Goal: Transaction & Acquisition: Purchase product/service

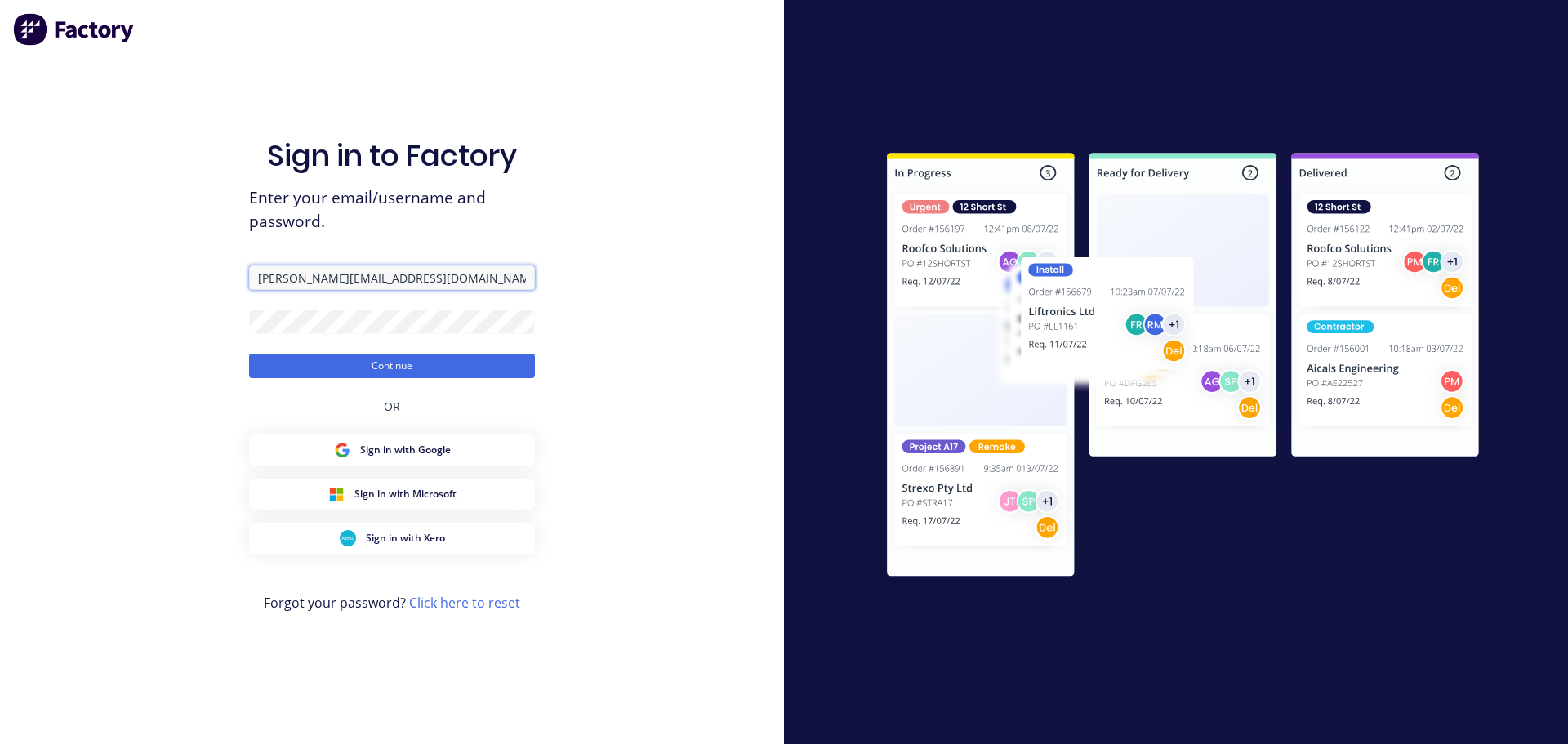
drag, startPoint x: 421, startPoint y: 272, endPoint x: 131, endPoint y: 258, distance: 290.3
click at [131, 258] on div "Sign in to Factory Enter your email/username and password. courtney@fmfabricato…" at bounding box center [392, 372] width 784 height 744
drag, startPoint x: 446, startPoint y: 275, endPoint x: 125, endPoint y: 274, distance: 321.0
click at [125, 274] on div "Sign in to Factory Enter your email/username and password. courtney@fmfabricato…" at bounding box center [392, 372] width 784 height 744
type input "ariana@fmfabricators.com.au"
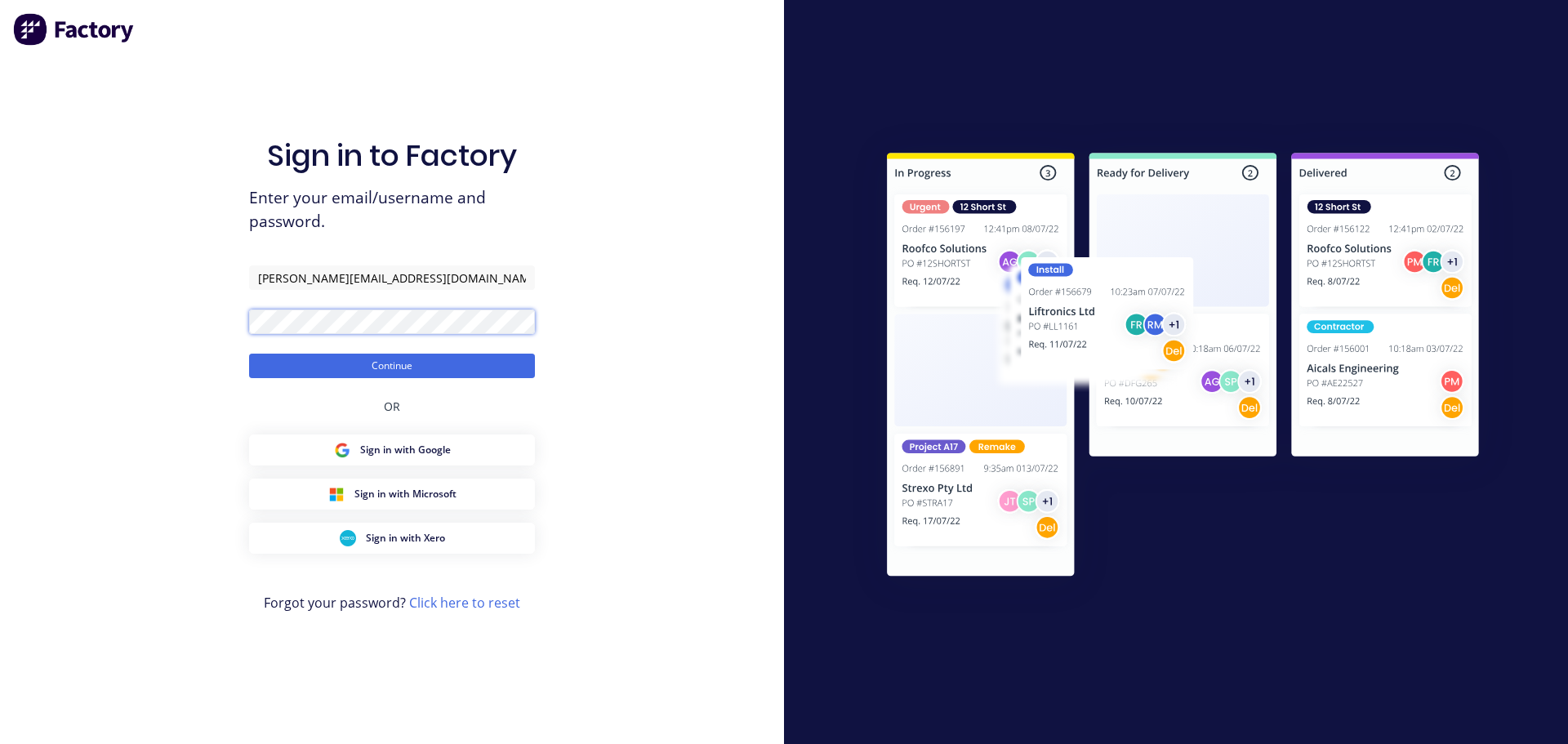
click at [159, 323] on div "Sign in to Factory Enter your email/username and password. ariana@fmfabricators…" at bounding box center [392, 372] width 784 height 744
click at [249, 353] on button "Continue" at bounding box center [392, 365] width 286 height 24
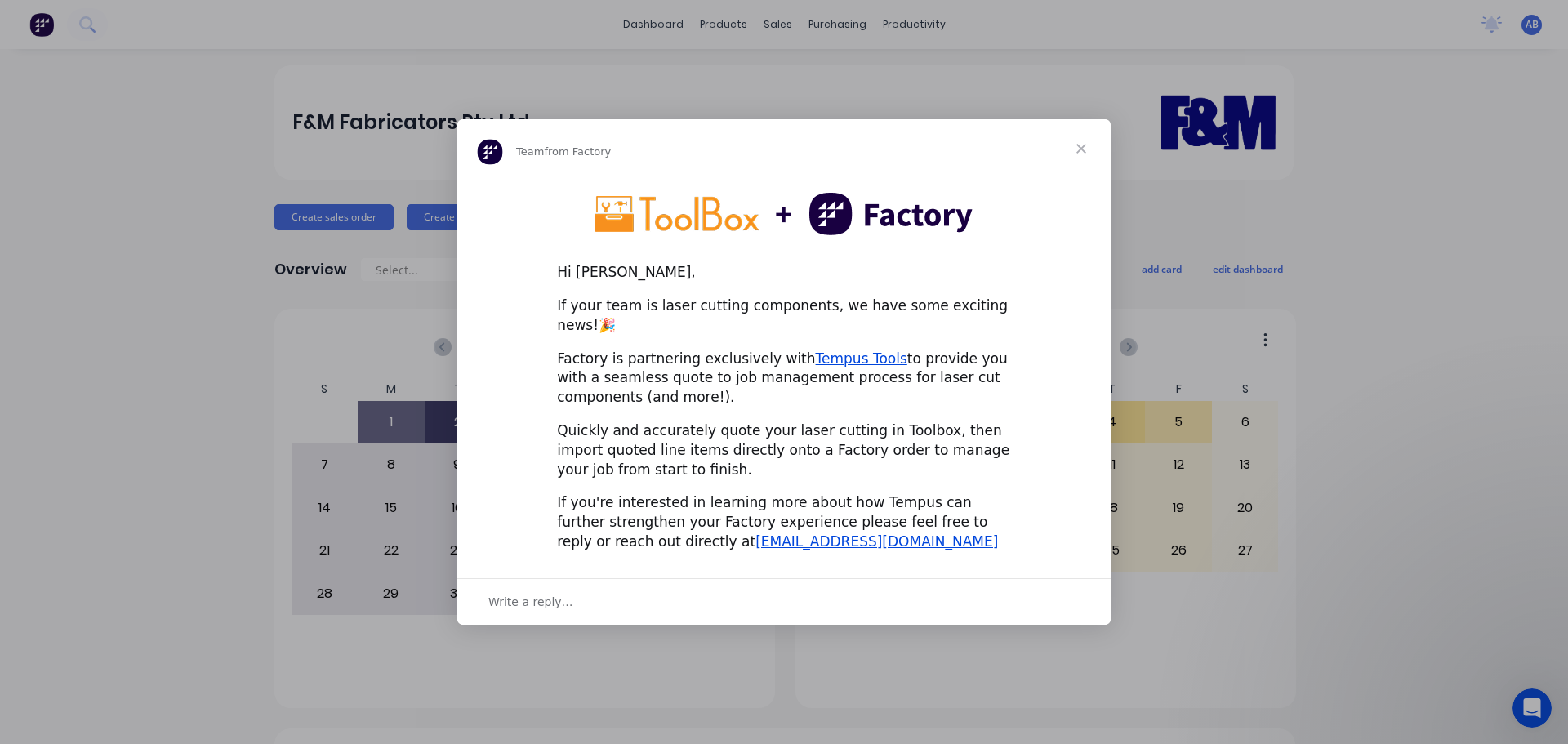
click at [1079, 153] on span "Close" at bounding box center [1081, 148] width 59 height 59
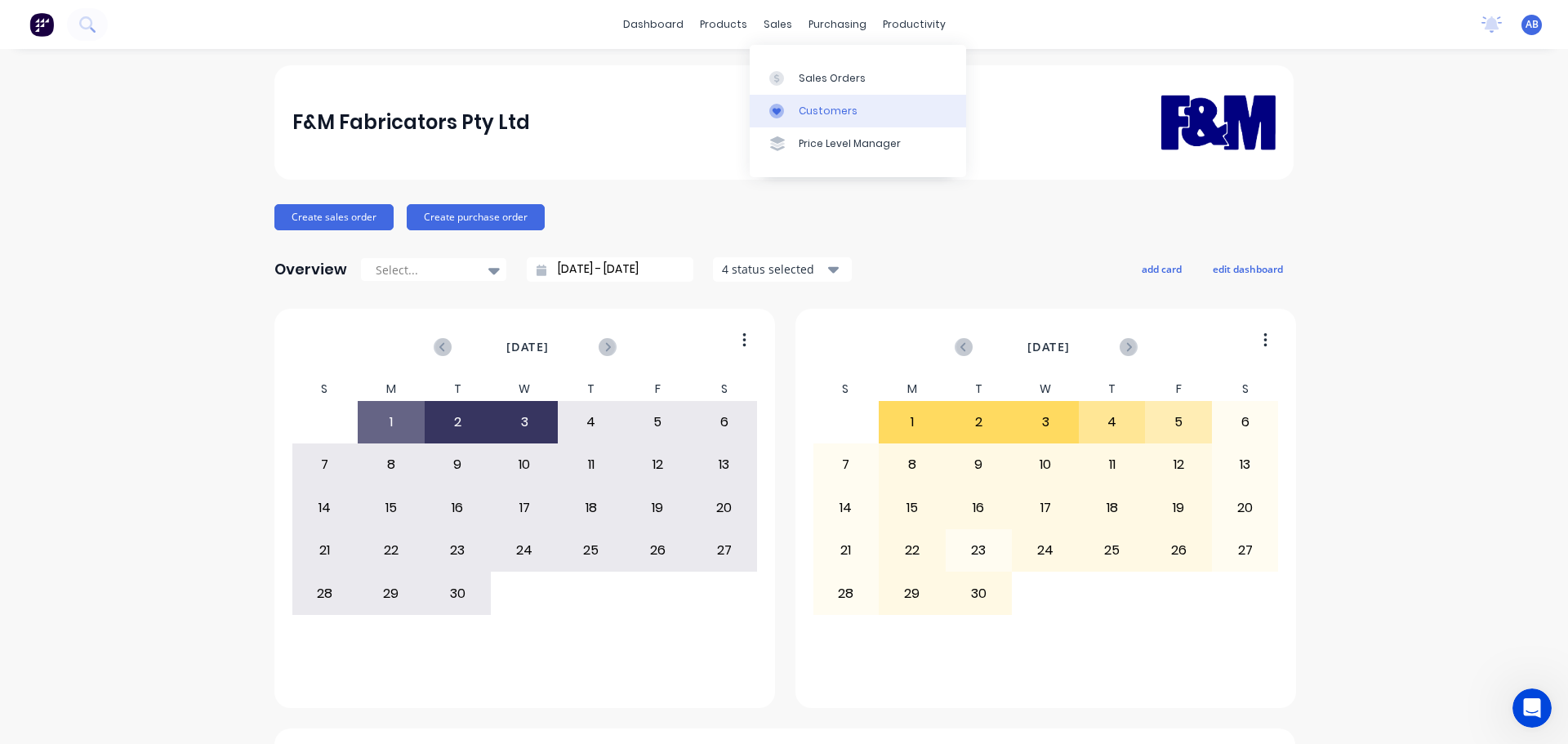
click at [806, 106] on div "Customers" at bounding box center [828, 112] width 59 height 15
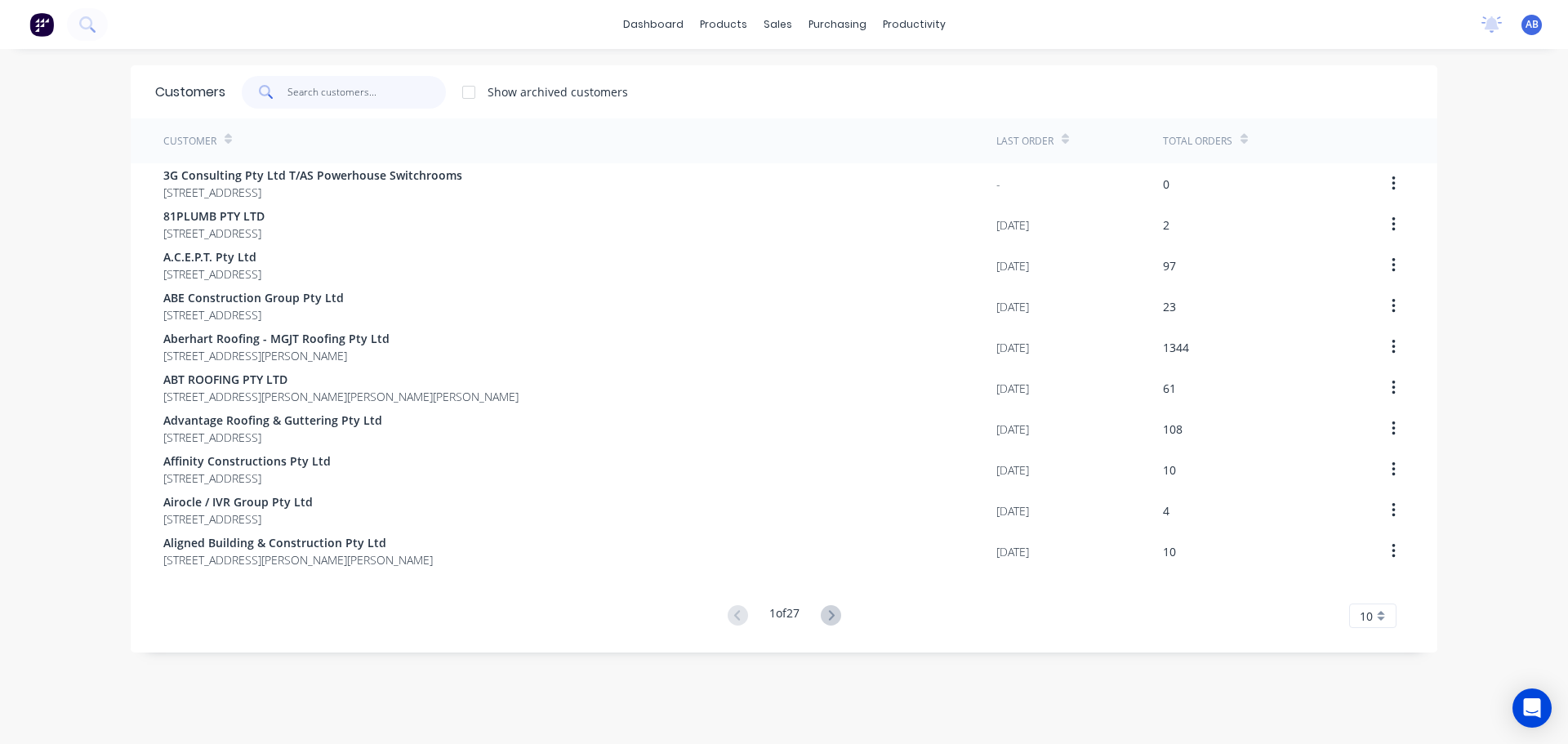
click at [363, 87] on input "text" at bounding box center [367, 92] width 159 height 33
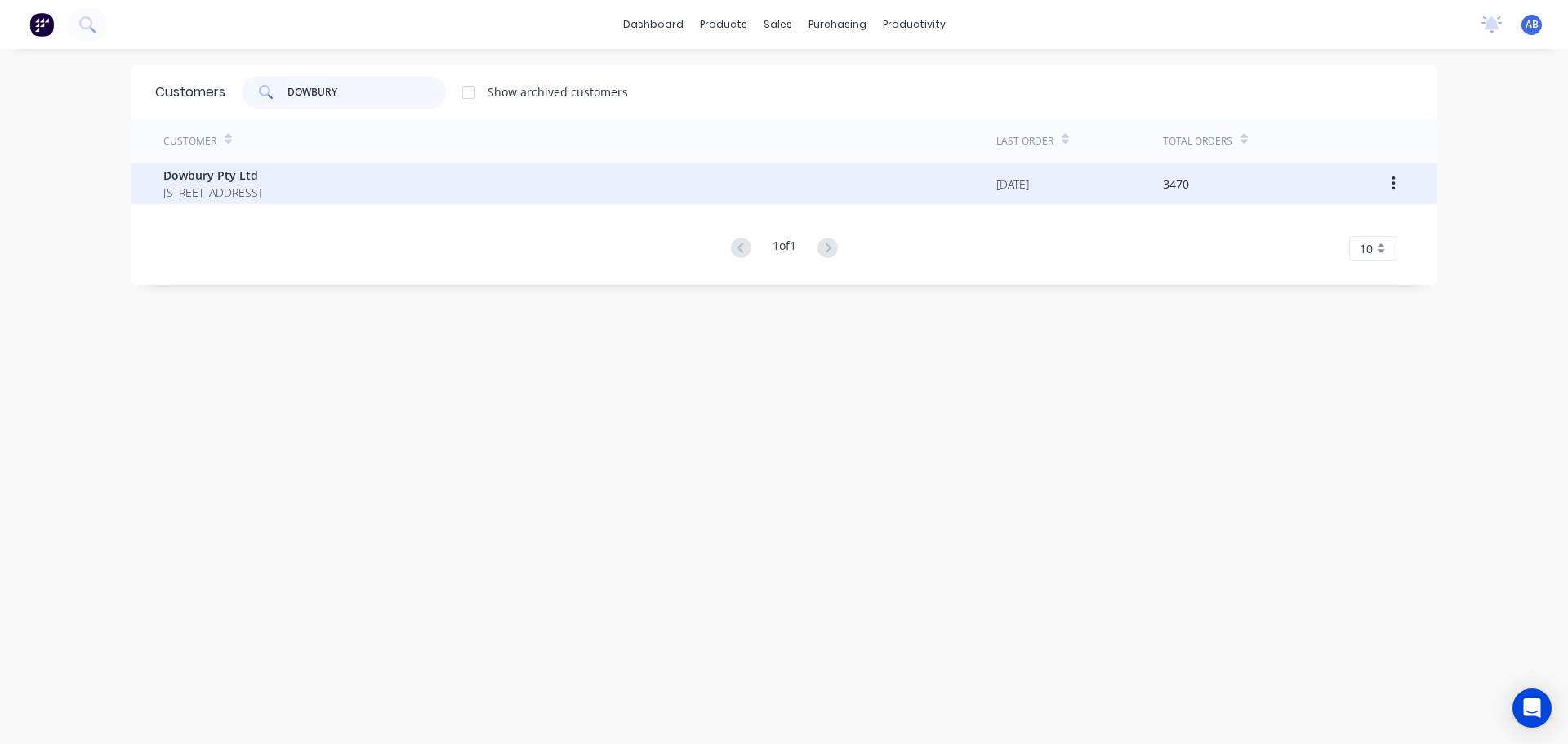
type input "DOWBURY"
click at [261, 182] on span "Dowbury Pty Ltd" at bounding box center [212, 175] width 98 height 17
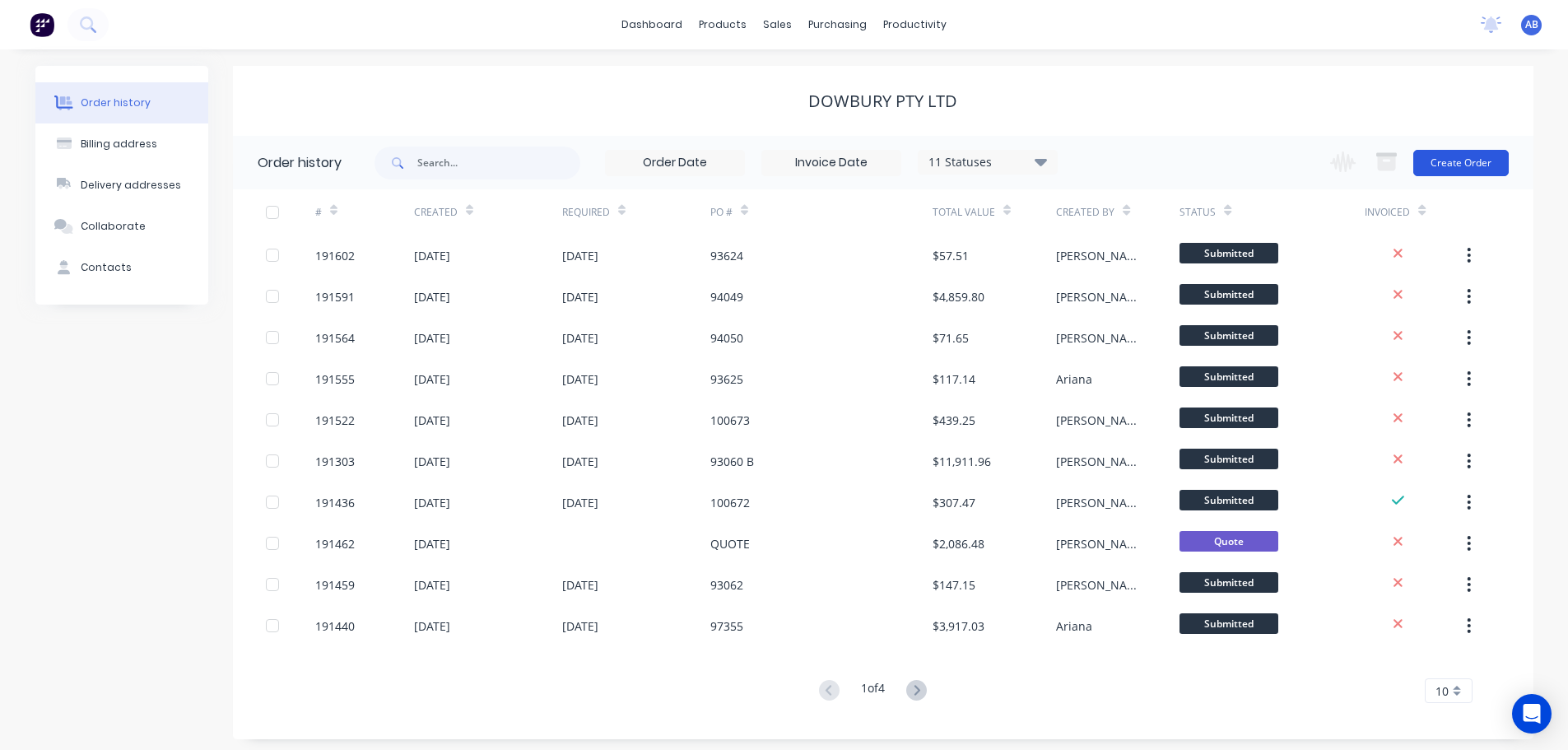
click at [1467, 167] on button "Create Order" at bounding box center [1461, 162] width 96 height 26
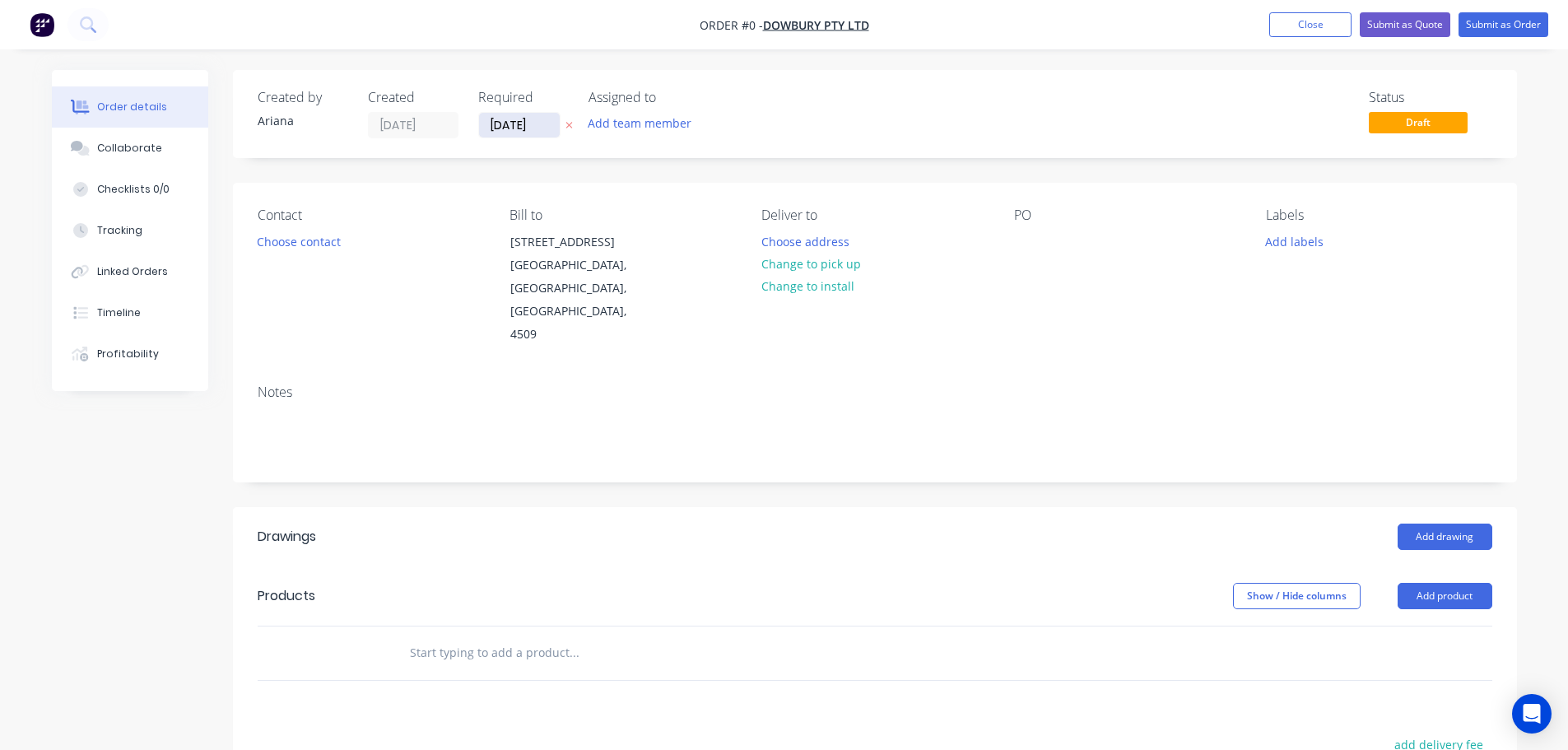
click at [518, 126] on input "[DATE]" at bounding box center [519, 124] width 80 height 25
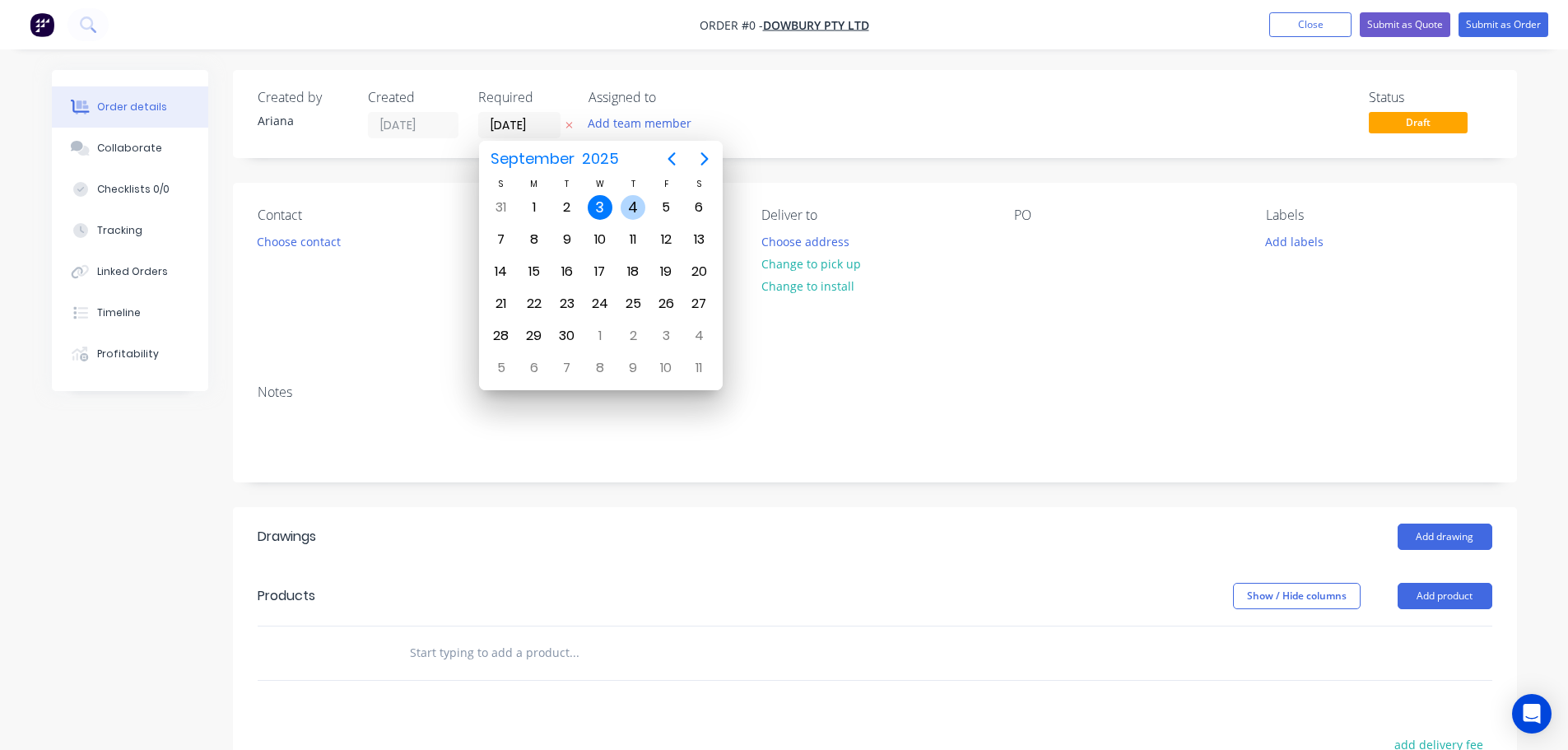
click at [635, 205] on div "4" at bounding box center [633, 207] width 25 height 25
type input "[DATE]"
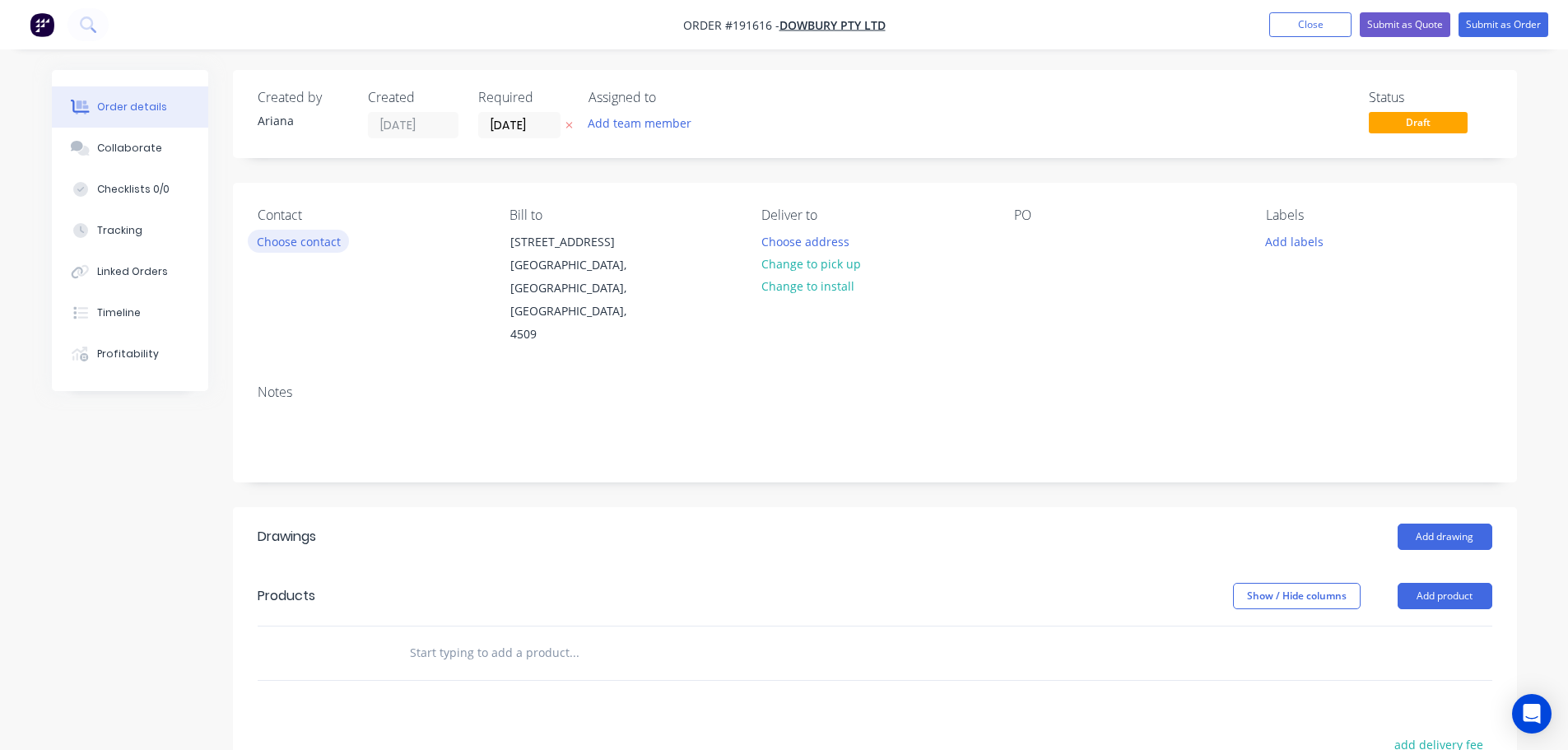
click at [301, 243] on button "Choose contact" at bounding box center [299, 241] width 101 height 22
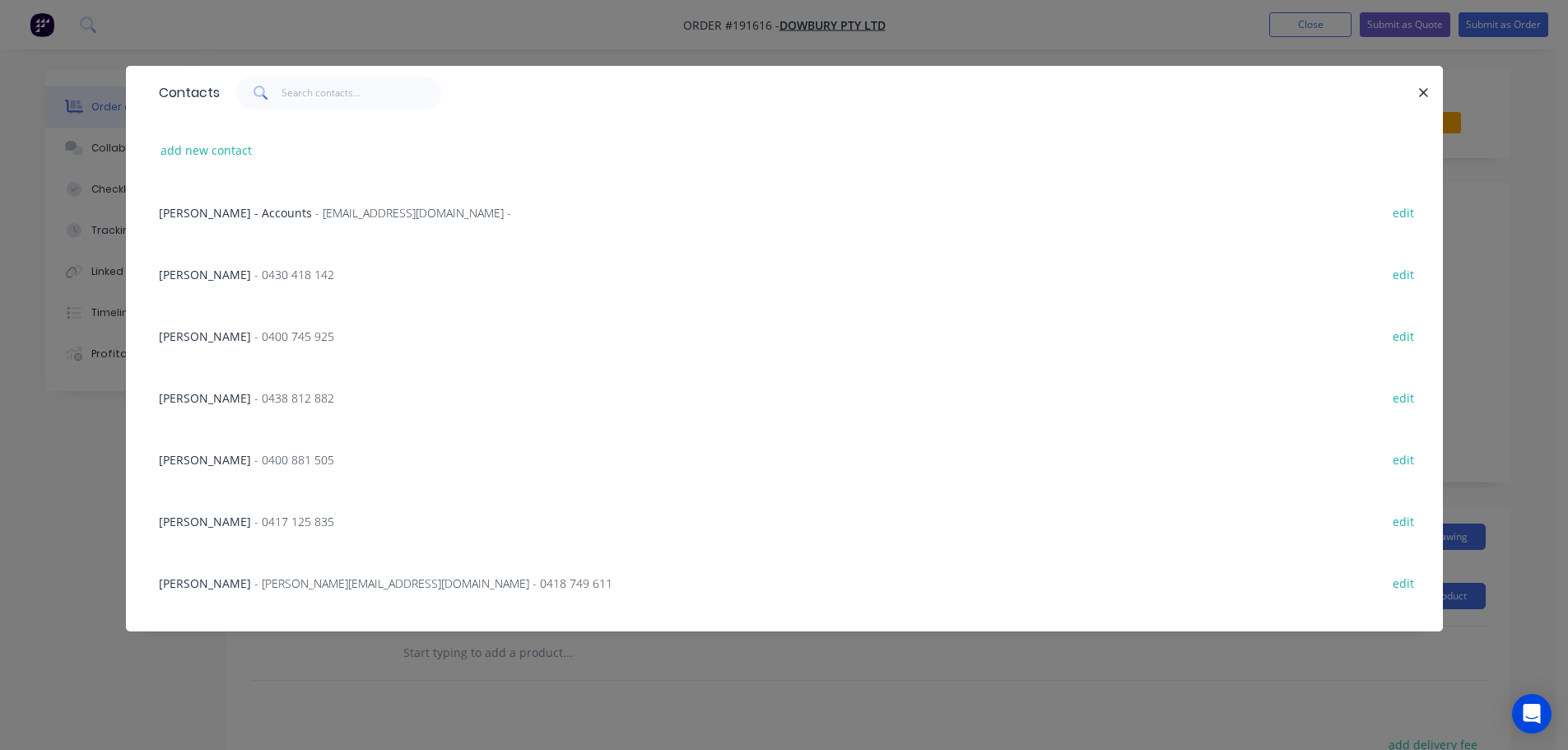
click at [264, 453] on span "- 0400 881 505" at bounding box center [294, 459] width 79 height 15
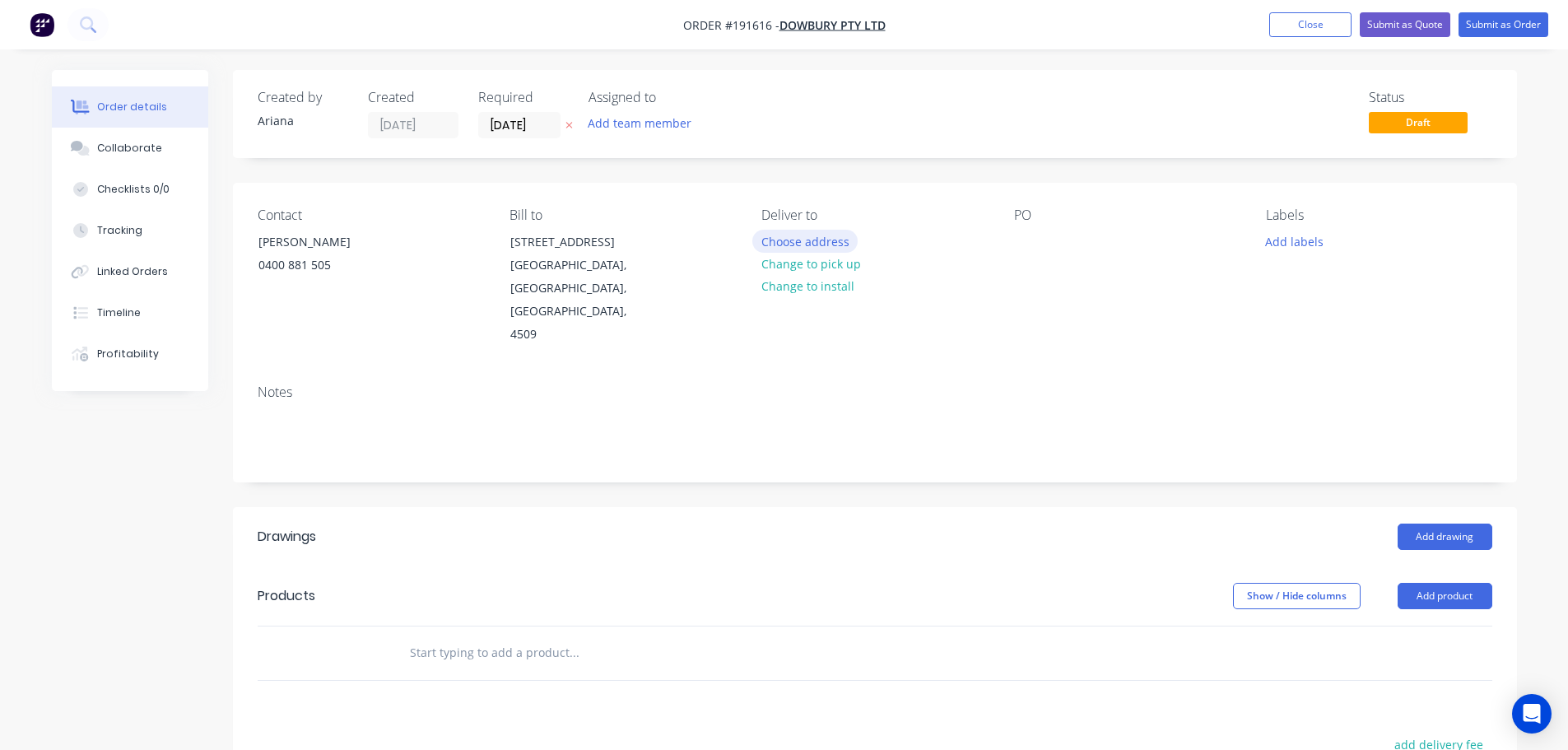
click at [801, 239] on button "Choose address" at bounding box center [805, 241] width 106 height 22
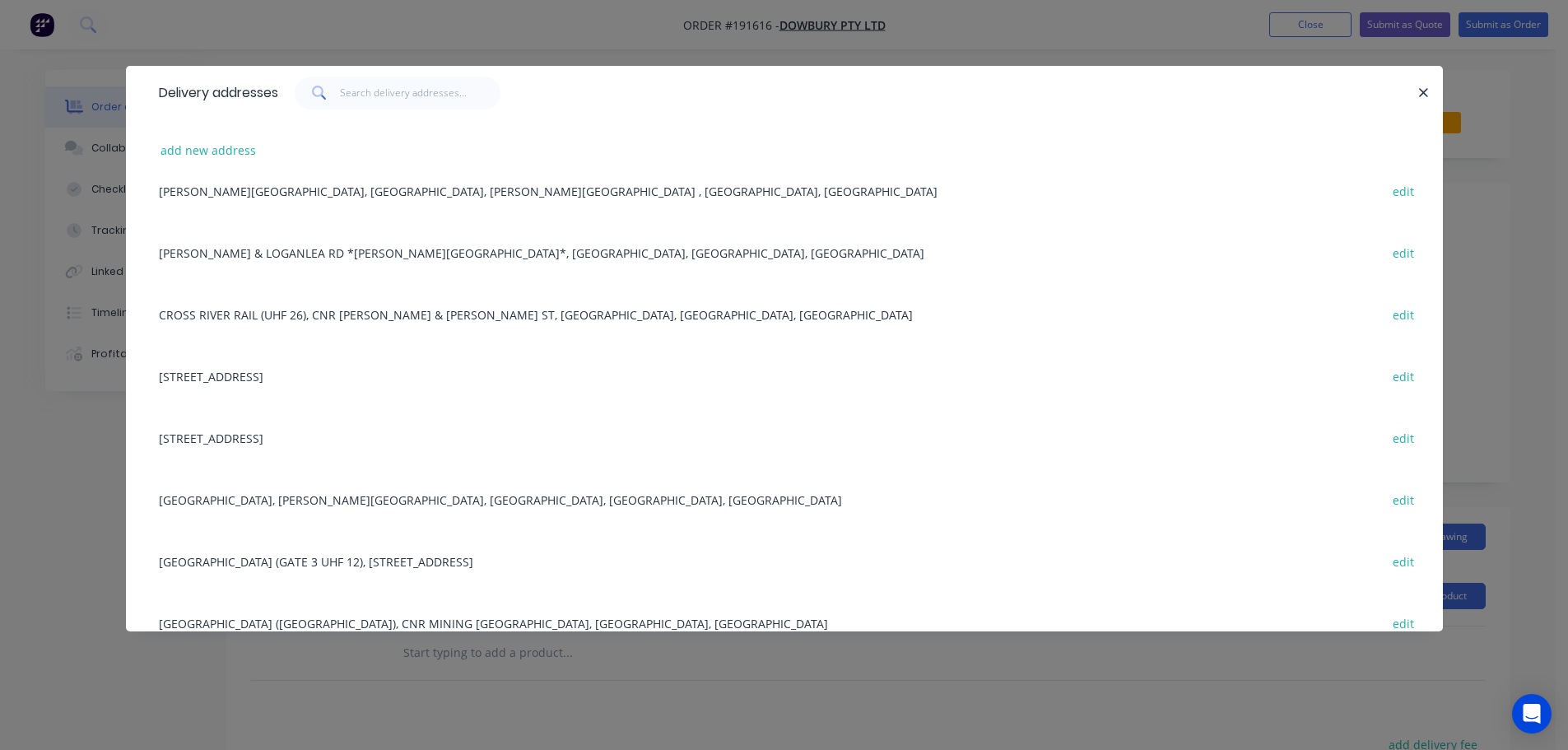
scroll to position [1205, 0]
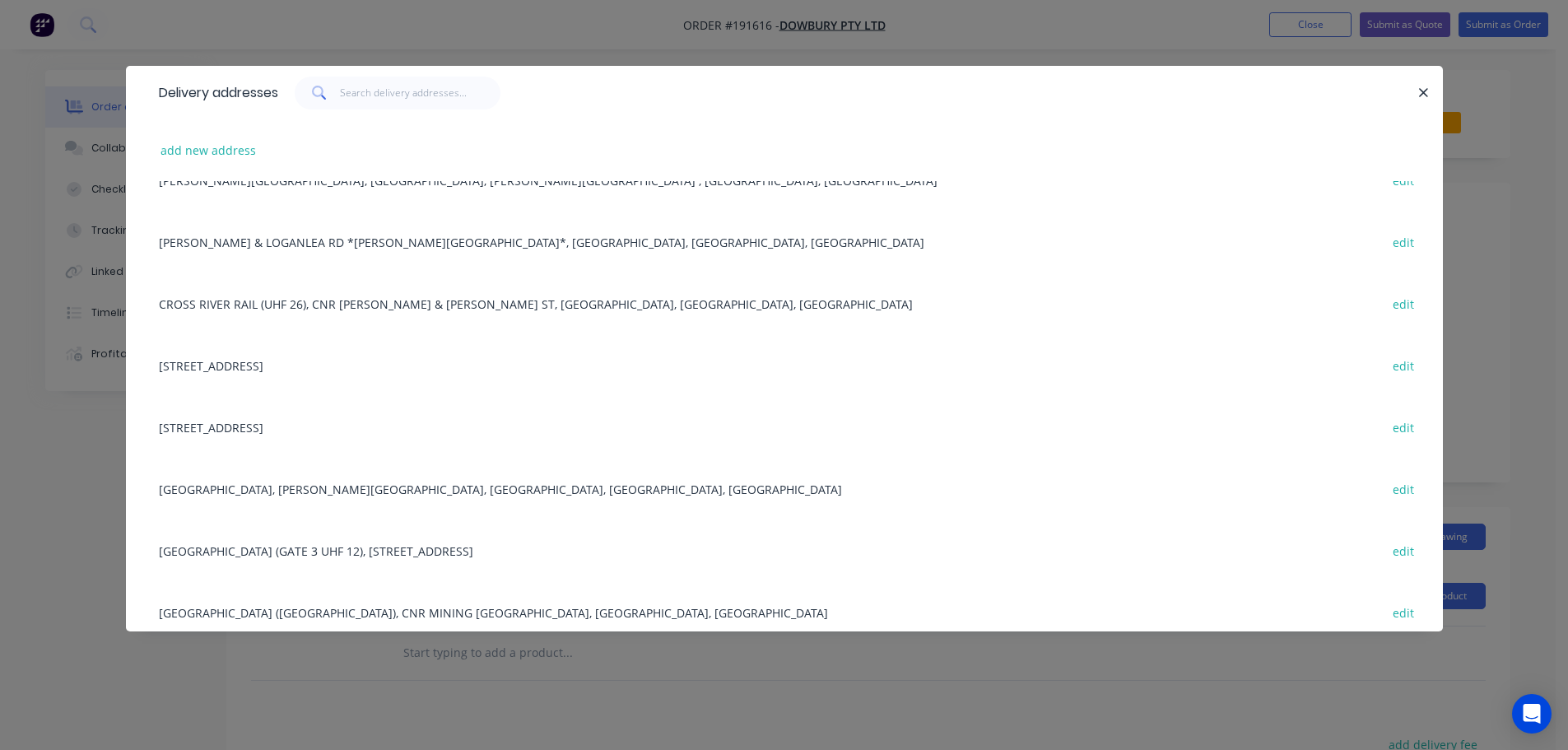
click at [376, 550] on div "ROMA ST STATION (GATE 3 UHF 12), ROMA ST, BRISBANE, Queensland, Australia, 4000…" at bounding box center [784, 550] width 1268 height 62
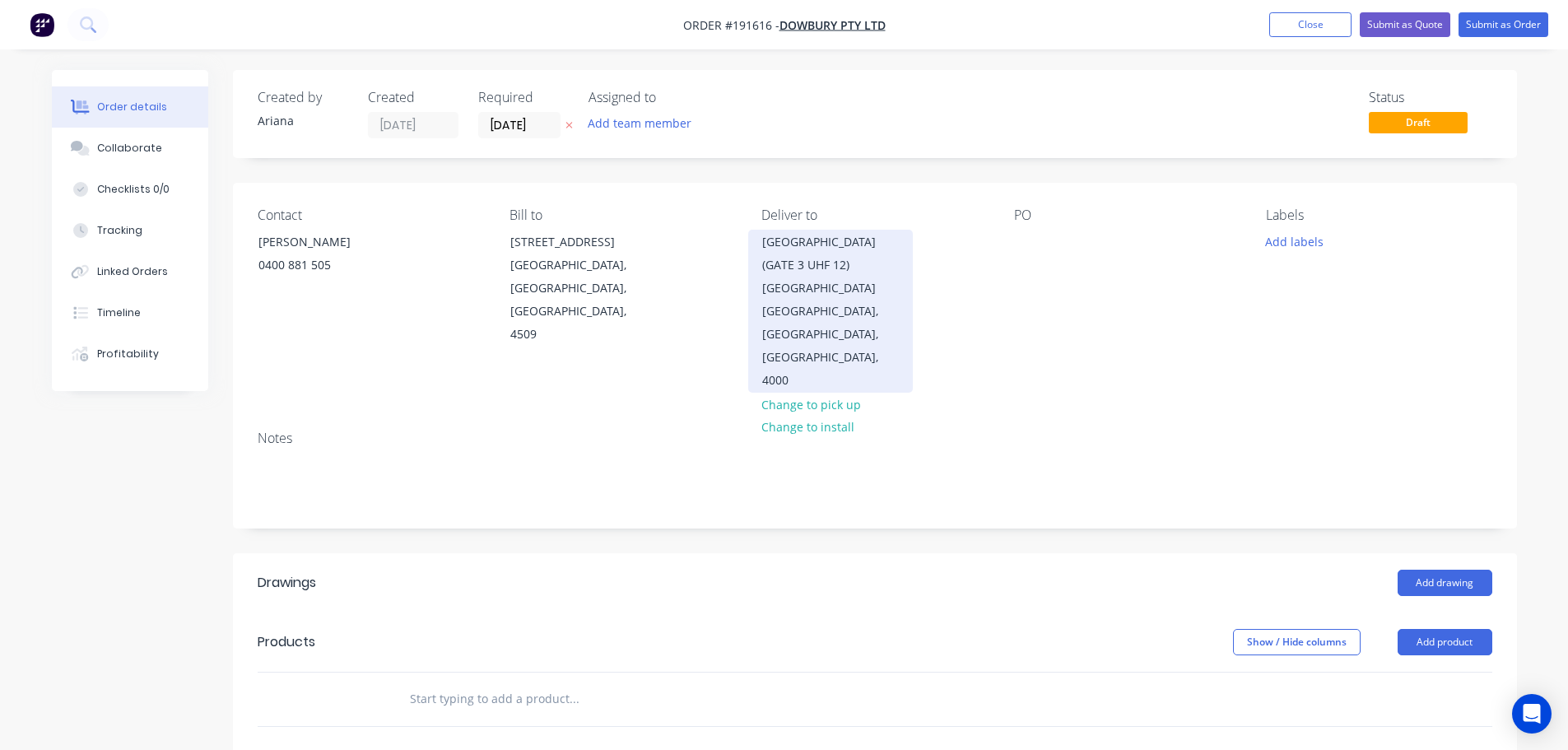
click at [835, 299] on div "BRISBANE, Queensland, Australia, 4000" at bounding box center [831, 345] width 137 height 92
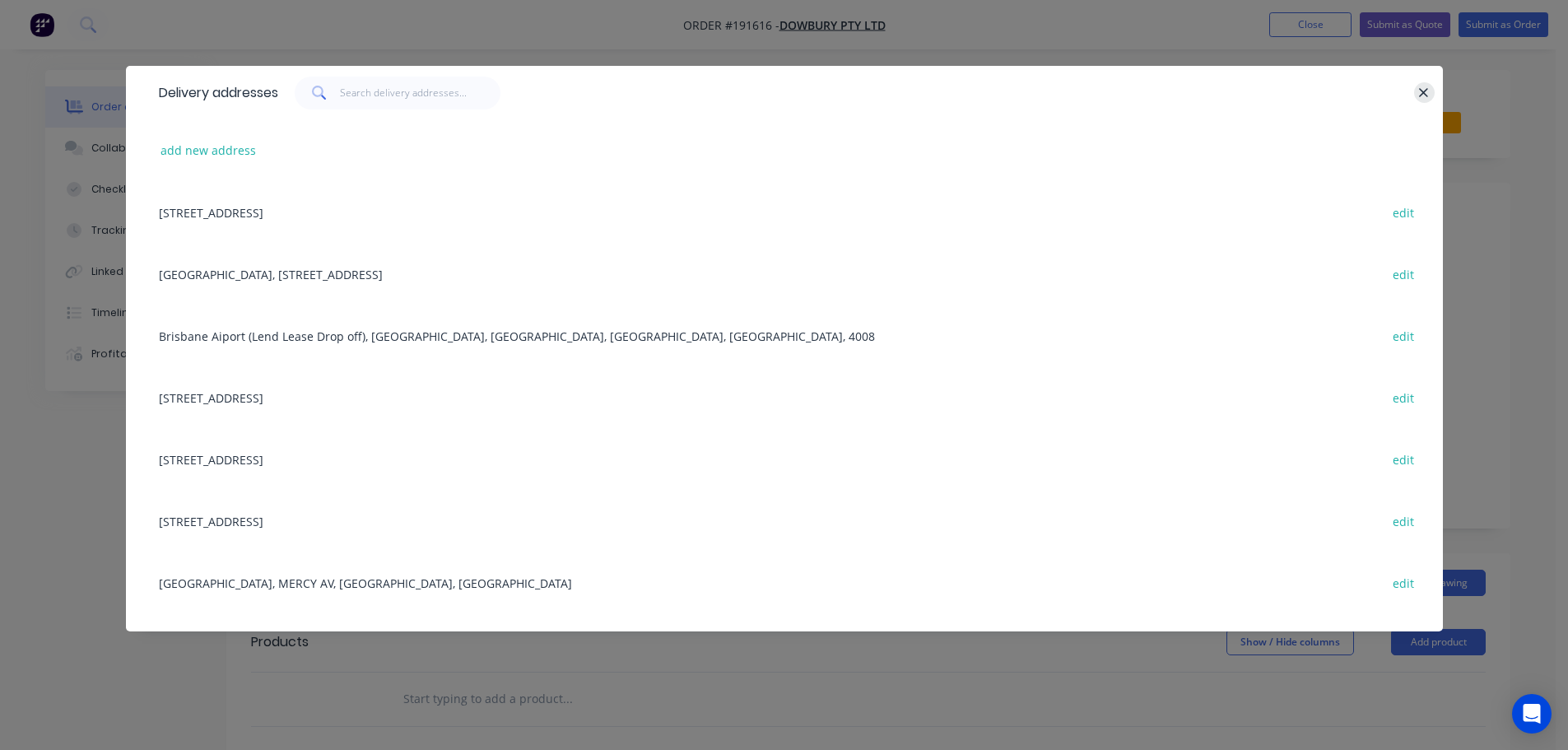
click at [1424, 90] on icon "button" at bounding box center [1423, 93] width 11 height 15
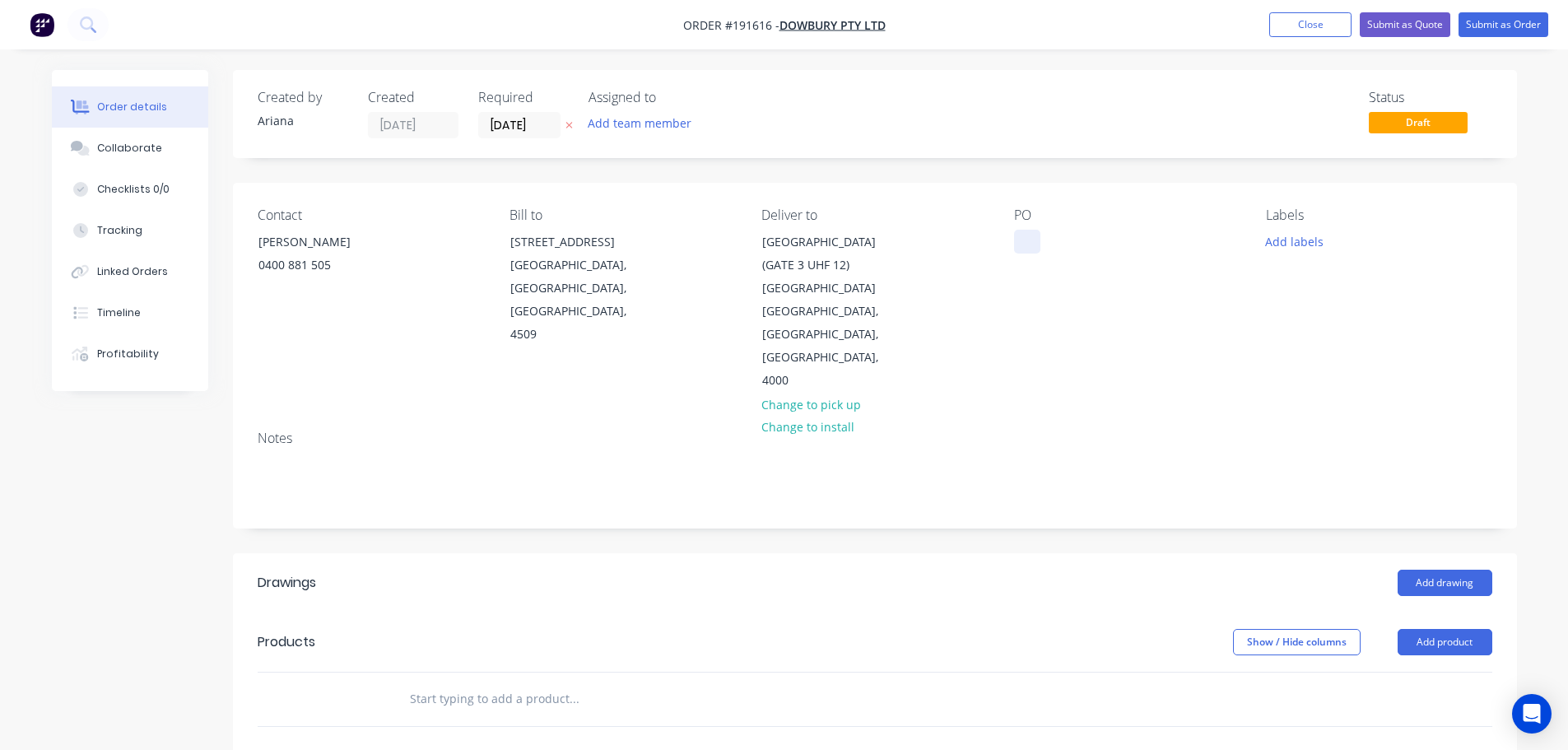
click at [1028, 238] on div at bounding box center [1027, 242] width 26 height 24
click at [1105, 276] on div "PO 93063" at bounding box center [1127, 299] width 226 height 185
click at [1299, 238] on button "Add labels" at bounding box center [1295, 241] width 76 height 22
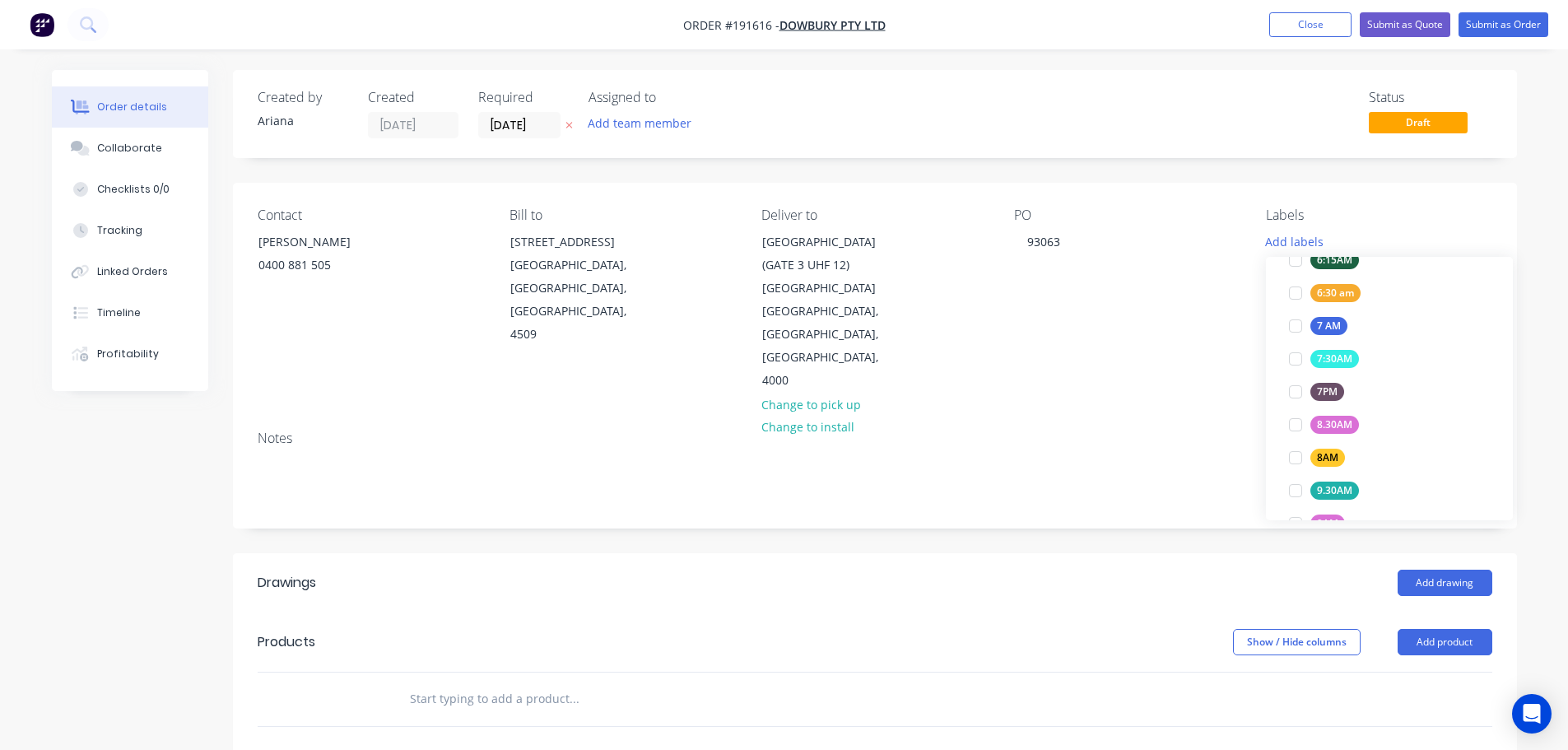
scroll to position [435, 0]
click at [1295, 275] on div at bounding box center [1296, 282] width 33 height 33
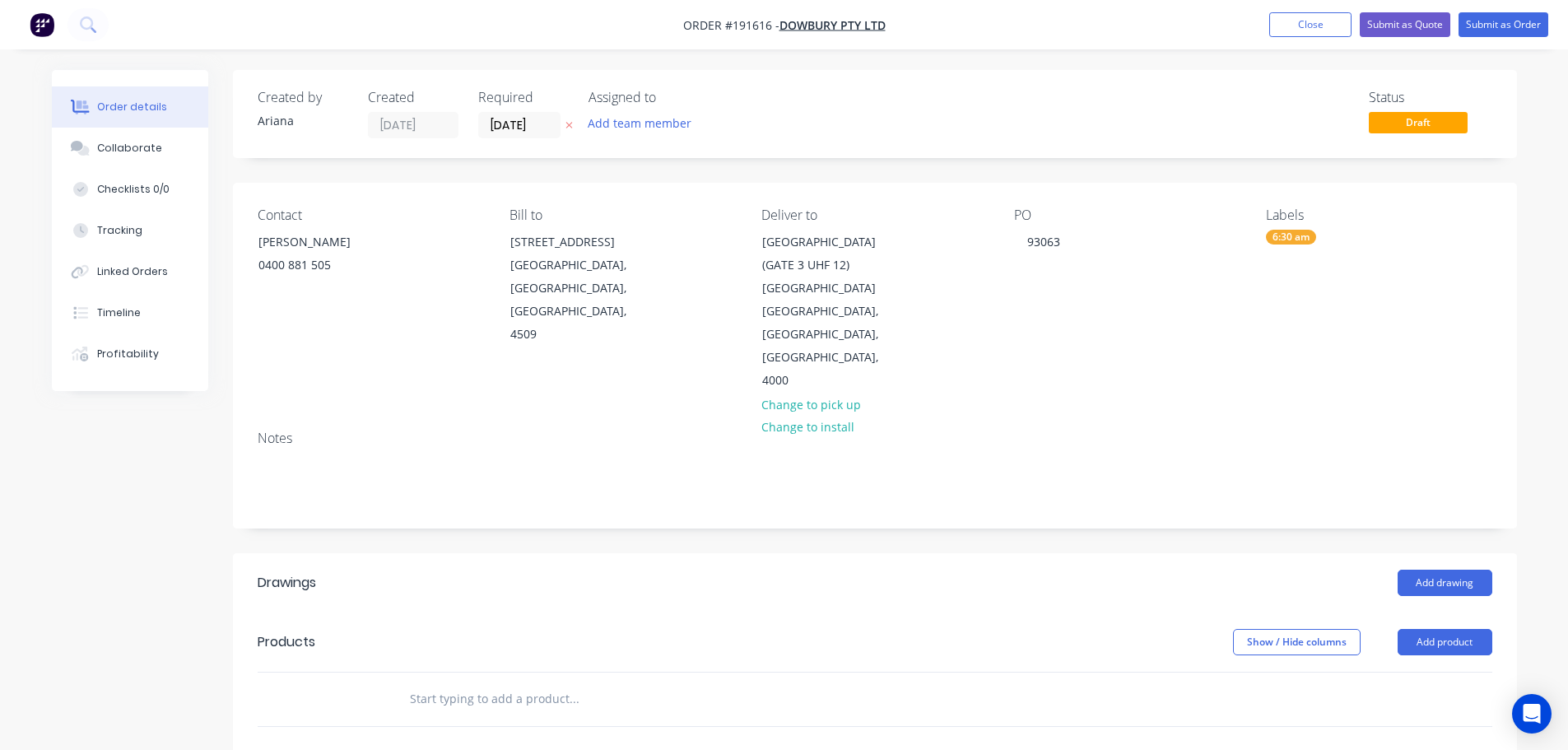
click at [1128, 330] on div "Contact CAMERON 0400 881 505 Bill to 3/106 Flinders Parade North Lakes, Queensl…" at bounding box center [874, 299] width 1285 height 234
click at [1442, 570] on button "Add drawing" at bounding box center [1445, 583] width 95 height 26
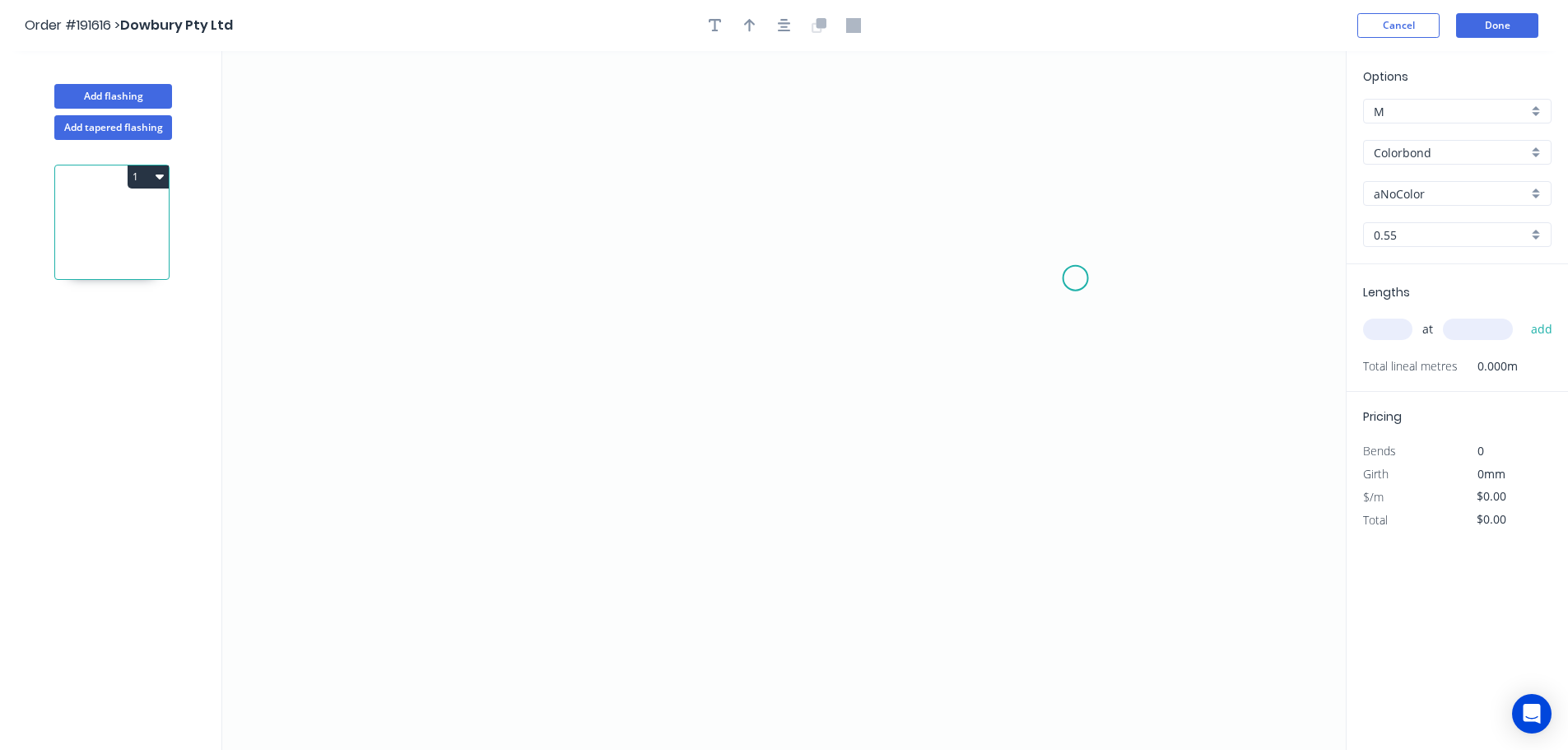
click at [1076, 278] on icon "0" at bounding box center [784, 400] width 1124 height 698
click at [977, 282] on icon "0" at bounding box center [784, 400] width 1124 height 698
click at [974, 149] on icon "0 ?" at bounding box center [784, 400] width 1124 height 698
click at [737, 153] on icon "0 ? ?" at bounding box center [784, 400] width 1124 height 698
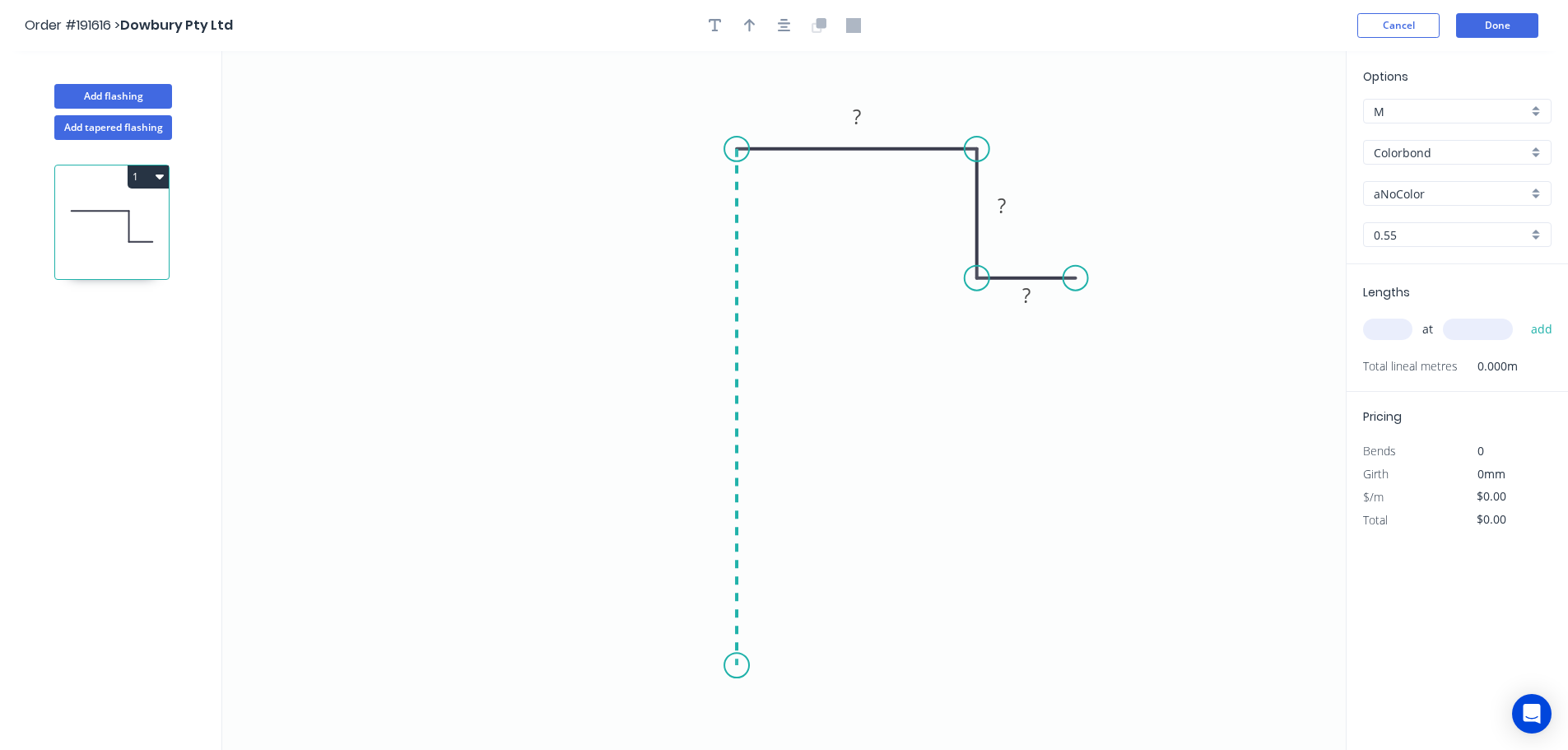
click at [748, 665] on icon "0 ? ? ?" at bounding box center [784, 400] width 1124 height 698
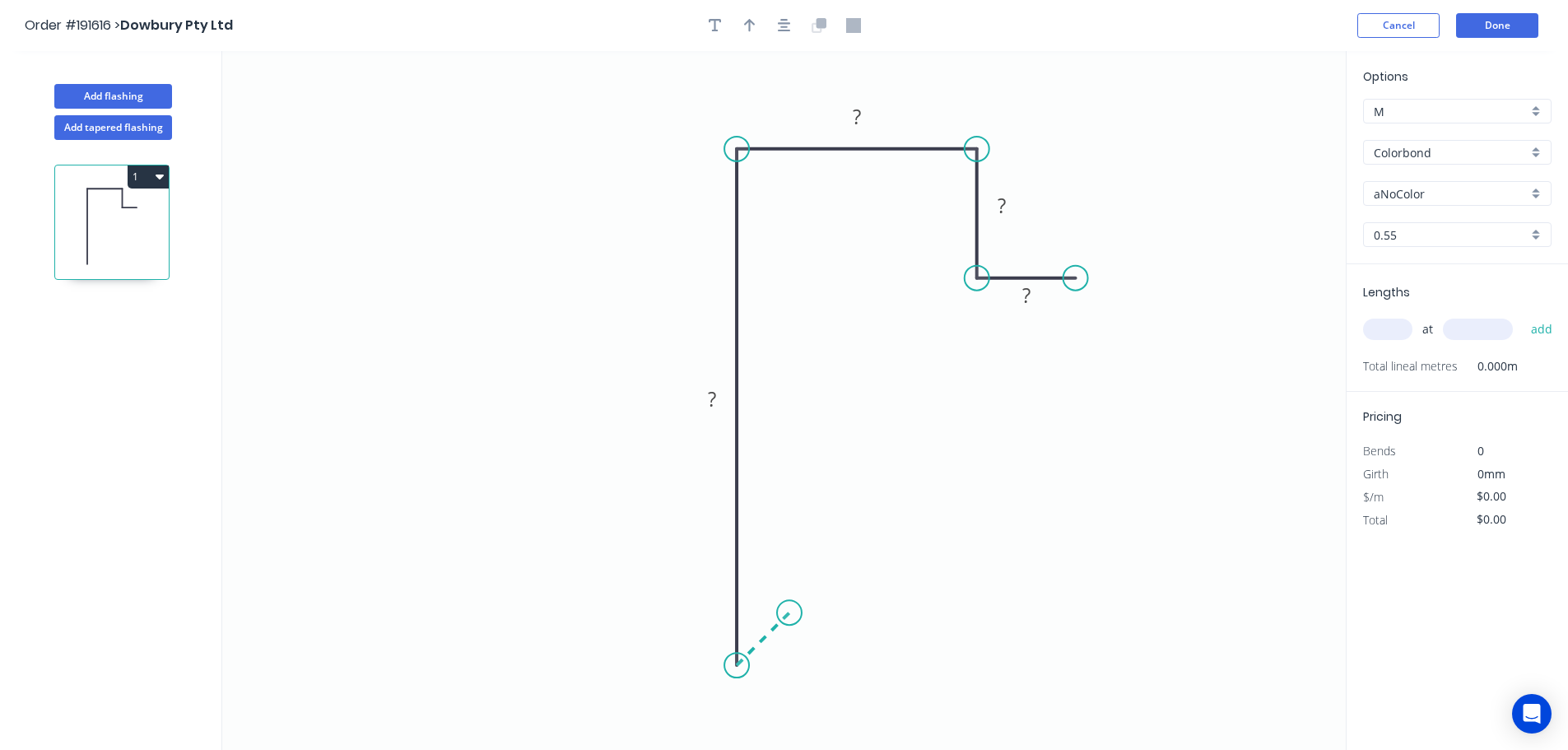
click at [790, 610] on icon "0 ? ? ? ?" at bounding box center [784, 400] width 1124 height 698
click at [790, 610] on circle at bounding box center [789, 612] width 25 height 25
click at [787, 651] on rect at bounding box center [780, 649] width 33 height 23
click at [1104, 515] on icon "0 15 150 50 25 10" at bounding box center [784, 400] width 1124 height 698
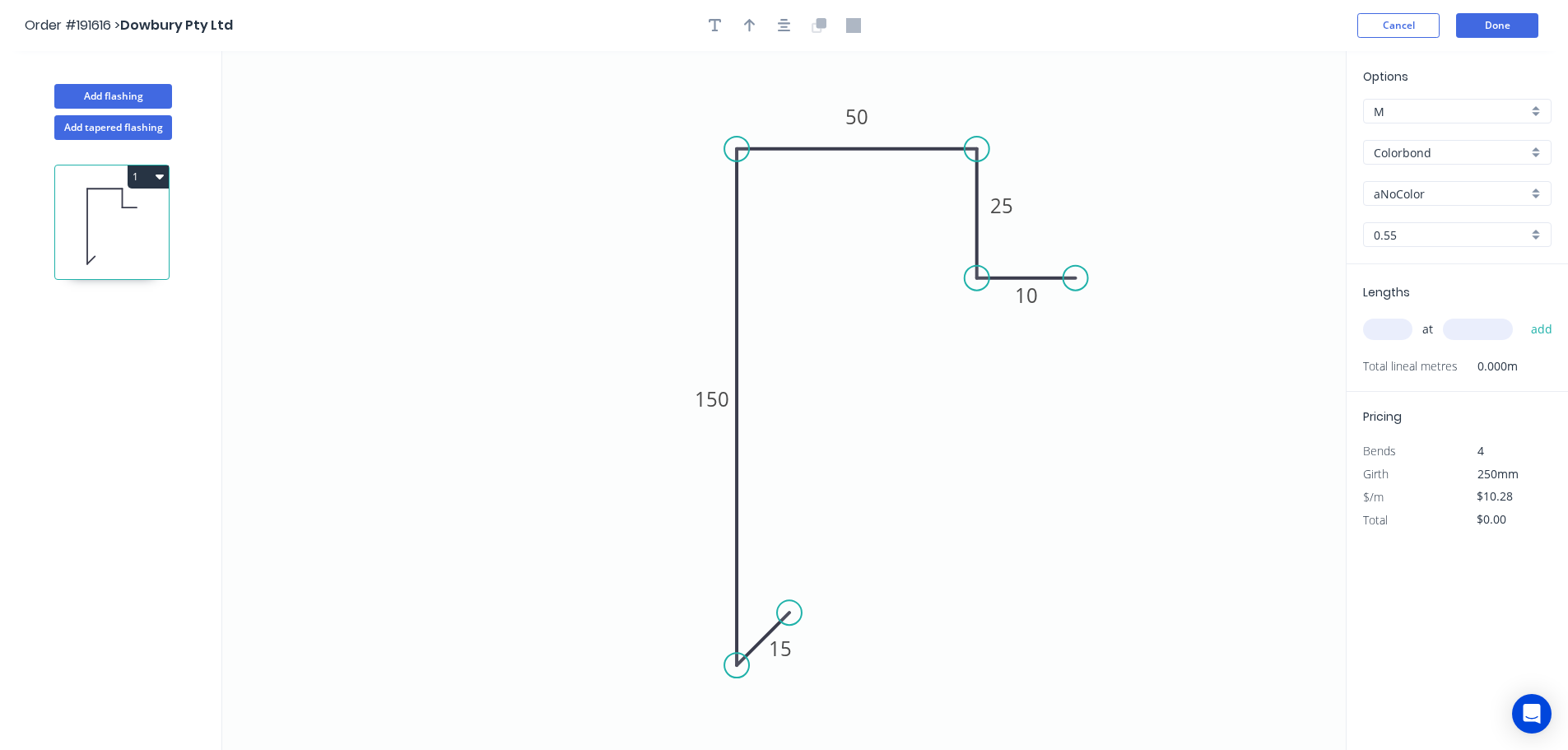
type input "$10.28"
click at [744, 27] on icon "button" at bounding box center [750, 25] width 12 height 15
drag, startPoint x: 1263, startPoint y: 128, endPoint x: 548, endPoint y: 308, distance: 737.3
click at [548, 308] on icon at bounding box center [549, 289] width 15 height 52
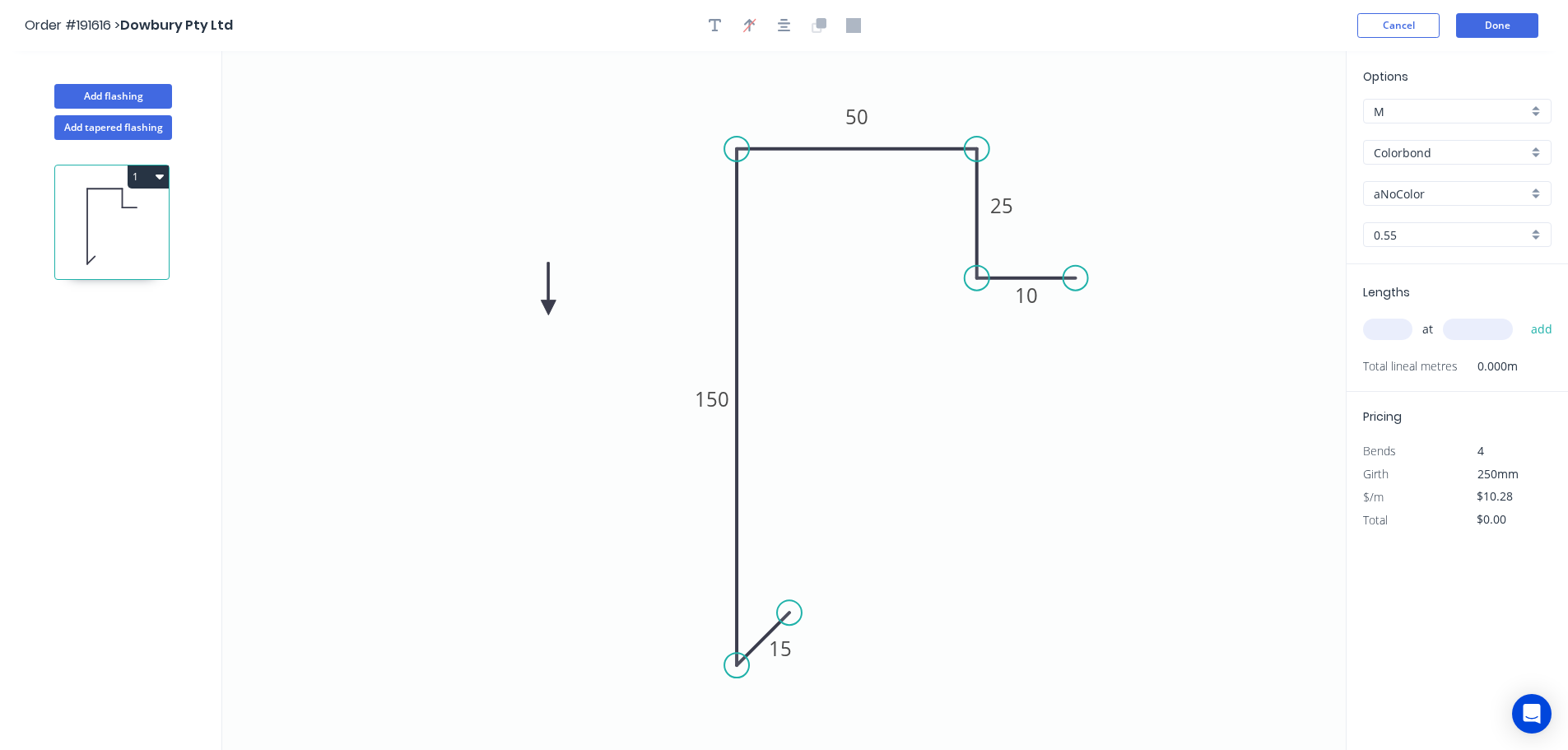
click at [548, 308] on icon at bounding box center [549, 289] width 15 height 52
click at [548, 308] on icon at bounding box center [567, 308] width 52 height 15
click at [548, 308] on icon at bounding box center [562, 320] width 47 height 47
click at [548, 308] on icon at bounding box center [535, 320] width 47 height 47
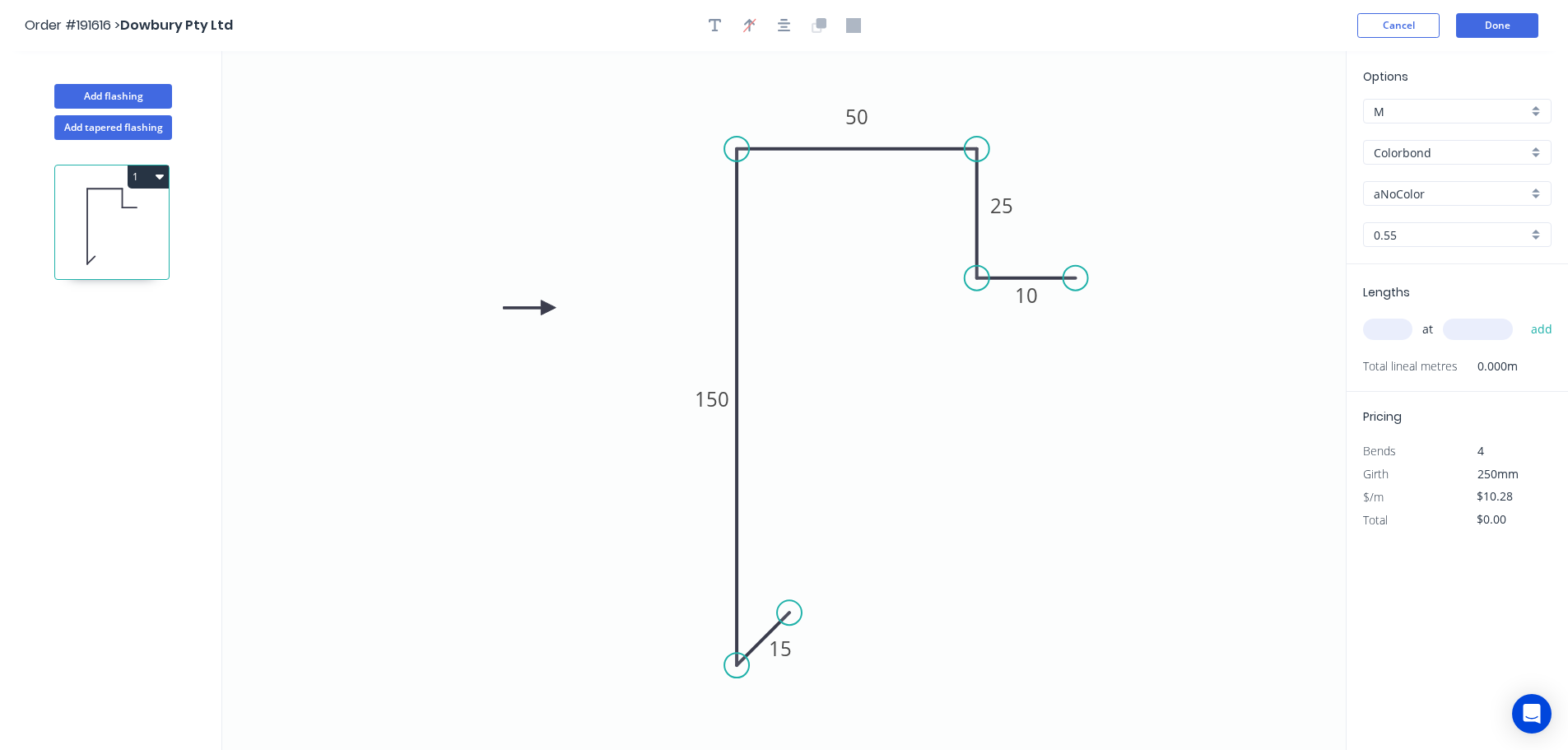
click at [1529, 190] on div "aNoColor" at bounding box center [1457, 193] width 189 height 25
click at [1434, 228] on div "Surfmist" at bounding box center [1457, 222] width 187 height 29
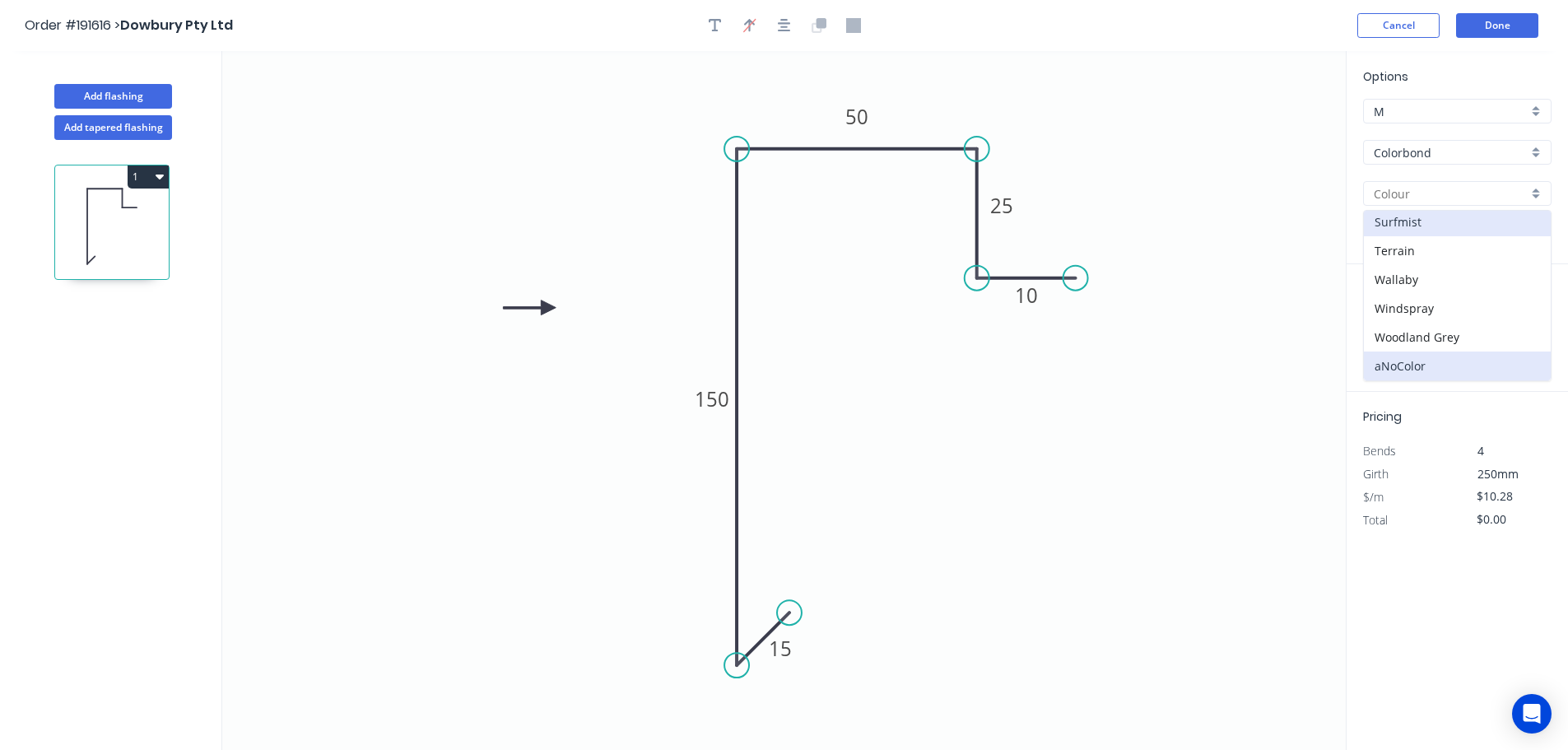
type input "Surfmist"
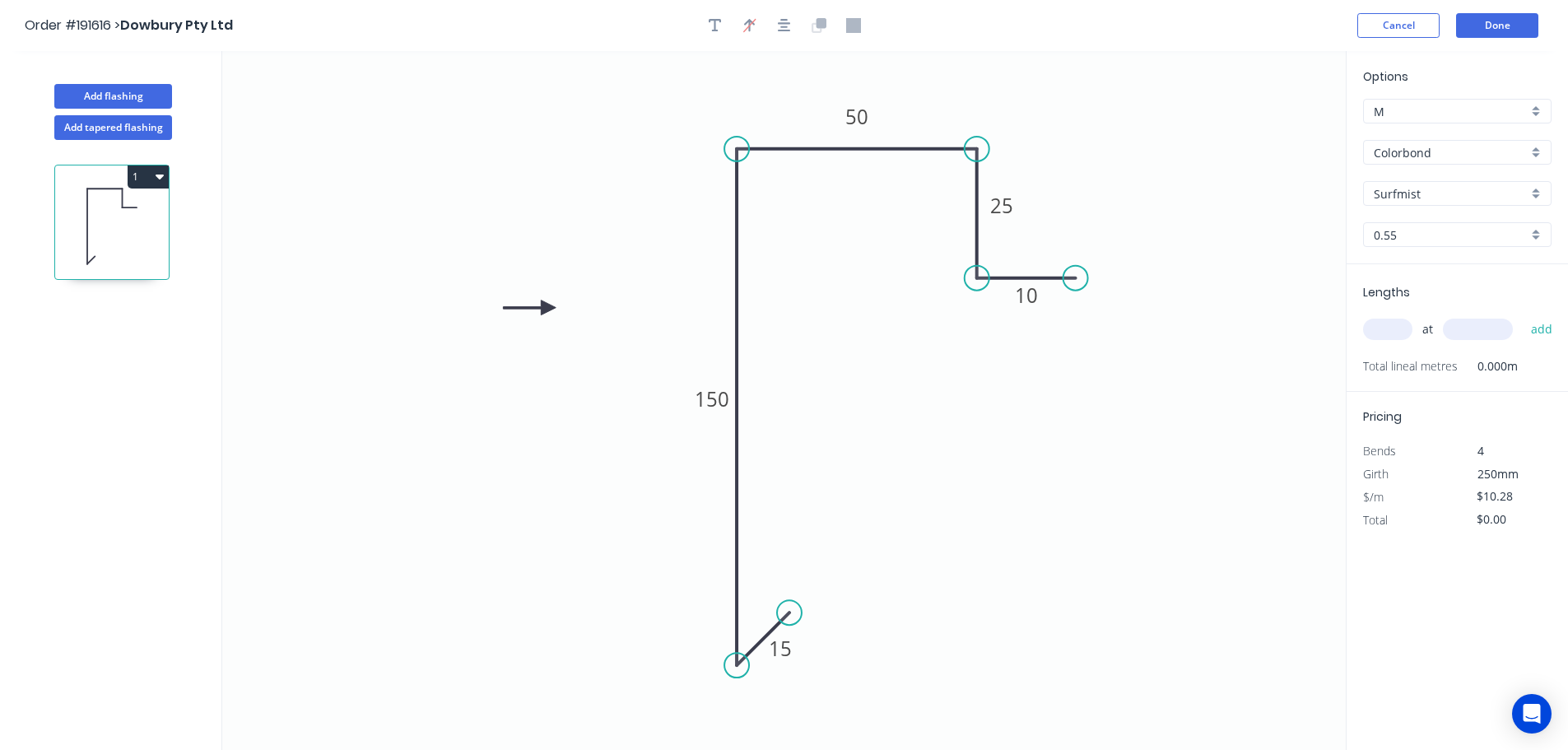
click at [1394, 327] on input "text" at bounding box center [1388, 329] width 49 height 21
type input "16"
type input "4100"
click at [1523, 315] on button "add" at bounding box center [1543, 329] width 39 height 28
type input "$674.37"
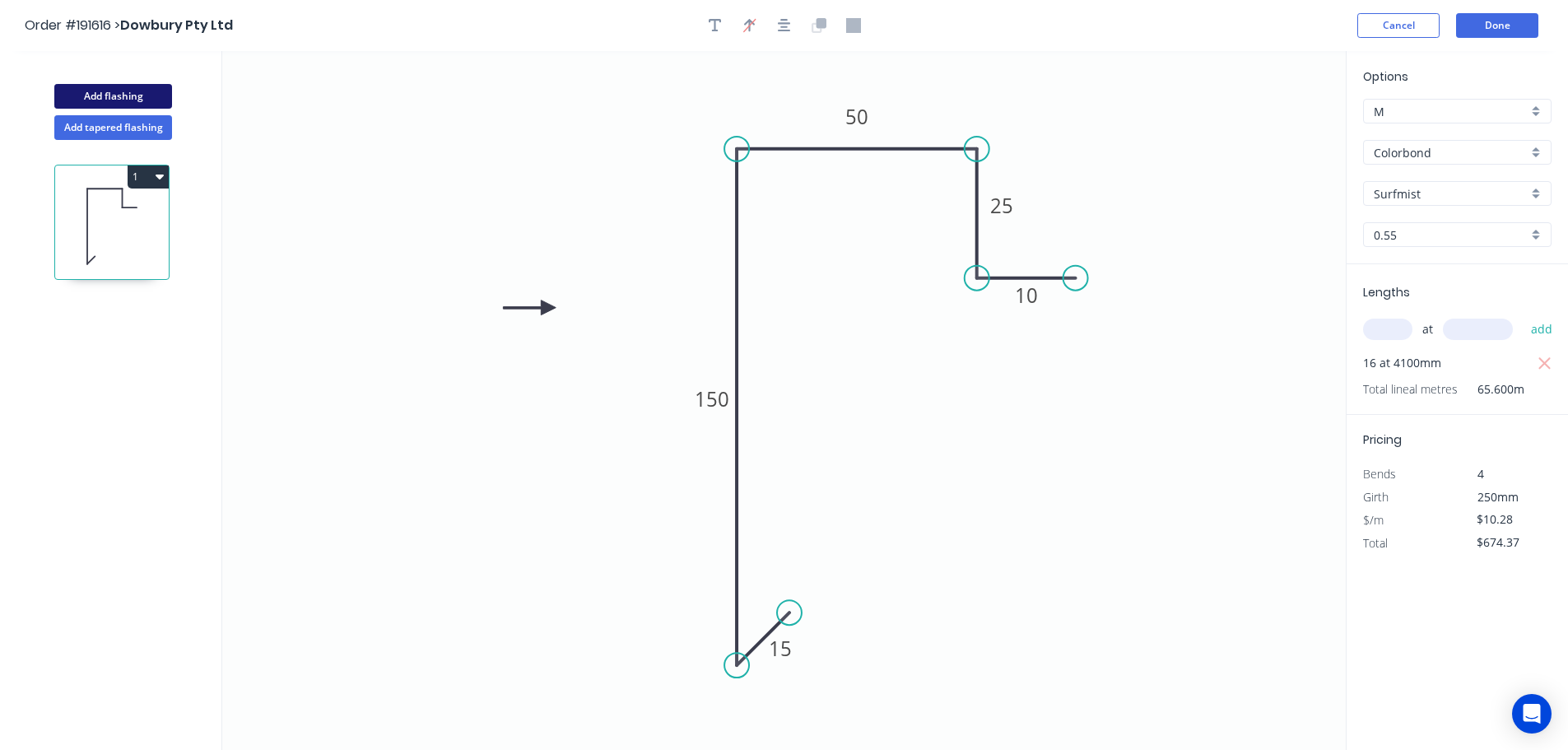
click at [123, 96] on button "Add flashing" at bounding box center [112, 96] width 118 height 25
type input "$0.00"
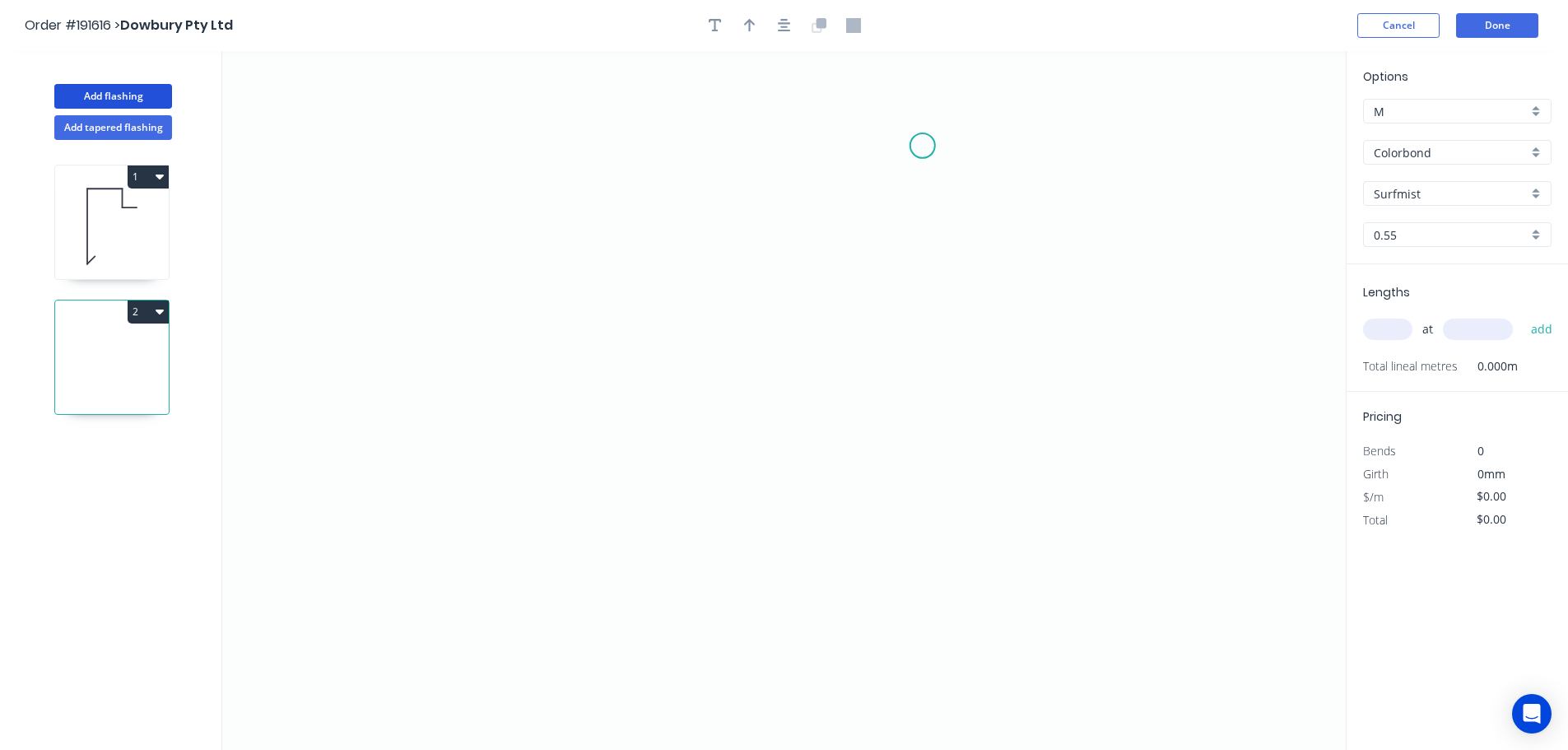
click at [923, 145] on icon "0" at bounding box center [784, 400] width 1124 height 698
click at [726, 144] on icon "0" at bounding box center [784, 400] width 1124 height 698
click at [737, 599] on icon "0 ?" at bounding box center [784, 400] width 1124 height 698
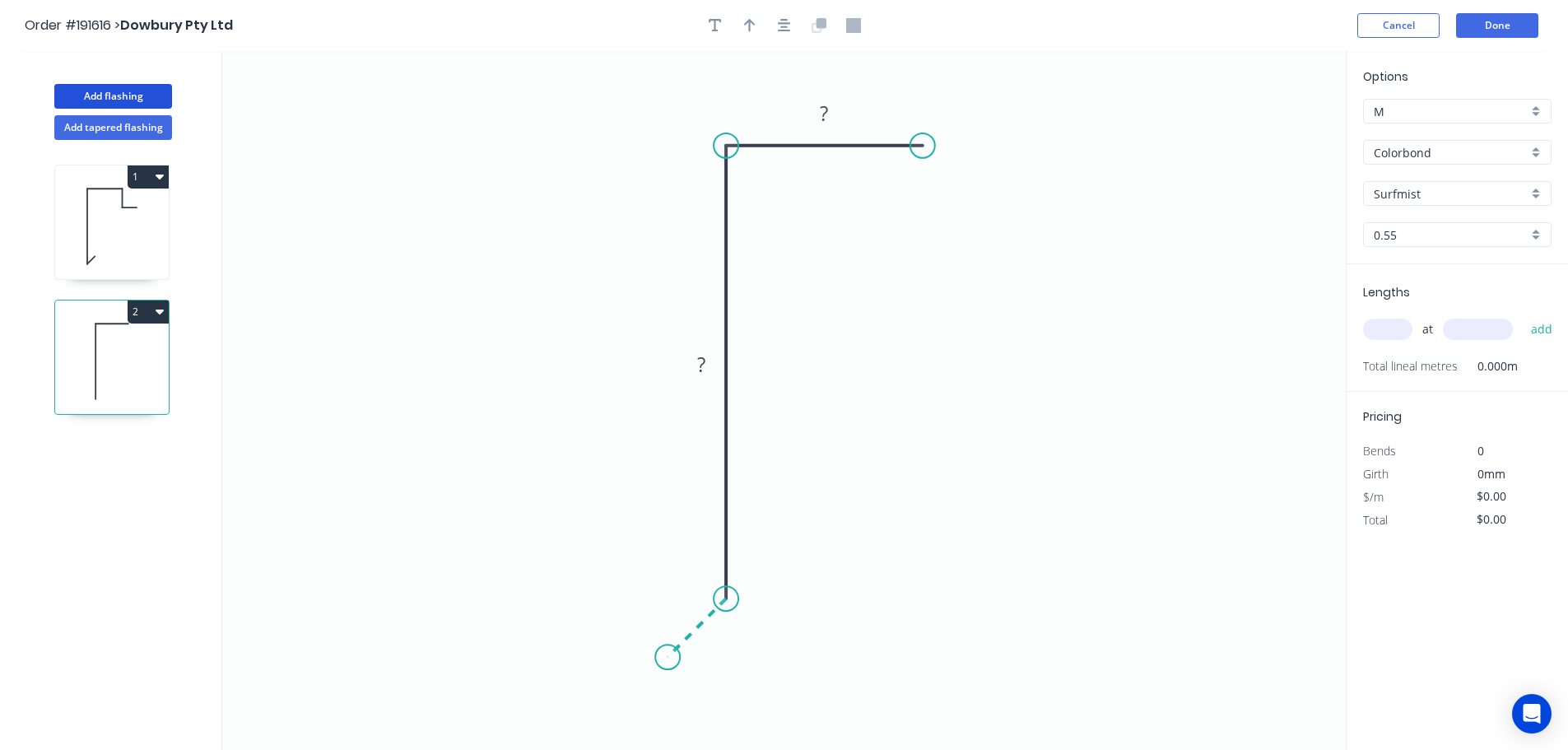
click at [667, 665] on icon "0 ? ?" at bounding box center [784, 400] width 1124 height 698
click at [667, 665] on circle at bounding box center [667, 656] width 25 height 25
click at [721, 642] on rect at bounding box center [714, 638] width 33 height 23
click at [870, 516] on icon "0 13 138 40" at bounding box center [784, 400] width 1124 height 698
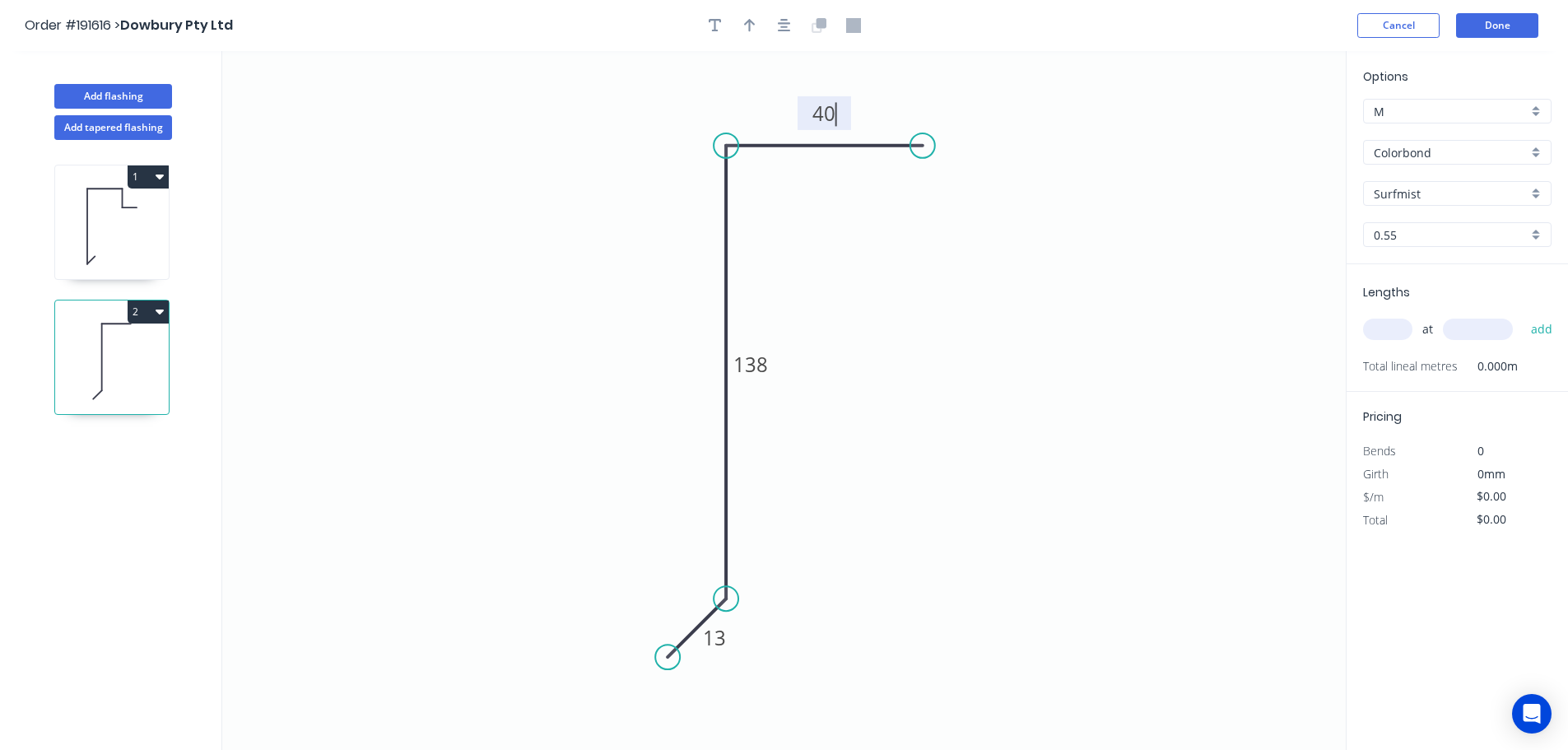
type input "$7.16"
click at [745, 25] on icon "button" at bounding box center [750, 25] width 12 height 14
drag, startPoint x: 1262, startPoint y: 132, endPoint x: 904, endPoint y: 426, distance: 463.2
click at [904, 426] on icon at bounding box center [904, 408] width 15 height 52
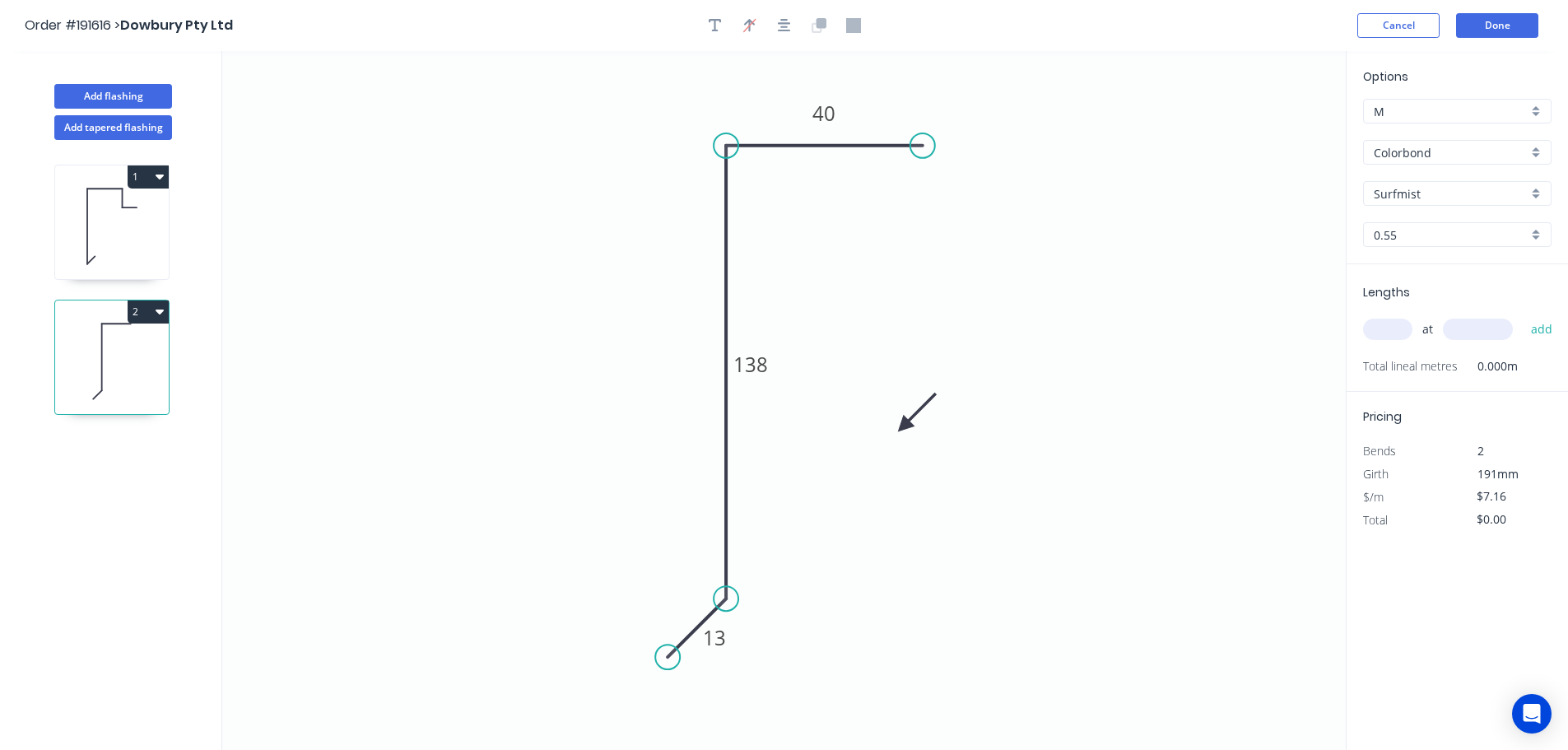
click at [904, 426] on icon at bounding box center [917, 412] width 47 height 47
click at [904, 426] on icon at bounding box center [923, 425] width 52 height 15
drag, startPoint x: 904, startPoint y: 426, endPoint x: 913, endPoint y: 395, distance: 32.3
click at [913, 395] on icon at bounding box center [925, 408] width 47 height 47
click at [1533, 148] on div "Colorbond" at bounding box center [1457, 151] width 189 height 25
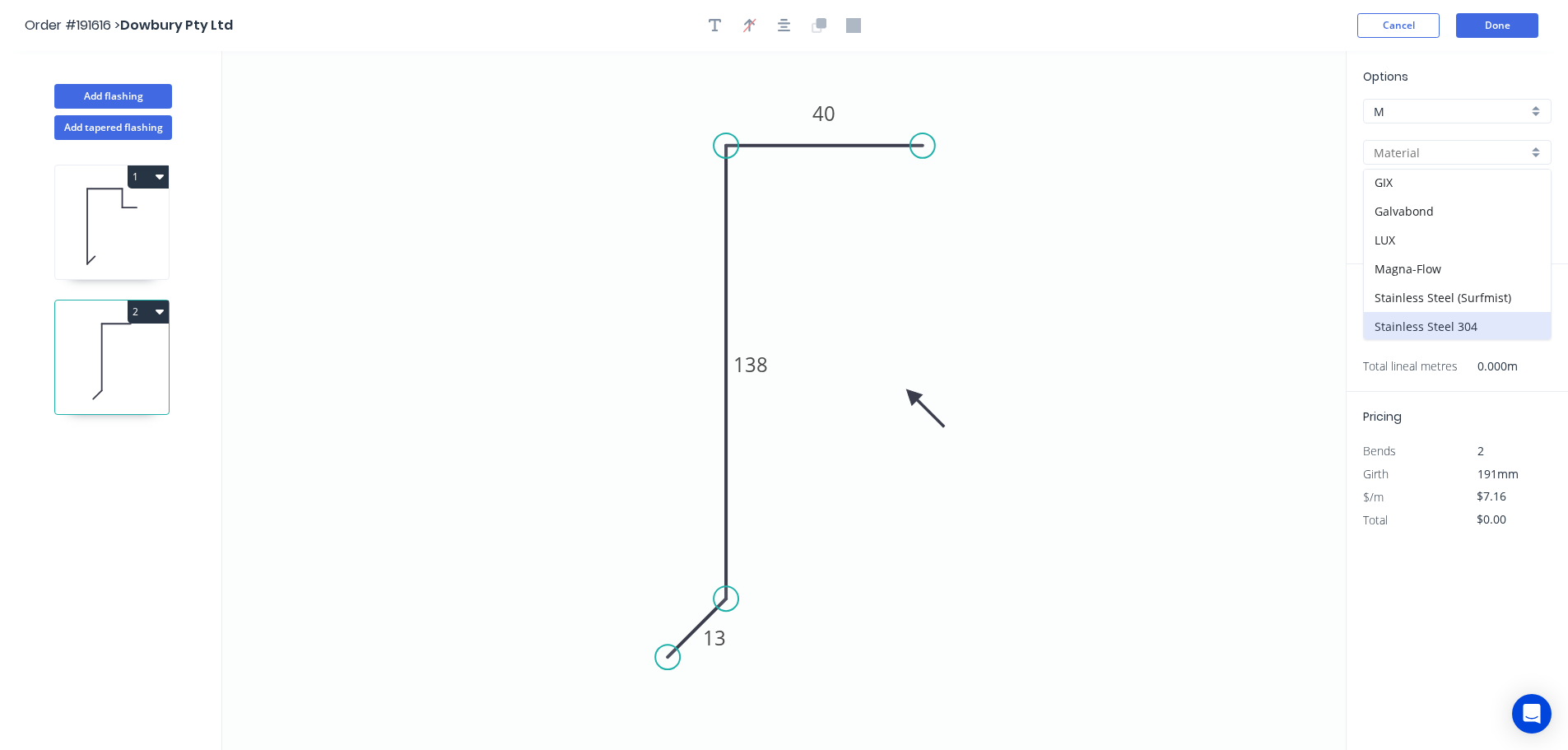
scroll to position [349, 0]
click at [1443, 293] on div "Zincalume" at bounding box center [1457, 296] width 187 height 29
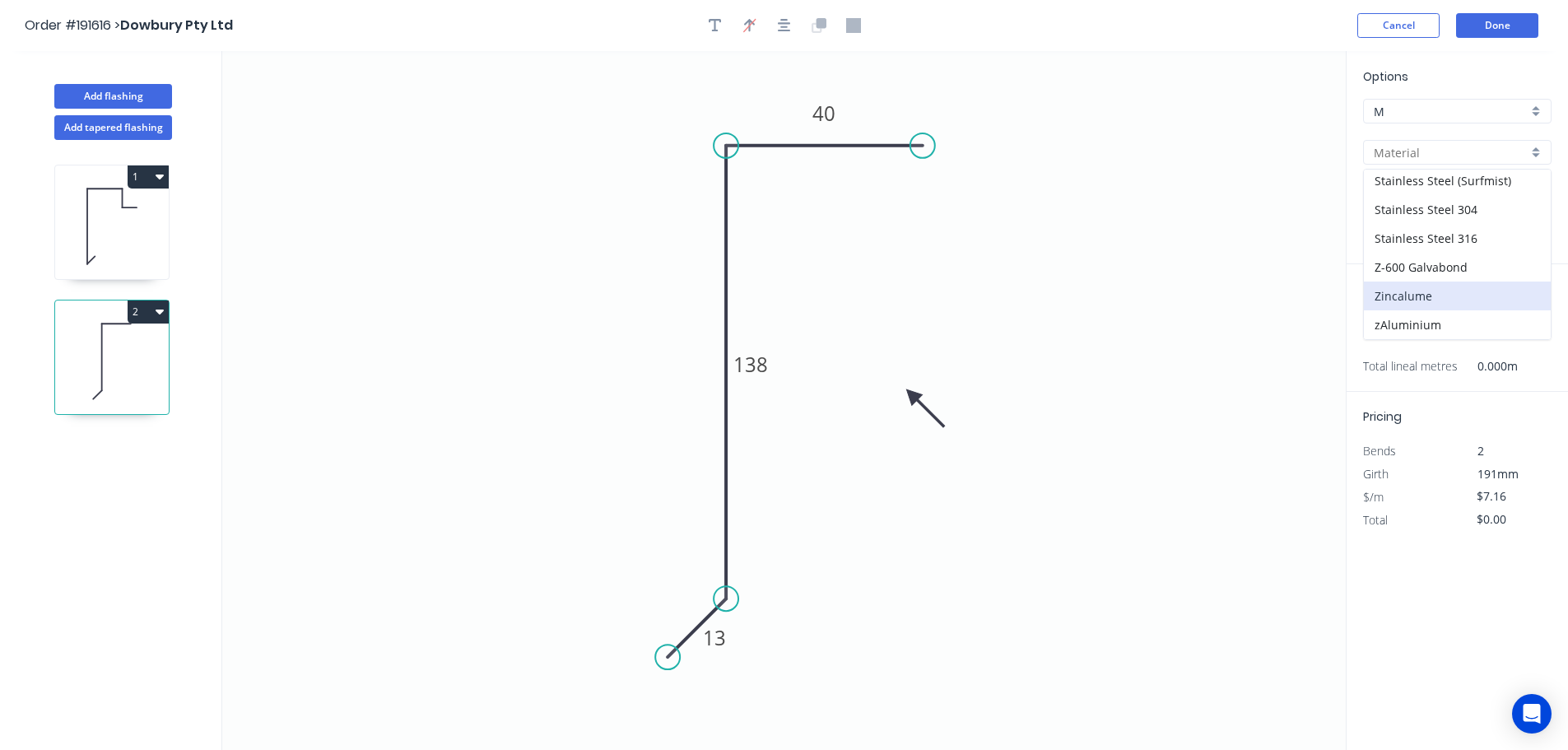
type input "Zincalume"
type input "$6.73"
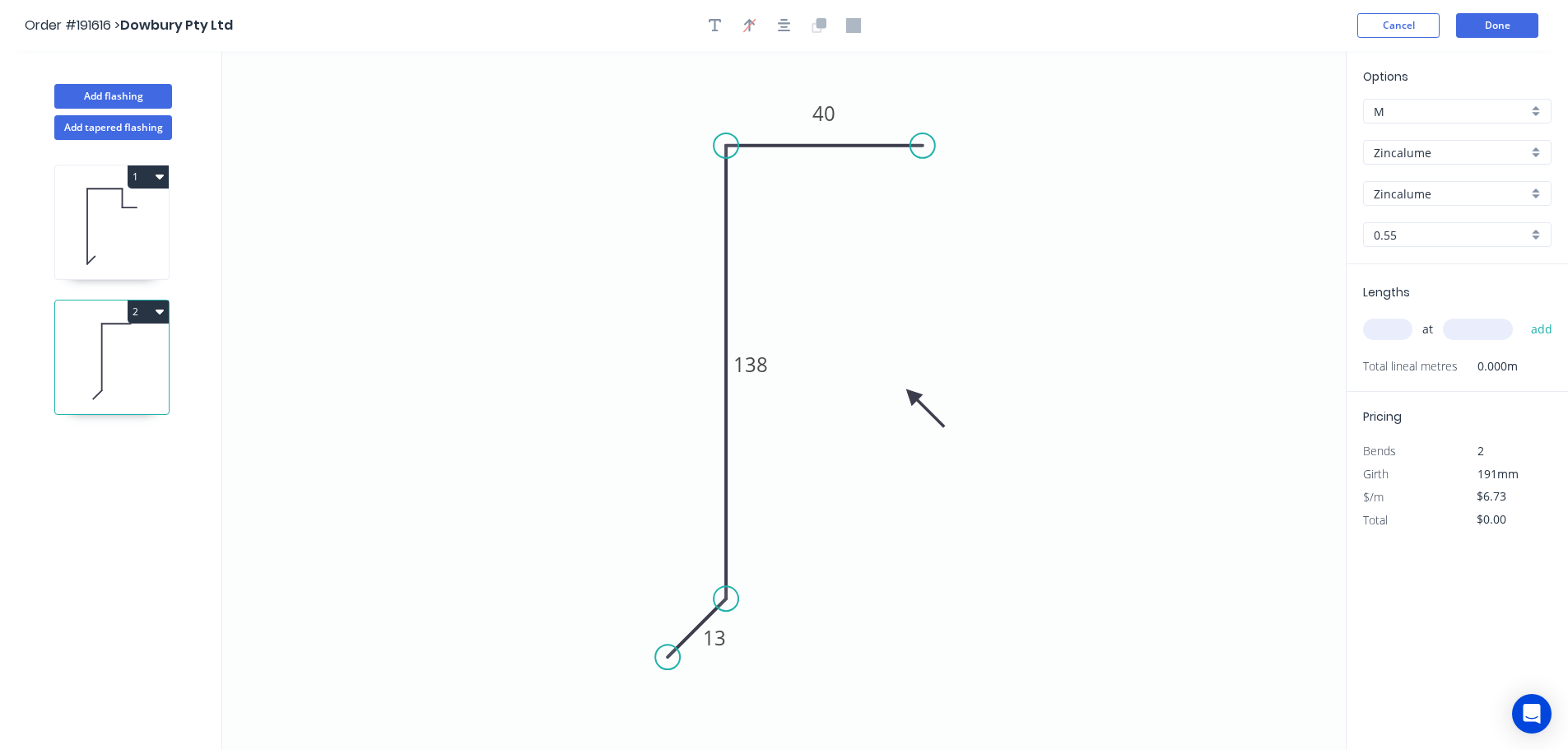
click at [1409, 327] on input "text" at bounding box center [1388, 329] width 49 height 21
type input "16"
type input "4100"
click at [1523, 315] on button "add" at bounding box center [1543, 329] width 39 height 28
type input "$441.49"
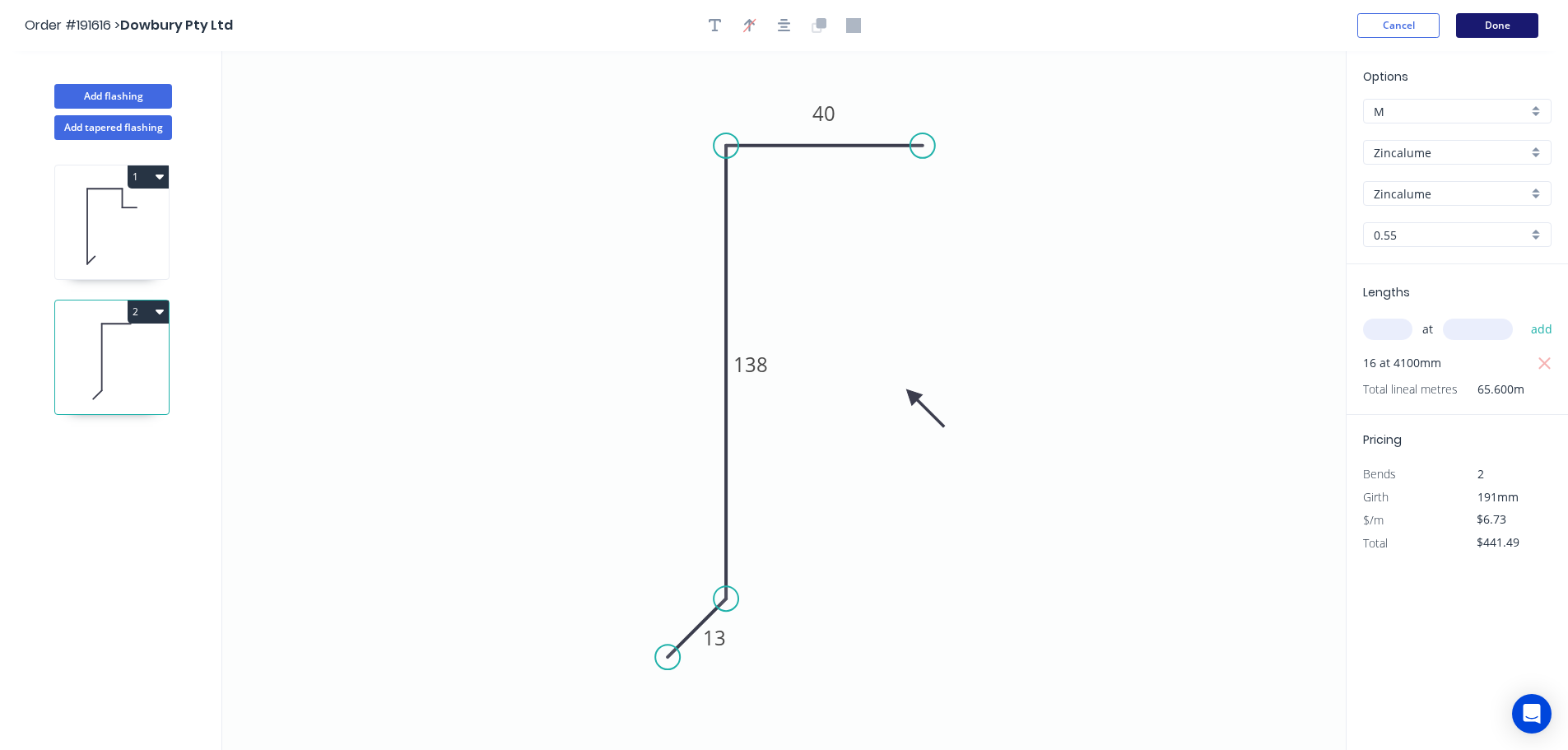
click at [1505, 21] on button "Done" at bounding box center [1497, 25] width 82 height 25
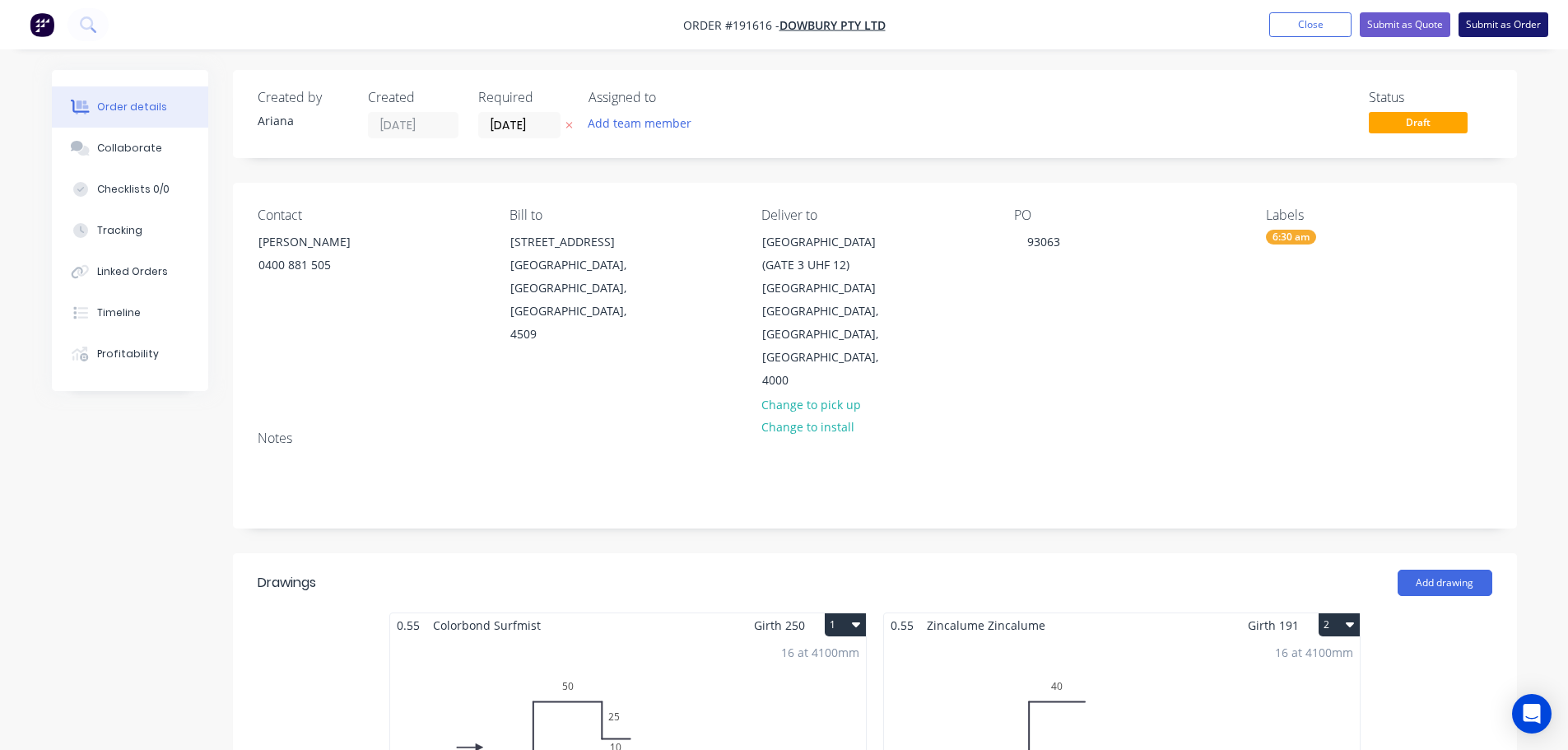
click at [1498, 30] on button "Submit as Order" at bounding box center [1504, 25] width 90 height 25
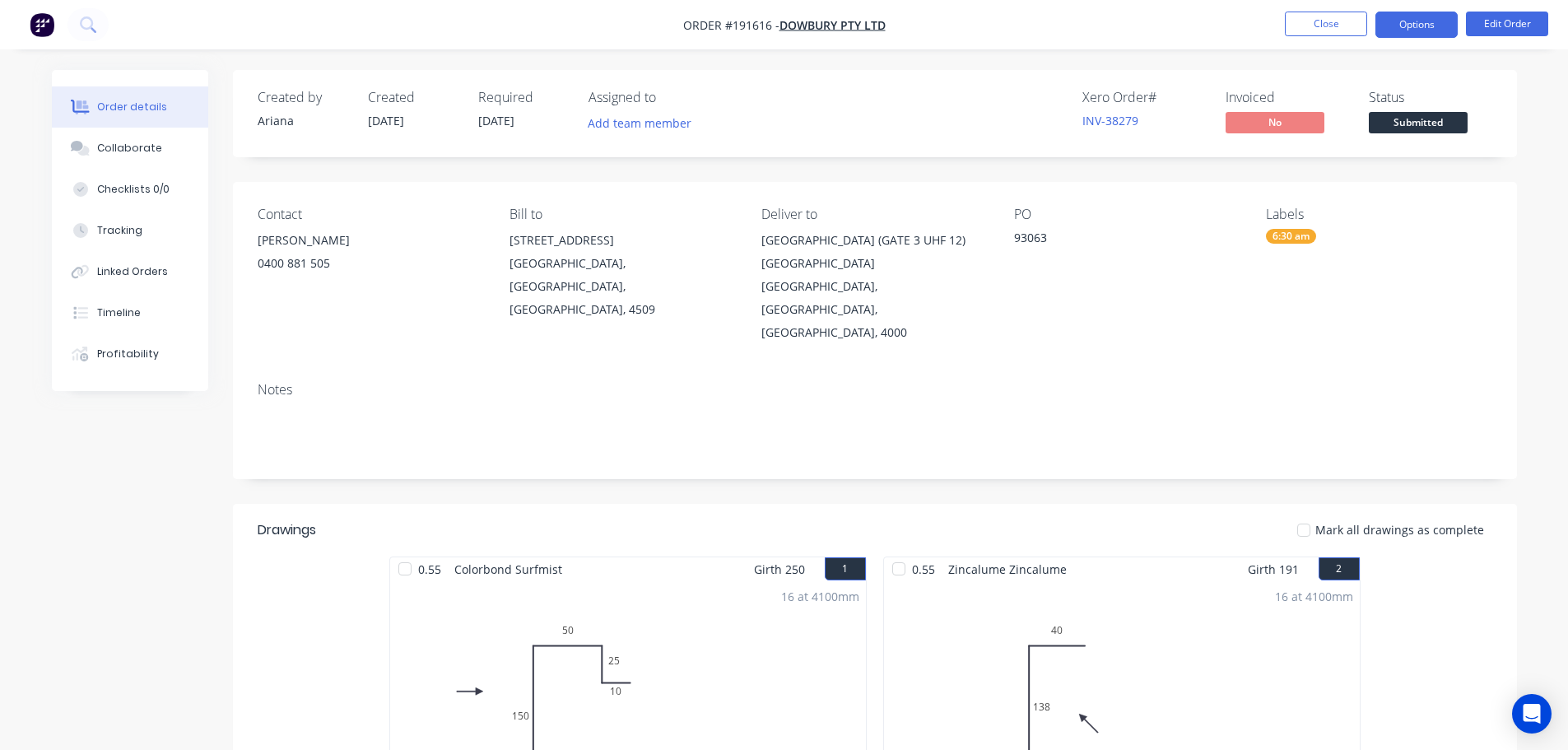
click at [1423, 28] on button "Options" at bounding box center [1417, 25] width 82 height 26
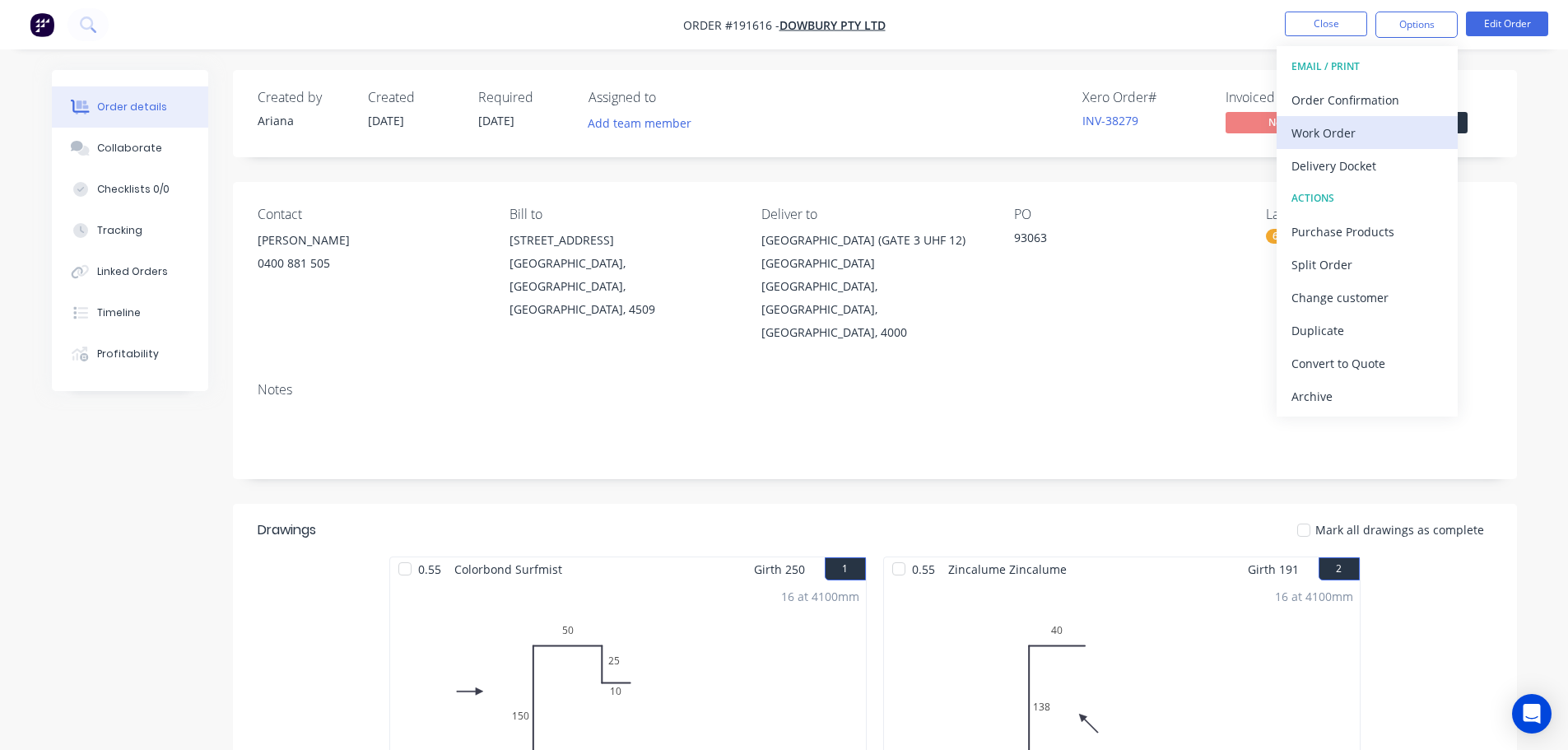
click at [1376, 129] on div "Work Order" at bounding box center [1367, 133] width 151 height 24
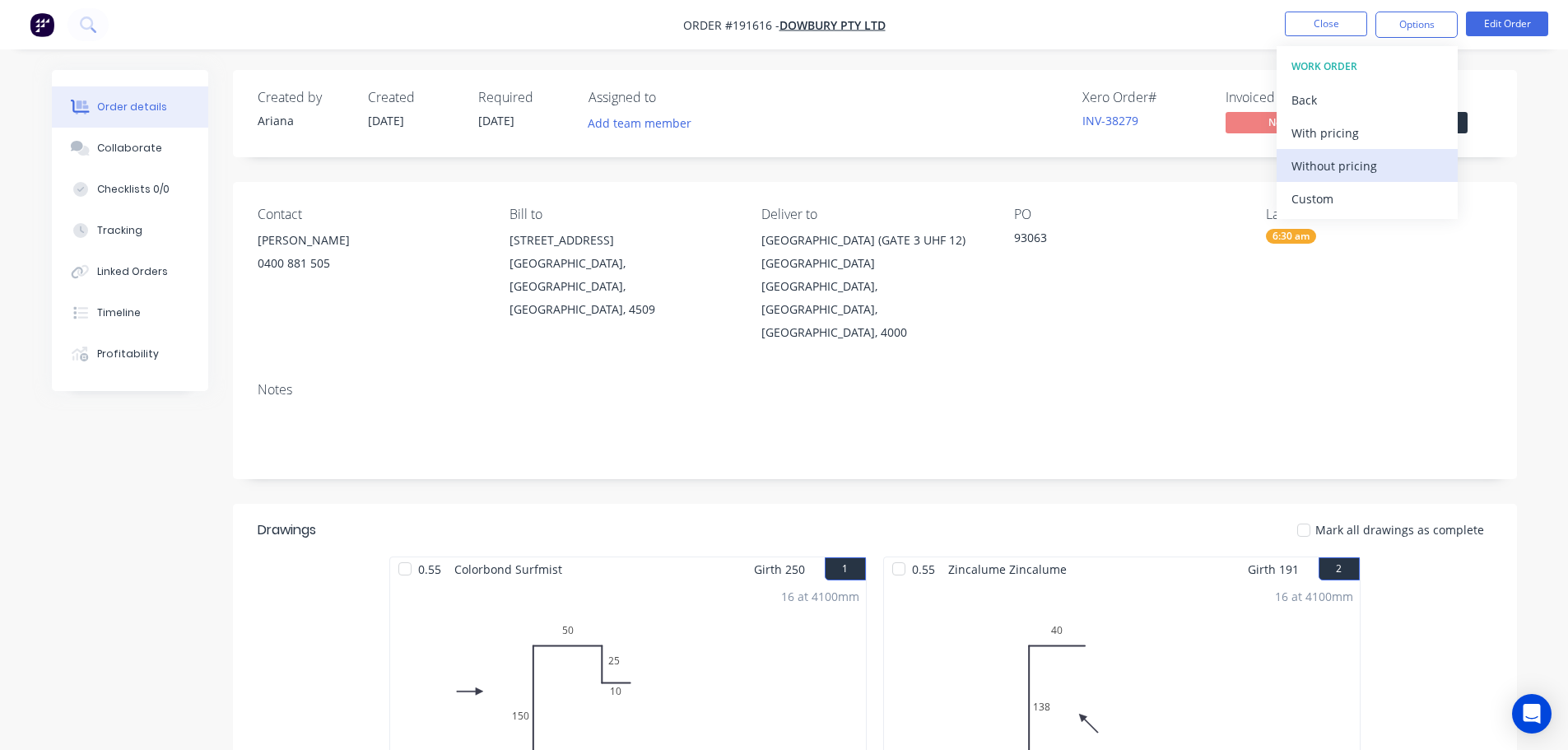
click at [1368, 166] on div "Without pricing" at bounding box center [1367, 166] width 151 height 24
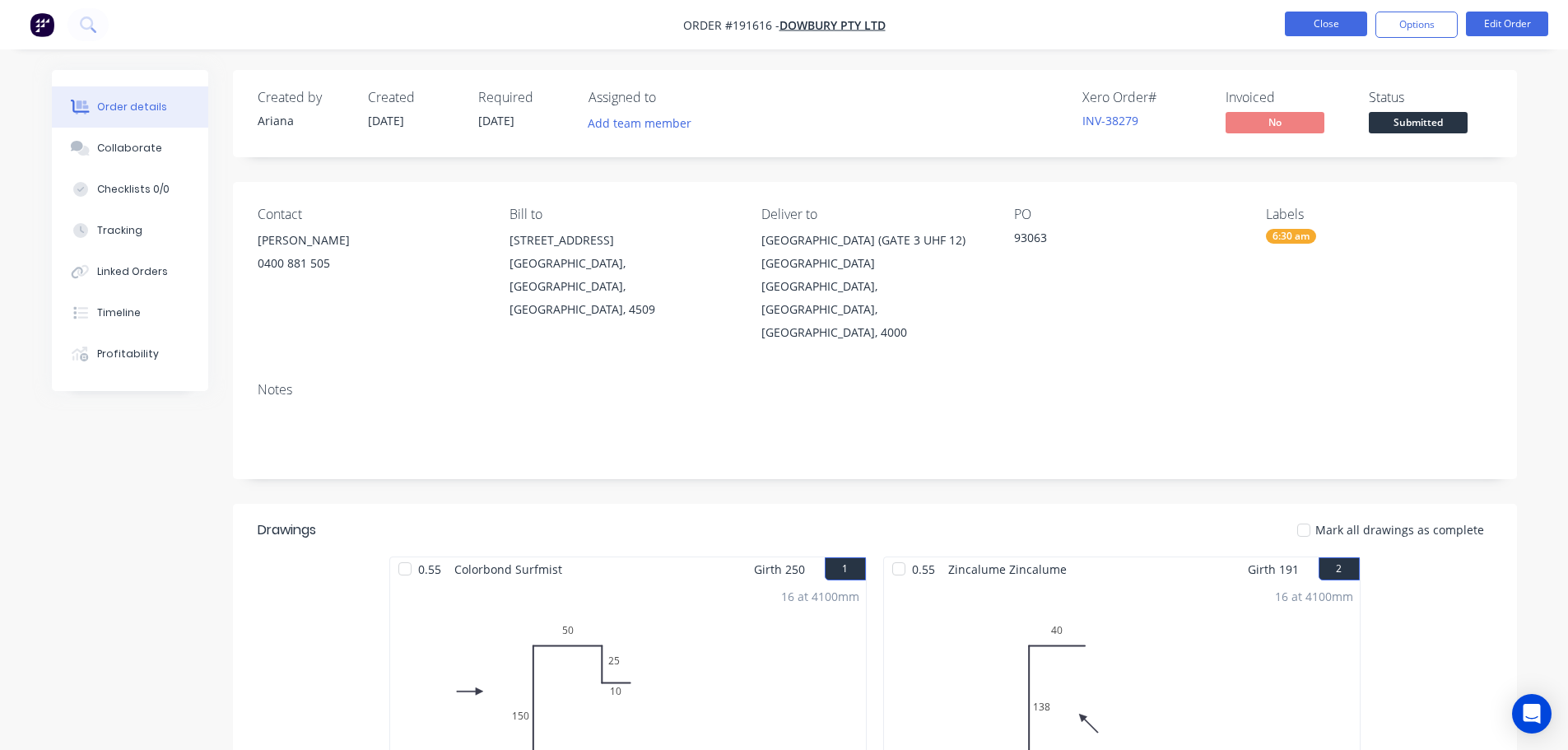
click at [1306, 25] on button "Close" at bounding box center [1326, 24] width 82 height 25
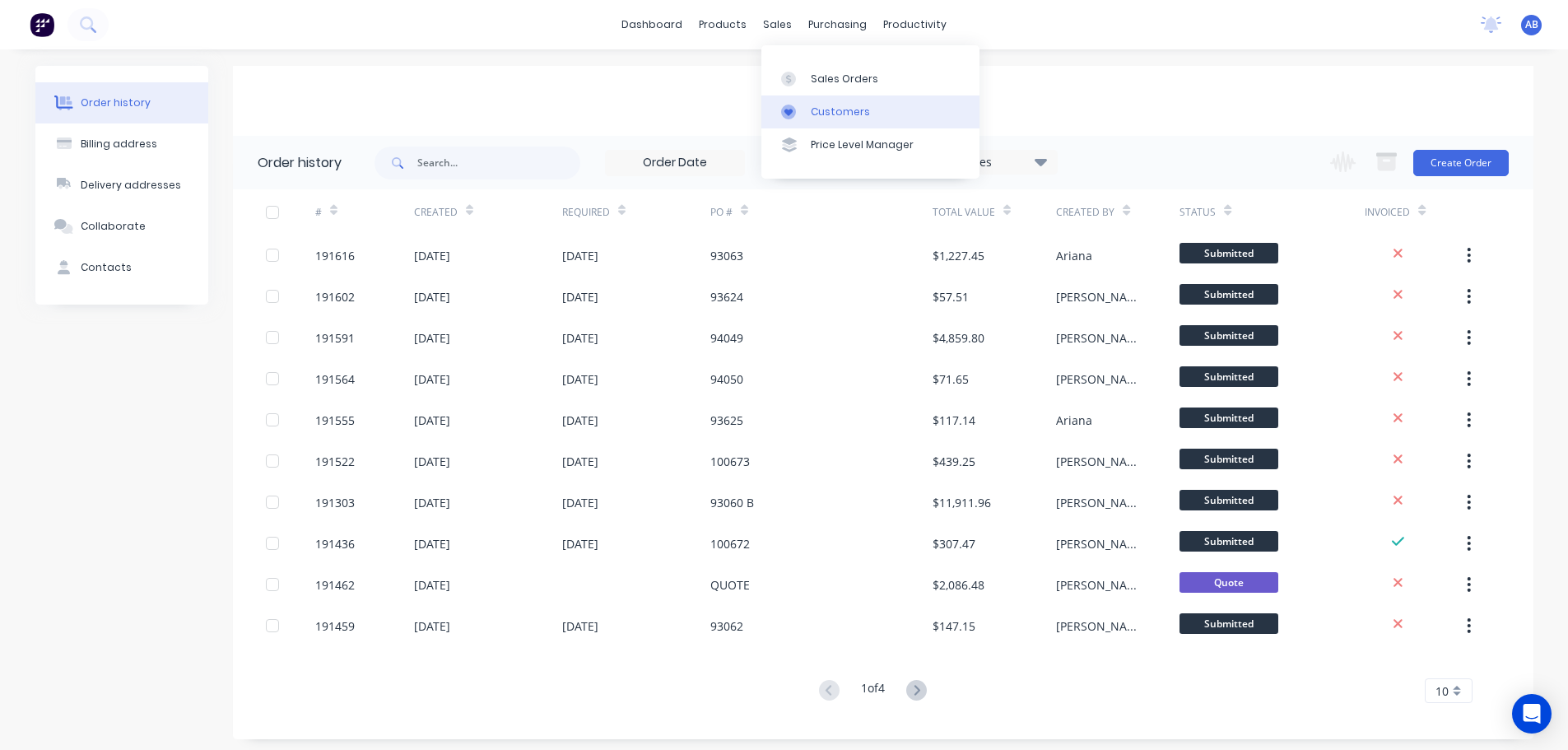
click at [829, 105] on div "Customers" at bounding box center [841, 112] width 59 height 15
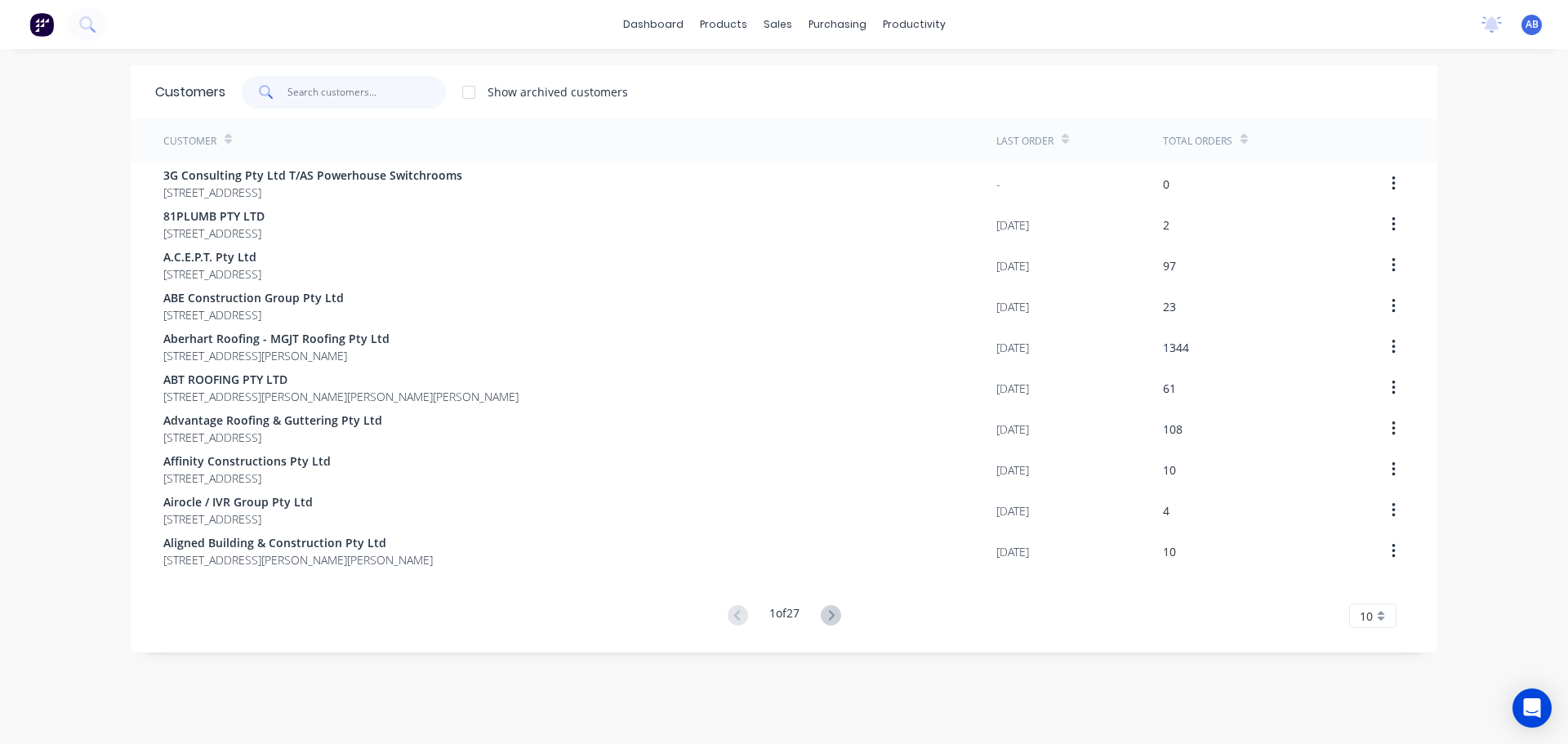
click at [359, 94] on input "text" at bounding box center [367, 92] width 159 height 33
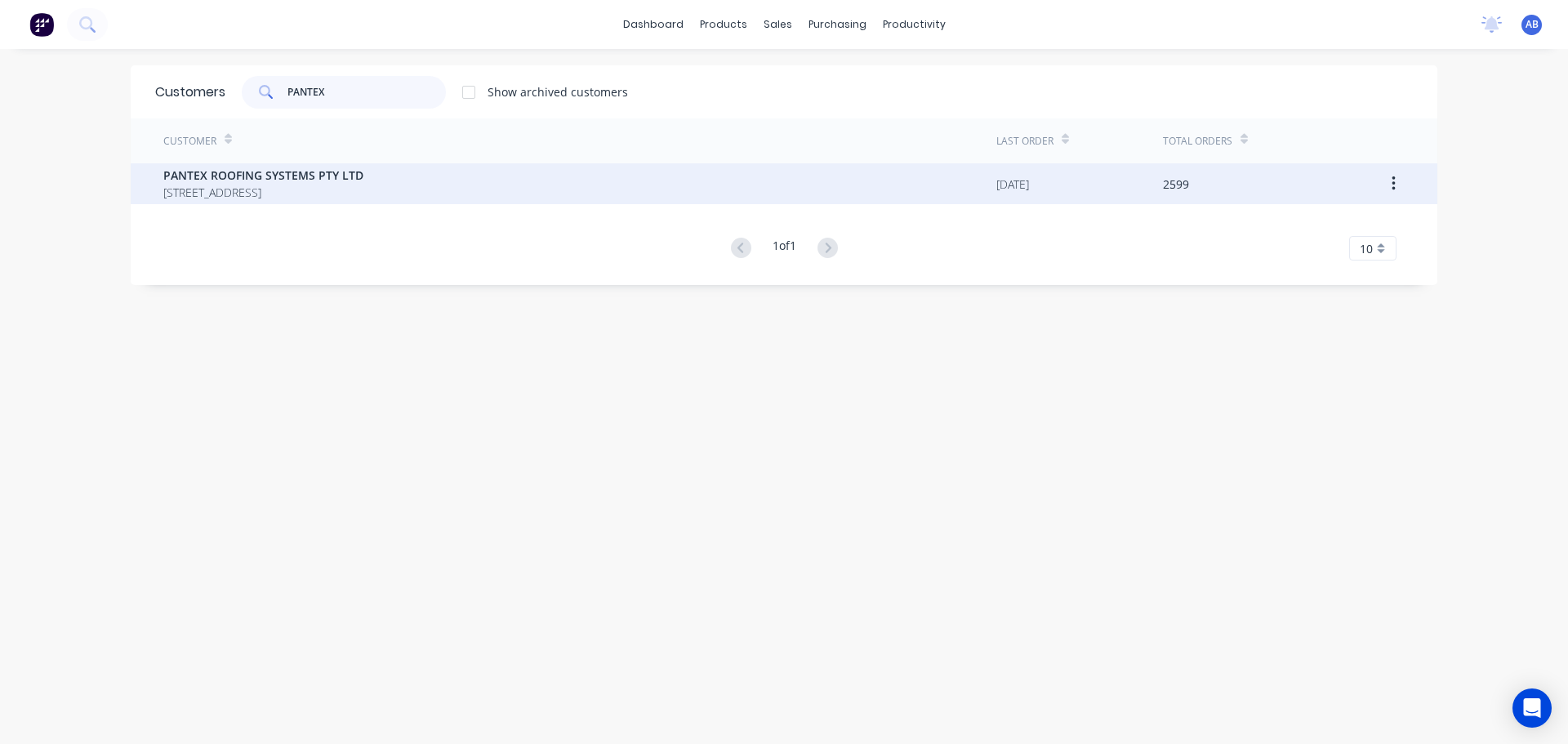
type input "PANTEX"
click at [326, 183] on span "PANTEX ROOFING SYSTEMS PTY LTD" at bounding box center [263, 175] width 200 height 17
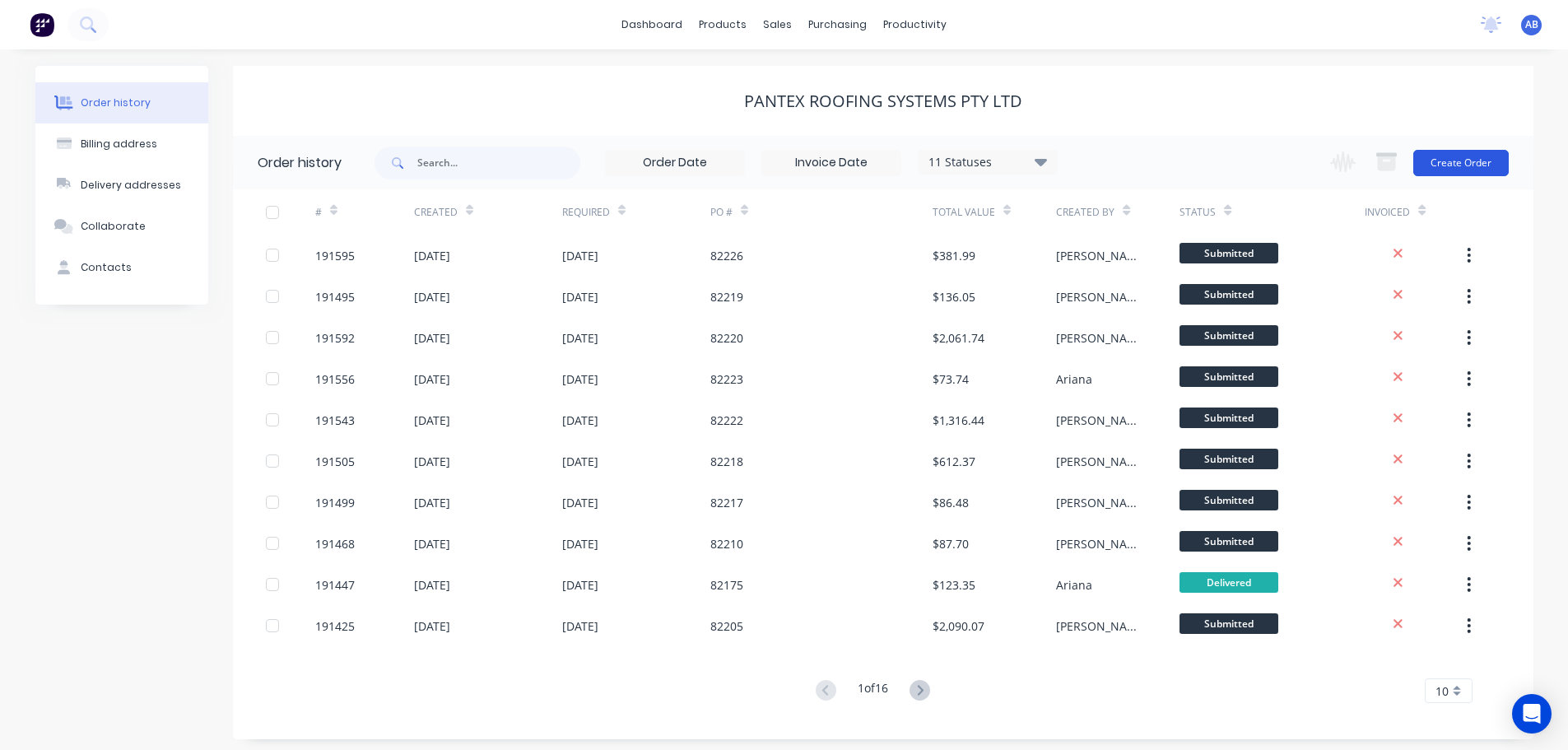
click at [1467, 161] on button "Create Order" at bounding box center [1461, 162] width 96 height 26
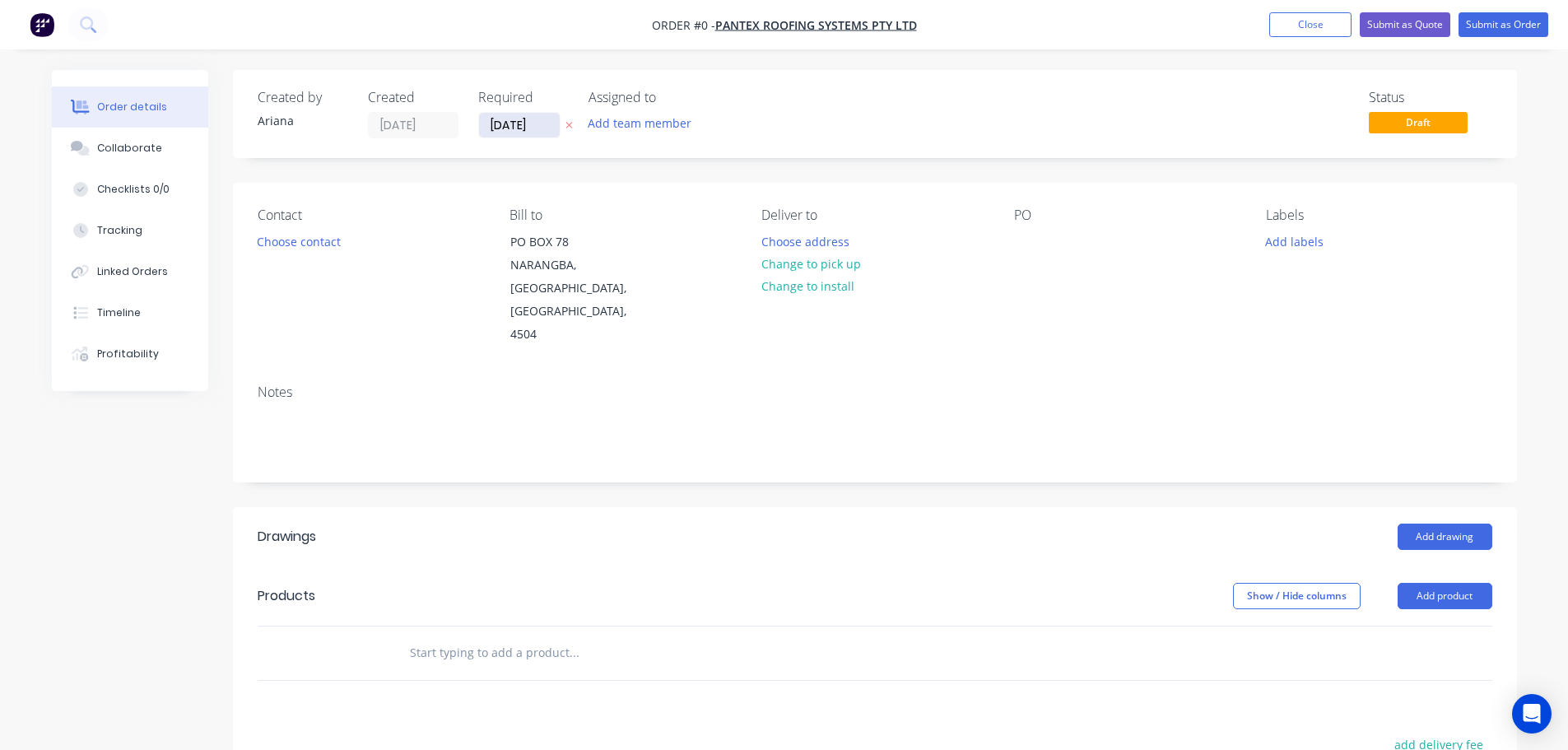
click at [525, 126] on input "[DATE]" at bounding box center [519, 124] width 80 height 25
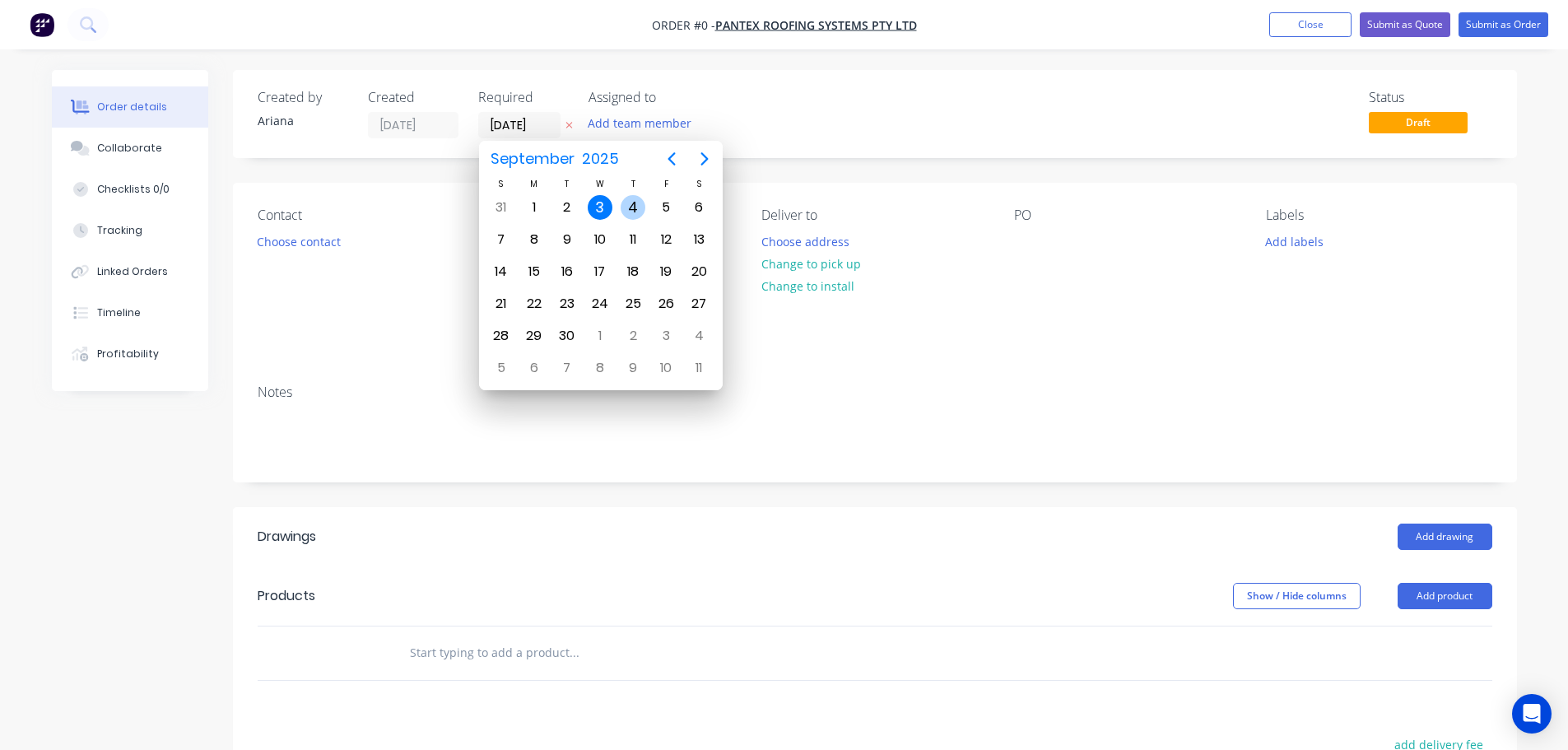
click at [627, 205] on div "4" at bounding box center [633, 207] width 25 height 25
type input "[DATE]"
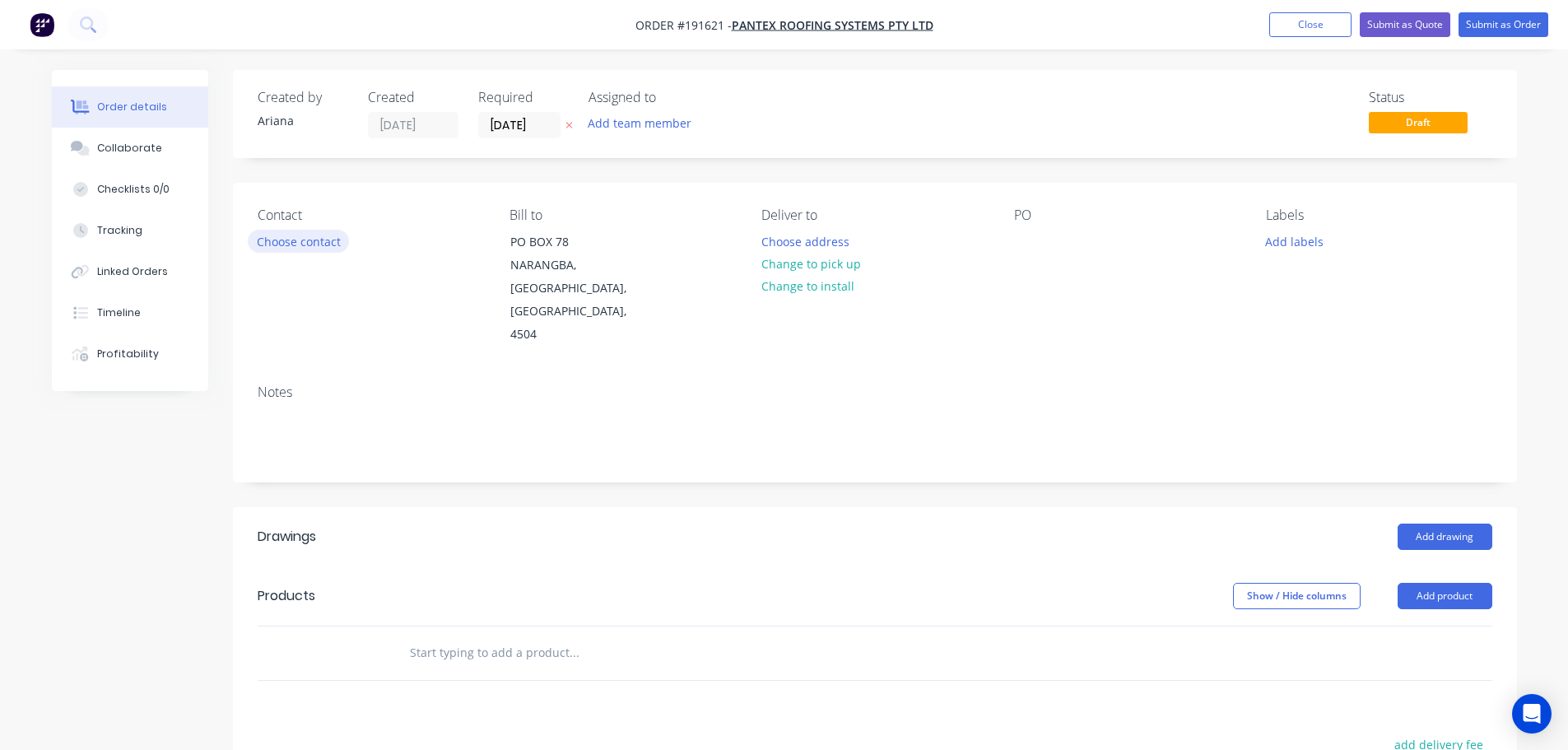
click at [283, 245] on button "Choose contact" at bounding box center [299, 241] width 101 height 22
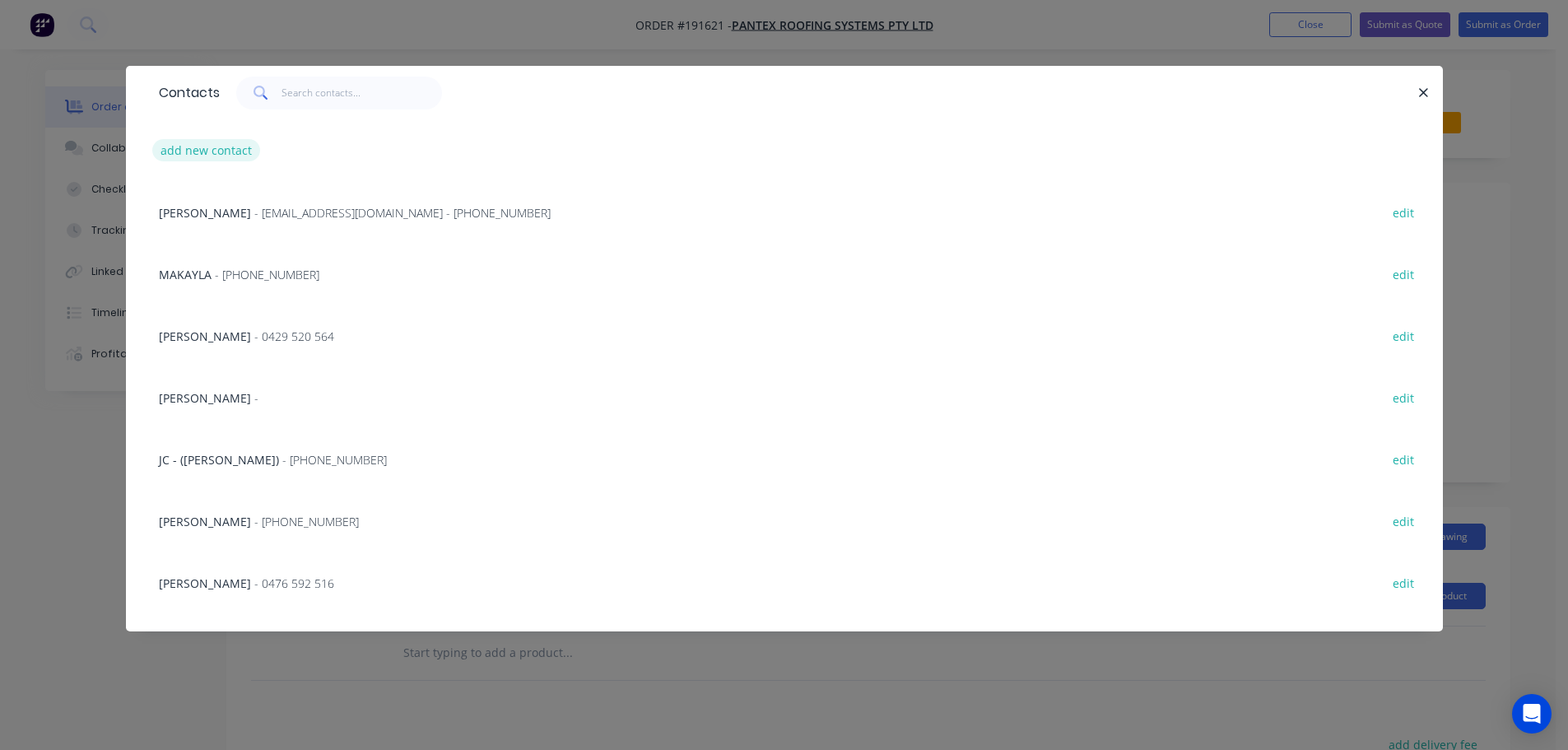
click at [203, 152] on button "add new contact" at bounding box center [206, 151] width 108 height 22
select select "AU"
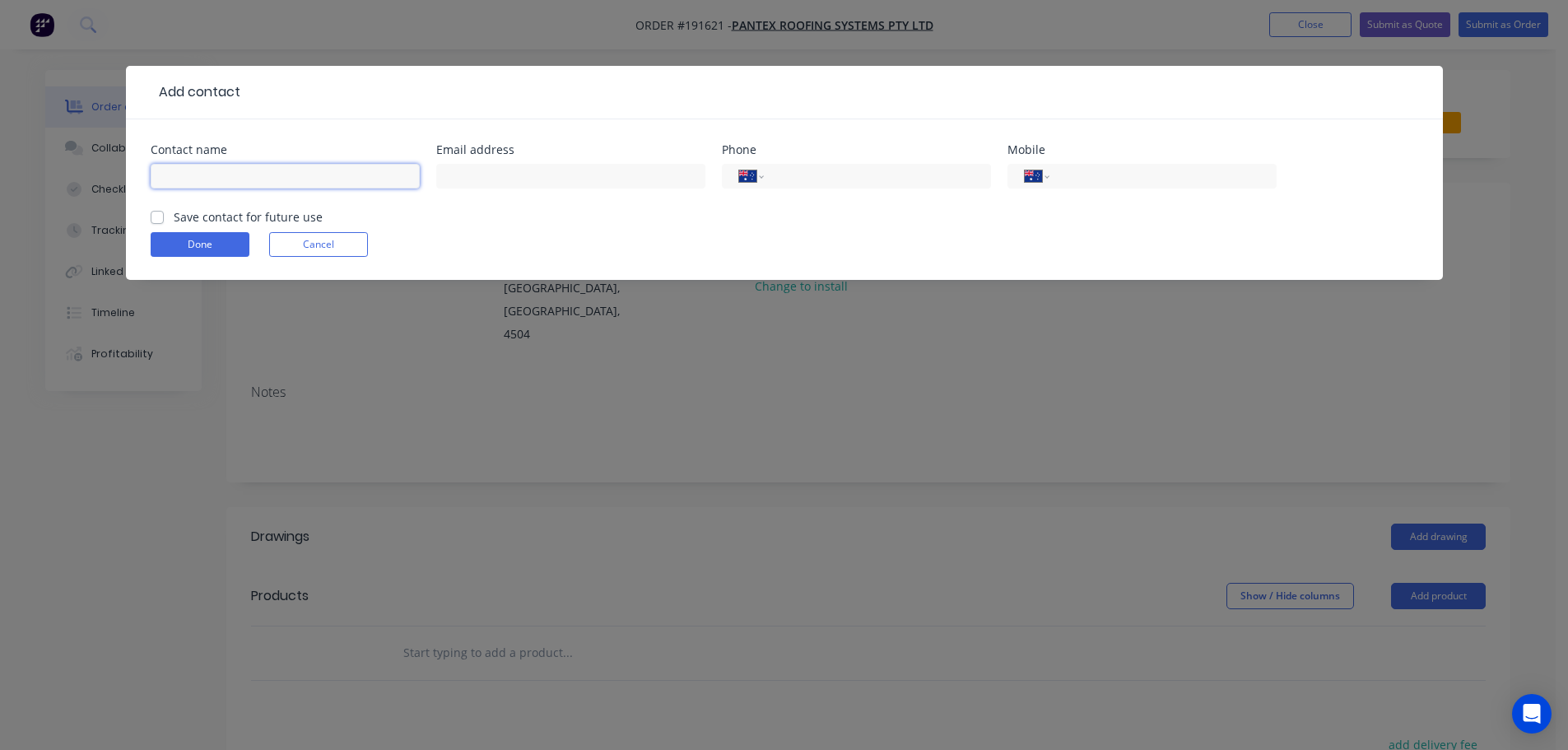
click at [188, 183] on input "text" at bounding box center [285, 176] width 269 height 25
type input "OLLIE"
click at [1115, 183] on input "tel" at bounding box center [1160, 177] width 198 height 19
type input "0408 003 529"
click at [1082, 217] on form "Contact name OLLIE Email address Phone International Afghanistan Åland Islands …" at bounding box center [784, 211] width 1268 height 136
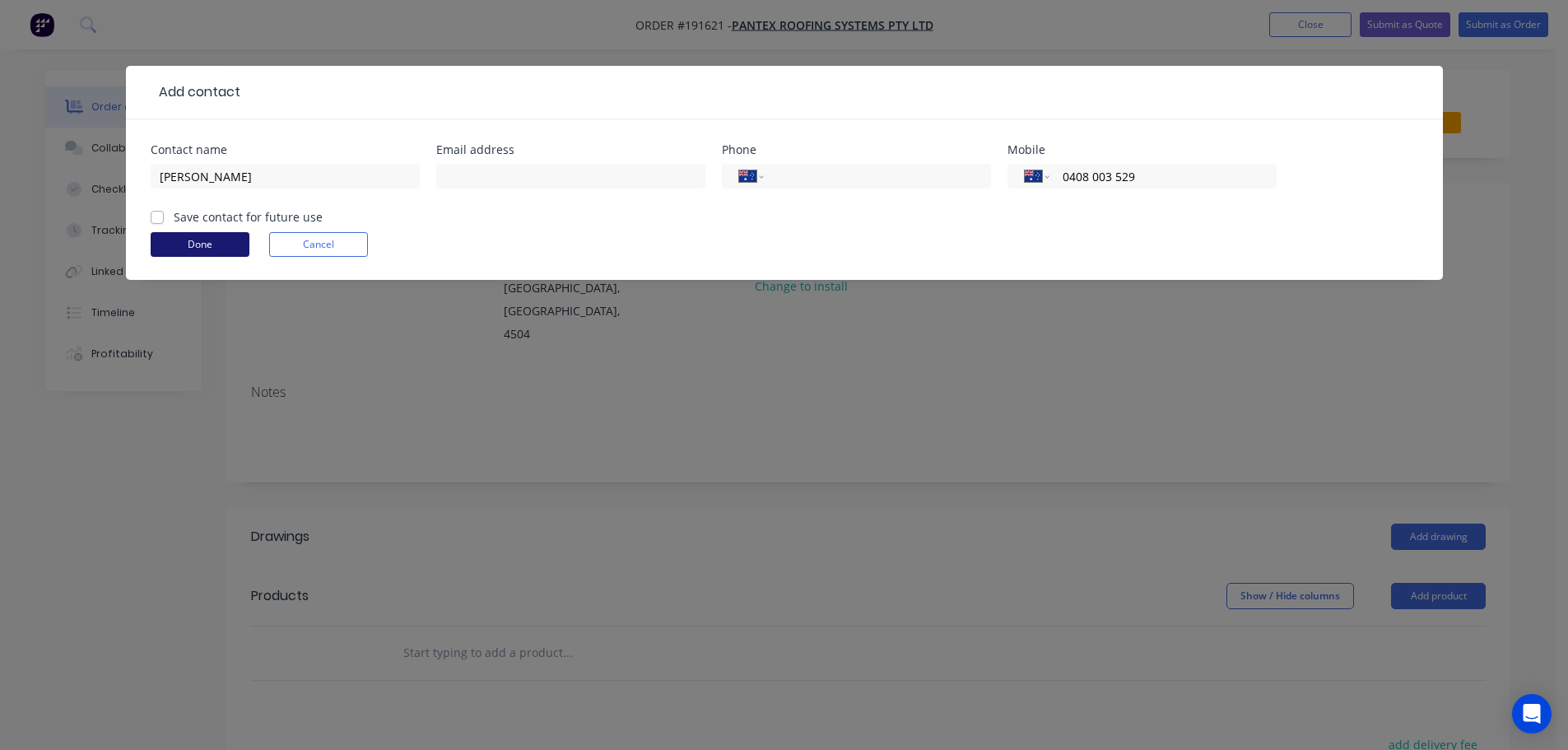
click at [205, 244] on button "Done" at bounding box center [200, 244] width 99 height 25
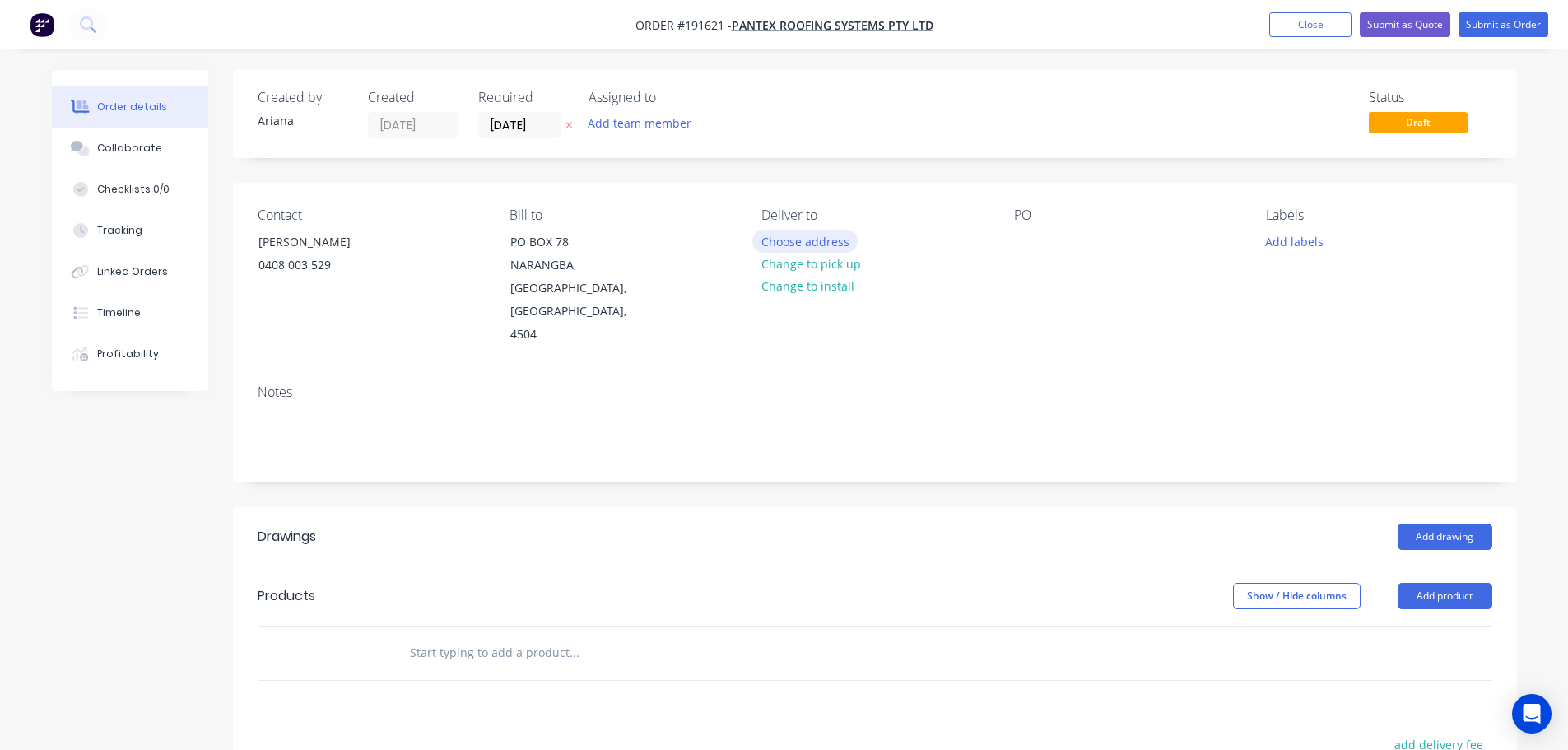
click at [799, 237] on button "Choose address" at bounding box center [805, 241] width 106 height 22
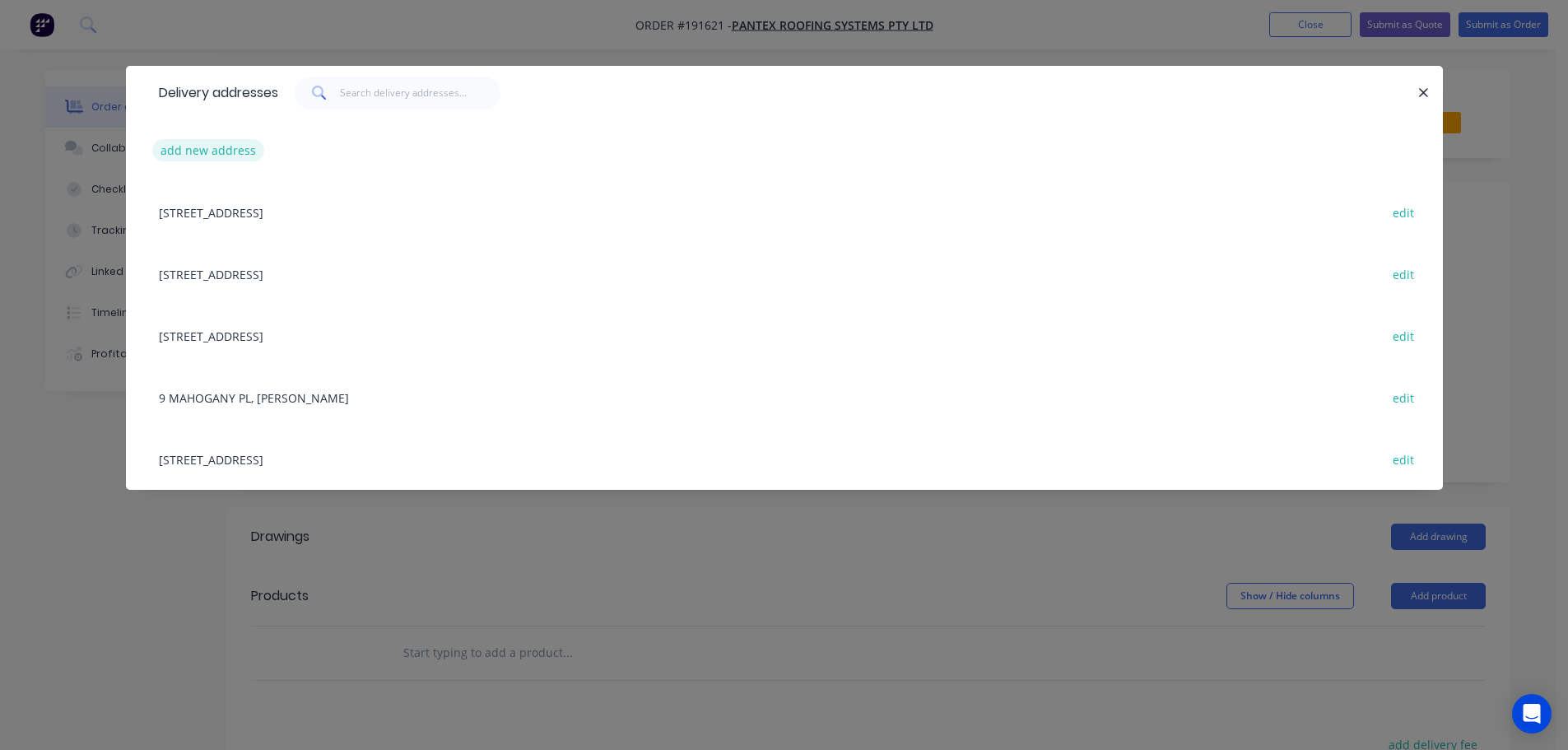
click at [213, 147] on button "add new address" at bounding box center [208, 151] width 112 height 22
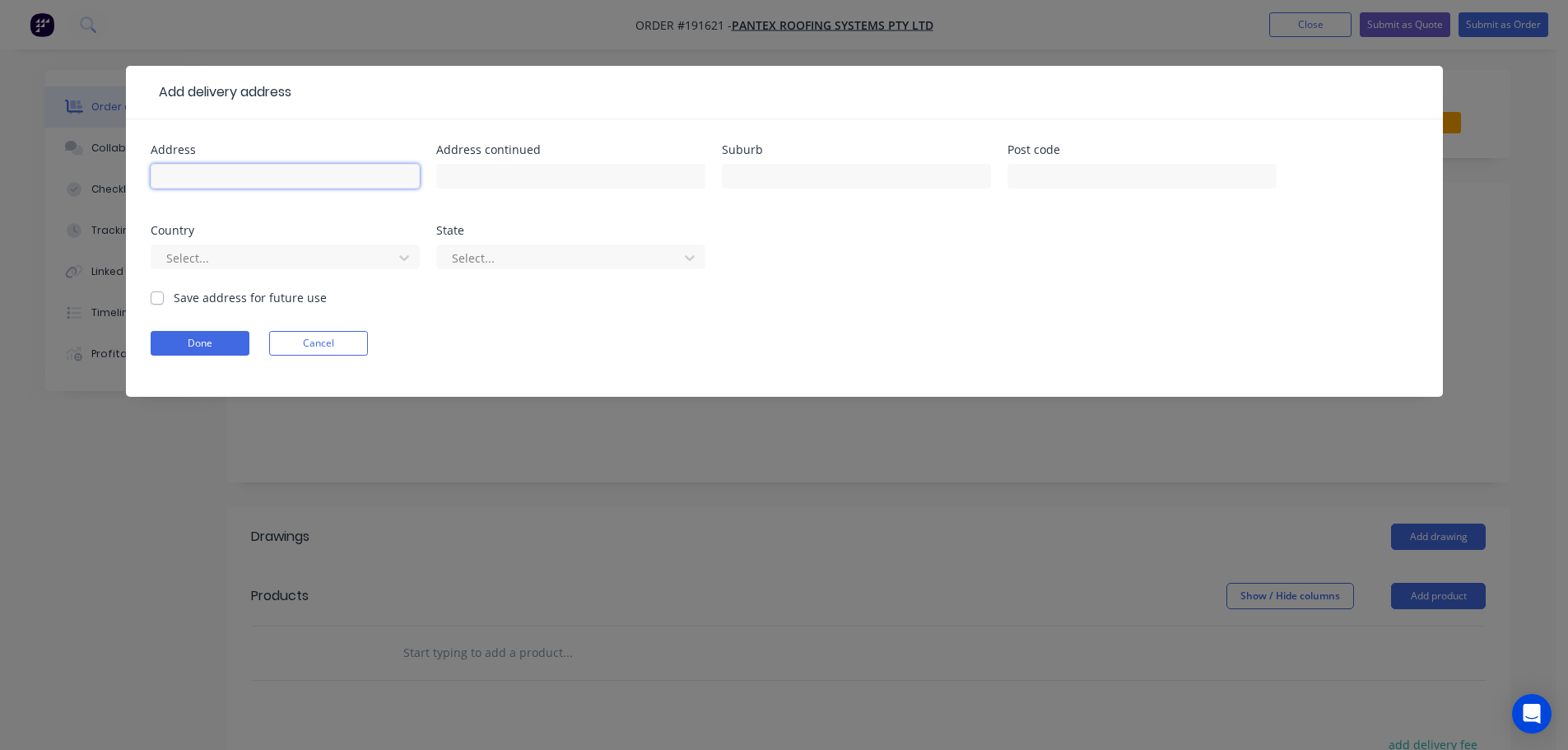
click at [211, 178] on input "text" at bounding box center [285, 176] width 269 height 25
type input "11 BIENVENUE DR"
type input "CURRUMBIN WATERS"
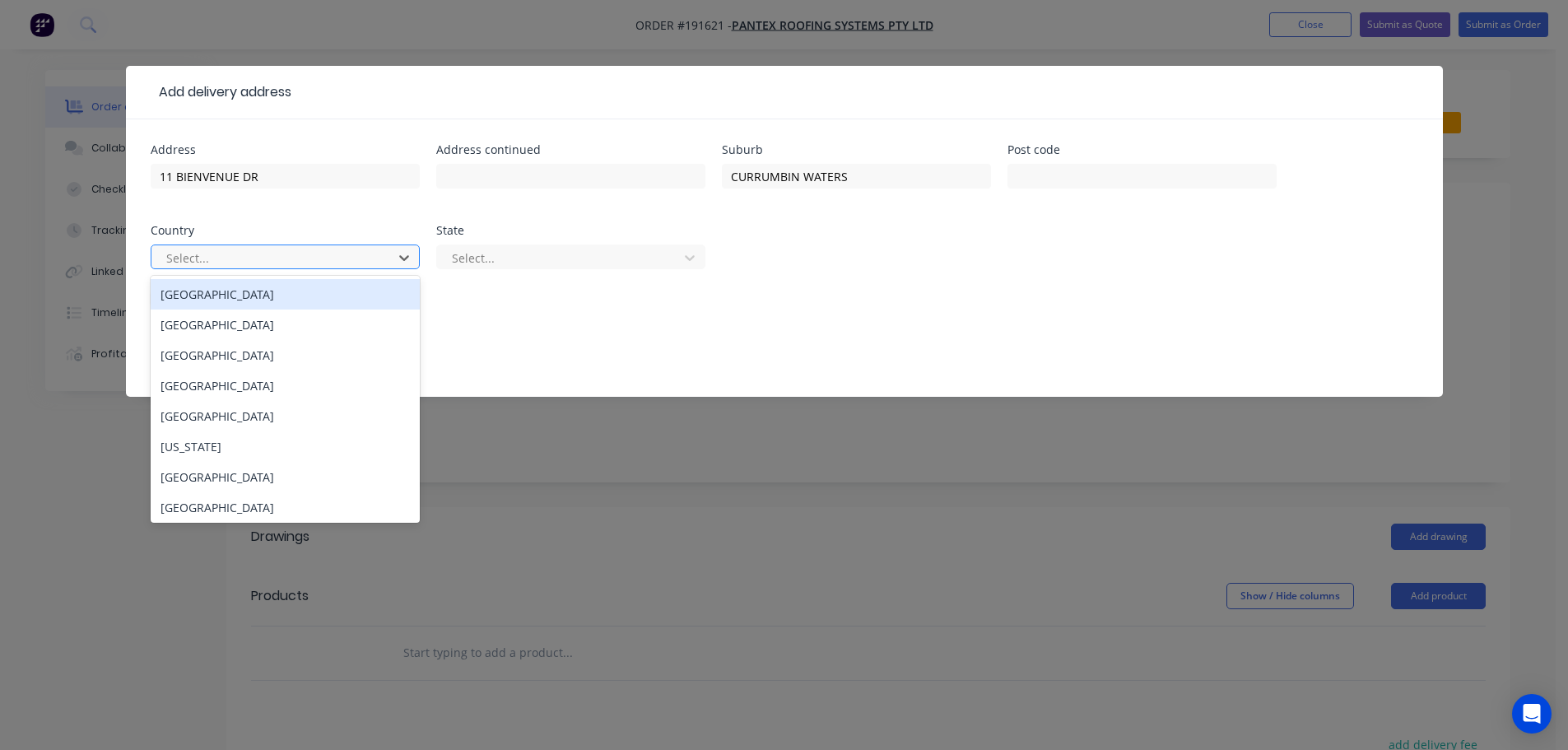
click at [263, 298] on div "Australia" at bounding box center [285, 294] width 269 height 30
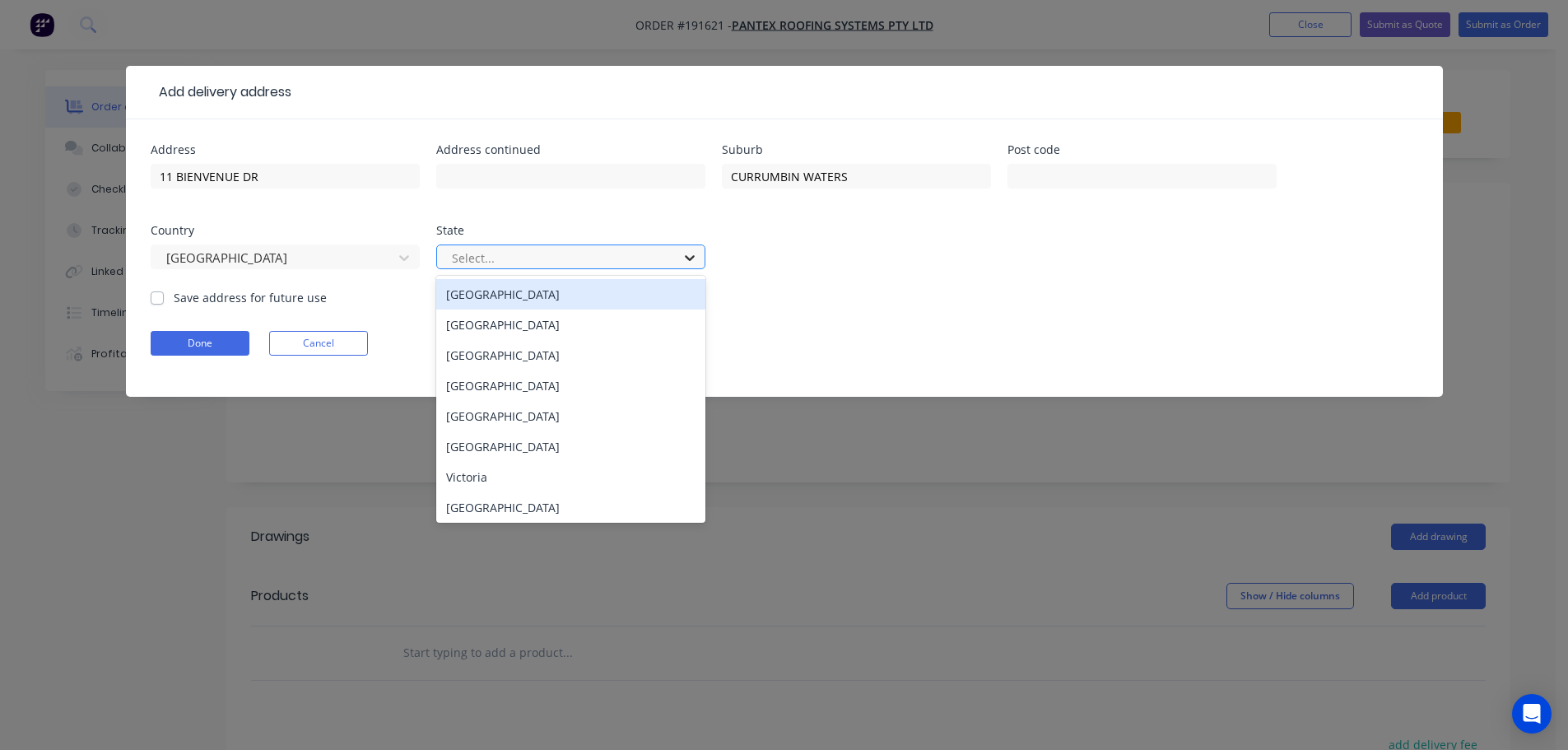
click at [697, 260] on icon at bounding box center [689, 257] width 16 height 16
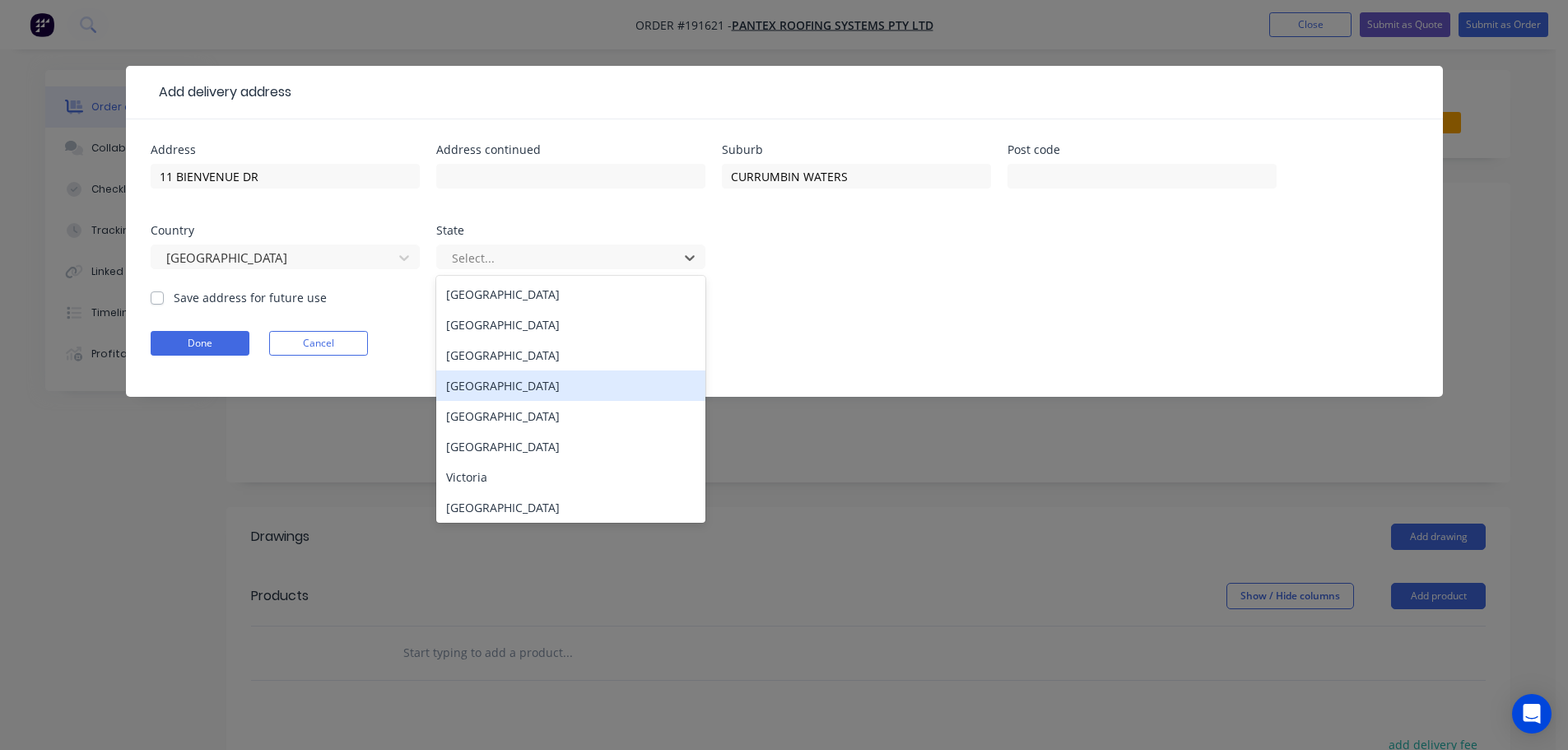
click at [491, 391] on div "Queensland" at bounding box center [571, 386] width 269 height 30
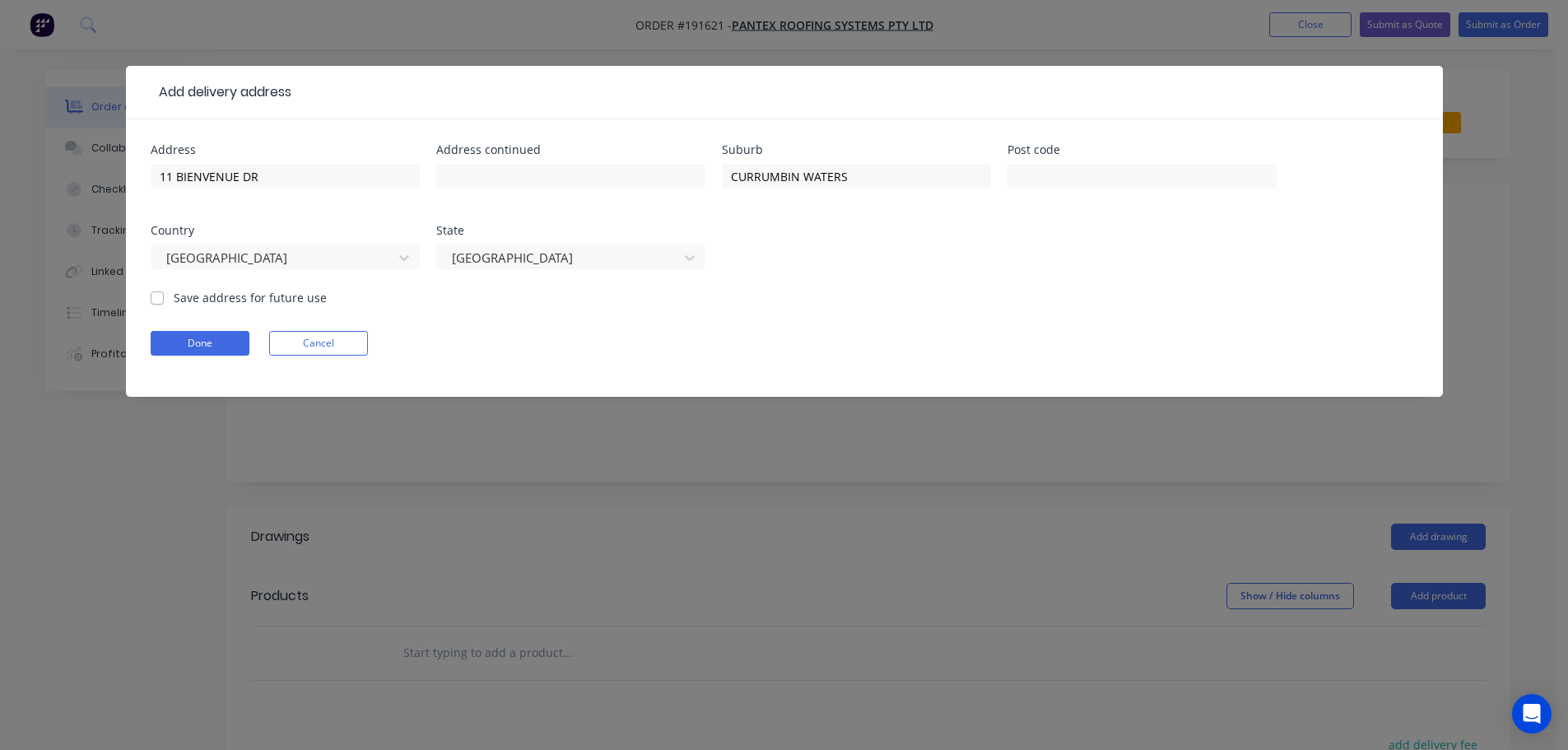
click at [886, 299] on form "Address 11 BIENVENUE DR Address continued Suburb CURRUMBIN WATERS Post code Cou…" at bounding box center [784, 270] width 1268 height 253
click at [211, 347] on button "Done" at bounding box center [200, 342] width 99 height 25
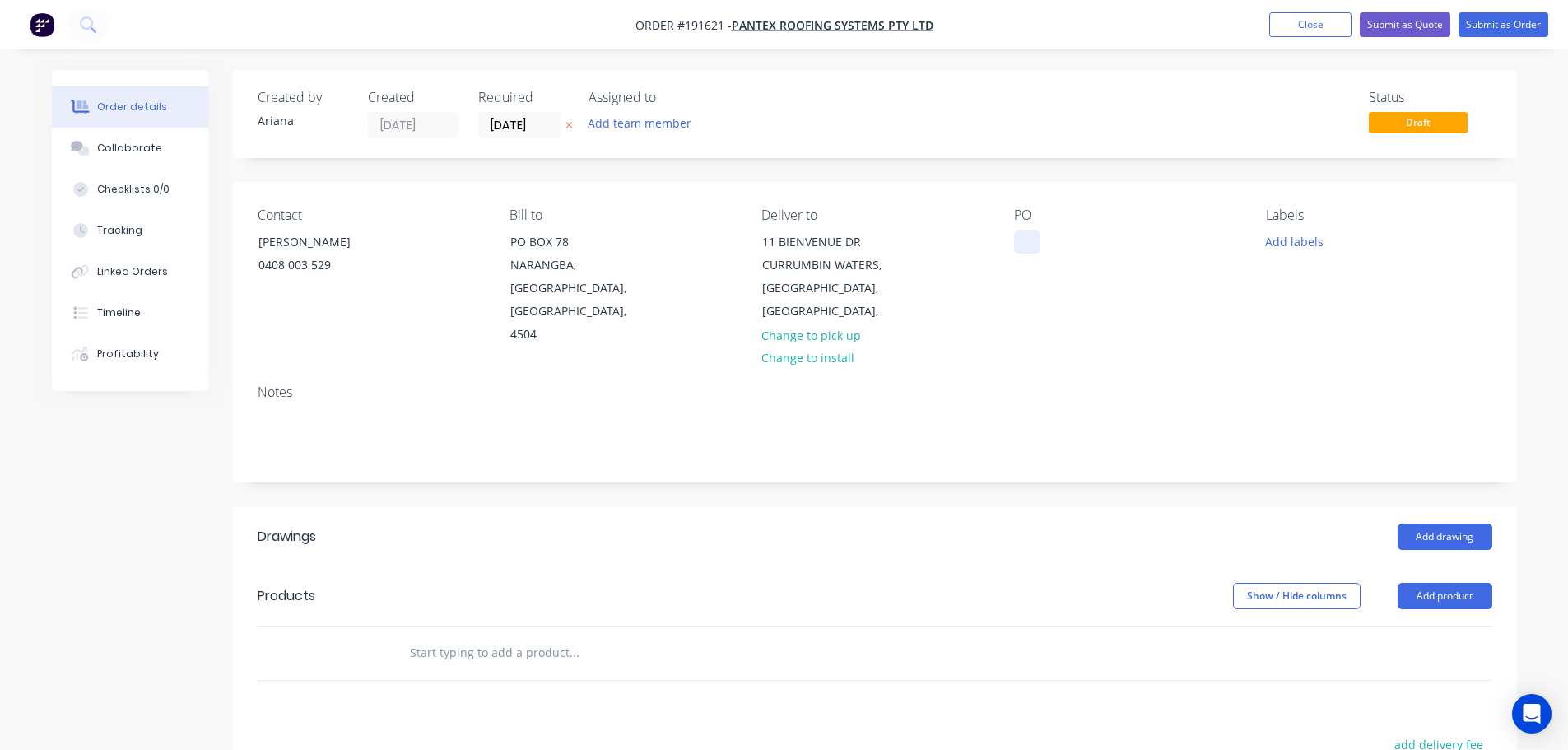
click at [1032, 246] on div at bounding box center [1027, 242] width 26 height 24
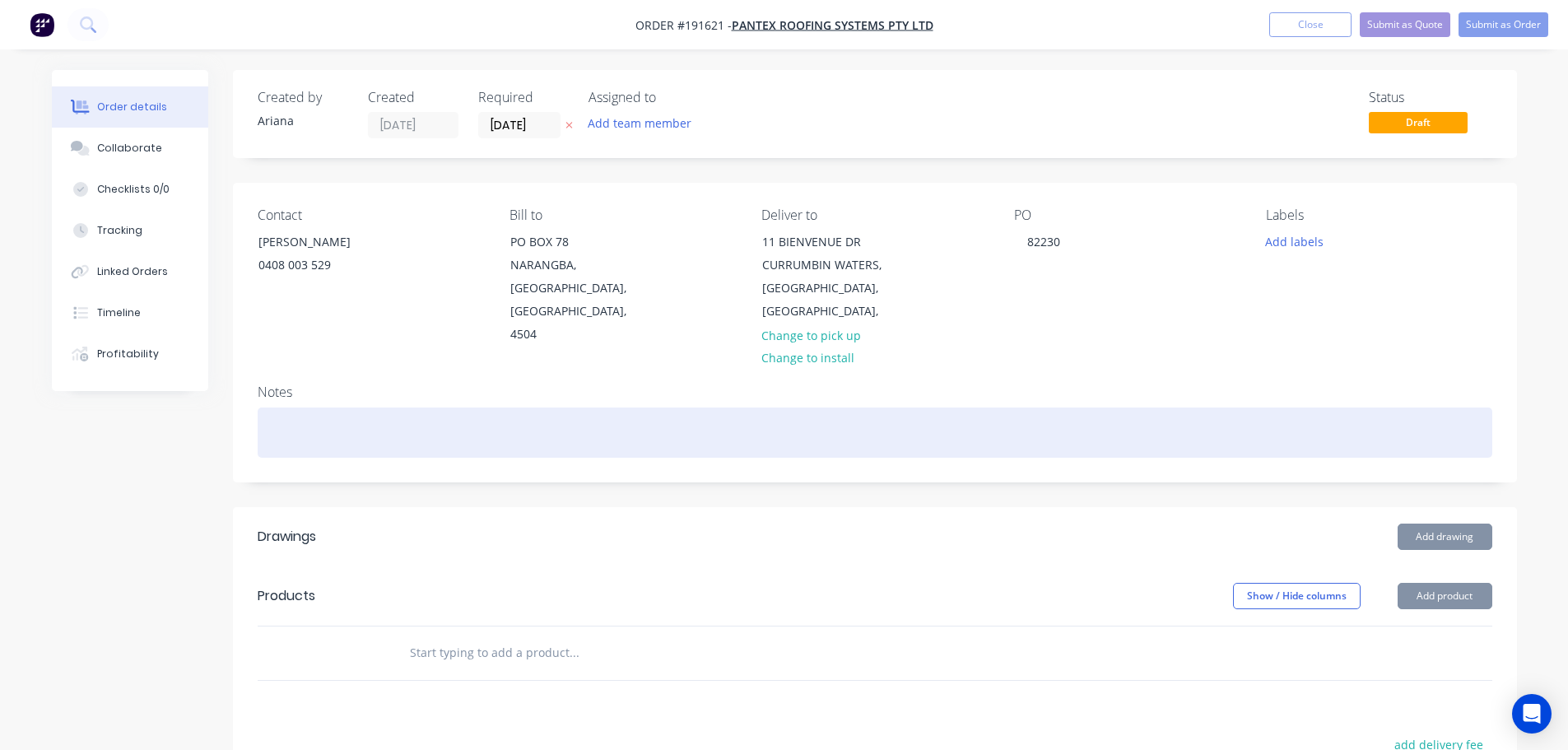
click at [1161, 408] on div at bounding box center [875, 432] width 1235 height 50
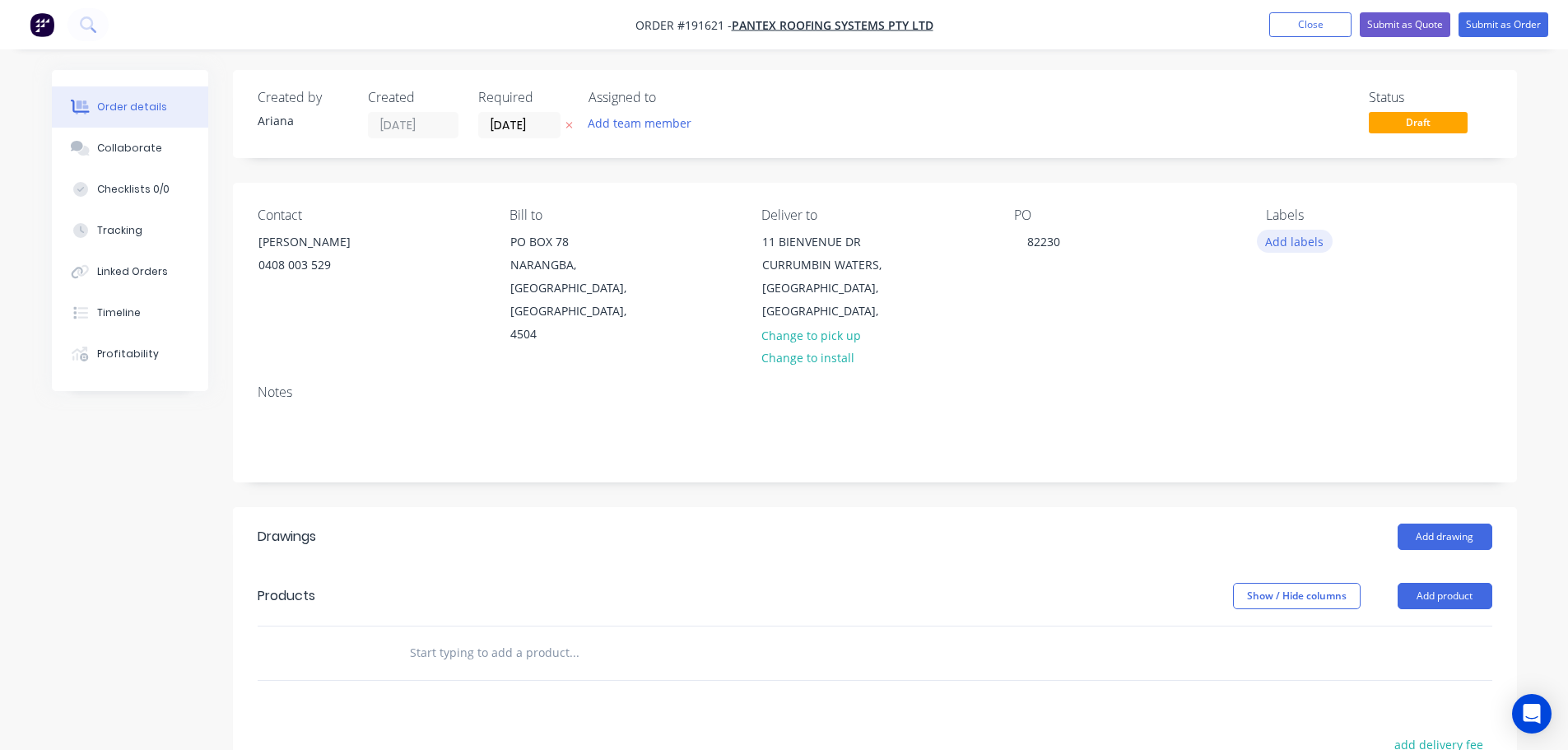
click at [1298, 238] on button "Add labels" at bounding box center [1295, 241] width 76 height 22
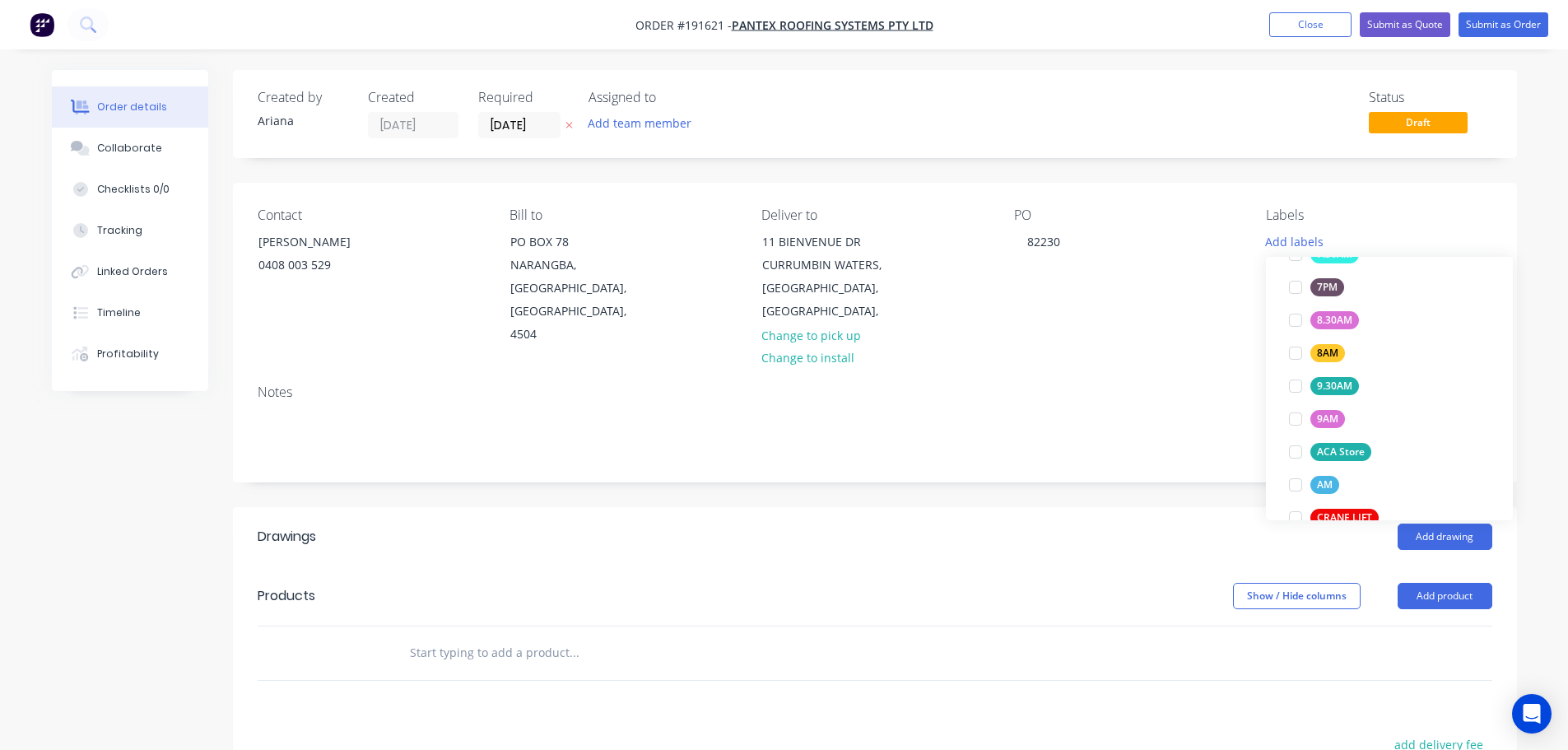
scroll to position [540, 0]
click at [1296, 471] on div at bounding box center [1296, 474] width 33 height 33
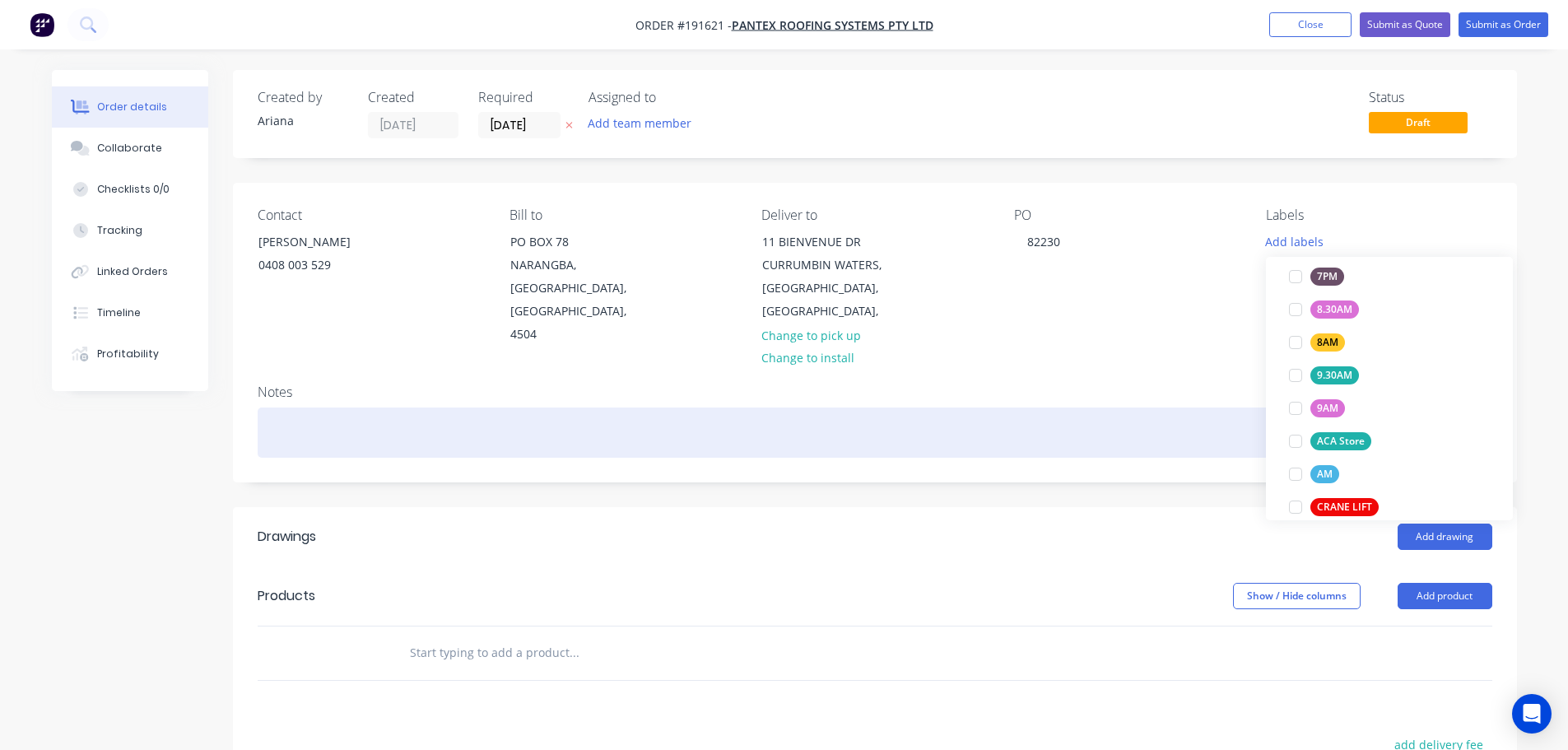
scroll to position [0, 0]
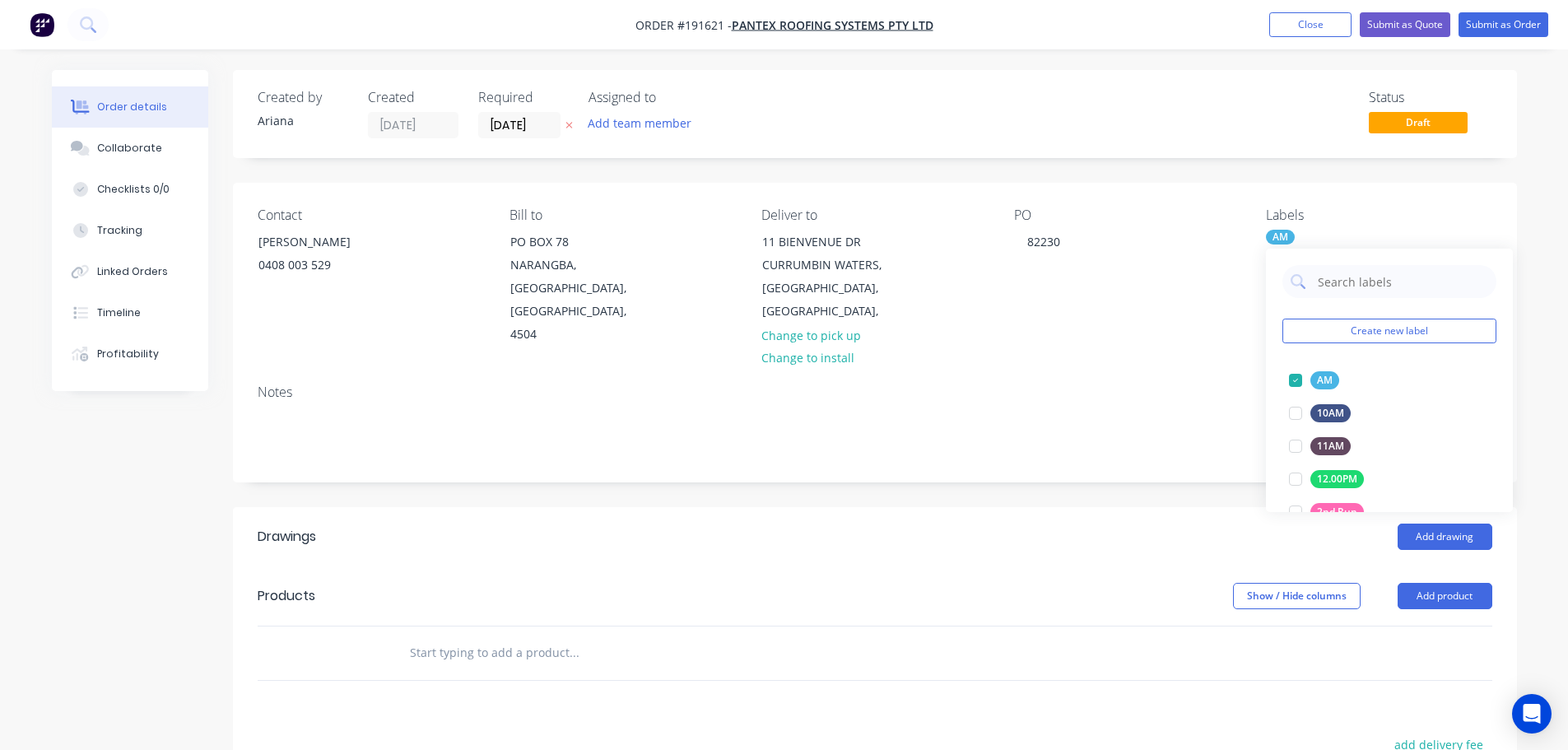
click at [1192, 385] on div "Notes" at bounding box center [875, 392] width 1235 height 15
click at [1442, 583] on button "Add product" at bounding box center [1445, 595] width 95 height 26
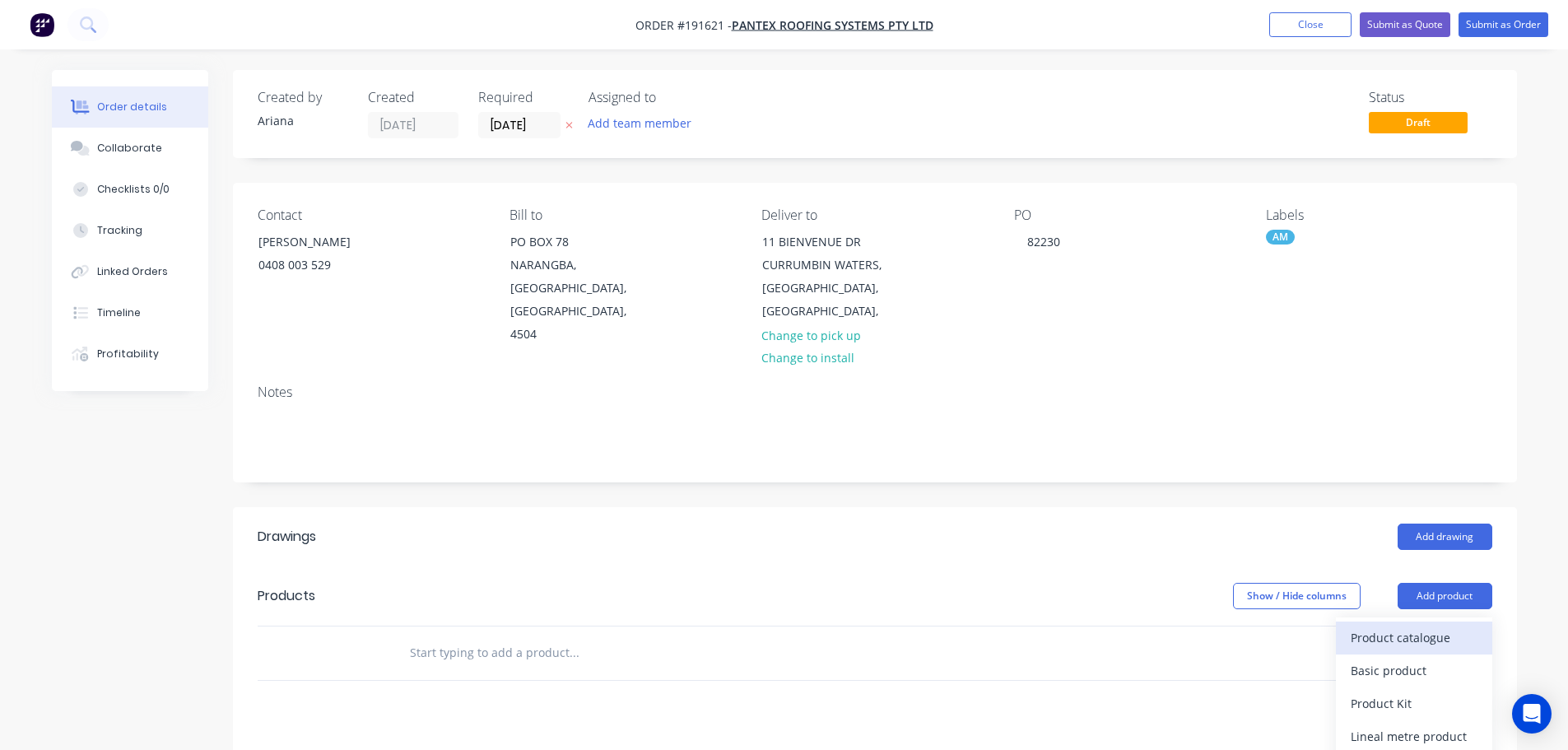
click at [1410, 626] on div "Product catalogue" at bounding box center [1414, 638] width 127 height 24
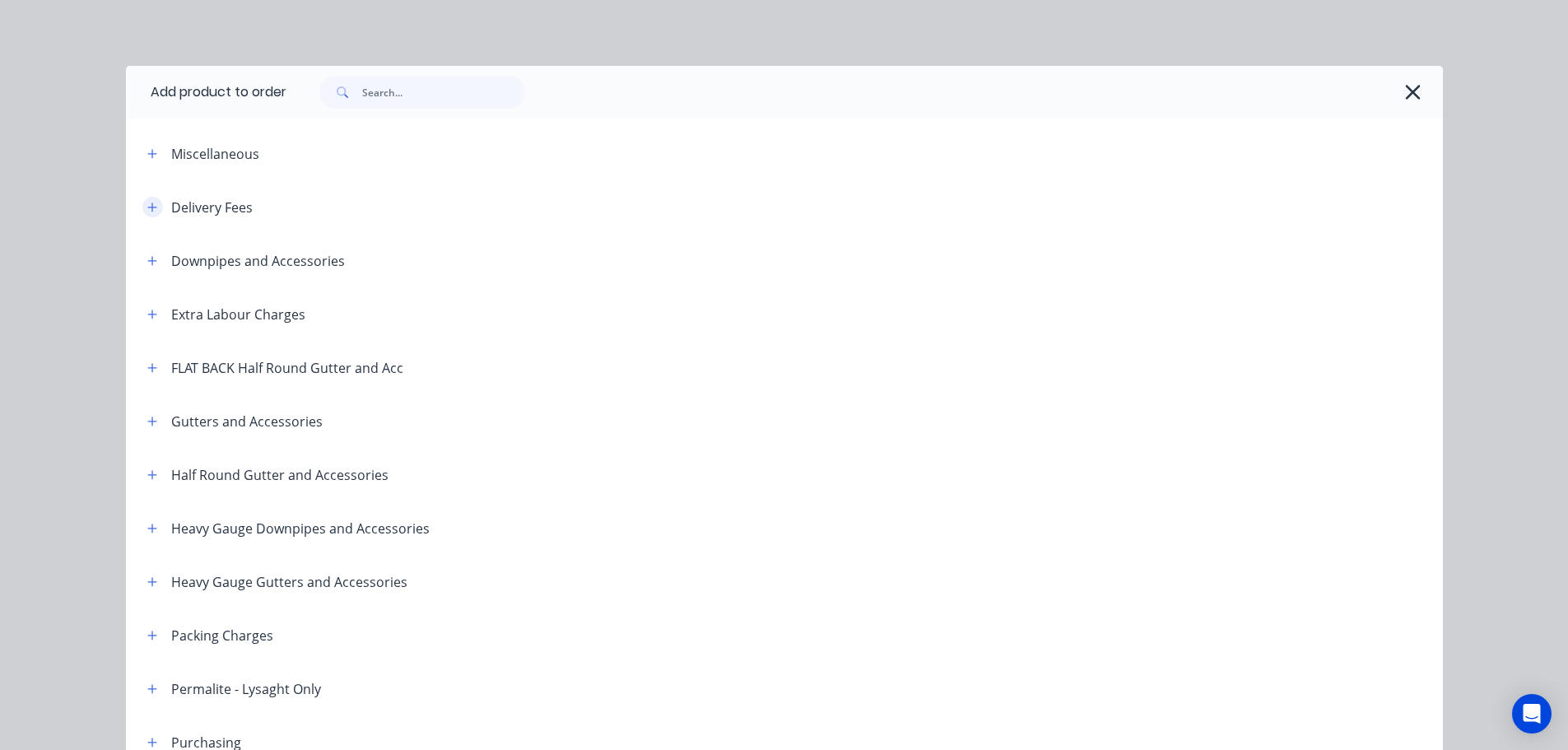
click at [147, 207] on icon "button" at bounding box center [151, 206] width 9 height 9
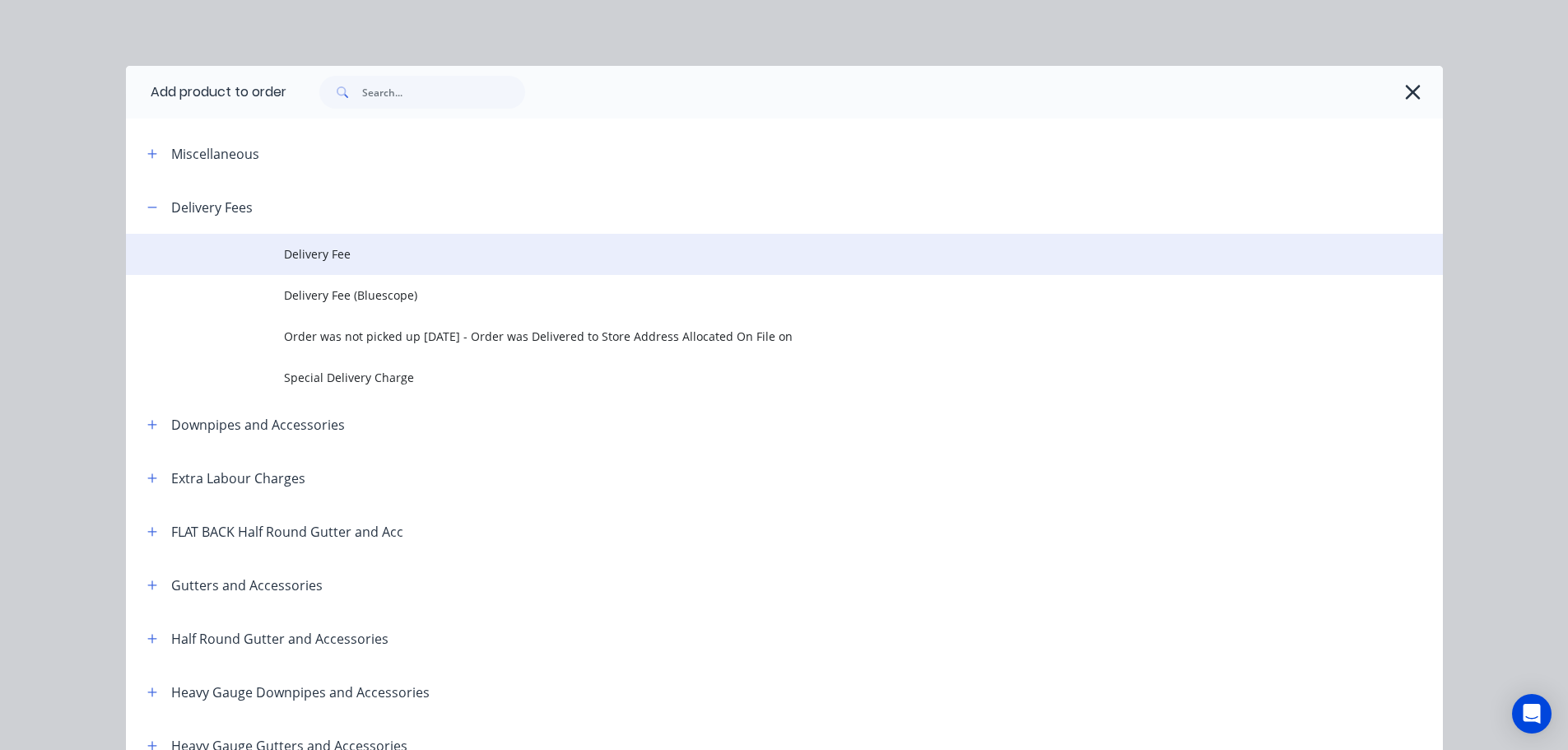
click at [359, 256] on span "Delivery Fee" at bounding box center [748, 254] width 927 height 17
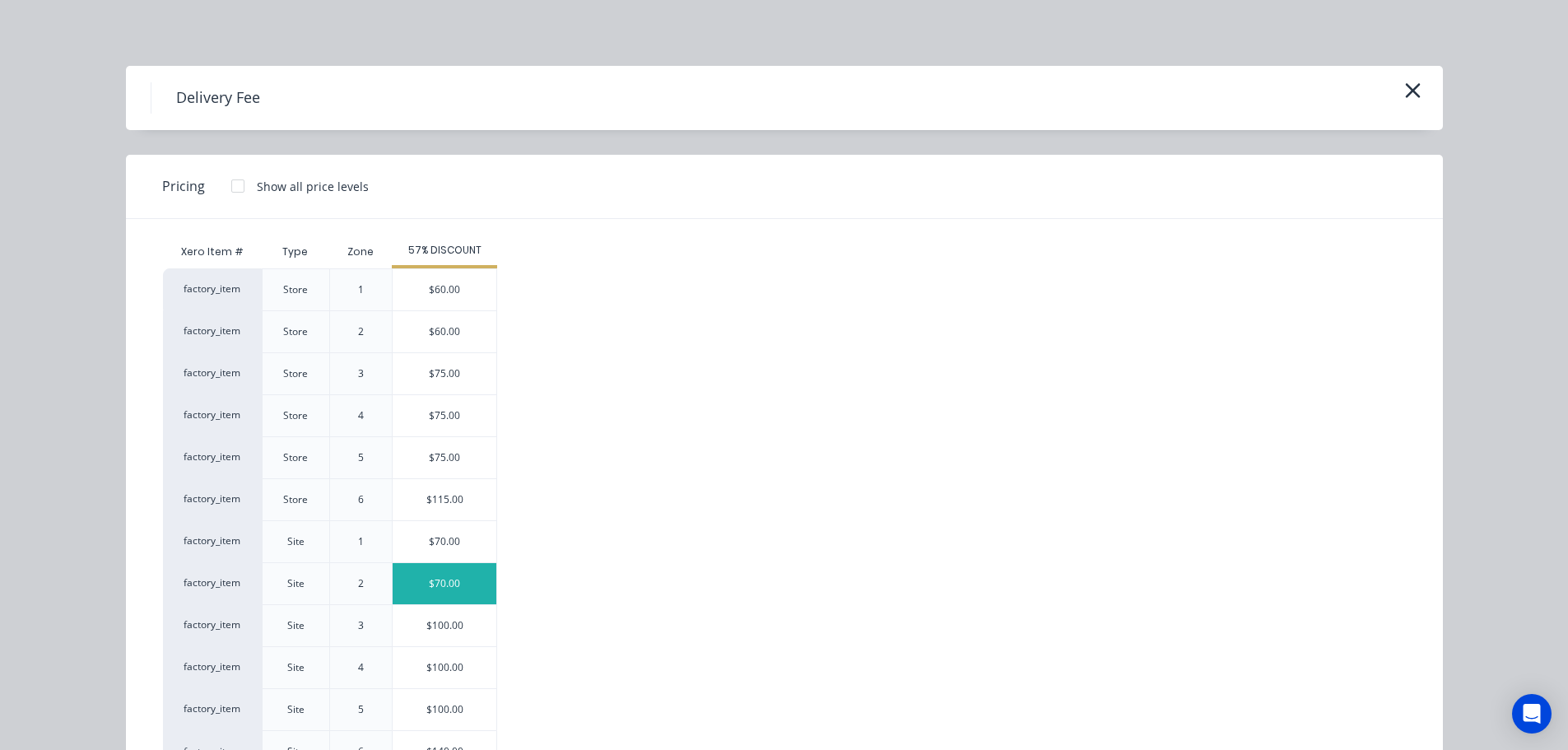
click at [426, 575] on div "$70.00" at bounding box center [444, 583] width 104 height 41
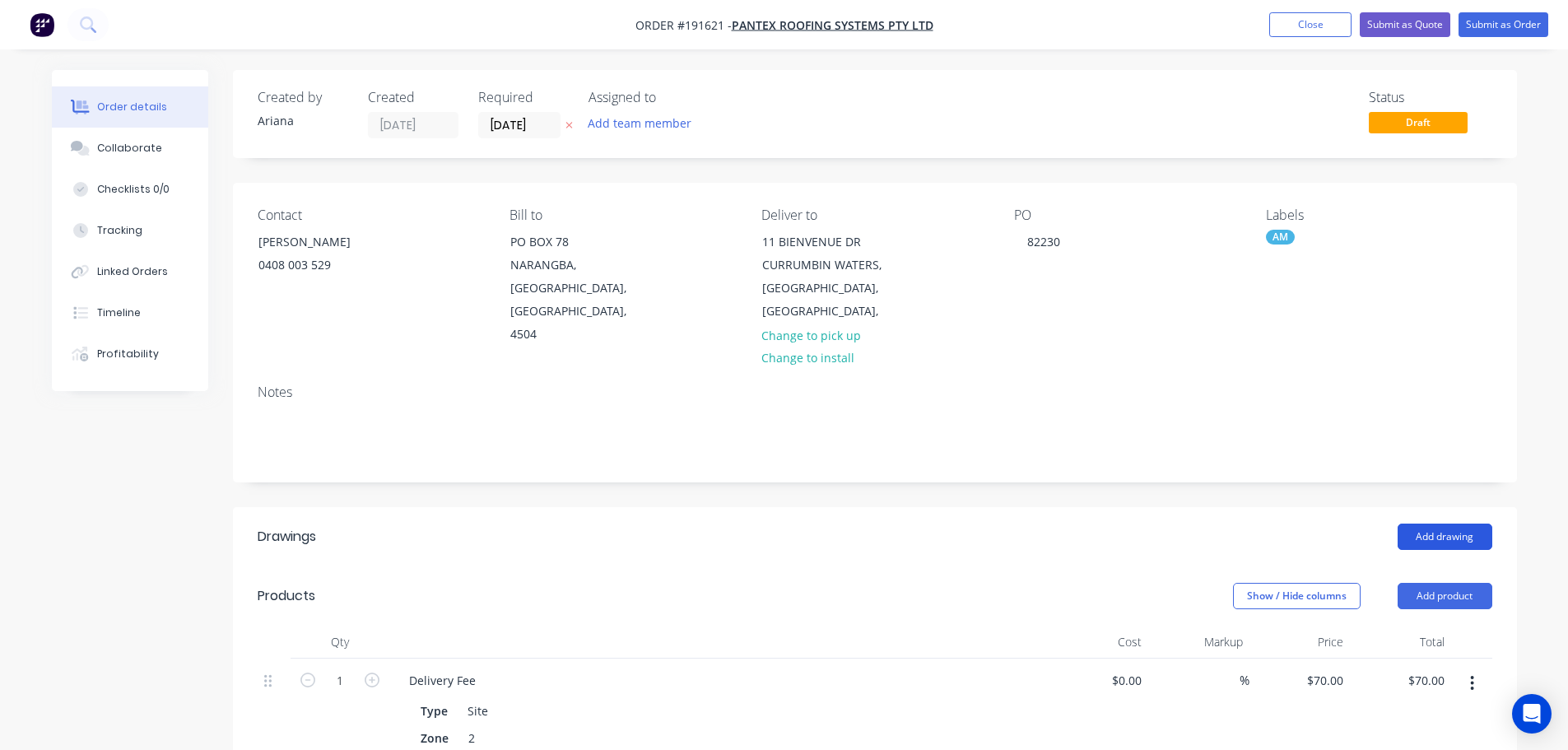
click at [1451, 523] on button "Add drawing" at bounding box center [1445, 536] width 95 height 26
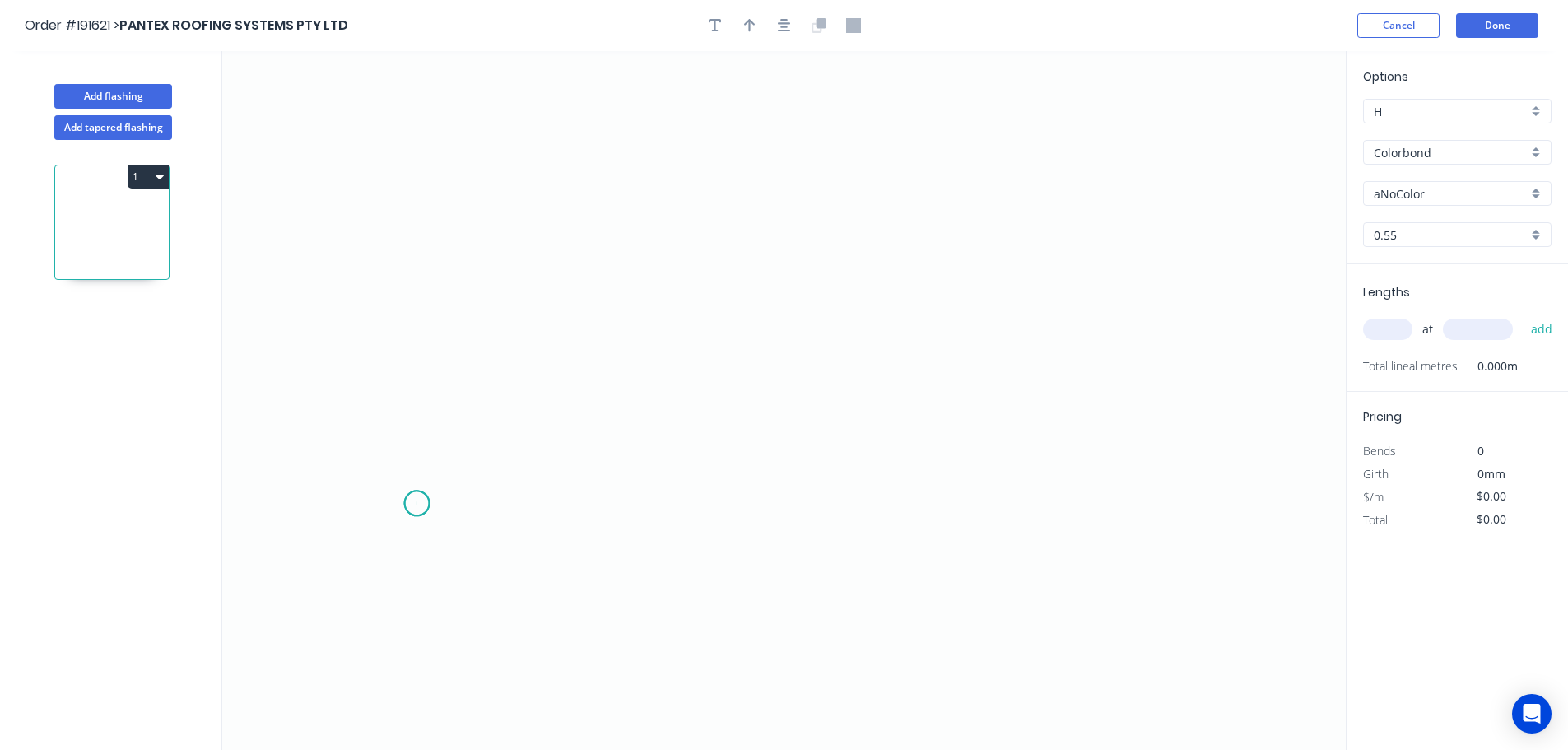
click at [417, 504] on icon "0" at bounding box center [784, 400] width 1124 height 698
click at [480, 426] on icon at bounding box center [449, 464] width 63 height 78
click at [1166, 429] on icon "0 ?" at bounding box center [784, 400] width 1124 height 698
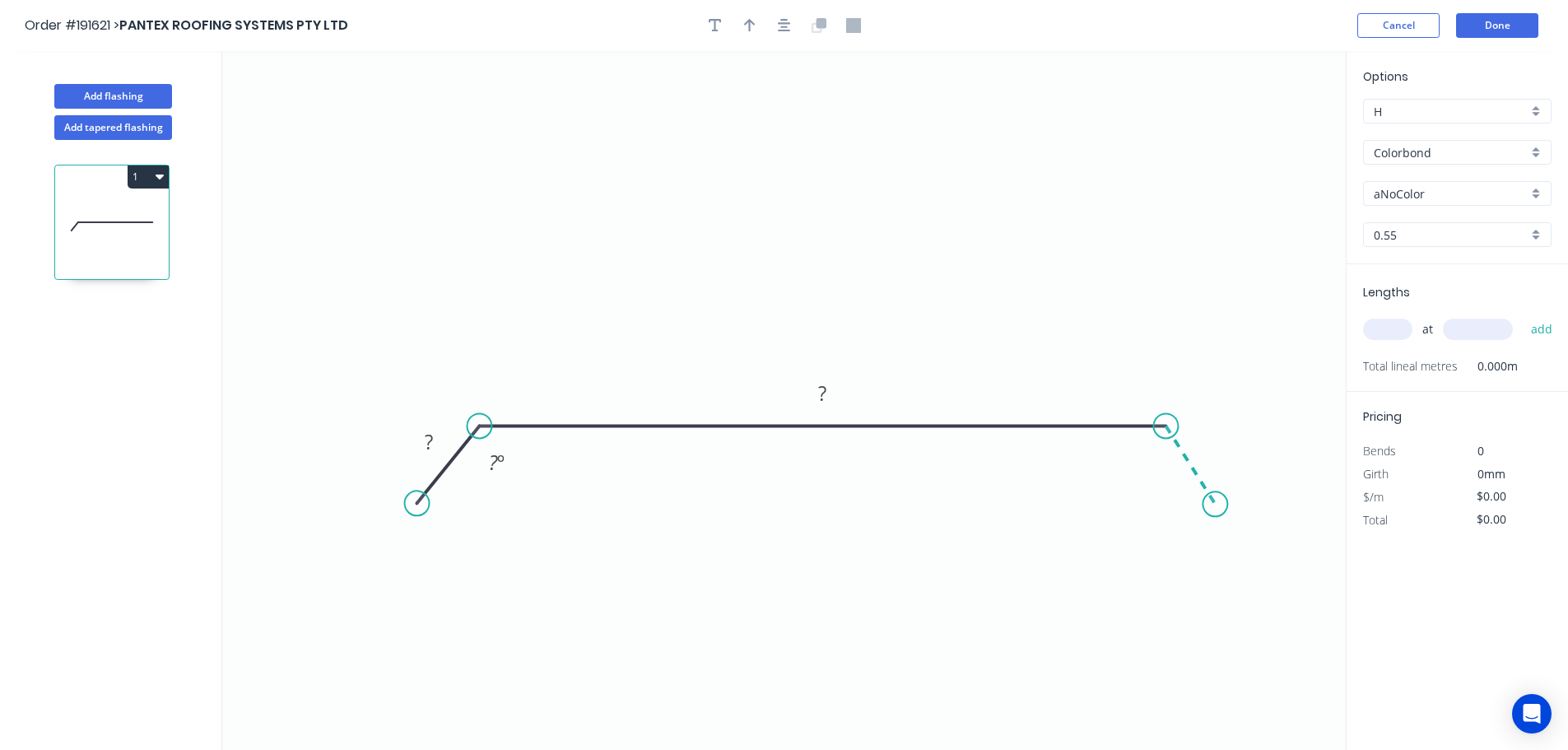
click at [1216, 505] on icon "0 ? ? ? º" at bounding box center [784, 400] width 1124 height 698
click at [1248, 559] on div "Crush & Fold" at bounding box center [1299, 560] width 166 height 34
click at [1278, 557] on div "Flip bend" at bounding box center [1302, 556] width 166 height 34
click at [1250, 456] on tspan "10" at bounding box center [1244, 459] width 23 height 27
click at [1313, 490] on icon "0 ? ? CF 15 ? ? º ? º" at bounding box center [784, 400] width 1124 height 698
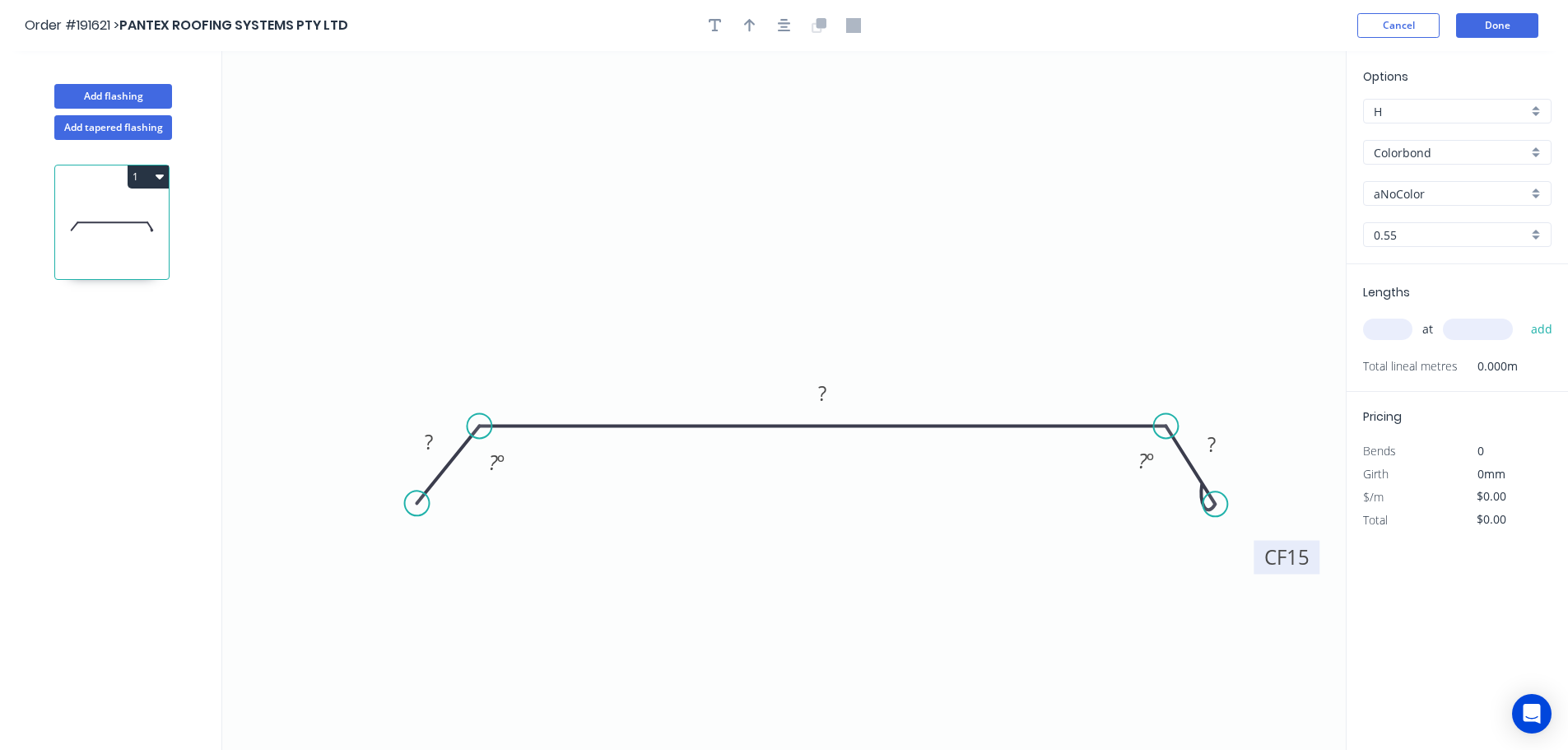
drag, startPoint x: 1260, startPoint y: 462, endPoint x: 1314, endPoint y: 560, distance: 111.9
click at [1314, 560] on rect at bounding box center [1287, 557] width 66 height 34
click at [456, 552] on div "Crush & Fold" at bounding box center [508, 560] width 166 height 34
drag, startPoint x: 375, startPoint y: 463, endPoint x: 330, endPoint y: 545, distance: 93.5
click at [330, 545] on rect at bounding box center [359, 539] width 66 height 34
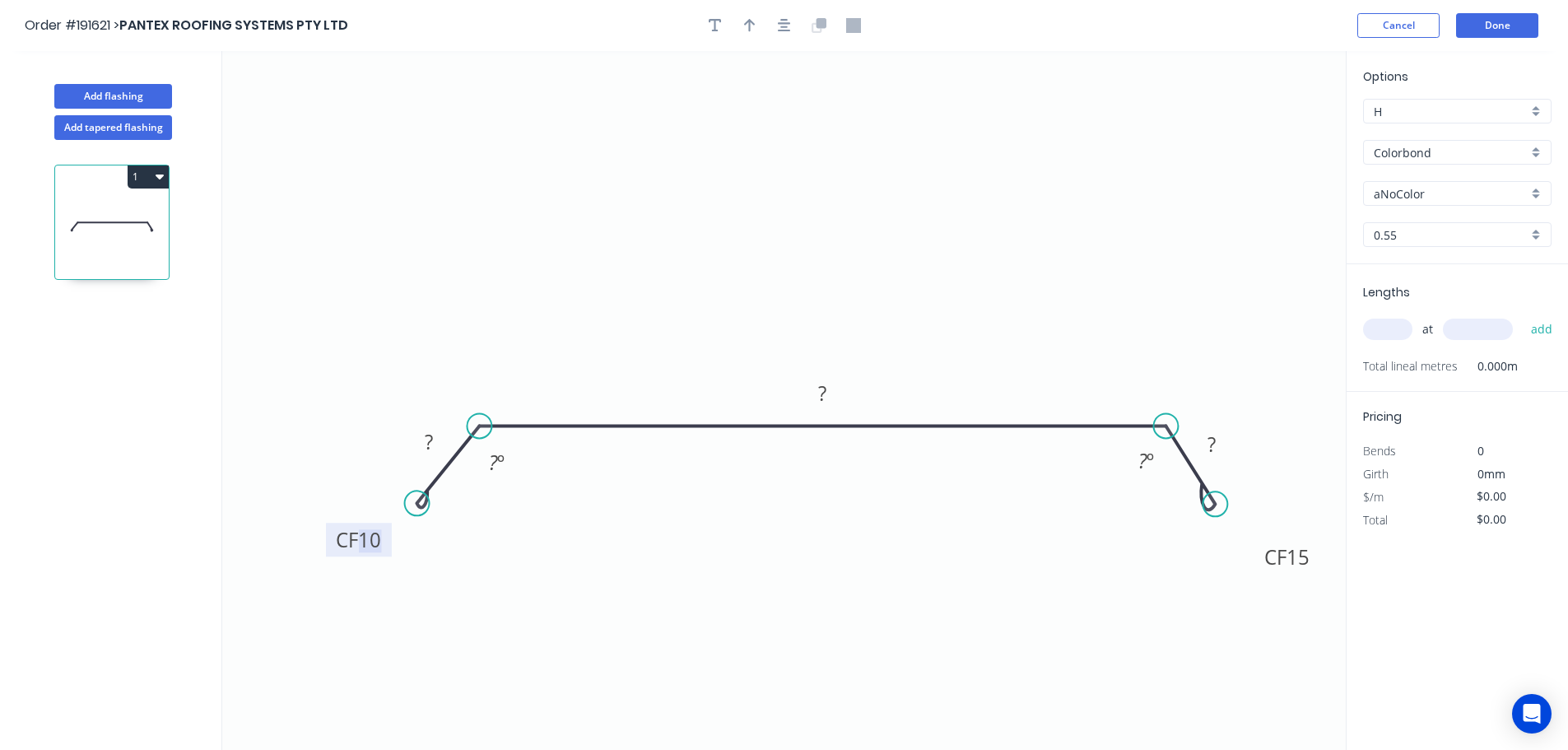
click at [379, 539] on tspan "10" at bounding box center [369, 539] width 23 height 27
click at [430, 542] on icon "0 CF 15 ? ? CF 15 ? ? º ? º" at bounding box center [784, 400] width 1124 height 698
click at [433, 435] on tspan "?" at bounding box center [429, 441] width 8 height 27
click at [885, 271] on icon "0 CF 15 30 420 CF 15 30 135 º 135 º" at bounding box center [784, 400] width 1124 height 698
type input "$19.12"
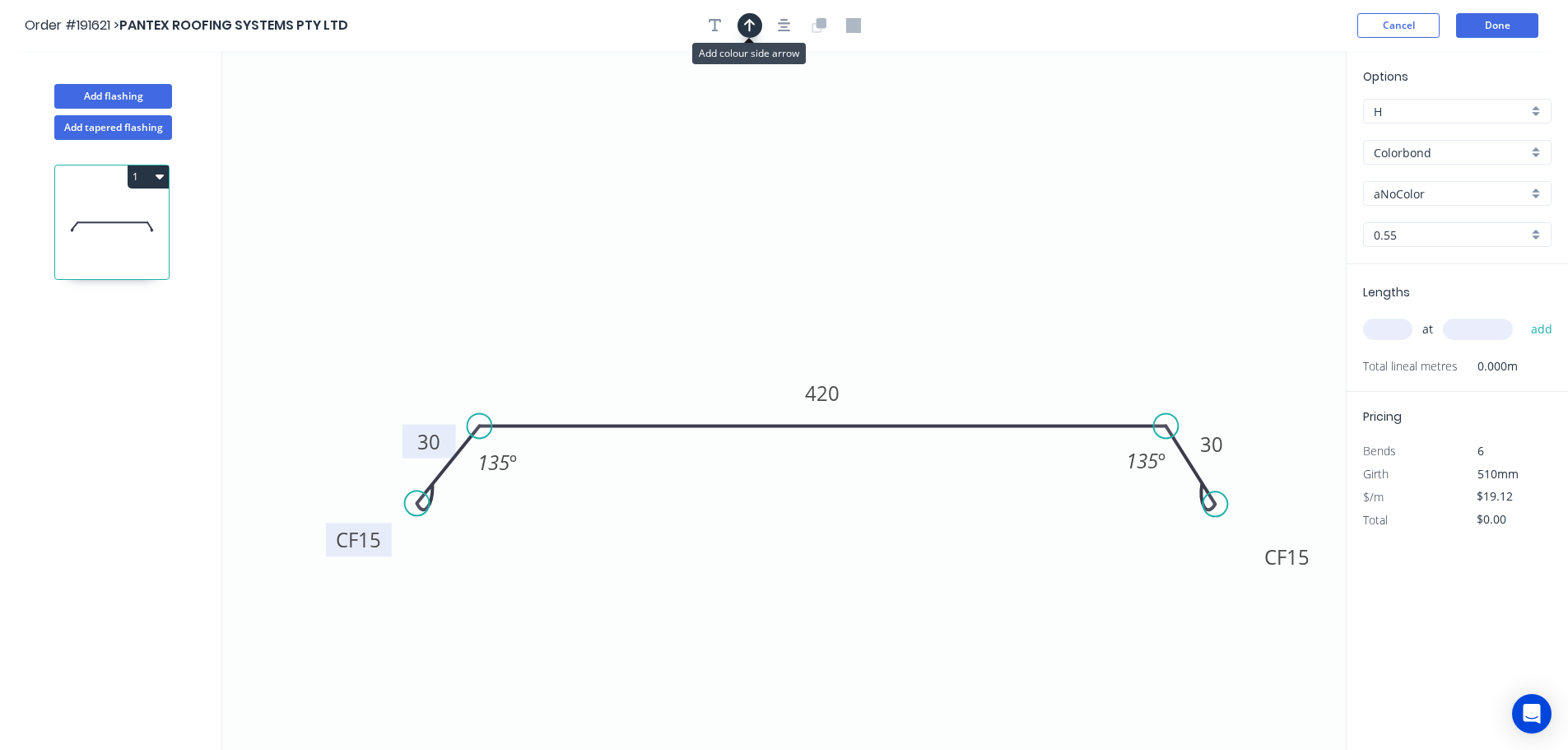
click at [747, 20] on icon "button" at bounding box center [750, 25] width 12 height 15
drag, startPoint x: 1262, startPoint y: 132, endPoint x: 859, endPoint y: 269, distance: 425.7
click at [859, 269] on icon at bounding box center [859, 250] width 15 height 52
click at [1540, 192] on div "aNoColor" at bounding box center [1457, 193] width 189 height 25
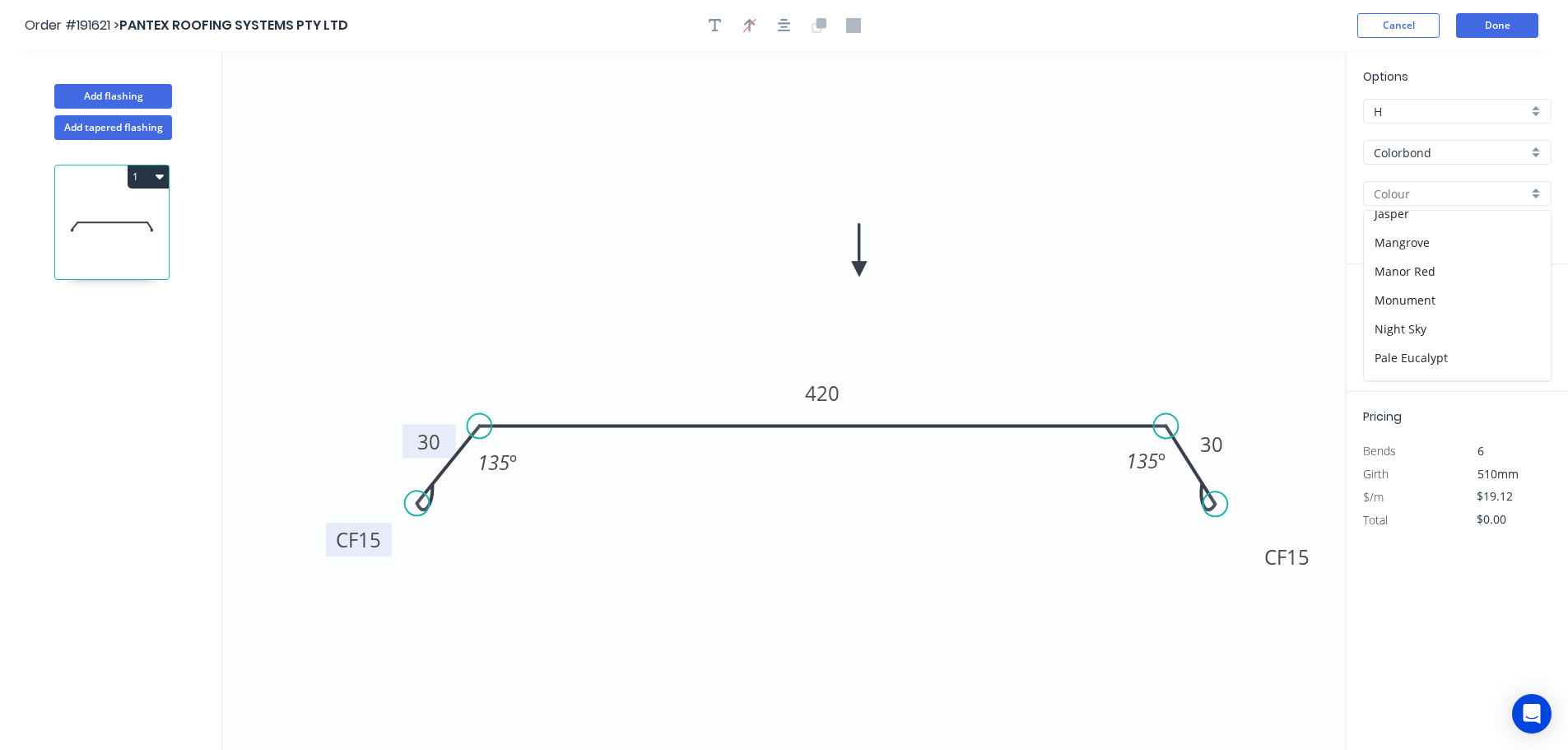
scroll to position [337, 0]
click at [1468, 297] on div "Monument" at bounding box center [1457, 291] width 187 height 29
type input "Monument"
click at [1402, 331] on input "text" at bounding box center [1388, 329] width 49 height 21
type input "1"
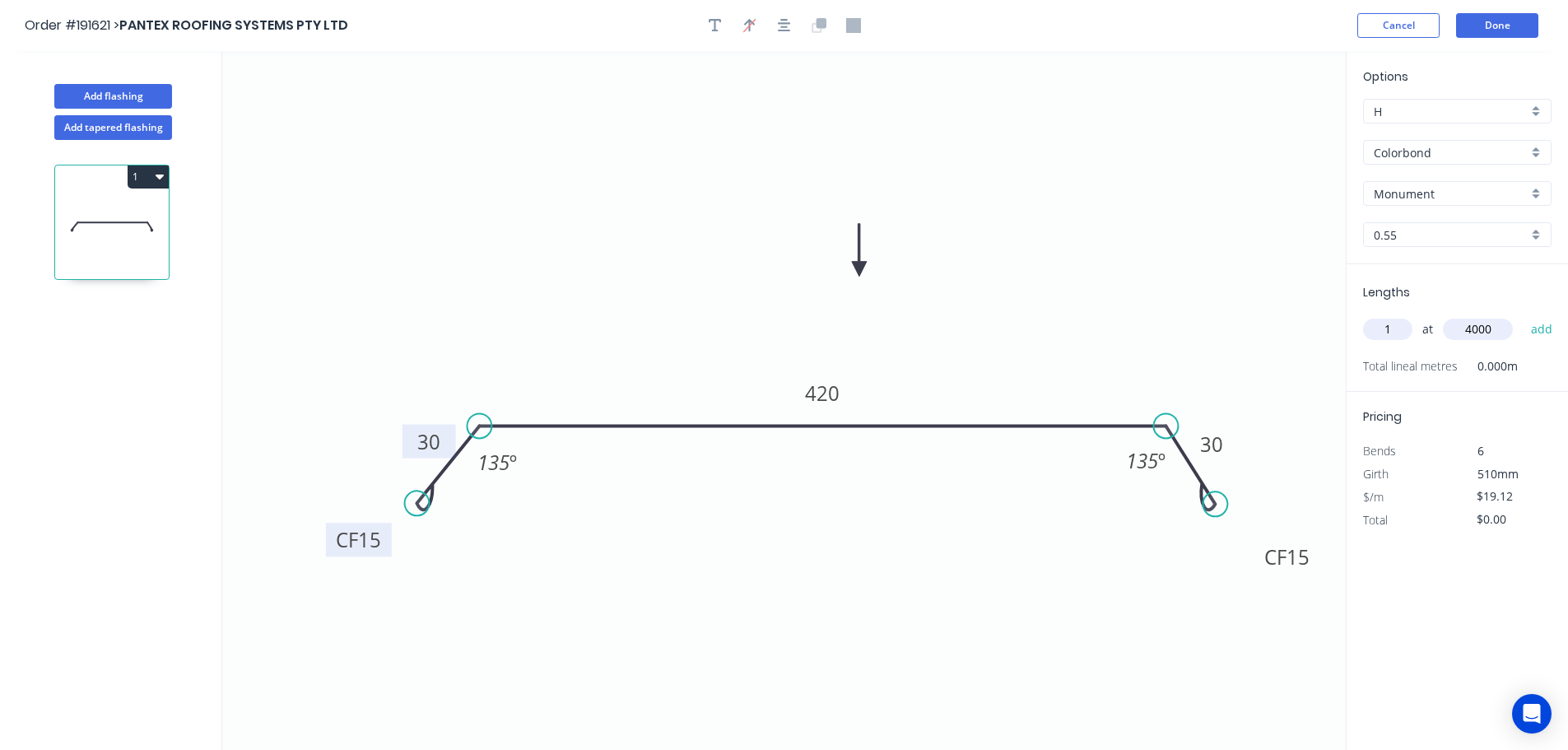
type input "4000"
click at [1523, 315] on button "add" at bounding box center [1543, 329] width 39 height 28
type input "$76.48"
click at [101, 95] on button "Add flashing" at bounding box center [112, 96] width 118 height 25
type input "$0.00"
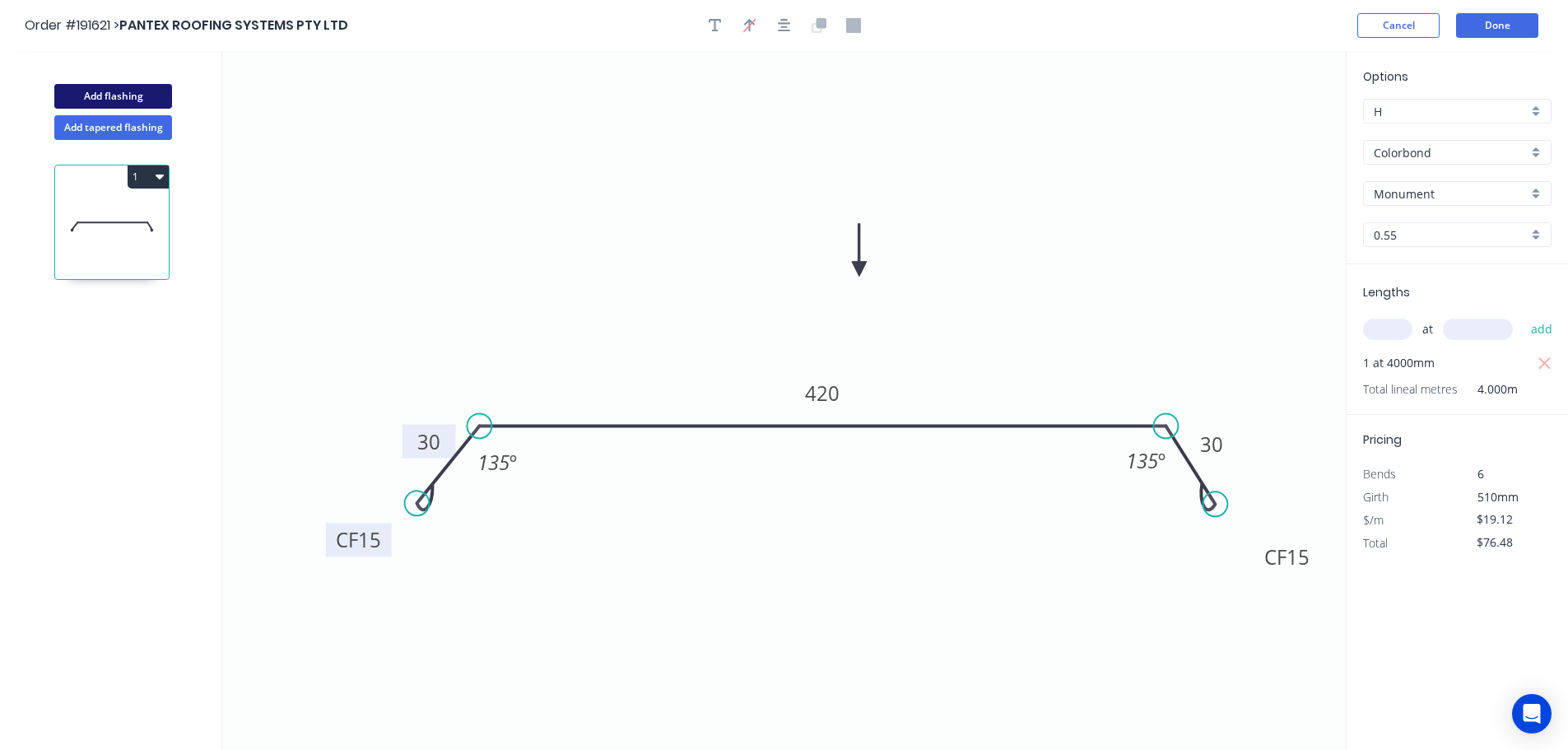
type input "$0.00"
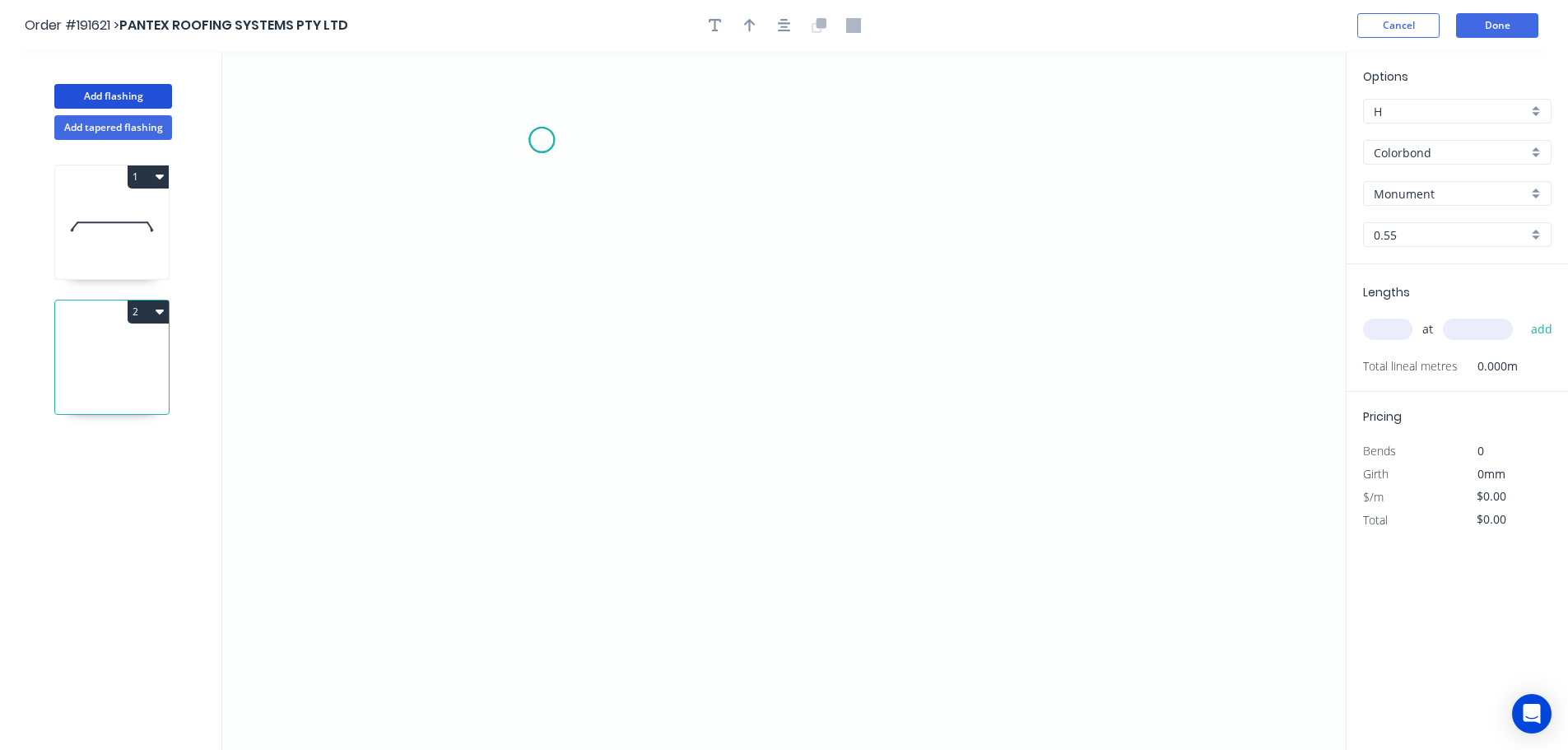
click at [542, 140] on icon "0" at bounding box center [784, 400] width 1124 height 698
click at [520, 476] on icon "0" at bounding box center [784, 400] width 1124 height 698
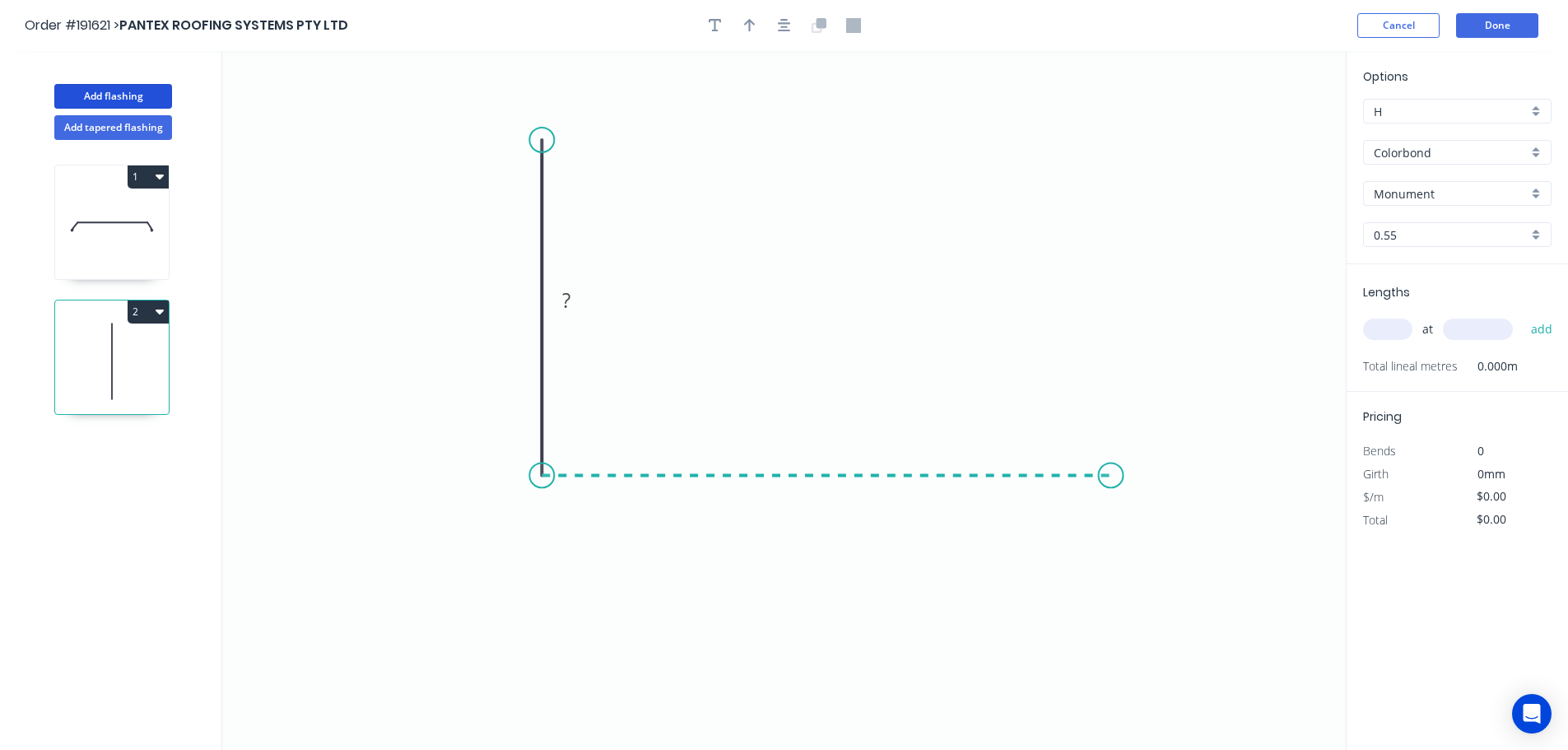
click at [1111, 477] on icon "0 ?" at bounding box center [784, 400] width 1124 height 698
click at [1161, 544] on icon "0 ? ?" at bounding box center [784, 400] width 1124 height 698
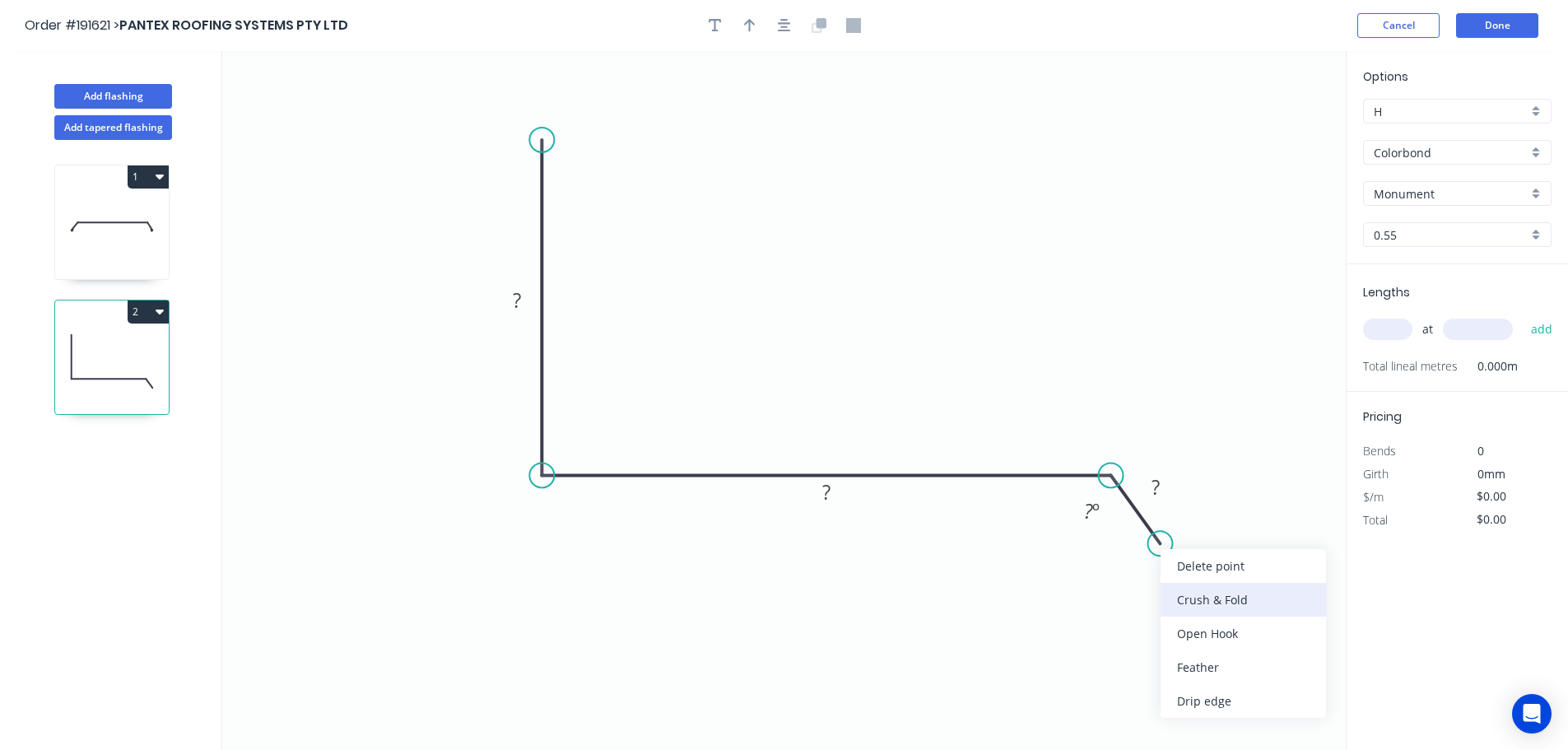
click at [1209, 602] on div "Crush & Fold" at bounding box center [1244, 599] width 166 height 34
click at [1176, 587] on div "Flip bend" at bounding box center [1242, 596] width 166 height 34
click at [1193, 505] on tspan "10" at bounding box center [1187, 497] width 23 height 27
click at [1267, 547] on icon "0 ? ? CF 15 ? ? º" at bounding box center [784, 400] width 1124 height 698
drag, startPoint x: 1205, startPoint y: 508, endPoint x: 1259, endPoint y: 604, distance: 110.1
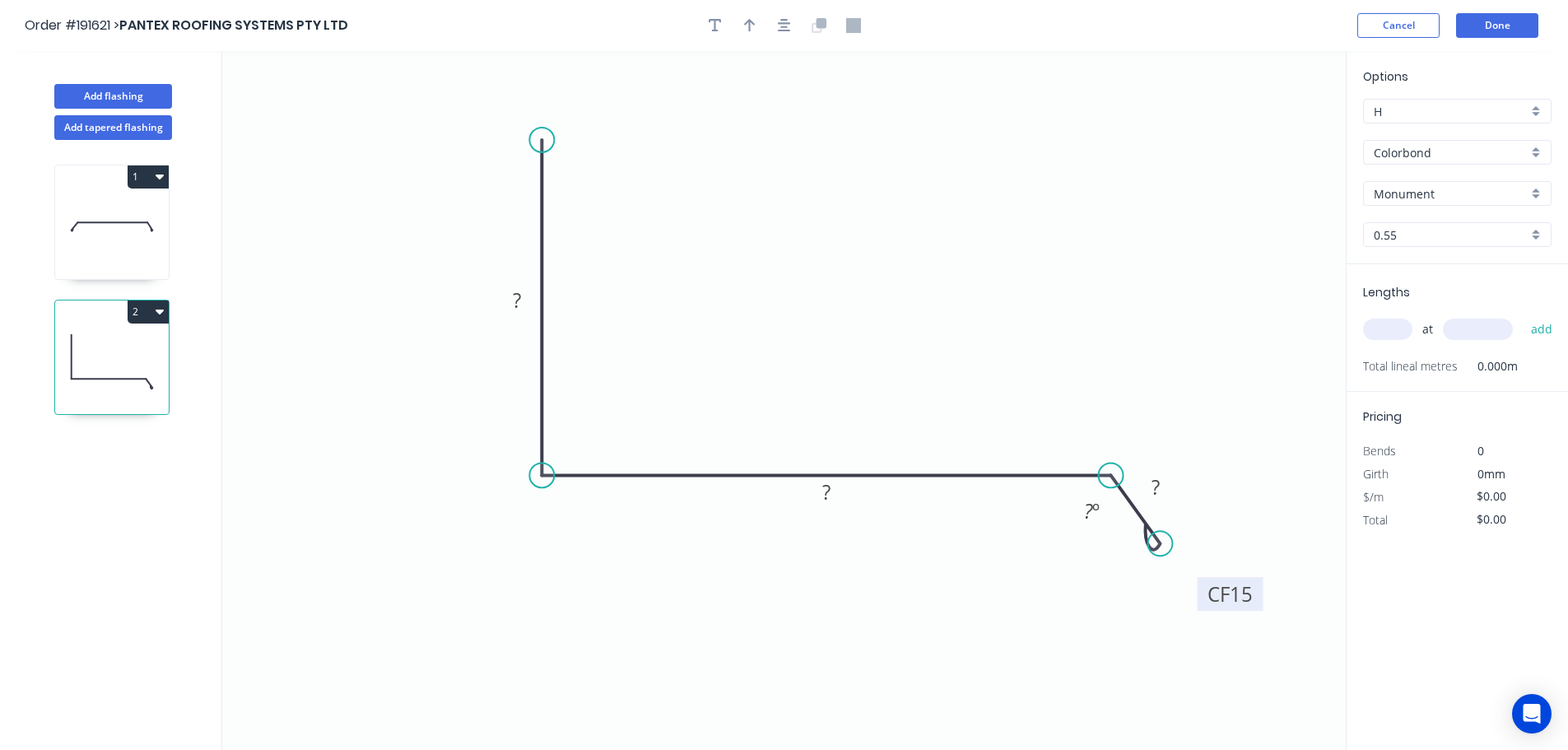
click at [1259, 604] on rect at bounding box center [1231, 594] width 66 height 34
click at [522, 300] on rect at bounding box center [517, 301] width 33 height 23
click at [996, 224] on icon "0 100 165 CF 15 30 135 º" at bounding box center [784, 400] width 1124 height 698
type input "$13.61"
click at [750, 25] on icon "button" at bounding box center [750, 25] width 12 height 14
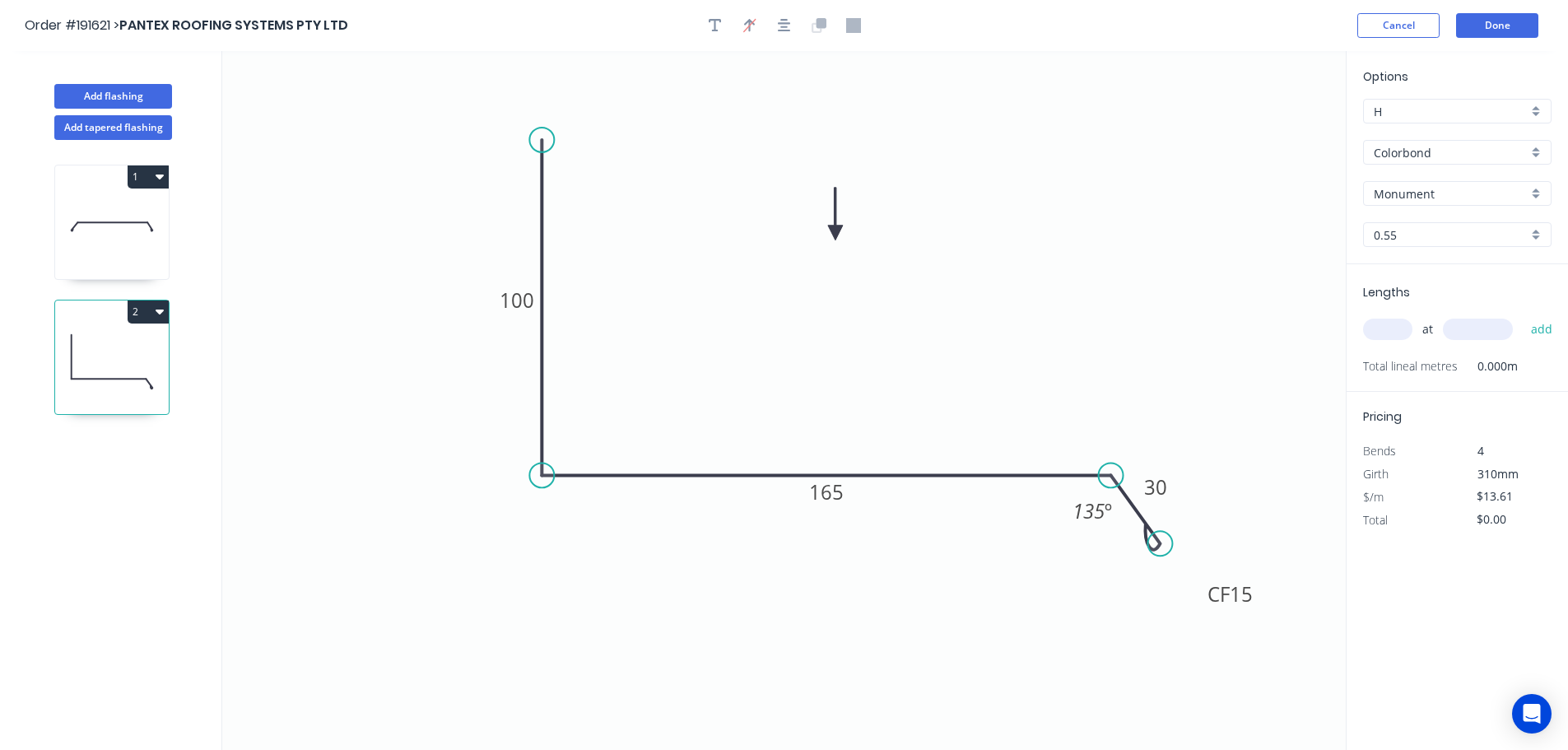
drag, startPoint x: 1262, startPoint y: 131, endPoint x: 836, endPoint y: 233, distance: 438.0
click at [836, 233] on icon at bounding box center [836, 214] width 15 height 52
click at [1401, 331] on input "text" at bounding box center [1388, 329] width 49 height 21
type input "1"
type input "1200"
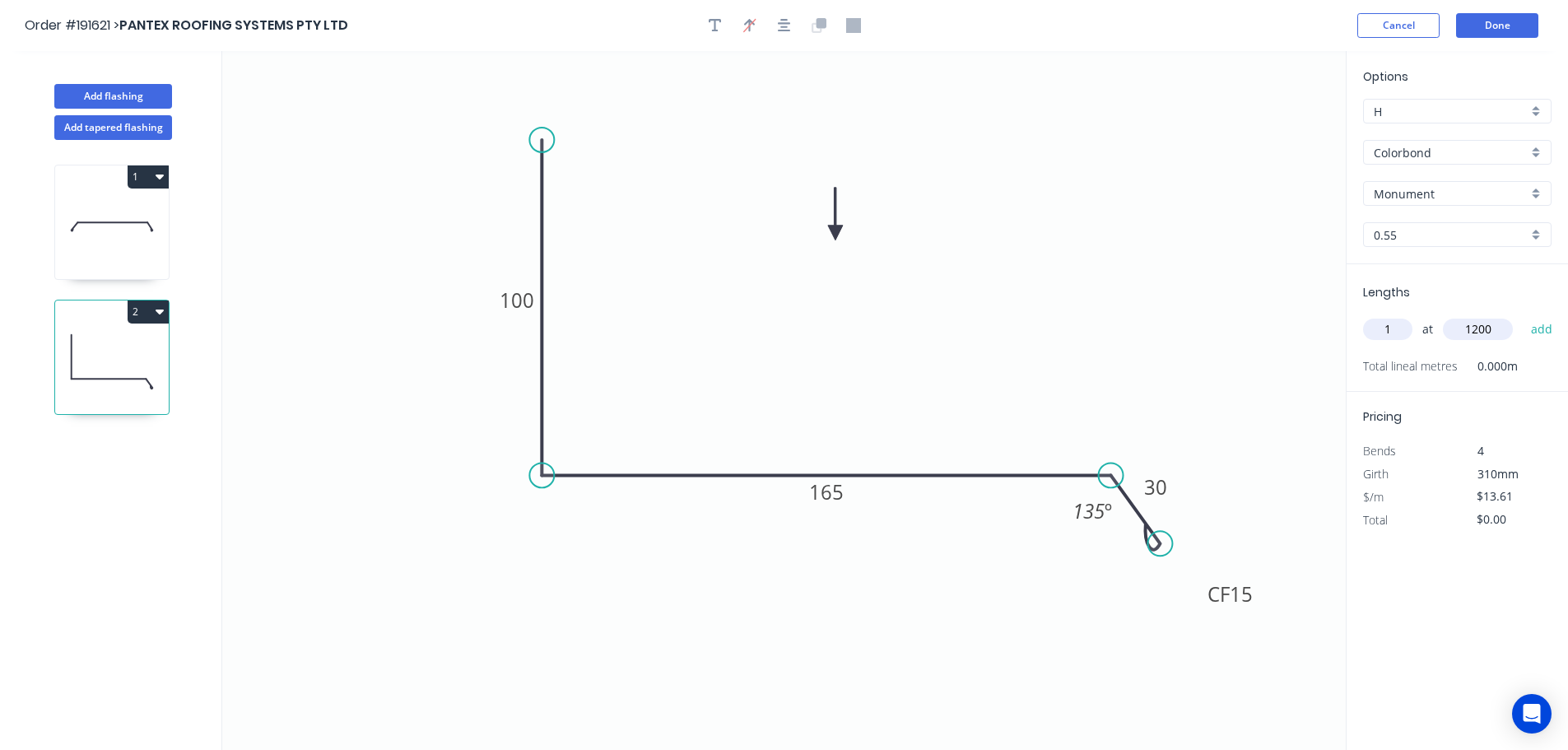
click at [1523, 315] on button "add" at bounding box center [1543, 329] width 39 height 28
click at [146, 309] on button "2" at bounding box center [148, 311] width 41 height 23
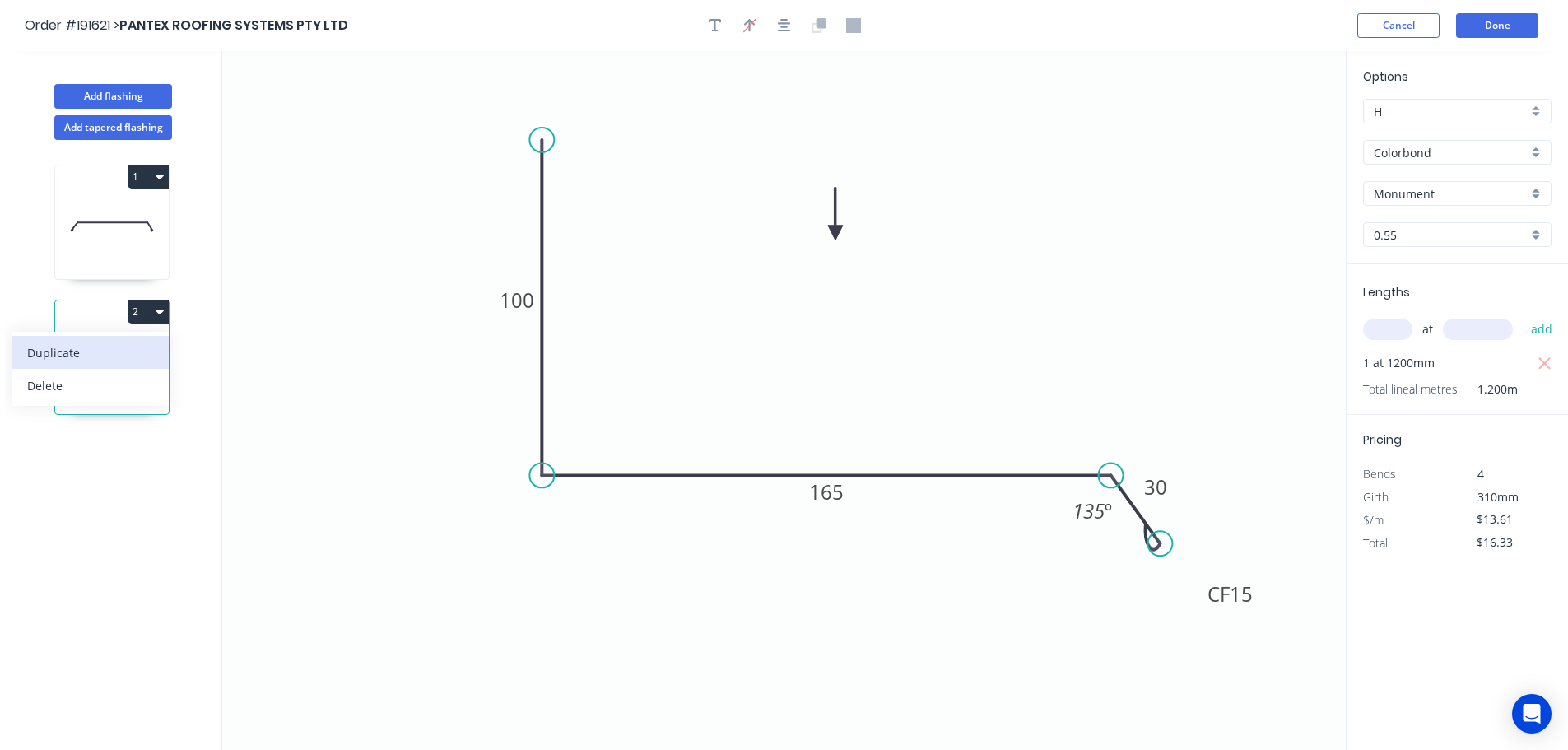
click at [120, 343] on div "Duplicate" at bounding box center [90, 353] width 127 height 24
type input "$0.00"
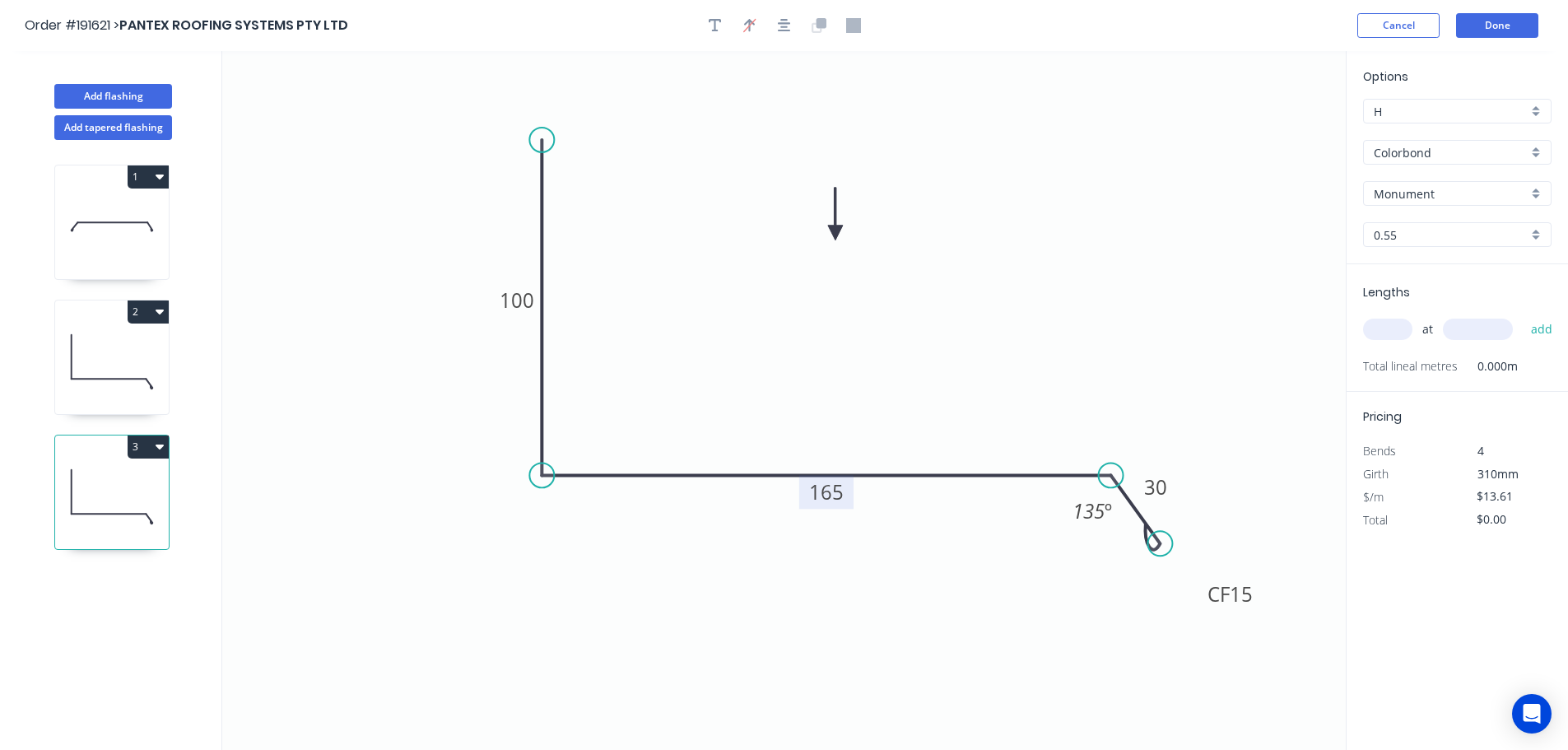
click at [835, 494] on tspan "165" at bounding box center [826, 492] width 35 height 27
click at [935, 407] on icon "0 100 250 CF 15 30 135 º" at bounding box center [784, 400] width 1124 height 698
click at [1395, 327] on input "text" at bounding box center [1388, 329] width 49 height 21
type input "1"
type input "1200"
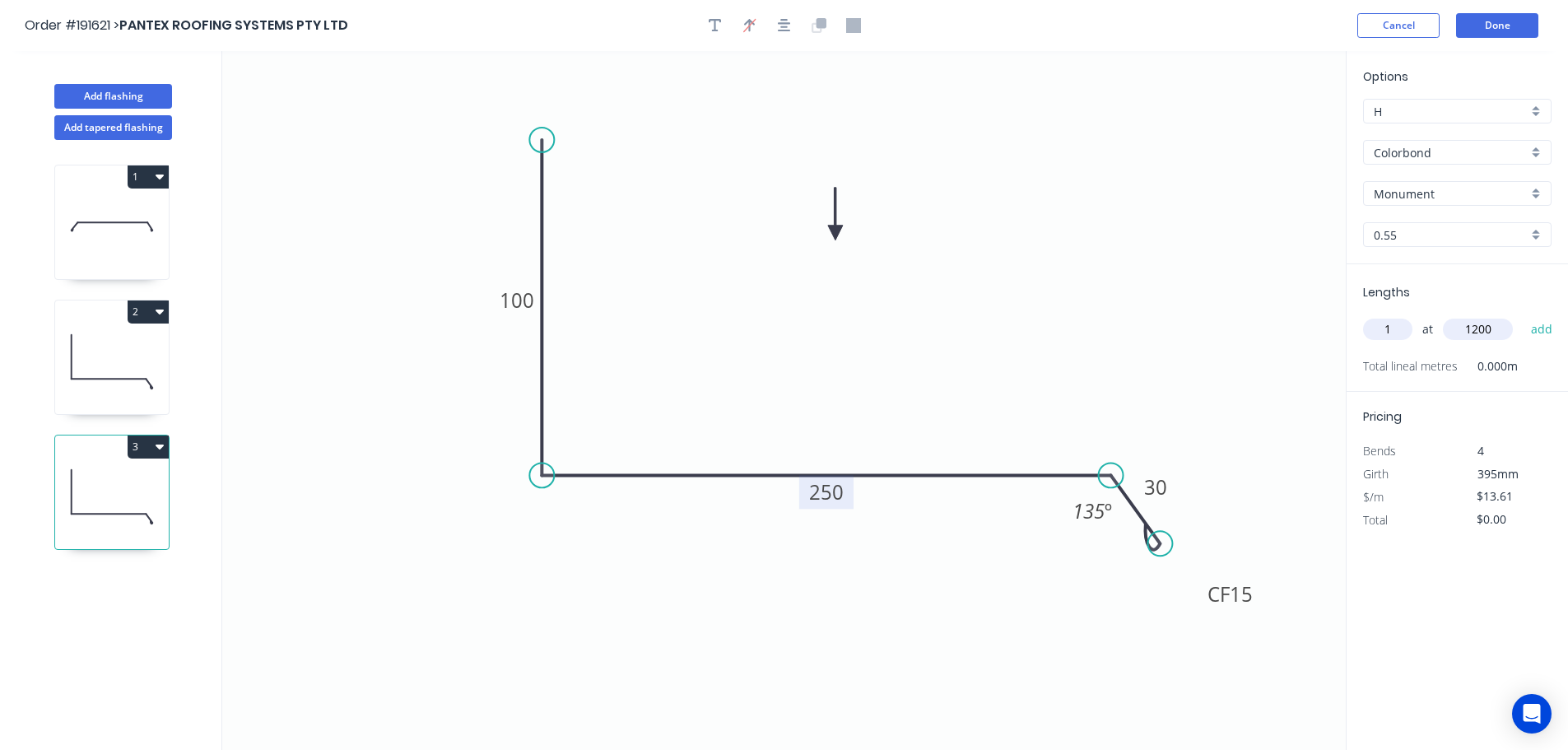
click at [1523, 315] on button "add" at bounding box center [1543, 329] width 39 height 28
type input "$16.33"
click at [97, 126] on button "Add tapered flashing" at bounding box center [112, 127] width 118 height 25
type input "$0.00"
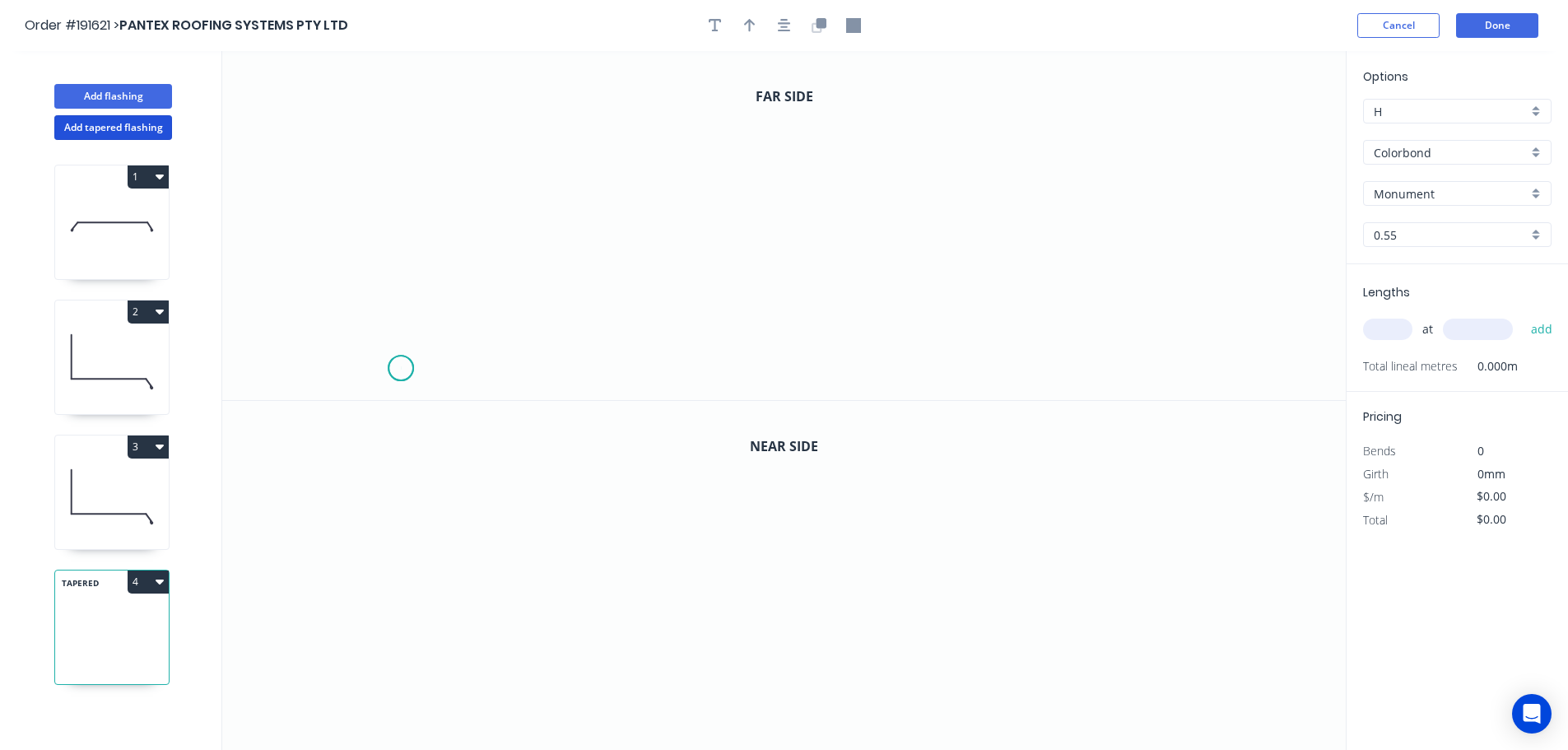
click at [400, 369] on icon "0" at bounding box center [784, 225] width 1124 height 349
click at [452, 298] on icon at bounding box center [427, 332] width 52 height 71
click at [851, 294] on icon "0 ?" at bounding box center [784, 225] width 1124 height 349
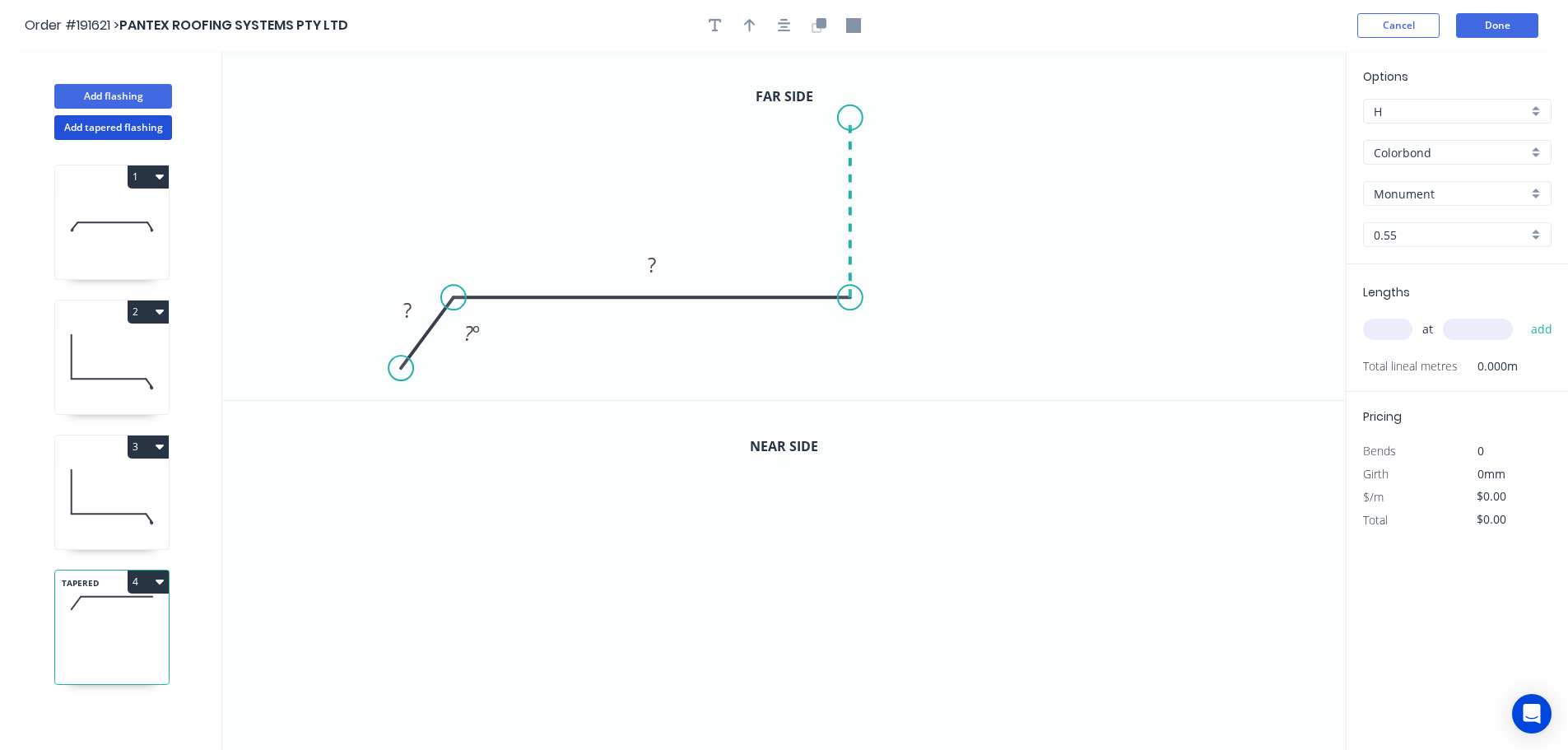
click at [859, 118] on icon "0 ? ? ? º" at bounding box center [784, 225] width 1124 height 349
click at [1258, 118] on icon "0 ? ? ? ? º" at bounding box center [784, 225] width 1124 height 349
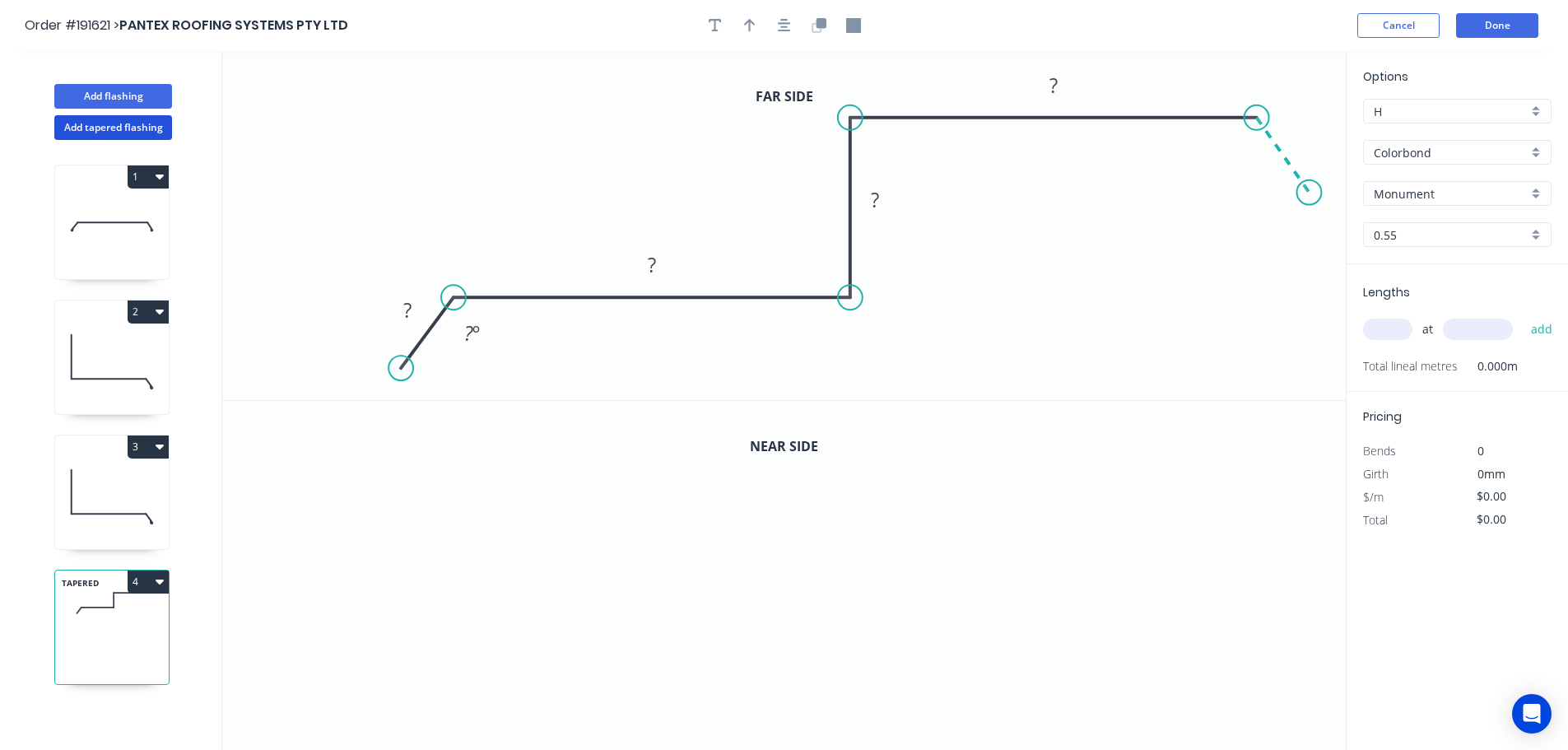
click at [1311, 193] on icon "0 ? ? ? ? ? º" at bounding box center [784, 225] width 1124 height 349
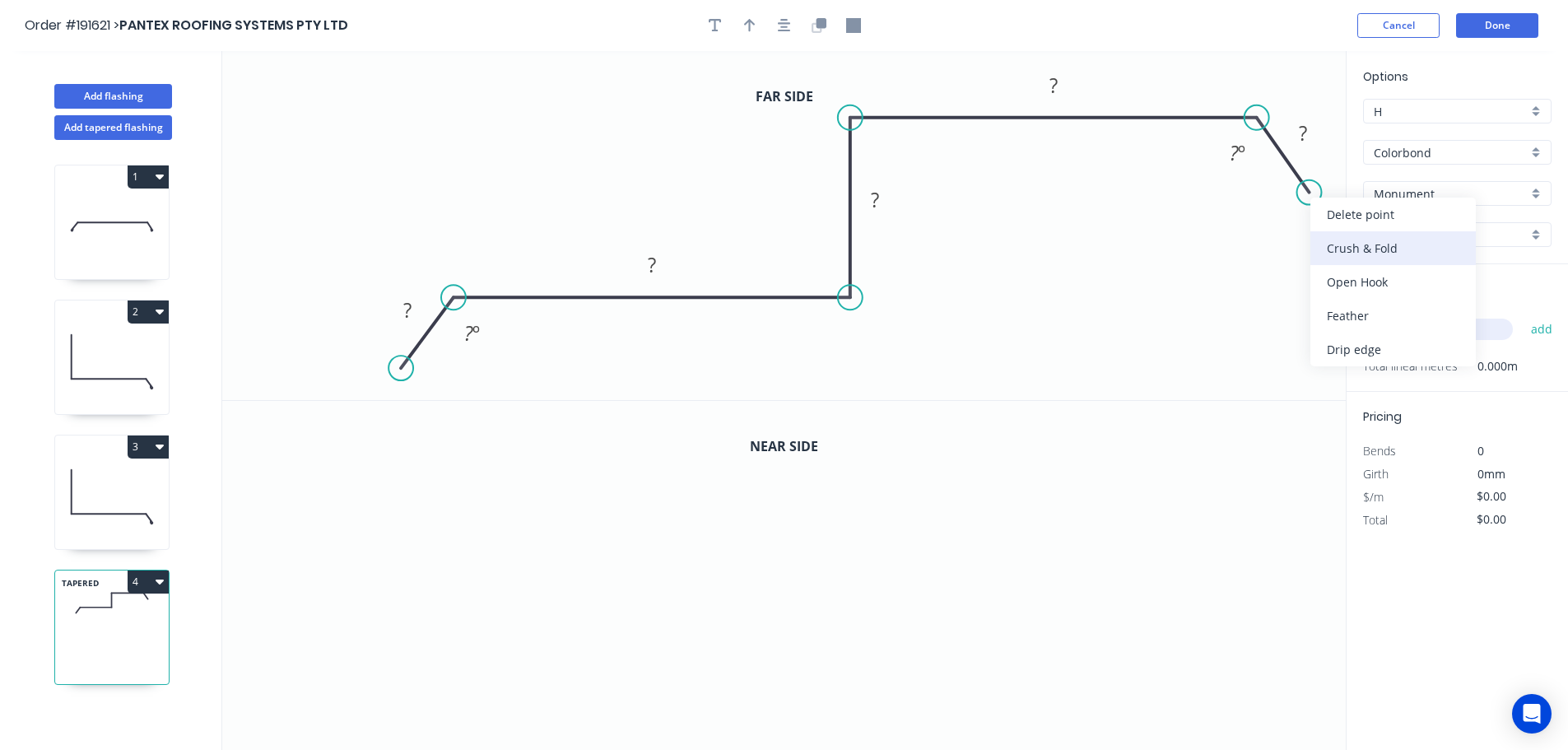
click at [1339, 240] on div "Crush & Fold" at bounding box center [1394, 249] width 166 height 34
click at [1331, 242] on div "Flip bend" at bounding box center [1393, 244] width 166 height 34
click at [1310, 224] on tspan "10" at bounding box center [1303, 222] width 23 height 27
click at [1244, 353] on icon "0 ? ? ? ? CF 15 ? ? º ? º" at bounding box center [784, 225] width 1124 height 349
drag, startPoint x: 1321, startPoint y: 226, endPoint x: 1333, endPoint y: 271, distance: 46.6
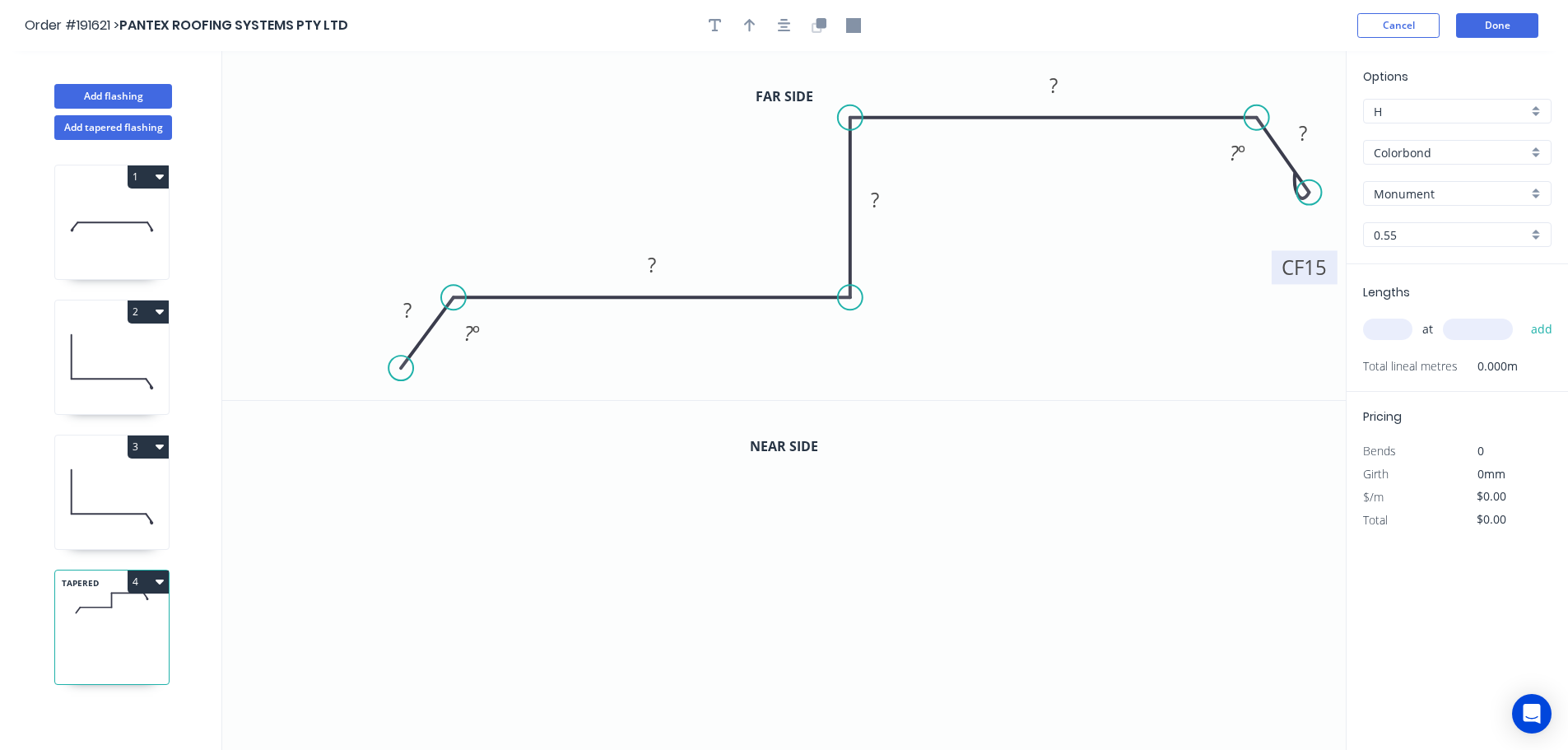
click at [1333, 271] on rect at bounding box center [1305, 267] width 66 height 34
click at [436, 424] on div "Crush & Fold" at bounding box center [484, 427] width 166 height 34
drag, startPoint x: 358, startPoint y: 330, endPoint x: 289, endPoint y: 379, distance: 84.6
click at [289, 379] on rect at bounding box center [317, 371] width 66 height 34
click at [336, 370] on tspan "10" at bounding box center [327, 370] width 23 height 27
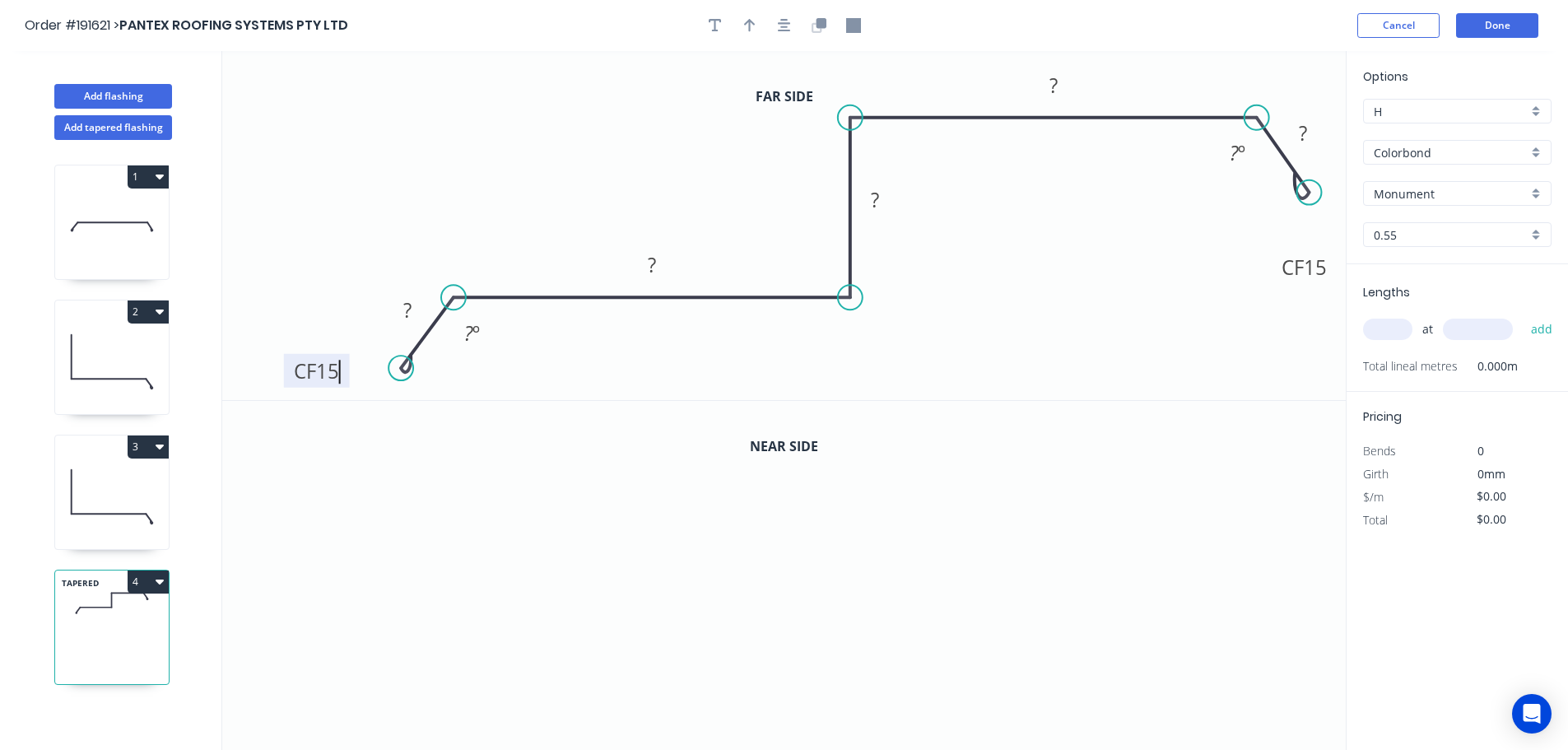
click at [539, 334] on icon "0 CF 15 ? ? ? ? CF 15 ? ? º ? º" at bounding box center [784, 225] width 1124 height 349
click at [407, 309] on tspan "?" at bounding box center [408, 309] width 8 height 27
click at [972, 299] on icon "0 CF 15 30 290 100 300 CF 15 30 135 º 135 º" at bounding box center [784, 225] width 1124 height 349
click at [748, 16] on button "button" at bounding box center [749, 25] width 25 height 25
drag, startPoint x: 1263, startPoint y: 90, endPoint x: 724, endPoint y: 106, distance: 539.2
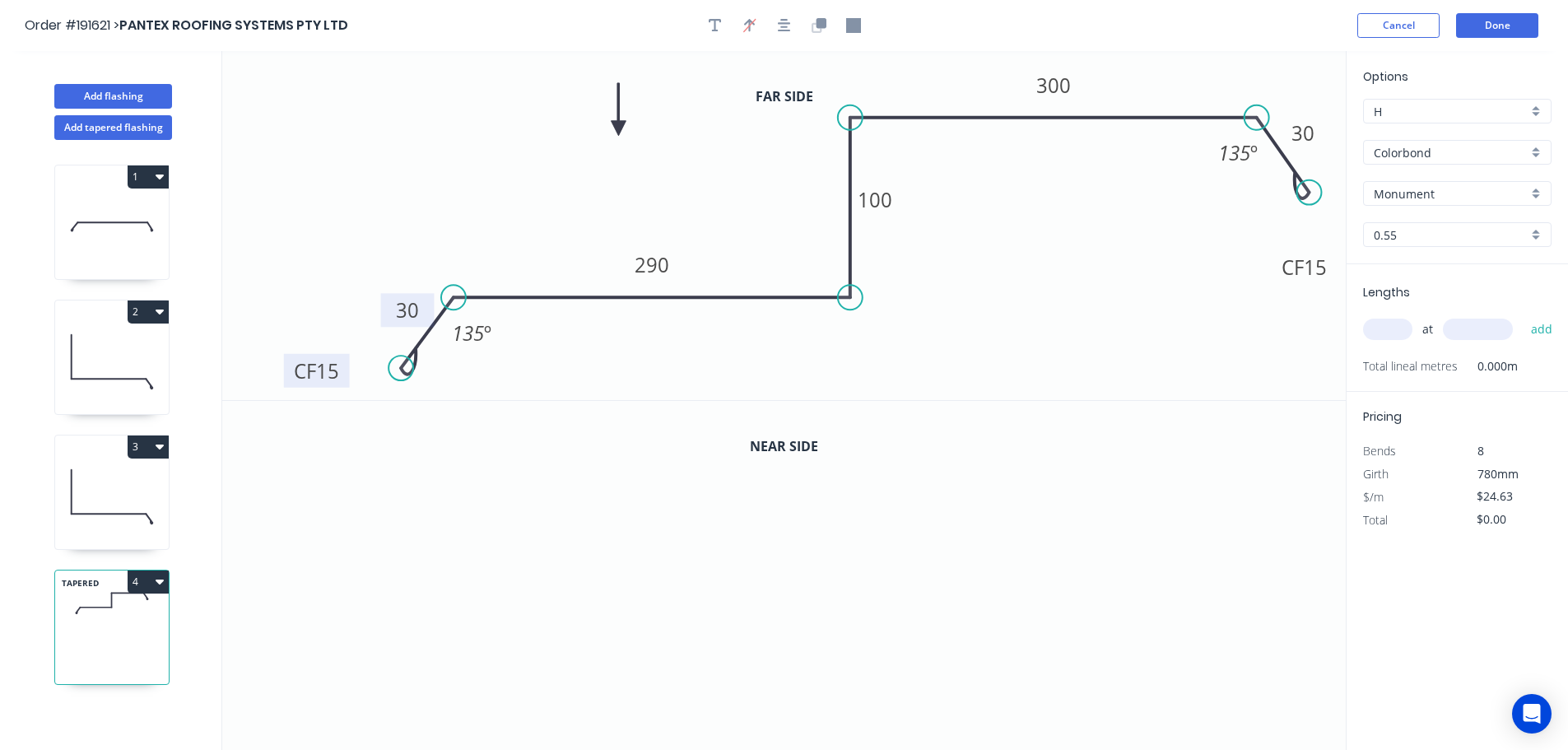
click at [618, 129] on icon at bounding box center [618, 109] width 15 height 52
click at [825, 21] on icon "button" at bounding box center [821, 23] width 10 height 10
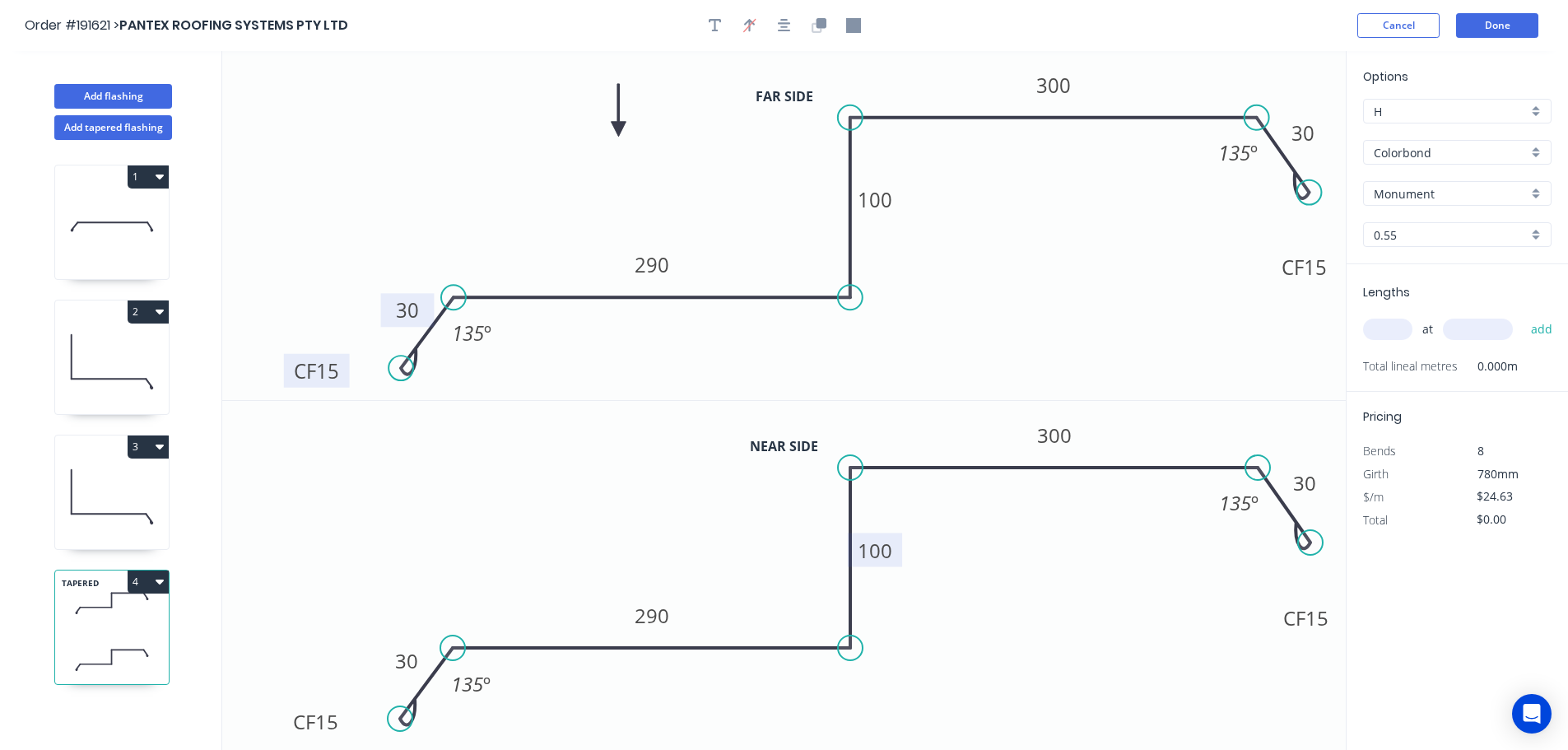
click at [883, 551] on tspan "100" at bounding box center [874, 550] width 35 height 27
click at [957, 556] on icon "0 CF 15 30 290 10 300 CF 15 30 135 º 135 º" at bounding box center [784, 576] width 1124 height 350
type input "$26.18"
click at [1392, 326] on input "text" at bounding box center [1388, 329] width 49 height 21
type input "1"
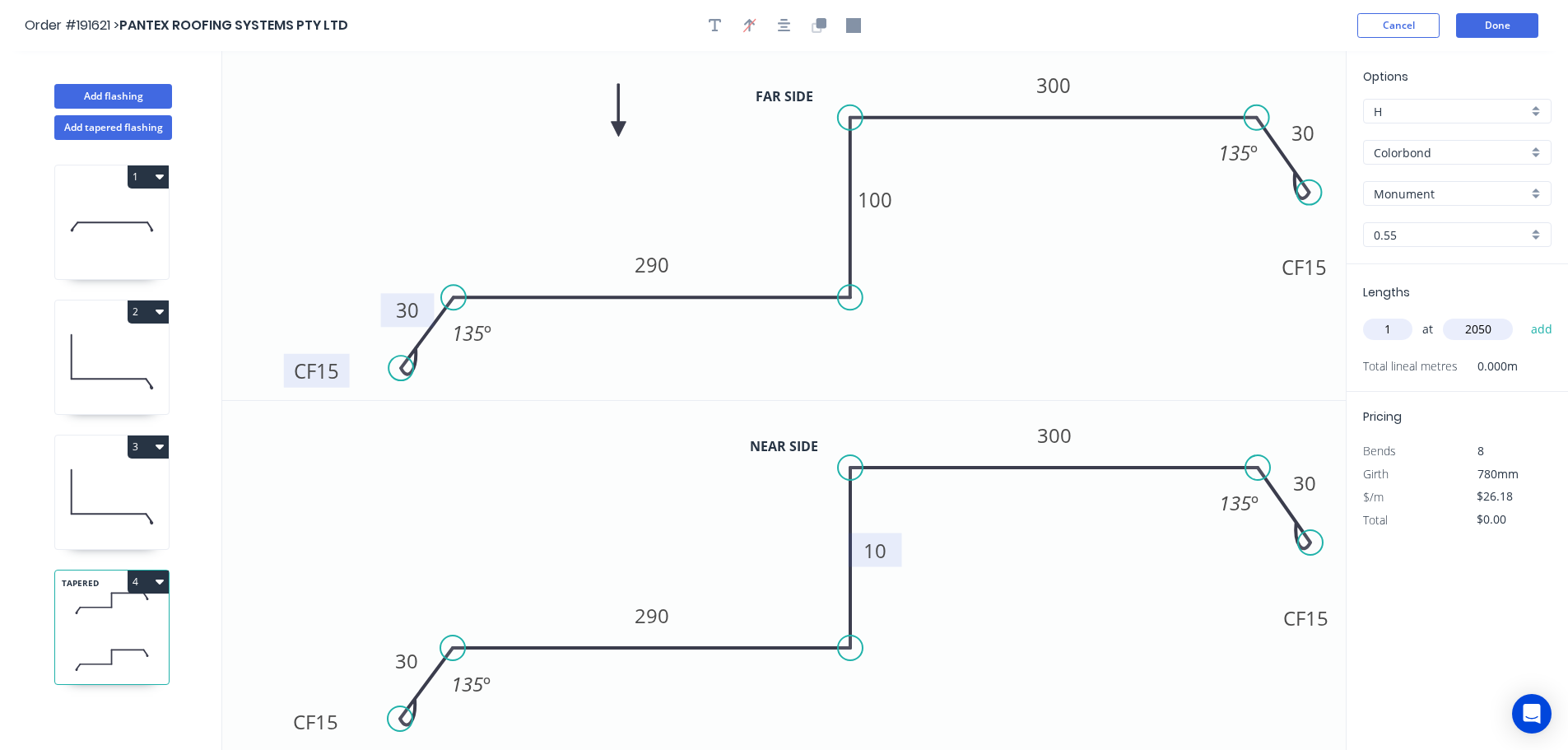
type input "2050"
click at [1523, 315] on button "add" at bounding box center [1543, 329] width 39 height 28
type input "$53.67"
click at [98, 131] on button "Add tapered flashing" at bounding box center [112, 127] width 118 height 25
type input "$0.00"
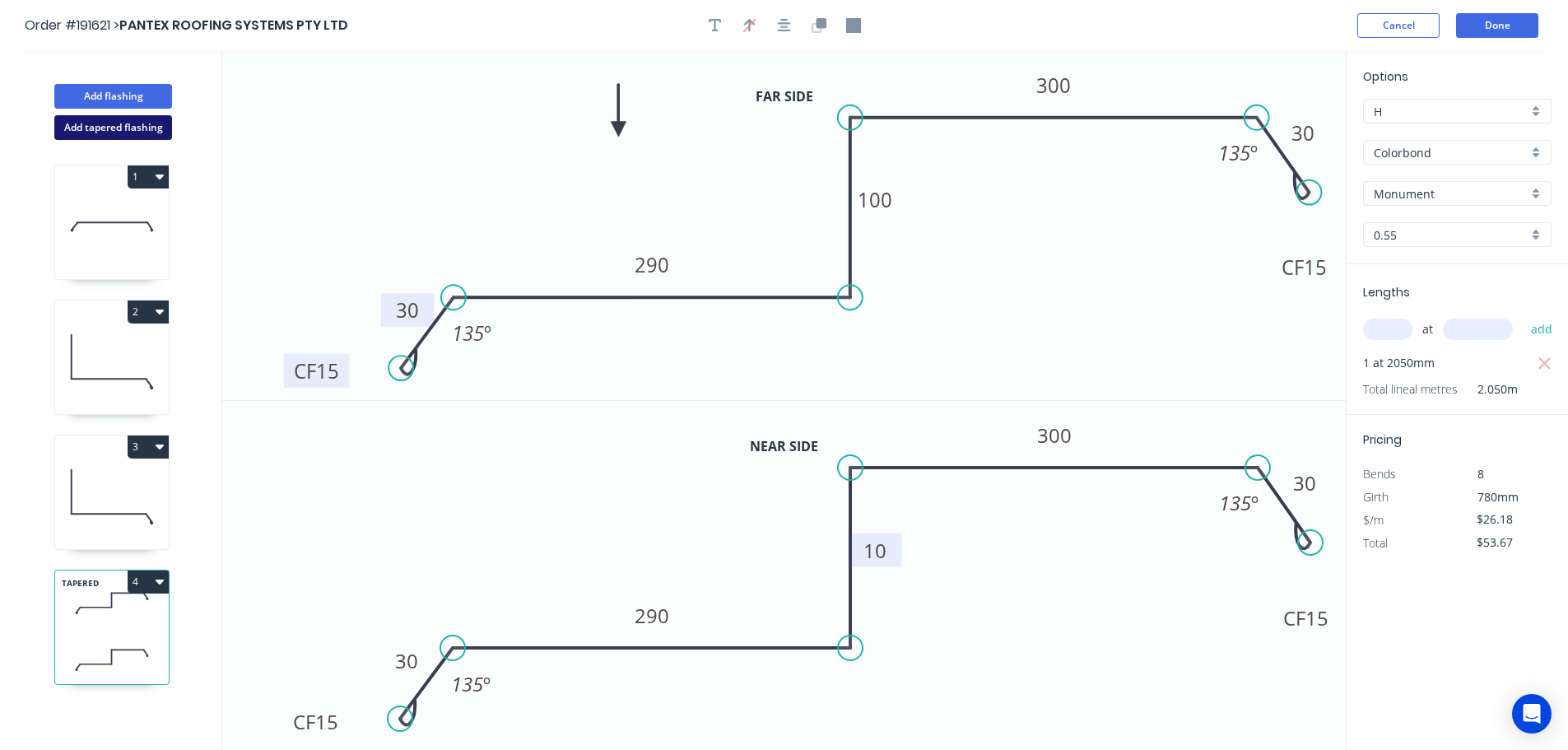
type input "$0.00"
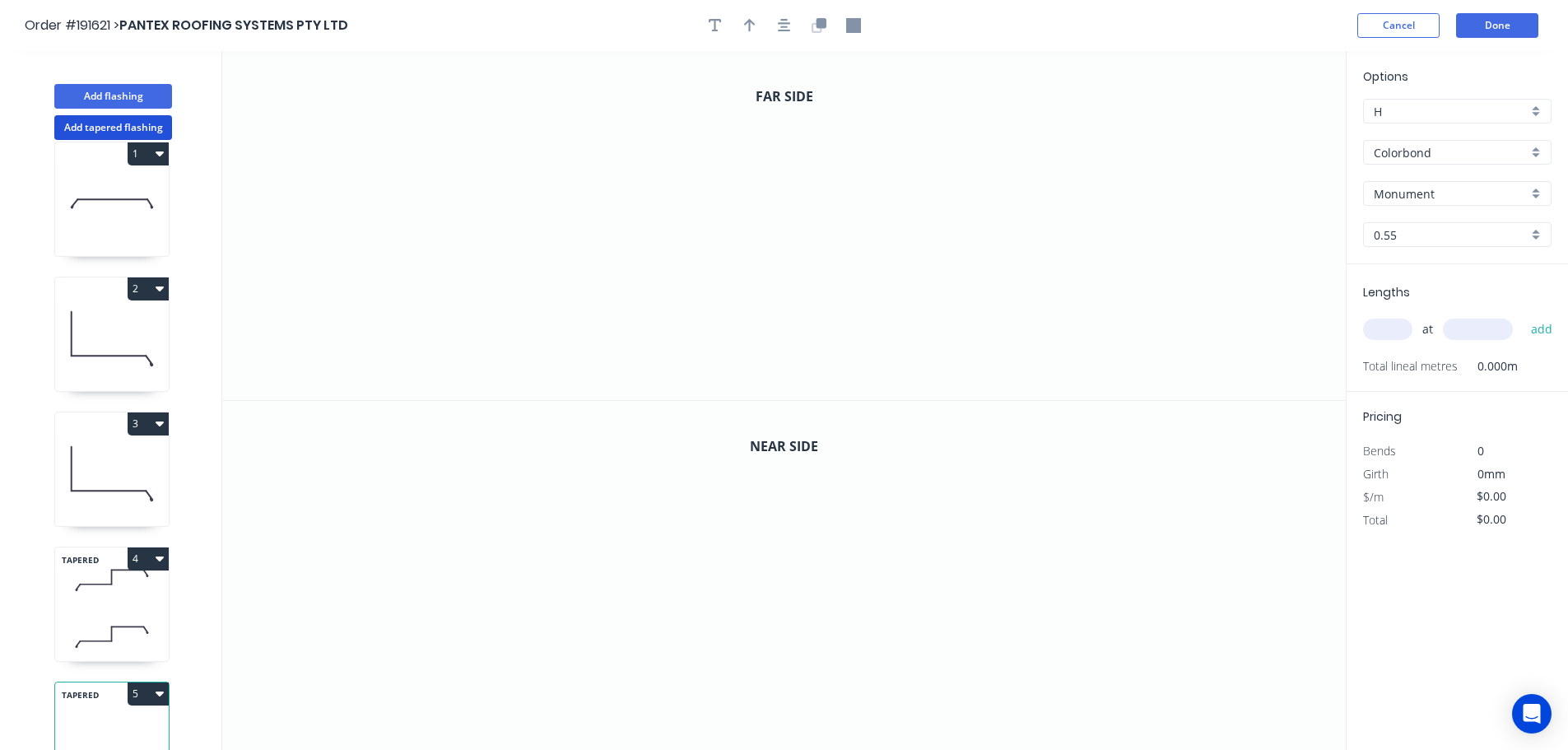
scroll to position [0, 0]
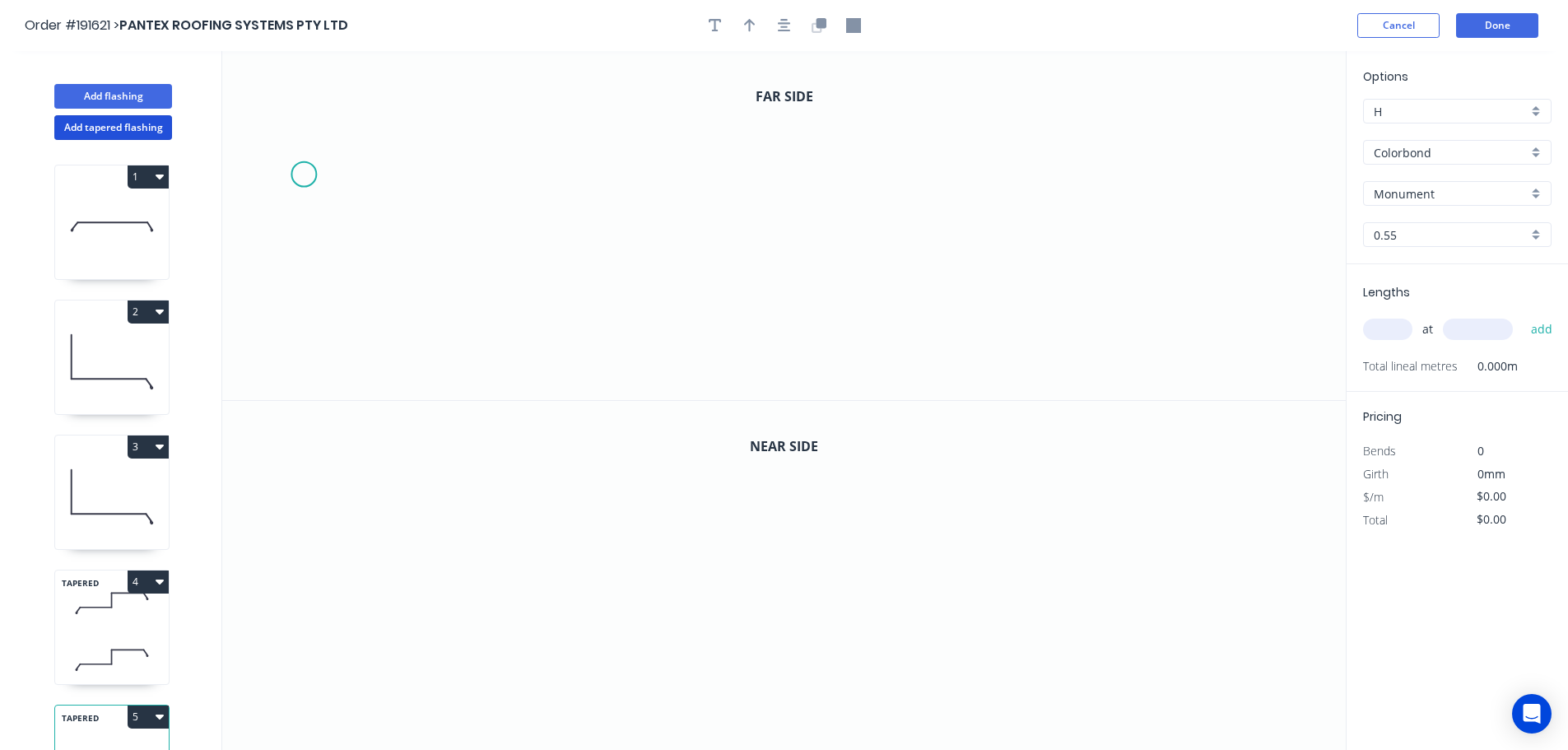
click at [303, 174] on icon "0" at bounding box center [784, 225] width 1124 height 349
click at [352, 108] on icon "0" at bounding box center [784, 225] width 1124 height 349
click at [764, 123] on icon "0 ?" at bounding box center [784, 225] width 1124 height 349
click at [774, 270] on icon "0 ? ? ? º" at bounding box center [784, 225] width 1124 height 349
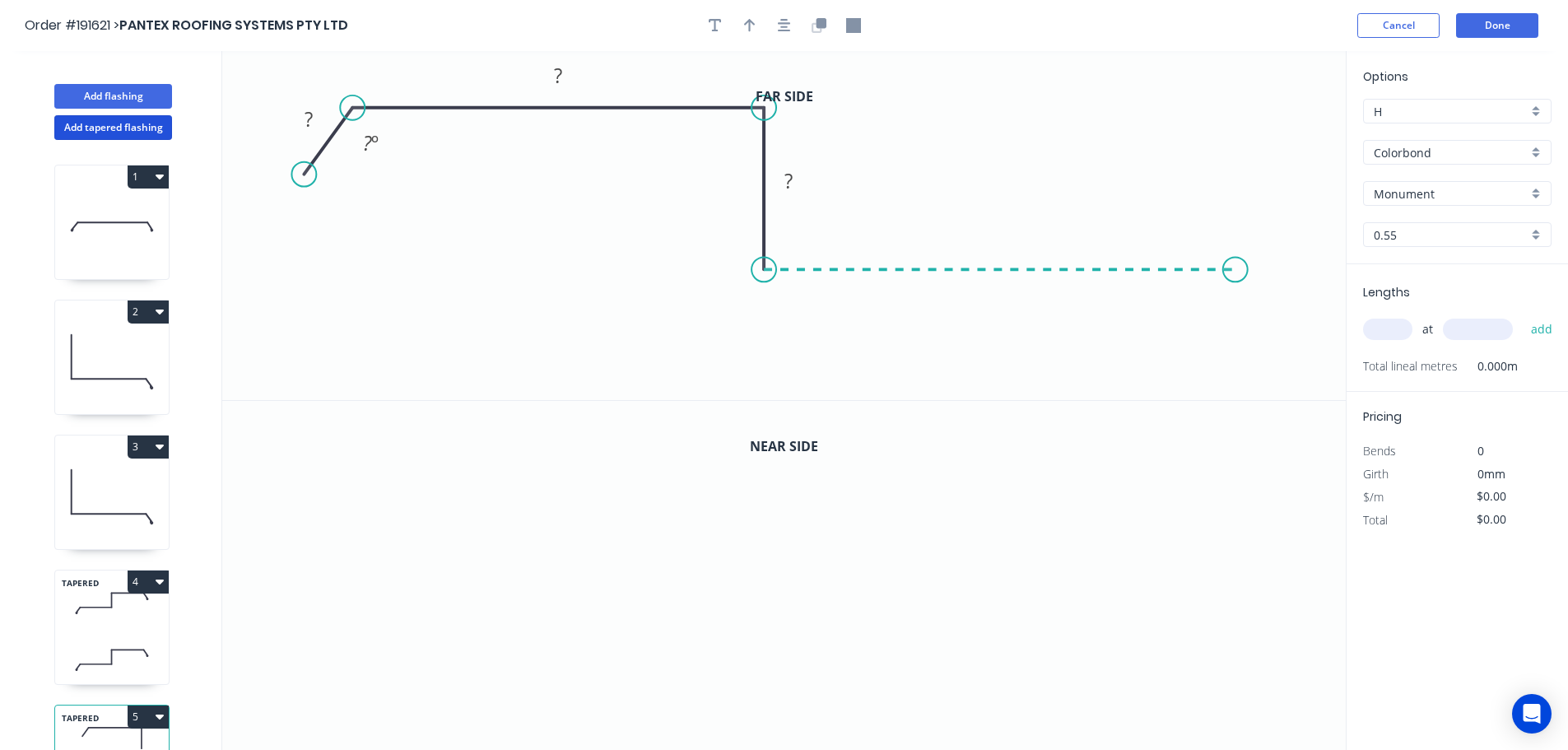
click at [1236, 270] on icon "0 ? ? ? ? º" at bounding box center [784, 225] width 1124 height 349
click at [1290, 342] on icon "0 ? ? ? ? ? º" at bounding box center [784, 225] width 1124 height 349
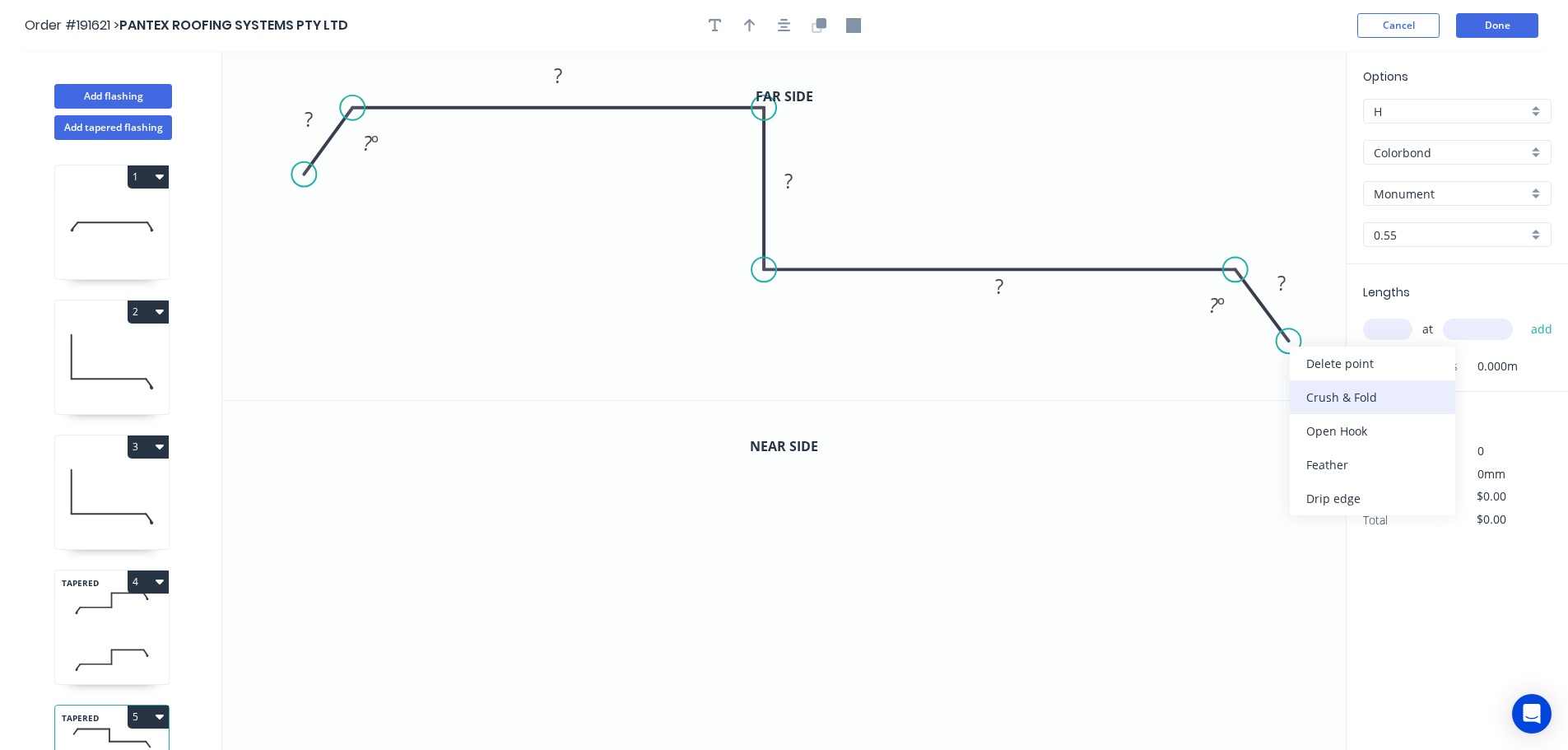
click at [1336, 391] on div "Crush & Fold" at bounding box center [1373, 397] width 166 height 34
click at [1319, 391] on div "Flip bend" at bounding box center [1374, 397] width 166 height 34
click at [1287, 372] on tspan "10" at bounding box center [1285, 371] width 23 height 27
click at [1165, 198] on icon "0 ? ? ? ? CF 15 ? ? º ? º" at bounding box center [784, 225] width 1124 height 349
drag, startPoint x: 1300, startPoint y: 383, endPoint x: 1338, endPoint y: 400, distance: 41.6
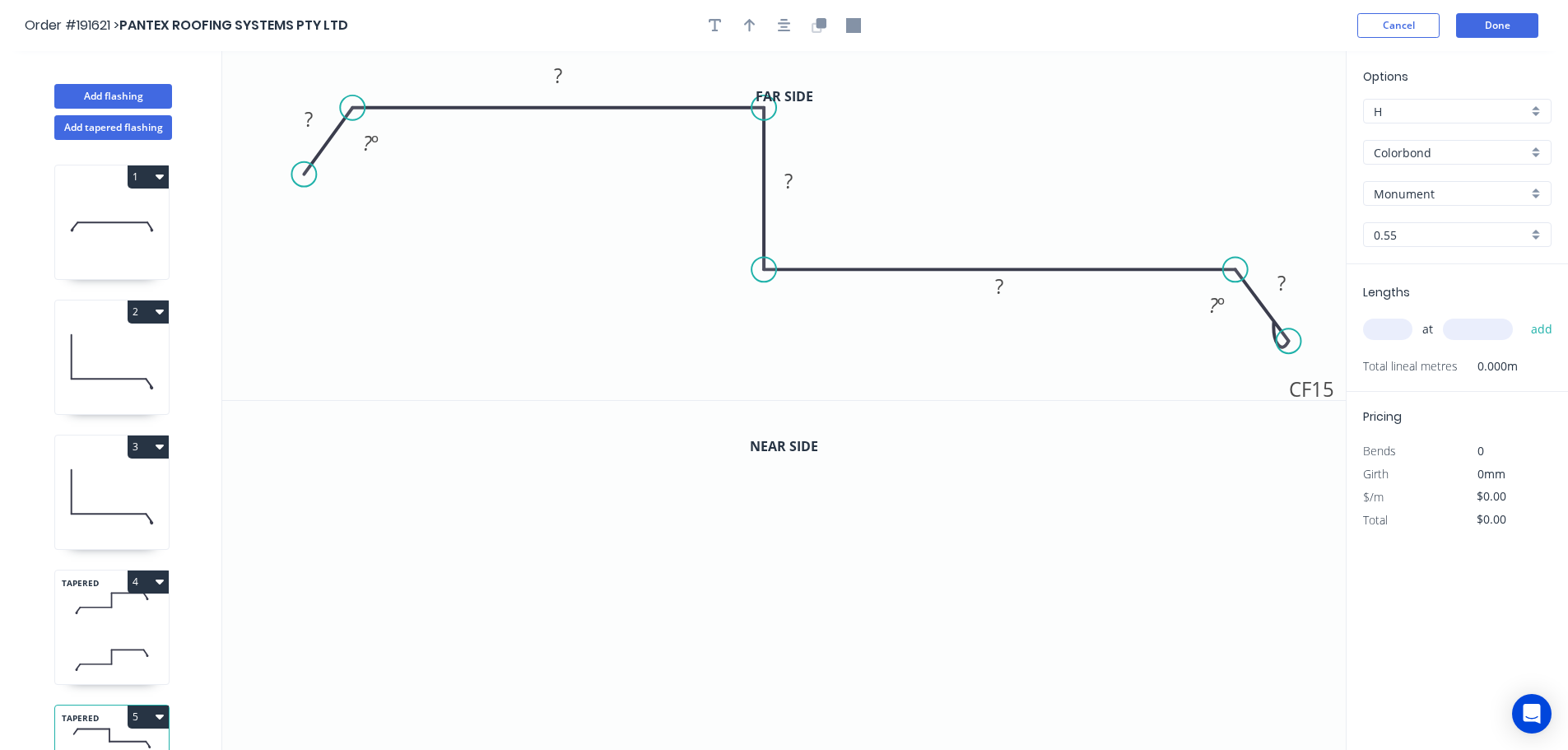
click at [1338, 400] on div "Far side 0 ? ? ? ? CF 15 ? ? º ? º" at bounding box center [784, 226] width 1124 height 350
drag, startPoint x: 304, startPoint y: 178, endPoint x: 300, endPoint y: 187, distance: 9.8
click at [300, 187] on circle at bounding box center [301, 186] width 25 height 25
click at [380, 233] on div "Crush & Fold" at bounding box center [383, 243] width 166 height 34
click at [294, 145] on tspan "10" at bounding box center [294, 142] width 23 height 27
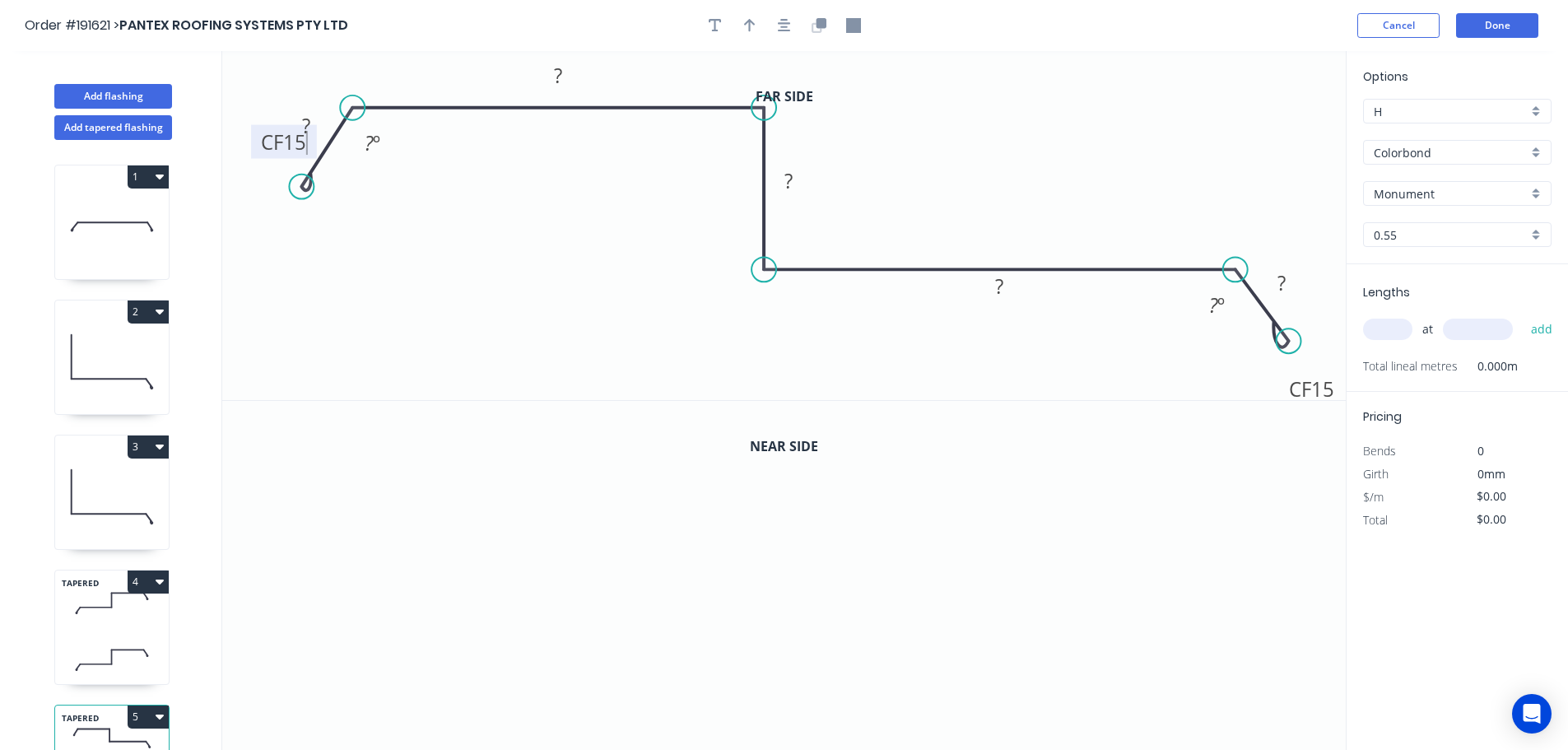
click at [406, 196] on icon "0 CF 15 ? ? ? ? CF 15 ? ? º ? º" at bounding box center [784, 225] width 1124 height 349
drag, startPoint x: 256, startPoint y: 143, endPoint x: 248, endPoint y: 254, distance: 111.3
click at [248, 254] on rect at bounding box center [276, 252] width 66 height 34
click at [310, 121] on tspan "?" at bounding box center [306, 125] width 8 height 27
click at [992, 159] on icon "0 CF 15 30 290 10 300 CF 15 30 135 º 135 º" at bounding box center [784, 225] width 1124 height 349
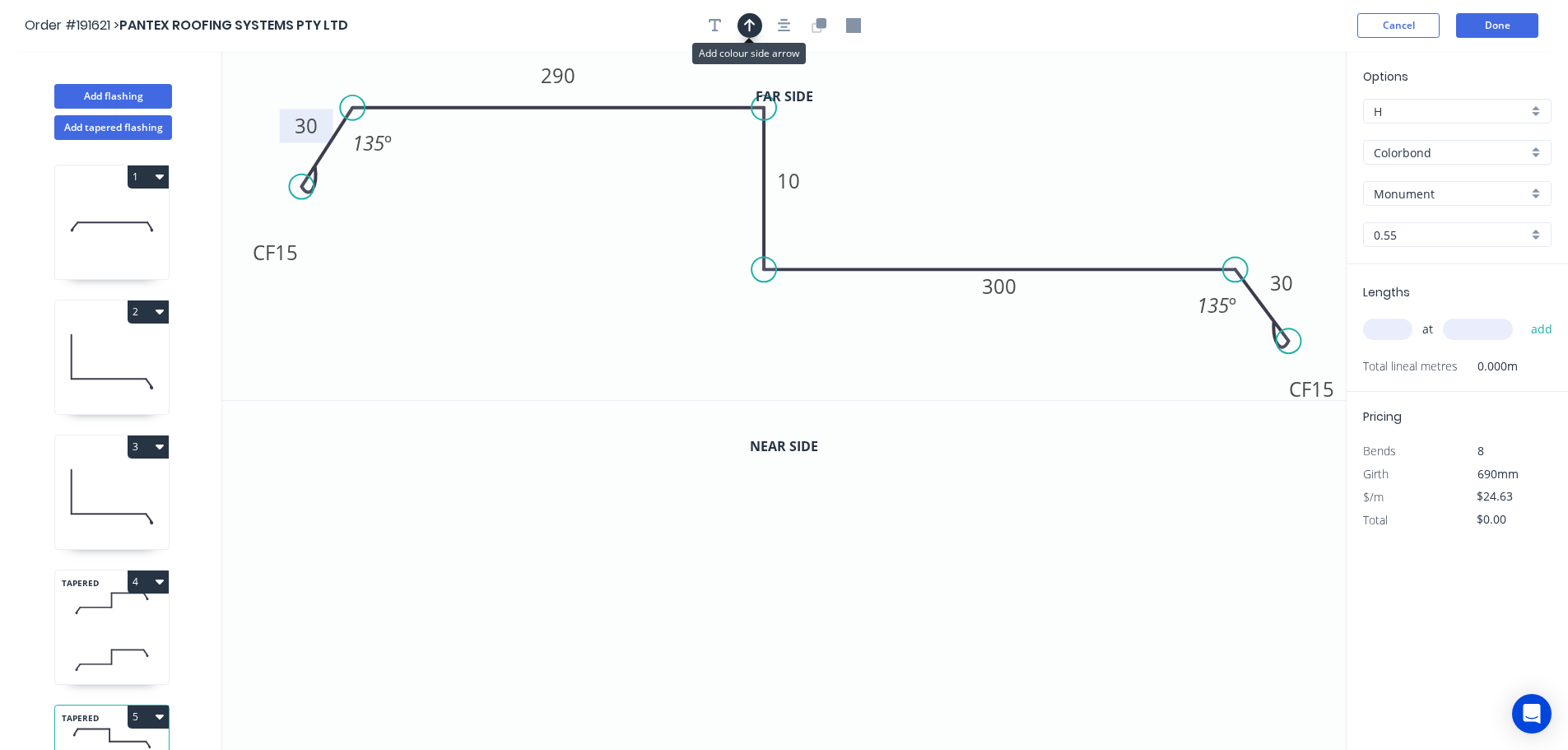
click at [749, 24] on icon "button" at bounding box center [750, 25] width 12 height 14
drag, startPoint x: 1261, startPoint y: 132, endPoint x: 984, endPoint y: 153, distance: 277.8
click at [994, 153] on icon at bounding box center [1001, 134] width 15 height 52
drag, startPoint x: 821, startPoint y: 33, endPoint x: 720, endPoint y: 216, distance: 209.0
click at [820, 33] on button "button" at bounding box center [819, 25] width 25 height 25
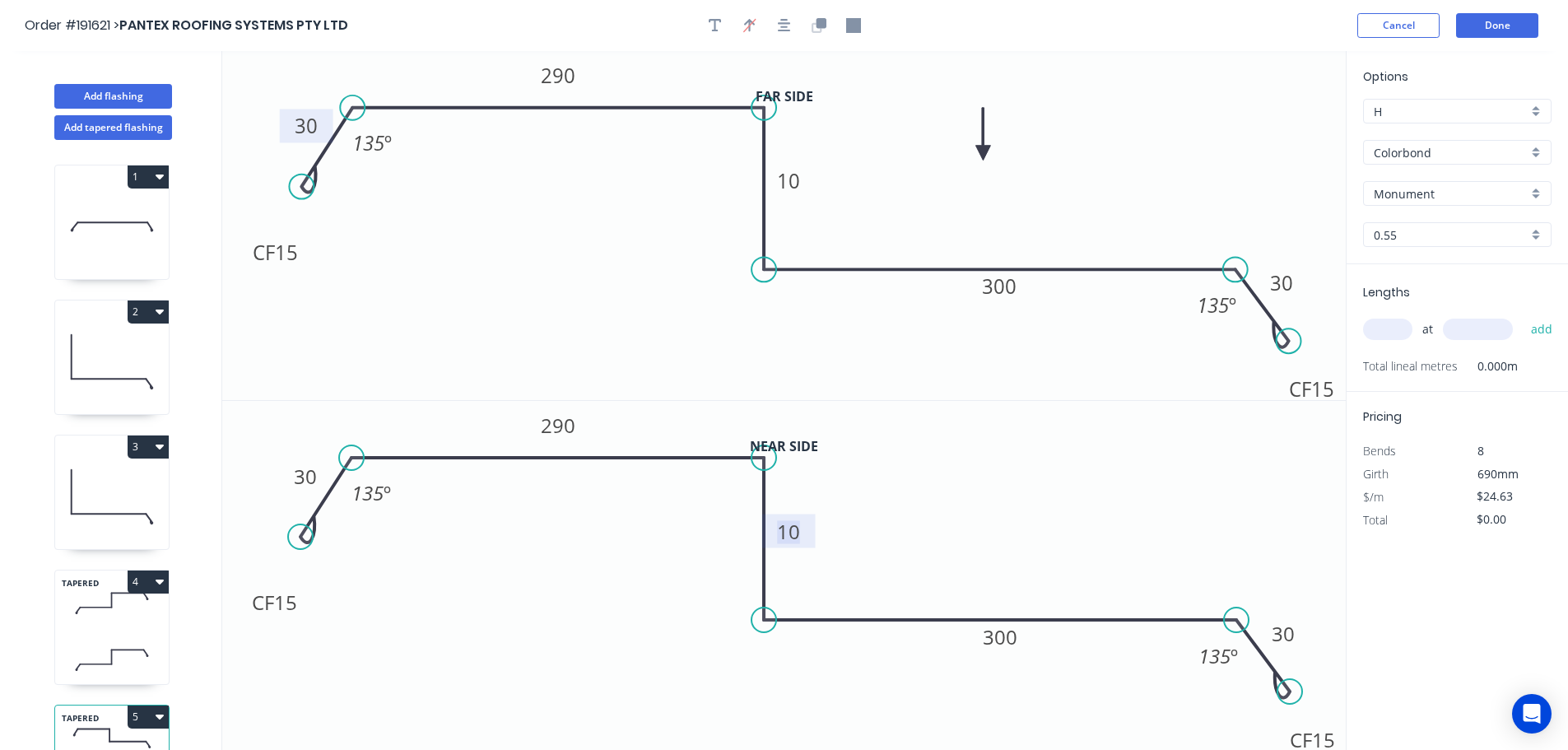
click at [795, 531] on tspan "10" at bounding box center [788, 531] width 23 height 27
click at [847, 513] on icon "0 CF 15 30 290 45 300 CF 15 30 135 º 135 º" at bounding box center [784, 576] width 1124 height 350
type input "$26.18"
click at [1397, 327] on input "text" at bounding box center [1388, 329] width 49 height 21
type input "1"
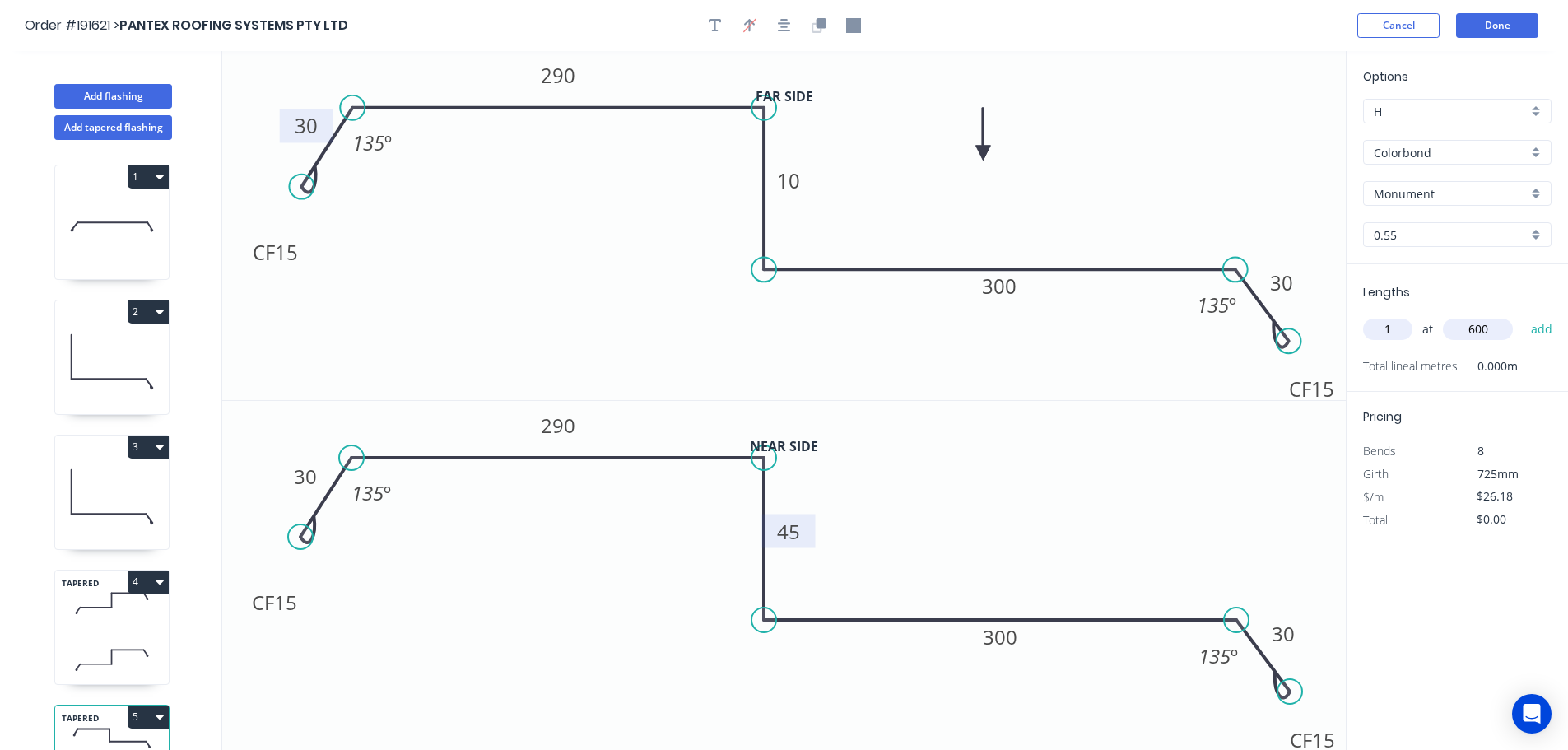
type input "600"
click at [1523, 315] on button "add" at bounding box center [1543, 329] width 39 height 28
type input "$26.18"
click at [95, 92] on button "Add flashing" at bounding box center [112, 96] width 118 height 25
type input "$0.00"
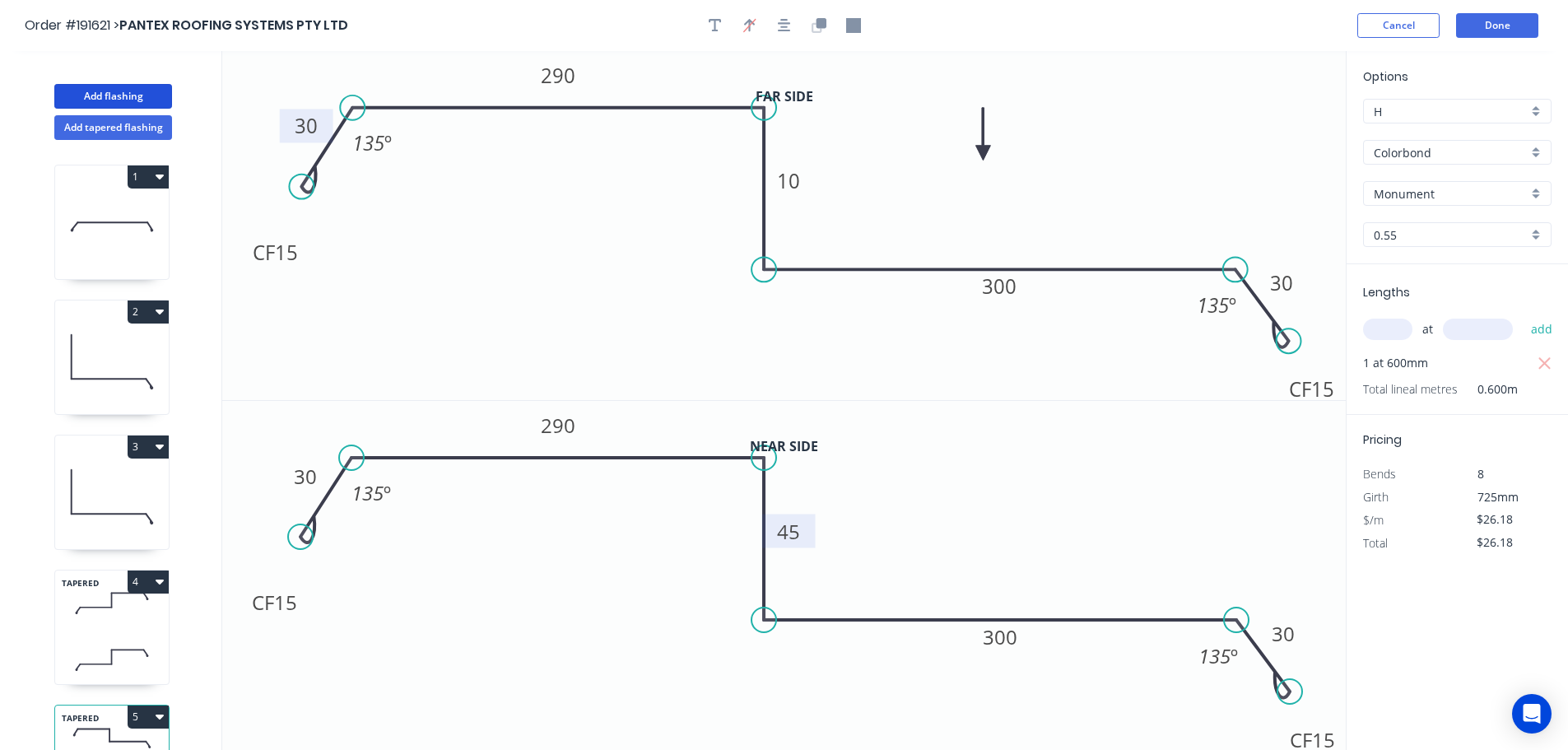
type input "$0.00"
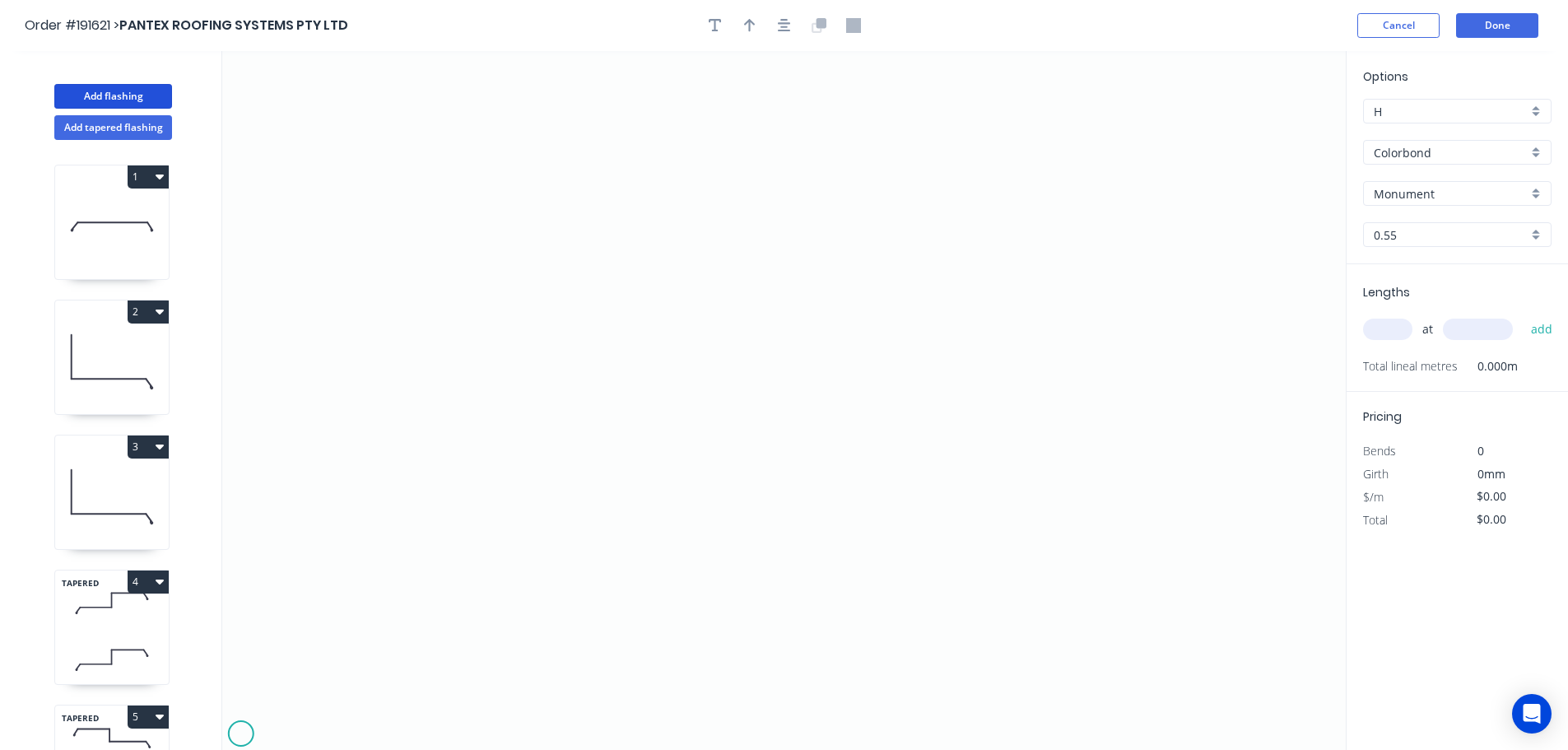
click at [240, 734] on icon "0" at bounding box center [784, 400] width 1124 height 698
click at [266, 699] on icon "0" at bounding box center [784, 400] width 1124 height 698
click at [343, 697] on icon "0 ?" at bounding box center [784, 400] width 1124 height 698
click at [370, 725] on icon at bounding box center [357, 712] width 27 height 27
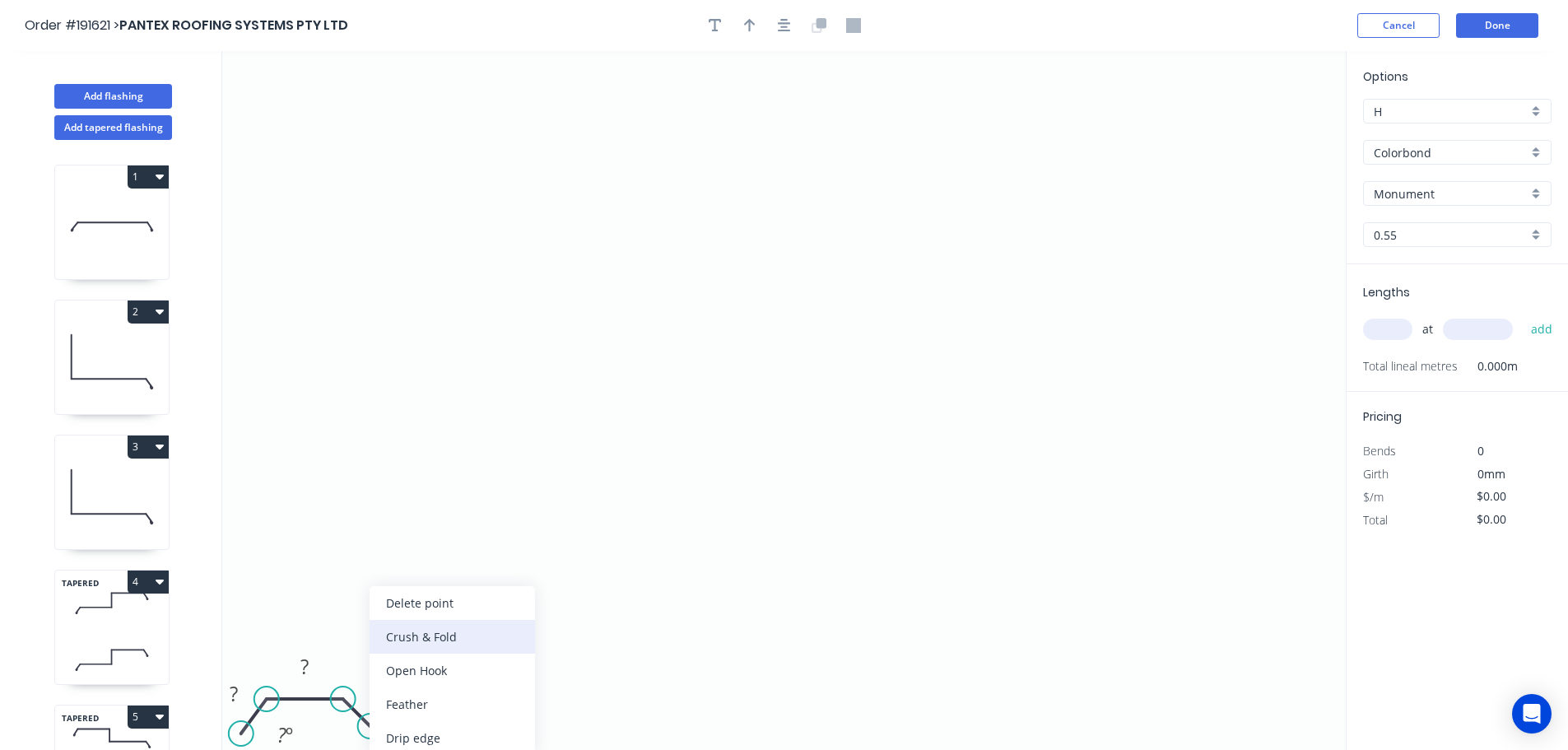
click at [437, 633] on div "Crush & Fold" at bounding box center [452, 637] width 166 height 34
click at [414, 703] on div "Flip bend" at bounding box center [457, 704] width 166 height 34
drag, startPoint x: 406, startPoint y: 678, endPoint x: 444, endPoint y: 728, distance: 62.8
click at [444, 728] on rect at bounding box center [418, 728] width 66 height 34
click at [431, 729] on tspan "10" at bounding box center [429, 728] width 23 height 27
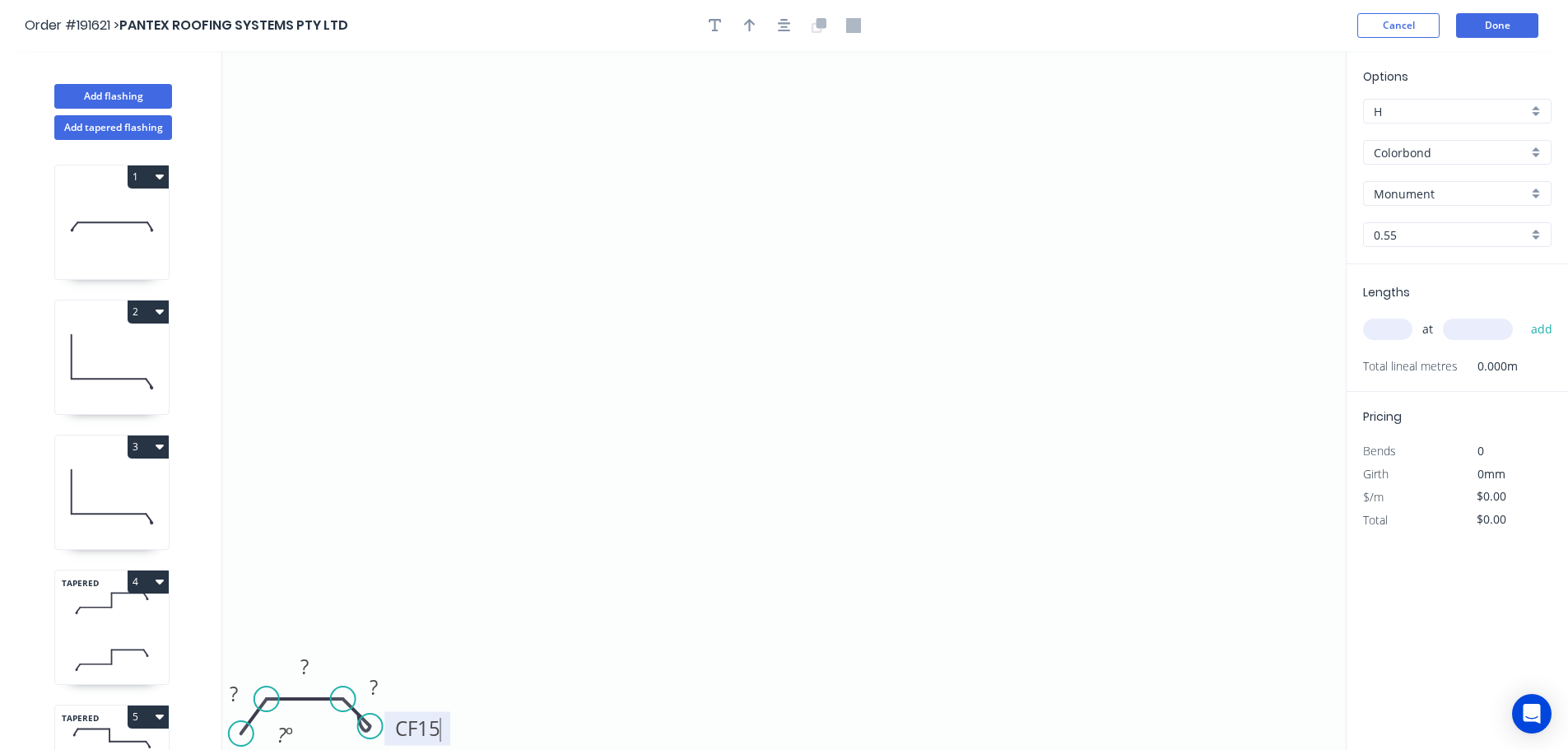
click at [552, 678] on icon "0 ? ? CF 15 ? ? º" at bounding box center [784, 400] width 1124 height 698
click at [238, 731] on circle at bounding box center [238, 726] width 25 height 25
click at [321, 637] on div "Crush & Fold" at bounding box center [321, 637] width 166 height 34
drag, startPoint x: 252, startPoint y: 677, endPoint x: 251, endPoint y: 703, distance: 26.0
click at [251, 703] on rect at bounding box center [236, 710] width 53 height 34
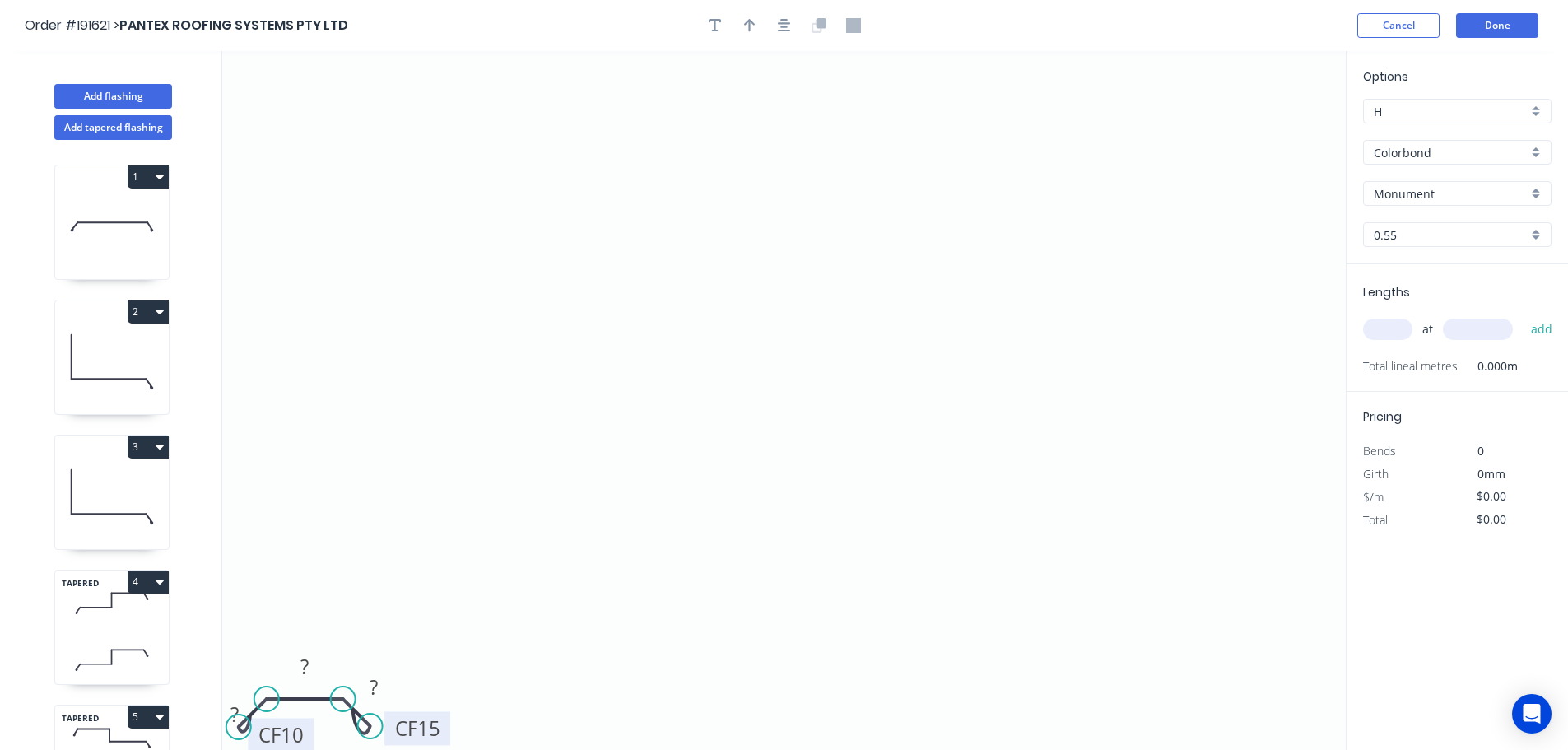
drag, startPoint x: 255, startPoint y: 676, endPoint x: 307, endPoint y: 732, distance: 76.4
click at [307, 732] on rect at bounding box center [281, 735] width 66 height 34
click at [297, 734] on tspan "10" at bounding box center [292, 735] width 23 height 27
click at [770, 384] on icon "0 CF 15 ? ? CF 15 ?" at bounding box center [784, 400] width 1124 height 698
drag, startPoint x: 245, startPoint y: 700, endPoint x: 241, endPoint y: 680, distance: 20.4
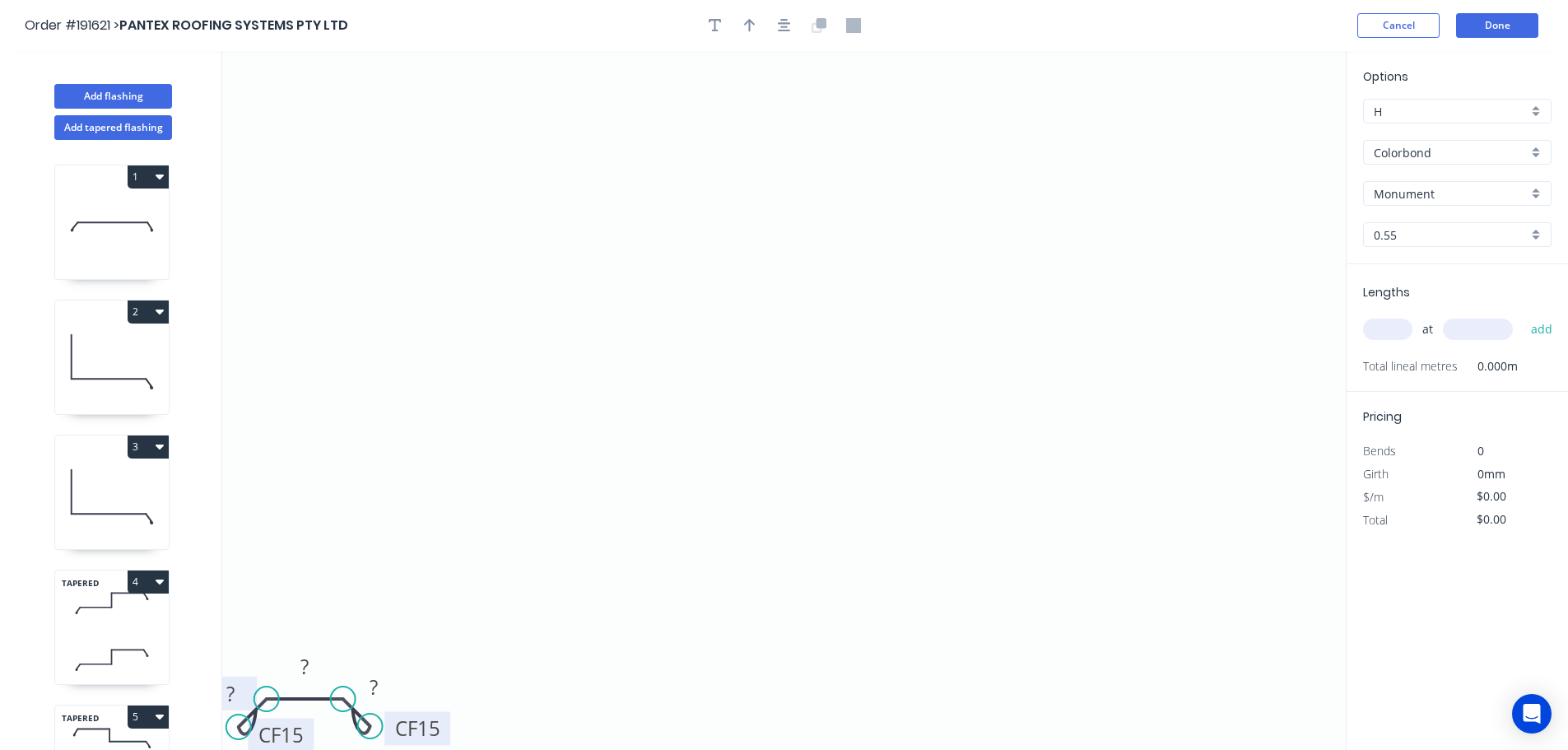
click at [241, 680] on rect at bounding box center [229, 693] width 53 height 34
click at [230, 693] on tspan "?" at bounding box center [231, 693] width 8 height 27
click at [495, 570] on icon "0 CF 15 30 800 CF 15 30" at bounding box center [784, 400] width 1124 height 698
type input "$27.05"
click at [1388, 329] on input "text" at bounding box center [1388, 329] width 49 height 21
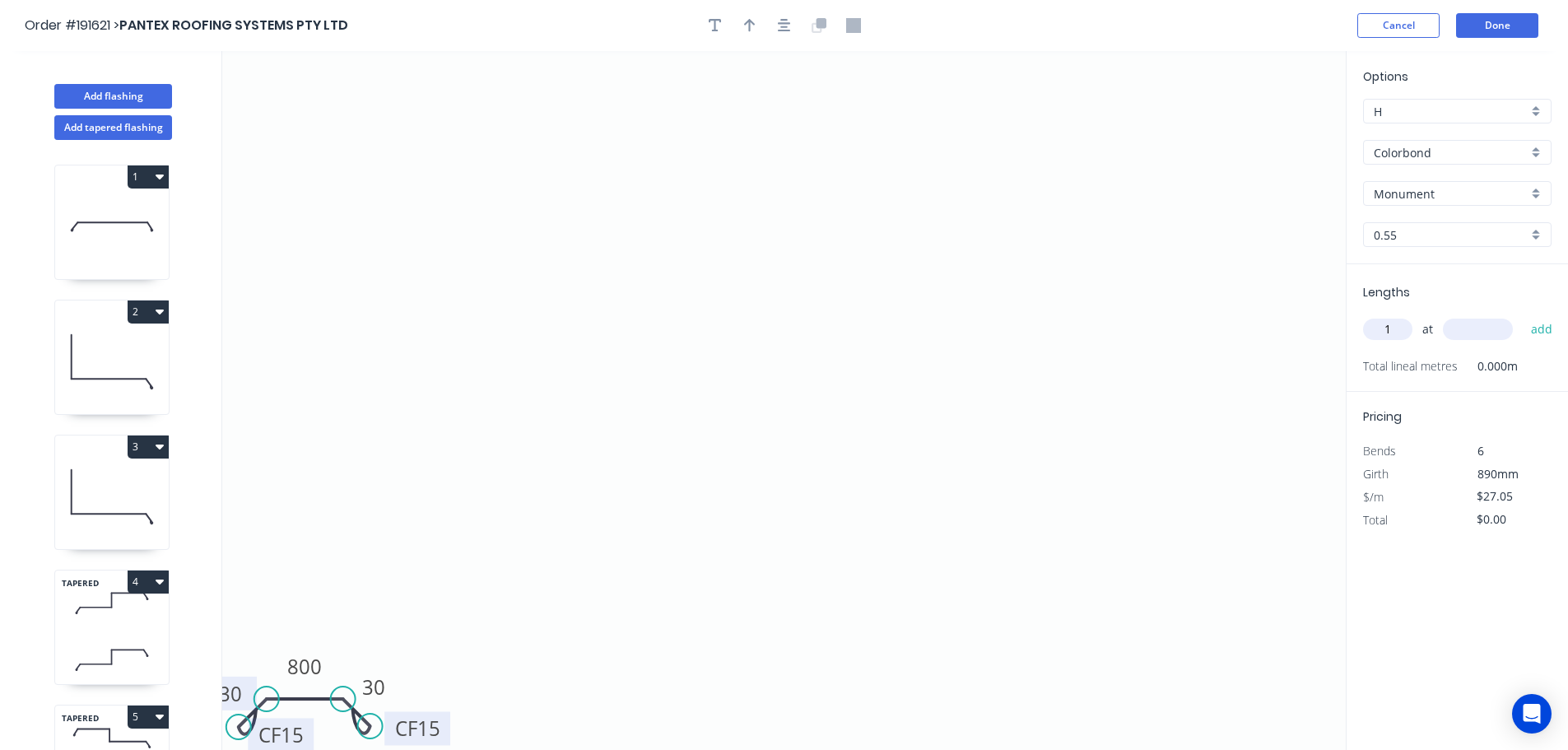
type input "1"
type input "2900"
click at [1523, 315] on button "add" at bounding box center [1543, 329] width 39 height 28
type input "$78.45"
click at [1489, 25] on button "Done" at bounding box center [1497, 25] width 82 height 25
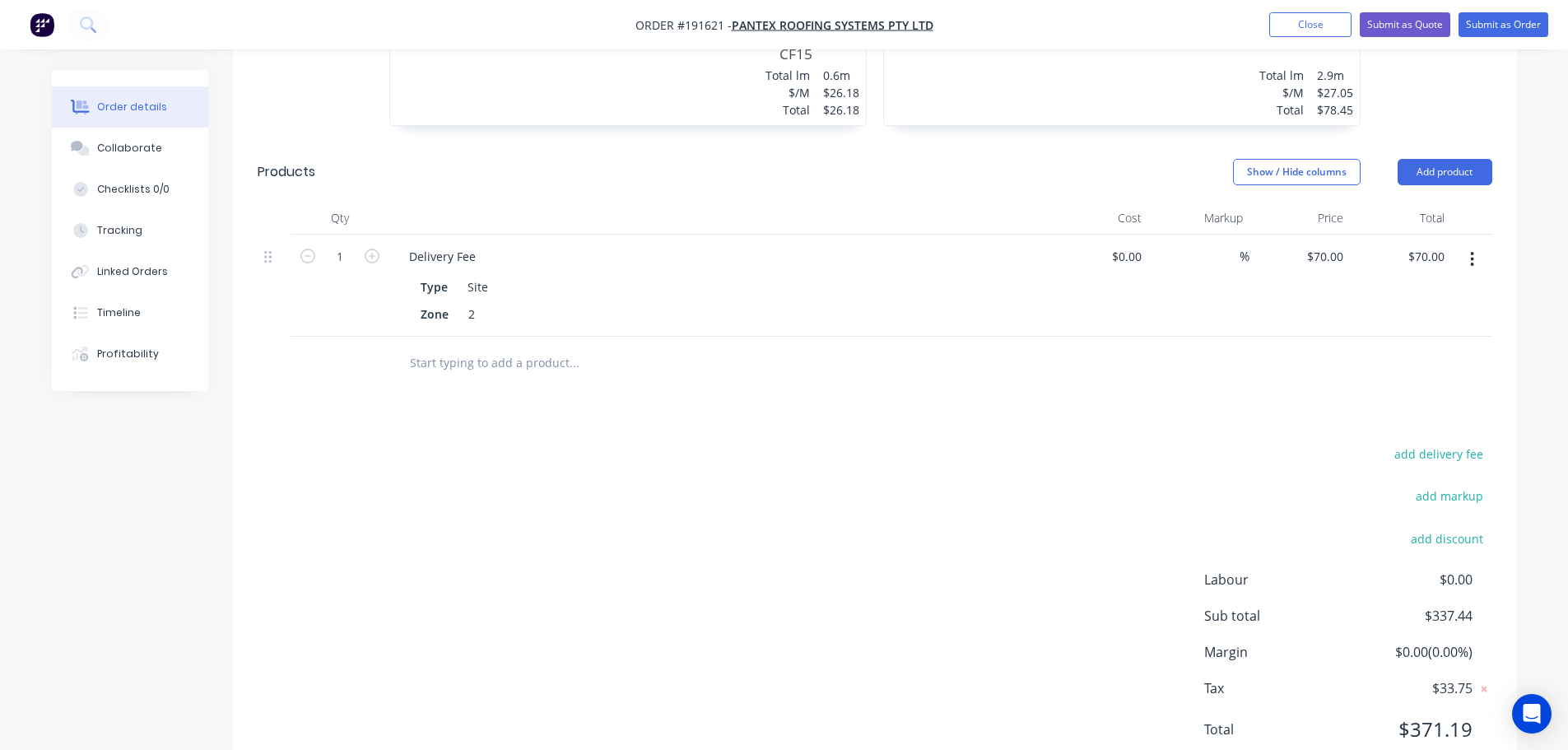
scroll to position [1608, 0]
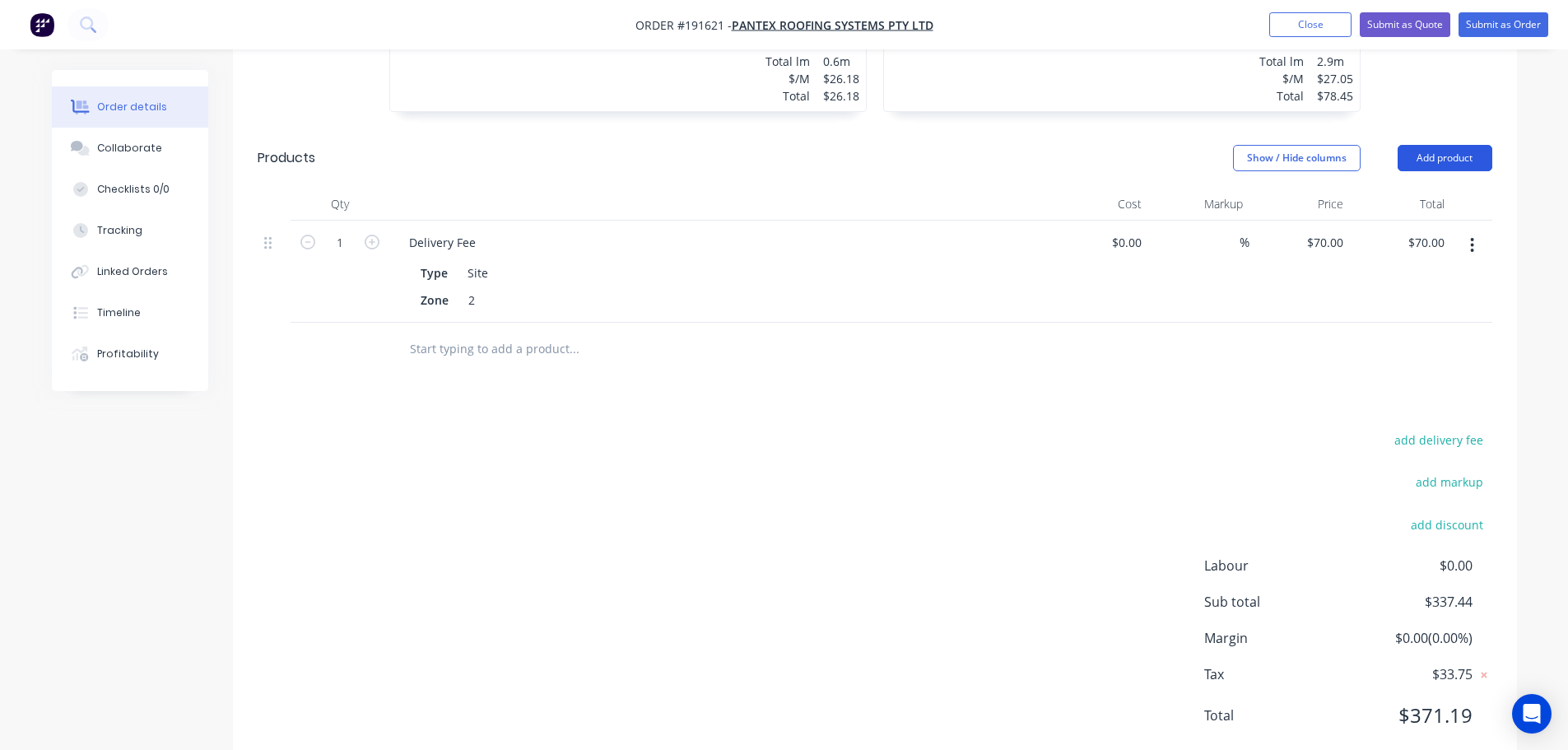
click at [1449, 145] on button "Add product" at bounding box center [1445, 157] width 95 height 26
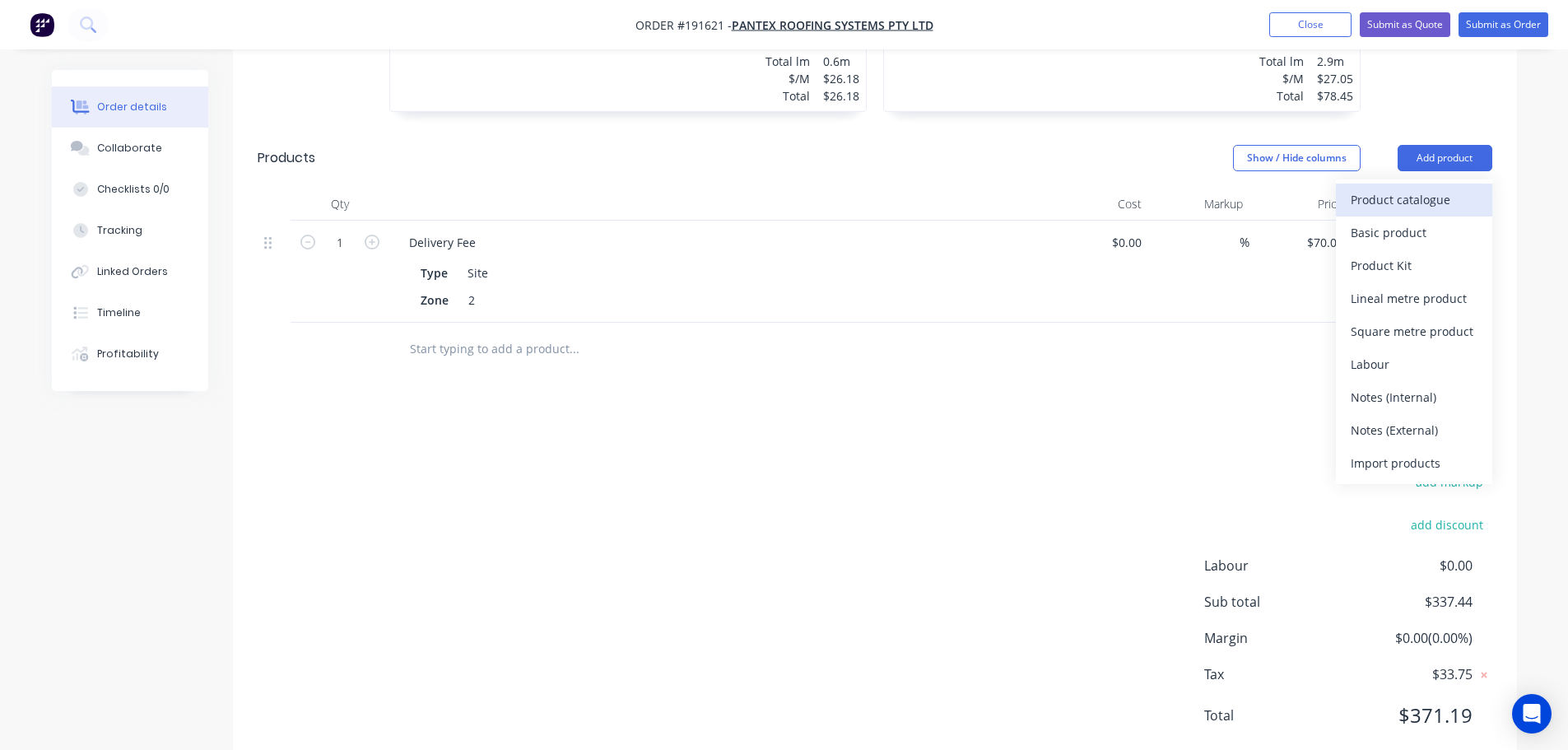
click at [1433, 188] on div "Product catalogue" at bounding box center [1414, 200] width 127 height 24
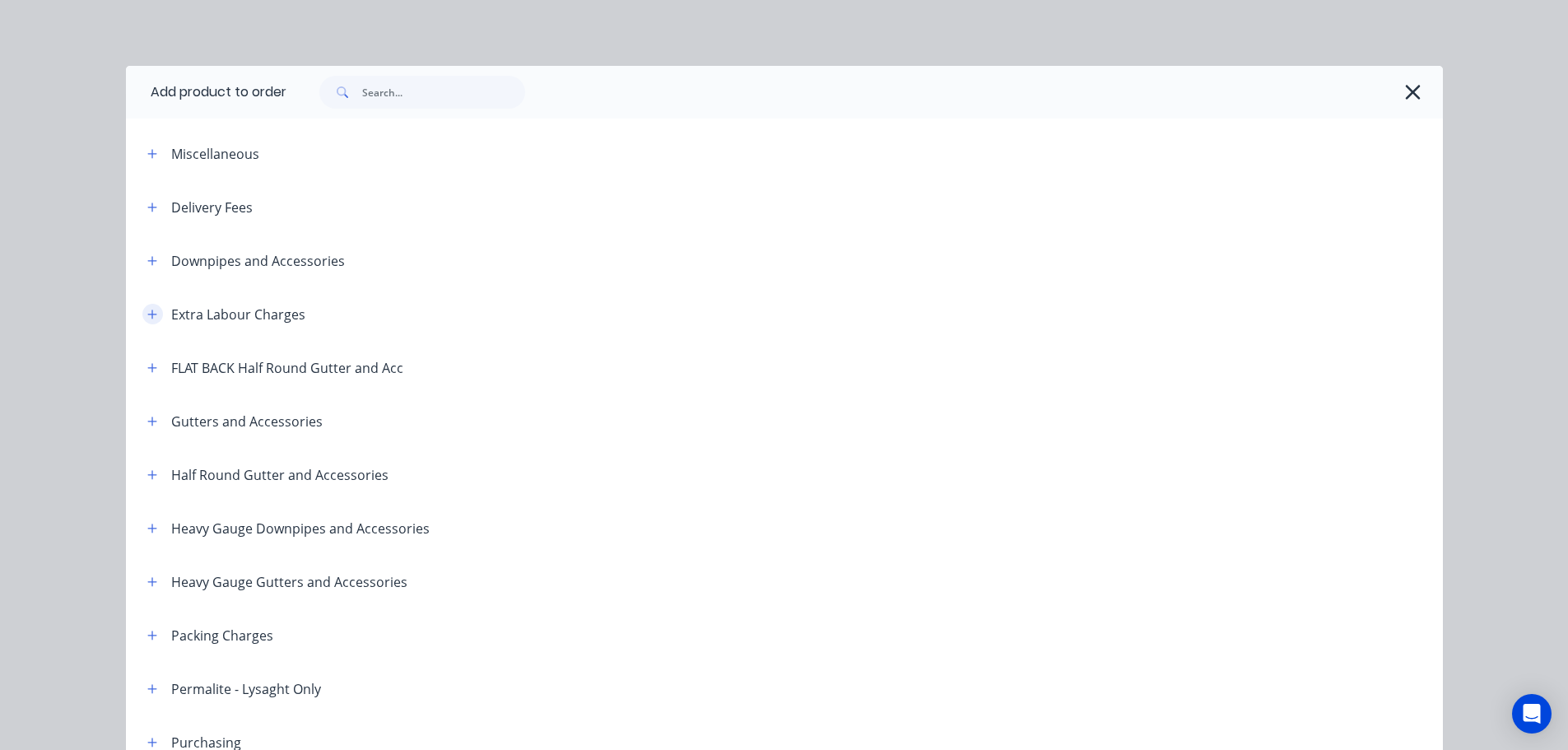
click at [147, 311] on icon "button" at bounding box center [152, 315] width 10 height 12
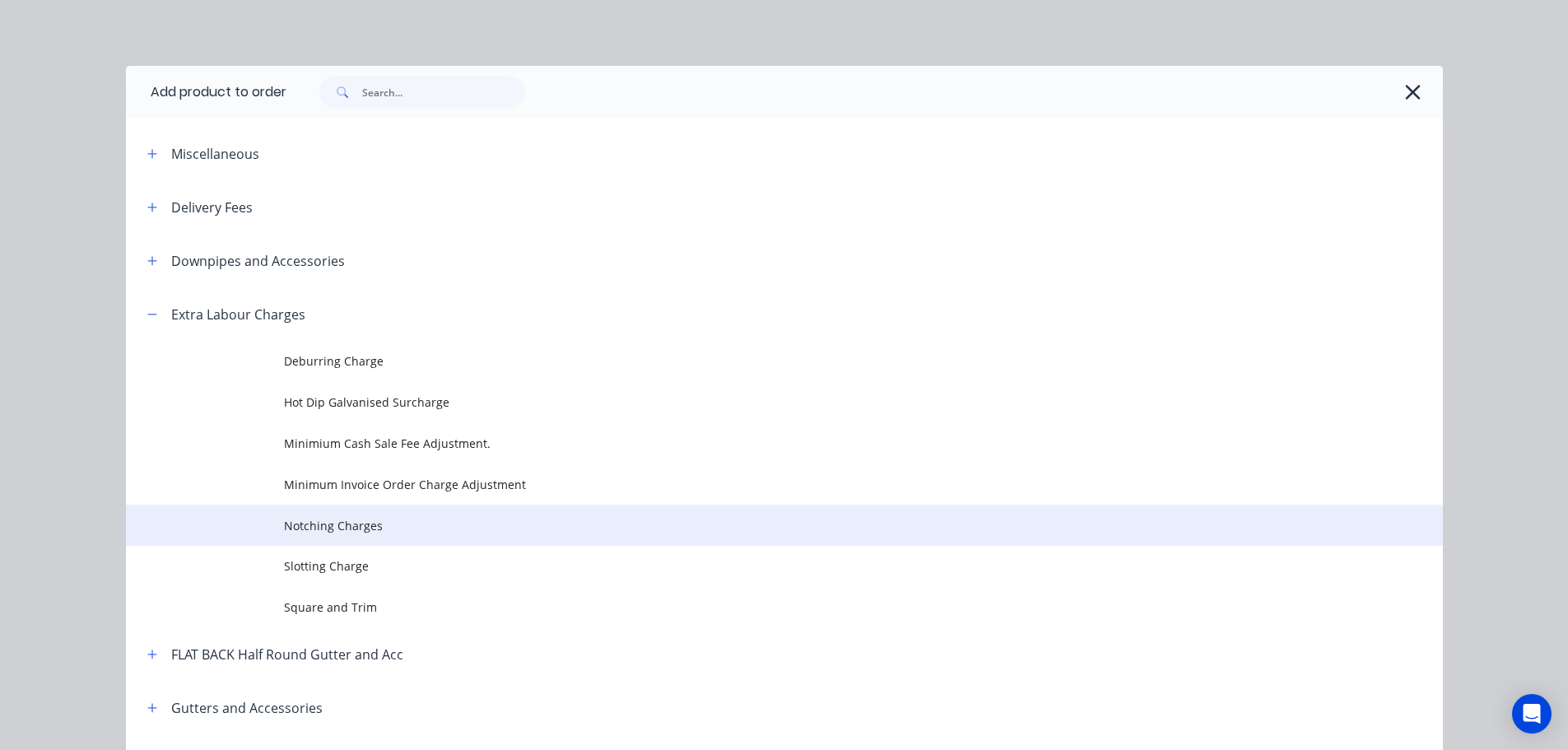
click at [332, 521] on span "Notching Charges" at bounding box center [748, 525] width 927 height 17
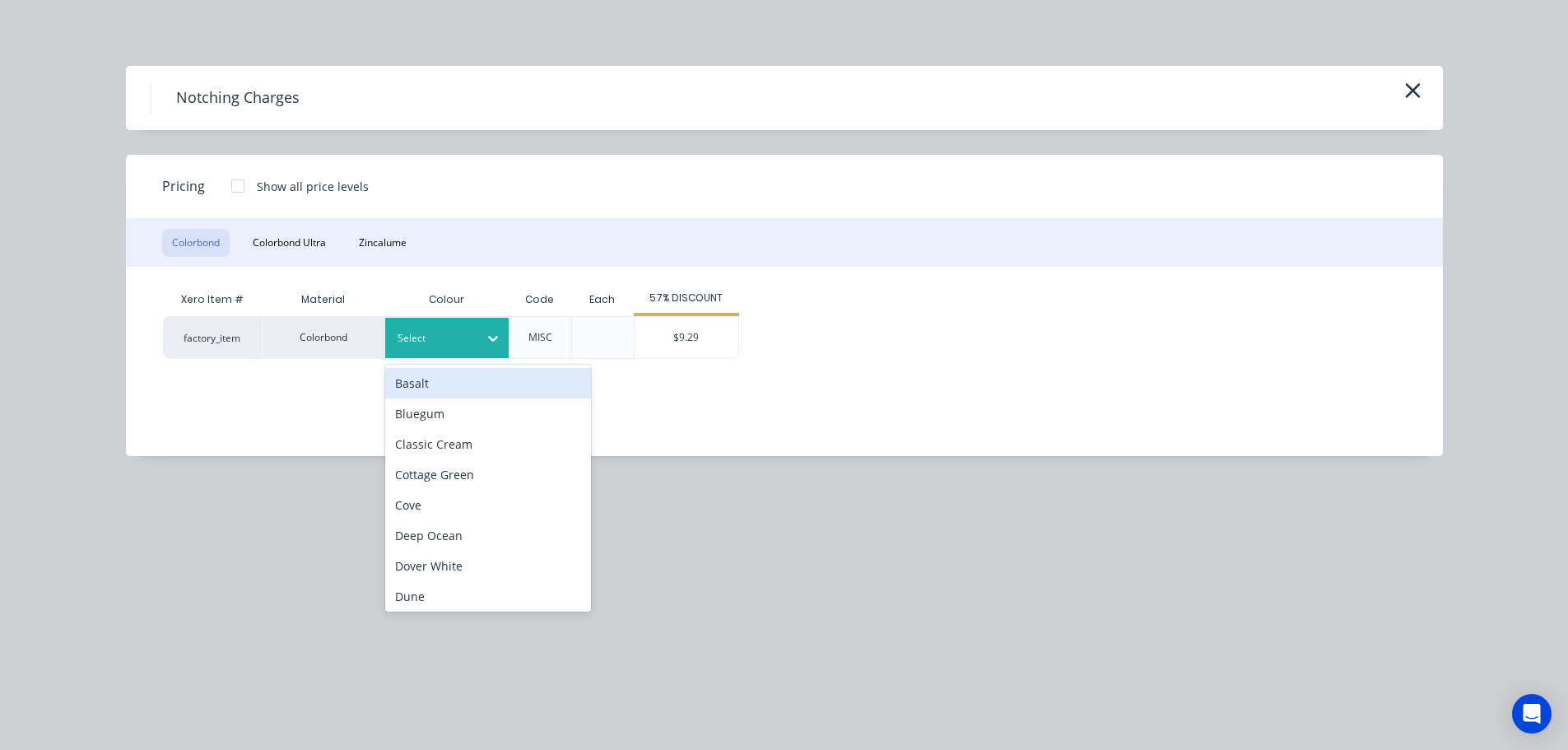
click at [457, 343] on div at bounding box center [435, 337] width 74 height 18
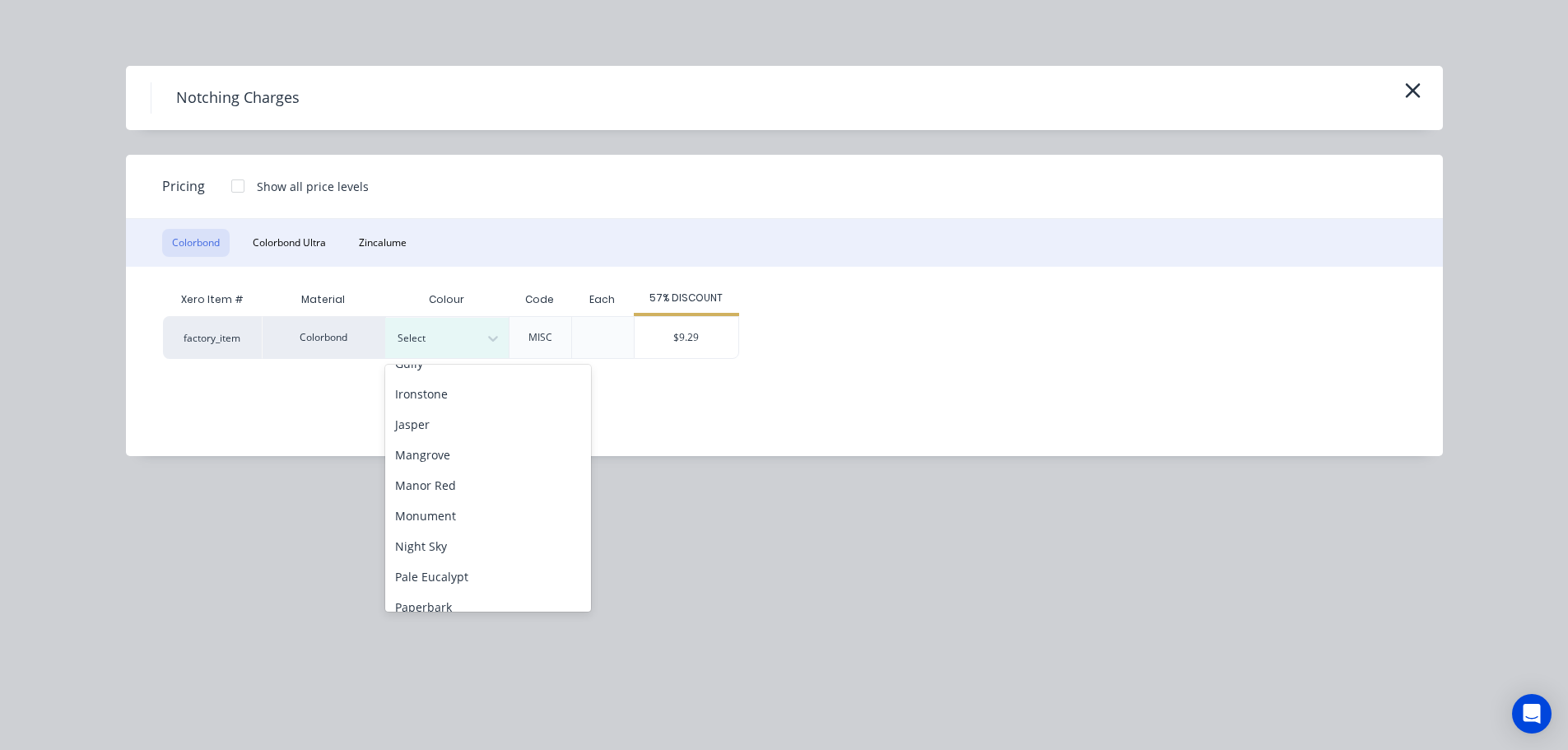
scroll to position [297, 0]
click at [495, 501] on div "Monument" at bounding box center [488, 512] width 206 height 30
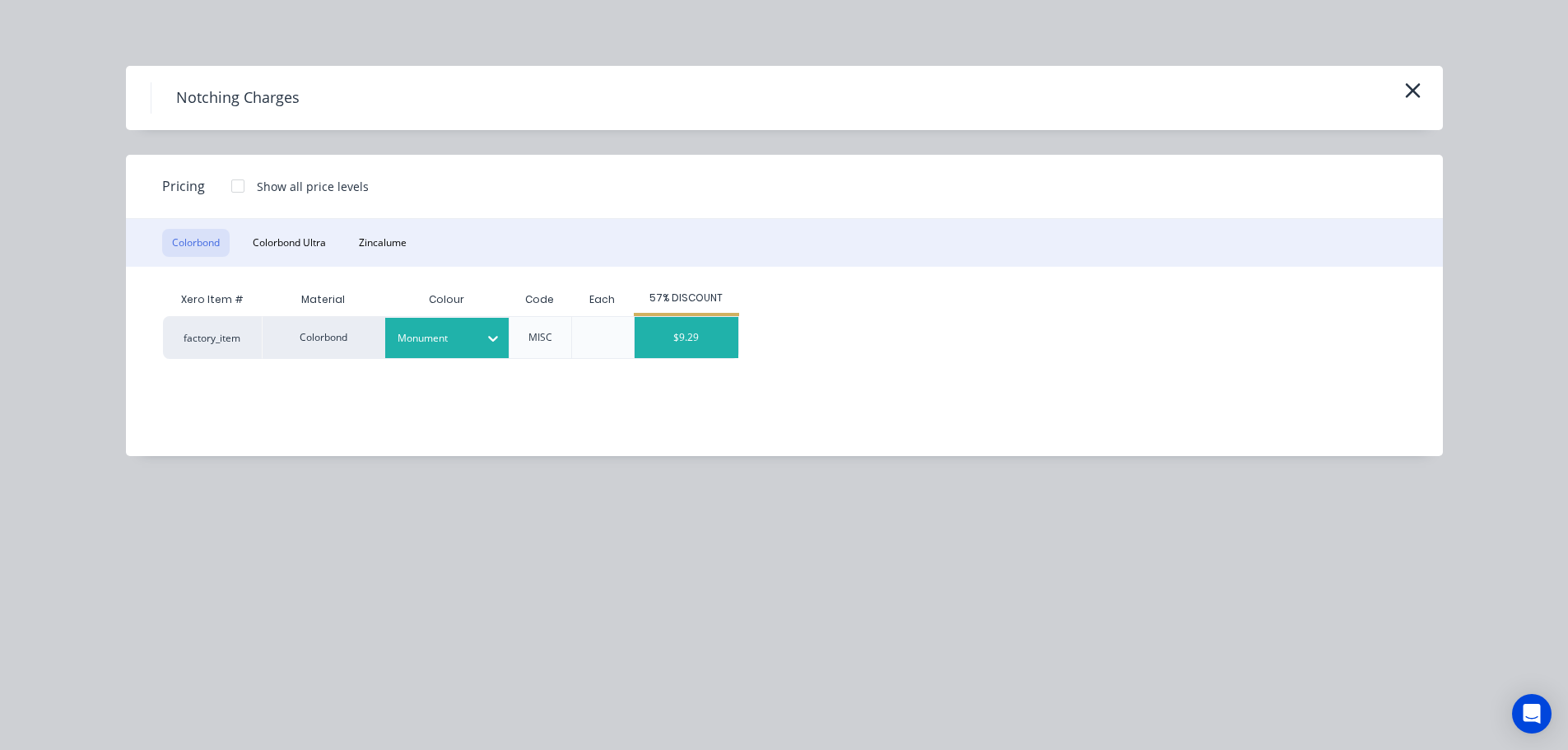
click at [701, 337] on div "$9.29" at bounding box center [687, 337] width 104 height 41
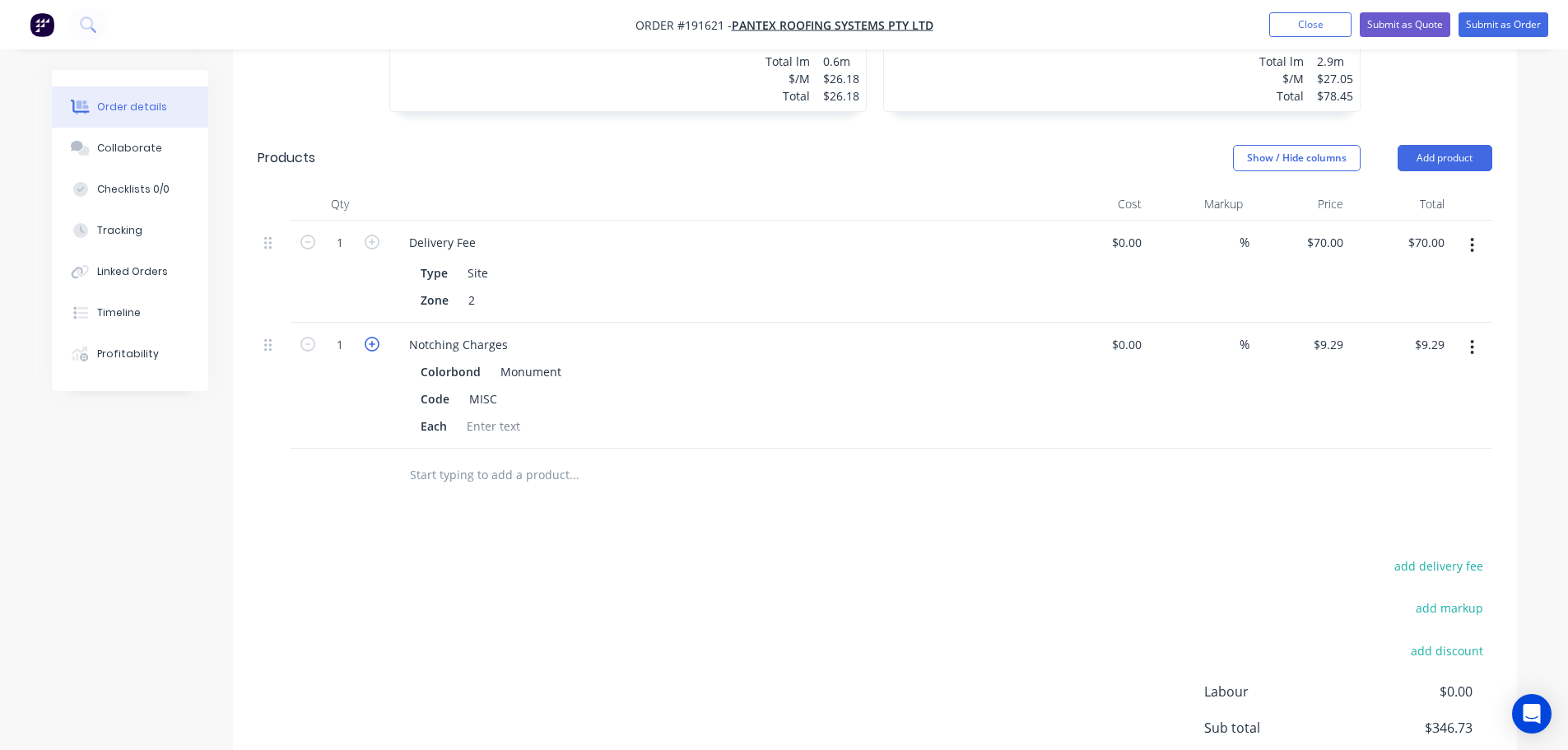
click at [372, 337] on icon "button" at bounding box center [372, 344] width 15 height 15
type input "2"
type input "$18.58"
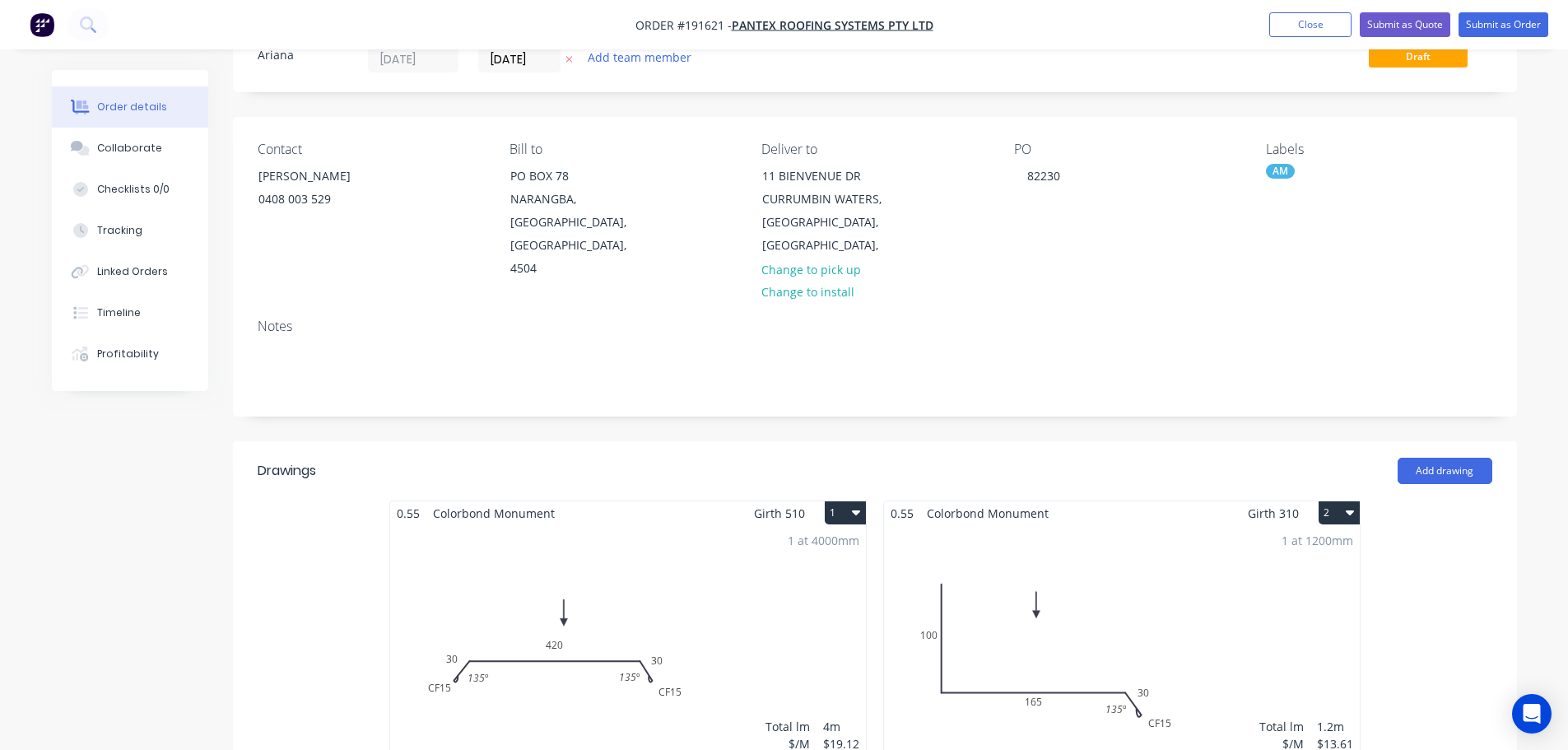
scroll to position [0, 0]
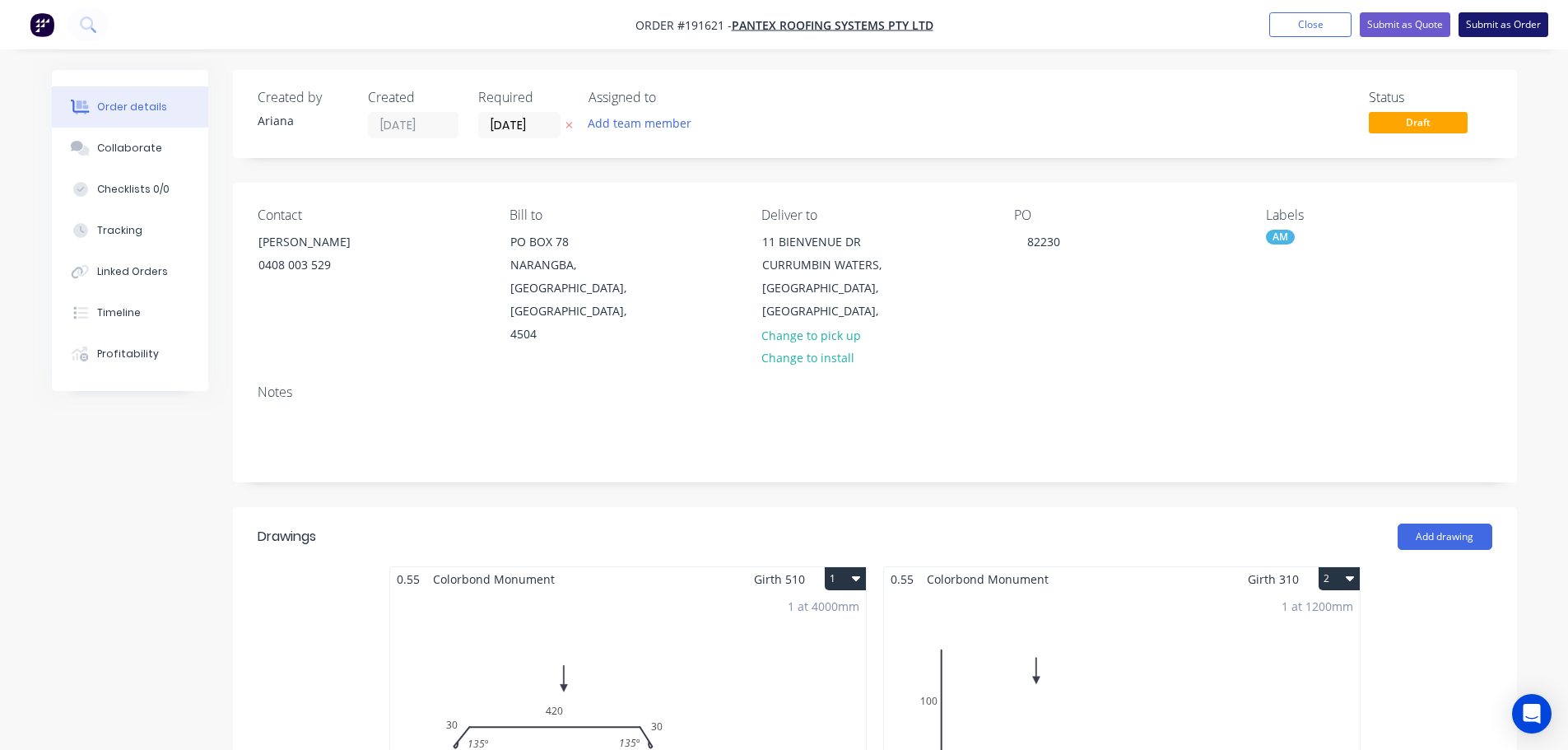
click at [1499, 21] on button "Submit as Order" at bounding box center [1504, 25] width 90 height 25
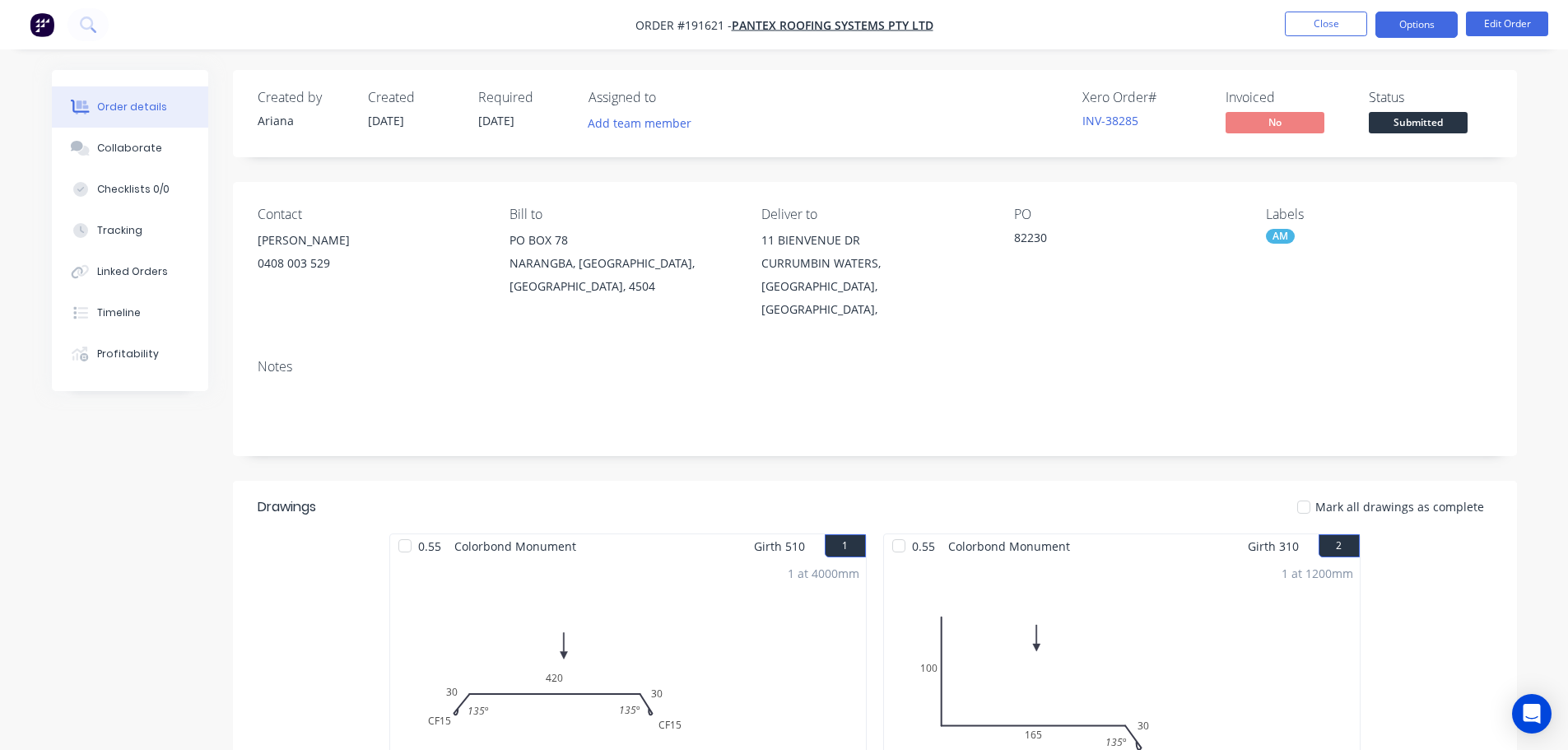
click at [1417, 25] on button "Options" at bounding box center [1417, 25] width 82 height 26
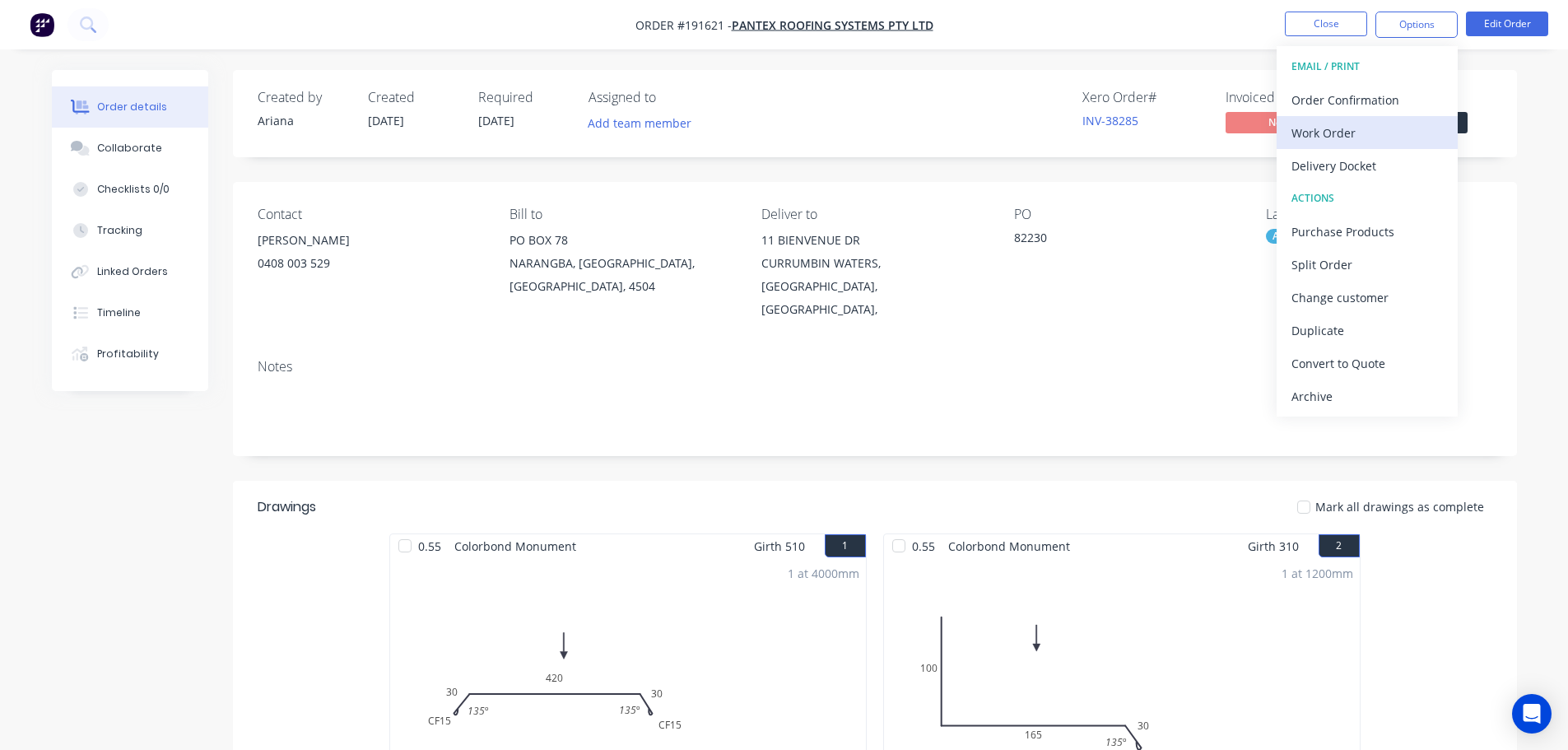
click at [1370, 139] on div "Work Order" at bounding box center [1367, 133] width 151 height 24
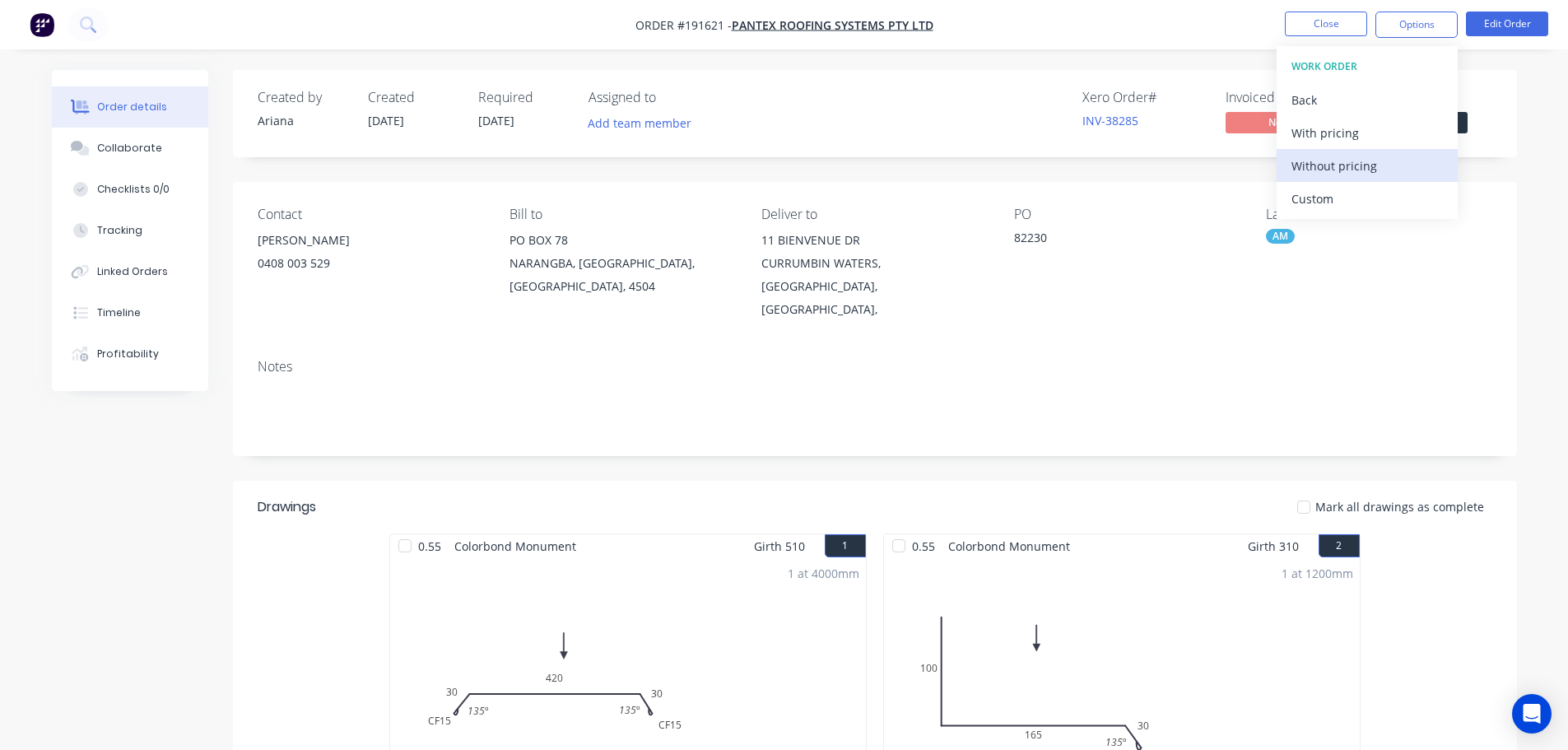
click at [1363, 168] on div "Without pricing" at bounding box center [1367, 166] width 151 height 24
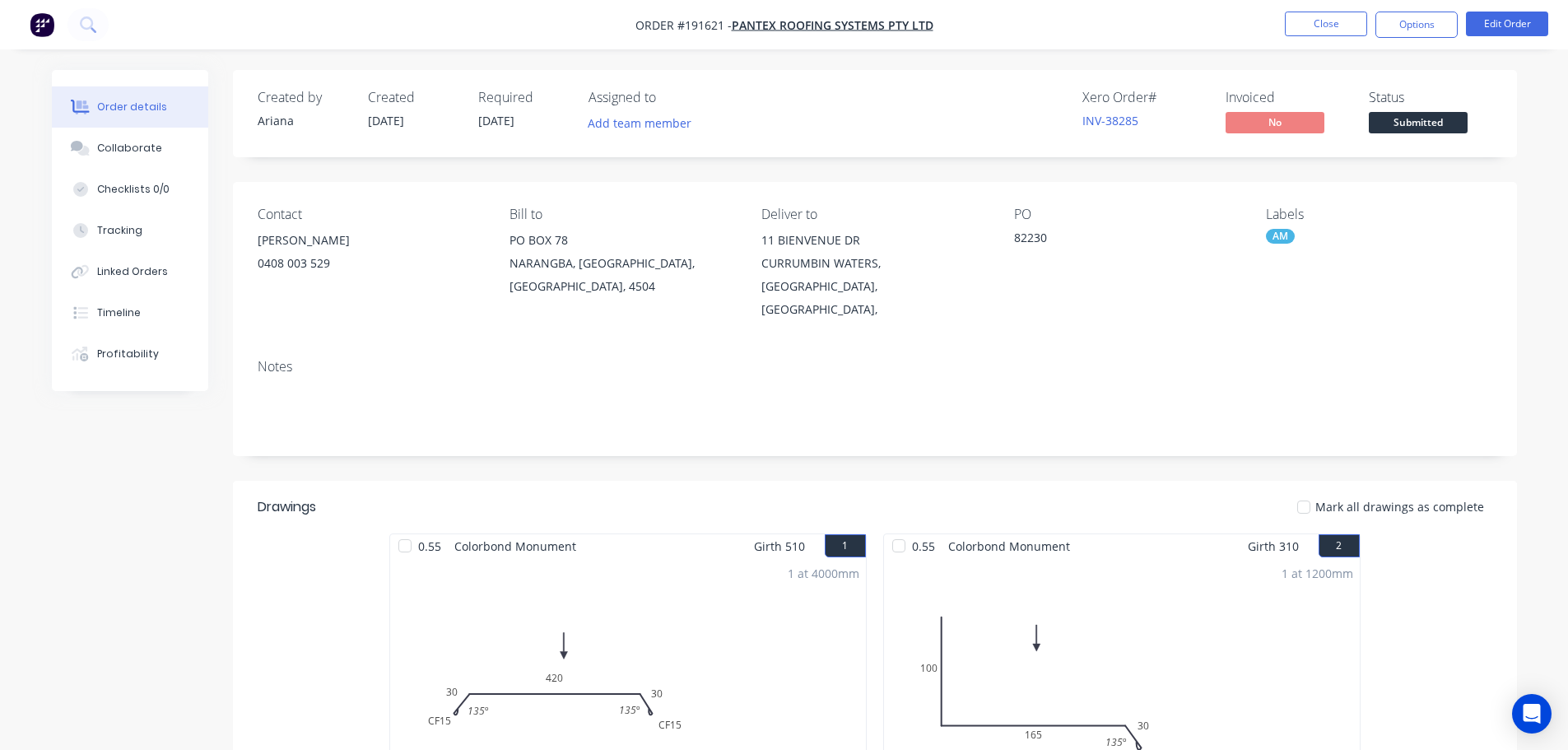
click at [1092, 20] on nav "Order #191621 - PANTEX ROOFING SYSTEMS PTY LTD Close Options Edit Order" at bounding box center [784, 25] width 1568 height 49
click at [1303, 20] on button "Close" at bounding box center [1326, 24] width 82 height 25
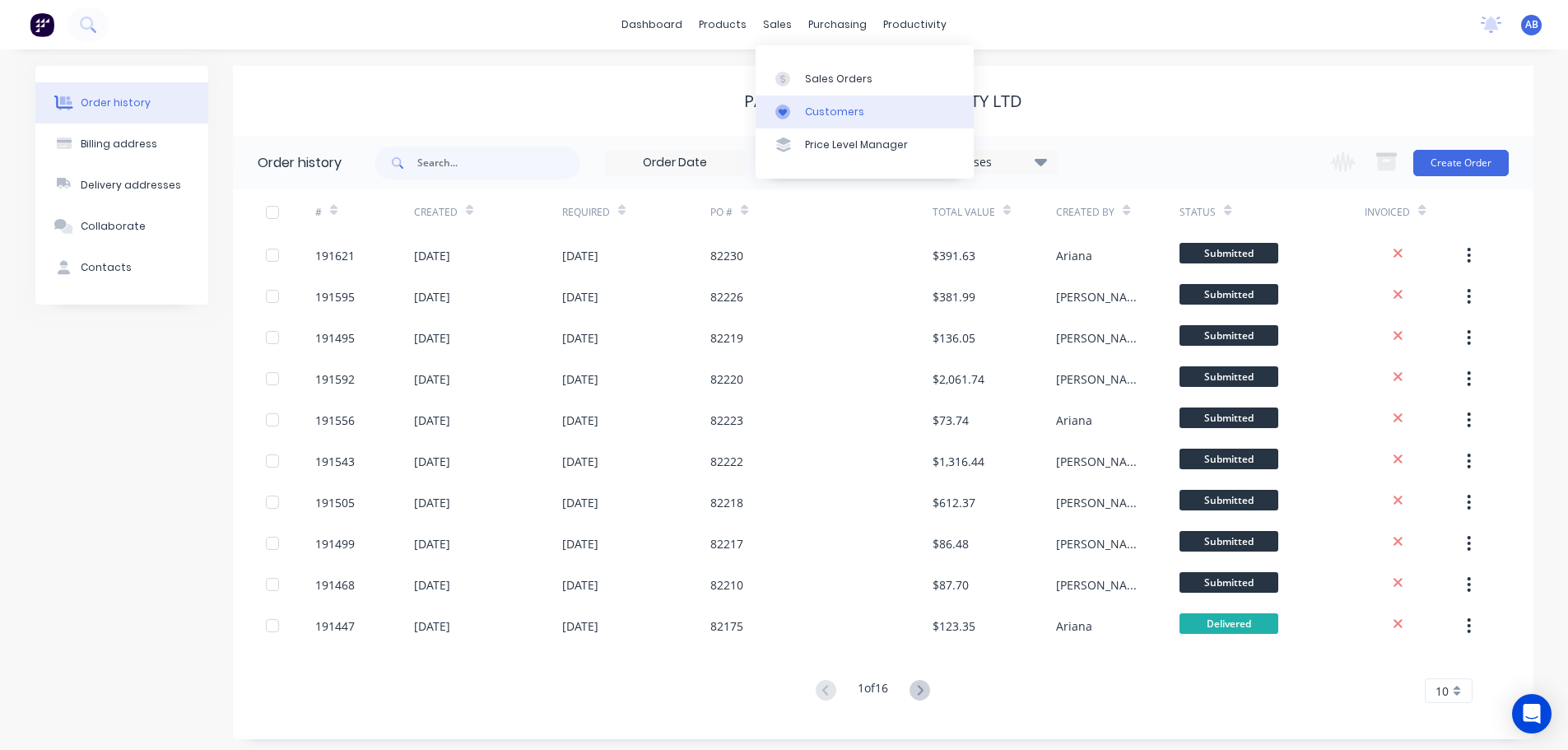
click at [829, 112] on div "Customers" at bounding box center [835, 112] width 59 height 15
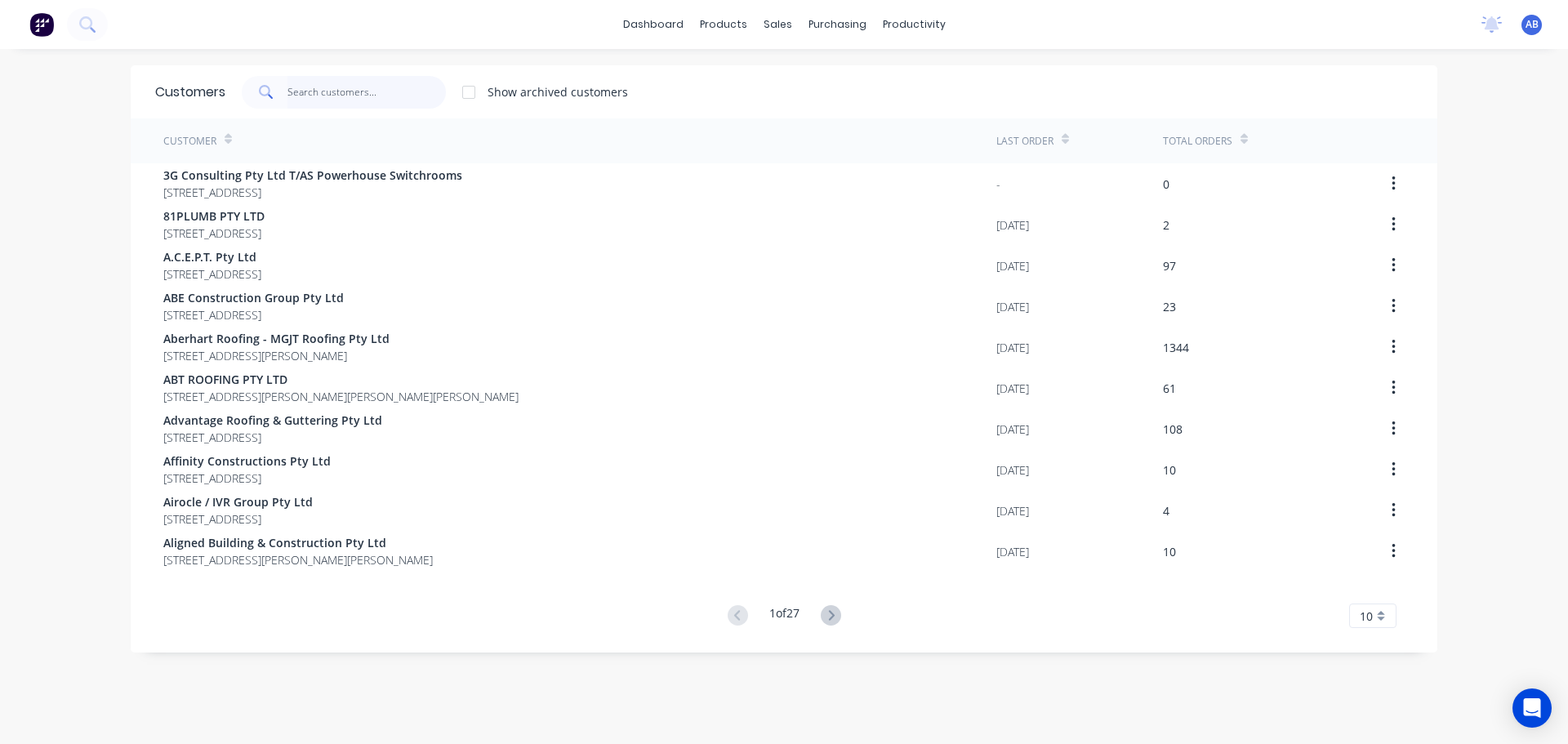
drag, startPoint x: 323, startPoint y: 97, endPoint x: 729, endPoint y: 79, distance: 406.4
click at [325, 97] on input "text" at bounding box center [367, 92] width 159 height 33
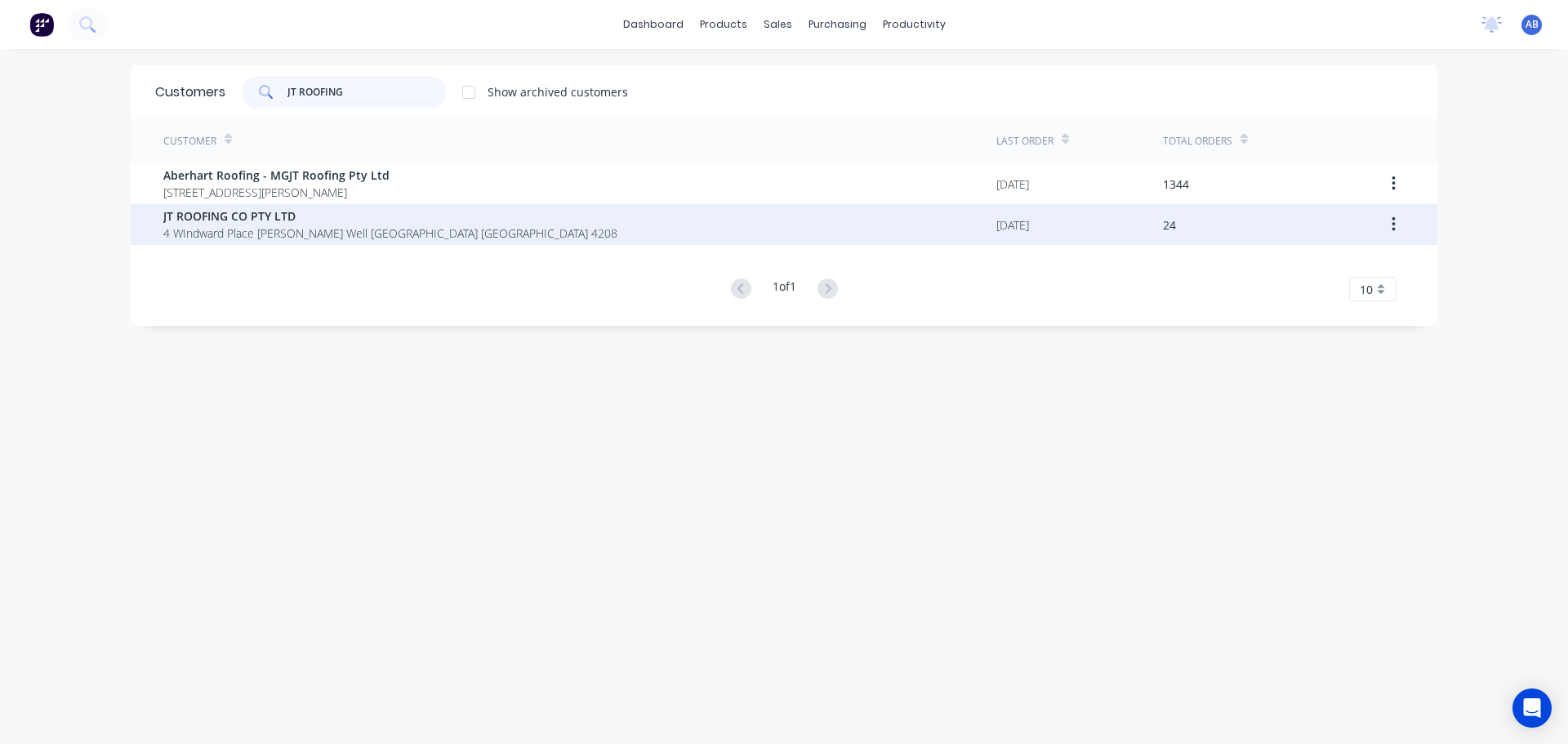
type input "JT ROOFING"
click at [257, 227] on span "4 WIndward Place Jacobs Well Queensland Australia 4208" at bounding box center [390, 233] width 454 height 17
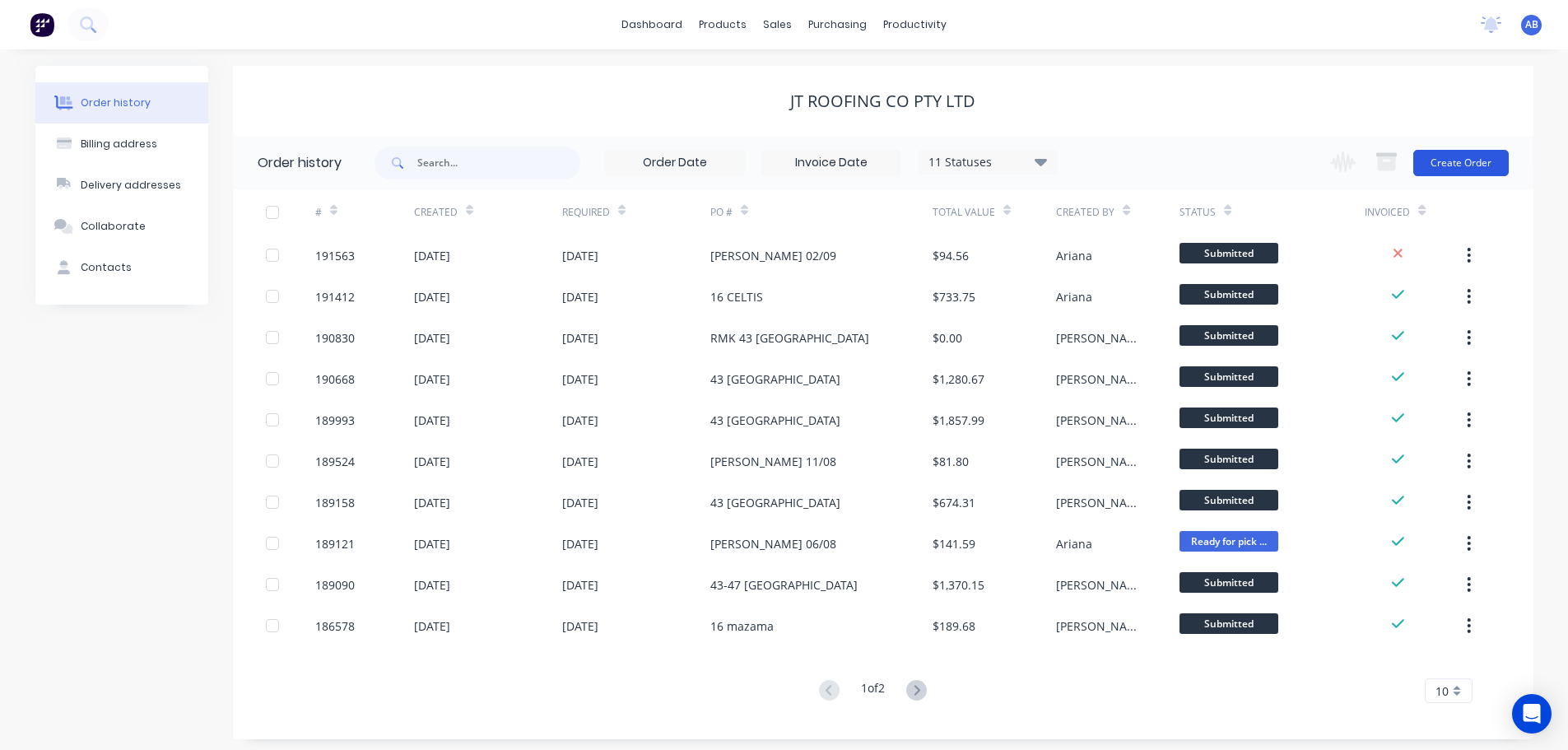
click at [1461, 162] on button "Create Order" at bounding box center [1461, 162] width 96 height 26
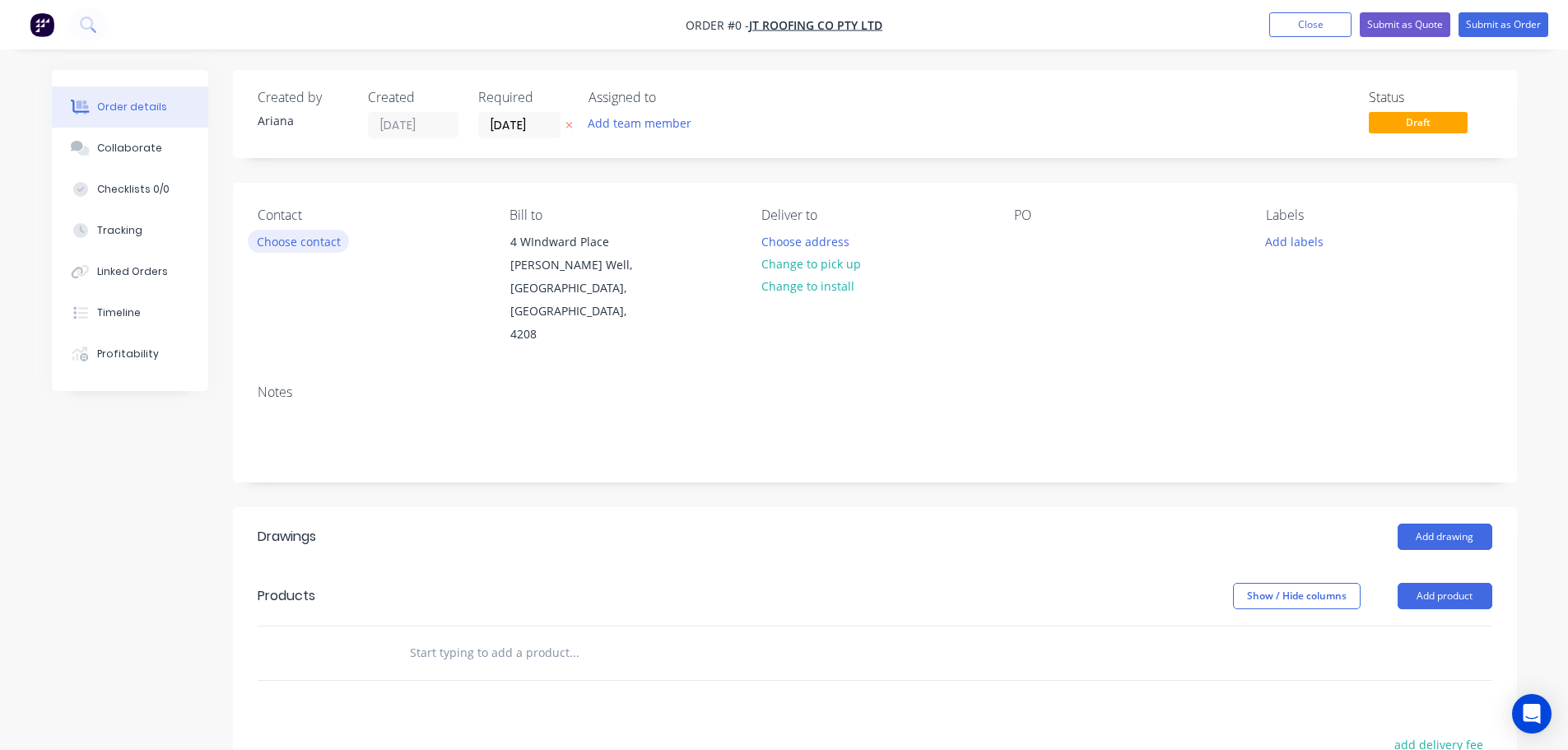
click at [282, 244] on button "Choose contact" at bounding box center [299, 241] width 101 height 22
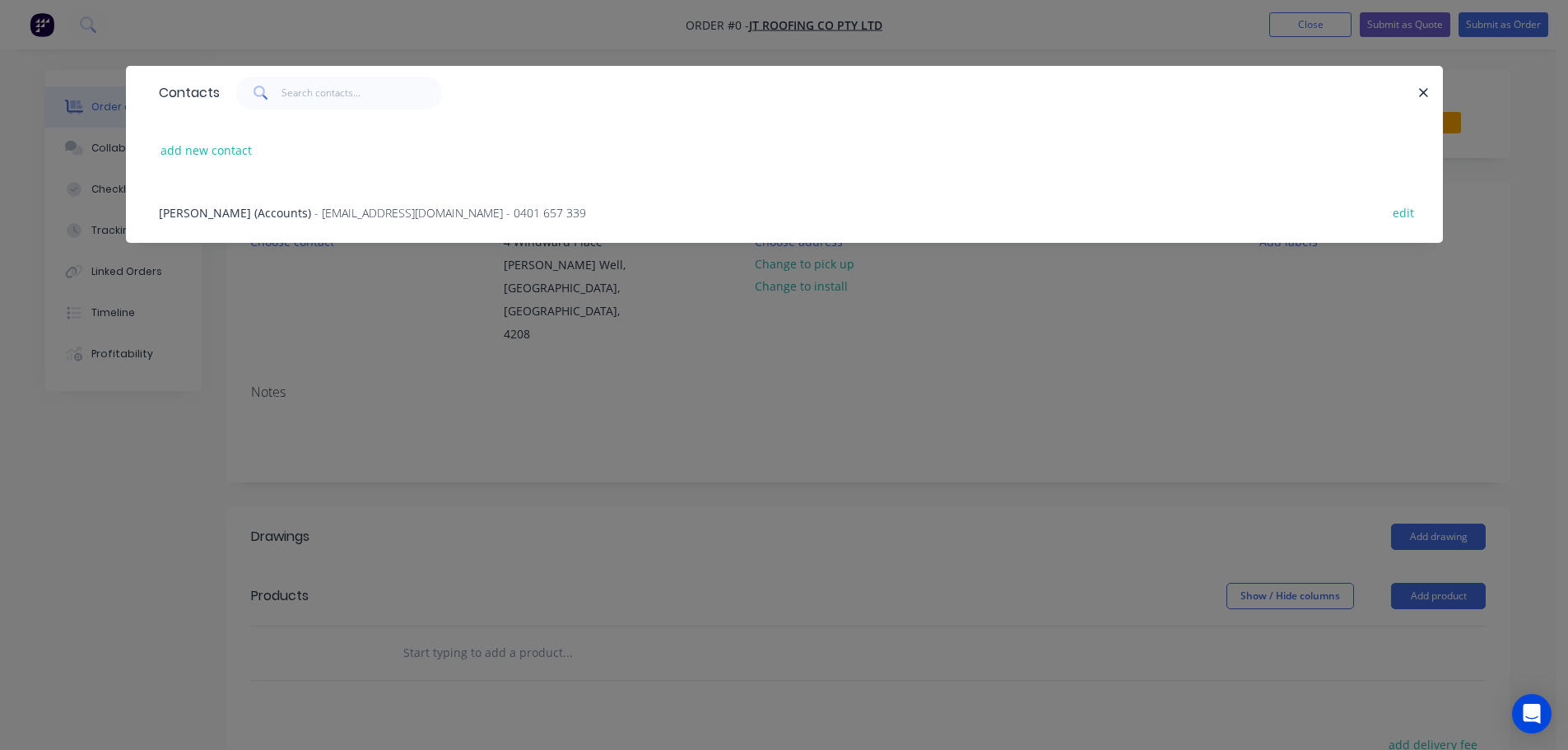
click at [277, 219] on span "Jesse Taberner (Accounts)" at bounding box center [235, 212] width 152 height 15
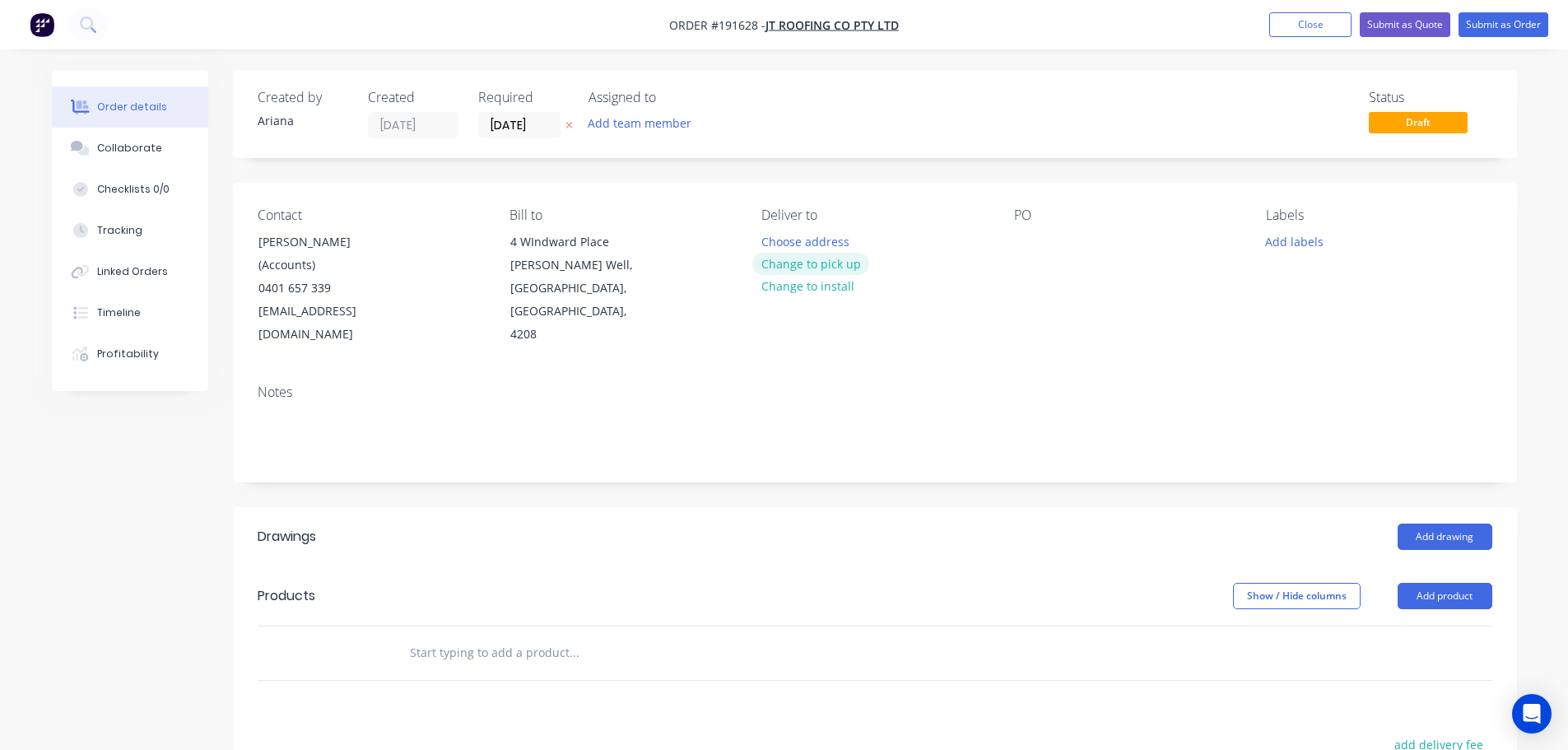
click at [816, 258] on button "Change to pick up" at bounding box center [811, 264] width 117 height 22
click at [783, 238] on div at bounding box center [774, 242] width 26 height 24
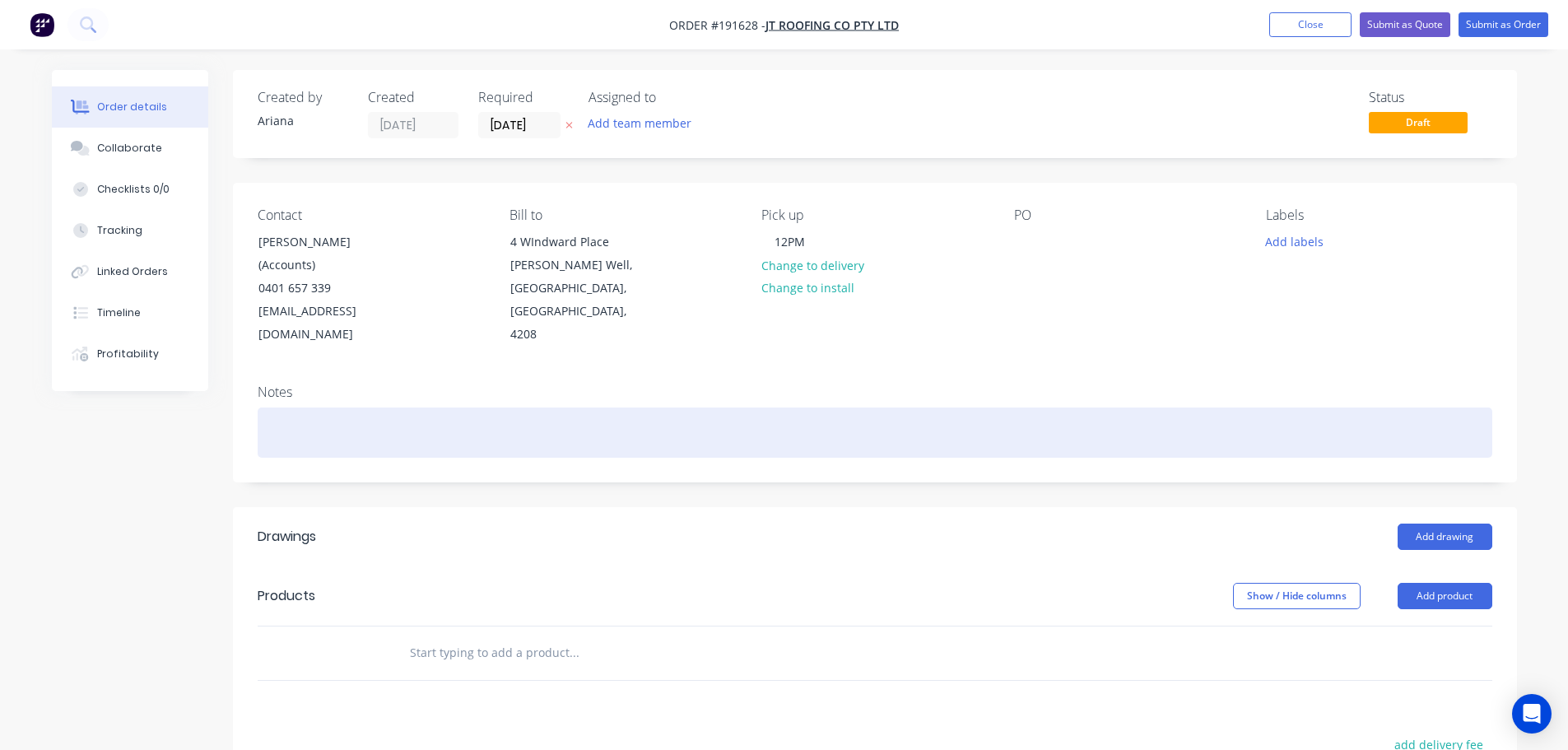
click at [963, 408] on div at bounding box center [875, 432] width 1235 height 50
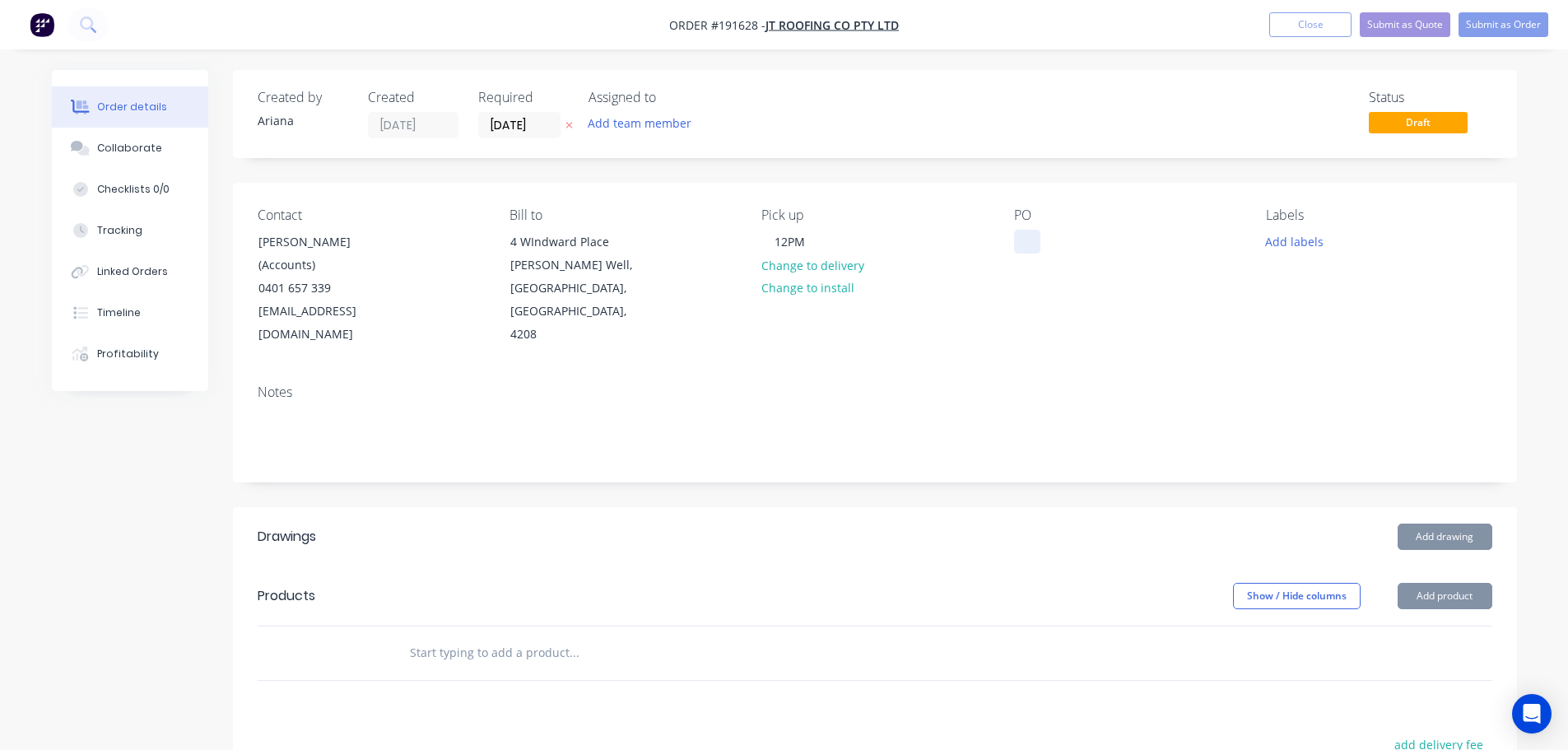
click at [1031, 237] on div at bounding box center [1027, 242] width 26 height 24
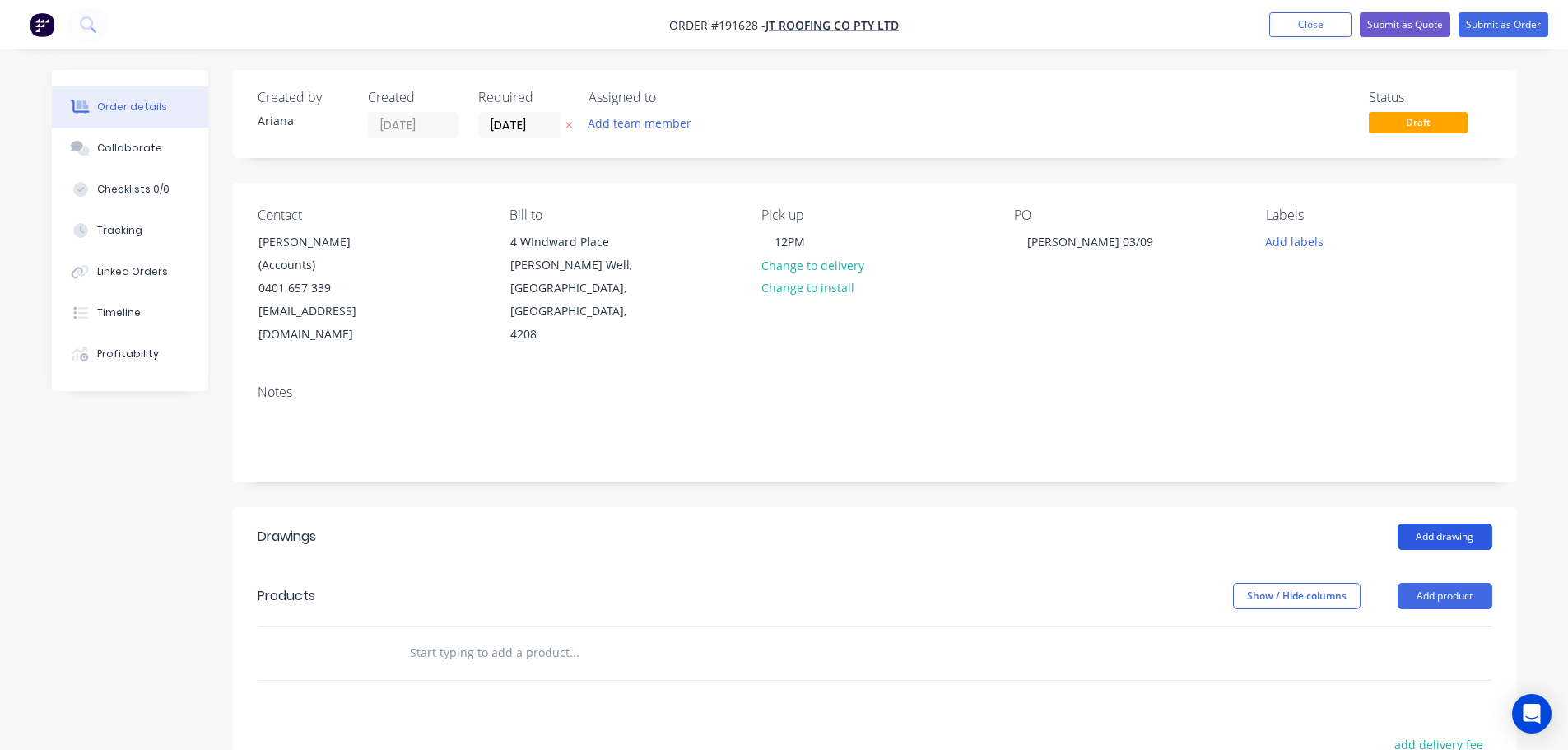
click at [1449, 523] on button "Add drawing" at bounding box center [1445, 536] width 95 height 26
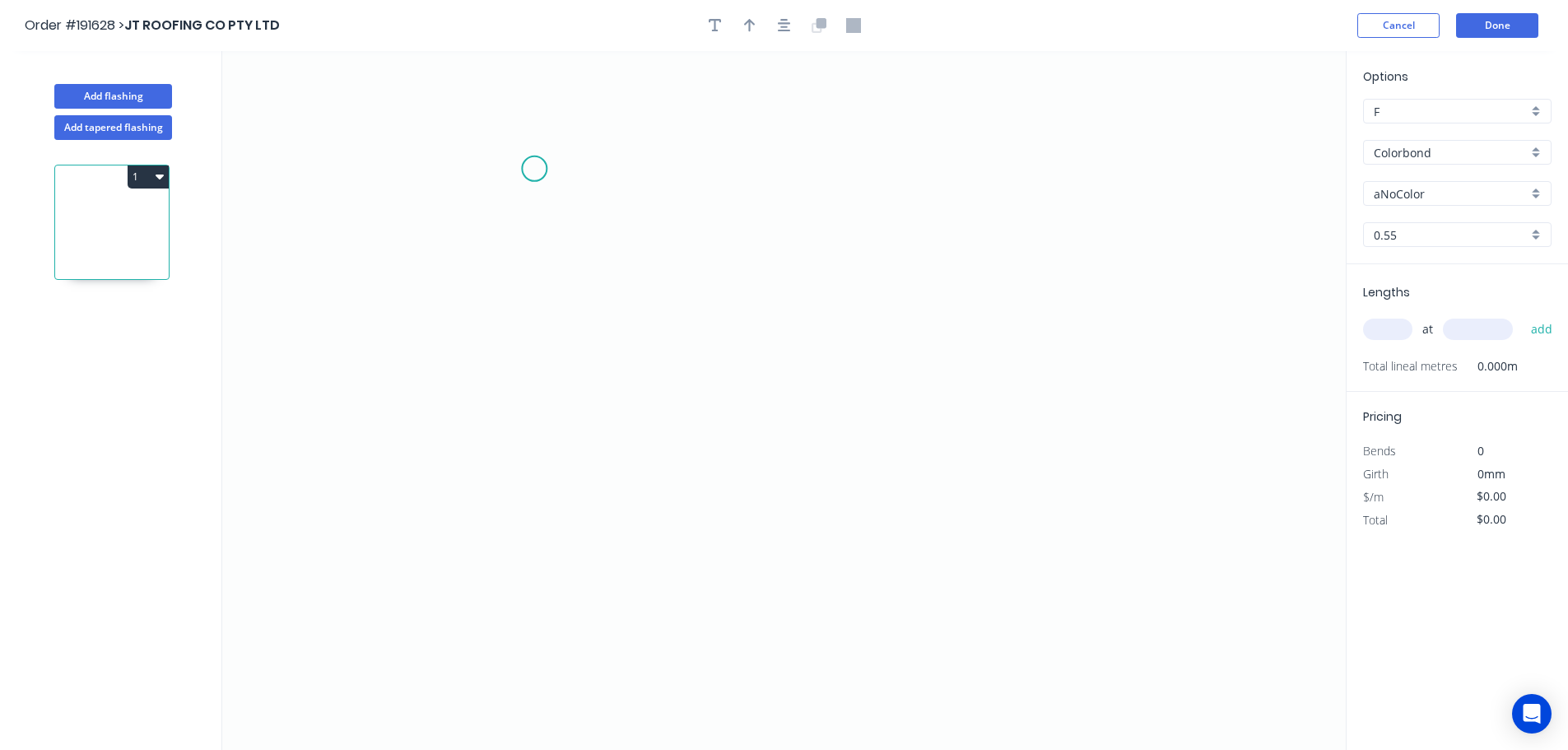
click at [535, 169] on icon "0" at bounding box center [784, 400] width 1124 height 698
click at [542, 484] on icon "0" at bounding box center [784, 400] width 1124 height 698
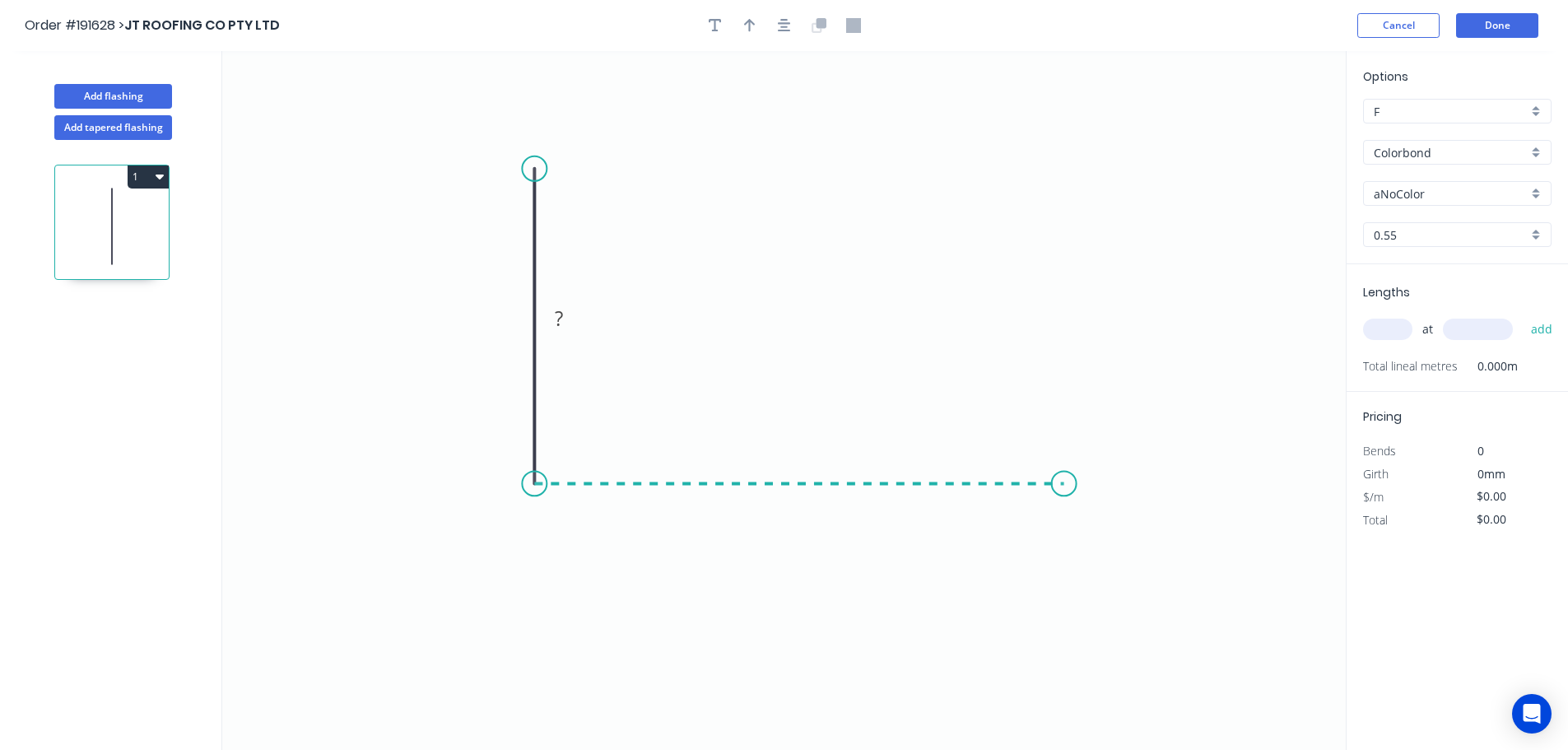
click at [1065, 479] on icon "0 ?" at bounding box center [784, 400] width 1124 height 698
click at [1065, 479] on circle at bounding box center [1064, 483] width 25 height 25
click at [513, 320] on tspan "?" at bounding box center [510, 318] width 8 height 27
click at [782, 282] on icon "0 70 100" at bounding box center [784, 400] width 1124 height 698
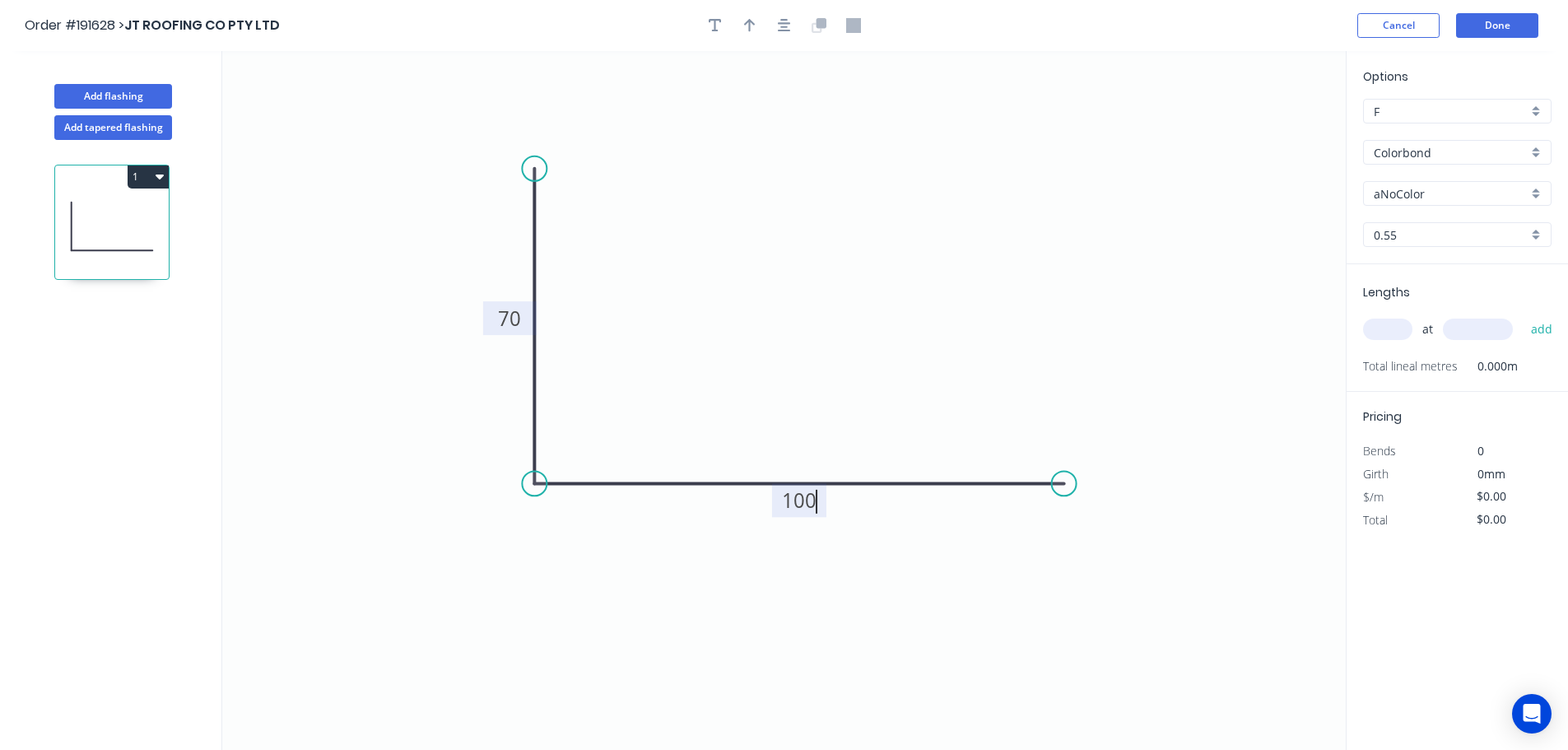
type input "$7.66"
click at [749, 20] on icon "button" at bounding box center [750, 25] width 12 height 14
drag, startPoint x: 1263, startPoint y: 129, endPoint x: 423, endPoint y: 550, distance: 939.6
click at [423, 550] on icon at bounding box center [425, 530] width 15 height 52
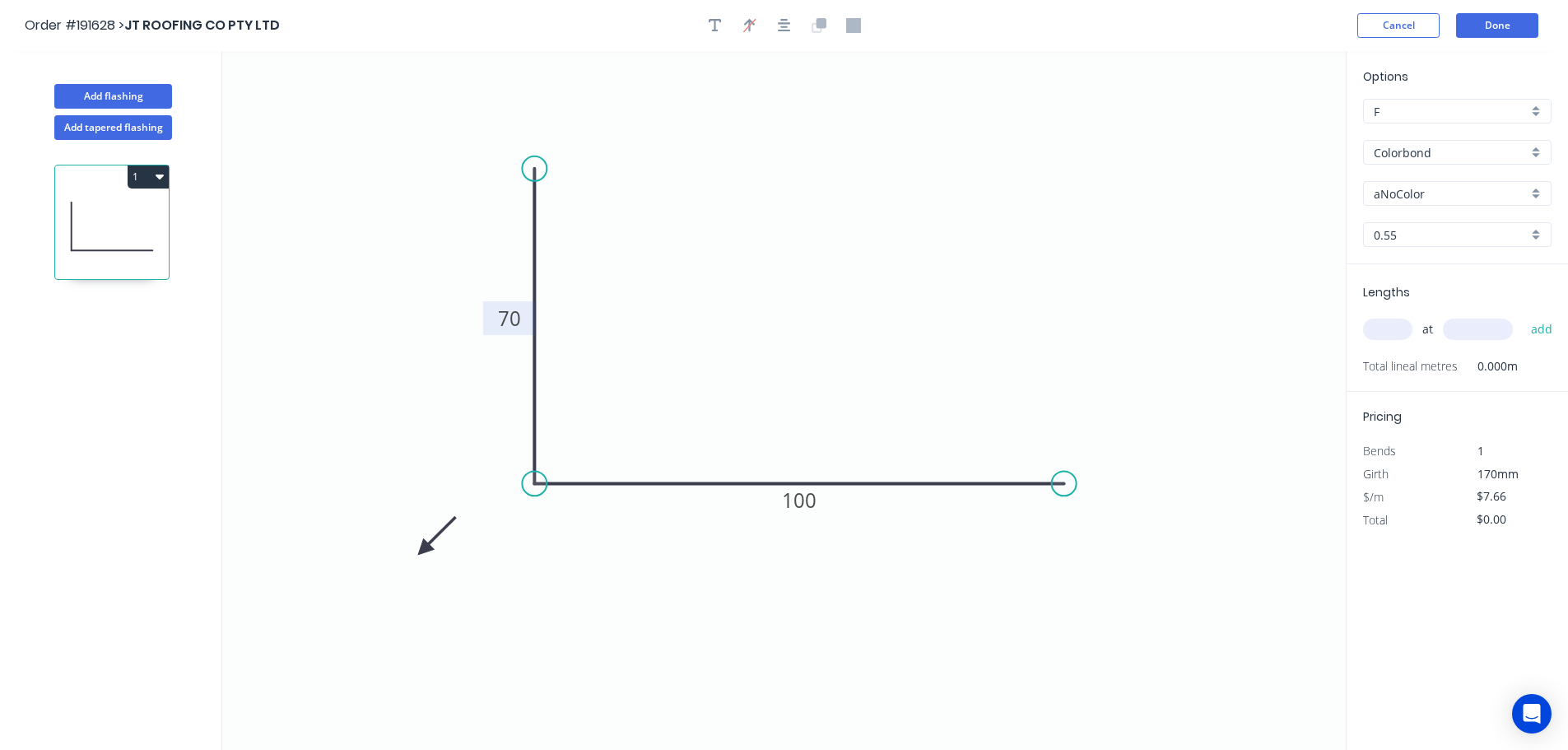
click at [423, 550] on icon at bounding box center [437, 535] width 47 height 47
click at [423, 550] on icon at bounding box center [443, 550] width 52 height 15
click at [423, 550] on icon at bounding box center [425, 568] width 15 height 52
drag, startPoint x: 423, startPoint y: 550, endPoint x: 450, endPoint y: 551, distance: 27.0
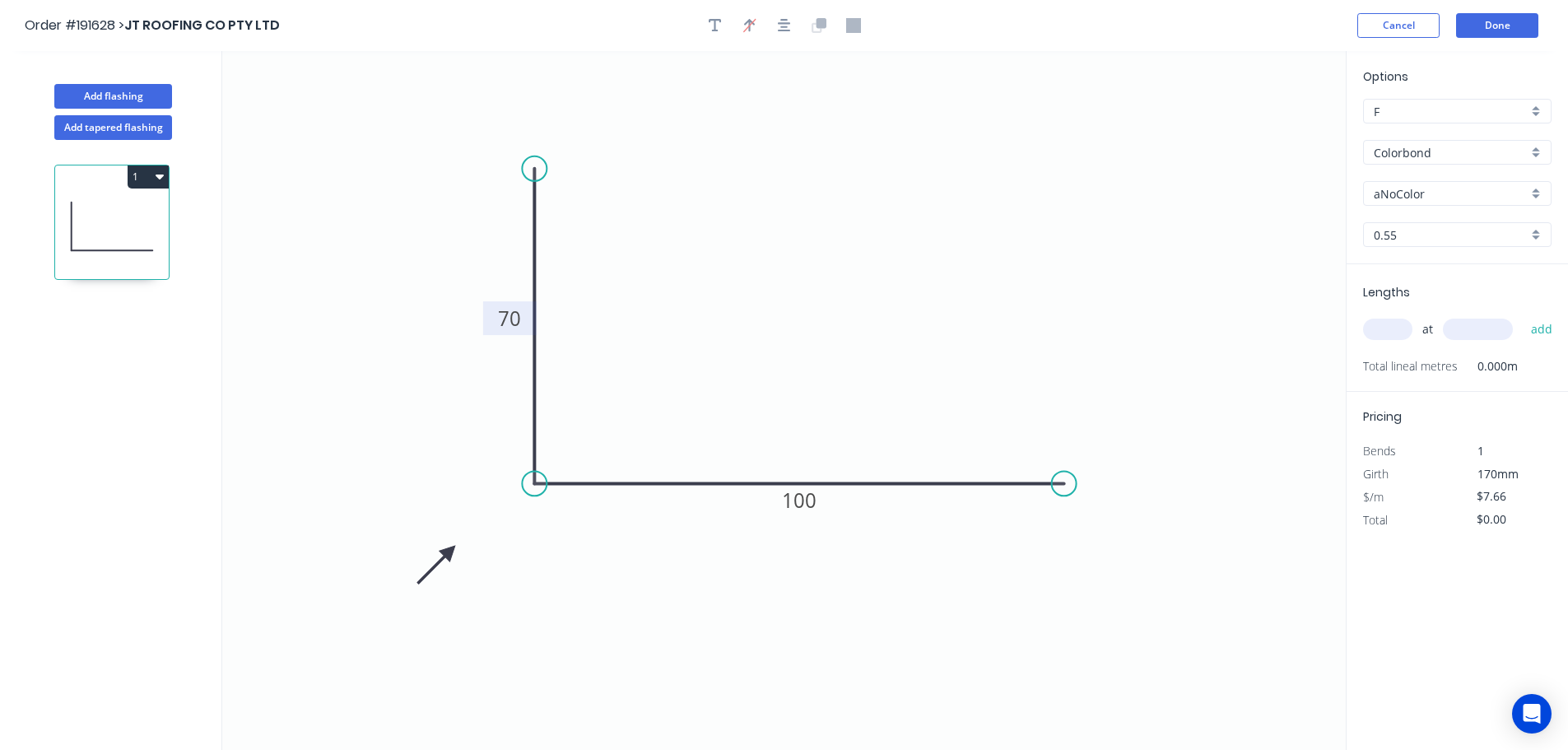
click at [450, 551] on icon at bounding box center [436, 565] width 47 height 47
click at [1534, 188] on div "aNoColor" at bounding box center [1457, 193] width 189 height 25
click at [1542, 149] on div "Colorbond" at bounding box center [1457, 151] width 189 height 25
type input "aNoColor"
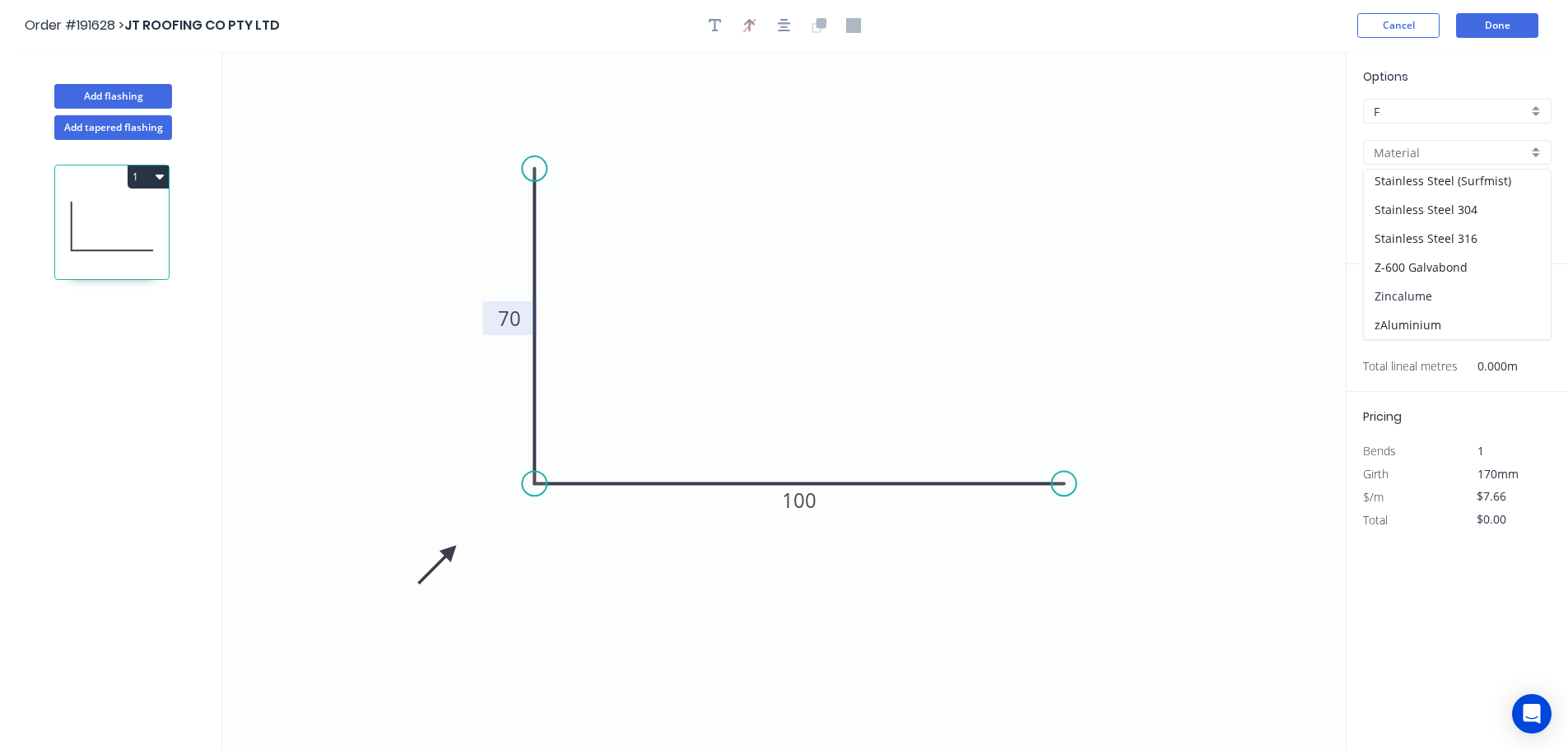
click at [1465, 293] on div "Zincalume" at bounding box center [1457, 296] width 187 height 29
type input "Zincalume"
type input "$7.16"
click at [1403, 322] on input "text" at bounding box center [1388, 329] width 49 height 21
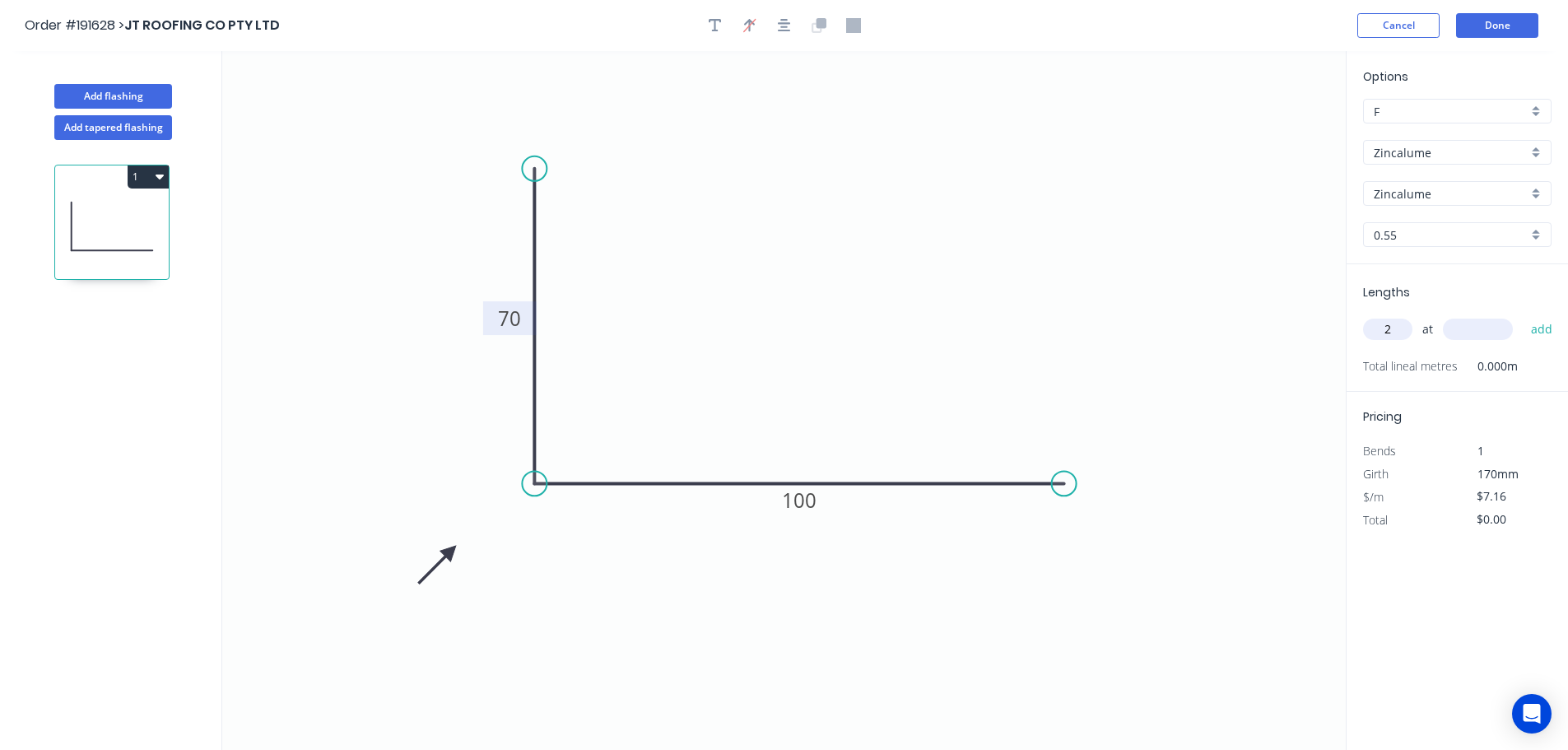
type input "2"
click at [1505, 331] on input "text" at bounding box center [1478, 329] width 70 height 21
type input "3900"
click at [1523, 315] on button "add" at bounding box center [1543, 329] width 39 height 28
type input "$55.85"
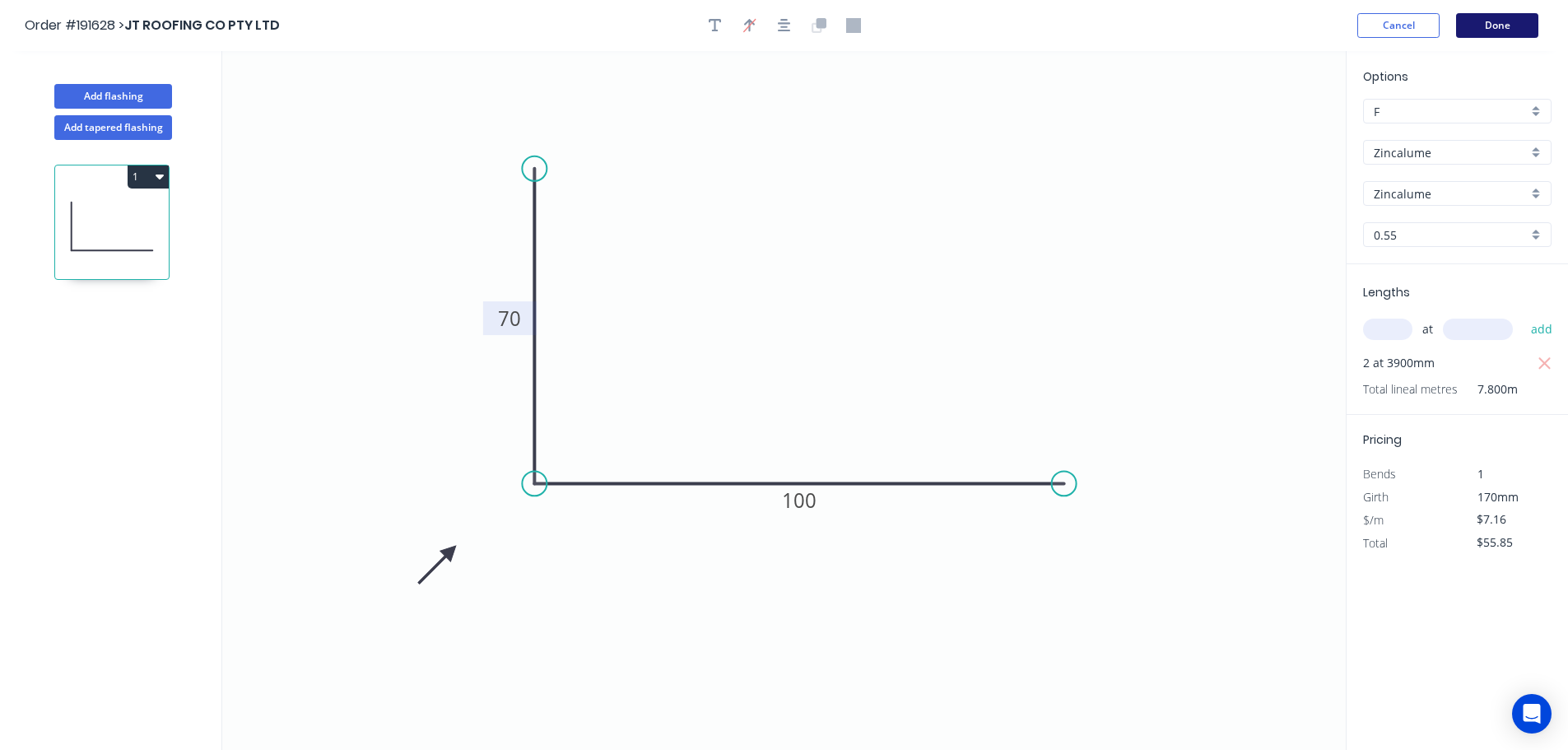
click at [1499, 22] on button "Done" at bounding box center [1497, 25] width 82 height 25
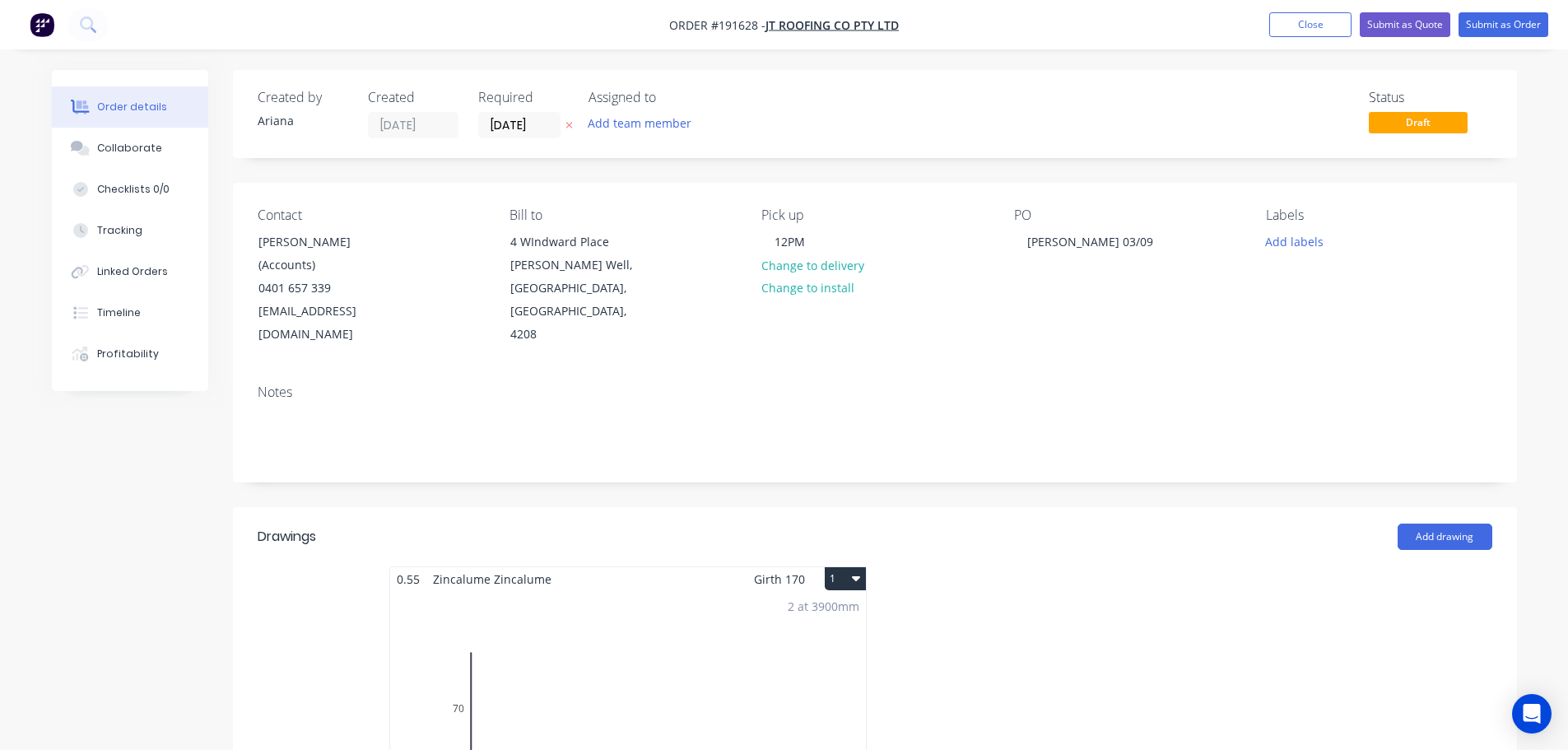
click at [842, 567] on button "1" at bounding box center [845, 578] width 41 height 23
click at [809, 606] on div "Use larger box size" at bounding box center [788, 618] width 127 height 24
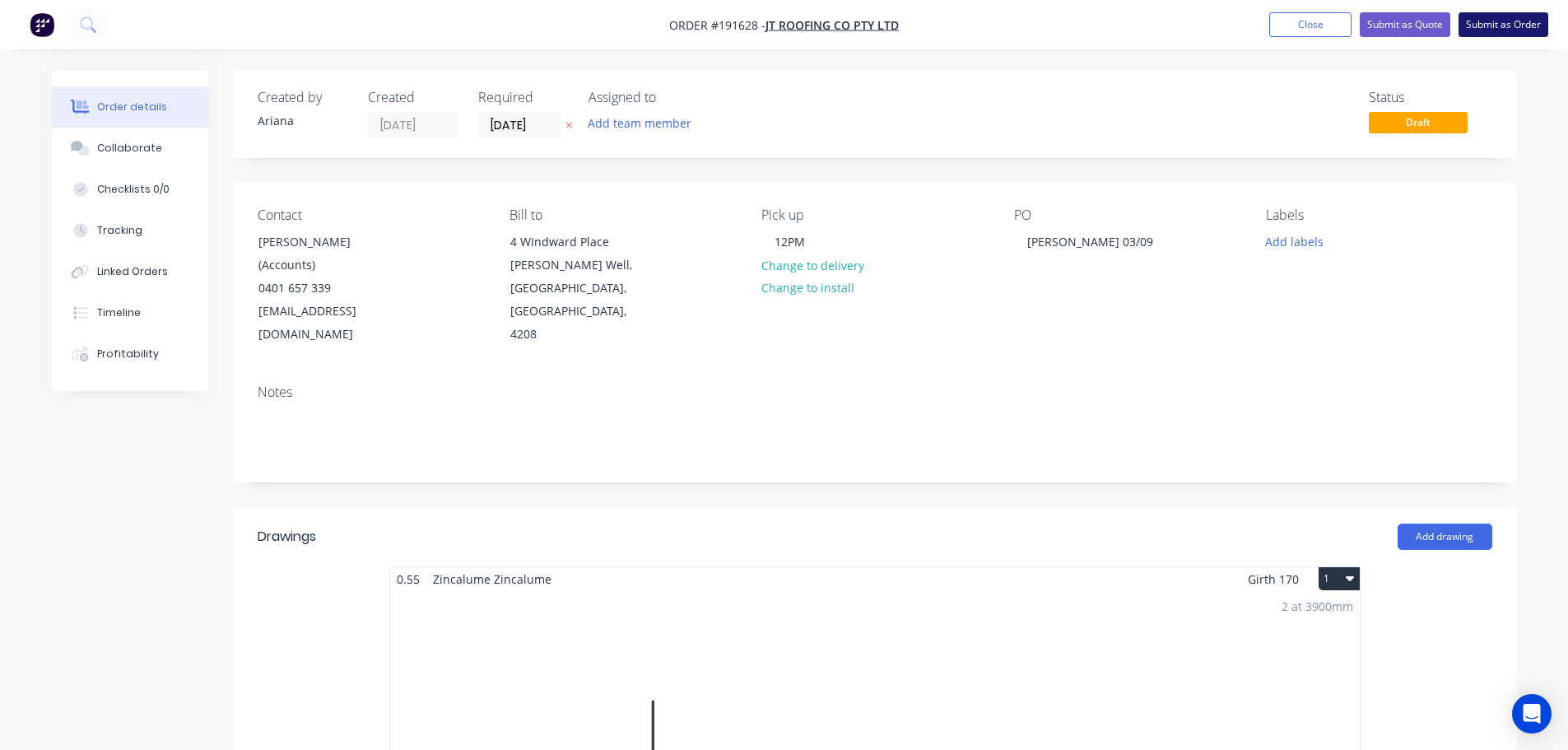
click at [1489, 25] on button "Submit as Order" at bounding box center [1504, 25] width 90 height 25
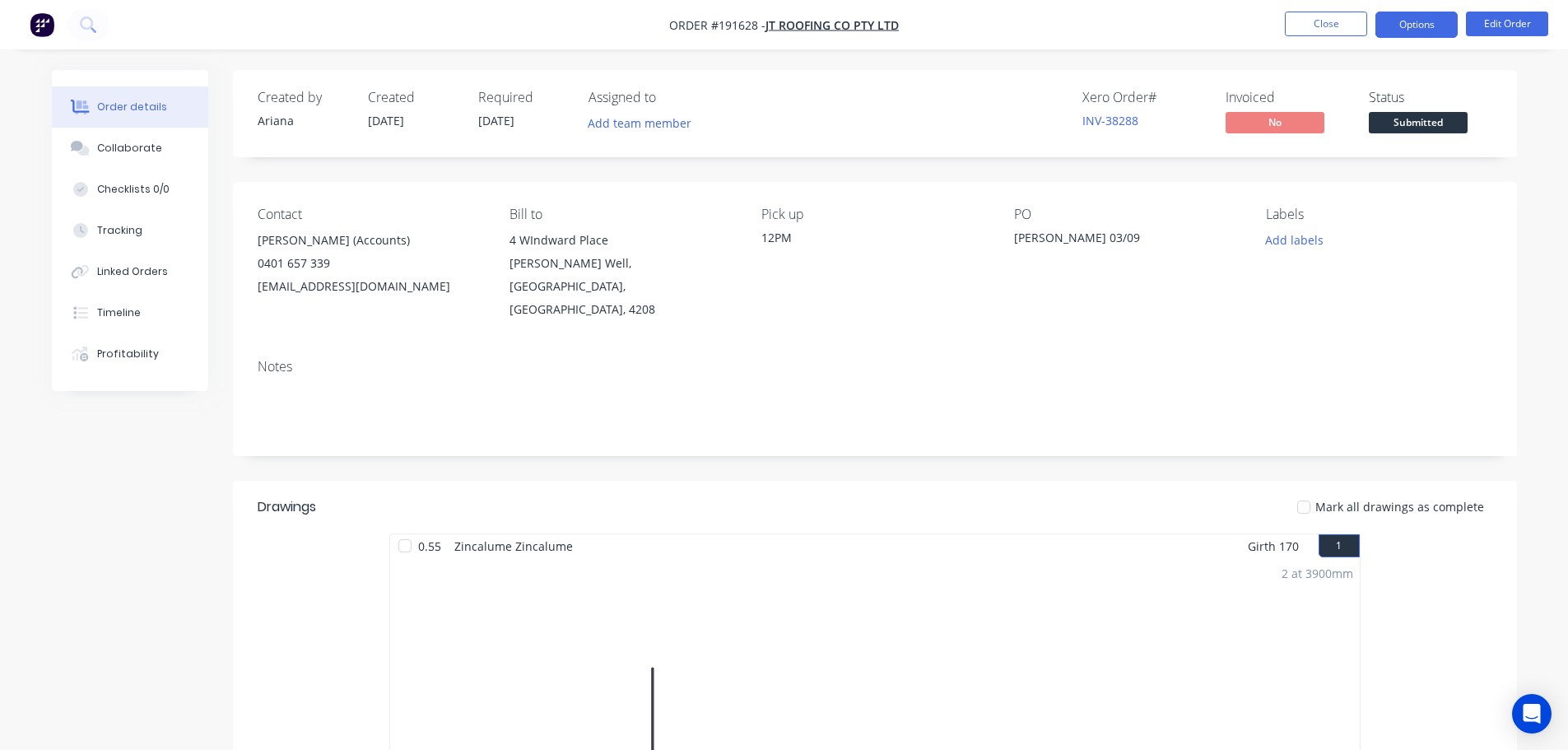
click at [1409, 24] on button "Options" at bounding box center [1417, 25] width 82 height 26
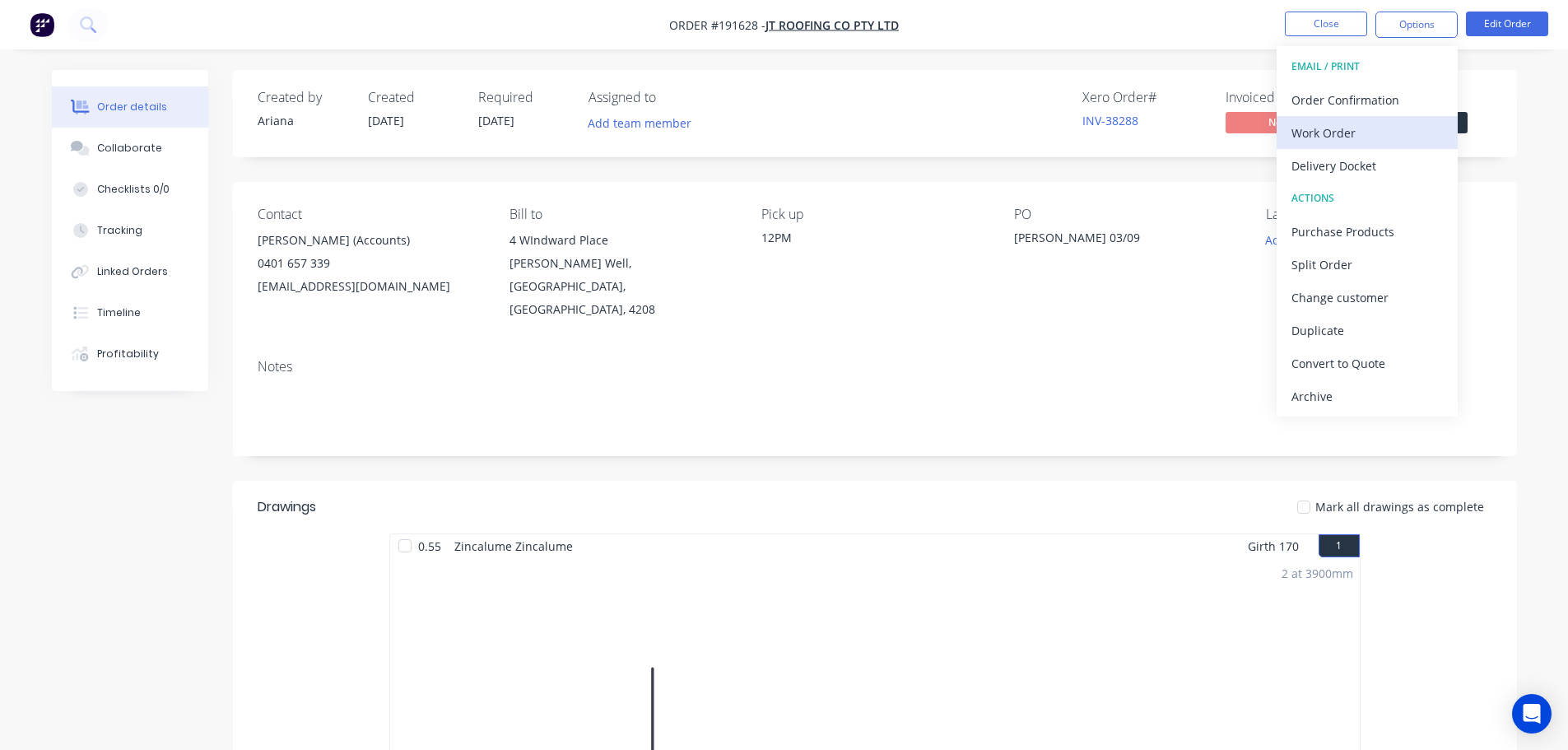
click at [1336, 127] on div "Work Order" at bounding box center [1367, 133] width 151 height 24
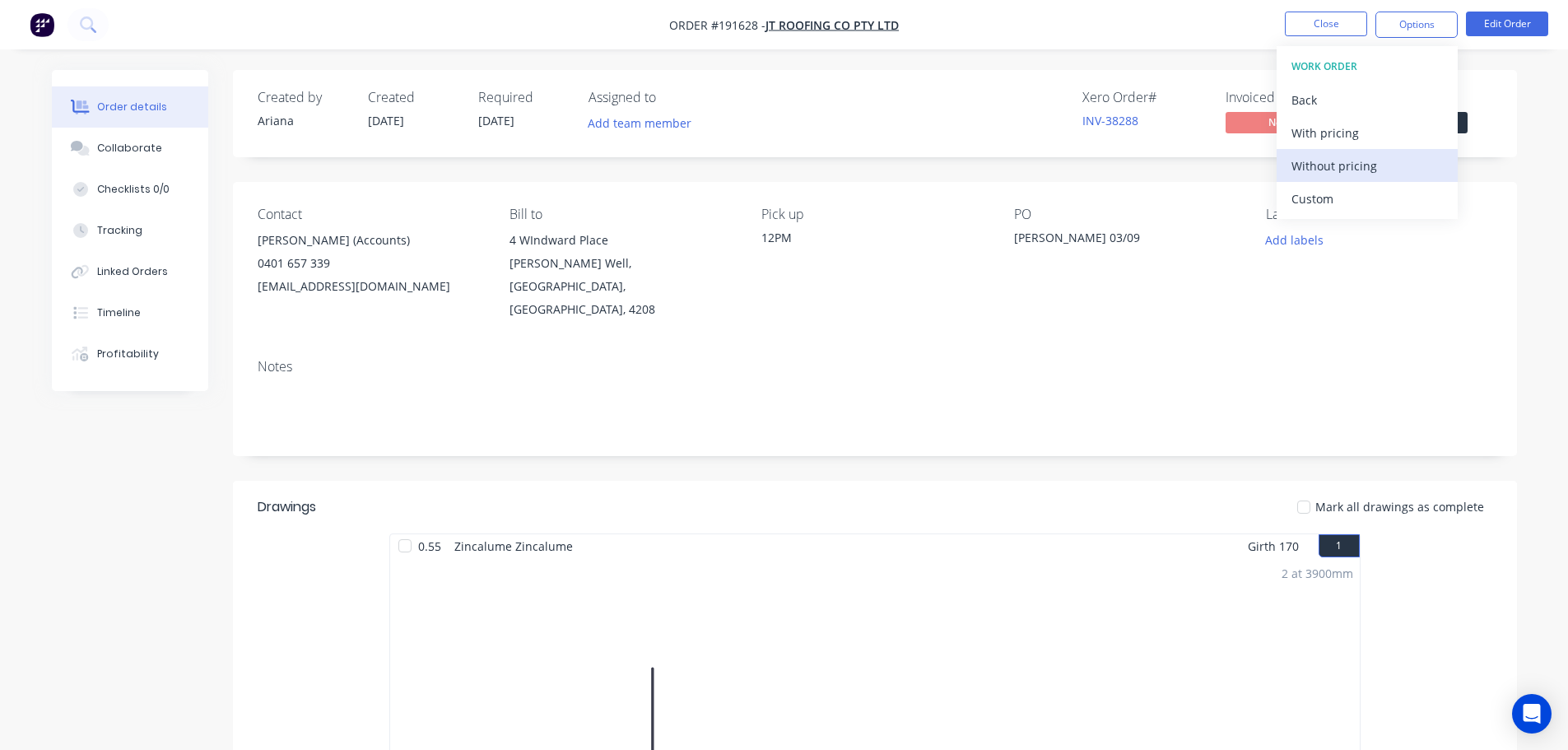
click at [1313, 161] on div "Without pricing" at bounding box center [1367, 166] width 151 height 24
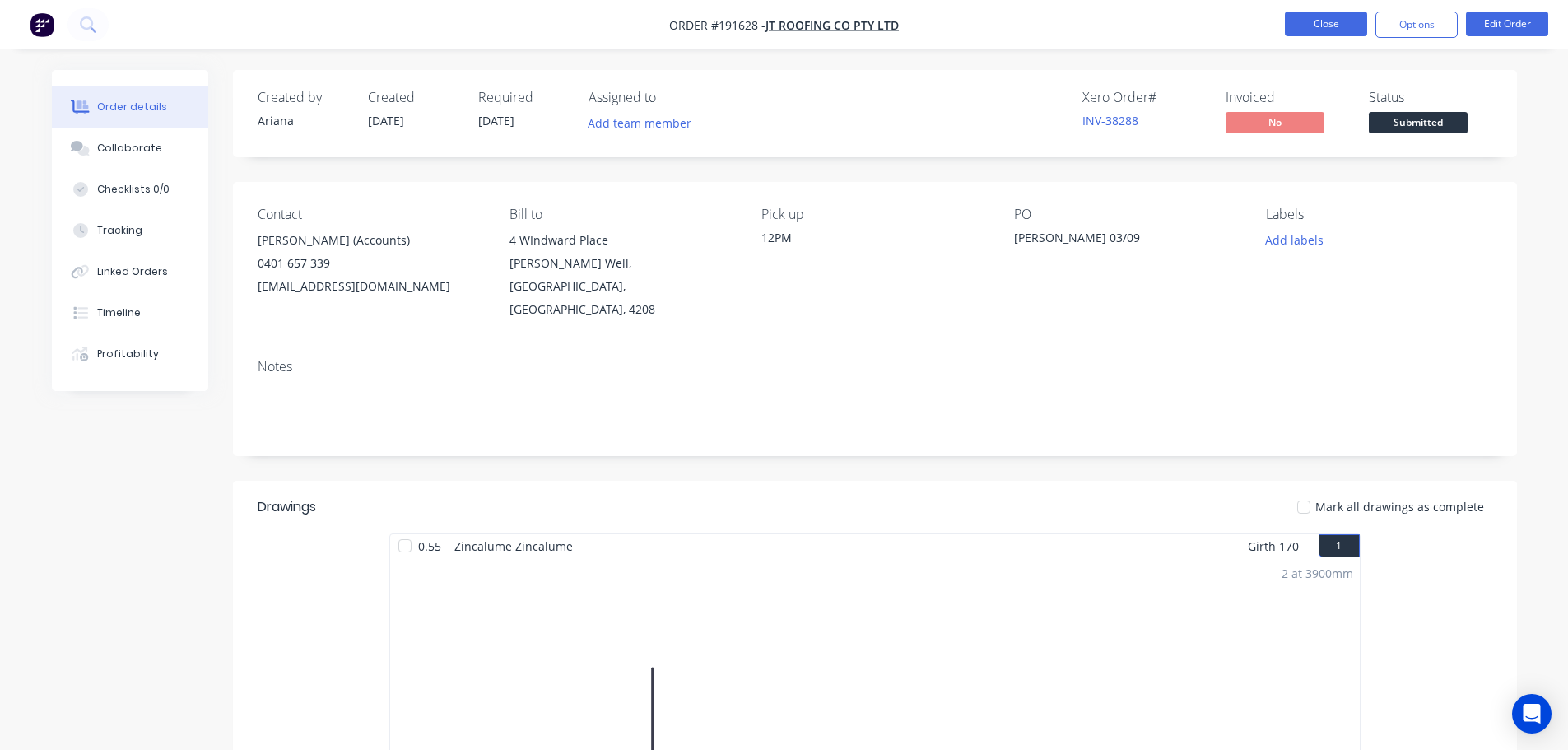
click at [1333, 25] on button "Close" at bounding box center [1326, 24] width 82 height 25
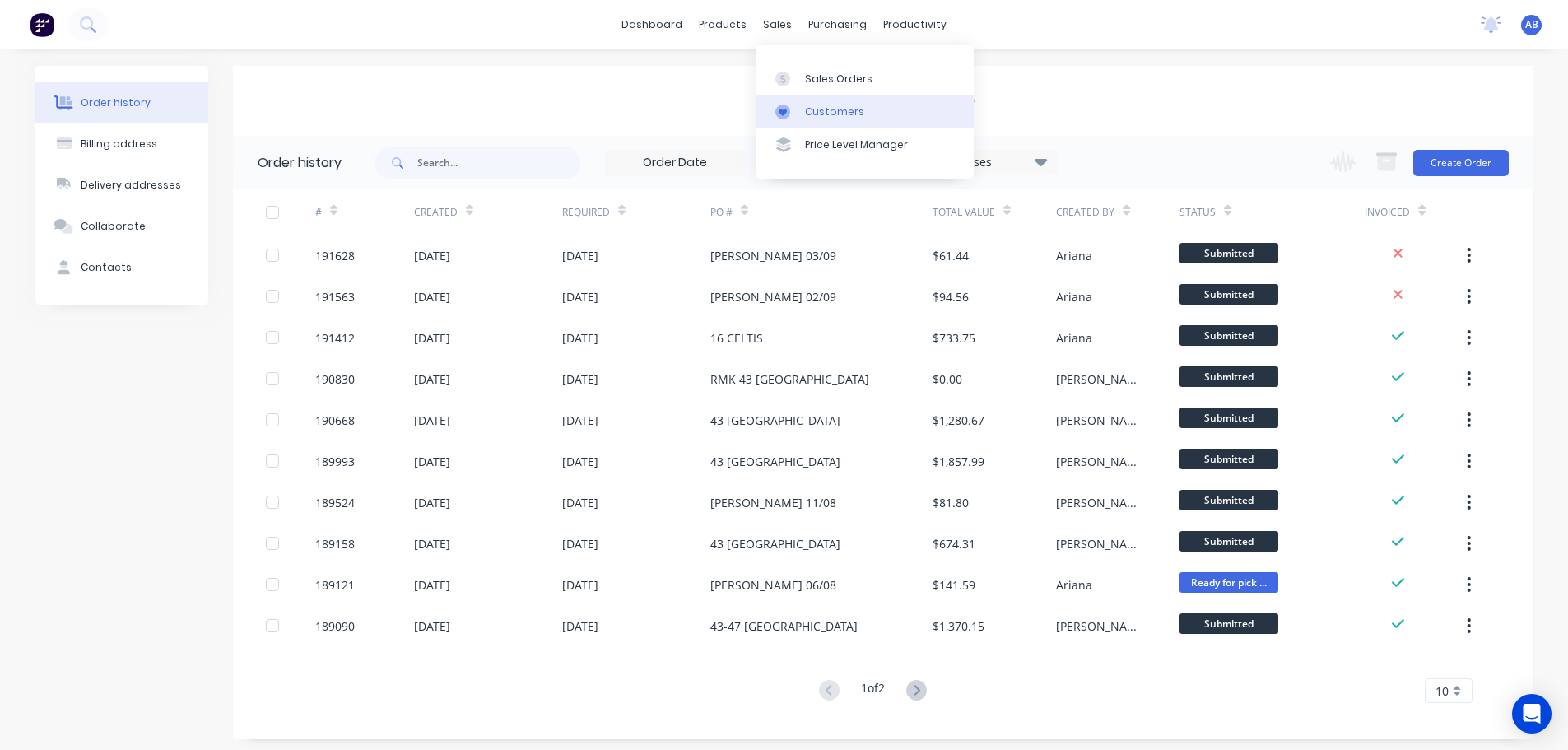
click at [834, 112] on div "Customers" at bounding box center [835, 112] width 59 height 15
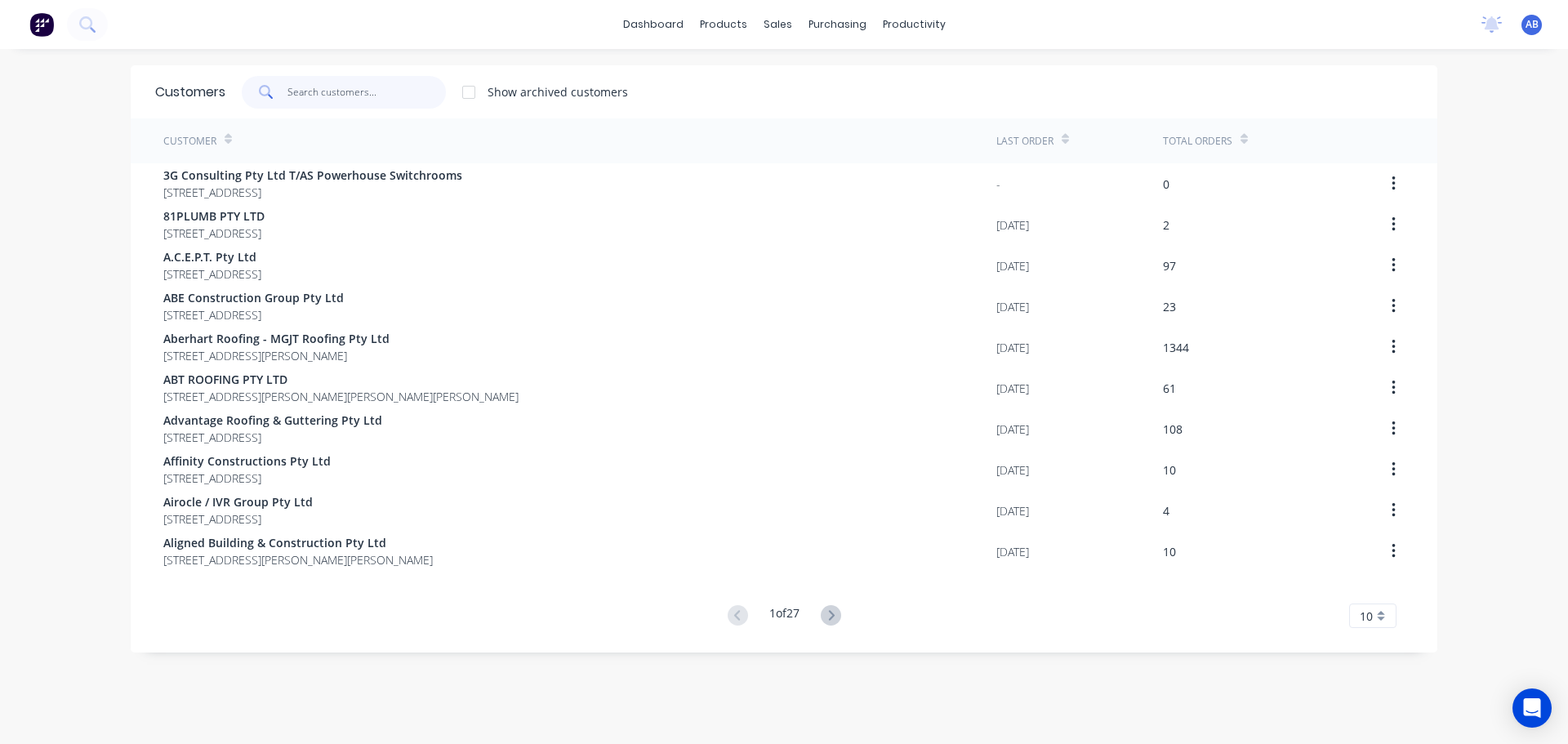
click at [360, 93] on input "text" at bounding box center [367, 92] width 159 height 33
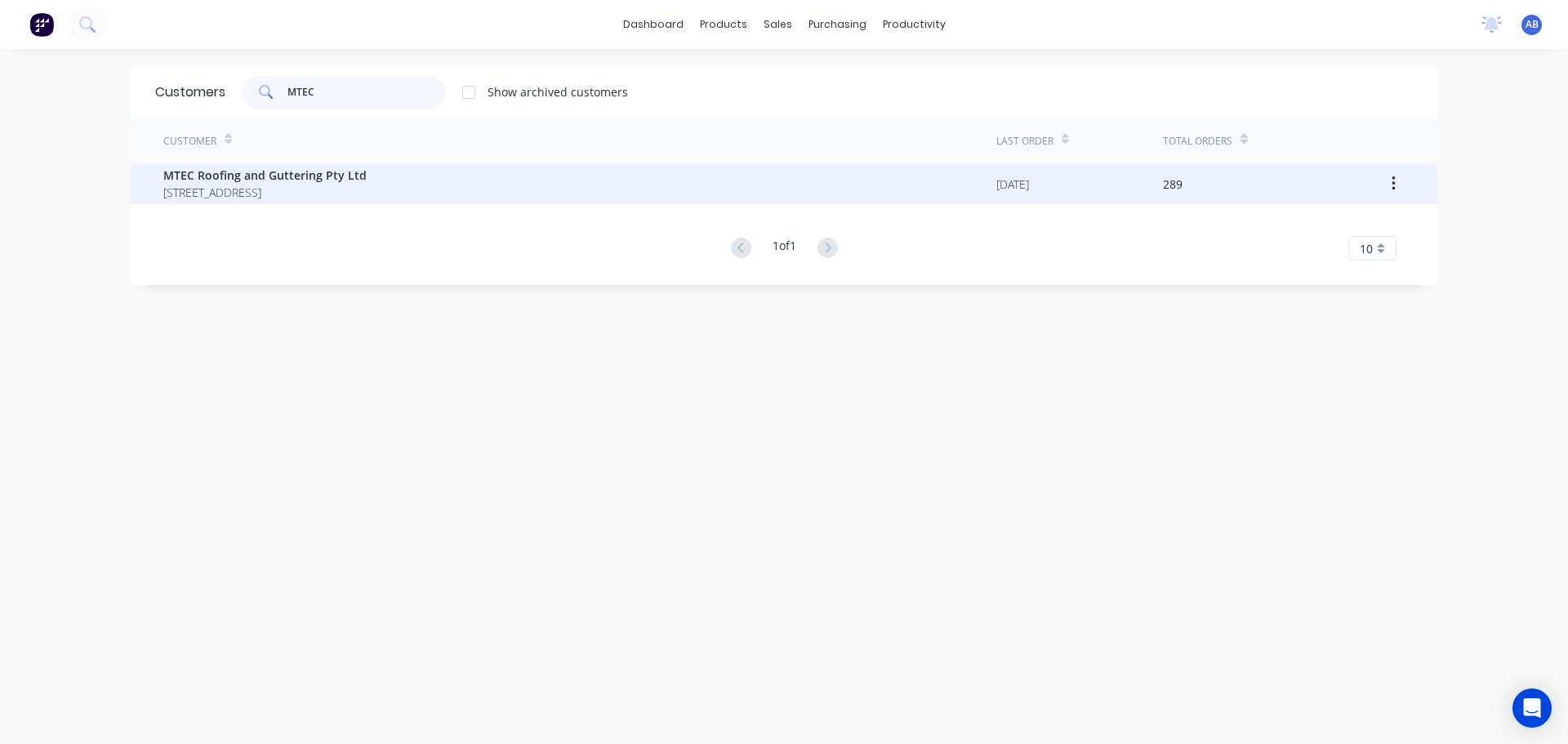
type input "MTEC"
click at [252, 169] on span "MTEC Roofing and Guttering Pty Ltd" at bounding box center [265, 175] width 203 height 17
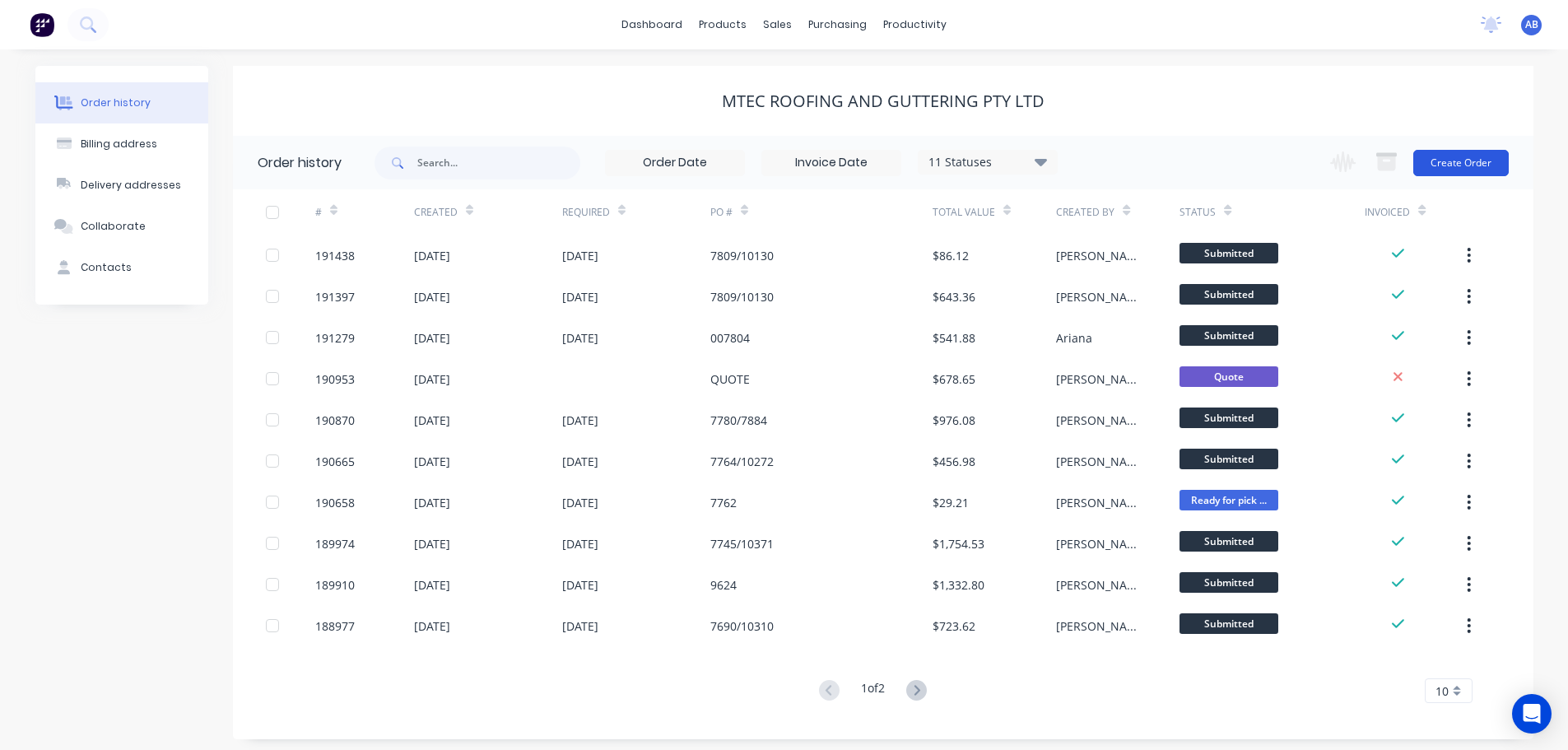
click at [1456, 160] on button "Create Order" at bounding box center [1461, 162] width 96 height 26
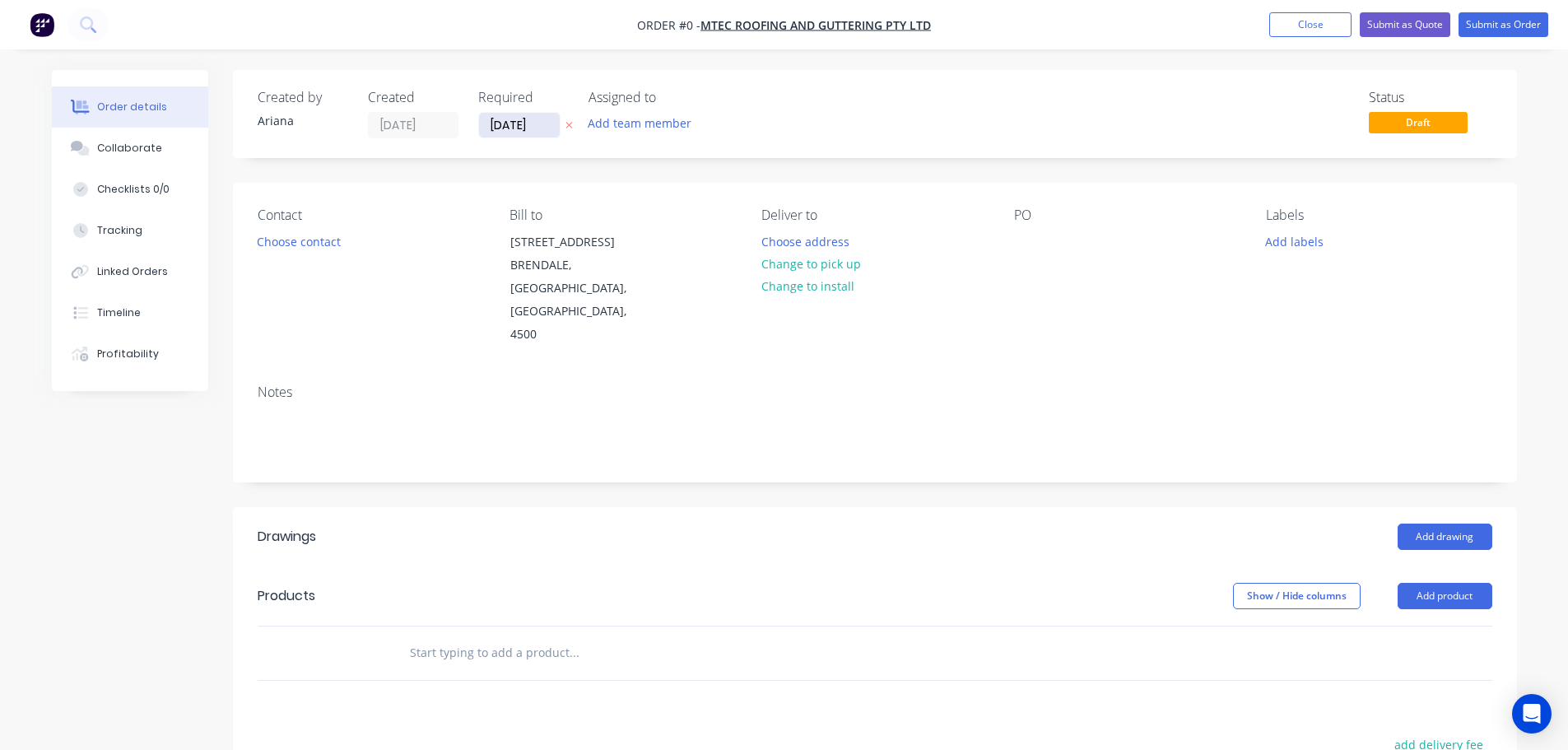
click at [517, 122] on input "[DATE]" at bounding box center [519, 124] width 80 height 25
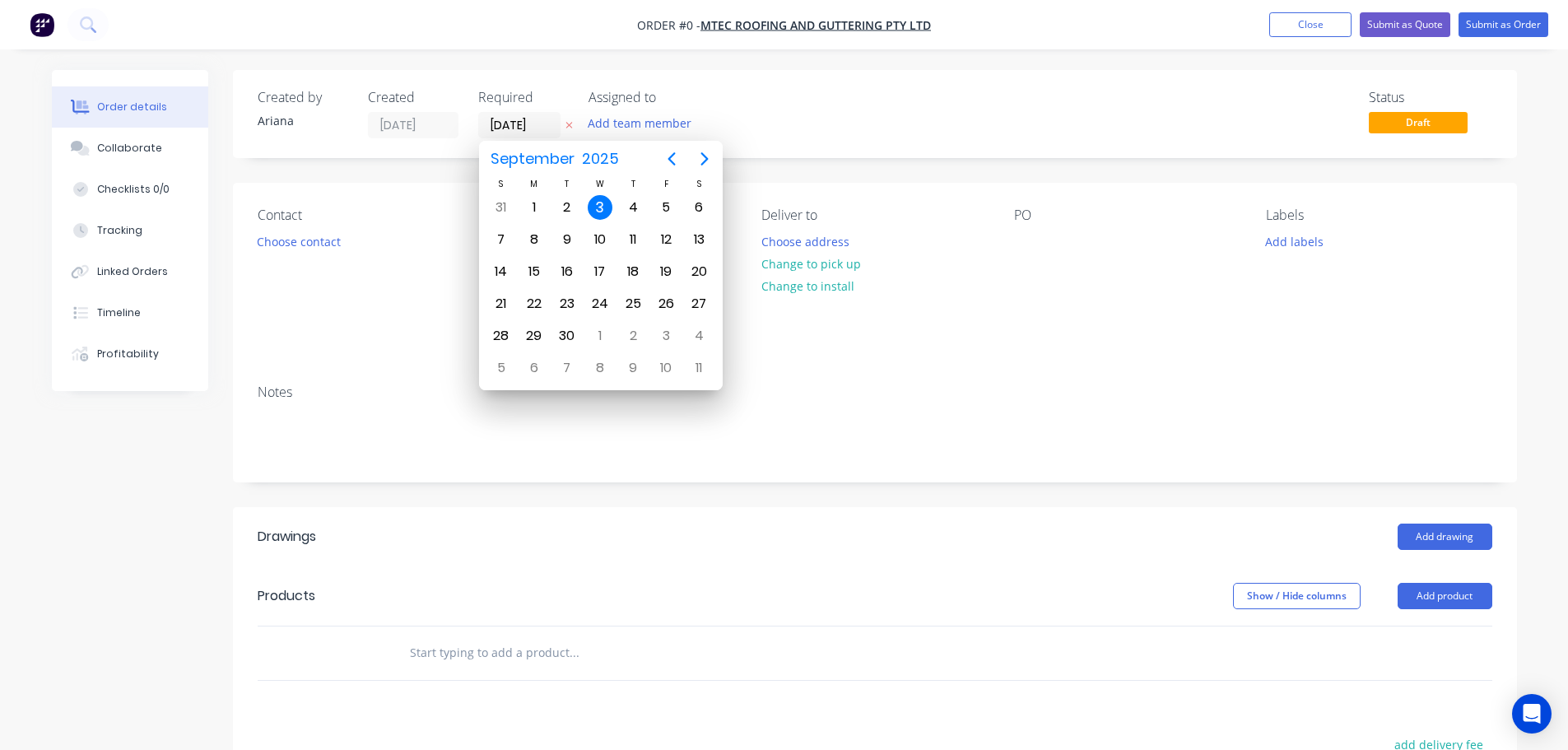
click at [841, 123] on div "Status Draft" at bounding box center [1123, 113] width 739 height 48
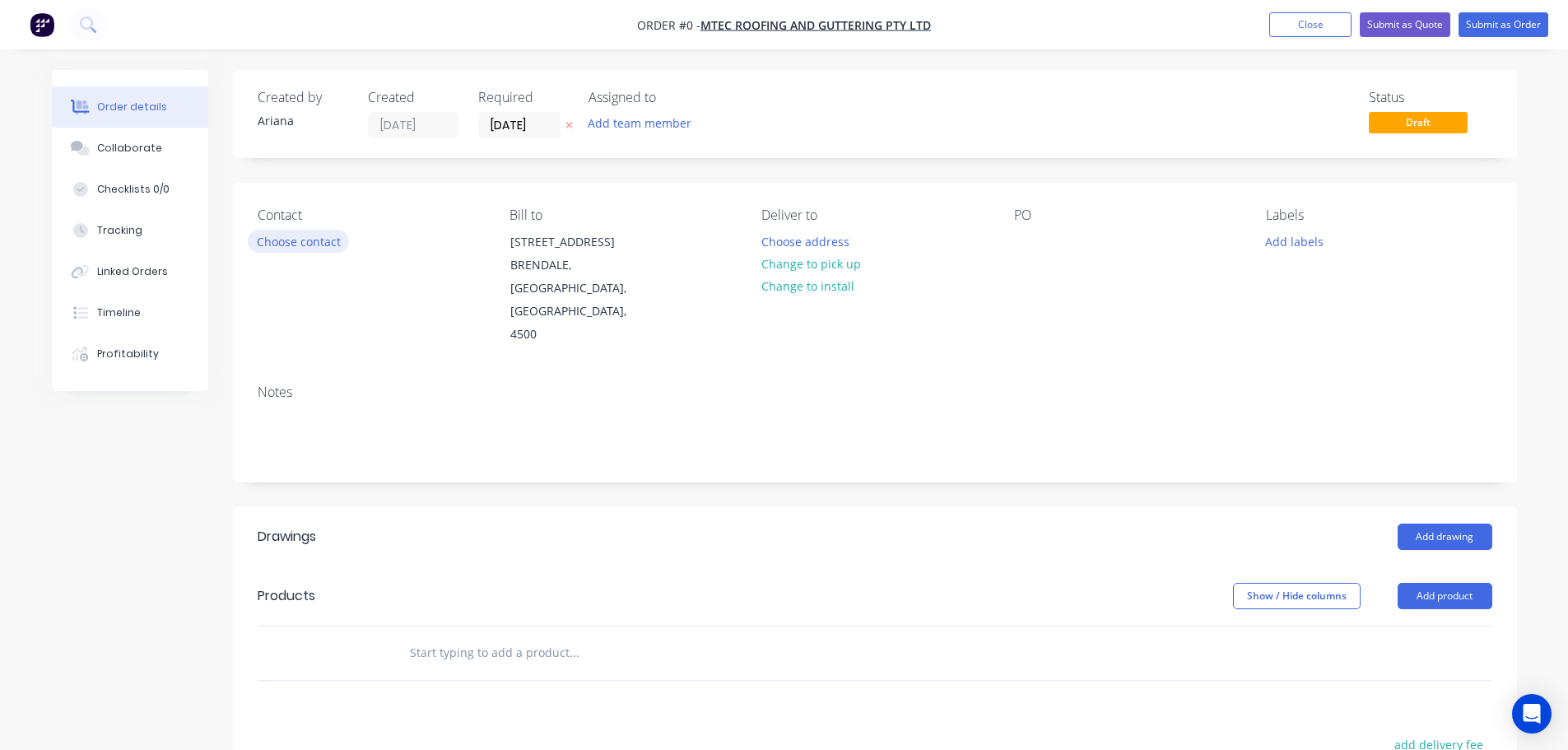
click at [299, 236] on button "Choose contact" at bounding box center [299, 241] width 101 height 22
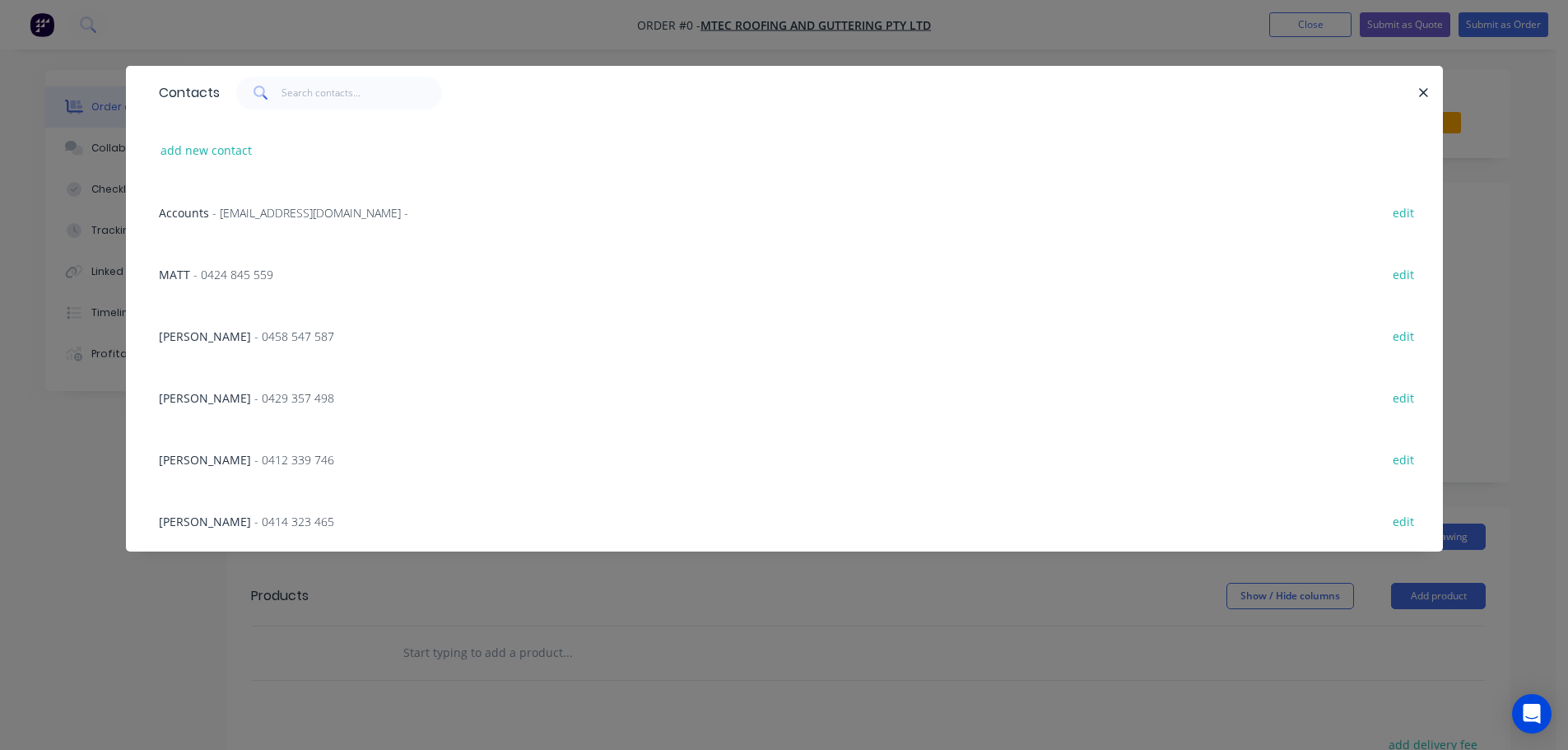
click at [317, 458] on span "- 0412 339 746" at bounding box center [294, 459] width 79 height 15
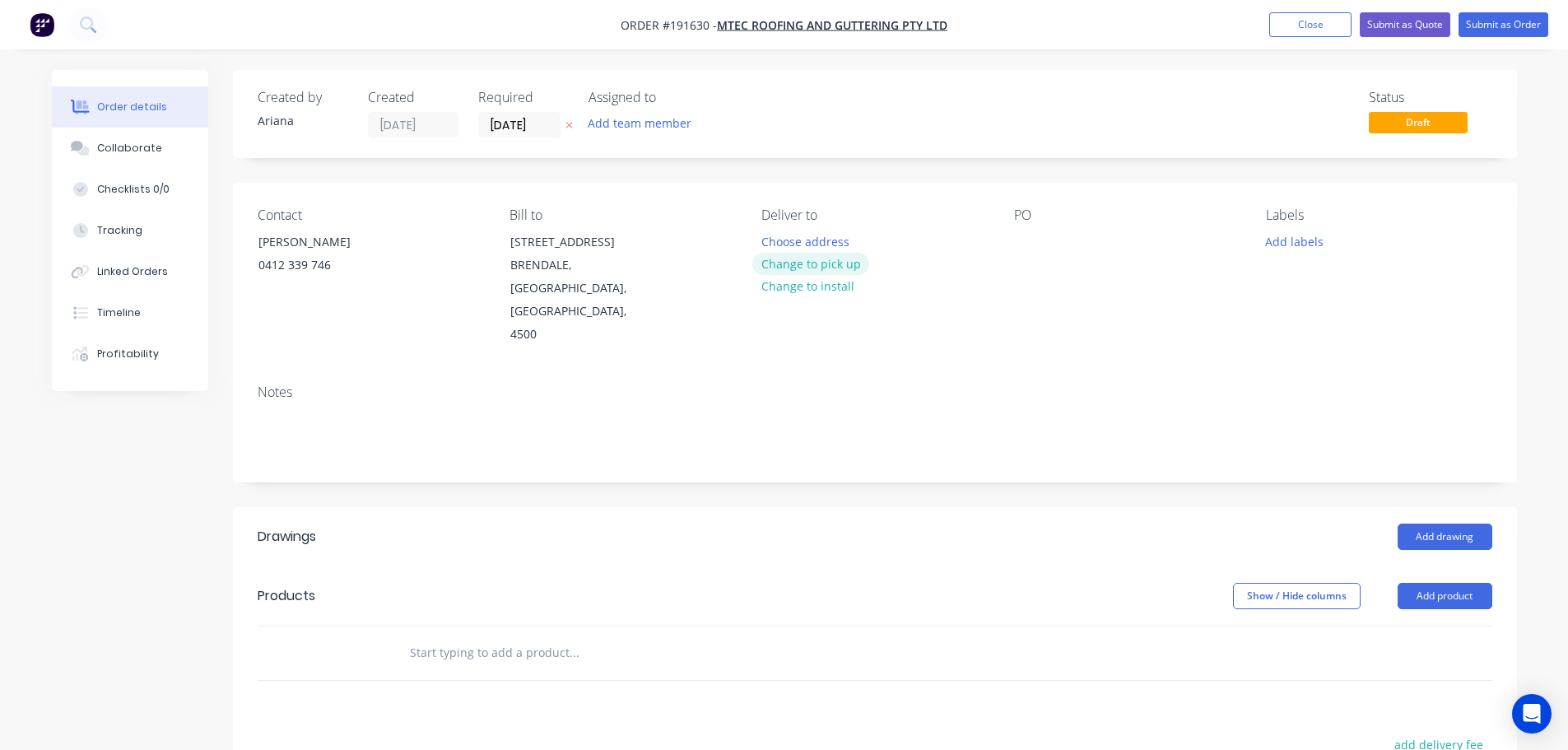
click at [811, 262] on button "Change to pick up" at bounding box center [811, 264] width 117 height 22
click at [779, 240] on div at bounding box center [774, 242] width 26 height 24
click at [1010, 294] on div "Contact [PERSON_NAME] 0412 339 746 Bill to [STREET_ADDRESS], 4500 Pick up 12PM …" at bounding box center [874, 276] width 1285 height 189
click at [1023, 240] on div at bounding box center [1027, 242] width 26 height 24
click at [1280, 301] on div "Labels Add labels" at bounding box center [1379, 276] width 226 height 140
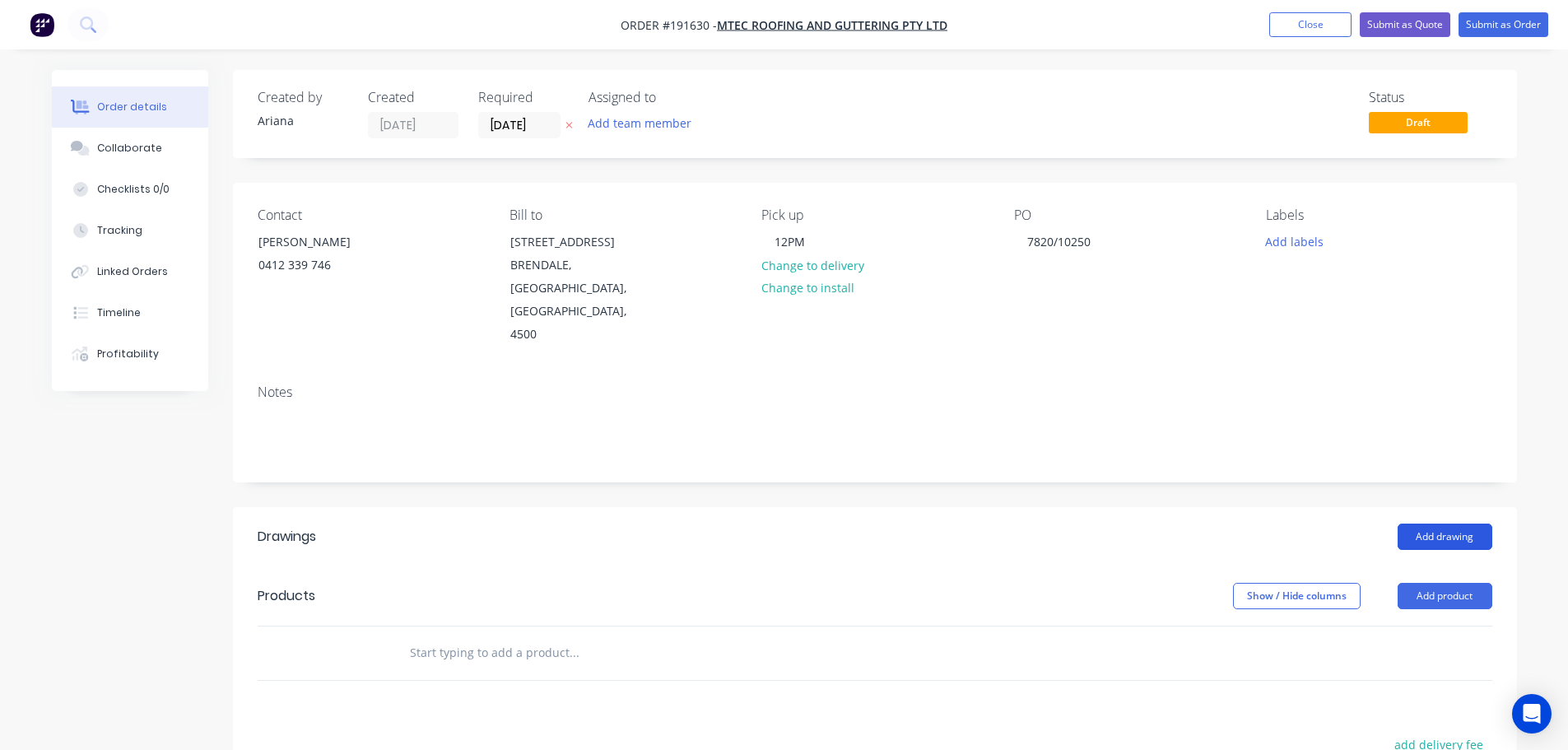
click at [1435, 523] on button "Add drawing" at bounding box center [1445, 536] width 95 height 26
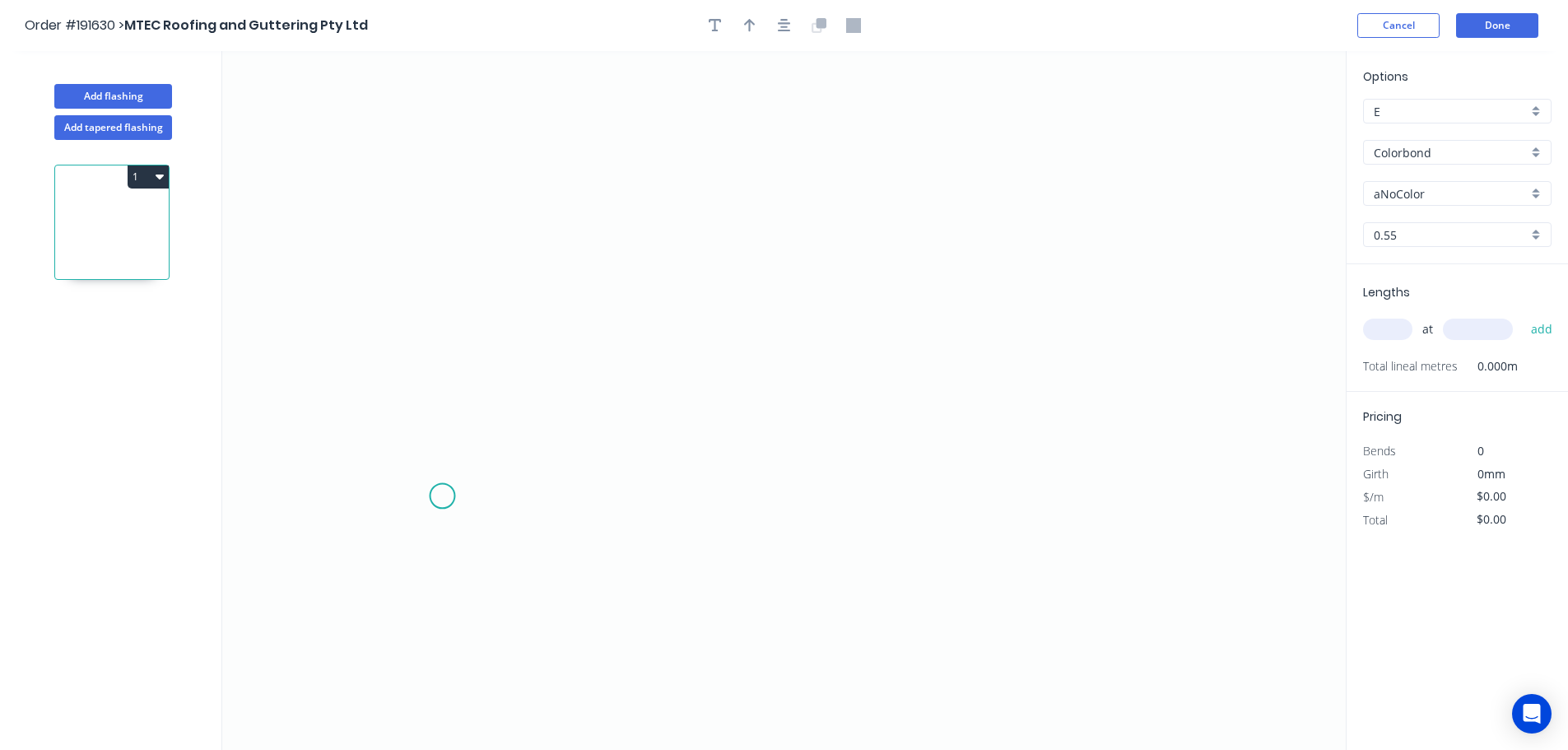
click at [442, 495] on icon "0" at bounding box center [784, 400] width 1124 height 698
click at [514, 430] on icon "0" at bounding box center [784, 400] width 1124 height 698
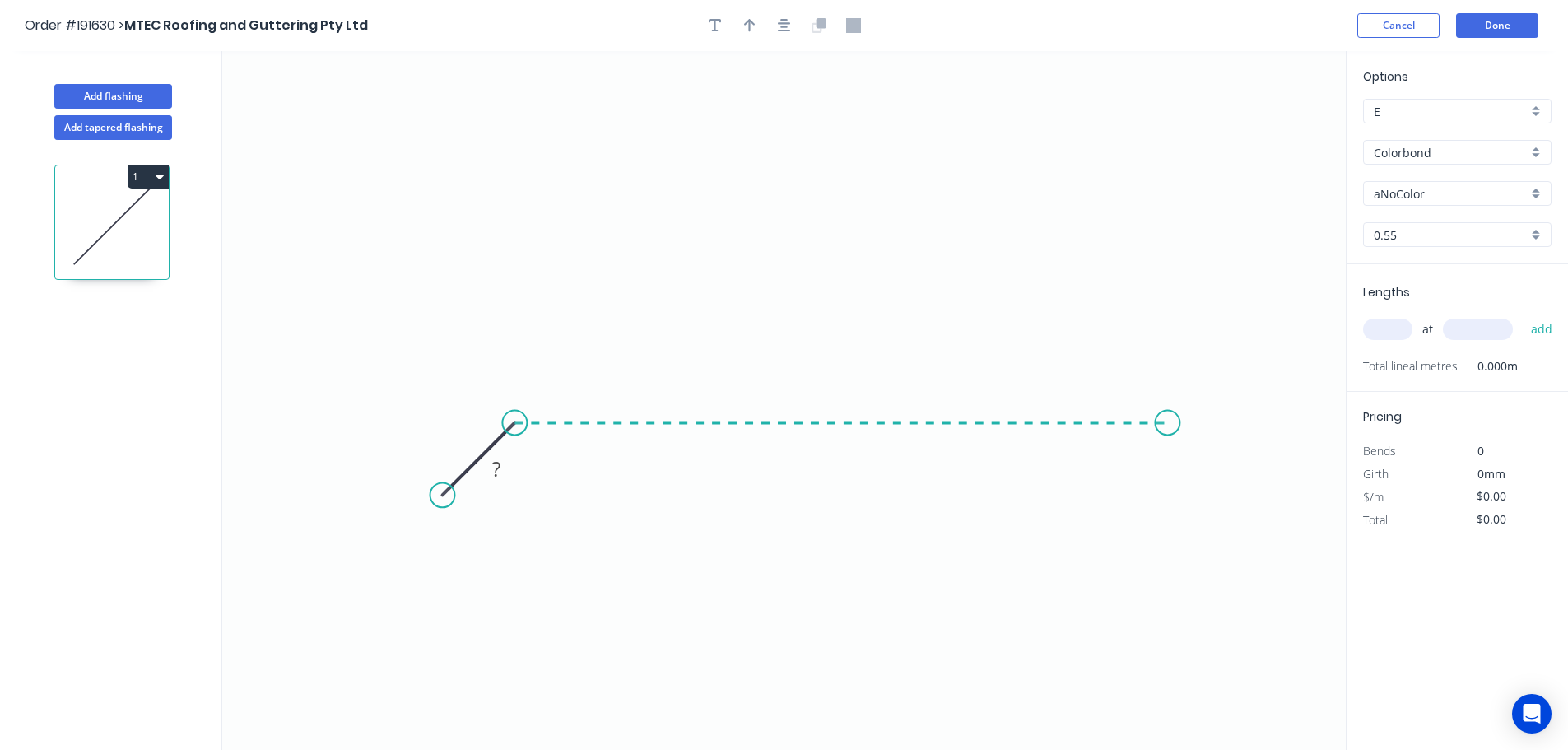
click at [1168, 426] on icon "0 ?" at bounding box center [784, 400] width 1124 height 698
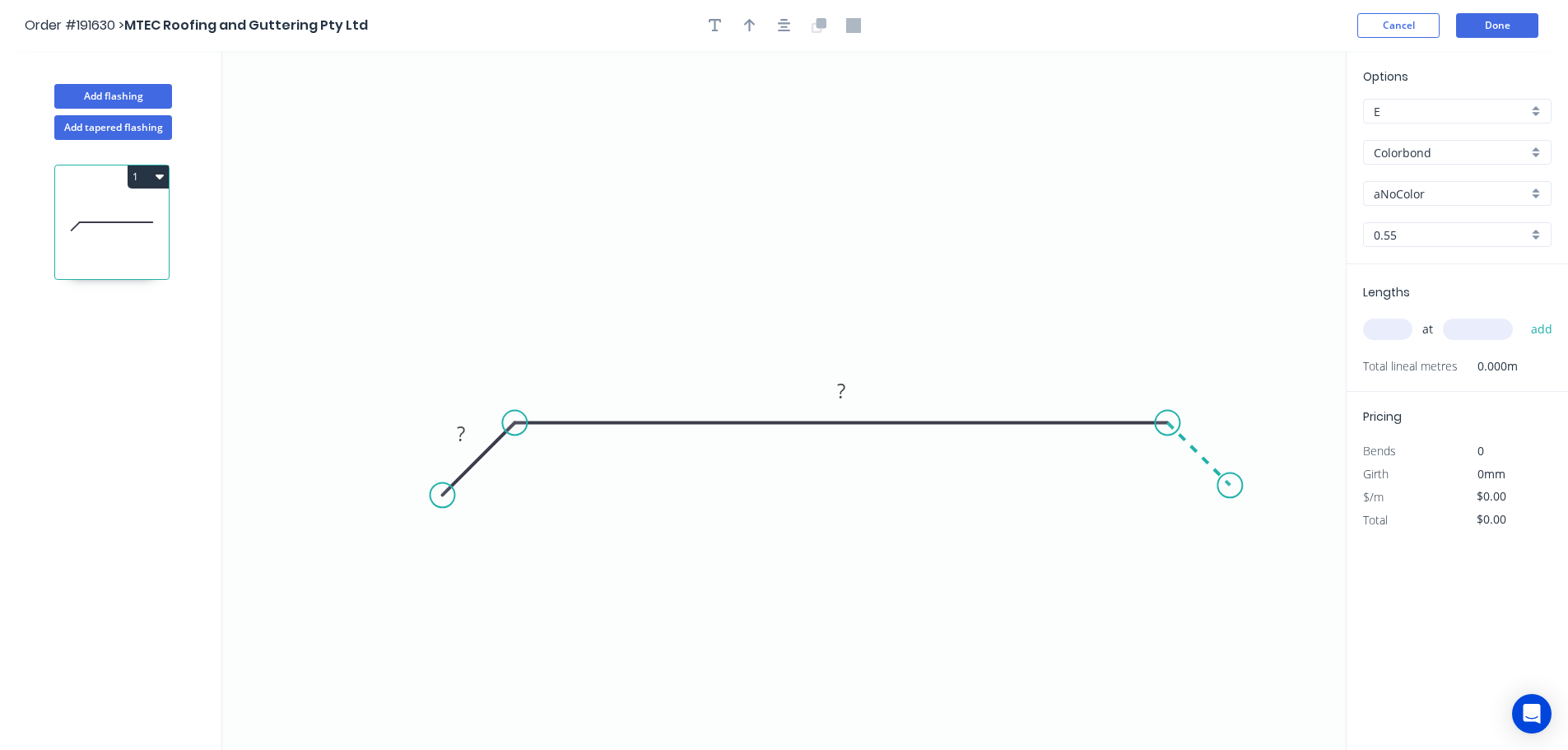
click at [1231, 490] on icon "0 ? ?" at bounding box center [784, 400] width 1124 height 698
click at [1231, 490] on circle at bounding box center [1230, 484] width 25 height 25
click at [464, 432] on tspan "?" at bounding box center [461, 433] width 8 height 27
drag, startPoint x: 759, startPoint y: 126, endPoint x: 766, endPoint y: 116, distance: 12.2
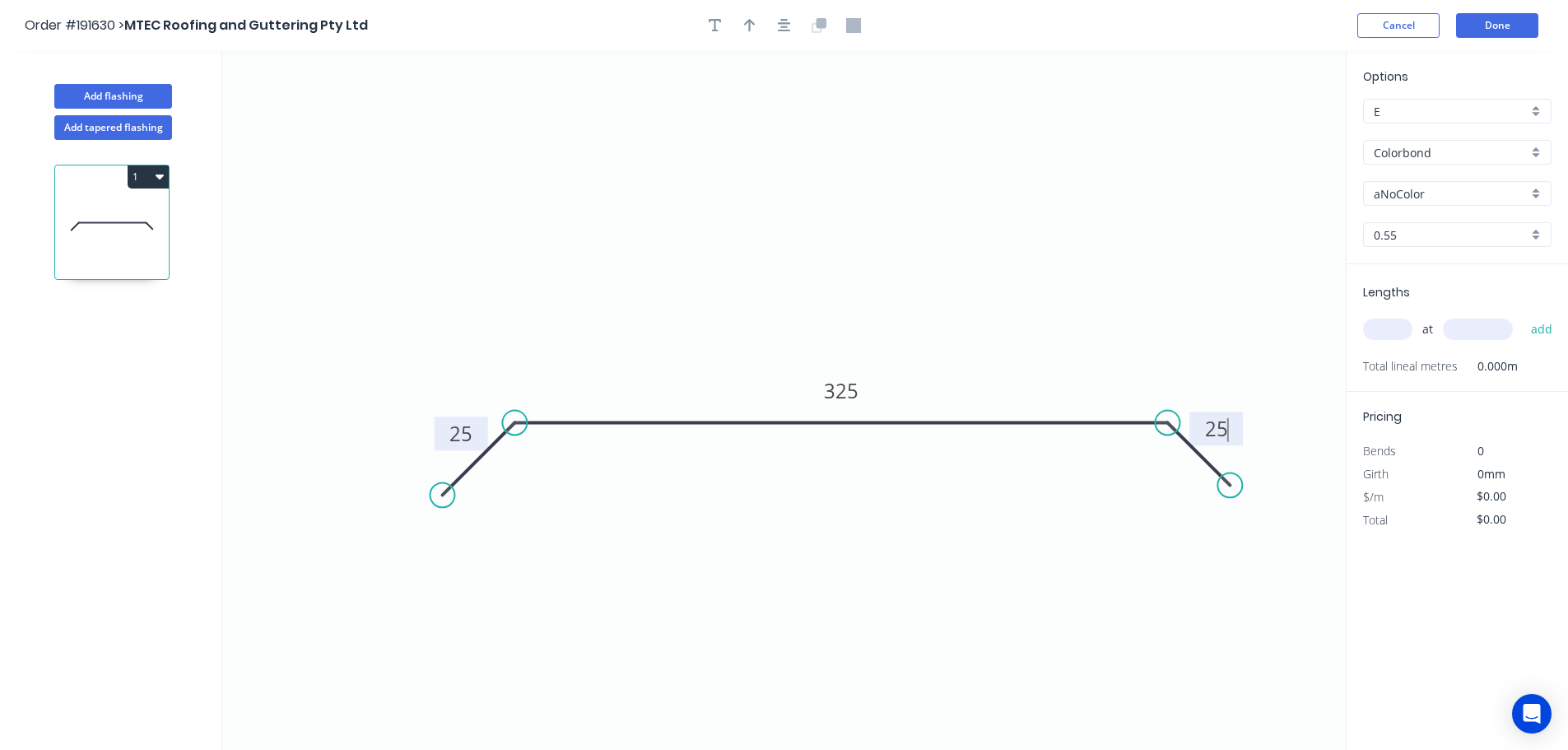
click at [759, 125] on icon "0 25 325 25" at bounding box center [784, 400] width 1124 height 698
type input "$13.18"
click at [748, 20] on icon "button" at bounding box center [750, 25] width 12 height 14
drag, startPoint x: 1262, startPoint y: 131, endPoint x: 852, endPoint y: 229, distance: 421.5
click at [852, 229] on icon at bounding box center [852, 210] width 15 height 52
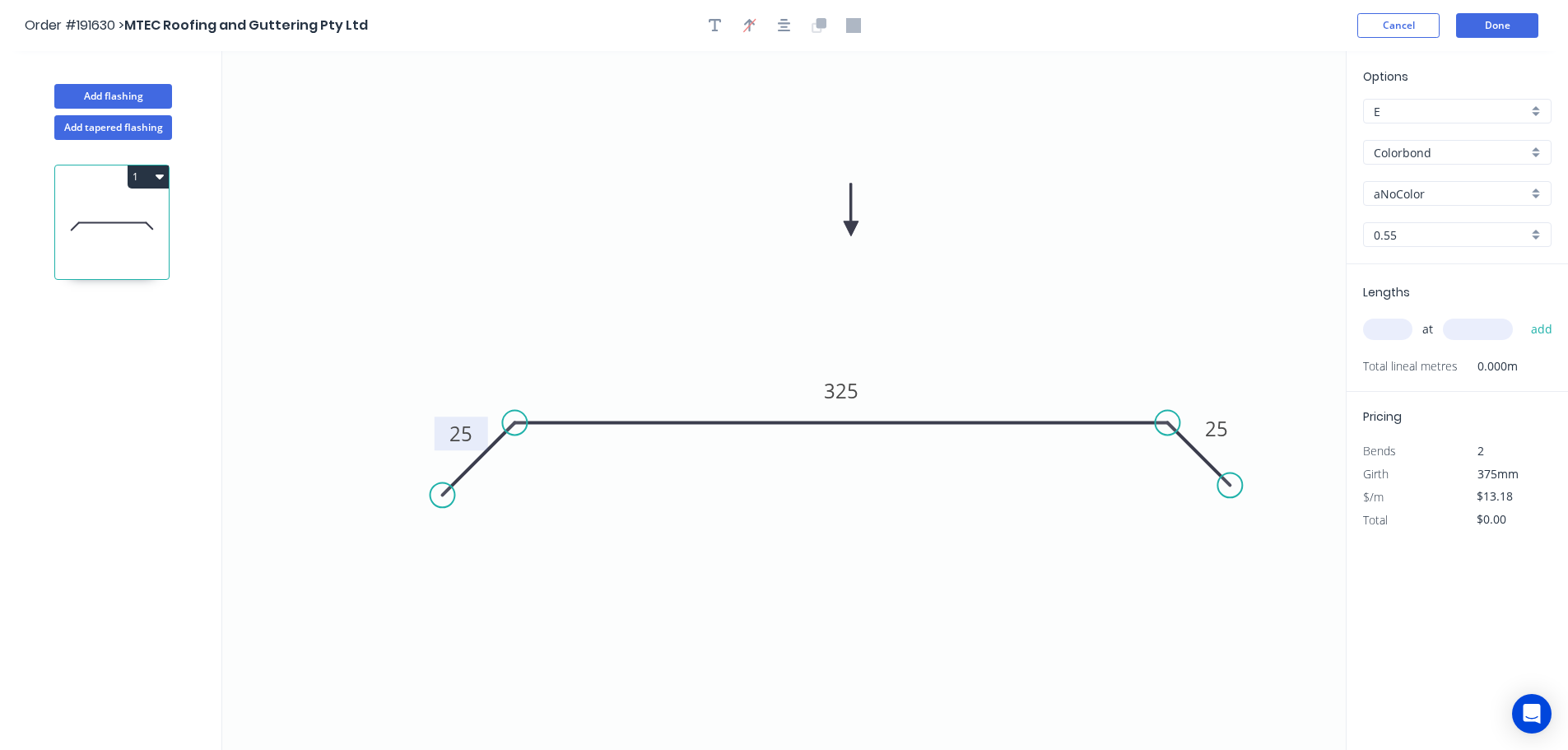
click at [1538, 145] on div "Colorbond" at bounding box center [1457, 151] width 189 height 25
click at [1415, 294] on div "Zincalume" at bounding box center [1457, 296] width 187 height 29
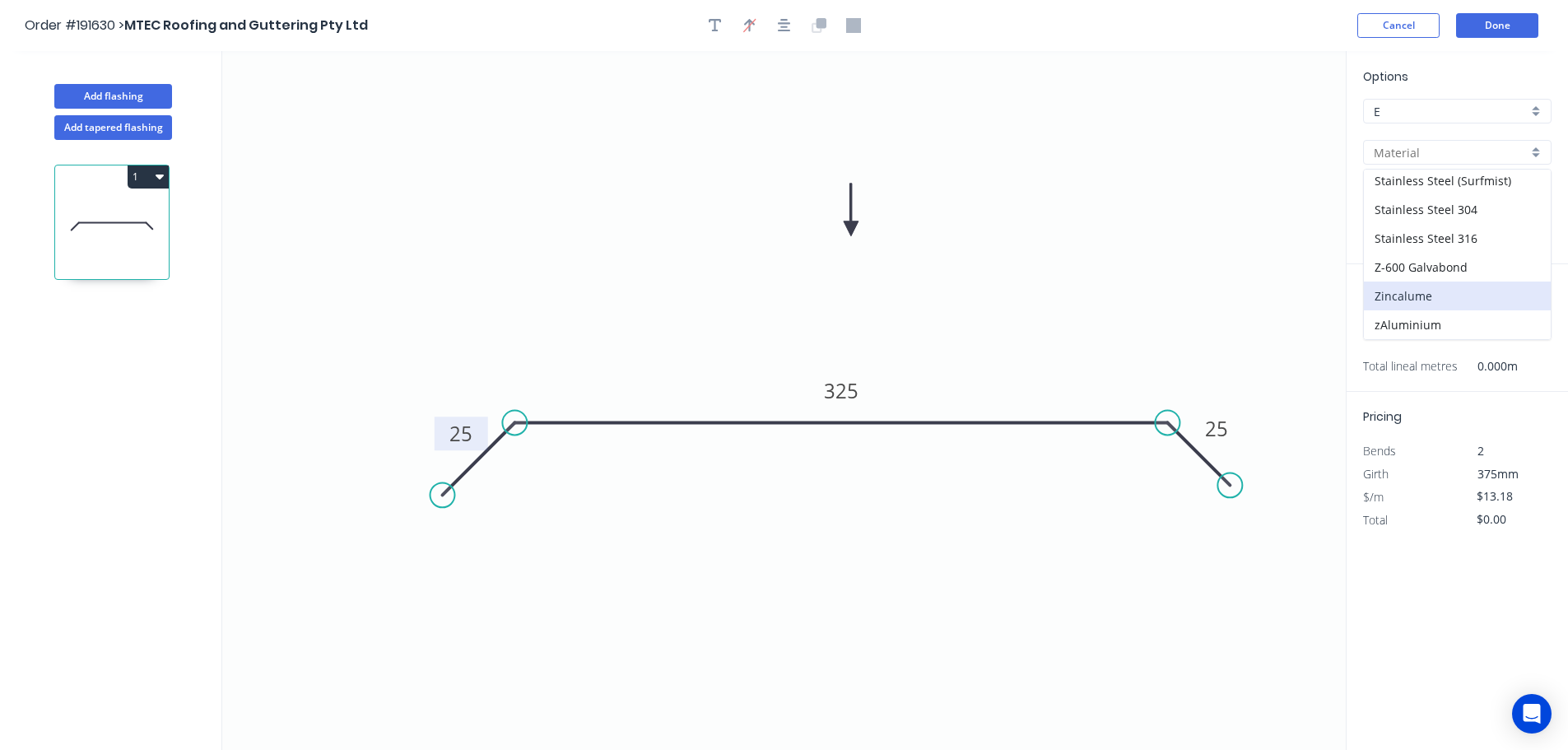
type input "Zincalume"
type input "$12.14"
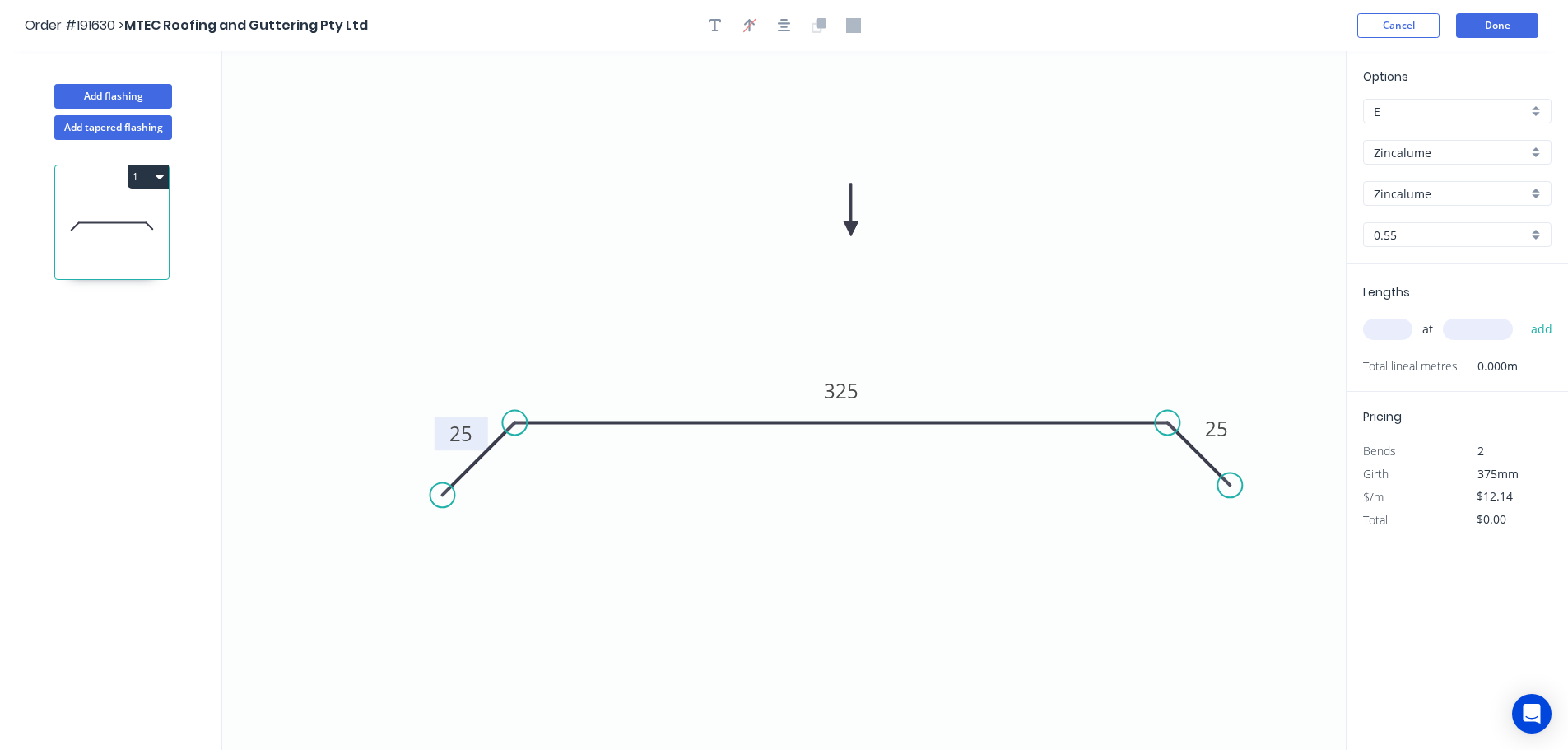
click at [1396, 331] on input "text" at bounding box center [1388, 329] width 49 height 21
type input "1"
type input "6500"
click at [1523, 315] on button "add" at bounding box center [1543, 329] width 39 height 28
type input "$78.91"
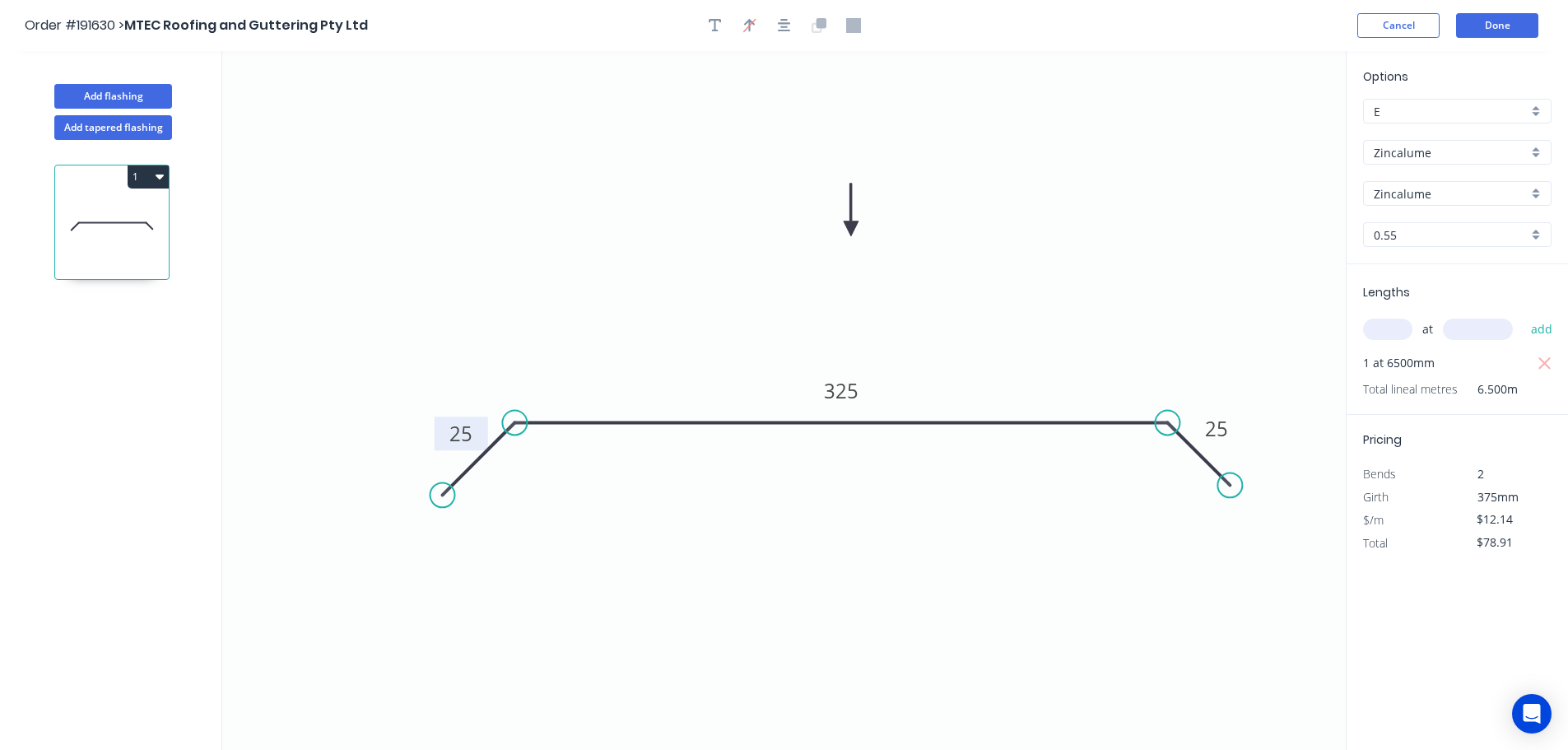
click at [1150, 273] on icon "0 25 325 25" at bounding box center [784, 400] width 1124 height 698
click at [1503, 25] on button "Done" at bounding box center [1497, 25] width 82 height 25
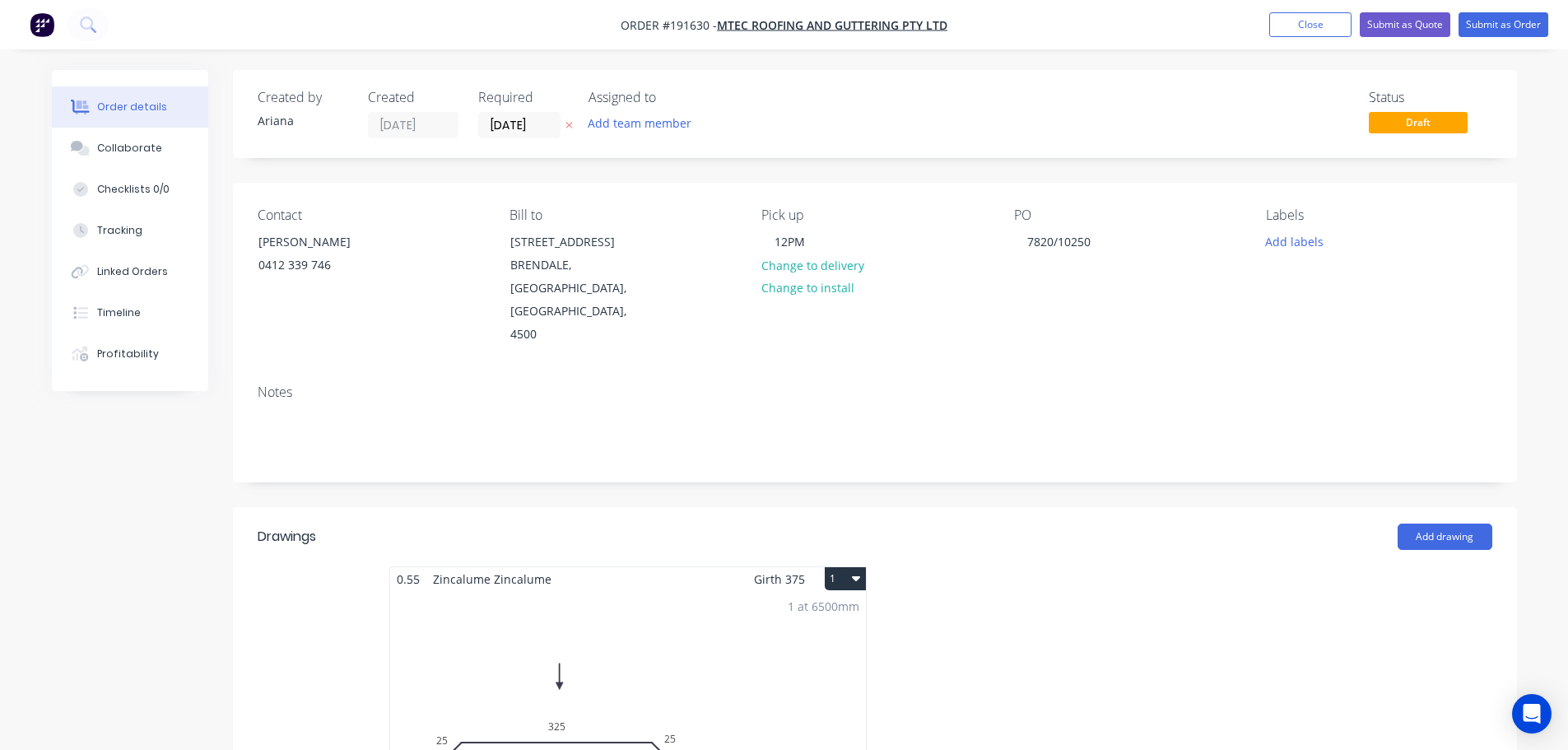
click at [776, 627] on div "1 at 6500mm Total lm $/M Total 6.5m $12.14 $78.91" at bounding box center [628, 716] width 476 height 251
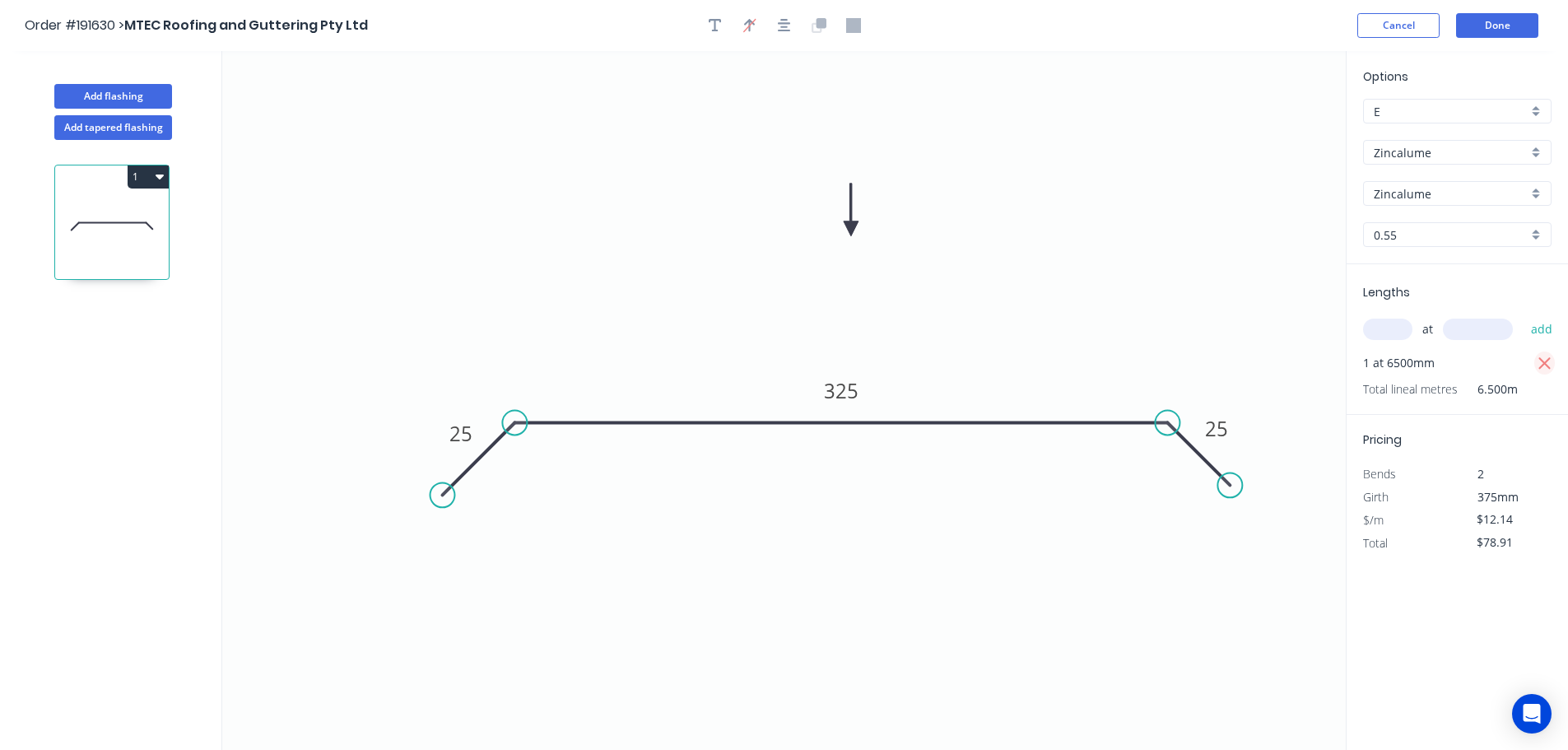
click at [1548, 362] on icon "button" at bounding box center [1545, 364] width 15 height 19
type input "$0.00"
click at [1390, 330] on input "text" at bounding box center [1388, 329] width 49 height 21
type input "1"
type input "2"
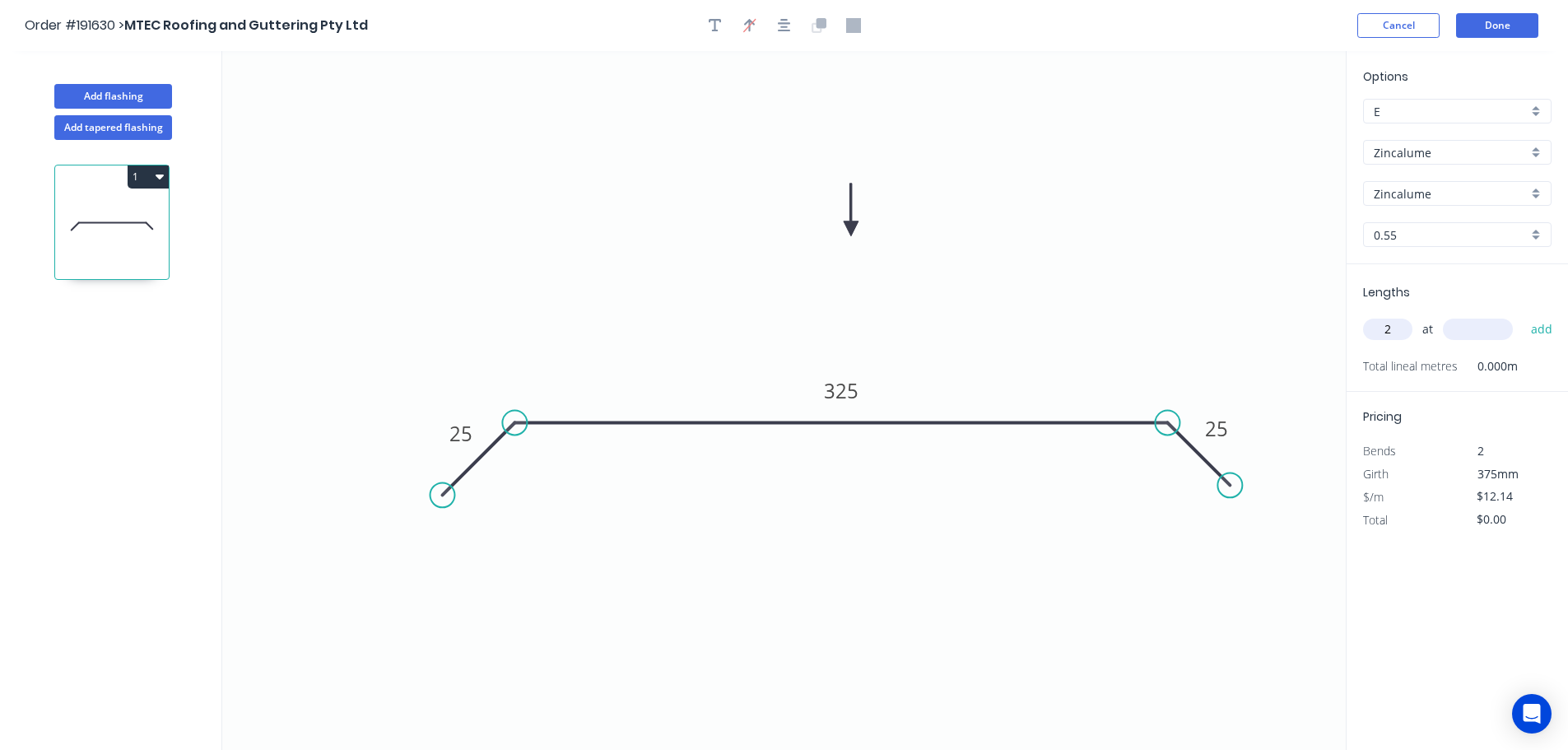
click at [1489, 331] on input "text" at bounding box center [1478, 329] width 70 height 21
type input "3500"
click at [1523, 315] on button "add" at bounding box center [1543, 329] width 39 height 28
type input "$84.98"
click at [1498, 28] on button "Done" at bounding box center [1497, 25] width 82 height 25
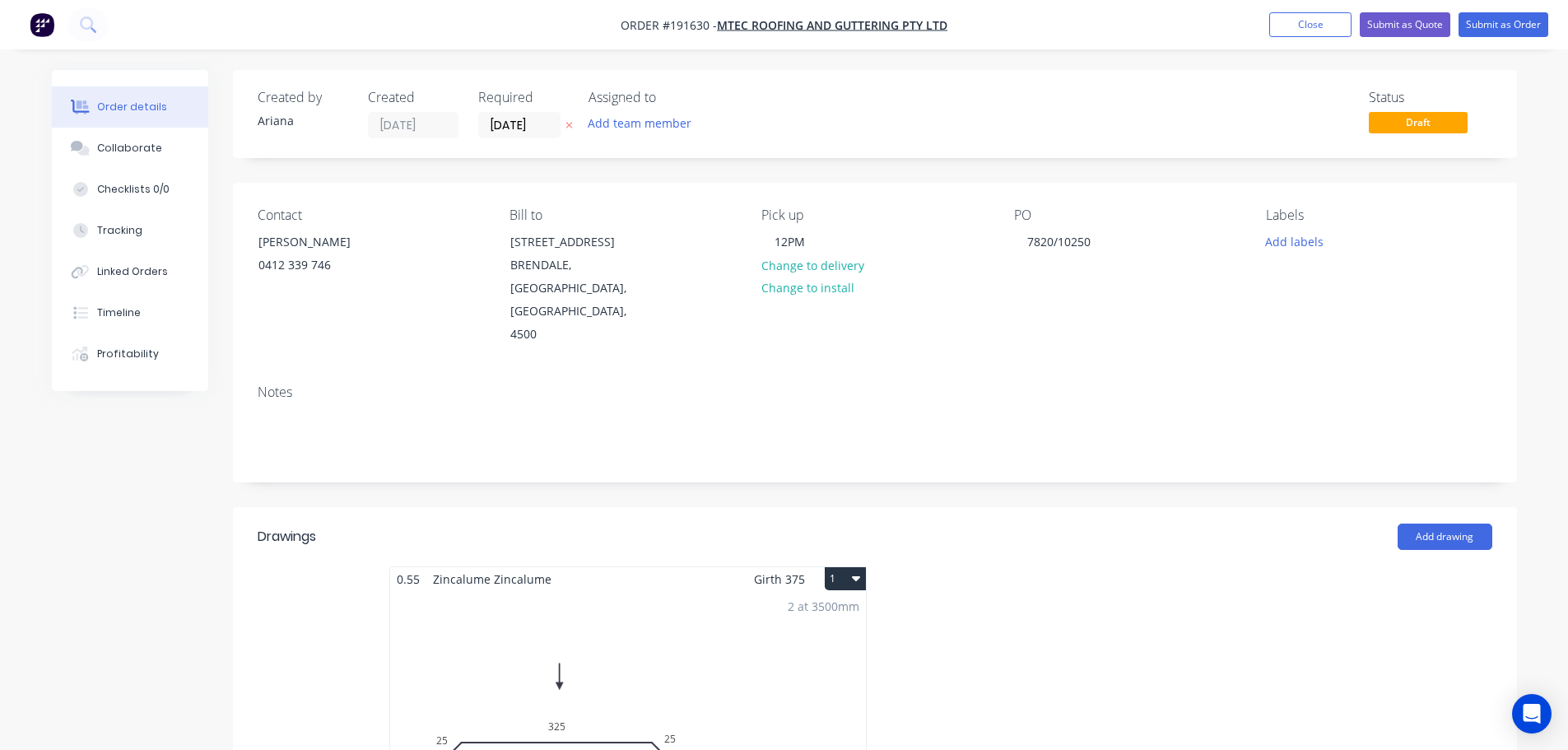
click at [840, 567] on button "1" at bounding box center [845, 578] width 41 height 23
click at [824, 606] on div "Use larger box size" at bounding box center [788, 618] width 127 height 24
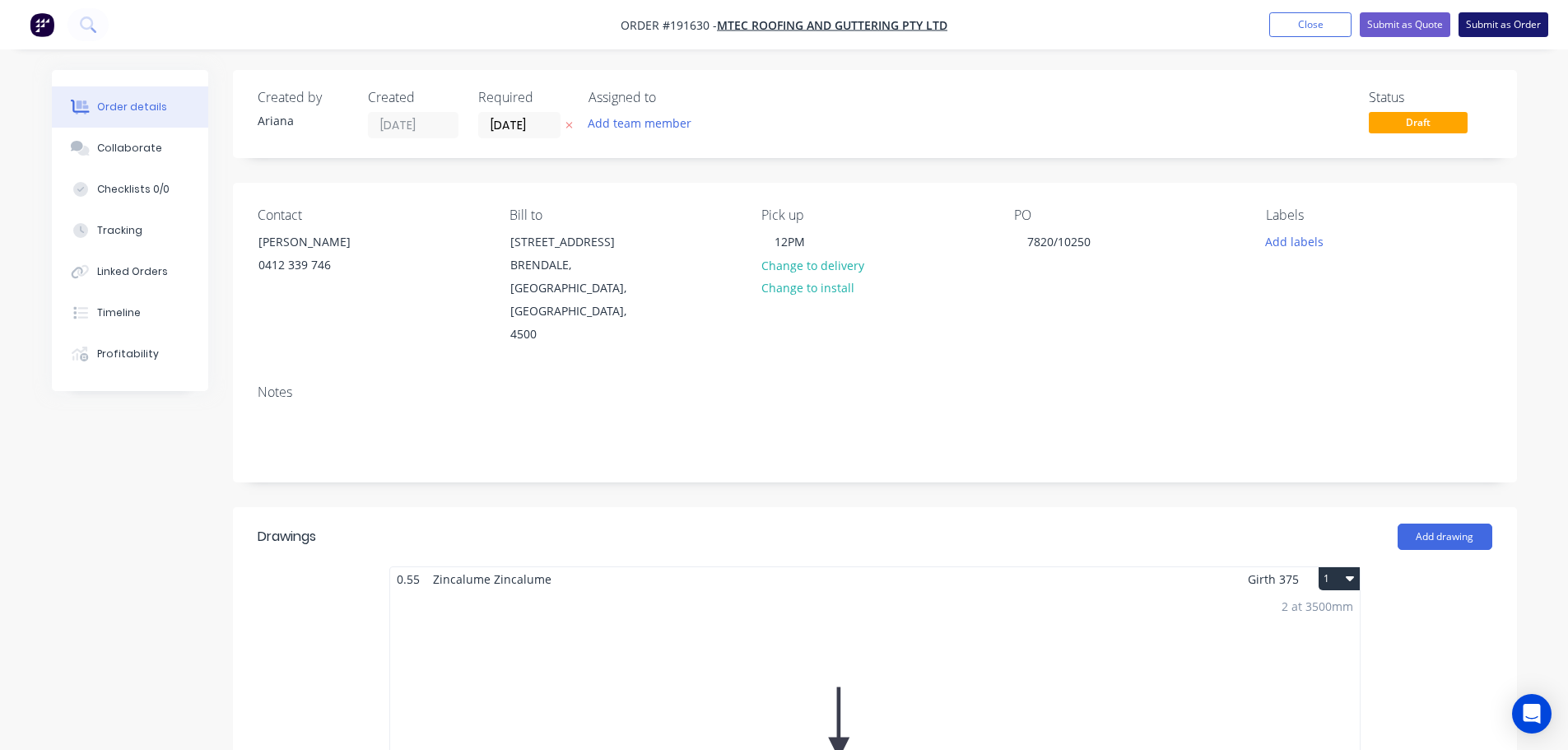
click at [1502, 28] on button "Submit as Order" at bounding box center [1504, 25] width 90 height 25
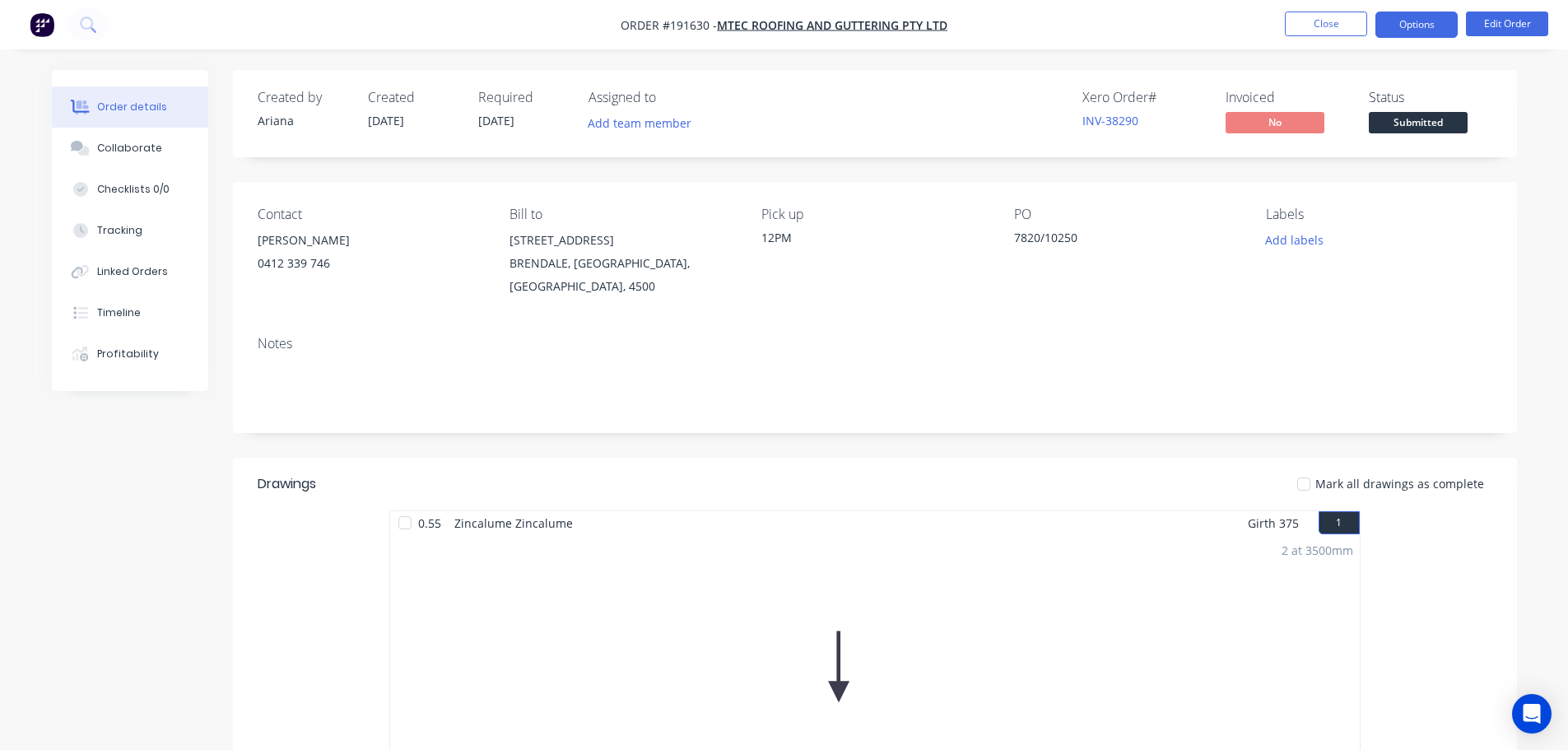
click at [1401, 20] on button "Options" at bounding box center [1417, 25] width 82 height 26
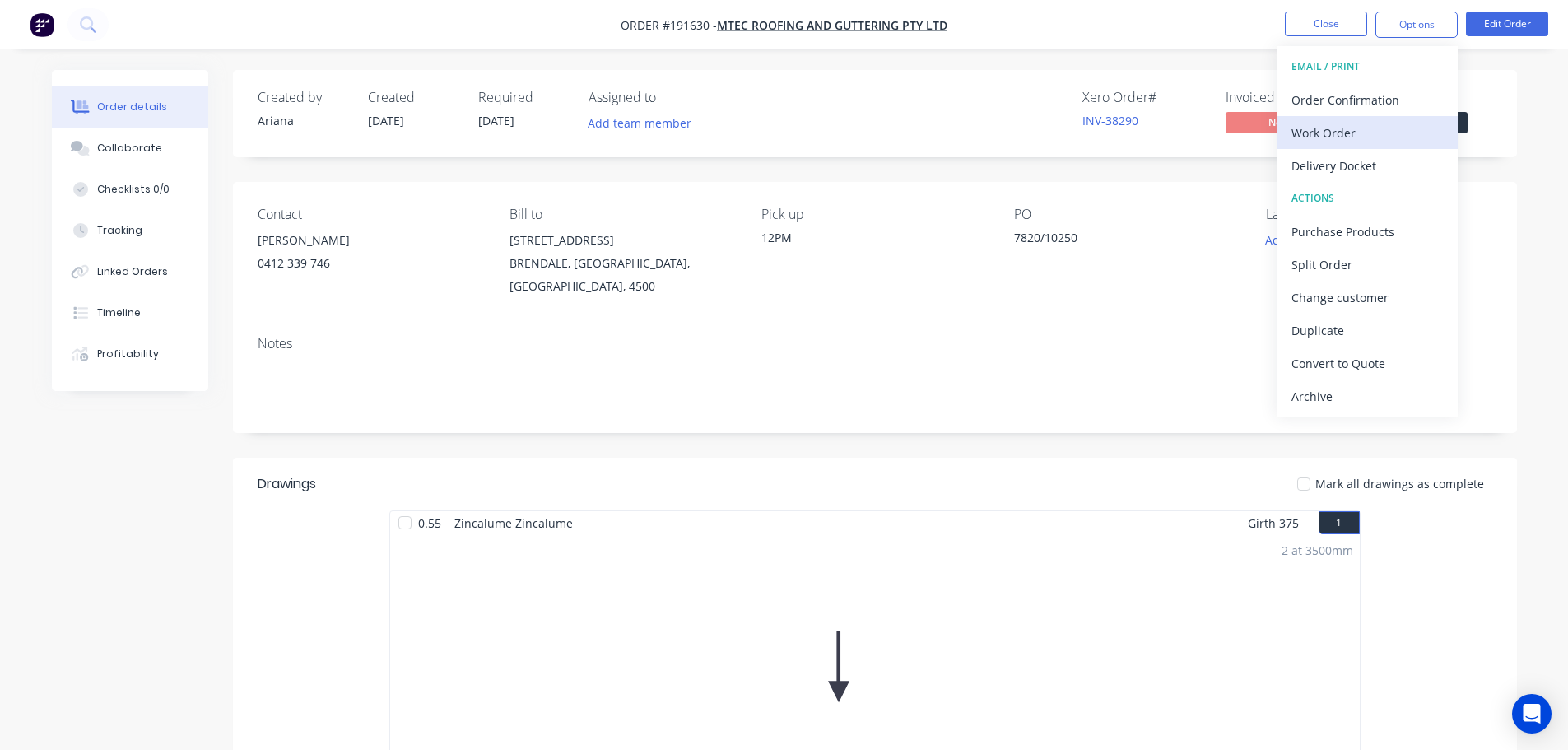
click at [1340, 129] on div "Work Order" at bounding box center [1367, 133] width 151 height 24
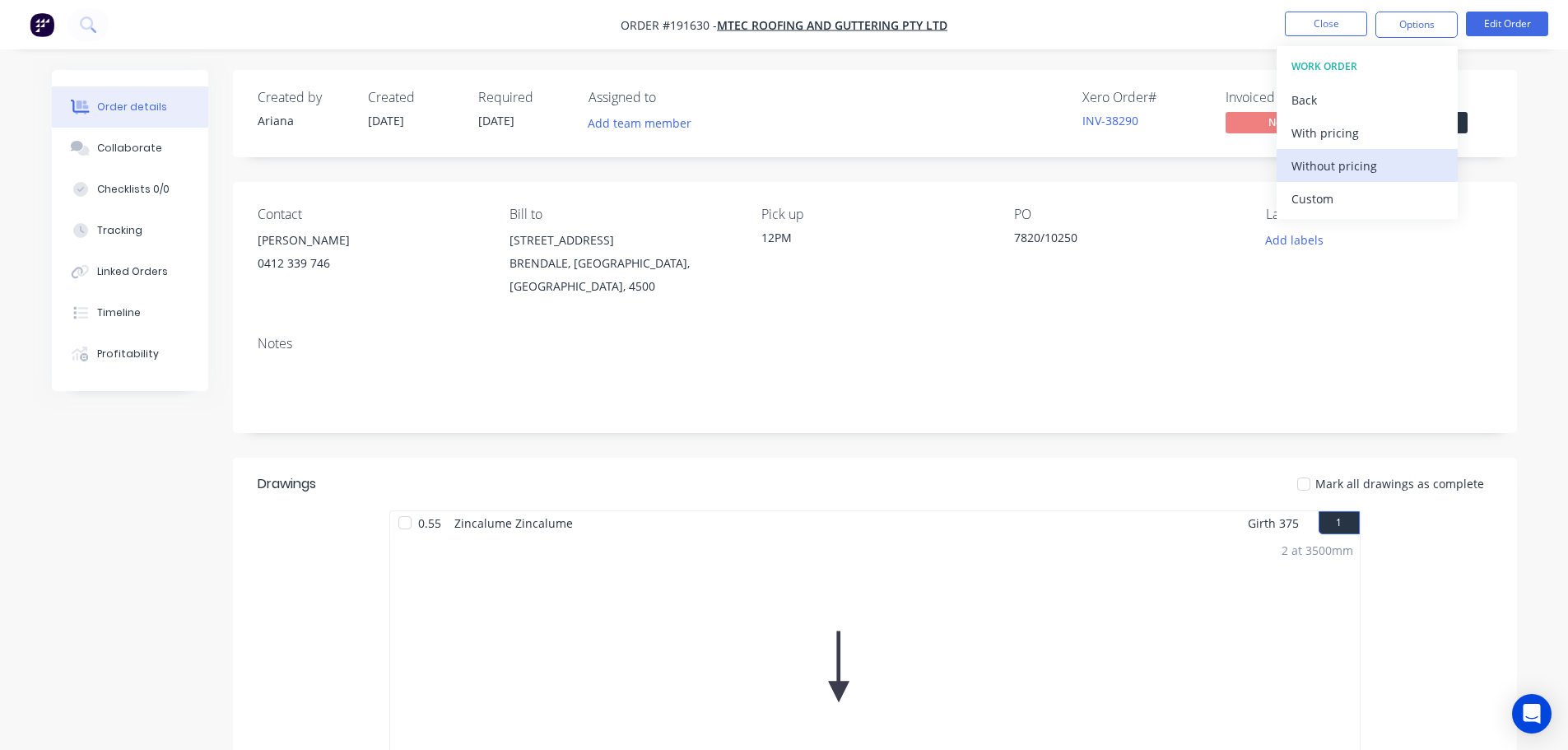
click at [1308, 163] on div "Without pricing" at bounding box center [1367, 166] width 151 height 24
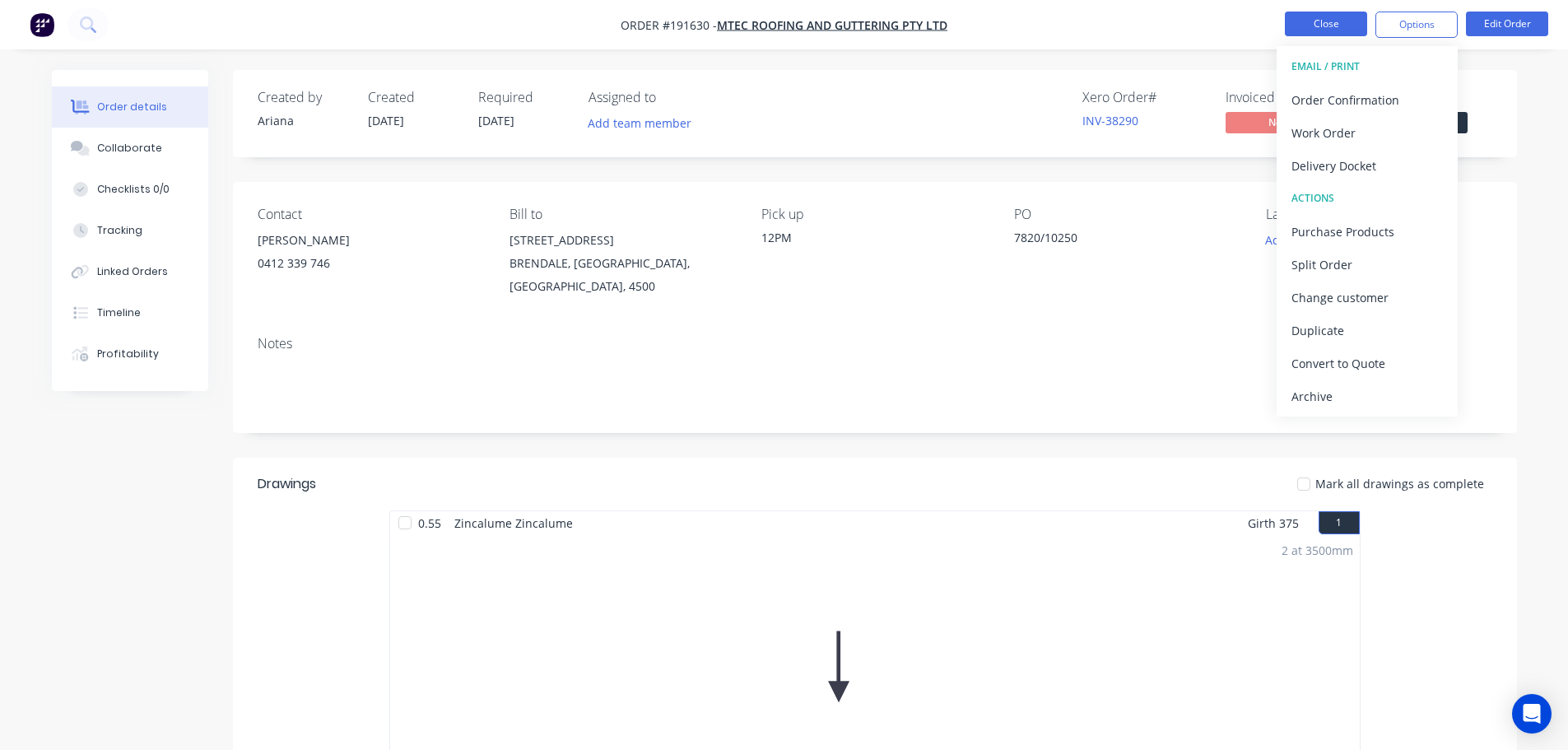
click at [1318, 20] on button "Close" at bounding box center [1326, 24] width 82 height 25
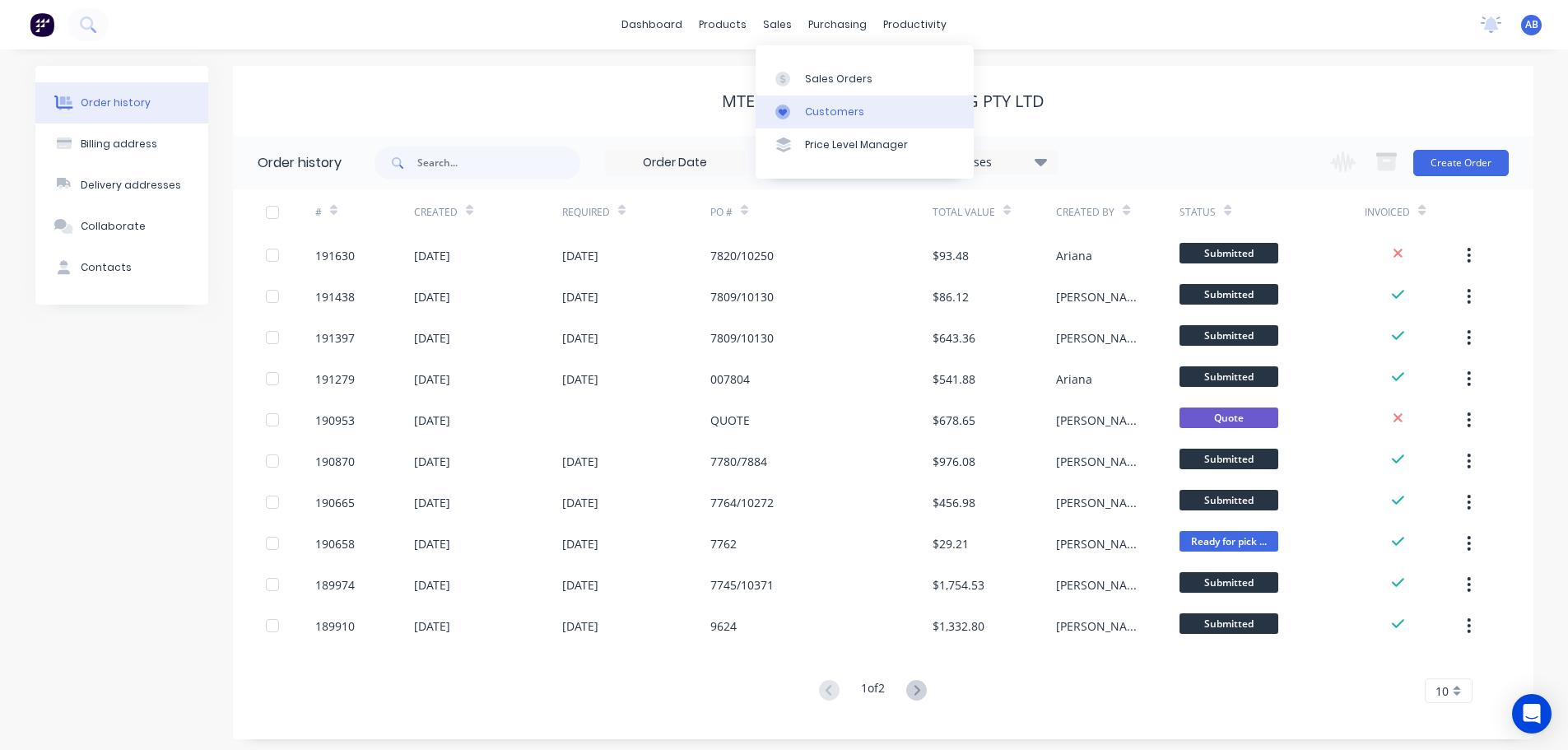
click at [820, 105] on div "Customers" at bounding box center [835, 112] width 59 height 15
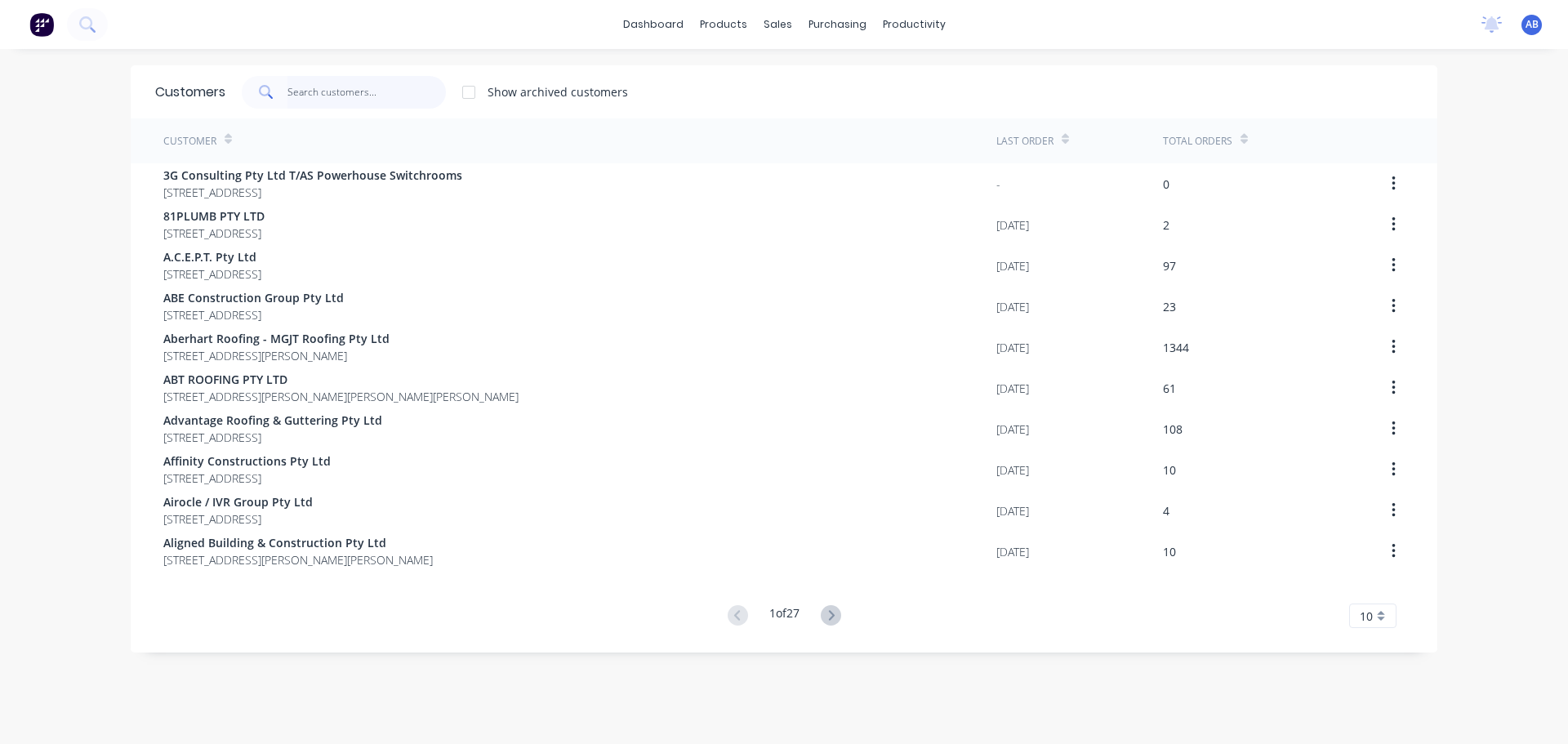
click at [322, 86] on input "text" at bounding box center [367, 92] width 159 height 33
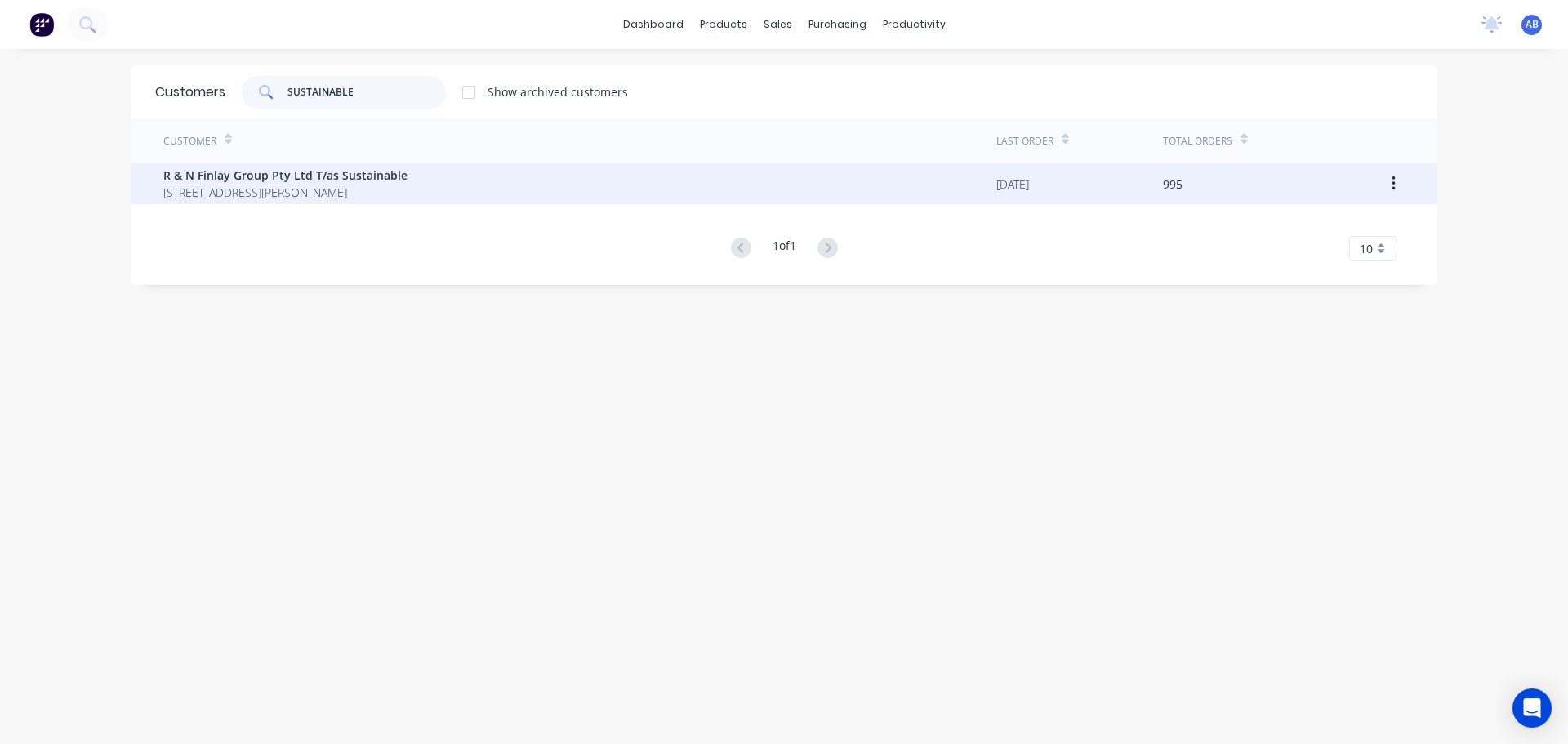
type input "SUSTAINABLE"
click at [320, 179] on span "R & N Finlay Group Pty Ltd T/as Sustainable" at bounding box center [285, 175] width 244 height 17
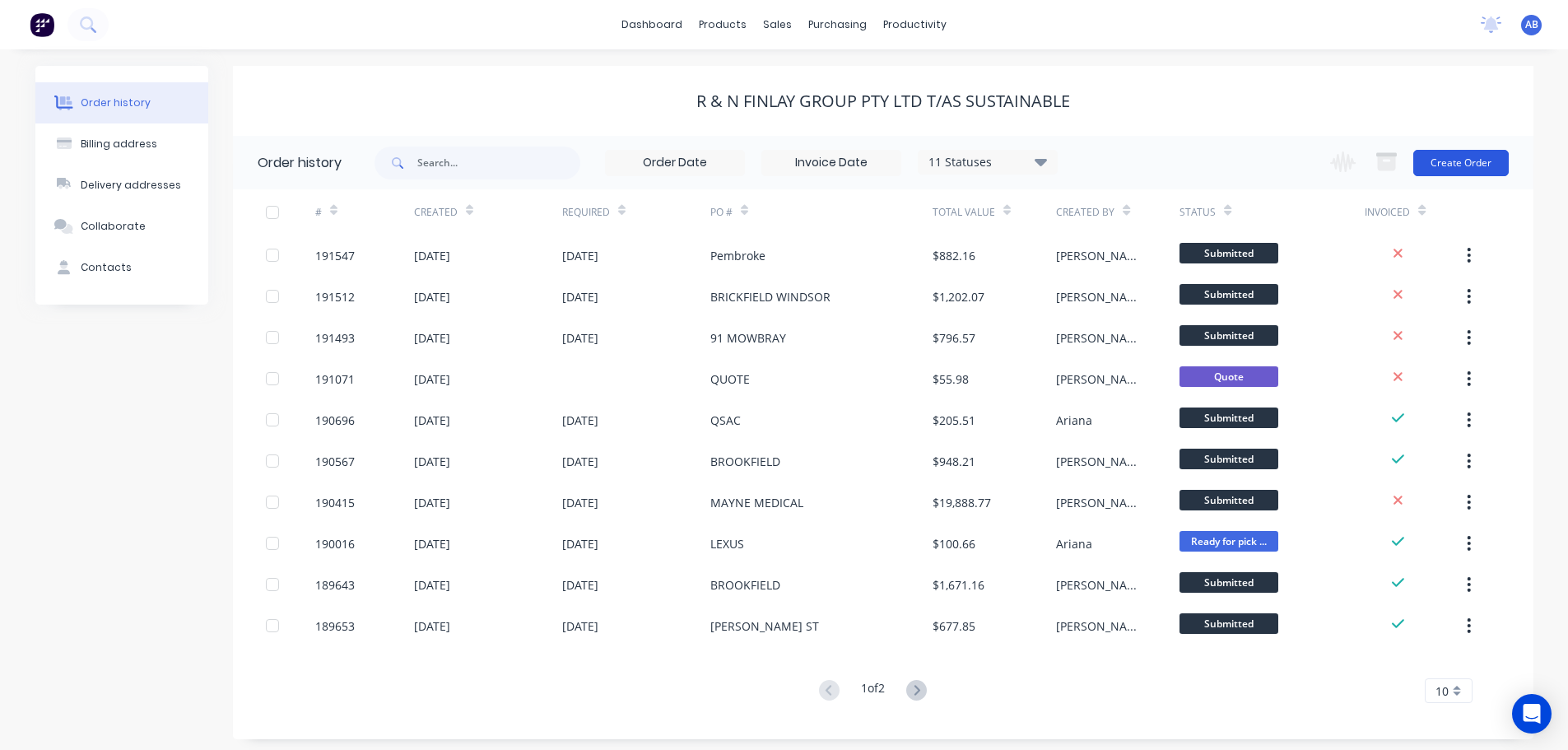
click at [1450, 162] on button "Create Order" at bounding box center [1461, 162] width 96 height 26
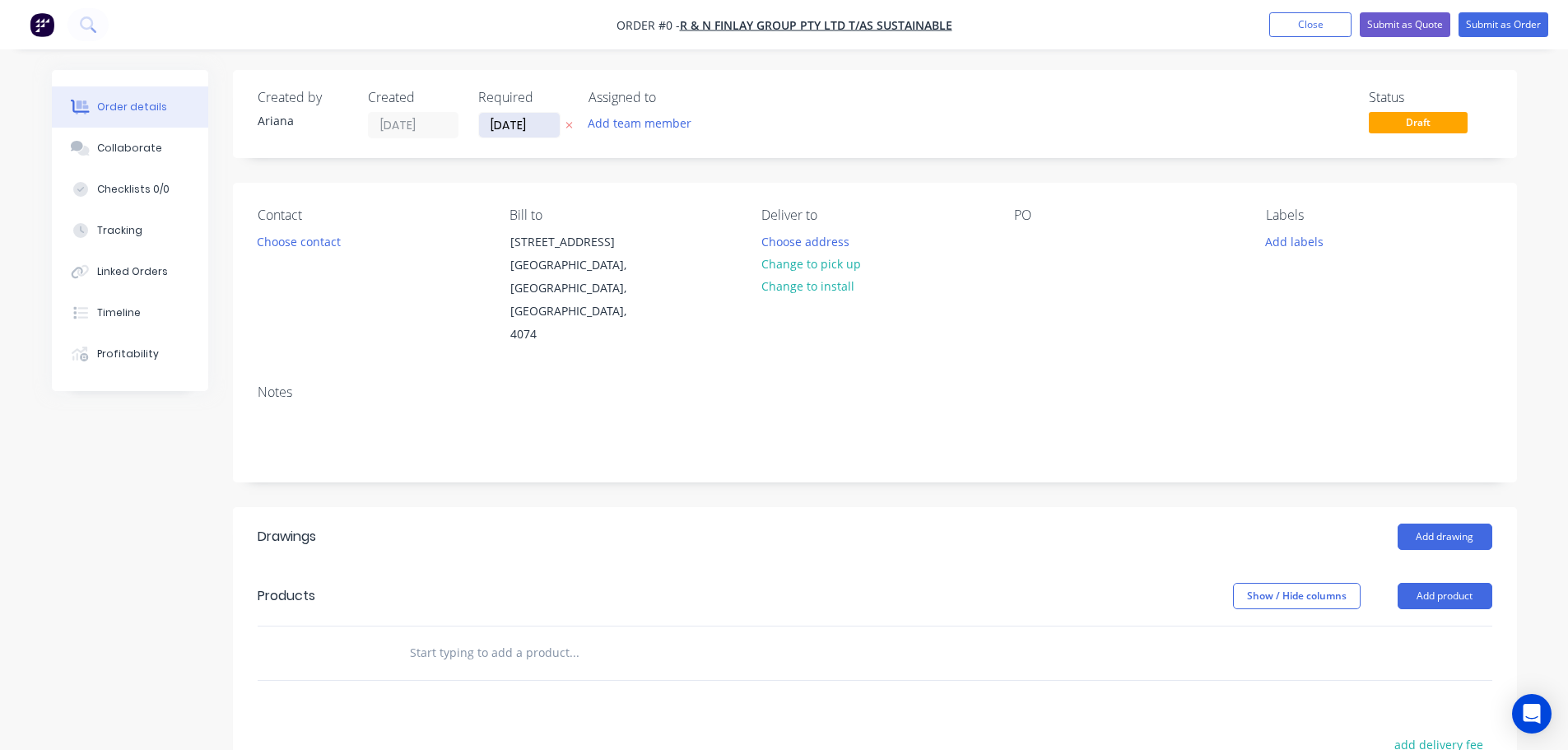
click at [529, 126] on input "[DATE]" at bounding box center [519, 124] width 80 height 25
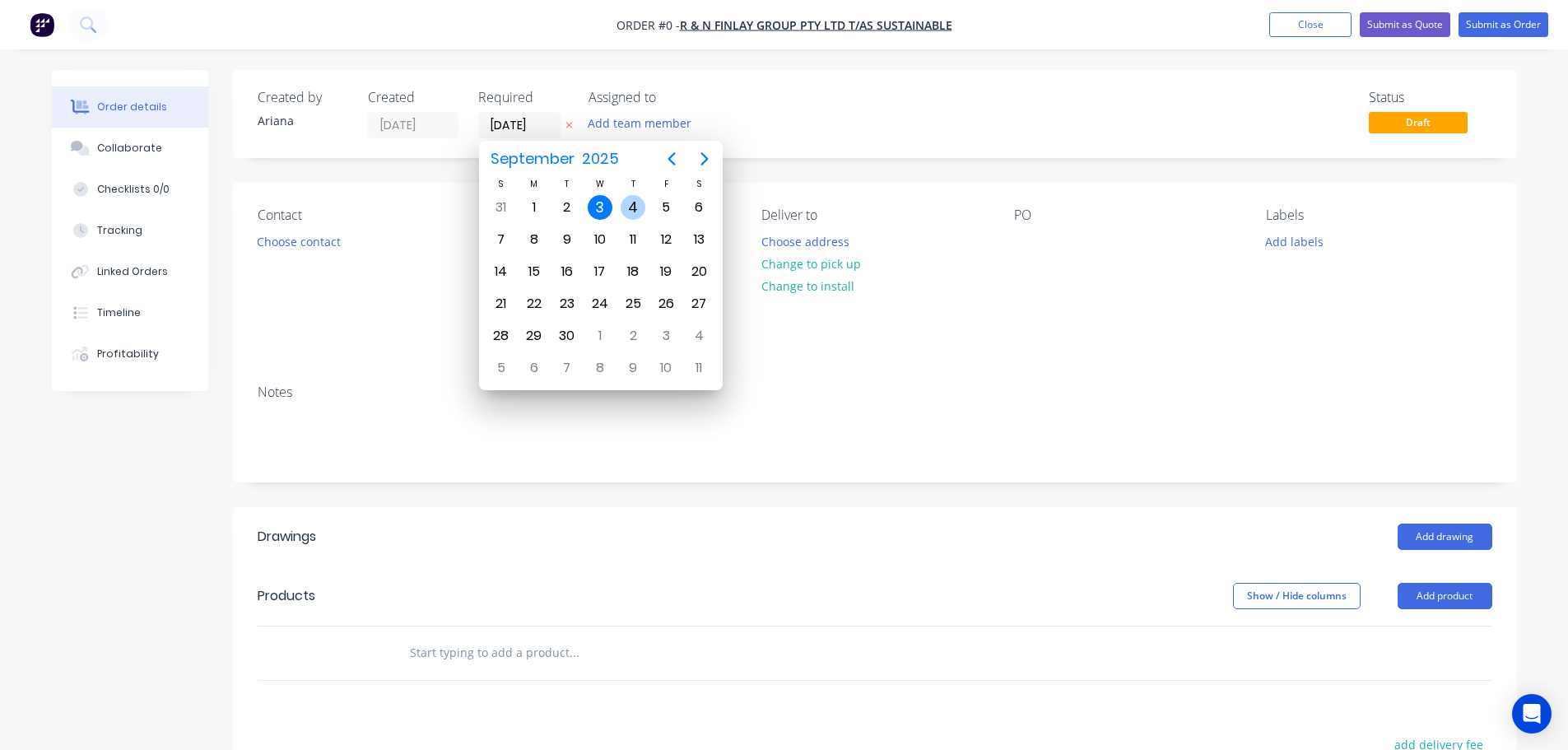
click at [633, 202] on div "4" at bounding box center [633, 207] width 25 height 25
type input "[DATE]"
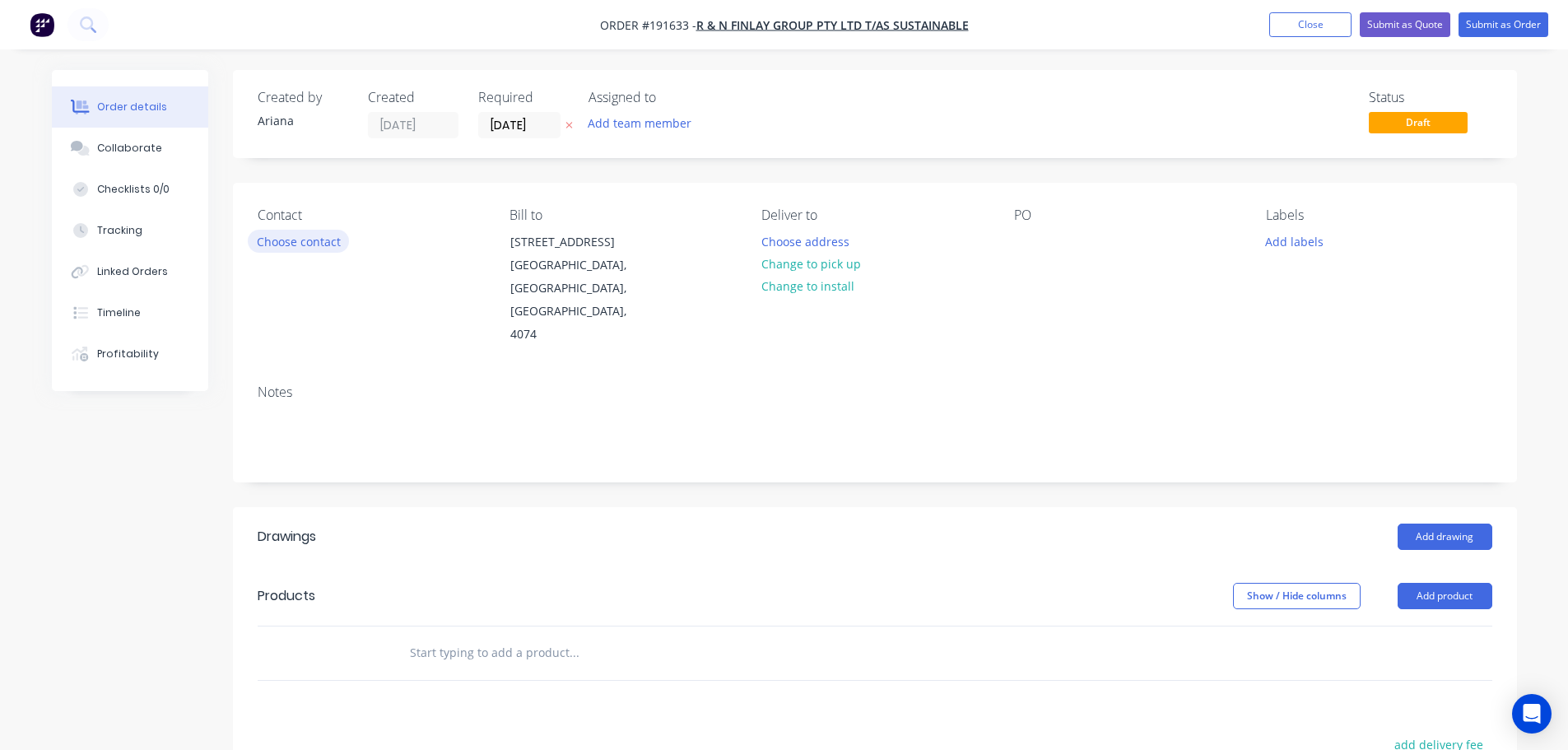
click at [279, 248] on button "Choose contact" at bounding box center [299, 241] width 101 height 22
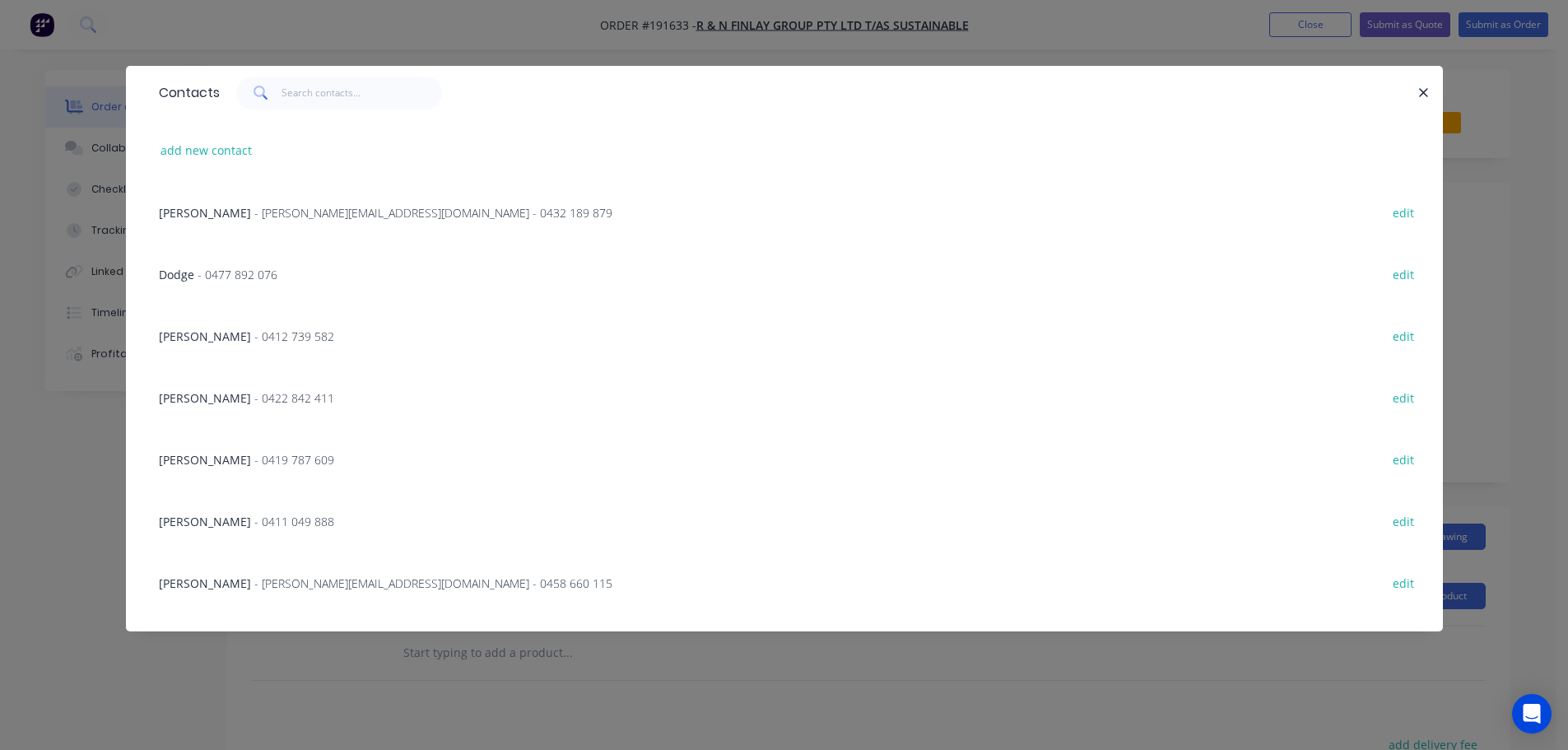
click at [383, 582] on span "- [PERSON_NAME][EMAIL_ADDRESS][DOMAIN_NAME] - 0458 660 115" at bounding box center [433, 583] width 358 height 15
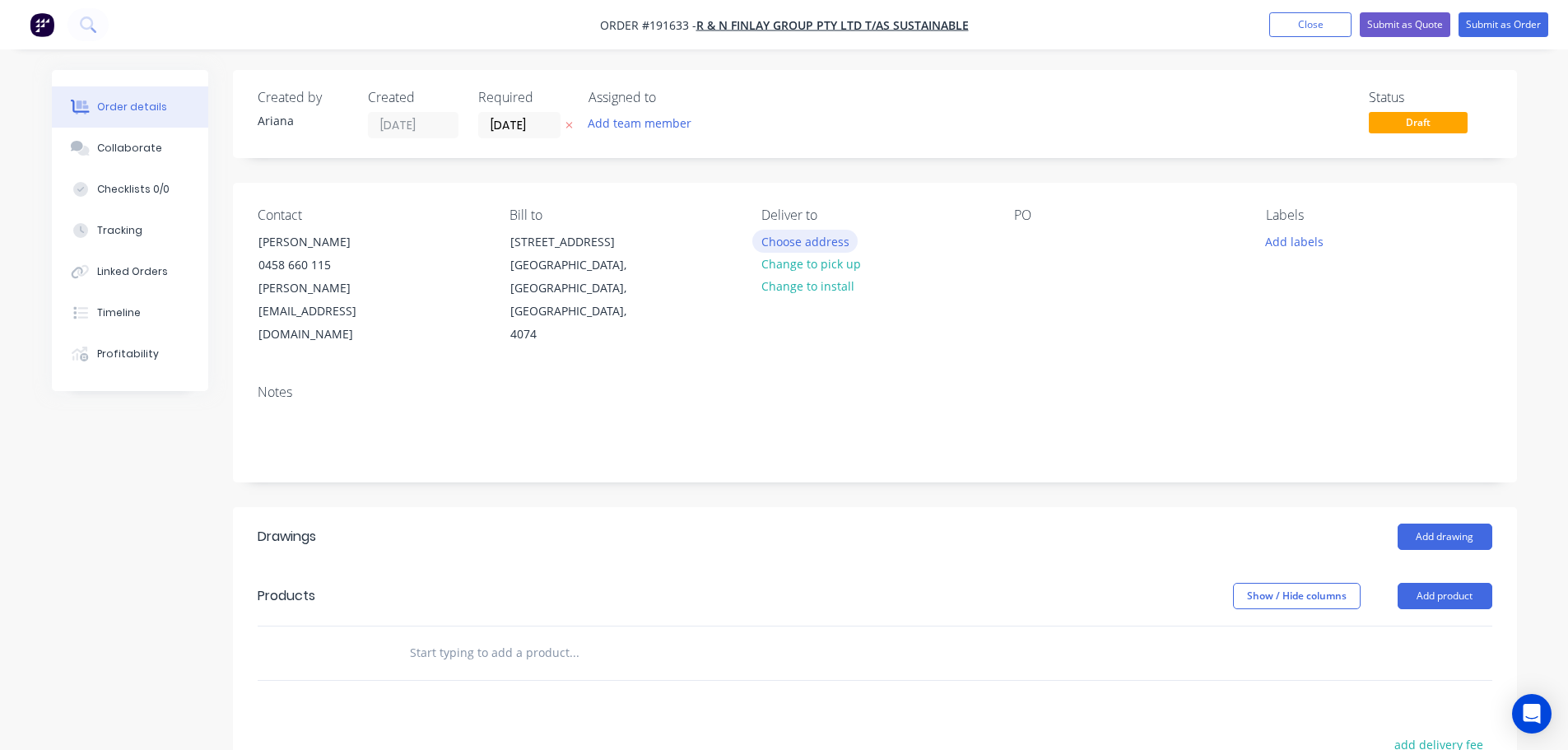
click at [820, 240] on button "Choose address" at bounding box center [805, 241] width 106 height 22
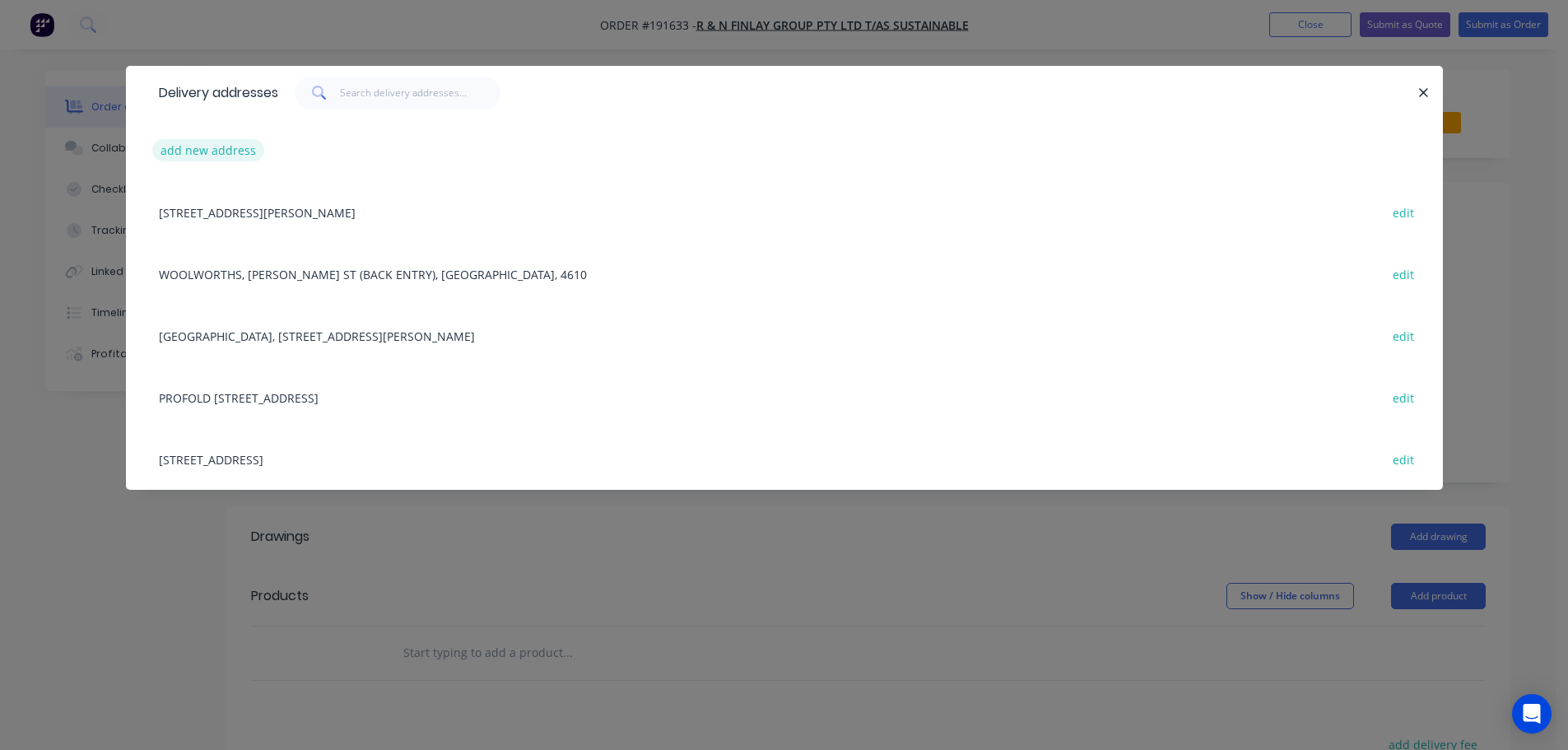
click at [200, 155] on button "add new address" at bounding box center [208, 151] width 112 height 22
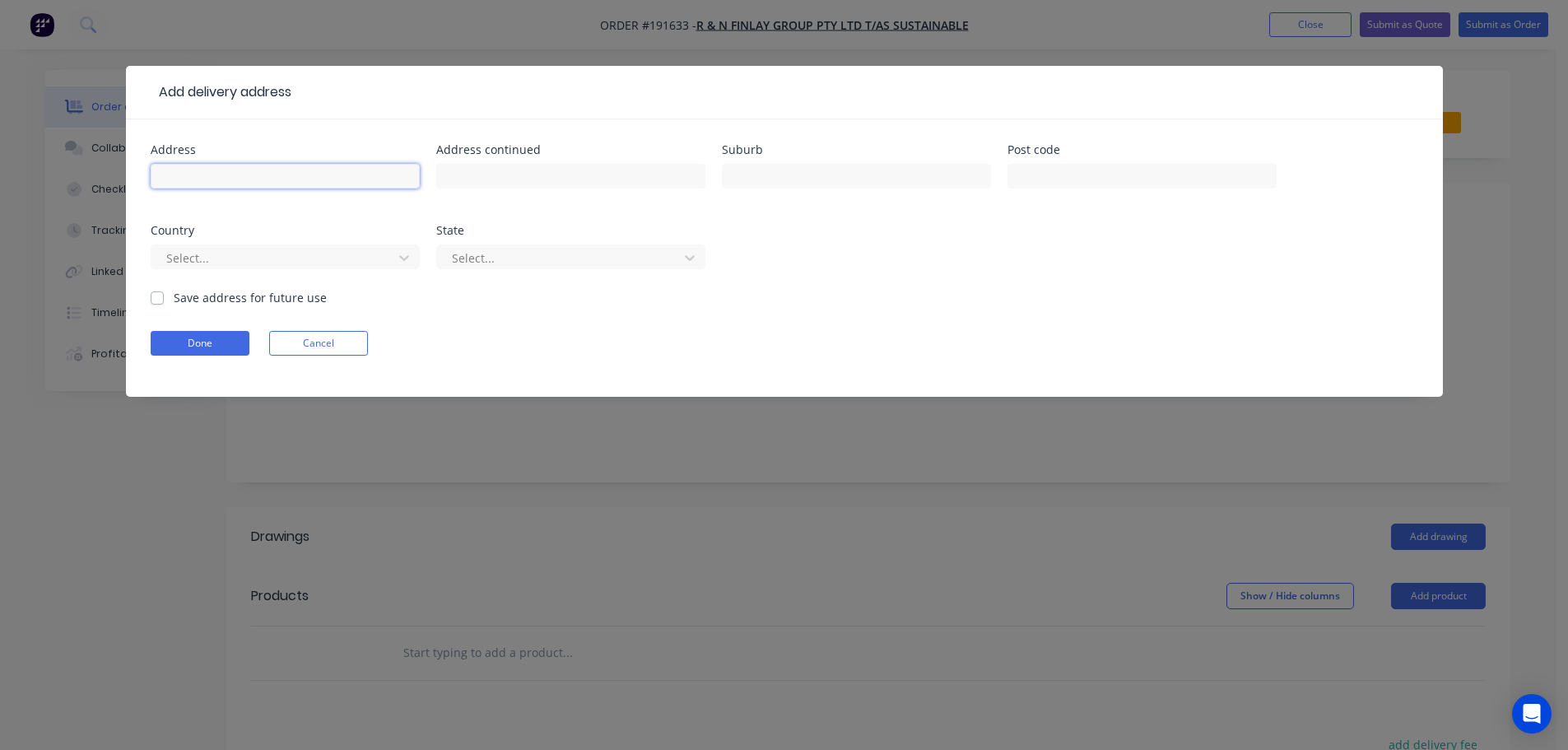
click at [180, 178] on input "text" at bounding box center [285, 176] width 269 height 25
type input "313 GOLDCREEK ROAD"
type input "BROOKFIELD"
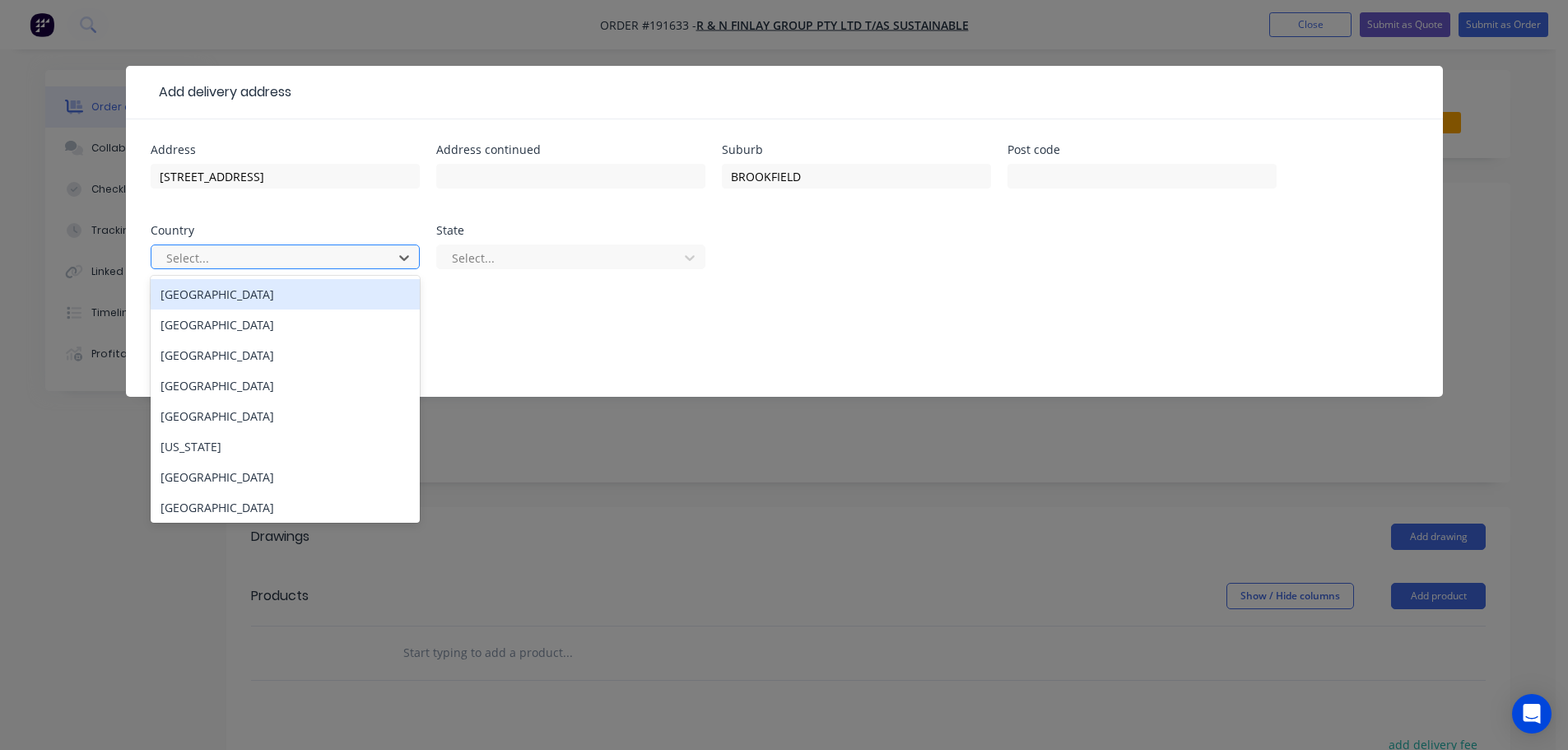
click at [237, 301] on div "Australia" at bounding box center [285, 294] width 269 height 30
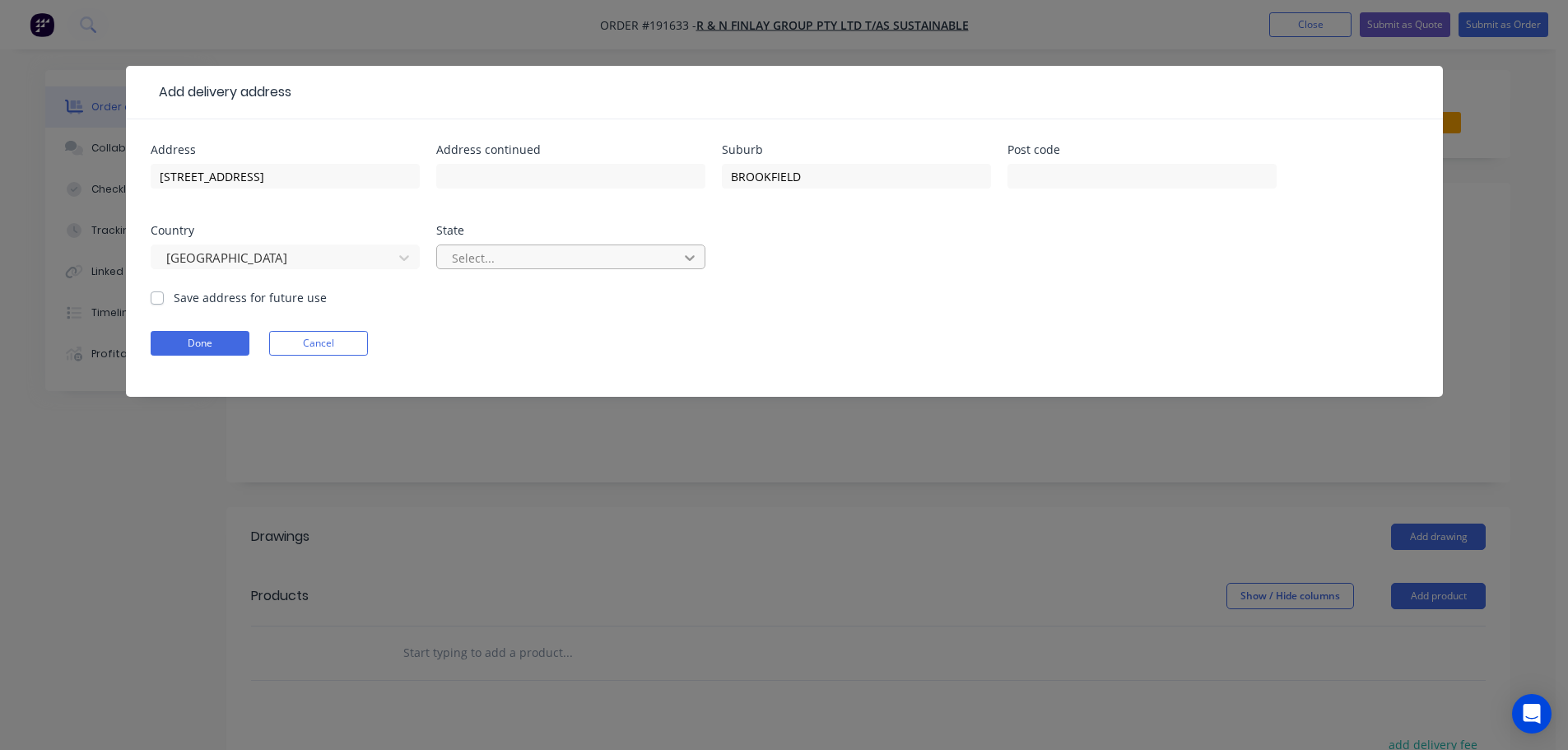
click at [695, 260] on icon at bounding box center [689, 257] width 16 height 16
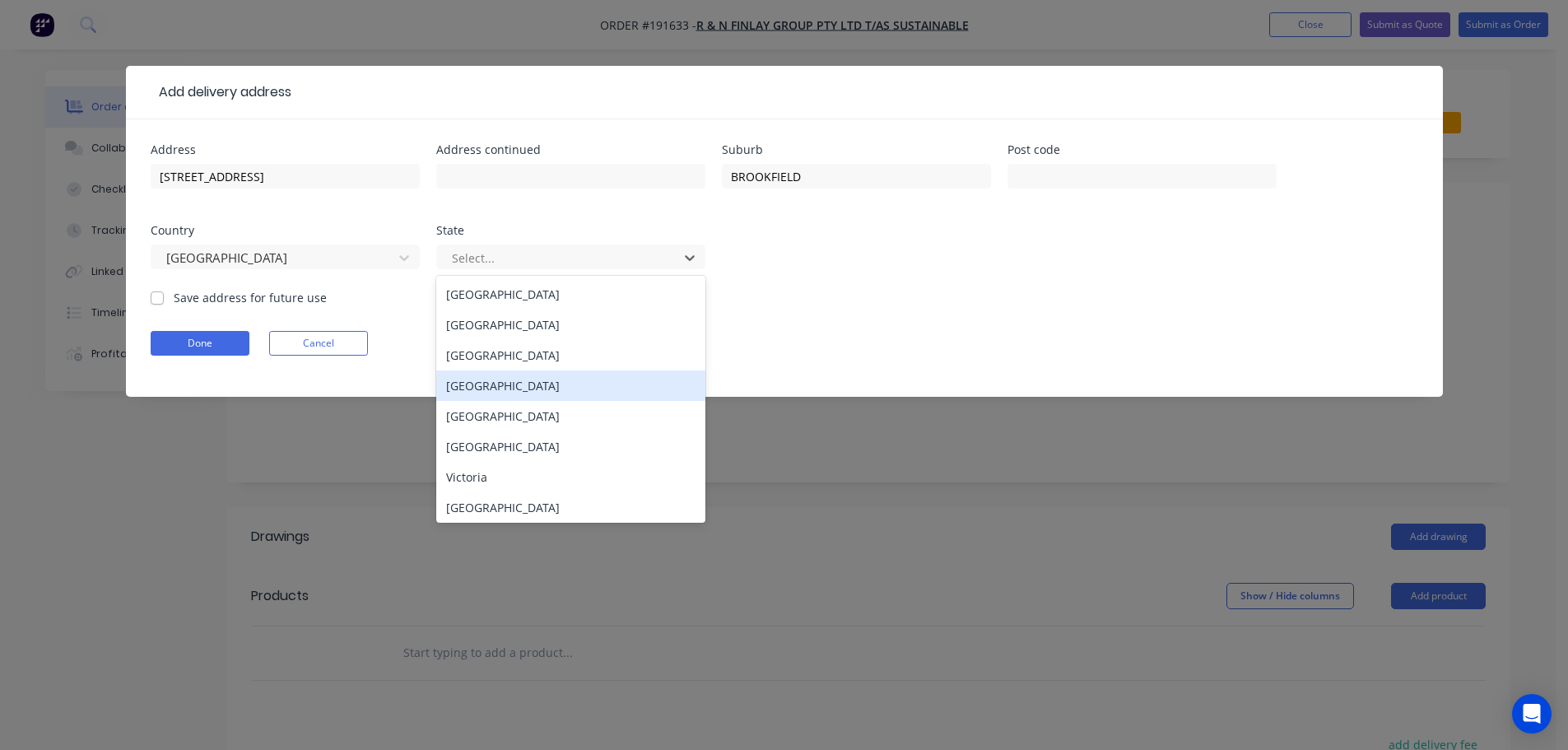
click at [545, 387] on div "Queensland" at bounding box center [571, 386] width 269 height 30
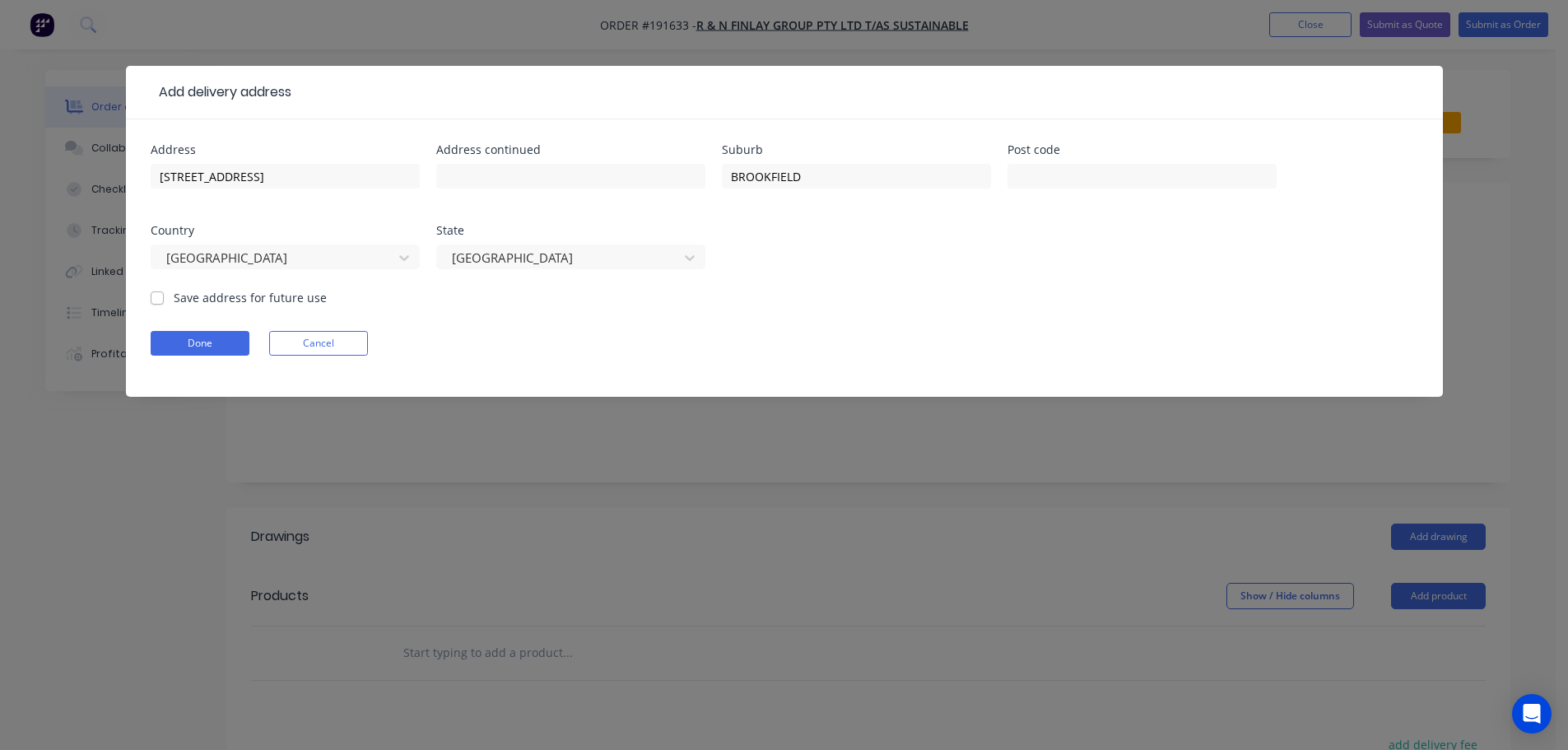
click at [842, 290] on form "Address 313 GOLDCREEK ROAD Address continued Suburb BROOKFIELD Post code Countr…" at bounding box center [784, 270] width 1268 height 253
click at [210, 345] on button "Done" at bounding box center [200, 342] width 99 height 25
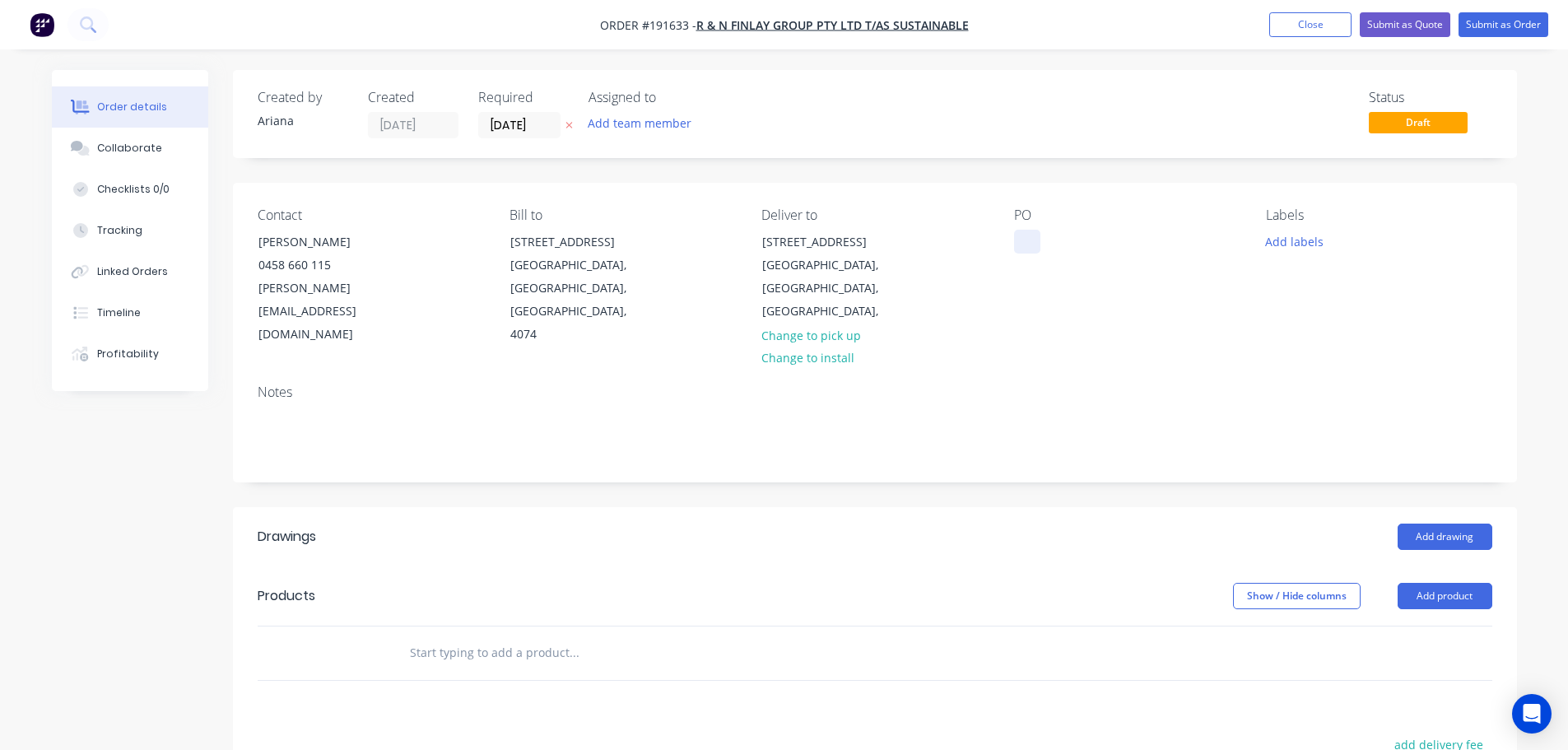
click at [1024, 238] on div at bounding box center [1027, 242] width 26 height 24
click at [1279, 236] on button "Add labels" at bounding box center [1295, 241] width 76 height 22
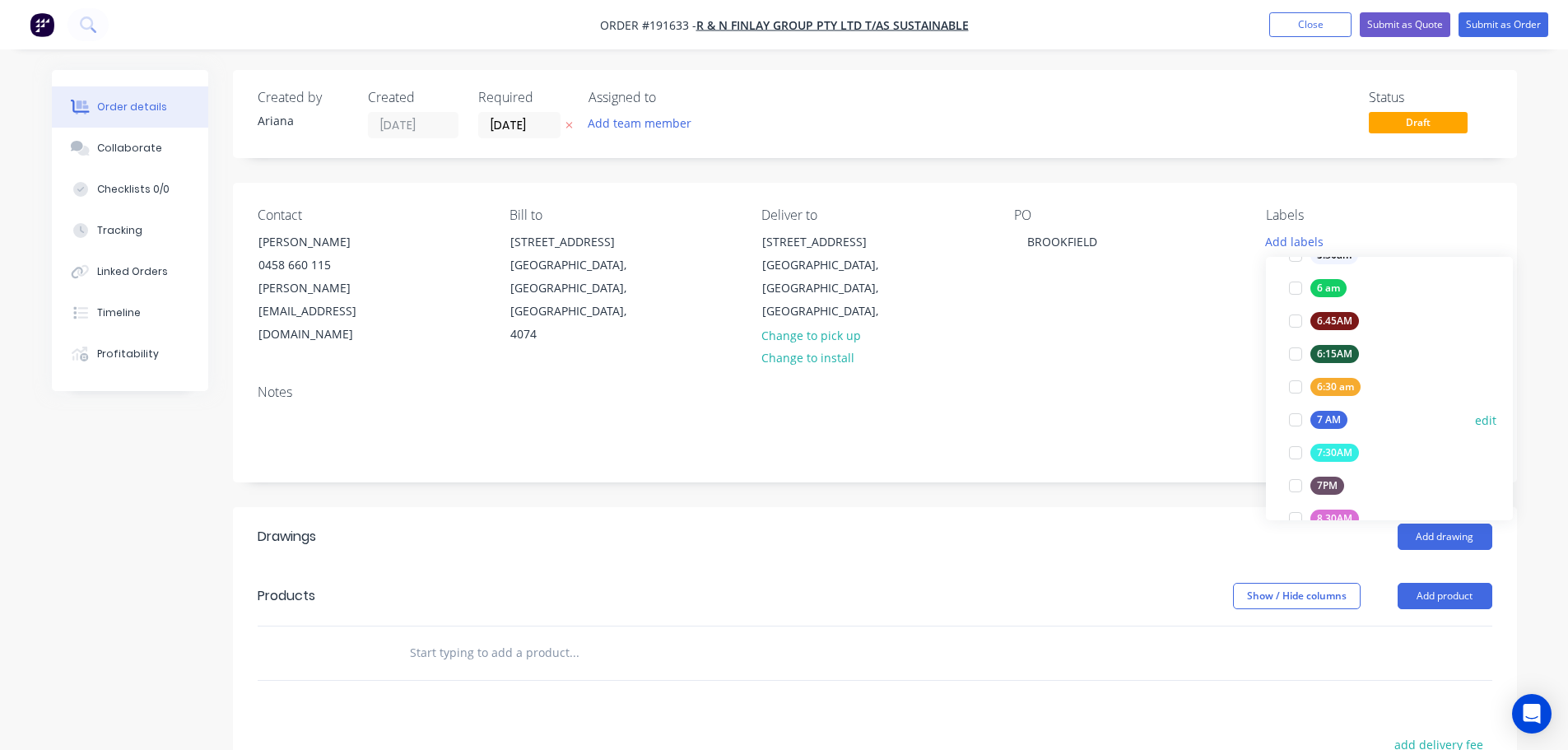
click at [1294, 418] on div at bounding box center [1296, 419] width 33 height 33
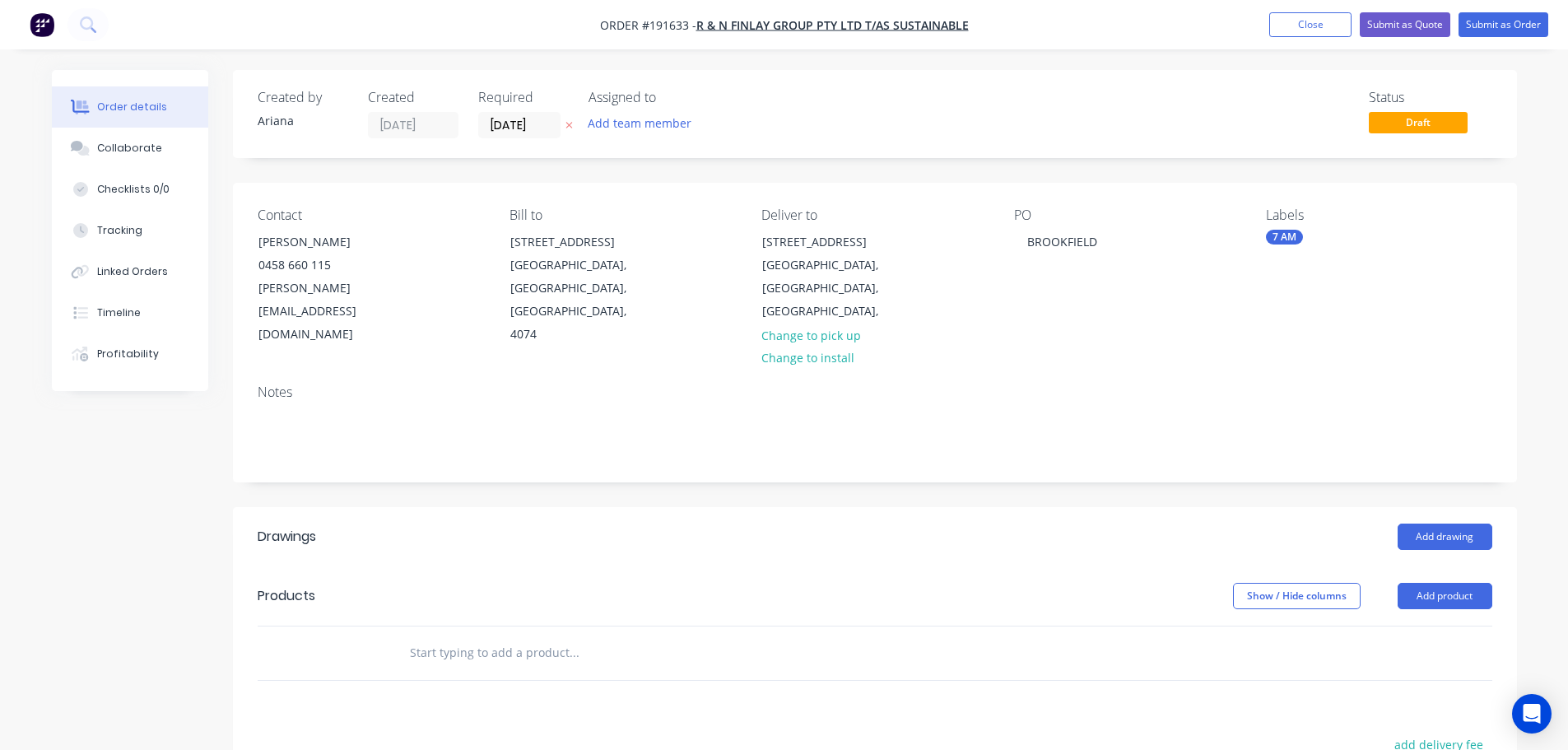
click at [1171, 385] on div "Notes" at bounding box center [875, 392] width 1235 height 15
click at [1459, 583] on button "Add product" at bounding box center [1445, 595] width 95 height 26
click at [1418, 626] on div "Product catalogue" at bounding box center [1414, 638] width 127 height 24
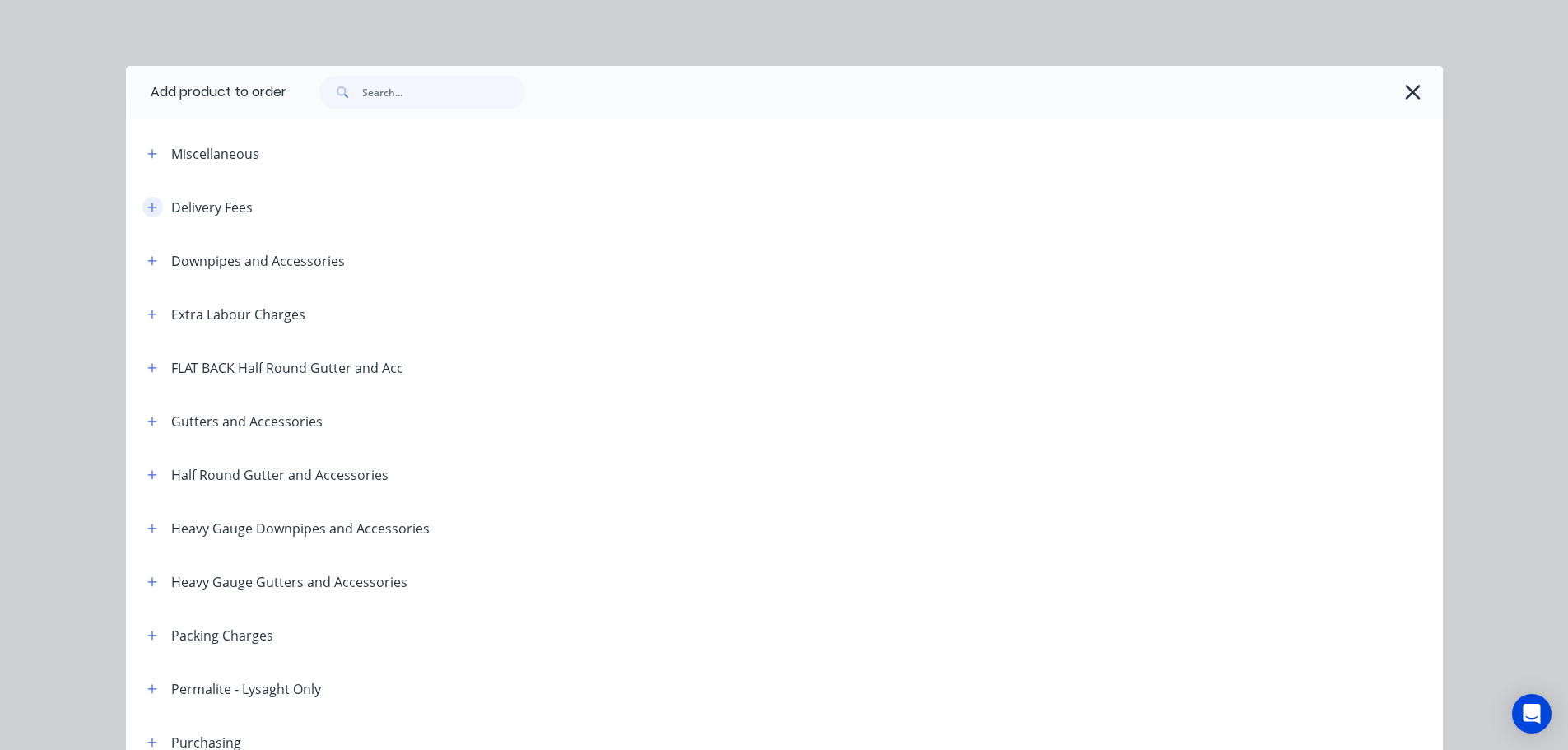
click at [142, 198] on button "button" at bounding box center [152, 207] width 20 height 20
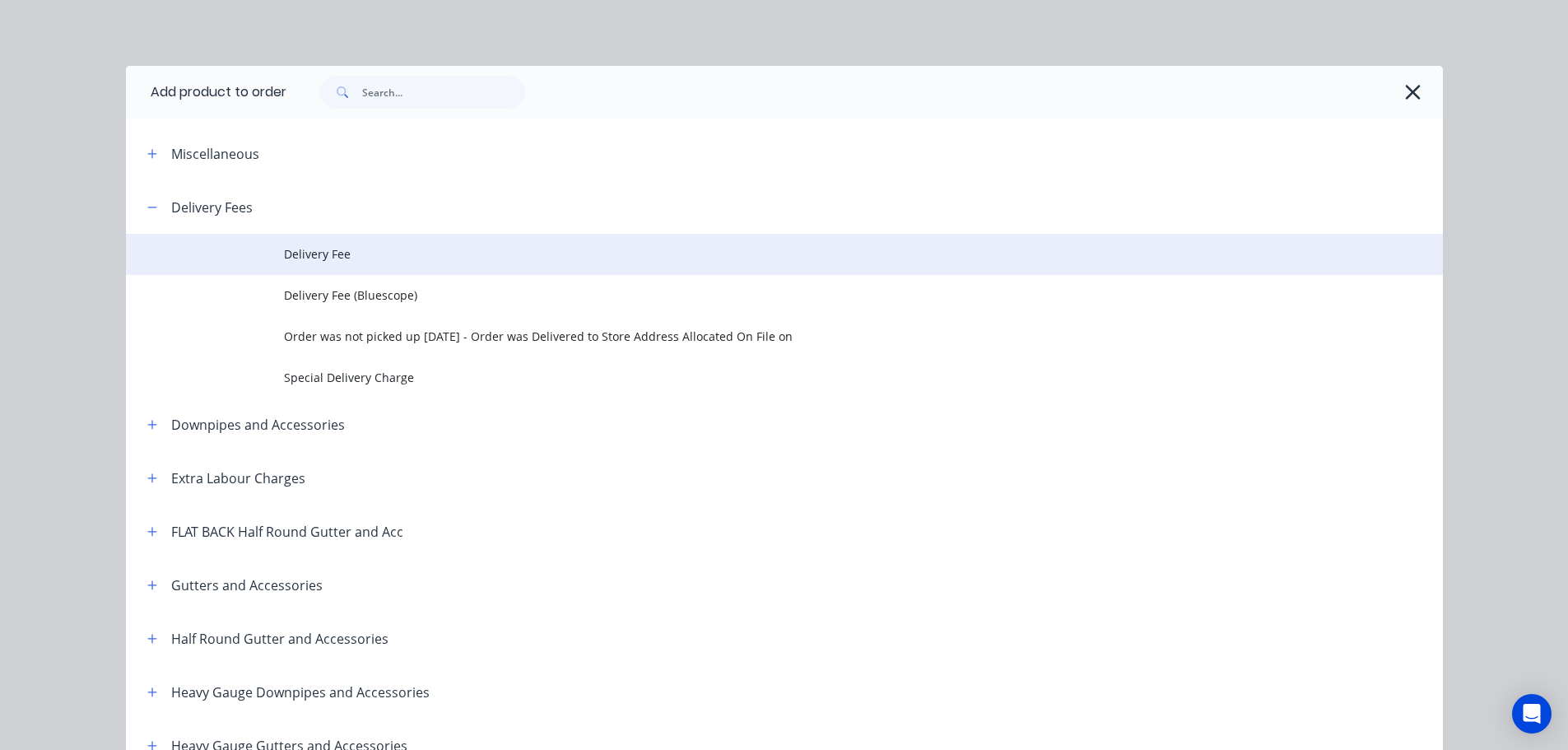
click at [357, 254] on span "Delivery Fee" at bounding box center [748, 254] width 927 height 17
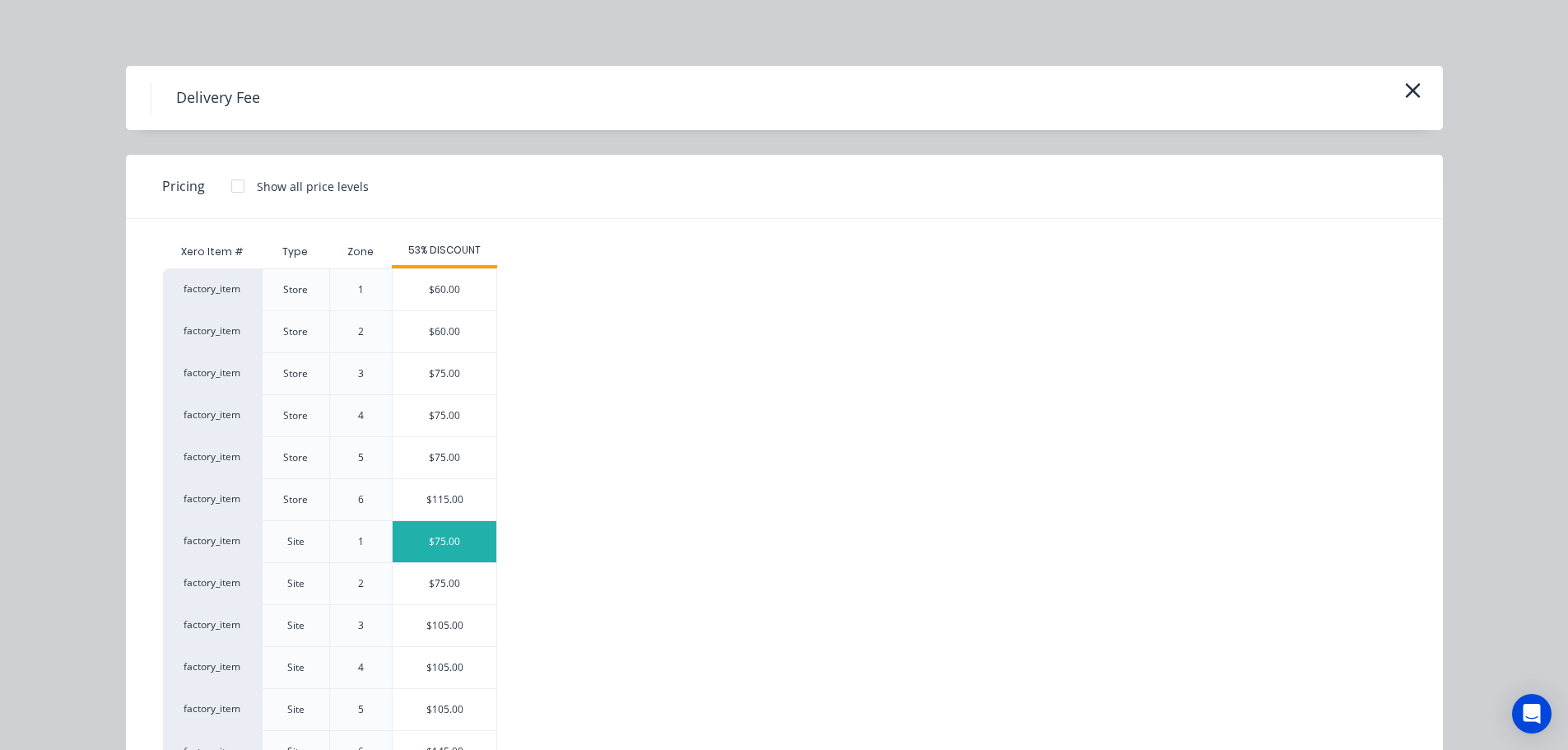
click at [435, 541] on div "$75.00" at bounding box center [444, 541] width 104 height 41
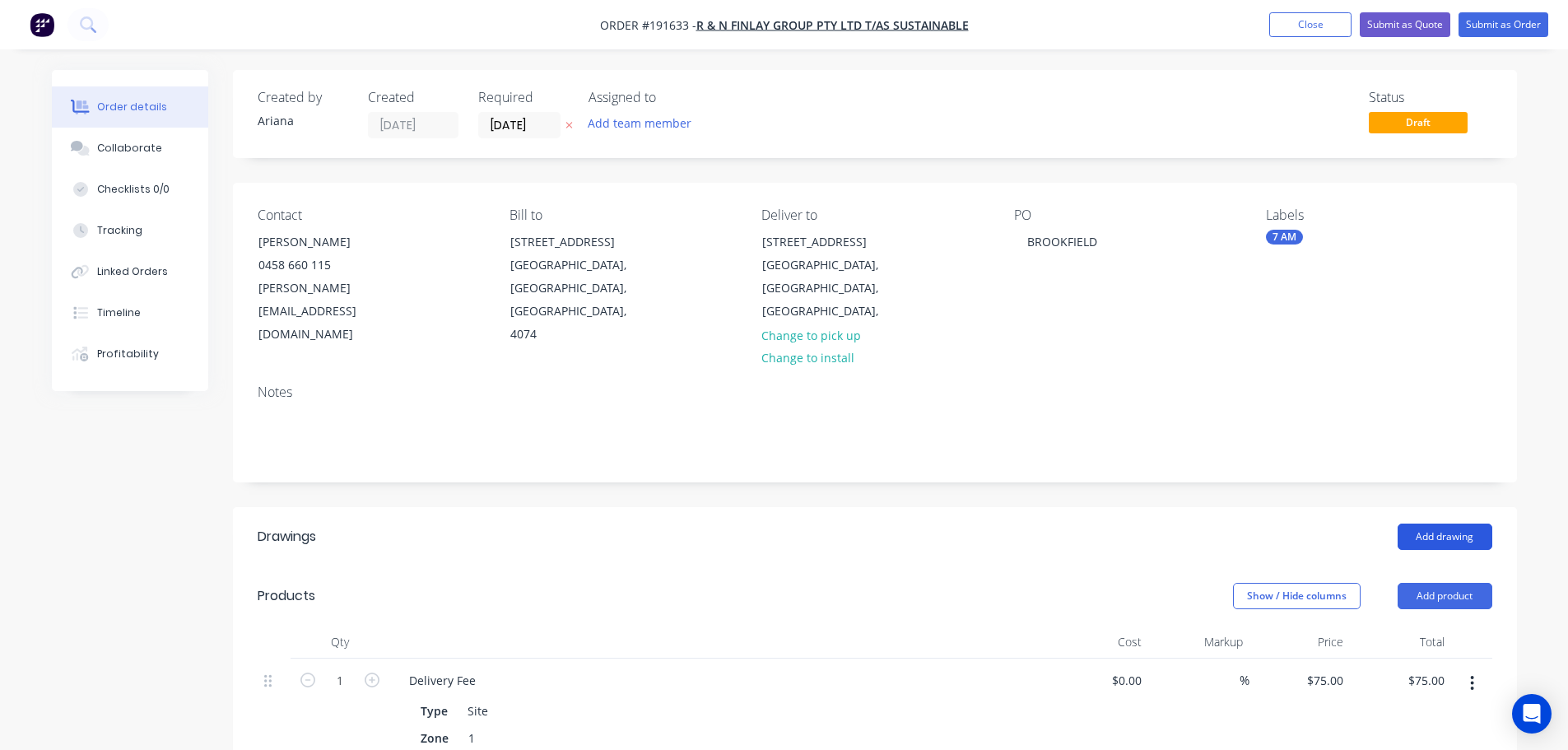
click at [1450, 523] on button "Add drawing" at bounding box center [1445, 536] width 95 height 26
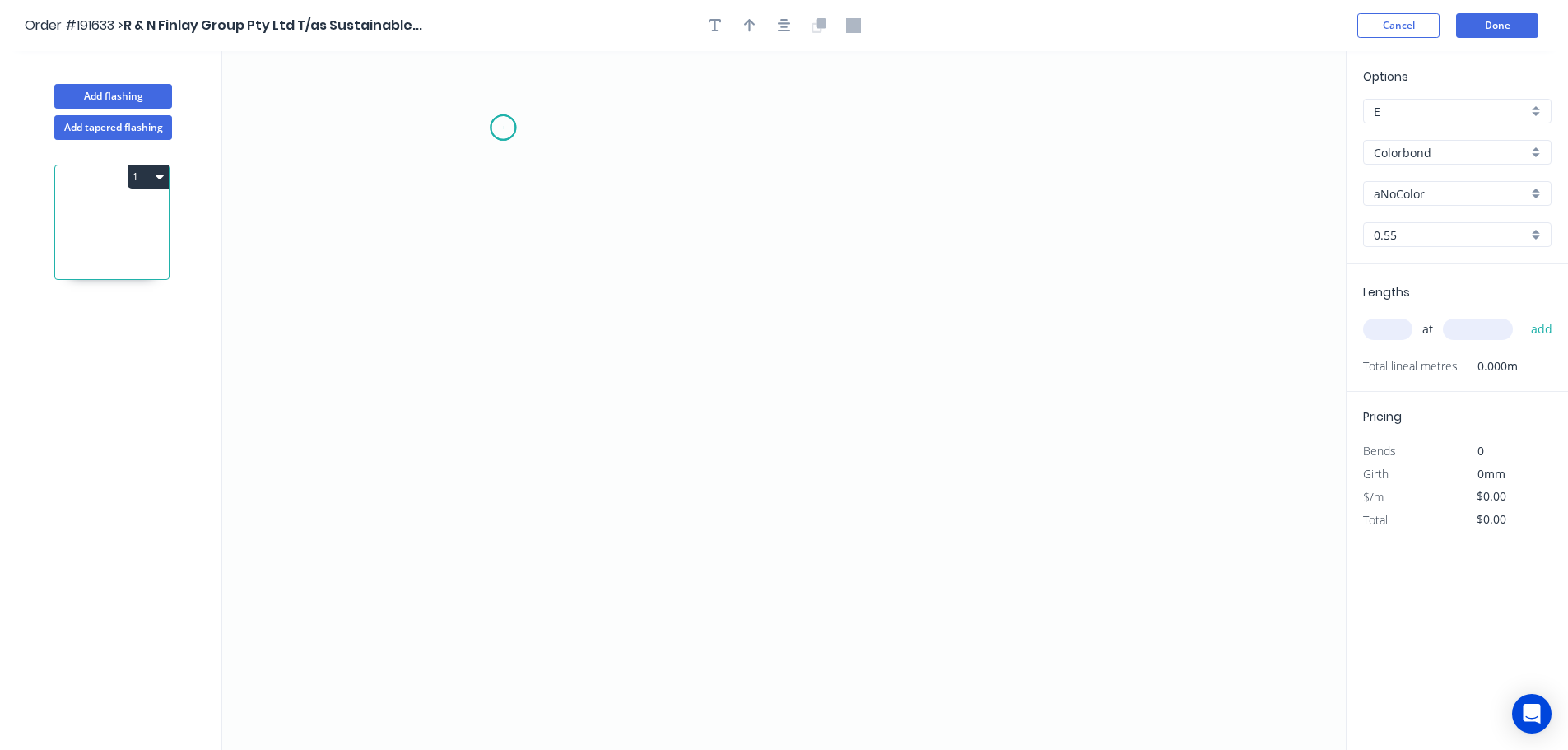
click at [503, 128] on icon "0" at bounding box center [784, 400] width 1124 height 698
click at [584, 177] on icon "0" at bounding box center [784, 400] width 1124 height 698
click at [556, 596] on icon "0 ?" at bounding box center [784, 400] width 1124 height 698
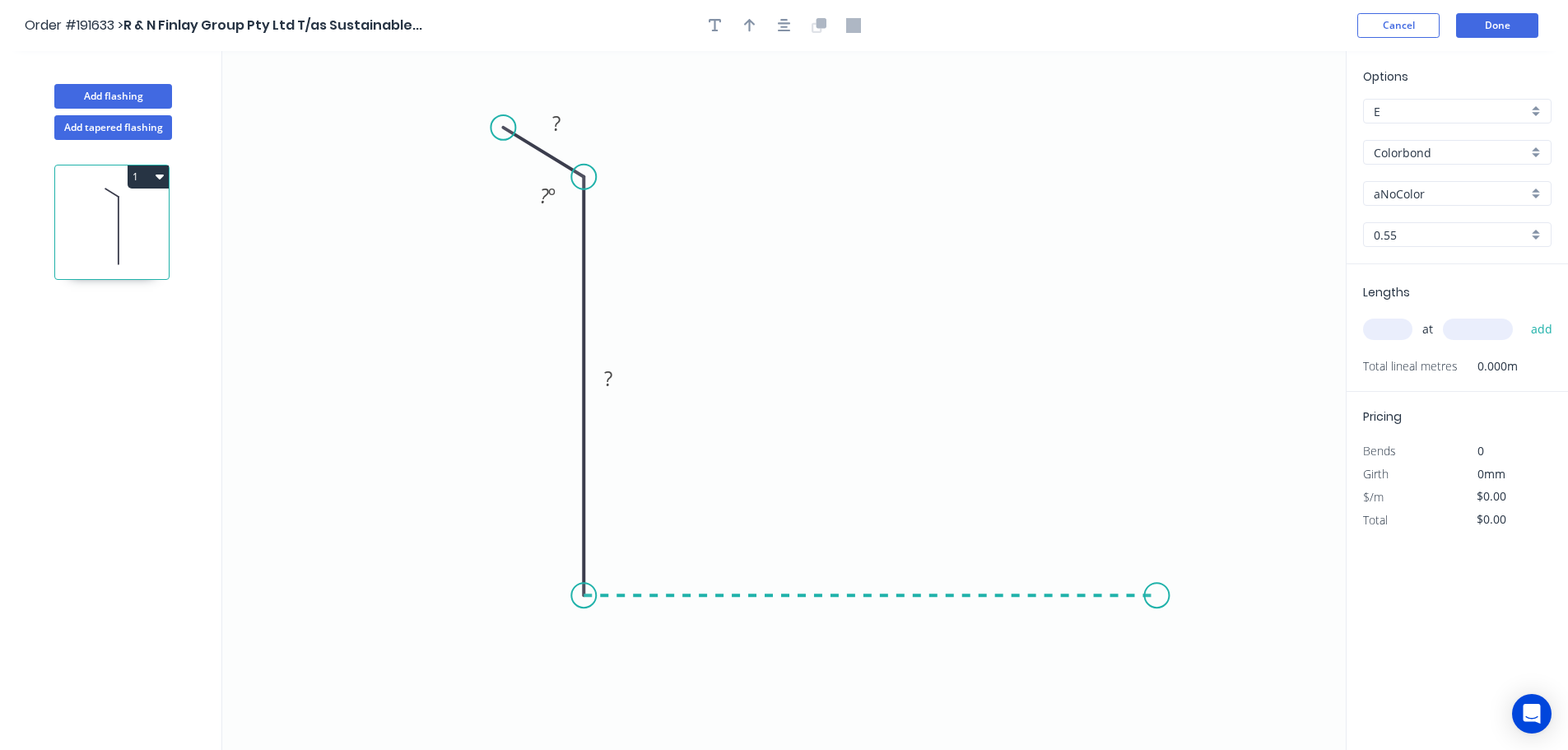
click at [1158, 579] on icon "0 ? ? ? º" at bounding box center [784, 400] width 1124 height 698
click at [1214, 672] on icon "0 ? ? ? ? º" at bounding box center [784, 400] width 1124 height 698
click at [1214, 672] on circle at bounding box center [1212, 671] width 25 height 25
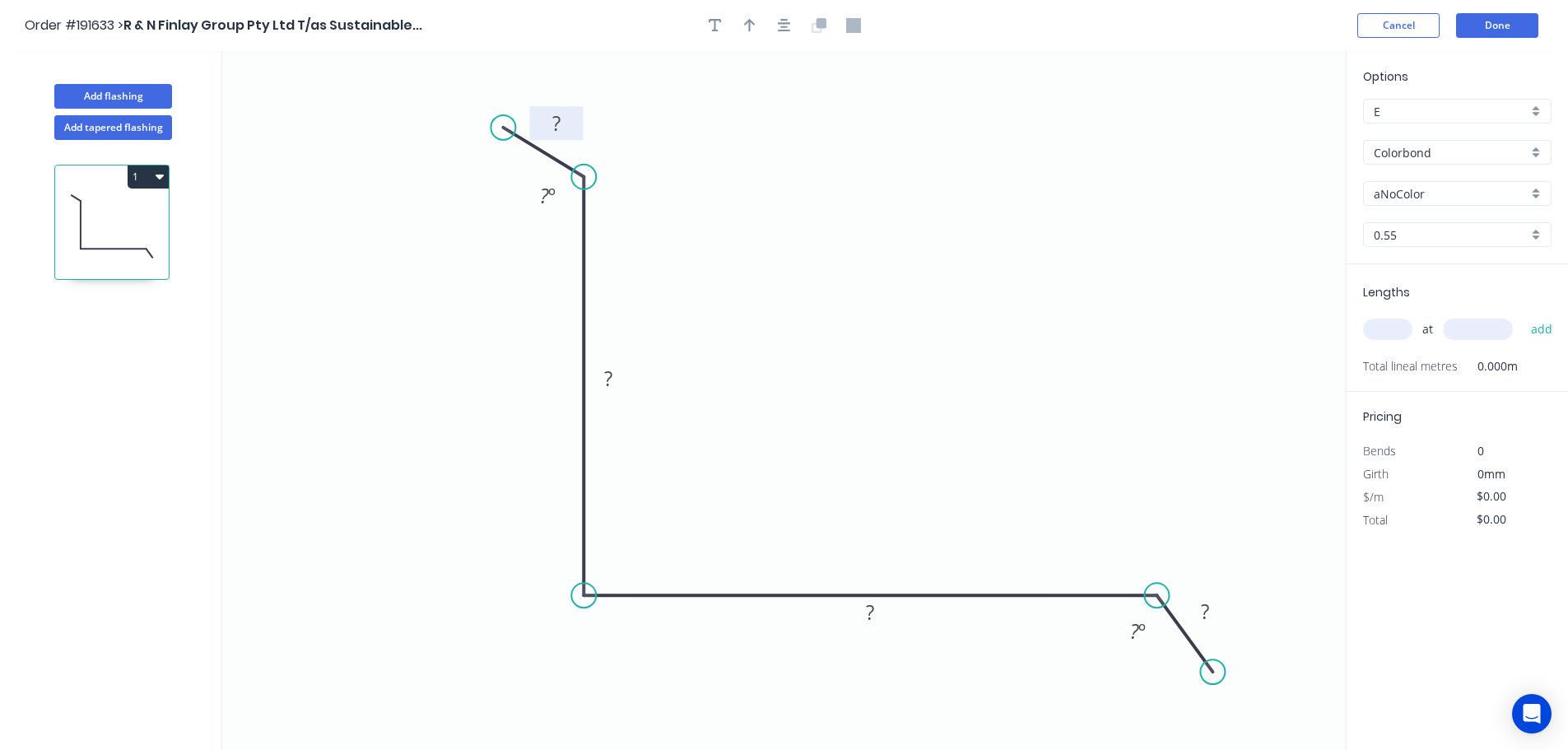
click at [558, 121] on tspan "?" at bounding box center [556, 123] width 8 height 27
click at [885, 165] on icon "0 30 245 240 30 120 º 120 º" at bounding box center [784, 400] width 1124 height 698
type input "$18.36"
click at [754, 26] on icon "button" at bounding box center [750, 25] width 12 height 15
drag, startPoint x: 1263, startPoint y: 129, endPoint x: 841, endPoint y: 277, distance: 447.2
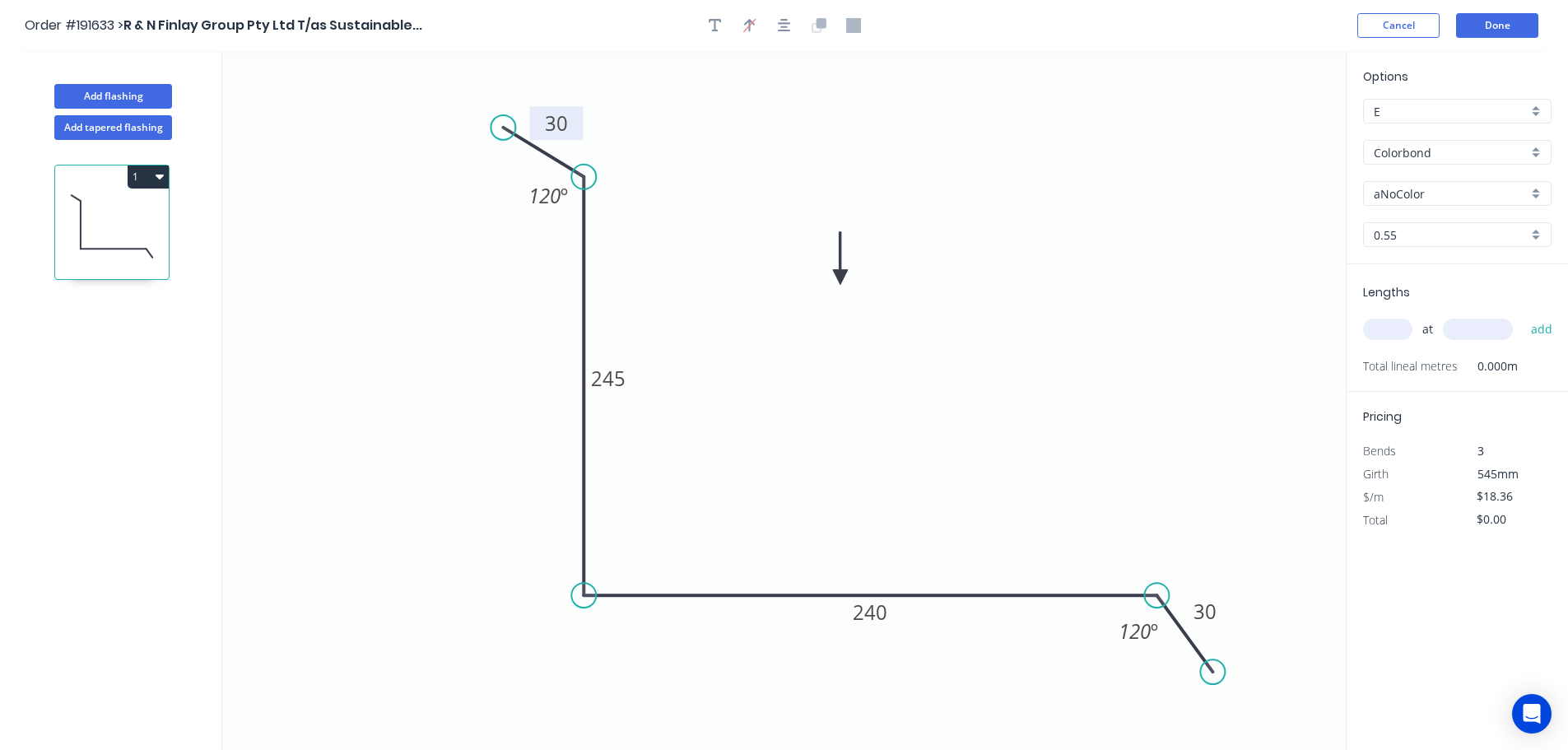
click at [841, 277] on icon at bounding box center [841, 259] width 15 height 52
click at [1538, 192] on div "aNoColor" at bounding box center [1457, 193] width 189 height 25
click at [1446, 331] on div "Woodland Grey" at bounding box center [1457, 337] width 187 height 29
type input "Woodland Grey"
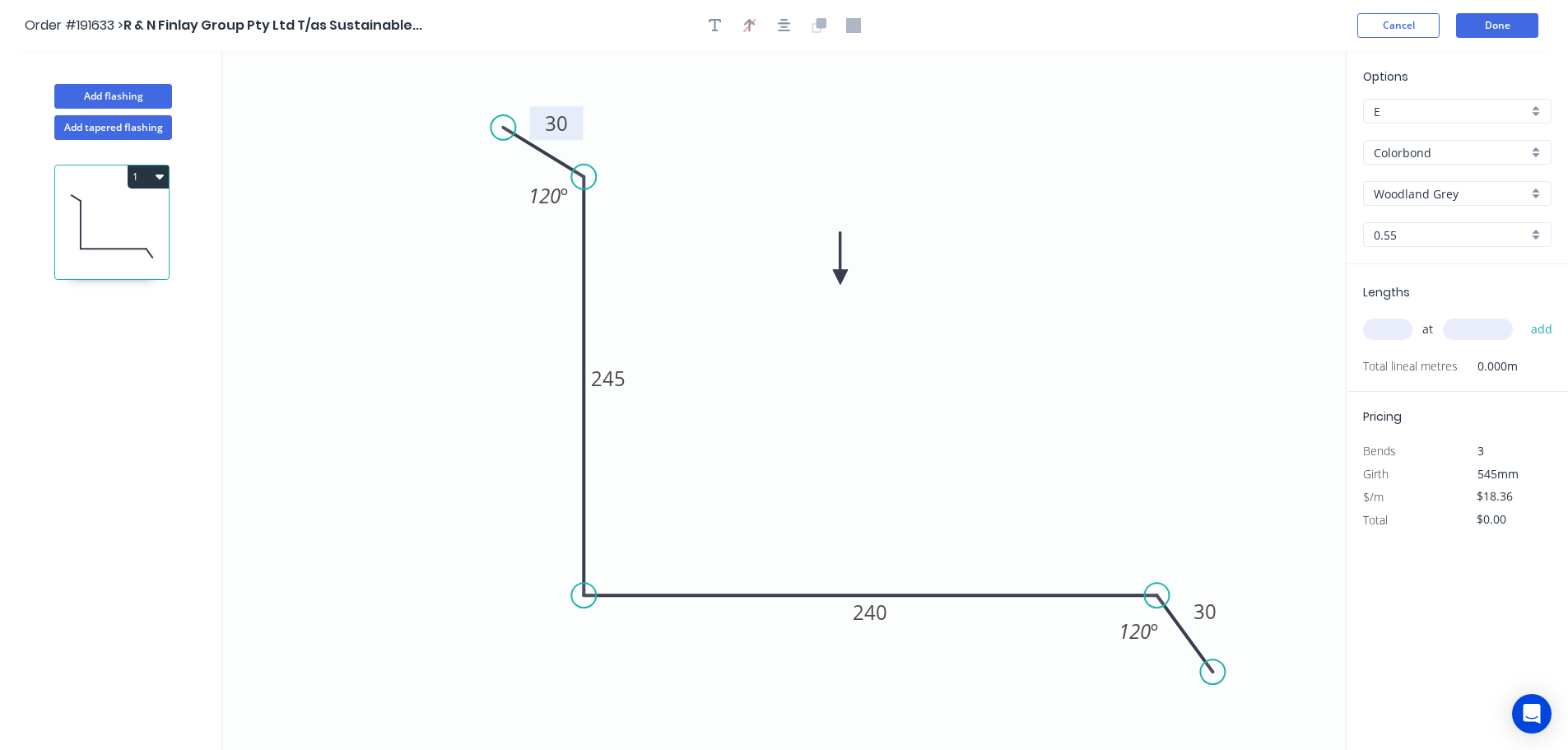
click at [1396, 326] on input "text" at bounding box center [1388, 329] width 49 height 21
type input "1"
type input "3000"
click at [1523, 315] on button "add" at bounding box center [1543, 329] width 39 height 28
type input "$55.08"
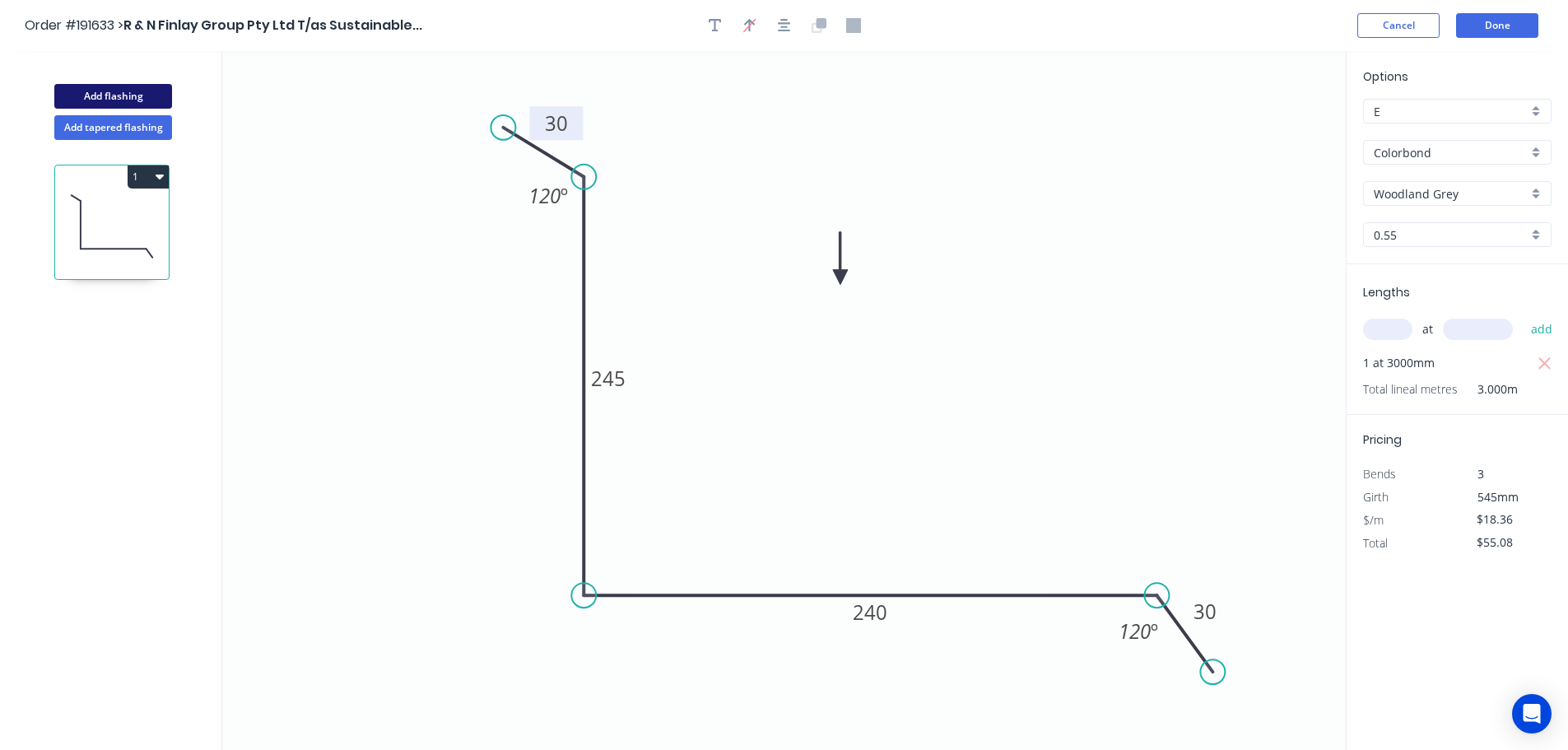
click at [109, 87] on button "Add flashing" at bounding box center [112, 96] width 118 height 25
type input "$0.00"
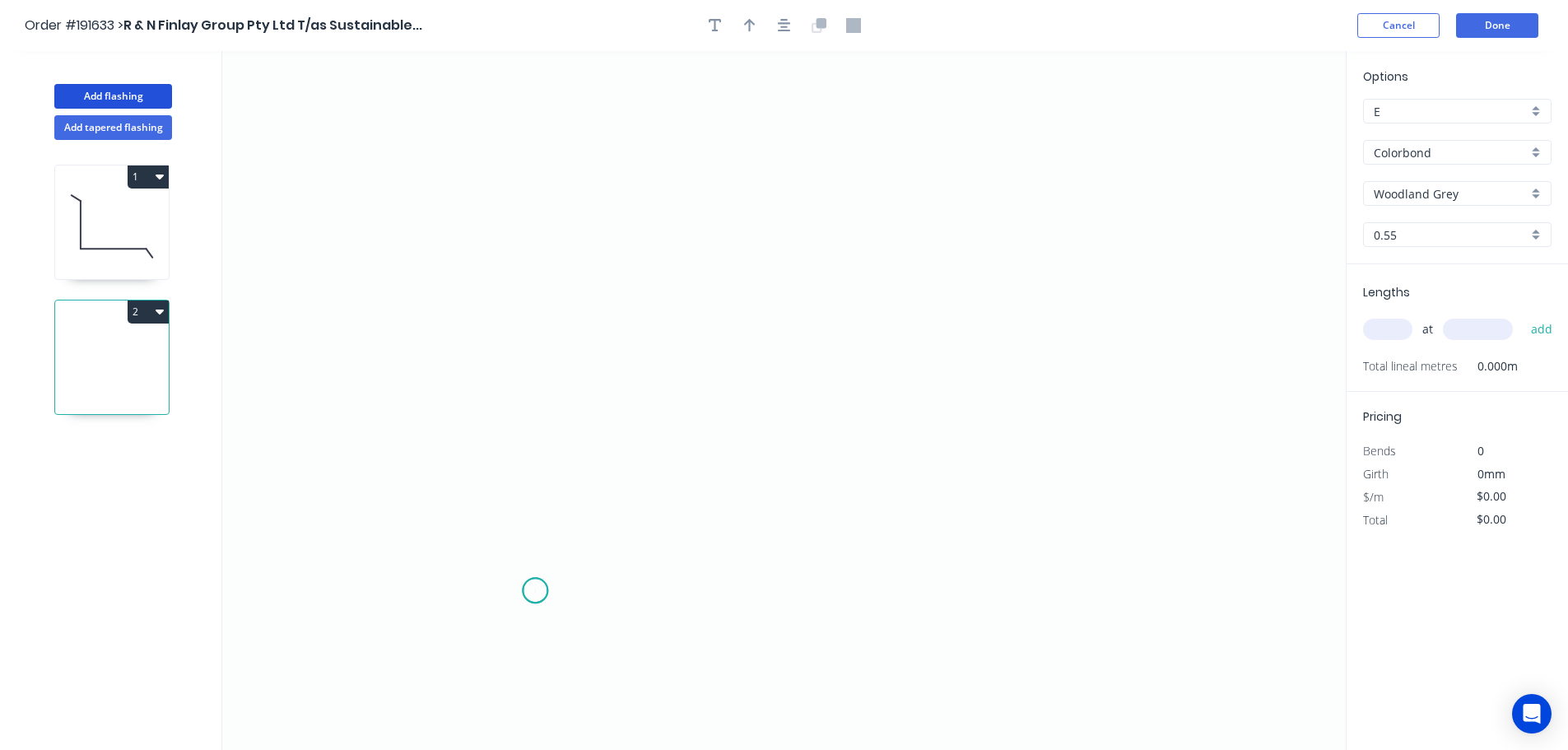
click at [535, 591] on icon "0" at bounding box center [784, 400] width 1124 height 698
click at [550, 120] on icon "0" at bounding box center [784, 400] width 1124 height 698
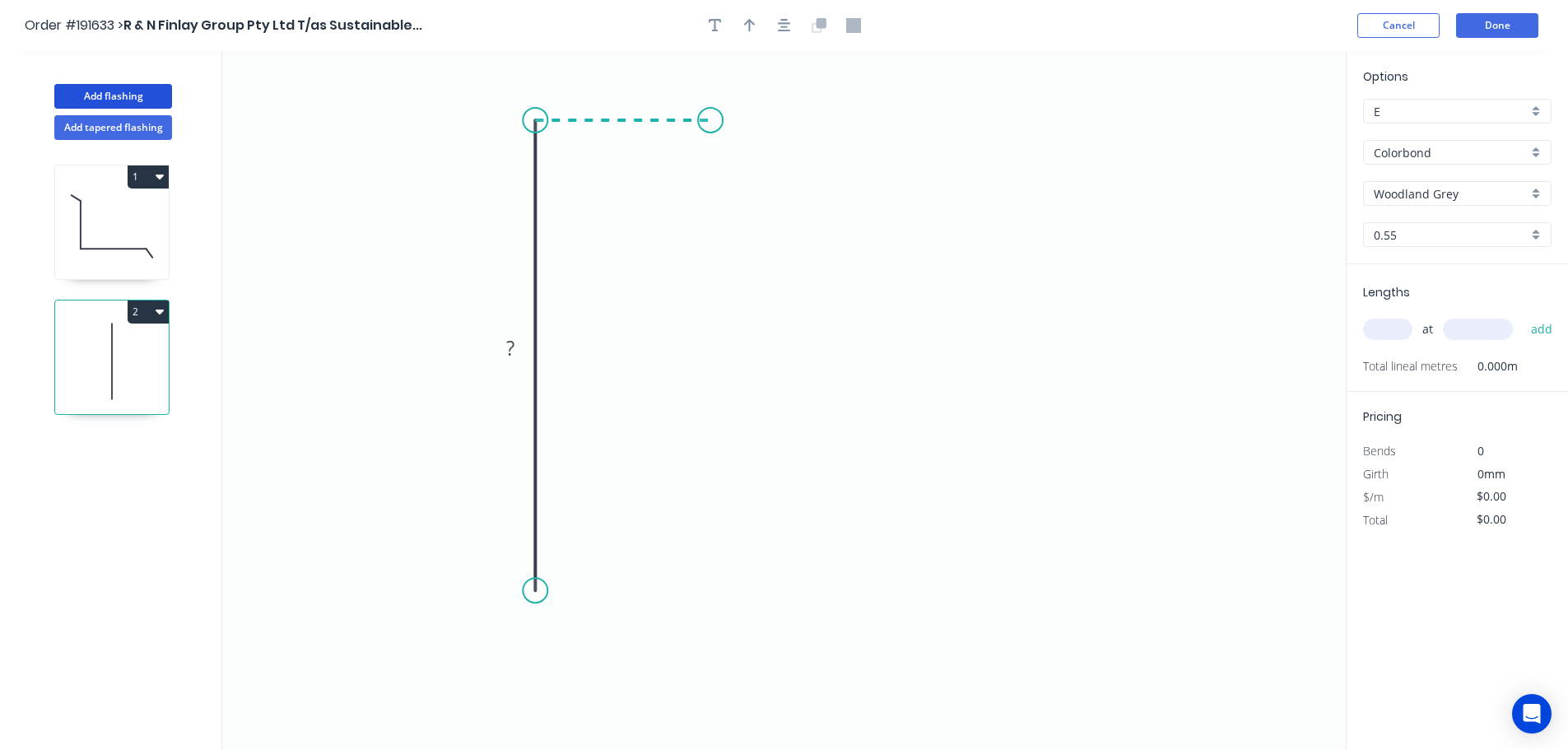
click at [710, 118] on icon "0 ?" at bounding box center [784, 400] width 1124 height 698
click at [709, 331] on icon "0 ? ?" at bounding box center [784, 400] width 1124 height 698
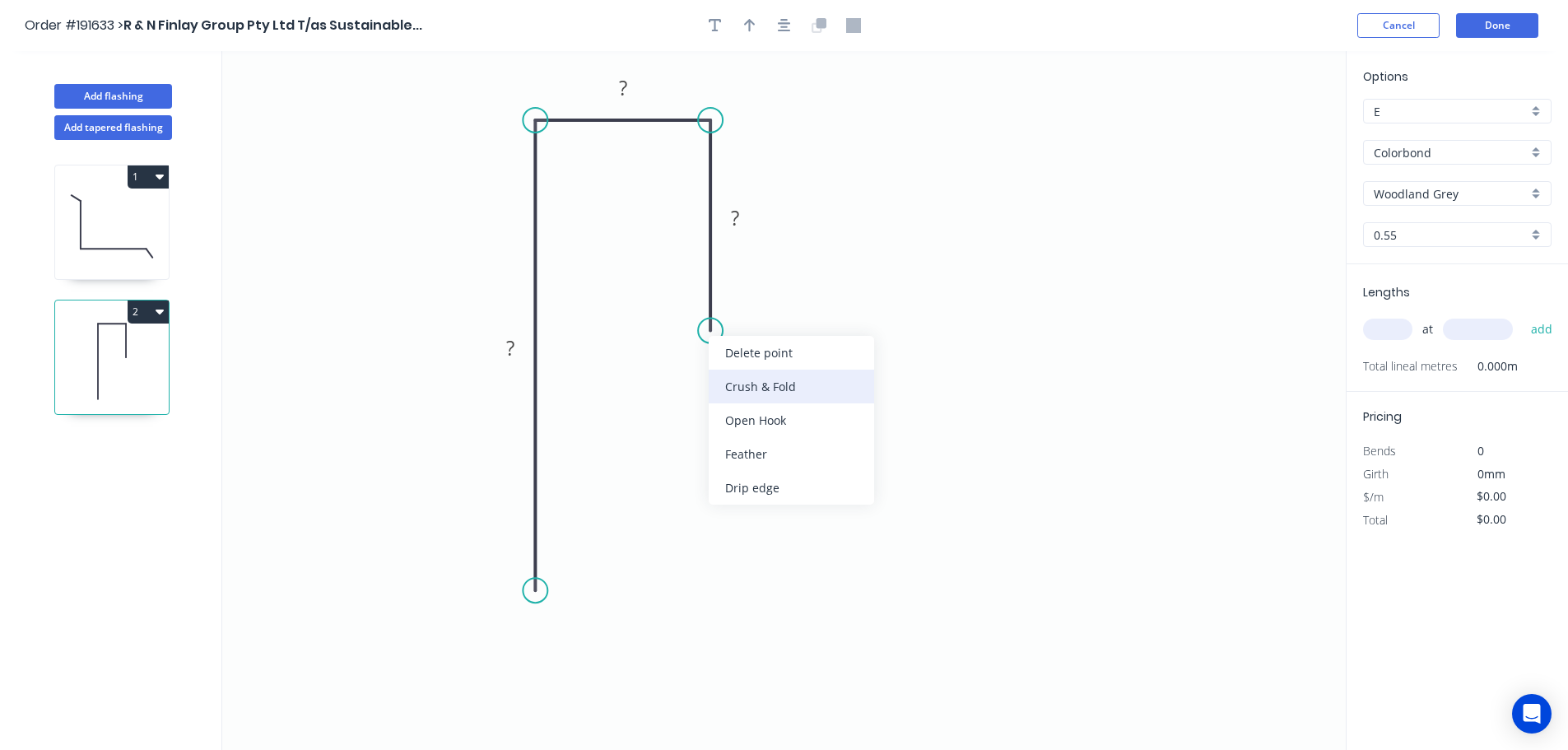
click at [780, 391] on div "Crush & Fold" at bounding box center [792, 386] width 166 height 34
click at [747, 375] on div "Flip bend" at bounding box center [796, 381] width 166 height 34
click at [759, 298] on tspan "10" at bounding box center [756, 301] width 23 height 27
click at [819, 316] on icon "0 ? ? CF 15 ?" at bounding box center [784, 400] width 1124 height 698
drag, startPoint x: 774, startPoint y: 309, endPoint x: 827, endPoint y: 413, distance: 116.7
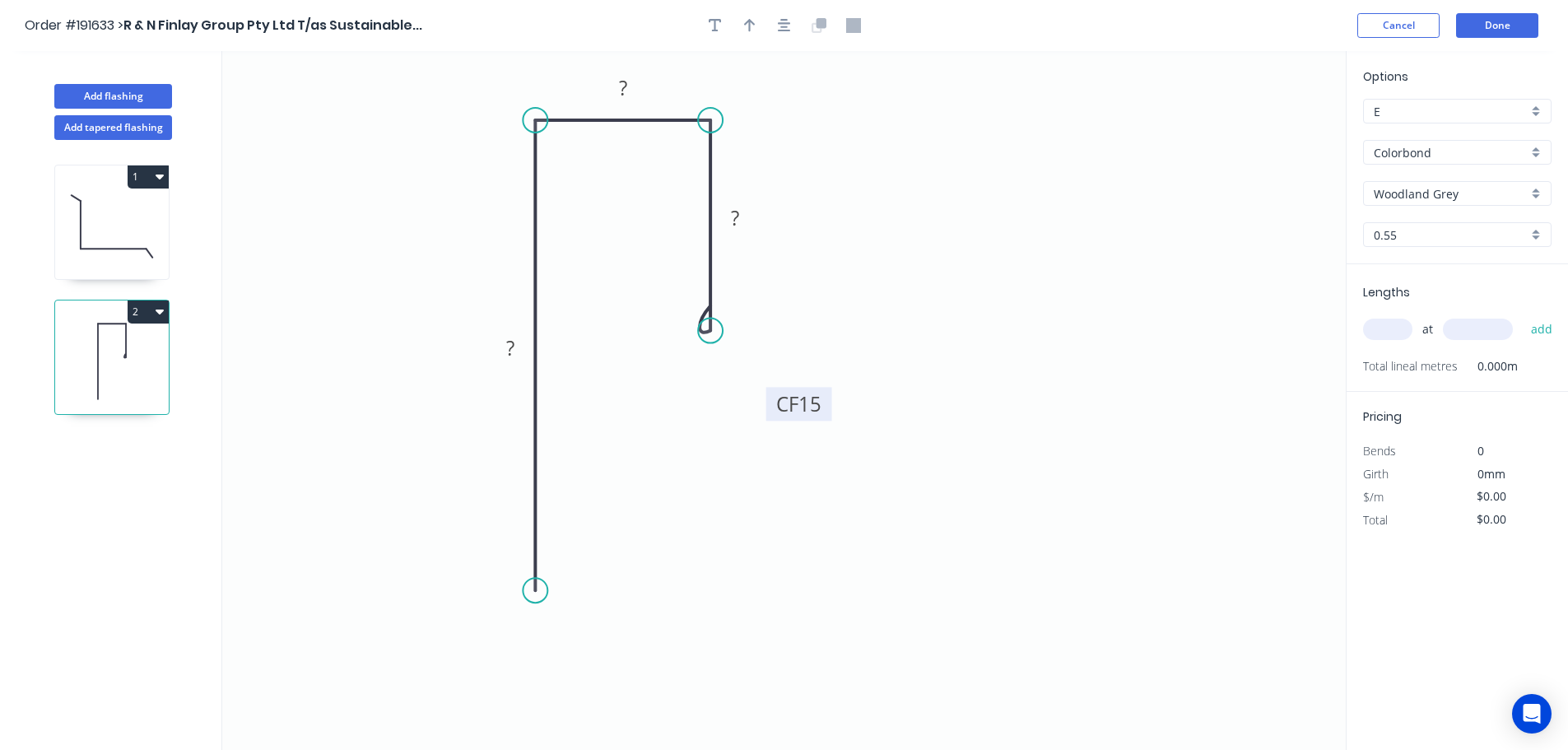
click at [827, 413] on rect at bounding box center [799, 404] width 66 height 34
click at [514, 345] on tspan "?" at bounding box center [511, 348] width 8 height 27
click at [913, 296] on icon "0 100 30 CF 15 40" at bounding box center [784, 400] width 1124 height 698
type input "$10.54"
click at [753, 23] on icon "button" at bounding box center [750, 25] width 12 height 14
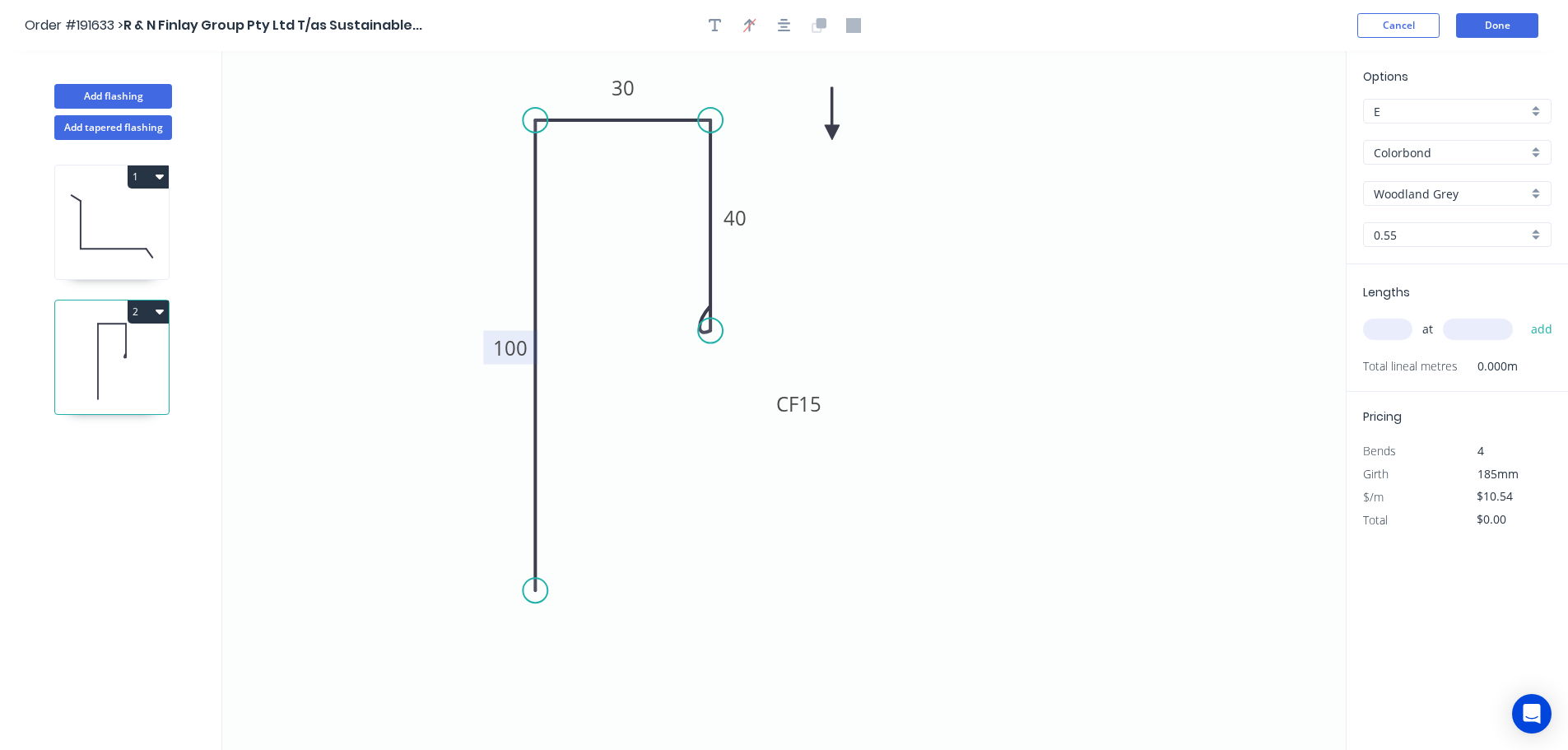
drag, startPoint x: 1265, startPoint y: 128, endPoint x: 832, endPoint y: 133, distance: 433.0
click at [832, 133] on icon at bounding box center [832, 113] width 15 height 52
click at [1384, 331] on input "text" at bounding box center [1388, 329] width 49 height 21
type input "1"
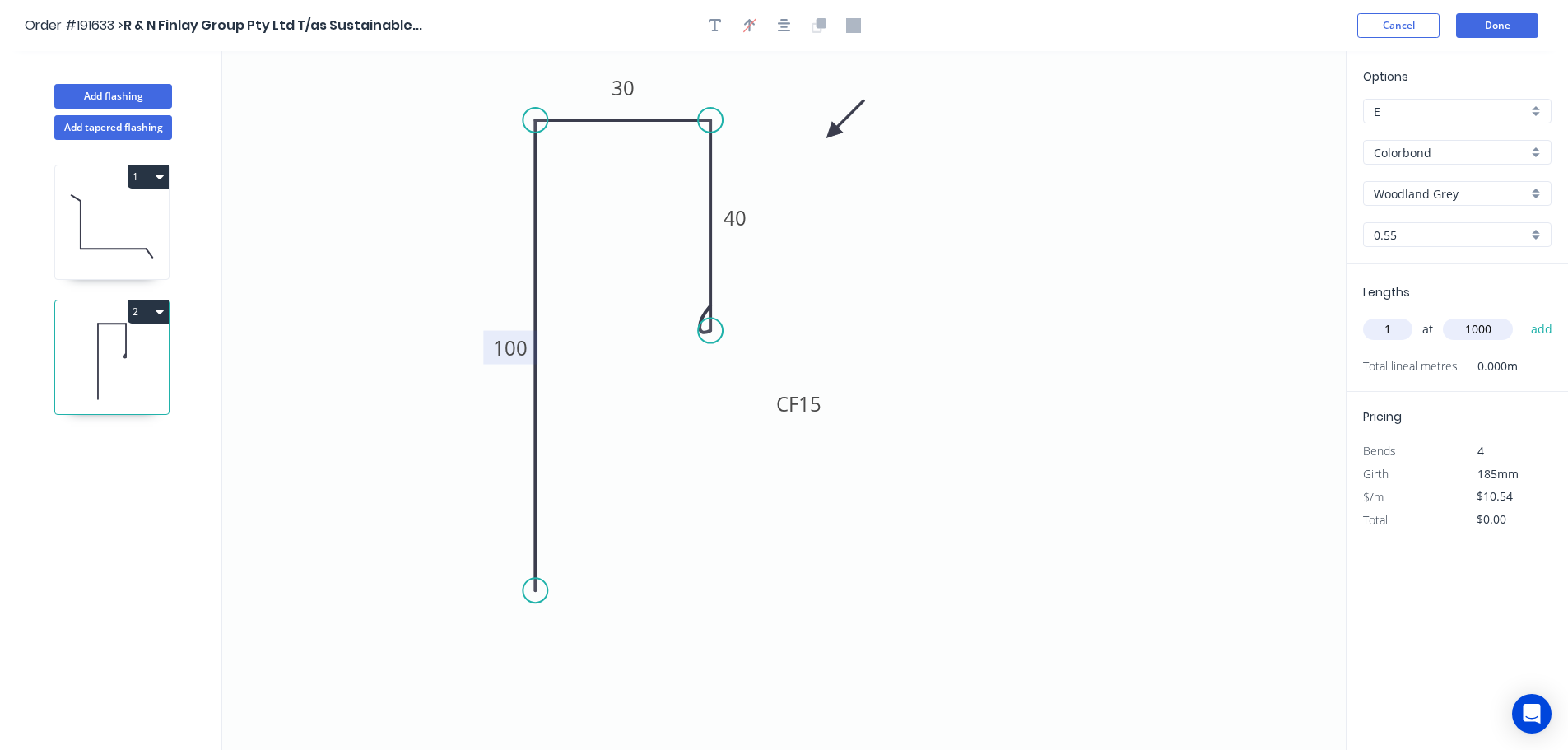
type input "1000"
click at [1523, 315] on button "add" at bounding box center [1543, 329] width 39 height 28
type input "$10.54"
drag, startPoint x: 104, startPoint y: 91, endPoint x: 189, endPoint y: 95, distance: 85.1
click at [106, 91] on button "Add flashing" at bounding box center [112, 96] width 118 height 25
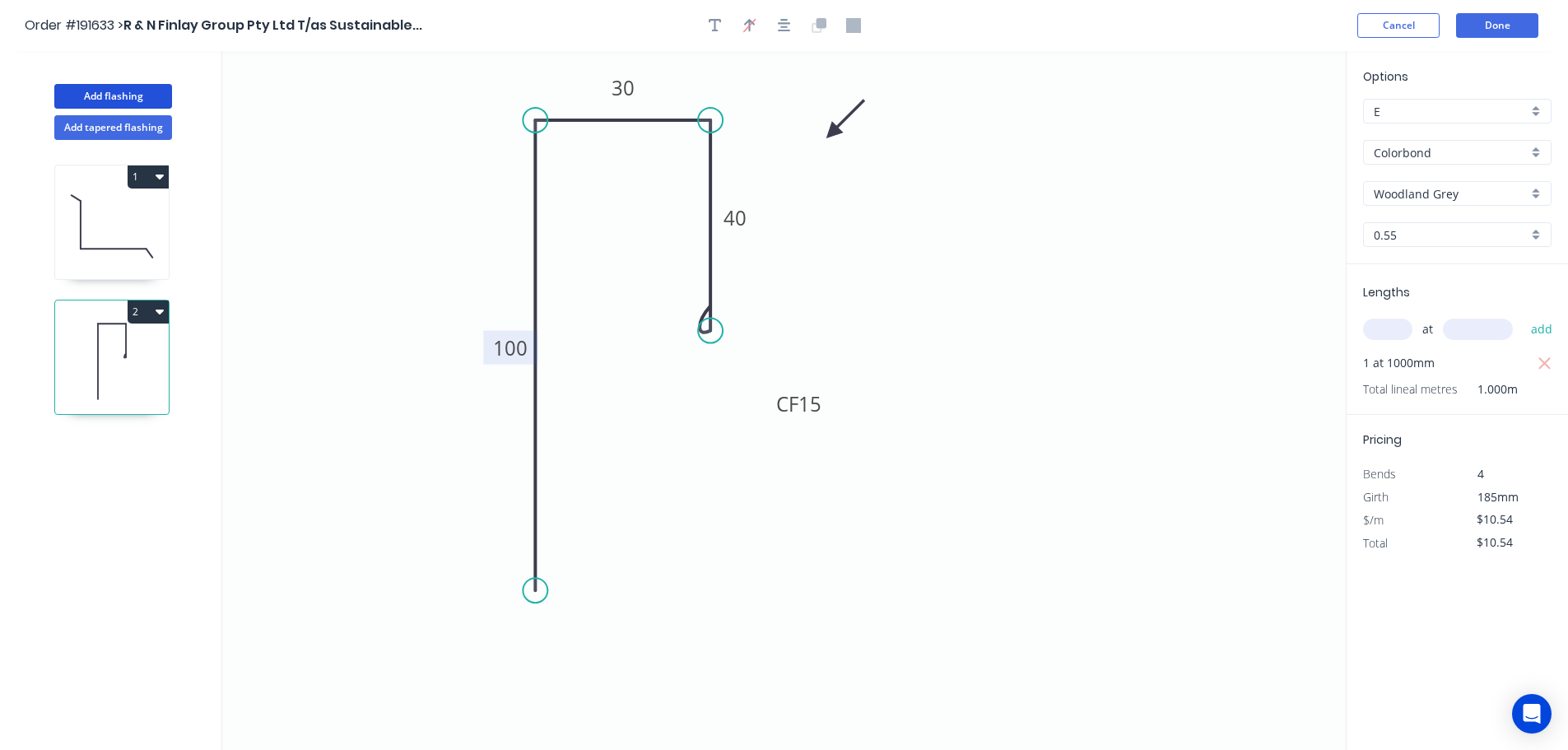
type input "$0.00"
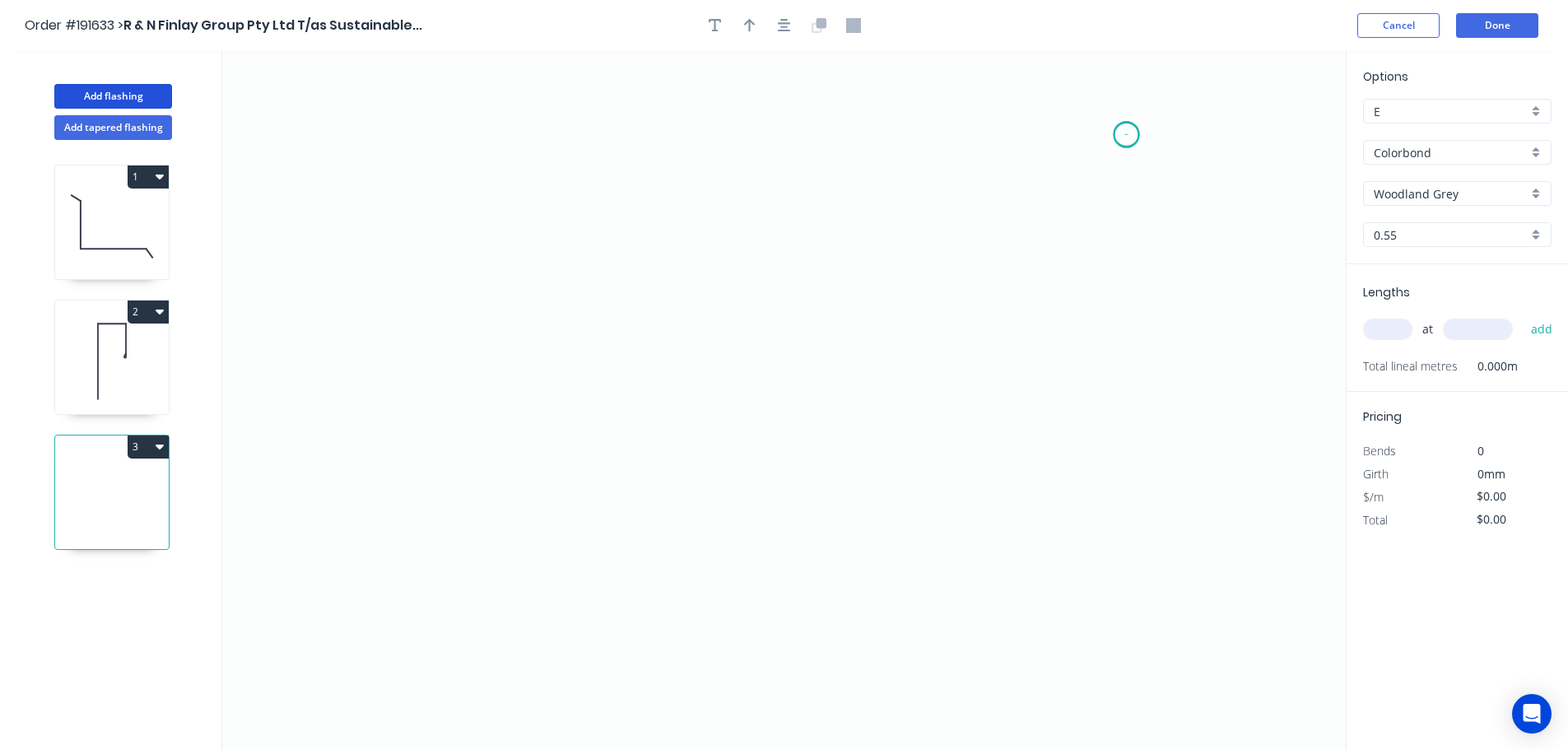
click at [1127, 134] on icon "0" at bounding box center [784, 400] width 1124 height 698
click at [1128, 270] on icon "0" at bounding box center [784, 400] width 1124 height 698
click at [749, 281] on icon "0 ?" at bounding box center [784, 400] width 1124 height 698
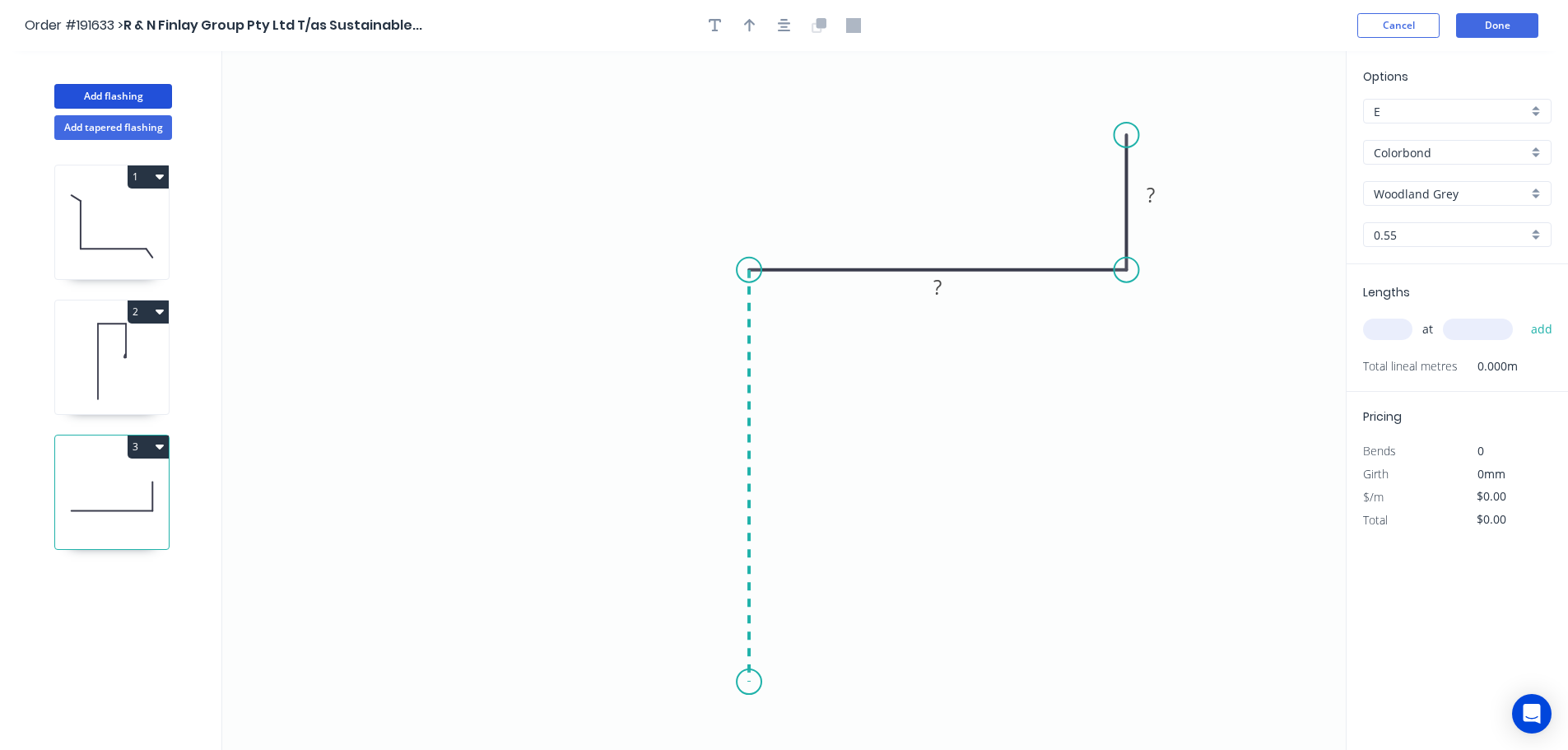
click at [754, 682] on icon "0 ? ?" at bounding box center [784, 400] width 1124 height 698
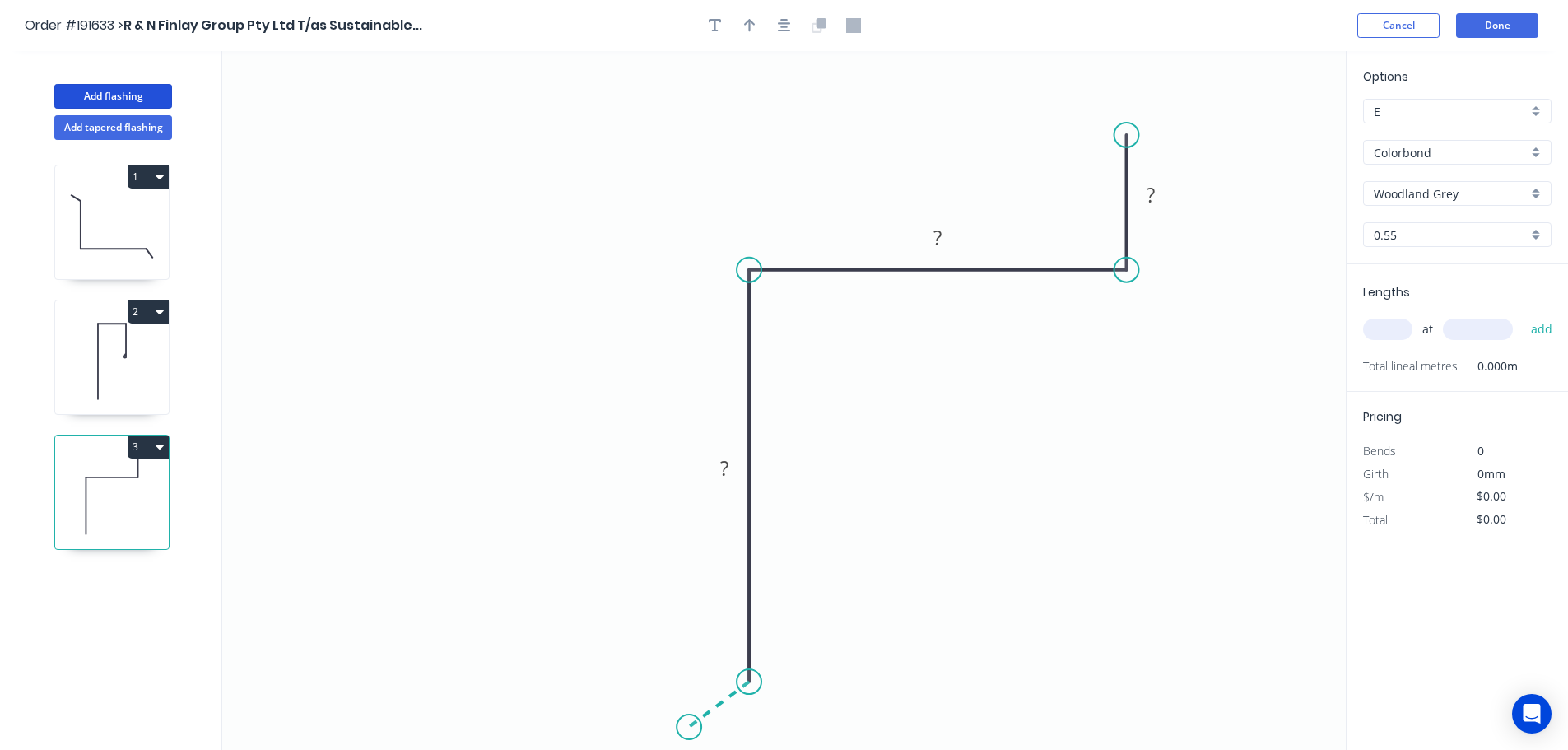
click at [689, 728] on icon "0 ? ? ?" at bounding box center [784, 400] width 1124 height 698
click at [689, 728] on circle at bounding box center [688, 726] width 25 height 25
click at [1157, 194] on rect at bounding box center [1150, 195] width 33 height 23
click at [991, 451] on icon "0 30 150 95 30 120 º" at bounding box center [784, 400] width 1124 height 698
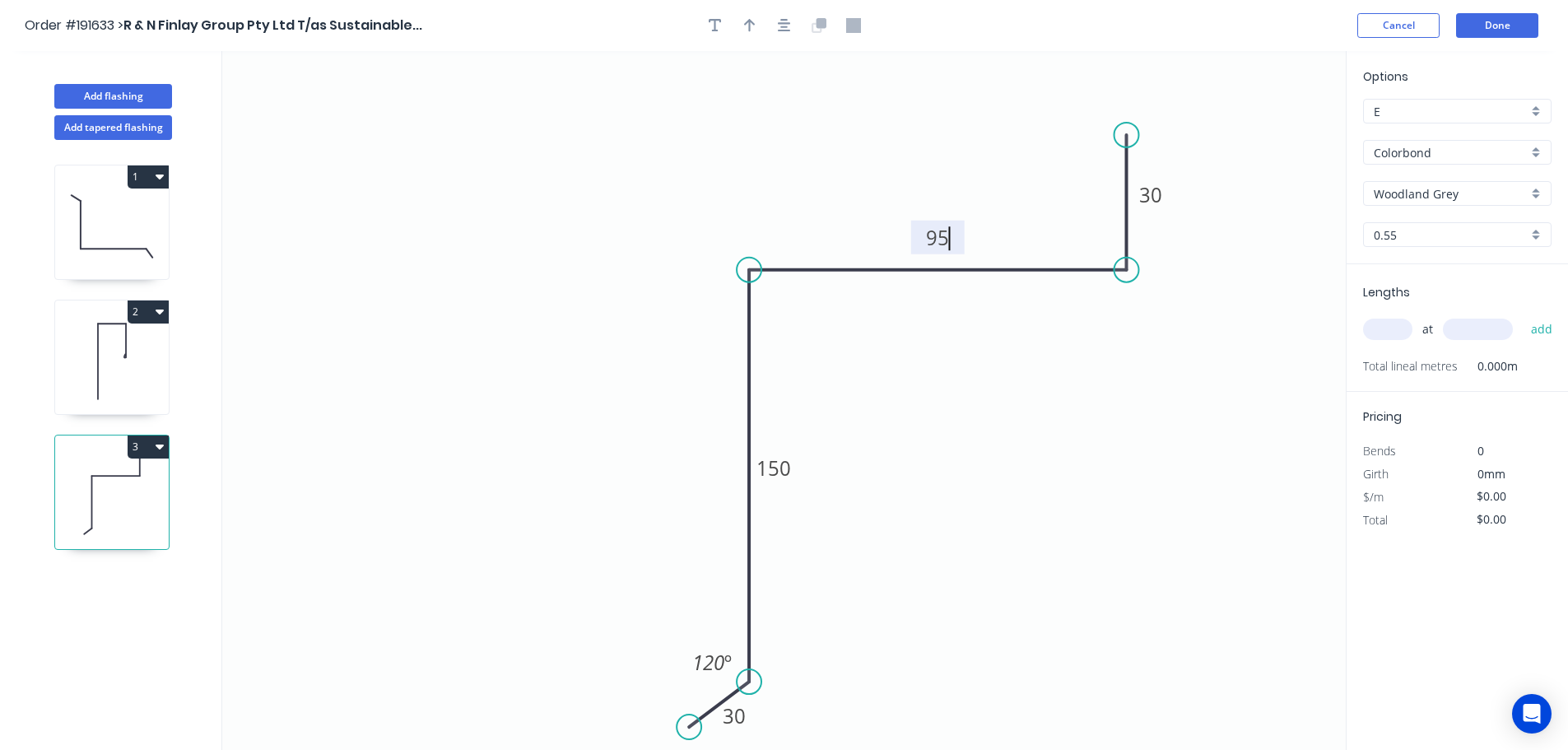
type input "$14.03"
click at [747, 22] on icon "button" at bounding box center [750, 25] width 12 height 14
drag, startPoint x: 1268, startPoint y: 131, endPoint x: 1006, endPoint y: 480, distance: 436.4
click at [1006, 480] on icon at bounding box center [1006, 466] width 15 height 52
click at [1006, 480] on icon at bounding box center [1006, 460] width 15 height 52
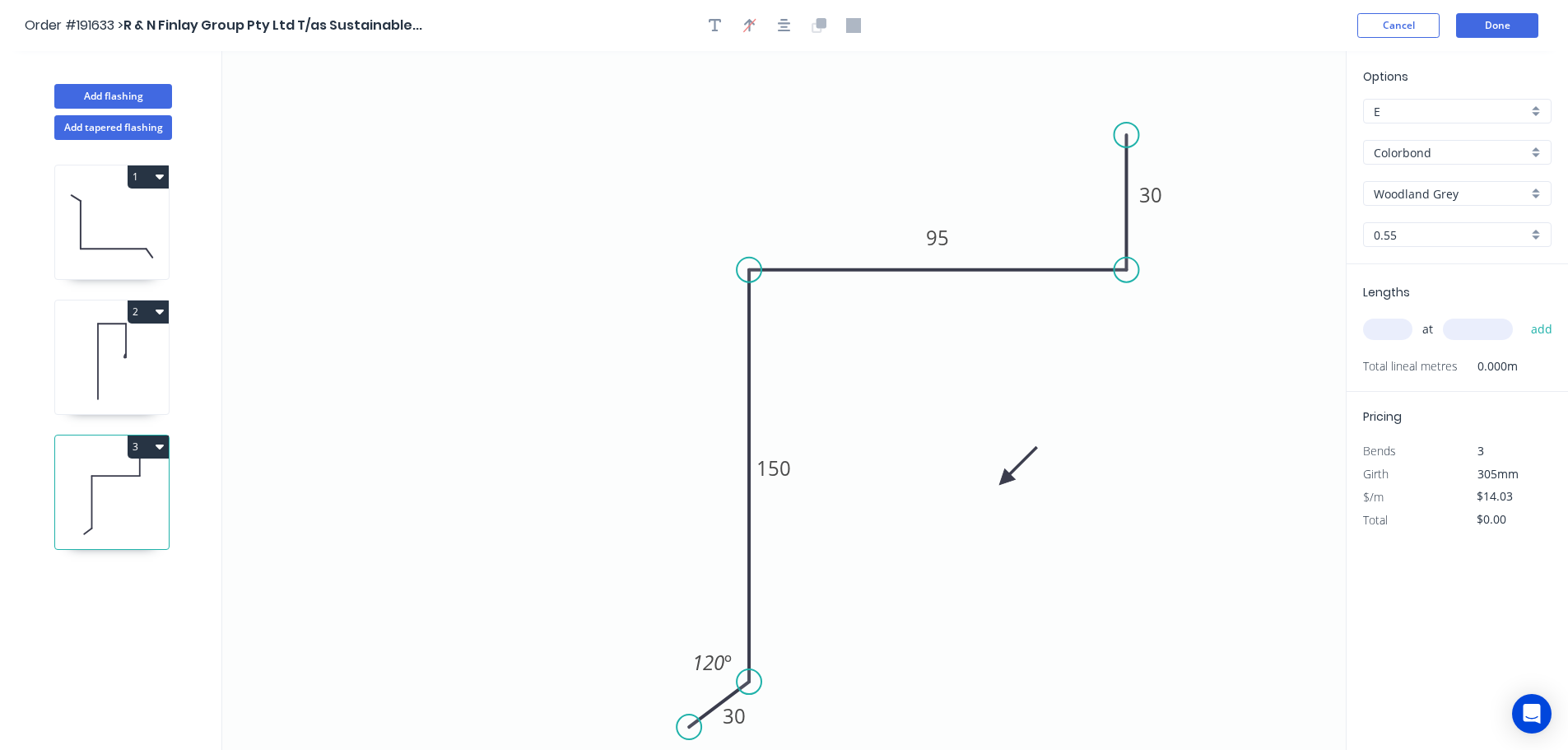
click at [1006, 480] on icon at bounding box center [1018, 466] width 47 height 47
click at [1006, 480] on icon at bounding box center [1024, 479] width 52 height 15
click at [1390, 327] on input "text" at bounding box center [1388, 329] width 49 height 21
type input "1"
type input "3000"
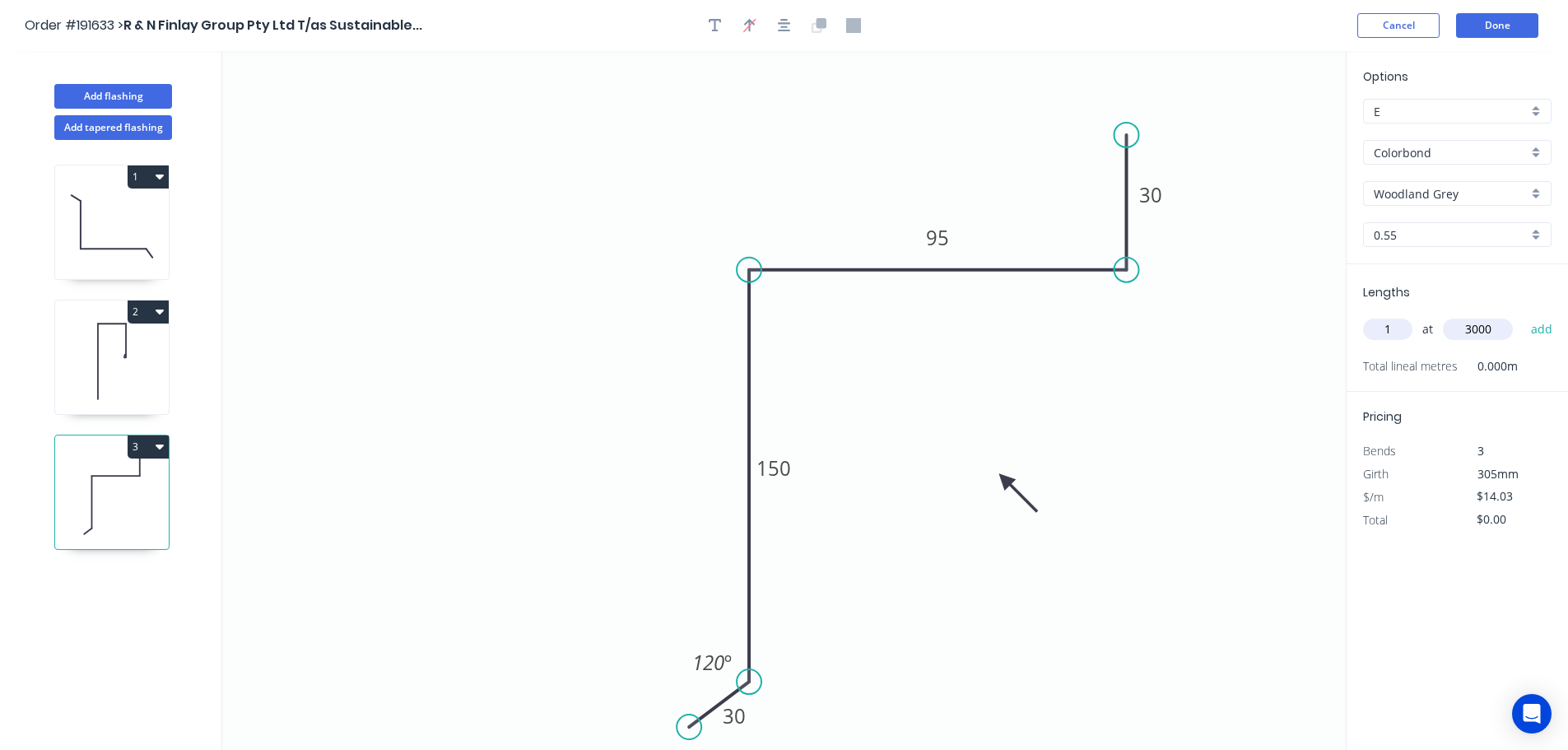
click at [1523, 315] on button "add" at bounding box center [1543, 329] width 39 height 28
type input "$42.09"
drag, startPoint x: 88, startPoint y: 94, endPoint x: 104, endPoint y: 91, distance: 16.3
click at [90, 94] on button "Add flashing" at bounding box center [112, 96] width 118 height 25
type input "$0.00"
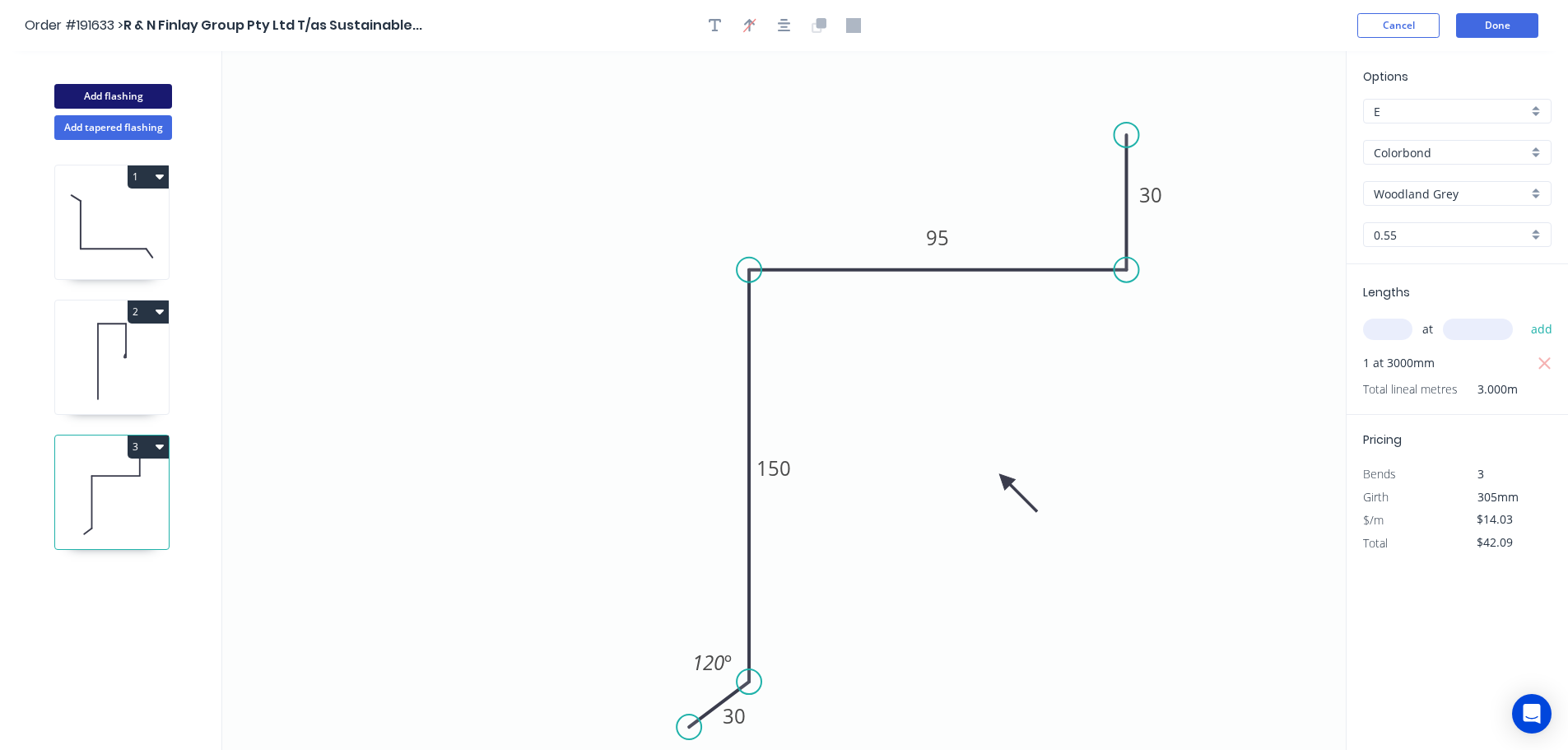
type input "$0.00"
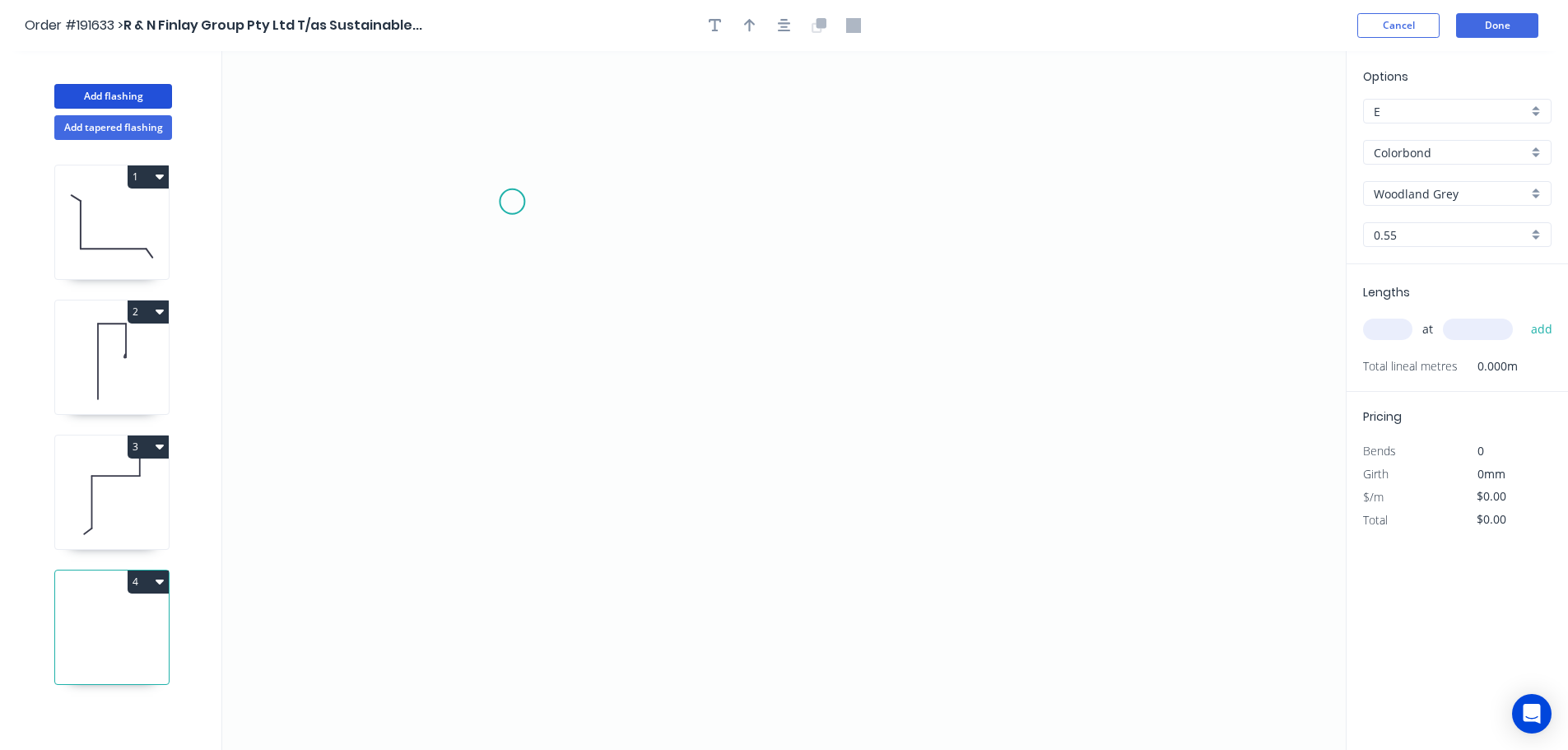
click at [508, 201] on icon "0" at bounding box center [784, 400] width 1124 height 698
click at [563, 135] on icon at bounding box center [535, 168] width 55 height 66
click at [1073, 145] on icon "0 ?" at bounding box center [784, 400] width 1124 height 698
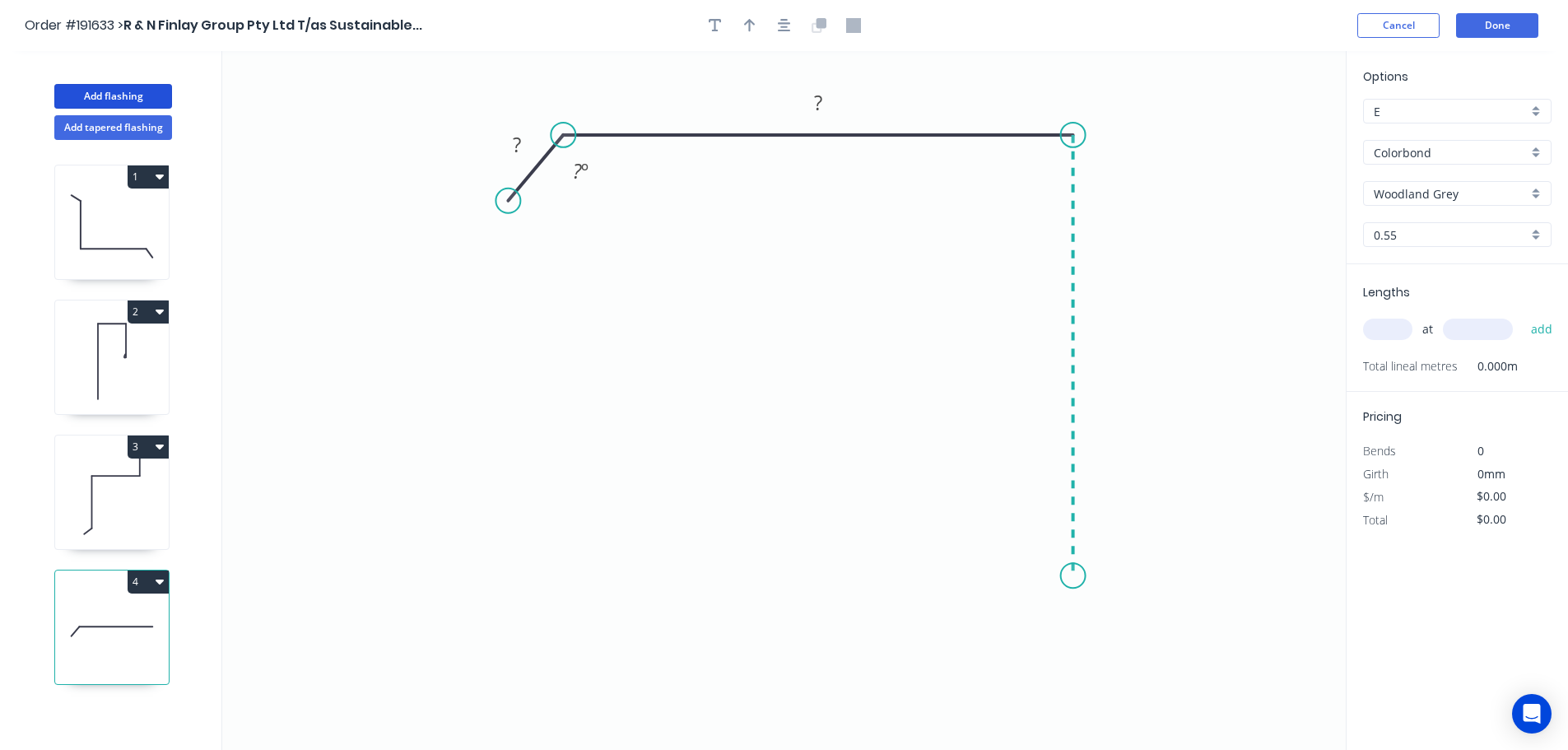
click at [1069, 576] on icon "0 ? ? ? º" at bounding box center [784, 400] width 1124 height 698
click at [1006, 630] on icon "0 ? ? ? ? º" at bounding box center [784, 400] width 1124 height 698
click at [1006, 630] on circle at bounding box center [1005, 628] width 25 height 25
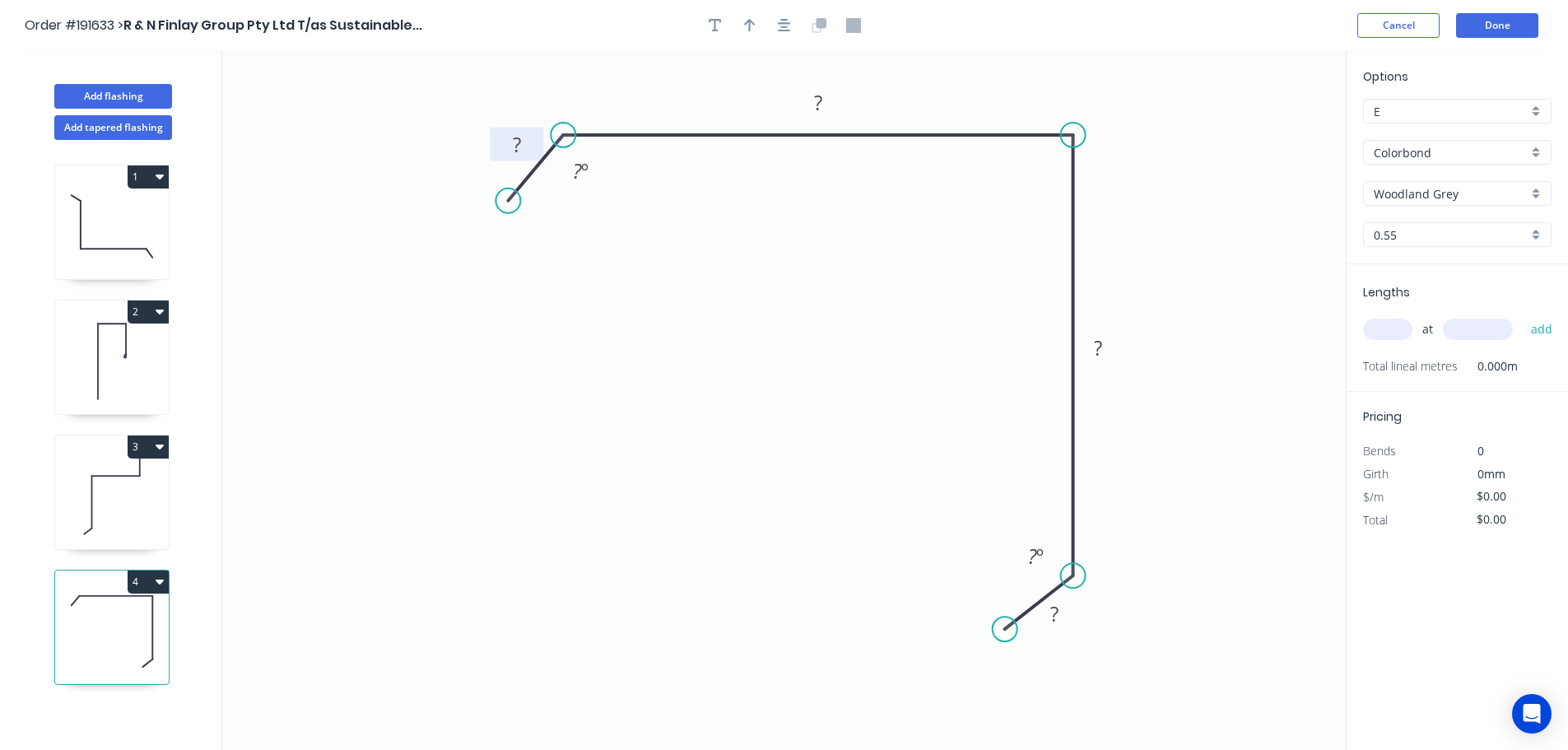
click at [518, 144] on tspan "?" at bounding box center [517, 145] width 8 height 27
click at [825, 301] on icon "0 30 262 252 30 120 º 120 º" at bounding box center [784, 400] width 1124 height 698
type input "$18.36"
click at [744, 28] on icon "button" at bounding box center [750, 25] width 12 height 15
drag, startPoint x: 1264, startPoint y: 130, endPoint x: 1183, endPoint y: 147, distance: 82.8
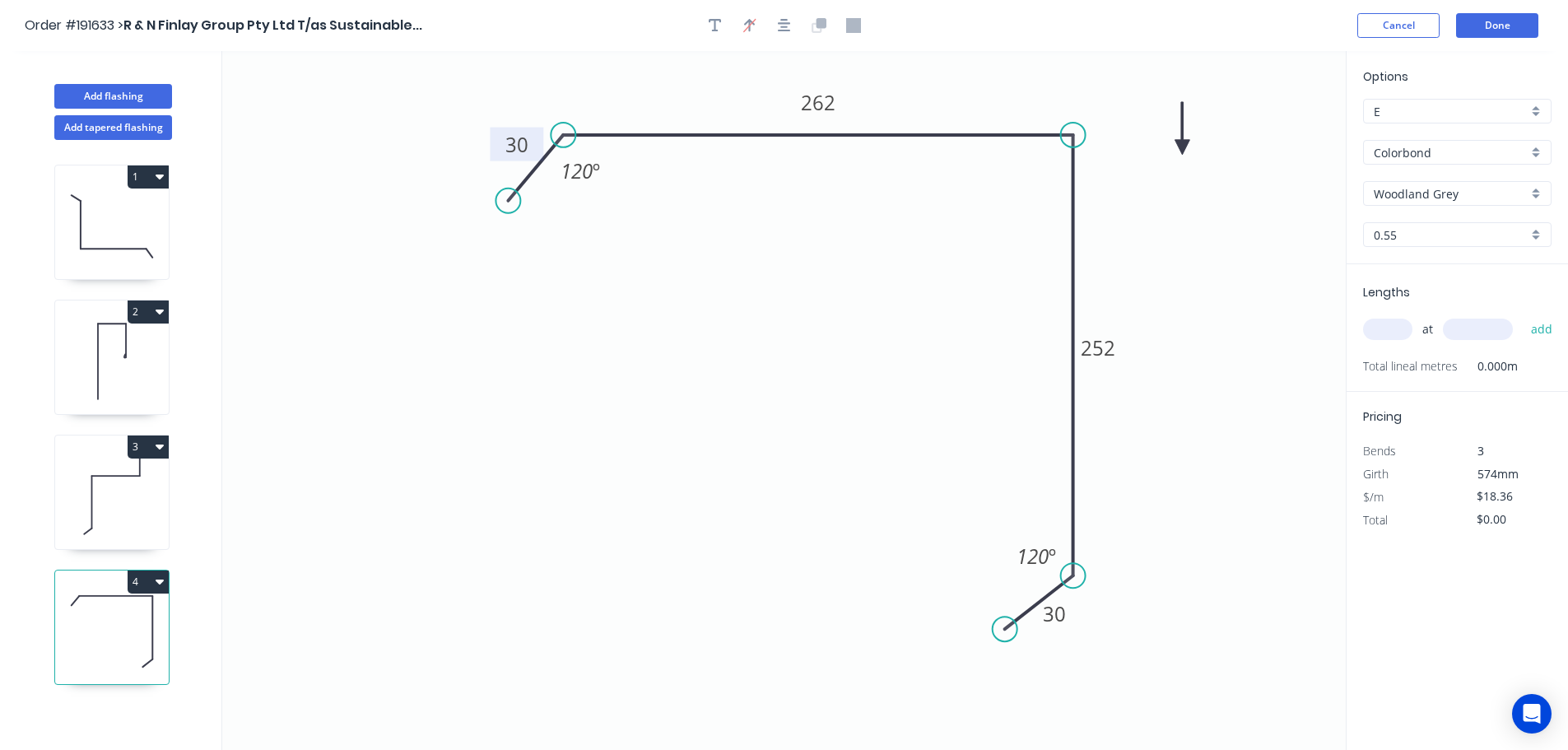
click at [1183, 147] on icon at bounding box center [1182, 129] width 15 height 52
click at [1183, 148] on icon at bounding box center [1182, 129] width 15 height 52
click at [1391, 321] on input "text" at bounding box center [1388, 329] width 49 height 21
type input "1"
type input "3000"
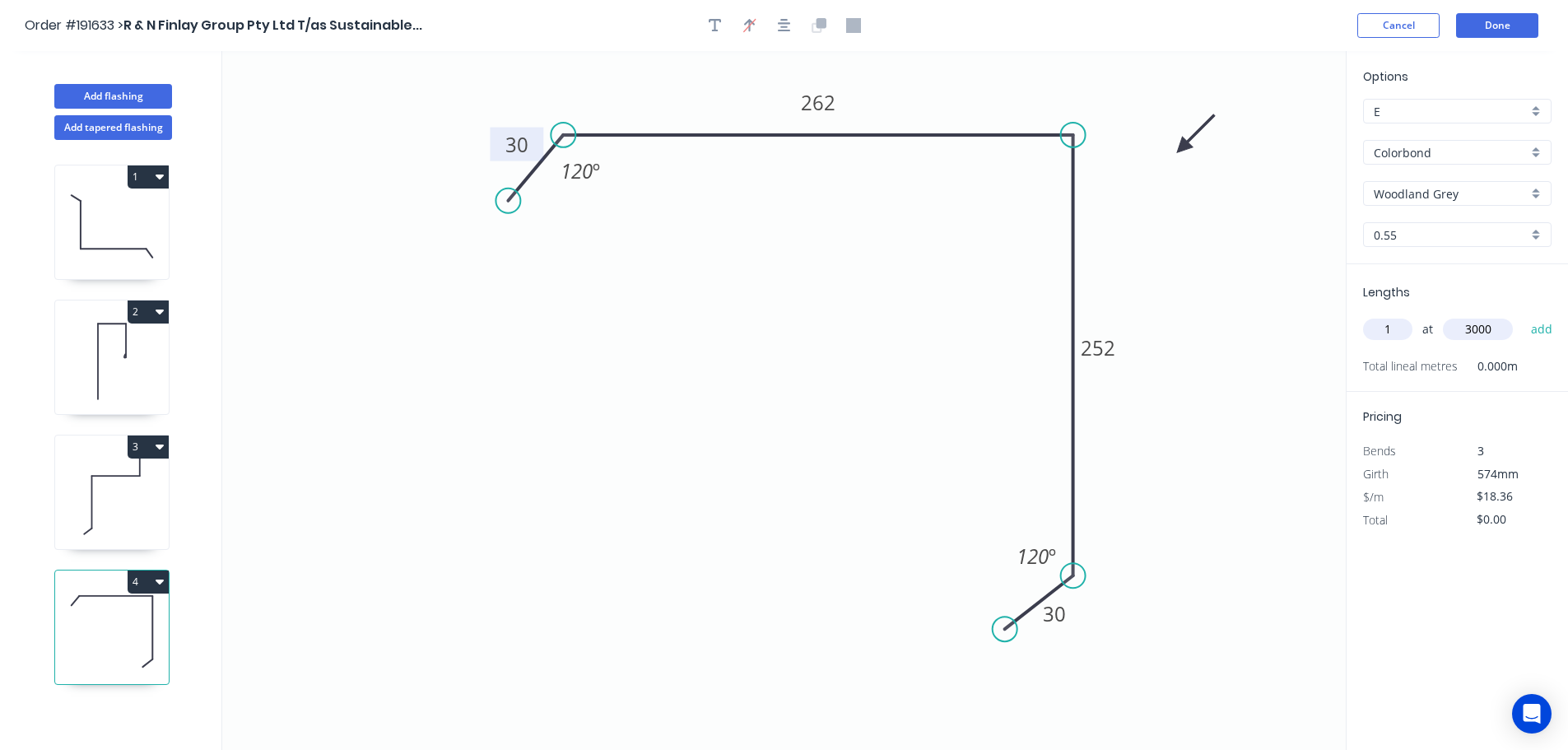
click at [1523, 315] on button "add" at bounding box center [1543, 329] width 39 height 28
click at [142, 583] on button "4" at bounding box center [148, 582] width 41 height 23
click at [126, 622] on div "Duplicate" at bounding box center [90, 622] width 127 height 24
type input "$0.00"
click at [822, 99] on tspan "262" at bounding box center [818, 102] width 35 height 27
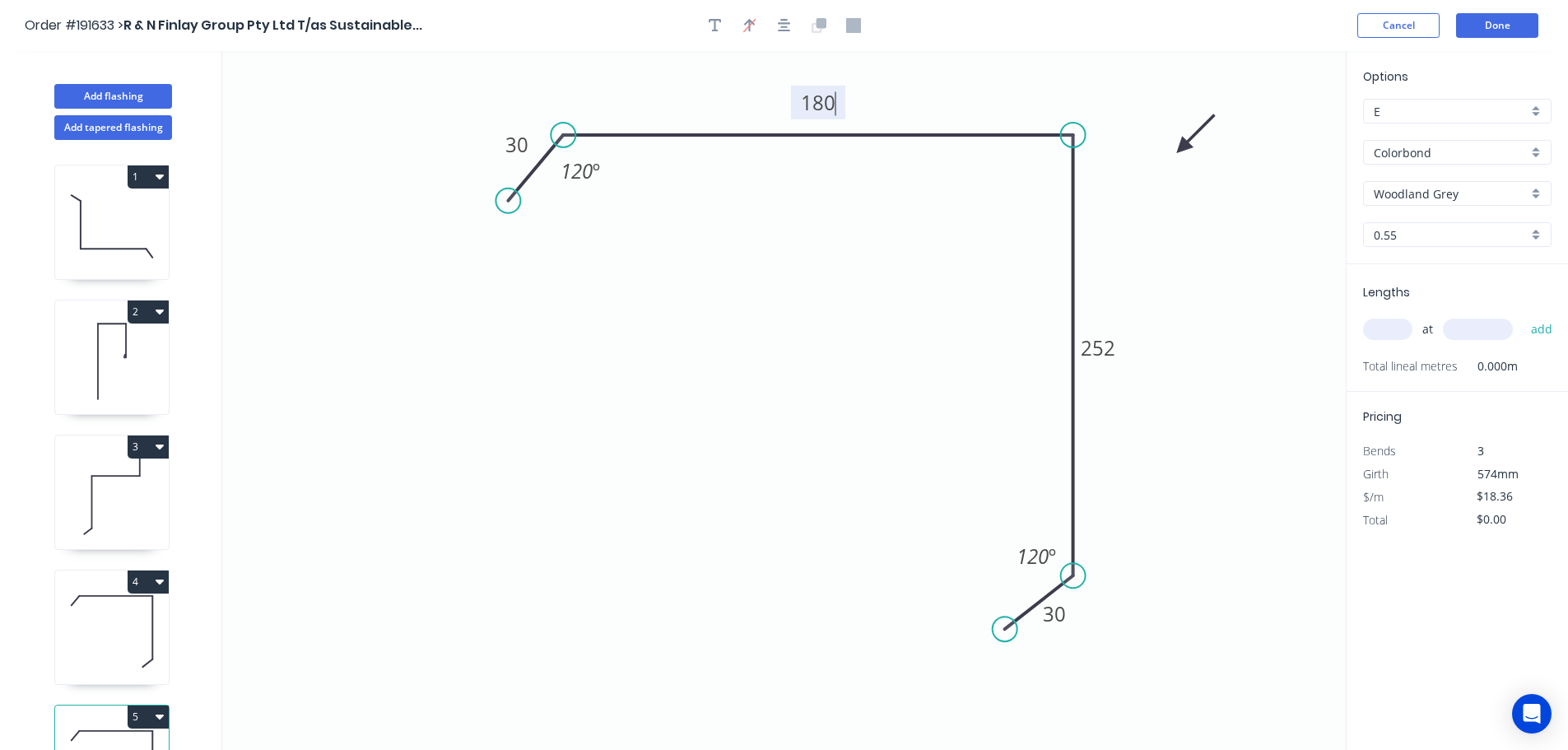
click at [823, 200] on icon "0 30 180 252 30 120 º 120 º" at bounding box center [784, 400] width 1124 height 698
type input "$16.20"
click at [1105, 351] on tspan "252" at bounding box center [1098, 348] width 35 height 27
click at [1168, 342] on icon "0 30 180 182 30 120 º 120 º" at bounding box center [784, 400] width 1124 height 698
click at [1390, 322] on input "text" at bounding box center [1388, 329] width 49 height 21
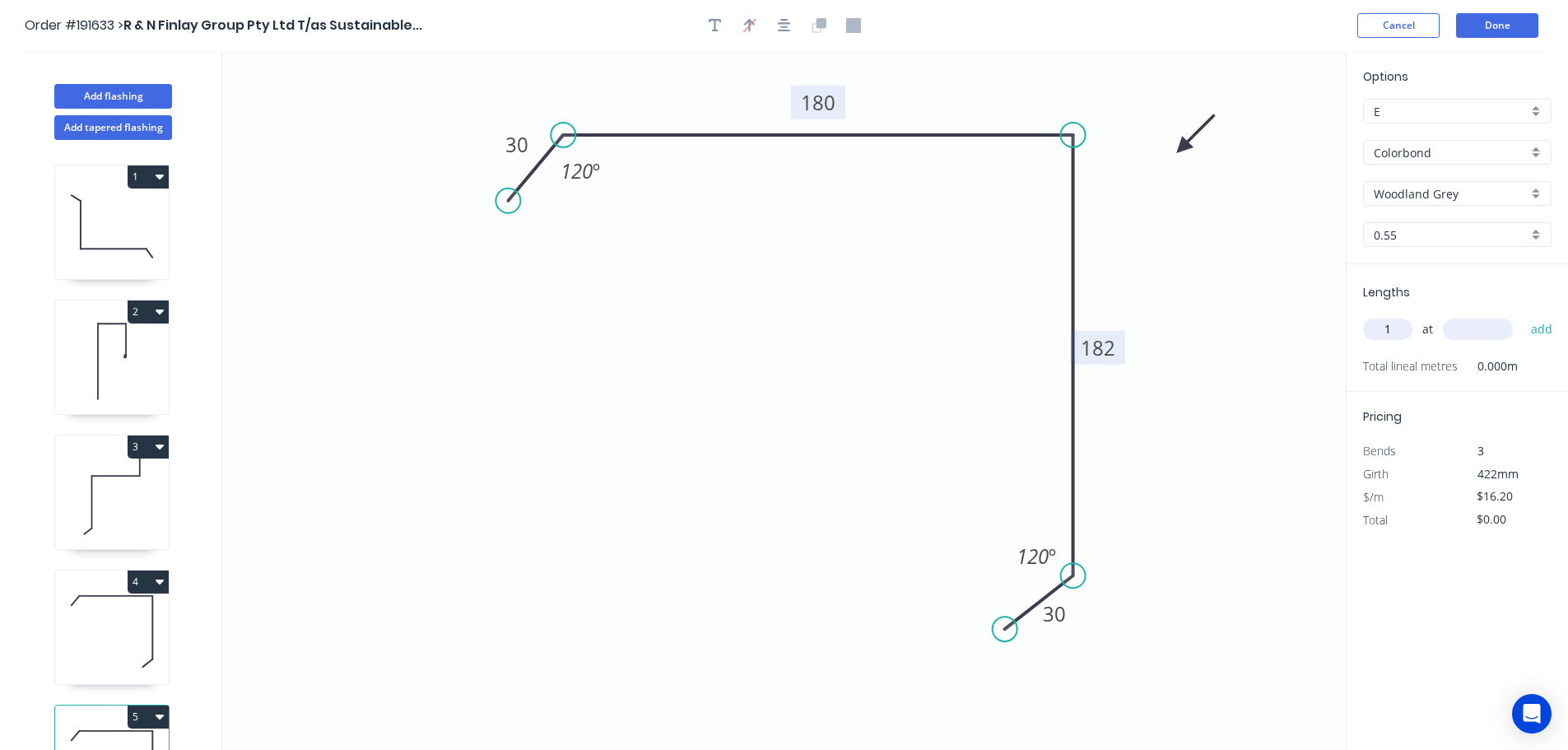
type input "1"
type input "3000"
click at [1523, 315] on button "add" at bounding box center [1543, 329] width 39 height 28
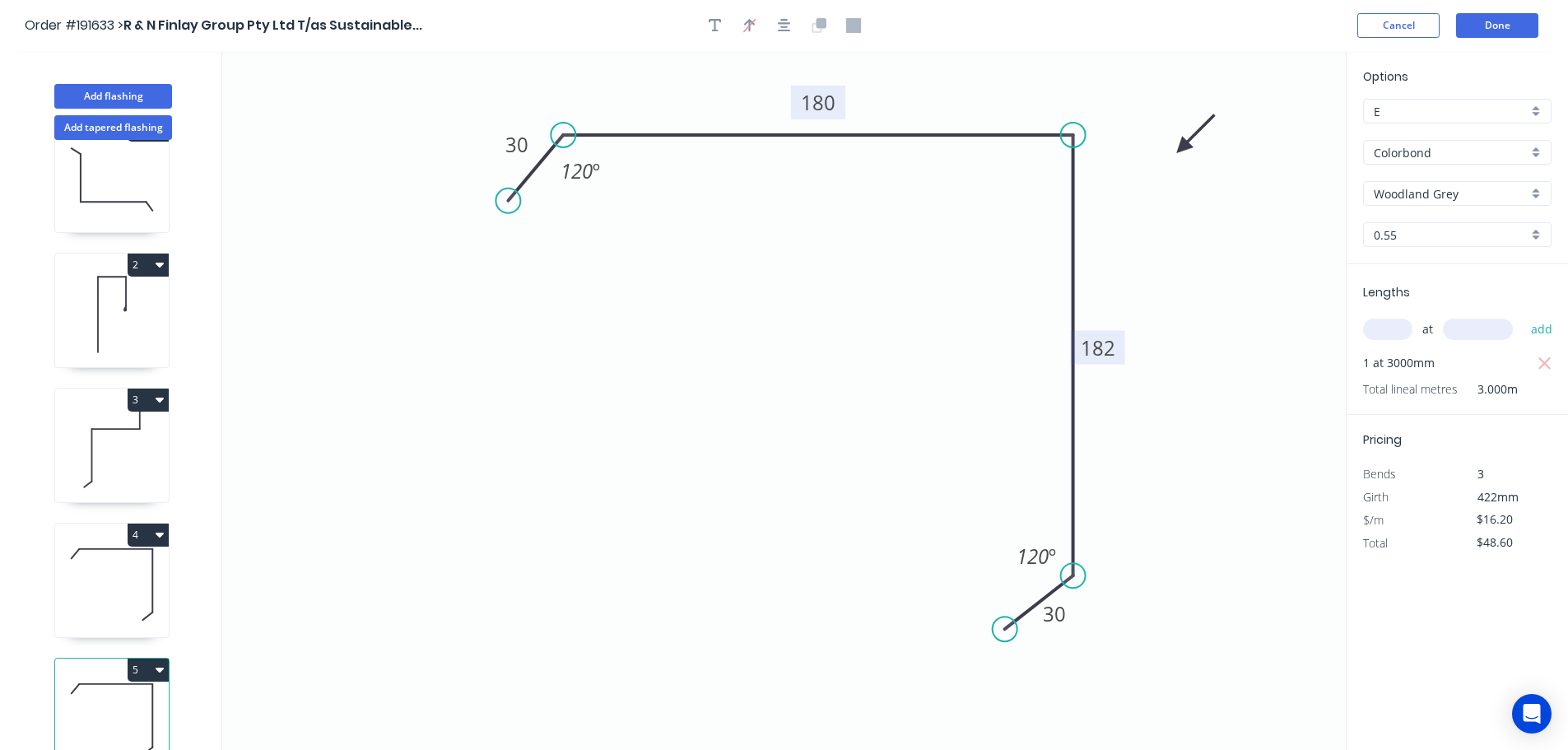
scroll to position [72, 0]
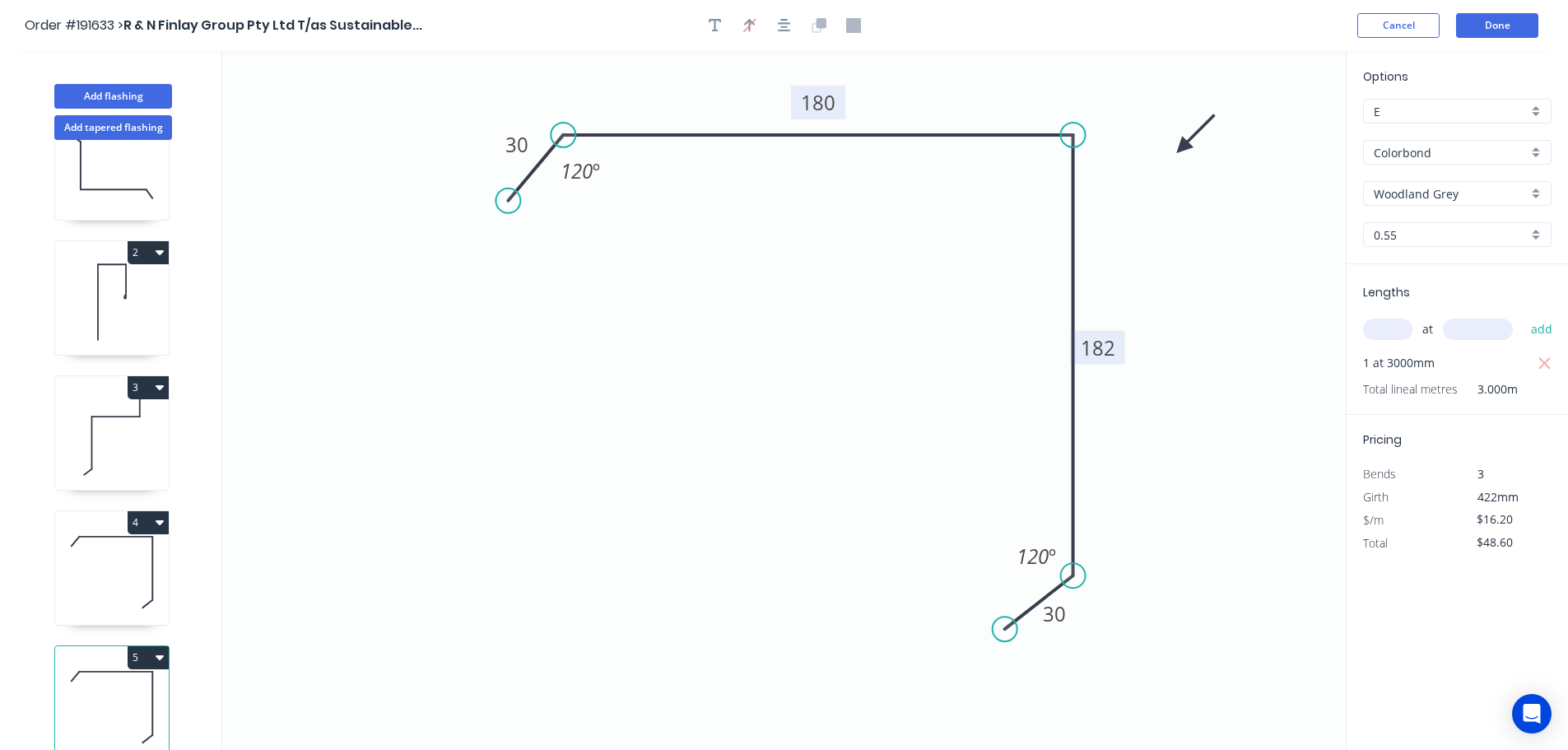
click at [147, 646] on button "5" at bounding box center [148, 657] width 41 height 23
click at [127, 687] on div "Duplicate" at bounding box center [90, 698] width 127 height 24
type input "$0.00"
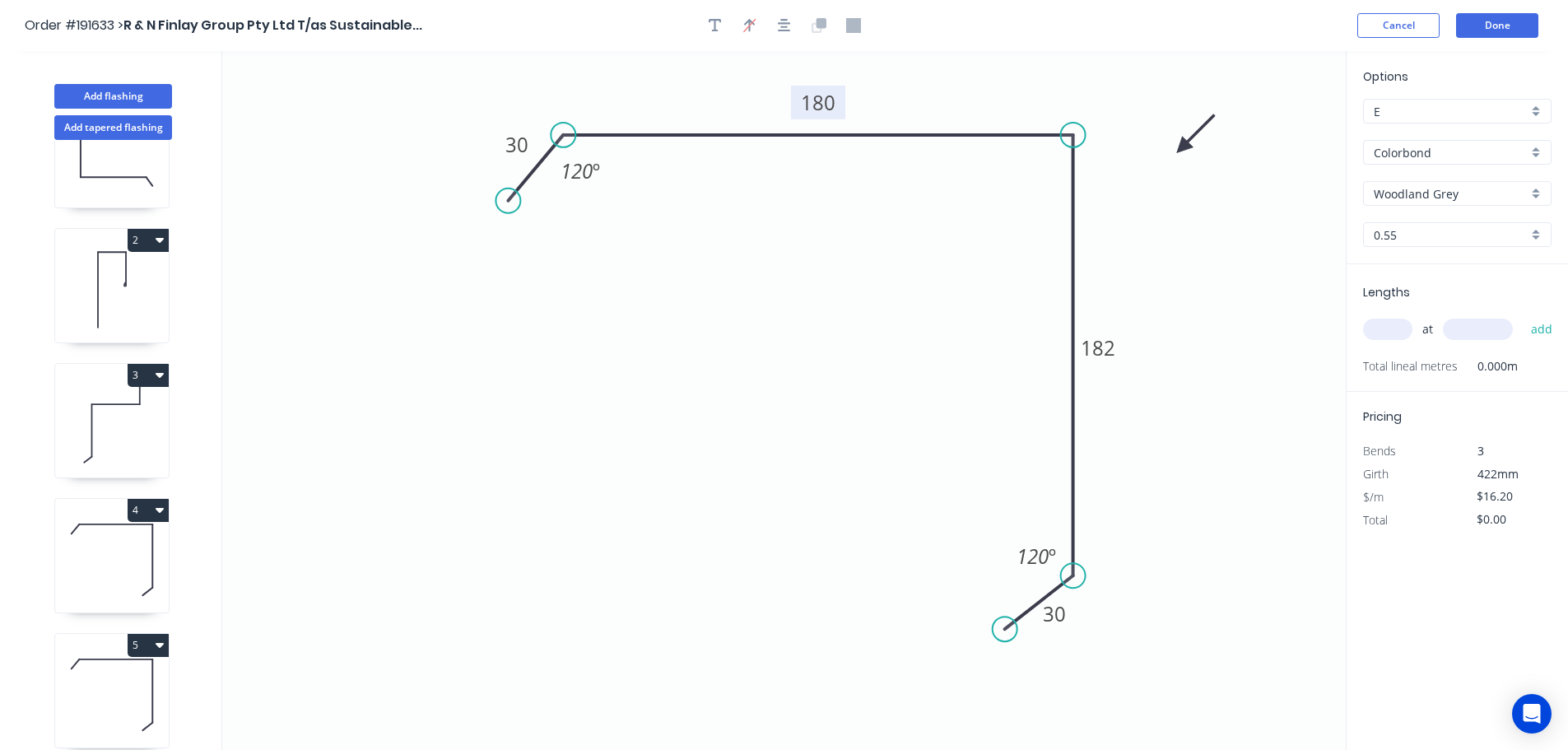
click at [831, 101] on tspan "180" at bounding box center [818, 102] width 35 height 27
click at [837, 225] on icon "0 30 184 182 30 120 º 120 º" at bounding box center [784, 400] width 1124 height 698
click at [1106, 349] on tspan "182" at bounding box center [1098, 348] width 35 height 27
click at [1191, 356] on icon "0 30 184 246 30 120 º 120 º" at bounding box center [784, 400] width 1124 height 698
click at [1390, 329] on input "text" at bounding box center [1388, 329] width 49 height 21
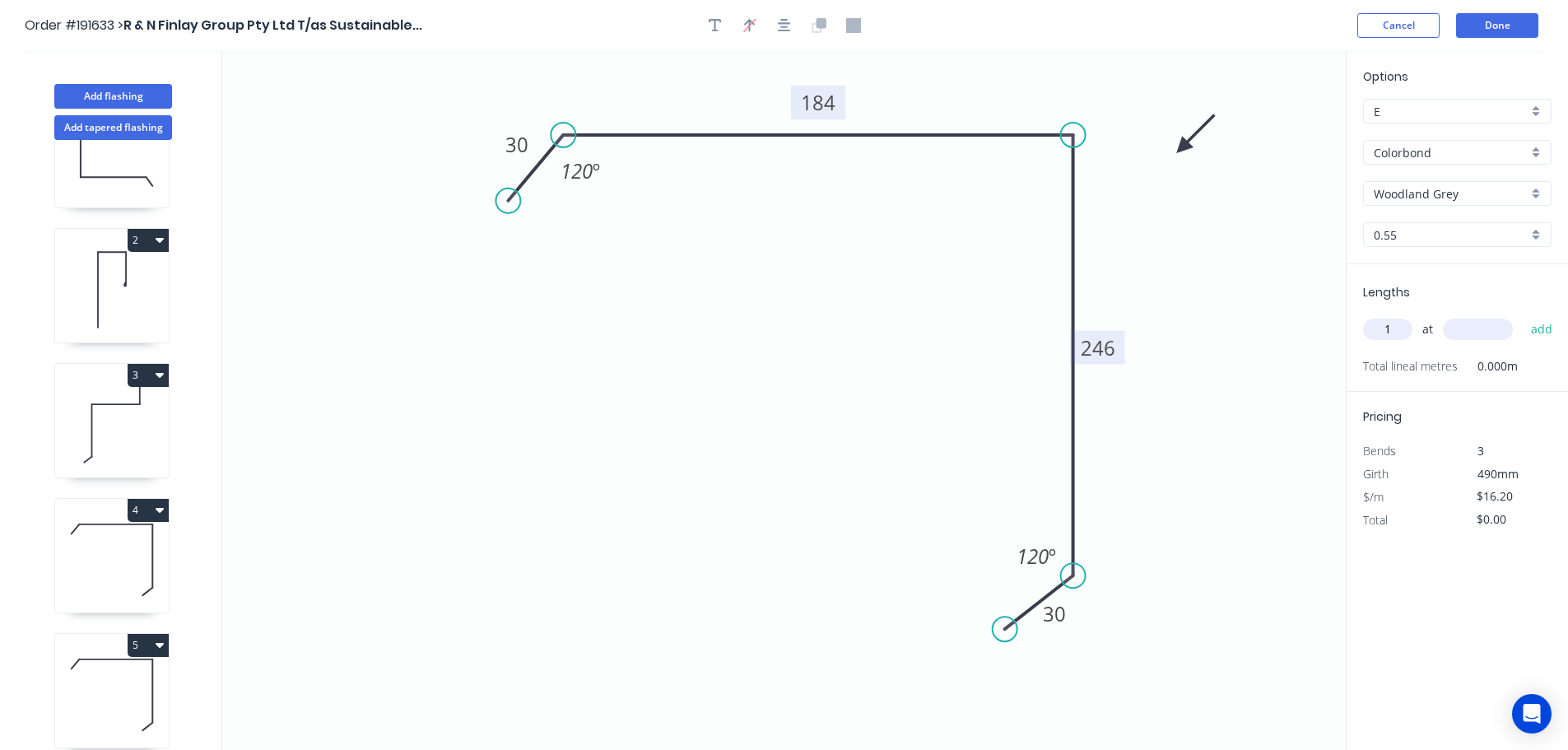
type input "1"
type input "3000"
click at [1523, 315] on button "add" at bounding box center [1543, 329] width 39 height 28
type input "$48.60"
click at [1489, 22] on button "Done" at bounding box center [1497, 25] width 82 height 25
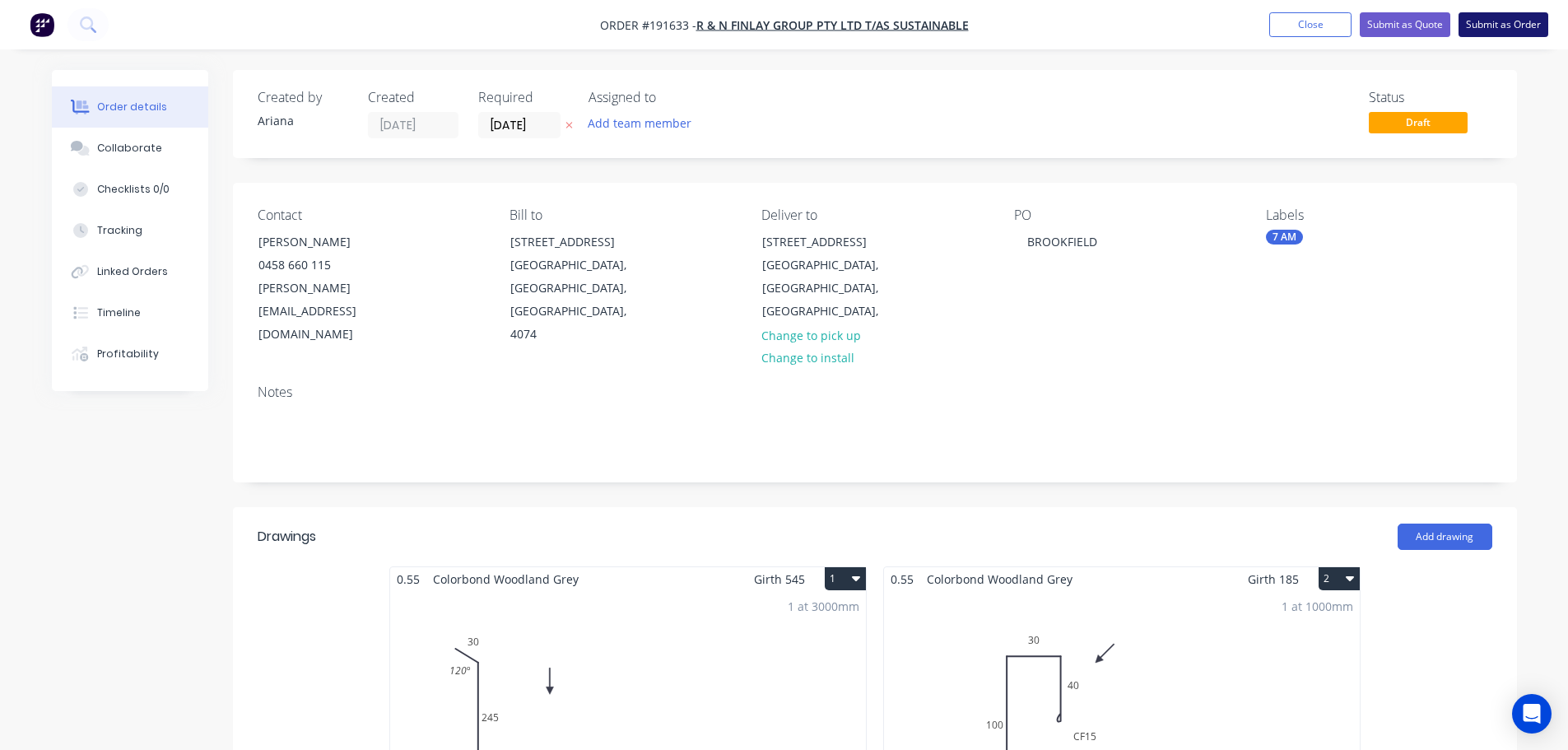
click at [1485, 28] on button "Submit as Order" at bounding box center [1504, 25] width 90 height 25
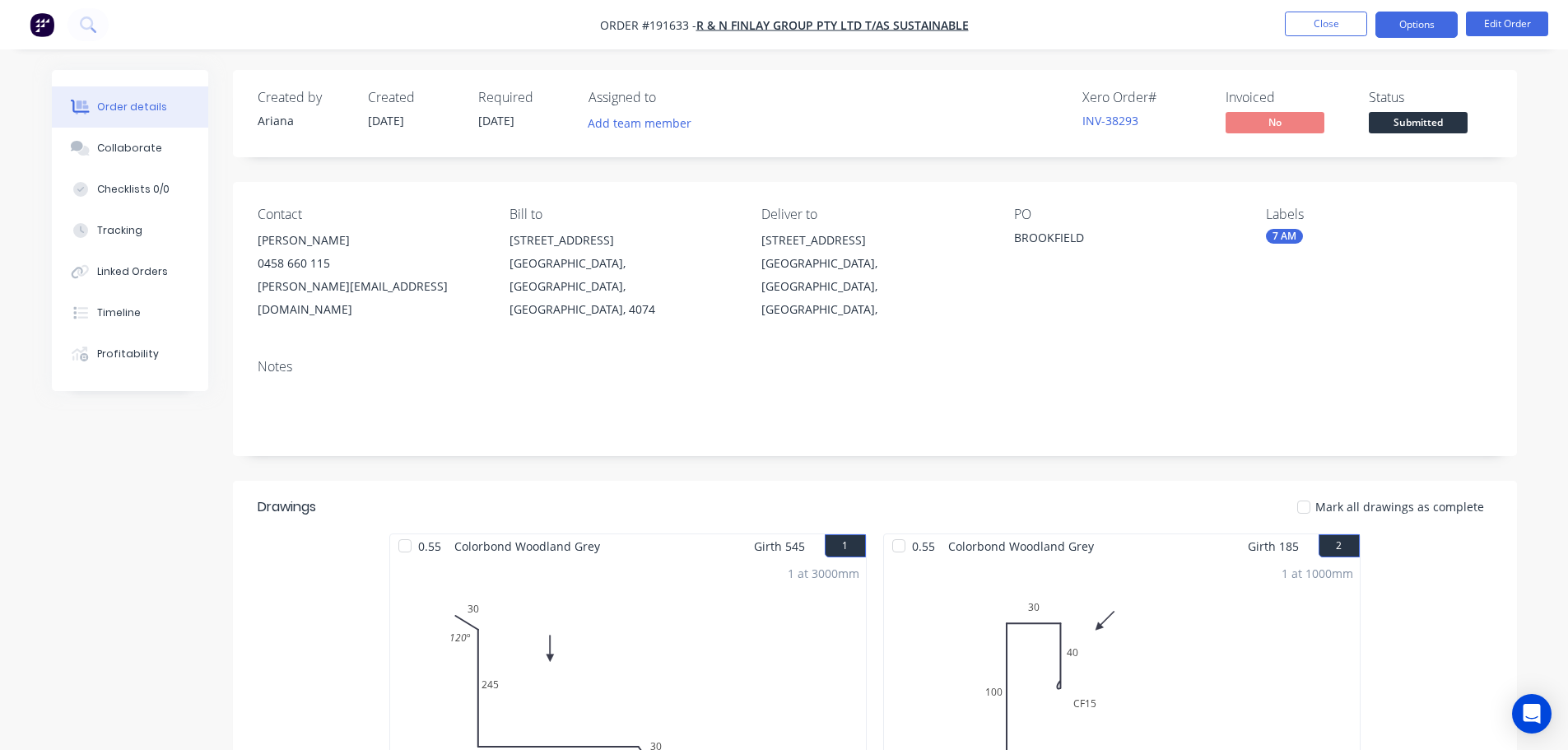
click at [1409, 24] on button "Options" at bounding box center [1417, 25] width 82 height 26
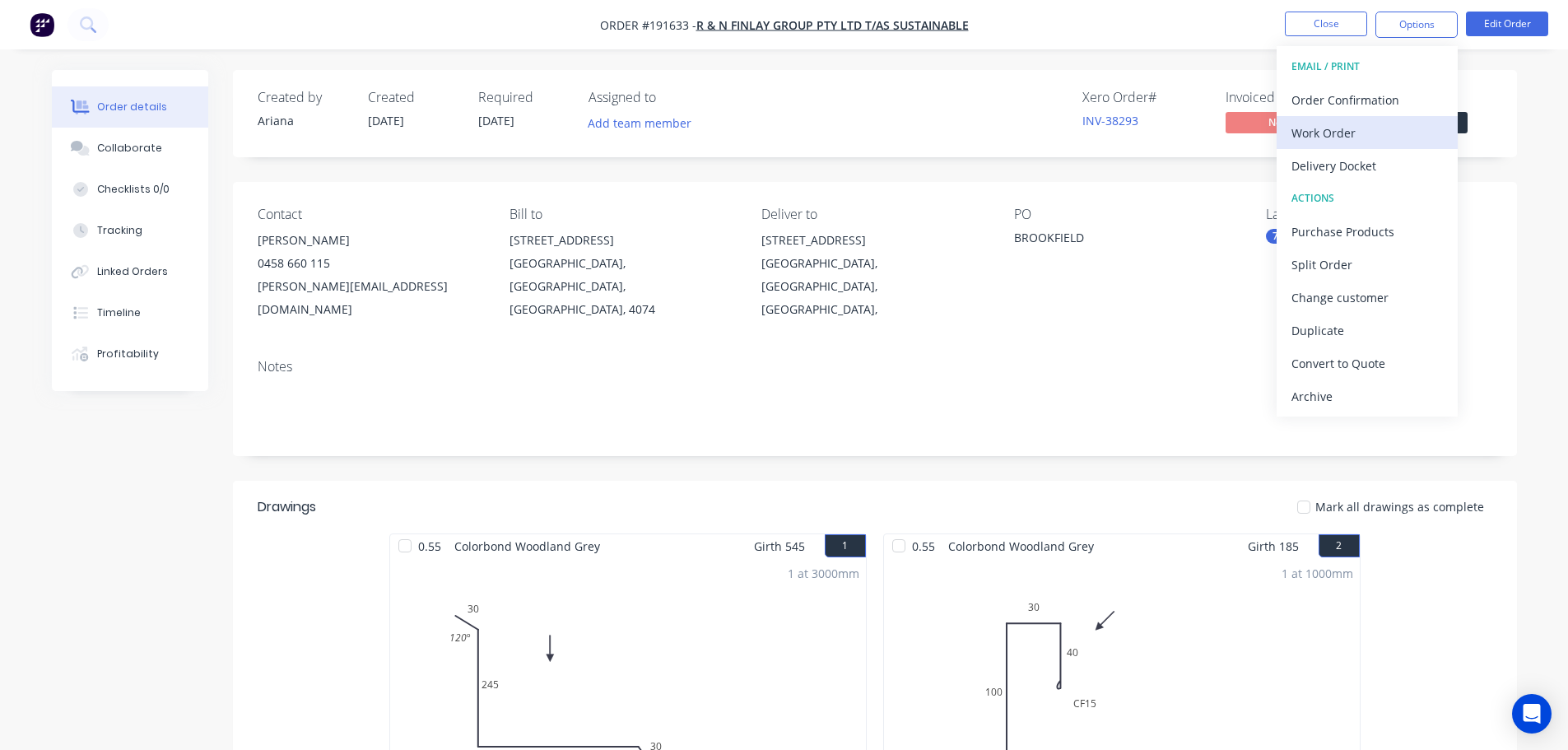
click at [1357, 128] on div "Work Order" at bounding box center [1367, 133] width 151 height 24
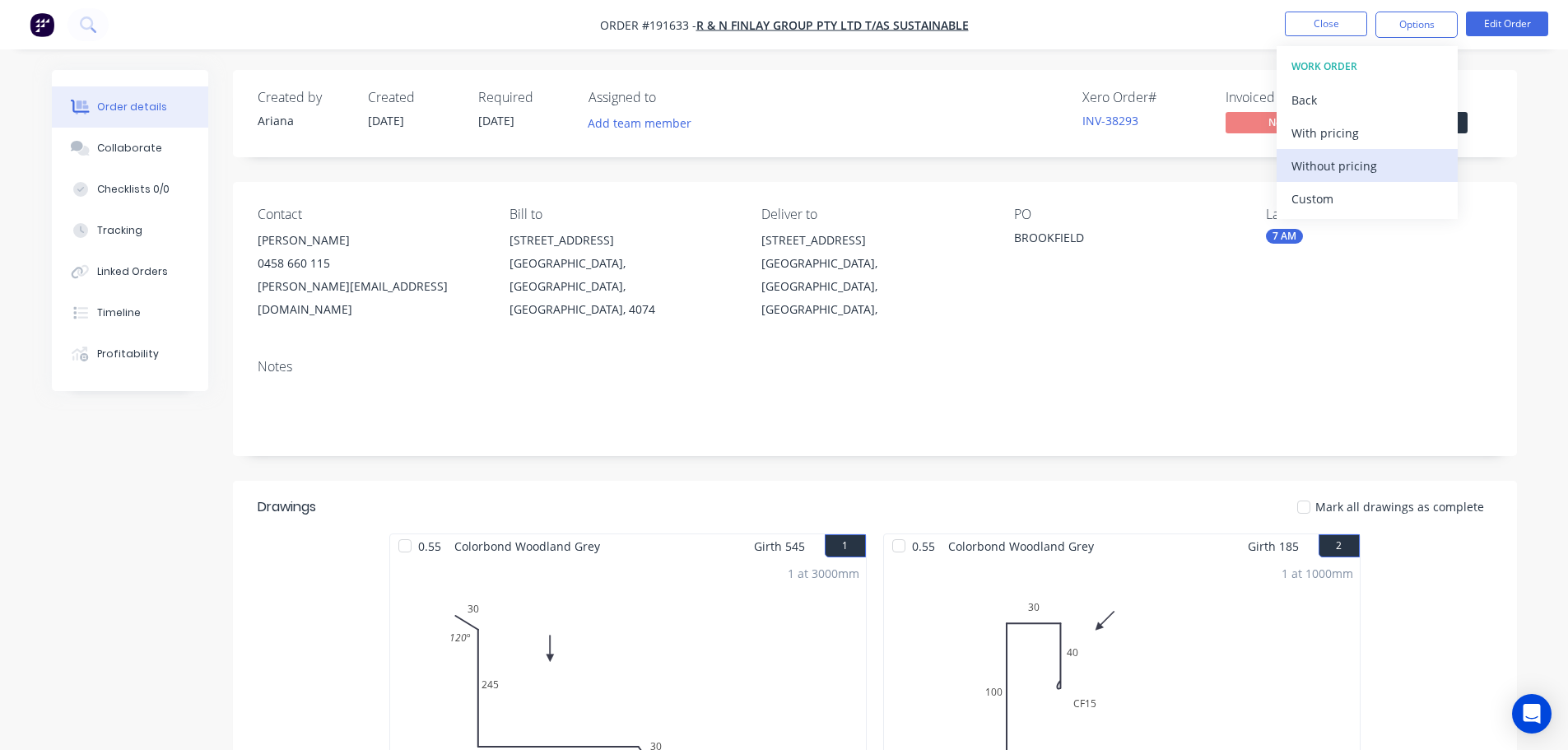
click at [1334, 171] on div "Without pricing" at bounding box center [1367, 166] width 151 height 24
click at [1086, 25] on nav "Order #191633 - R & N Finlay Group Pty Ltd T/as Sustainable Close Options EMAIL…" at bounding box center [784, 25] width 1568 height 49
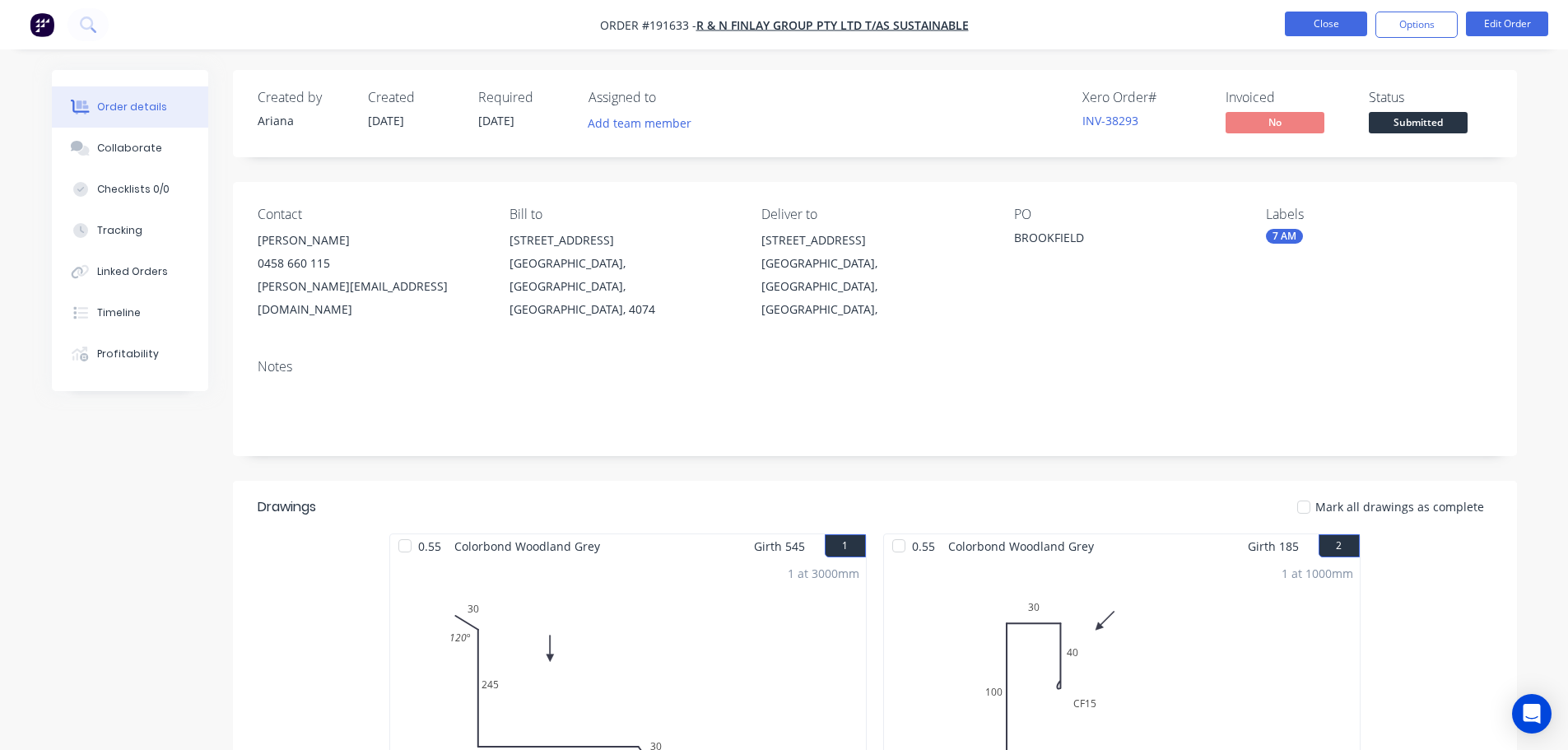
click at [1302, 22] on button "Close" at bounding box center [1326, 24] width 82 height 25
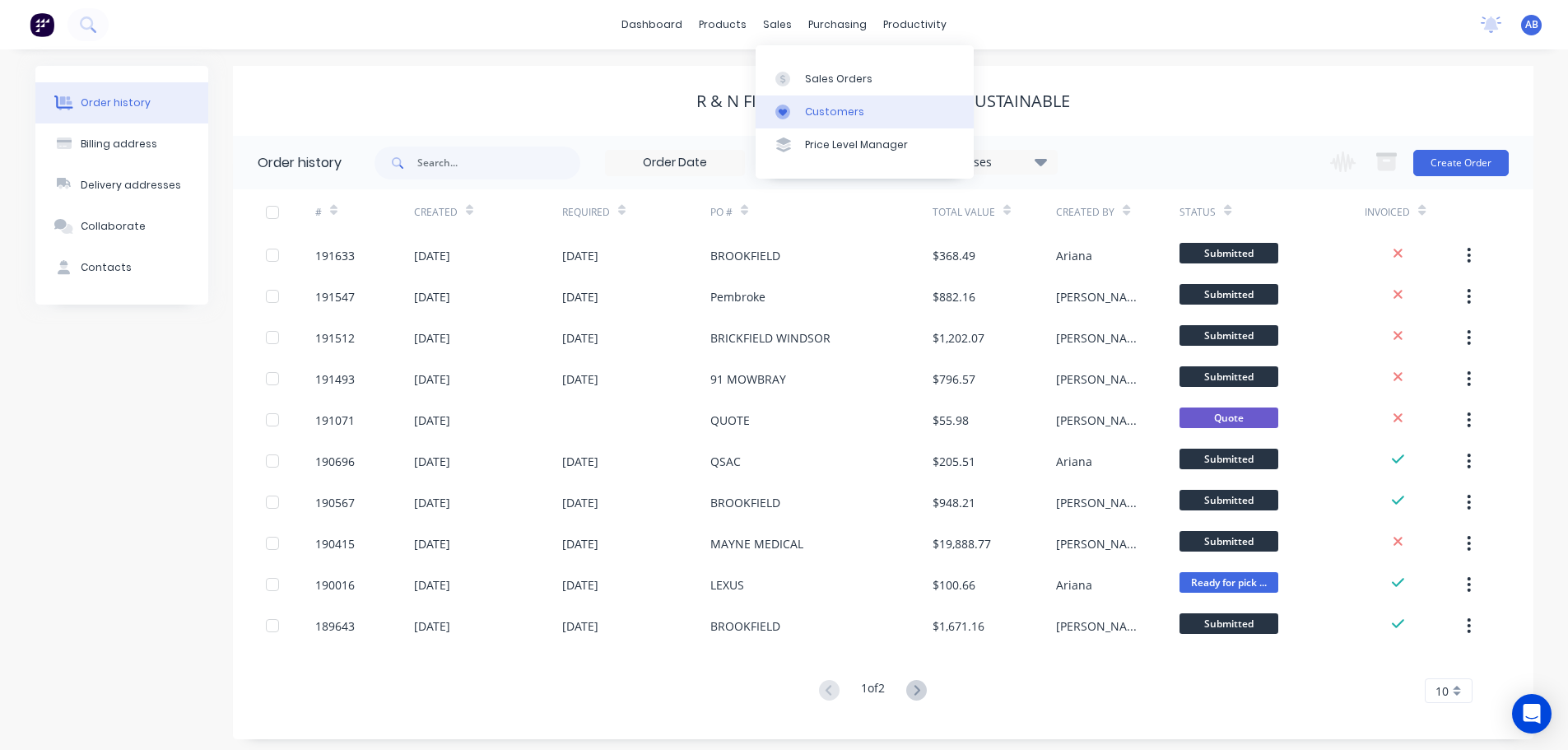
click at [809, 109] on div "Customers" at bounding box center [835, 112] width 59 height 15
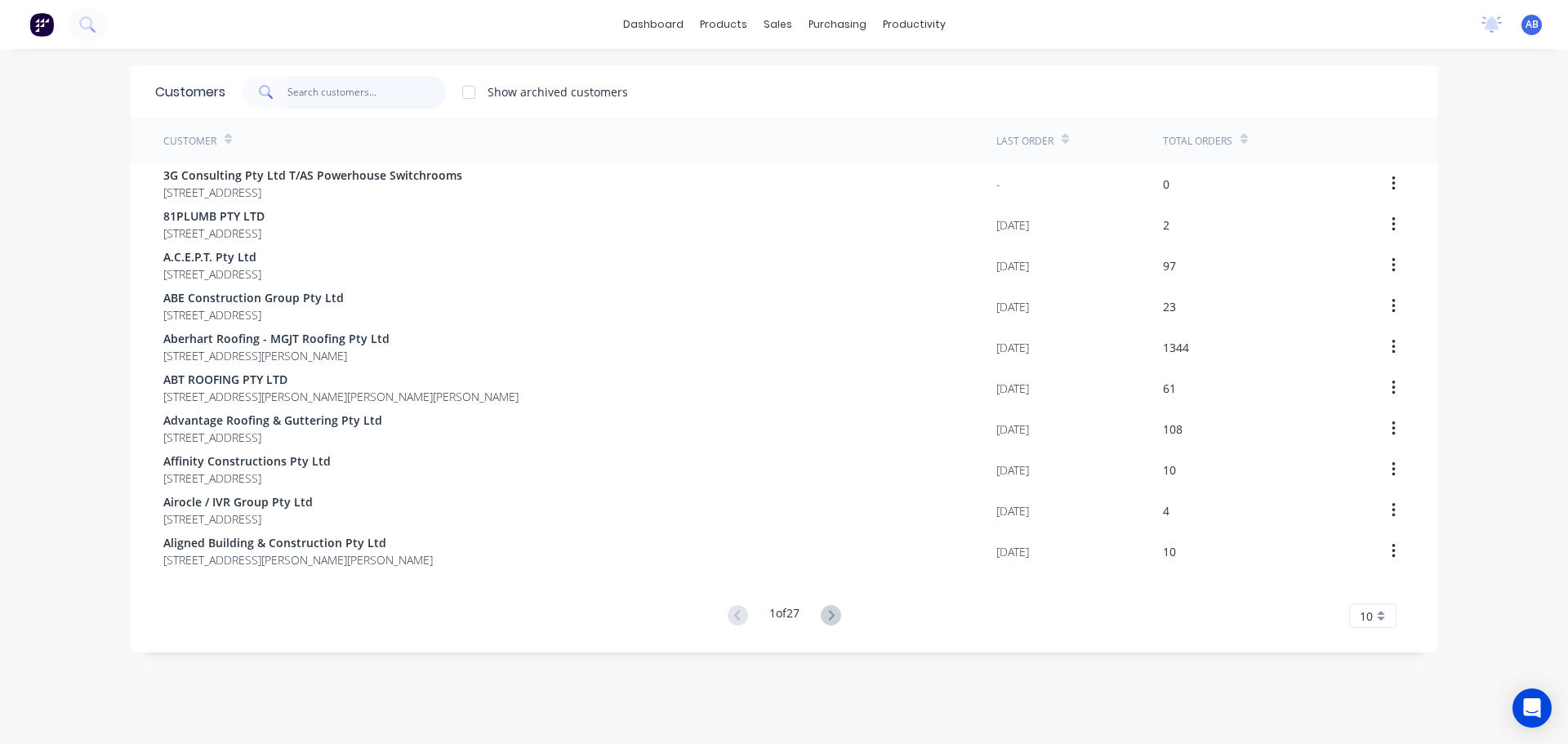
click at [323, 101] on input "text" at bounding box center [367, 92] width 159 height 33
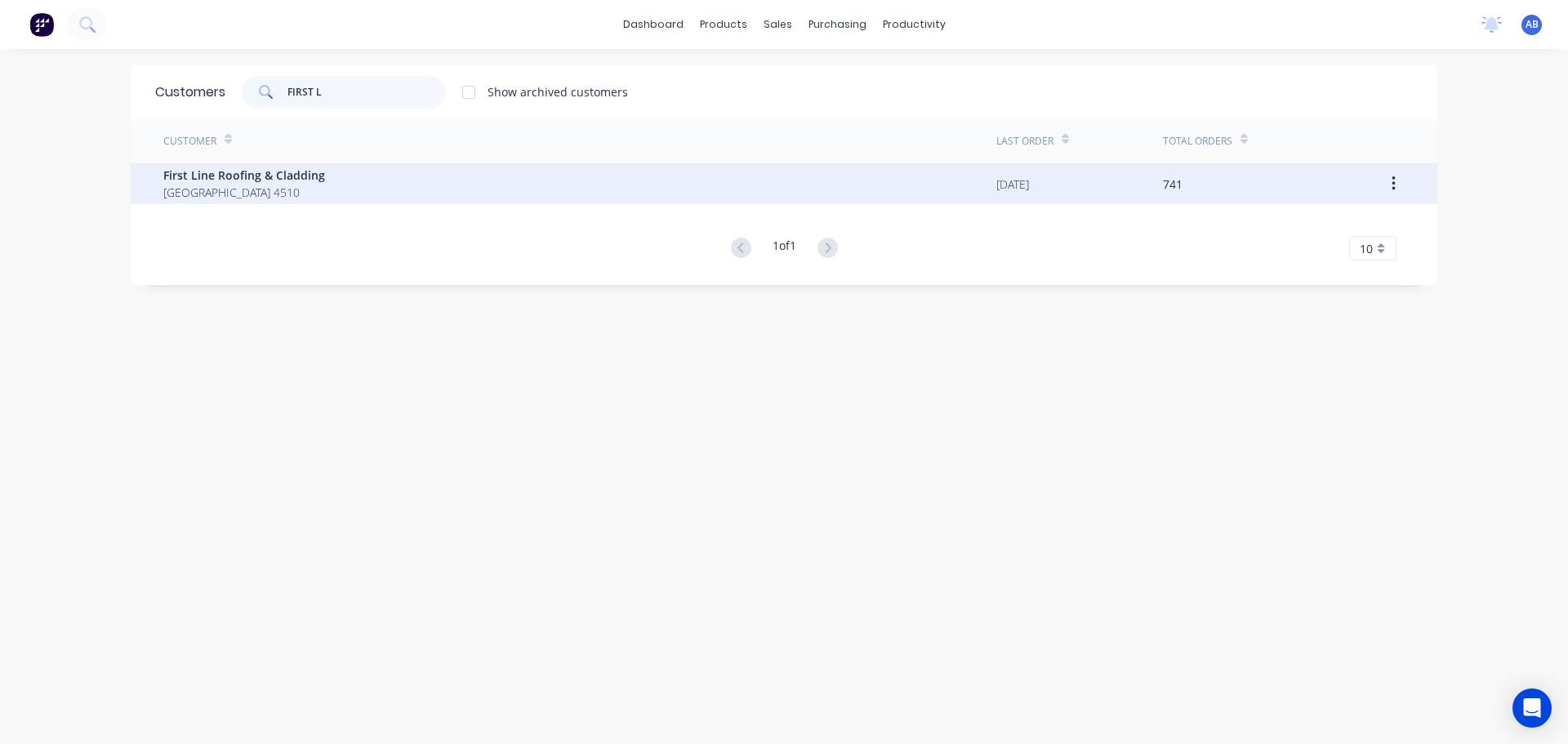
type input "FIRST L"
click at [220, 185] on span "[GEOGRAPHIC_DATA] 4510" at bounding box center [244, 192] width 162 height 17
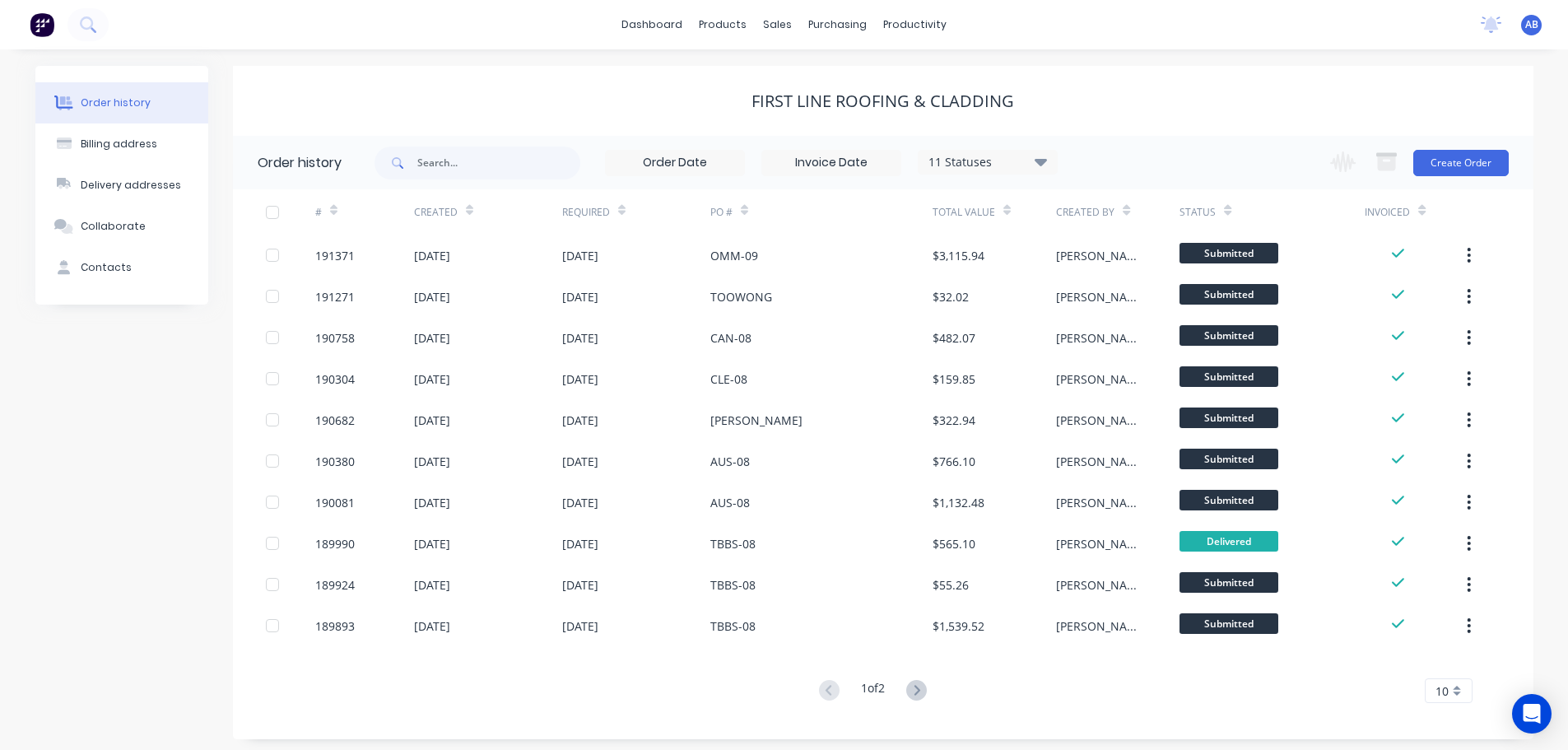
click at [1169, 100] on div "First Line Roofing & Cladding" at bounding box center [883, 101] width 1301 height 19
click at [1463, 162] on button "Create Order" at bounding box center [1461, 162] width 96 height 26
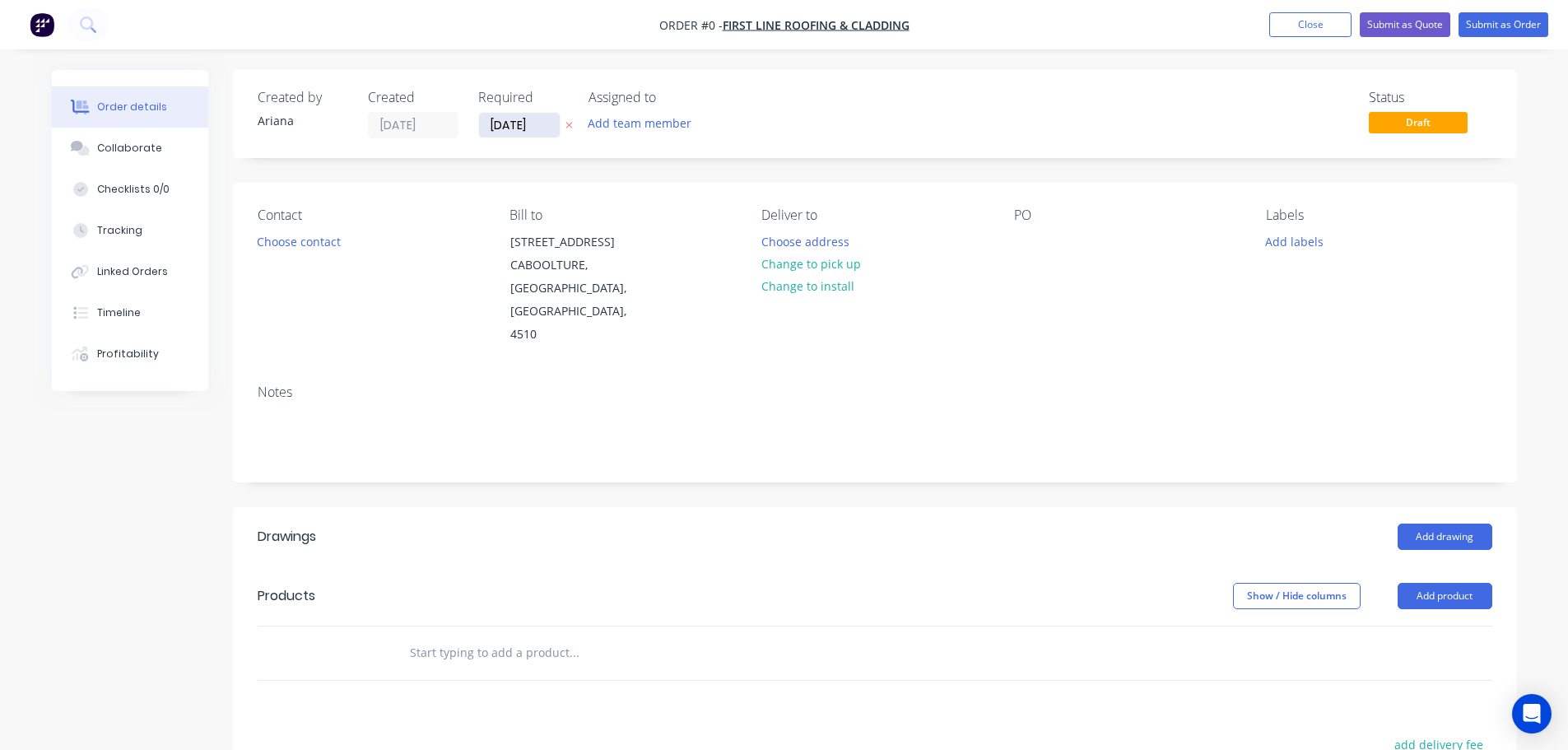
click at [518, 126] on input "[DATE]" at bounding box center [519, 124] width 80 height 25
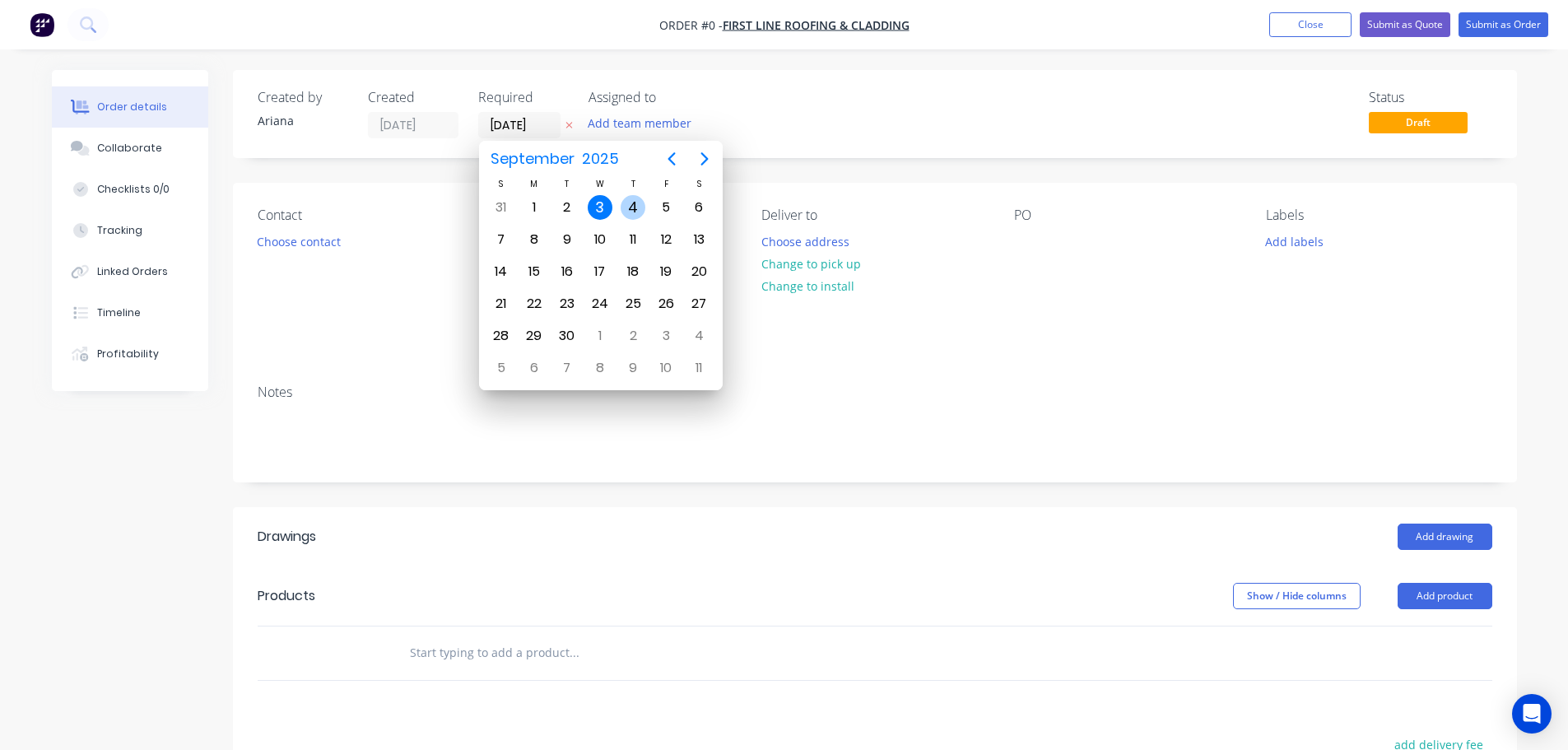
click at [631, 201] on div "4" at bounding box center [633, 207] width 25 height 25
type input "[DATE]"
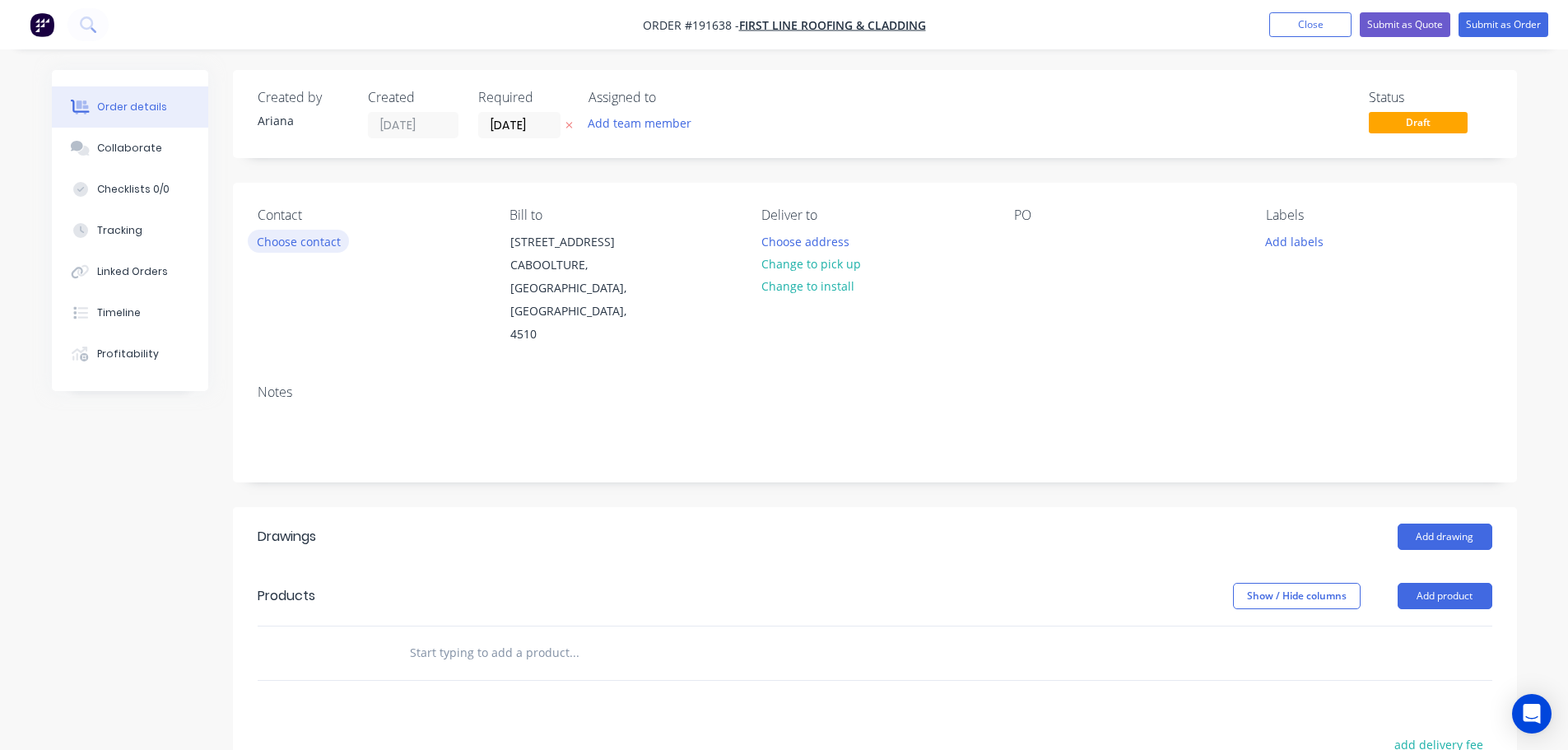
click at [321, 244] on button "Choose contact" at bounding box center [299, 241] width 101 height 22
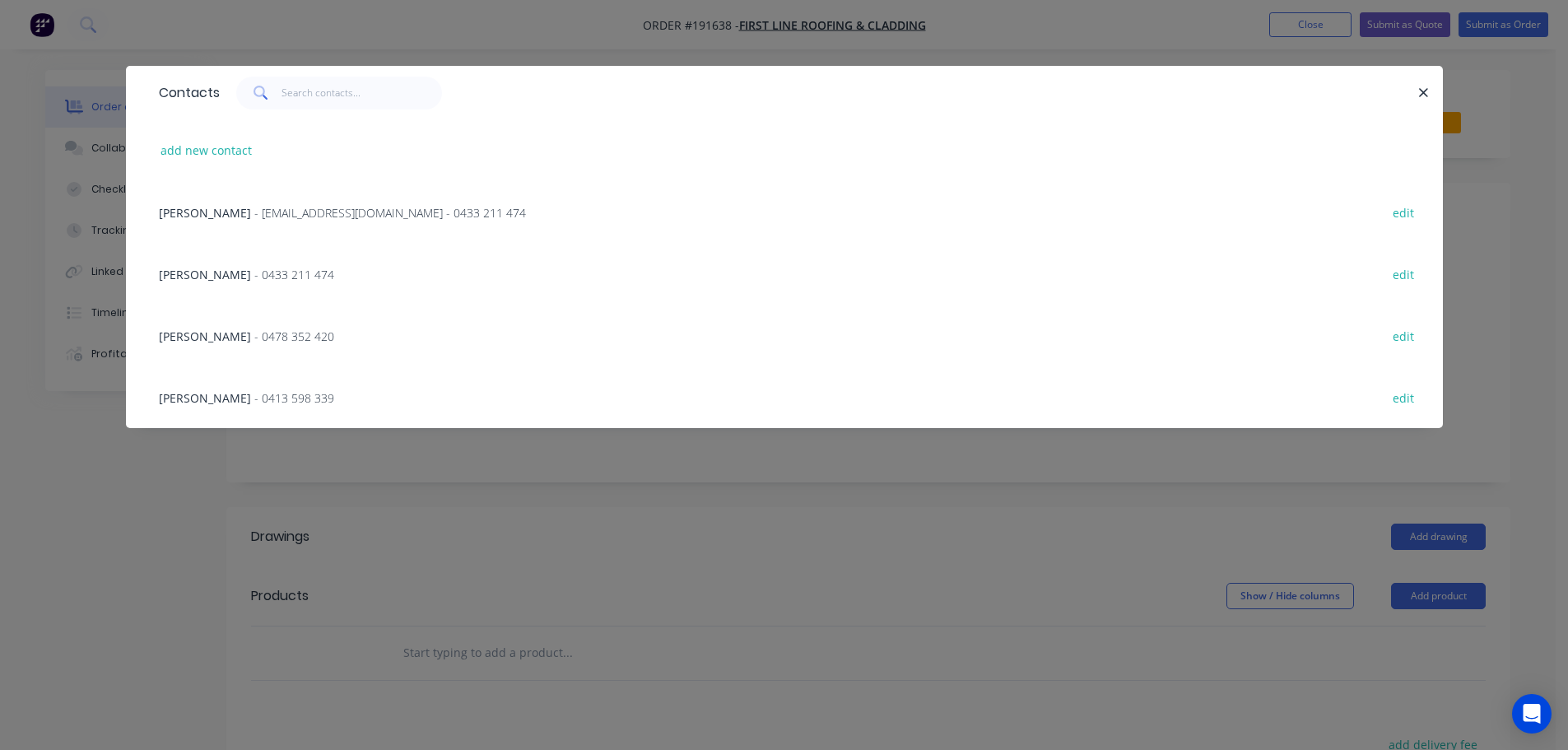
click at [274, 329] on div "TONY - 0478 352 420 edit" at bounding box center [784, 335] width 1268 height 62
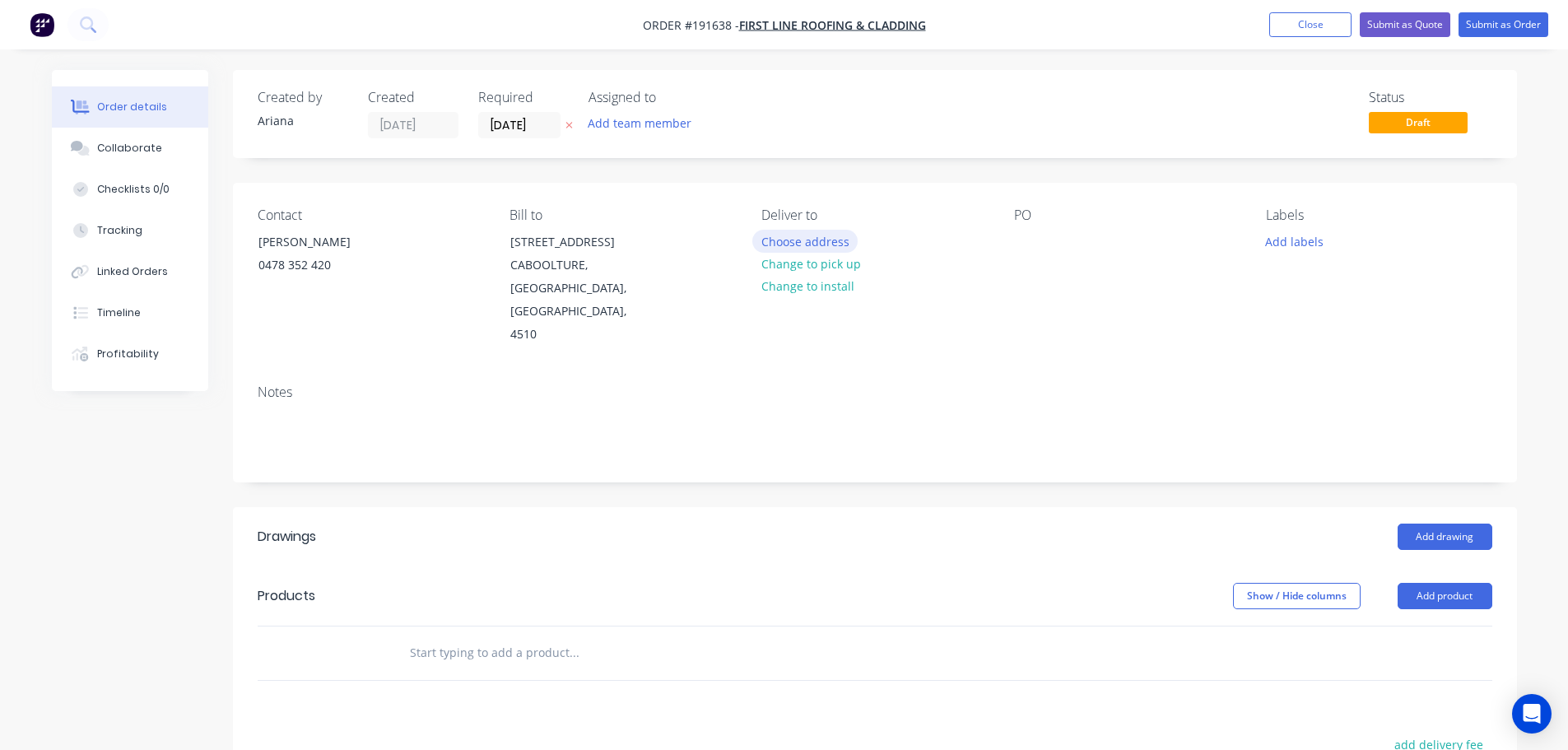
click at [822, 243] on button "Choose address" at bounding box center [805, 241] width 106 height 22
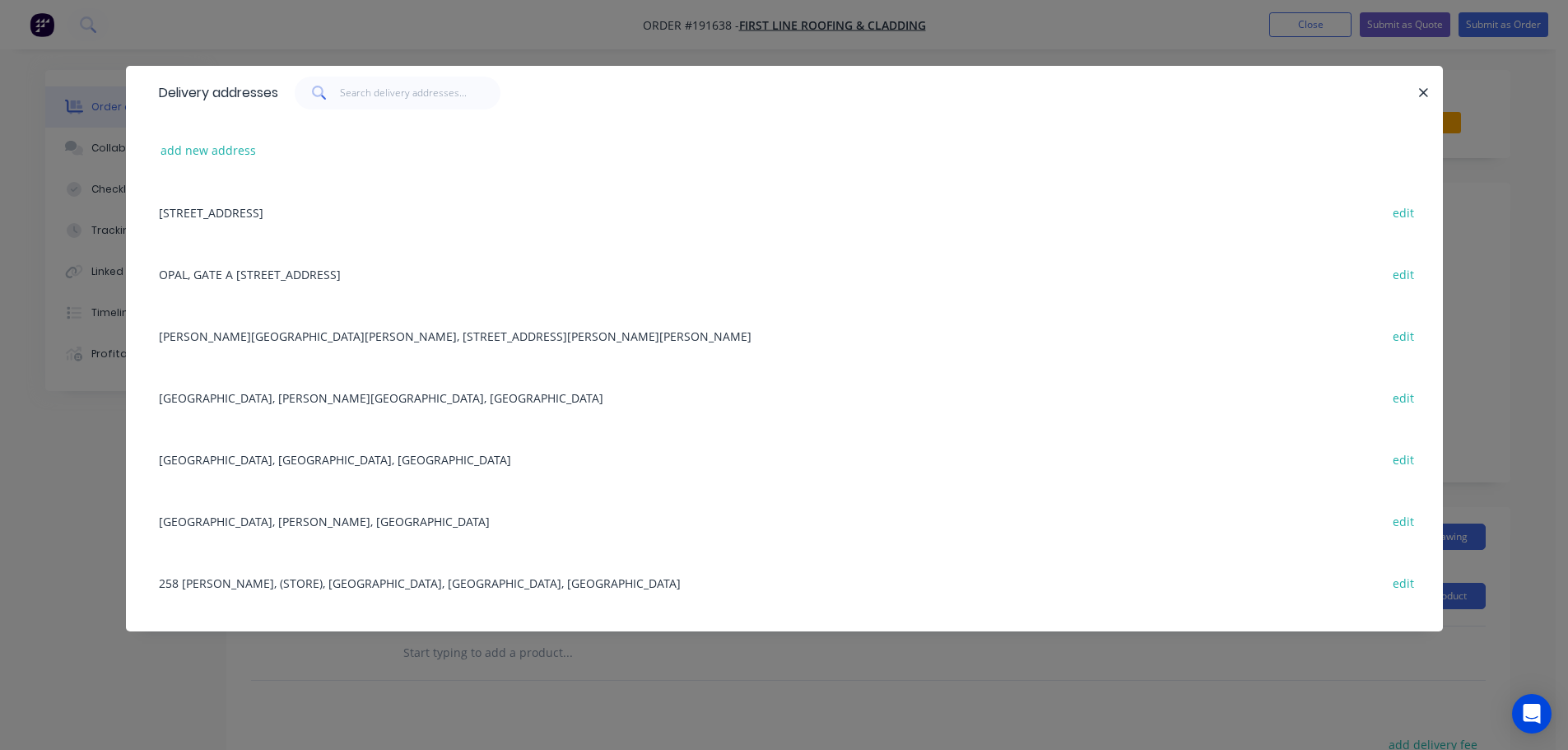
click at [277, 280] on div "OPAL, GATE A 103 ASHOVER RD, ROCKLEA, 4106 edit" at bounding box center [784, 273] width 1268 height 62
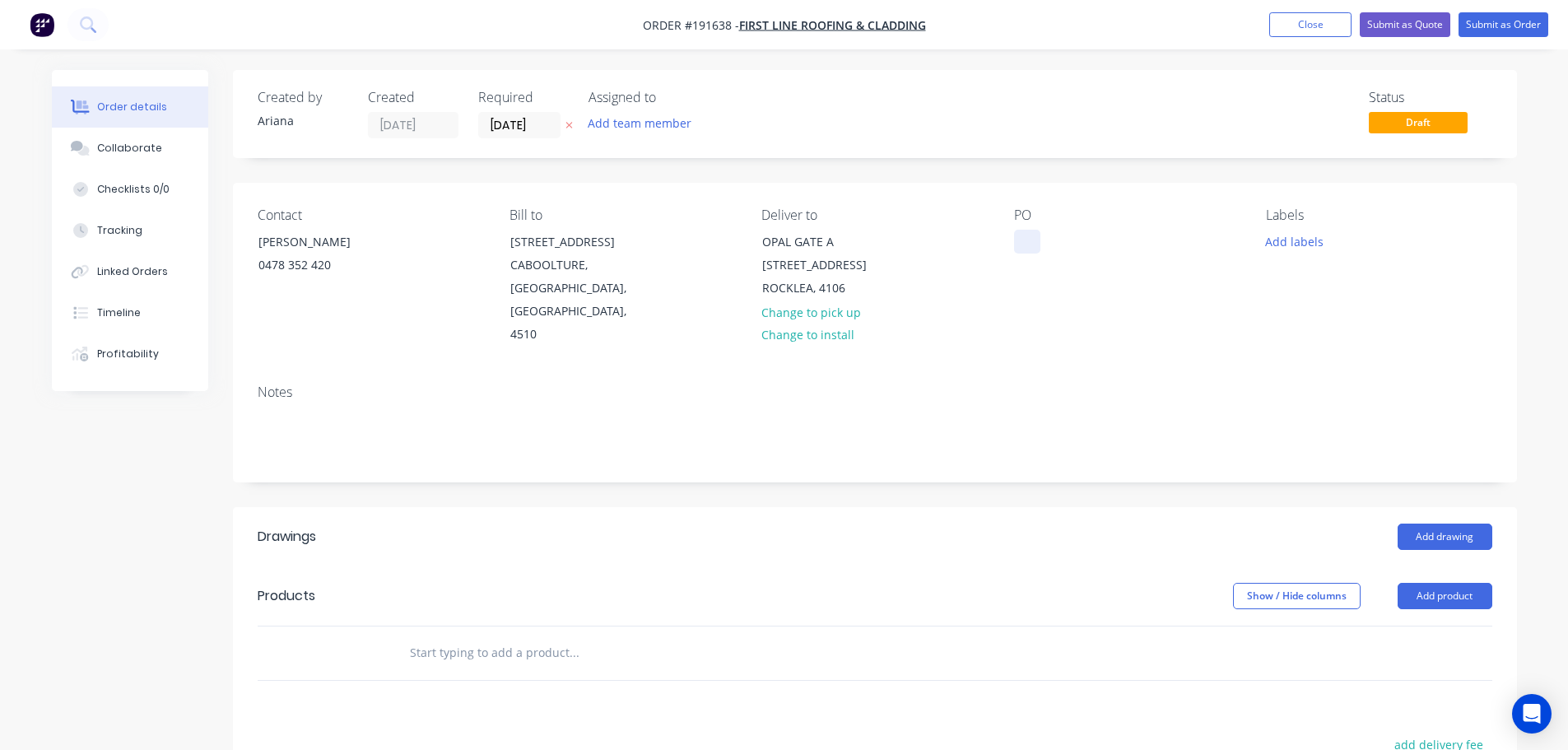
click at [1032, 243] on div at bounding box center [1027, 242] width 26 height 24
click at [1123, 311] on div "PO OPAL-09" at bounding box center [1127, 276] width 226 height 140
click at [1303, 249] on button "Add labels" at bounding box center [1295, 241] width 76 height 22
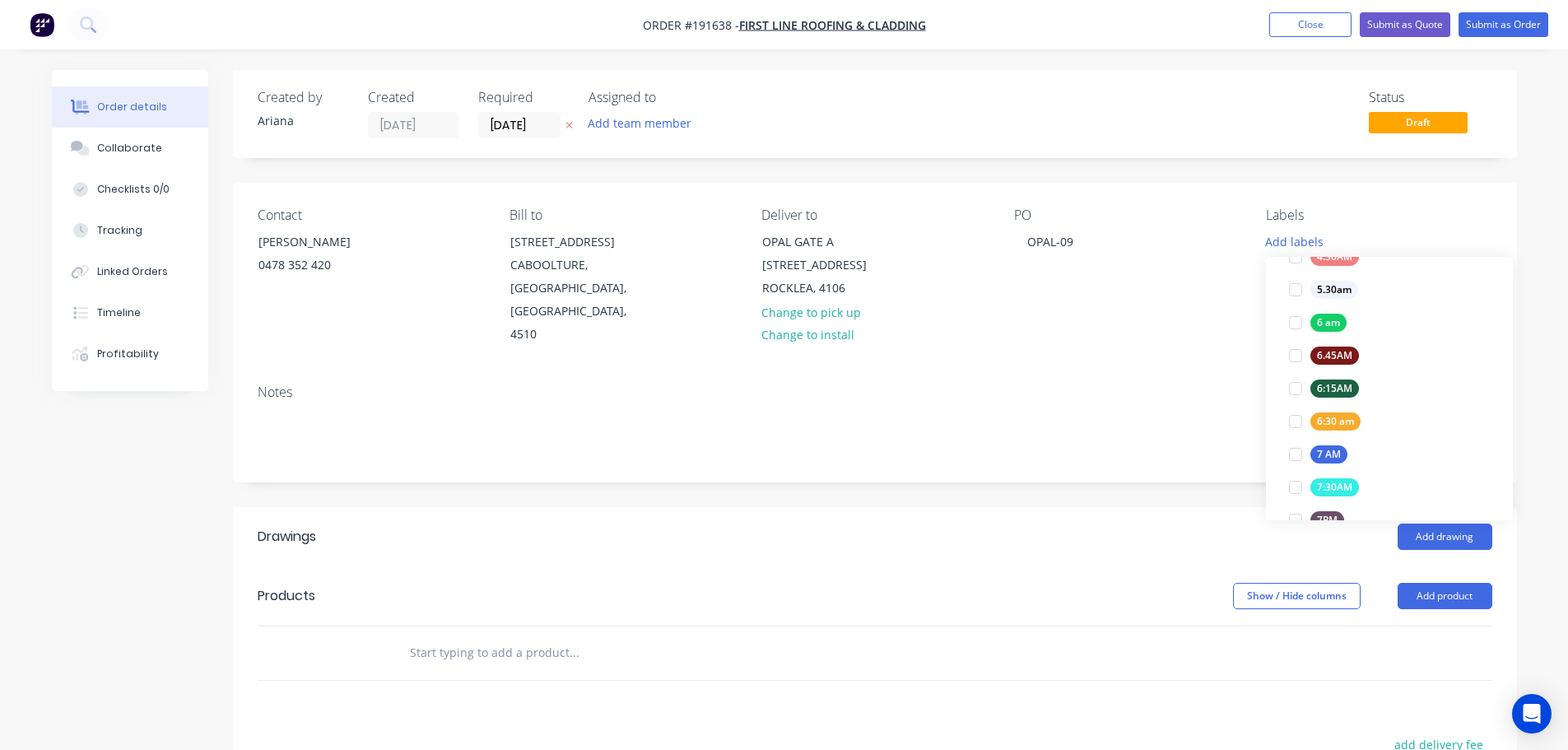
scroll to position [310, 0]
click at [1291, 304] on div at bounding box center [1296, 309] width 33 height 33
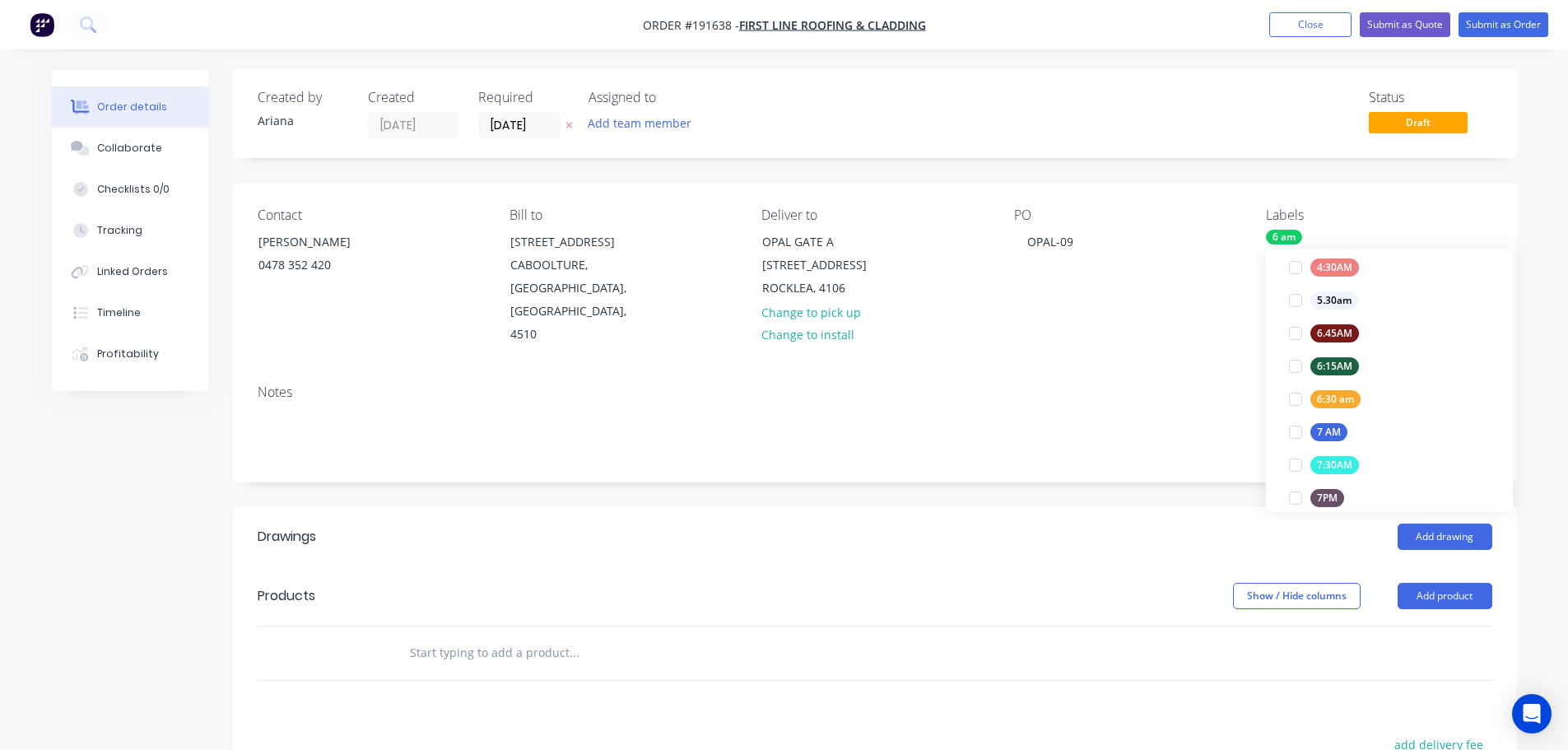
scroll to position [79, 0]
click at [1134, 314] on div "PO OPAL-09" at bounding box center [1127, 276] width 226 height 140
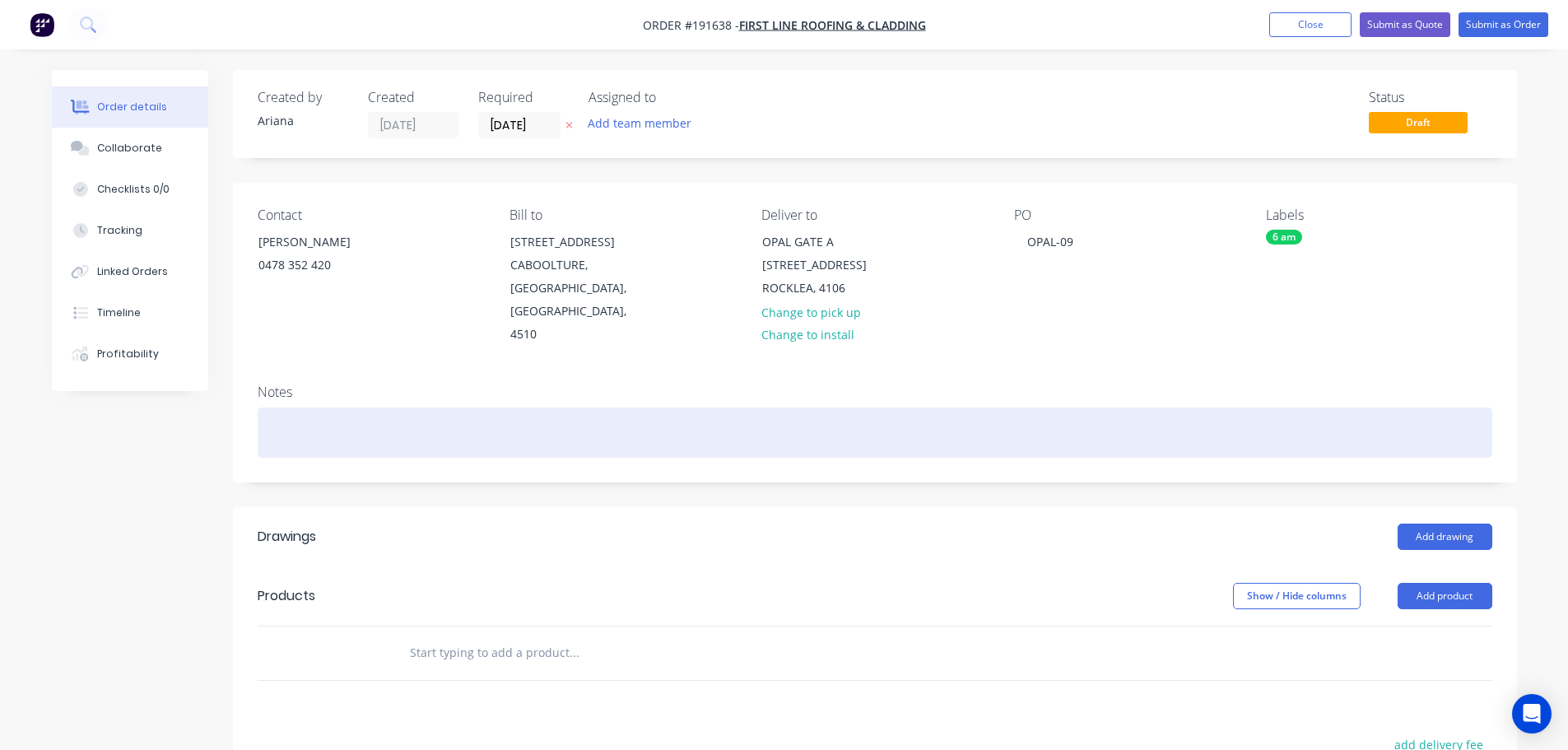
click at [285, 408] on div at bounding box center [875, 432] width 1235 height 50
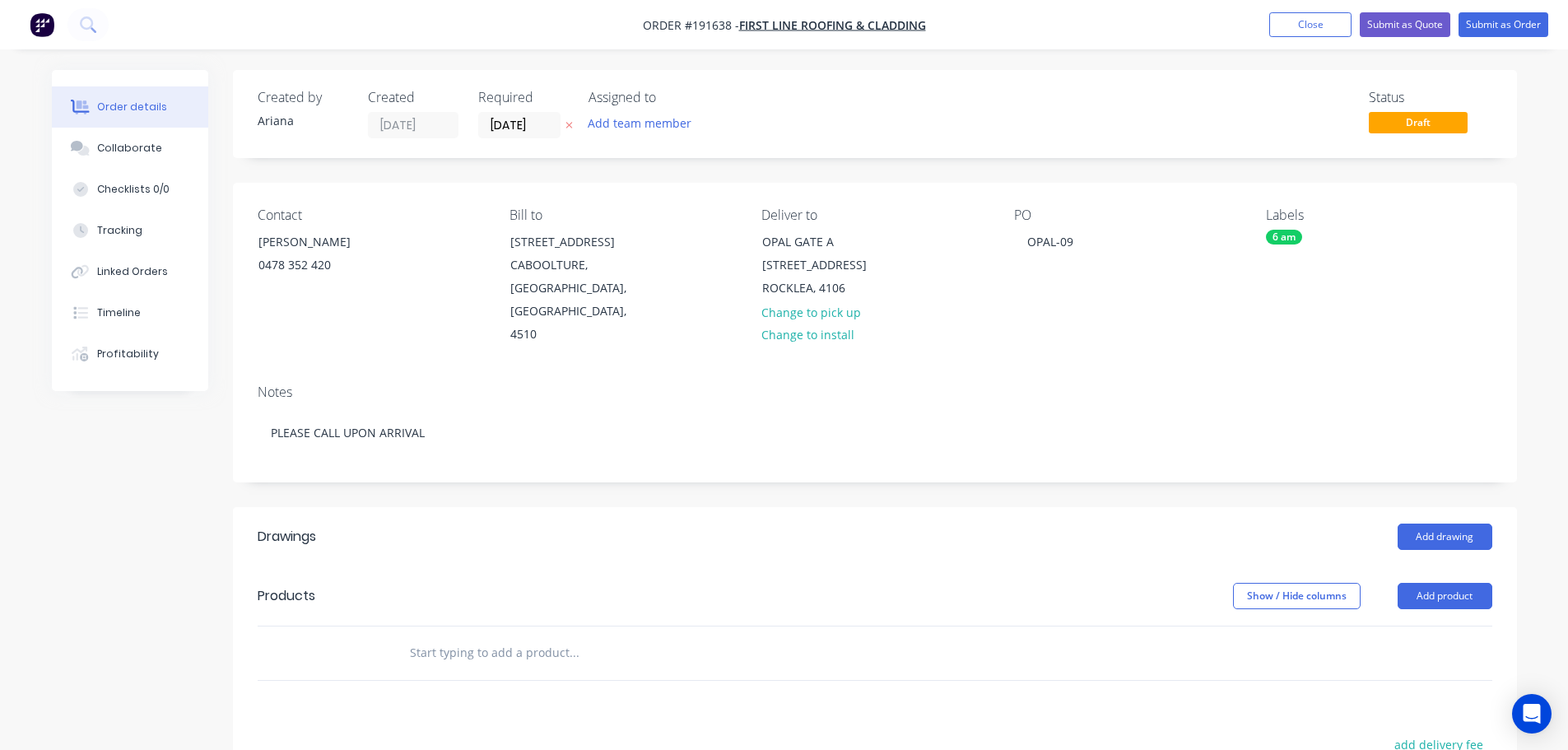
click at [368, 334] on div "Contact TONY 0478 352 420 Bill to 1 Ibis Court CABOOLTURE, Queensland, Australi…" at bounding box center [874, 276] width 1285 height 189
click at [1453, 583] on button "Add product" at bounding box center [1445, 595] width 95 height 26
click at [1424, 626] on div "Product catalogue" at bounding box center [1414, 638] width 127 height 24
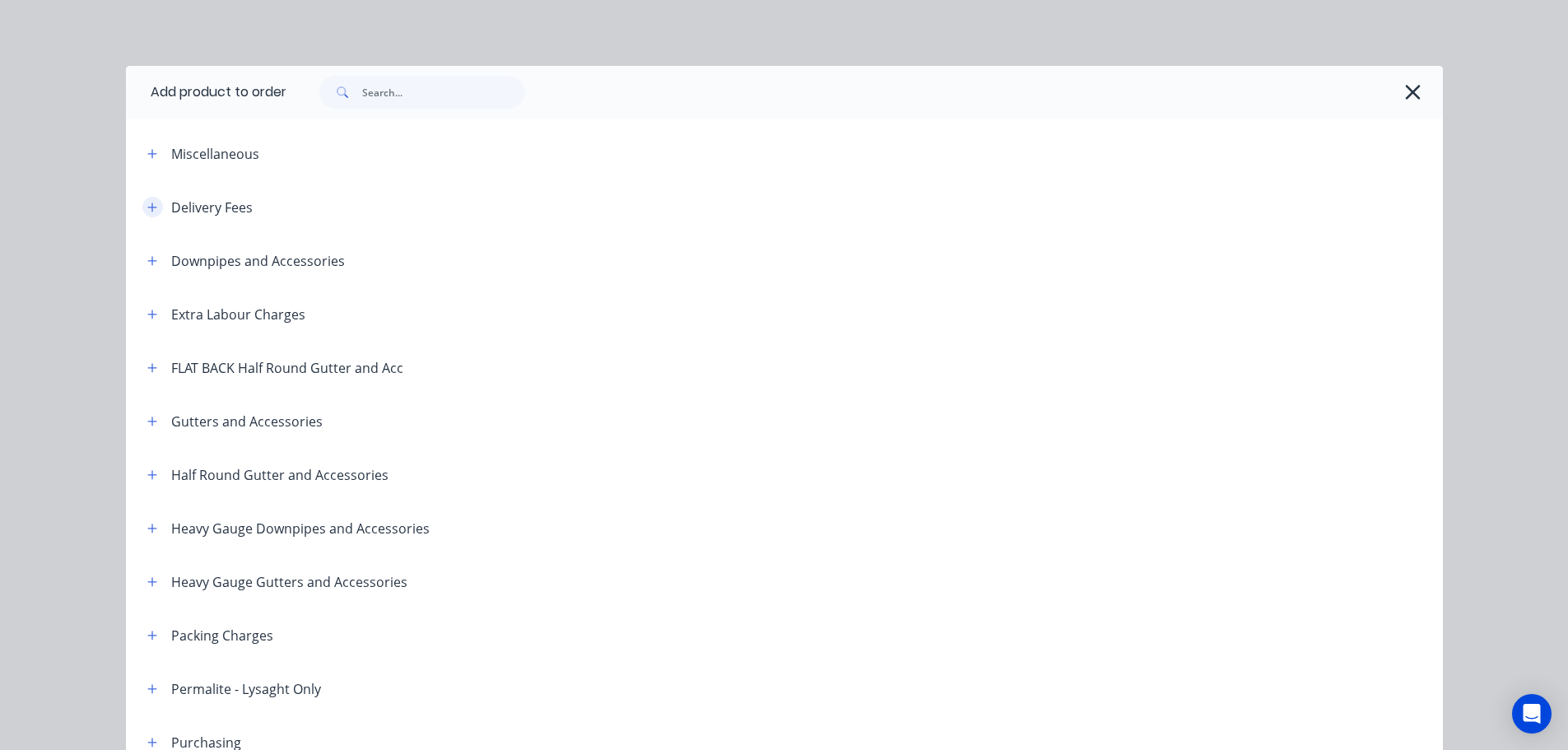
click at [147, 201] on icon "button" at bounding box center [152, 207] width 10 height 12
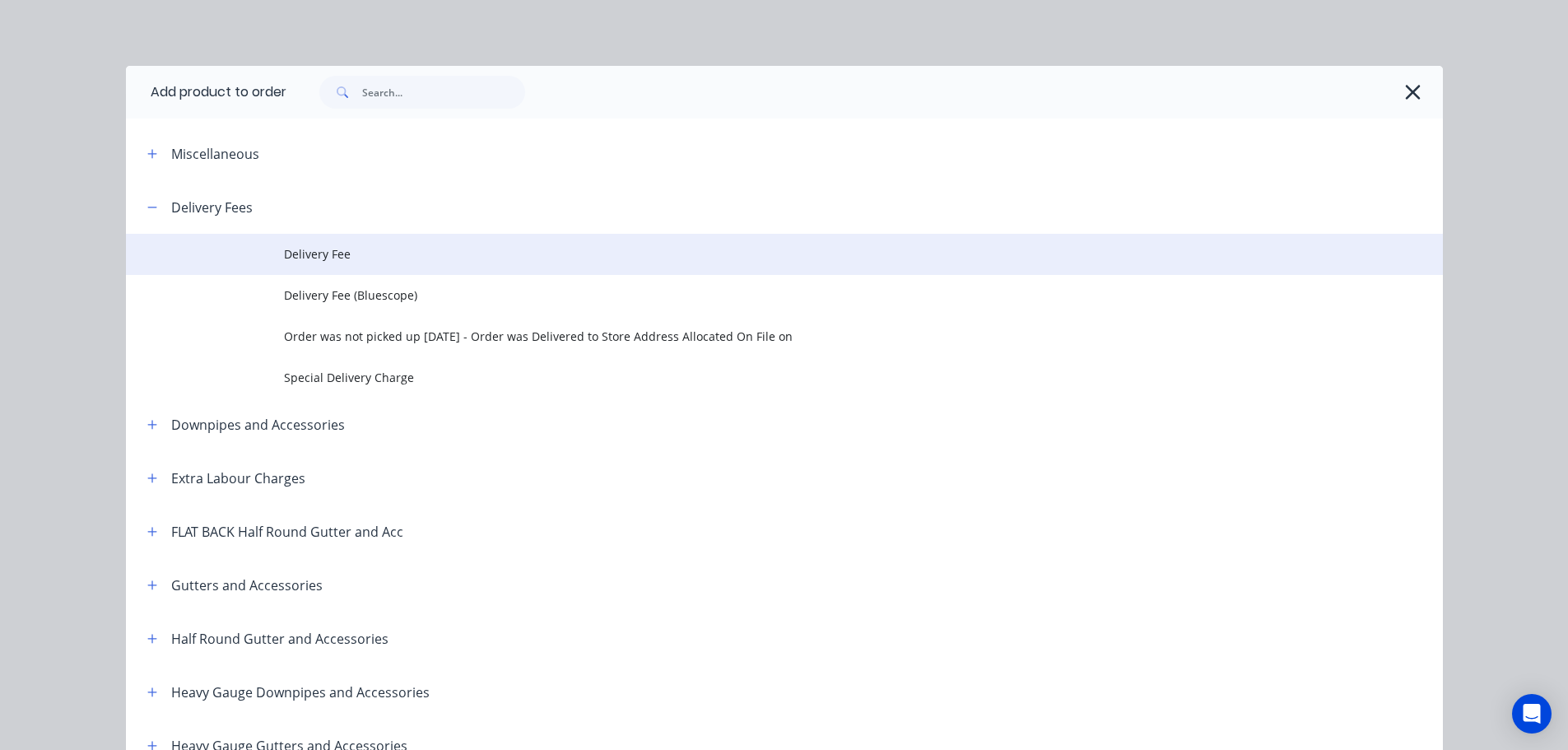
click at [331, 249] on span "Delivery Fee" at bounding box center [748, 254] width 927 height 17
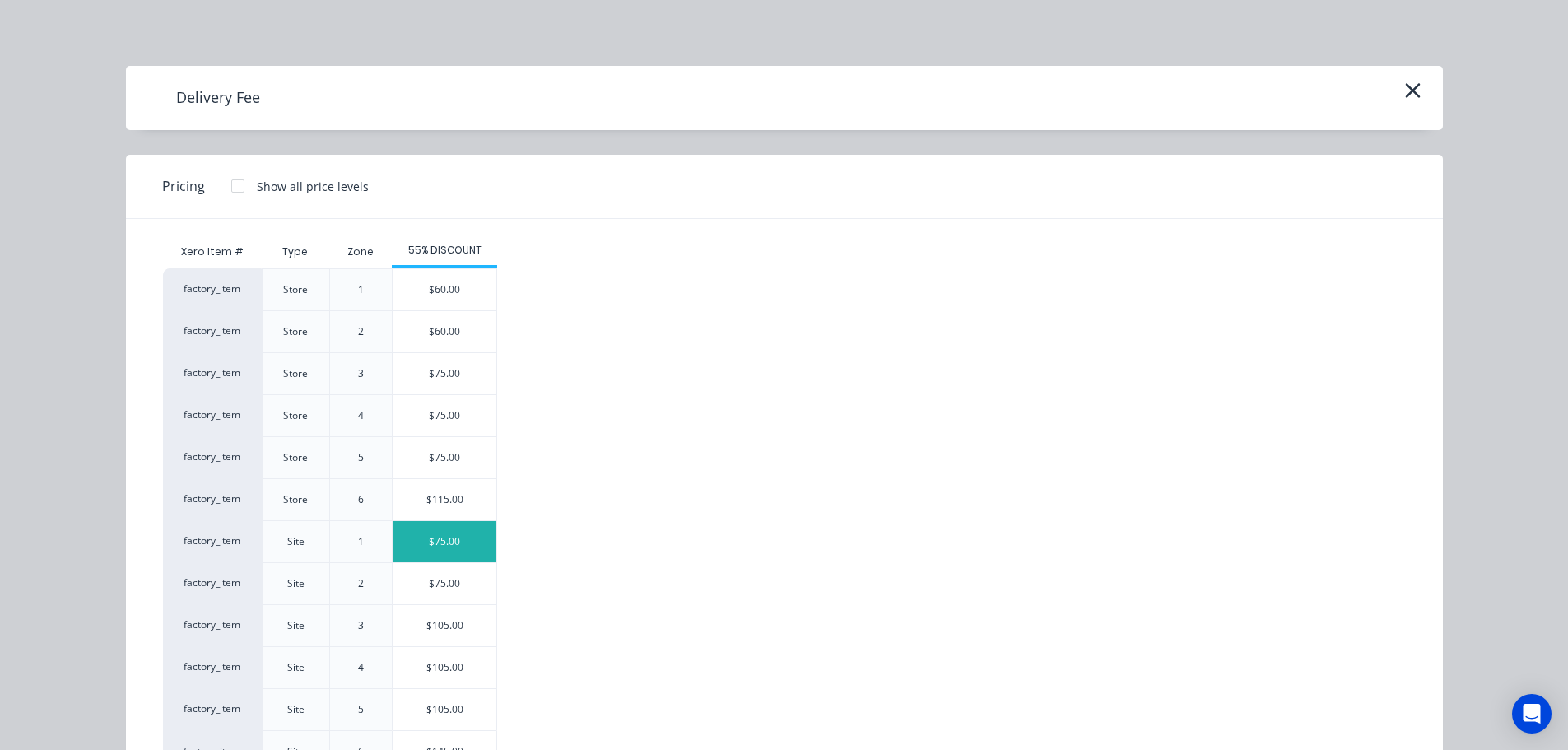
click at [417, 537] on div "$75.00" at bounding box center [444, 541] width 104 height 41
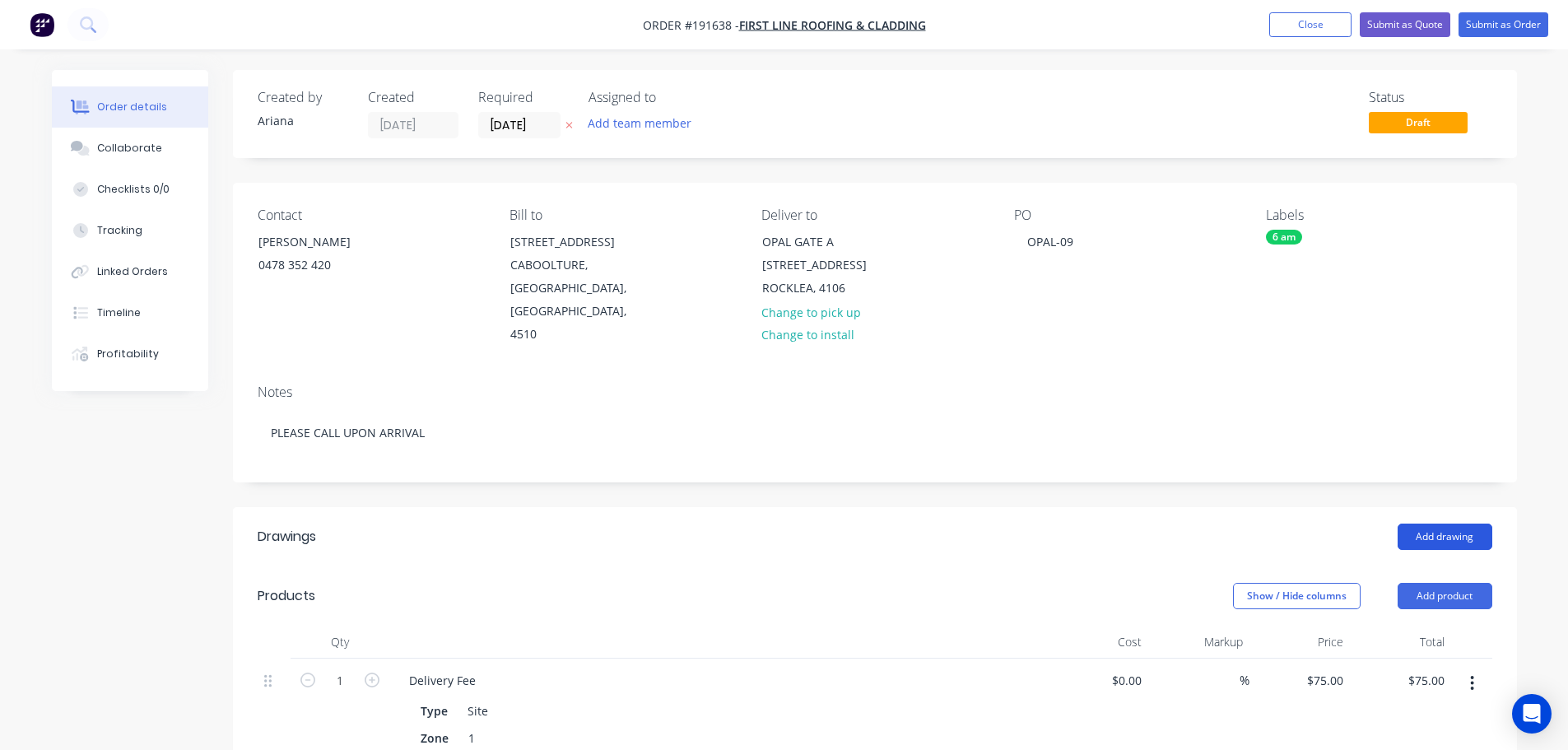
click at [1458, 523] on button "Add drawing" at bounding box center [1445, 536] width 95 height 26
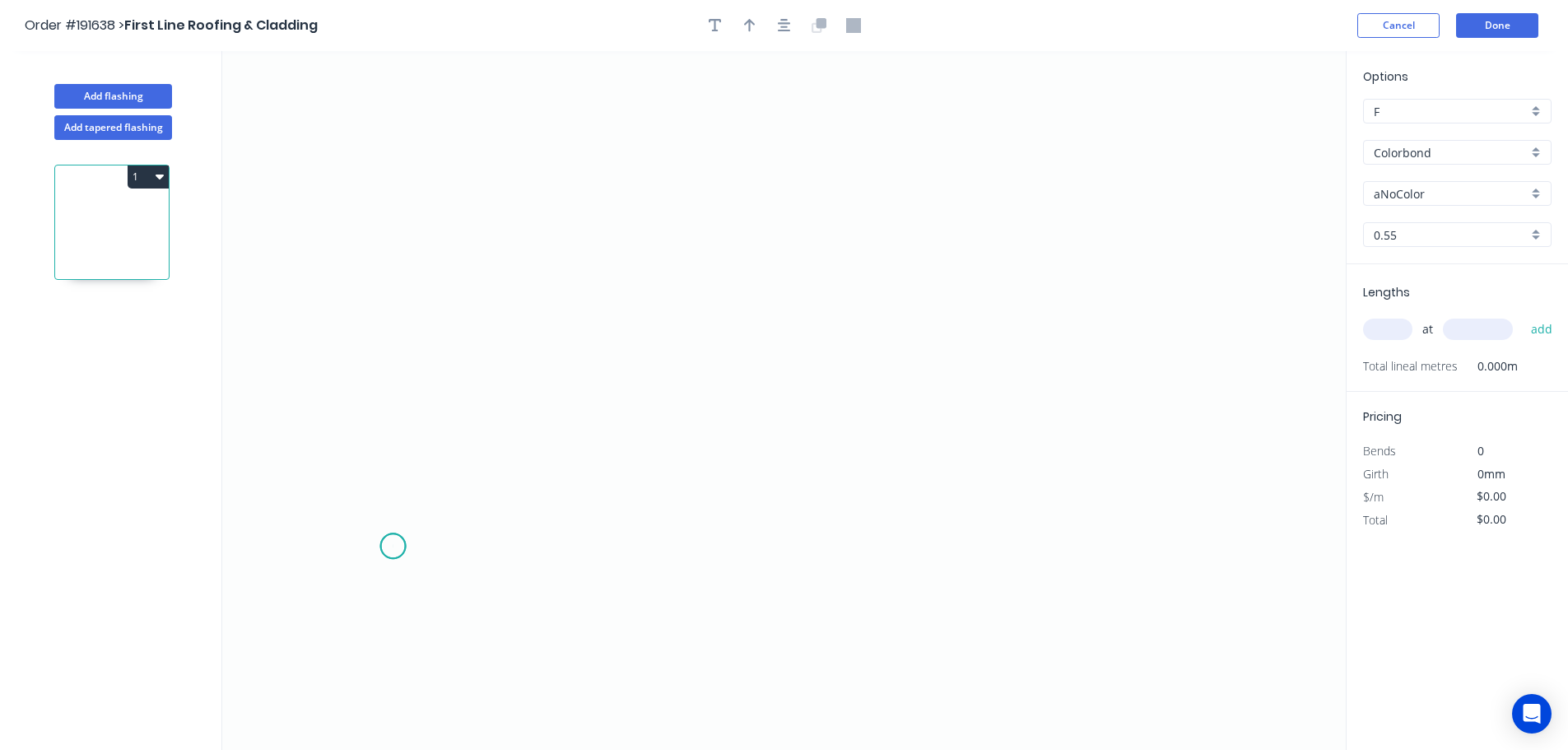
drag, startPoint x: 392, startPoint y: 546, endPoint x: 437, endPoint y: 484, distance: 76.6
click at [393, 546] on icon "0" at bounding box center [784, 400] width 1124 height 698
click at [439, 464] on icon "0" at bounding box center [784, 400] width 1124 height 698
click at [1138, 481] on icon "0 ?" at bounding box center [784, 400] width 1124 height 698
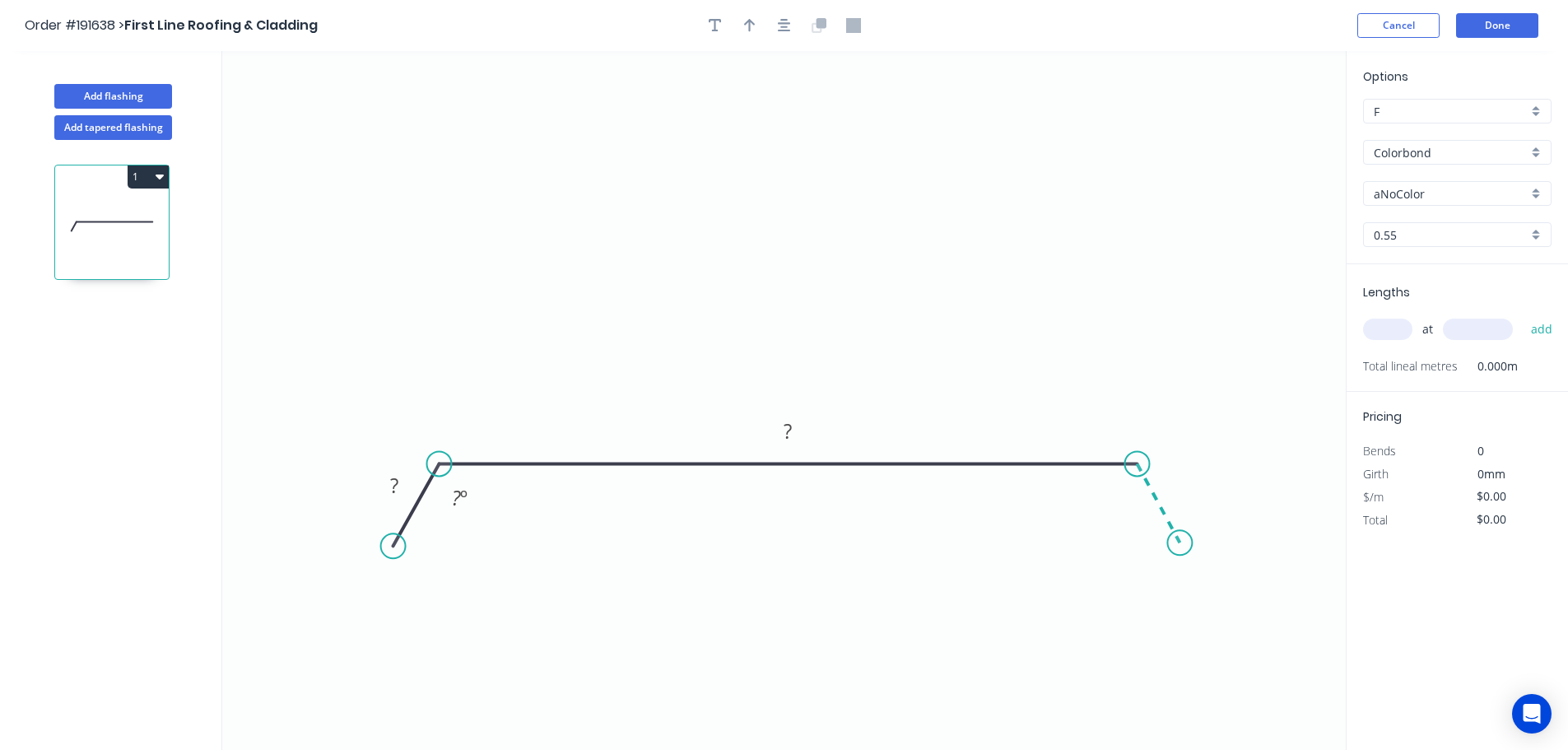
click at [1181, 543] on icon "0 ? ? ? º" at bounding box center [784, 400] width 1124 height 698
click at [1181, 543] on circle at bounding box center [1179, 542] width 25 height 25
click at [520, 555] on div "Hide angle" at bounding box center [536, 550] width 166 height 34
click at [1132, 557] on div "Hide angle" at bounding box center [1202, 552] width 166 height 34
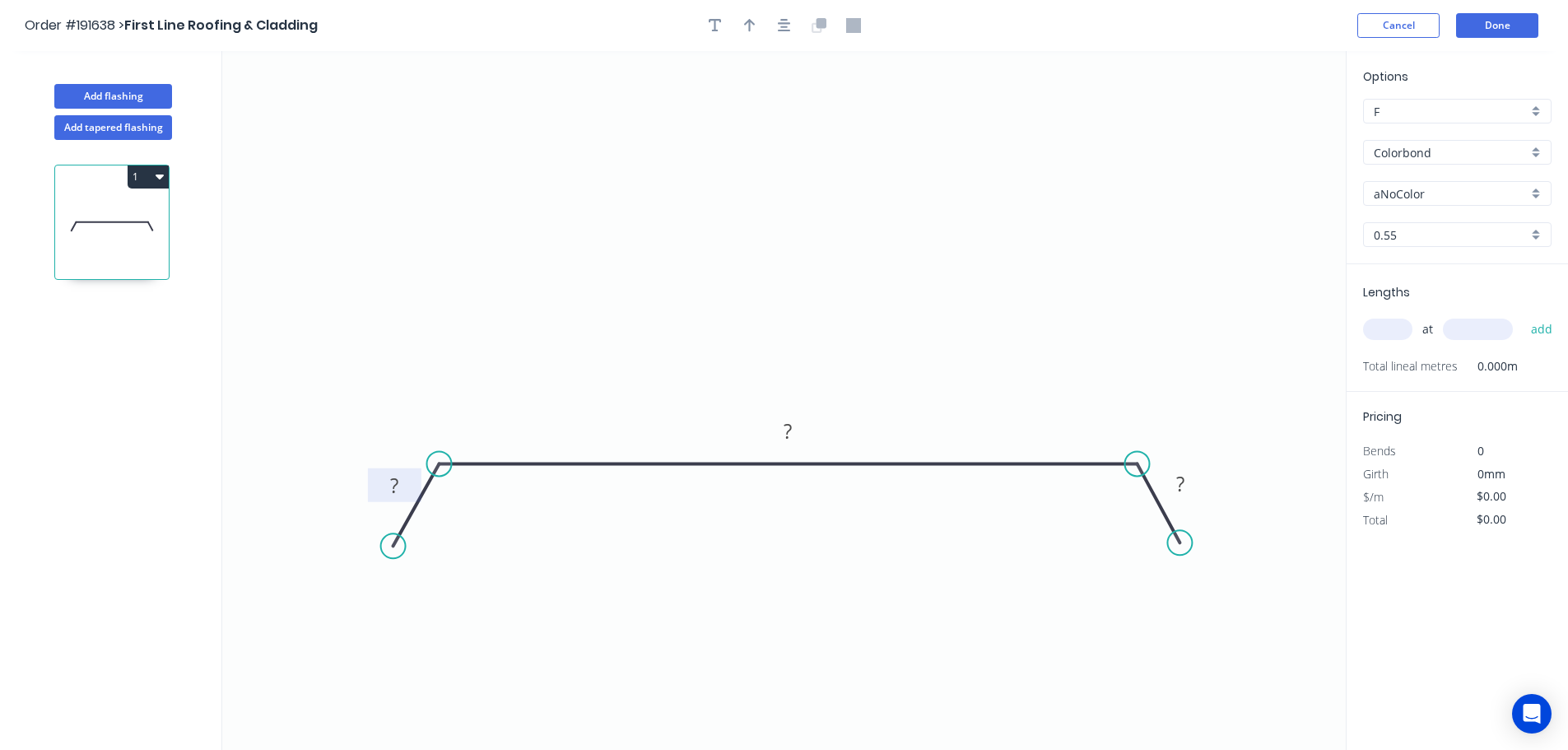
click at [392, 484] on tspan "?" at bounding box center [394, 485] width 8 height 27
click at [537, 522] on icon "0 30 1225 30" at bounding box center [784, 400] width 1124 height 698
click at [751, 19] on icon "button" at bounding box center [750, 25] width 12 height 14
drag, startPoint x: 1264, startPoint y: 128, endPoint x: 903, endPoint y: 261, distance: 384.7
click at [854, 243] on icon at bounding box center [862, 222] width 15 height 52
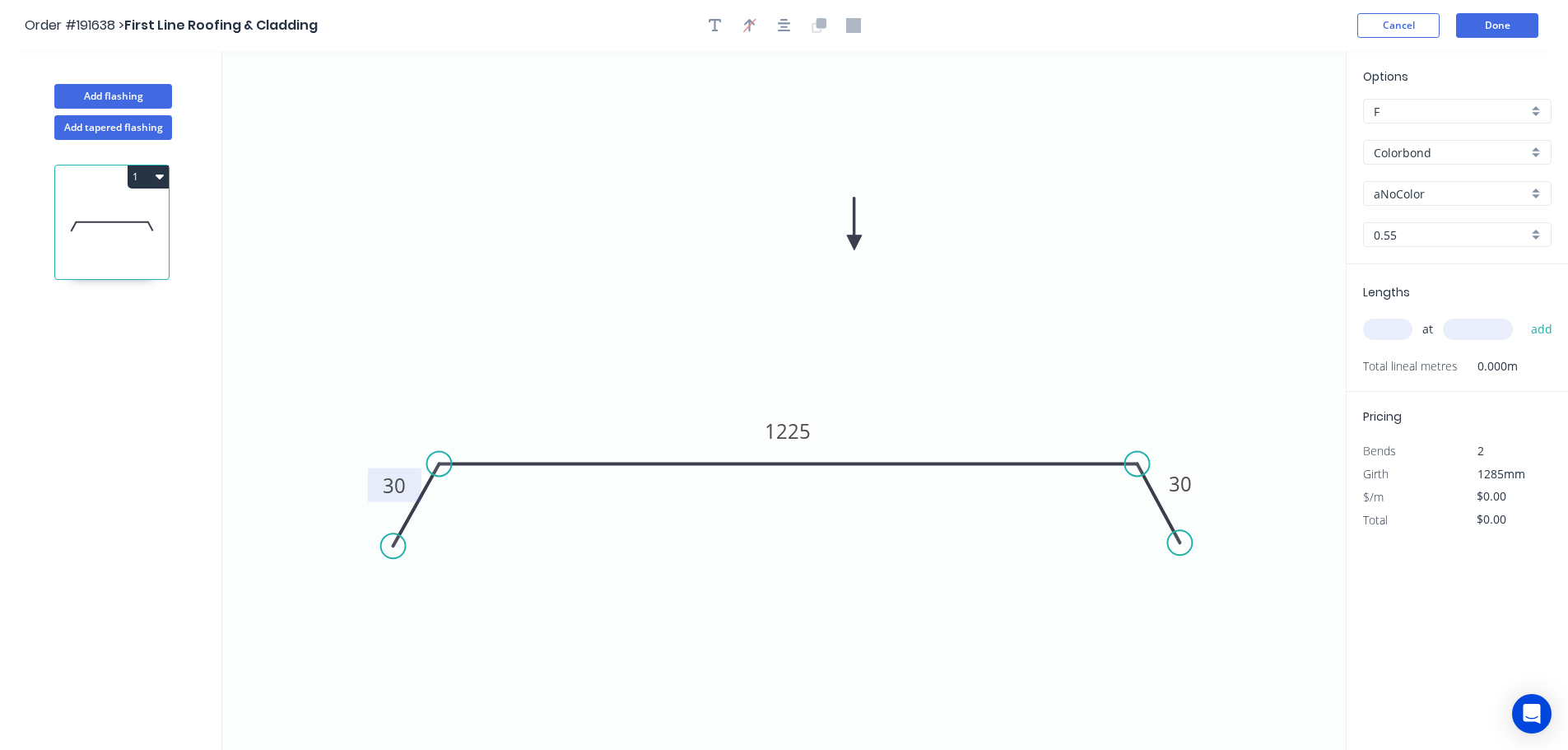
click at [1533, 149] on div "Colorbond" at bounding box center [1457, 151] width 189 height 25
click at [1423, 287] on div "Zincalume" at bounding box center [1457, 296] width 187 height 29
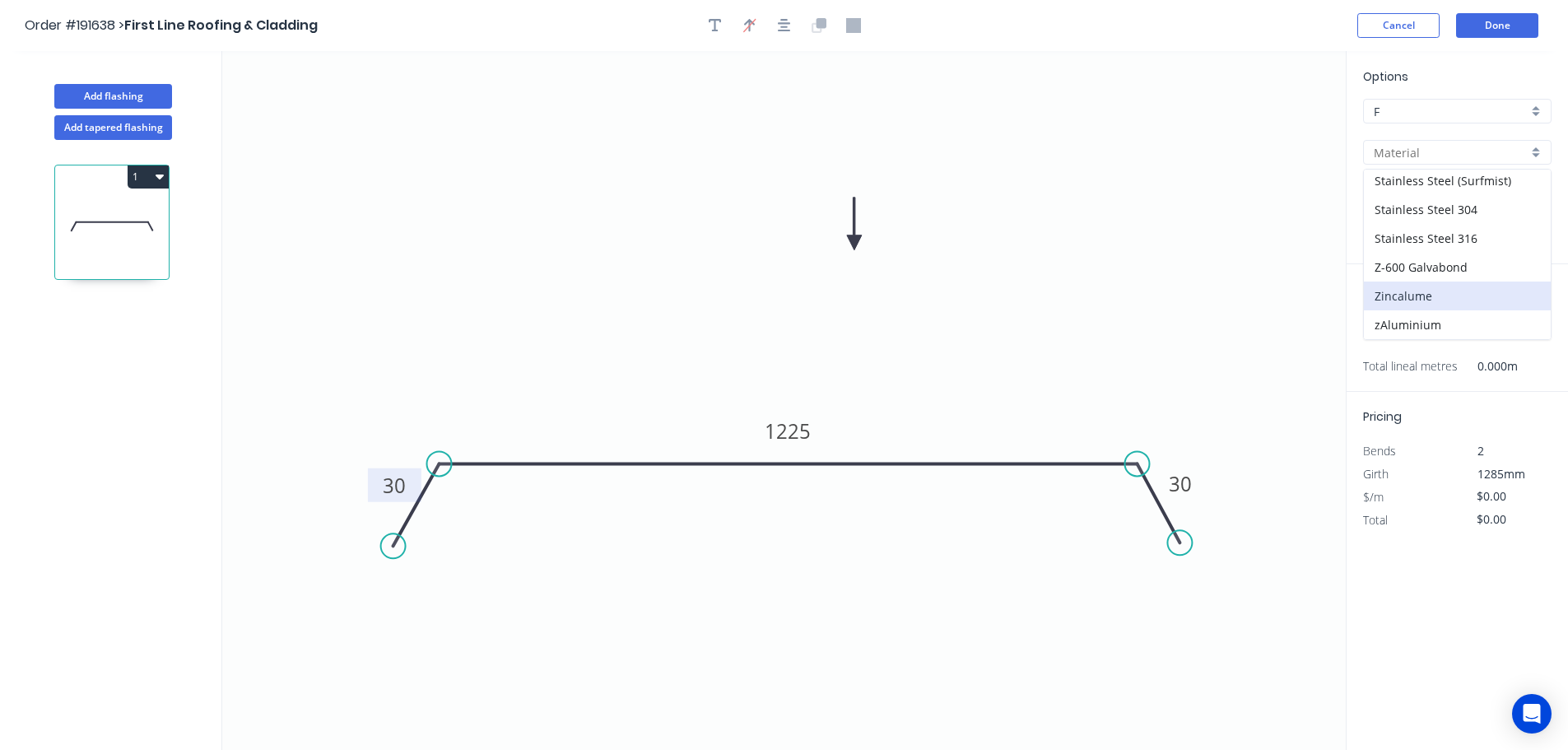
type input "Zincalume"
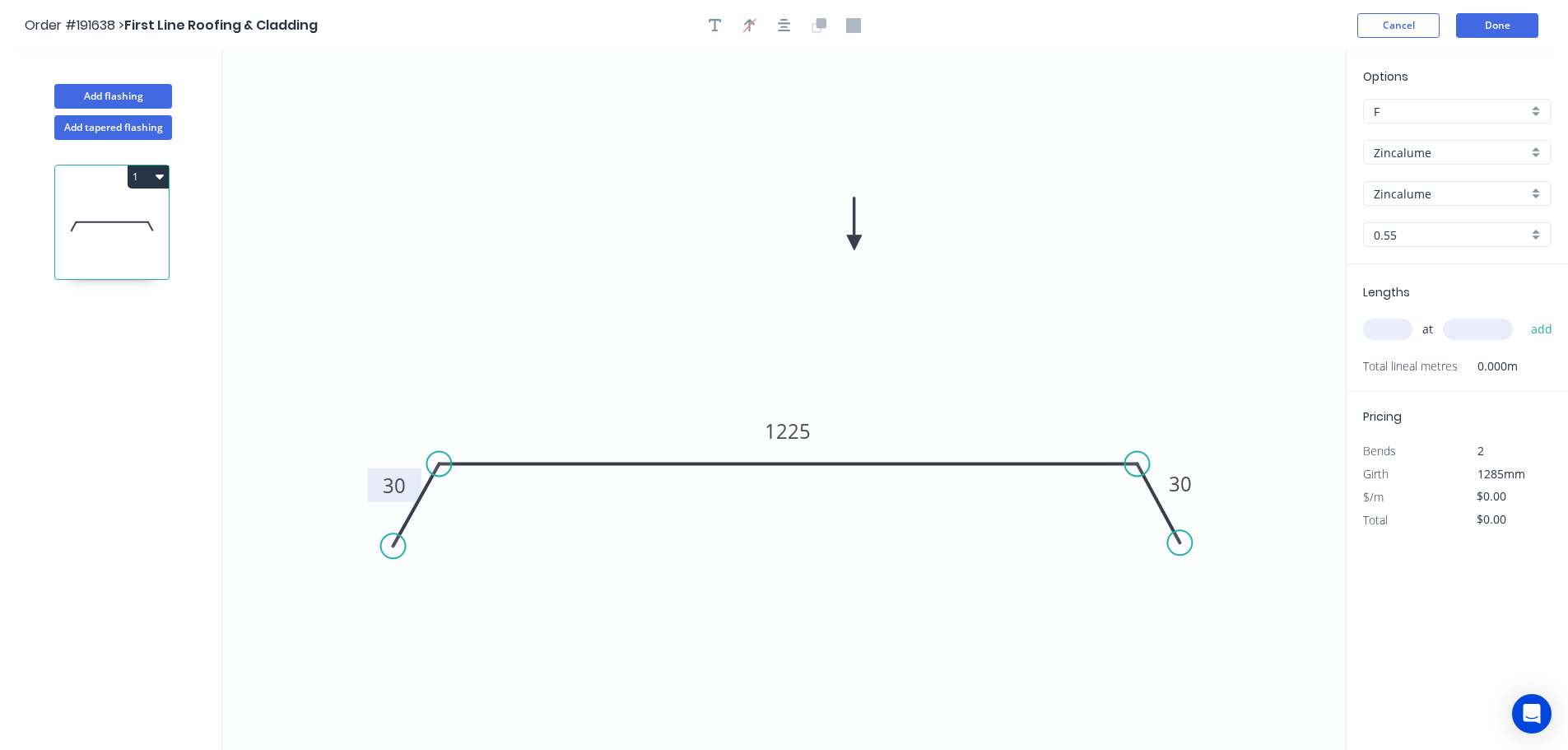
click at [1396, 328] on input "text" at bounding box center [1388, 329] width 49 height 21
type input "14"
click at [1501, 329] on input "text" at bounding box center [1478, 329] width 70 height 21
type input "1200"
click at [1523, 315] on button "add" at bounding box center [1543, 329] width 39 height 28
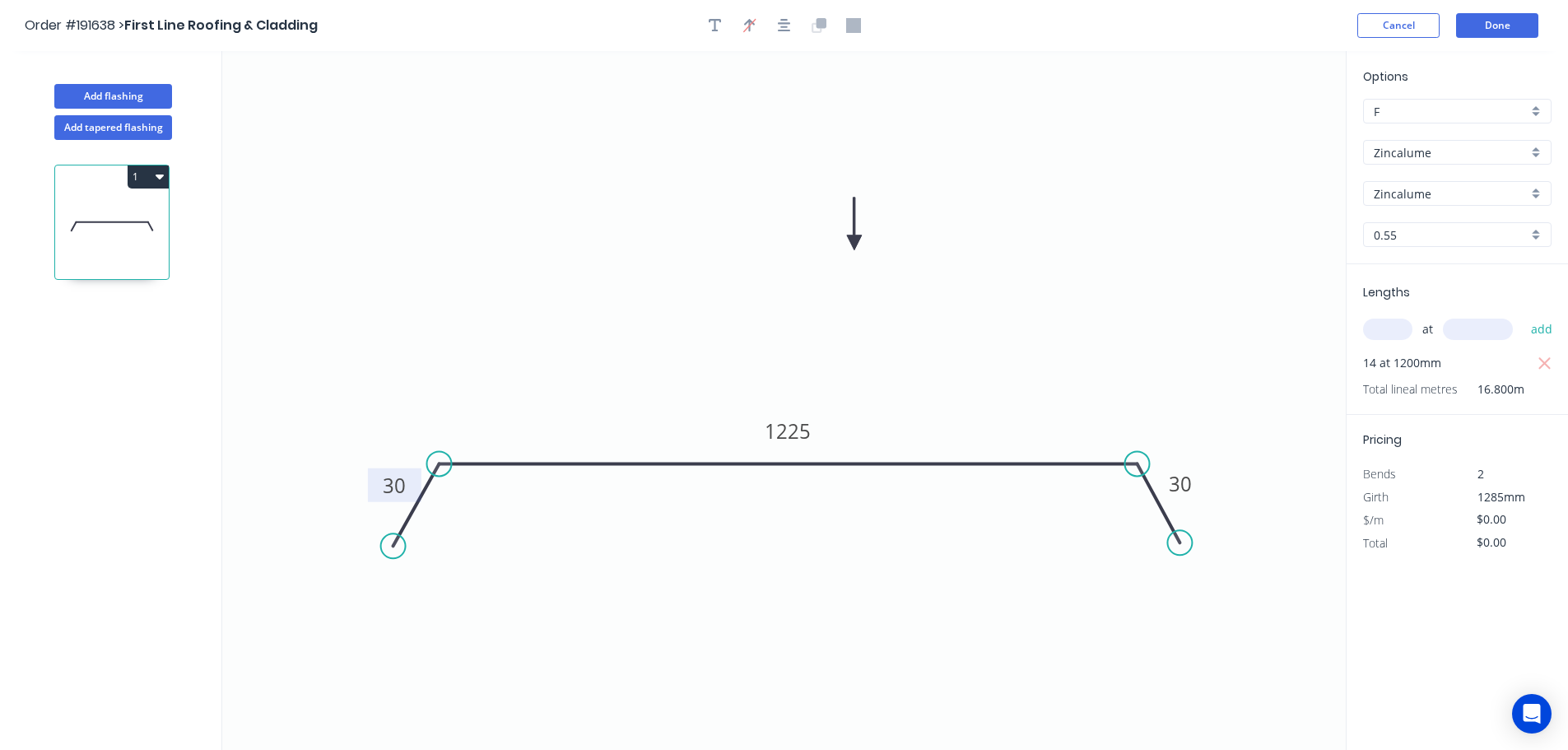
click at [1150, 314] on icon "0 30 1225 30" at bounding box center [784, 400] width 1124 height 698
click at [103, 126] on button "Add tapered flashing" at bounding box center [112, 127] width 118 height 25
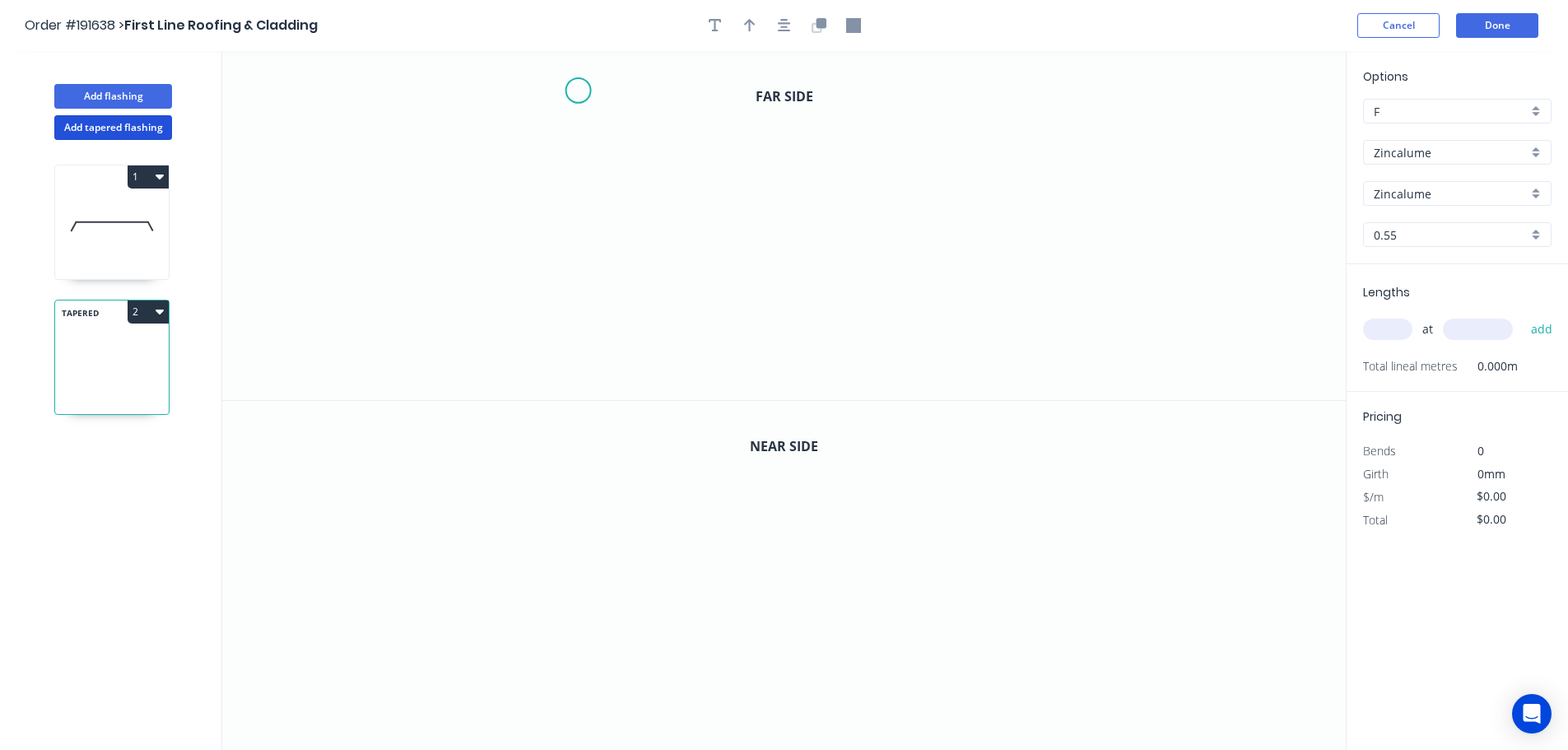
click at [578, 90] on icon "0" at bounding box center [784, 225] width 1124 height 349
click at [582, 282] on icon "0" at bounding box center [784, 225] width 1124 height 349
click at [705, 281] on icon "0 ?" at bounding box center [784, 225] width 1124 height 349
click at [704, 373] on icon "0 ? ?" at bounding box center [784, 225] width 1124 height 349
click at [704, 373] on circle at bounding box center [705, 371] width 25 height 25
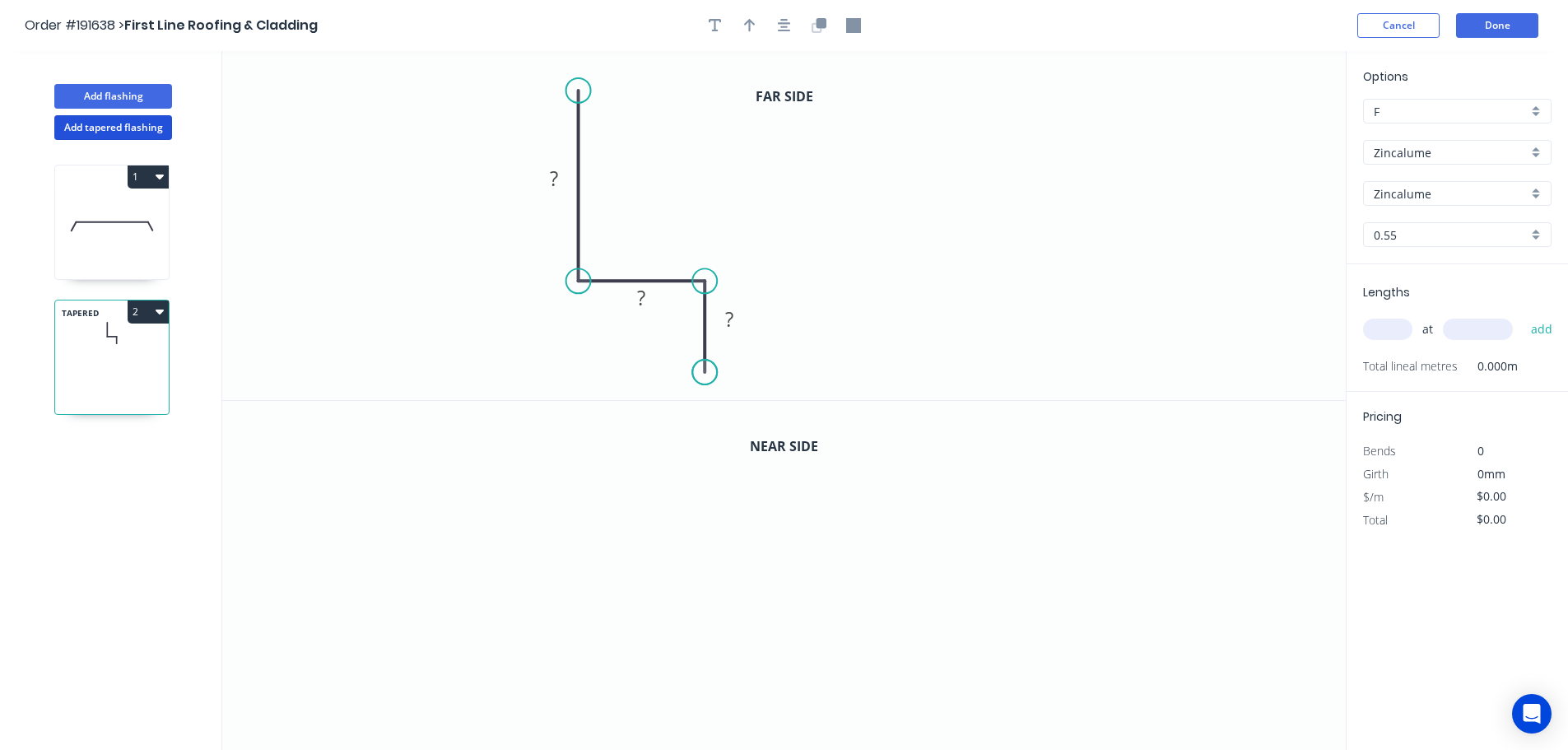
click at [704, 373] on circle at bounding box center [705, 371] width 25 height 25
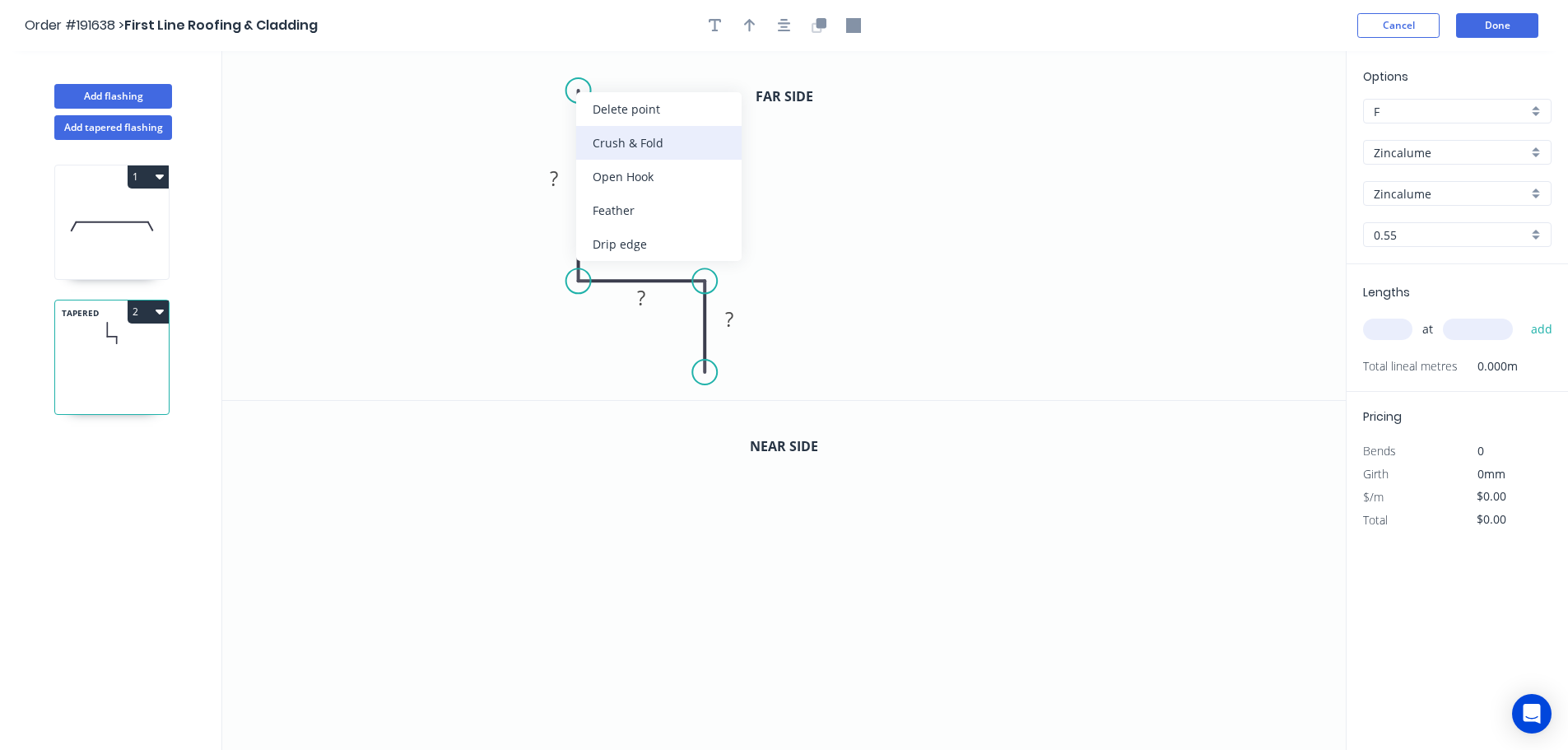
click at [617, 137] on div "Crush & Fold" at bounding box center [659, 143] width 166 height 34
click at [558, 63] on tspan "10" at bounding box center [554, 61] width 23 height 27
click at [764, 119] on icon "0 CF 15 ? ? ?" at bounding box center [784, 225] width 1124 height 349
drag, startPoint x: 514, startPoint y: 63, endPoint x: 450, endPoint y: 63, distance: 64.0
click at [450, 63] on rect at bounding box center [480, 61] width 66 height 34
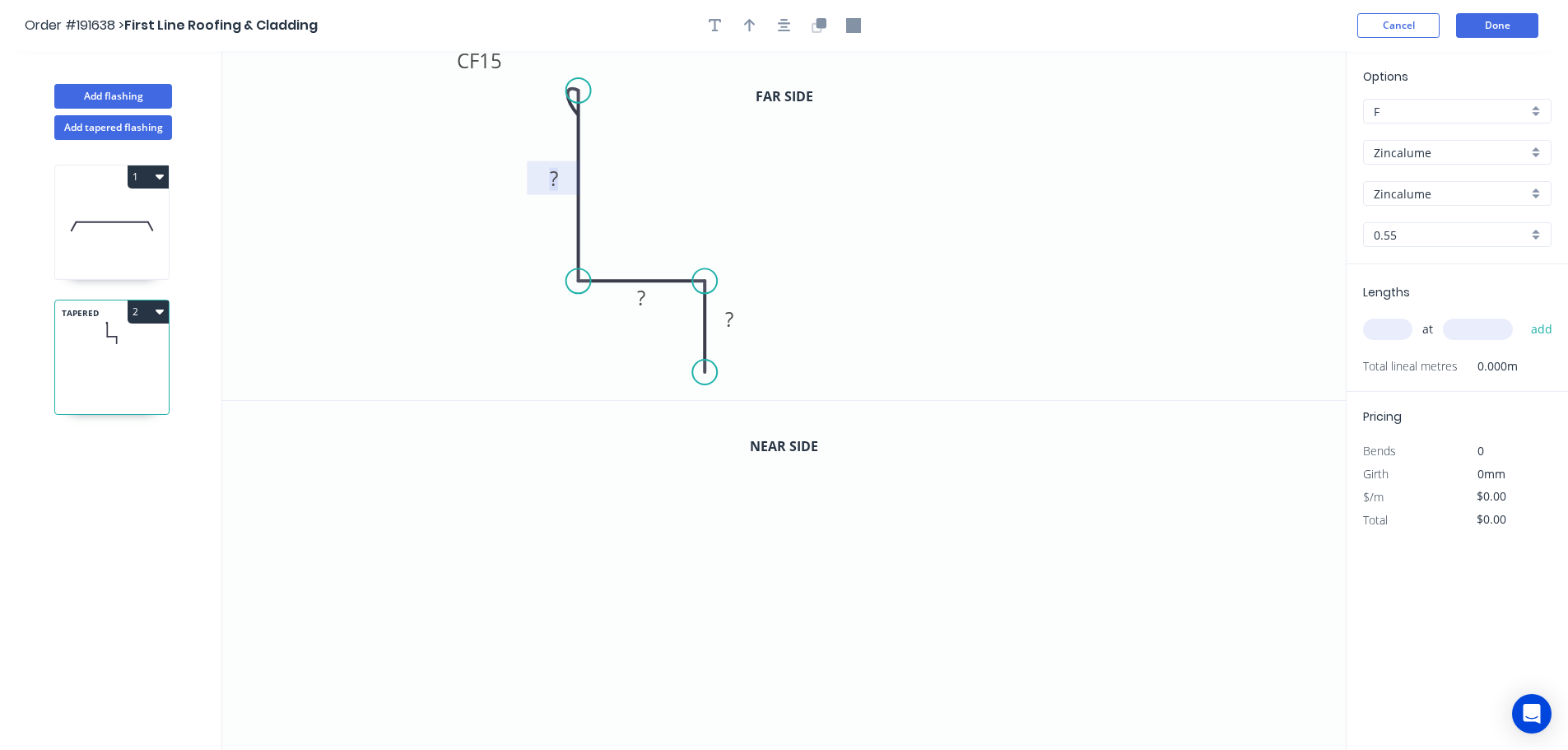
click at [558, 177] on rect at bounding box center [554, 179] width 33 height 23
click at [976, 269] on icon "0 CF 15 175 10 25" at bounding box center [784, 225] width 1124 height 349
click at [749, 24] on icon "button" at bounding box center [750, 25] width 12 height 14
drag, startPoint x: 1262, startPoint y: 132, endPoint x: 687, endPoint y: 166, distance: 576.0
click at [687, 166] on icon at bounding box center [687, 146] width 15 height 52
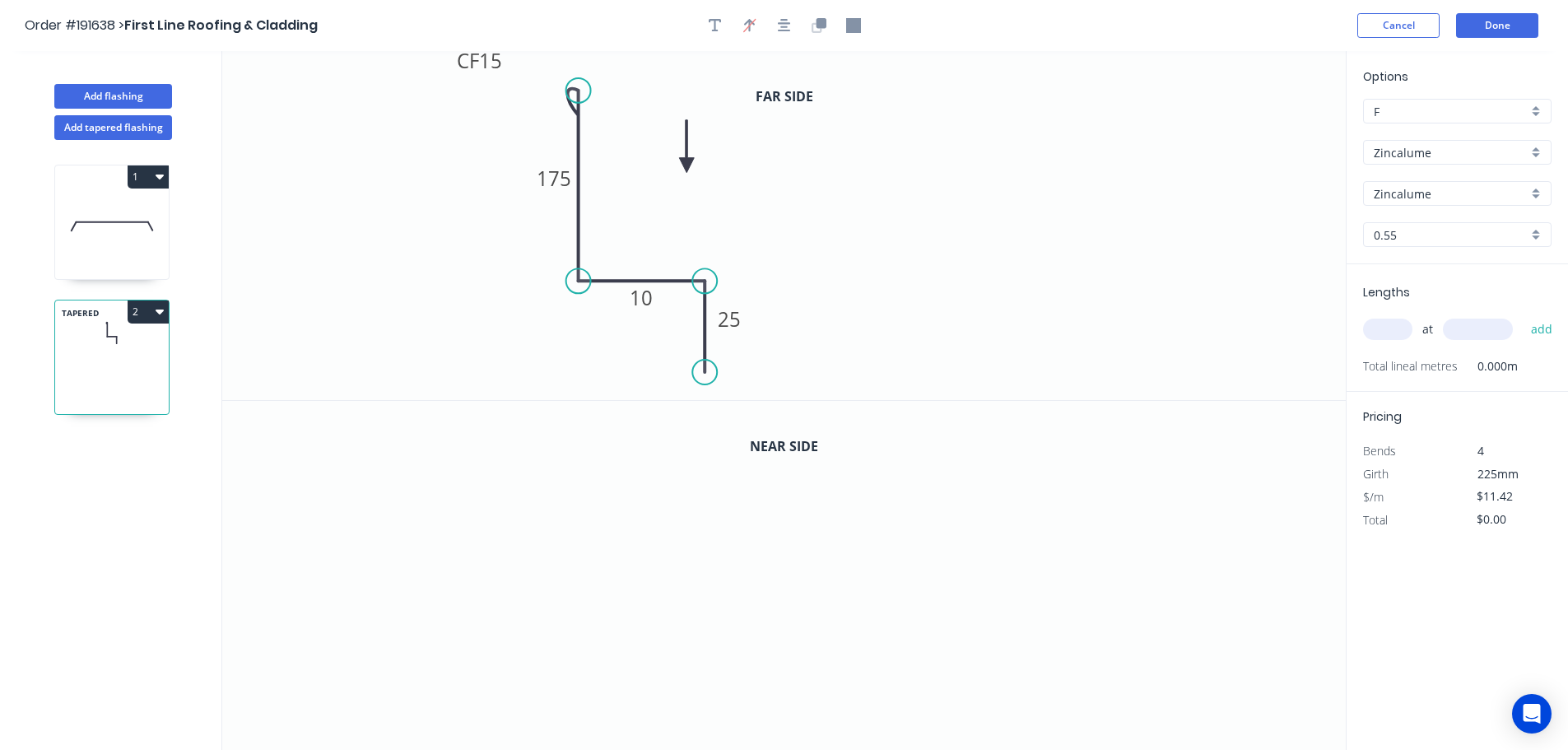
click at [687, 166] on icon at bounding box center [687, 146] width 15 height 52
click at [823, 28] on icon "button" at bounding box center [821, 23] width 10 height 10
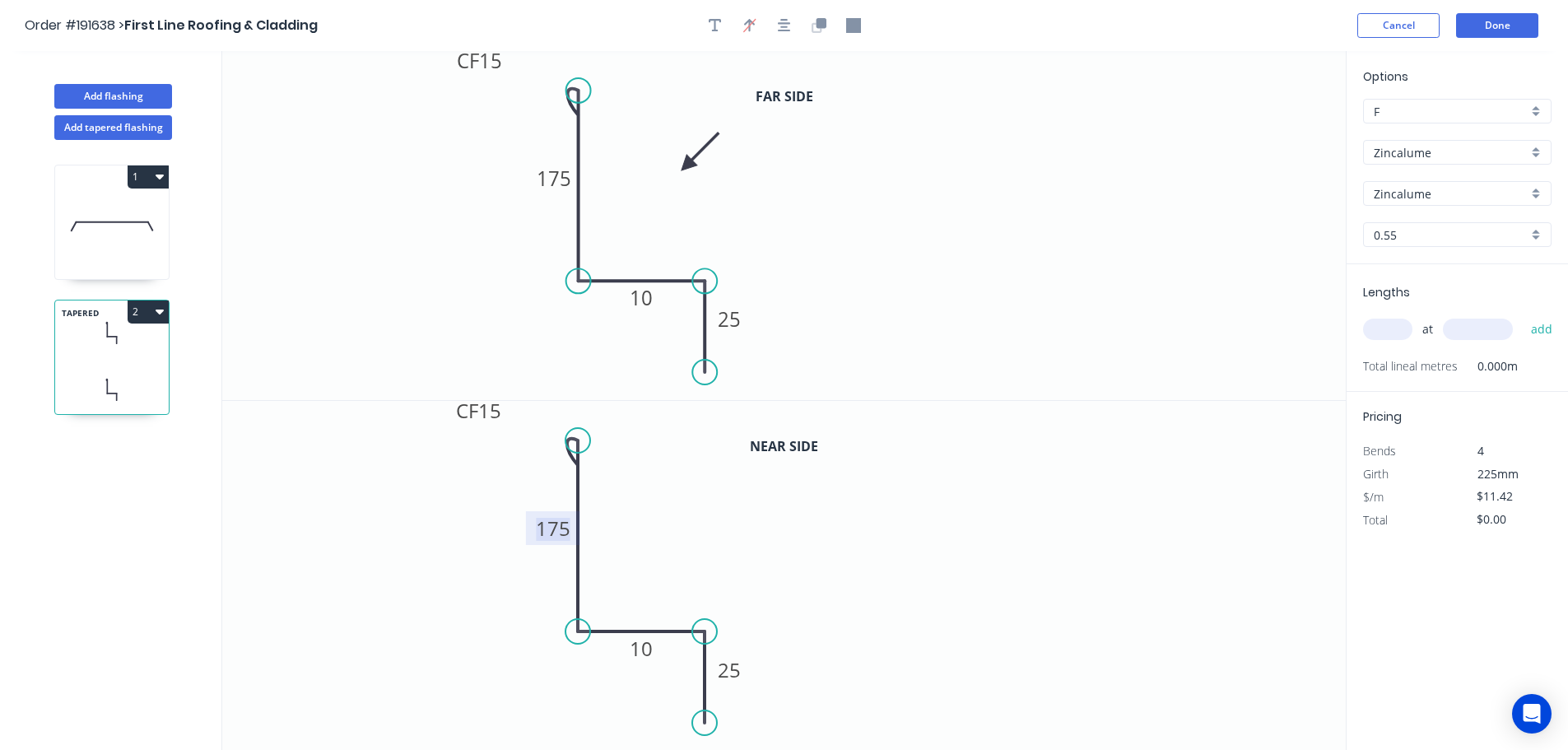
click at [565, 523] on tspan "175" at bounding box center [553, 528] width 35 height 27
click at [672, 521] on icon "0 CF 15 180 10 25" at bounding box center [784, 576] width 1124 height 350
type input "$13.04"
click at [1533, 151] on div "Zincalume" at bounding box center [1457, 151] width 189 height 25
click at [1425, 185] on div "Colorbond" at bounding box center [1457, 184] width 187 height 29
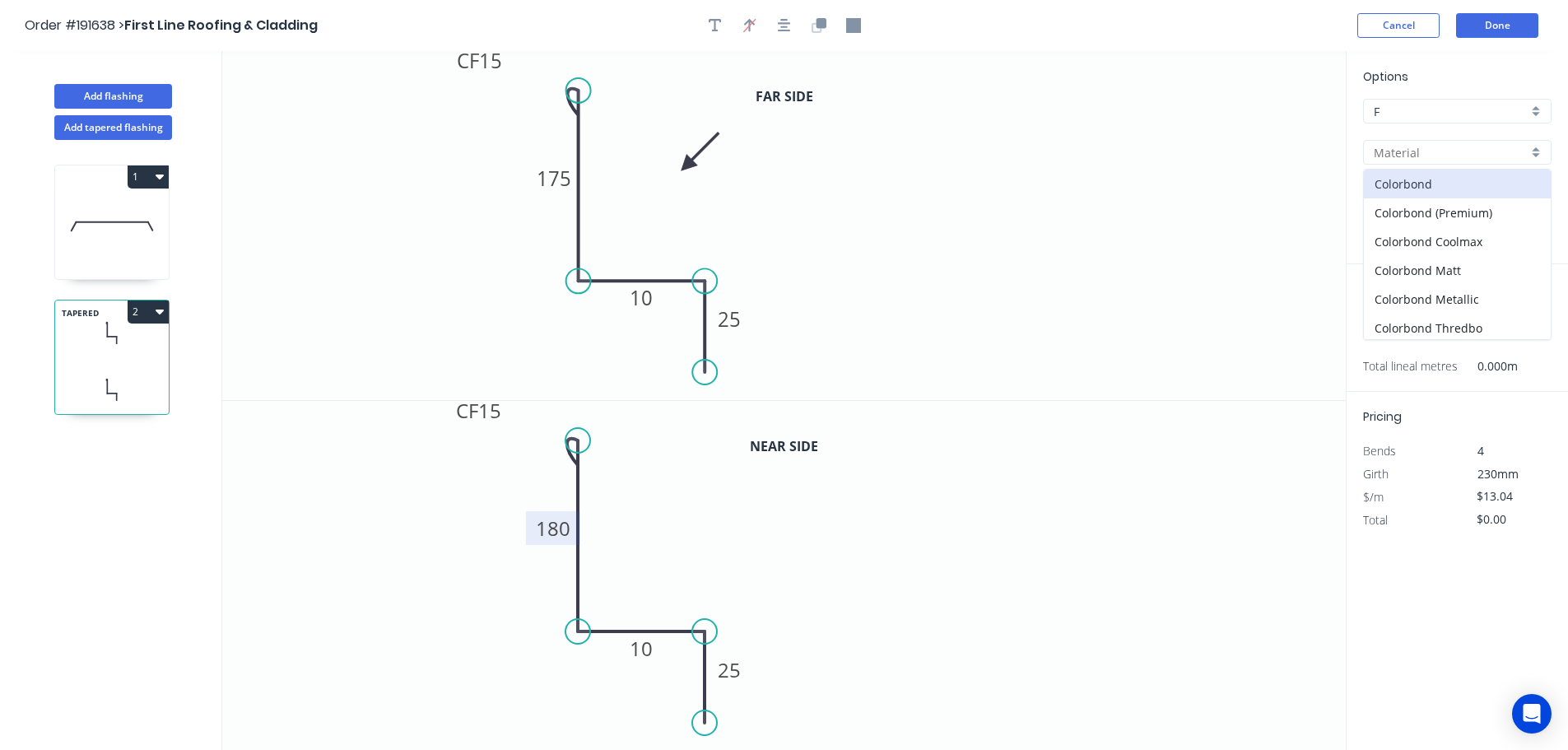
type input "Colorbond"
type input "aNoColor"
type input "$13.79"
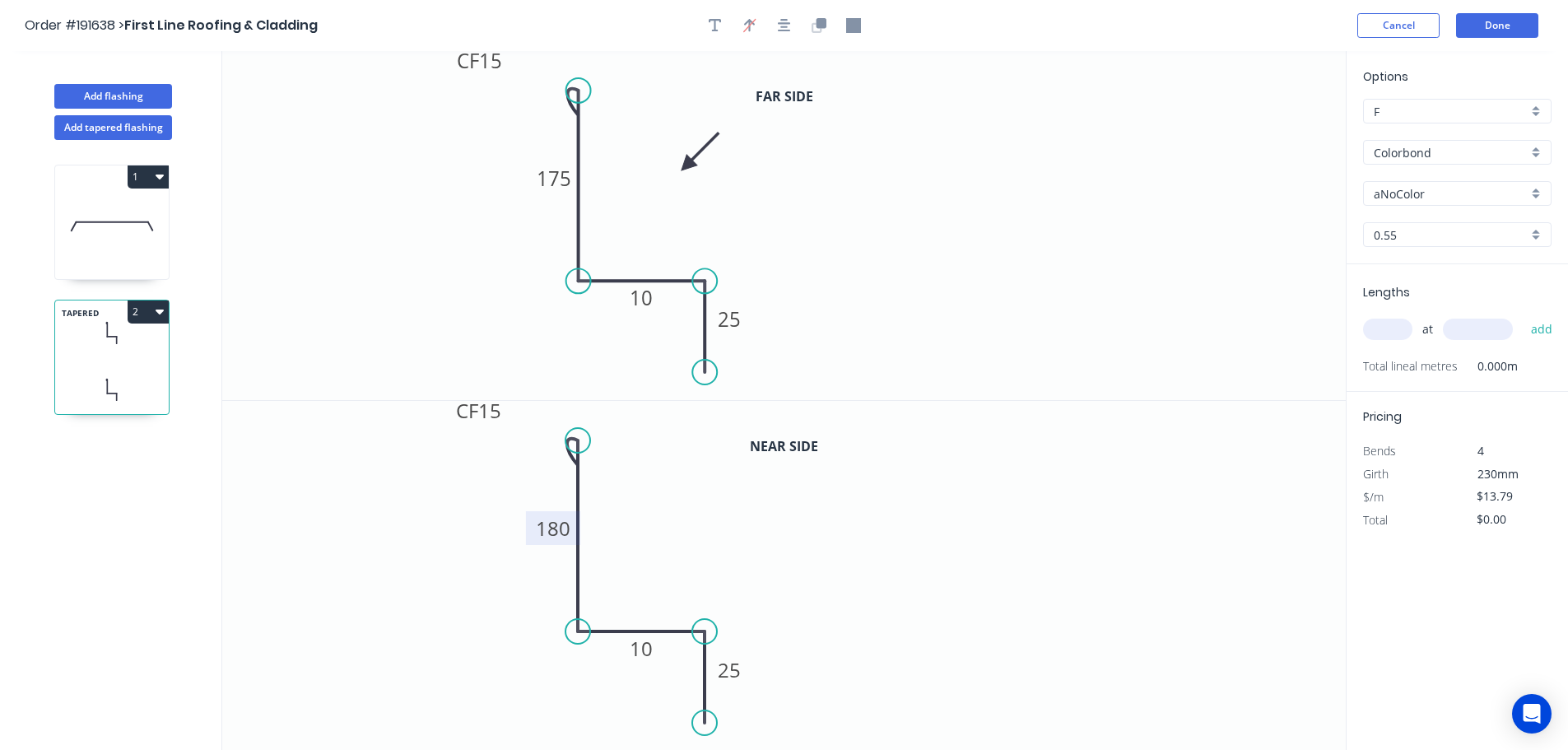
click at [1538, 191] on div "aNoColor" at bounding box center [1457, 193] width 189 height 25
click at [1472, 306] on div "Night Sky" at bounding box center [1457, 306] width 187 height 29
type input "Night Sky"
click at [1393, 329] on input "text" at bounding box center [1388, 329] width 49 height 21
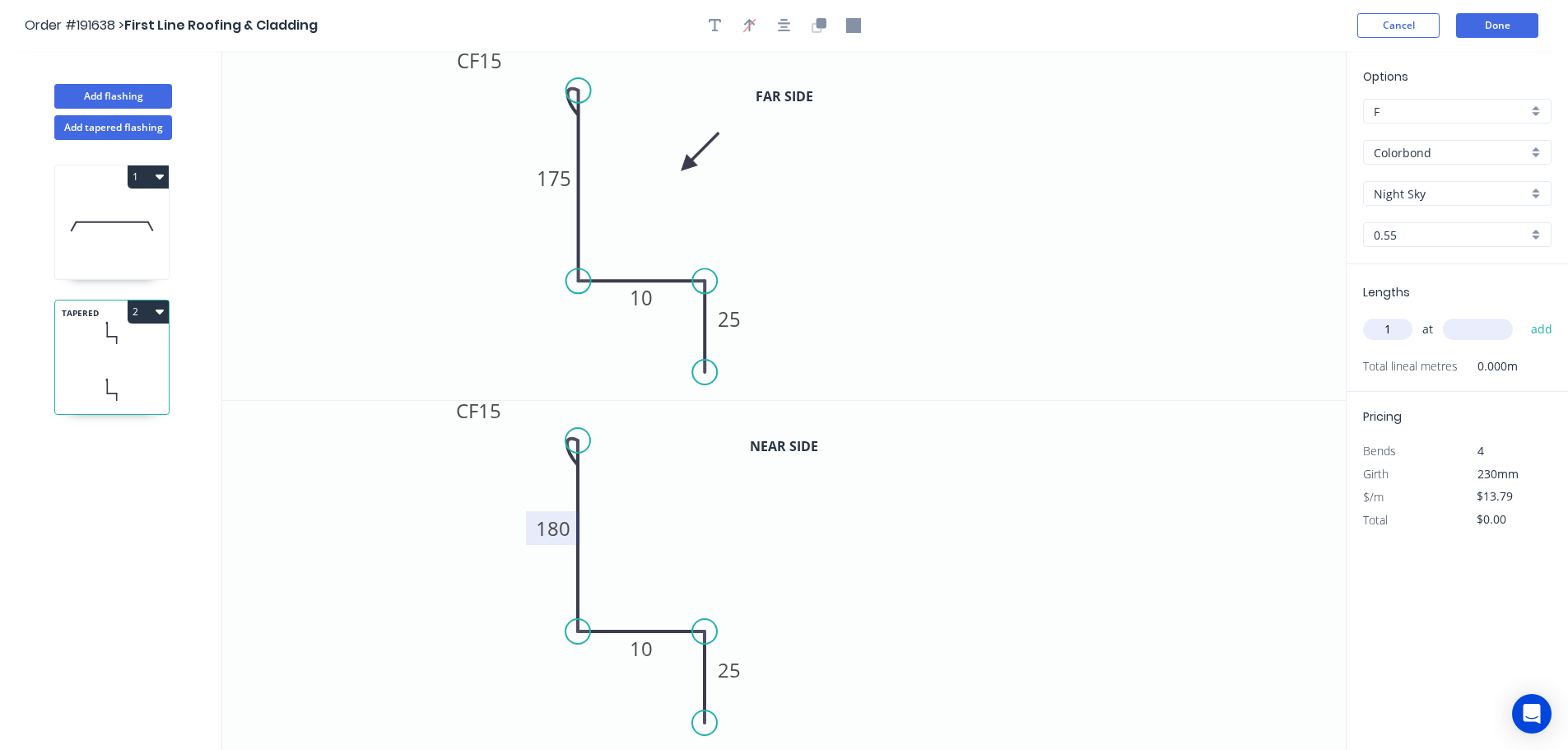
type input "1"
type input "2135"
click at [1523, 315] on button "add" at bounding box center [1543, 329] width 39 height 28
type input "$29.44"
click at [1113, 301] on icon "0 CF 15 175 10 25" at bounding box center [784, 225] width 1124 height 349
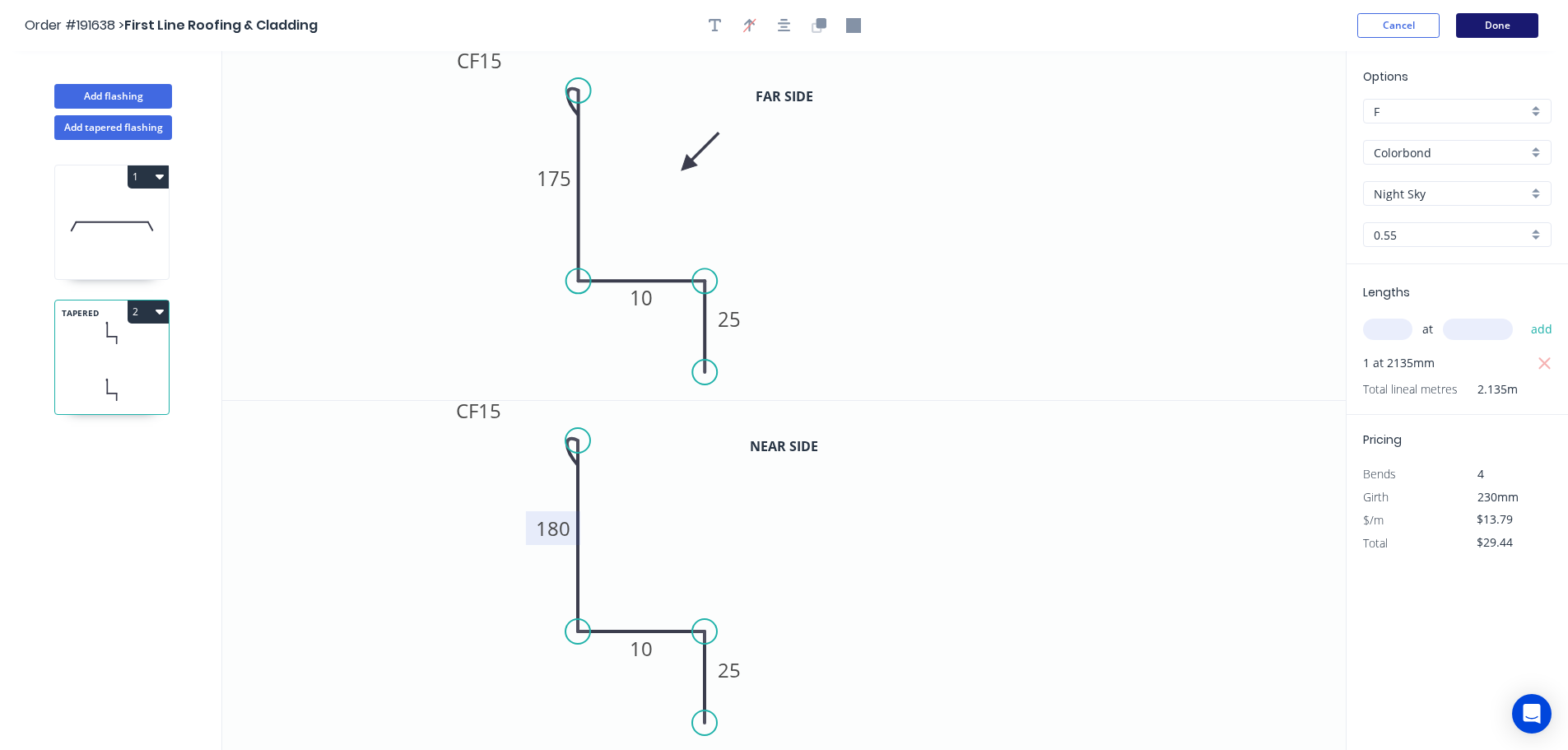
click at [1499, 23] on button "Done" at bounding box center [1497, 25] width 82 height 25
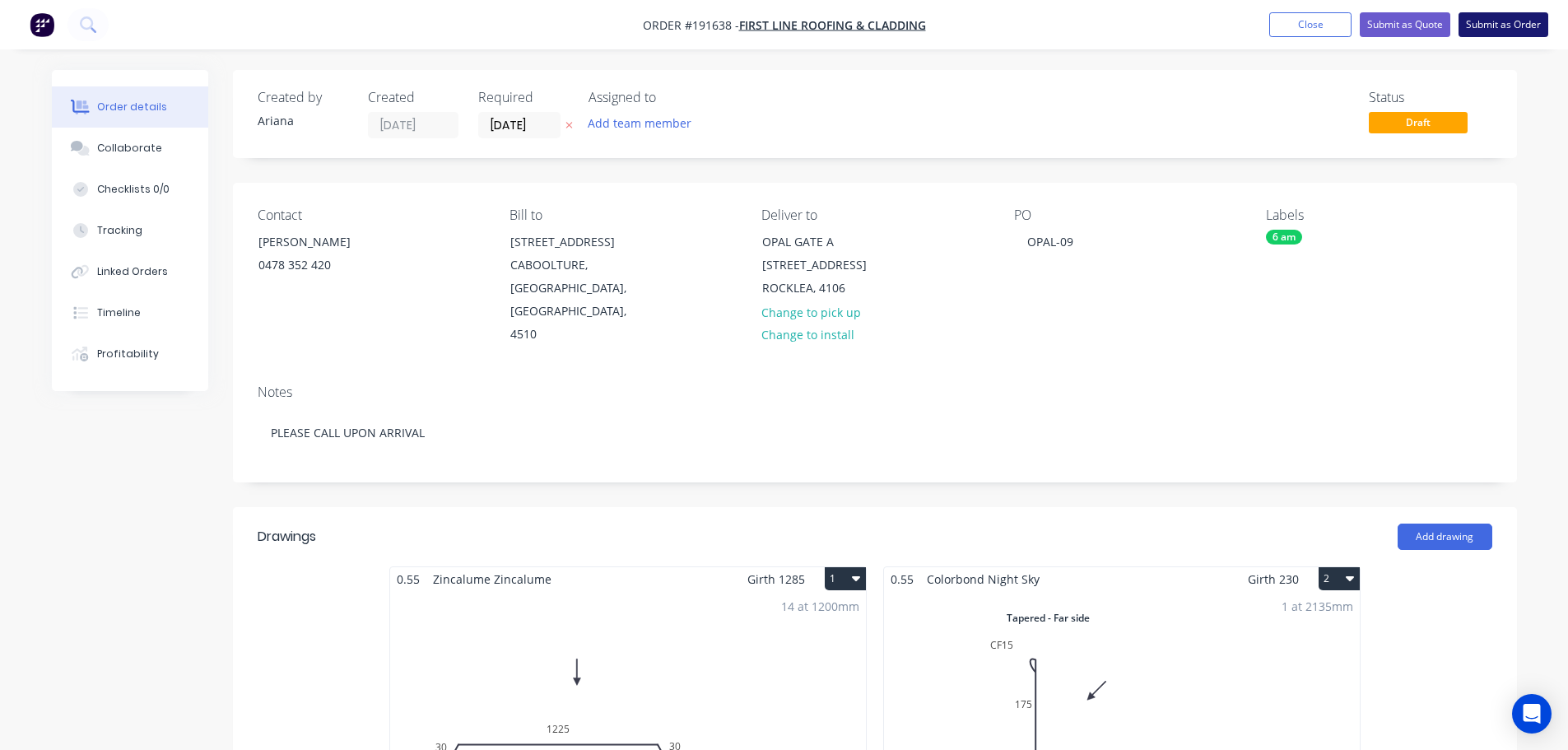
click at [1504, 27] on button "Submit as Order" at bounding box center [1504, 25] width 90 height 25
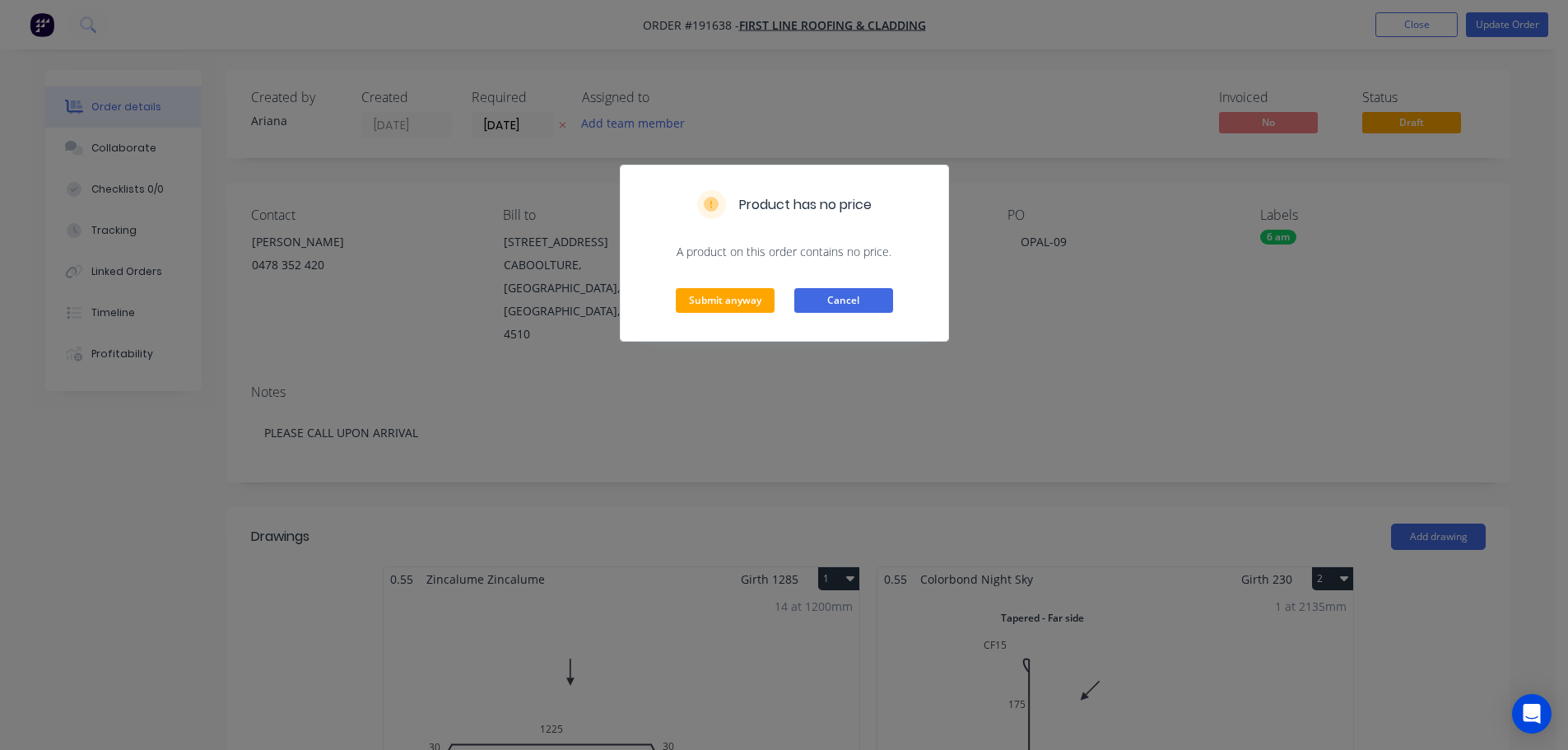
click at [845, 307] on button "Cancel" at bounding box center [843, 300] width 99 height 25
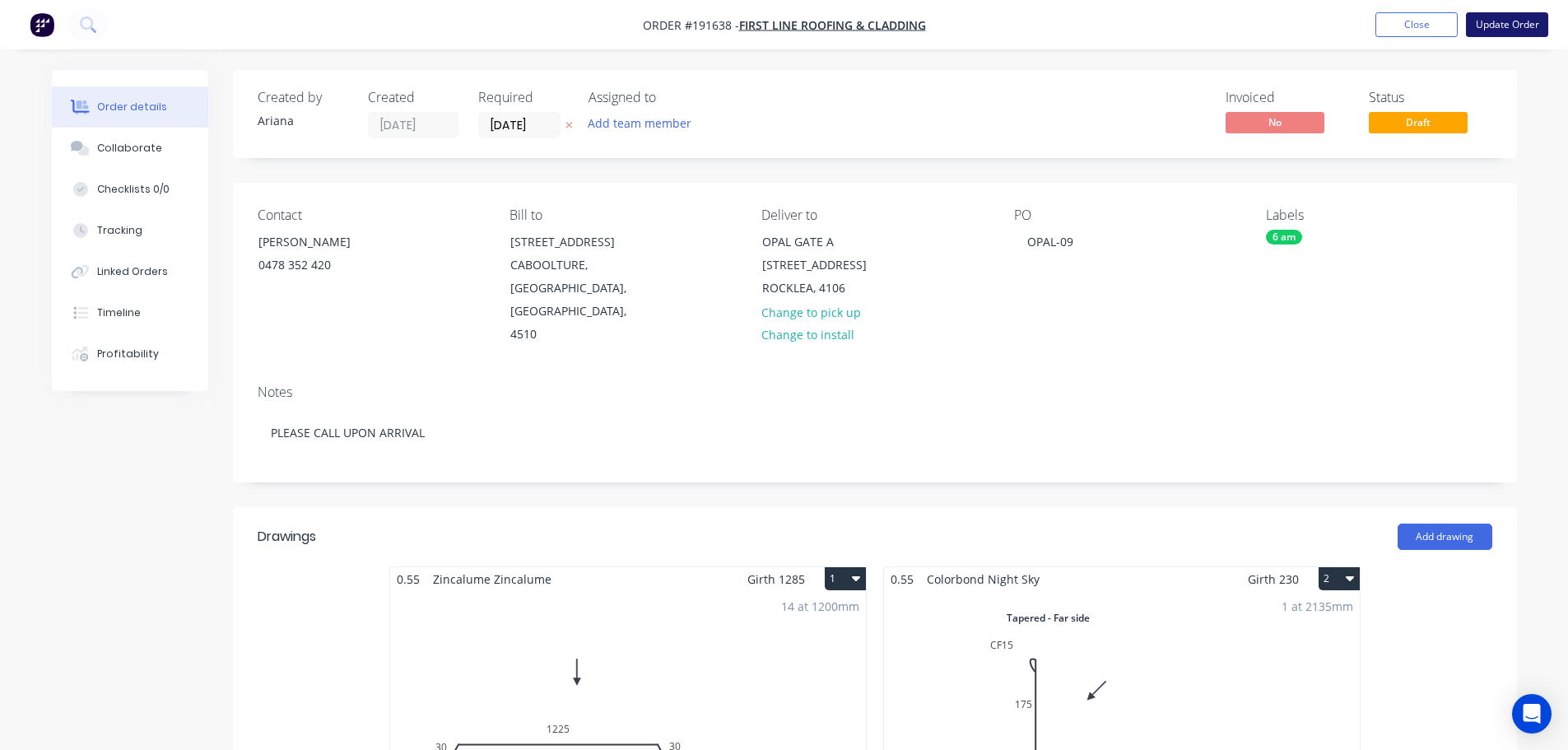
click at [1516, 27] on button "Update Order" at bounding box center [1507, 25] width 82 height 25
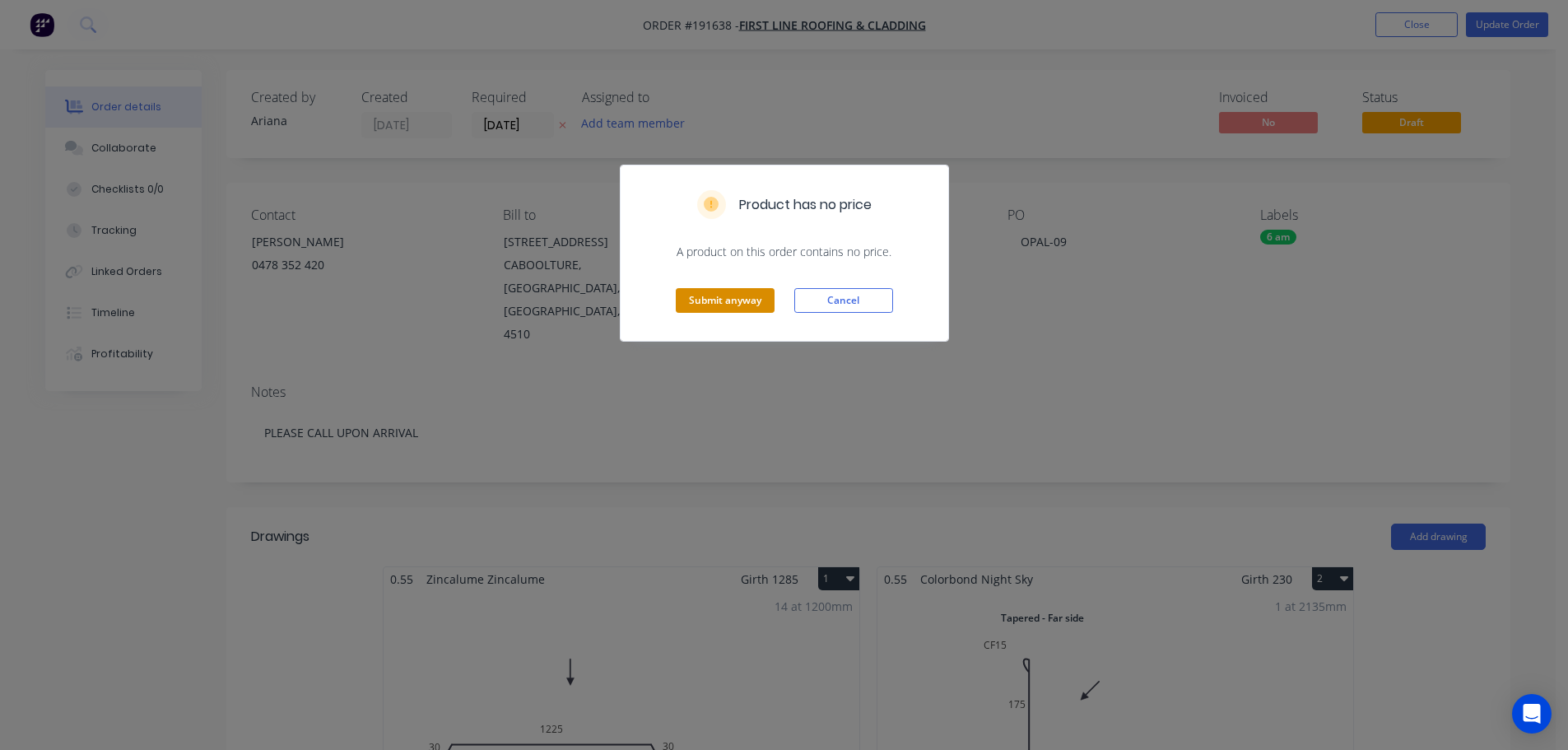
click at [728, 303] on button "Submit anyway" at bounding box center [725, 300] width 99 height 25
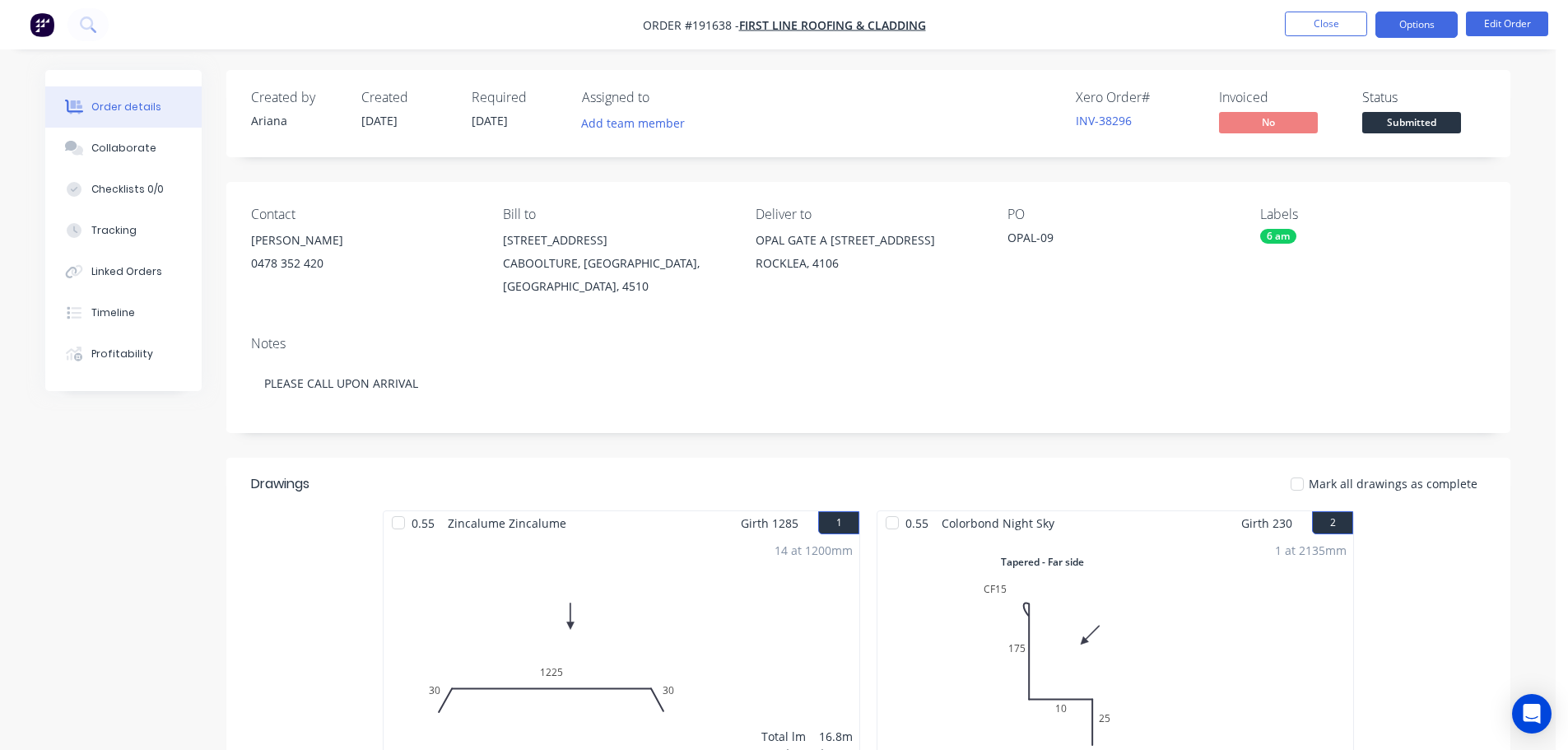
click at [1442, 26] on button "Options" at bounding box center [1417, 25] width 82 height 26
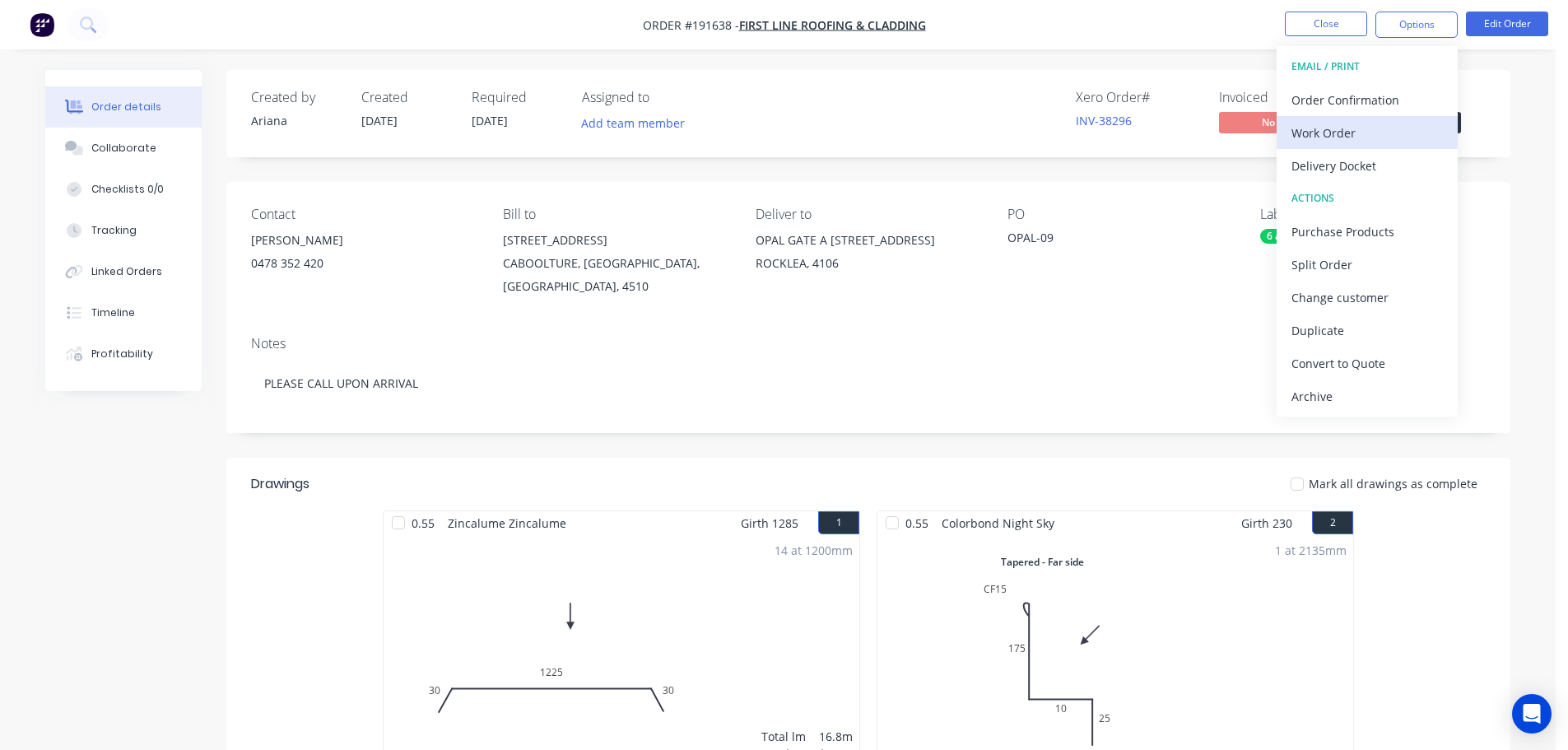
click at [1335, 130] on div "Work Order" at bounding box center [1367, 133] width 151 height 24
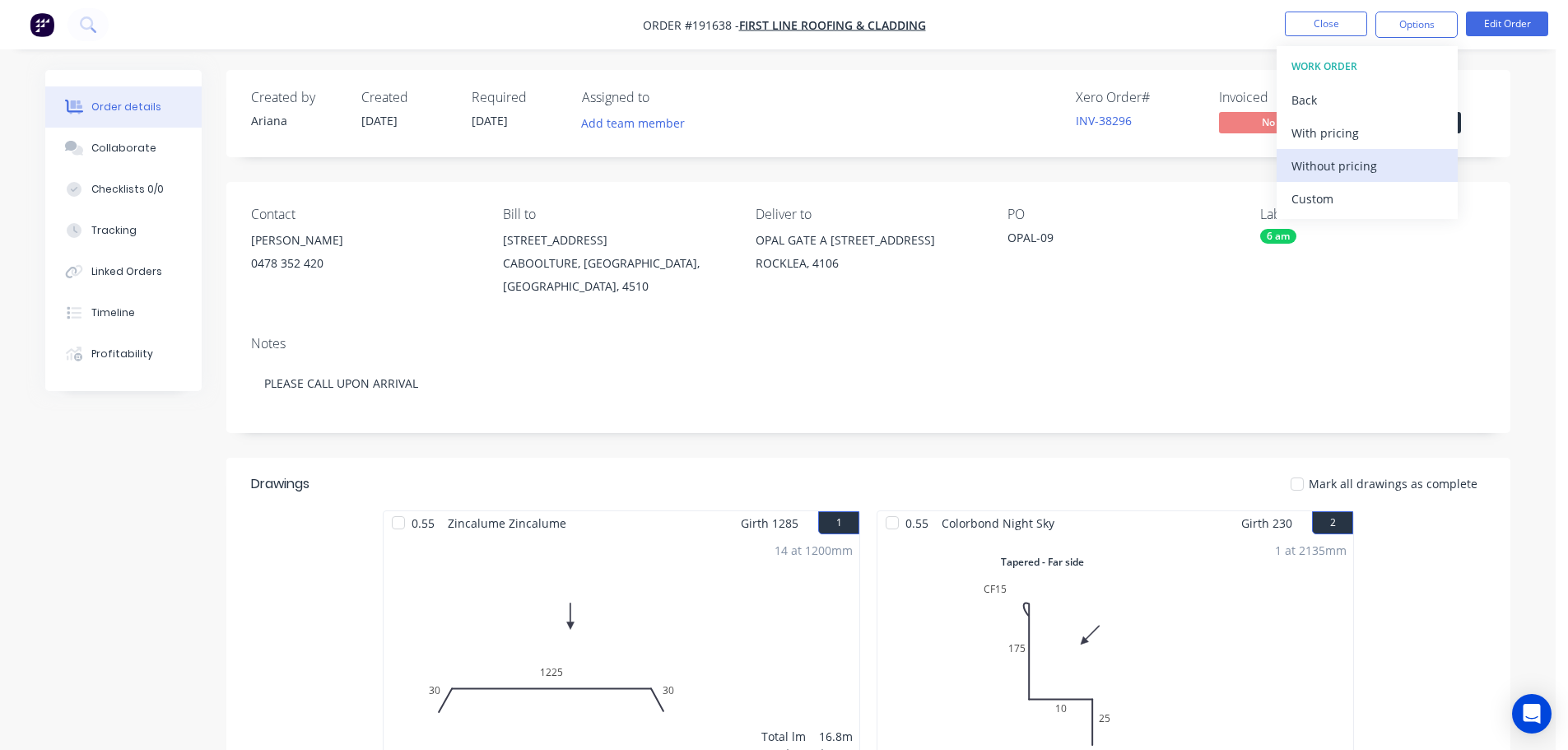
click at [1310, 167] on div "Without pricing" at bounding box center [1367, 166] width 151 height 24
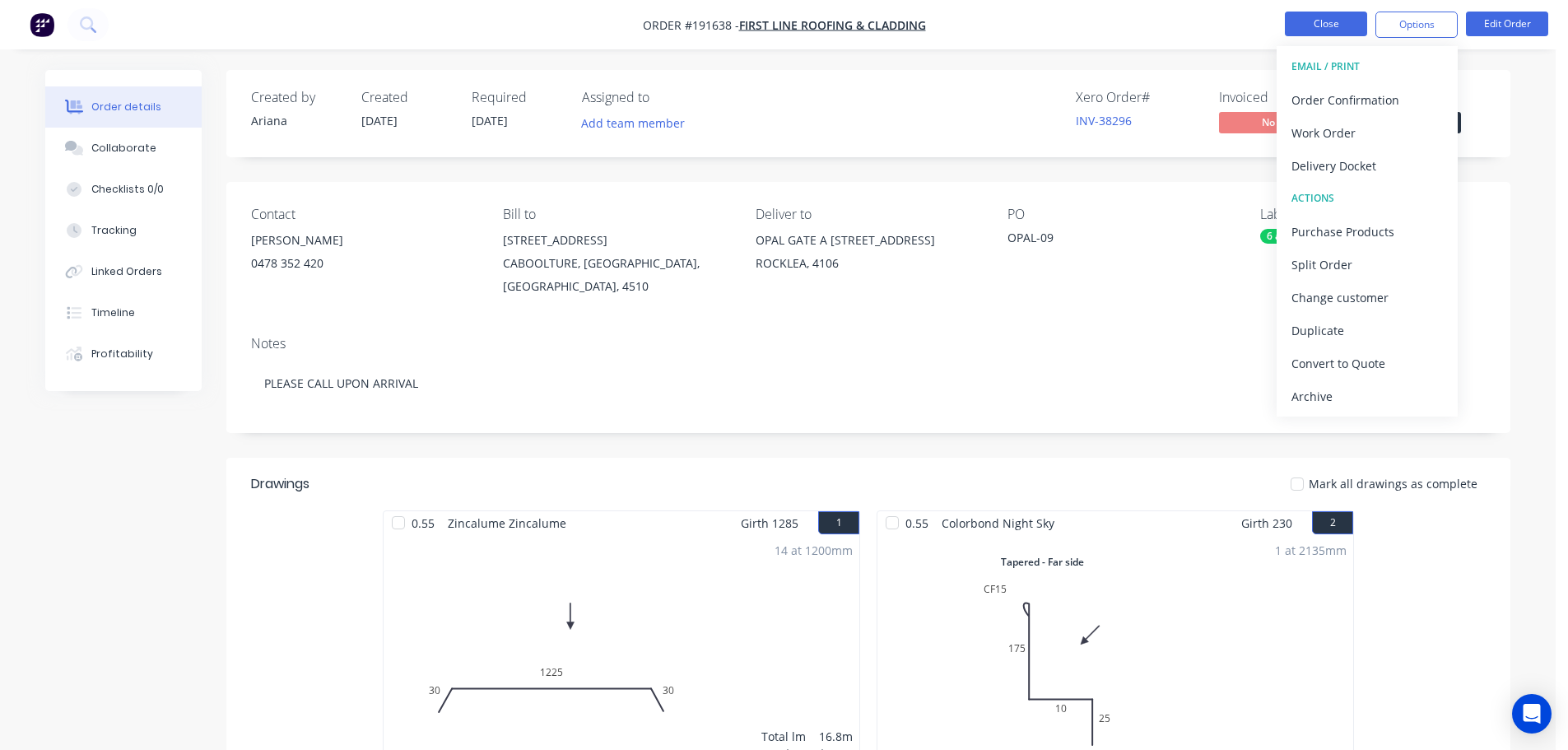
click at [1320, 19] on button "Close" at bounding box center [1326, 24] width 82 height 25
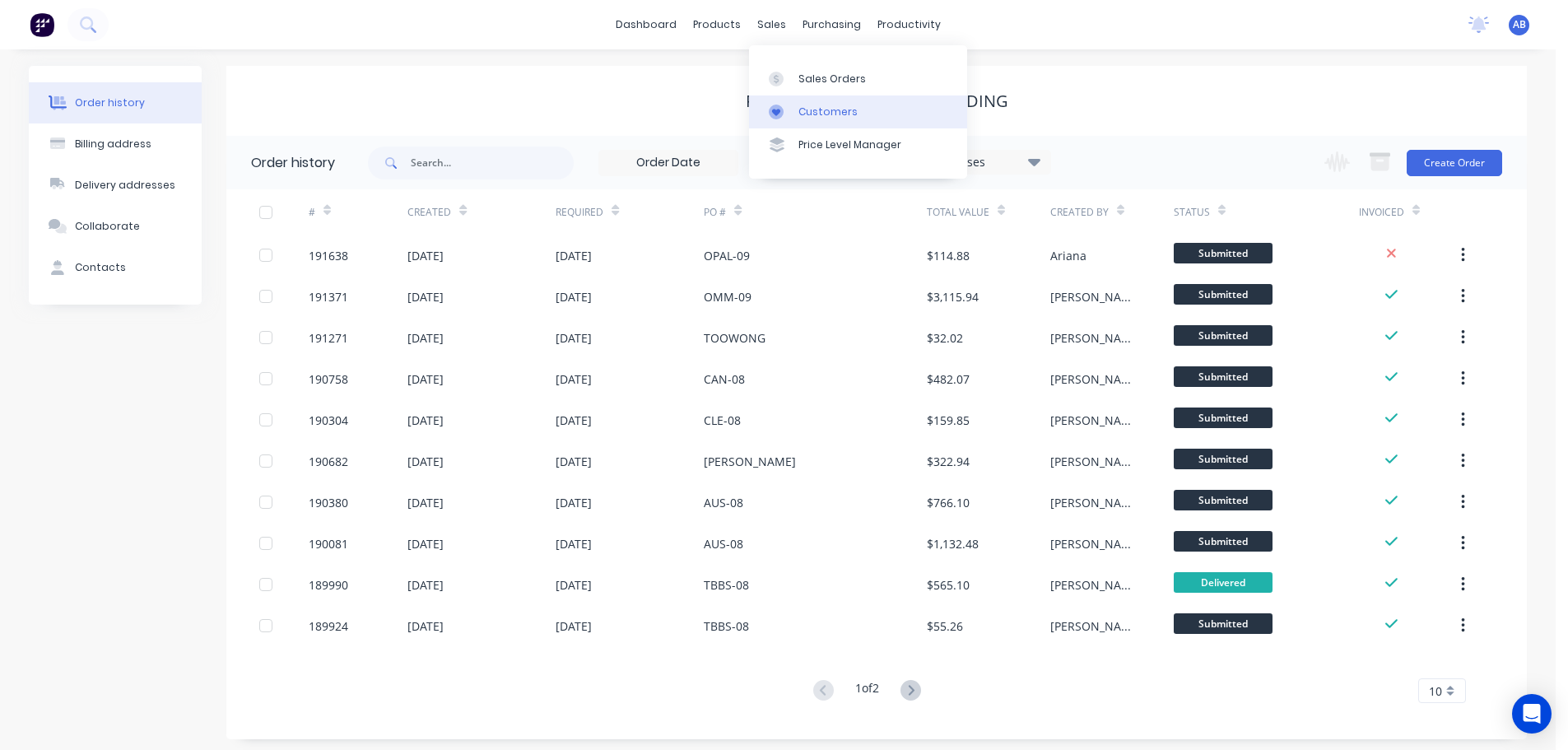
click at [814, 103] on link "Customers" at bounding box center [858, 112] width 218 height 33
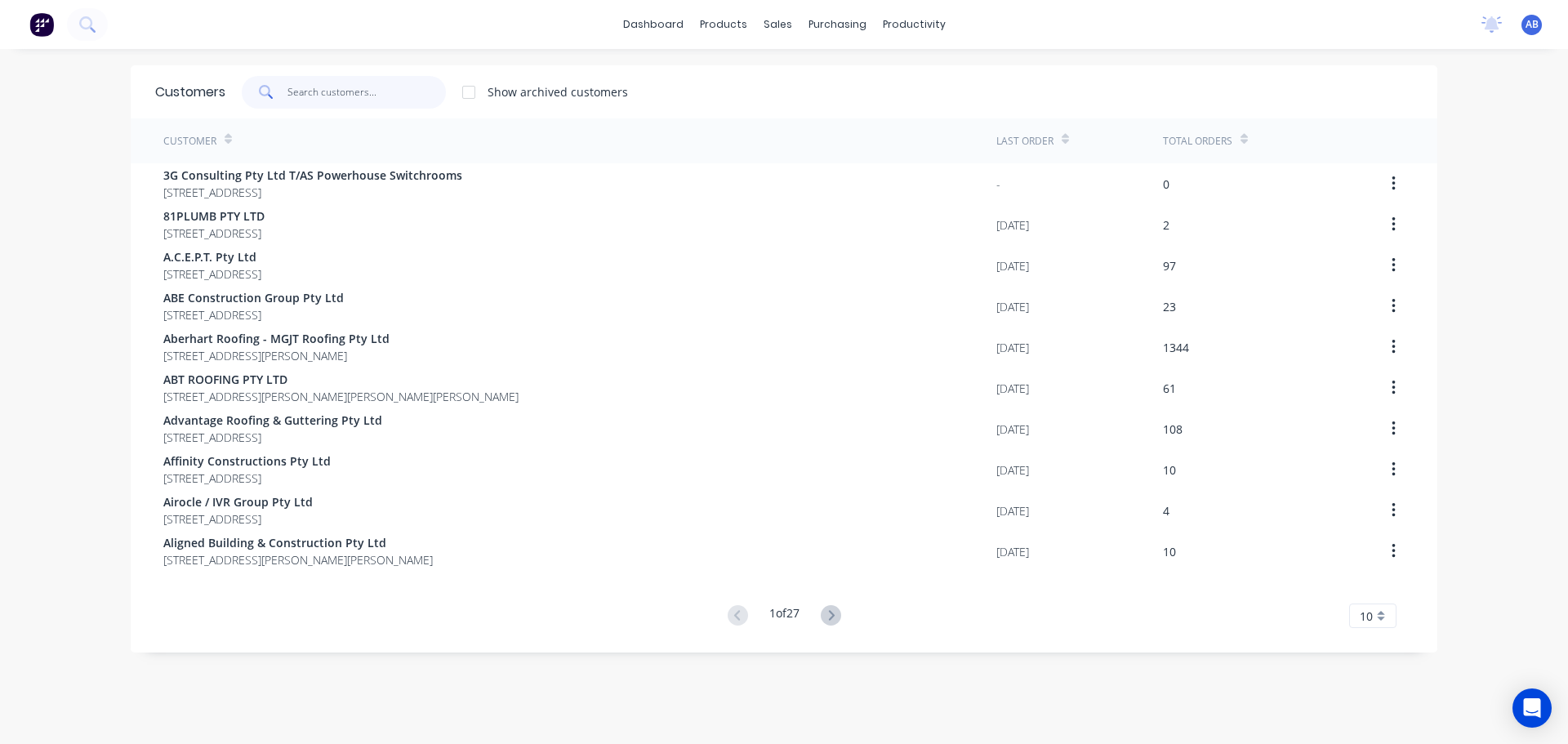
click at [359, 87] on input "text" at bounding box center [367, 92] width 159 height 33
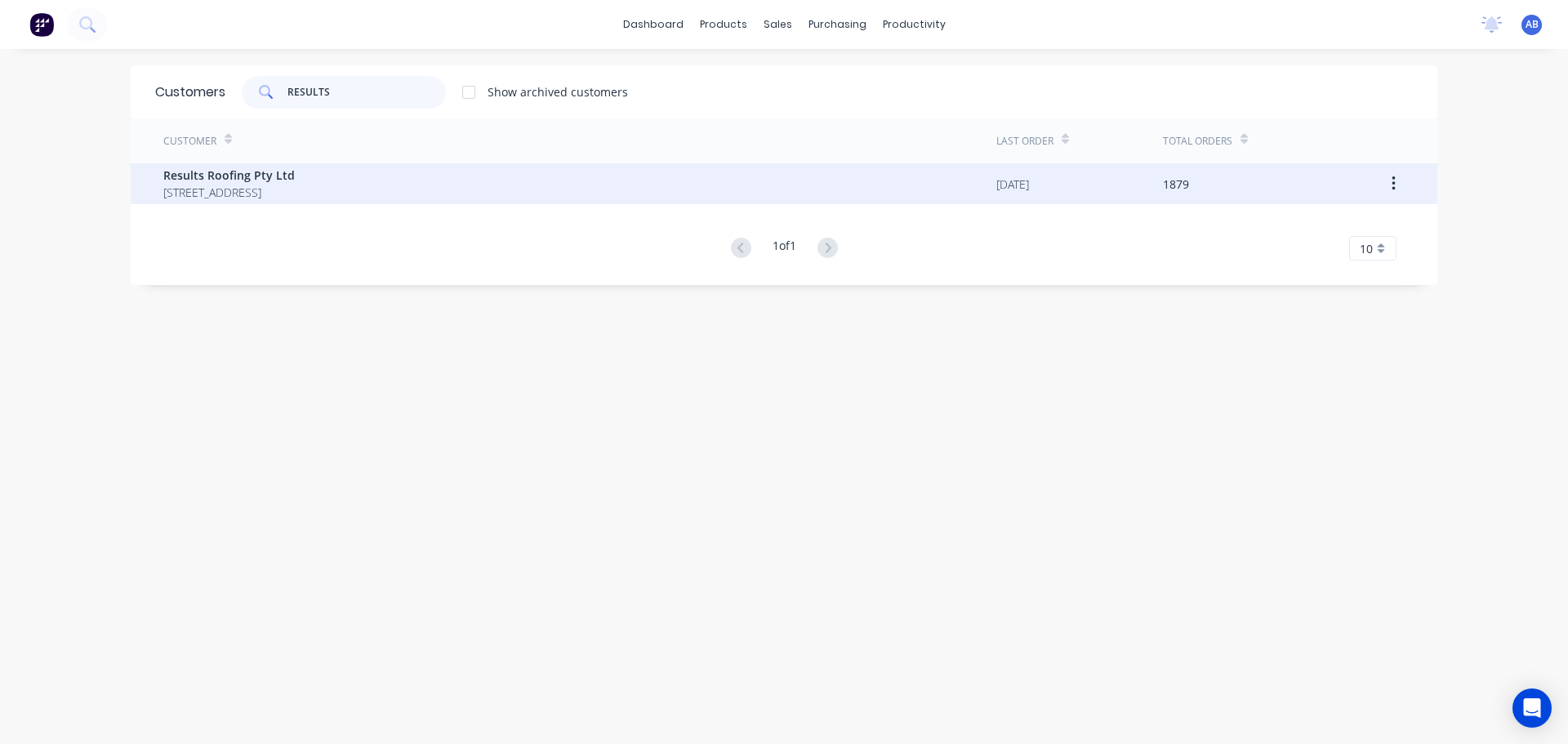
type input "RESULTS"
click at [237, 182] on span "Results Roofing Pty Ltd" at bounding box center [229, 175] width 132 height 17
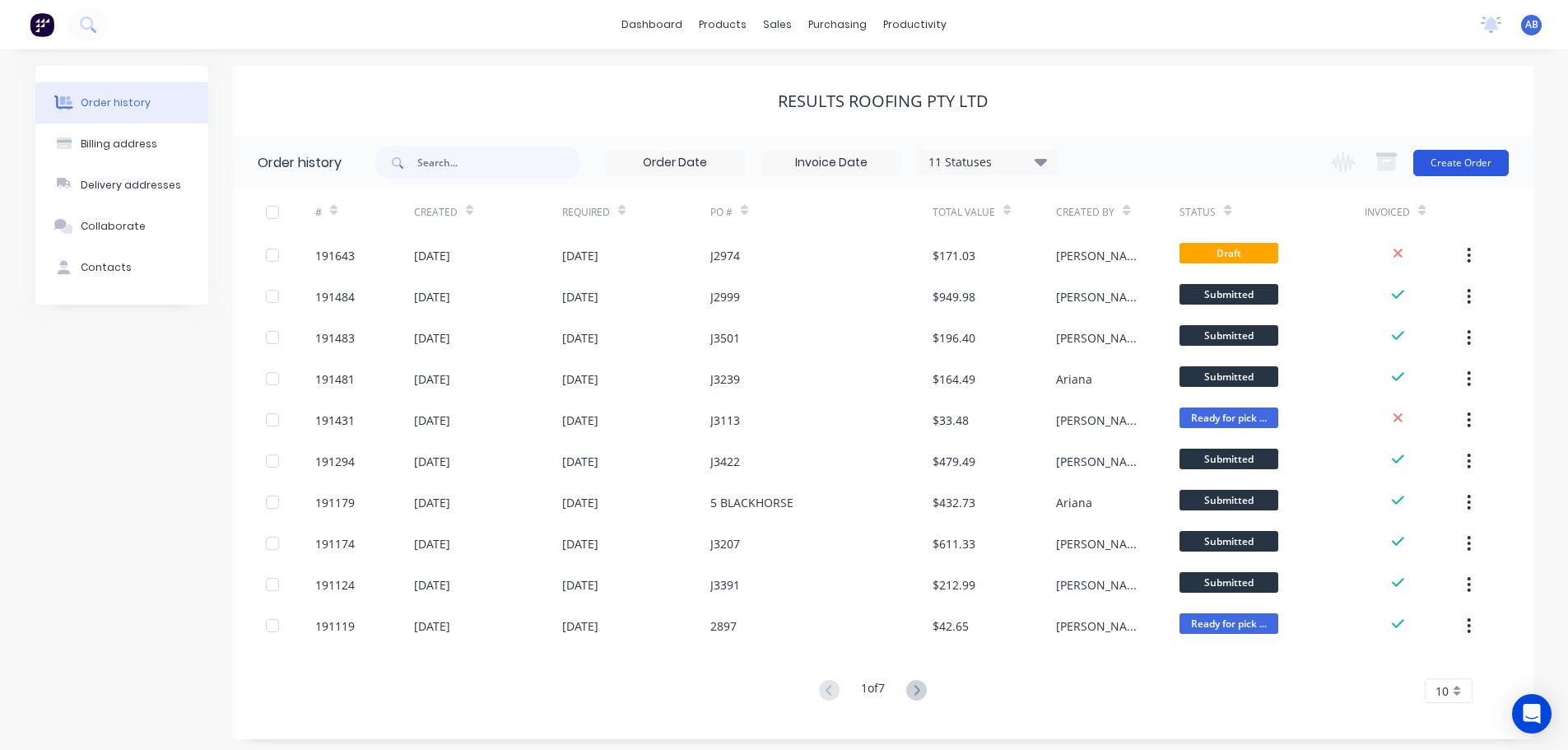
click at [1446, 156] on button "Create Order" at bounding box center [1461, 162] width 96 height 26
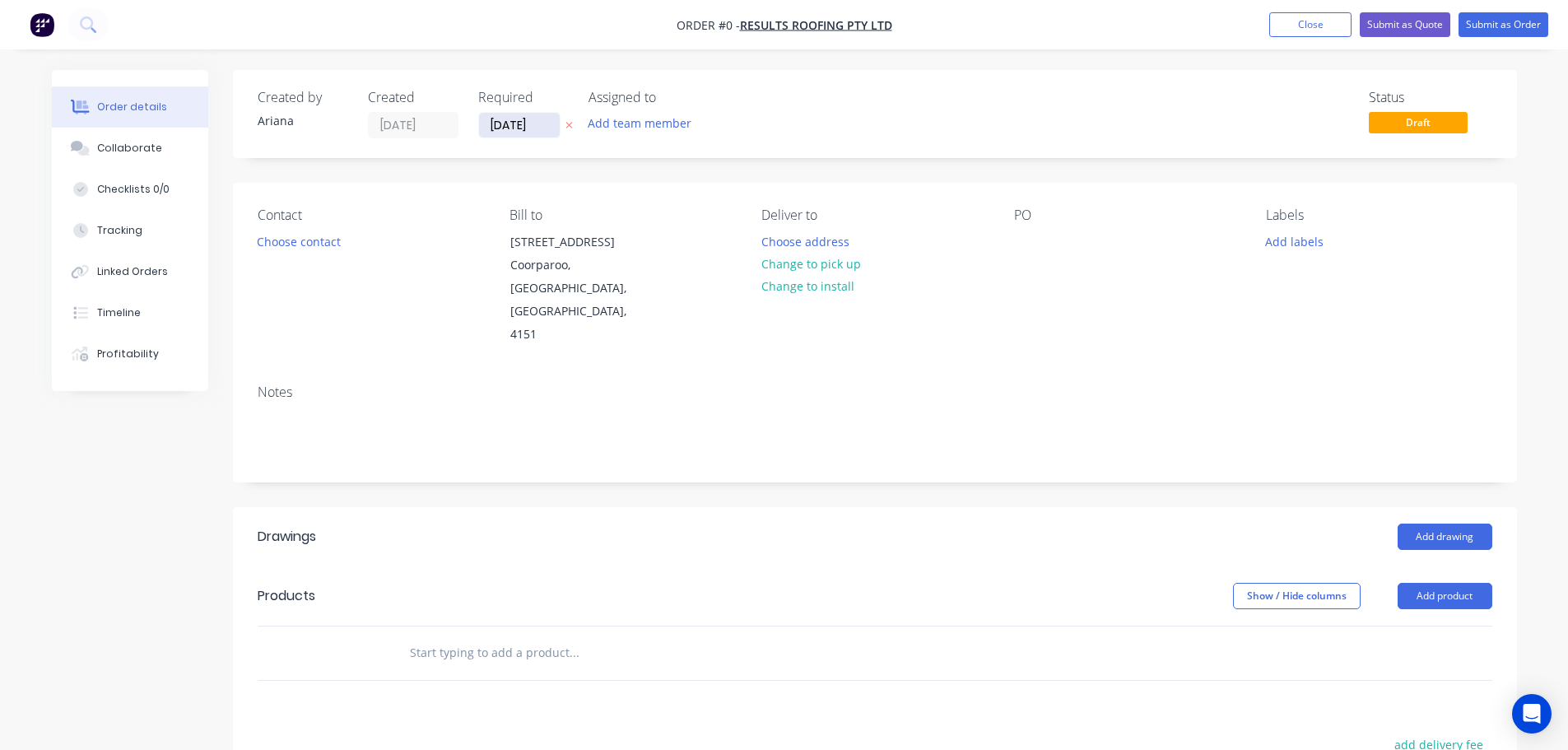
click at [511, 131] on input "[DATE]" at bounding box center [519, 124] width 80 height 25
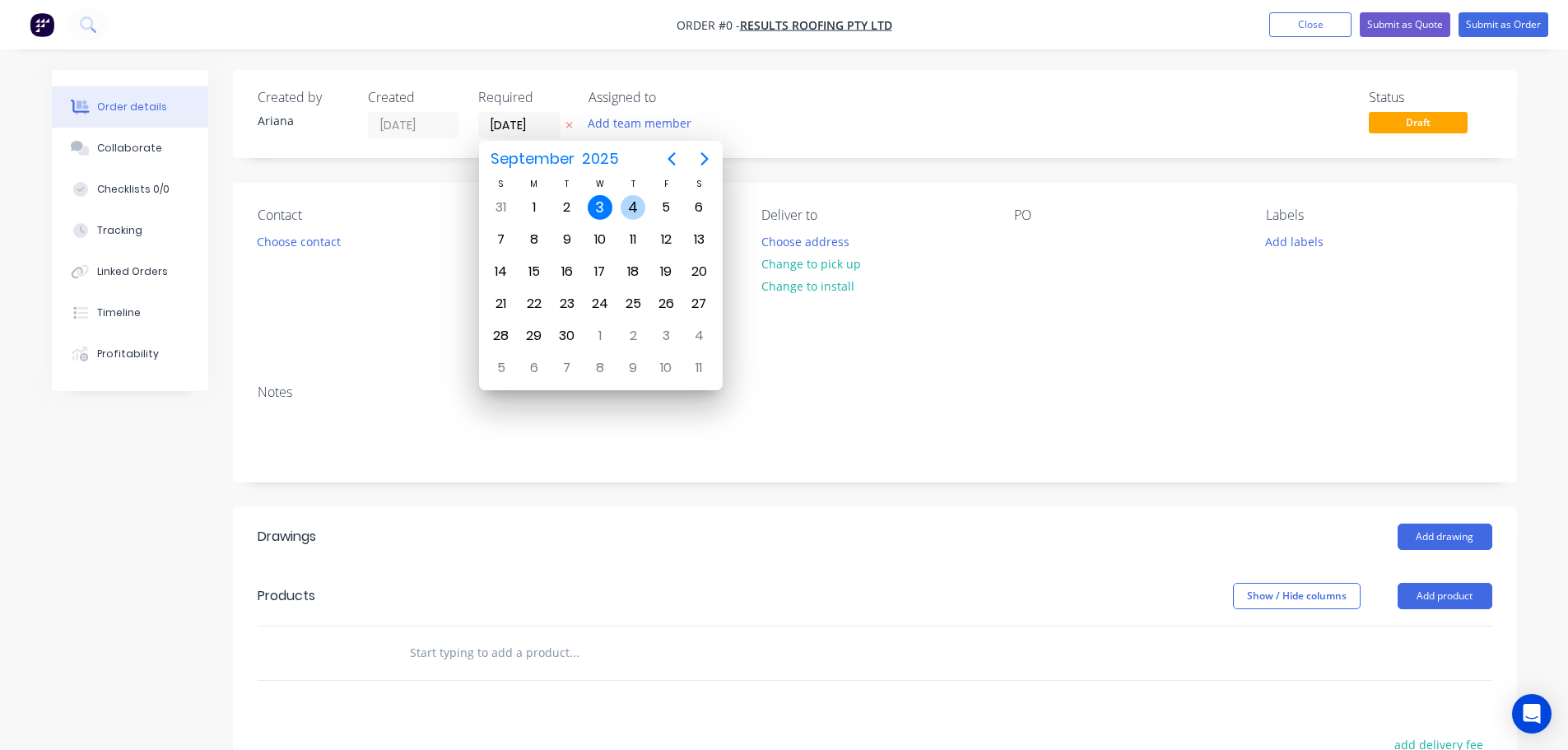
click at [632, 206] on div "4" at bounding box center [633, 207] width 25 height 25
type input "[DATE]"
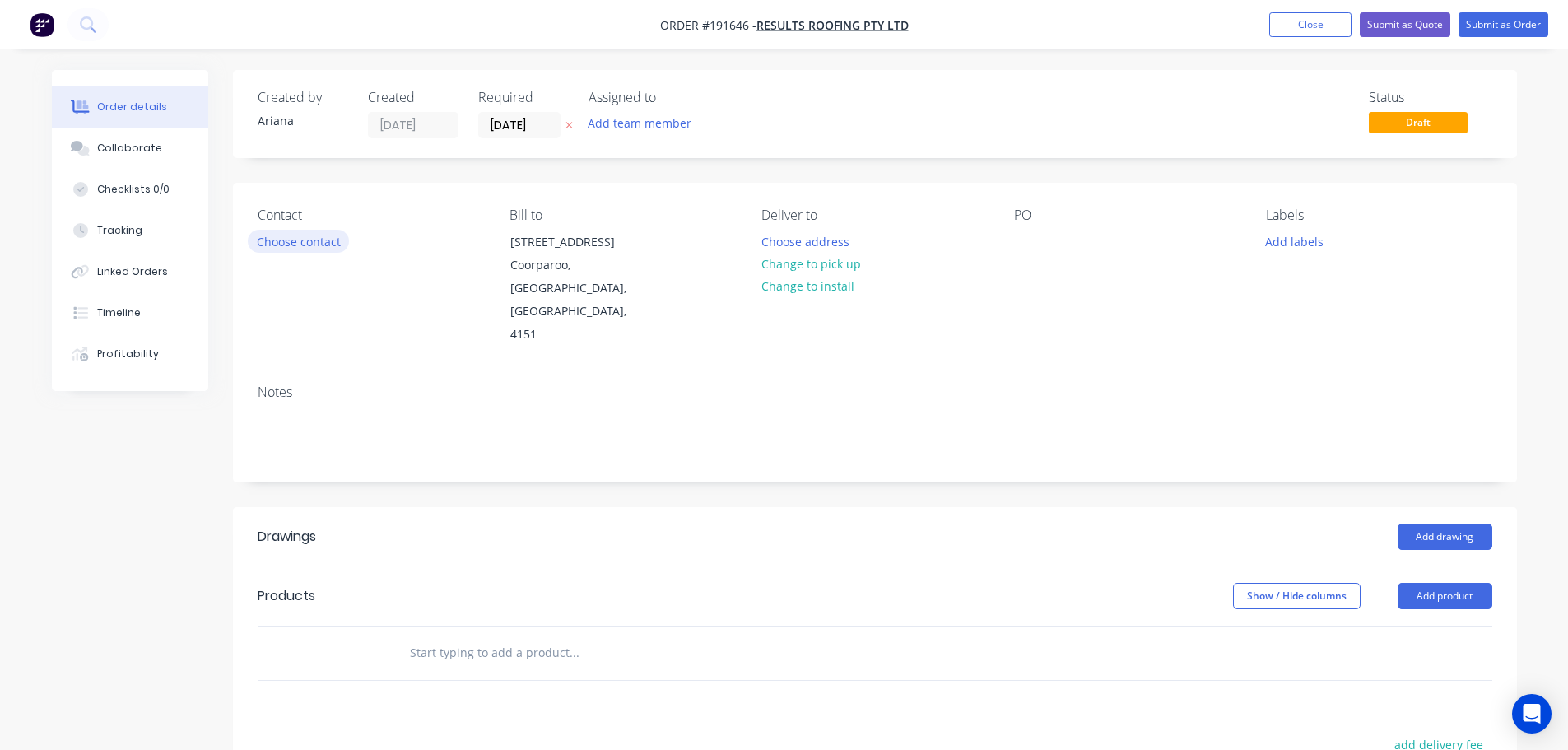
click at [309, 240] on button "Choose contact" at bounding box center [299, 241] width 101 height 22
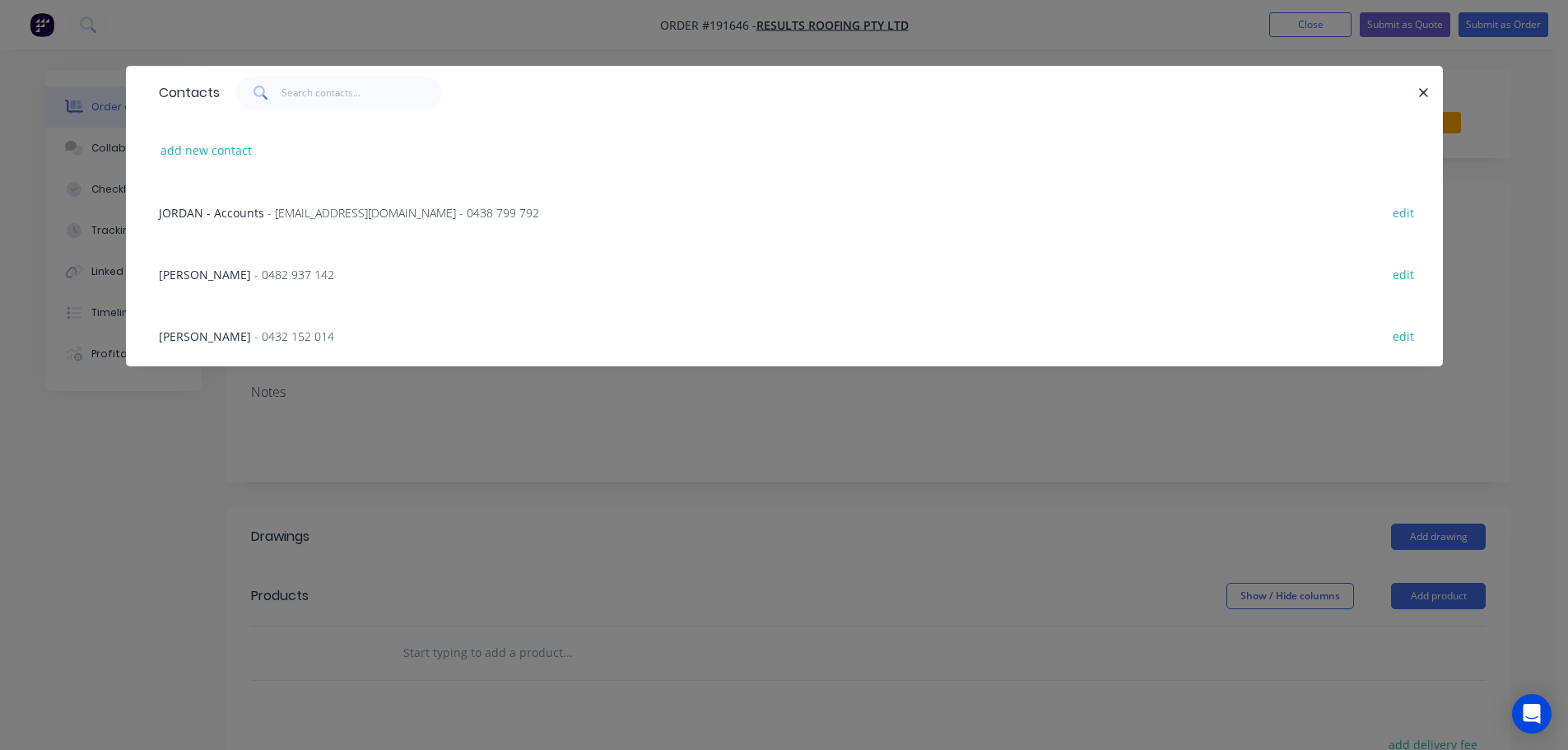
click at [255, 270] on span "- 0482 937 142" at bounding box center [294, 274] width 79 height 15
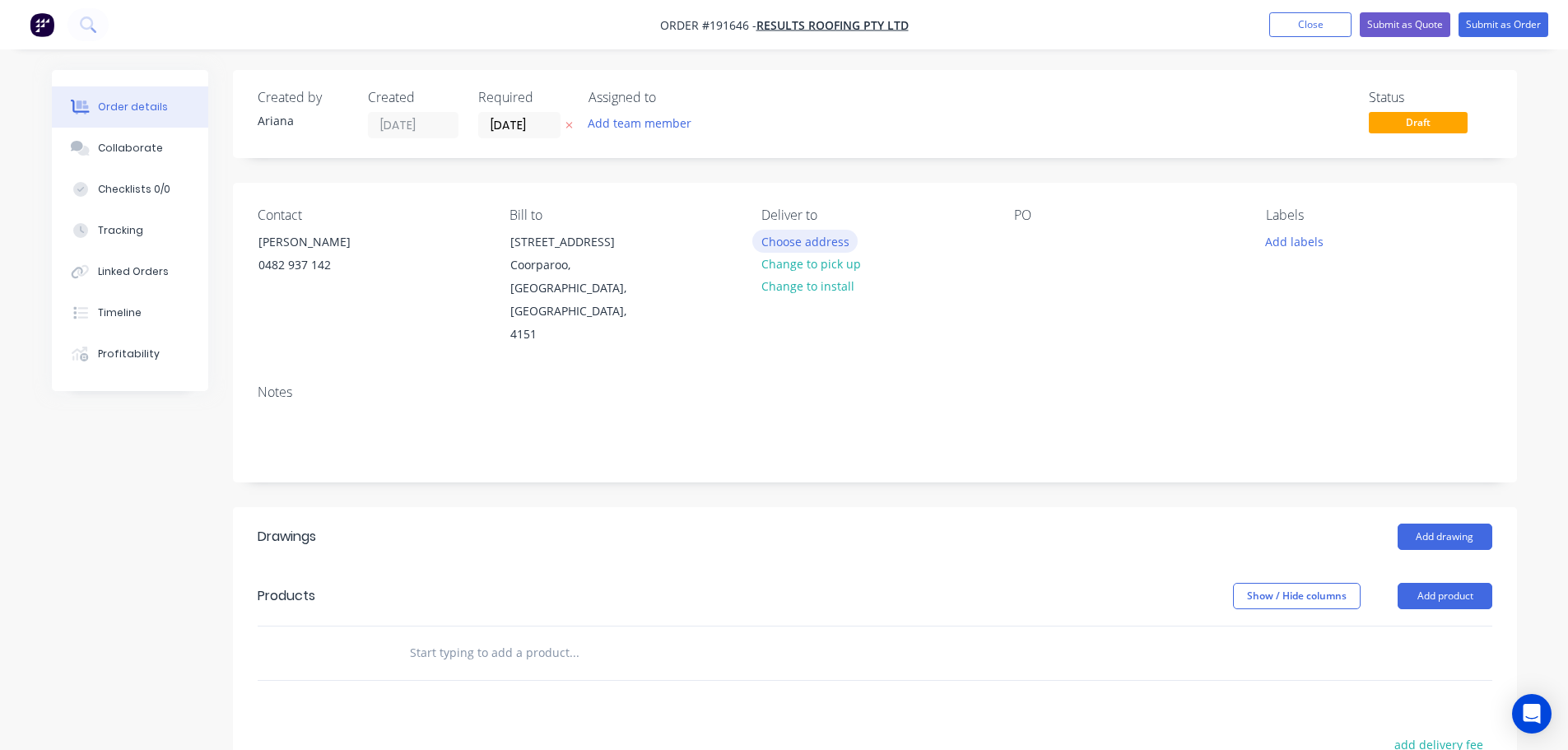
click at [803, 238] on button "Choose address" at bounding box center [805, 241] width 106 height 22
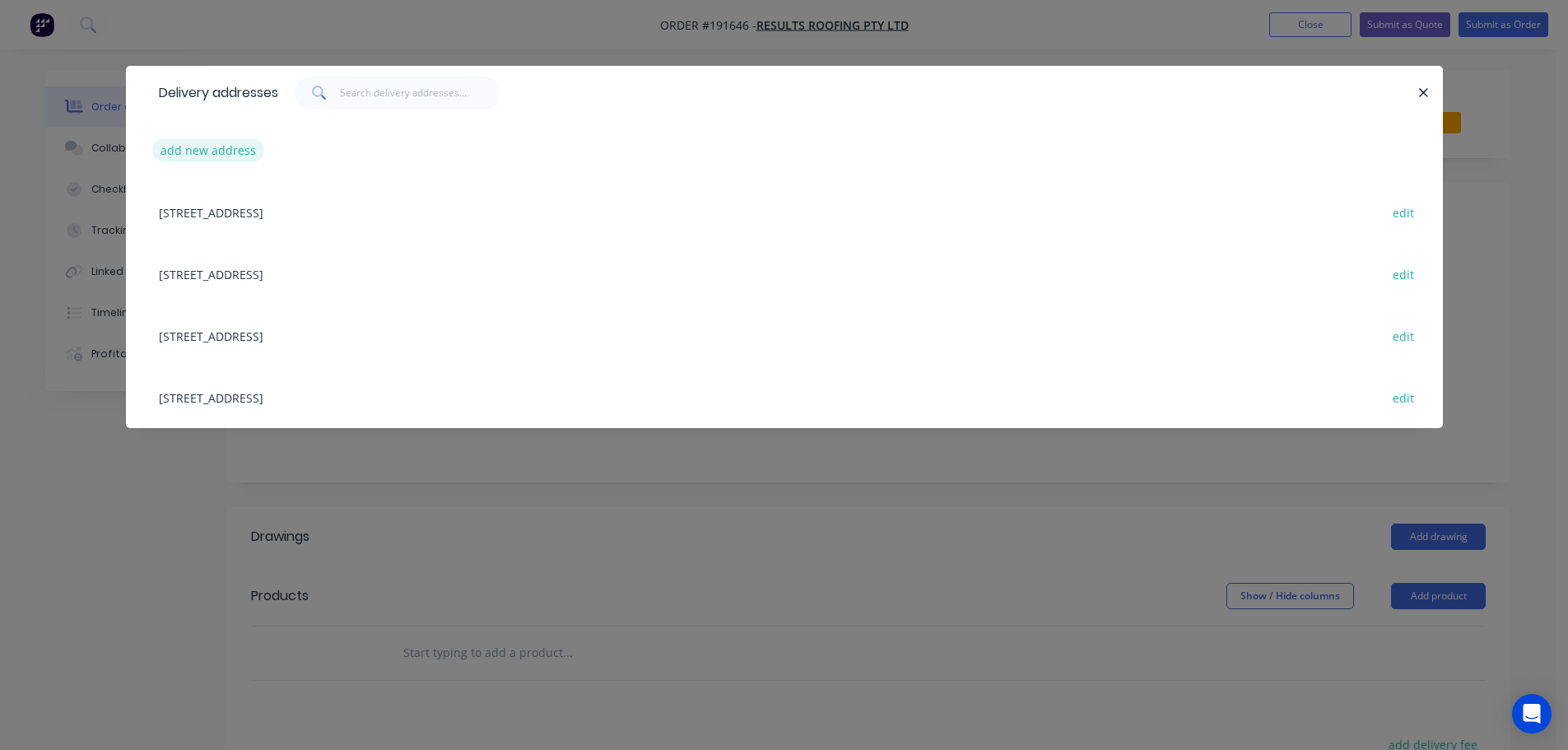
click at [202, 149] on button "add new address" at bounding box center [208, 151] width 112 height 22
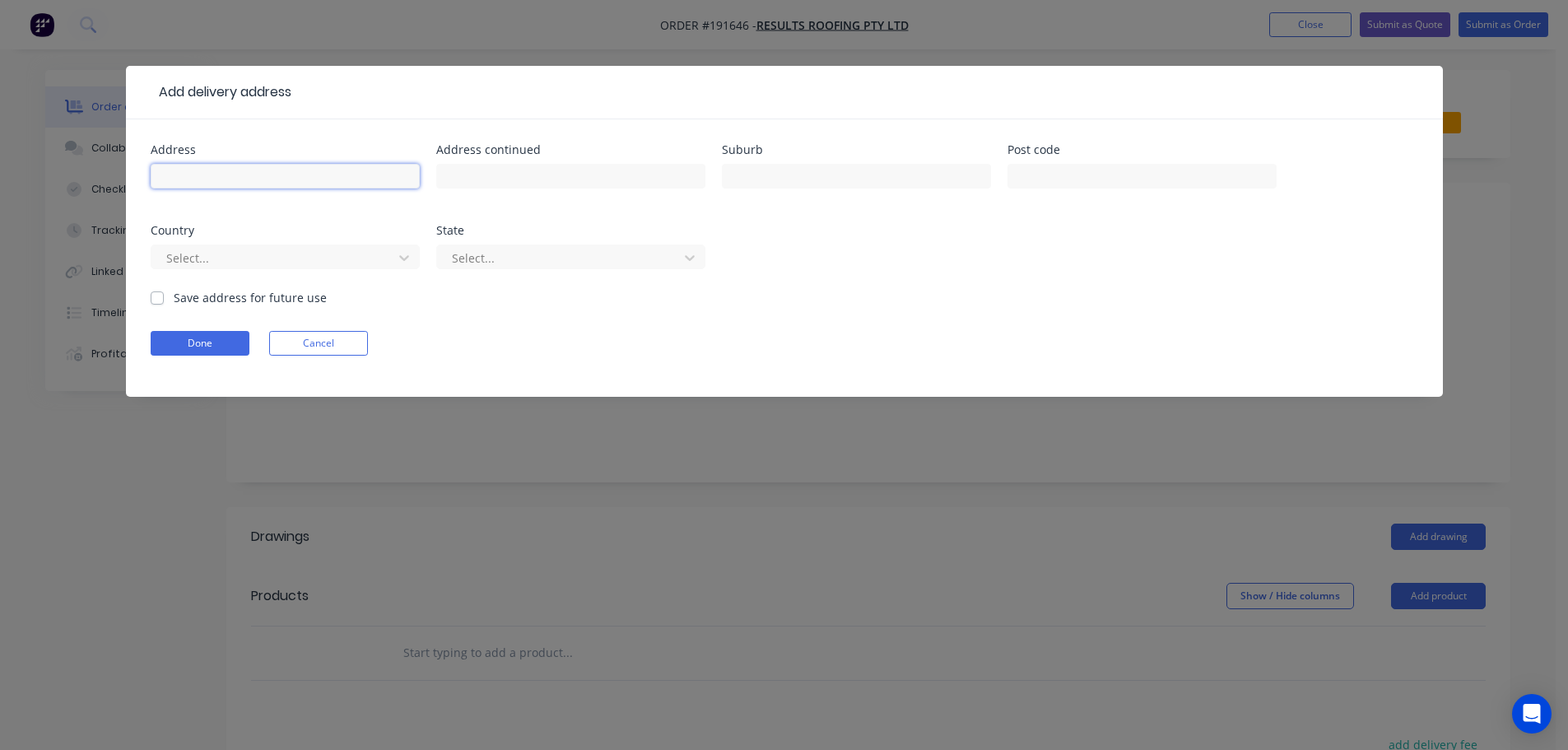
click at [184, 172] on input "text" at bounding box center [285, 176] width 269 height 25
type input "40 BANWELL CRES"
type input "CARINDALE"
click at [918, 287] on div "Address 40 BANWELL CRES Address continued Suburb CARINDALE Post code Country Se…" at bounding box center [784, 216] width 1268 height 145
click at [406, 258] on icon at bounding box center [404, 258] width 10 height 6
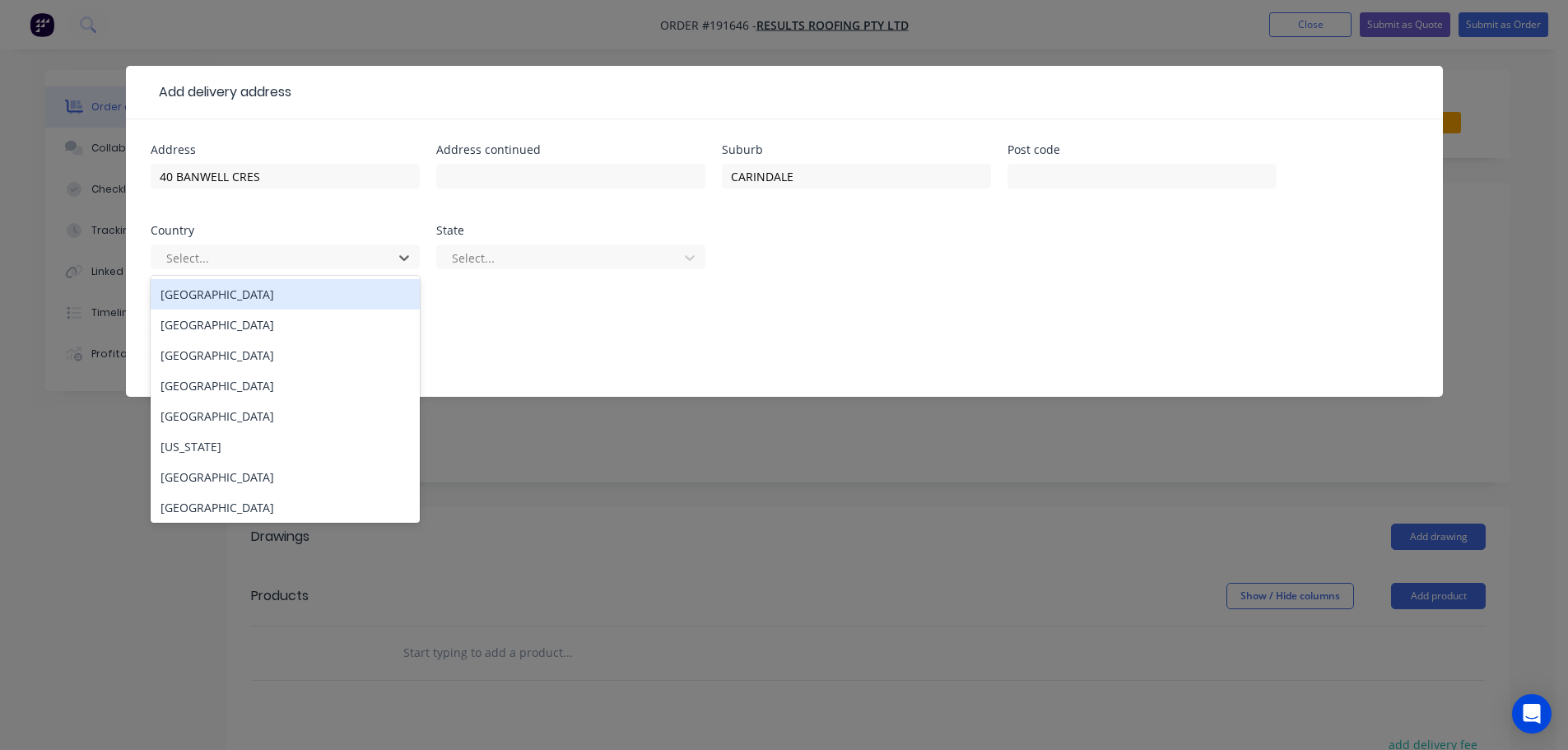
click at [261, 293] on div "[GEOGRAPHIC_DATA]" at bounding box center [285, 294] width 269 height 30
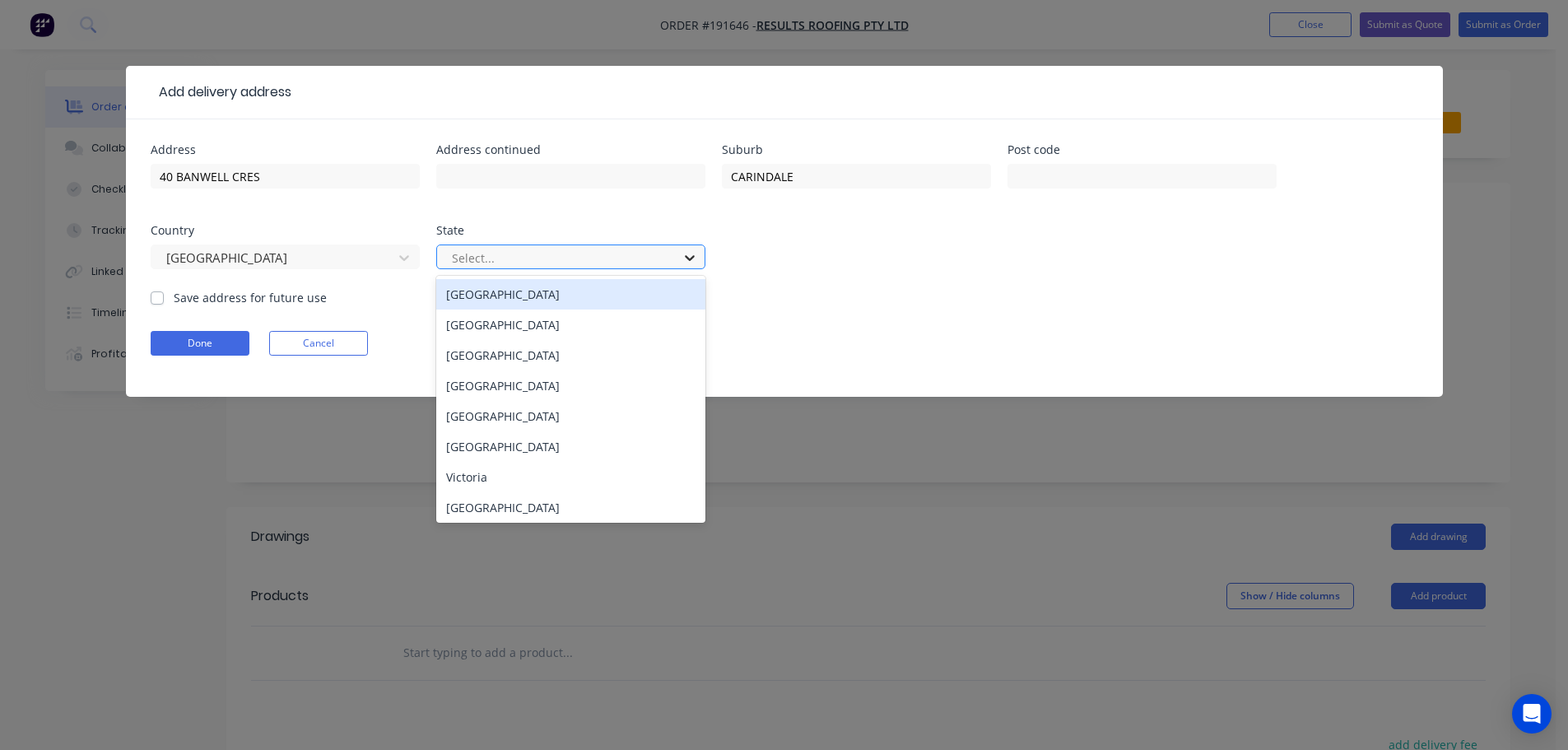
click at [697, 254] on icon at bounding box center [689, 257] width 16 height 16
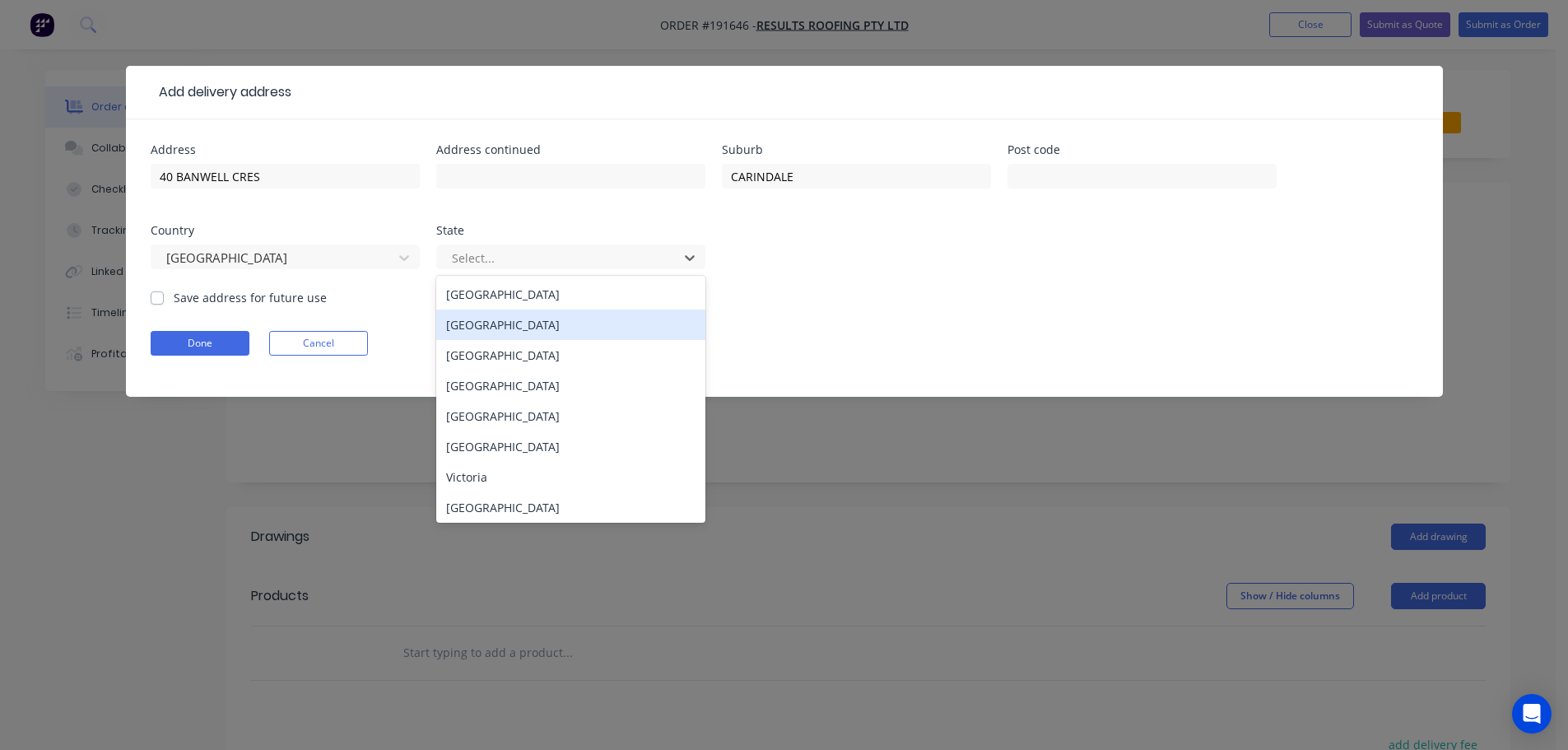
click at [513, 328] on div "[GEOGRAPHIC_DATA]" at bounding box center [571, 325] width 269 height 30
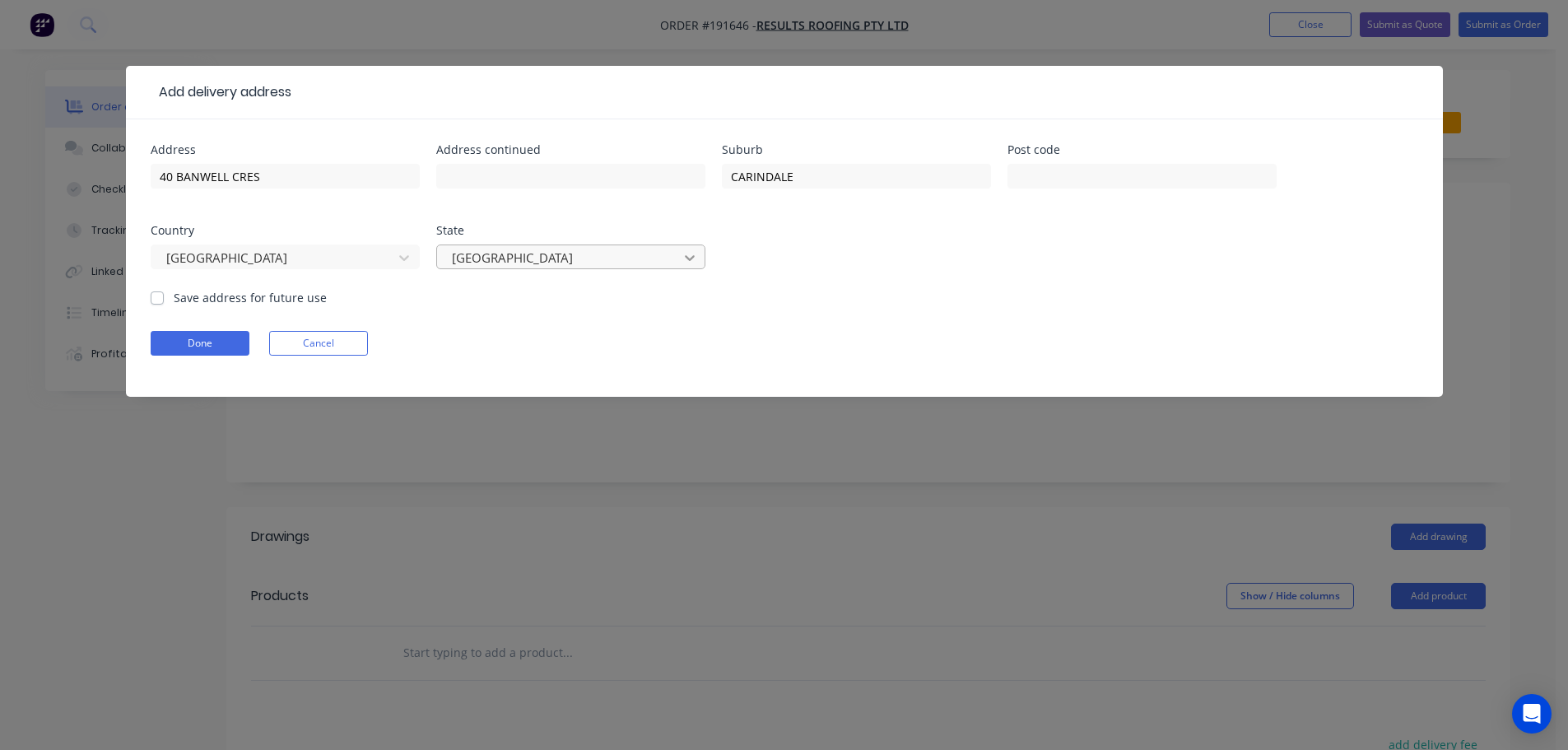
click at [687, 259] on icon at bounding box center [690, 258] width 10 height 6
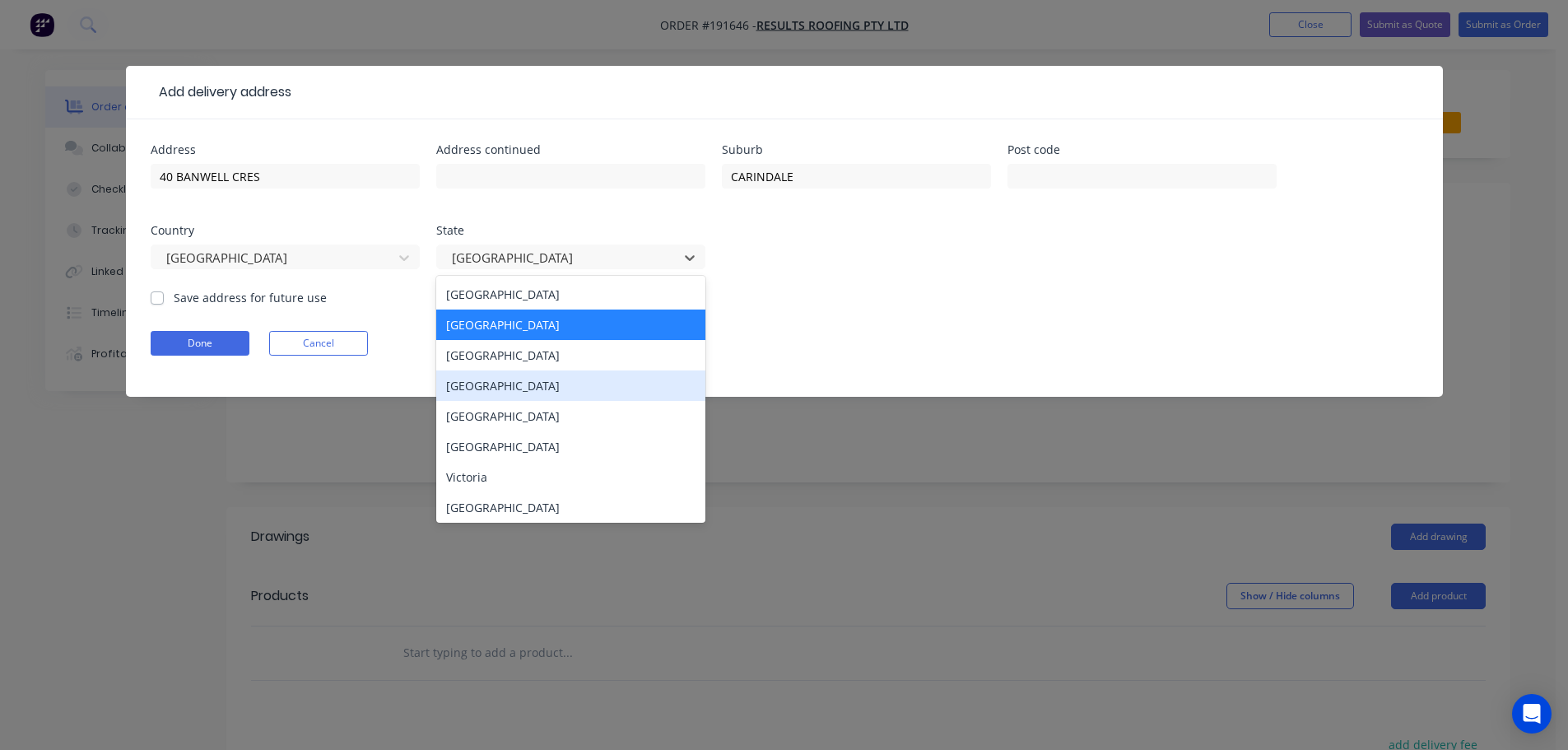
click at [508, 390] on div "[GEOGRAPHIC_DATA]" at bounding box center [571, 386] width 269 height 30
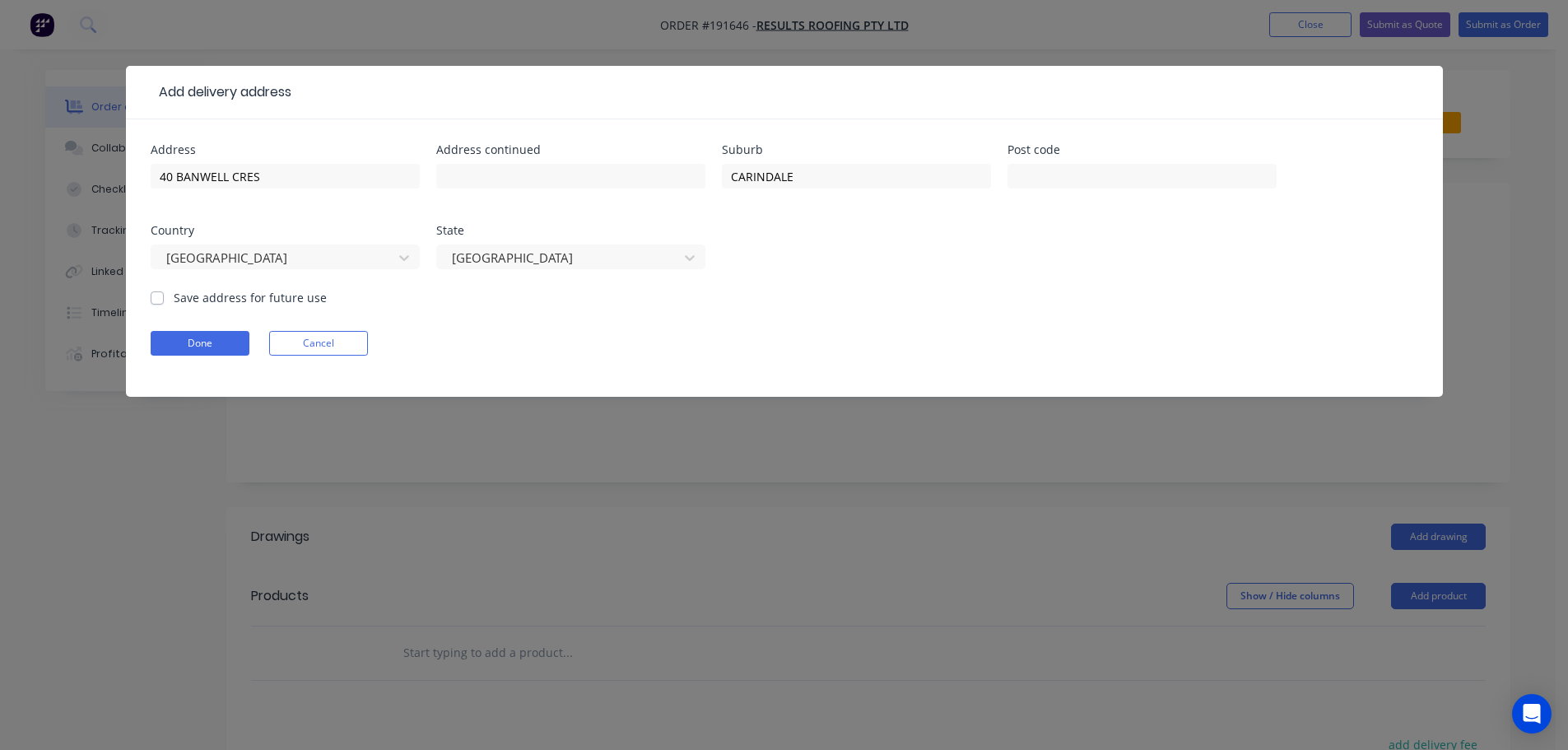
click at [872, 306] on form "Address 40 BANWELL CRES Address continued Suburb CARINDALE Post code Country [G…" at bounding box center [784, 270] width 1268 height 253
click at [192, 349] on button "Done" at bounding box center [200, 342] width 99 height 25
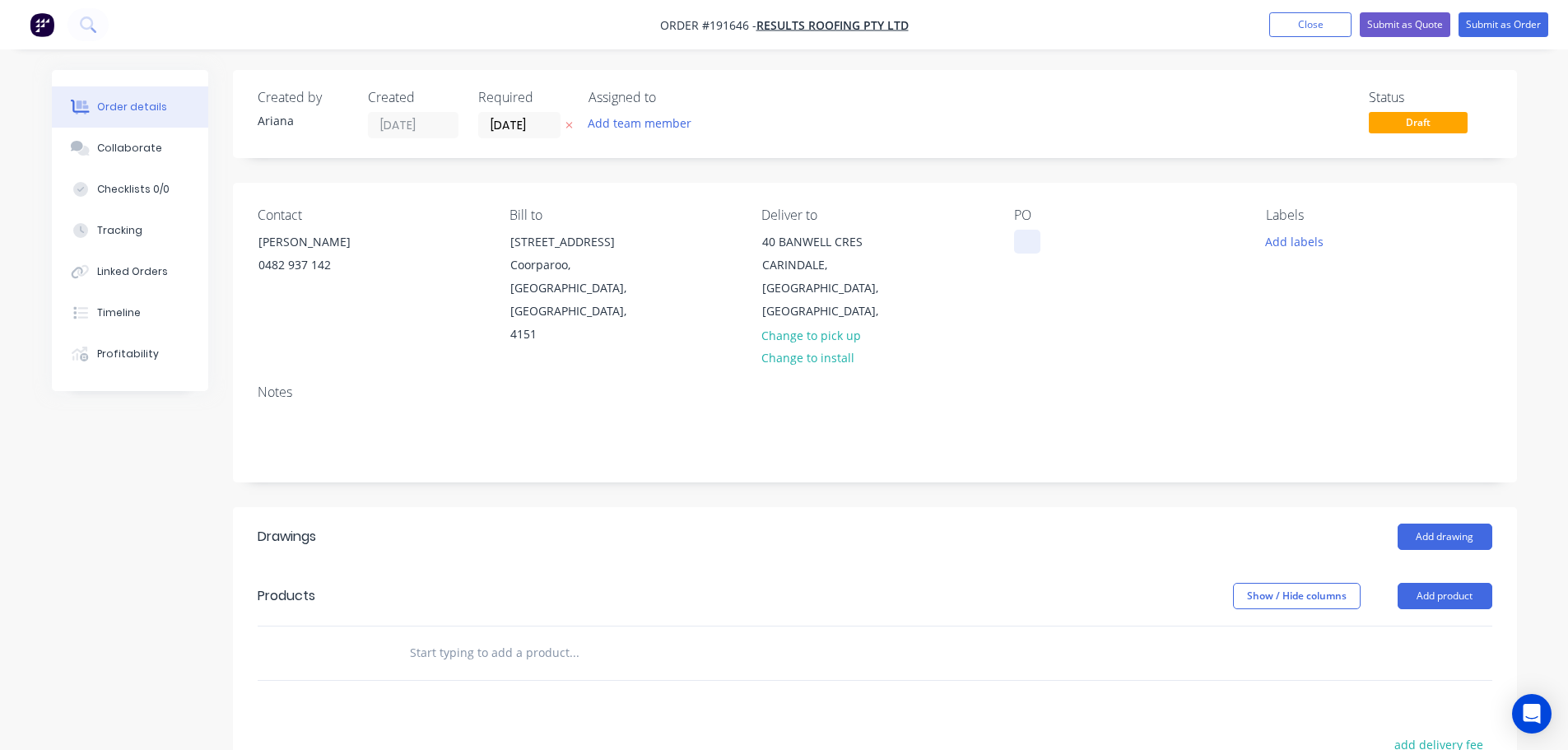
click at [1021, 235] on div at bounding box center [1027, 242] width 26 height 24
click at [1187, 385] on div "Notes" at bounding box center [875, 392] width 1235 height 15
click at [1440, 583] on button "Add product" at bounding box center [1445, 595] width 95 height 26
click at [1425, 626] on div "Product catalogue" at bounding box center [1414, 638] width 127 height 24
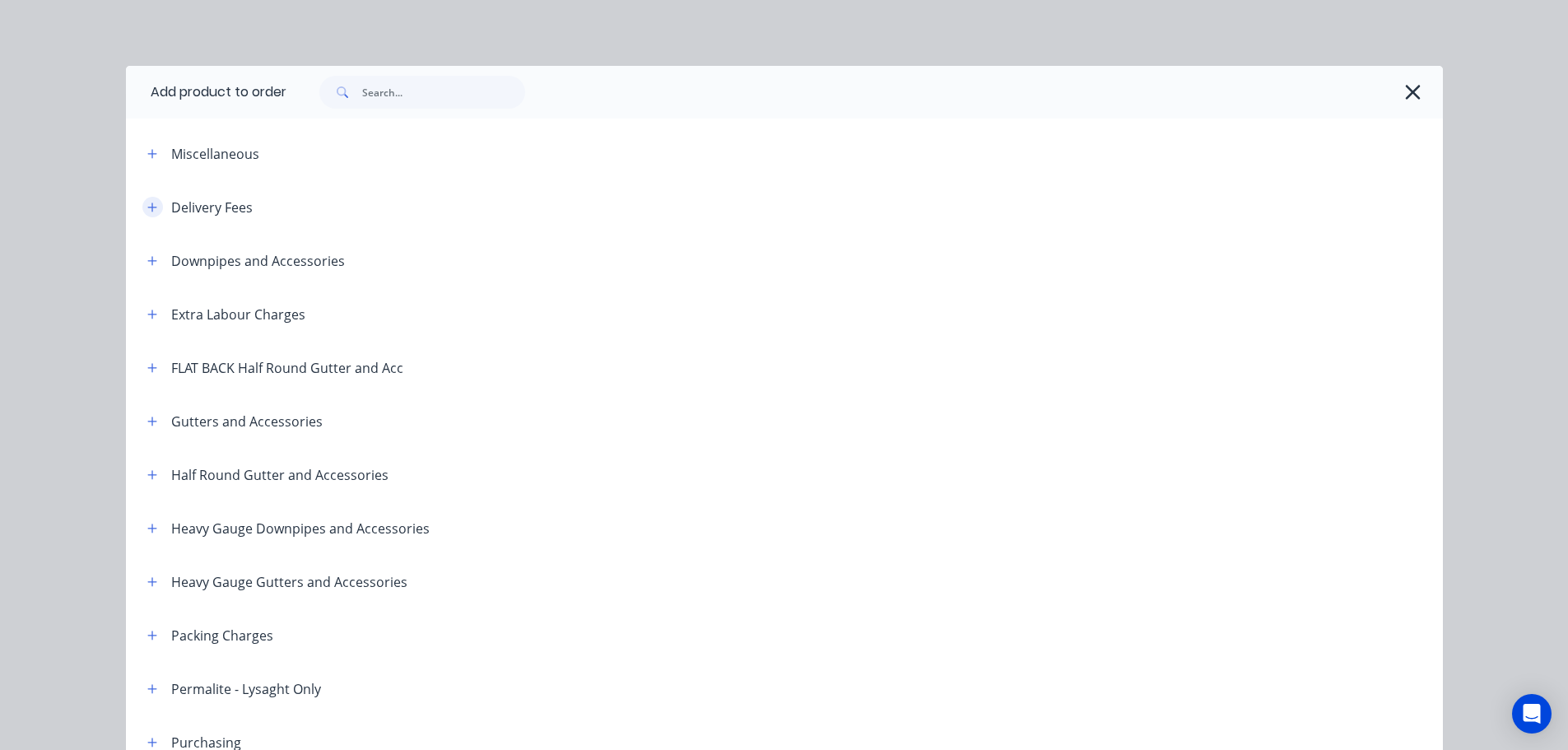
click at [142, 201] on button "button" at bounding box center [152, 207] width 20 height 20
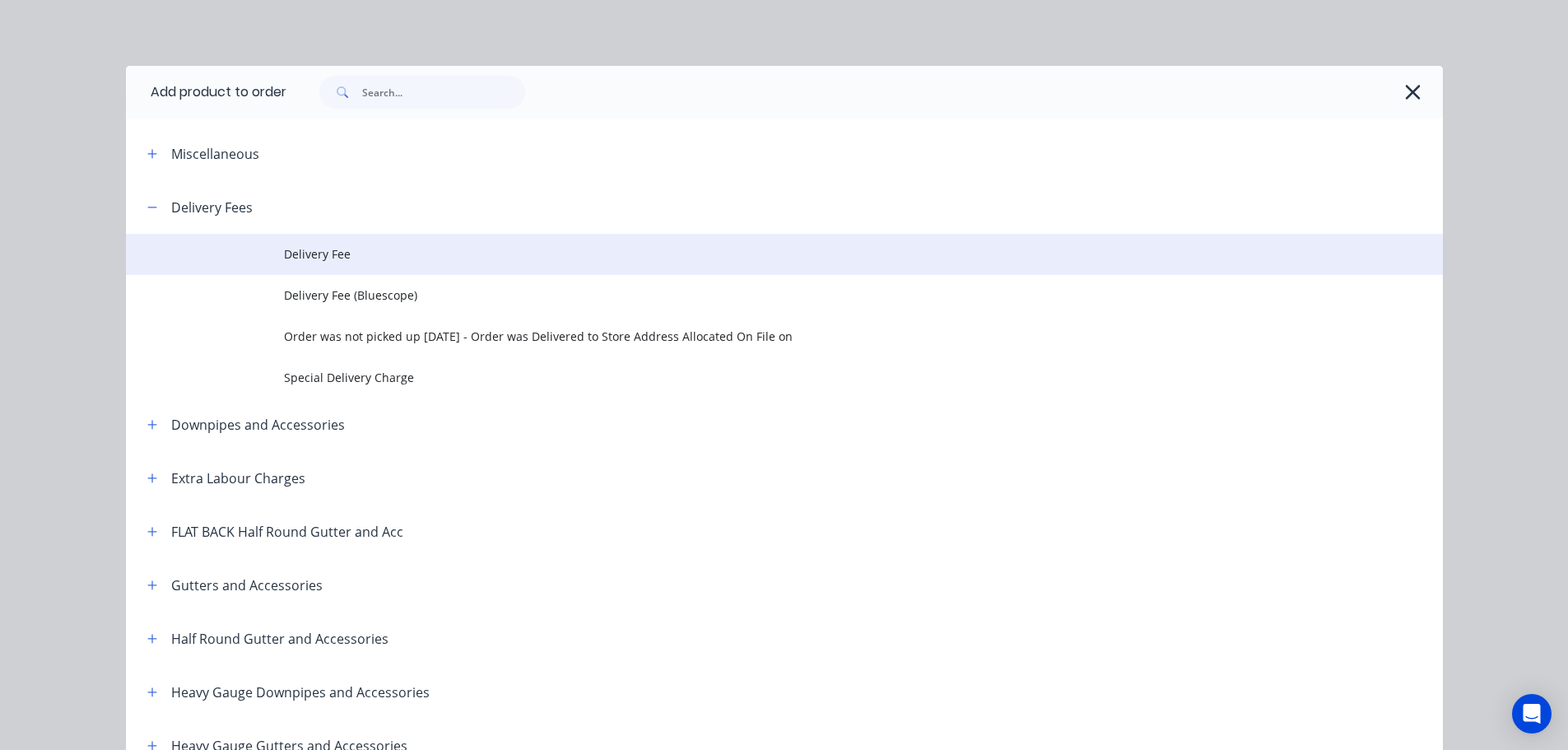
click at [311, 247] on span "Delivery Fee" at bounding box center [748, 254] width 927 height 17
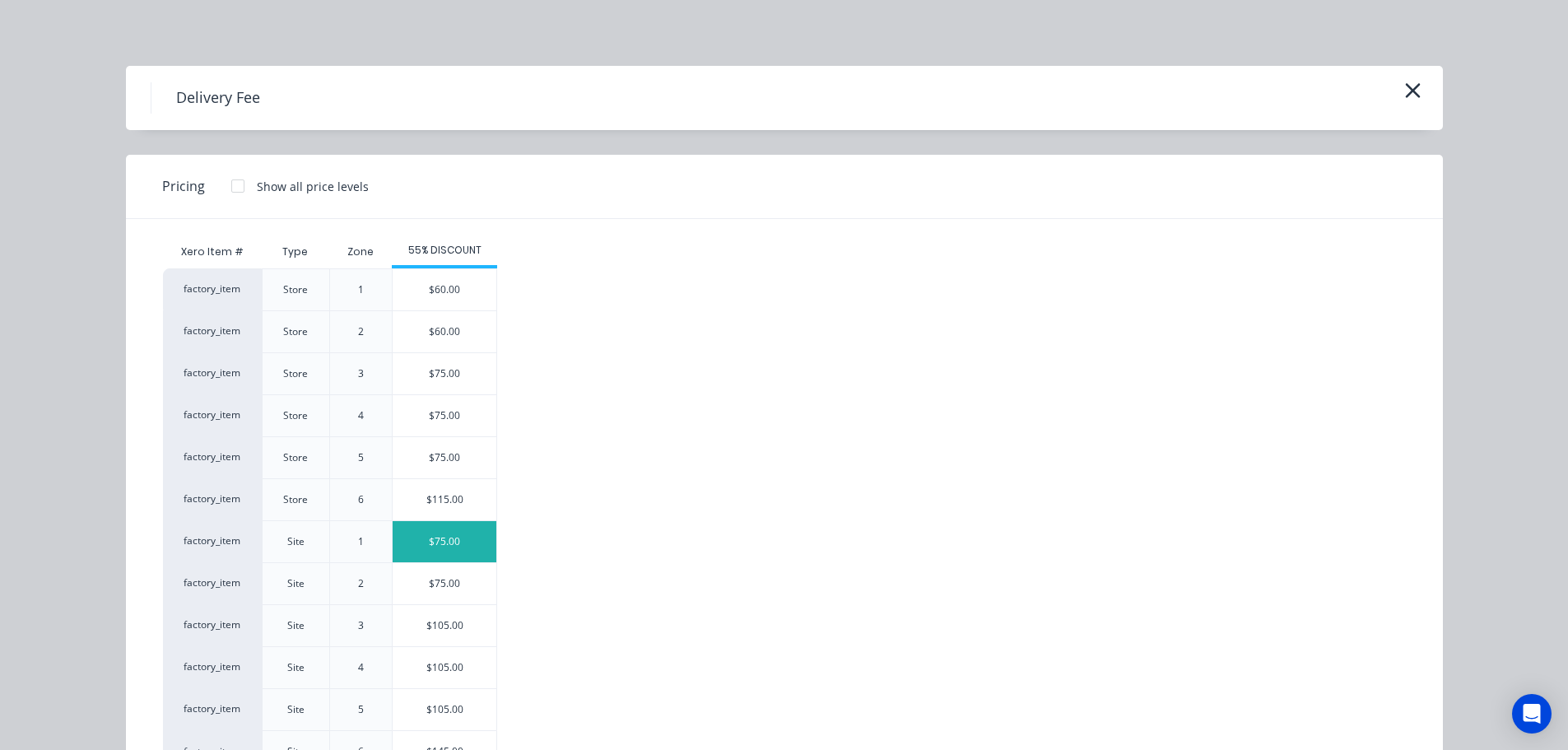
click at [443, 546] on div "$75.00" at bounding box center [444, 541] width 104 height 41
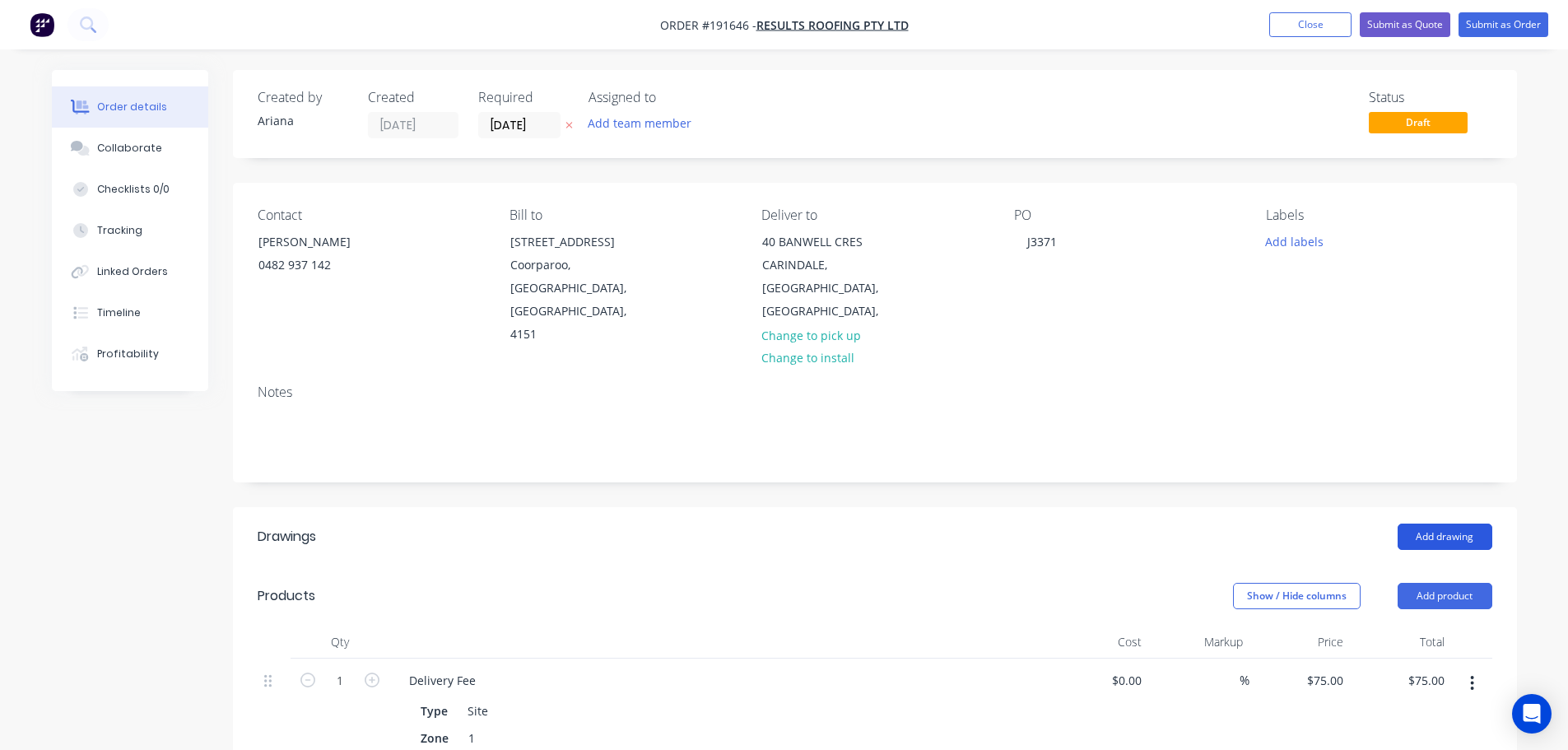
click at [1440, 523] on button "Add drawing" at bounding box center [1445, 536] width 95 height 26
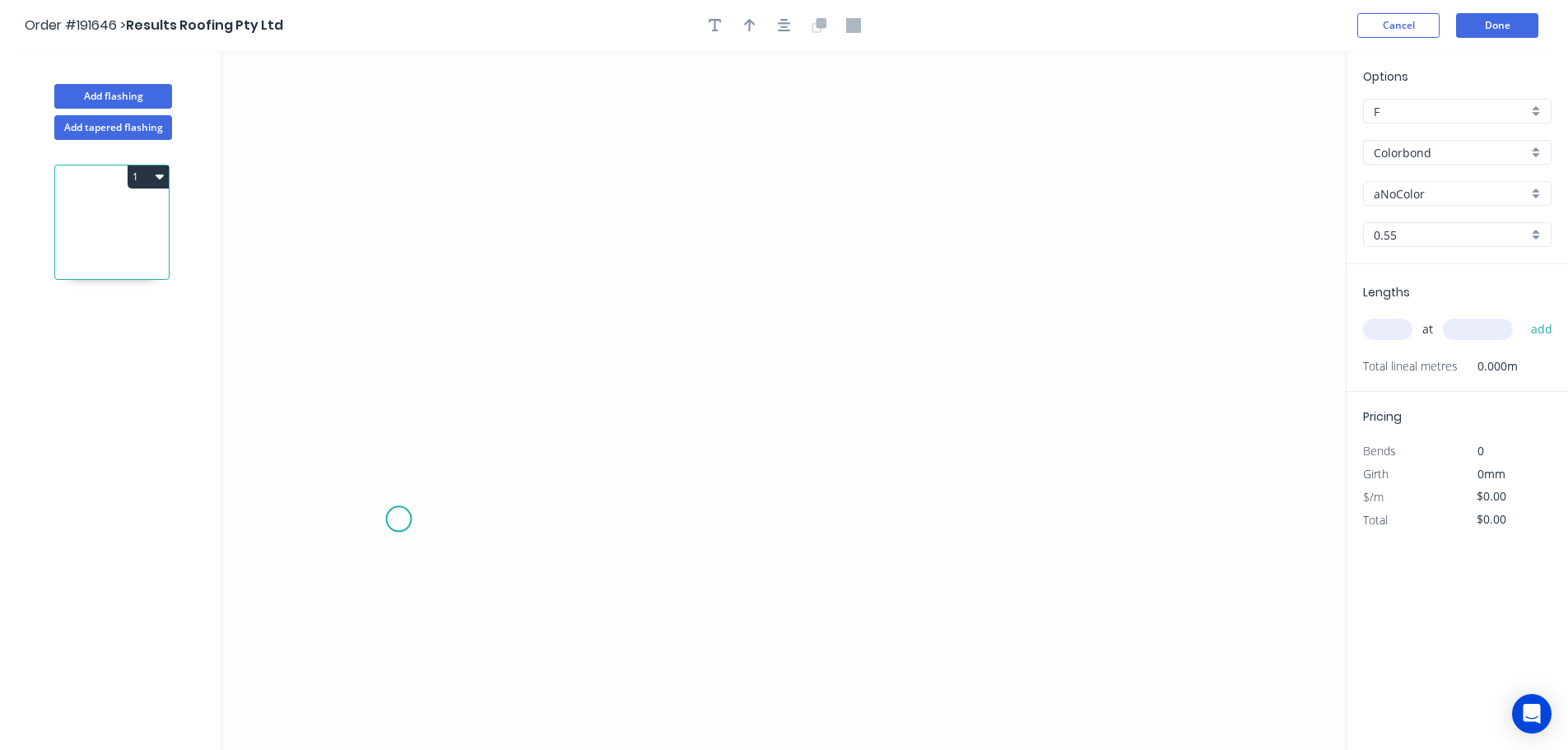
click at [398, 519] on icon "0" at bounding box center [784, 400] width 1124 height 698
click at [449, 449] on icon at bounding box center [425, 484] width 51 height 71
click at [1162, 448] on icon "0 ?" at bounding box center [784, 400] width 1124 height 698
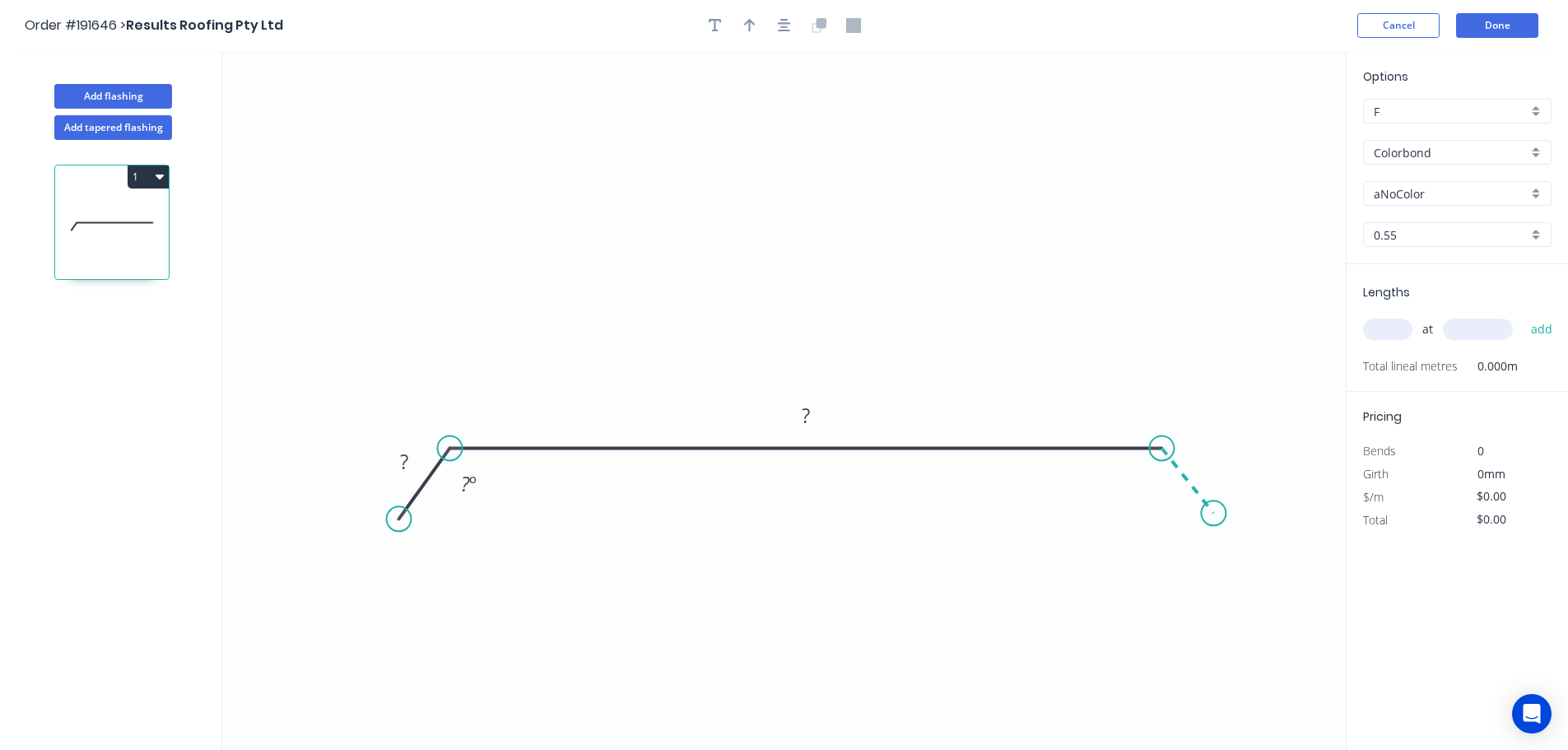
click at [1214, 513] on icon "0 ? ? ? º" at bounding box center [784, 400] width 1124 height 698
click at [1214, 513] on circle at bounding box center [1213, 512] width 25 height 25
click at [408, 462] on tspan "?" at bounding box center [404, 462] width 8 height 27
click at [798, 286] on icon "0 30 480 30 120 º 120 º" at bounding box center [784, 400] width 1124 height 698
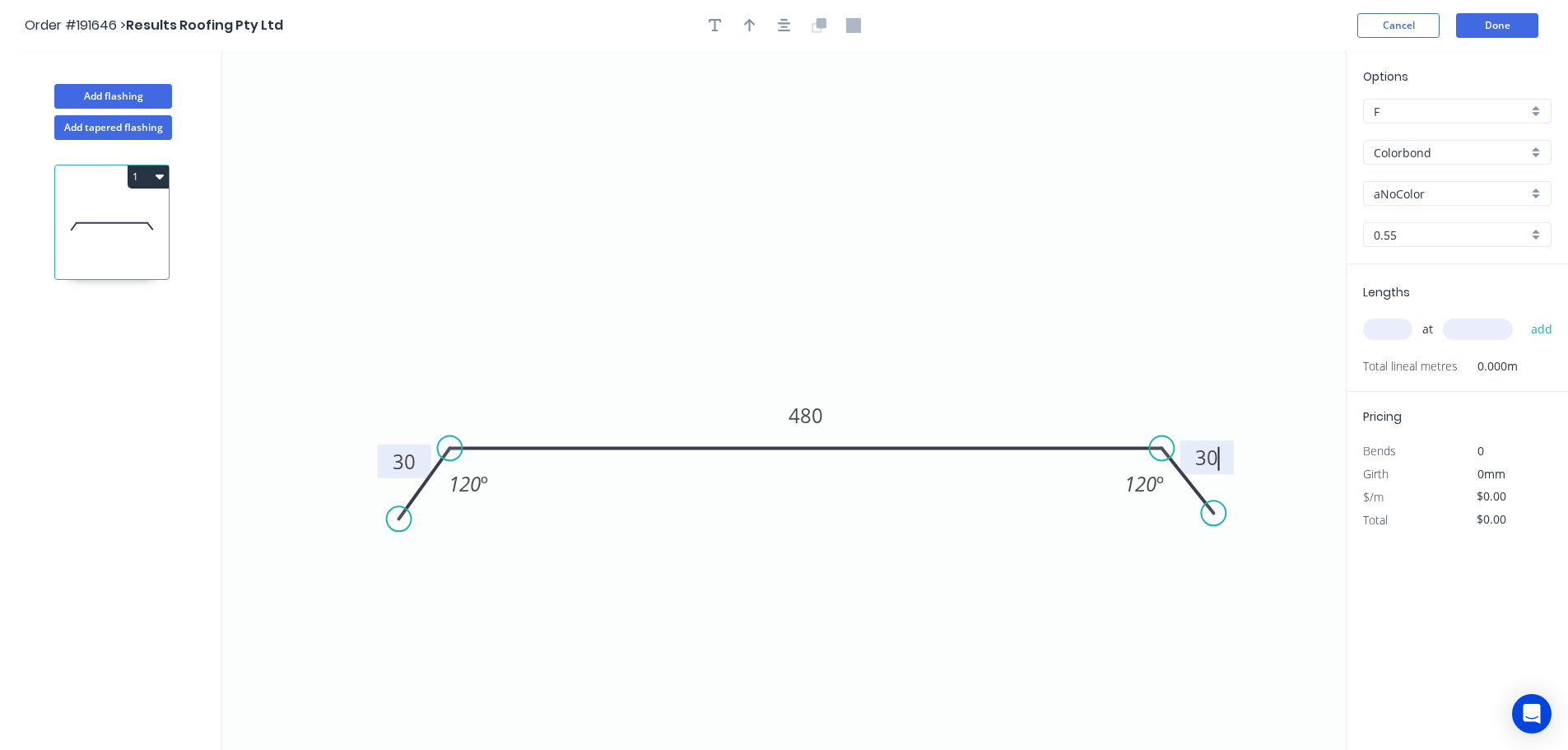
type input "$16.77"
click at [744, 25] on icon "button" at bounding box center [750, 25] width 12 height 14
drag, startPoint x: 1261, startPoint y: 129, endPoint x: 820, endPoint y: 235, distance: 453.6
click at [820, 235] on icon at bounding box center [821, 216] width 15 height 52
click at [1538, 189] on div "aNoColor" at bounding box center [1457, 193] width 189 height 25
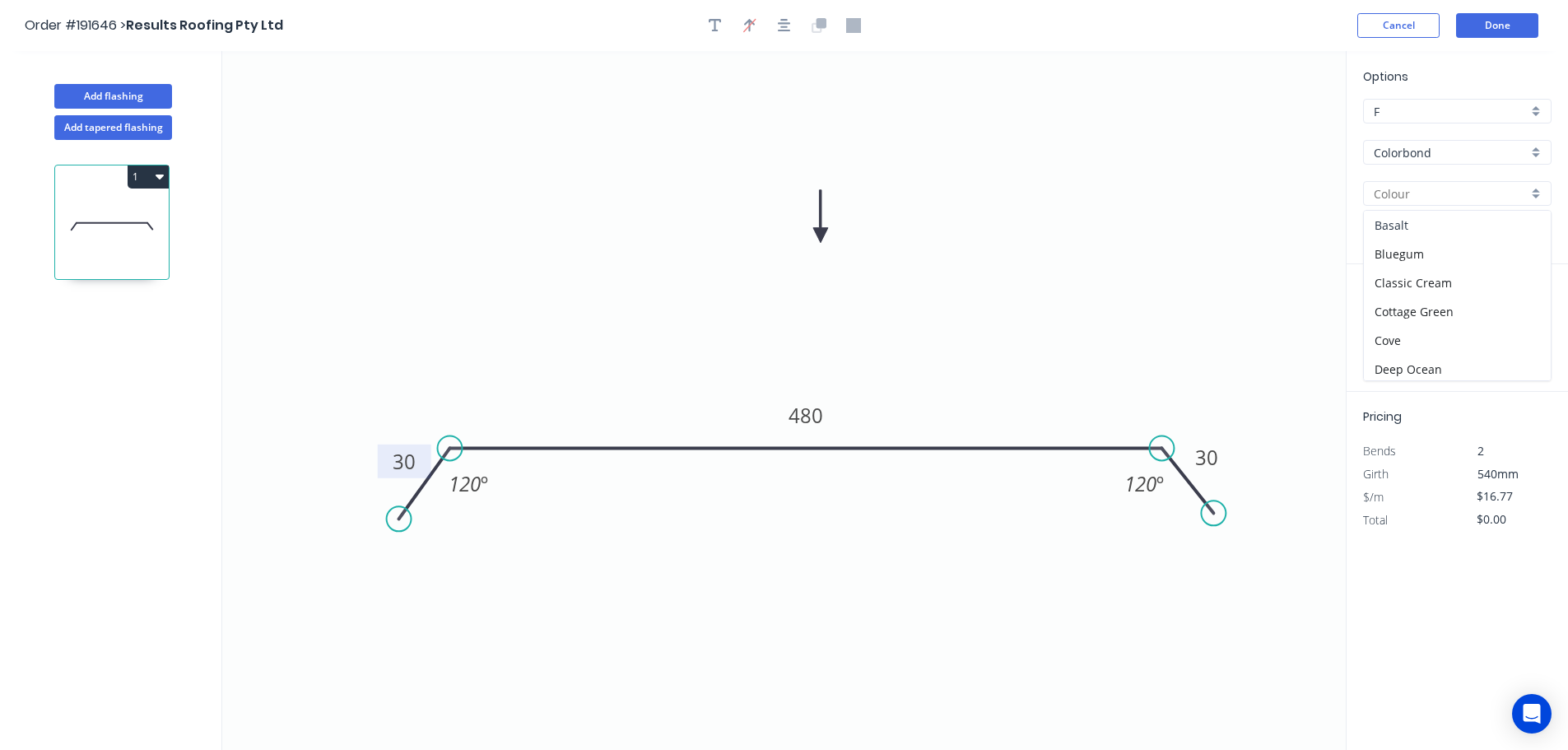
click at [1435, 225] on div "Basalt" at bounding box center [1457, 225] width 187 height 29
type input "Basalt"
click at [1406, 331] on input "text" at bounding box center [1388, 329] width 49 height 21
type input "1"
type input "2700"
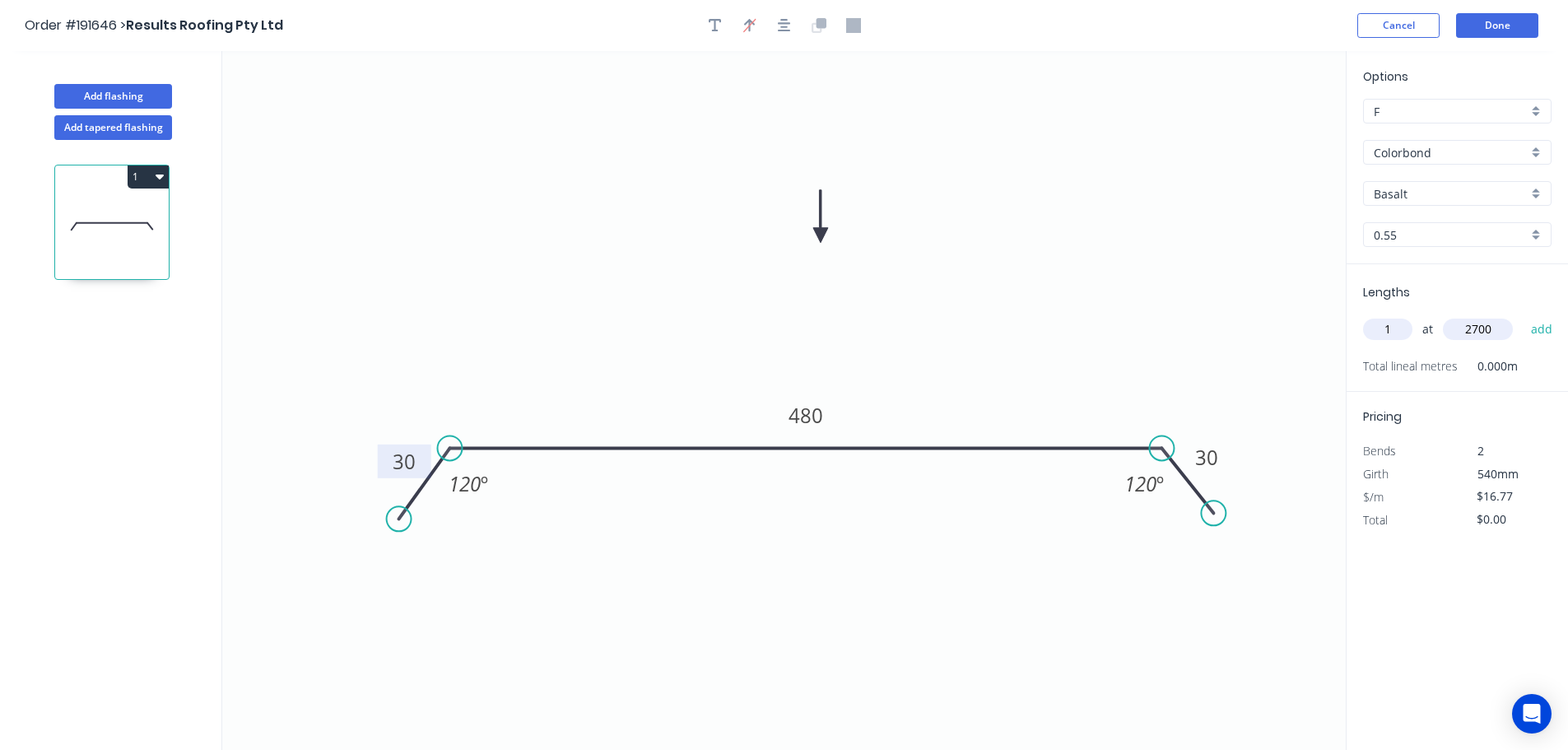
click at [1523, 315] on button "add" at bounding box center [1543, 329] width 39 height 28
click at [151, 176] on button "1" at bounding box center [148, 177] width 41 height 23
click at [116, 216] on div "Duplicate" at bounding box center [90, 217] width 127 height 24
type input "$0.00"
click at [813, 418] on tspan "480" at bounding box center [806, 415] width 35 height 27
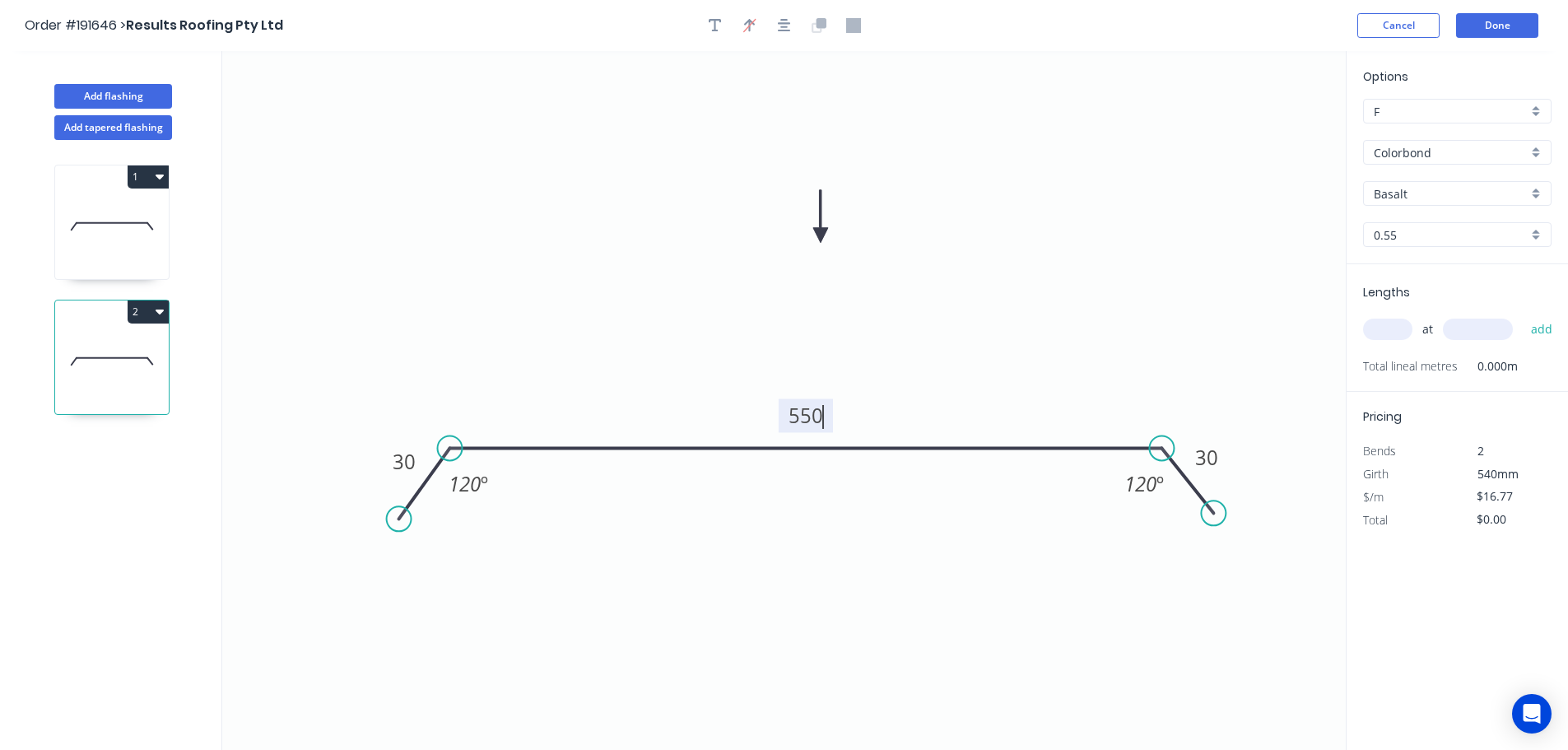
click at [883, 360] on icon "0 30 550 30 120 º 120 º" at bounding box center [784, 400] width 1124 height 698
type input "$20.92"
click at [1388, 327] on input "text" at bounding box center [1388, 329] width 49 height 21
type input "1"
type input "4700"
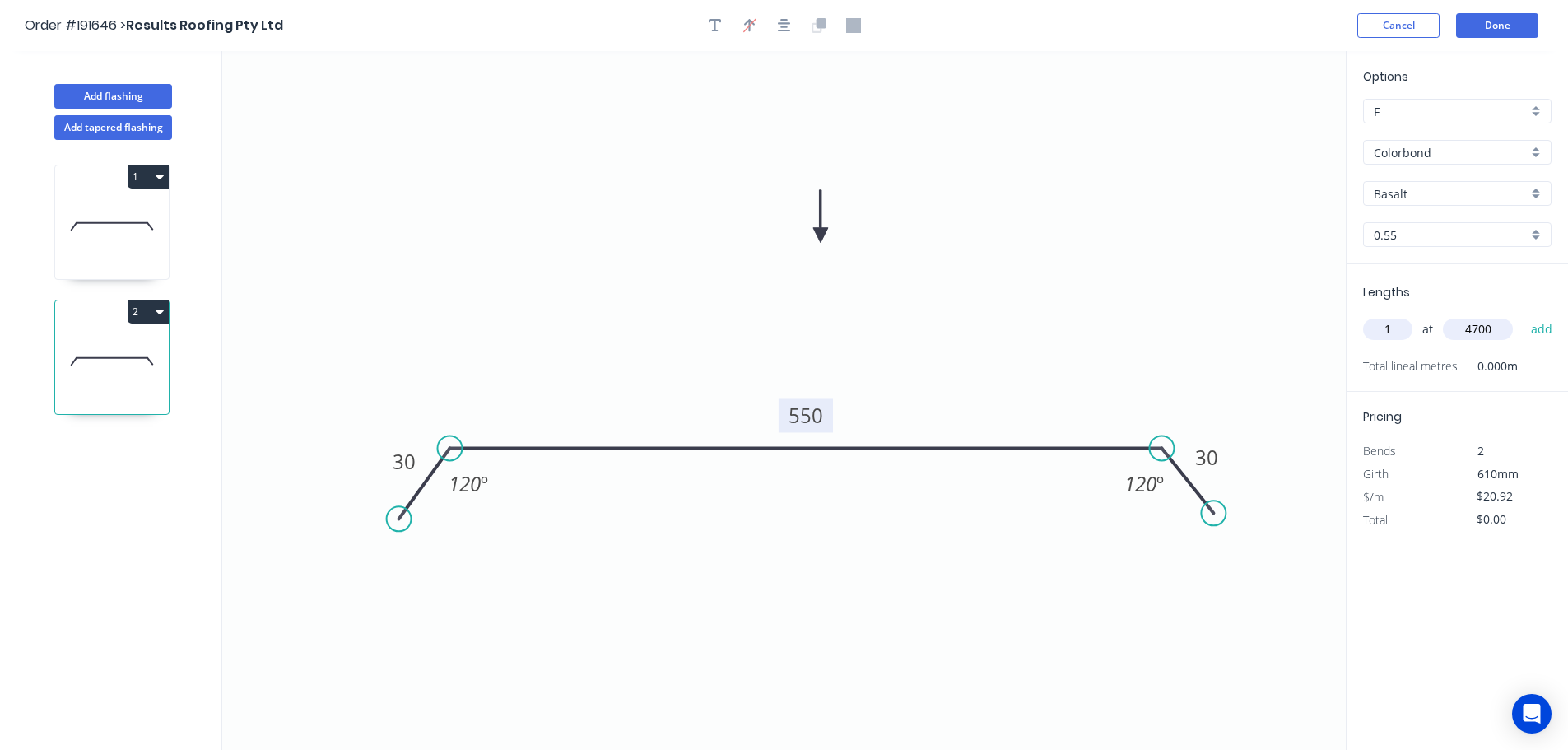
click at [1523, 315] on button "add" at bounding box center [1543, 329] width 39 height 28
type input "$98.32"
click at [118, 99] on button "Add flashing" at bounding box center [112, 96] width 118 height 25
type input "$0.00"
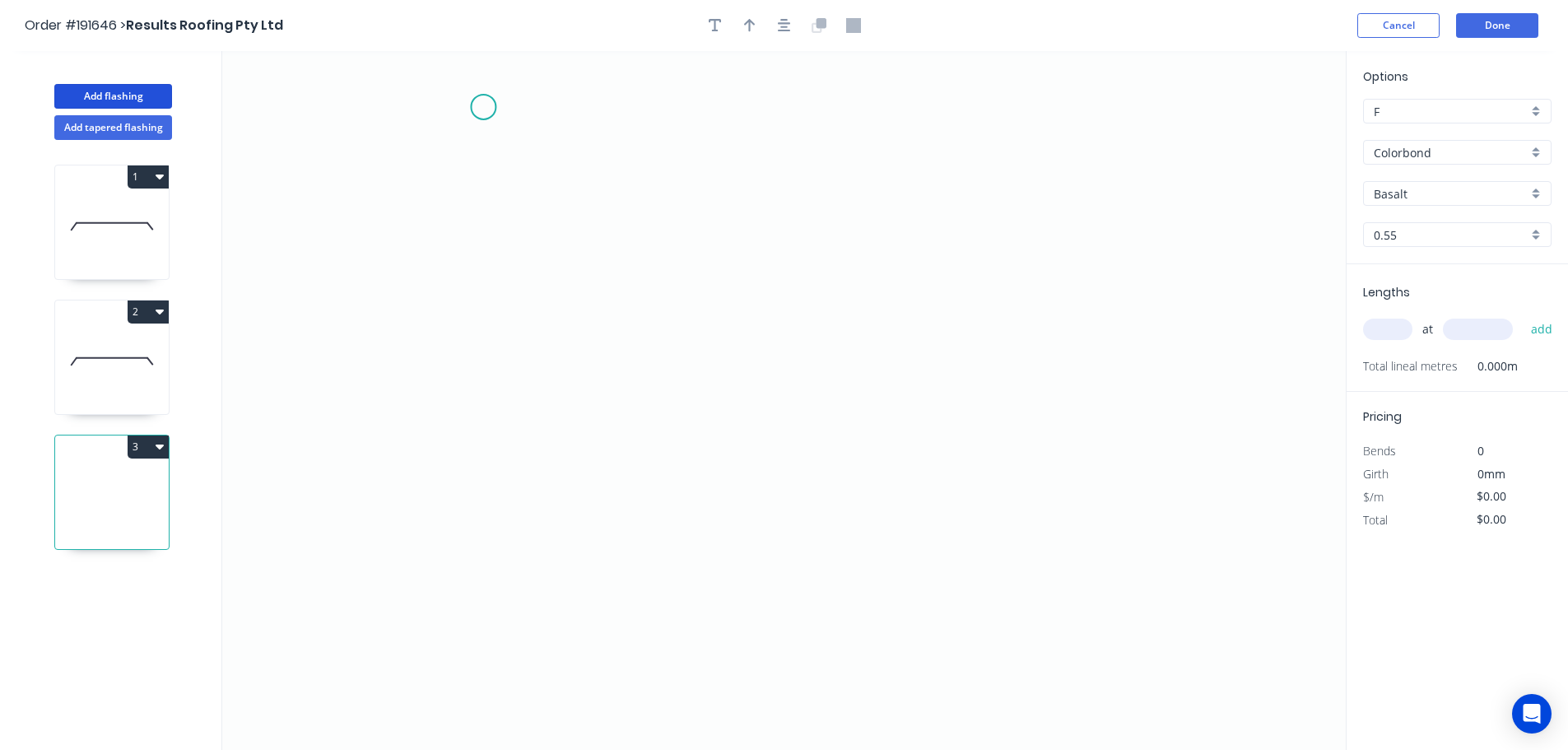
click at [483, 107] on icon "0" at bounding box center [784, 400] width 1124 height 698
click at [486, 405] on icon "0" at bounding box center [784, 400] width 1124 height 698
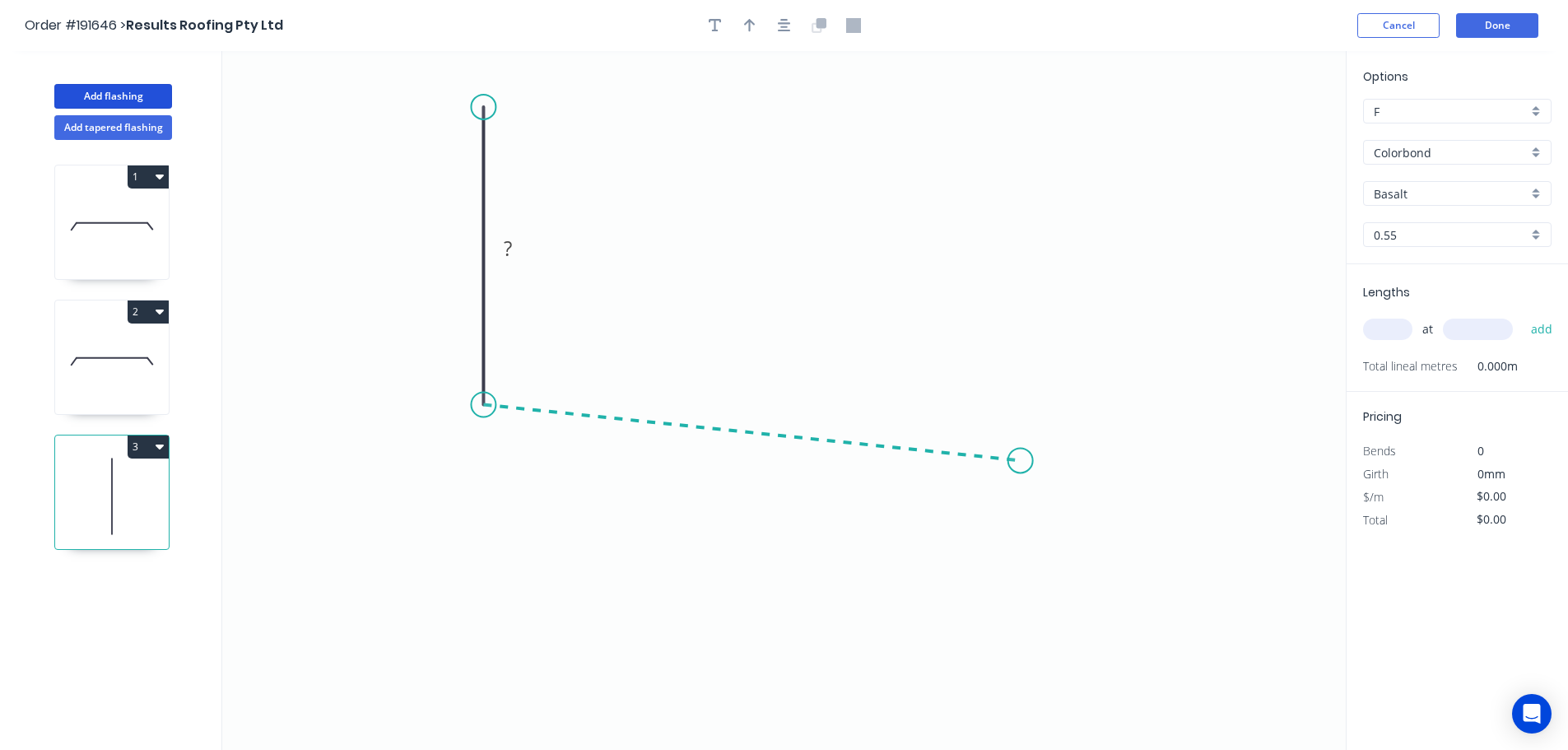
click at [1021, 461] on icon "0 ?" at bounding box center [784, 400] width 1124 height 698
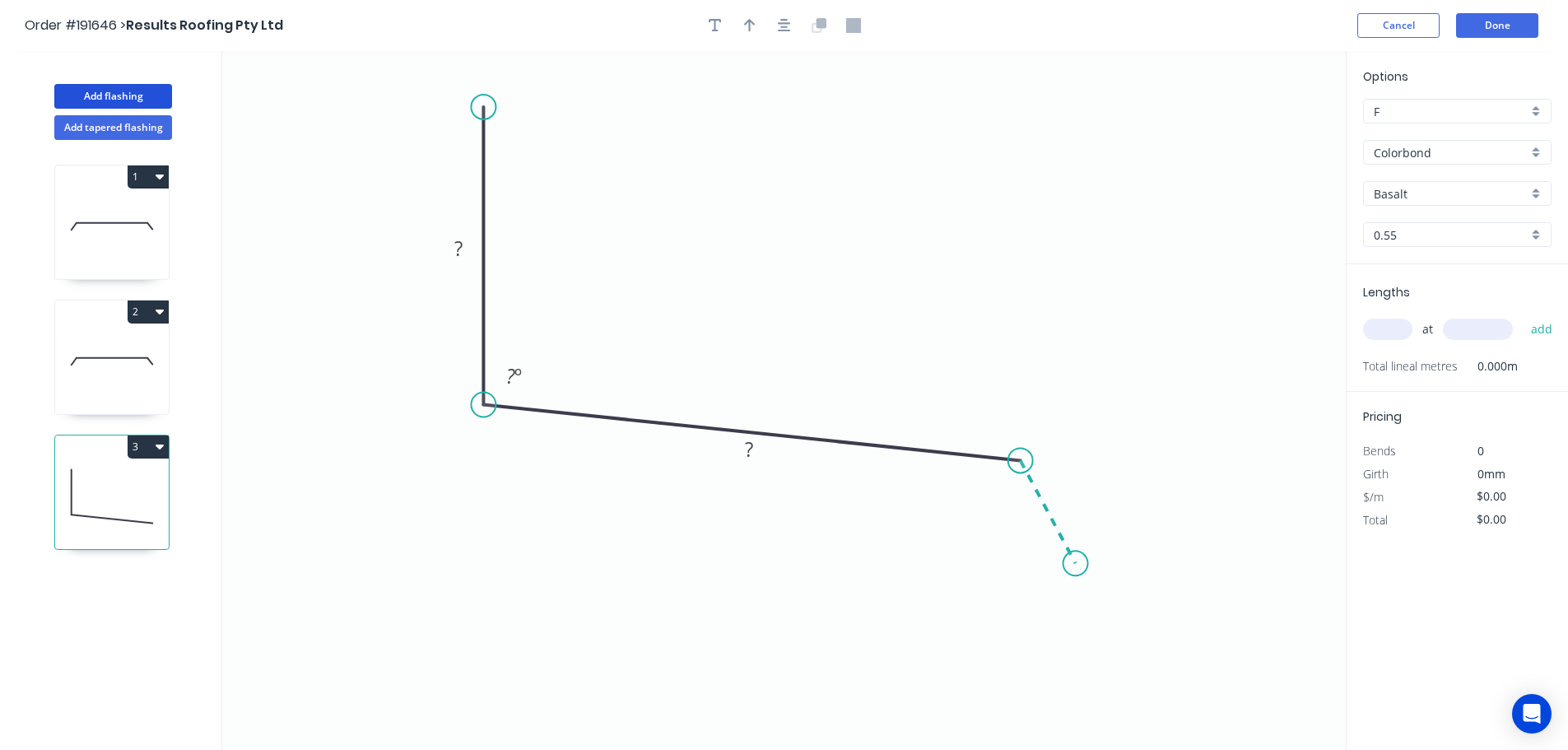
click at [1076, 564] on icon "0 ? ? ? º" at bounding box center [784, 400] width 1124 height 698
click at [1202, 580] on icon "0 ? ? ? ? º ? º" at bounding box center [784, 400] width 1124 height 698
click at [1202, 580] on circle at bounding box center [1201, 579] width 25 height 25
drag, startPoint x: 1200, startPoint y: 581, endPoint x: 1181, endPoint y: 574, distance: 20.2
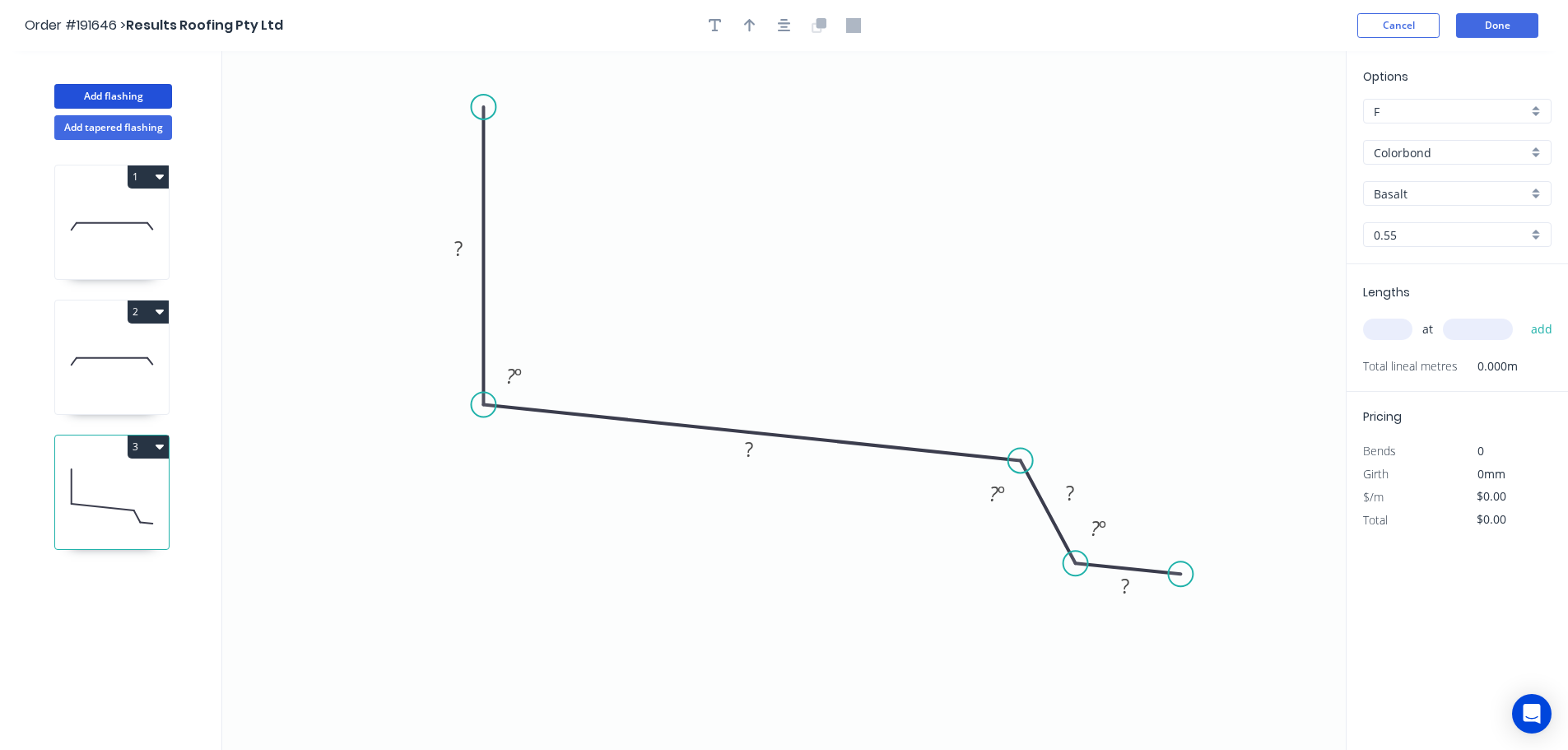
click at [1181, 574] on circle at bounding box center [1180, 573] width 25 height 25
click at [463, 244] on tspan "?" at bounding box center [458, 248] width 8 height 27
click at [889, 337] on icon "0 100 170 35 8 93 º 120 º 140 º" at bounding box center [784, 400] width 1124 height 698
type input "$13.43"
click at [752, 21] on icon "button" at bounding box center [750, 25] width 12 height 14
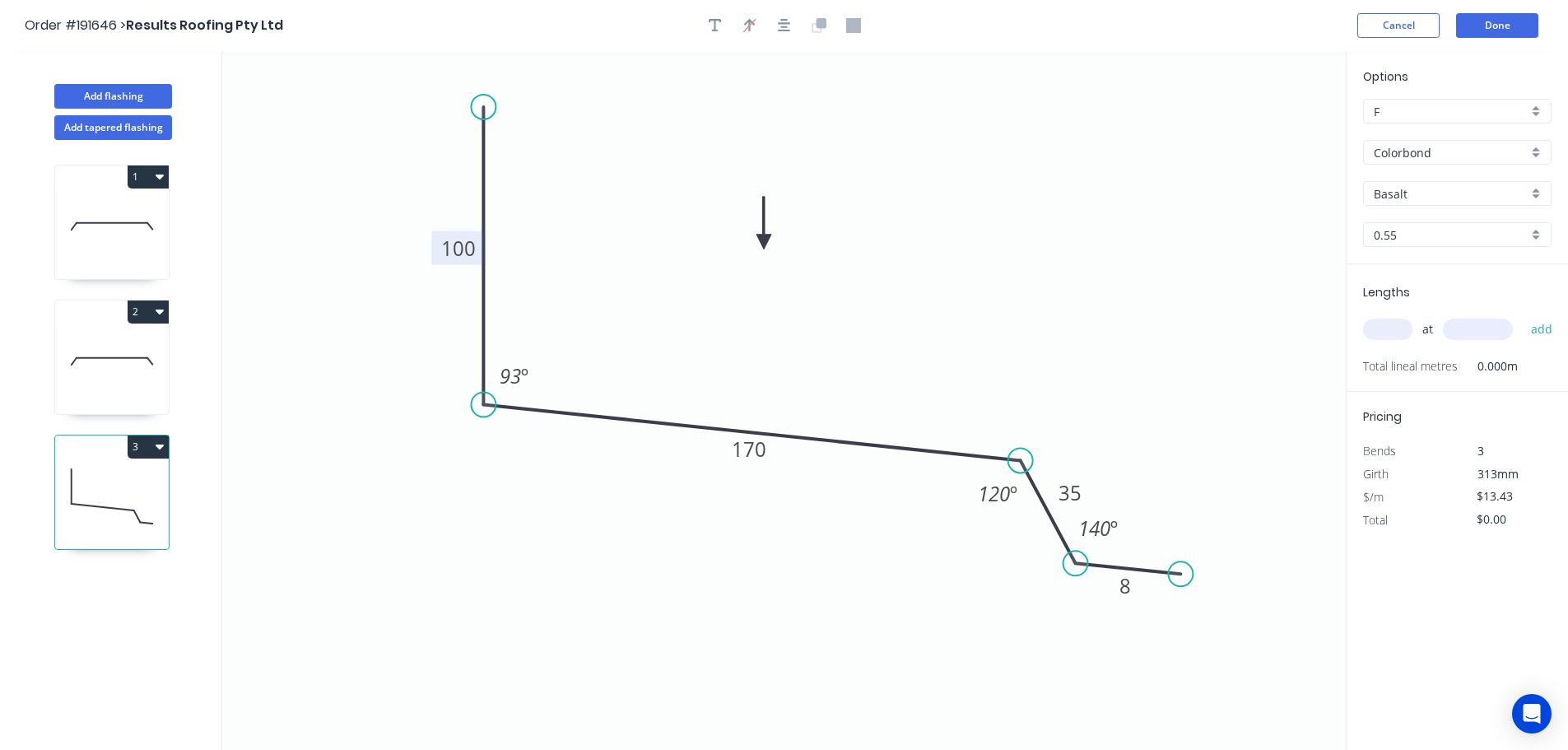
drag, startPoint x: 1266, startPoint y: 132, endPoint x: 764, endPoint y: 242, distance: 513.9
click at [764, 242] on icon at bounding box center [765, 223] width 15 height 52
drag, startPoint x: 1125, startPoint y: 534, endPoint x: 1164, endPoint y: 539, distance: 39.3
click at [1164, 539] on rect at bounding box center [1138, 533] width 61 height 34
click at [1390, 322] on input "text" at bounding box center [1388, 329] width 49 height 21
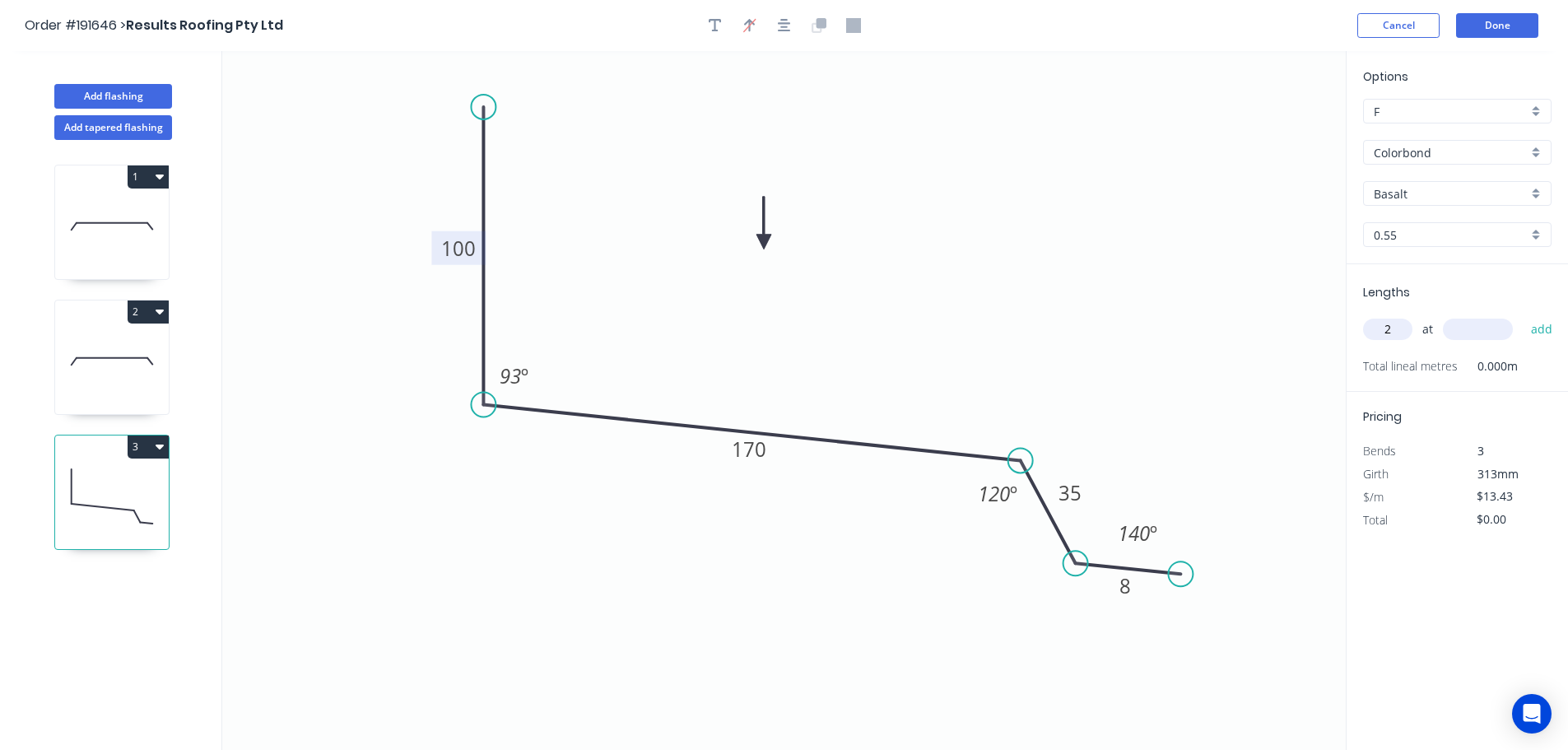
type input "2"
type input "2700"
click at [1523, 315] on button "add" at bounding box center [1543, 329] width 39 height 28
type input "$72.52"
type input "1"
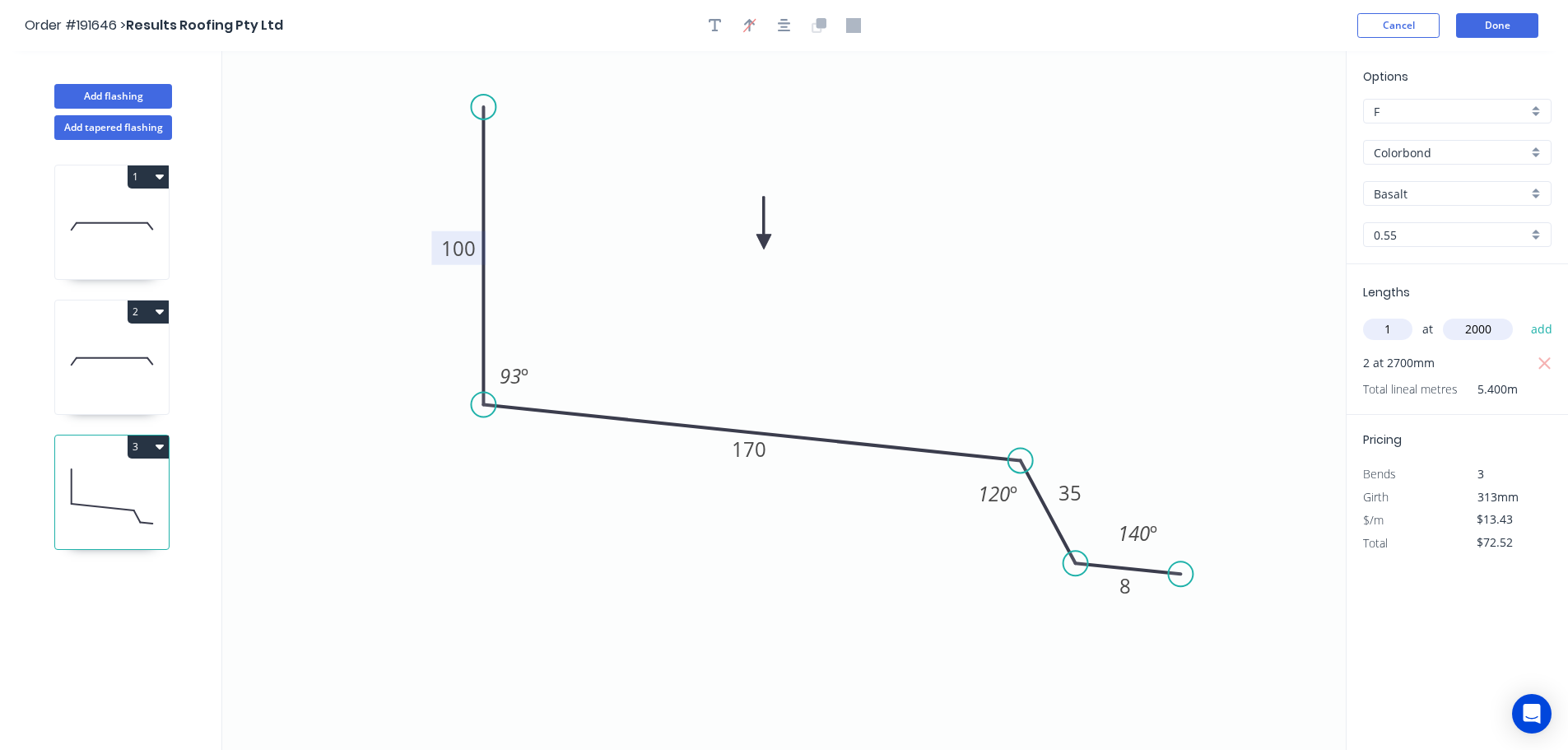
type input "2000"
click at [1523, 315] on button "add" at bounding box center [1543, 329] width 39 height 28
type input "$99.38"
type input "1"
type input "1500"
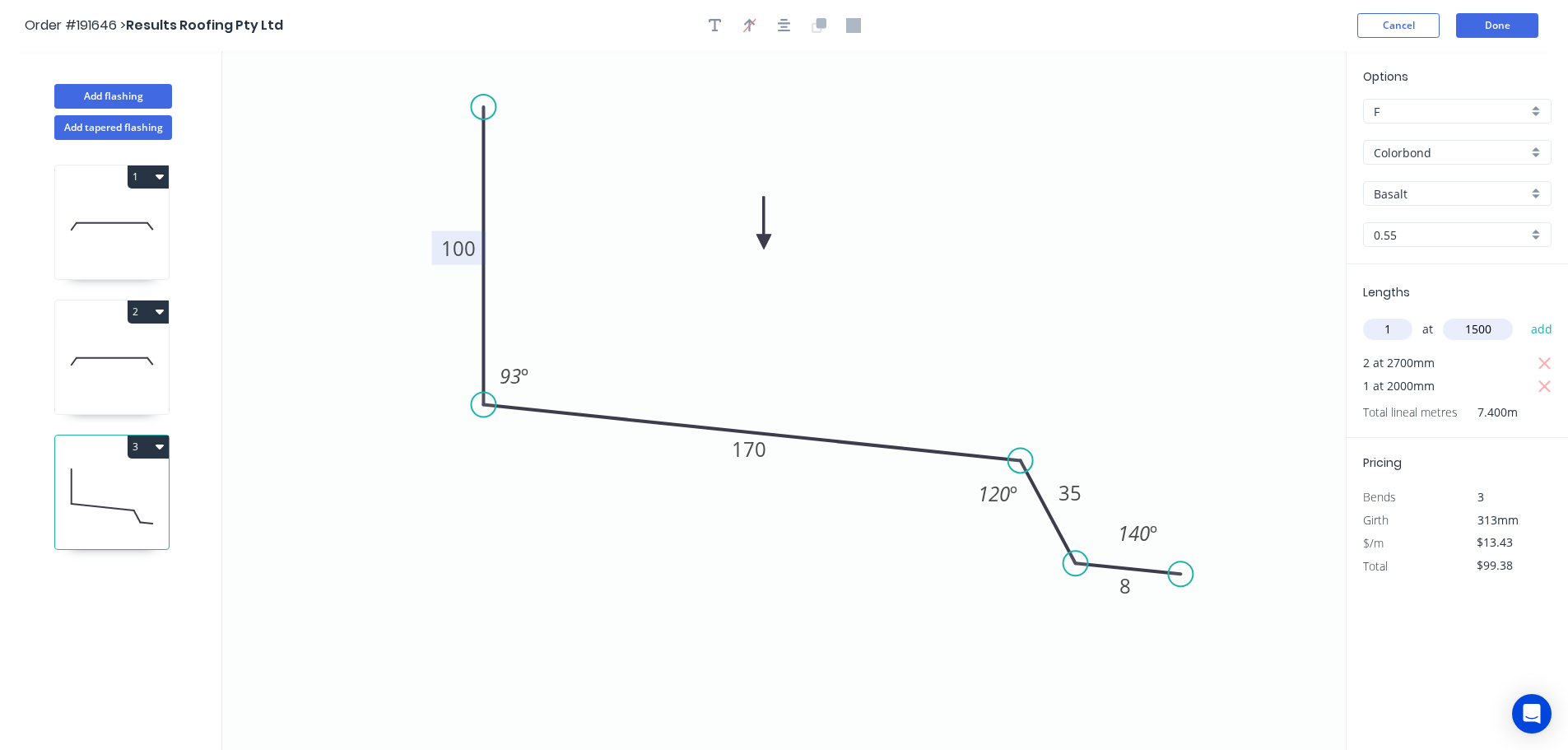
click at [1523, 315] on button "add" at bounding box center [1543, 329] width 39 height 28
type input "$119.53"
click at [114, 95] on button "Add flashing" at bounding box center [112, 96] width 118 height 25
type input "$0.00"
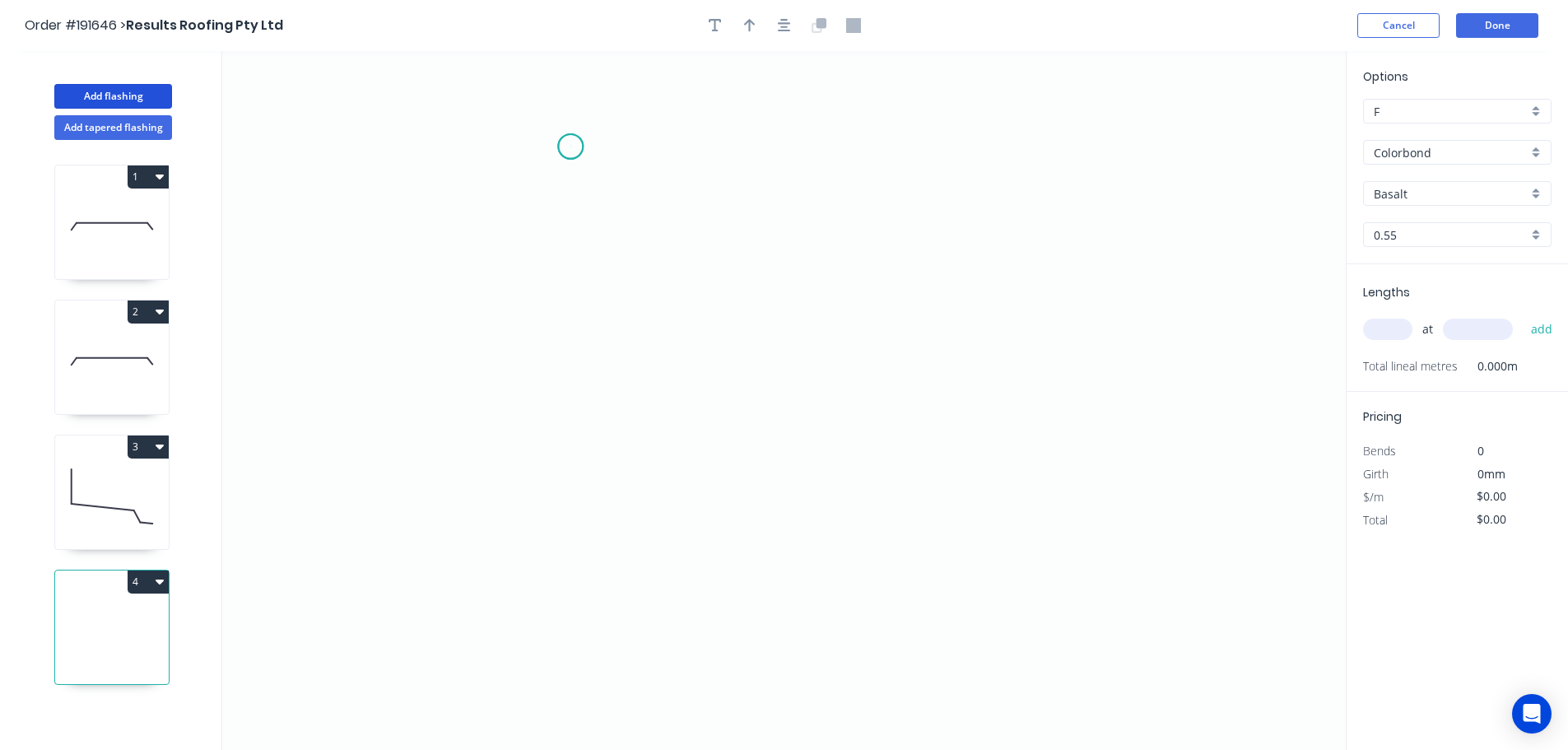
click at [571, 146] on icon "0" at bounding box center [784, 400] width 1124 height 698
click at [578, 512] on icon "0" at bounding box center [784, 400] width 1124 height 698
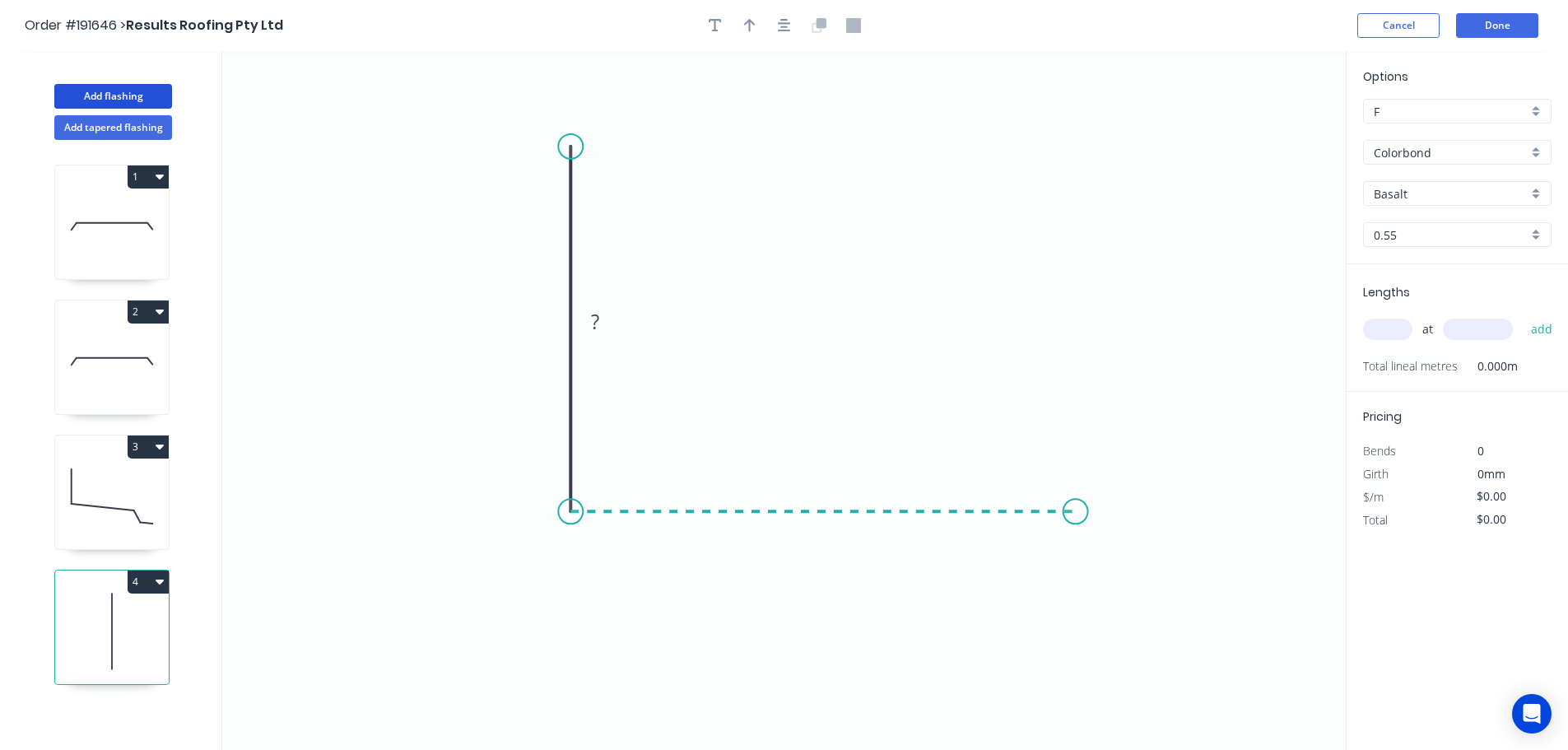
click at [1076, 512] on icon "0 ?" at bounding box center [784, 400] width 1124 height 698
click at [1076, 512] on circle at bounding box center [1076, 511] width 25 height 25
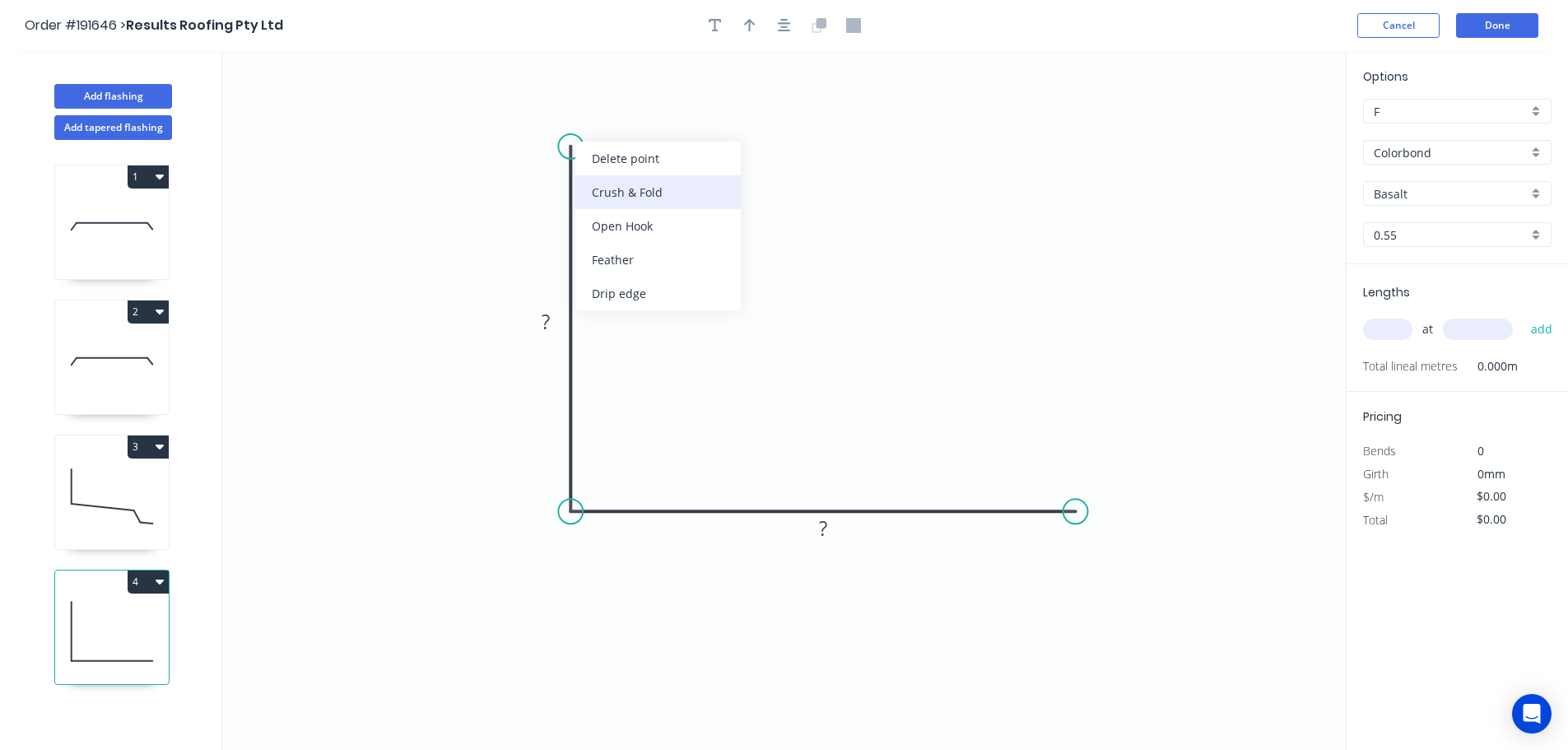
click at [608, 185] on div "Crush & Fold" at bounding box center [658, 192] width 166 height 34
click at [617, 193] on div "Flip bend" at bounding box center [652, 200] width 166 height 34
click at [625, 115] on tspan "10" at bounding box center [616, 118] width 23 height 27
click at [669, 131] on icon "0 CF 15 ? ?" at bounding box center [784, 400] width 1124 height 698
drag, startPoint x: 632, startPoint y: 126, endPoint x: 669, endPoint y: 107, distance: 41.6
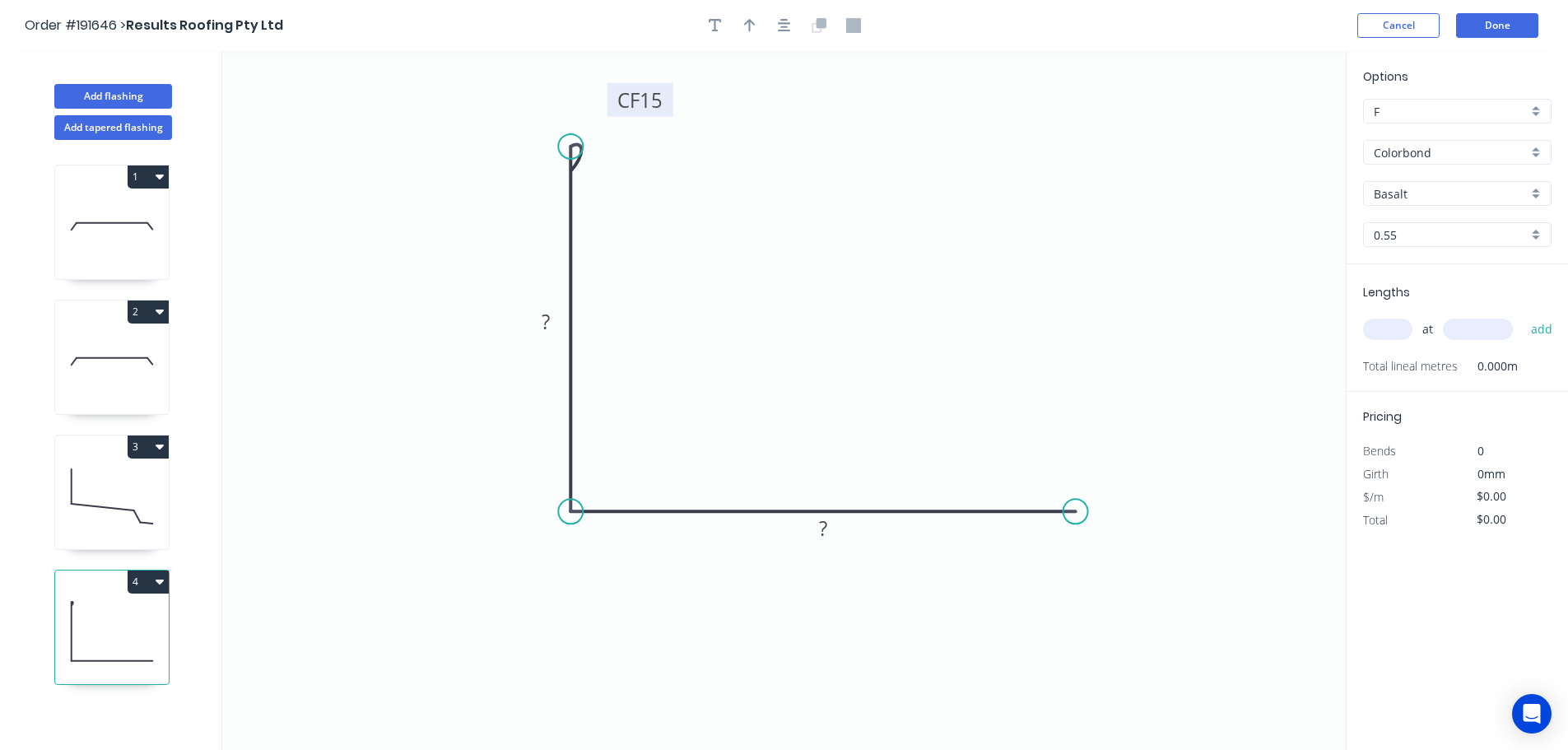
click at [669, 107] on rect at bounding box center [640, 100] width 66 height 34
click at [550, 320] on tspan "?" at bounding box center [546, 321] width 8 height 27
click at [685, 302] on icon "0 CF 15 70 70" at bounding box center [784, 400] width 1124 height 698
type input "$9.28"
click at [754, 25] on icon "button" at bounding box center [750, 25] width 12 height 15
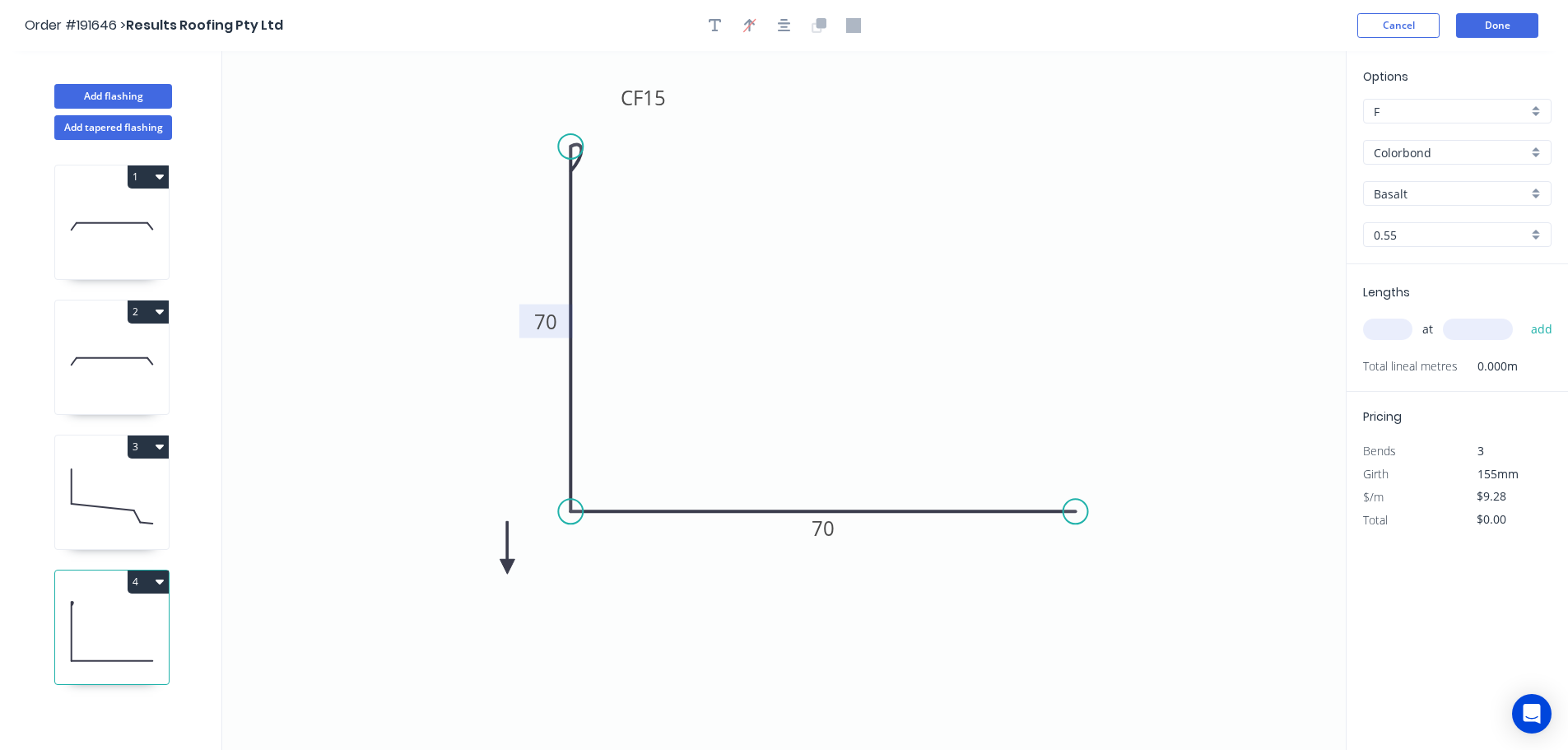
drag, startPoint x: 1262, startPoint y: 131, endPoint x: 479, endPoint y: 577, distance: 901.1
click at [500, 573] on icon at bounding box center [507, 547] width 15 height 52
click at [479, 577] on icon at bounding box center [479, 557] width 15 height 52
click at [479, 577] on icon at bounding box center [492, 563] width 47 height 47
click at [479, 577] on icon at bounding box center [497, 577] width 52 height 15
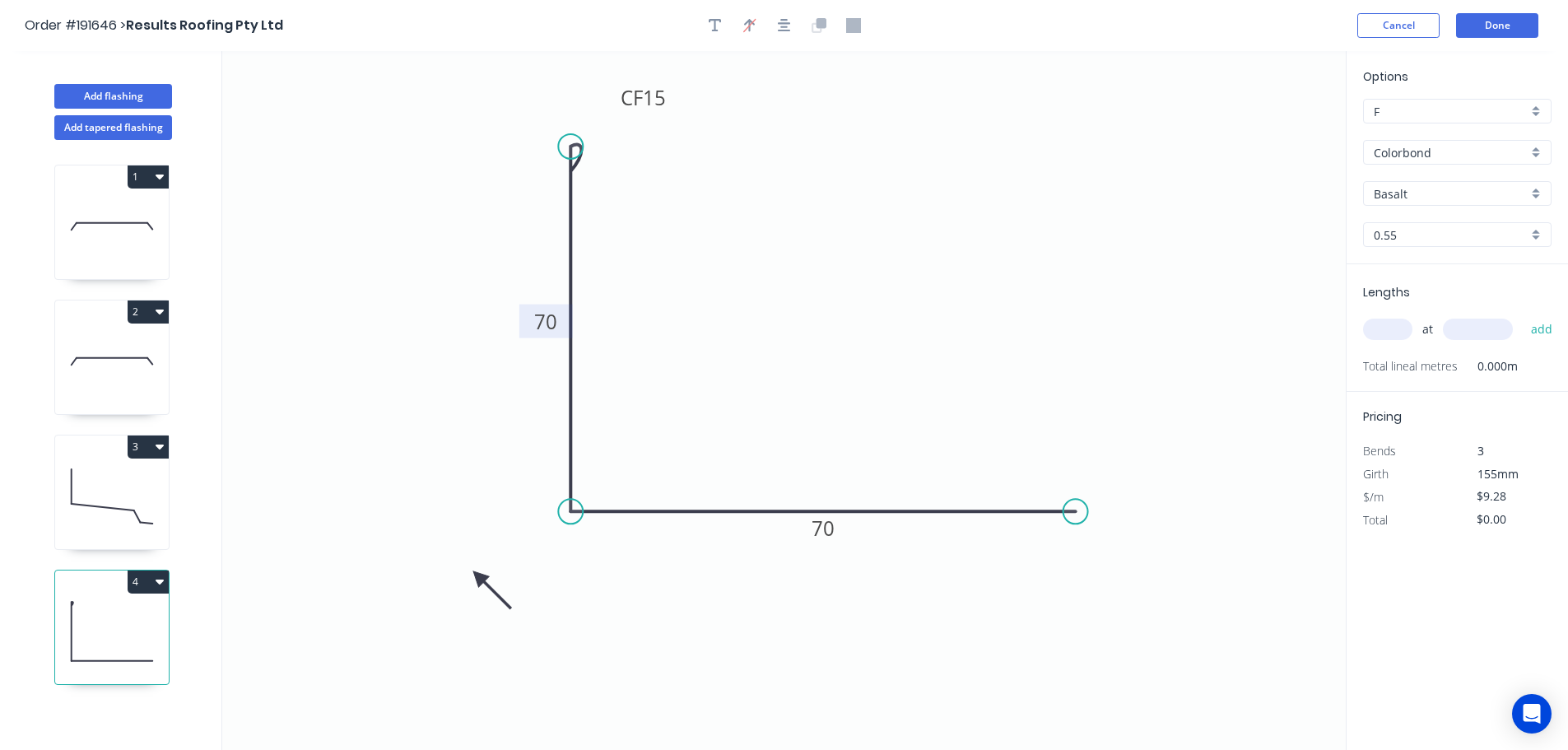
click at [479, 577] on icon at bounding box center [492, 590] width 47 height 47
click at [479, 577] on icon at bounding box center [479, 595] width 15 height 52
click at [1533, 151] on div "Colorbond" at bounding box center [1457, 151] width 189 height 25
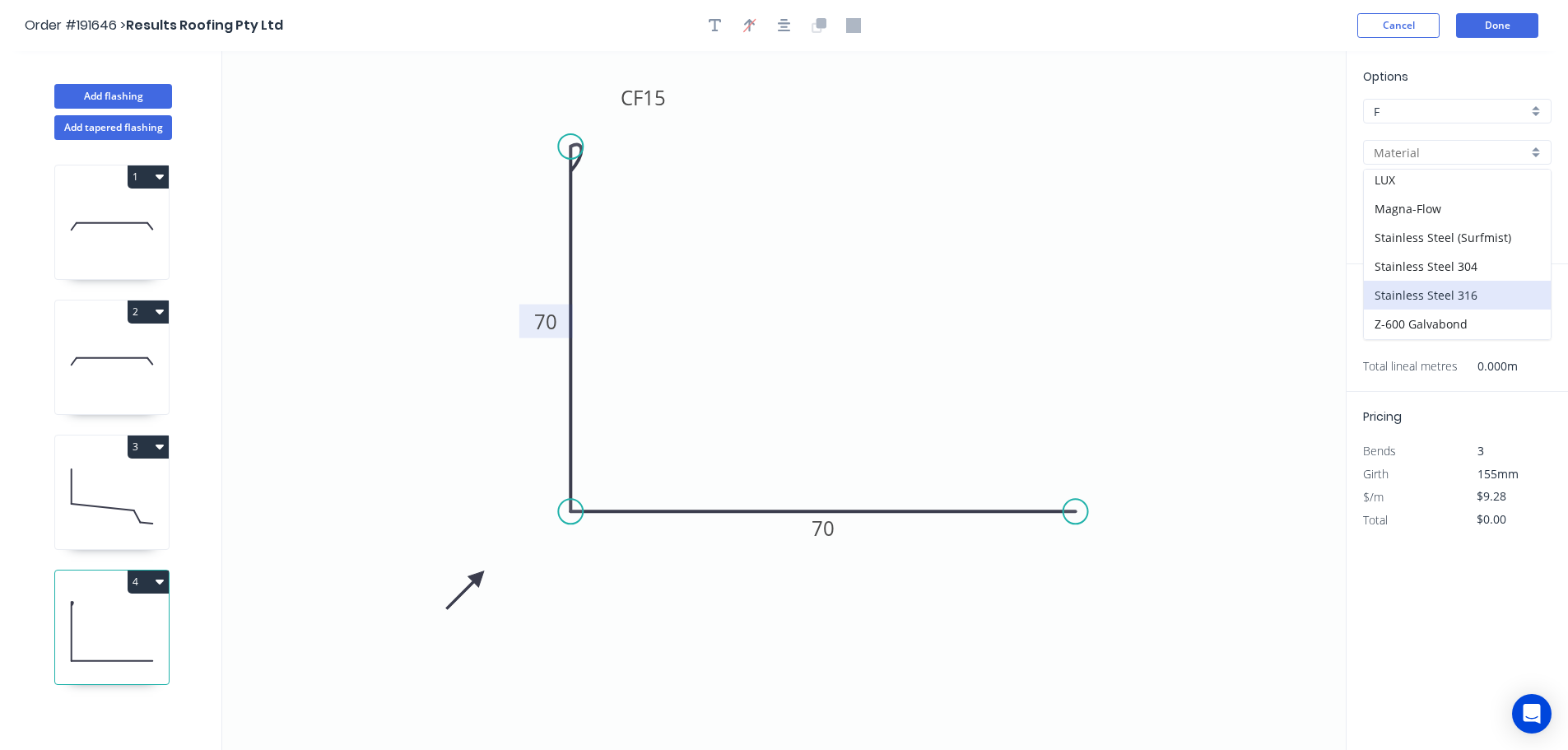
scroll to position [349, 0]
click at [1458, 289] on div "Zincalume" at bounding box center [1457, 296] width 187 height 29
type input "Zincalume"
type input "$8.78"
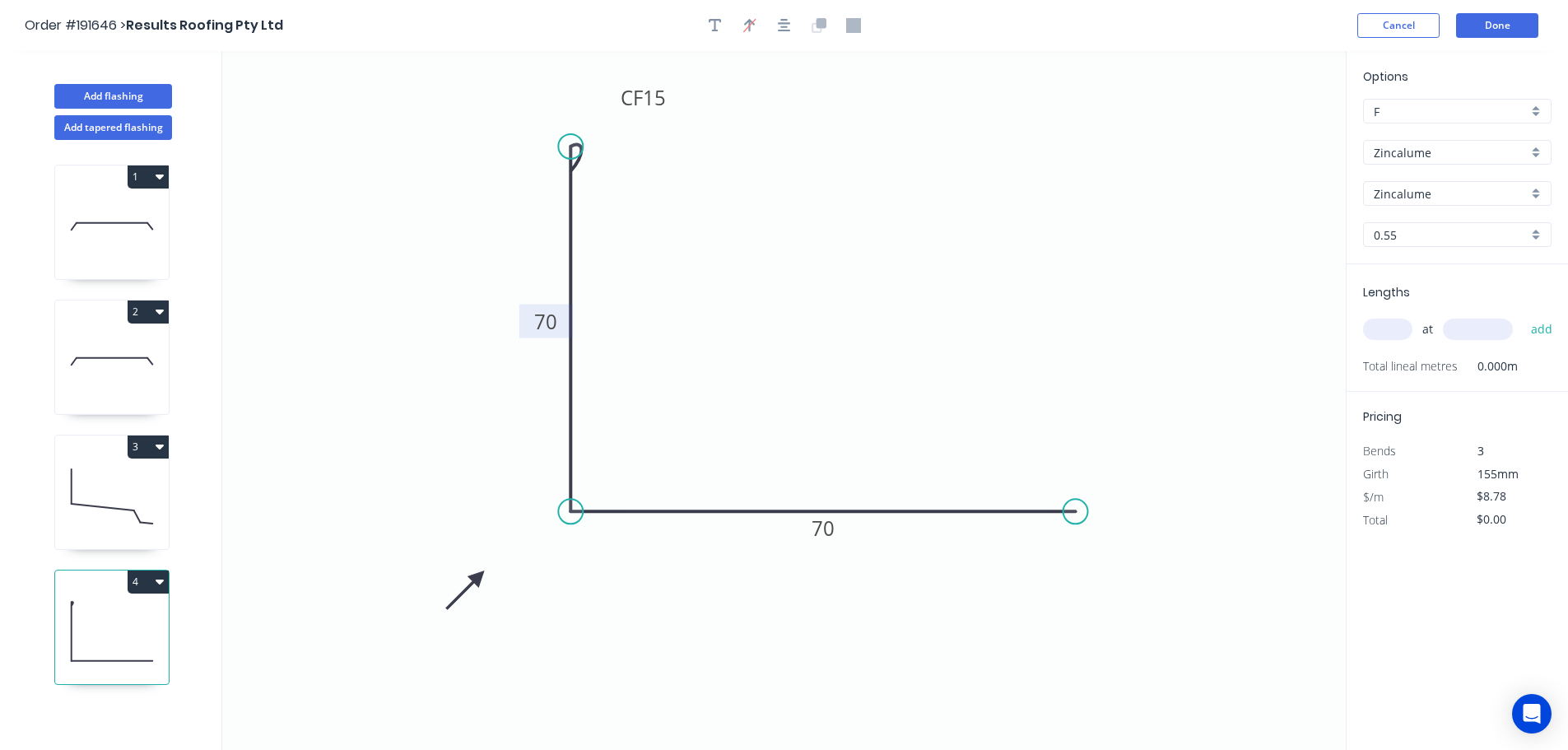
click at [1401, 331] on input "text" at bounding box center [1388, 329] width 49 height 21
type input "18"
type input "3600"
click at [1523, 315] on button "add" at bounding box center [1543, 329] width 39 height 28
type input "$568.94"
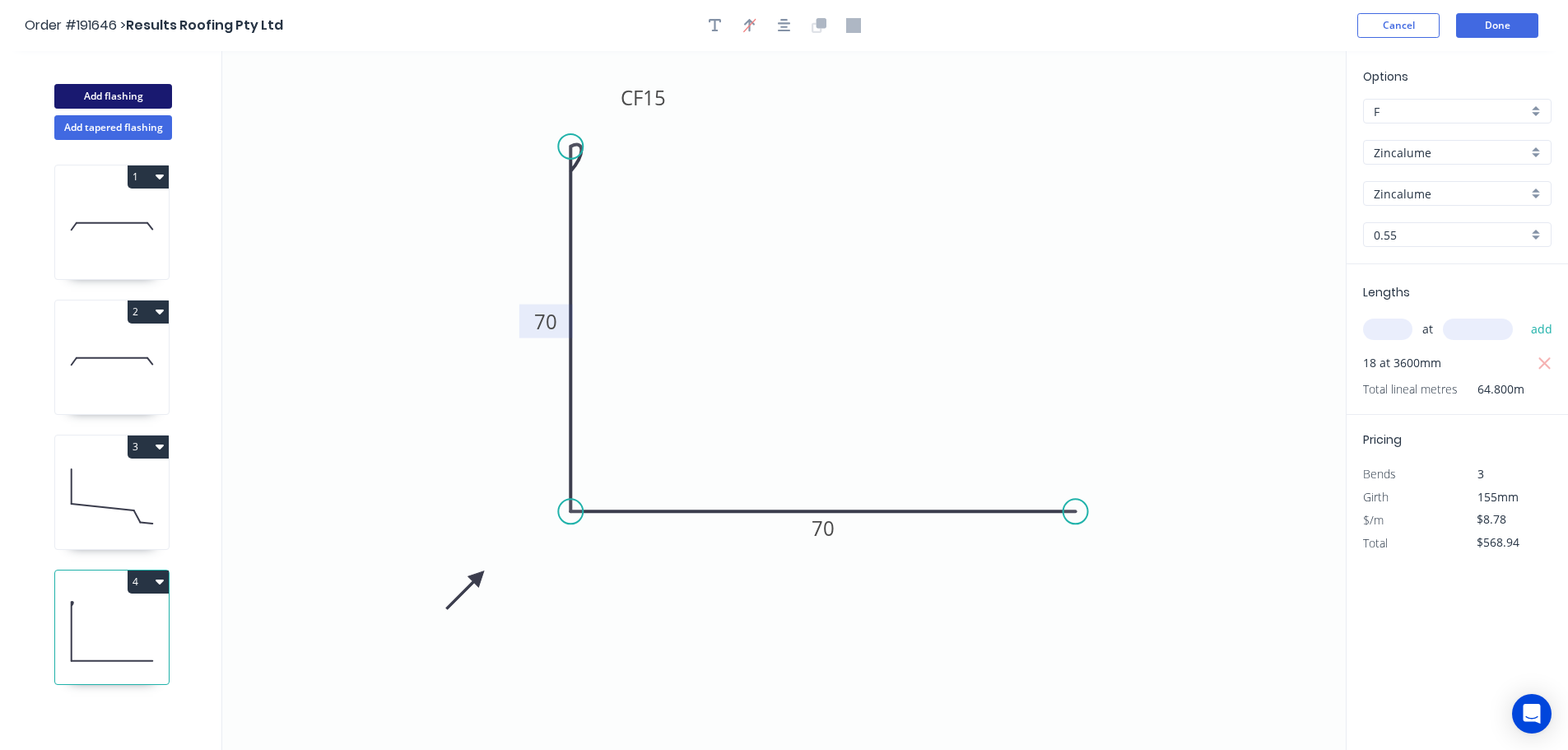
click at [117, 94] on button "Add flashing" at bounding box center [112, 96] width 118 height 25
type input "$0.00"
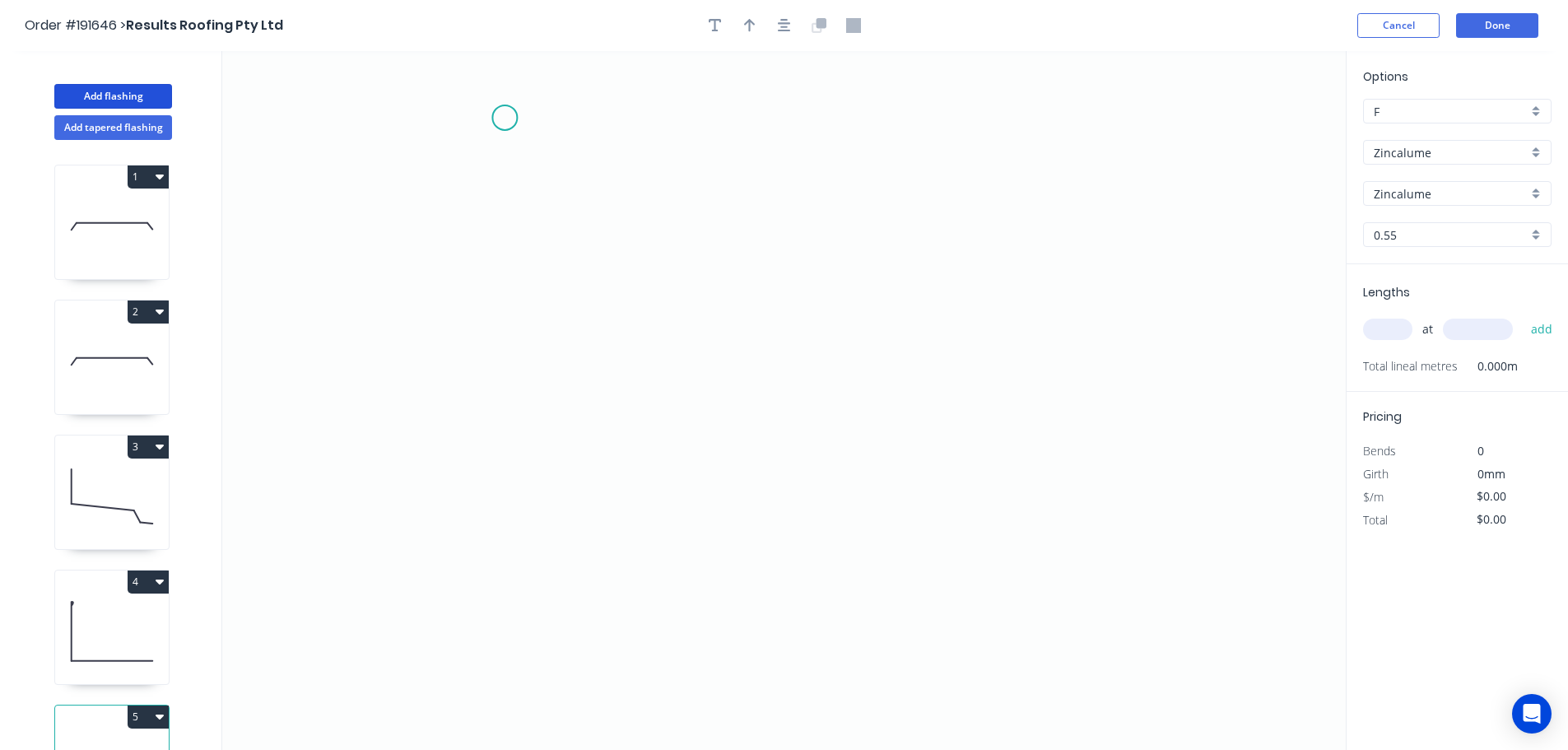
click at [505, 118] on icon "0" at bounding box center [784, 400] width 1124 height 698
click at [565, 172] on icon "0" at bounding box center [784, 400] width 1124 height 698
click at [497, 235] on icon "0 ?" at bounding box center [784, 400] width 1124 height 698
click at [479, 556] on icon "0 ? ?" at bounding box center [784, 400] width 1124 height 698
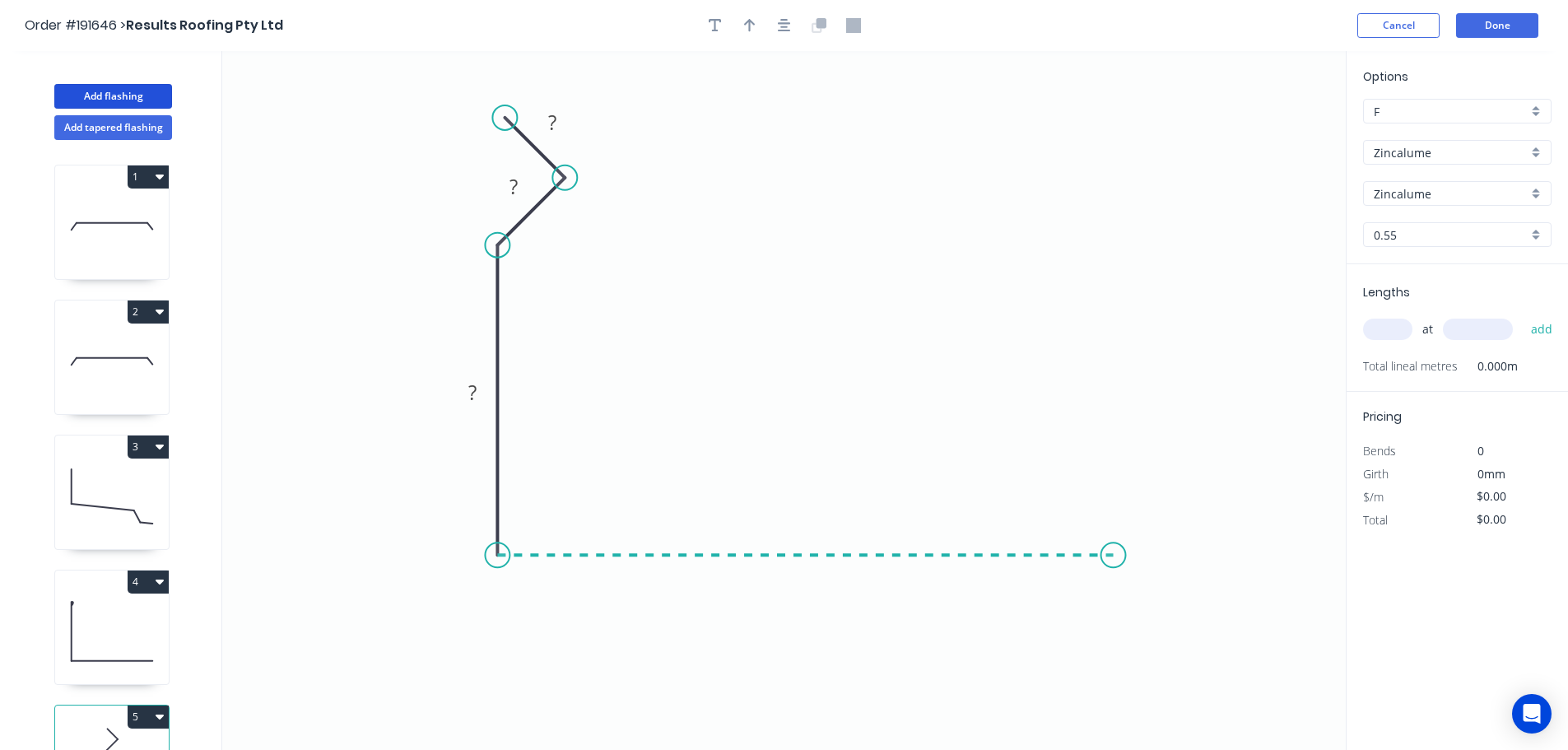
click at [1114, 551] on icon "0 ? ? ?" at bounding box center [784, 400] width 1124 height 698
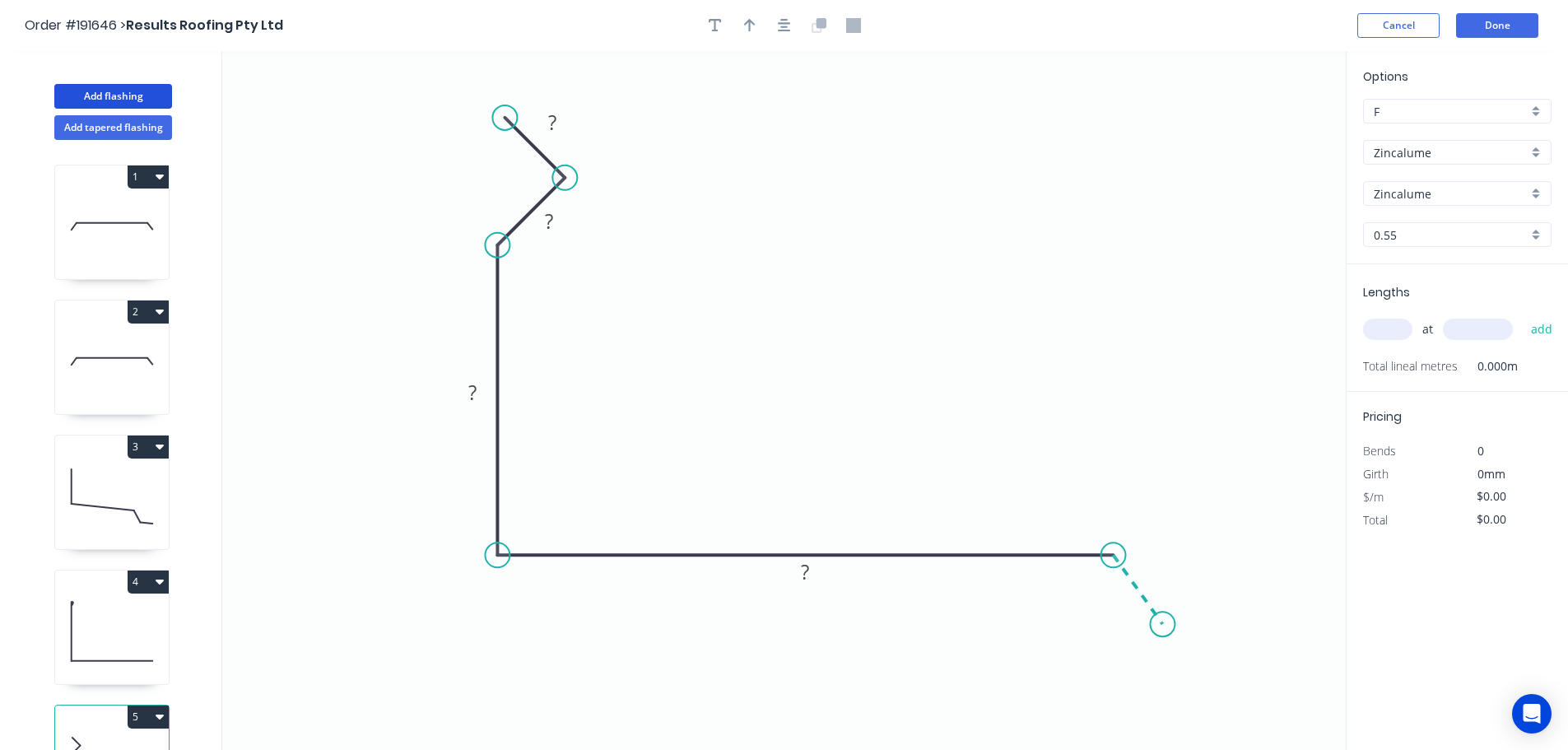
click at [1163, 625] on icon "0 ? ? ? ?" at bounding box center [784, 400] width 1124 height 698
click at [1163, 625] on circle at bounding box center [1162, 623] width 25 height 25
click at [558, 121] on rect at bounding box center [552, 123] width 33 height 23
click at [1020, 205] on icon "0 19 15 80 250 30 120 º" at bounding box center [784, 400] width 1124 height 698
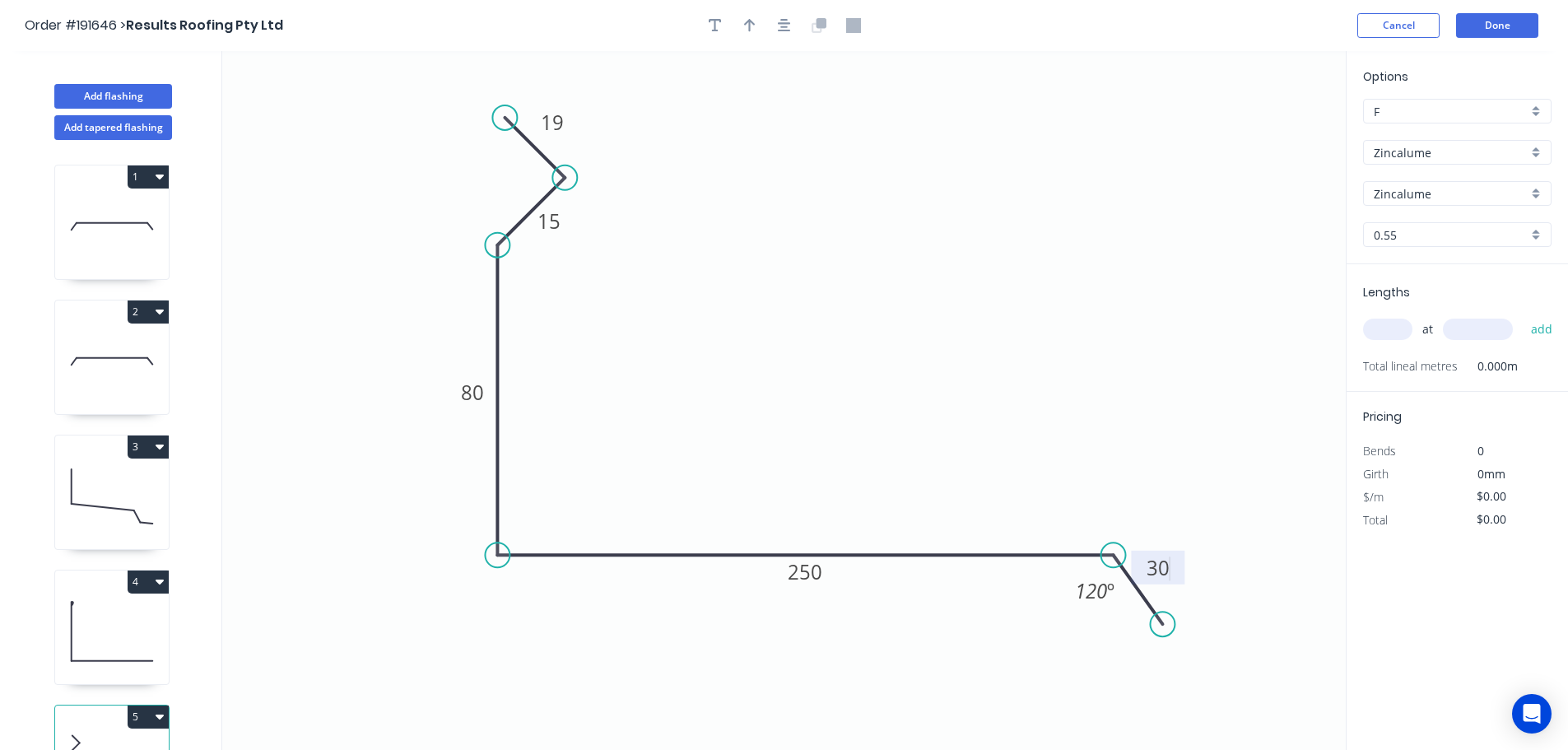
type input "$13.24"
click at [749, 27] on icon "button" at bounding box center [750, 25] width 12 height 14
drag, startPoint x: 1262, startPoint y: 129, endPoint x: 826, endPoint y: 260, distance: 455.3
click at [826, 260] on icon at bounding box center [827, 241] width 15 height 52
click at [1537, 152] on div "Zincalume" at bounding box center [1457, 151] width 189 height 25
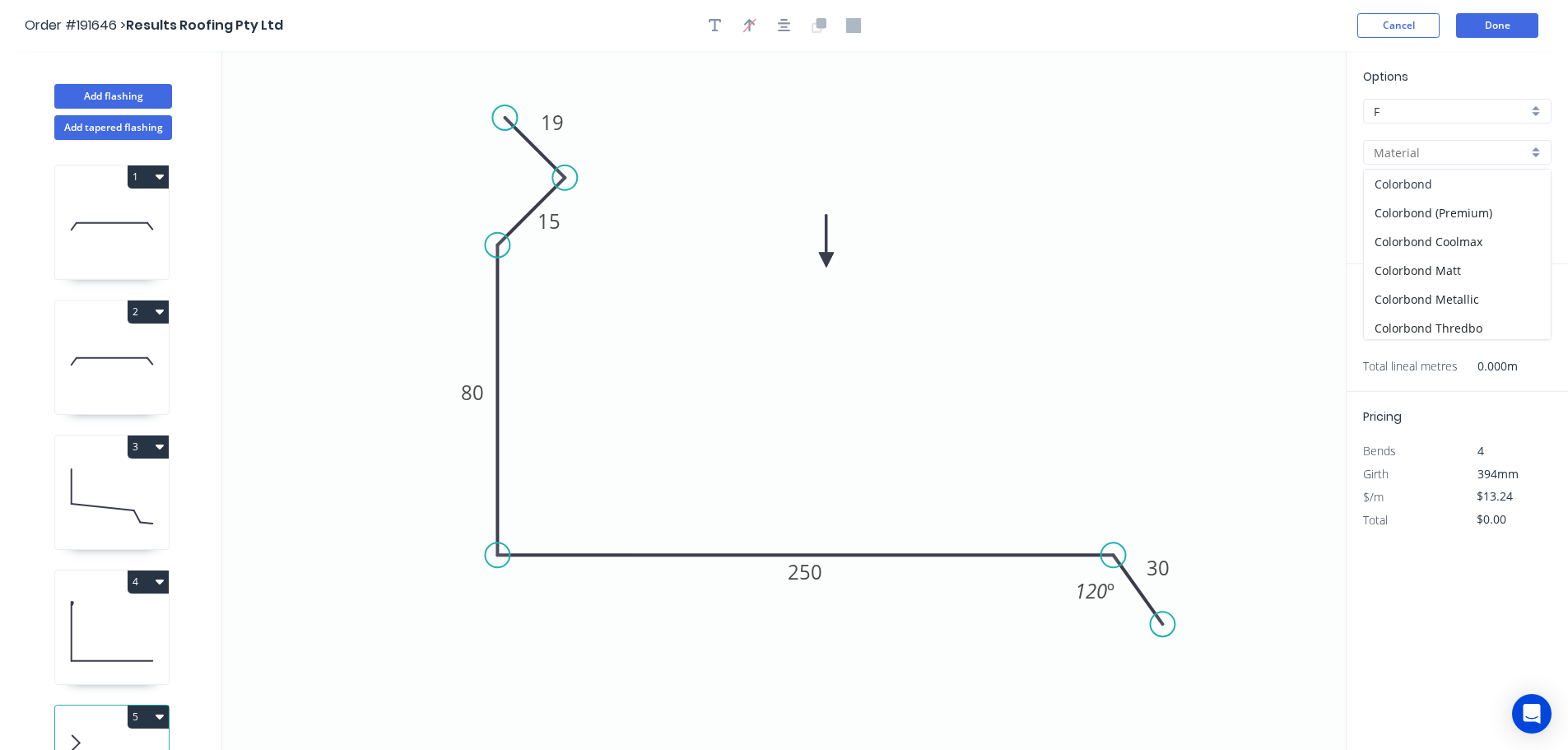
click at [1437, 176] on div "Colorbond" at bounding box center [1457, 184] width 187 height 29
type input "Colorbond"
type input "aNoColor"
type input "$14.24"
click at [1536, 190] on div "aNoColor" at bounding box center [1457, 193] width 189 height 25
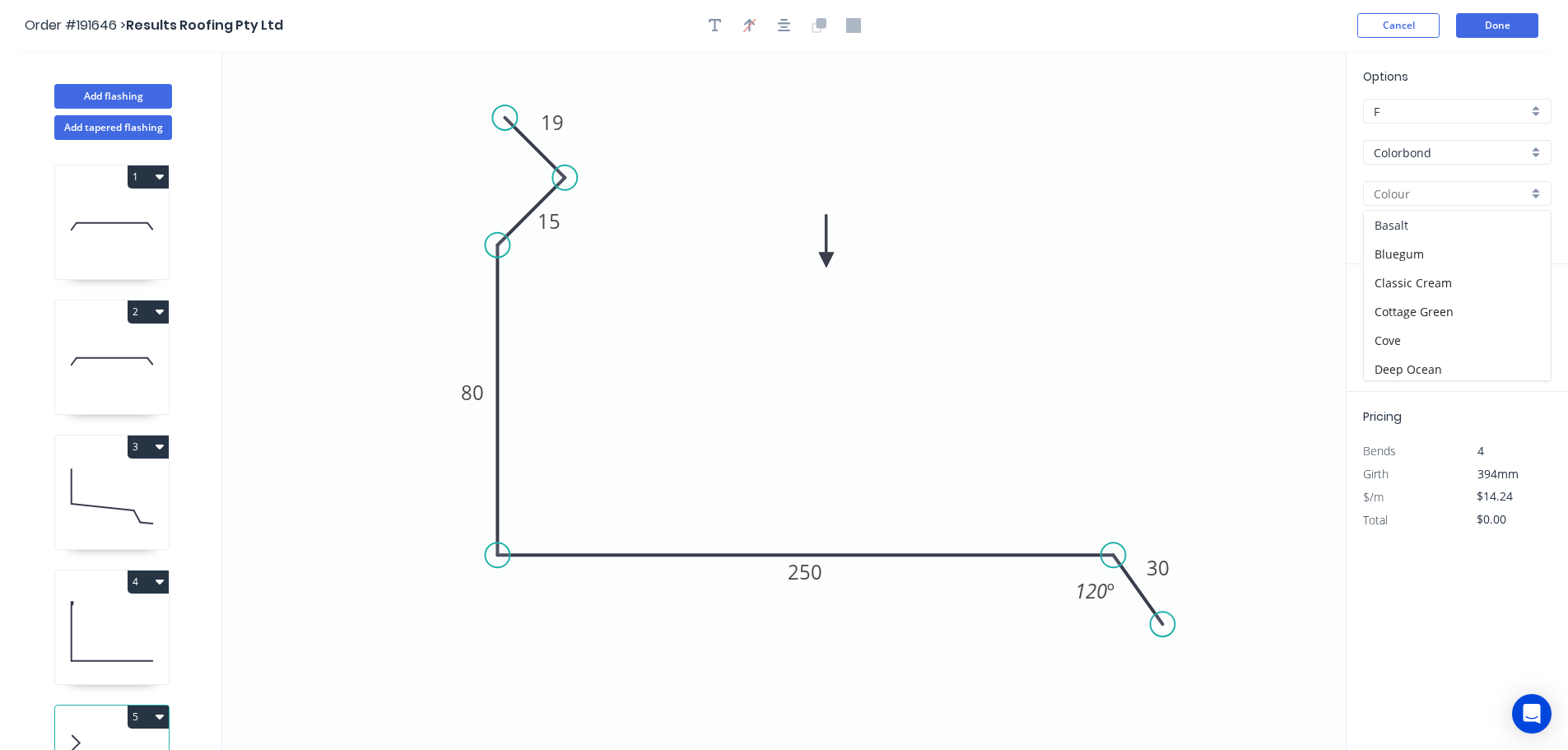
click at [1434, 222] on div "Basalt" at bounding box center [1457, 225] width 187 height 29
type input "Basalt"
click at [1390, 326] on input "text" at bounding box center [1388, 329] width 49 height 21
type input "1"
type input "500"
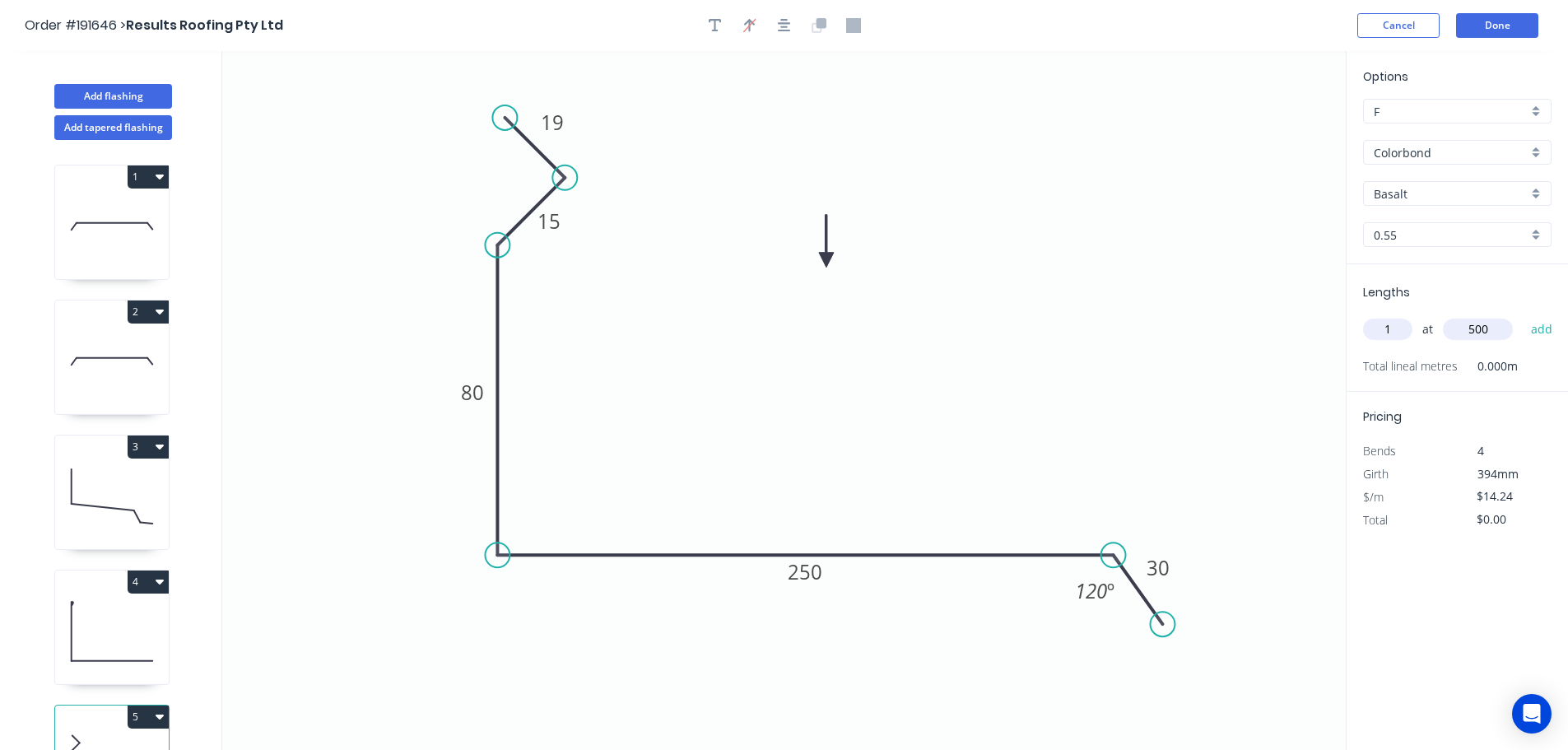
click at [1523, 315] on button "add" at bounding box center [1543, 329] width 39 height 28
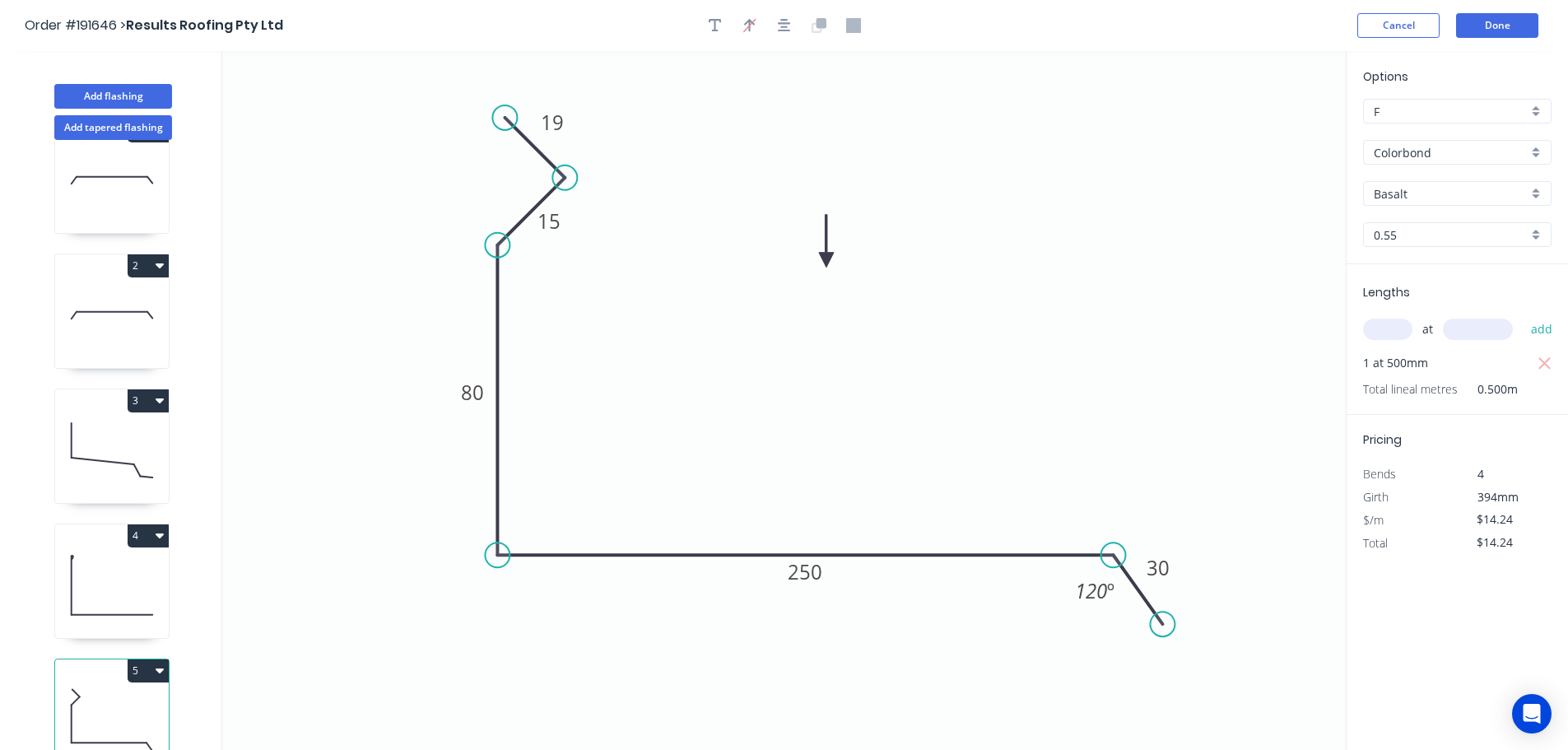
scroll to position [72, 0]
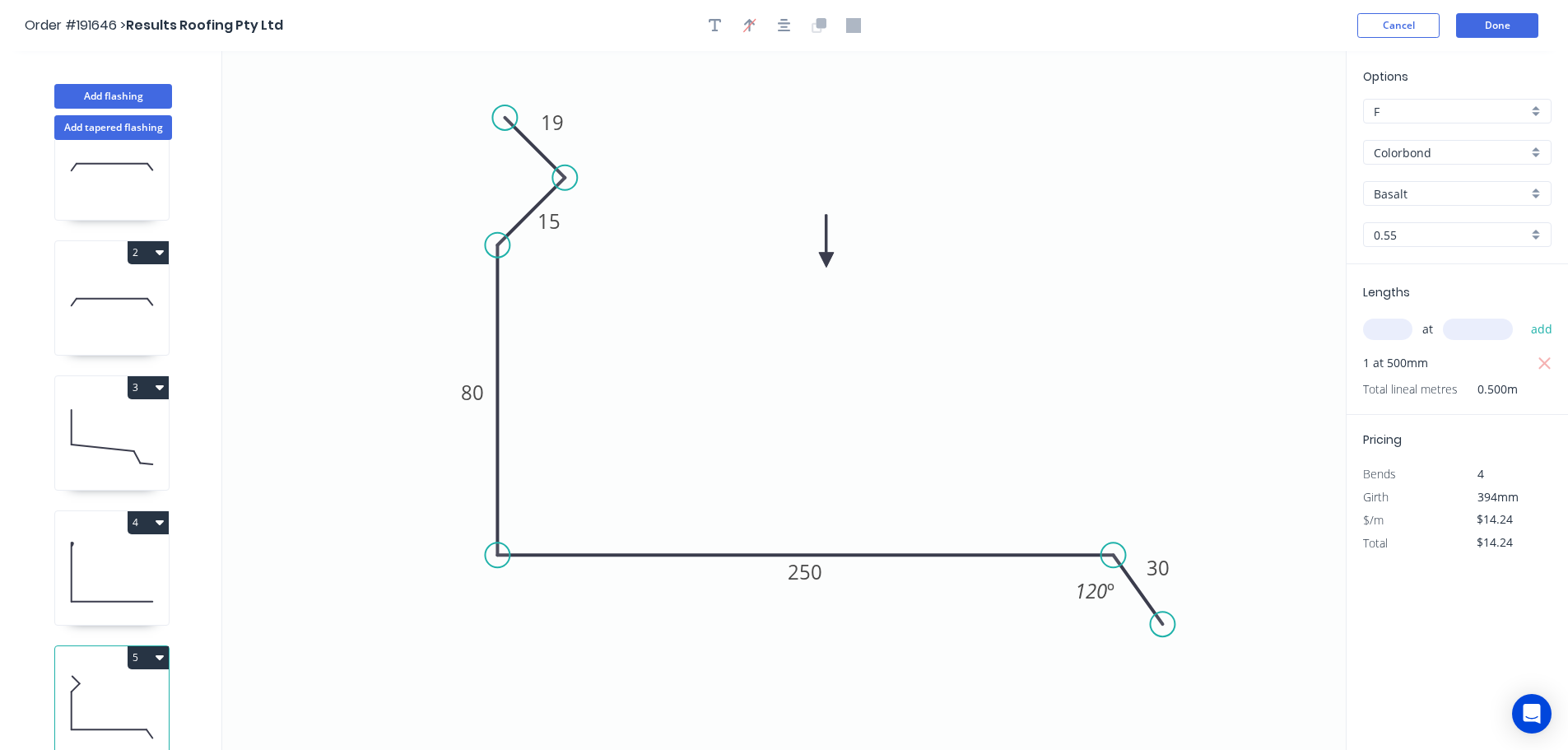
click at [153, 646] on button "5" at bounding box center [148, 657] width 41 height 23
click at [112, 687] on div "Duplicate" at bounding box center [90, 698] width 127 height 24
type input "$0.00"
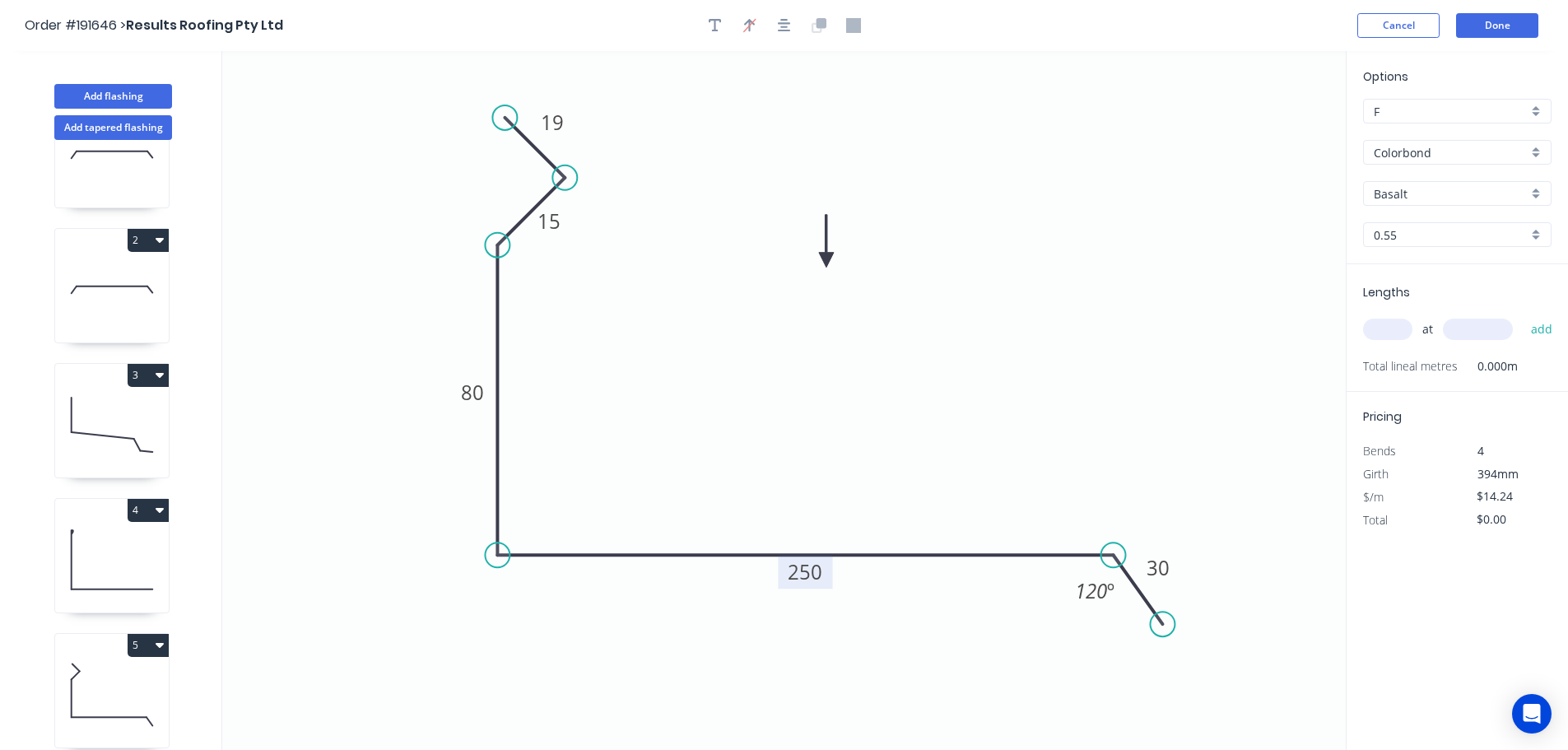
click at [813, 573] on tspan "250" at bounding box center [805, 572] width 35 height 27
click at [889, 456] on icon "0 19 15 80 420 30 120 º" at bounding box center [784, 400] width 1124 height 698
type input "$18.39"
click at [1391, 327] on input "text" at bounding box center [1388, 329] width 49 height 21
type input "1"
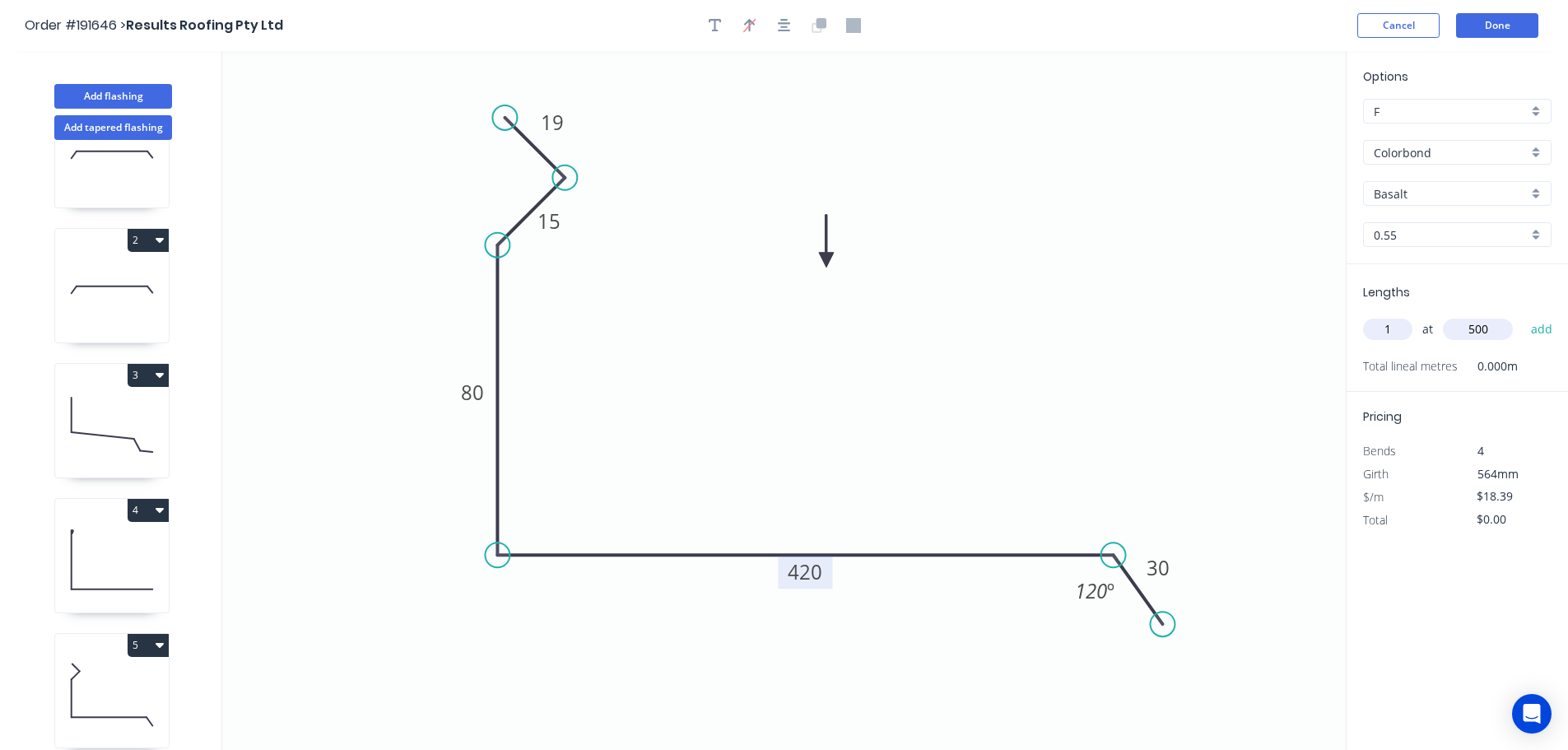
type input "500"
click at [1523, 315] on button "add" at bounding box center [1543, 329] width 39 height 28
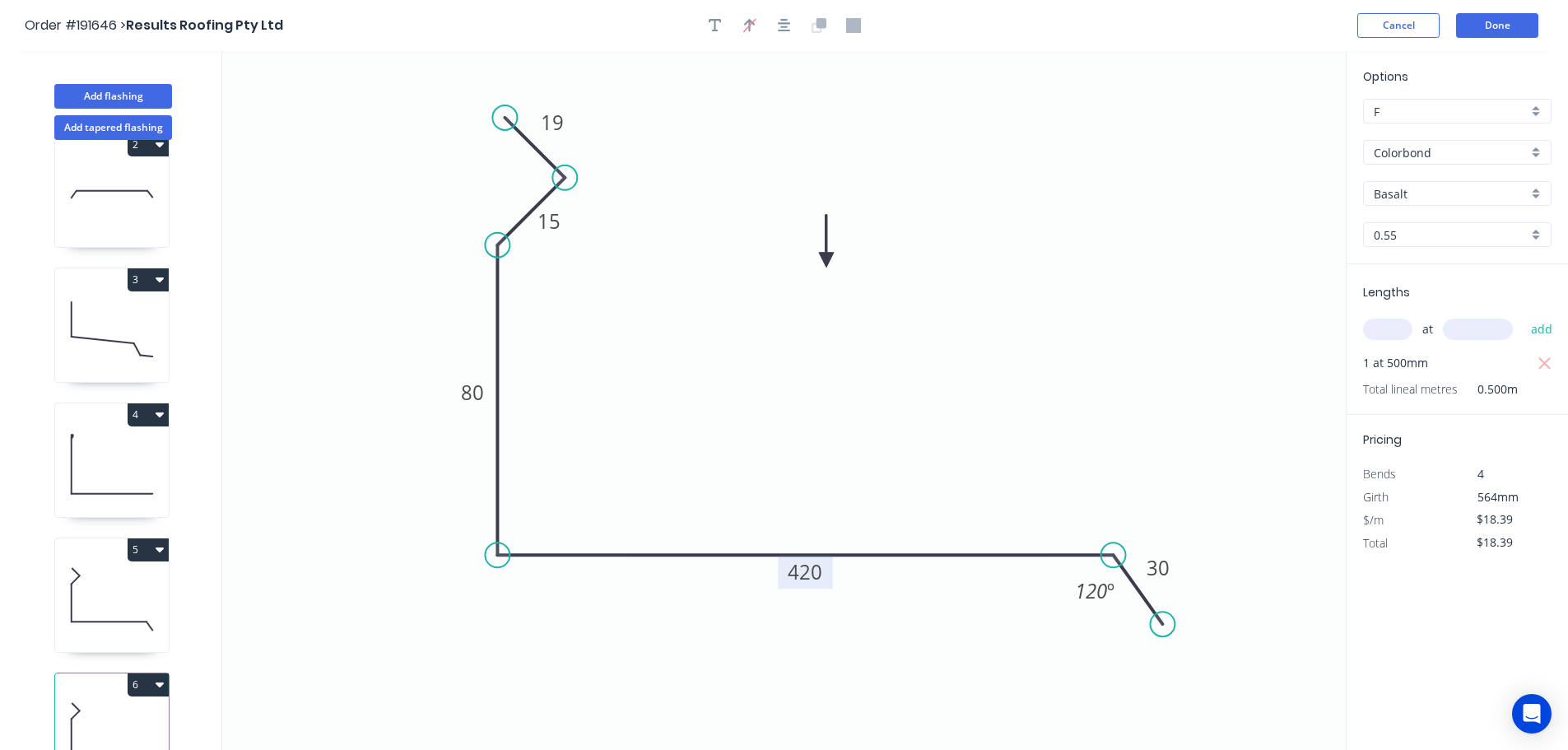
scroll to position [206, 0]
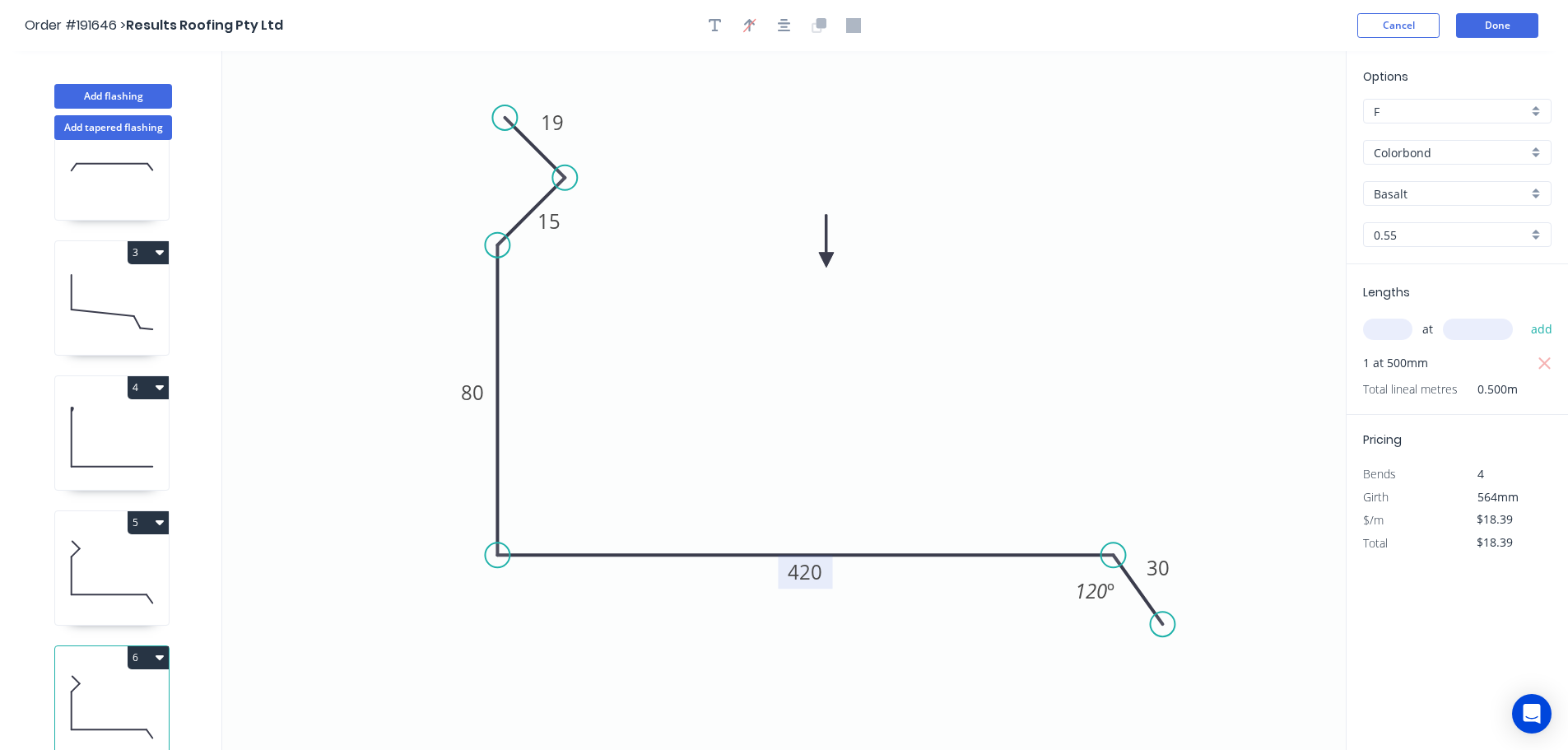
click at [140, 646] on button "6" at bounding box center [148, 657] width 41 height 23
click at [103, 688] on div "Duplicate" at bounding box center [90, 698] width 127 height 24
type input "$0.00"
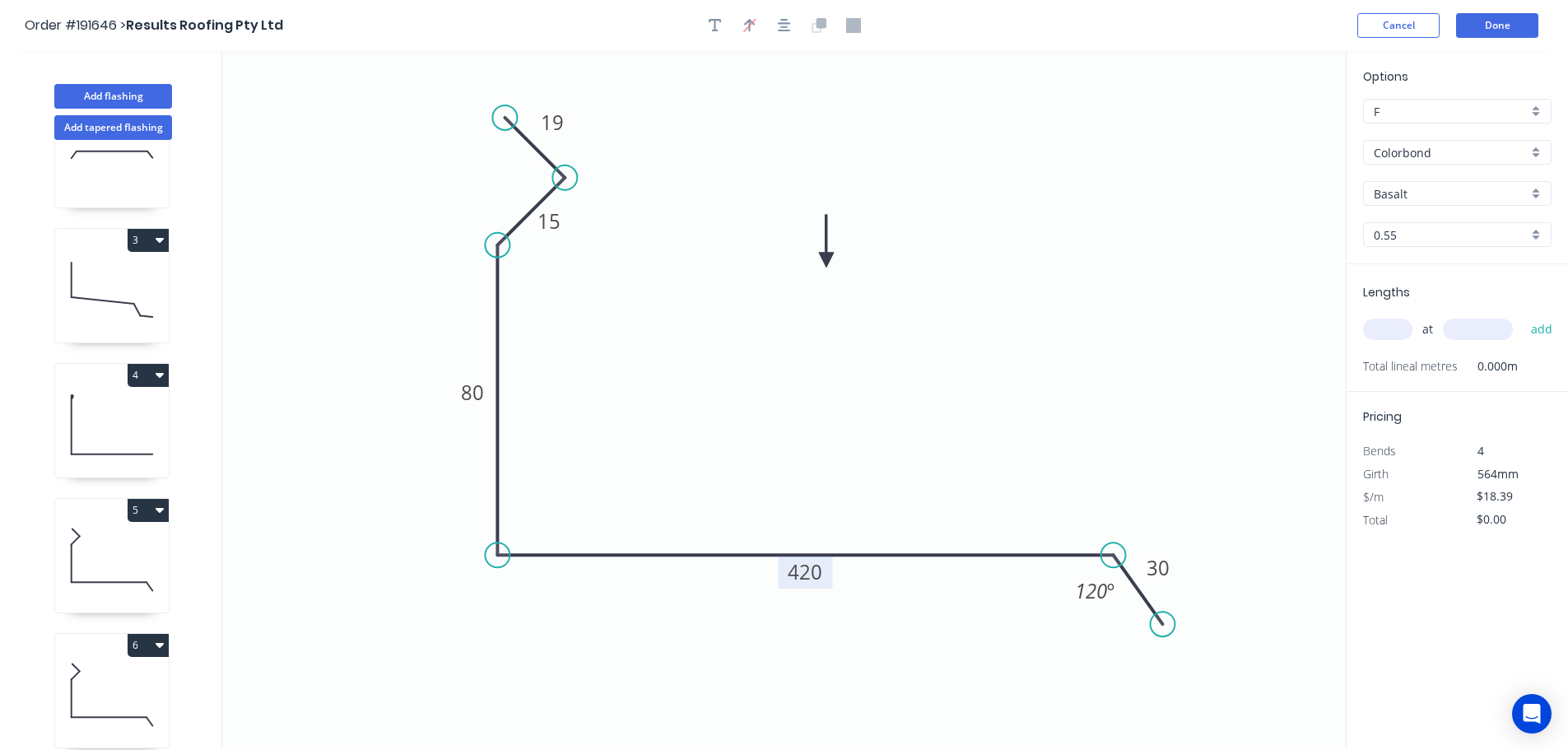
click at [814, 574] on tspan "420" at bounding box center [805, 572] width 35 height 27
click at [924, 430] on icon "0 19 15 80 280 30 120 º" at bounding box center [784, 400] width 1124 height 698
type input "$16.32"
click at [1396, 328] on input "text" at bounding box center [1388, 329] width 49 height 21
type input "1"
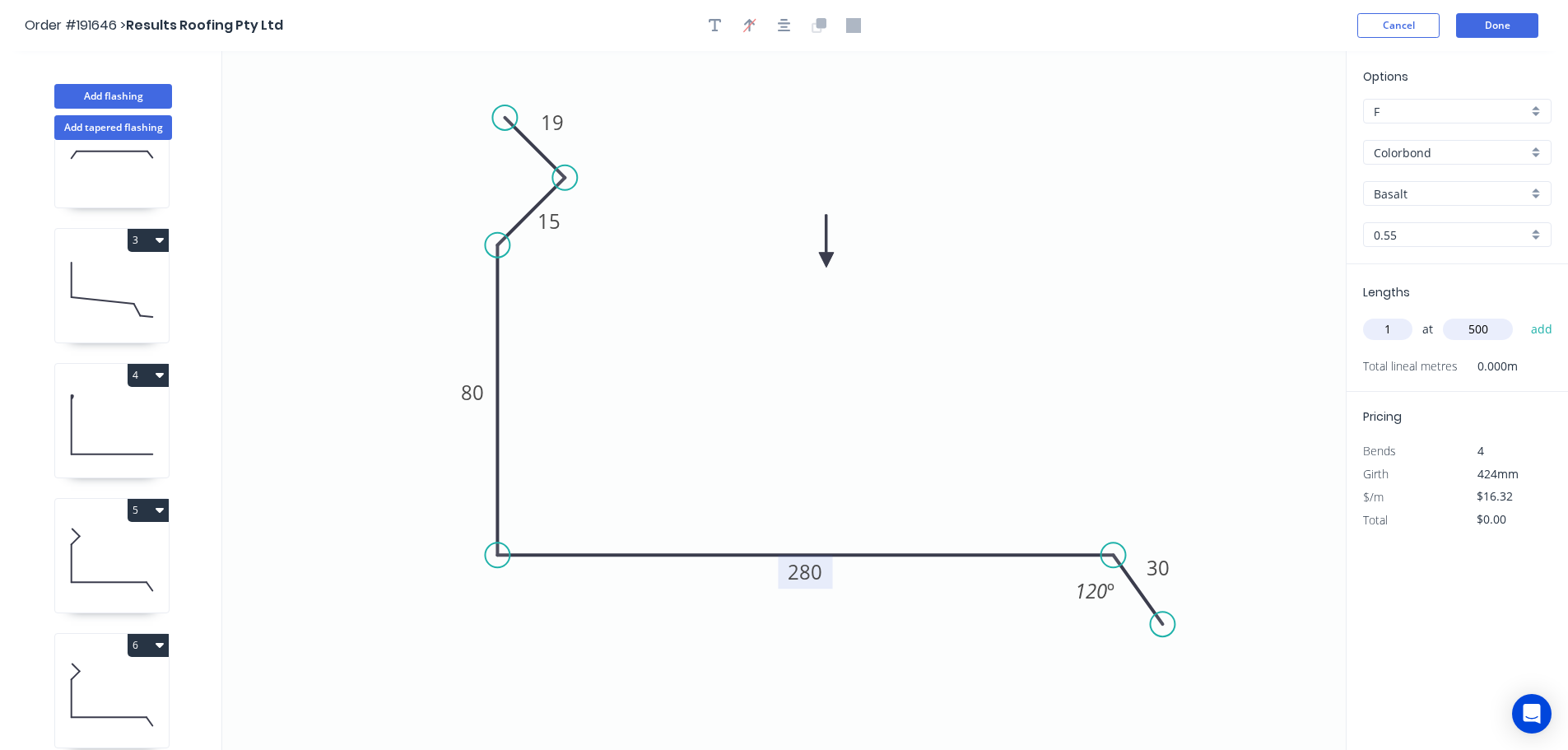
type input "500"
click at [1523, 315] on button "add" at bounding box center [1543, 329] width 39 height 28
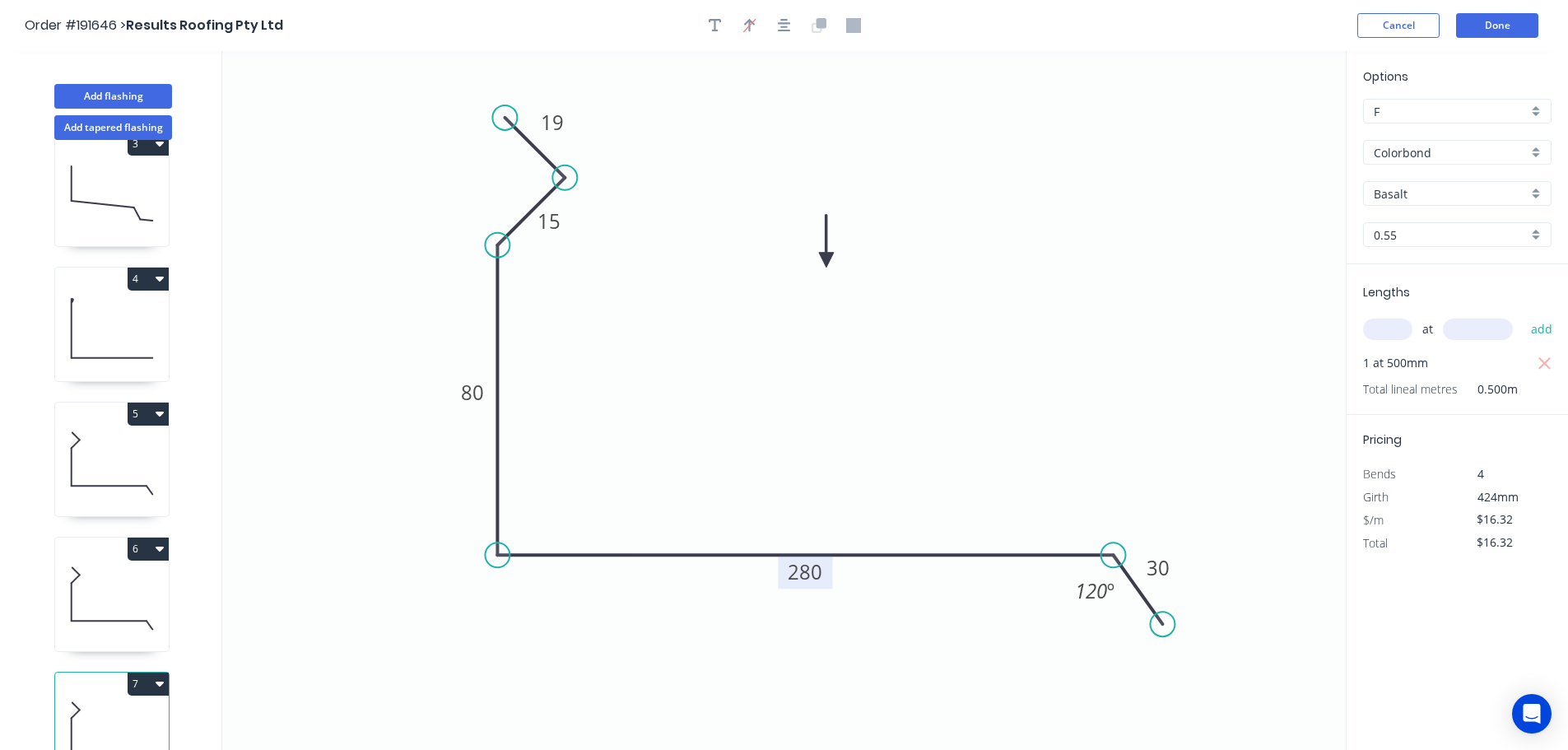
scroll to position [342, 0]
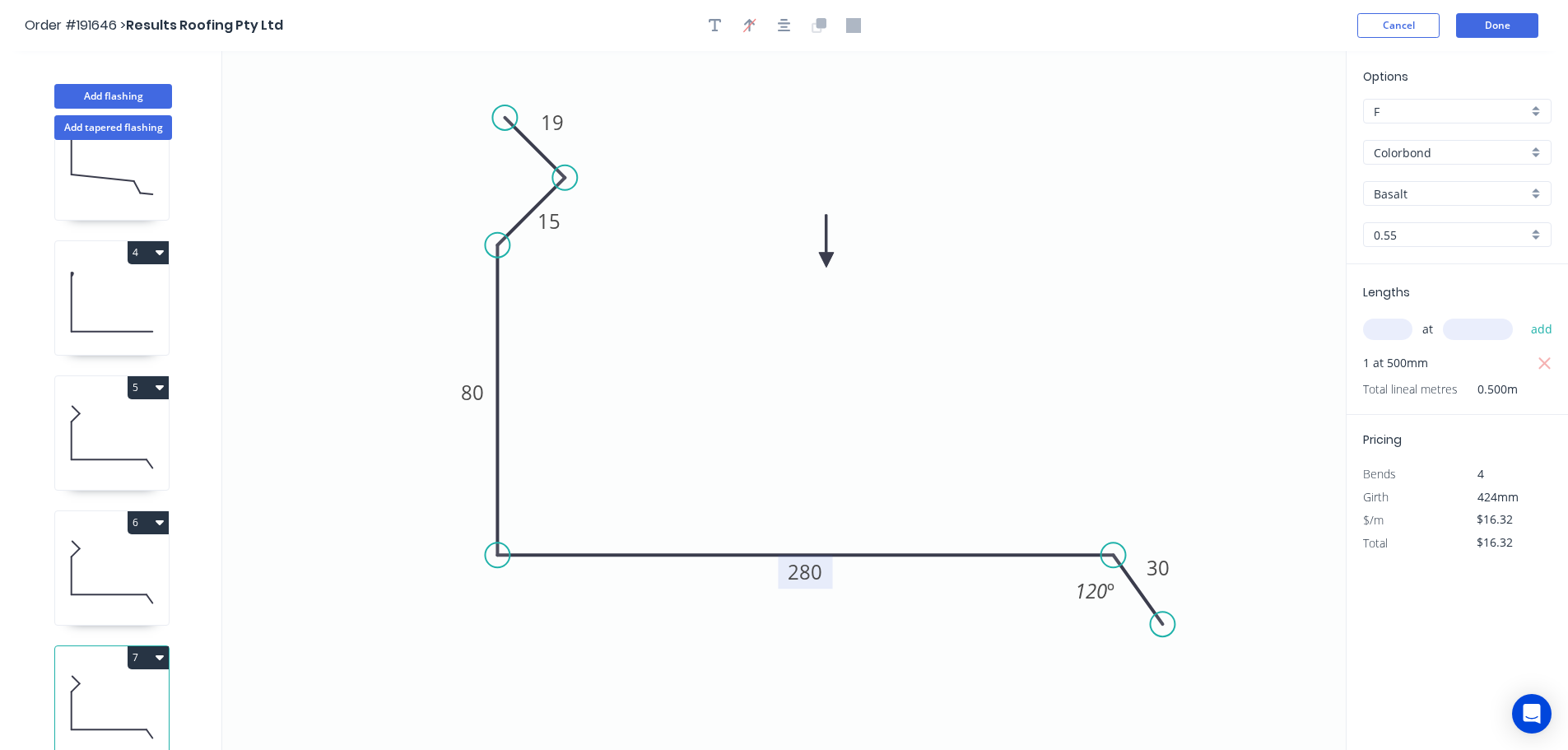
click at [151, 647] on button "7" at bounding box center [148, 657] width 41 height 23
click at [121, 687] on div "Duplicate" at bounding box center [90, 698] width 127 height 24
type input "$0.00"
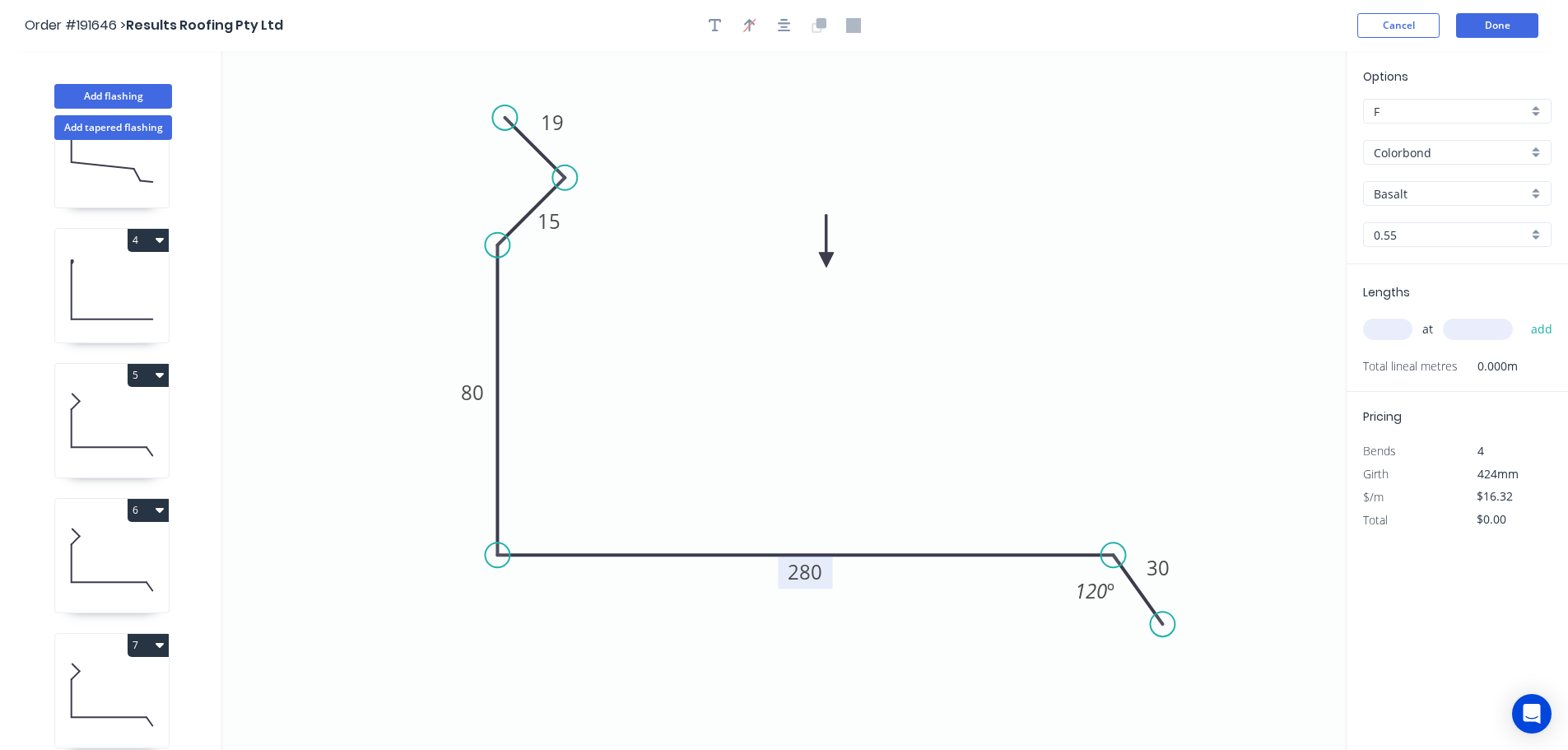
click at [817, 574] on tspan "280" at bounding box center [805, 572] width 35 height 27
click at [856, 479] on icon "0 19 15 80 450 30 120 º" at bounding box center [784, 400] width 1124 height 698
type input "$18.39"
click at [1395, 331] on input "text" at bounding box center [1388, 329] width 49 height 21
type input "1"
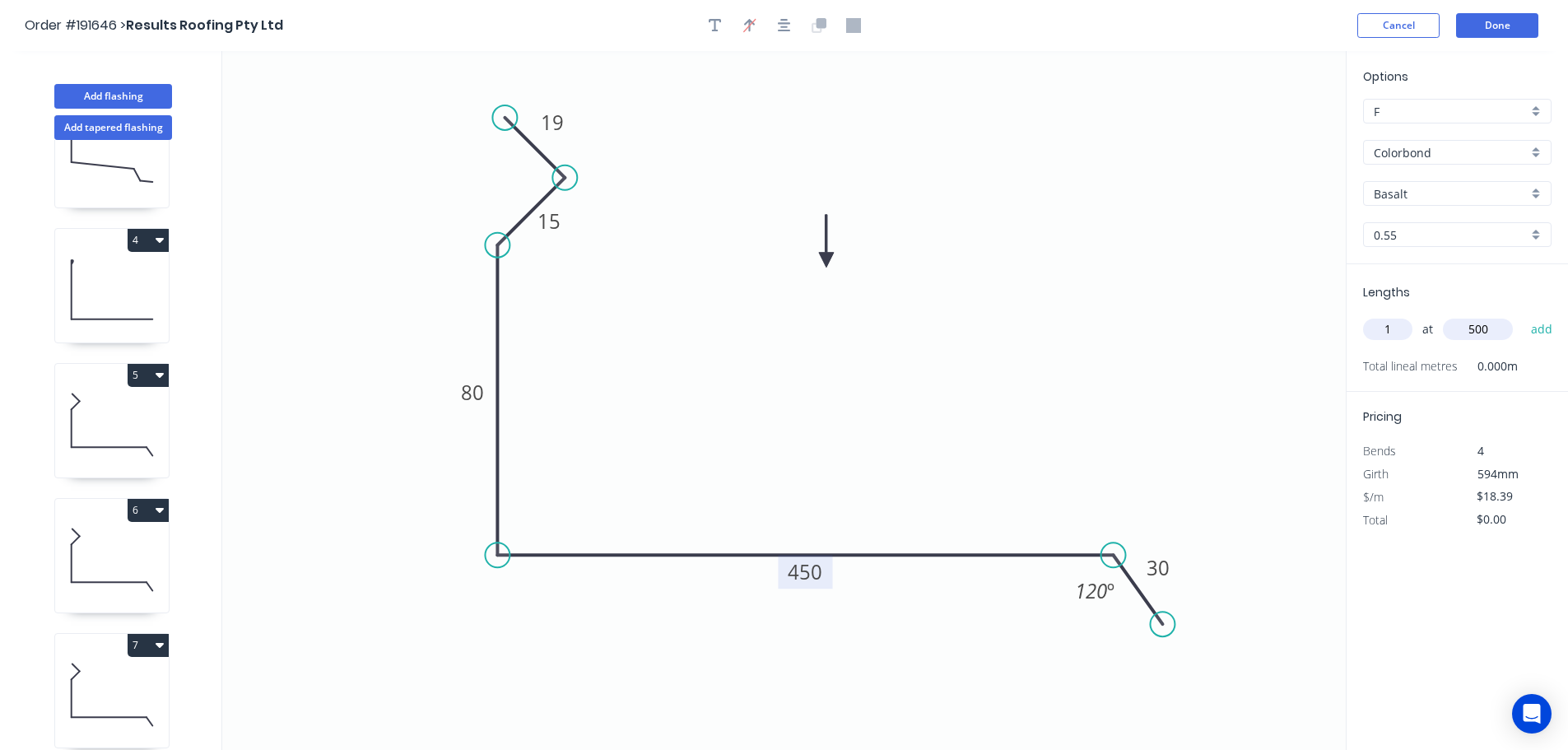
type input "500"
click at [1523, 315] on button "add" at bounding box center [1543, 329] width 39 height 28
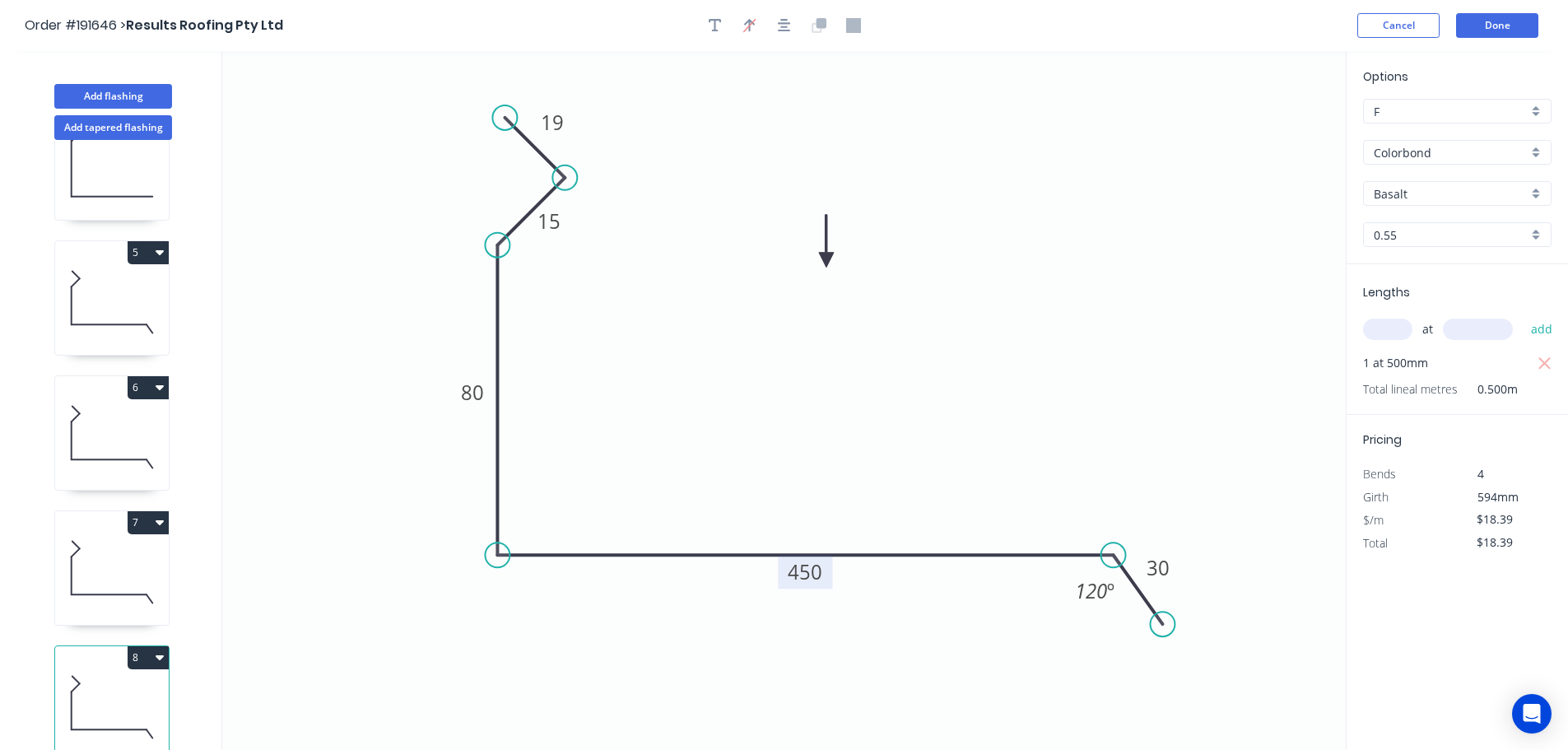
click at [148, 646] on button "8" at bounding box center [148, 657] width 41 height 23
click at [119, 687] on div "Duplicate" at bounding box center [90, 698] width 127 height 24
type input "$0.00"
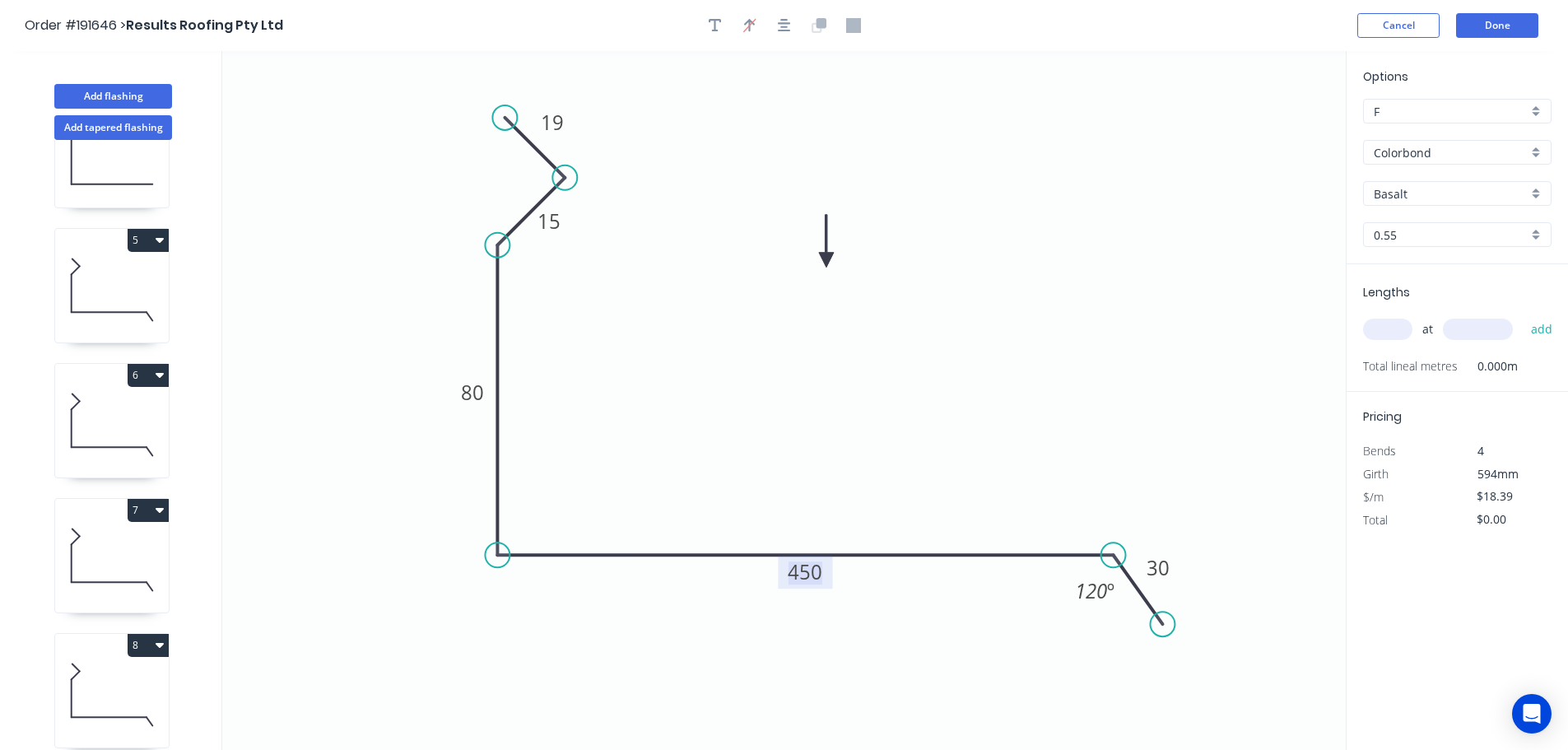
click at [815, 568] on tspan "450" at bounding box center [805, 572] width 35 height 27
click at [843, 497] on icon "0 19 15 80 350 30 120 º" at bounding box center [784, 400] width 1124 height 698
type input "$16.32"
click at [1387, 326] on input "text" at bounding box center [1388, 329] width 49 height 21
type input "1"
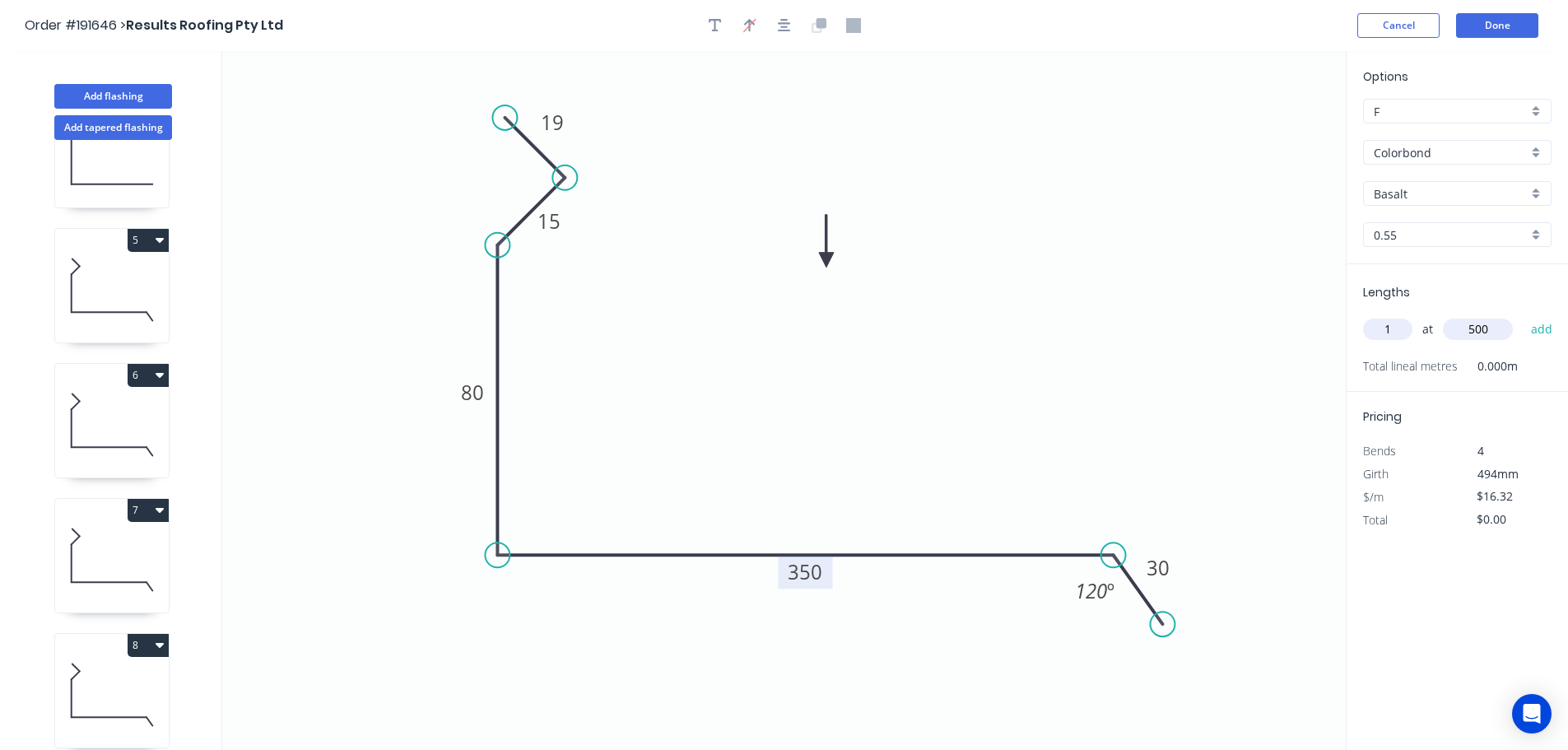
type input "500"
click at [1523, 315] on button "add" at bounding box center [1543, 329] width 39 height 28
type input "$16.32"
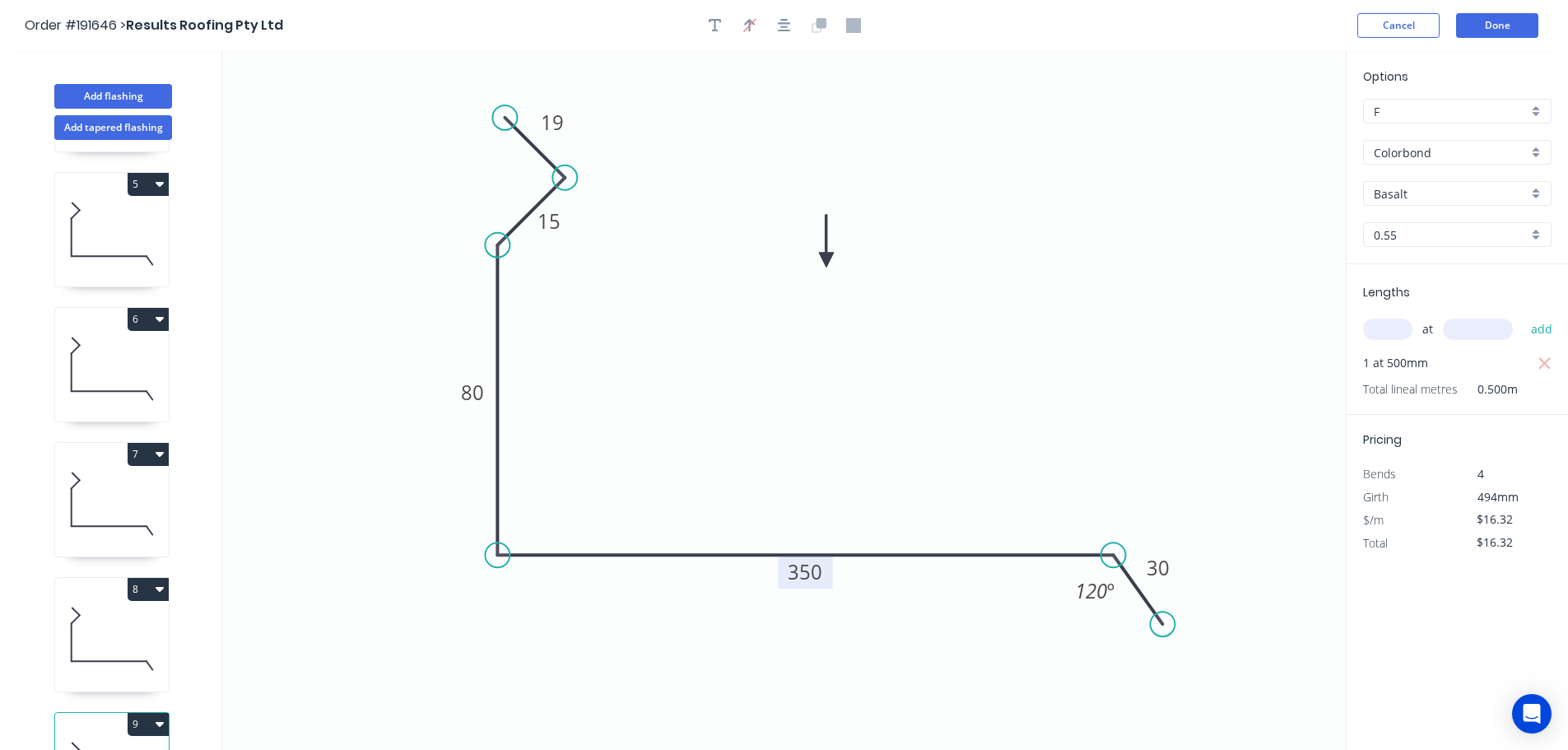
scroll to position [611, 0]
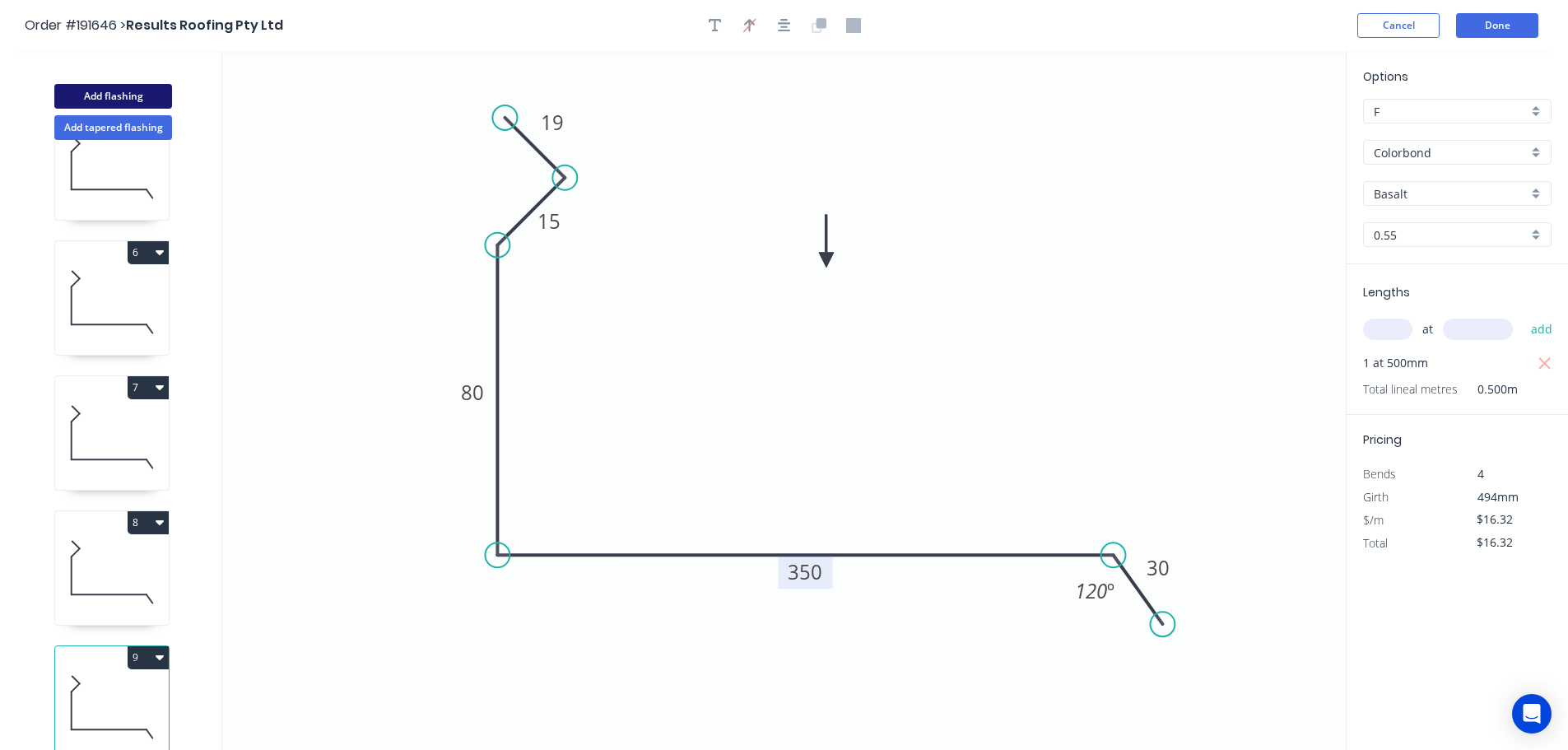
click at [107, 92] on button "Add flashing" at bounding box center [112, 96] width 118 height 25
type input "$0.00"
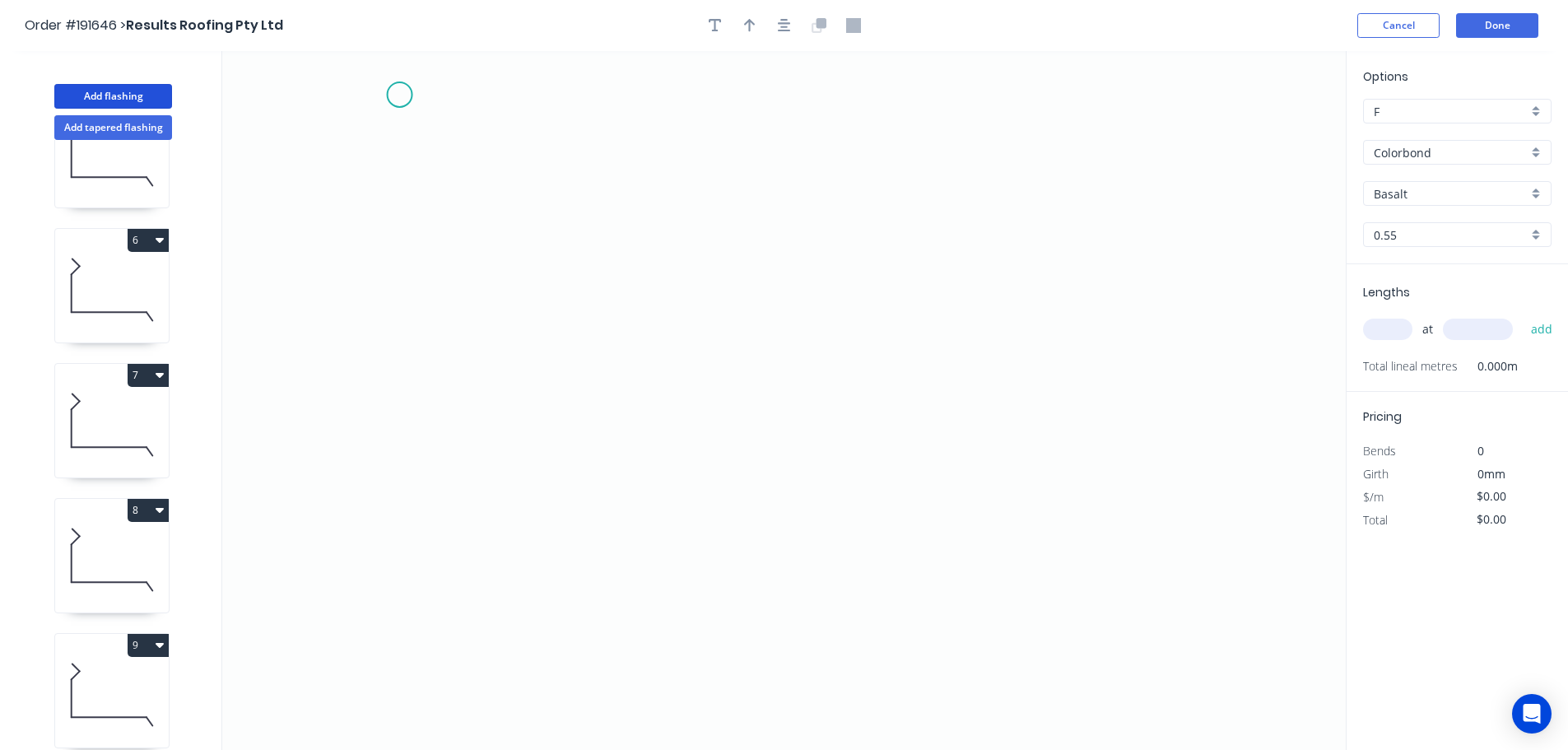
click at [399, 94] on icon "0" at bounding box center [784, 400] width 1124 height 698
click at [437, 129] on icon at bounding box center [419, 112] width 38 height 38
click at [396, 173] on icon "0 ?" at bounding box center [784, 400] width 1124 height 698
click at [391, 448] on icon "0 ? ?" at bounding box center [784, 400] width 1124 height 698
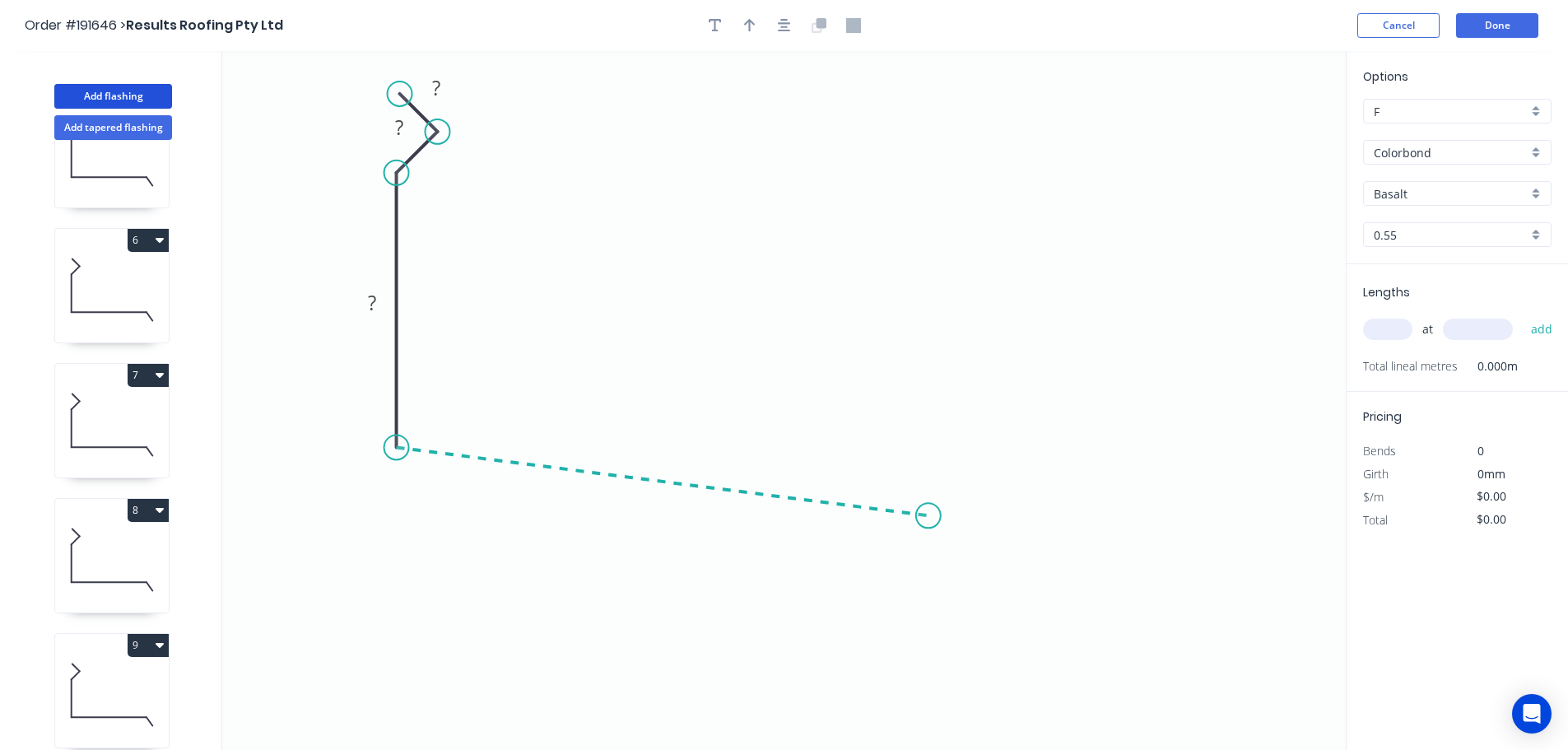
click at [929, 516] on icon "0 ? ? ?" at bounding box center [784, 400] width 1124 height 698
click at [975, 610] on icon "0 ? ? ? ? ? º" at bounding box center [784, 400] width 1124 height 698
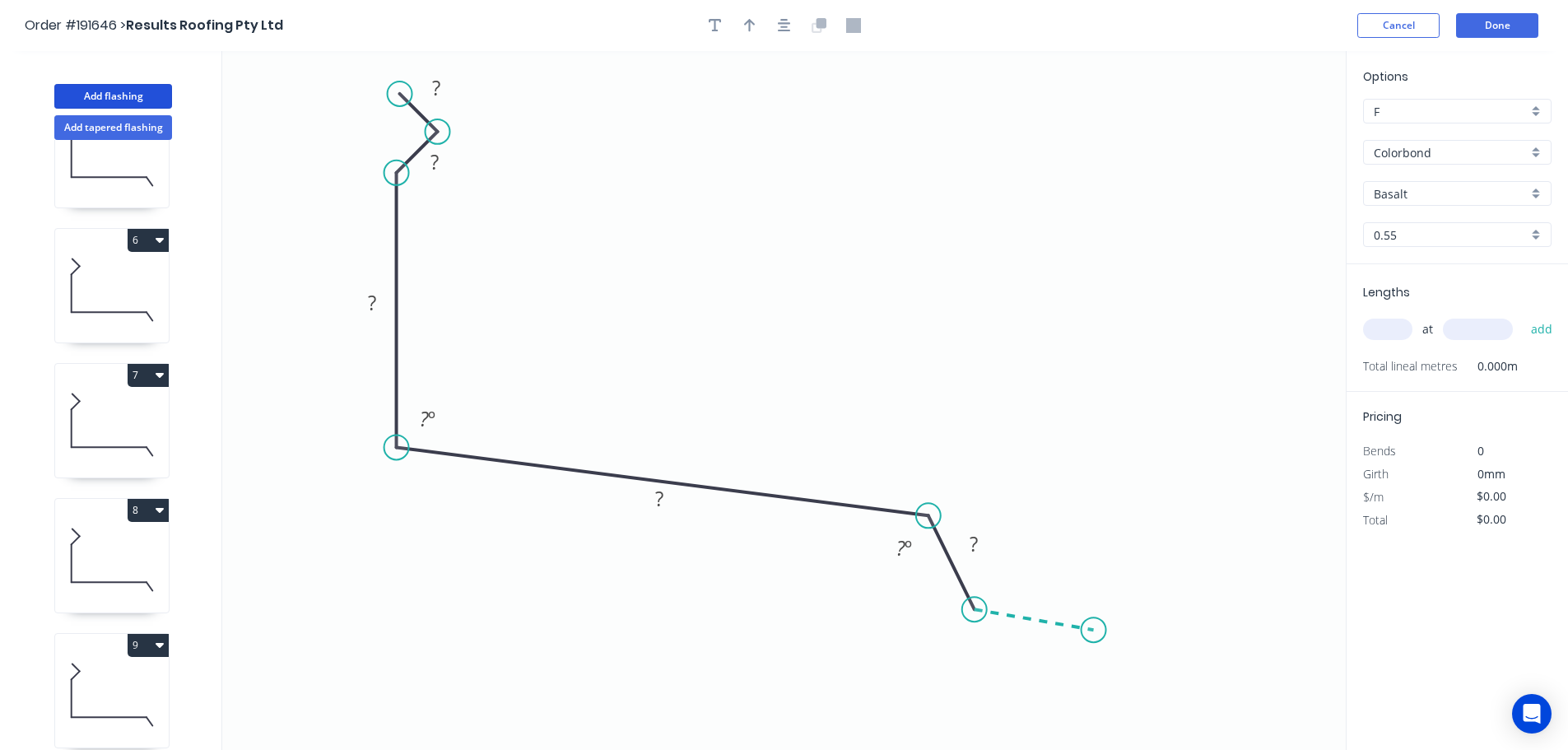
click at [1094, 631] on icon "0 ? ? ? ? ? ? º ? º" at bounding box center [784, 400] width 1124 height 698
click at [1094, 631] on circle at bounding box center [1094, 629] width 25 height 25
click at [440, 86] on tspan "?" at bounding box center [436, 88] width 8 height 27
click at [857, 91] on icon "0 19 15 80 170 35 8 93 º 120 º 140 º" at bounding box center [784, 400] width 1124 height 698
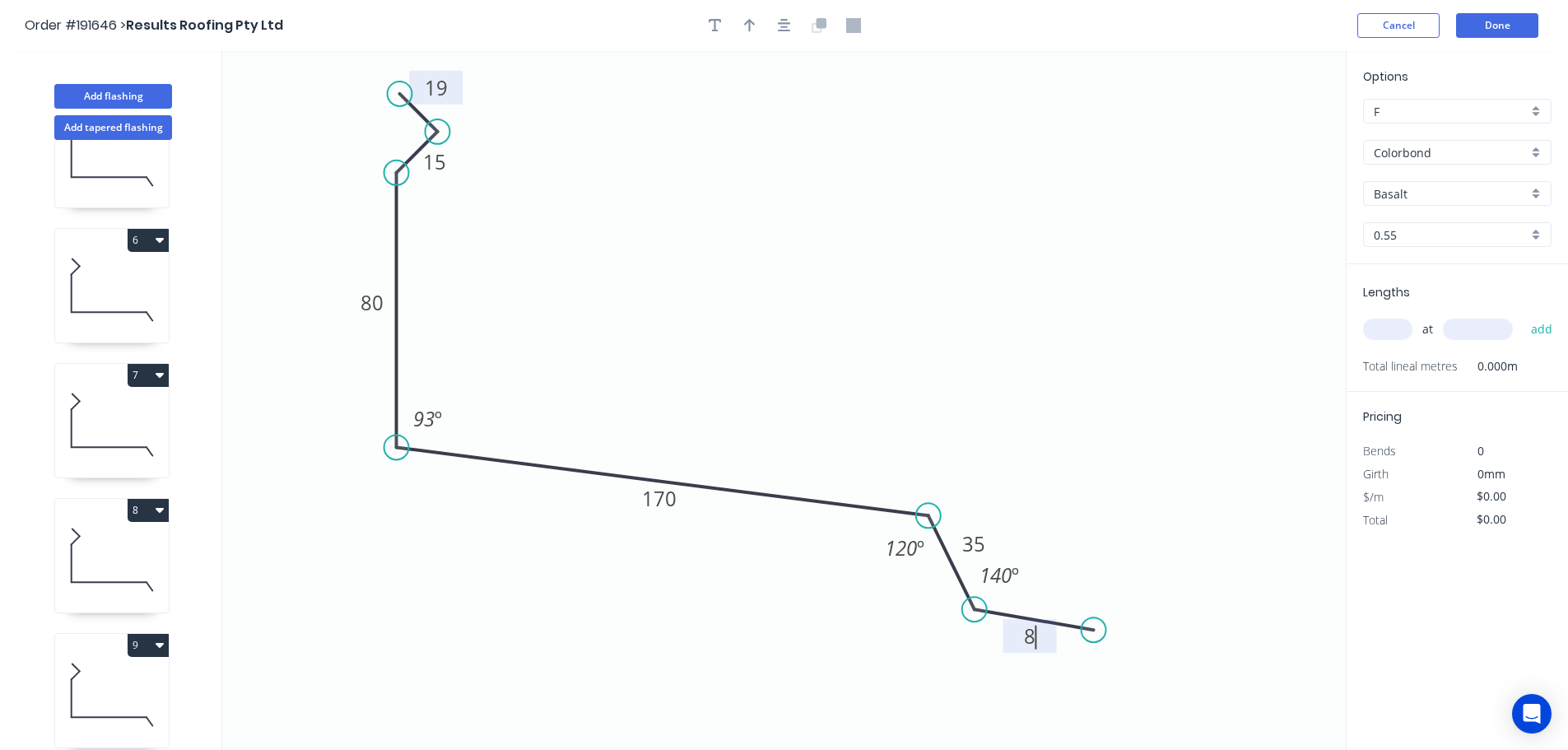
type input "$15.05"
drag, startPoint x: 1022, startPoint y: 572, endPoint x: 1068, endPoint y: 587, distance: 48.4
click at [1068, 587] on rect at bounding box center [1045, 589] width 61 height 34
click at [1001, 539] on rect at bounding box center [977, 539] width 53 height 34
drag, startPoint x: 749, startPoint y: 28, endPoint x: 793, endPoint y: 47, distance: 47.9
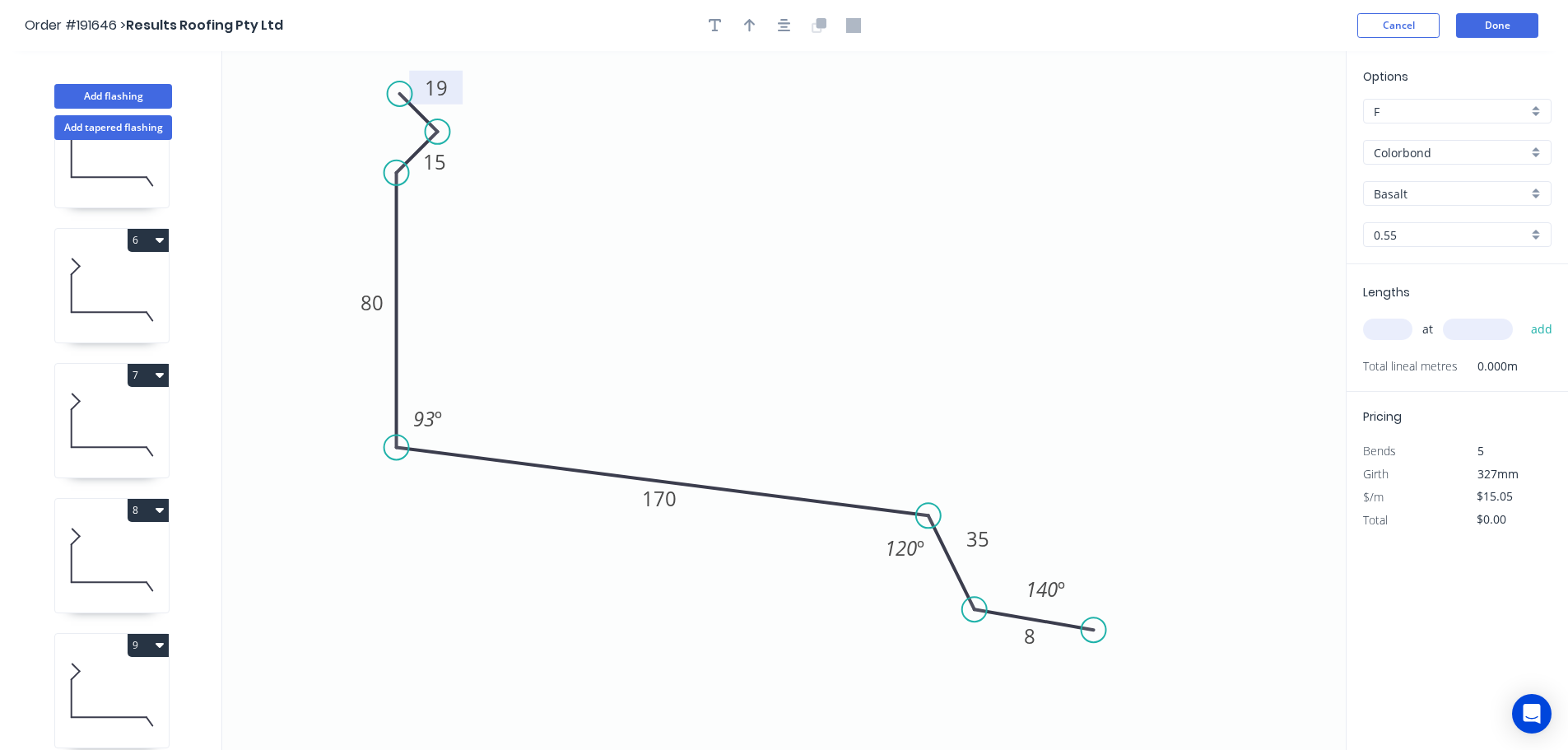
click at [753, 29] on icon "button" at bounding box center [750, 25] width 12 height 15
drag, startPoint x: 1258, startPoint y: 129, endPoint x: 671, endPoint y: 272, distance: 604.2
click at [671, 272] on icon at bounding box center [672, 251] width 15 height 52
click at [1396, 333] on input "text" at bounding box center [1388, 329] width 49 height 21
type input "2"
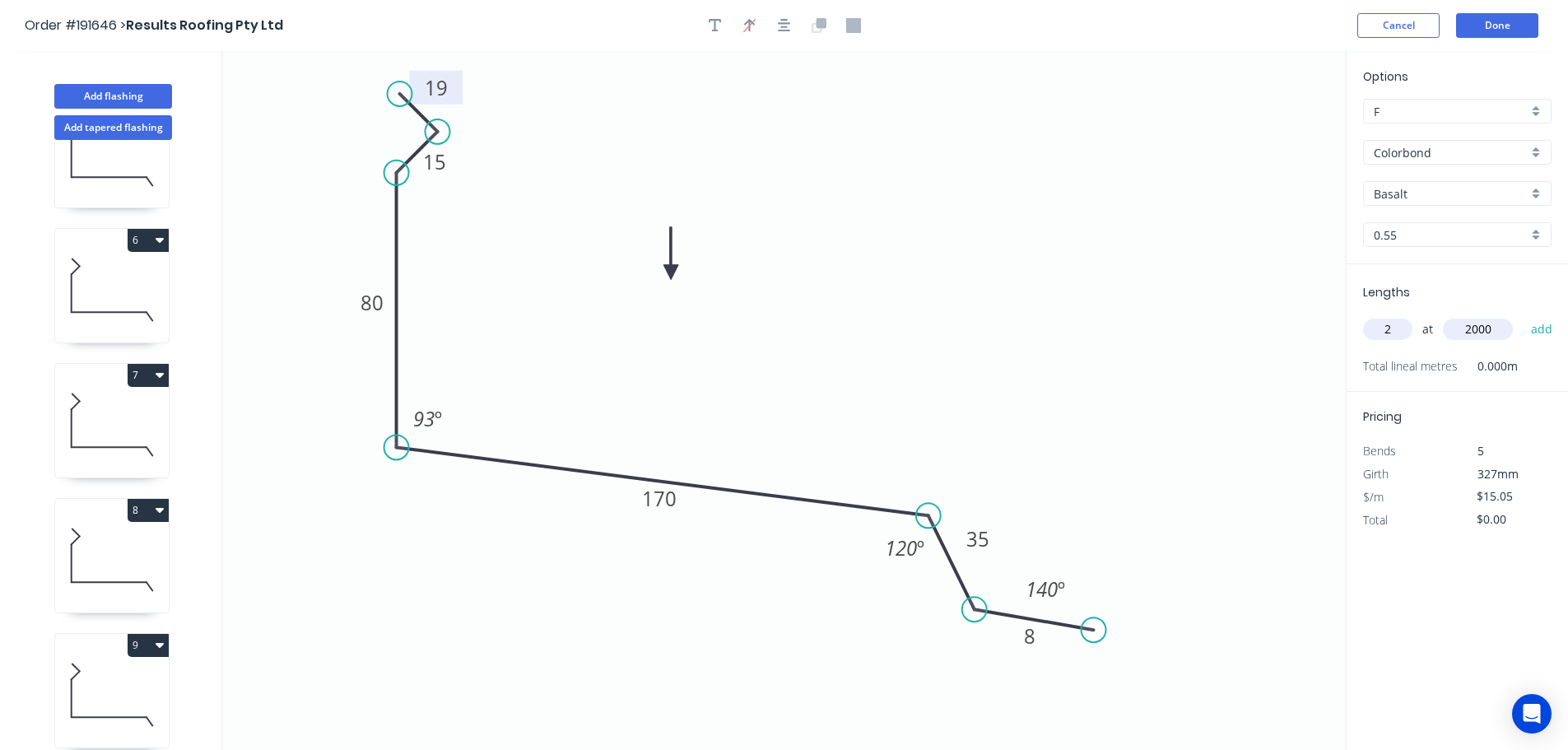
type input "2000"
click at [1523, 315] on button "add" at bounding box center [1543, 329] width 39 height 28
type input "$60.20"
type input "1"
type input "4000"
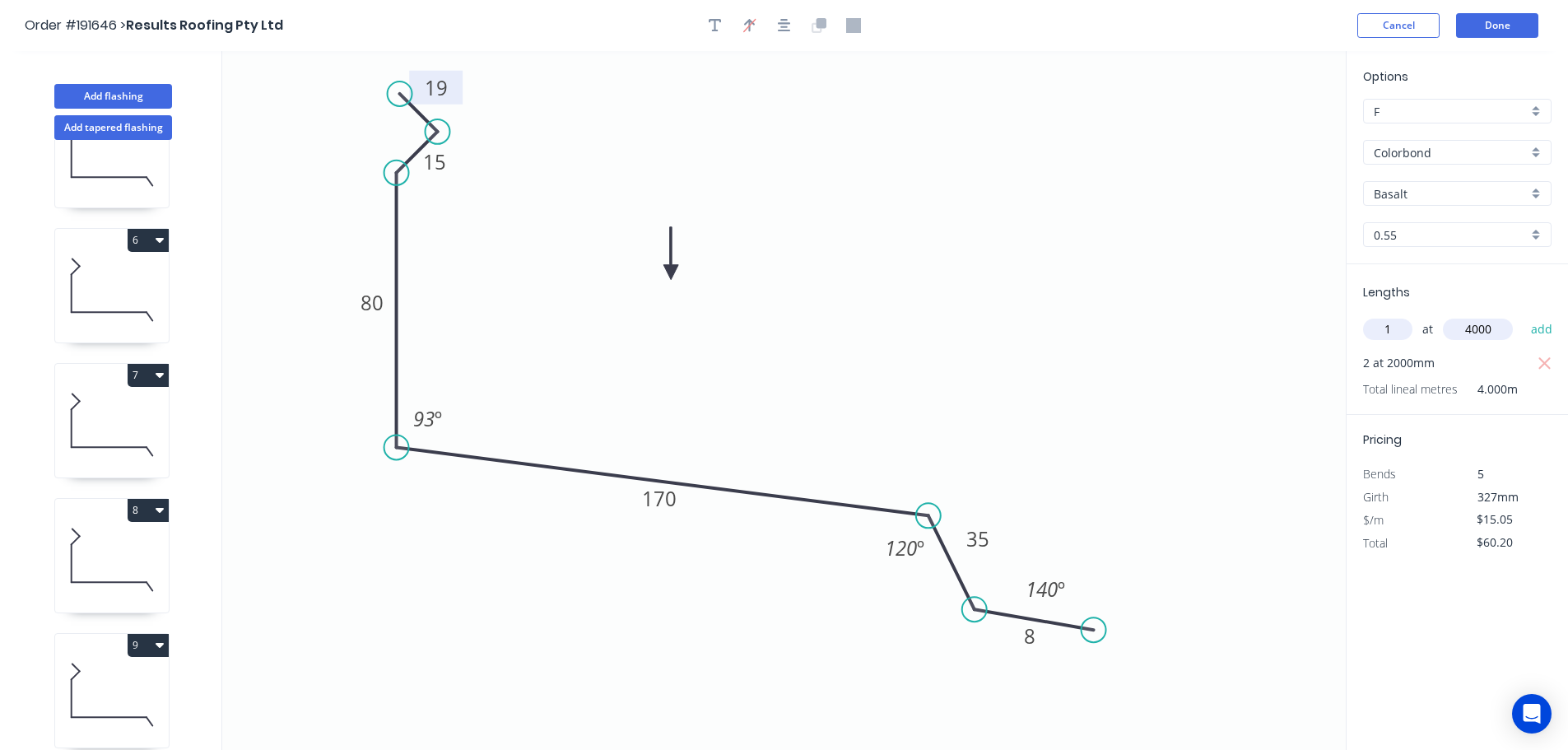
click at [1523, 315] on button "add" at bounding box center [1543, 329] width 39 height 28
type input "$120.40"
type input "1"
type input "1300"
click at [1523, 315] on button "add" at bounding box center [1543, 329] width 39 height 28
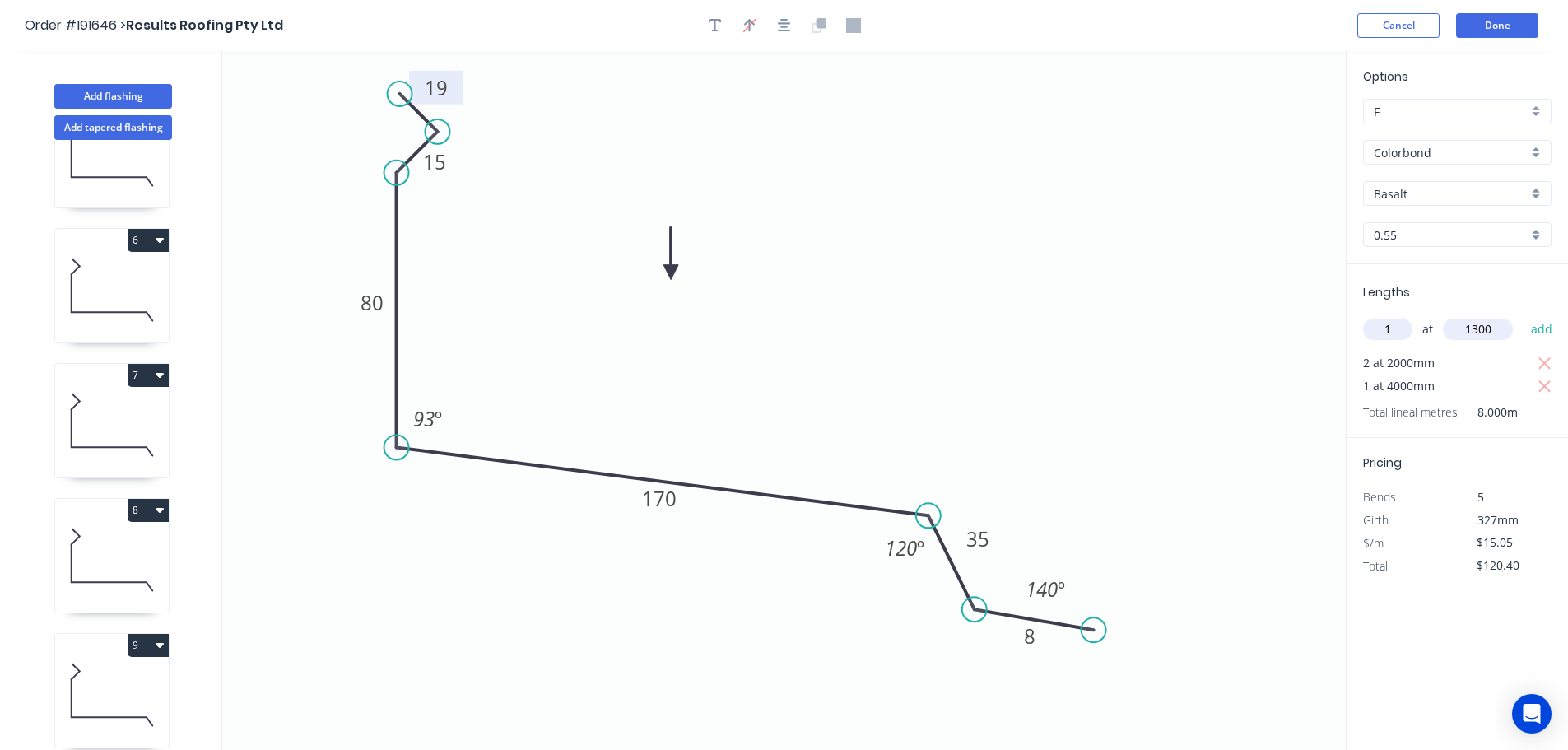
type input "$139.97"
click at [1513, 30] on button "Done" at bounding box center [1497, 25] width 82 height 25
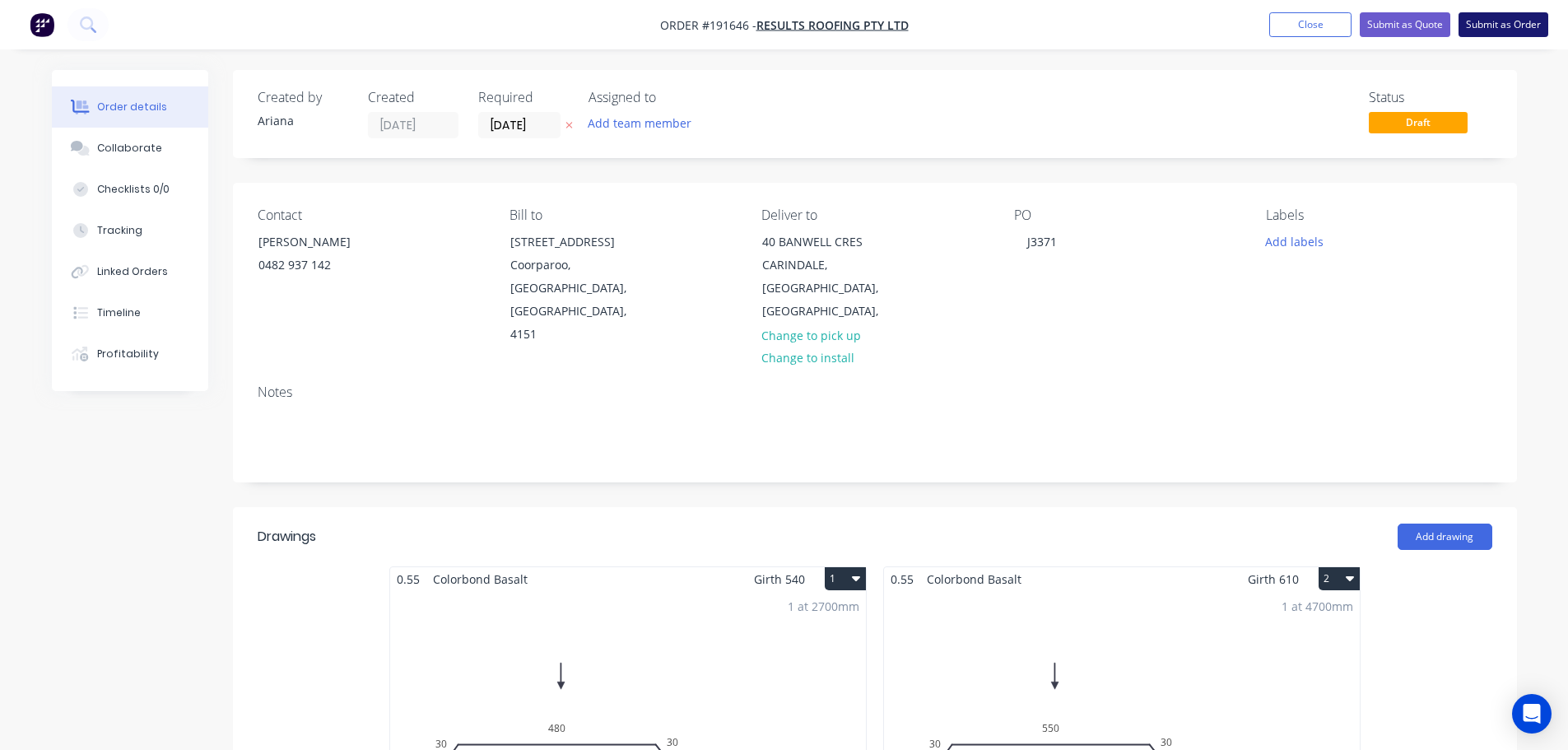
click at [1514, 24] on button "Submit as Order" at bounding box center [1504, 25] width 90 height 25
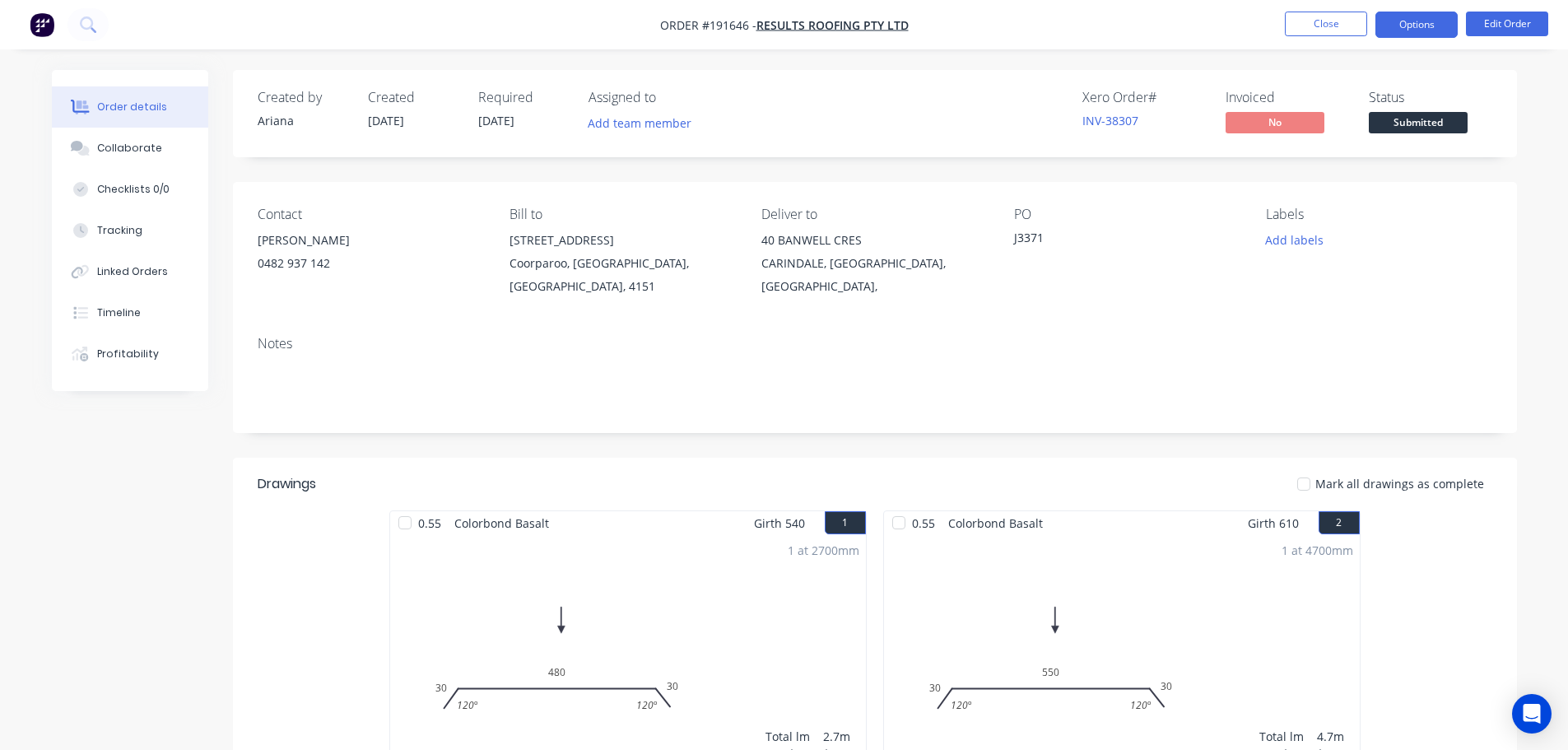
click at [1406, 21] on button "Options" at bounding box center [1417, 25] width 82 height 26
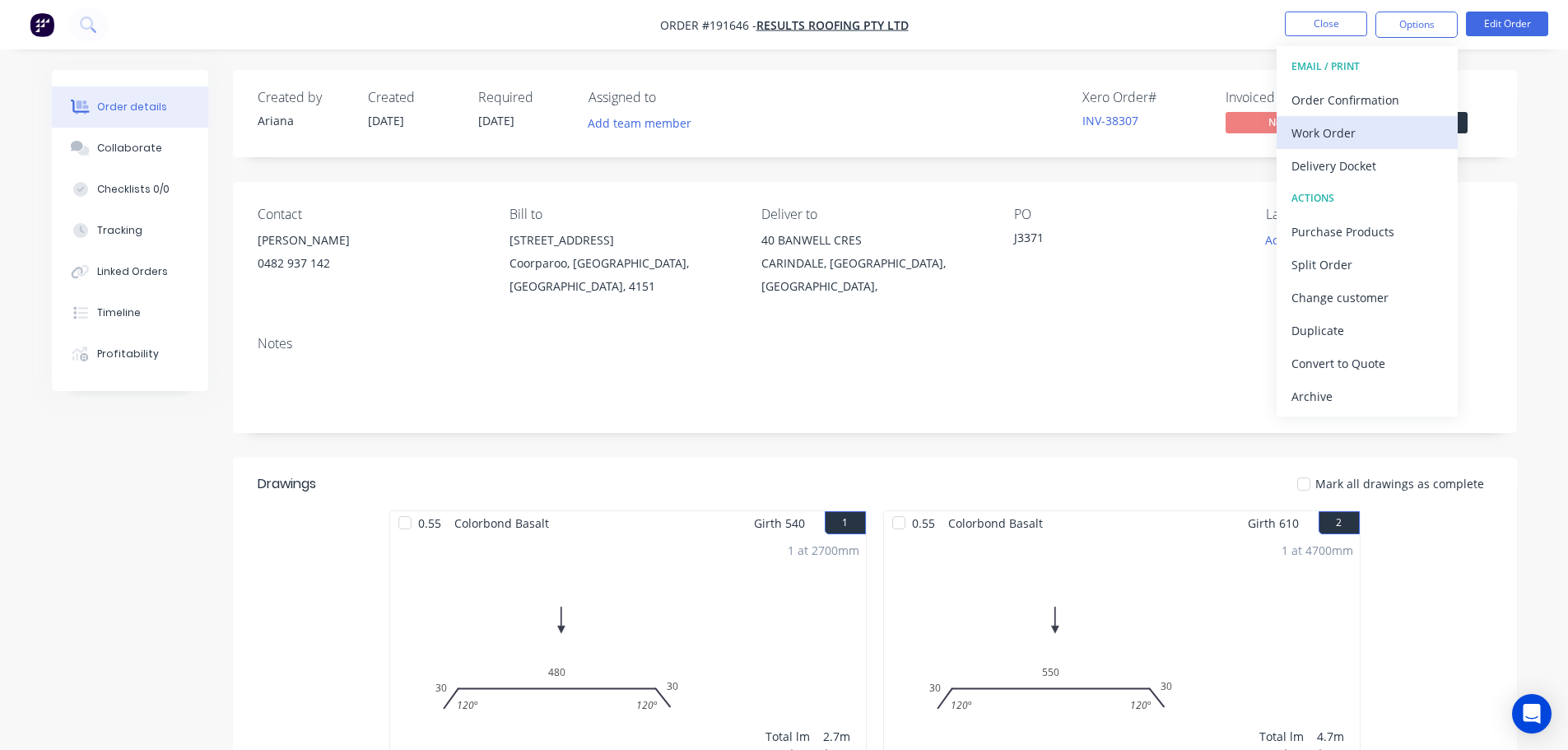
click at [1322, 127] on div "Work Order" at bounding box center [1367, 133] width 151 height 24
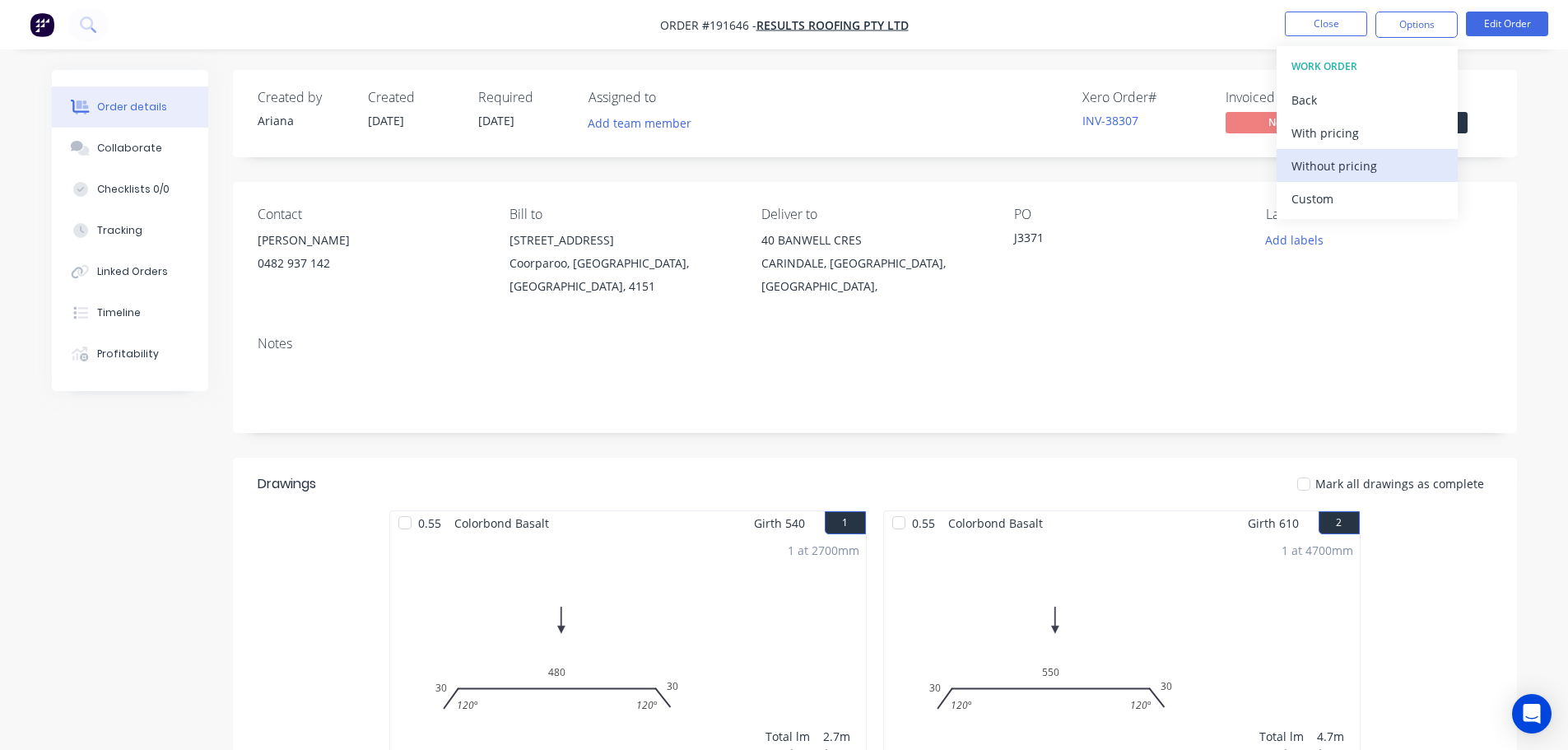
click at [1302, 161] on div "Without pricing" at bounding box center [1367, 166] width 151 height 24
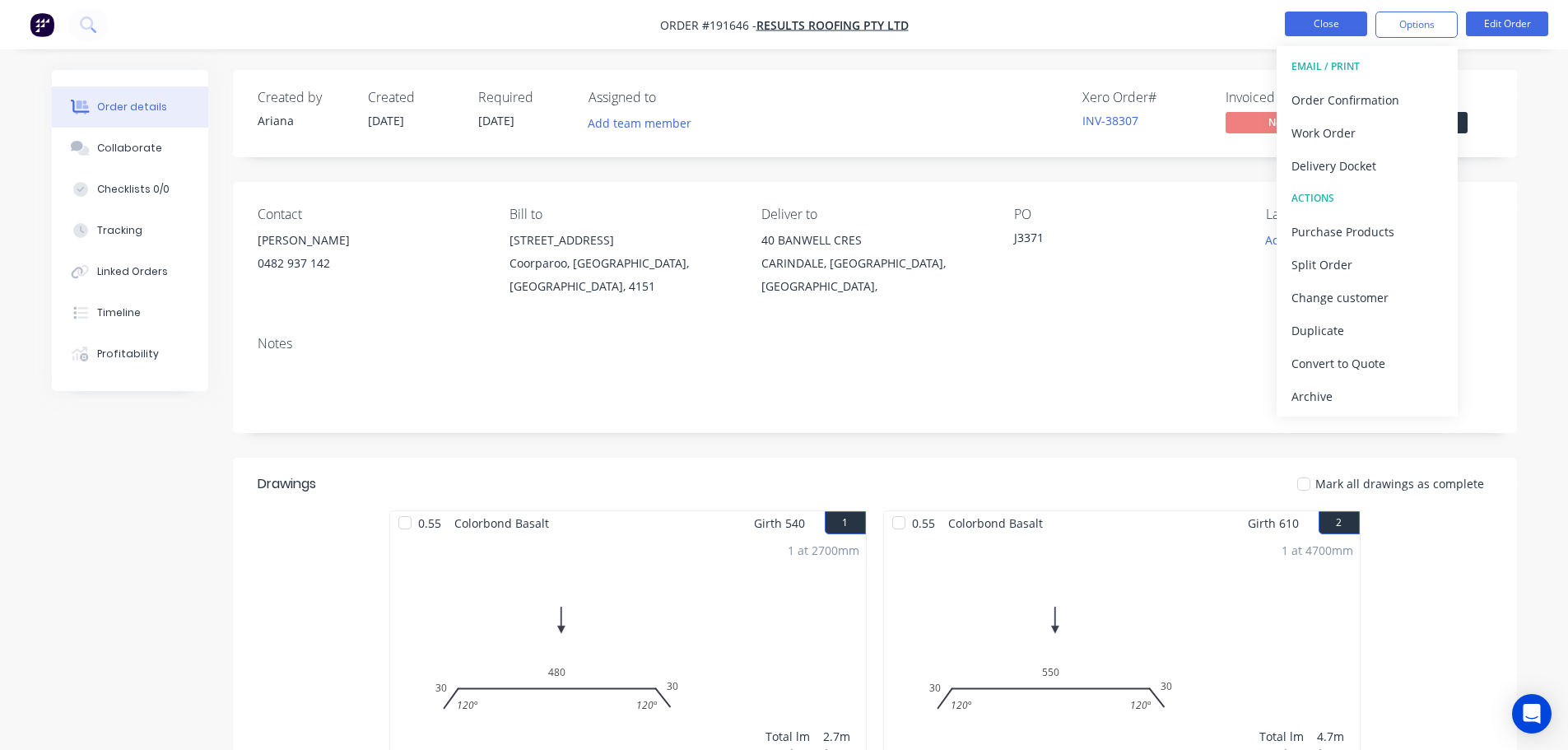
click at [1322, 22] on button "Close" at bounding box center [1326, 24] width 82 height 25
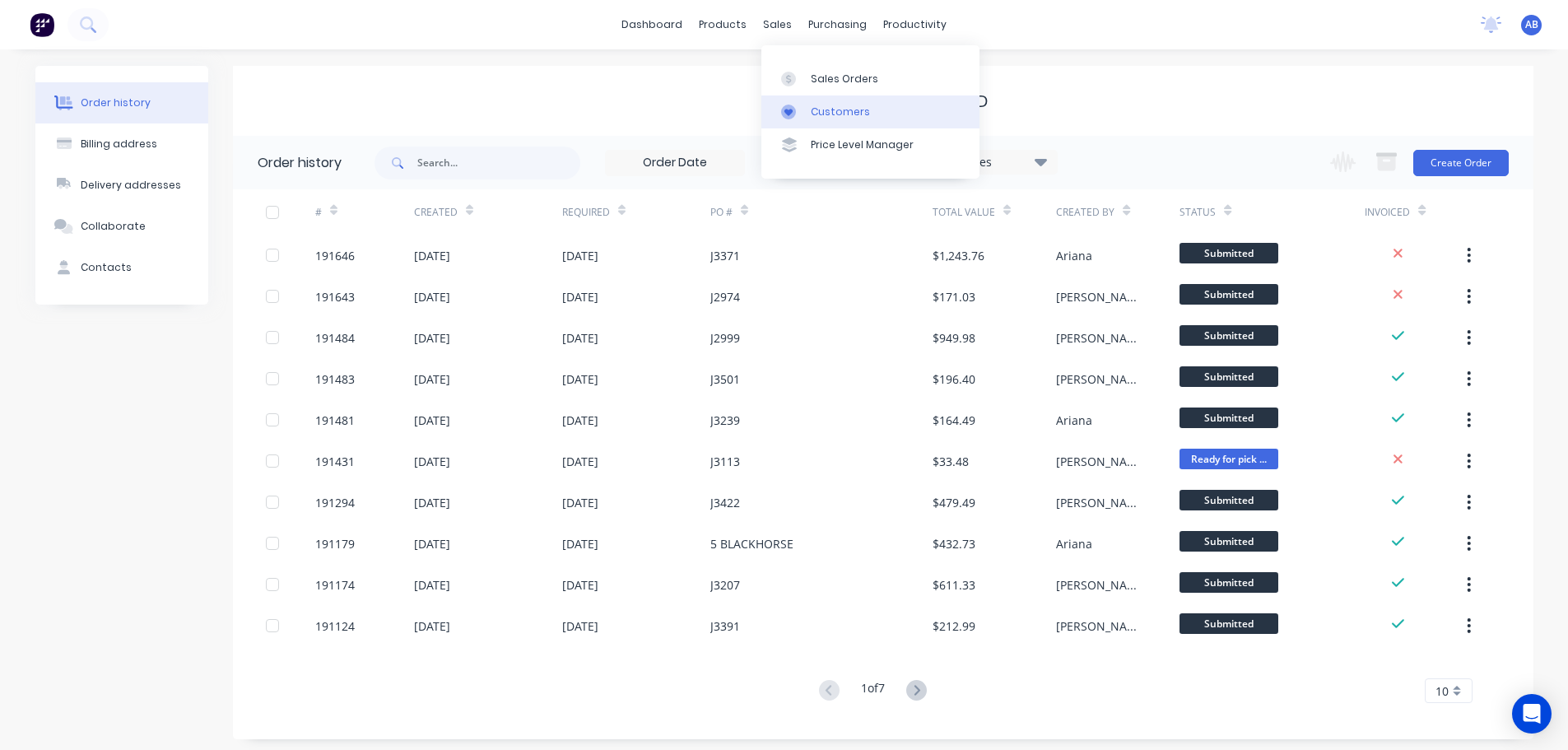
click at [836, 107] on div "Customers" at bounding box center [841, 112] width 59 height 15
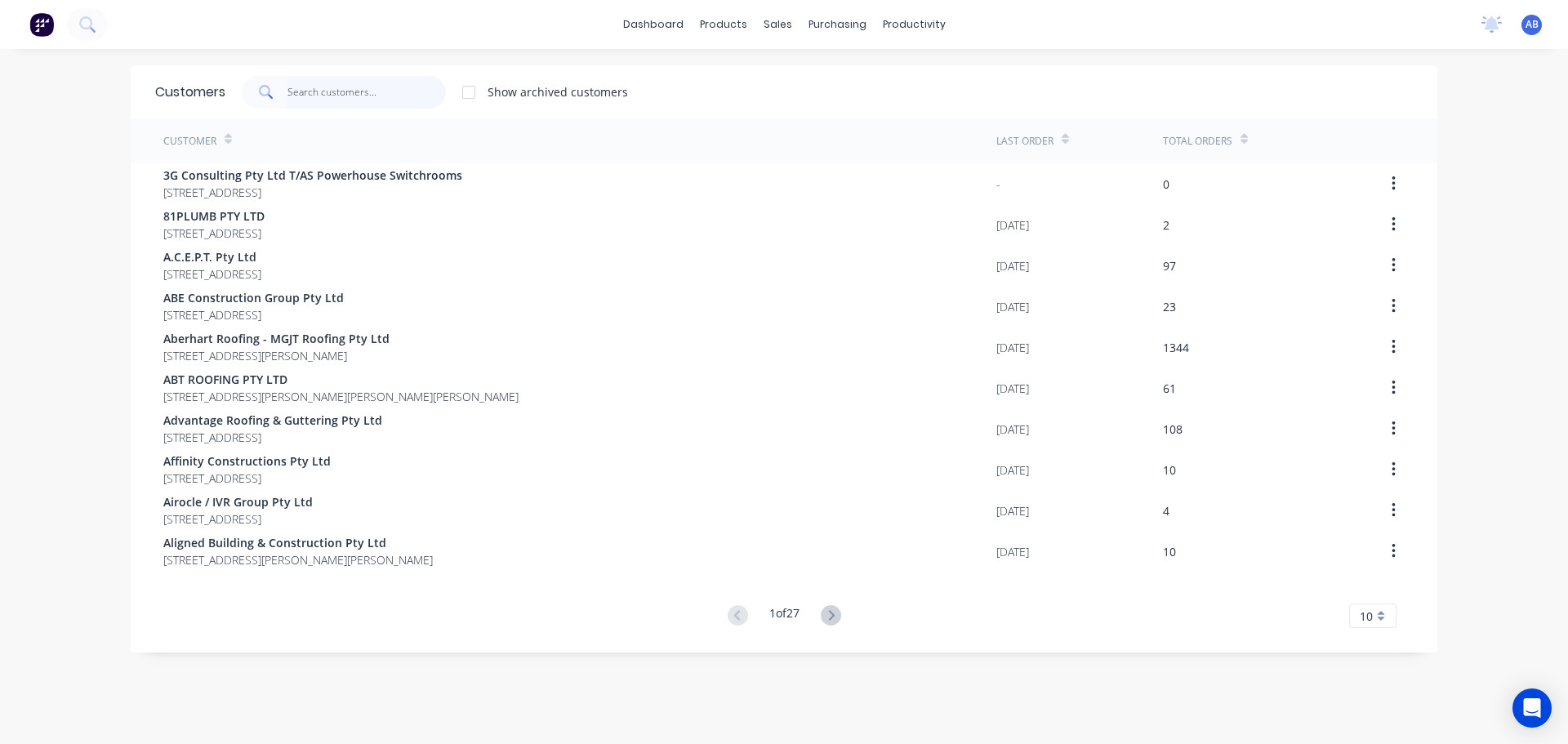
drag, startPoint x: 344, startPoint y: 93, endPoint x: 437, endPoint y: 110, distance: 94.5
click at [345, 93] on input "text" at bounding box center [367, 92] width 159 height 33
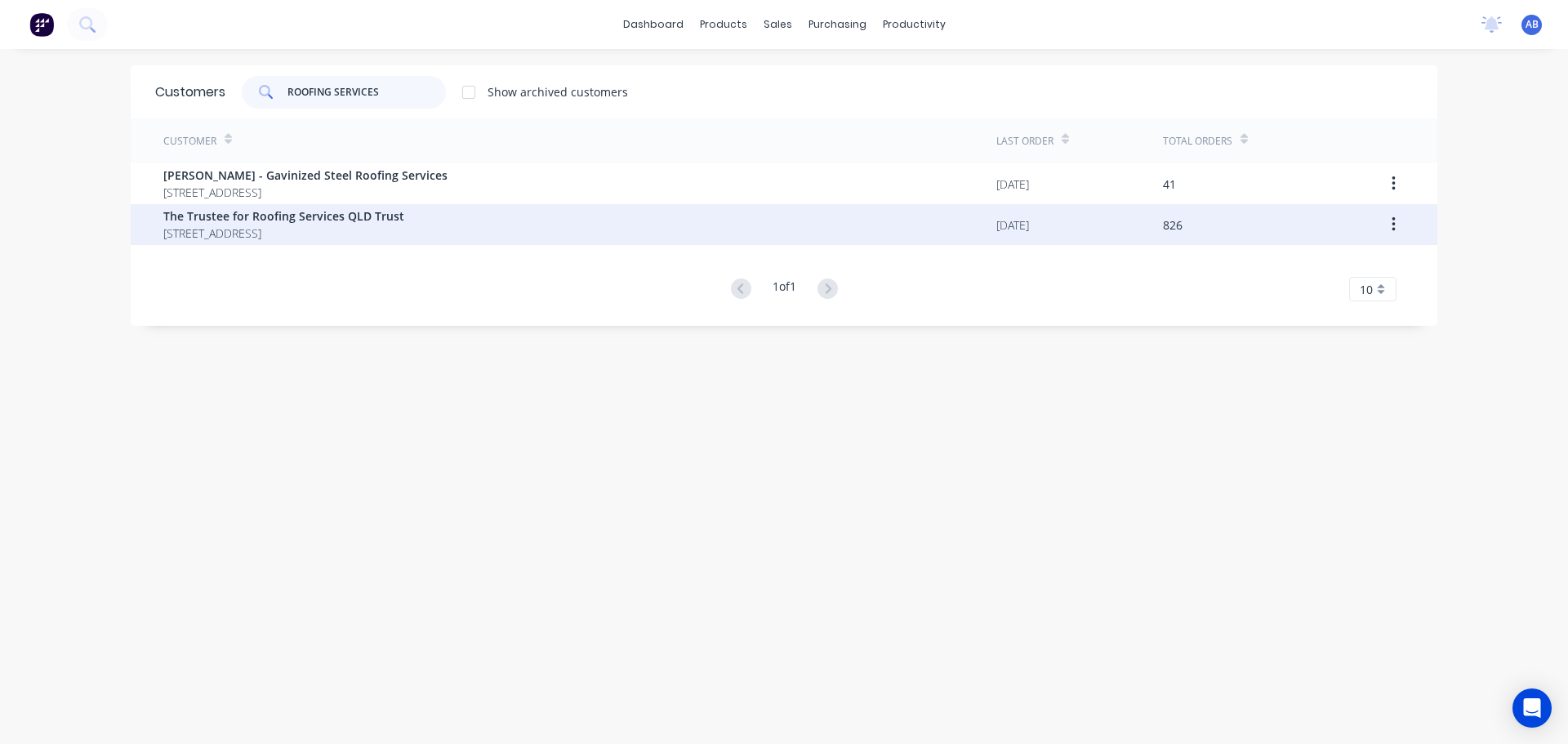
type input "ROOFING SERVICES"
click at [303, 225] on span "[STREET_ADDRESS]" at bounding box center [284, 233] width 241 height 17
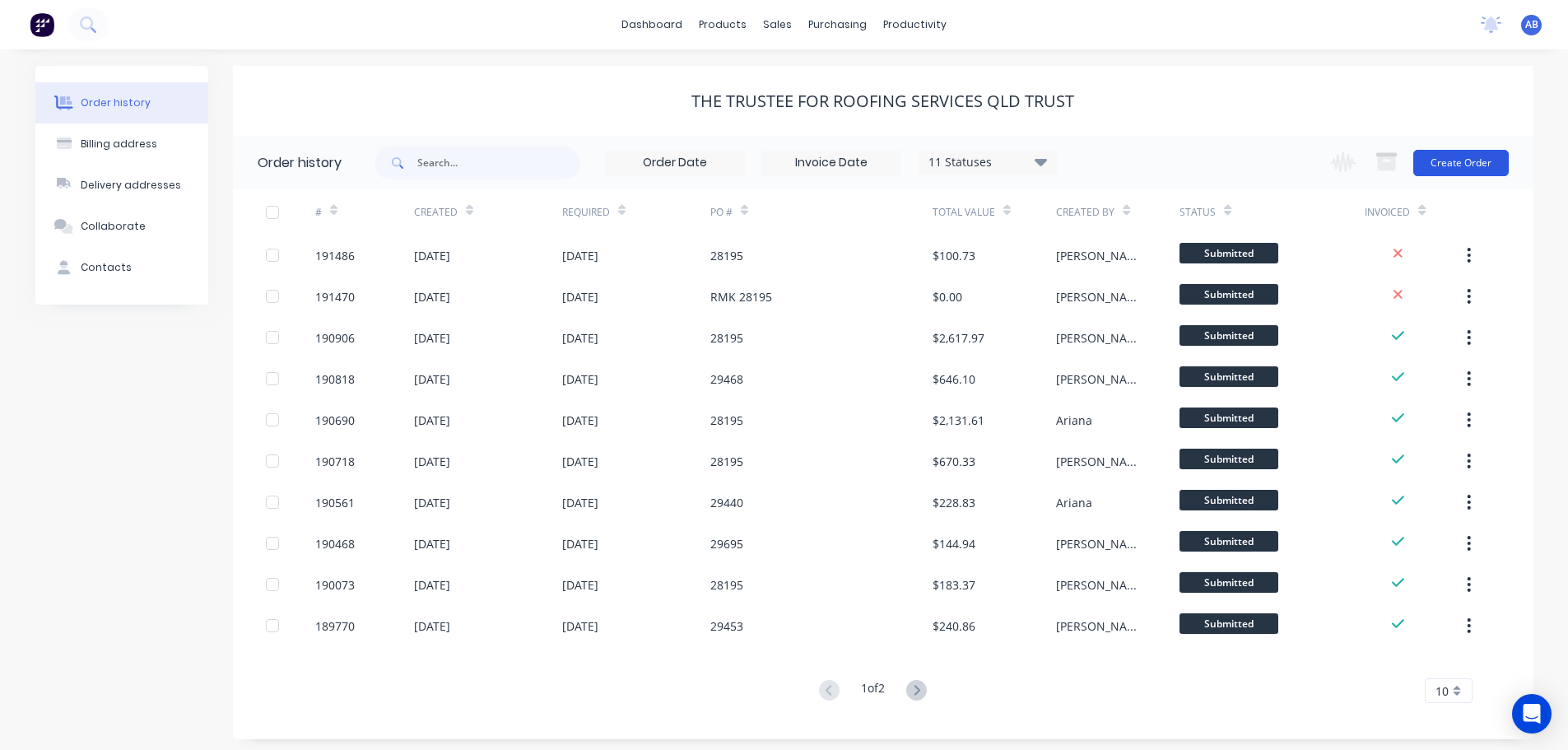
click at [1460, 173] on button "Create Order" at bounding box center [1461, 162] width 96 height 26
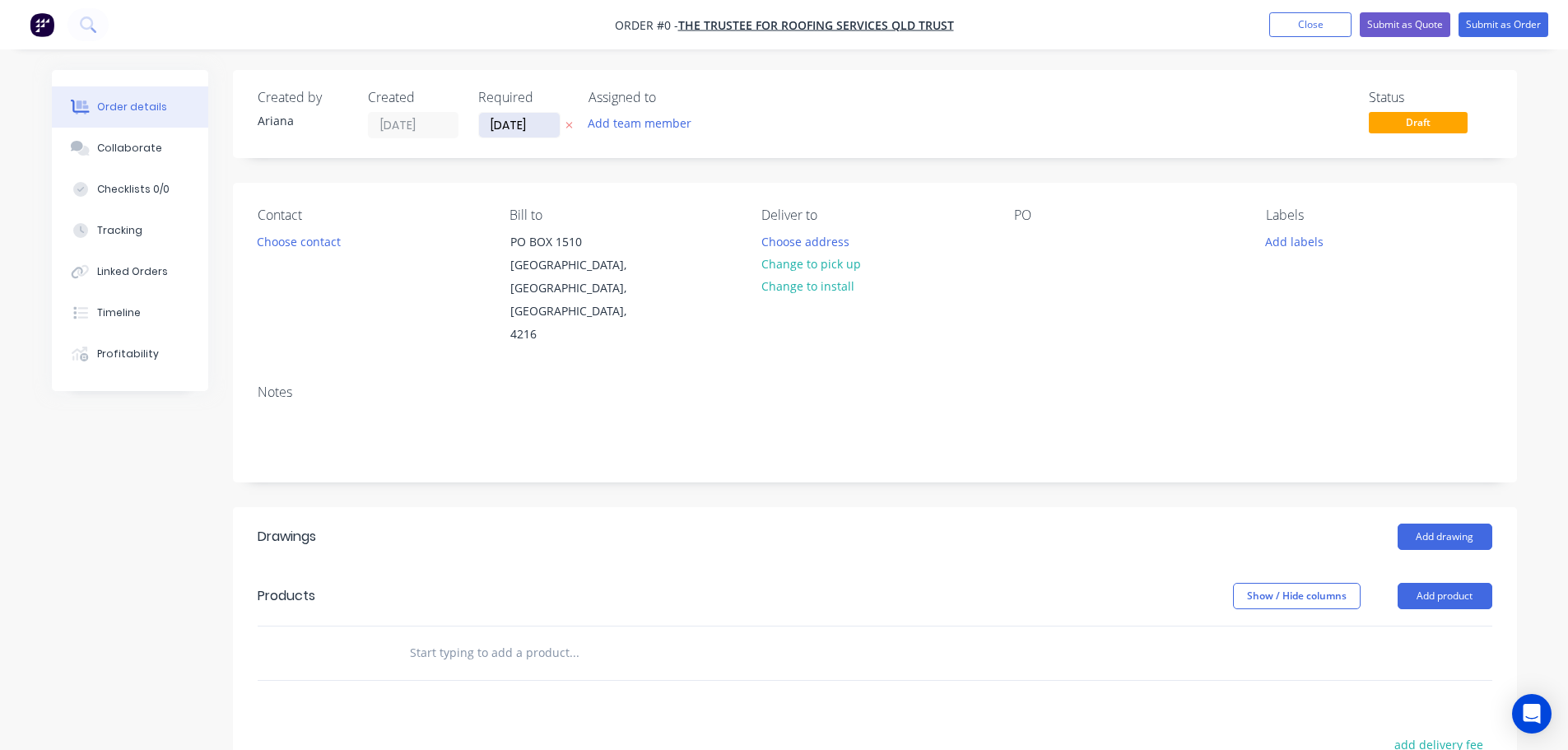
click at [504, 129] on input "[DATE]" at bounding box center [519, 124] width 80 height 25
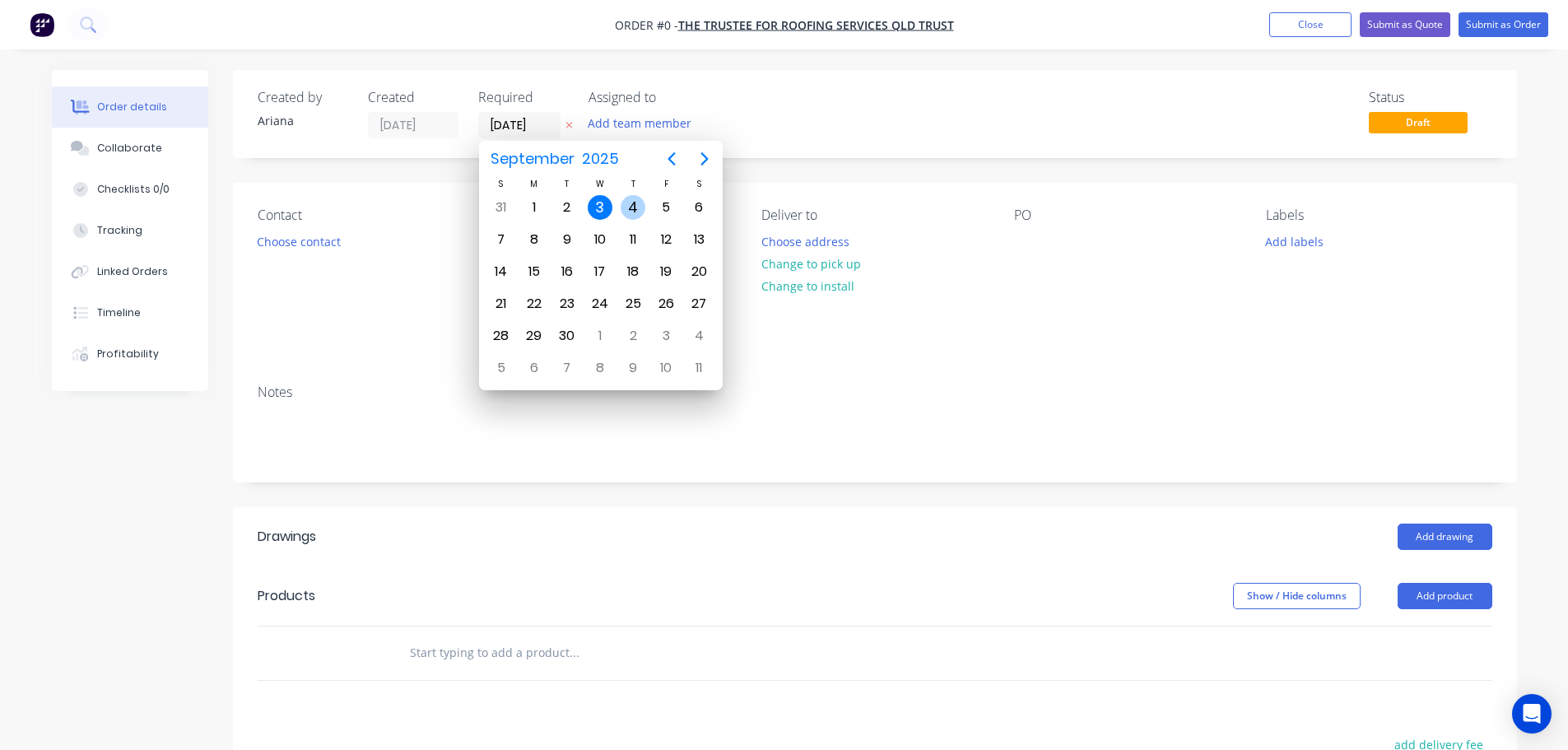
click at [628, 202] on div "4" at bounding box center [633, 207] width 25 height 25
type input "[DATE]"
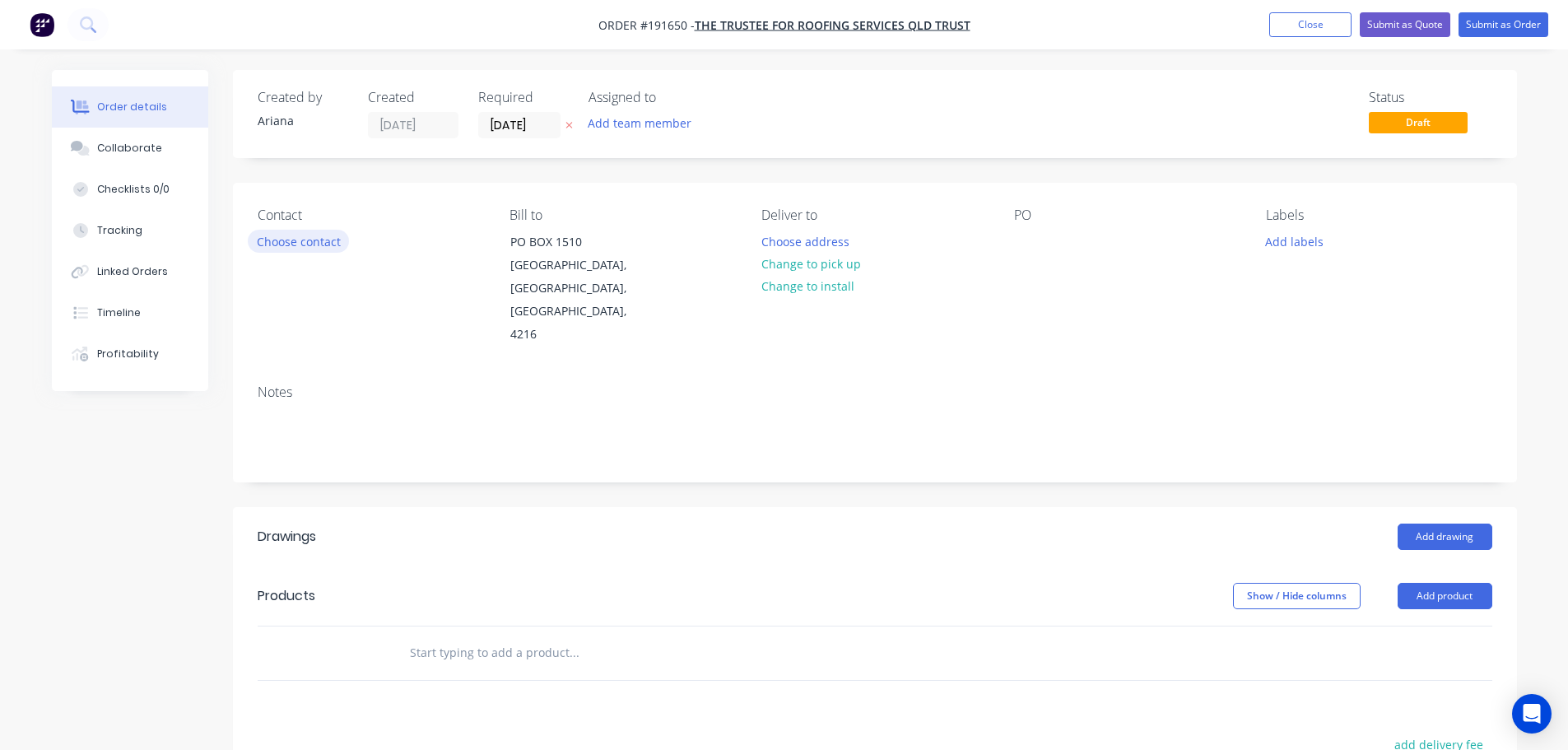
click at [266, 238] on button "Choose contact" at bounding box center [299, 241] width 101 height 22
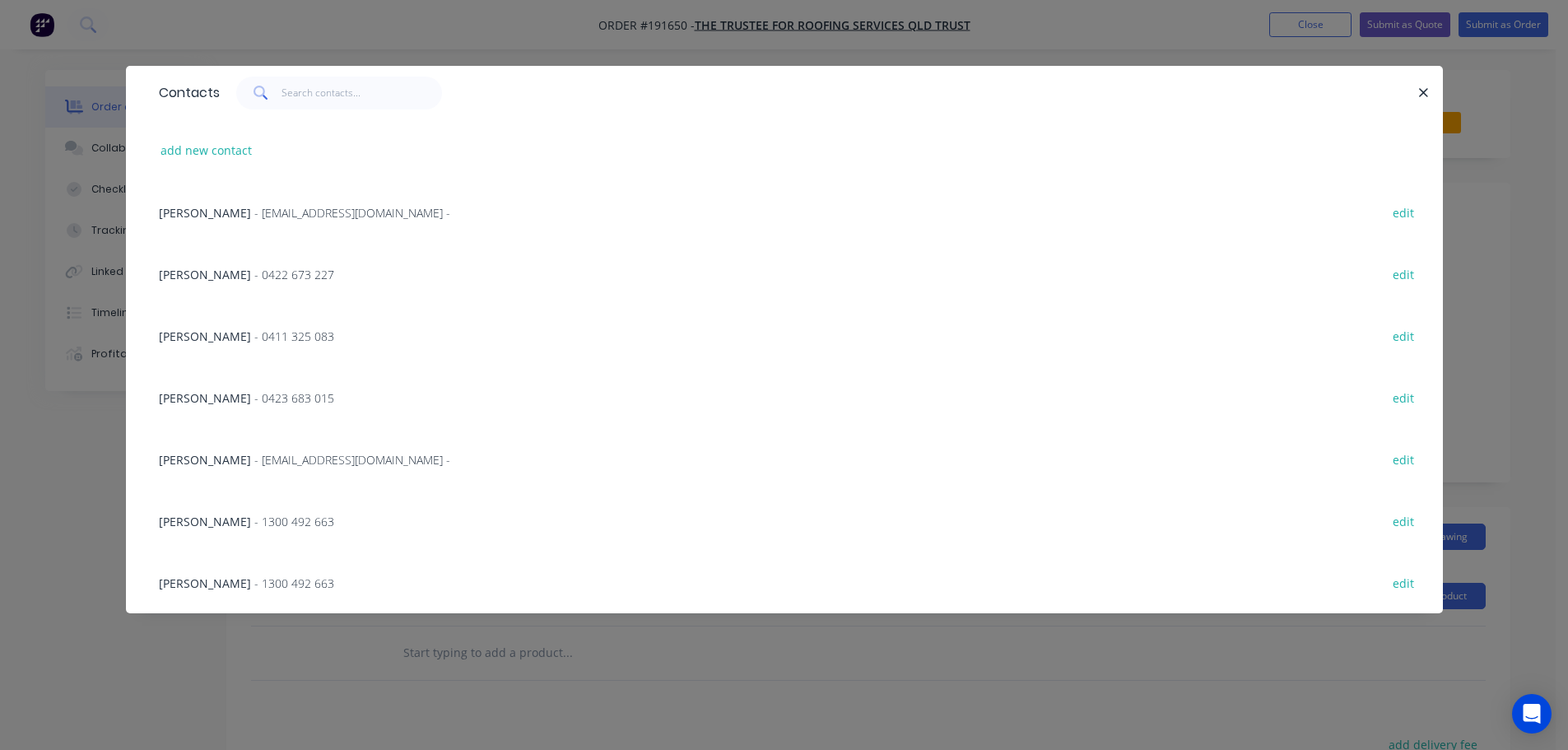
click at [255, 334] on span "- 0411 325 083" at bounding box center [294, 336] width 79 height 15
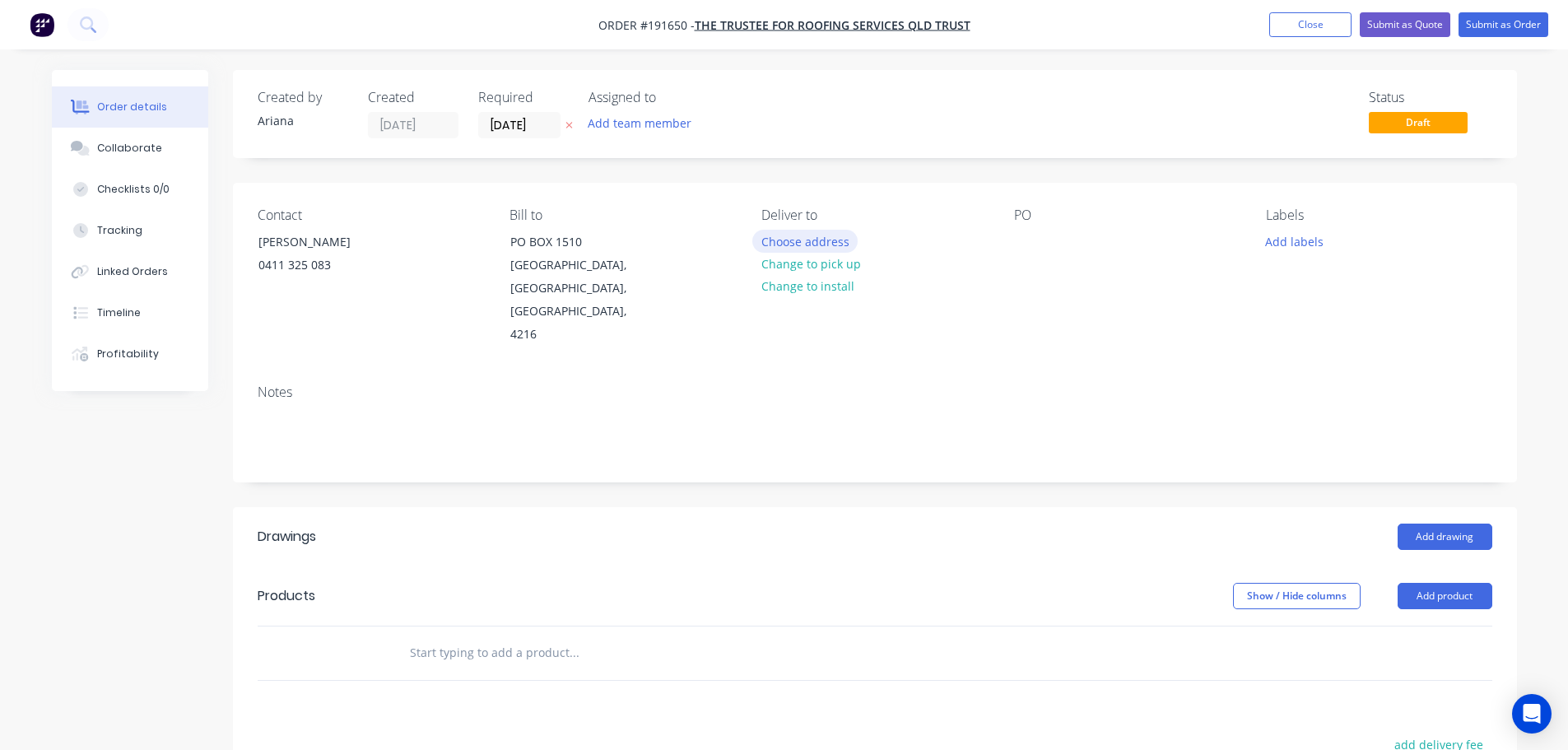
click at [814, 245] on button "Choose address" at bounding box center [805, 241] width 106 height 22
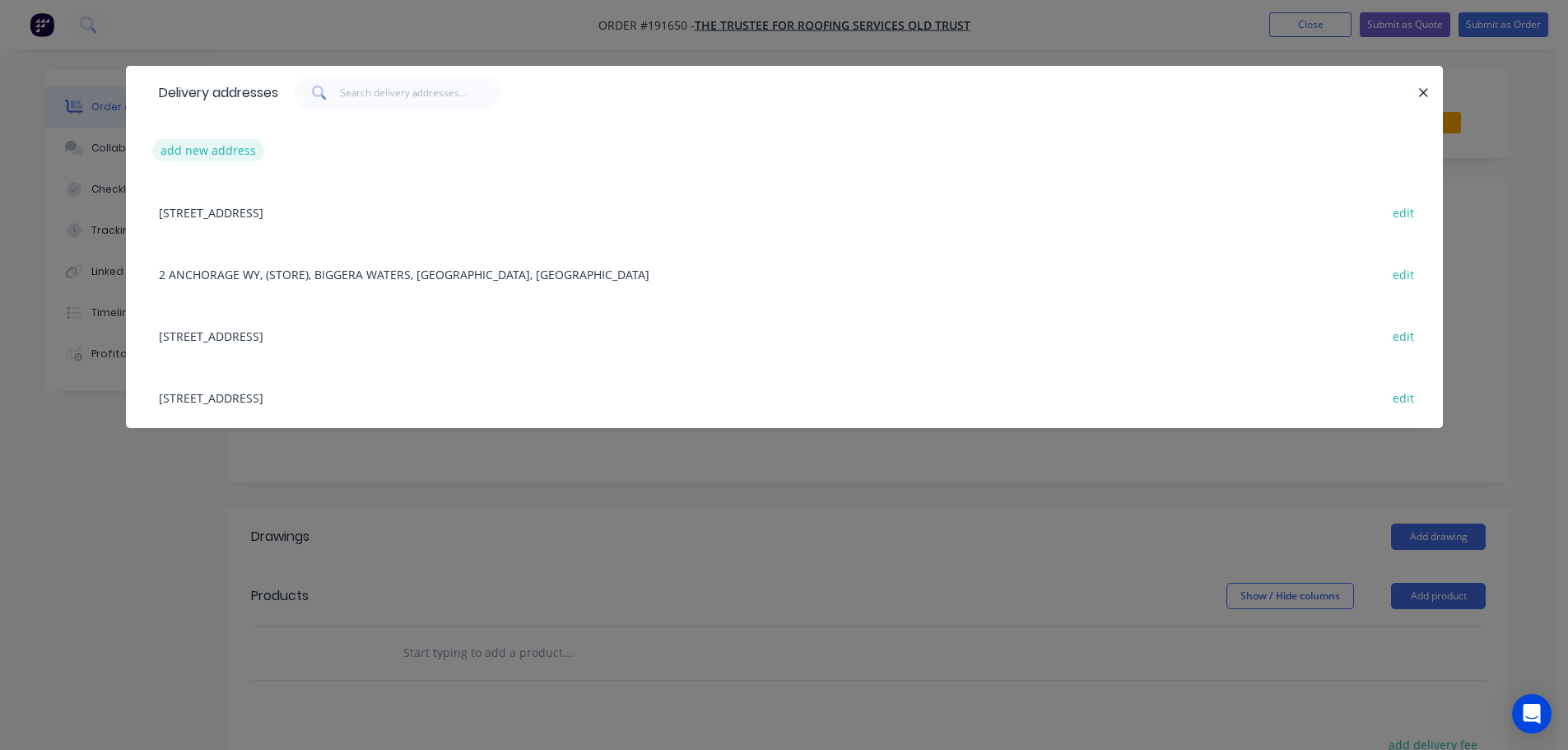
click at [211, 147] on button "add new address" at bounding box center [208, 151] width 112 height 22
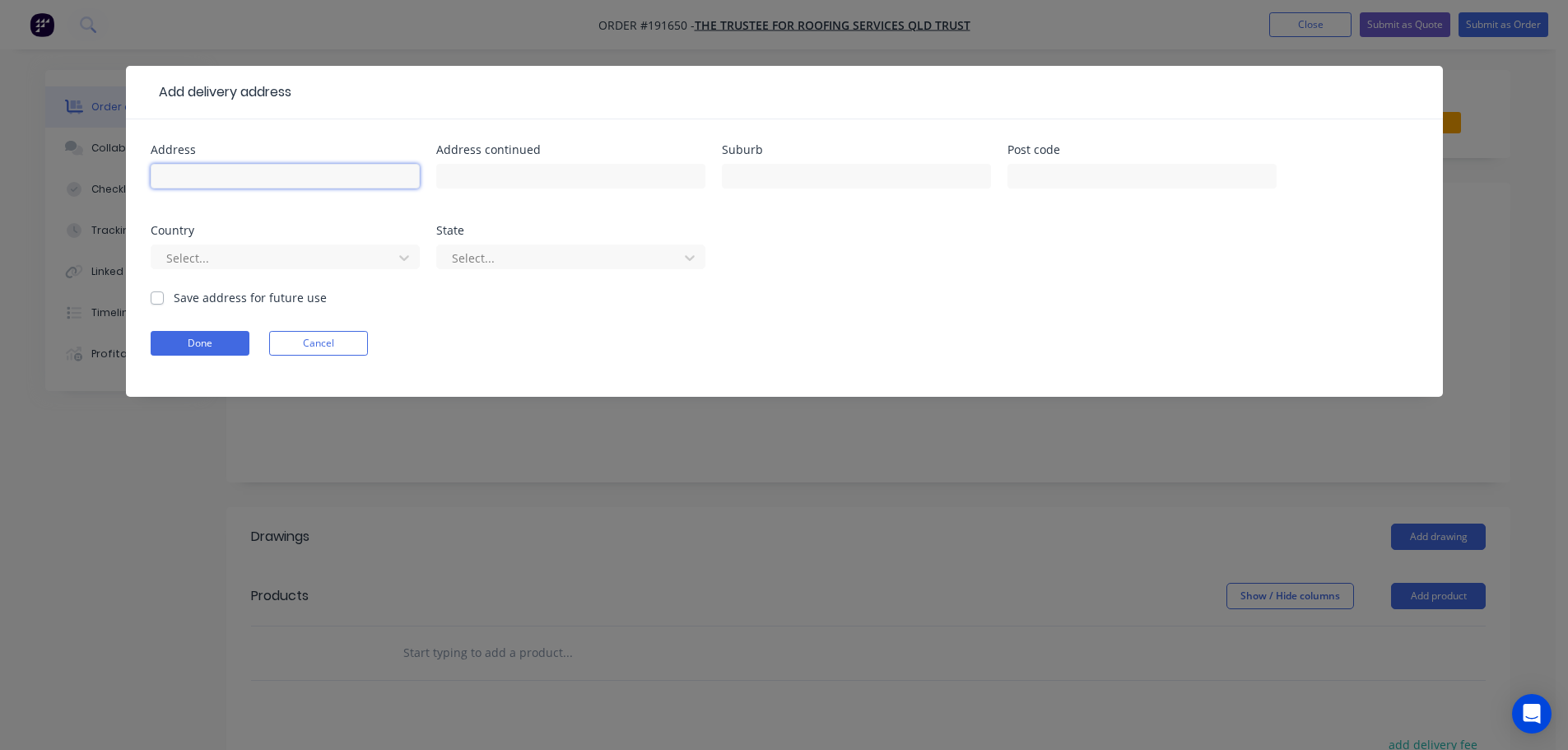
click at [210, 170] on input "text" at bounding box center [285, 176] width 269 height 25
type input "[STREET_ADDRESS][PERSON_NAME]"
type input "GATTON"
click at [1072, 179] on input "text" at bounding box center [1142, 176] width 269 height 25
type input "4343"
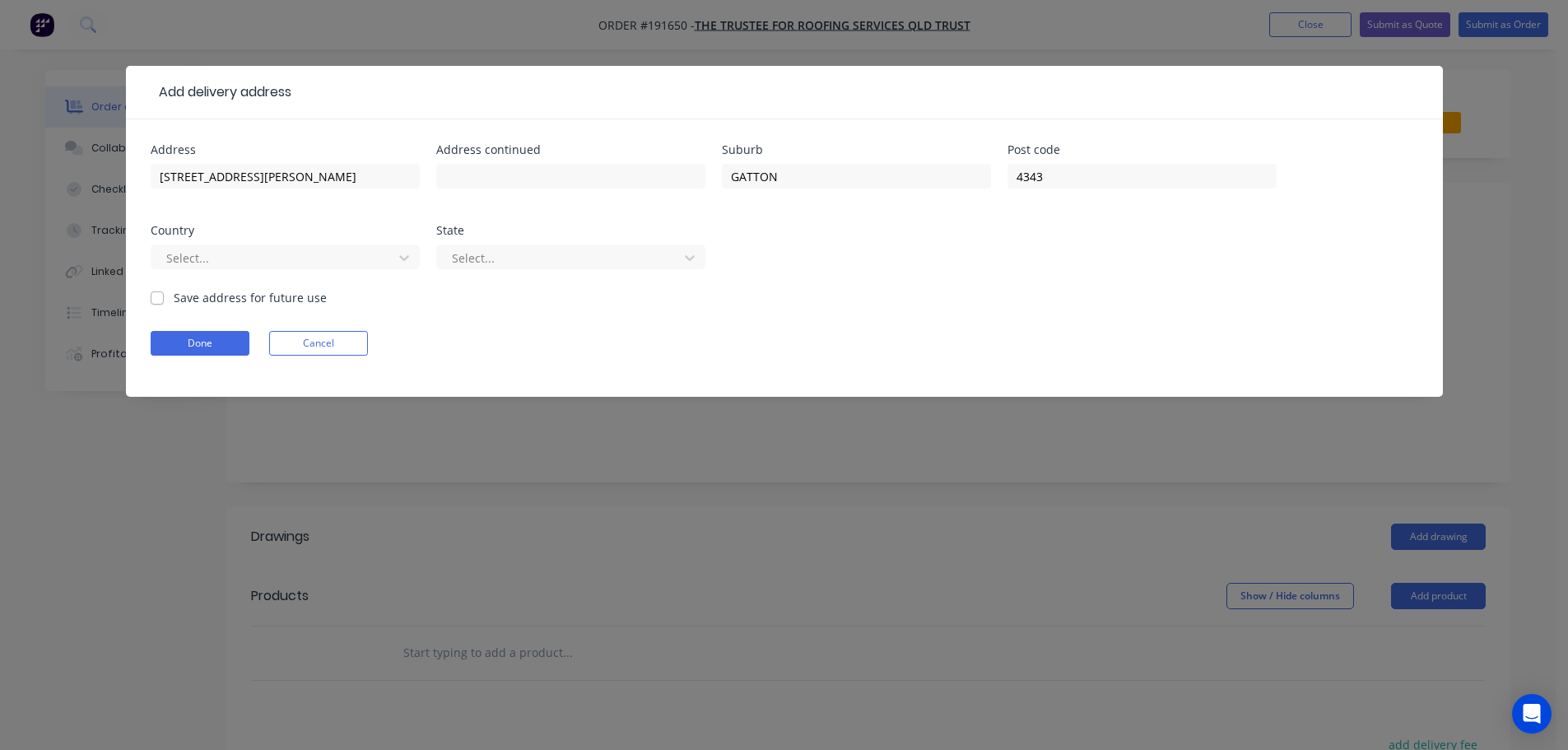
click at [1076, 276] on div "Address 130 SPENCER ST Address continued Suburb GATTON Post code 4343 Country S…" at bounding box center [784, 216] width 1268 height 145
click at [411, 260] on icon at bounding box center [403, 257] width 16 height 16
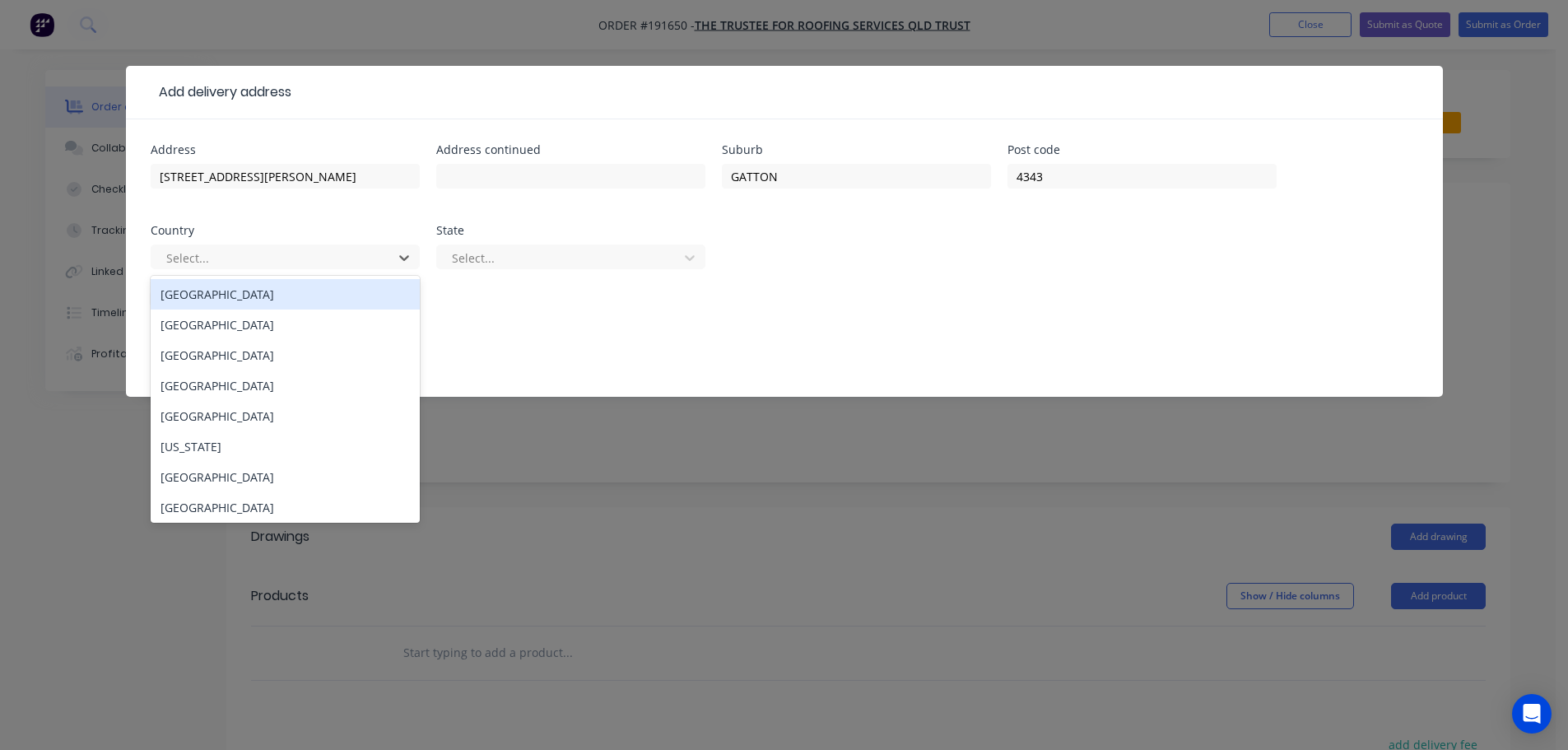
click at [348, 298] on div "[GEOGRAPHIC_DATA]" at bounding box center [285, 294] width 269 height 30
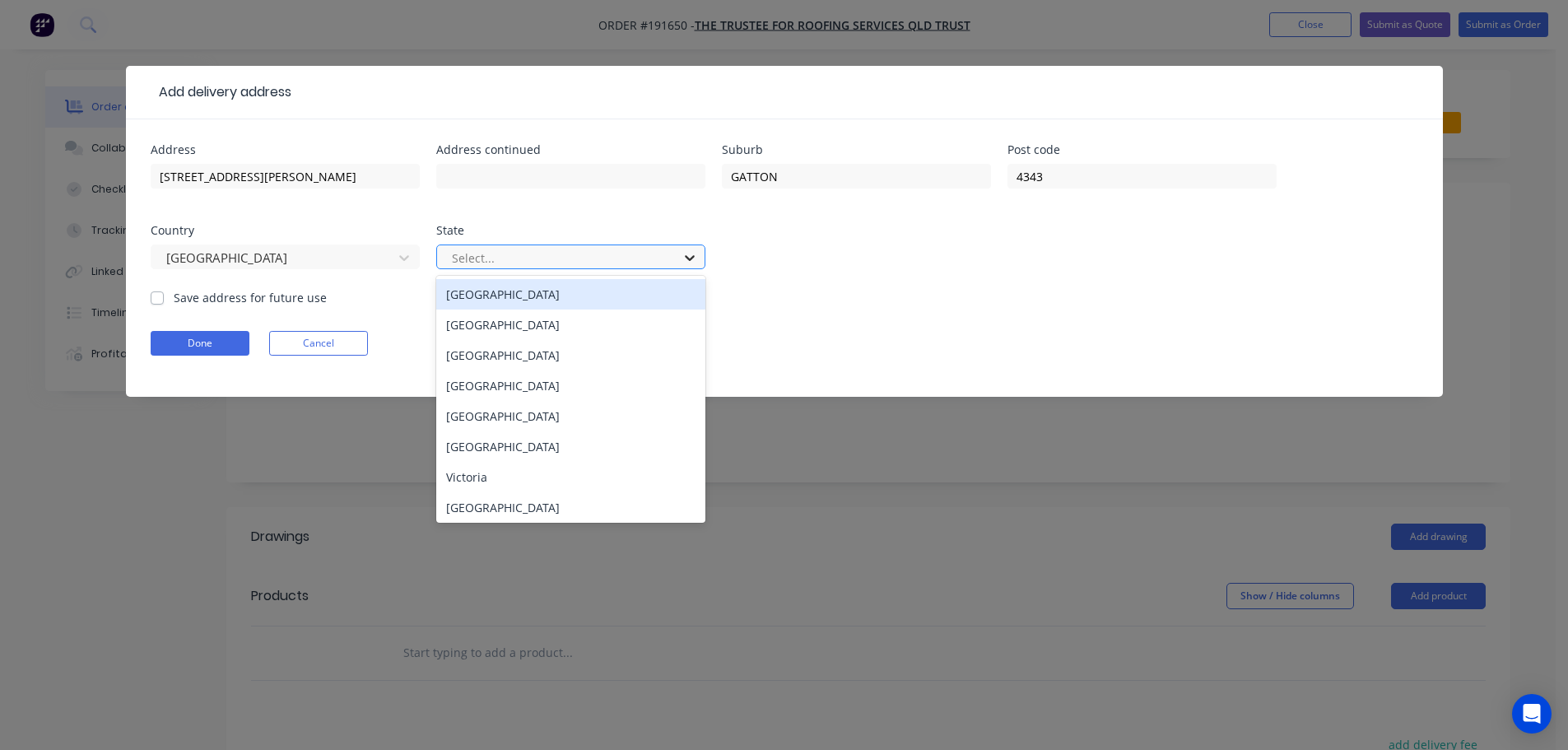
click at [694, 260] on icon at bounding box center [689, 257] width 16 height 16
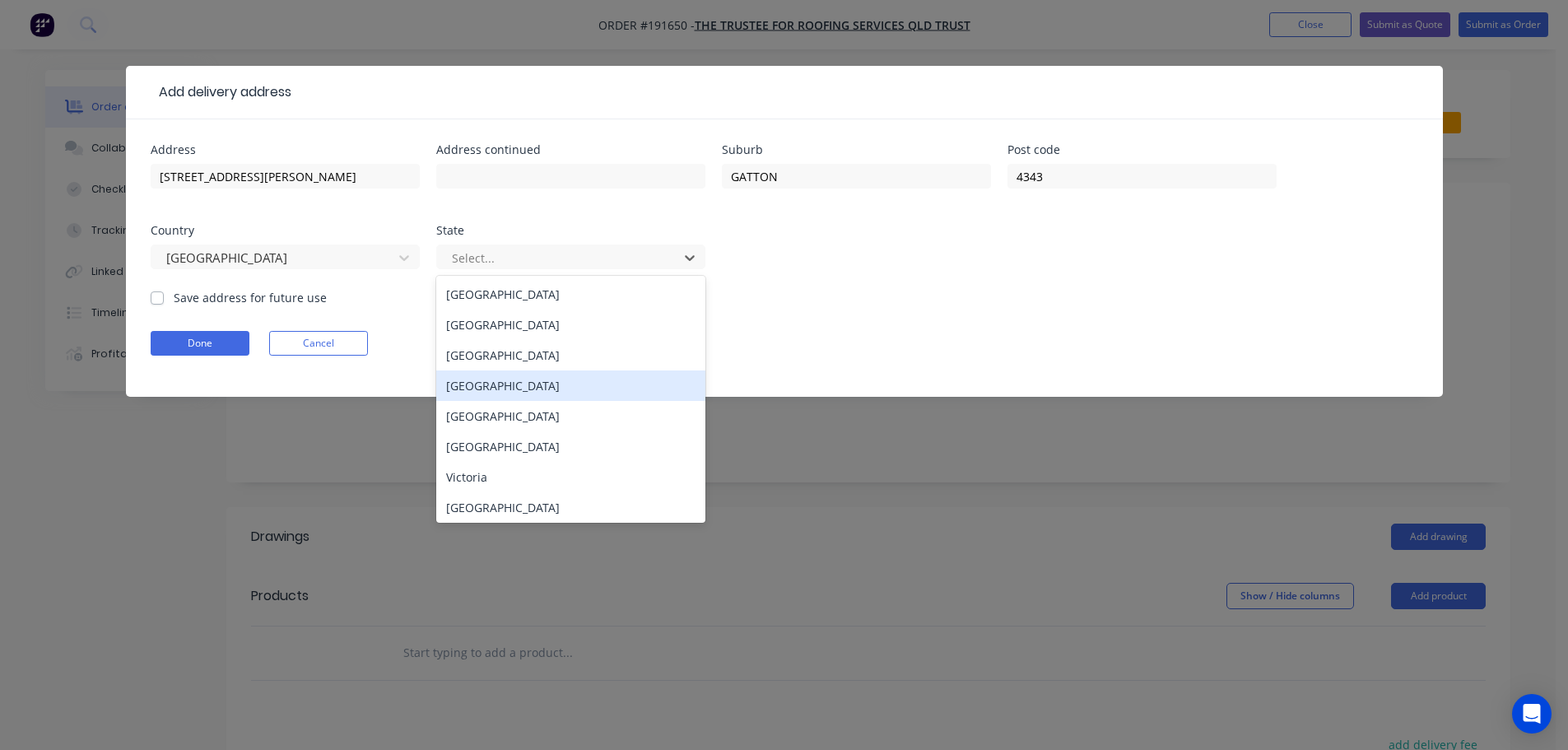
click at [513, 389] on div "[GEOGRAPHIC_DATA]" at bounding box center [571, 386] width 269 height 30
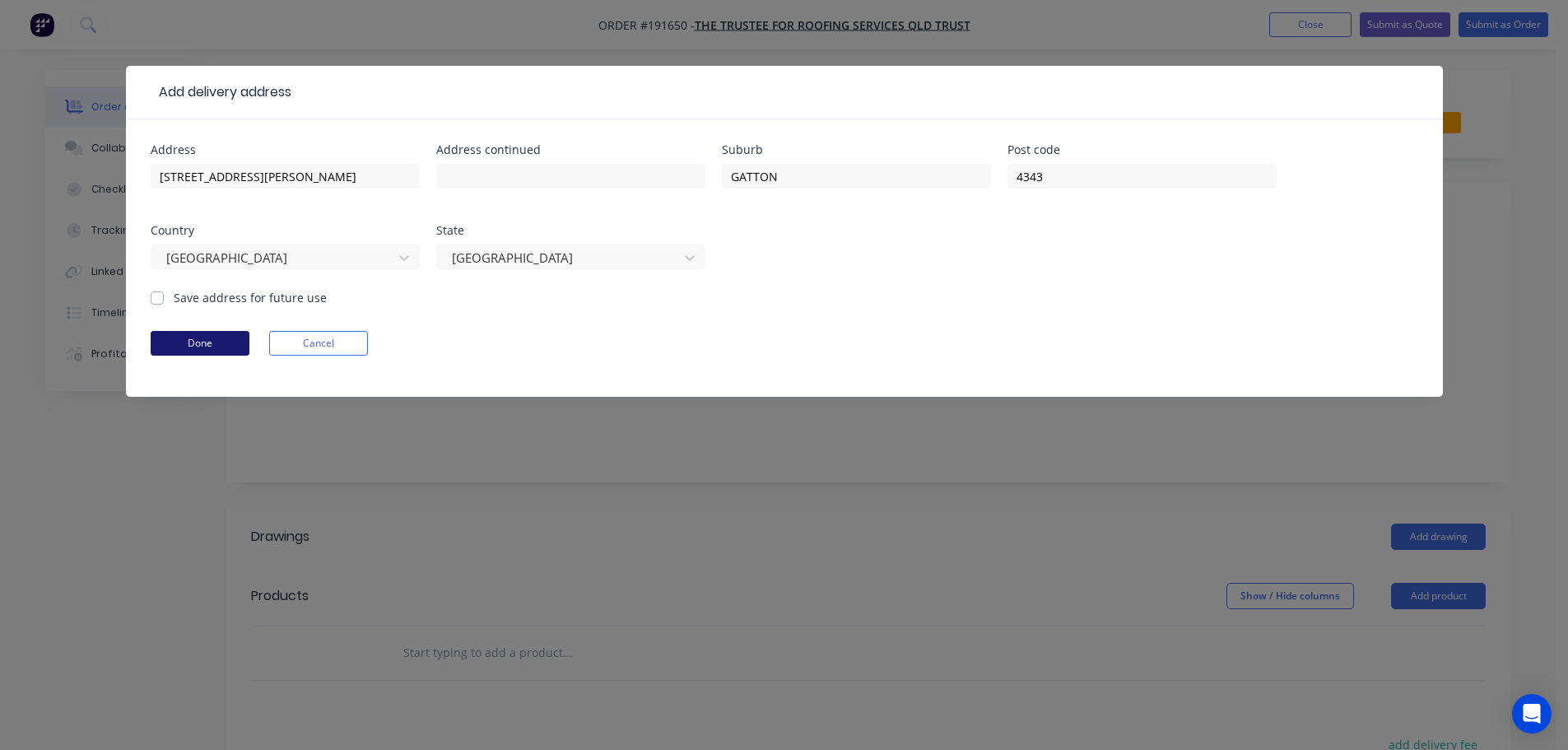
click at [198, 346] on button "Done" at bounding box center [200, 342] width 99 height 25
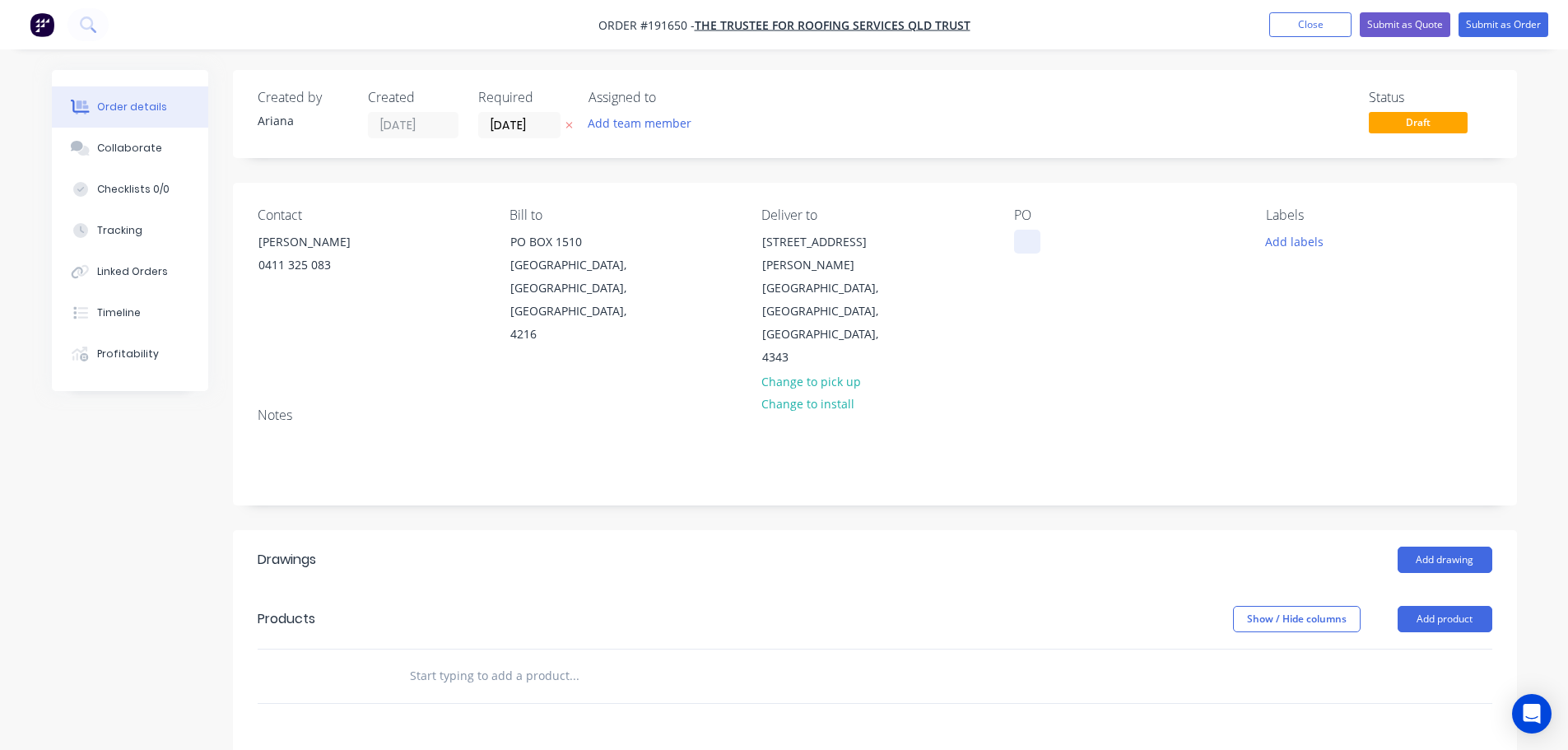
click at [1030, 241] on div at bounding box center [1027, 242] width 26 height 24
click at [1135, 318] on div "PO 29128" at bounding box center [1127, 288] width 226 height 162
click at [1434, 605] on button "Add product" at bounding box center [1445, 618] width 95 height 26
click at [1412, 649] on div "Product catalogue" at bounding box center [1414, 660] width 127 height 24
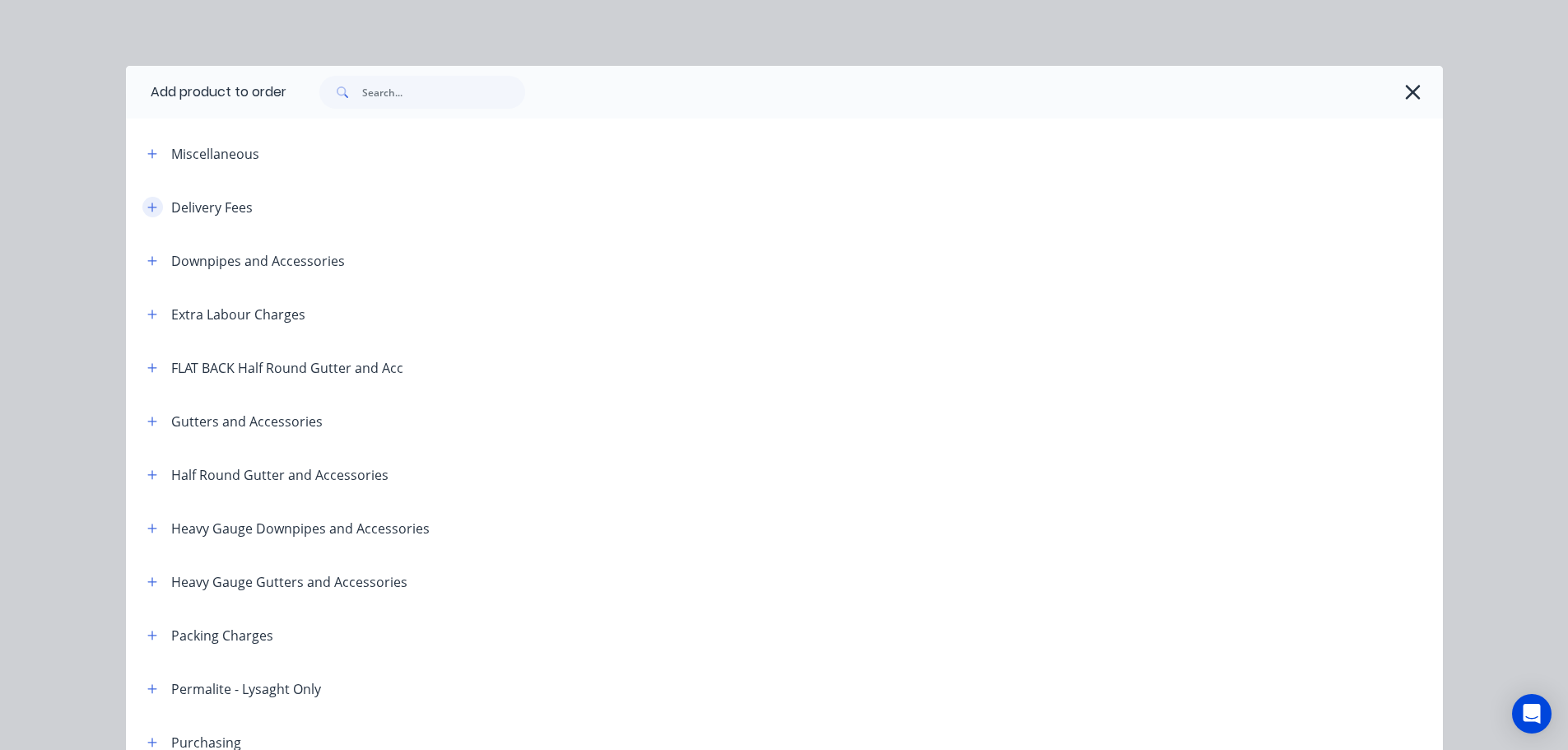
click at [147, 205] on icon "button" at bounding box center [152, 207] width 10 height 12
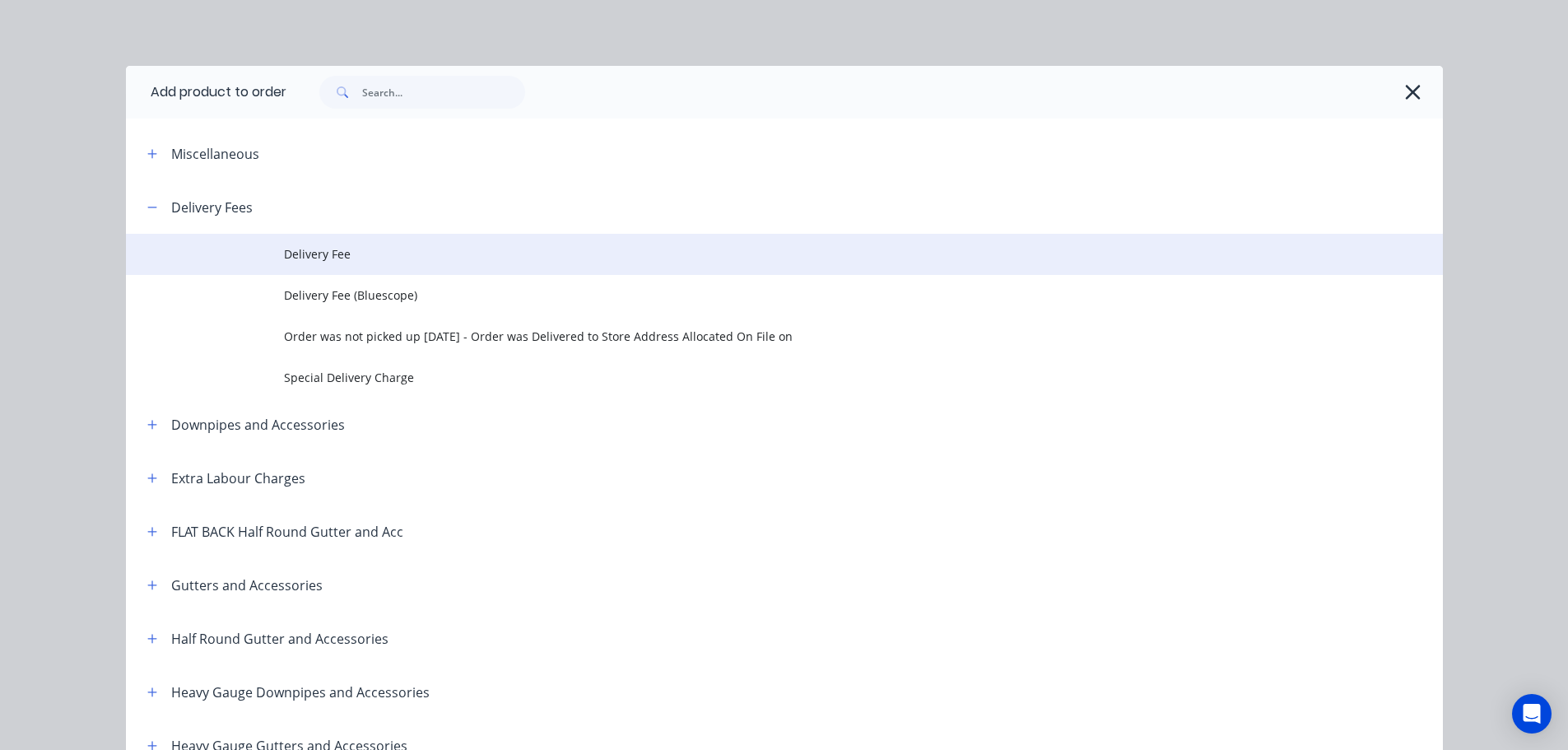
click at [434, 261] on span "Delivery Fee" at bounding box center [748, 254] width 927 height 17
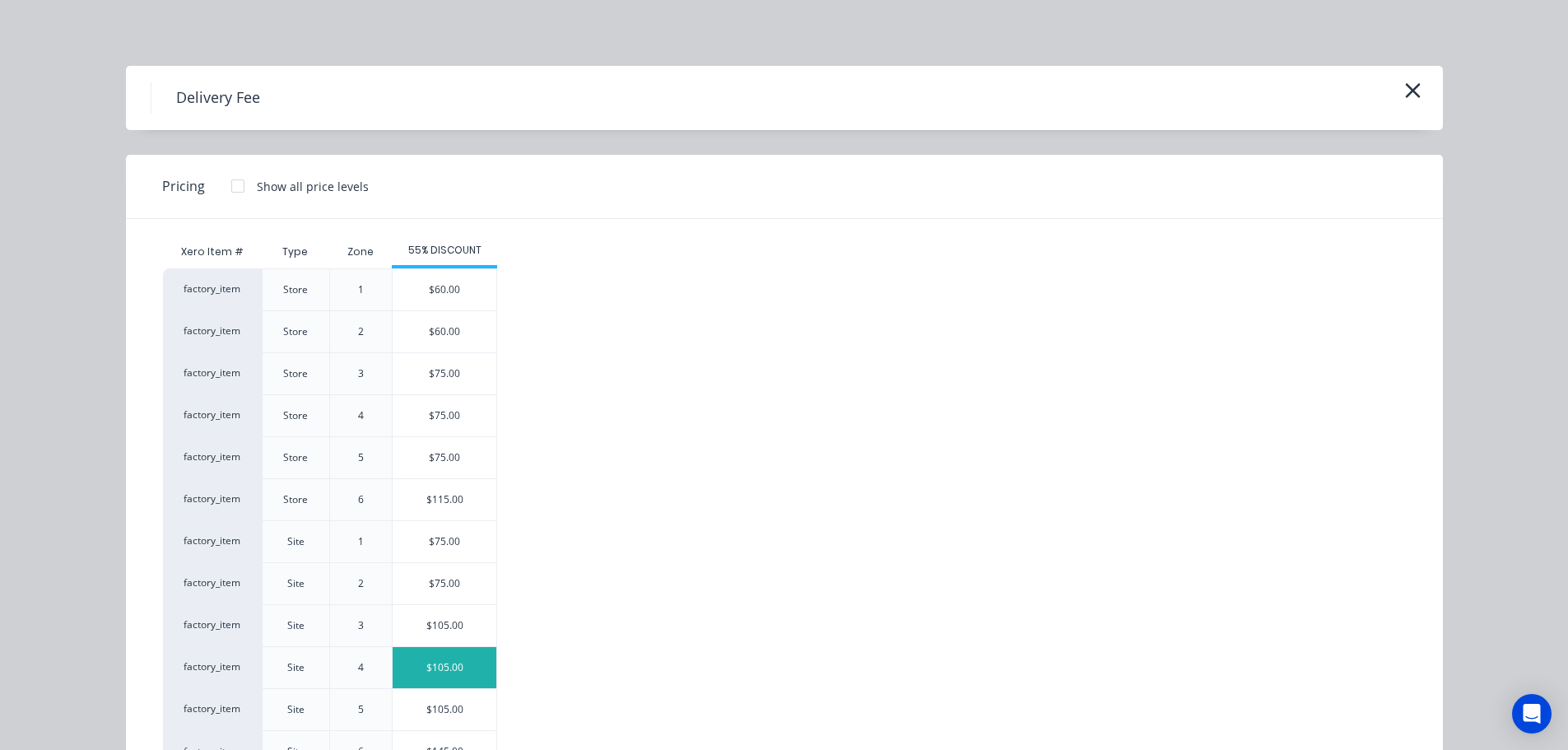
click at [452, 667] on div "$105.00" at bounding box center [444, 667] width 104 height 41
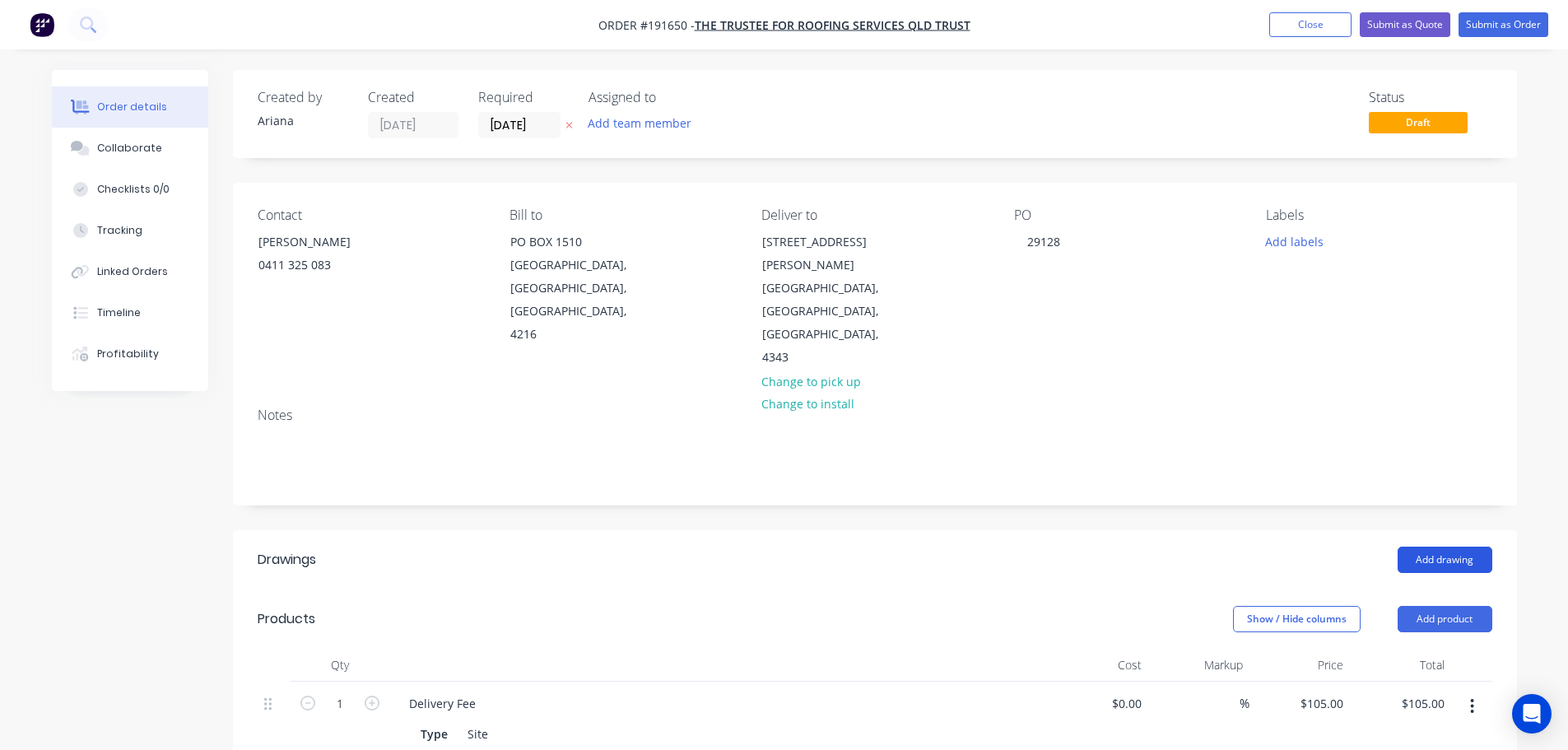
click at [1456, 546] on button "Add drawing" at bounding box center [1445, 559] width 95 height 26
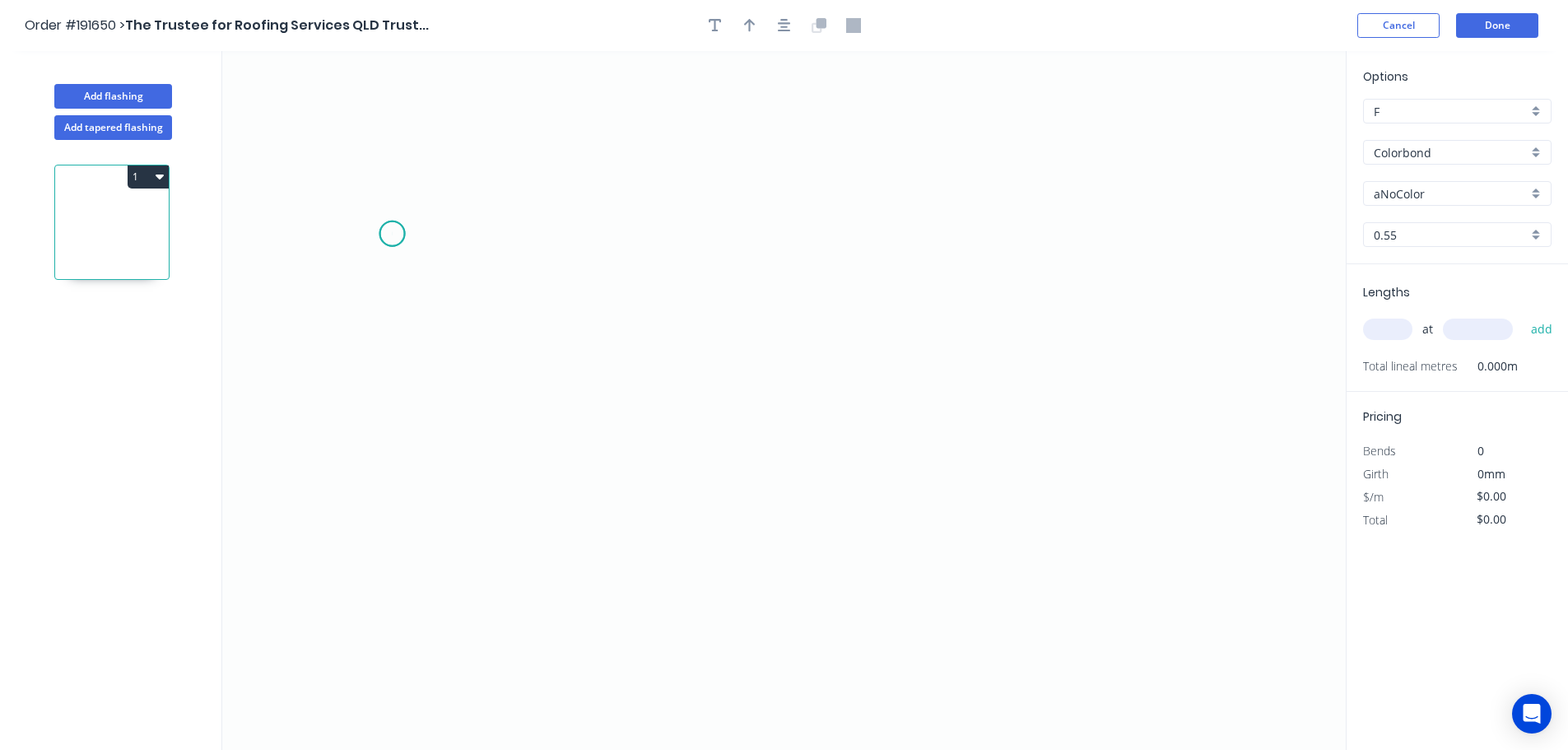
click at [392, 233] on icon "0" at bounding box center [784, 400] width 1124 height 698
click at [392, 140] on icon "0" at bounding box center [784, 400] width 1124 height 698
click at [513, 132] on icon "0 ?" at bounding box center [784, 400] width 1124 height 698
click at [507, 311] on icon "0 ? ?" at bounding box center [784, 400] width 1124 height 698
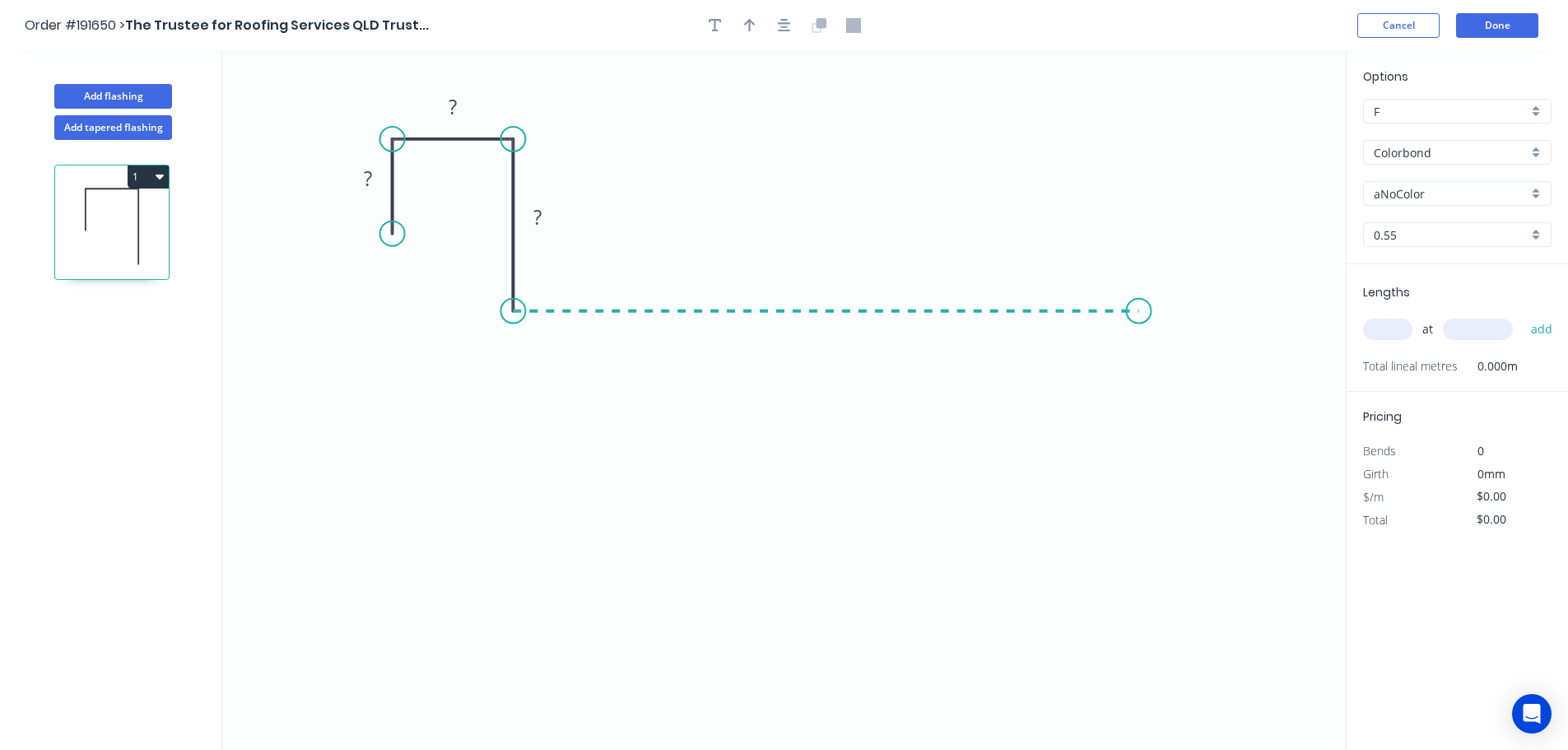
click at [1139, 313] on icon "0 ? ? ?" at bounding box center [784, 400] width 1124 height 698
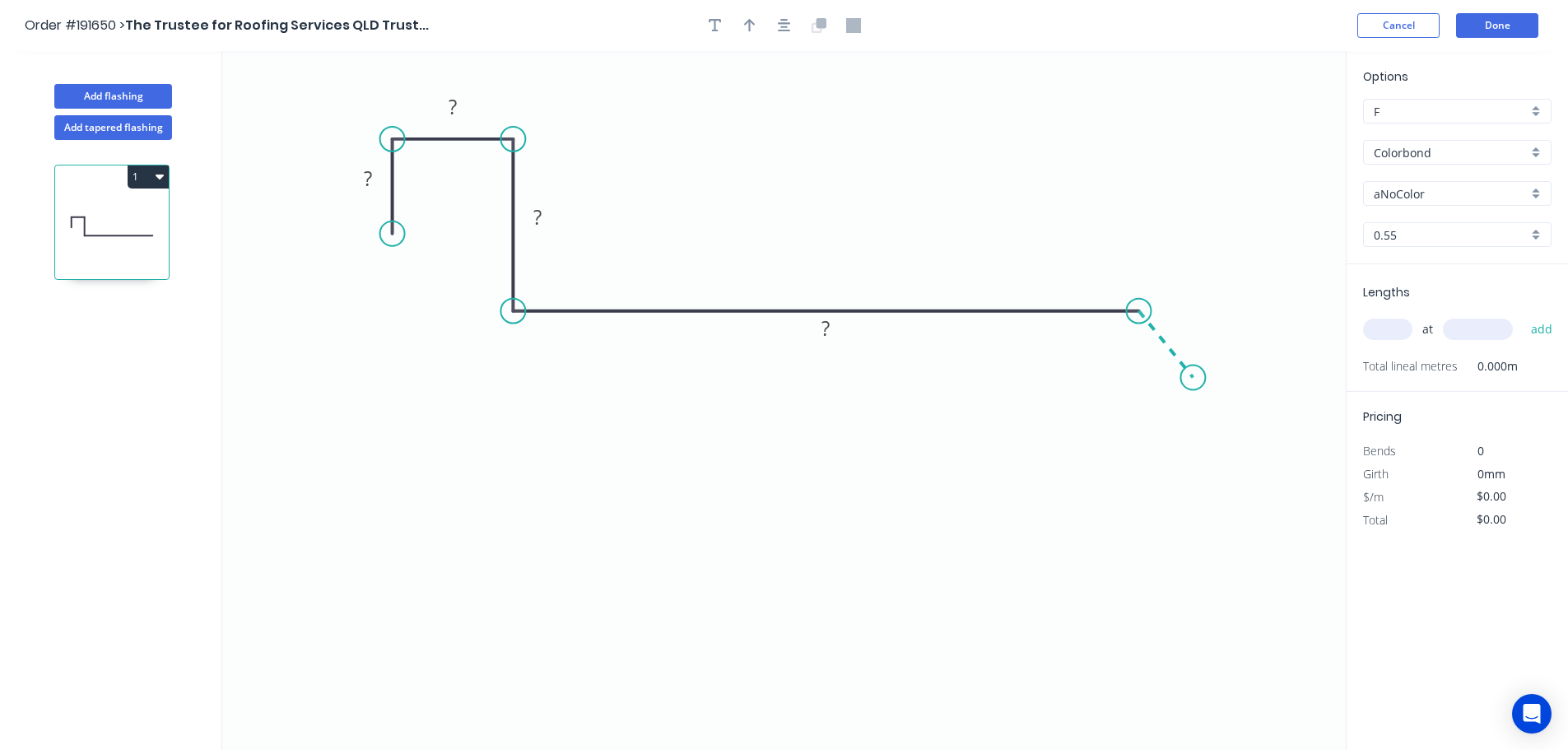
click at [1193, 378] on icon "0 ? ? ? ?" at bounding box center [784, 400] width 1124 height 698
click at [1193, 378] on circle at bounding box center [1192, 377] width 25 height 25
click at [371, 173] on tspan "?" at bounding box center [368, 178] width 8 height 27
click at [718, 146] on icon "0 15 30 30 985 20 135 º" at bounding box center [784, 400] width 1124 height 698
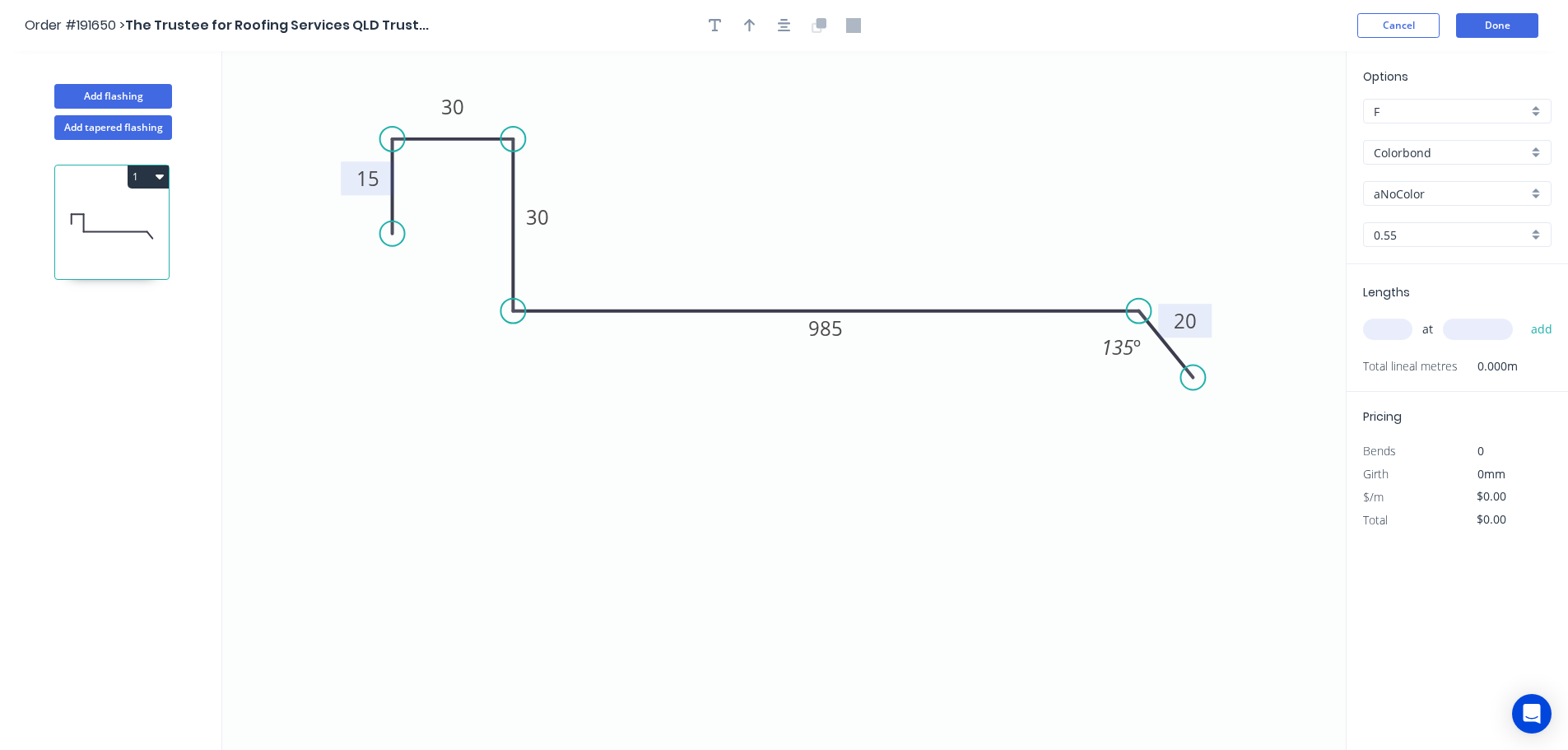
type input "$30.83"
click at [751, 25] on icon "button" at bounding box center [750, 25] width 12 height 15
drag, startPoint x: 1094, startPoint y: 170, endPoint x: 834, endPoint y: 184, distance: 260.4
click at [834, 184] on icon at bounding box center [834, 166] width 15 height 52
click at [1531, 193] on div "aNoColor" at bounding box center [1457, 193] width 189 height 25
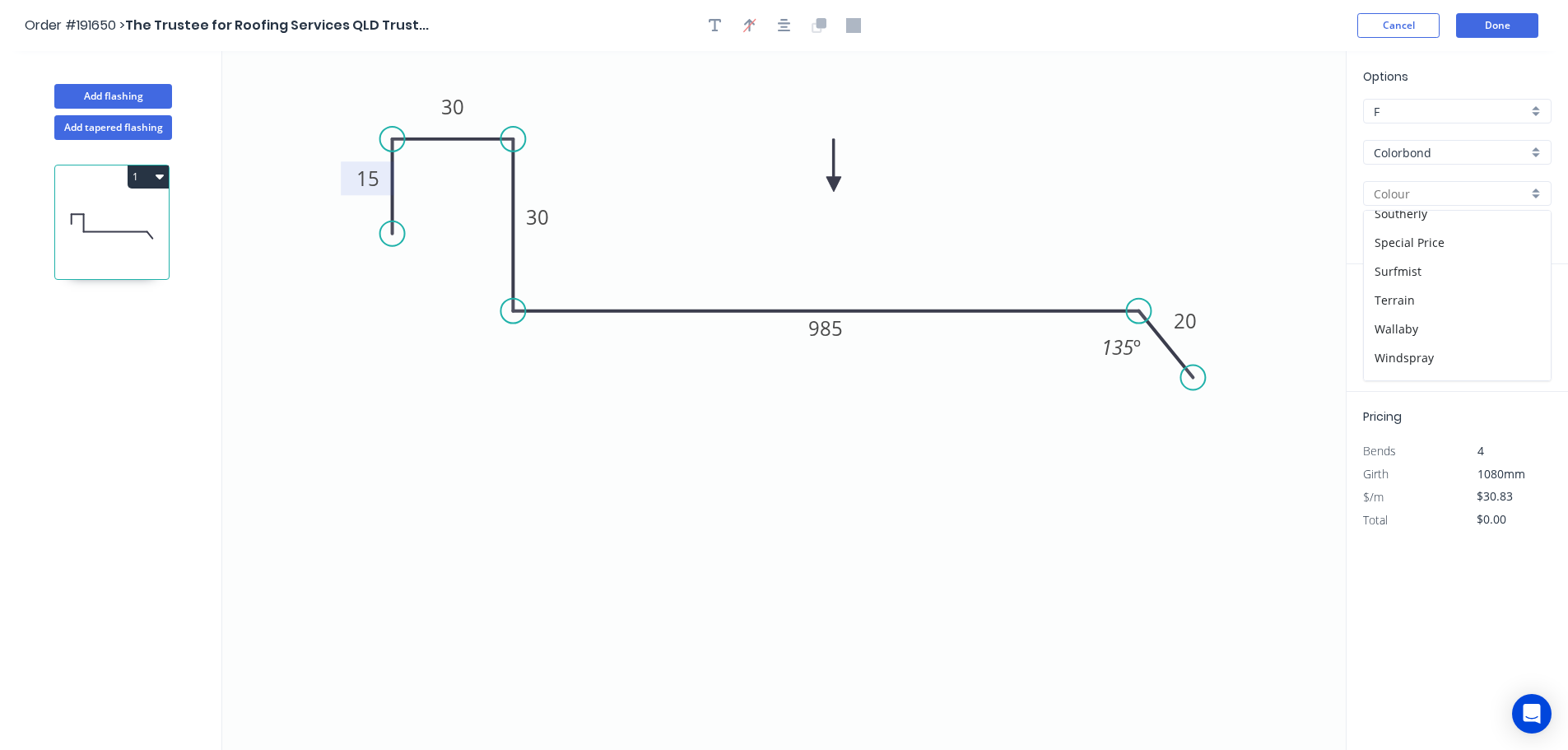
scroll to position [637, 0]
click at [1458, 230] on div "Surfmist" at bounding box center [1457, 222] width 187 height 29
type input "Surfmist"
click at [1396, 331] on input "text" at bounding box center [1388, 329] width 49 height 21
type input "1"
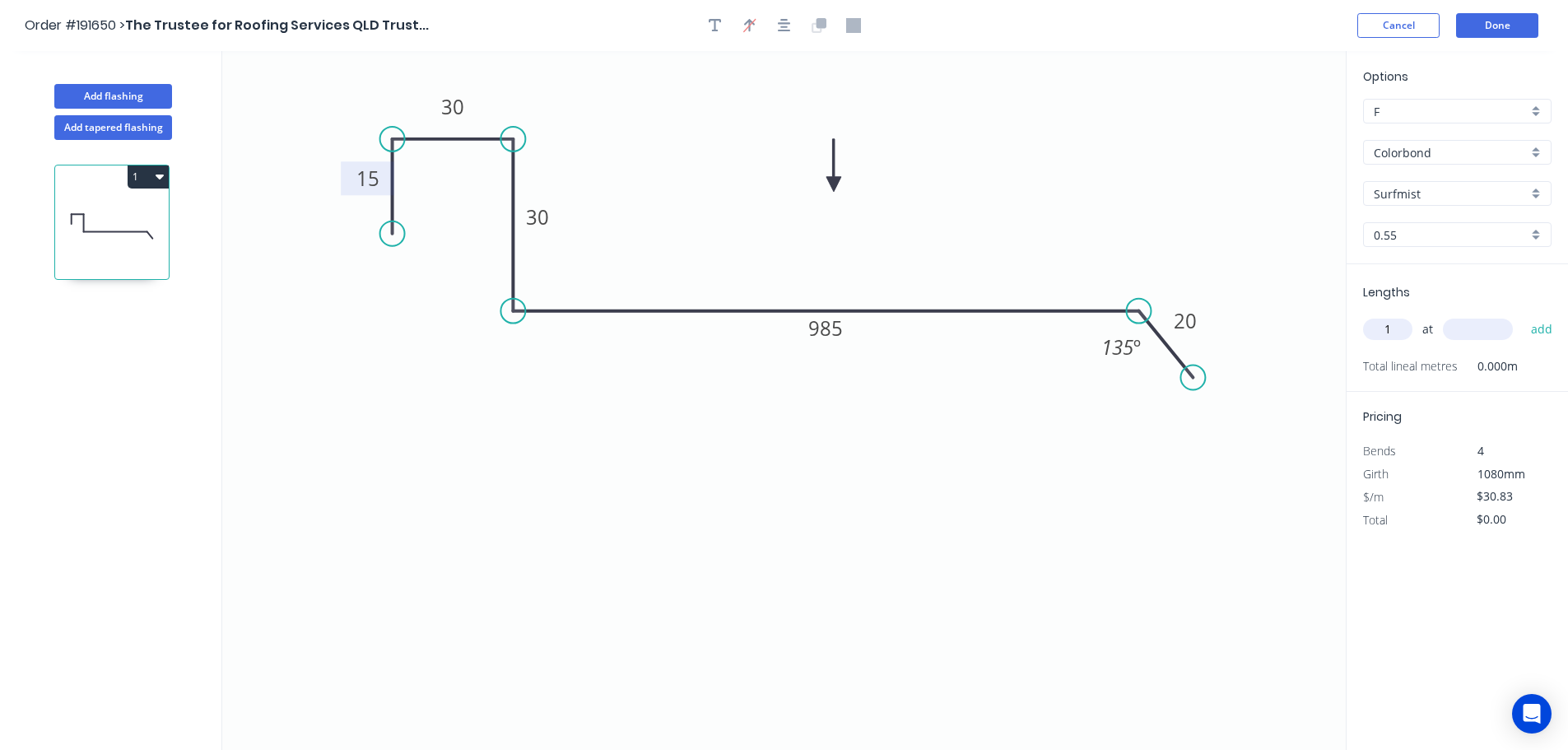
click at [1494, 332] on input "text" at bounding box center [1478, 329] width 70 height 21
type input "3200"
click at [1523, 315] on button "add" at bounding box center [1543, 329] width 39 height 28
click at [157, 180] on icon "button" at bounding box center [160, 177] width 8 height 14
click at [118, 230] on button "Duplicate" at bounding box center [90, 217] width 156 height 33
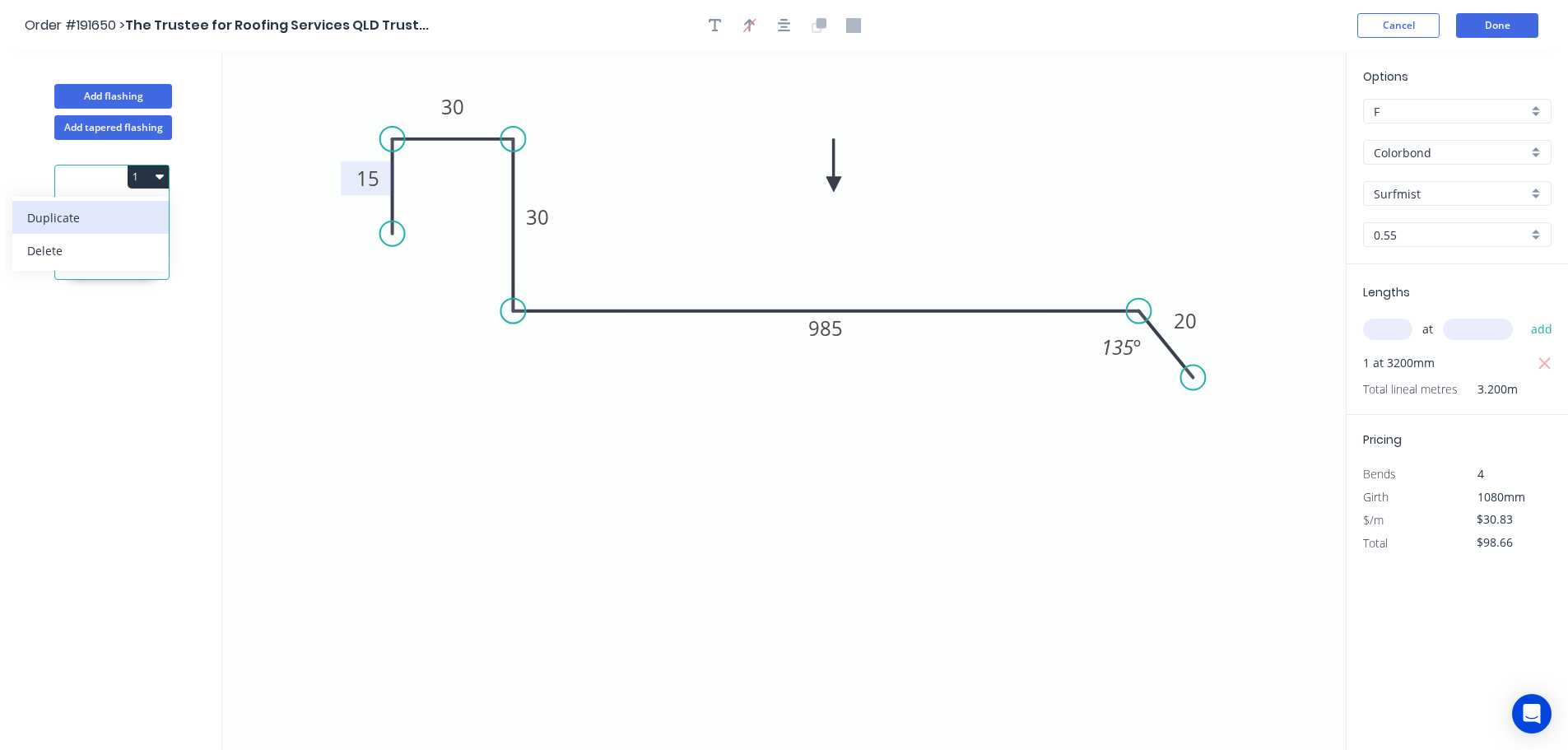
type input "$0.00"
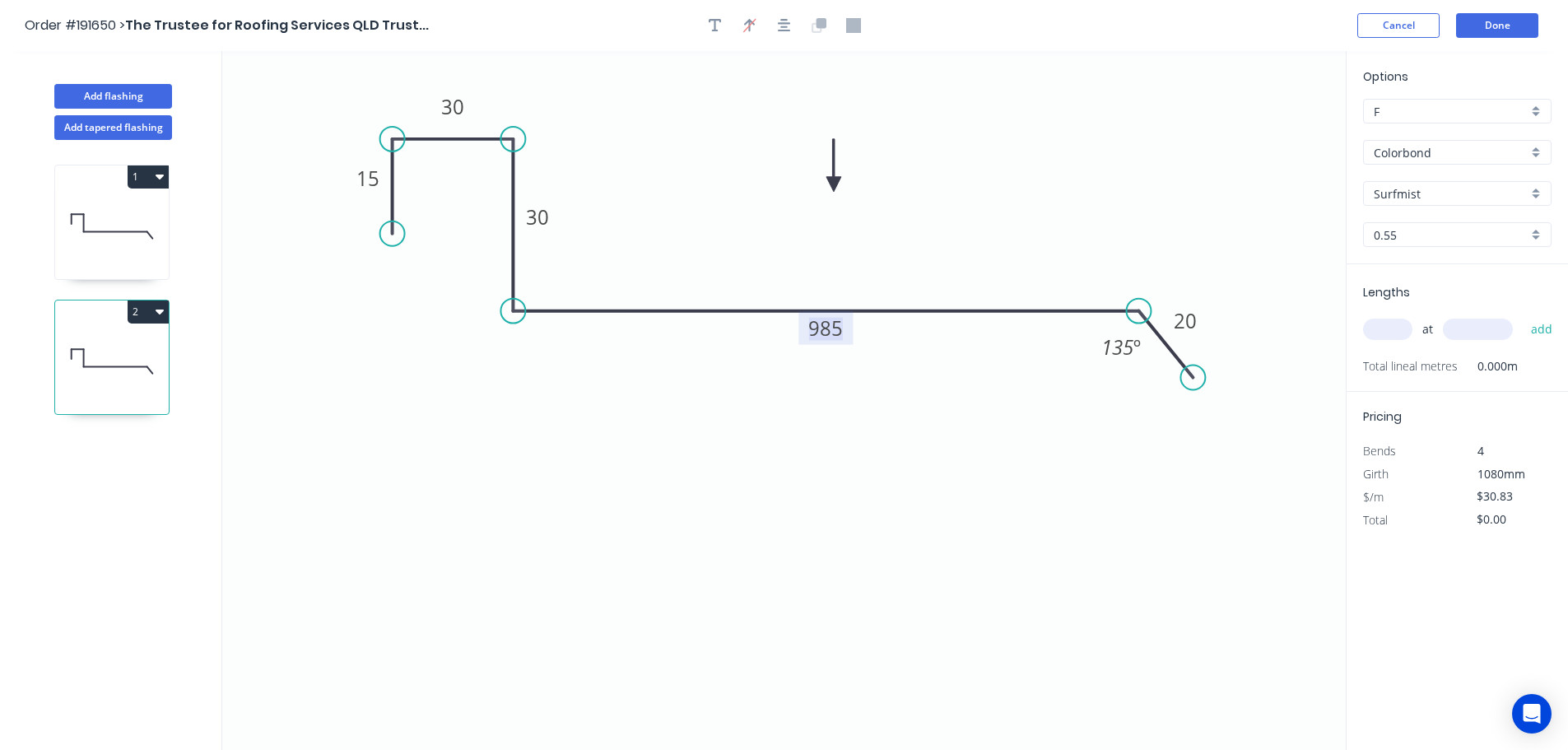
click at [839, 326] on tspan "985" at bounding box center [825, 328] width 35 height 27
click at [1068, 250] on icon "0 15 30 30 915 20 135 º" at bounding box center [784, 400] width 1124 height 698
click at [1409, 331] on input "text" at bounding box center [1388, 329] width 49 height 21
type input "2"
click at [1484, 328] on input "text" at bounding box center [1478, 329] width 70 height 21
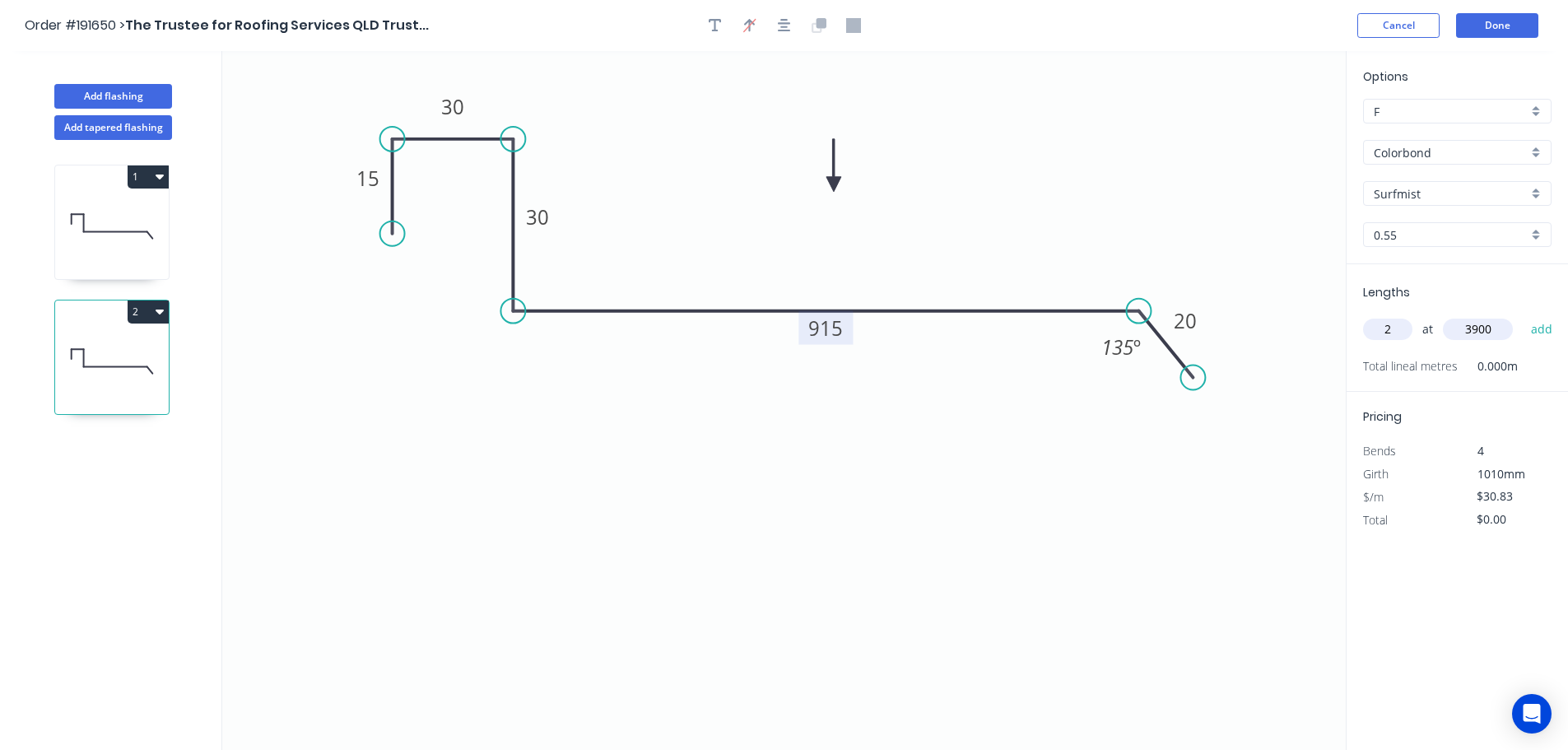
type input "3900"
click at [1523, 315] on button "add" at bounding box center [1543, 329] width 39 height 28
type input "$240.47"
type input "2"
click at [1484, 328] on input "text" at bounding box center [1478, 329] width 70 height 21
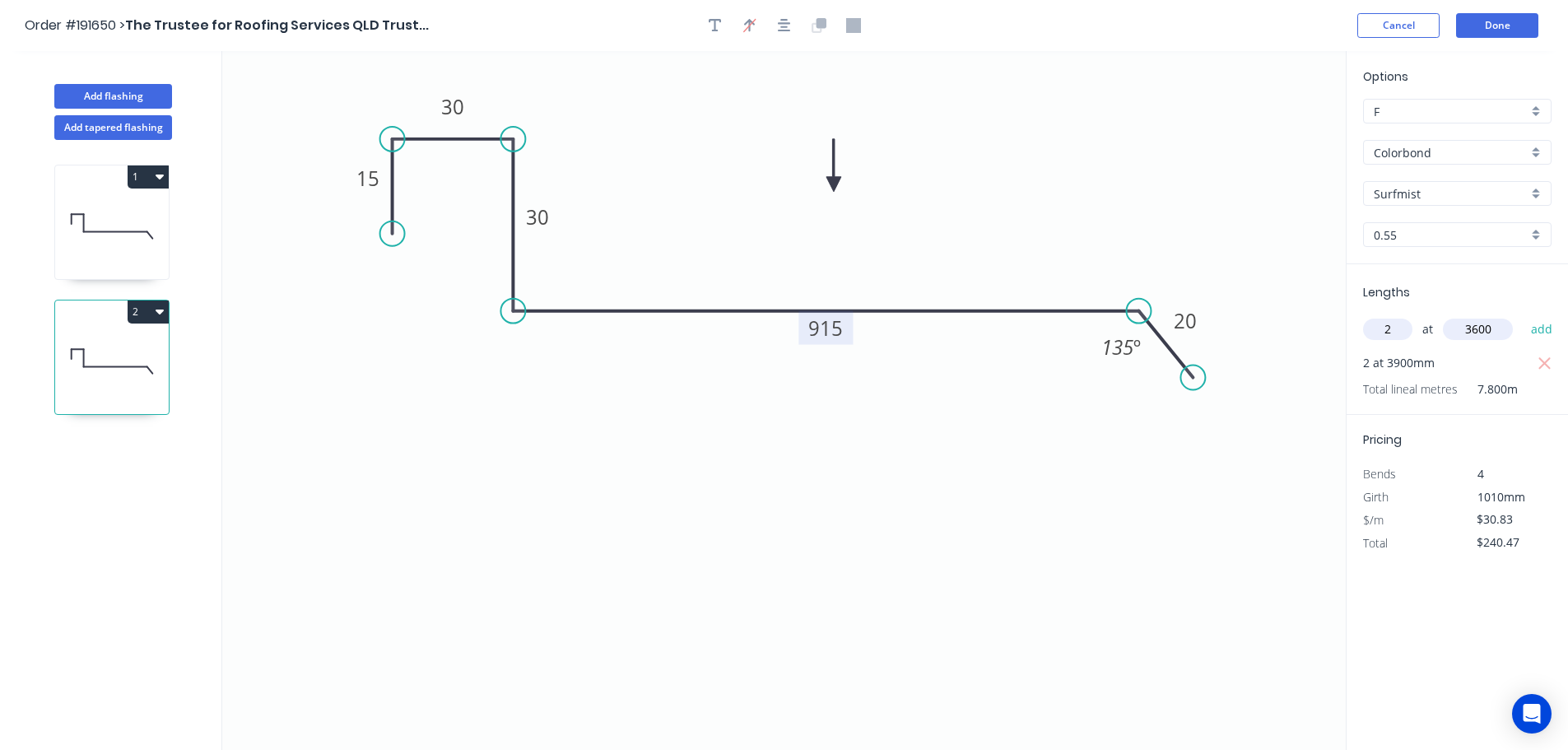
type input "3600"
click at [1523, 315] on button "add" at bounding box center [1543, 329] width 39 height 28
click at [150, 315] on button "2" at bounding box center [148, 311] width 41 height 23
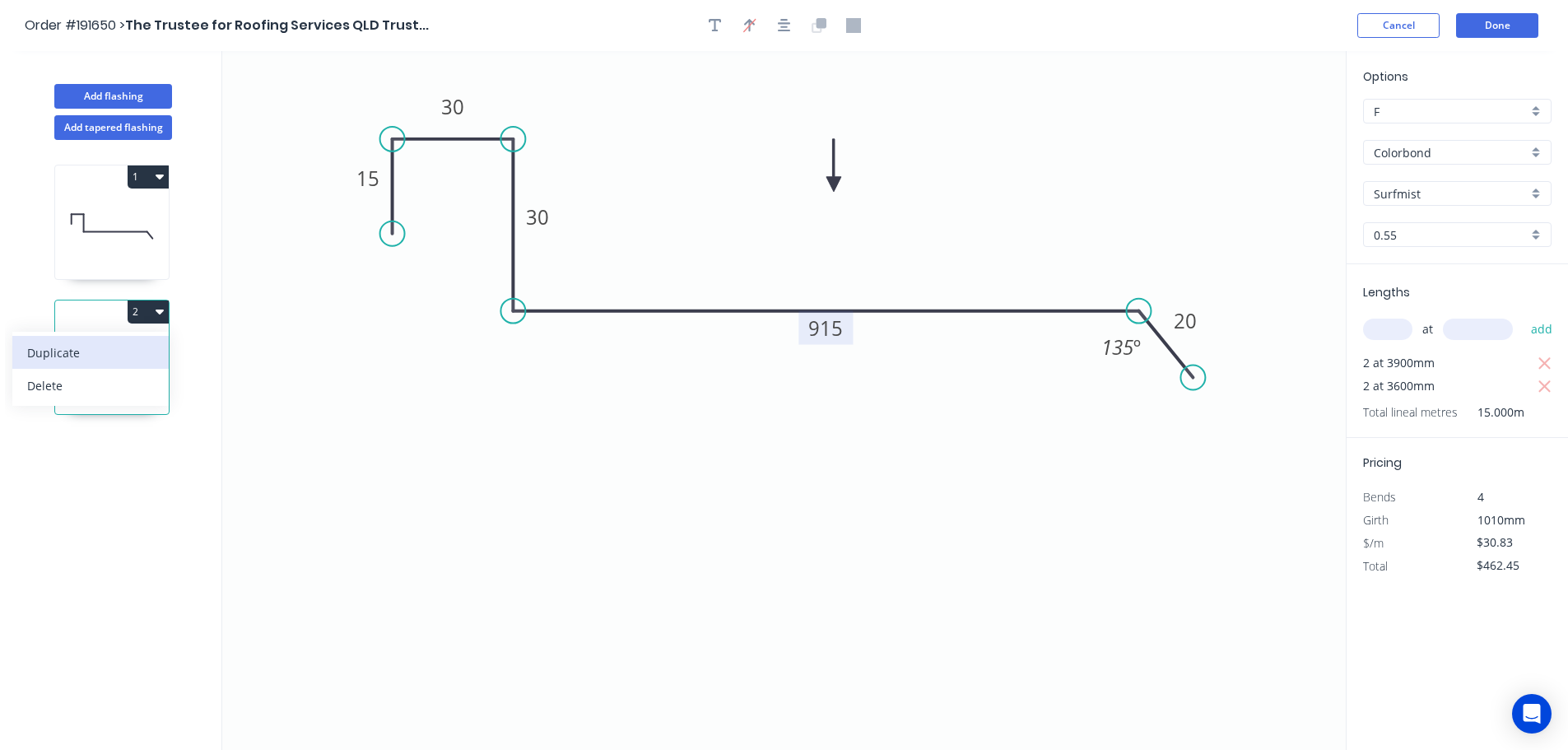
click at [130, 351] on div "Duplicate" at bounding box center [90, 353] width 127 height 24
type input "$0.00"
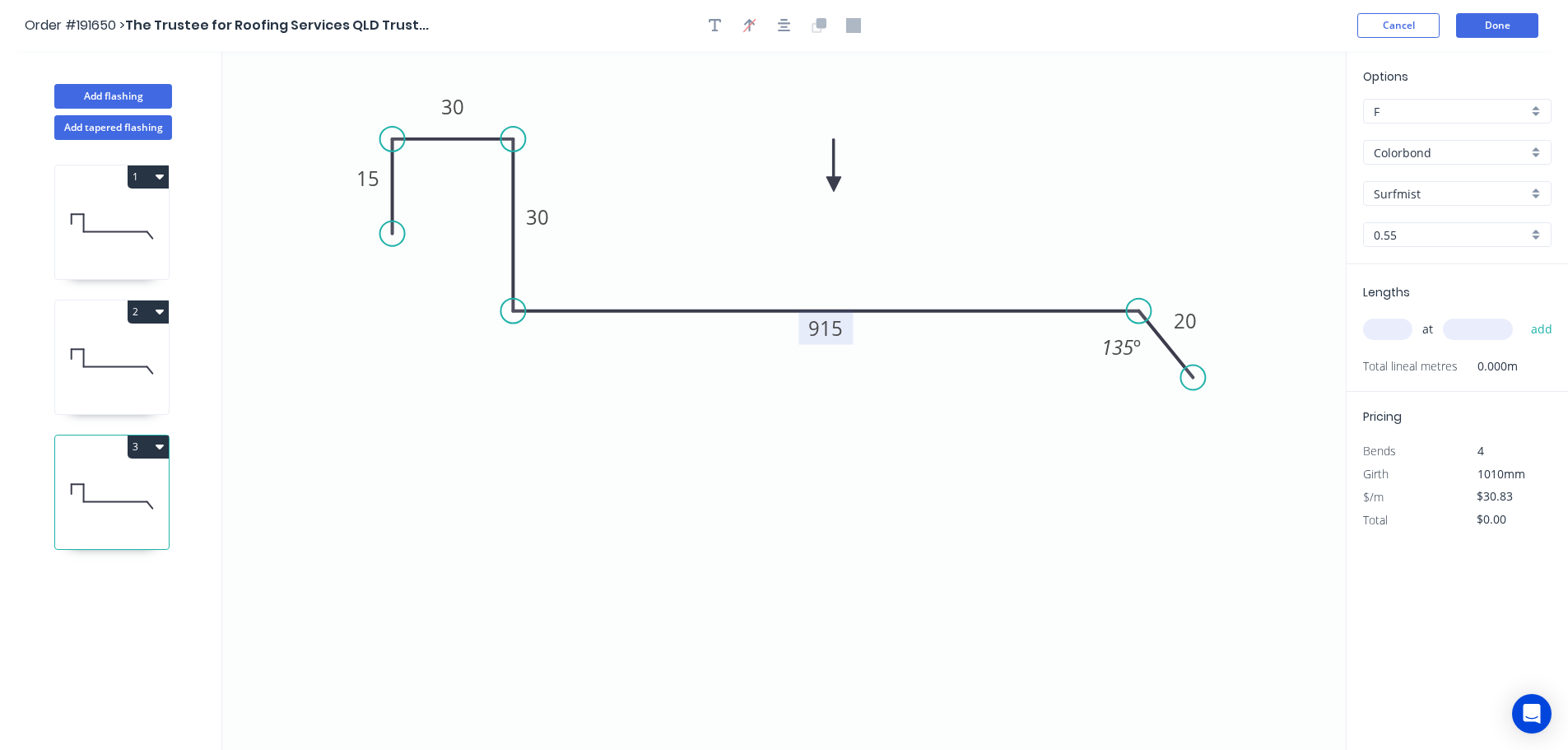
click at [838, 328] on tspan "915" at bounding box center [825, 328] width 35 height 27
click at [889, 272] on icon "0 15 30 30 920 20 135 º" at bounding box center [784, 400] width 1124 height 698
click at [1396, 331] on input "text" at bounding box center [1388, 329] width 49 height 21
type input "2"
click at [1492, 325] on input "text" at bounding box center [1478, 329] width 70 height 21
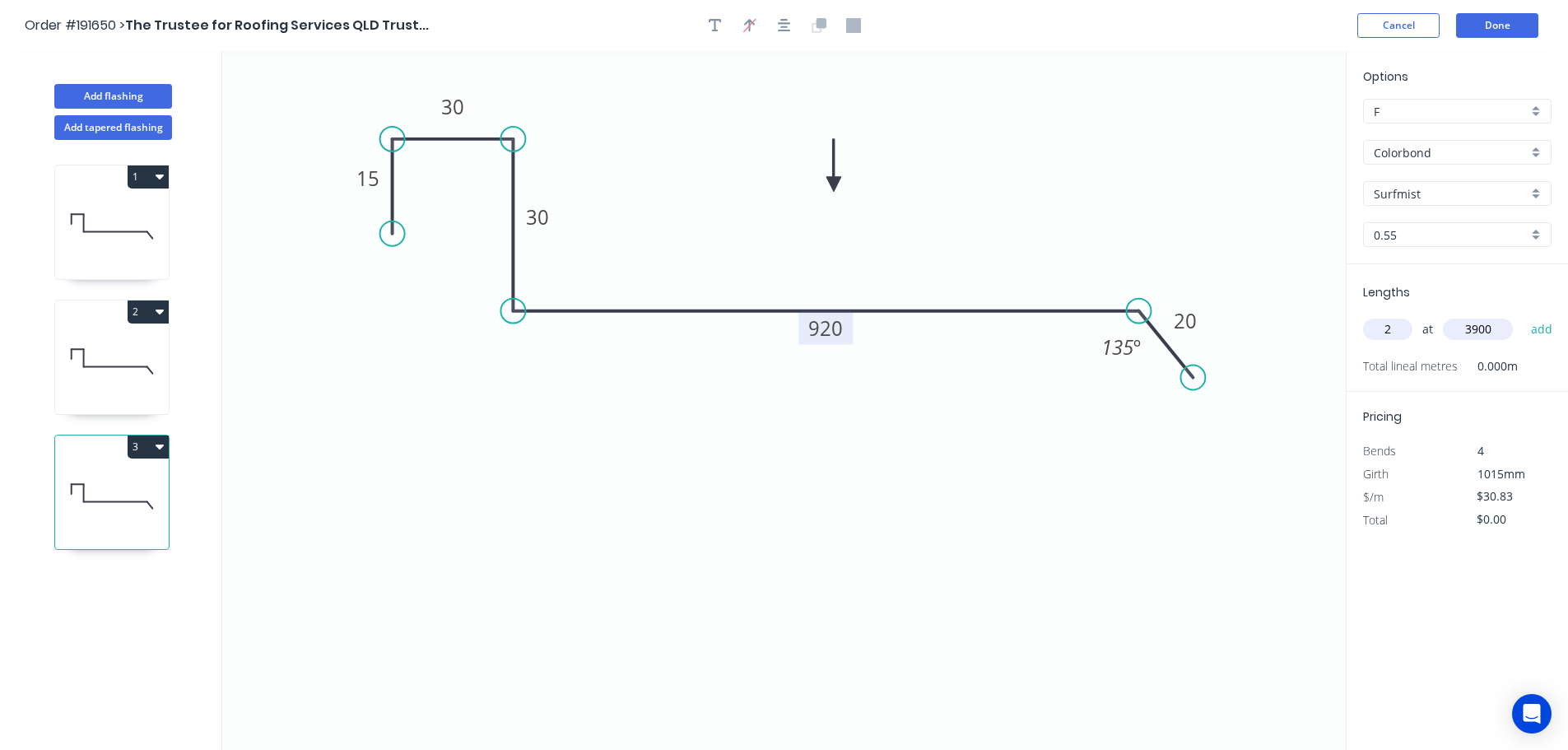
type input "3900"
click at [1523, 315] on button "add" at bounding box center [1543, 329] width 39 height 28
type input "$240.47"
click at [101, 100] on button "Add flashing" at bounding box center [112, 96] width 118 height 25
type input "$0.00"
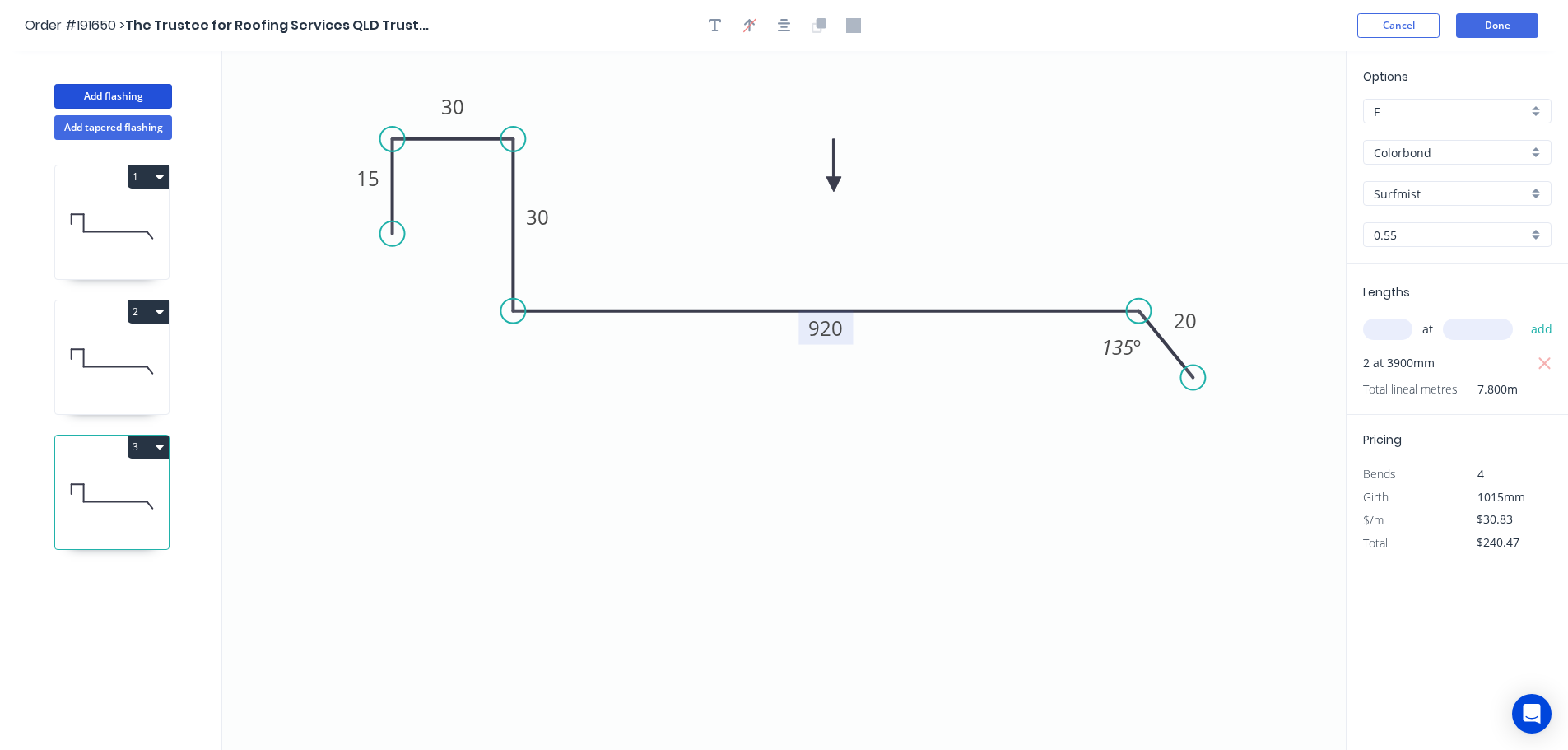
type input "$0.00"
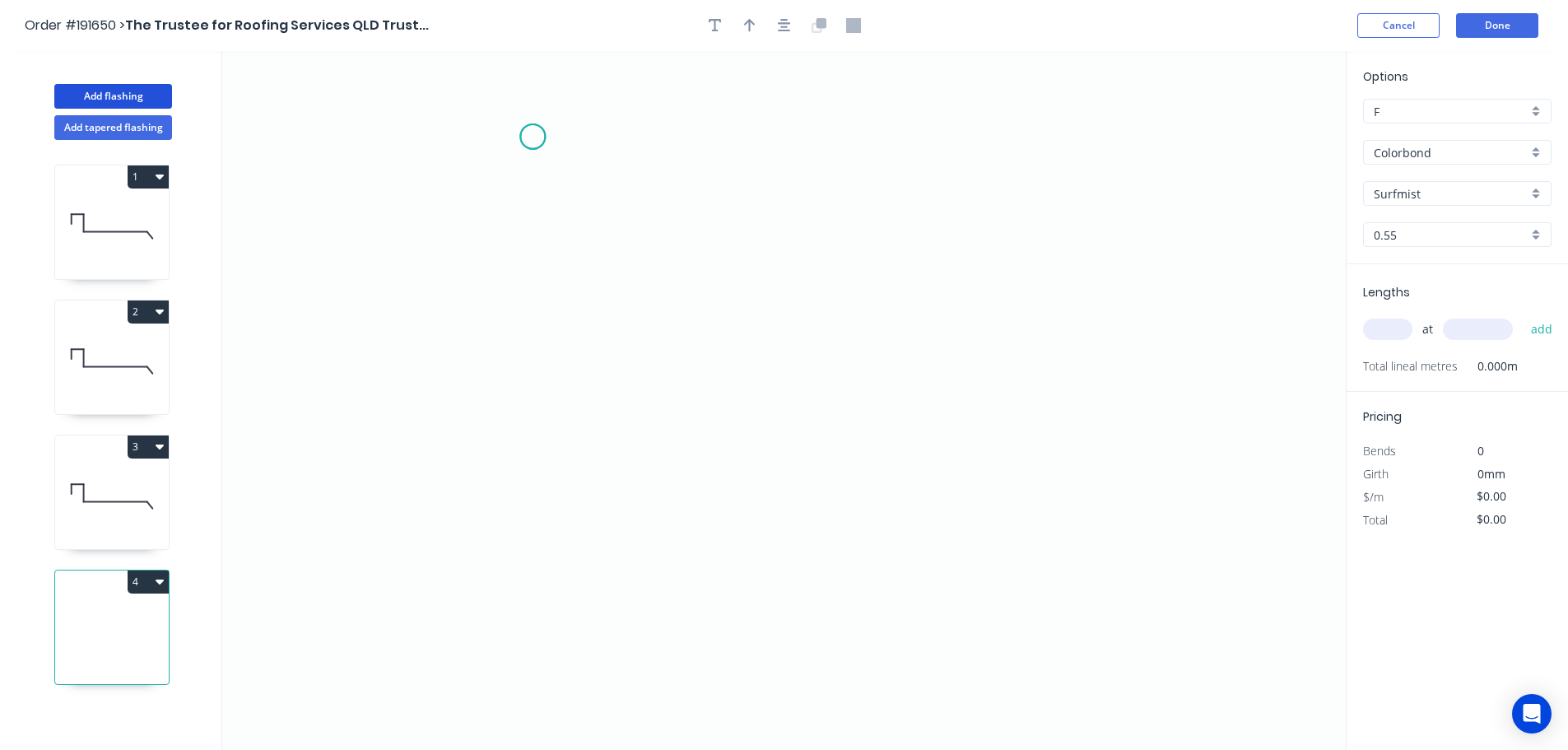
click at [533, 137] on icon "0" at bounding box center [784, 400] width 1124 height 698
click at [542, 604] on icon "0" at bounding box center [784, 400] width 1124 height 698
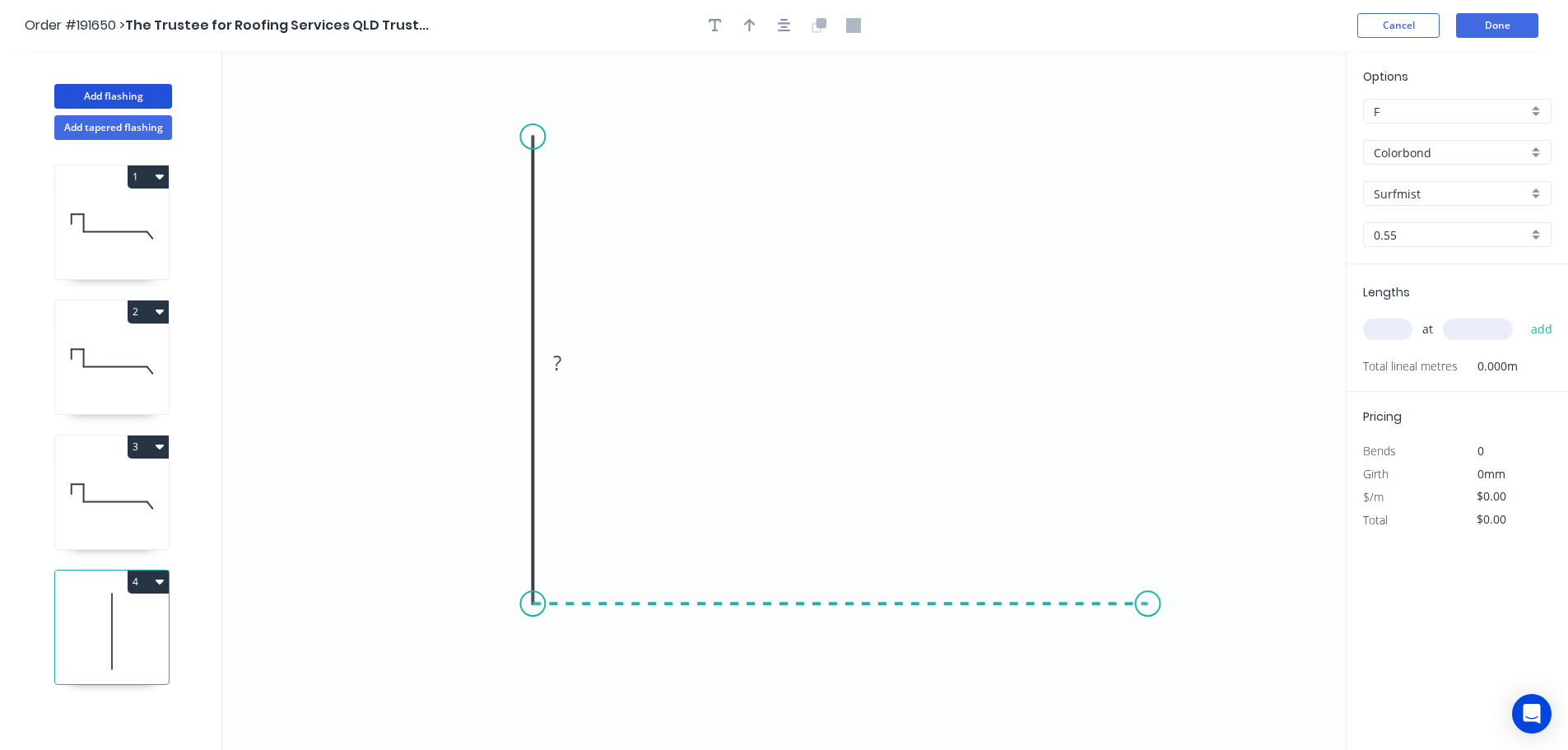
click at [1149, 581] on icon "0 ?" at bounding box center [784, 400] width 1124 height 698
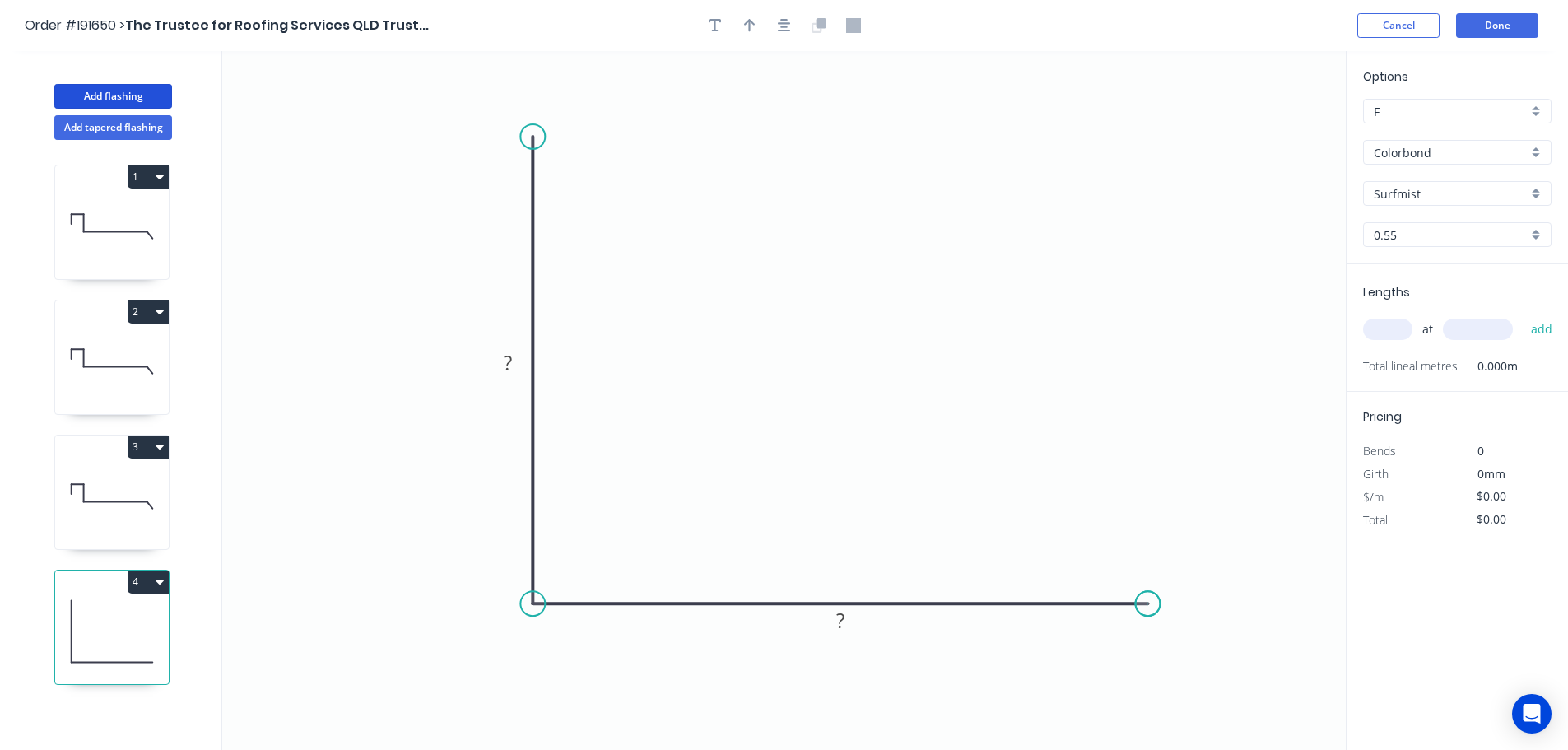
click at [1149, 581] on icon "0 ? ?" at bounding box center [784, 400] width 1124 height 698
click at [511, 362] on tspan "?" at bounding box center [508, 363] width 8 height 27
click at [704, 357] on icon "0 230 200" at bounding box center [784, 400] width 1124 height 698
type input "$13.88"
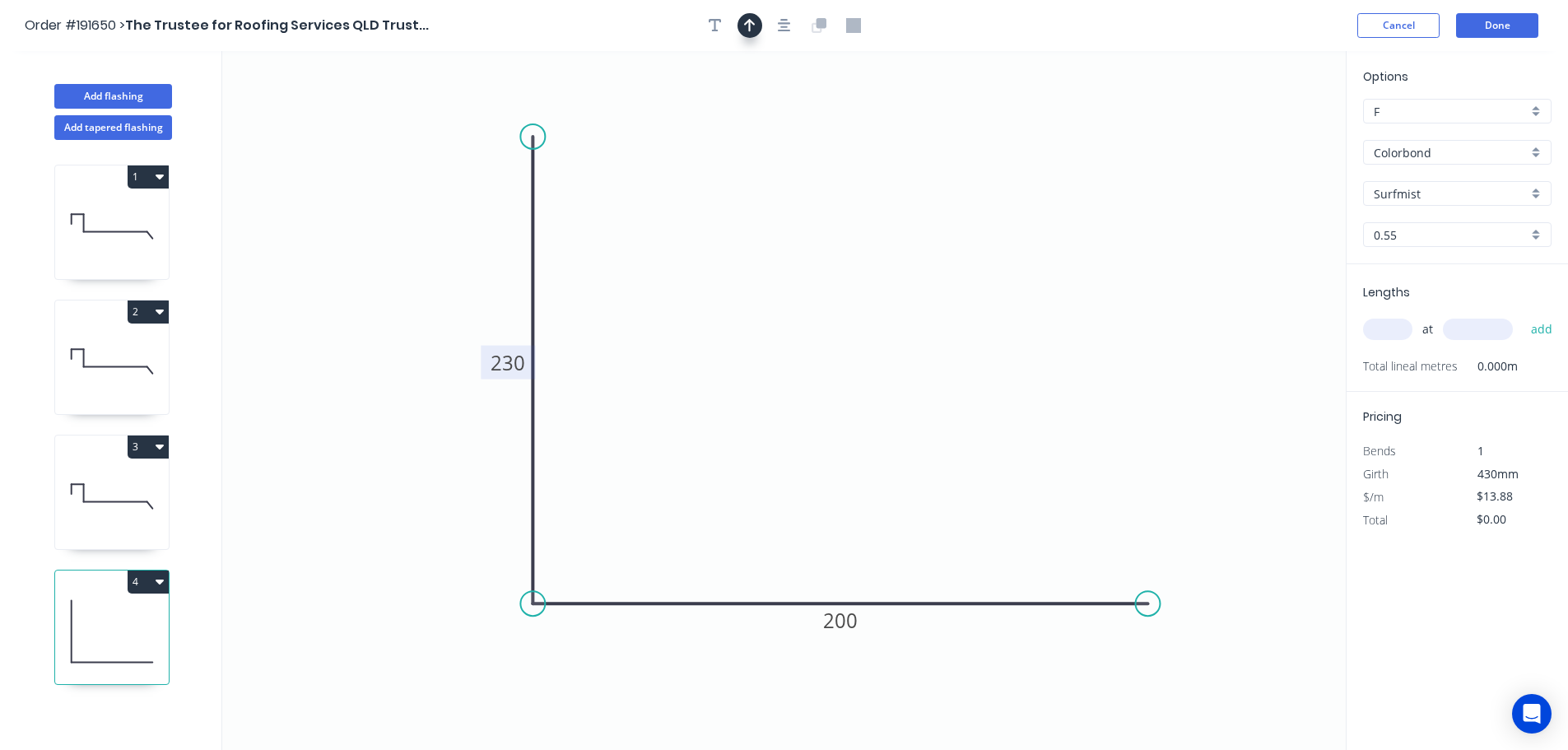
click at [746, 24] on icon "button" at bounding box center [750, 25] width 12 height 14
drag, startPoint x: 1258, startPoint y: 129, endPoint x: 823, endPoint y: 304, distance: 468.9
click at [823, 304] on icon at bounding box center [826, 282] width 15 height 52
click at [1395, 326] on input "text" at bounding box center [1388, 329] width 49 height 21
type input "4"
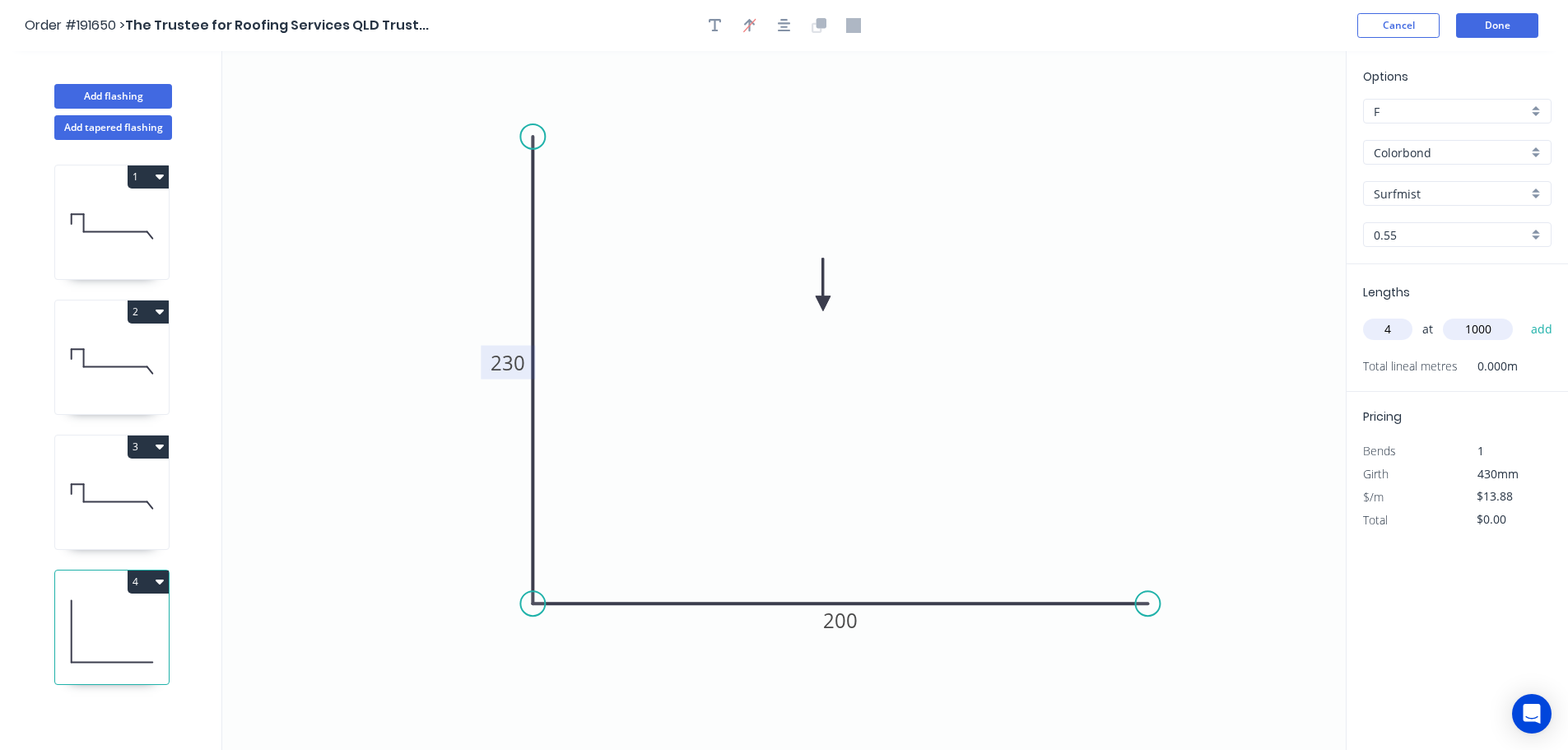
type input "1000"
click at [1523, 315] on button "add" at bounding box center [1543, 329] width 39 height 28
type input "$55.52"
click at [97, 96] on button "Add flashing" at bounding box center [112, 96] width 118 height 25
type input "$0.00"
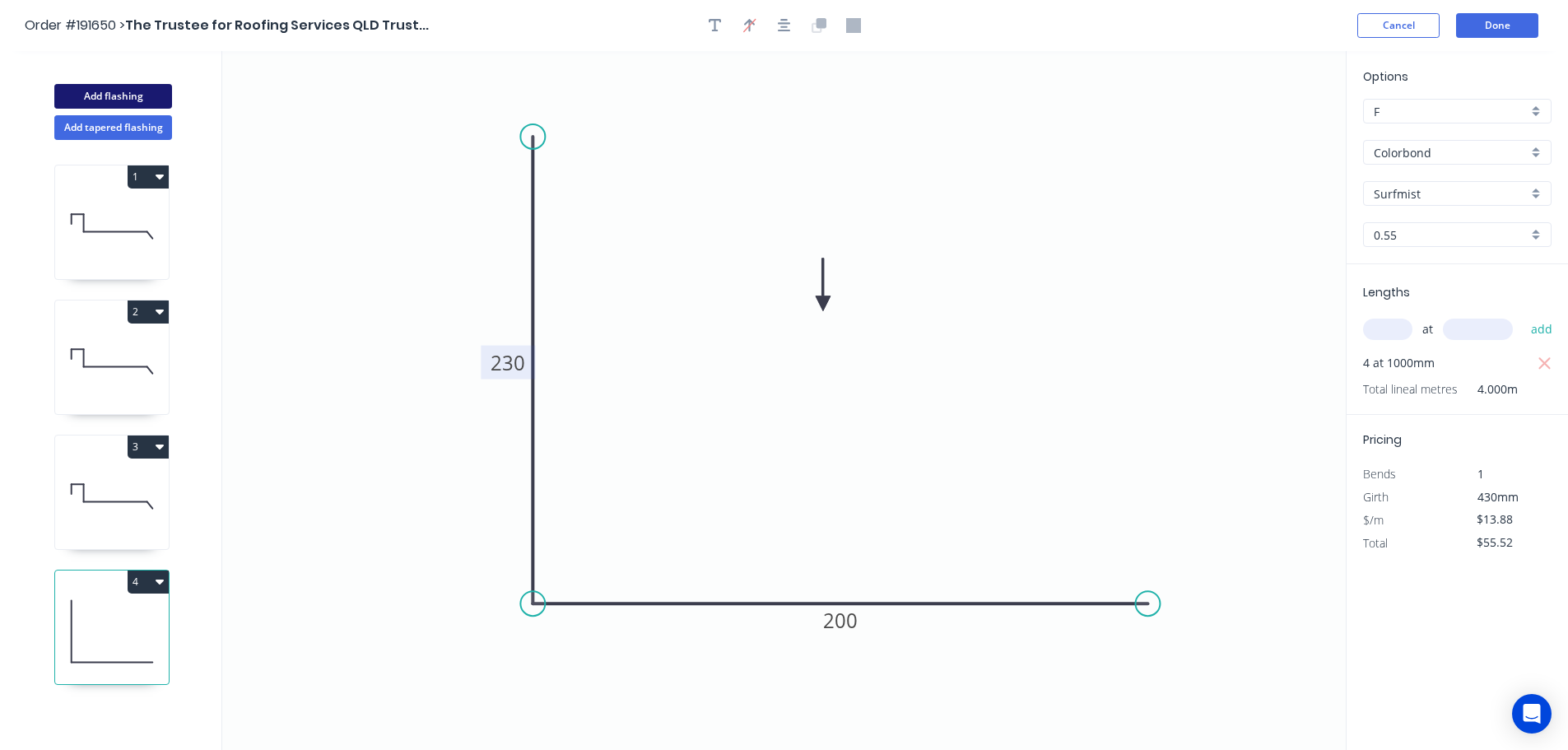
type input "$0.00"
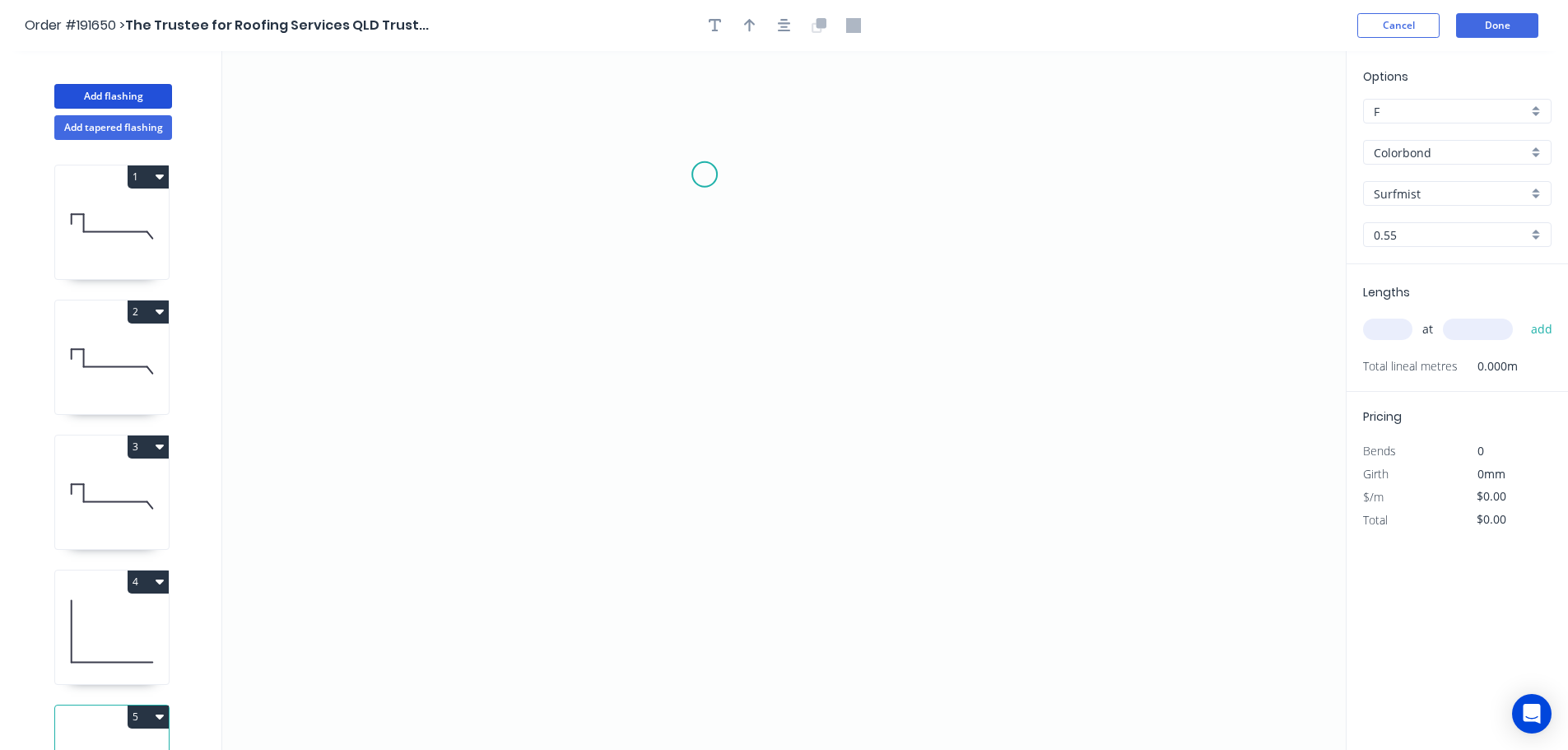
click at [705, 174] on icon "0" at bounding box center [784, 400] width 1124 height 698
click at [843, 174] on icon "0" at bounding box center [784, 400] width 1124 height 698
click at [853, 640] on icon "0 ?" at bounding box center [784, 400] width 1124 height 698
click at [853, 640] on circle at bounding box center [842, 639] width 25 height 25
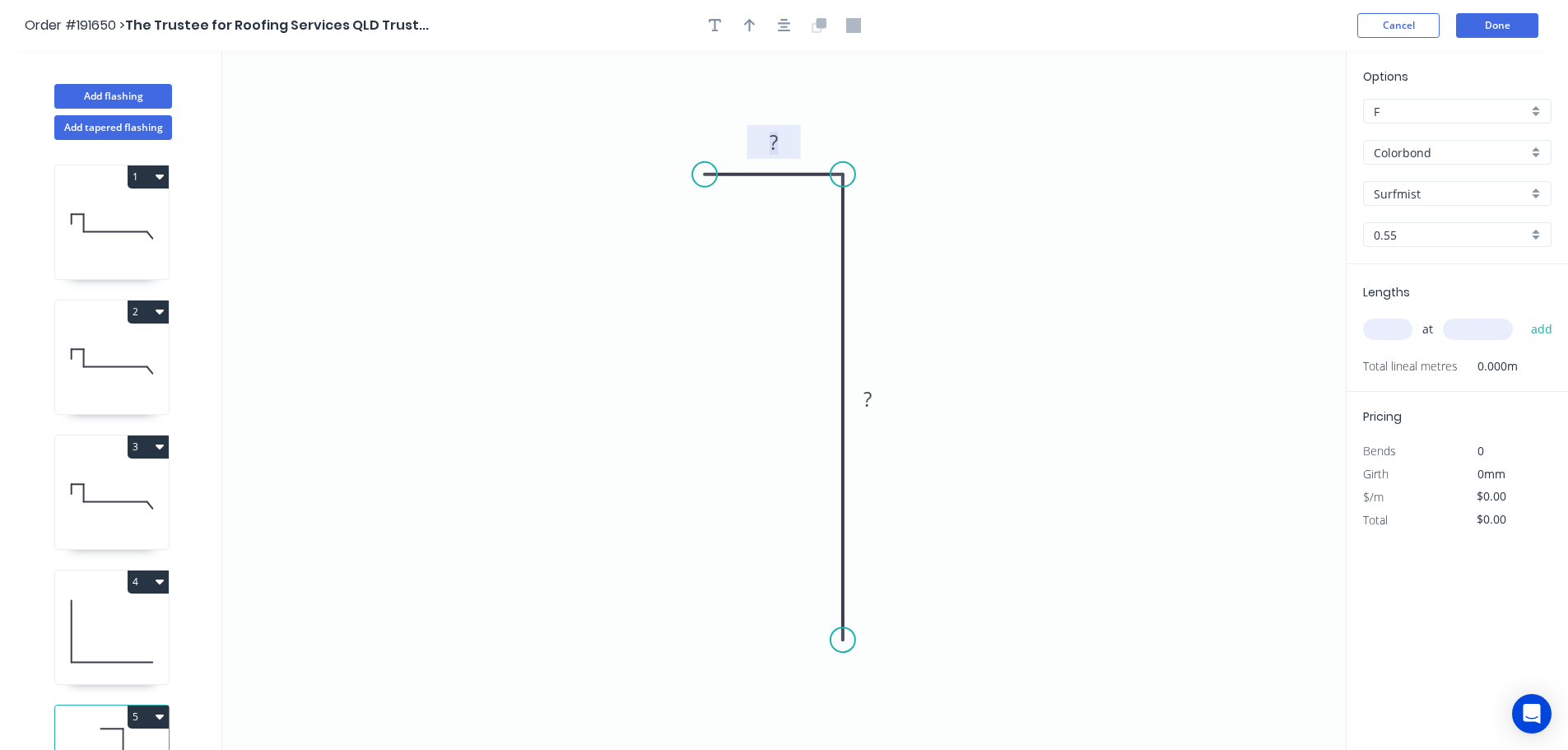
click at [787, 138] on rect at bounding box center [774, 143] width 33 height 23
click at [948, 164] on icon "0 10 120" at bounding box center [784, 400] width 1124 height 698
type input "$7.66"
click at [750, 16] on button "button" at bounding box center [749, 25] width 25 height 25
drag, startPoint x: 1264, startPoint y: 131, endPoint x: 1010, endPoint y: 216, distance: 267.8
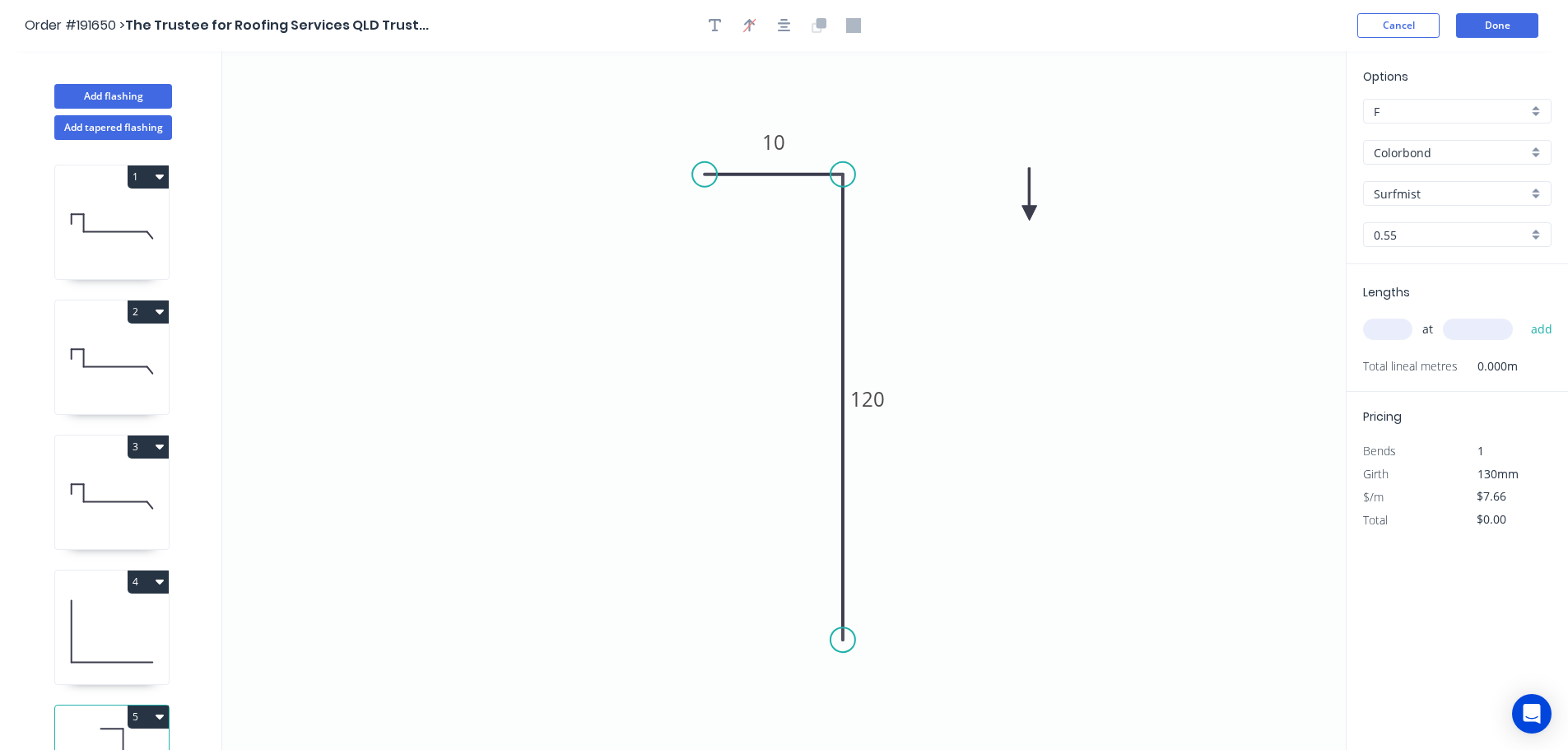
click at [1022, 216] on icon at bounding box center [1030, 194] width 15 height 52
click at [1010, 216] on icon at bounding box center [1011, 196] width 15 height 52
click at [1404, 333] on input "text" at bounding box center [1388, 329] width 49 height 21
type input "12"
type input "1000"
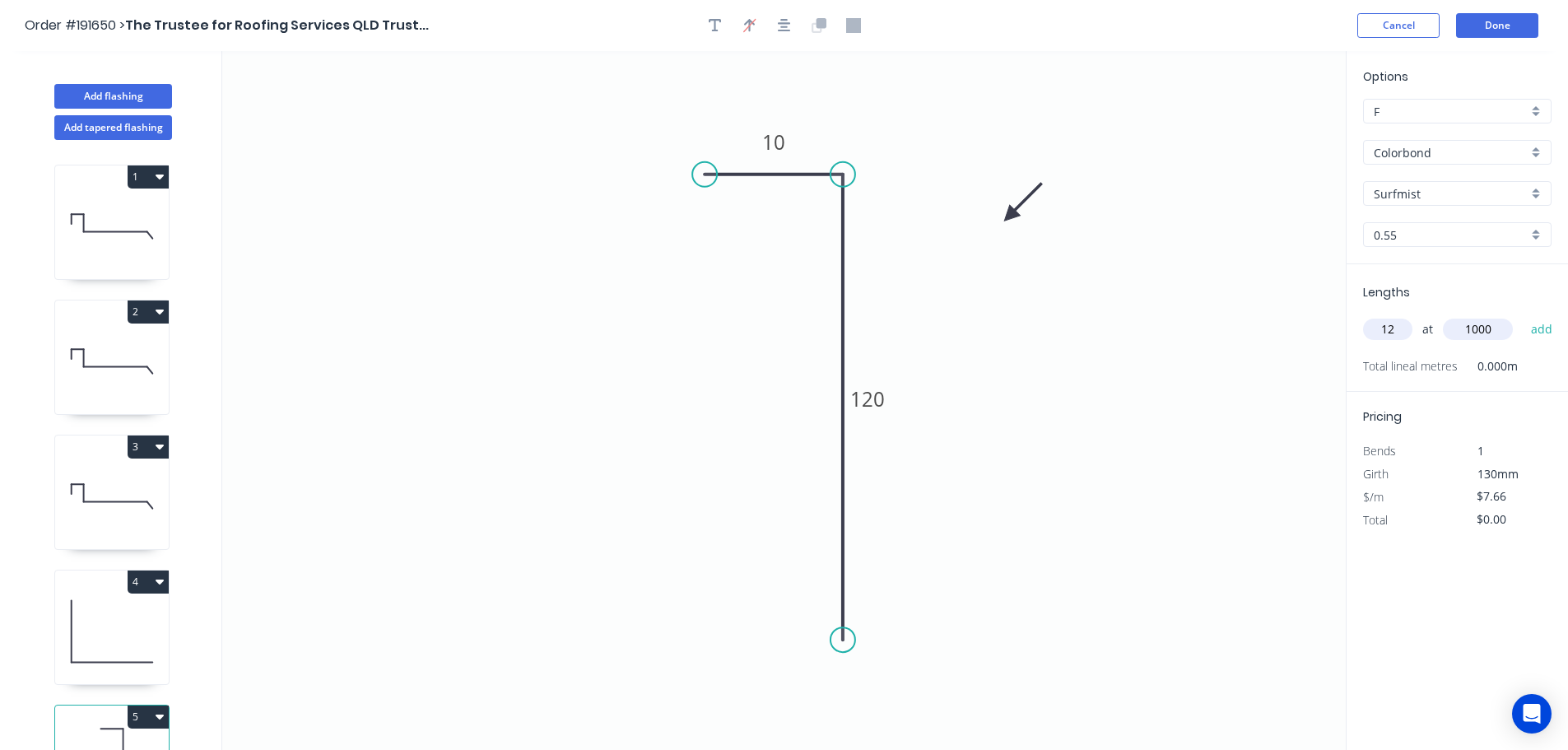
click at [1523, 315] on button "add" at bounding box center [1543, 329] width 39 height 28
type input "$91.92"
click at [90, 95] on button "Add flashing" at bounding box center [112, 96] width 118 height 25
type input "$0.00"
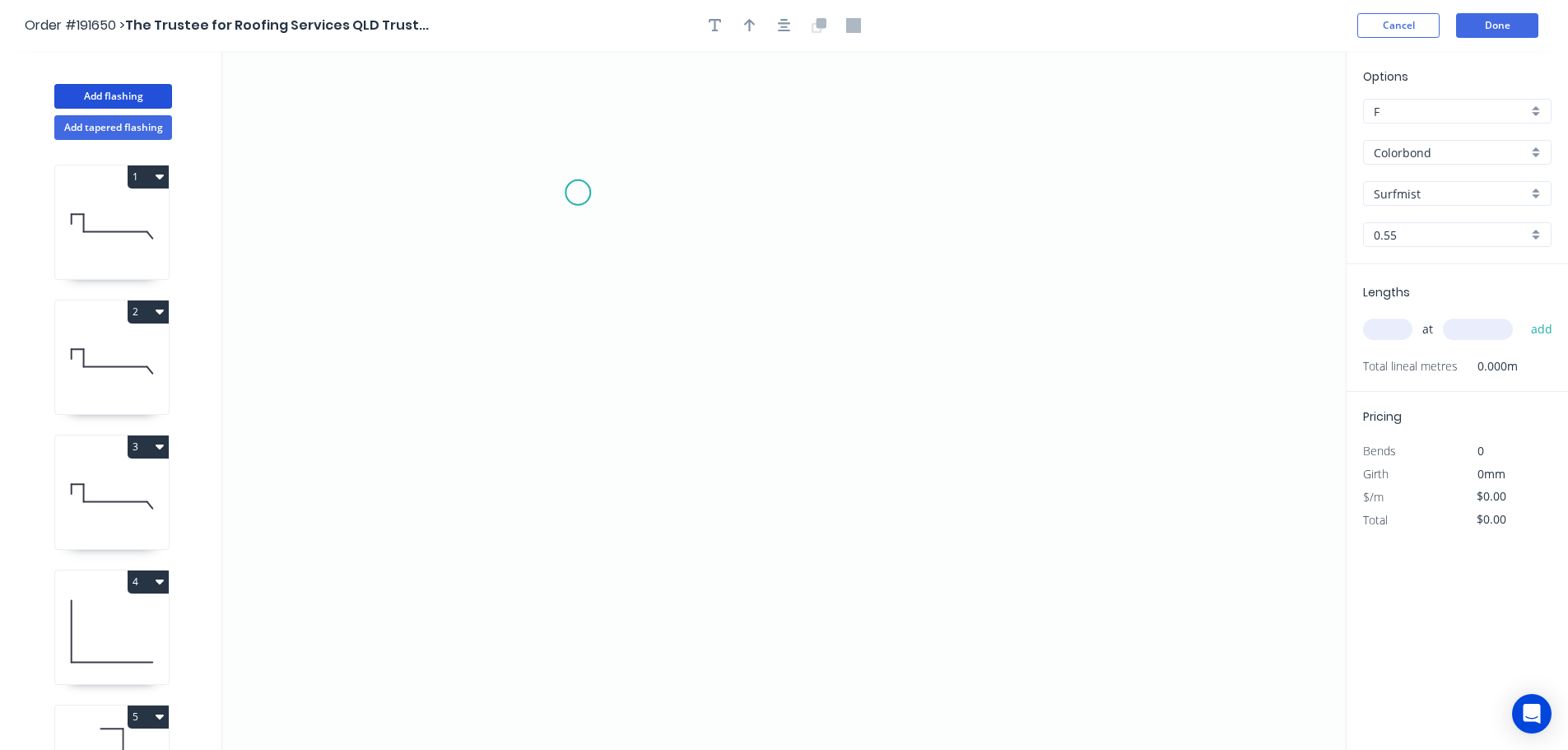
click at [578, 193] on icon "0" at bounding box center [784, 400] width 1124 height 698
click at [526, 136] on icon "0" at bounding box center [784, 400] width 1124 height 698
click at [541, 490] on icon "0 ?" at bounding box center [784, 400] width 1124 height 698
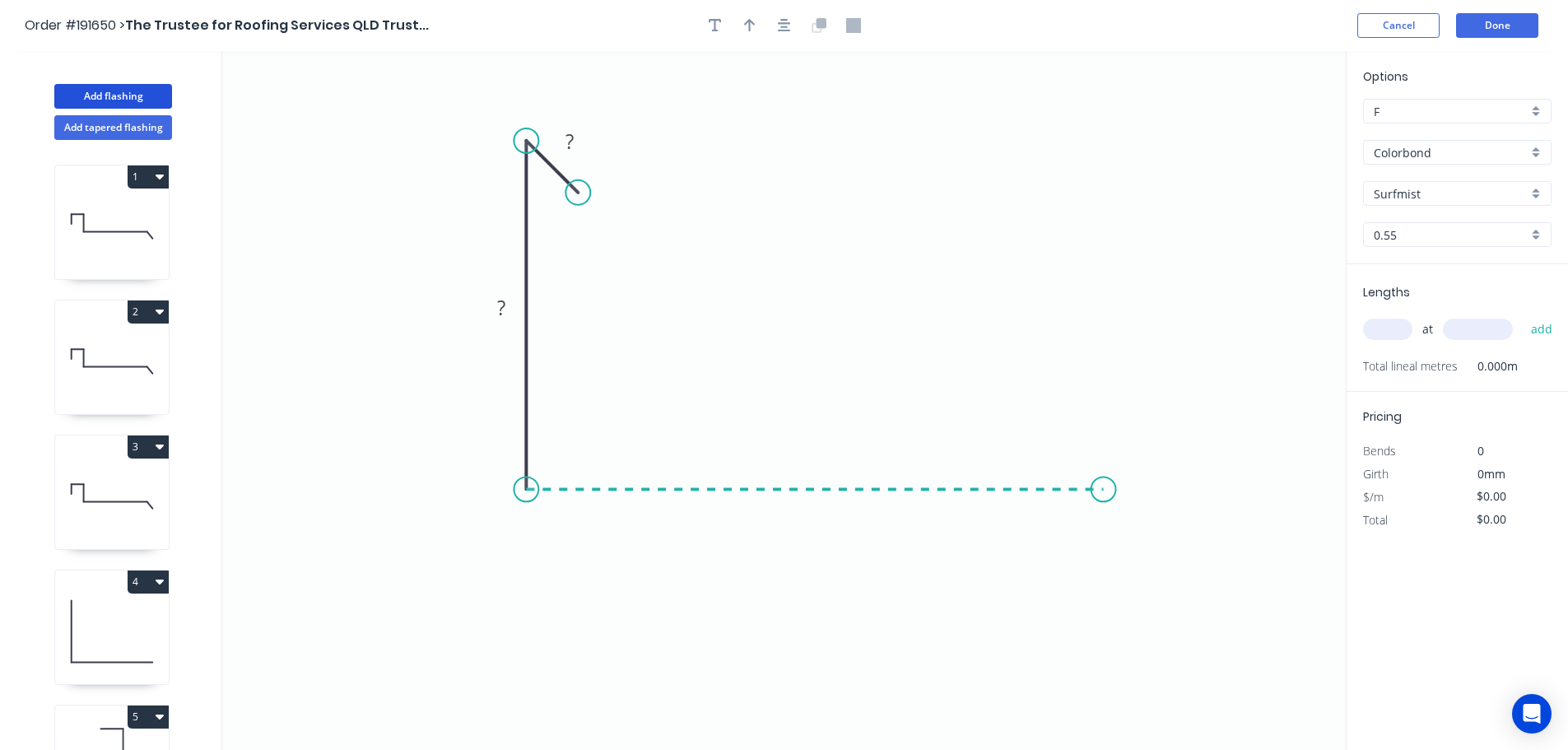
click at [1104, 463] on icon "0 ? ?" at bounding box center [784, 400] width 1124 height 698
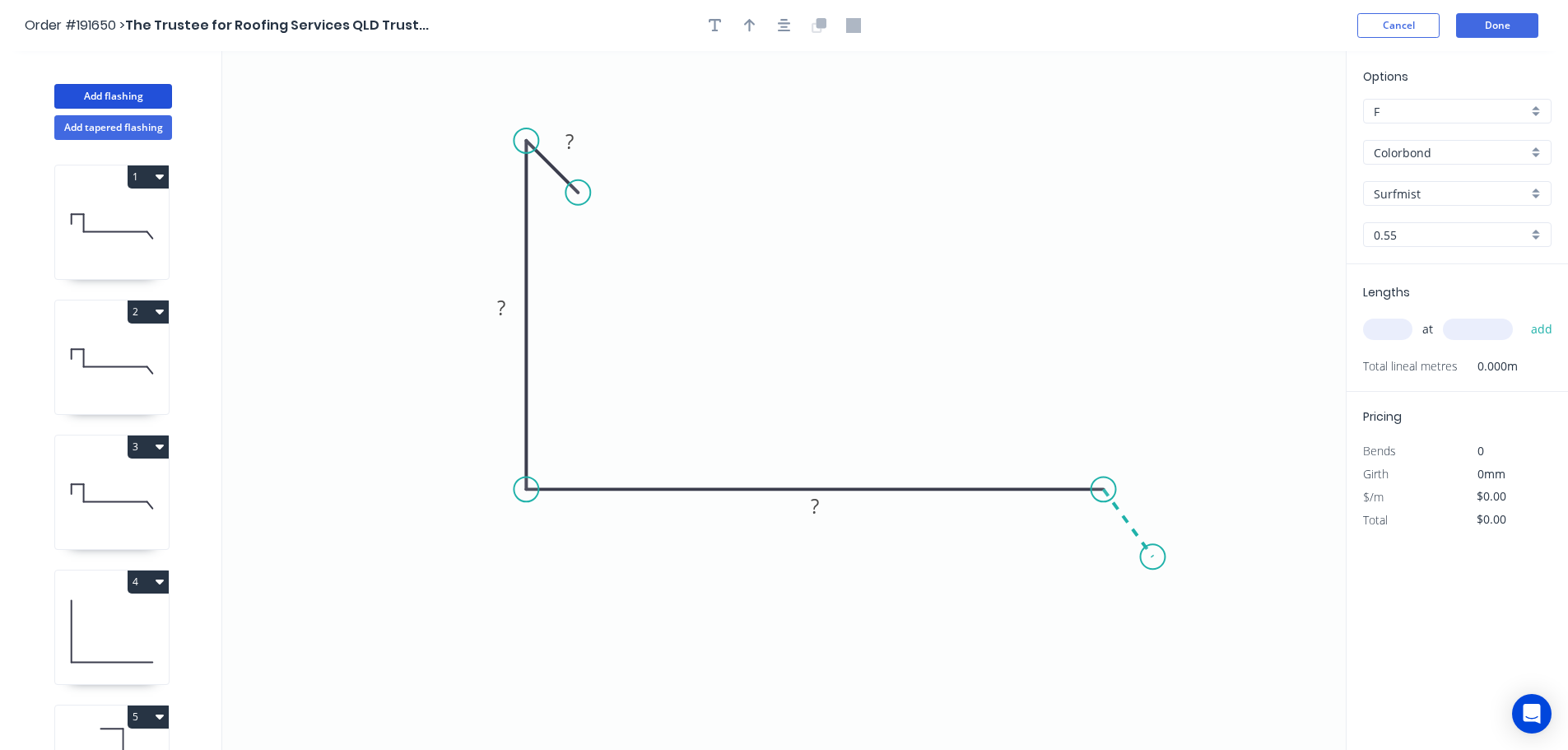
click at [1154, 557] on icon "0 ? ? ?" at bounding box center [784, 400] width 1124 height 698
click at [1154, 557] on circle at bounding box center [1152, 556] width 25 height 25
click at [568, 140] on tspan "?" at bounding box center [570, 141] width 8 height 27
click at [921, 129] on icon "0 10 100 200 30 135 º" at bounding box center [784, 400] width 1124 height 698
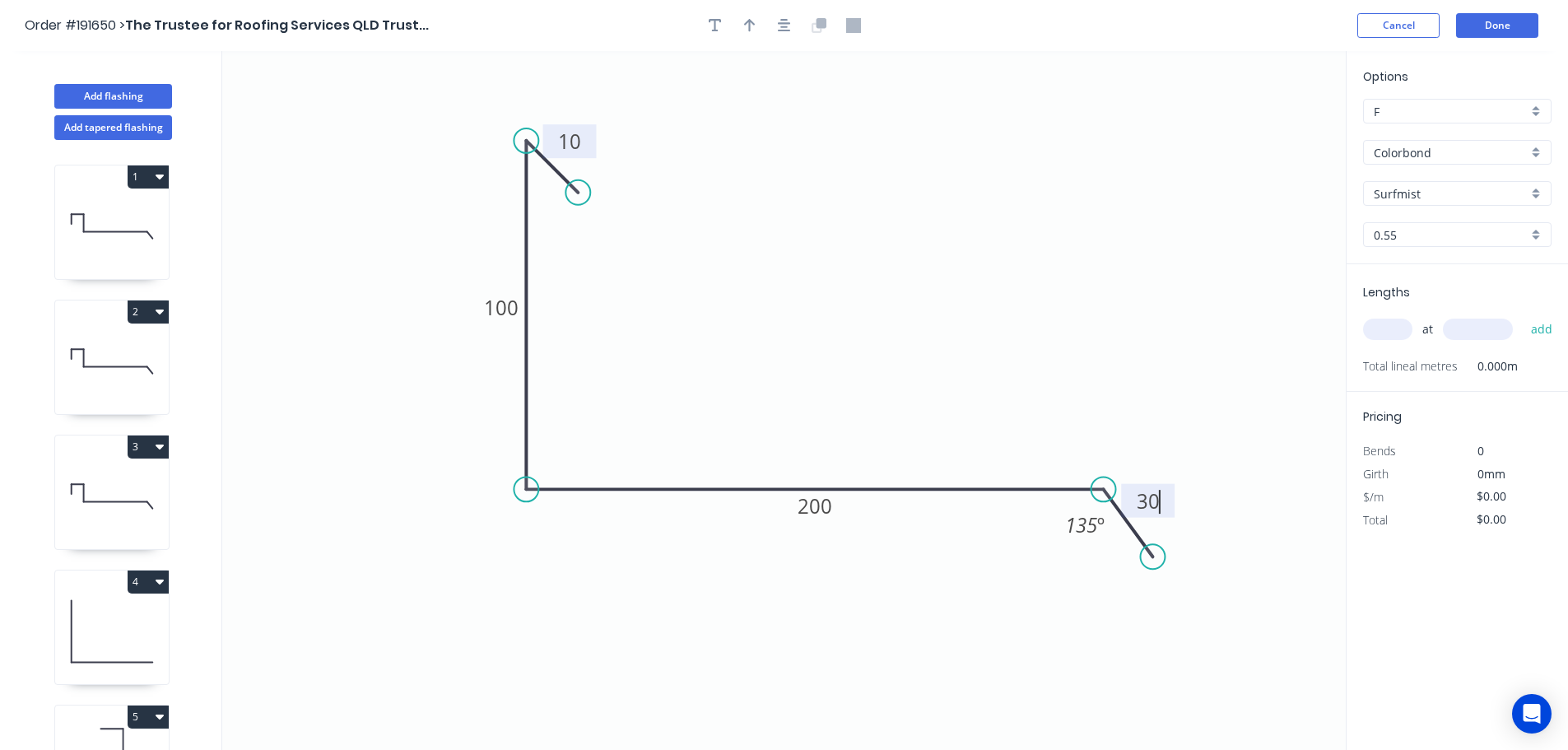
type input "$13.43"
click at [750, 31] on icon "button" at bounding box center [750, 25] width 12 height 14
drag, startPoint x: 1265, startPoint y: 129, endPoint x: 844, endPoint y: 250, distance: 438.0
click at [844, 250] on icon at bounding box center [845, 230] width 15 height 52
click at [1382, 331] on input "text" at bounding box center [1388, 329] width 49 height 21
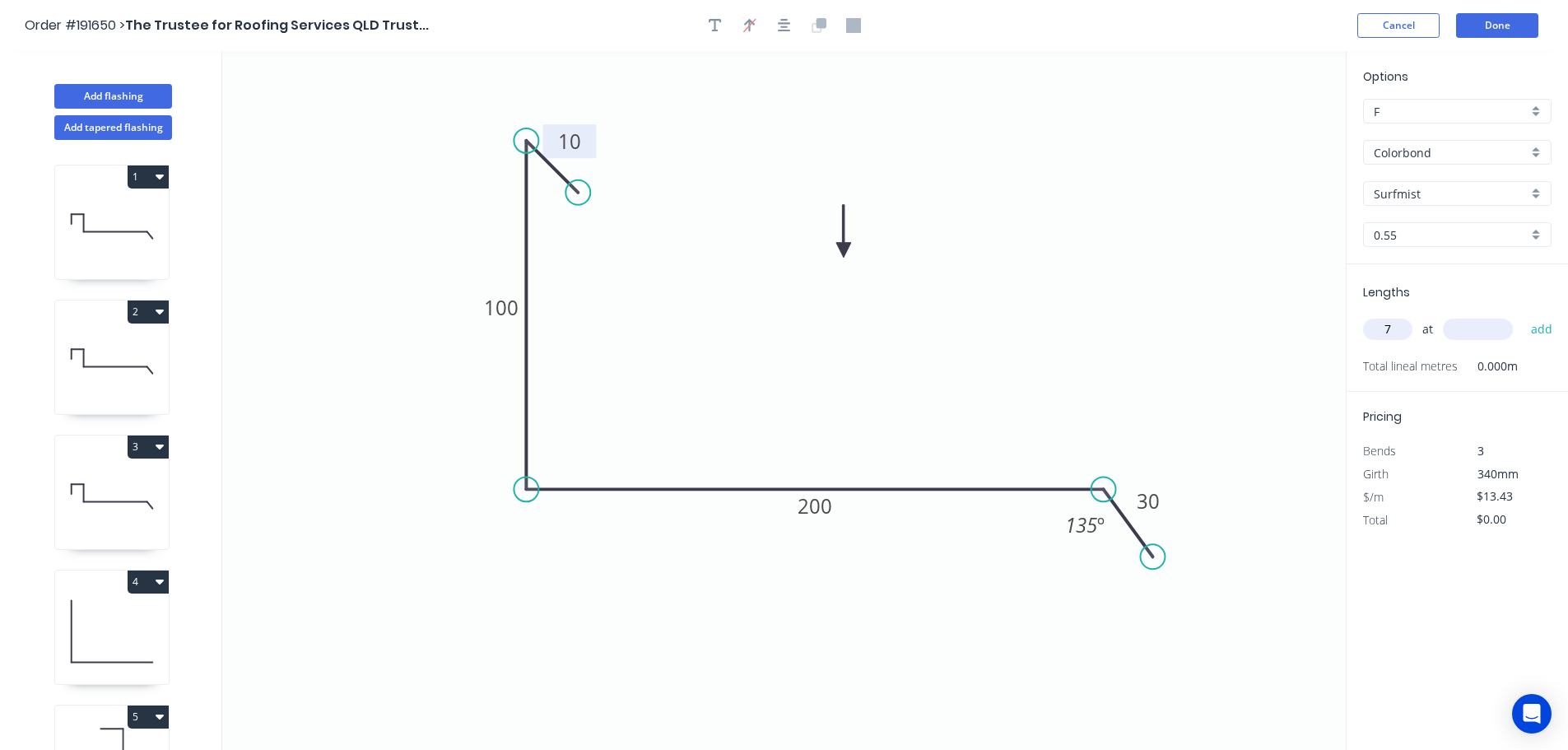
type input "7"
type input "5200"
click at [1523, 315] on button "add" at bounding box center [1543, 329] width 39 height 28
type input "$488.85"
click at [103, 85] on button "Add flashing" at bounding box center [112, 96] width 118 height 25
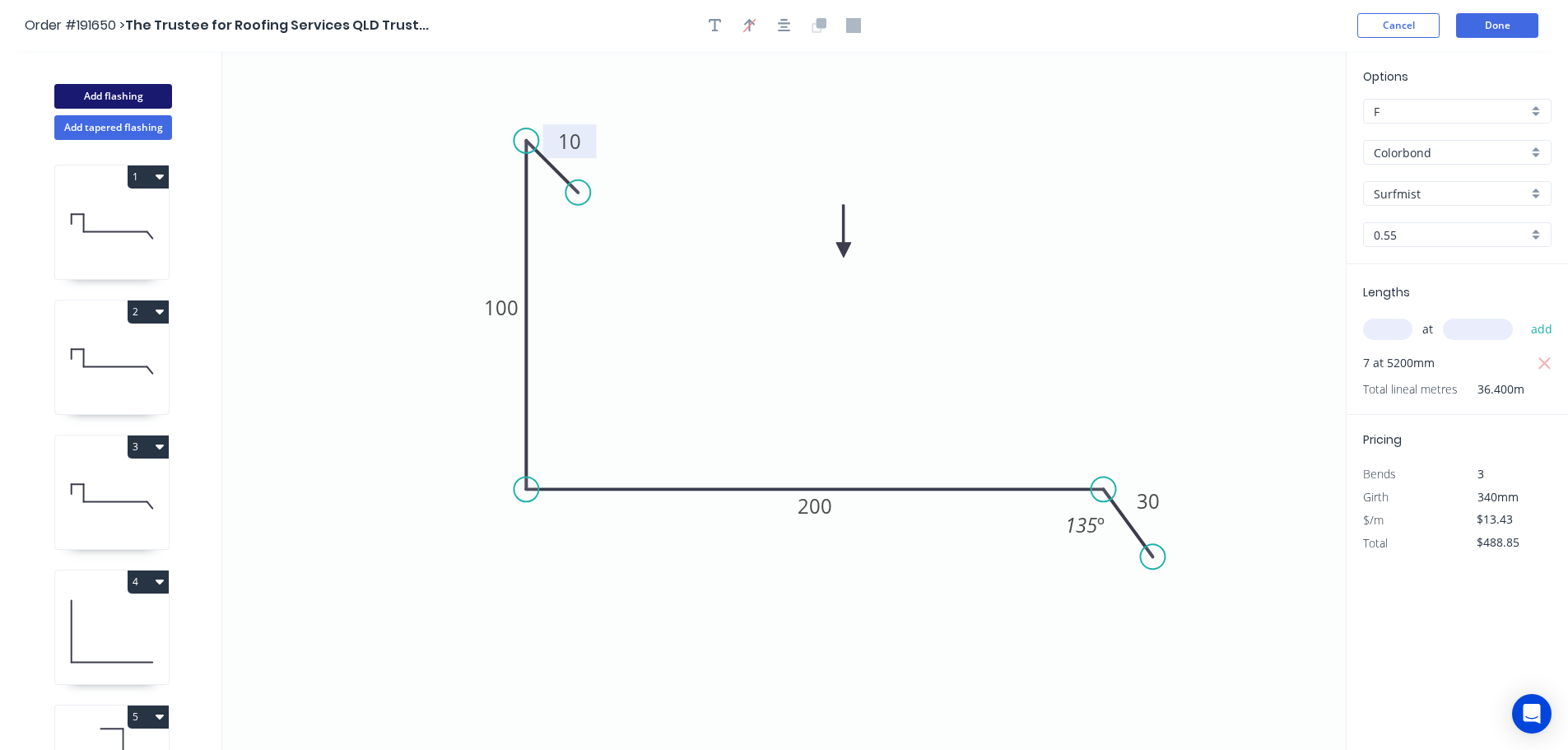
type input "$0.00"
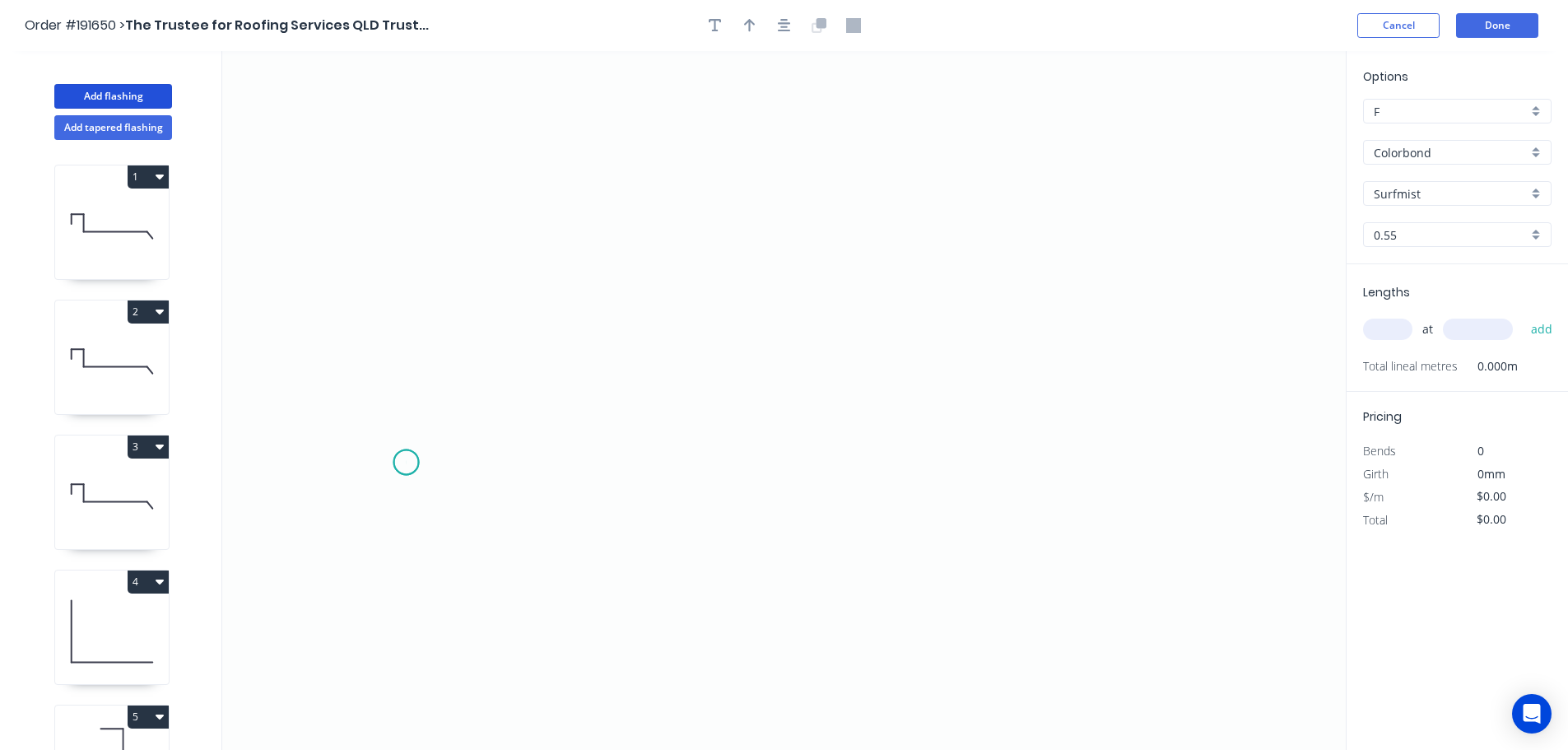
click at [406, 463] on icon "0" at bounding box center [784, 400] width 1124 height 698
click at [459, 397] on icon at bounding box center [433, 430] width 53 height 66
click at [1160, 385] on icon "0 ?" at bounding box center [784, 400] width 1124 height 698
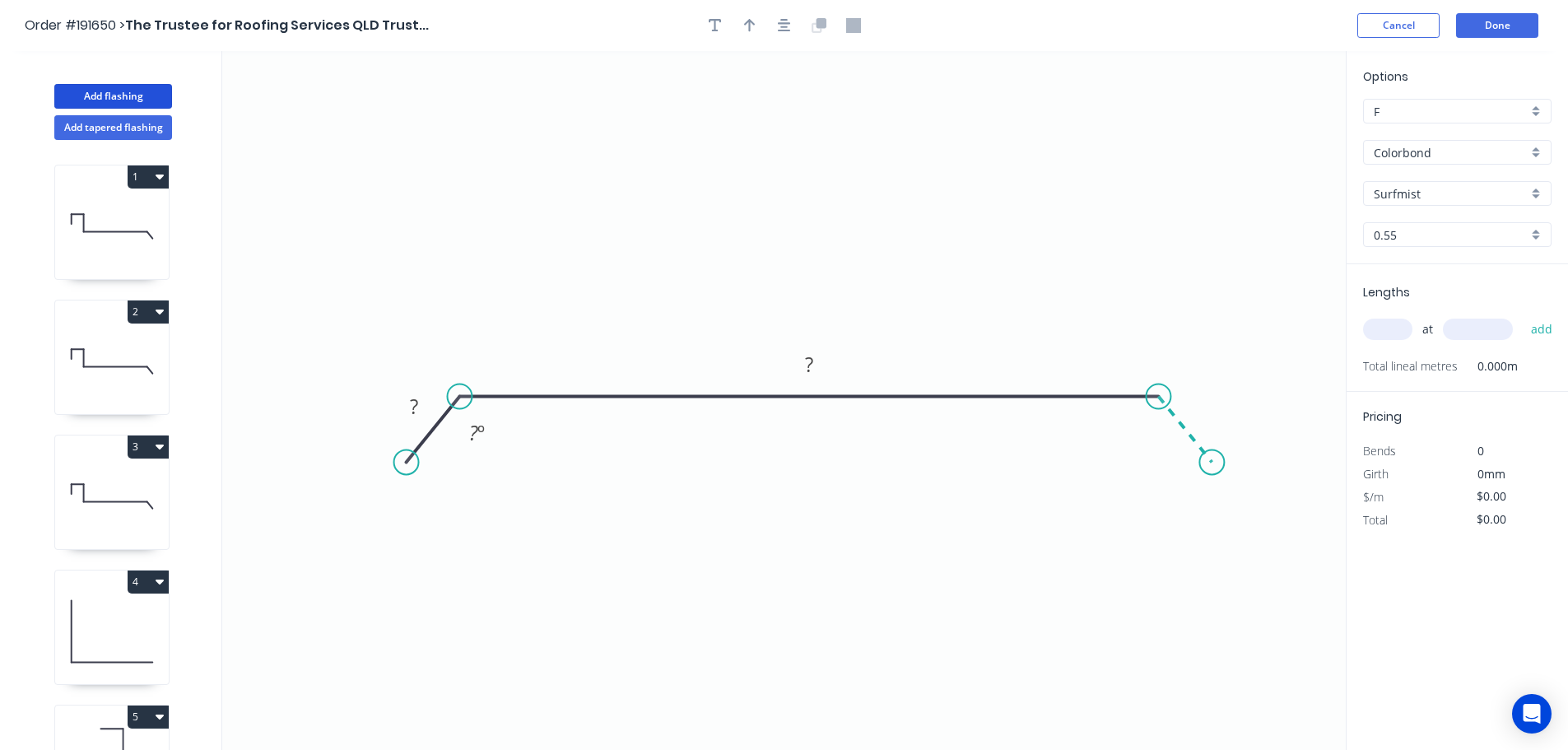
click at [1213, 463] on icon "0 ? ? ? º" at bounding box center [784, 400] width 1124 height 698
click at [1213, 463] on circle at bounding box center [1211, 461] width 25 height 25
click at [418, 399] on rect at bounding box center [414, 407] width 33 height 23
click at [724, 143] on icon "0 20 480 20 135 º 135 º" at bounding box center [784, 400] width 1124 height 698
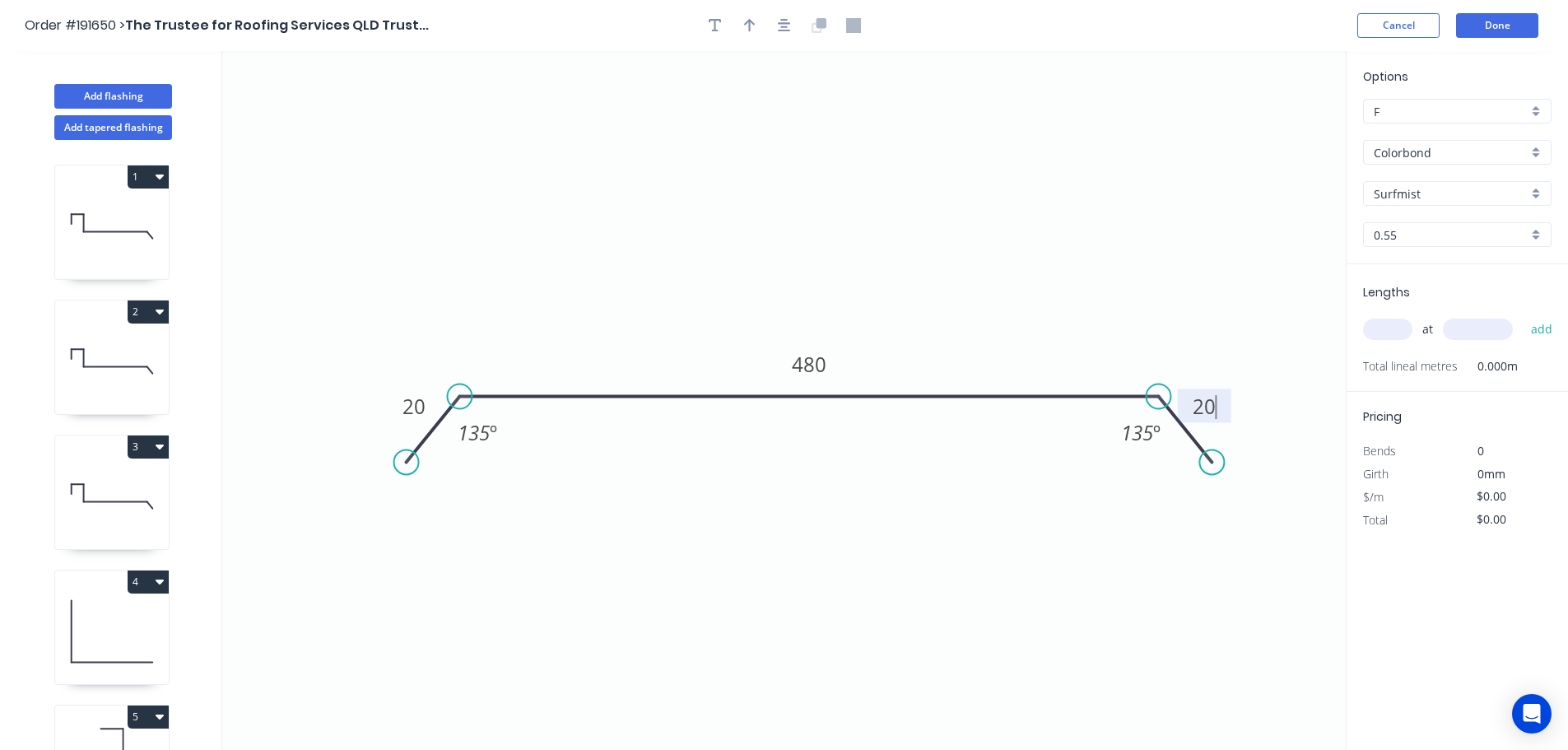
type input "$16.77"
click at [752, 24] on icon "button" at bounding box center [750, 25] width 12 height 15
drag, startPoint x: 1123, startPoint y: 172, endPoint x: 848, endPoint y: 201, distance: 276.5
click at [849, 201] on icon at bounding box center [857, 179] width 15 height 52
click at [1399, 331] on input "text" at bounding box center [1388, 329] width 49 height 21
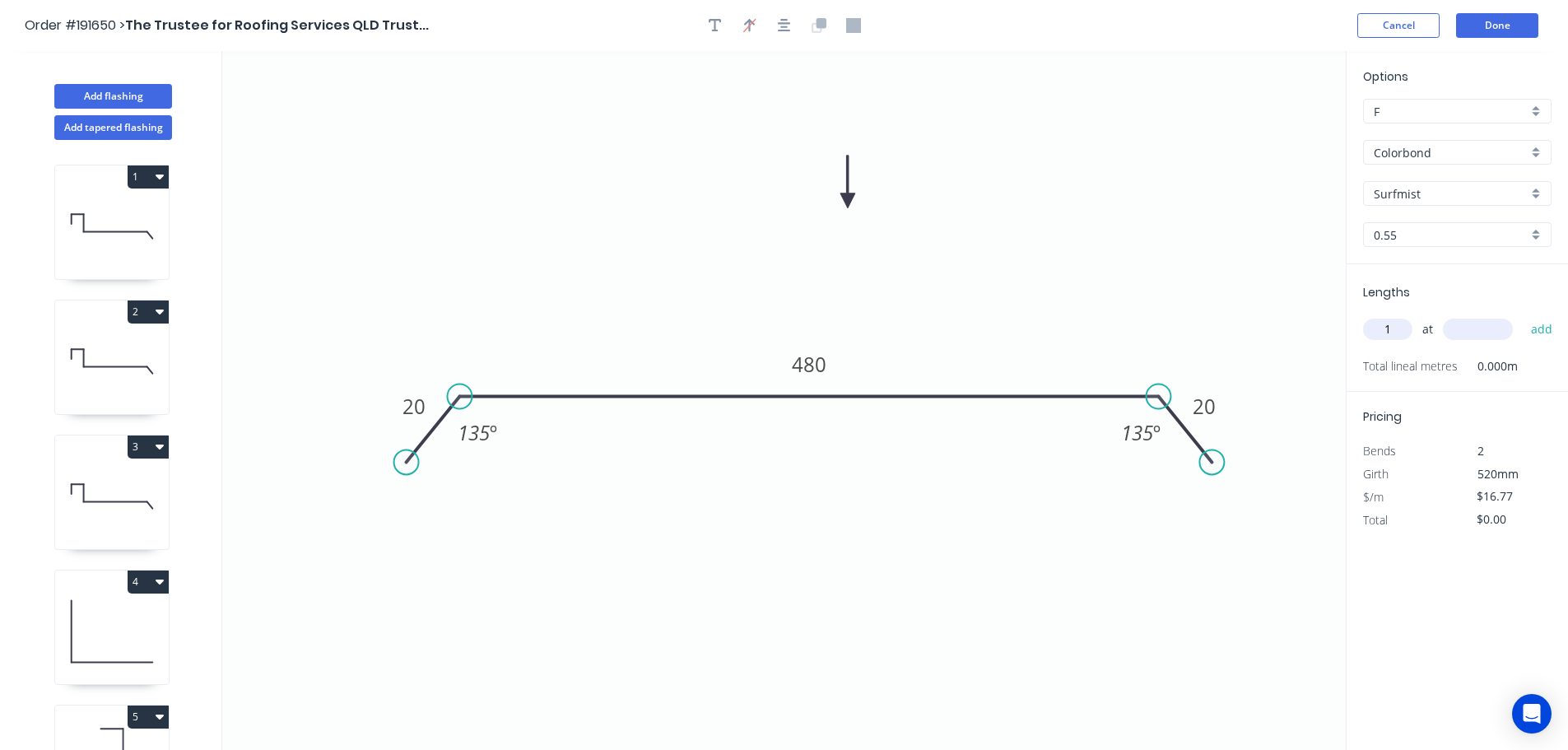
type input "1"
type input "6000"
click at [1523, 315] on button "add" at bounding box center [1543, 329] width 39 height 28
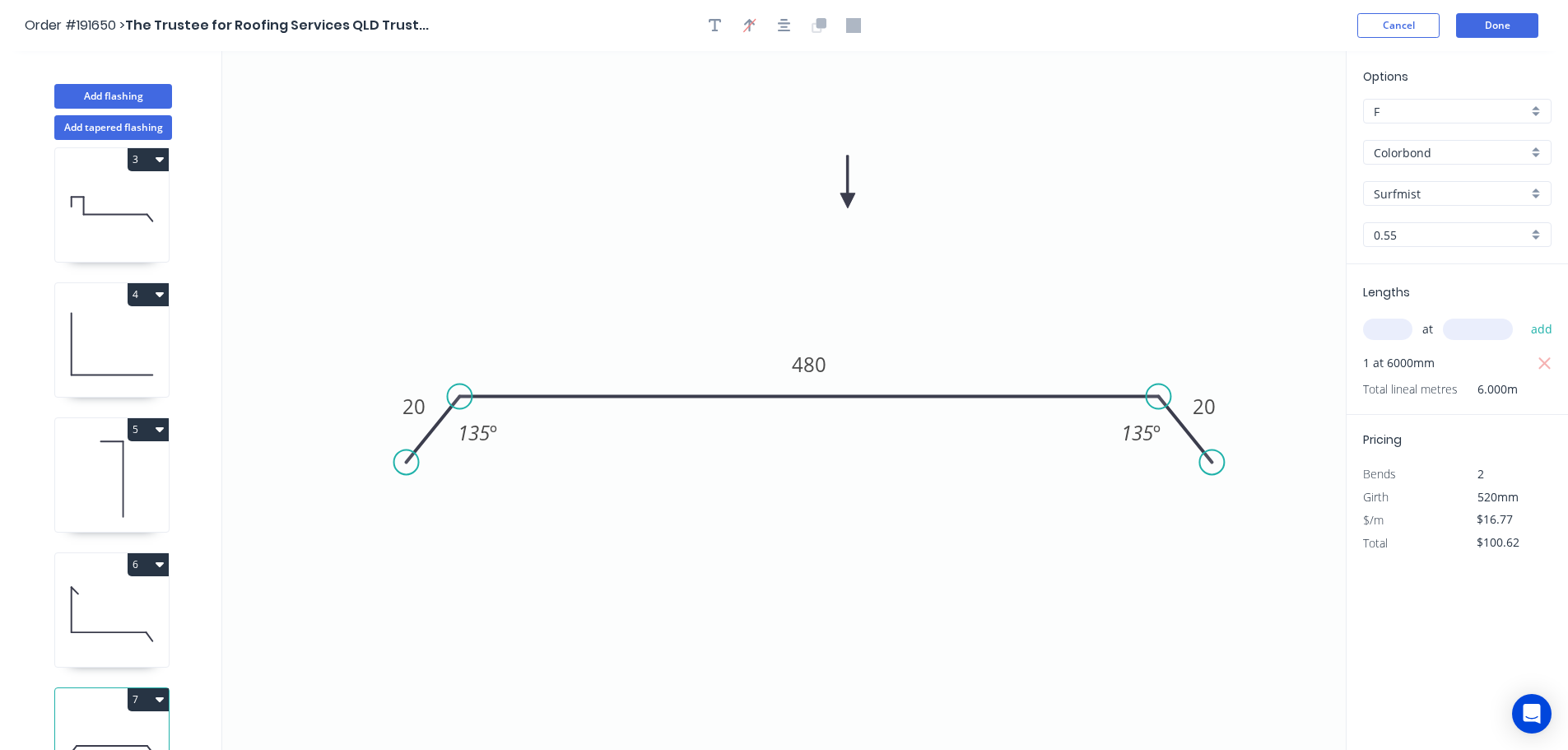
scroll to position [342, 0]
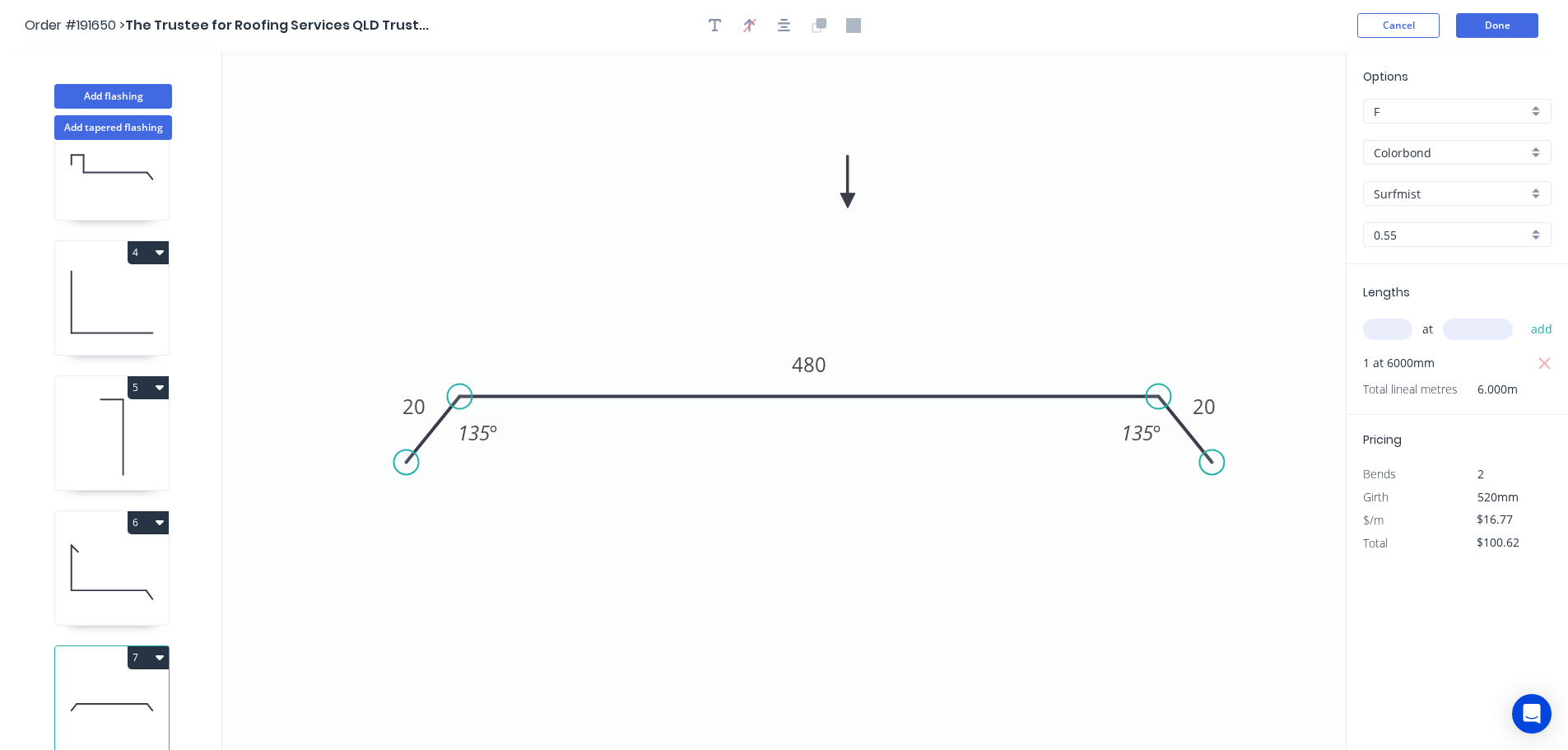
click at [146, 646] on button "7" at bounding box center [148, 657] width 41 height 23
click at [125, 687] on div "Duplicate" at bounding box center [90, 698] width 127 height 24
type input "$0.00"
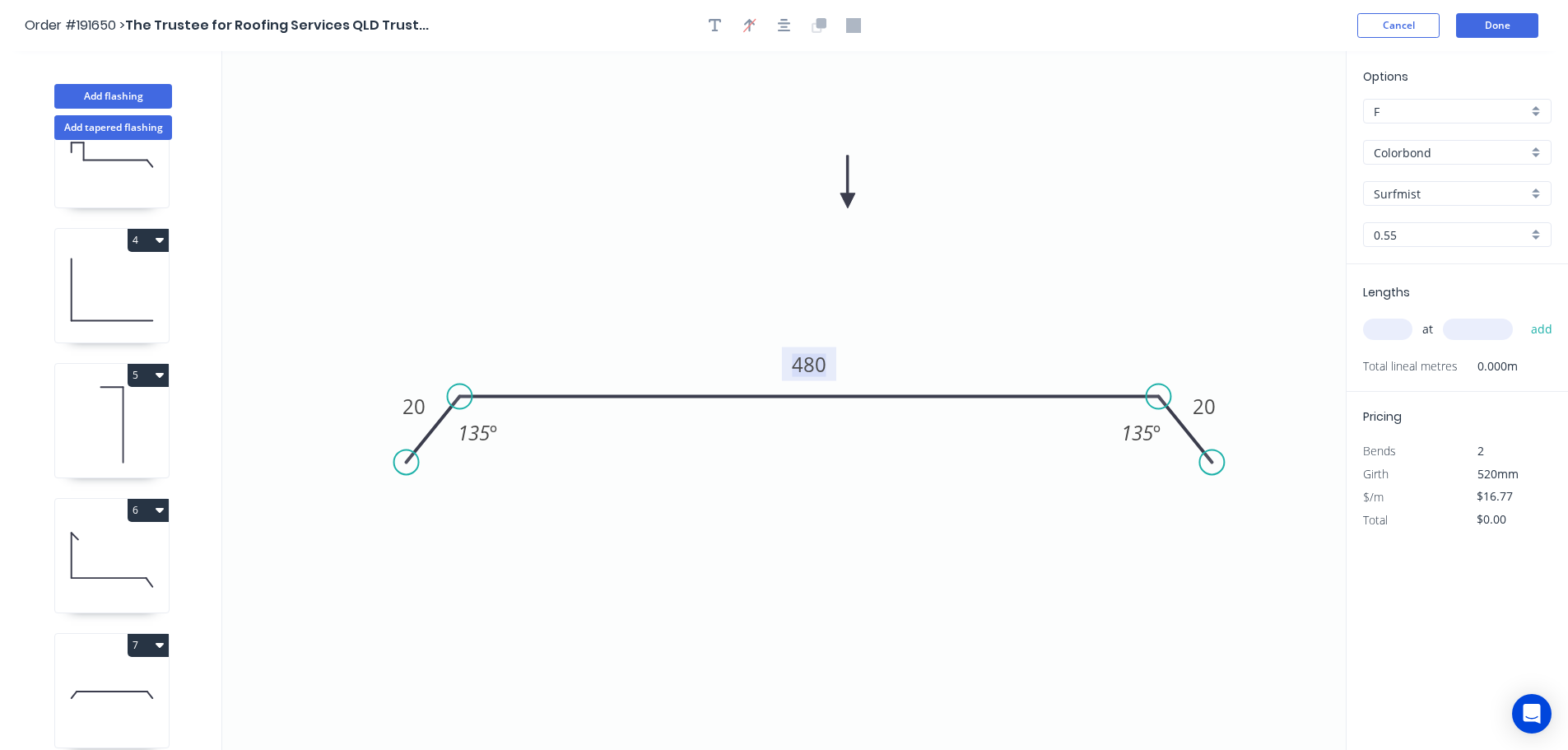
click at [819, 364] on tspan "480" at bounding box center [809, 364] width 35 height 27
click at [883, 308] on icon "0 20 420 20 135 º 135 º" at bounding box center [784, 400] width 1124 height 698
type input "$14.69"
click at [1396, 334] on input "text" at bounding box center [1388, 329] width 49 height 21
type input "2"
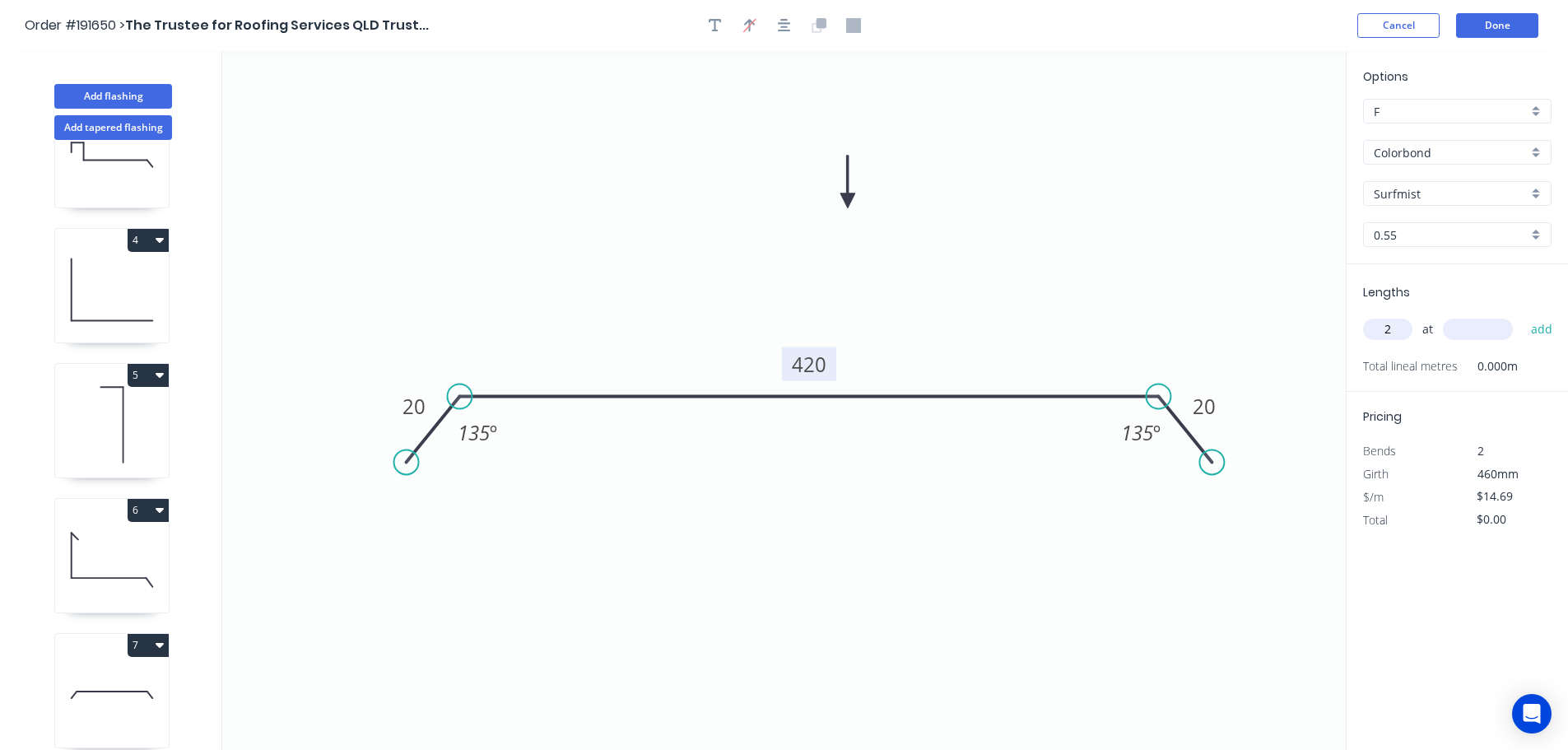
click at [1480, 329] on input "text" at bounding box center [1478, 329] width 70 height 21
type input "4000"
click at [1523, 315] on button "add" at bounding box center [1543, 329] width 39 height 28
type input "$117.52"
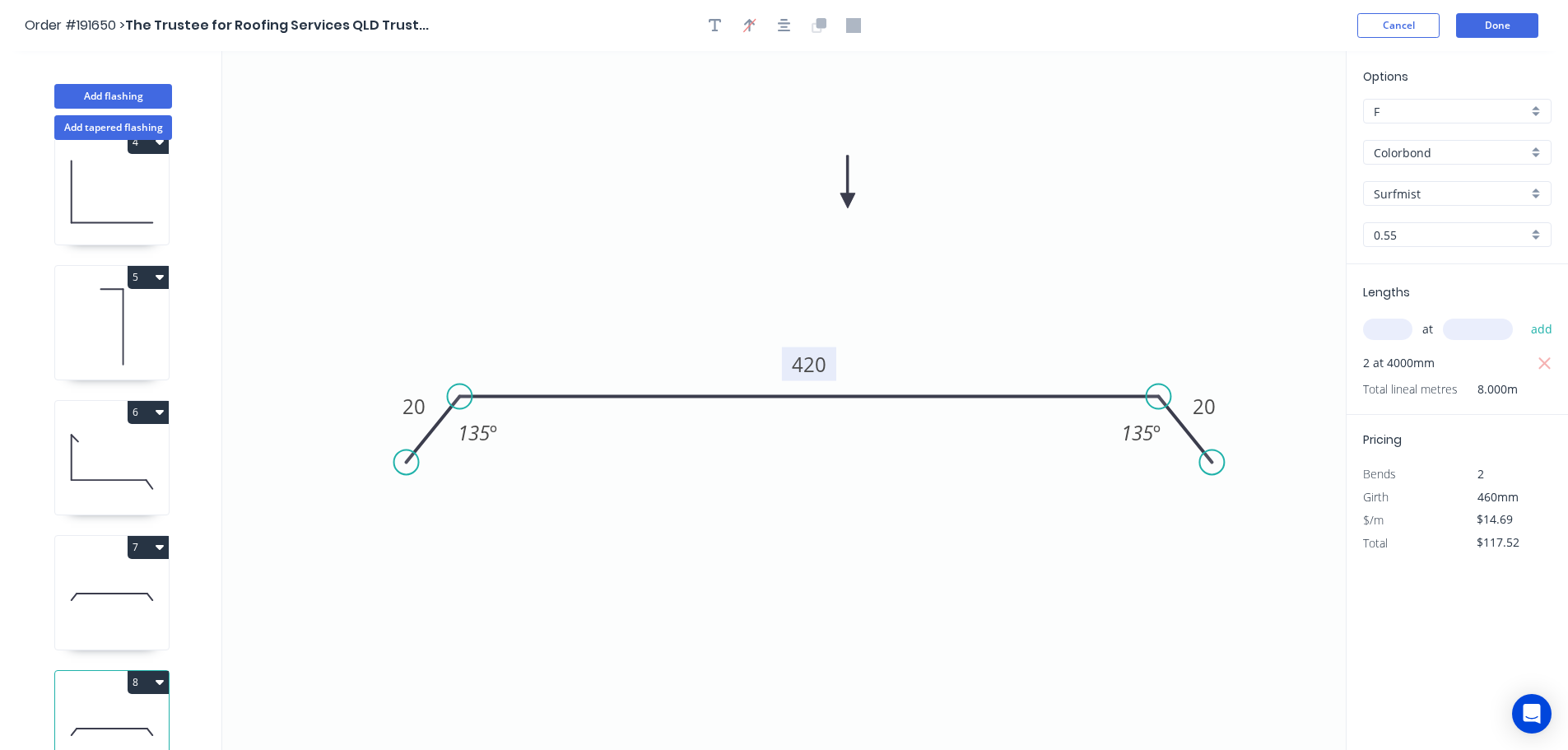
scroll to position [477, 0]
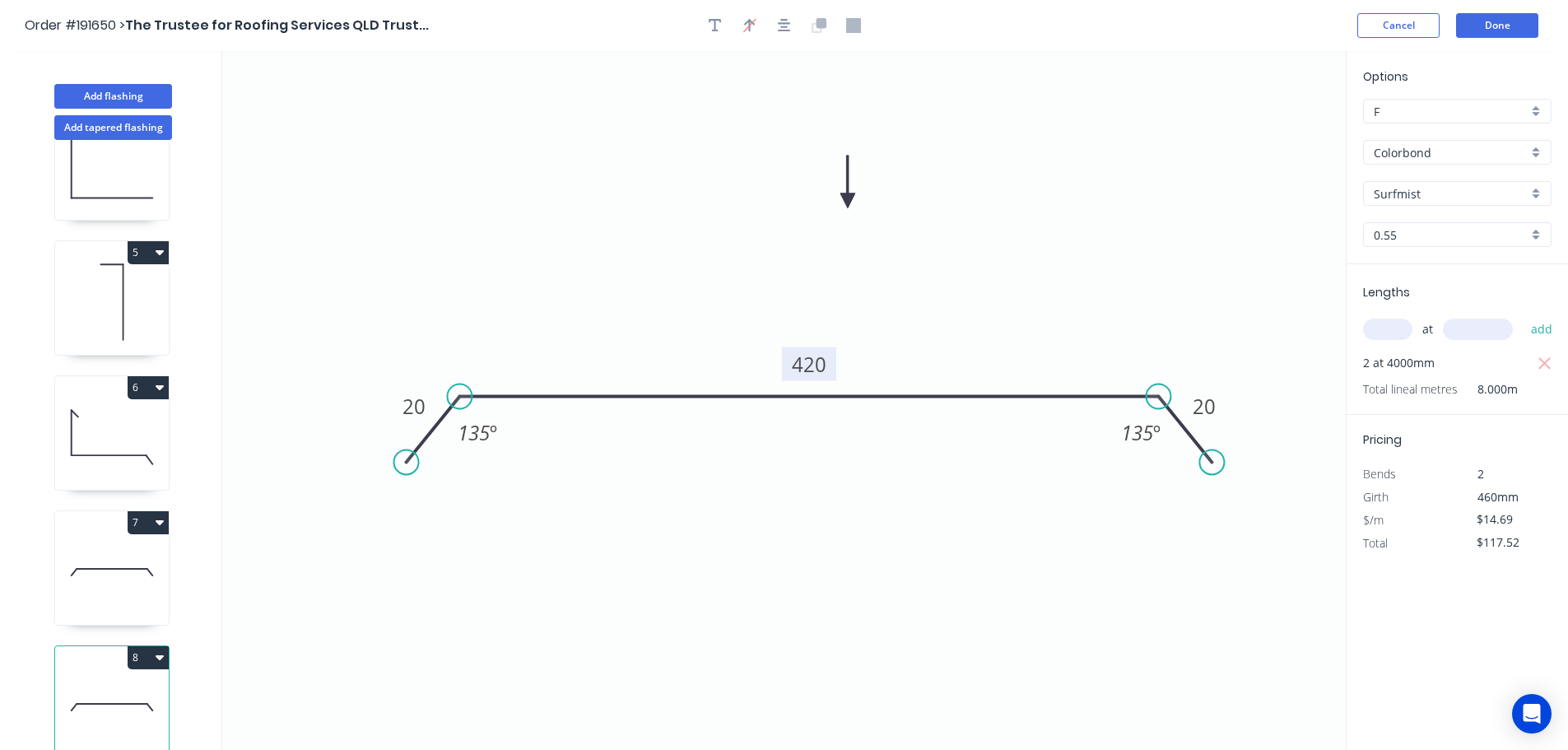
click at [142, 568] on icon at bounding box center [112, 572] width 113 height 106
type input "$16.77"
type input "$100.62"
click at [125, 678] on icon at bounding box center [112, 707] width 113 height 106
type input "$14.69"
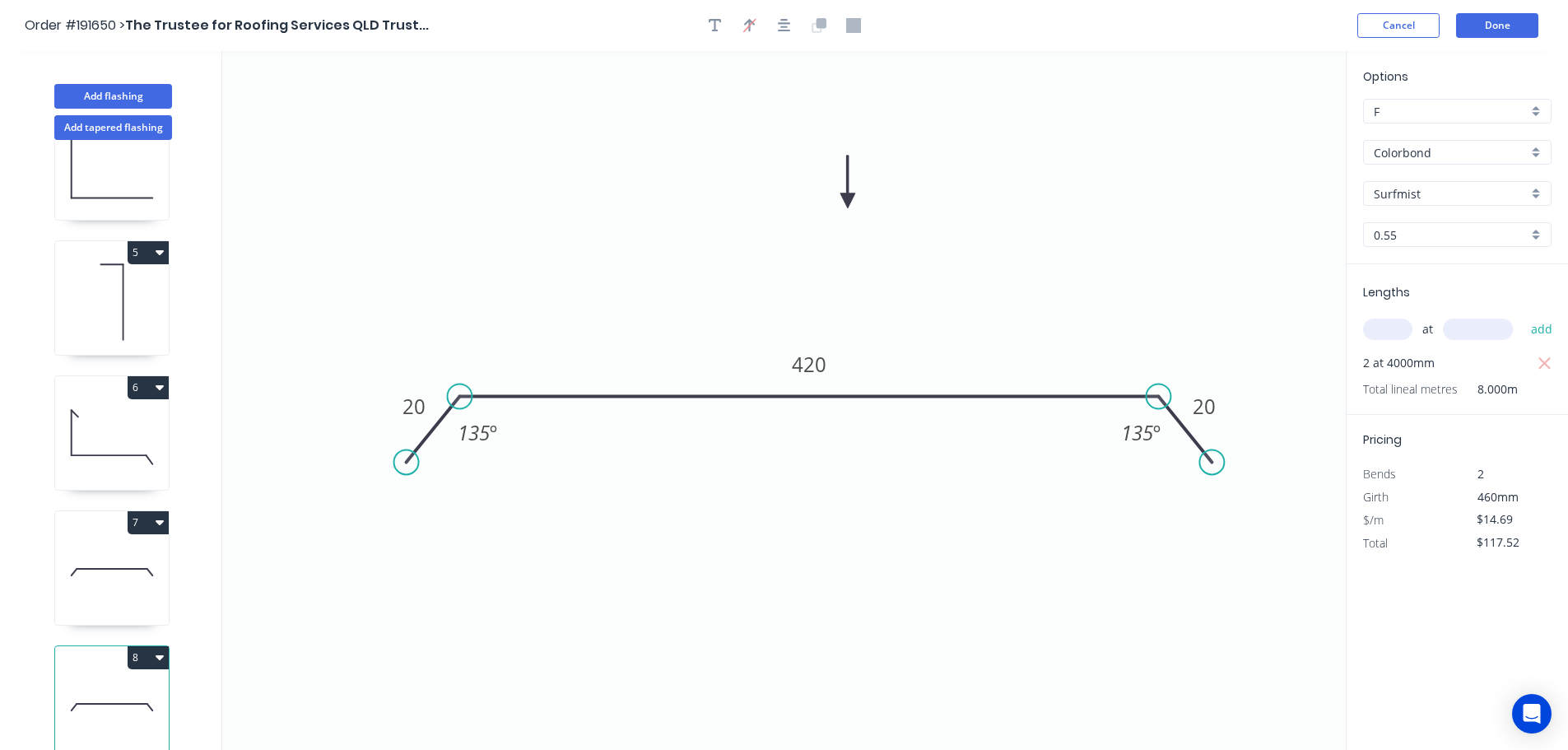
click at [154, 646] on button "8" at bounding box center [148, 657] width 41 height 23
click at [129, 687] on div "Duplicate" at bounding box center [90, 698] width 127 height 24
type input "$0.00"
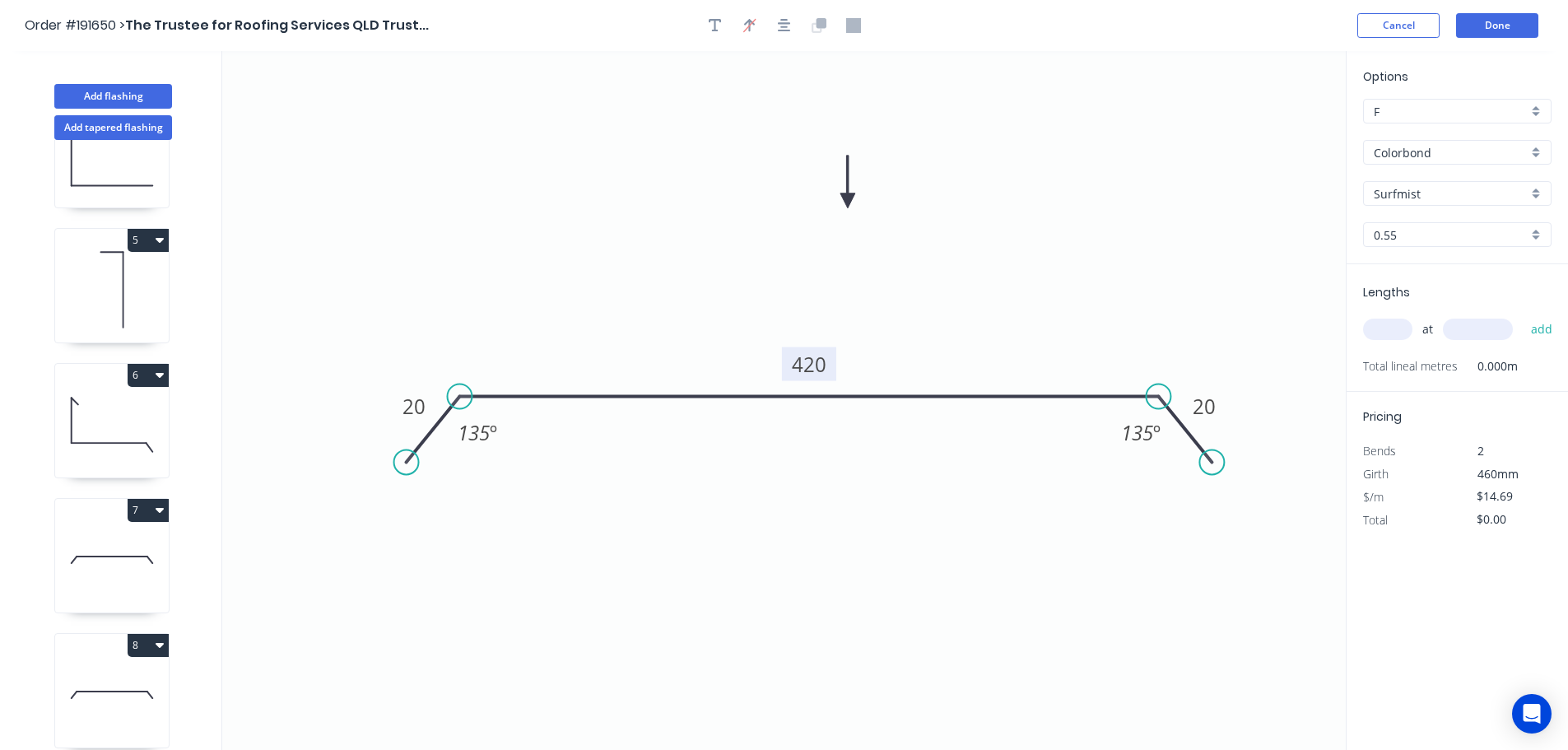
click at [819, 359] on tspan "420" at bounding box center [809, 364] width 35 height 27
click at [889, 317] on icon "0 20 1065 20 135 º 135 º" at bounding box center [784, 400] width 1124 height 698
type input "$29.21"
click at [1399, 331] on input "text" at bounding box center [1388, 329] width 49 height 21
type input "1"
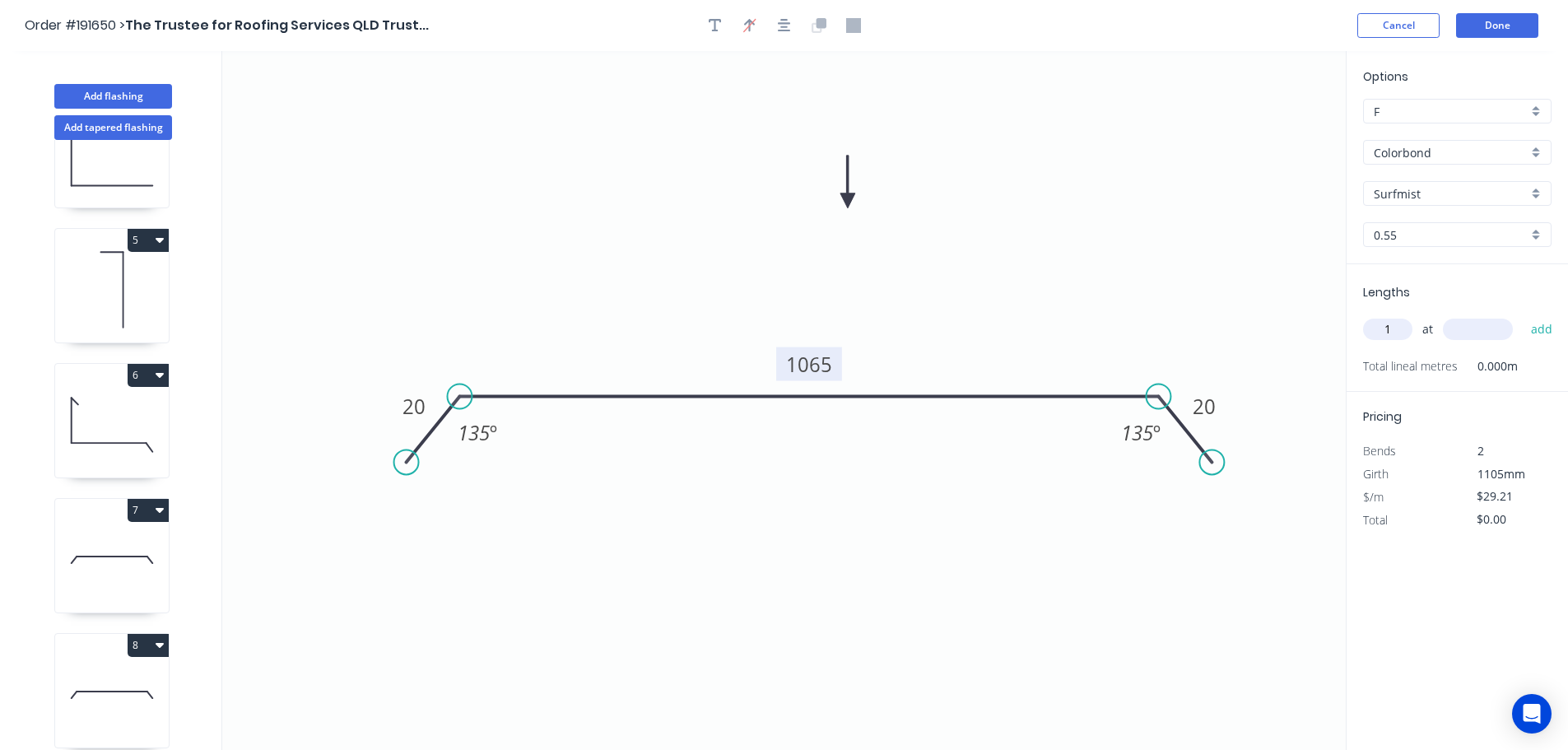
click at [1476, 328] on input "text" at bounding box center [1478, 329] width 70 height 21
type input "2000"
click at [1523, 315] on button "add" at bounding box center [1543, 329] width 39 height 28
type input "$58.42"
click at [1160, 243] on icon "0 20 1065 20 135 º 135 º" at bounding box center [784, 400] width 1124 height 698
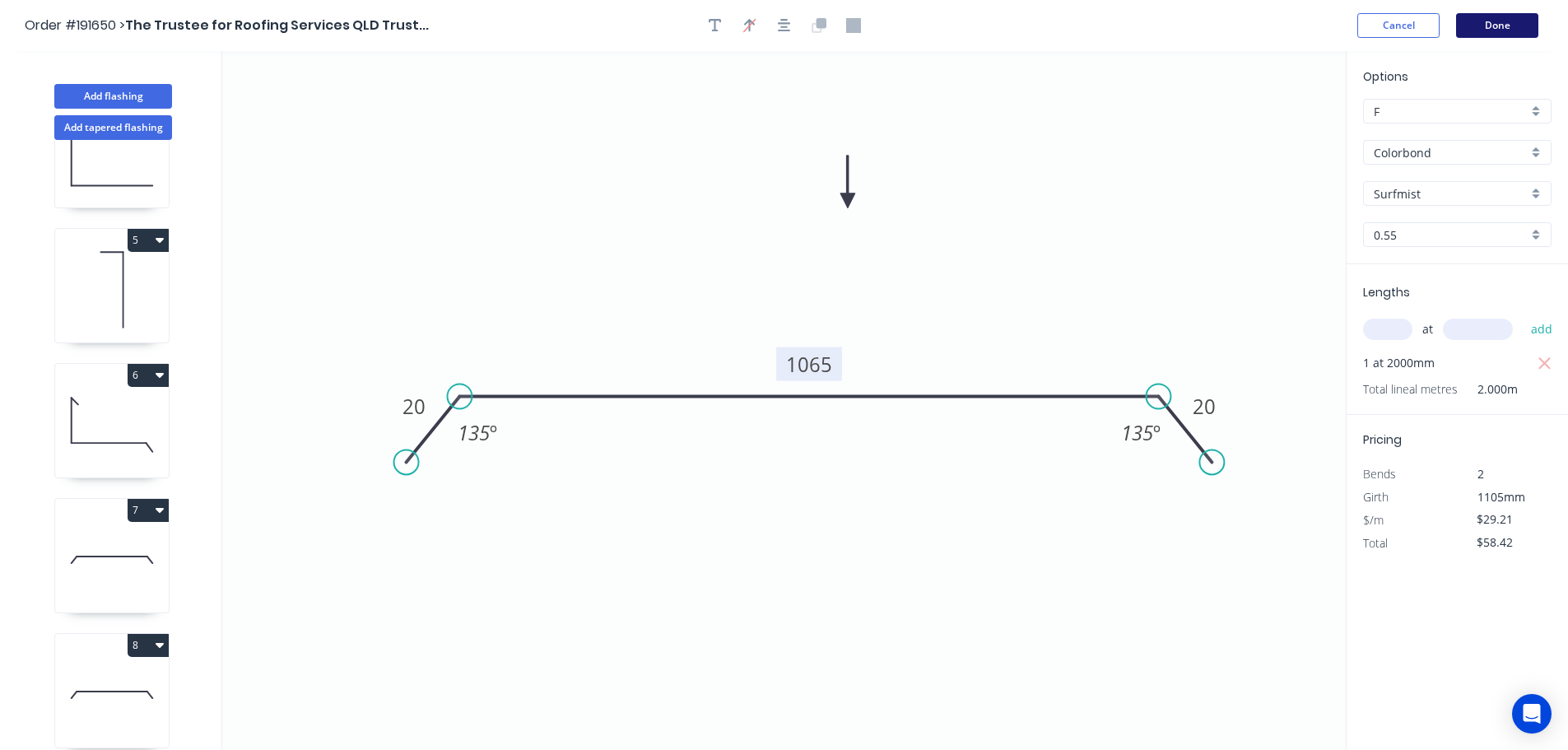
click at [1516, 20] on button "Done" at bounding box center [1497, 25] width 82 height 25
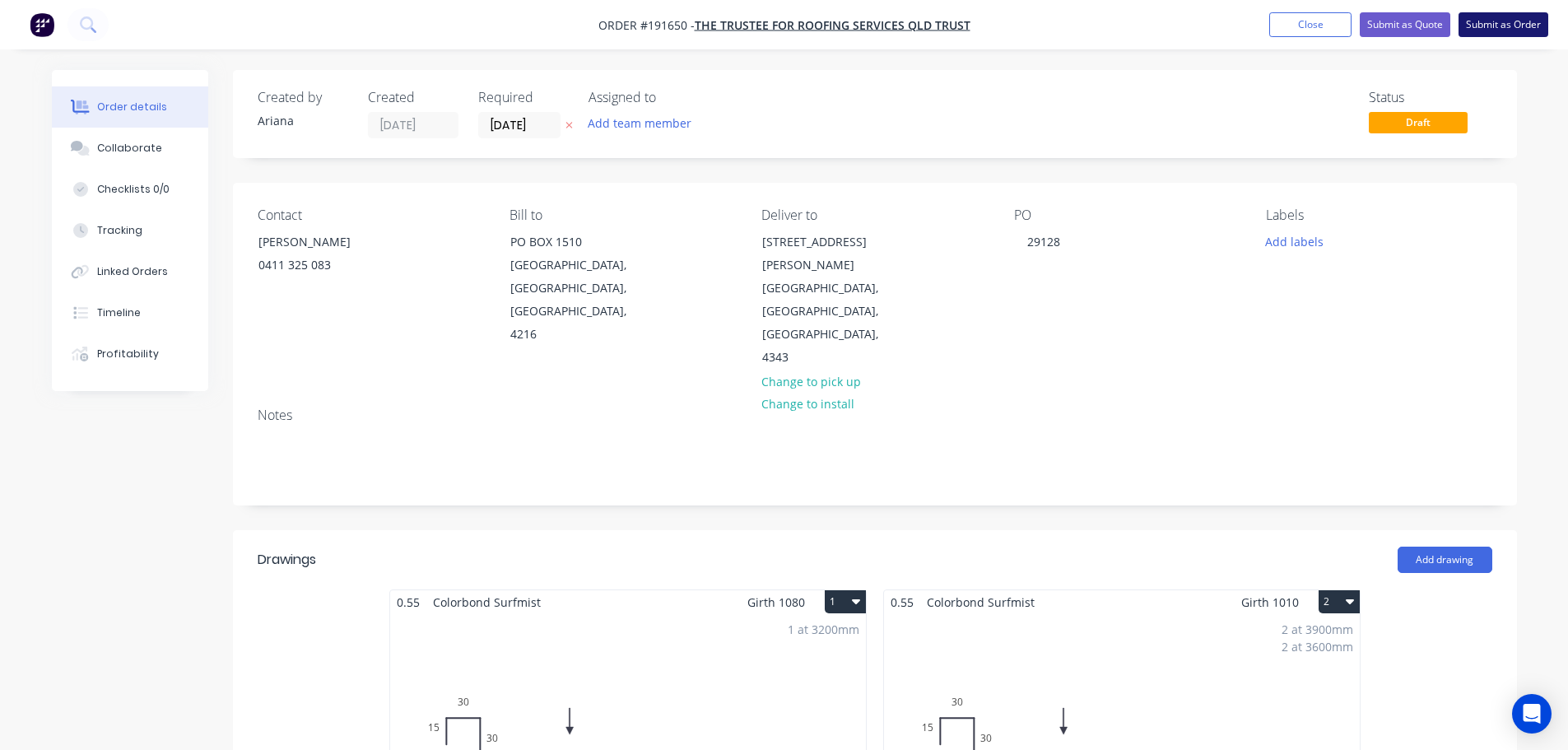
click at [1527, 19] on button "Submit as Order" at bounding box center [1504, 25] width 90 height 25
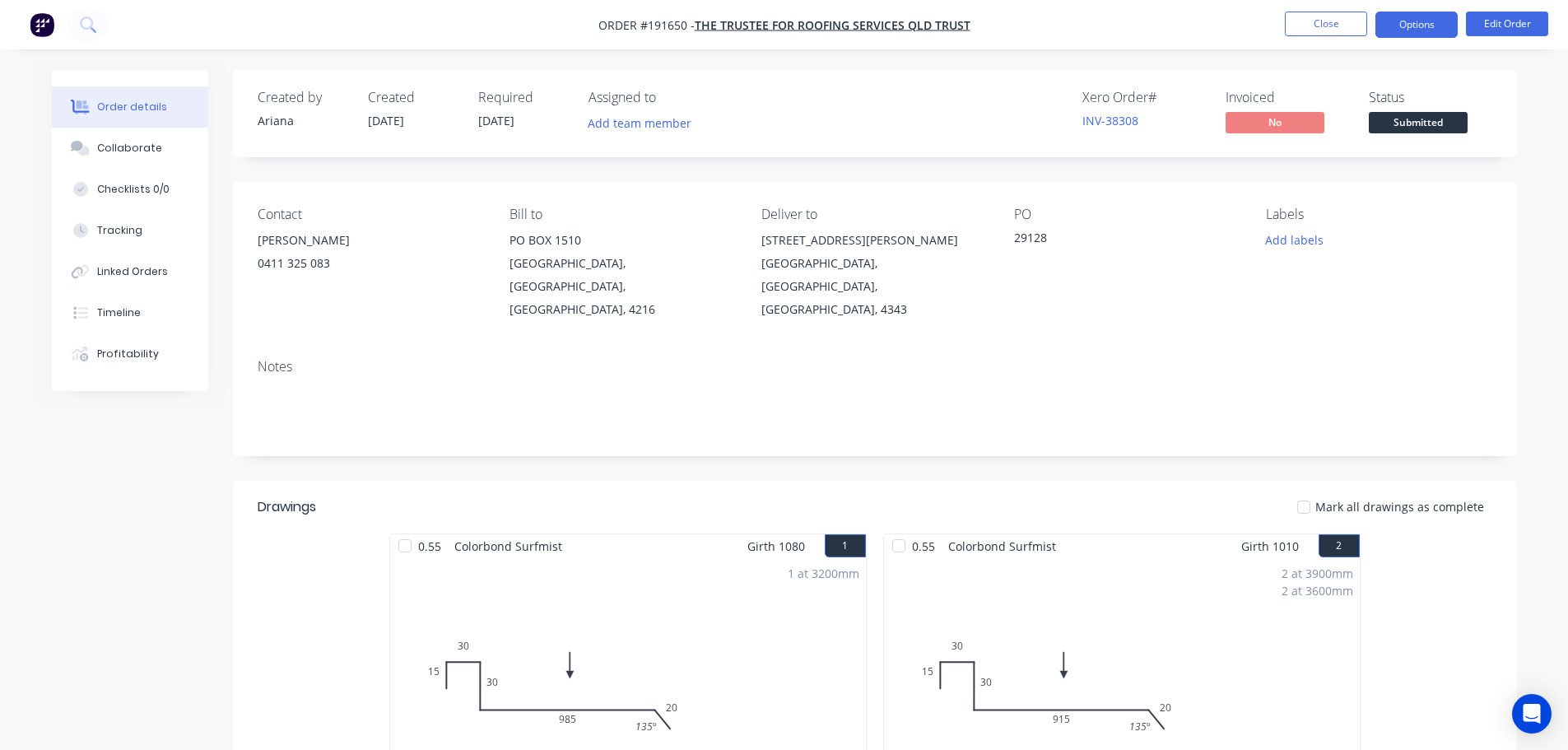
click at [1420, 24] on button "Options" at bounding box center [1417, 25] width 82 height 26
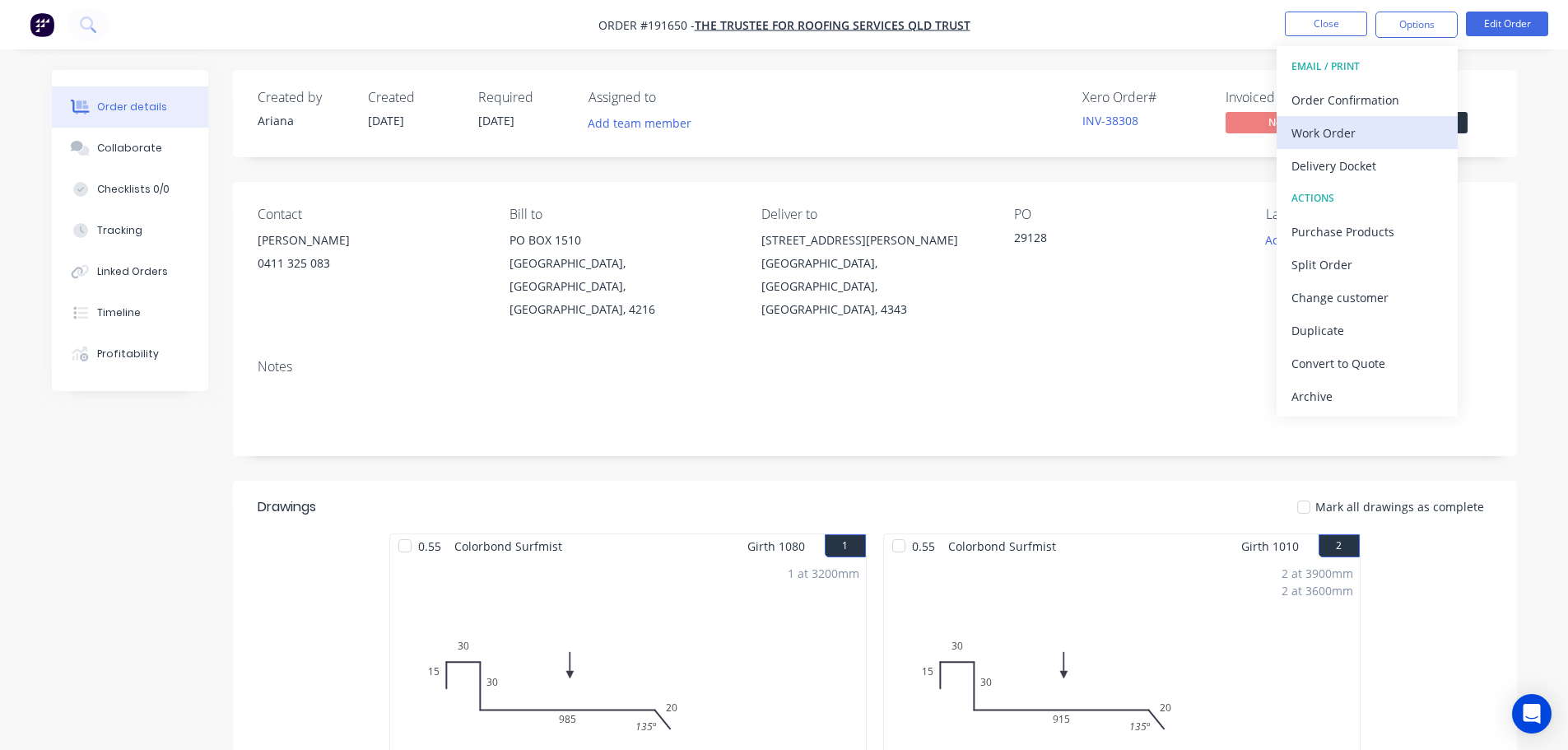
click at [1349, 127] on div "Work Order" at bounding box center [1367, 133] width 151 height 24
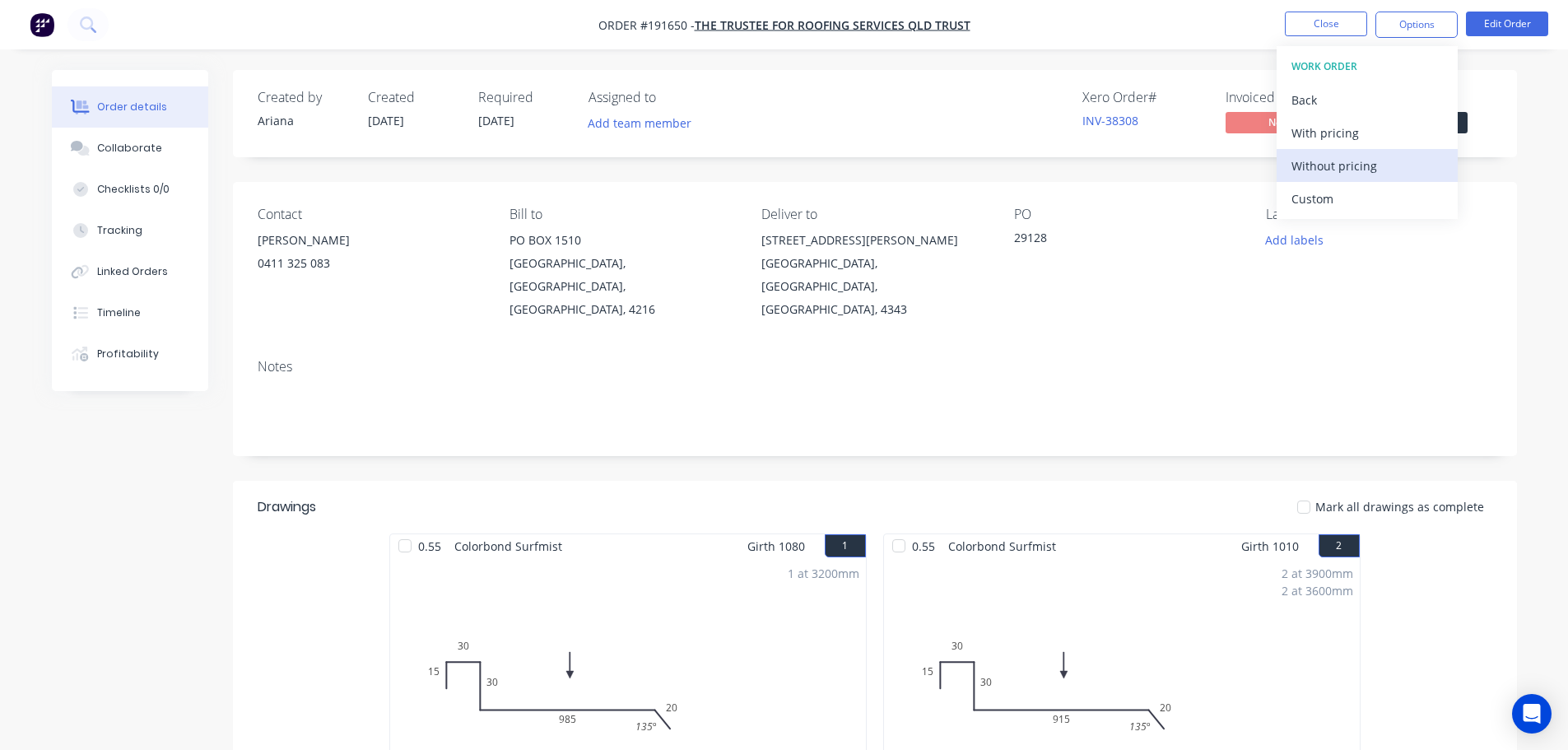
click at [1320, 164] on div "Without pricing" at bounding box center [1367, 166] width 151 height 24
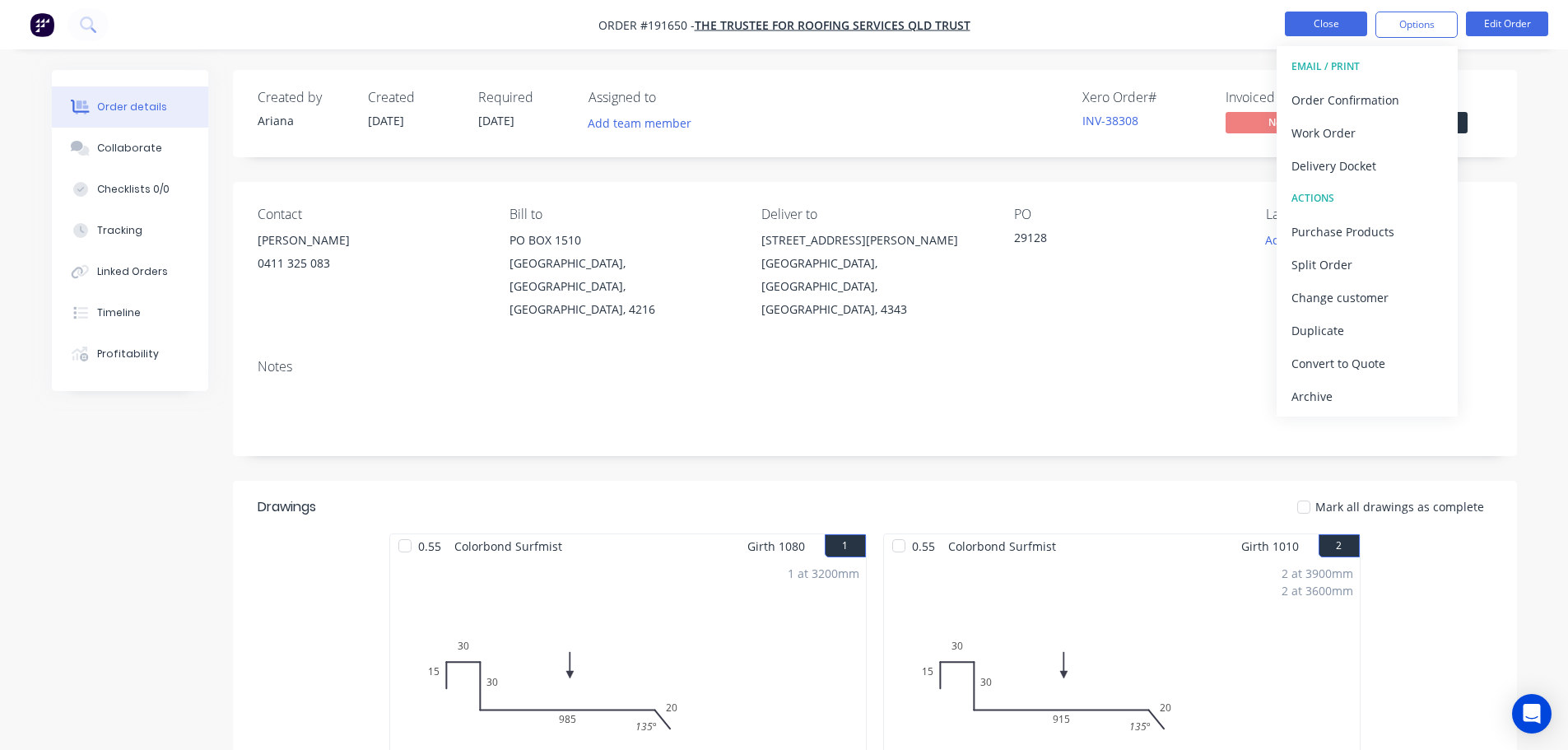
click at [1322, 23] on button "Close" at bounding box center [1326, 24] width 82 height 25
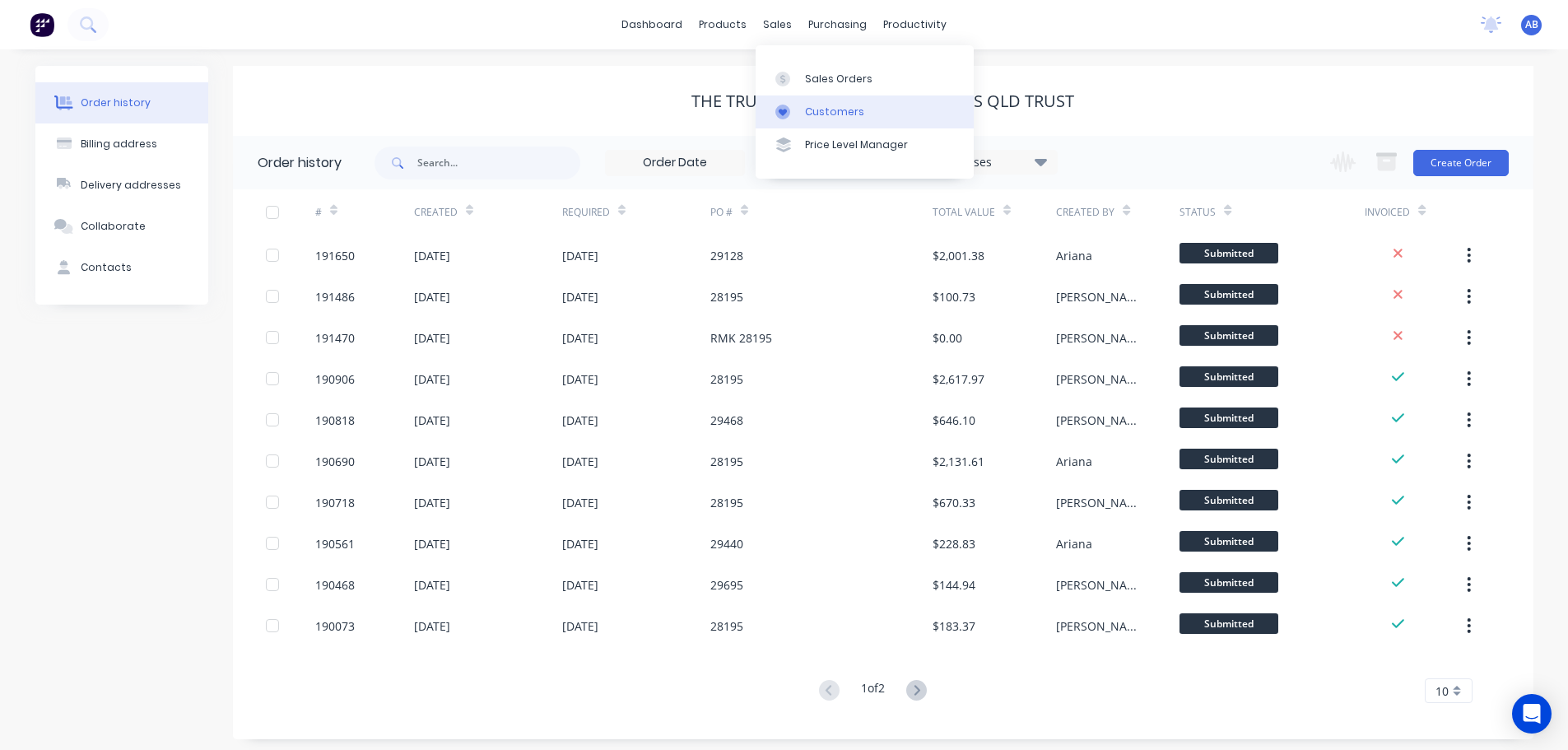
click at [815, 107] on div "Customers" at bounding box center [835, 112] width 59 height 15
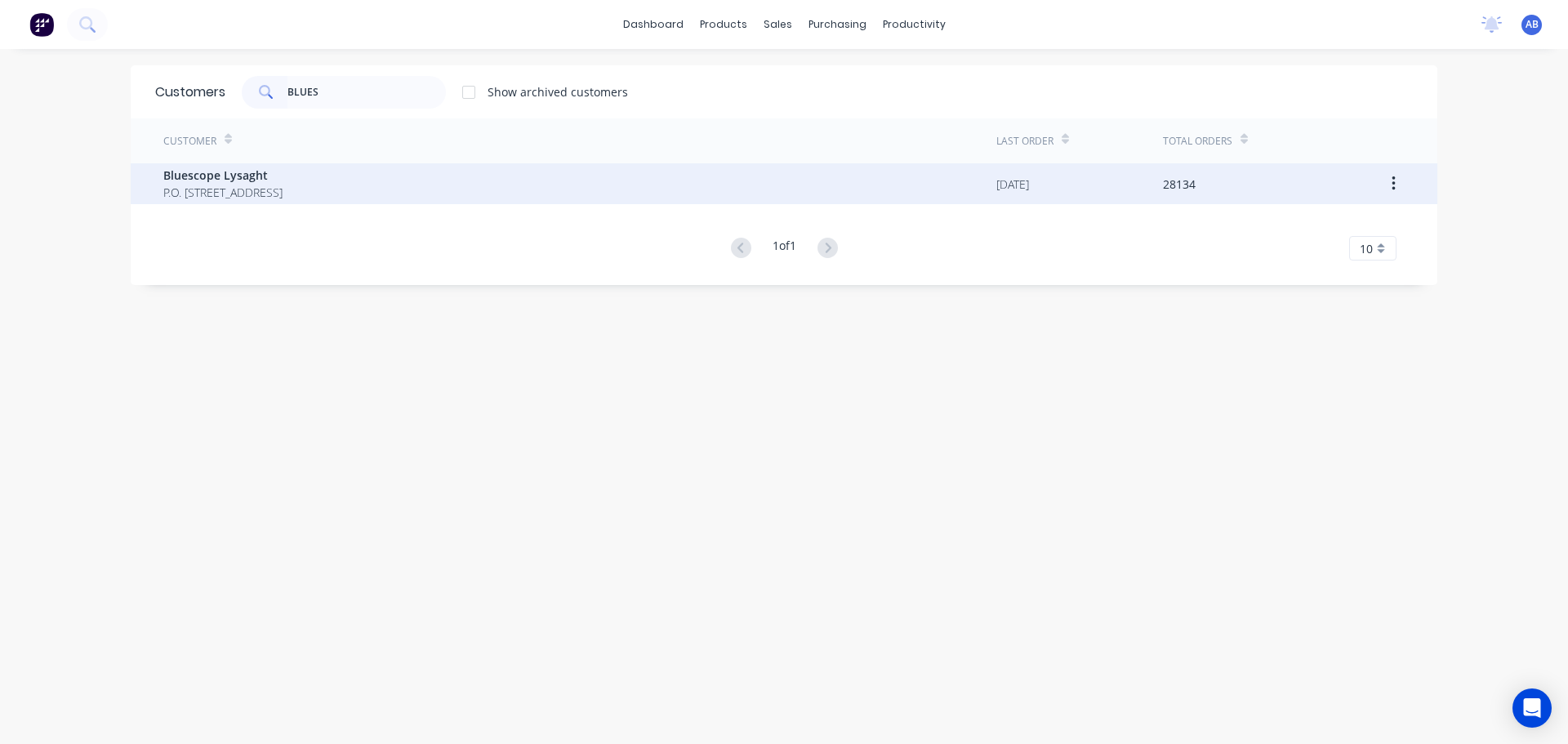
type input "BLUES"
click at [223, 194] on span "P.O. [STREET_ADDRESS]" at bounding box center [223, 192] width 119 height 17
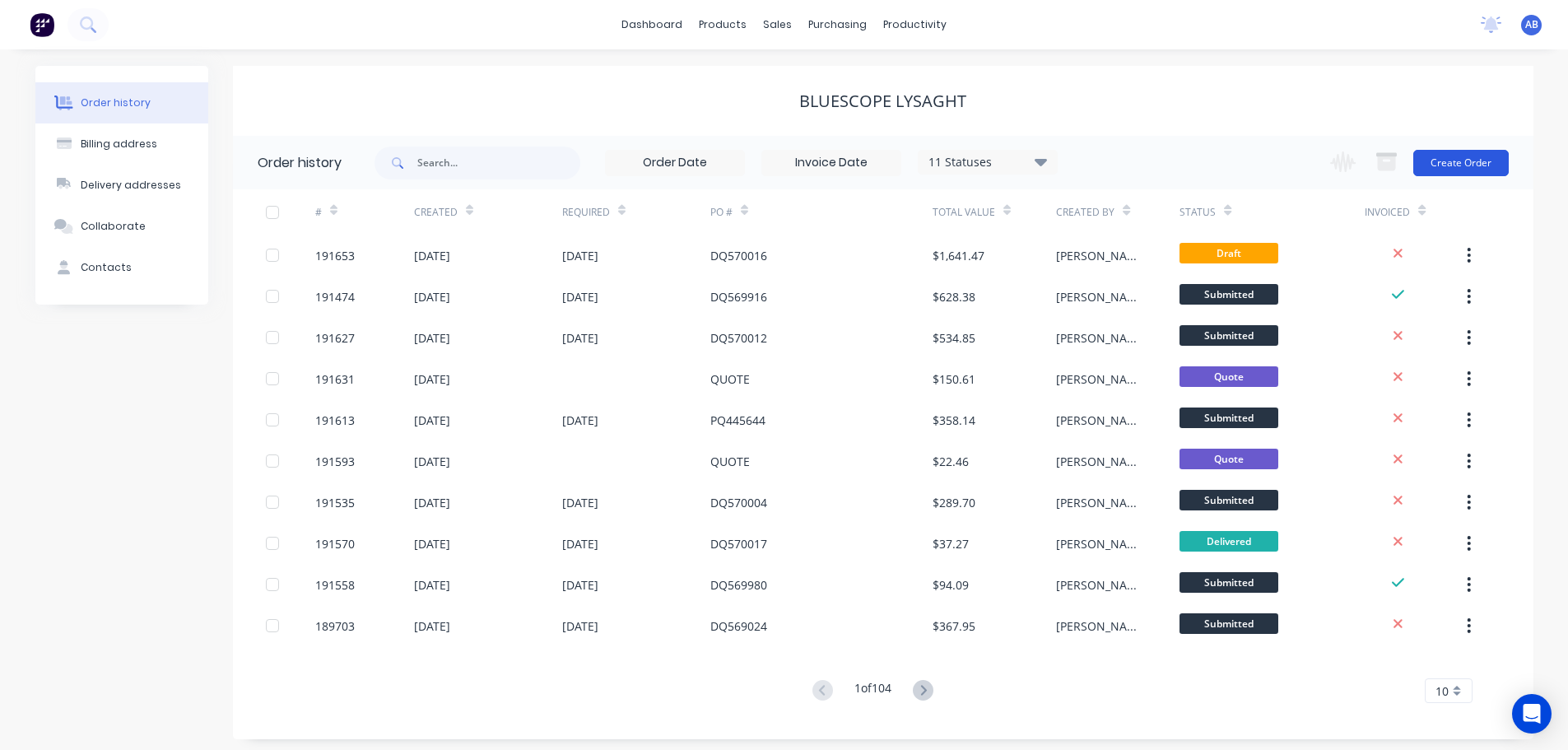
click at [1467, 165] on button "Create Order" at bounding box center [1461, 162] width 96 height 26
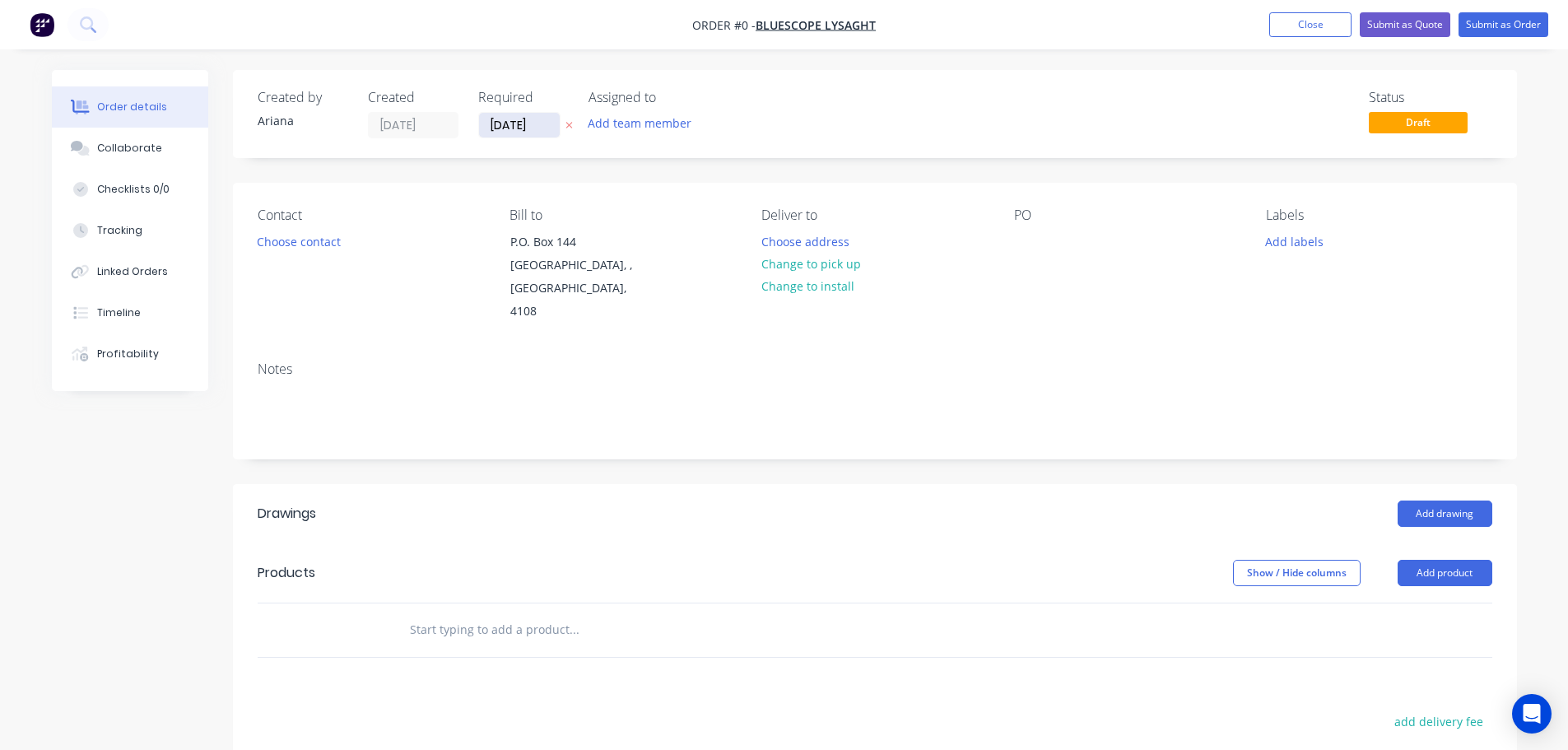
click at [513, 129] on input "[DATE]" at bounding box center [519, 124] width 80 height 25
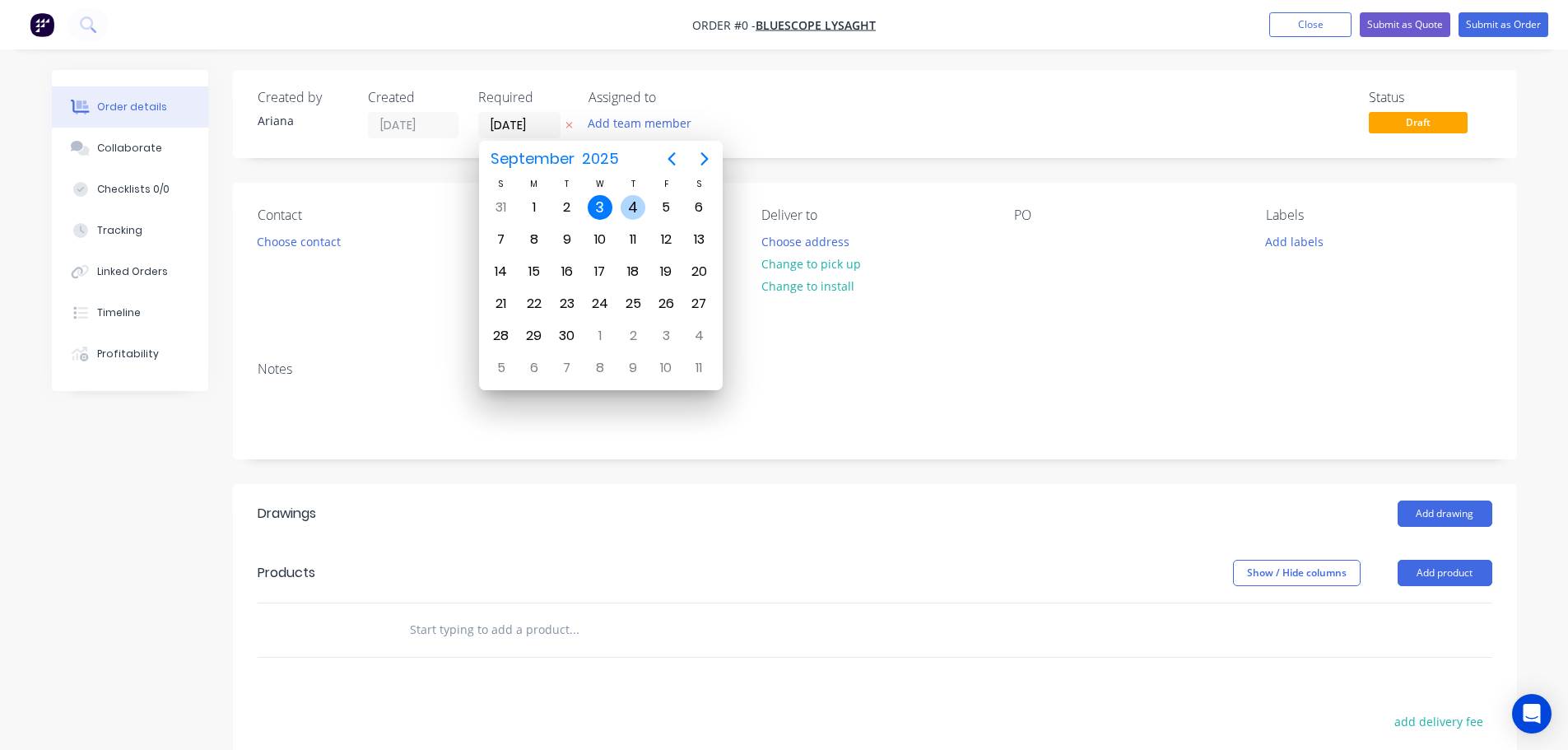
click at [630, 199] on div "4" at bounding box center [633, 207] width 25 height 25
type input "[DATE]"
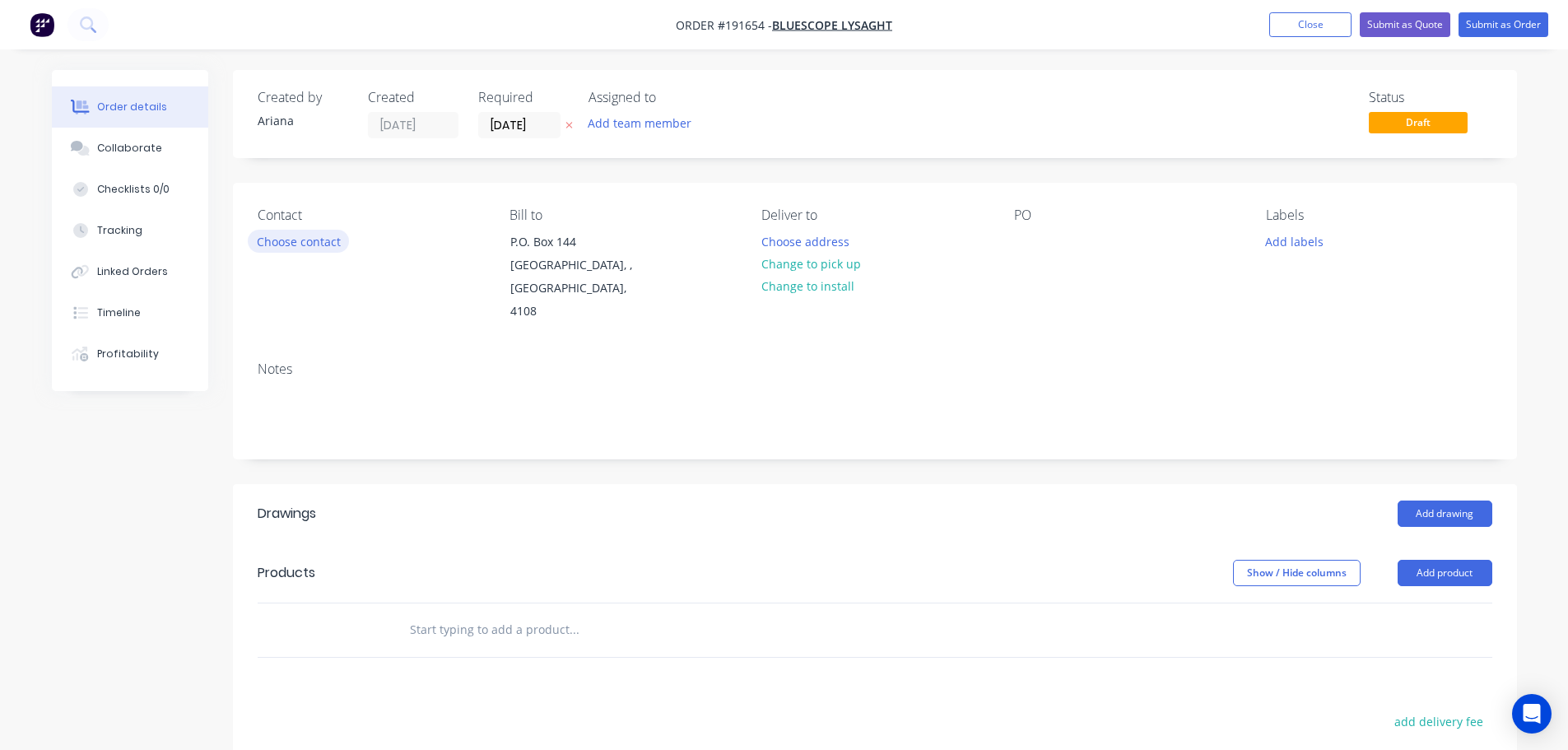
click at [300, 239] on button "Choose contact" at bounding box center [299, 241] width 101 height 22
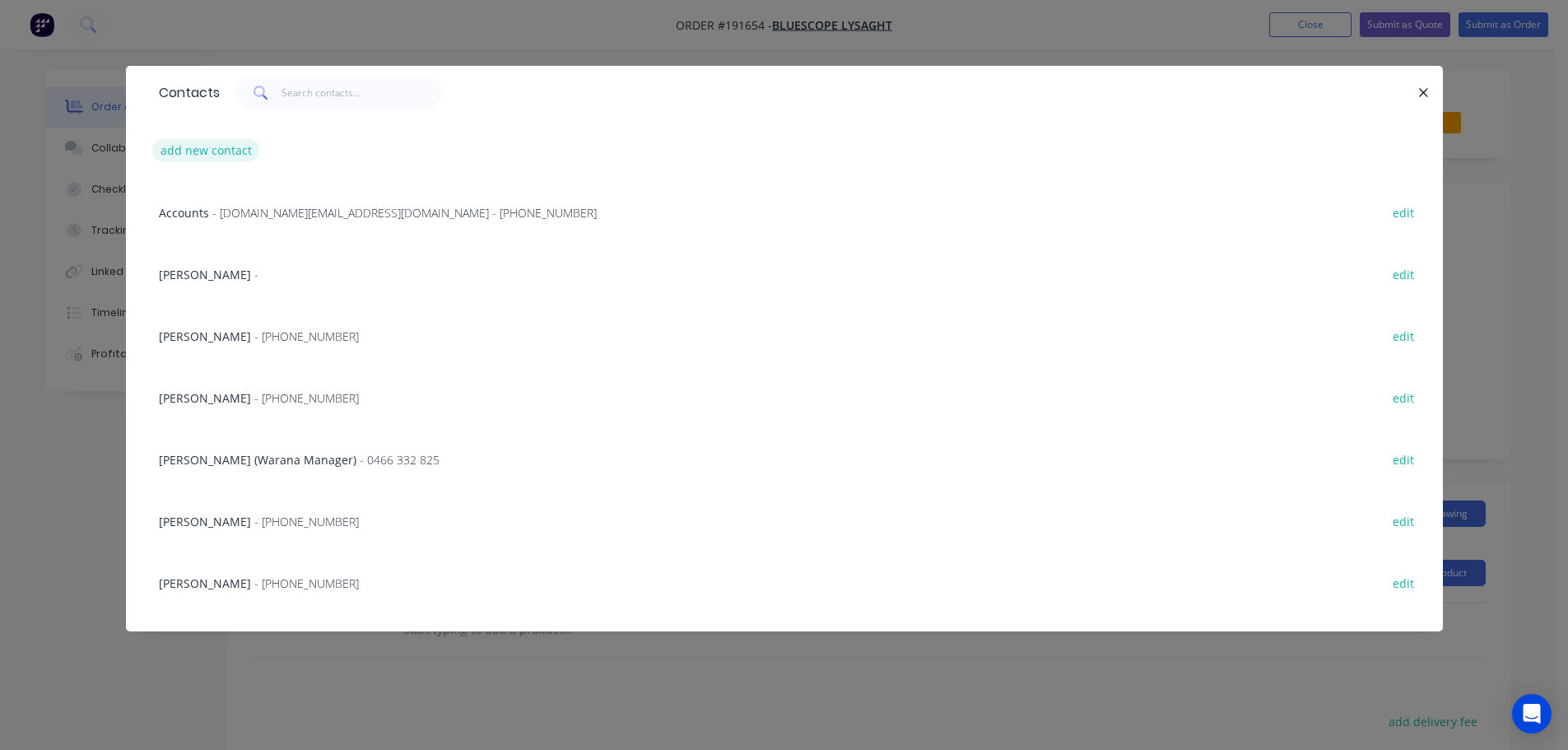
click at [180, 140] on button "add new contact" at bounding box center [206, 151] width 108 height 22
select select "AU"
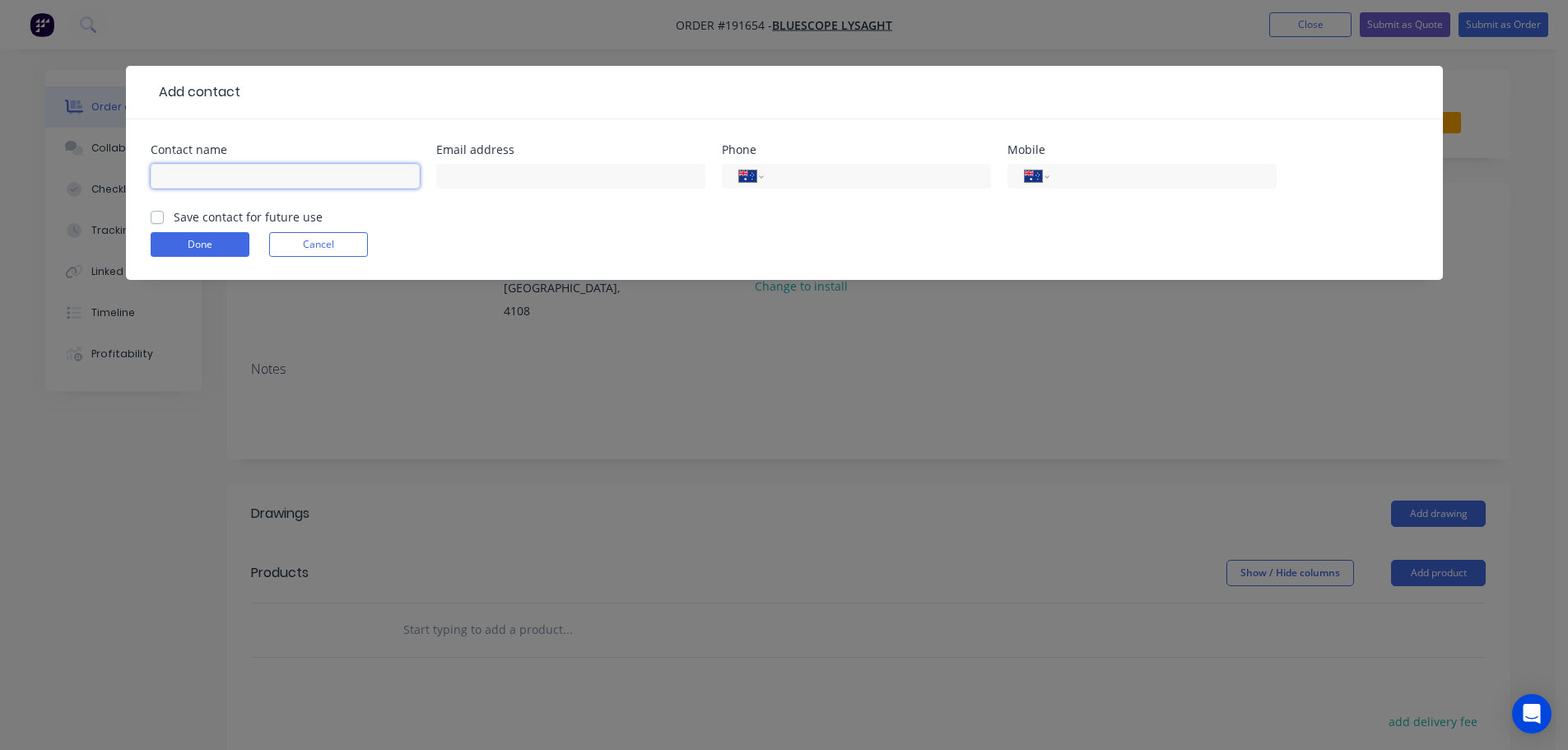
click at [193, 172] on input "text" at bounding box center [285, 176] width 269 height 25
type input "[PERSON_NAME]"
click at [1091, 178] on input "tel" at bounding box center [1160, 177] width 198 height 19
type input "0423 214 103"
click at [201, 245] on button "Done" at bounding box center [200, 244] width 99 height 25
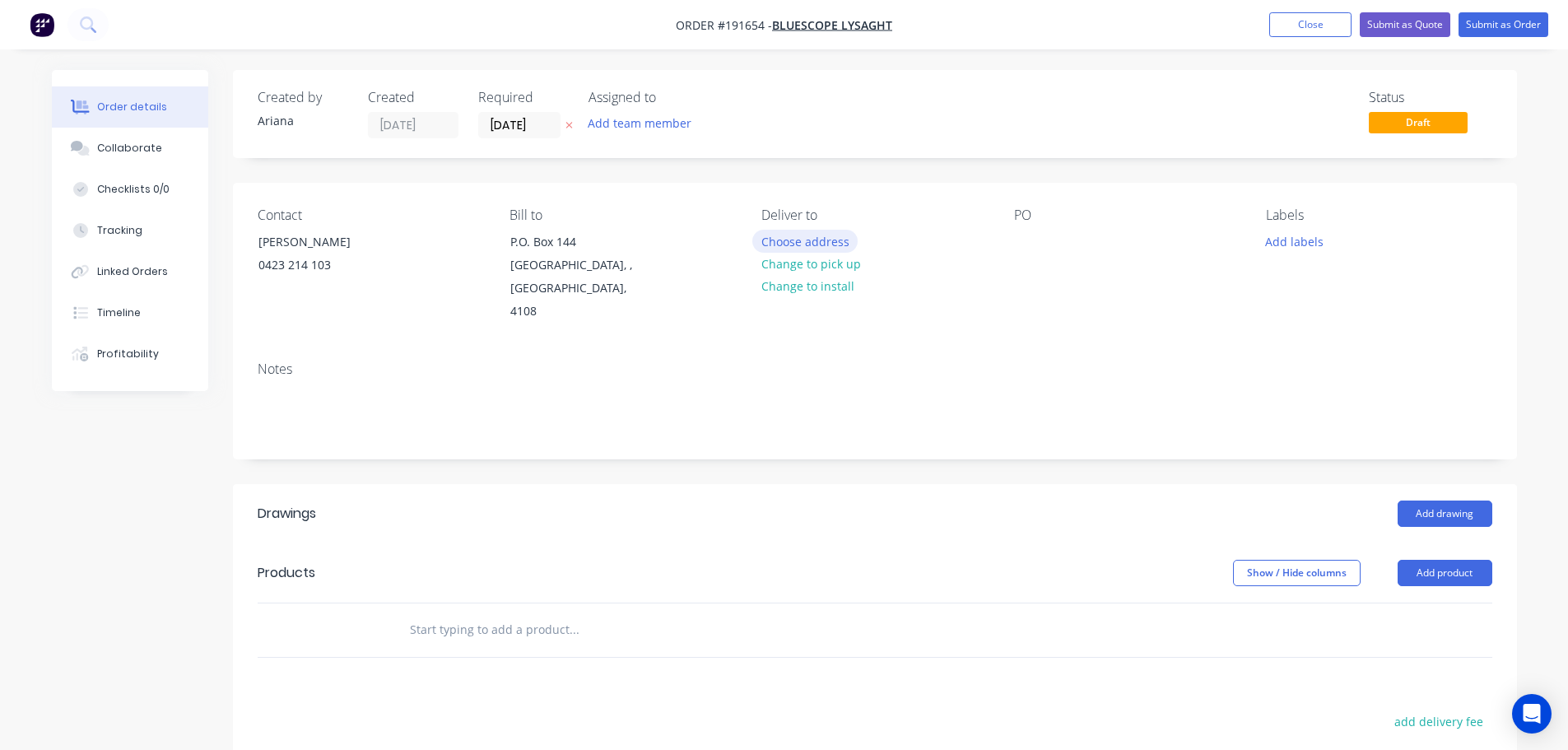
click at [825, 239] on button "Choose address" at bounding box center [805, 241] width 106 height 22
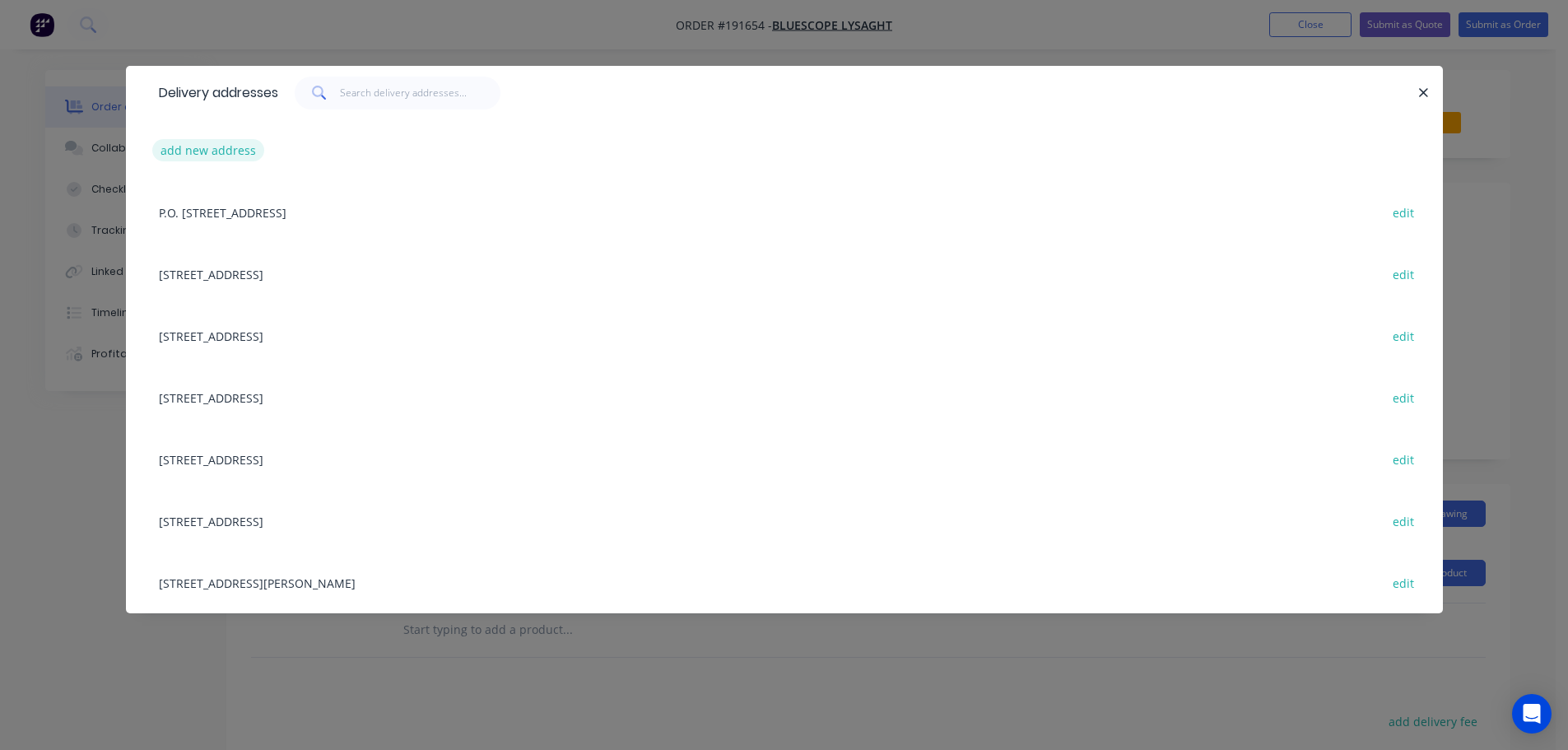
click at [178, 151] on button "add new address" at bounding box center [208, 151] width 112 height 22
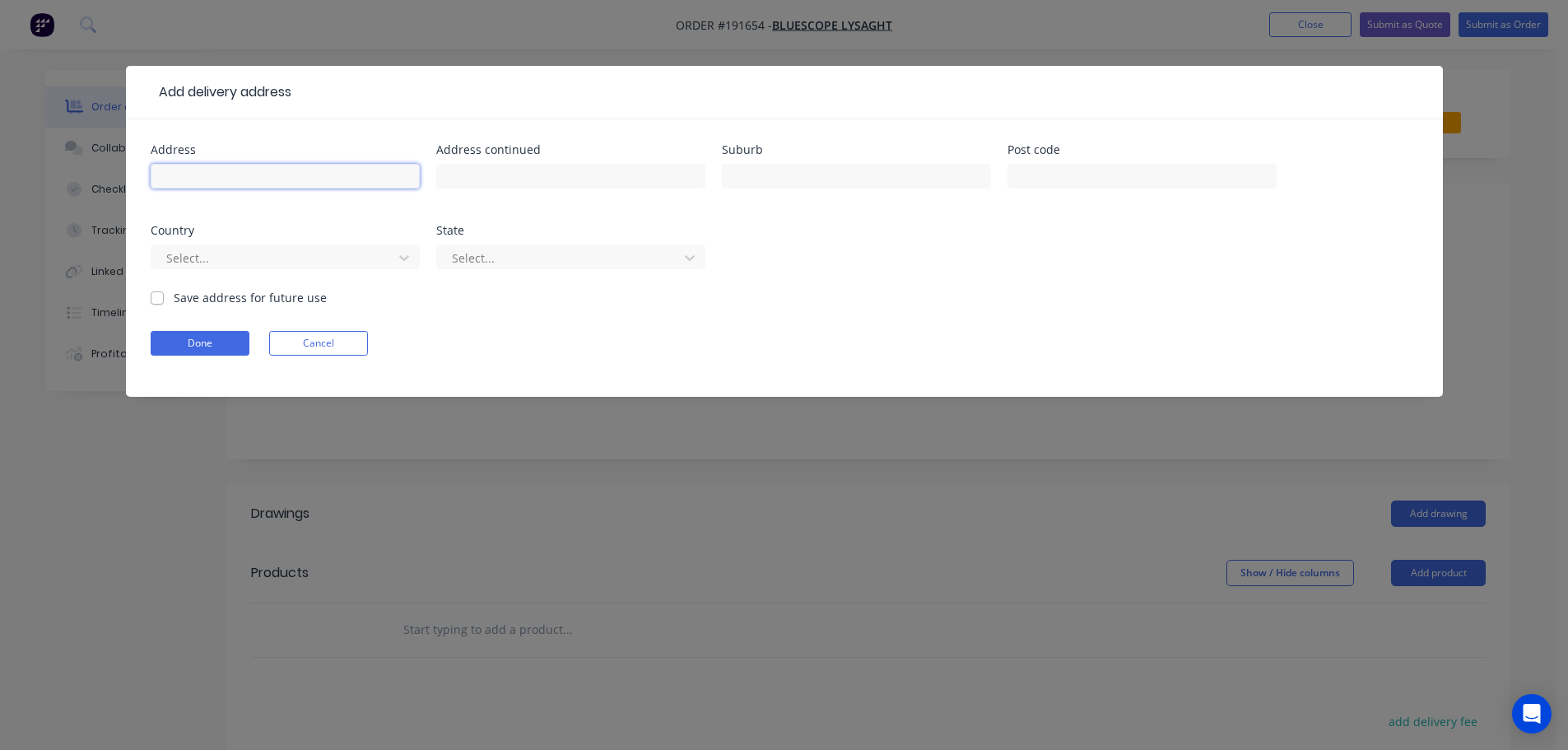
click at [216, 175] on input "text" at bounding box center [285, 176] width 269 height 25
type input "31 RACECOURSE RD"
type input "BALLINA"
type input "2478"
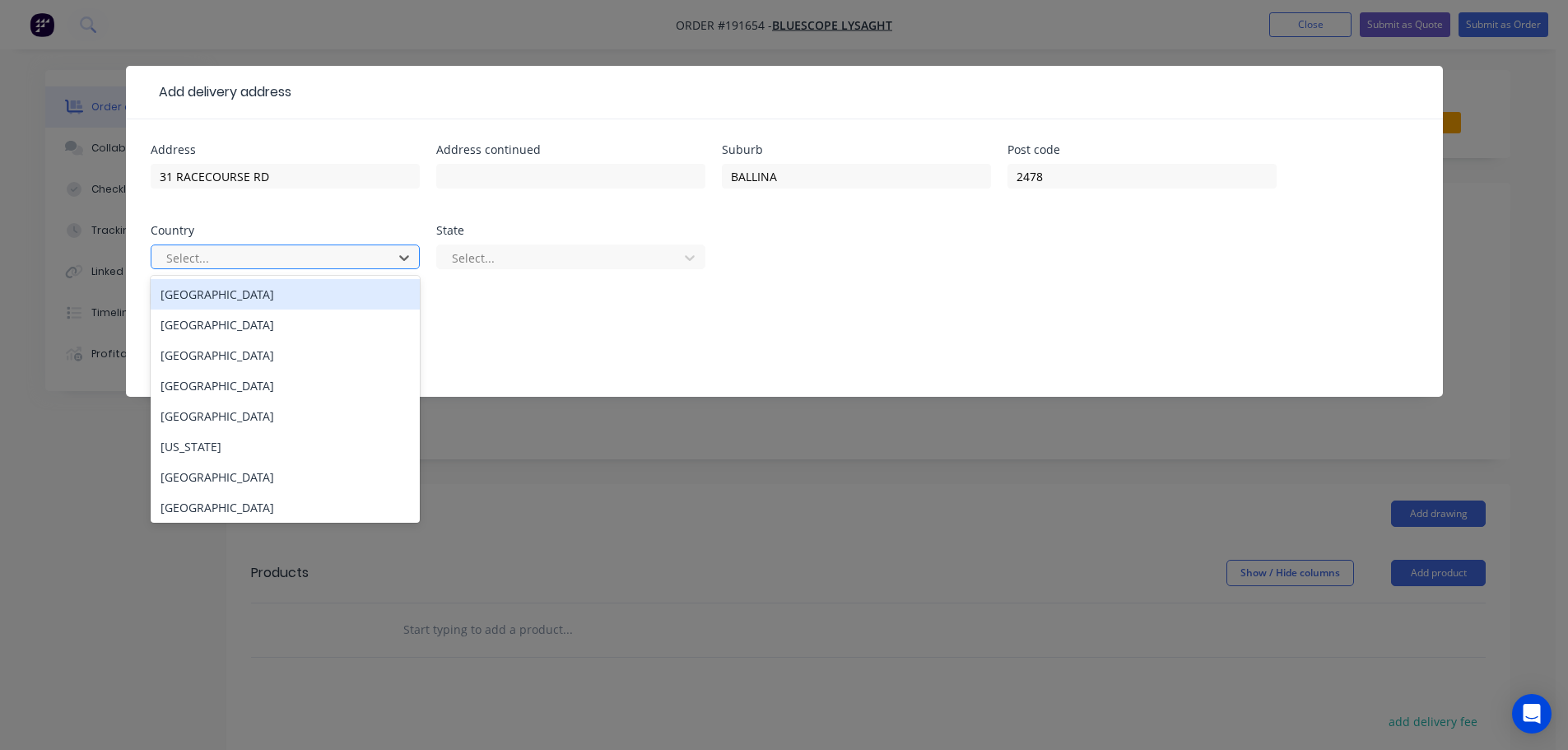
click at [233, 291] on div "[GEOGRAPHIC_DATA]" at bounding box center [285, 294] width 269 height 30
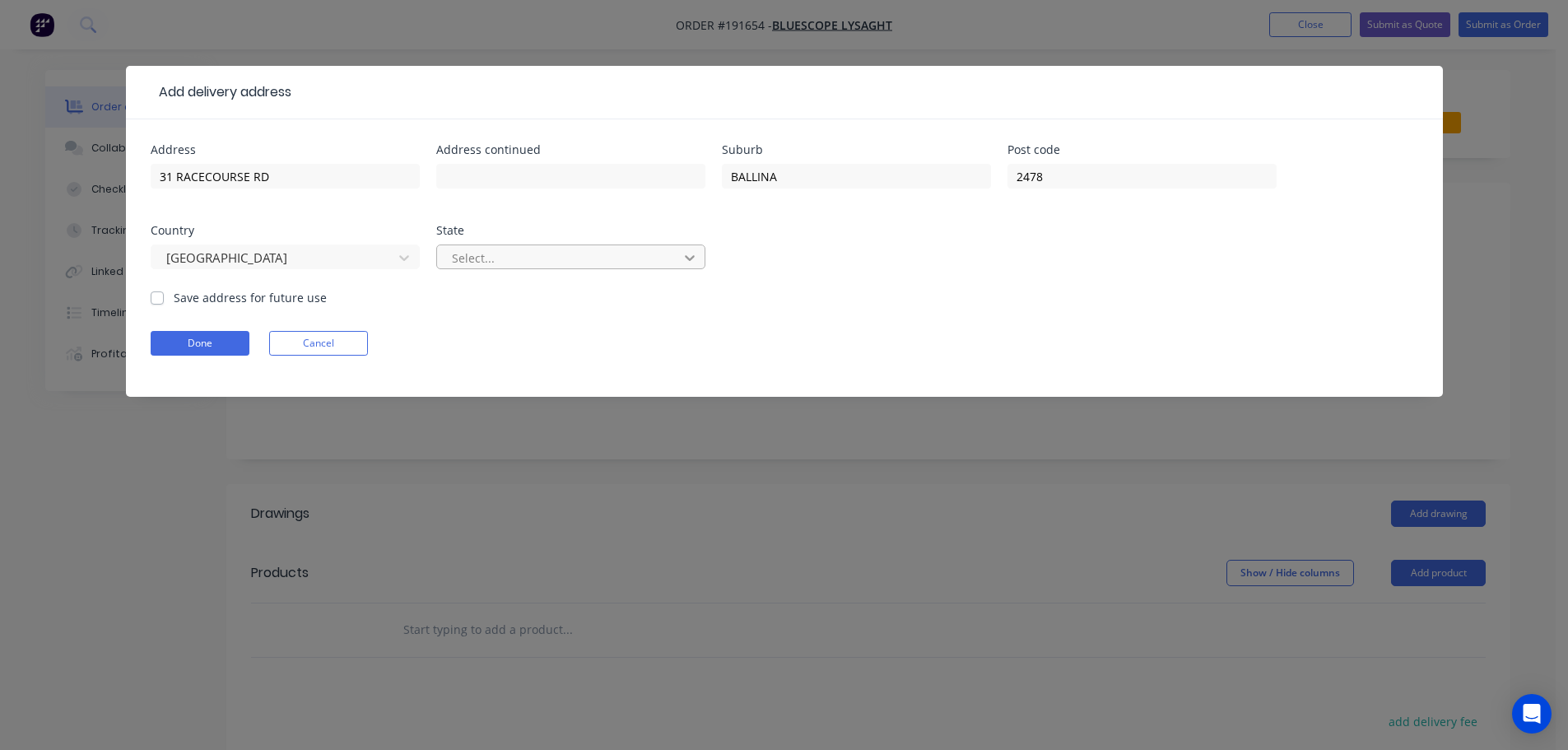
click at [701, 254] on div at bounding box center [689, 257] width 30 height 26
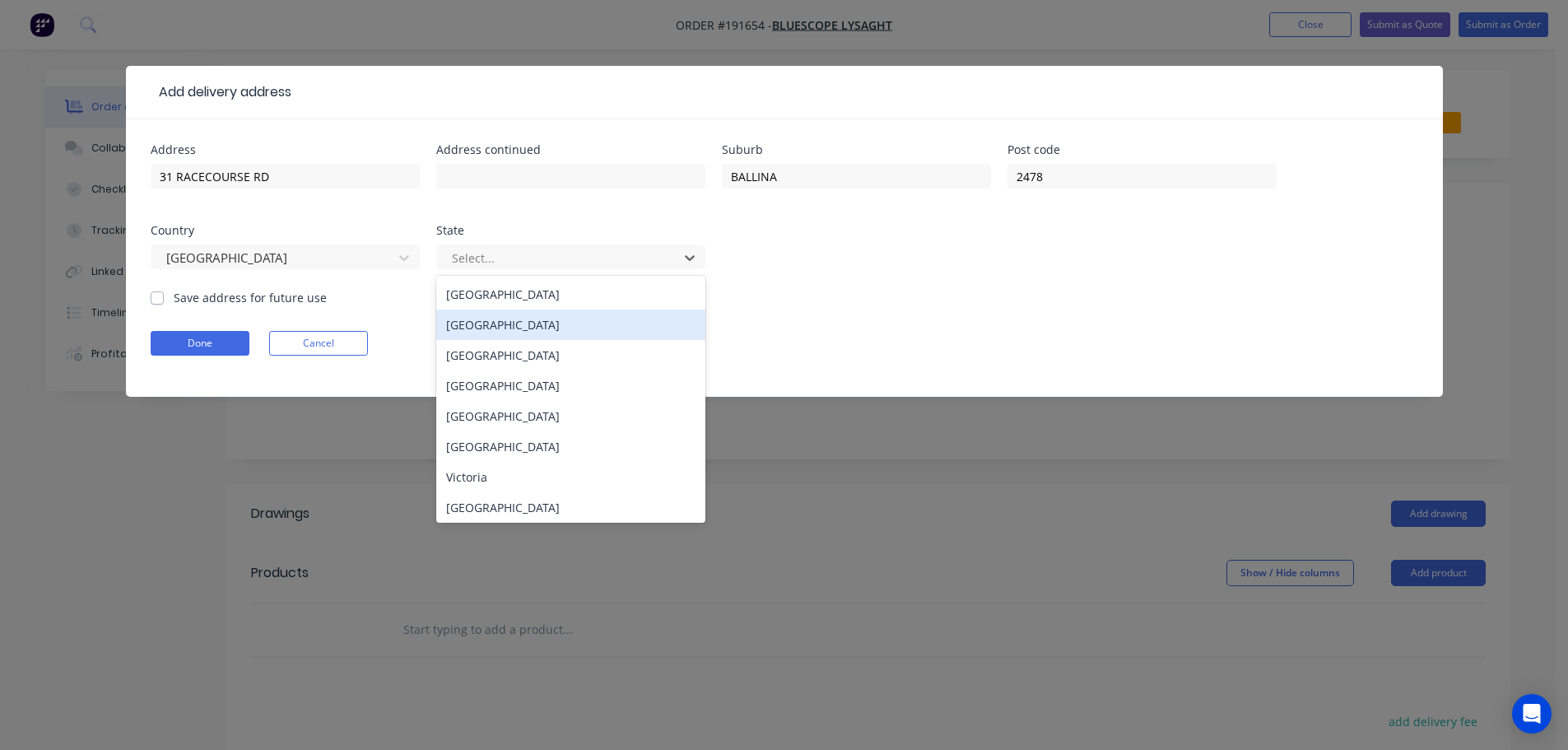
click at [512, 326] on div "[GEOGRAPHIC_DATA]" at bounding box center [571, 325] width 269 height 30
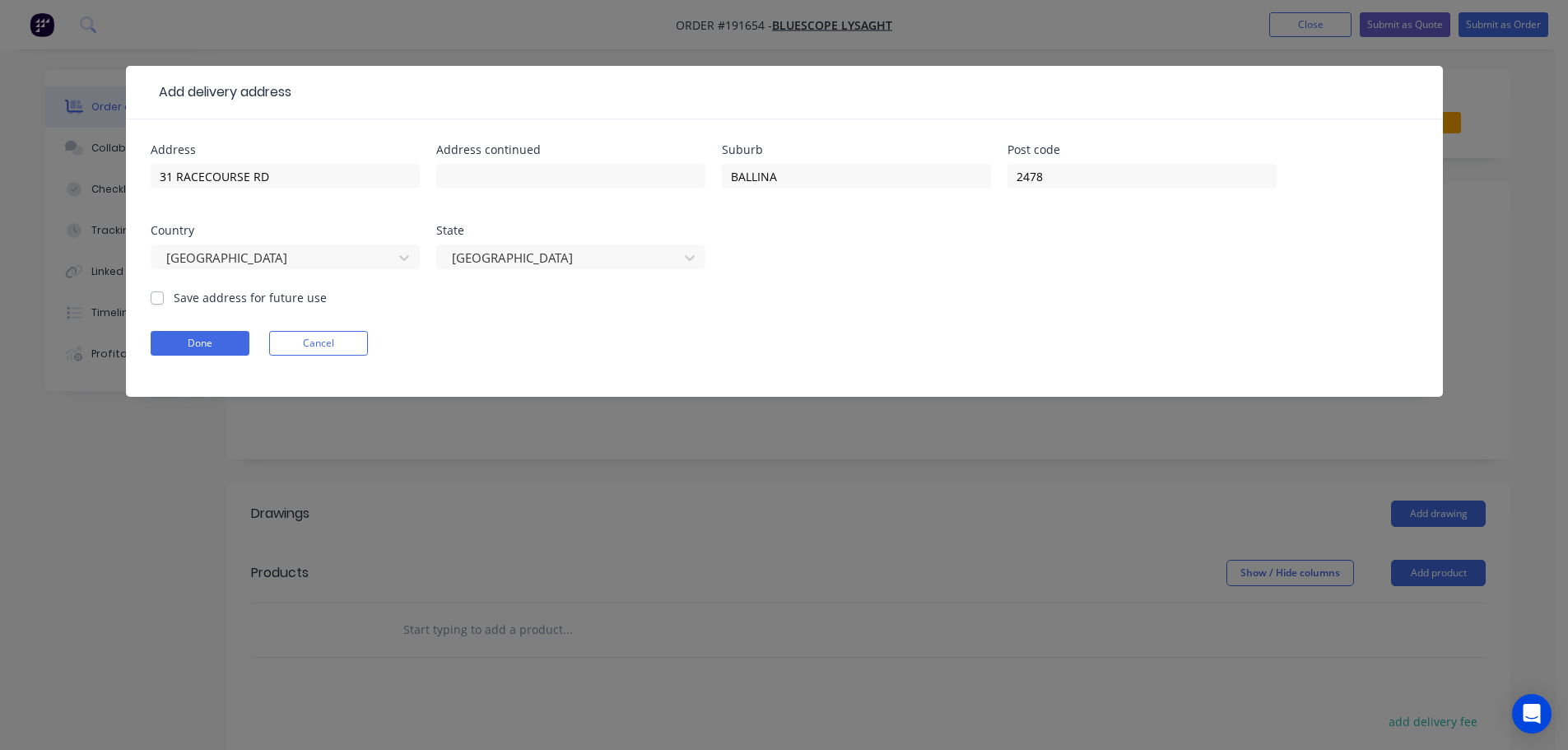
click at [867, 290] on form "Address [STREET_ADDRESS] Address continued Suburb BALLINA Post code [GEOGRAPHIC…" at bounding box center [784, 270] width 1268 height 253
click at [200, 348] on button "Done" at bounding box center [200, 342] width 99 height 25
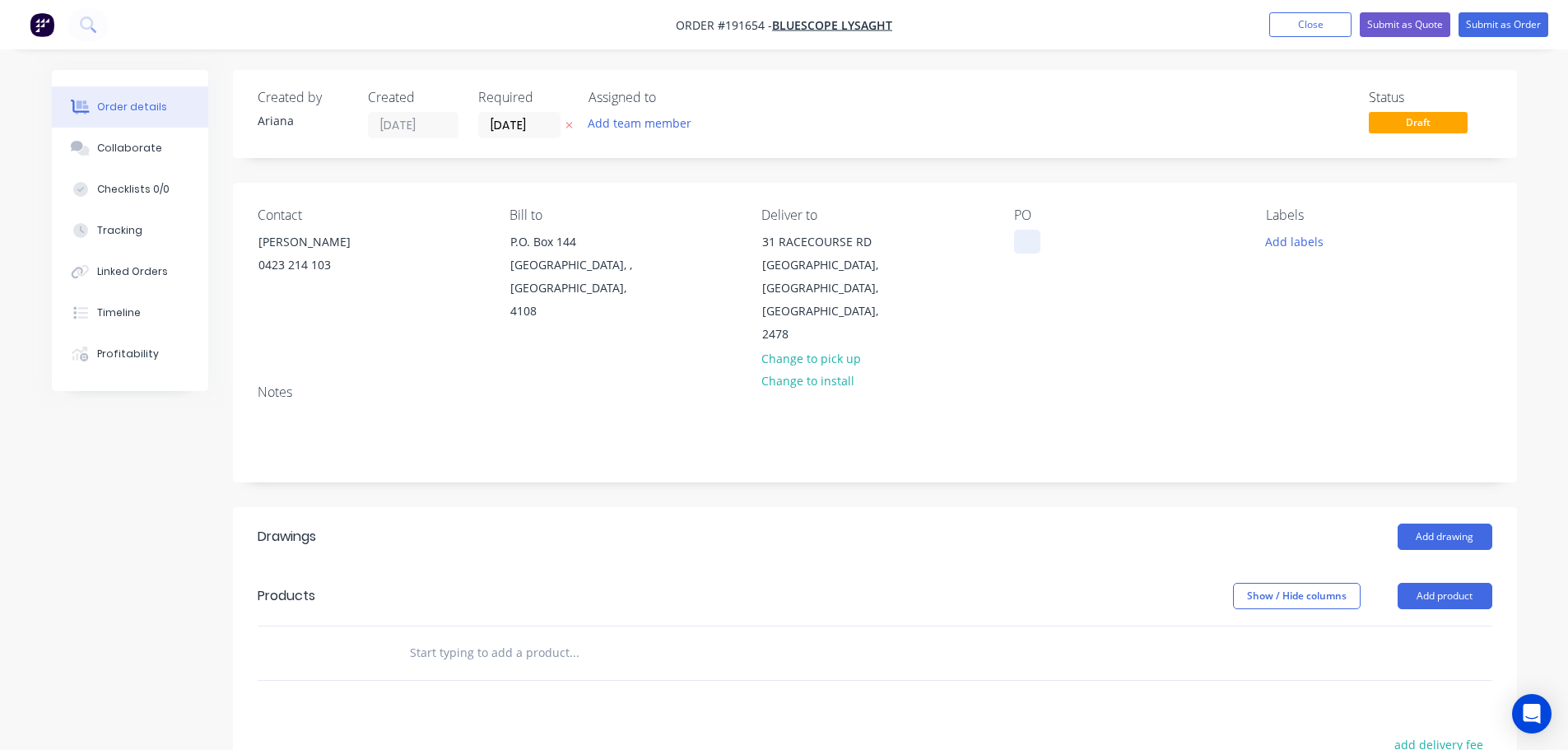
click at [1031, 243] on div at bounding box center [1027, 242] width 26 height 24
click at [1117, 371] on div "Notes" at bounding box center [874, 426] width 1285 height 110
click at [1447, 583] on button "Add product" at bounding box center [1445, 595] width 95 height 26
click at [1423, 626] on div "Product catalogue" at bounding box center [1414, 638] width 127 height 24
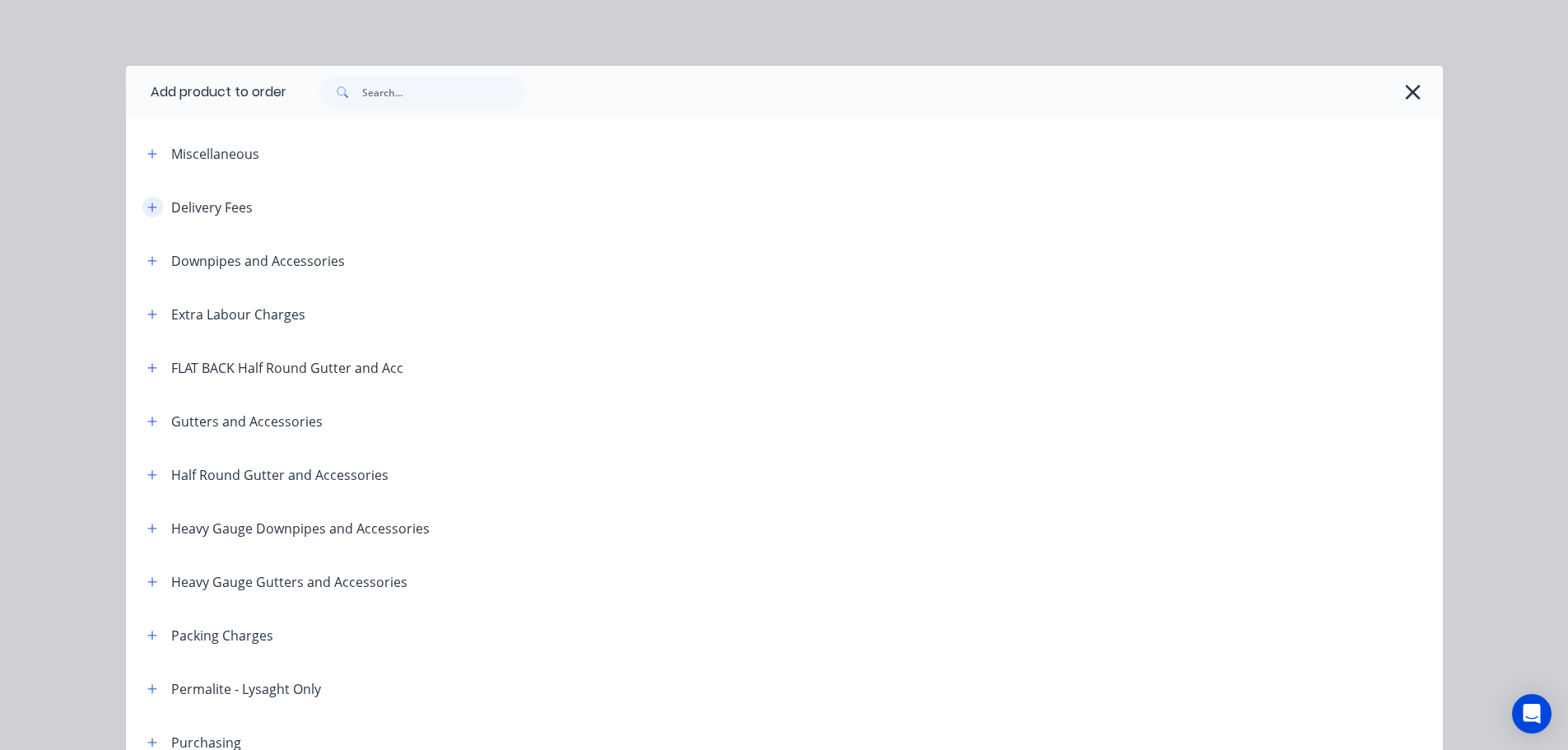
click at [152, 201] on button "button" at bounding box center [152, 207] width 20 height 20
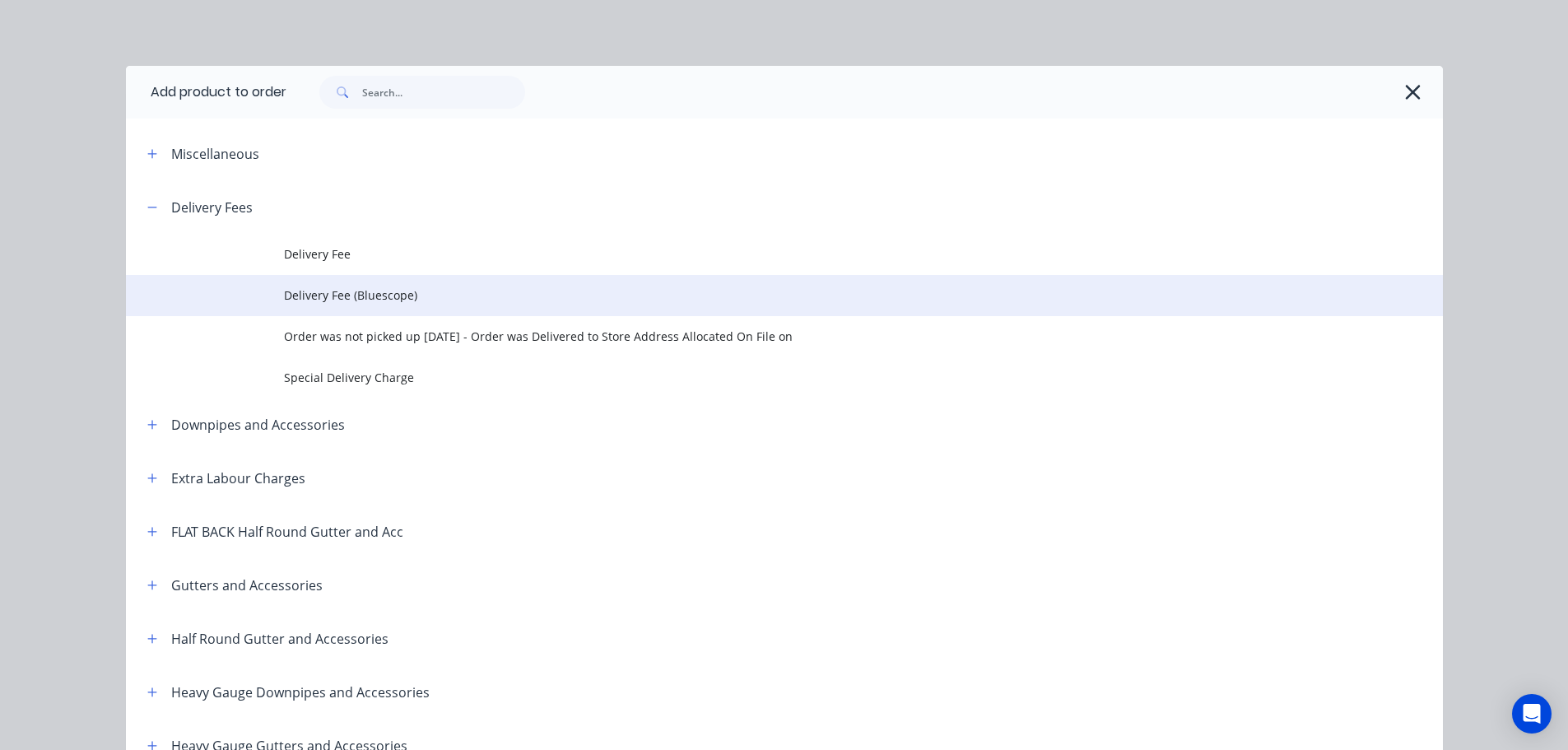
click at [418, 284] on td "Delivery Fee (Bluescope)" at bounding box center [863, 295] width 1160 height 41
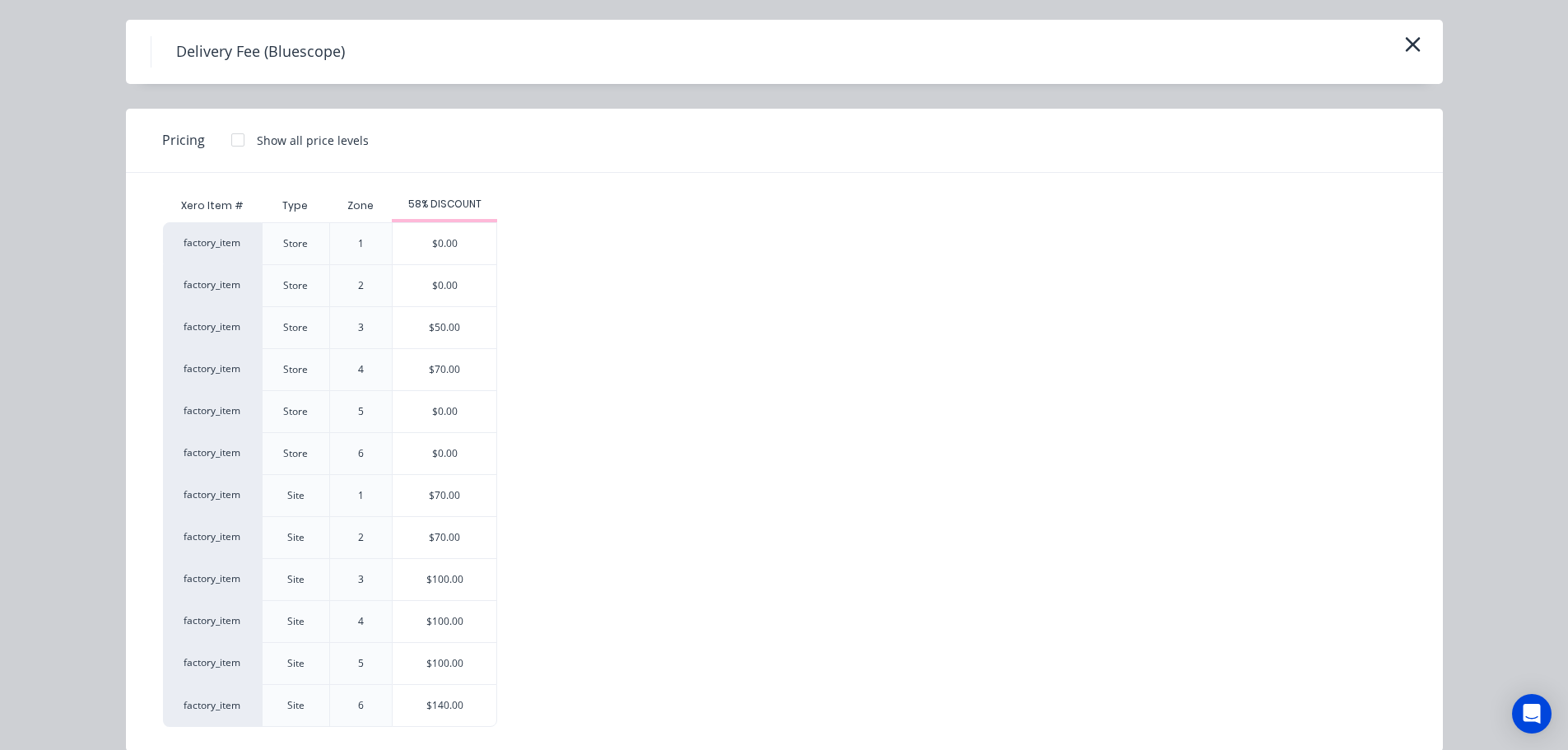
scroll to position [71, 0]
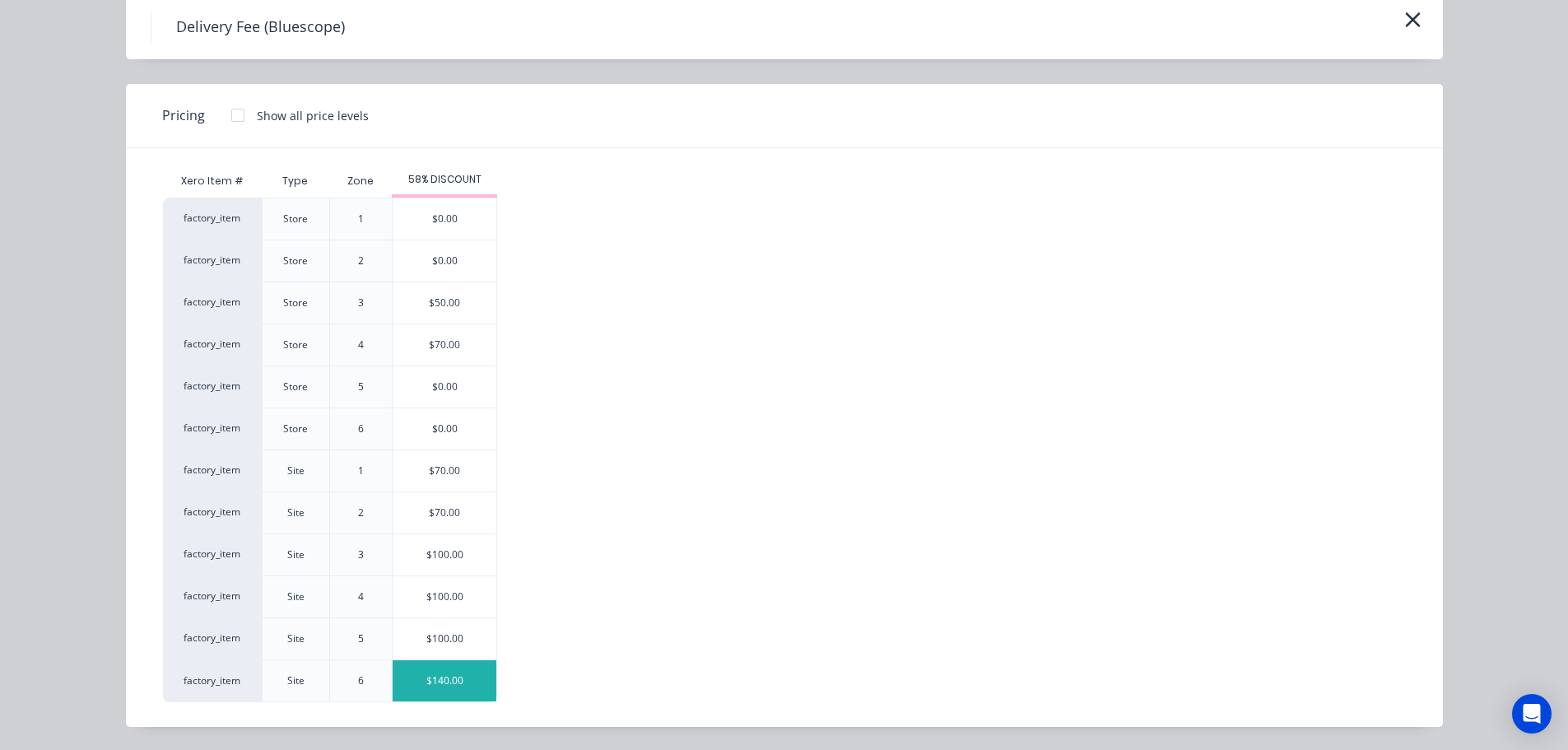
click at [437, 684] on div "$140.00" at bounding box center [444, 681] width 104 height 41
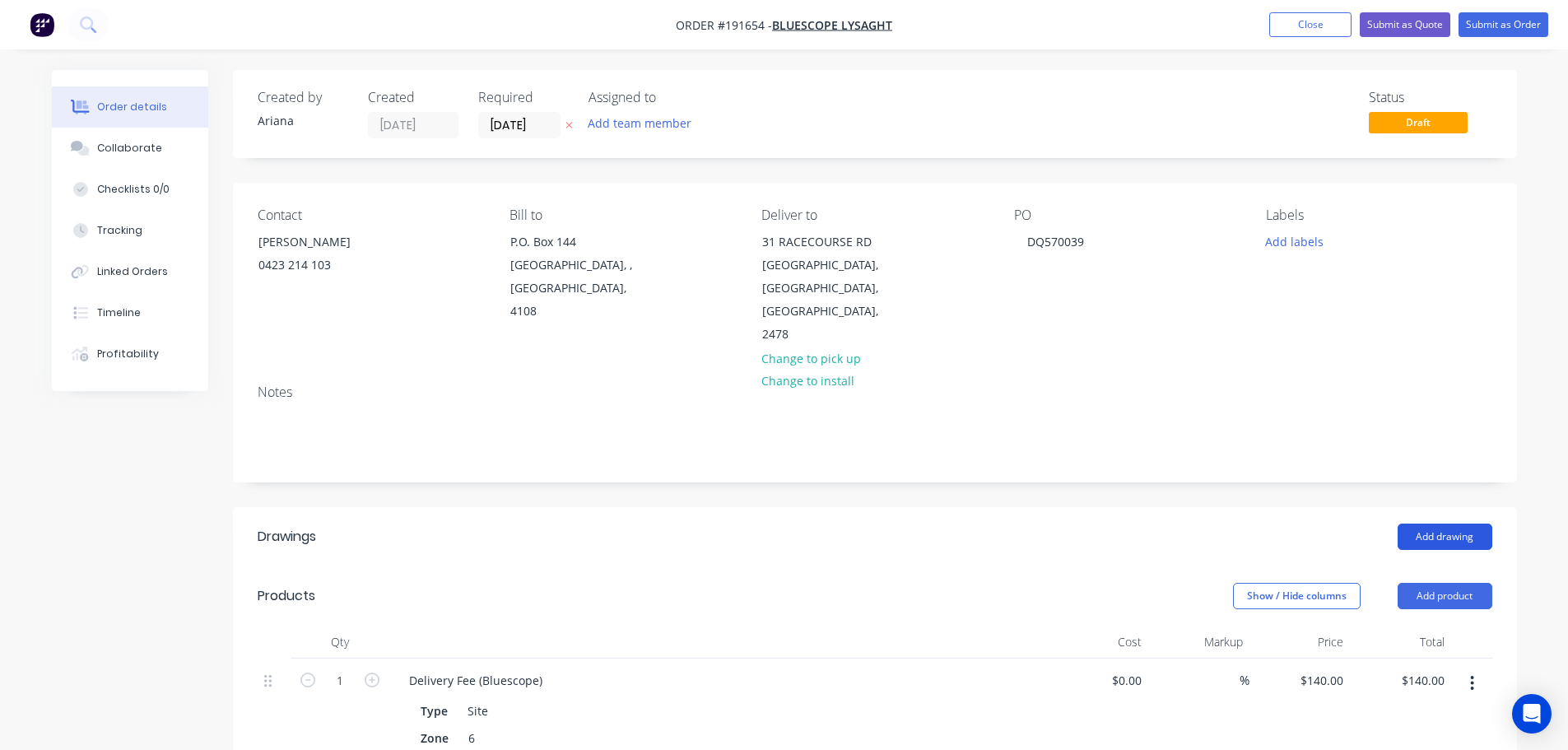
click at [1436, 523] on button "Add drawing" at bounding box center [1445, 536] width 95 height 26
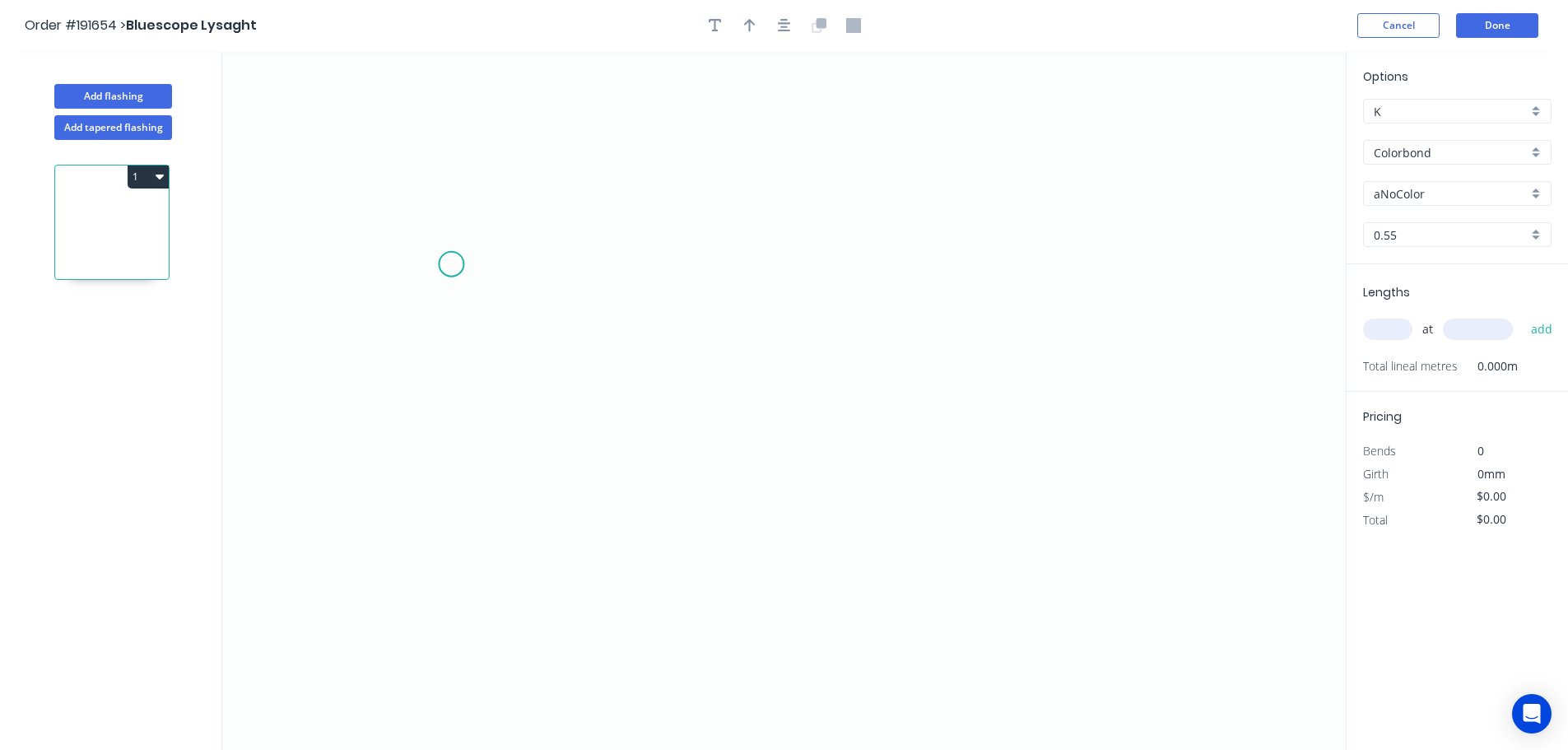
click at [450, 264] on icon "0" at bounding box center [784, 400] width 1124 height 698
click at [392, 205] on icon "0" at bounding box center [784, 400] width 1124 height 698
click at [409, 564] on icon "0 ?" at bounding box center [784, 400] width 1124 height 698
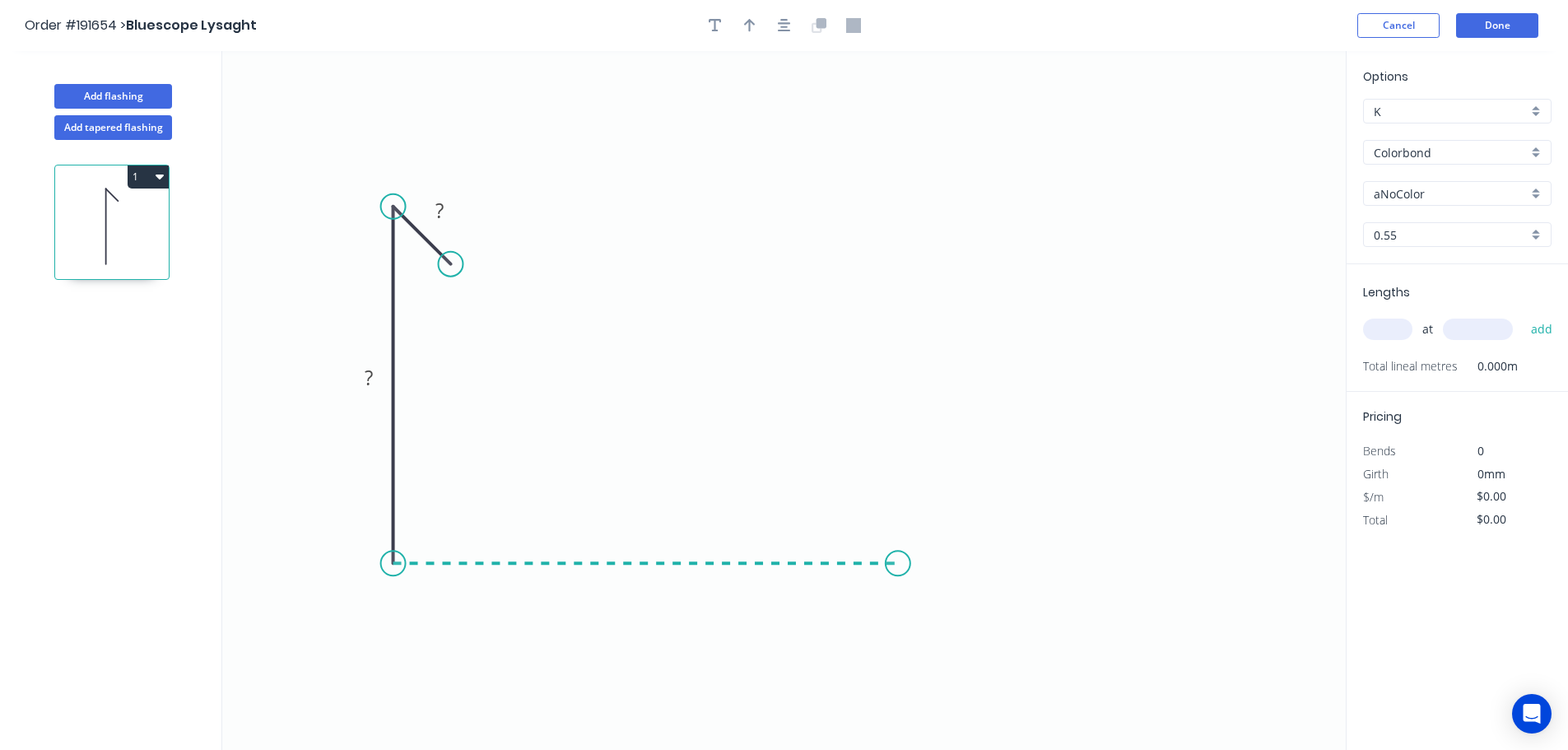
click at [898, 545] on icon "0 ? ?" at bounding box center [784, 400] width 1124 height 698
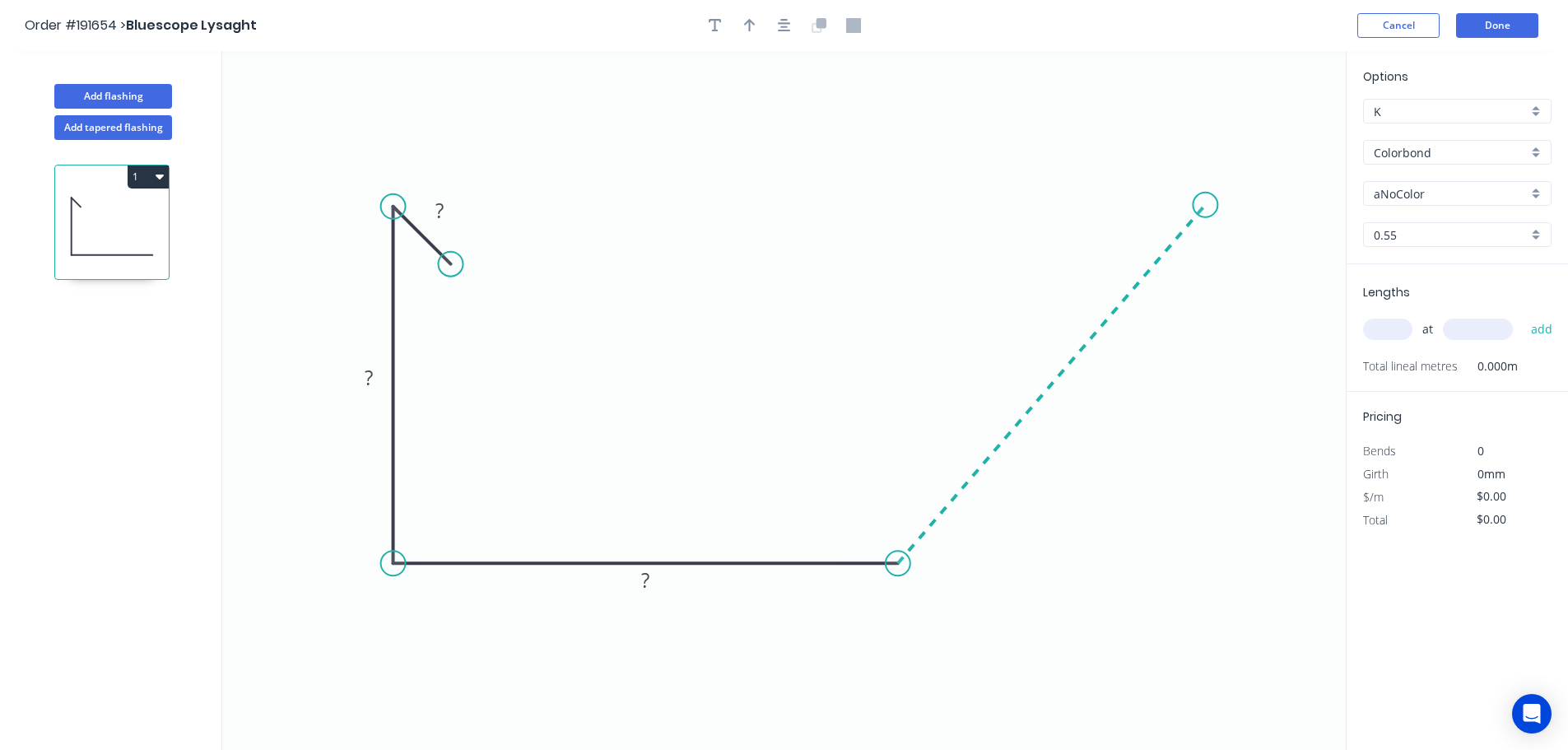
click at [1206, 205] on icon "0 ? ? ?" at bounding box center [784, 400] width 1124 height 698
click at [1210, 106] on icon "0 ? ? ? ? ? º" at bounding box center [784, 400] width 1124 height 698
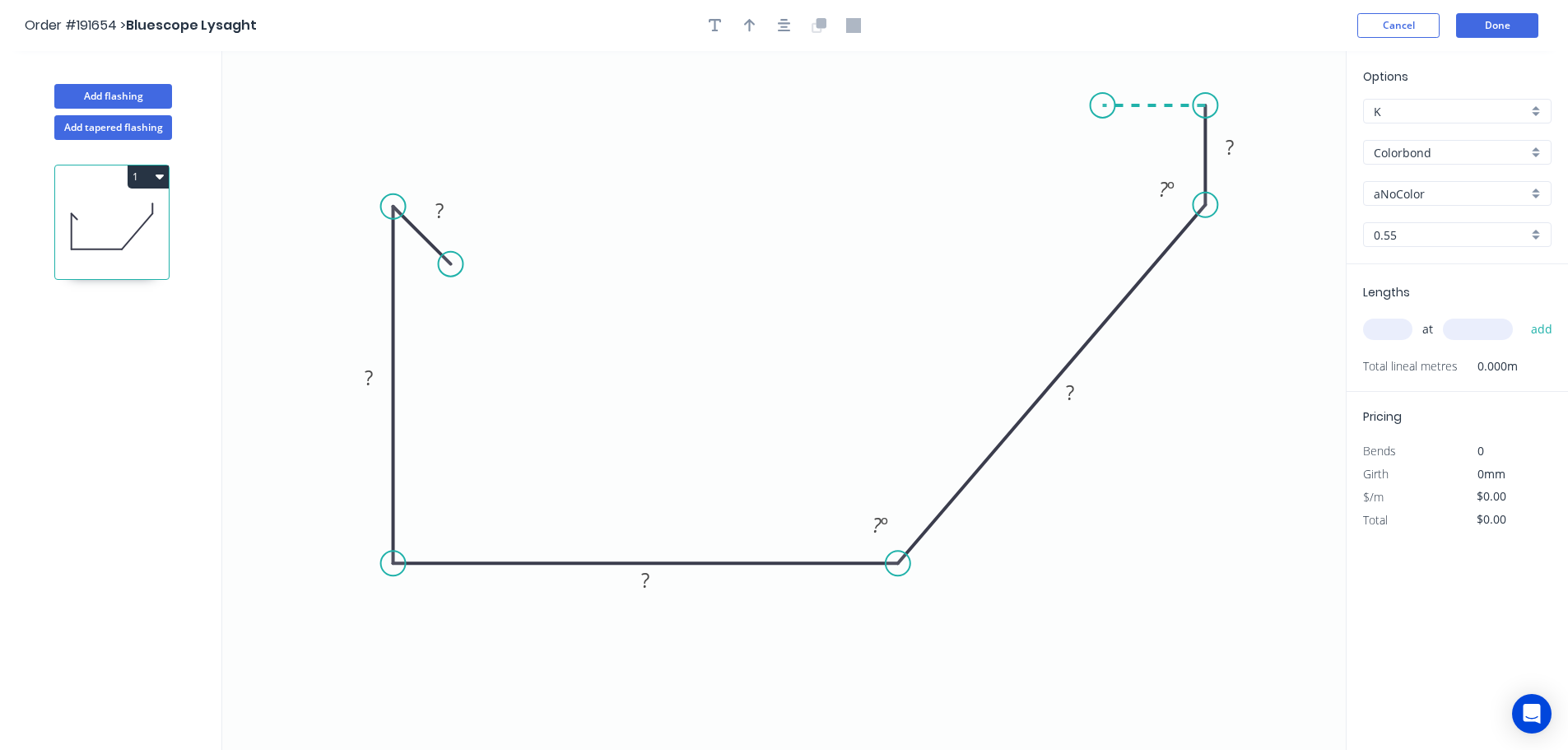
click at [1103, 108] on icon "0 ? ? ? ? ? ? º ? º" at bounding box center [784, 400] width 1124 height 698
click at [1105, 164] on icon "0 ? ? ? ? ? ? ? º ? º" at bounding box center [784, 400] width 1124 height 698
click at [1105, 164] on circle at bounding box center [1103, 163] width 25 height 25
click at [441, 211] on tspan "?" at bounding box center [440, 211] width 8 height 27
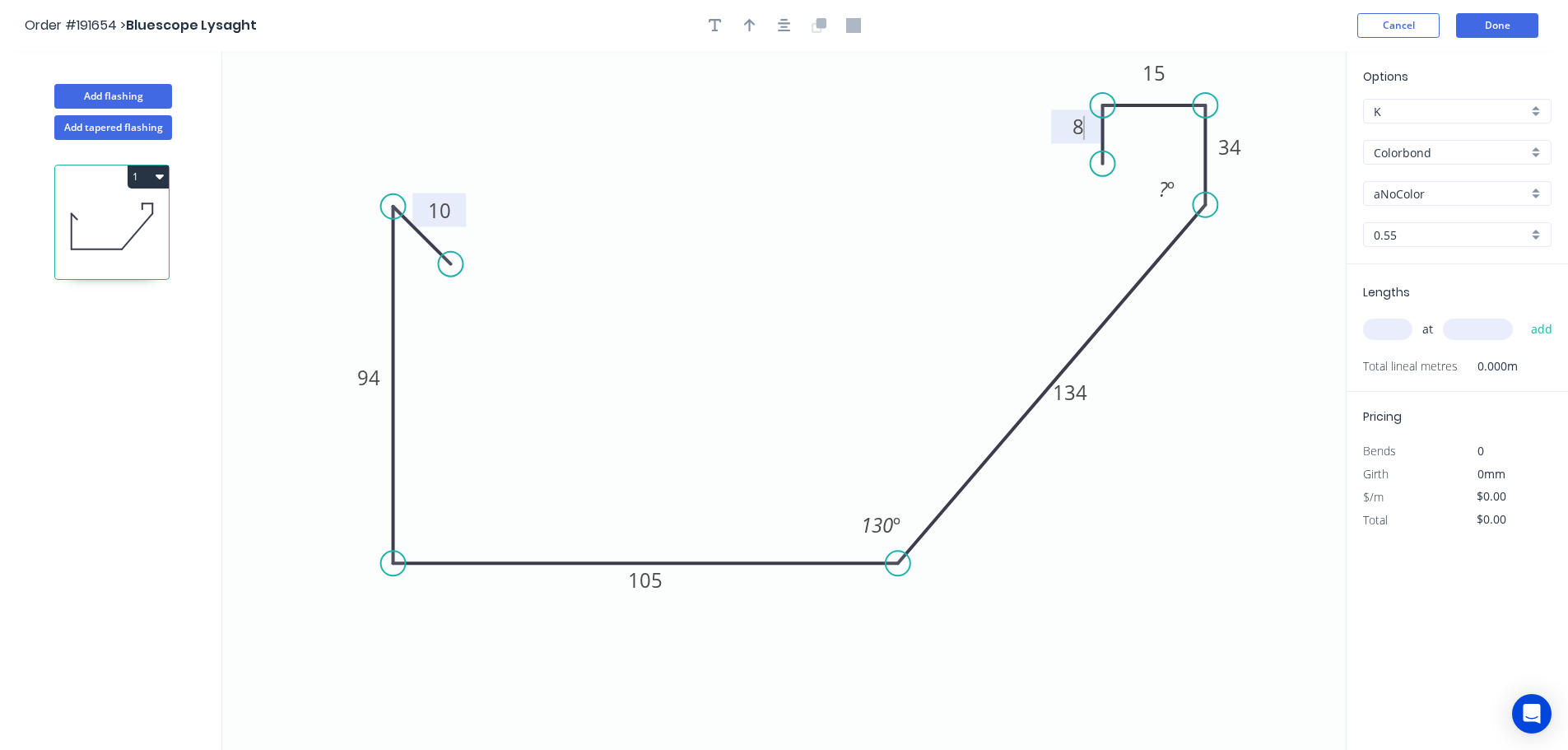
click at [1179, 570] on icon "0 10 94 105 134 34 15 8 130 º ? º" at bounding box center [784, 400] width 1124 height 698
type input "$14.10"
click at [749, 27] on icon "button" at bounding box center [750, 25] width 12 height 14
drag, startPoint x: 1261, startPoint y: 131, endPoint x: 1077, endPoint y: 610, distance: 513.1
click at [1077, 610] on icon at bounding box center [1077, 591] width 15 height 52
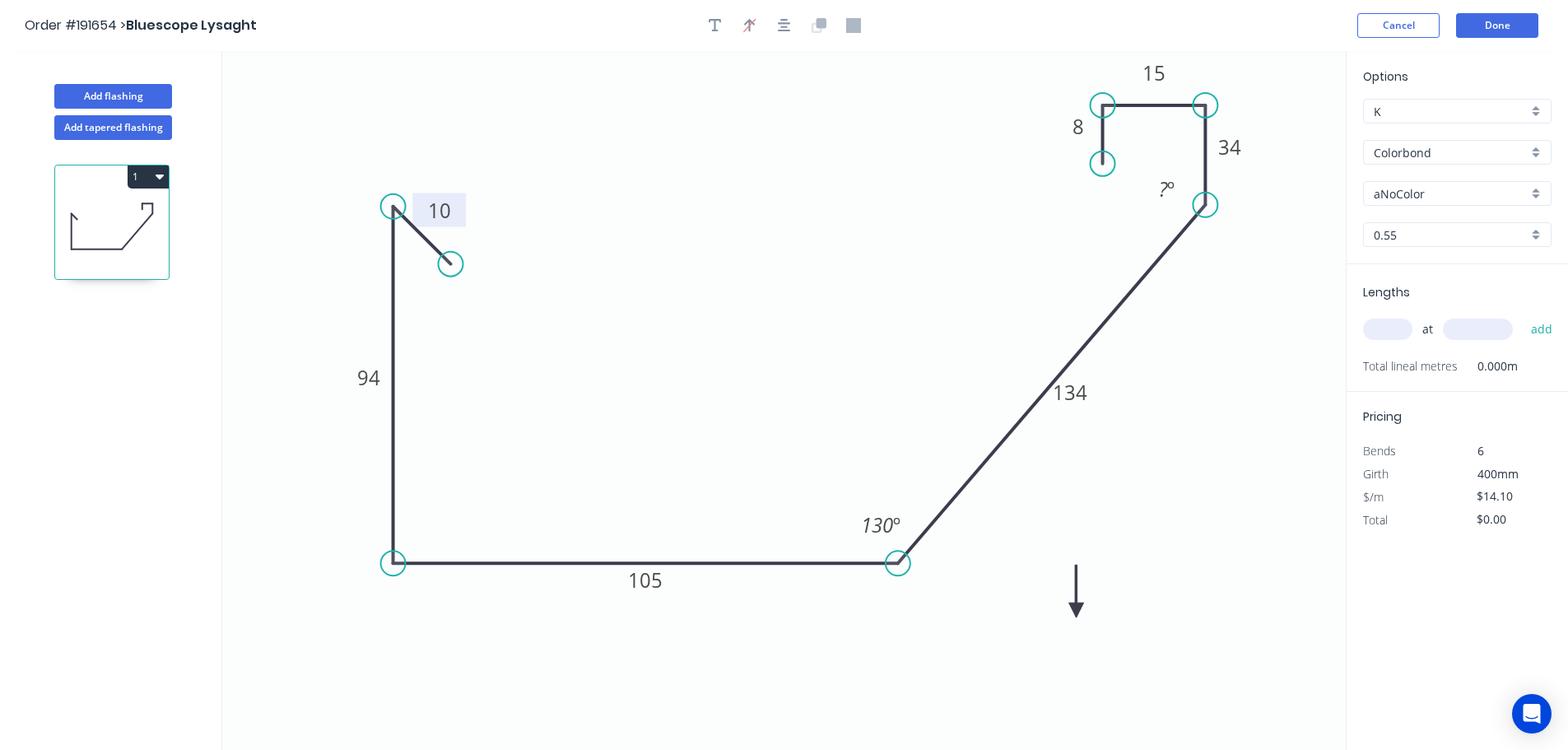
click at [1077, 610] on icon at bounding box center [1077, 591] width 15 height 52
click at [1077, 610] on icon at bounding box center [1095, 610] width 52 height 15
drag, startPoint x: 1077, startPoint y: 610, endPoint x: 1043, endPoint y: 600, distance: 35.4
click at [1043, 600] on icon at bounding box center [1057, 613] width 47 height 47
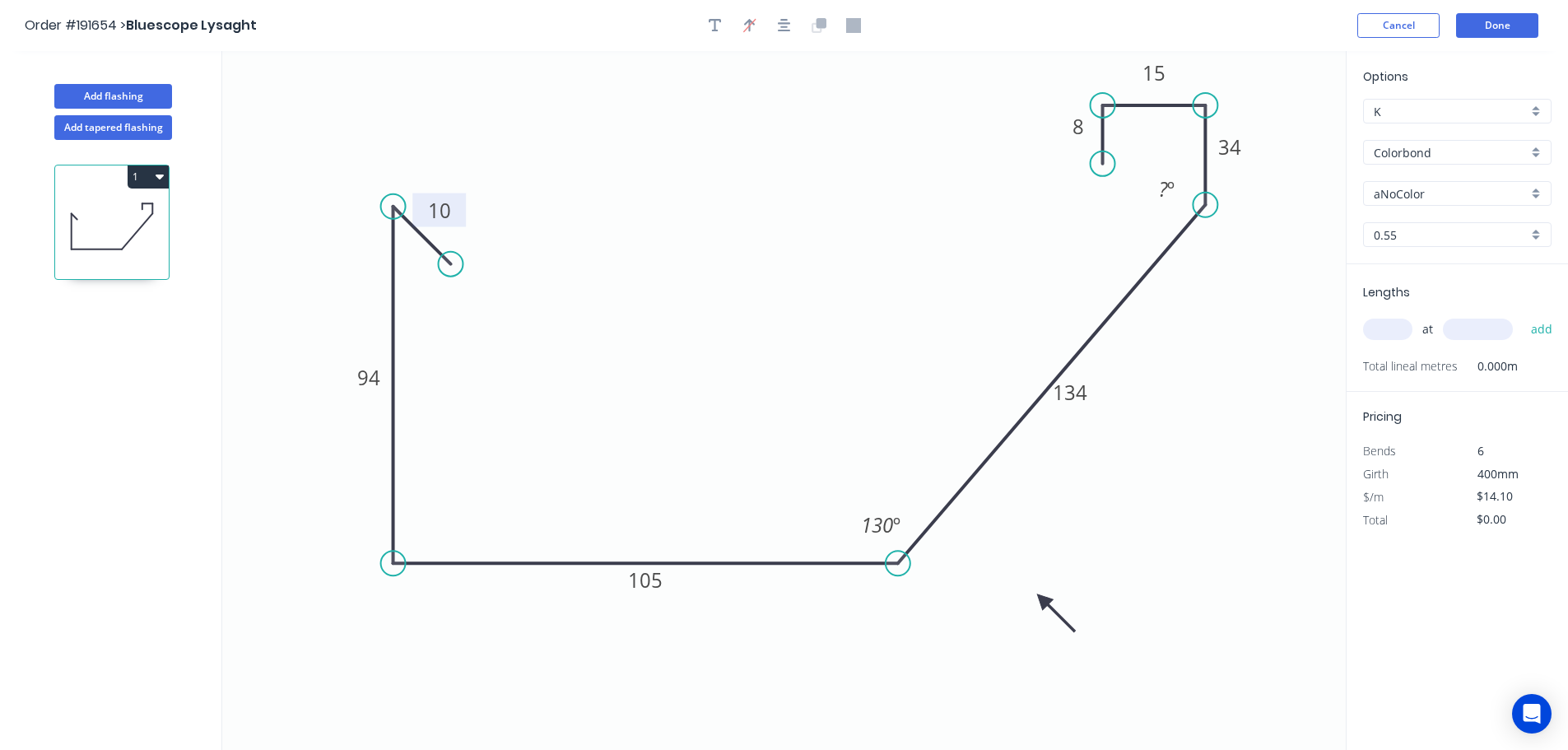
click at [1538, 191] on div "aNoColor" at bounding box center [1457, 193] width 189 height 25
click at [1477, 333] on div "Monument" at bounding box center [1457, 342] width 187 height 29
type input "Monument"
click at [1394, 326] on input "text" at bounding box center [1388, 329] width 49 height 21
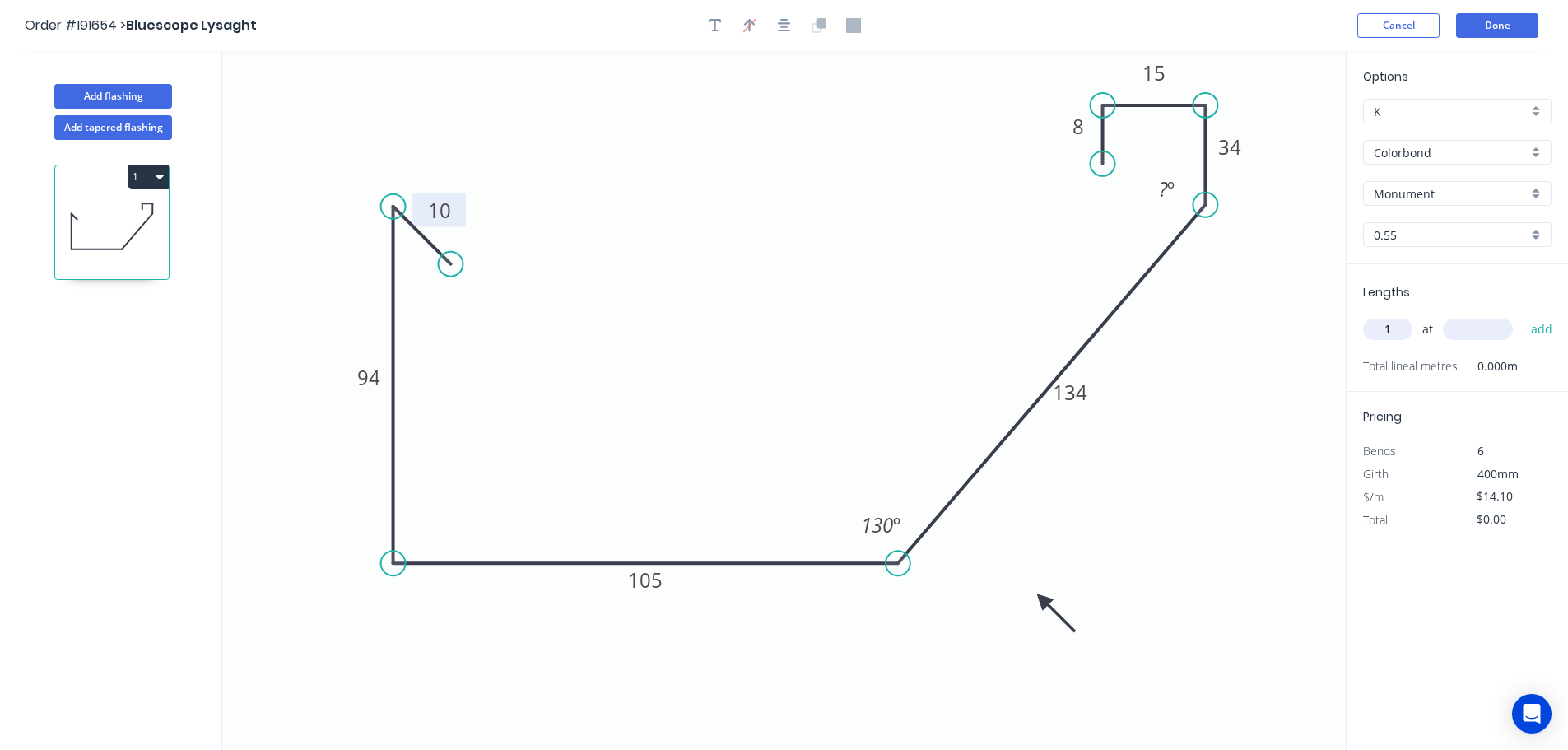
type input "1"
type input "7500"
click at [1523, 315] on button "add" at bounding box center [1543, 329] width 39 height 28
type input "$105.75"
click at [1170, 183] on tspan "º" at bounding box center [1171, 189] width 8 height 27
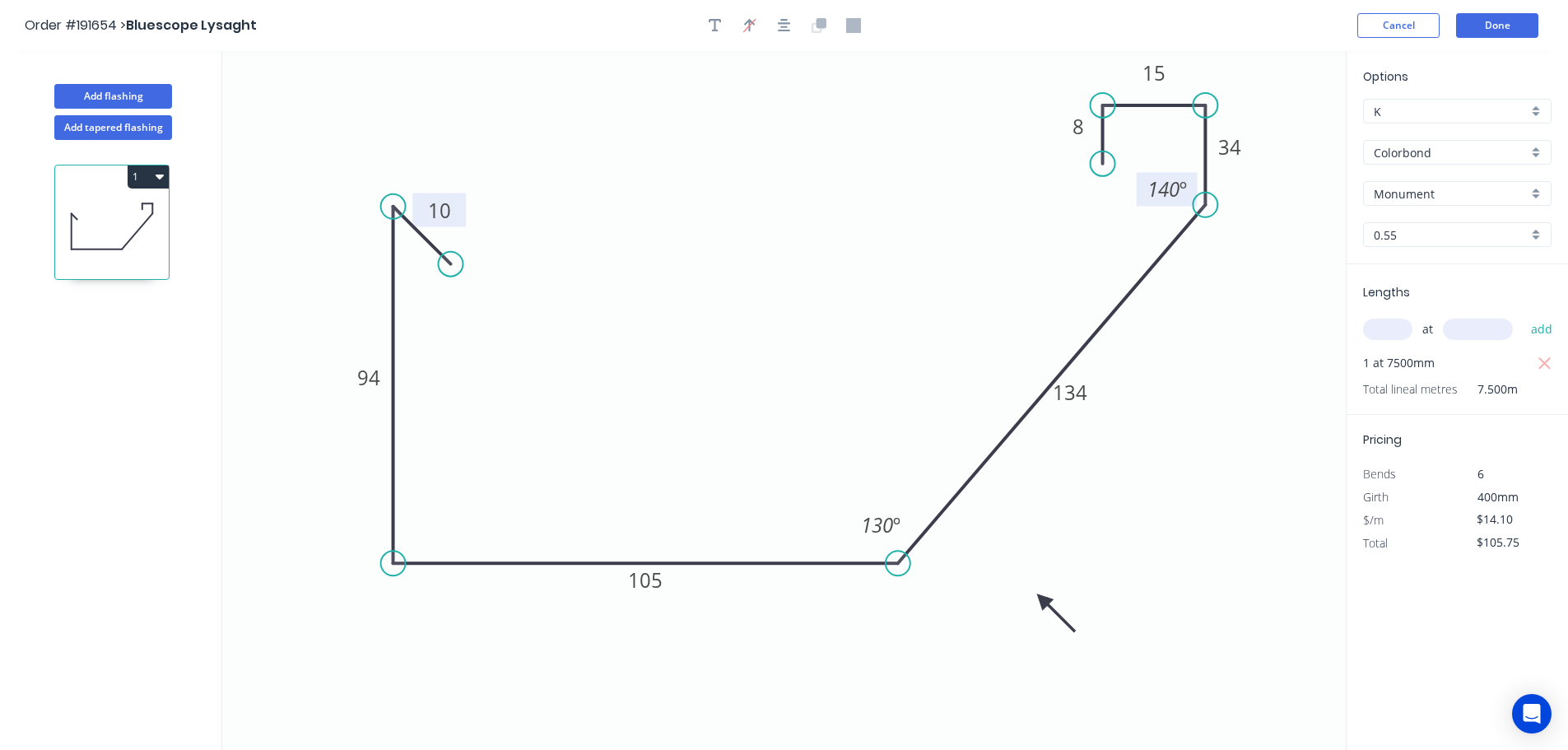
click at [1281, 396] on icon "0 10 94 105 134 34 15 8 130 º 140 º" at bounding box center [784, 400] width 1124 height 698
click at [1148, 536] on icon "0 10 94 105 134 34 15 8 130 º 140 º" at bounding box center [784, 400] width 1124 height 698
click at [1230, 543] on icon "0 10 94 105 134 34 15 8 130 º 140 º" at bounding box center [784, 400] width 1124 height 698
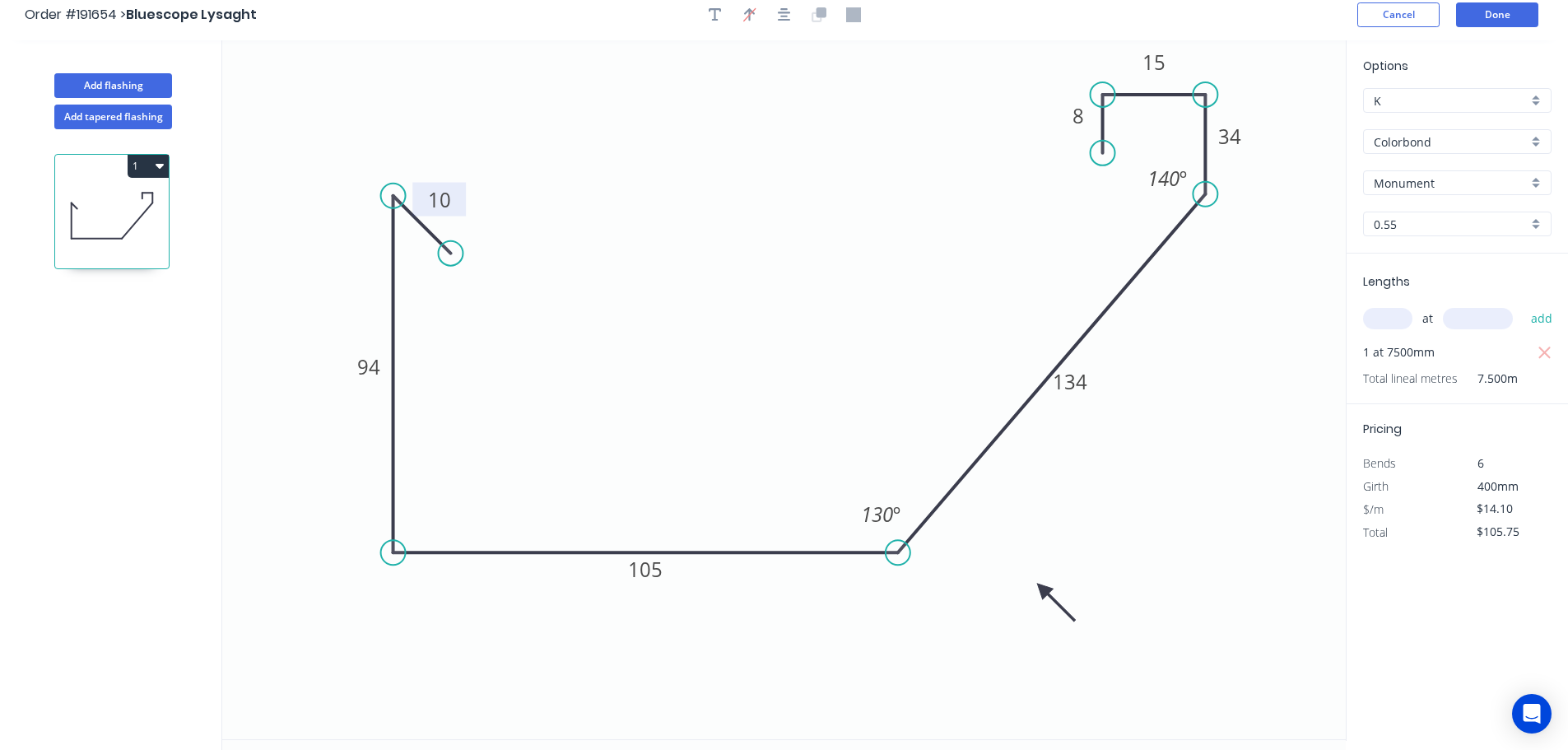
scroll to position [0, 0]
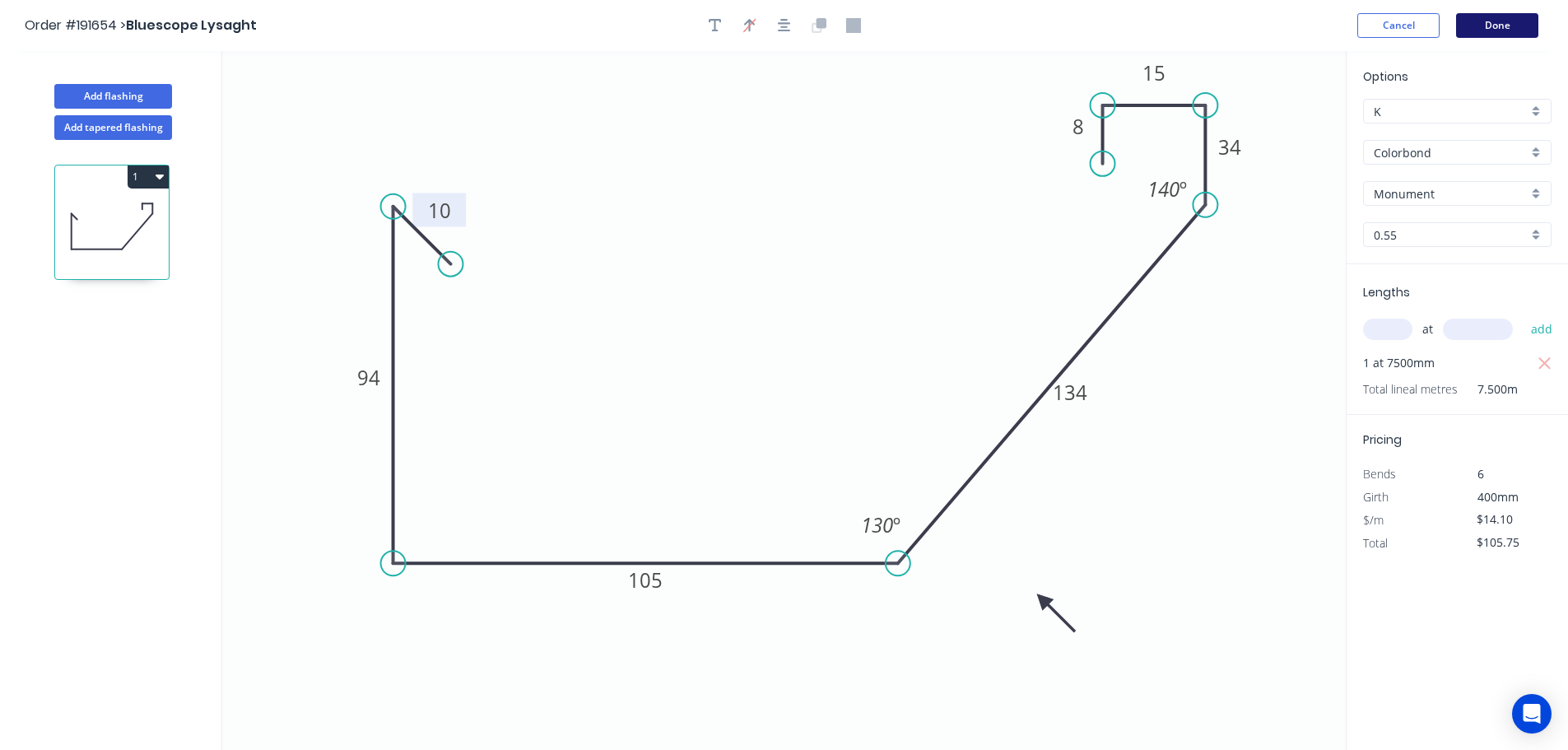
click at [1503, 29] on button "Done" at bounding box center [1497, 25] width 82 height 25
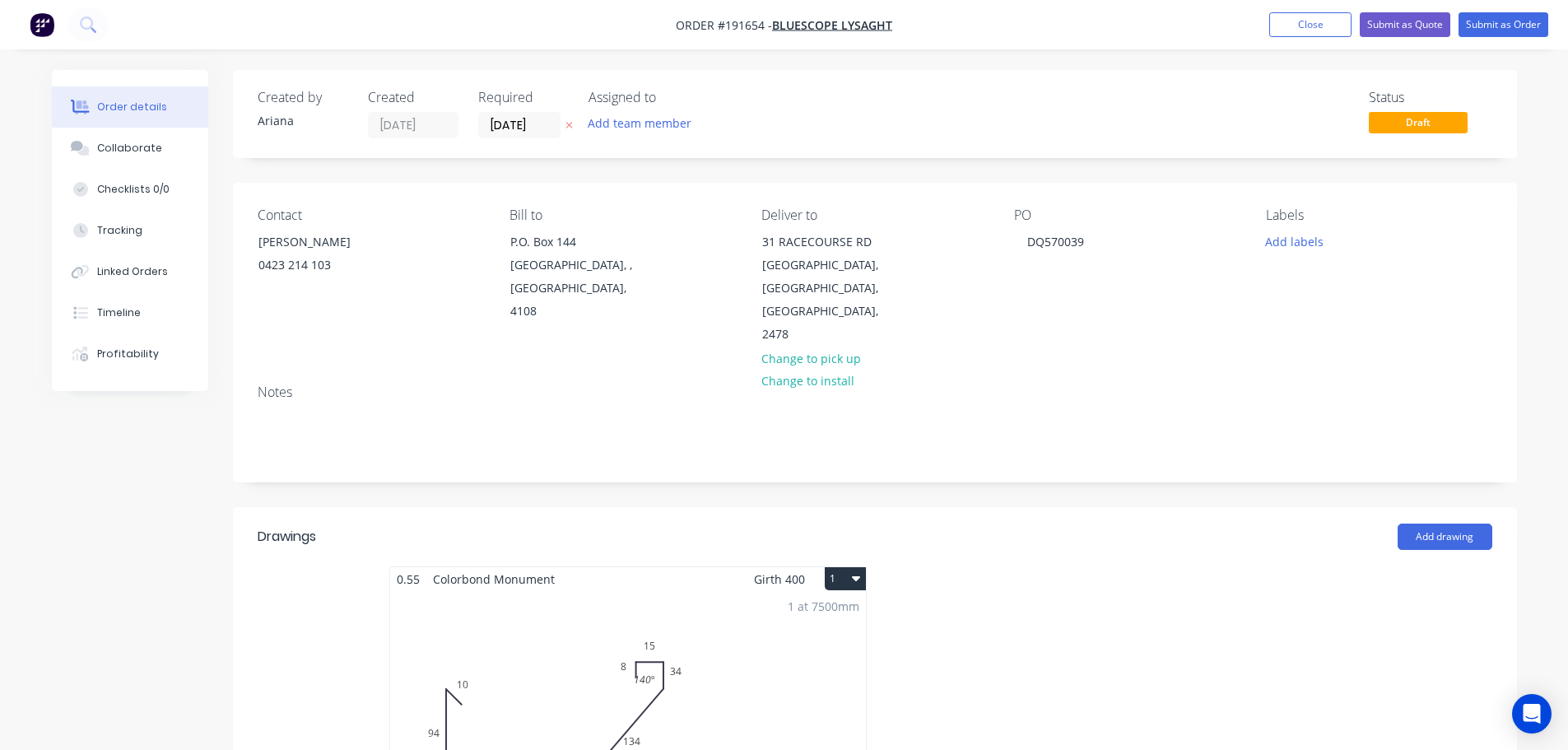
click at [766, 663] on div "1 at 7500mm Total lm $/M Total 7.5m $14.10 $105.75" at bounding box center [628, 716] width 476 height 251
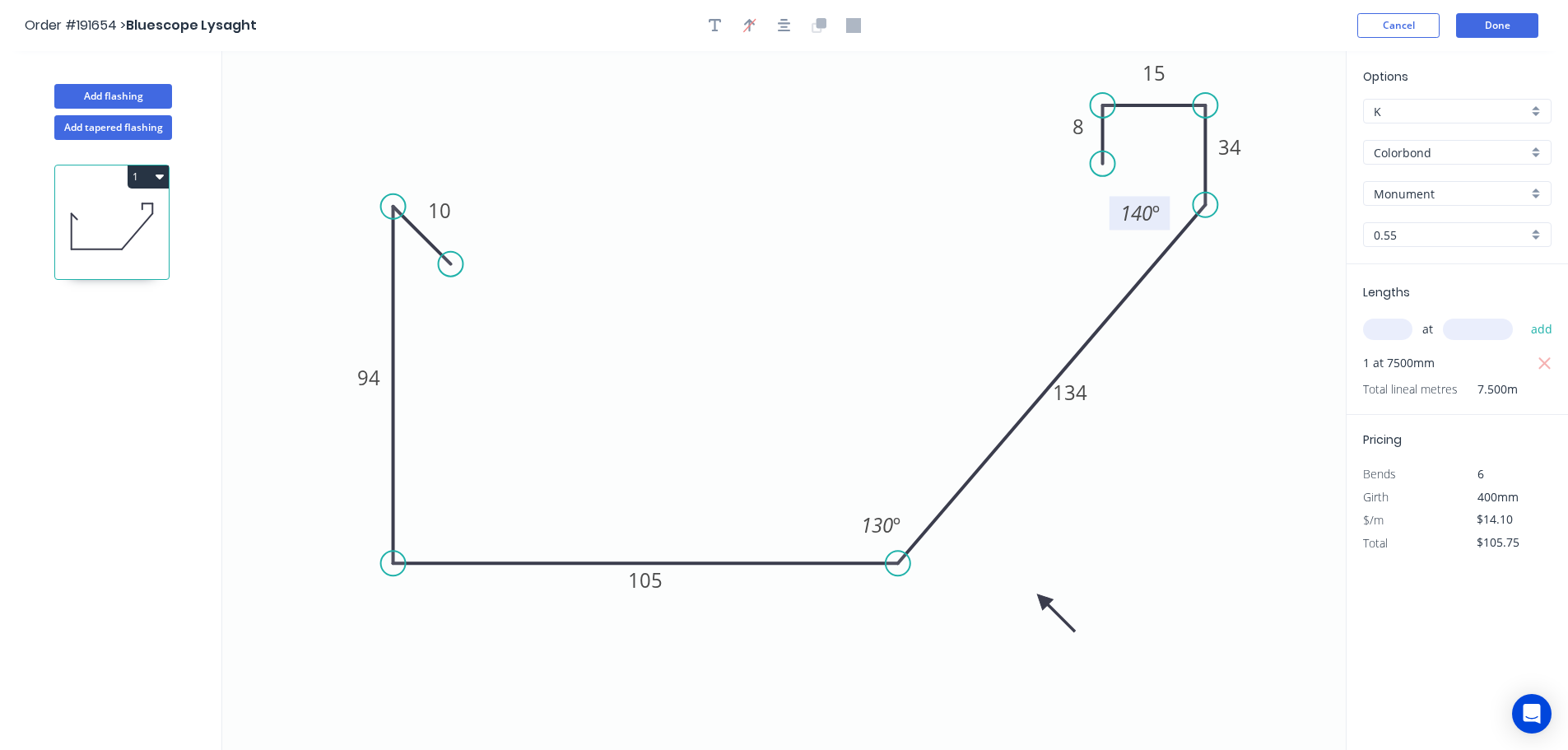
drag, startPoint x: 1141, startPoint y: 194, endPoint x: 1114, endPoint y: 218, distance: 36.1
click at [1114, 218] on rect at bounding box center [1140, 213] width 61 height 34
click at [1499, 29] on button "Done" at bounding box center [1497, 25] width 82 height 25
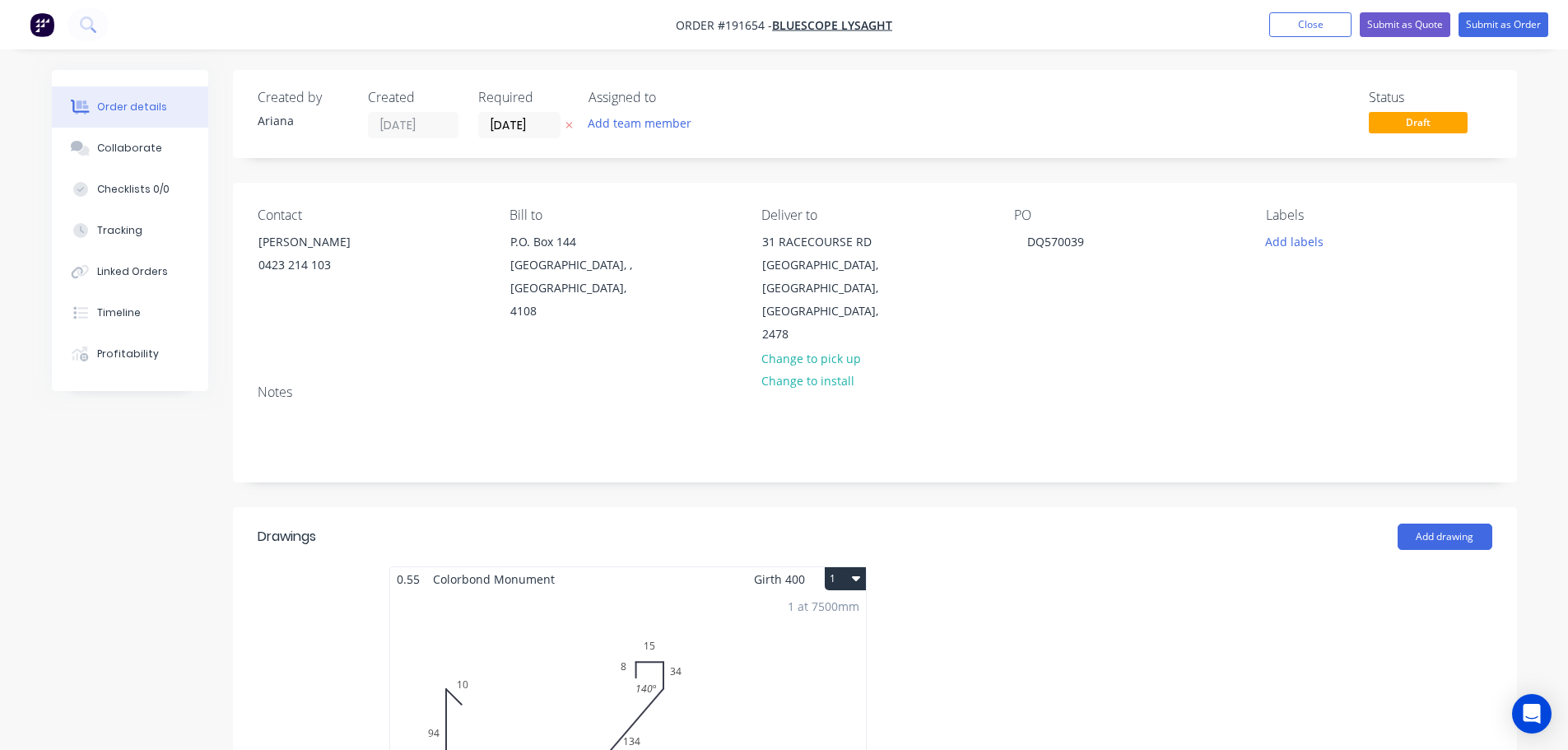
click at [844, 567] on button "1" at bounding box center [845, 578] width 41 height 23
click at [824, 606] on div "Use larger box size" at bounding box center [788, 618] width 127 height 24
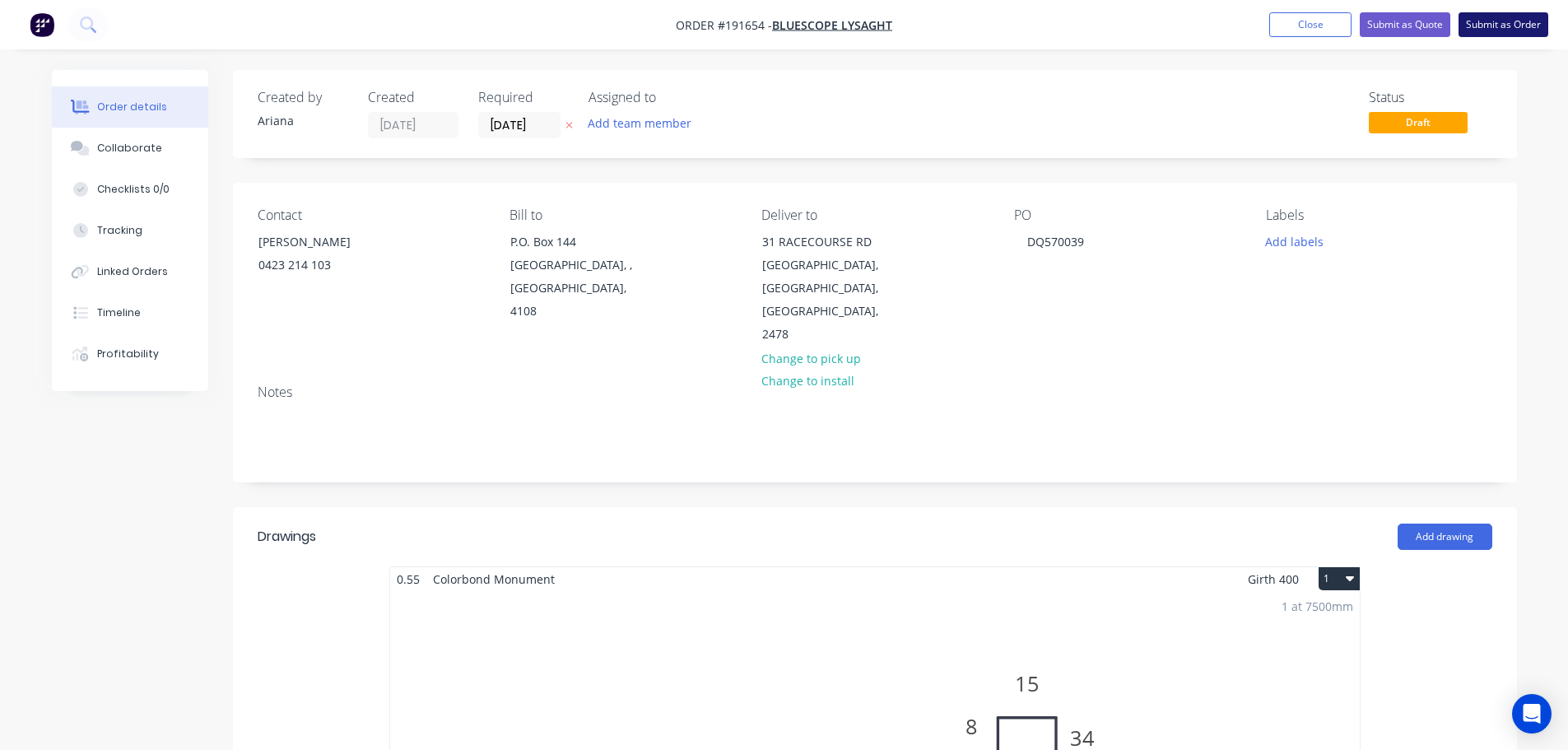
click at [1500, 22] on button "Submit as Order" at bounding box center [1504, 25] width 90 height 25
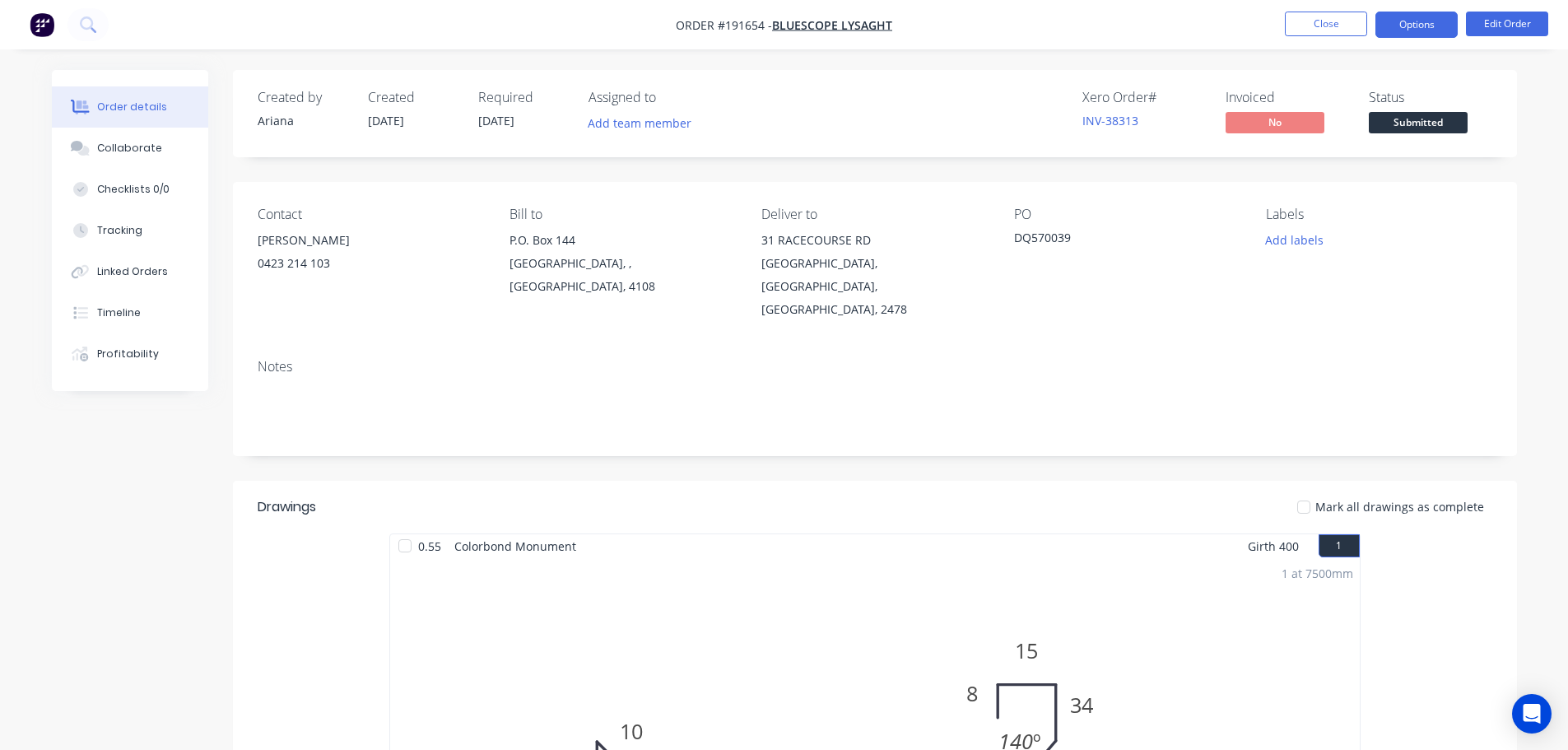
click at [1412, 25] on button "Options" at bounding box center [1417, 25] width 82 height 26
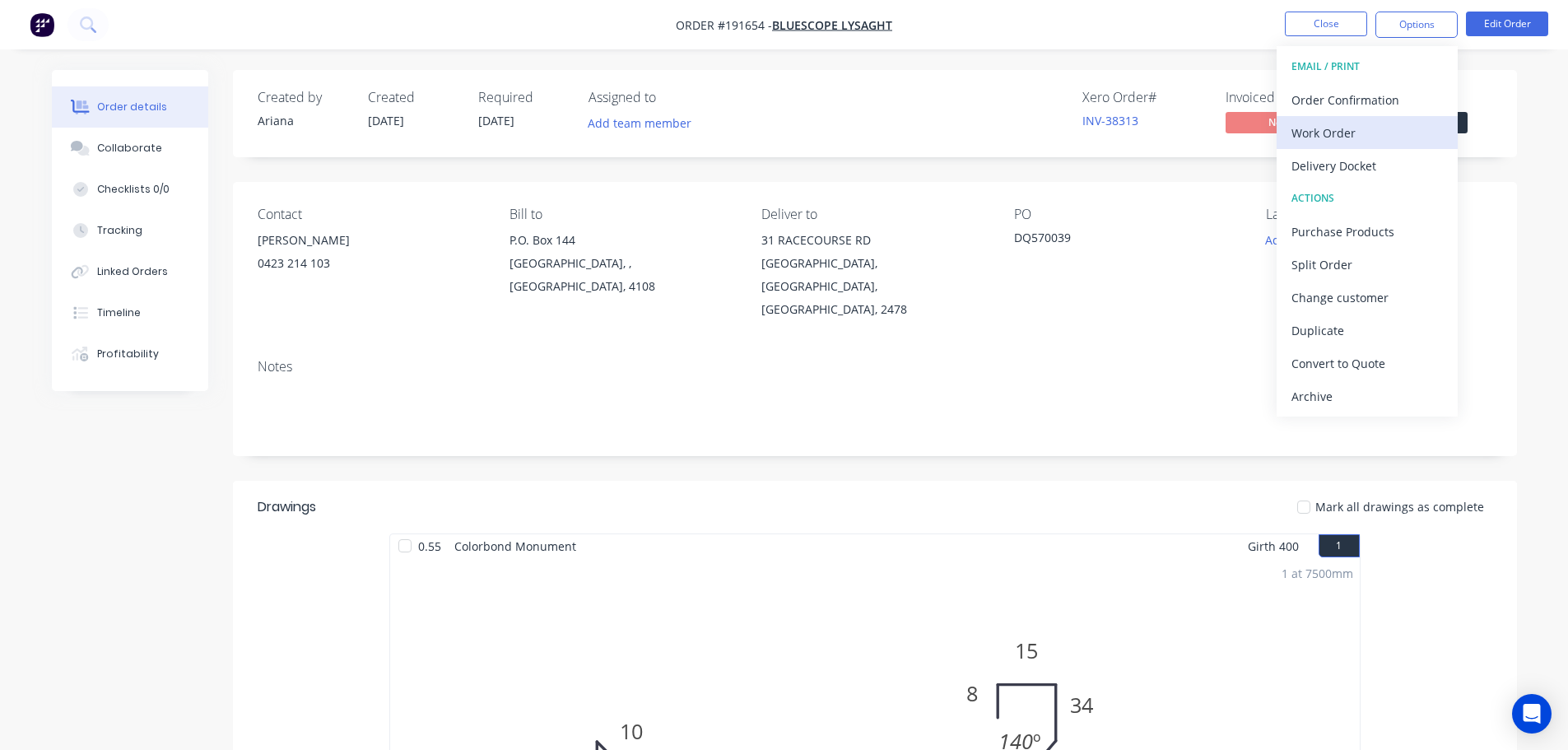
click at [1348, 129] on div "Work Order" at bounding box center [1367, 133] width 151 height 24
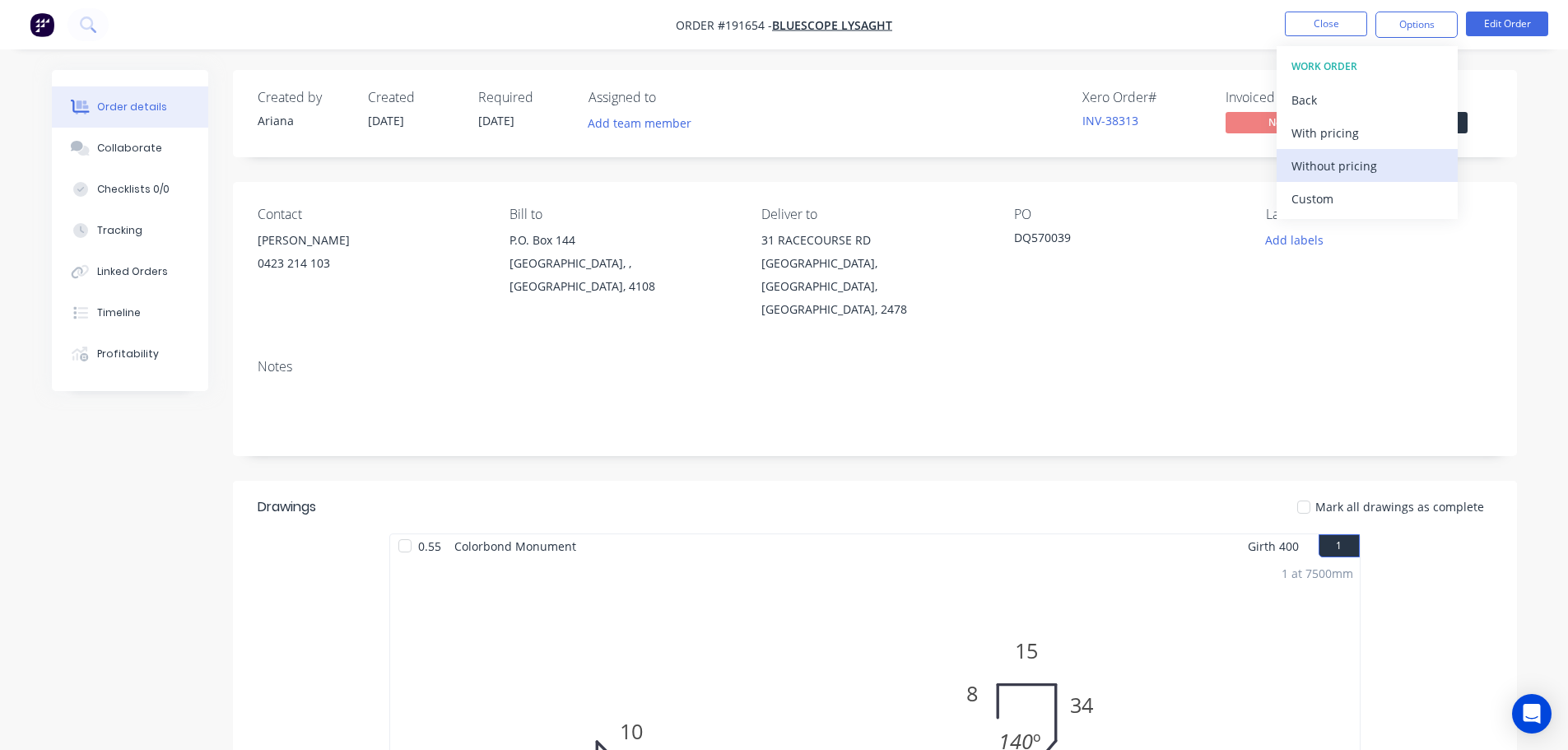
click at [1323, 165] on div "Without pricing" at bounding box center [1367, 166] width 151 height 24
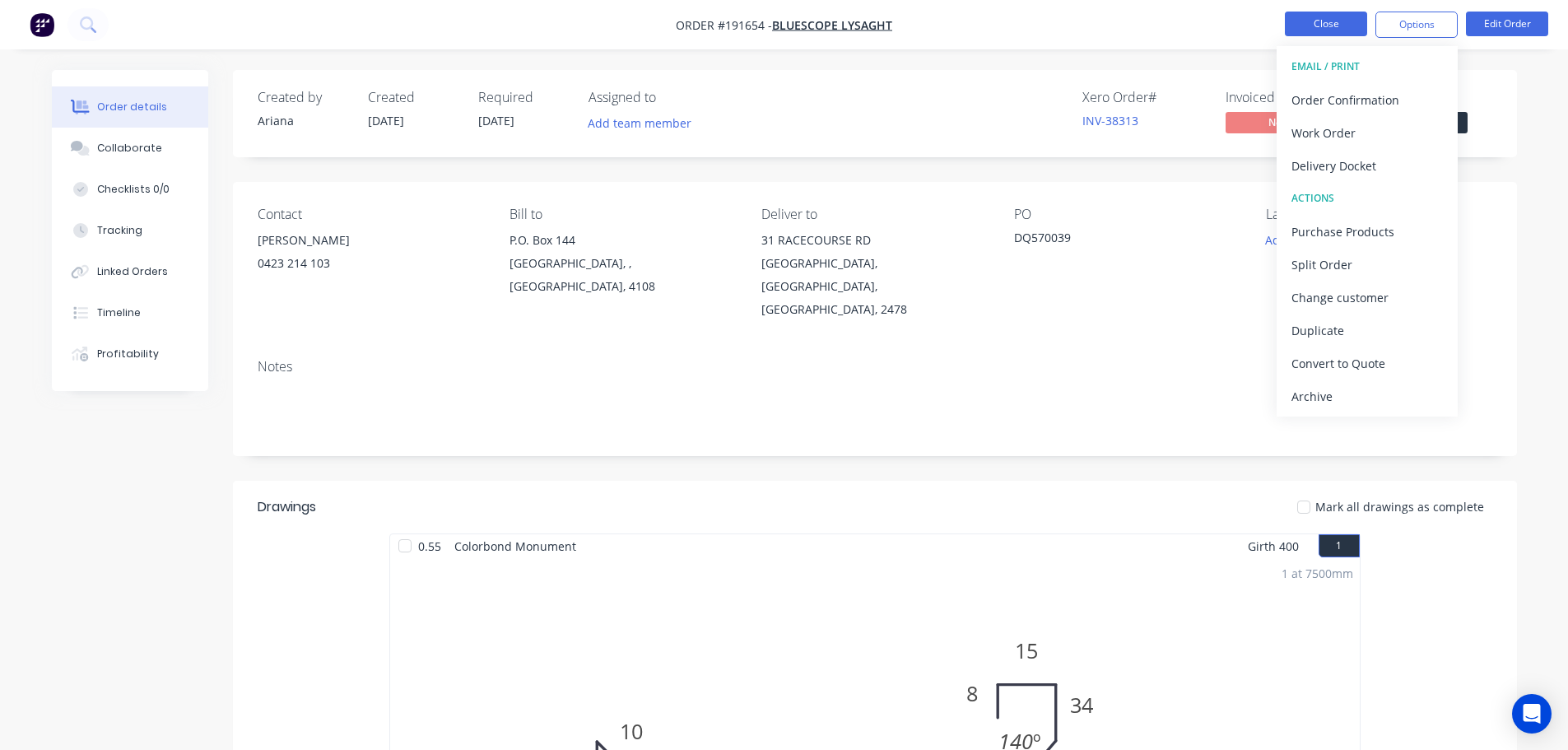
click at [1308, 24] on button "Close" at bounding box center [1326, 24] width 82 height 25
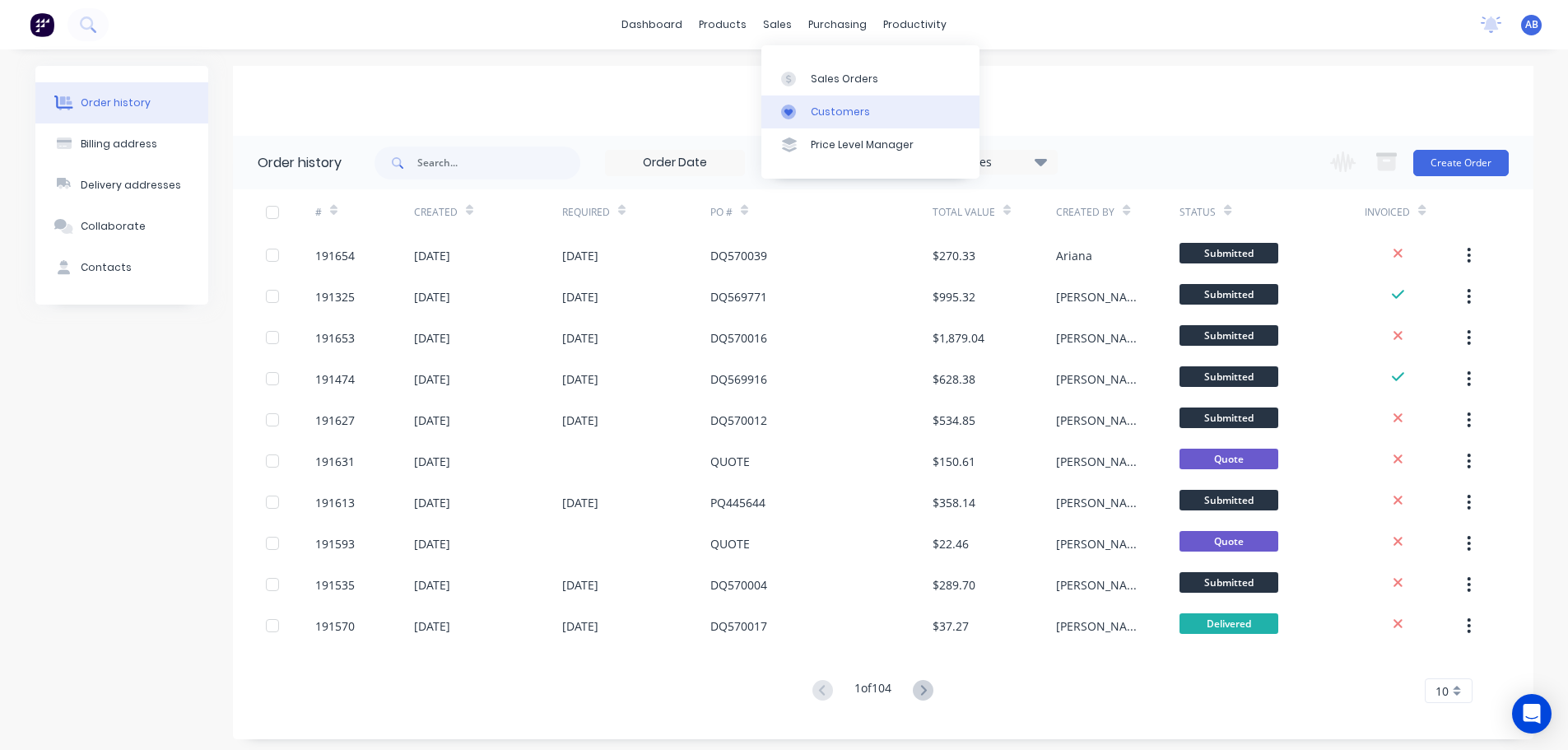
click at [822, 108] on div "Customers" at bounding box center [841, 112] width 59 height 15
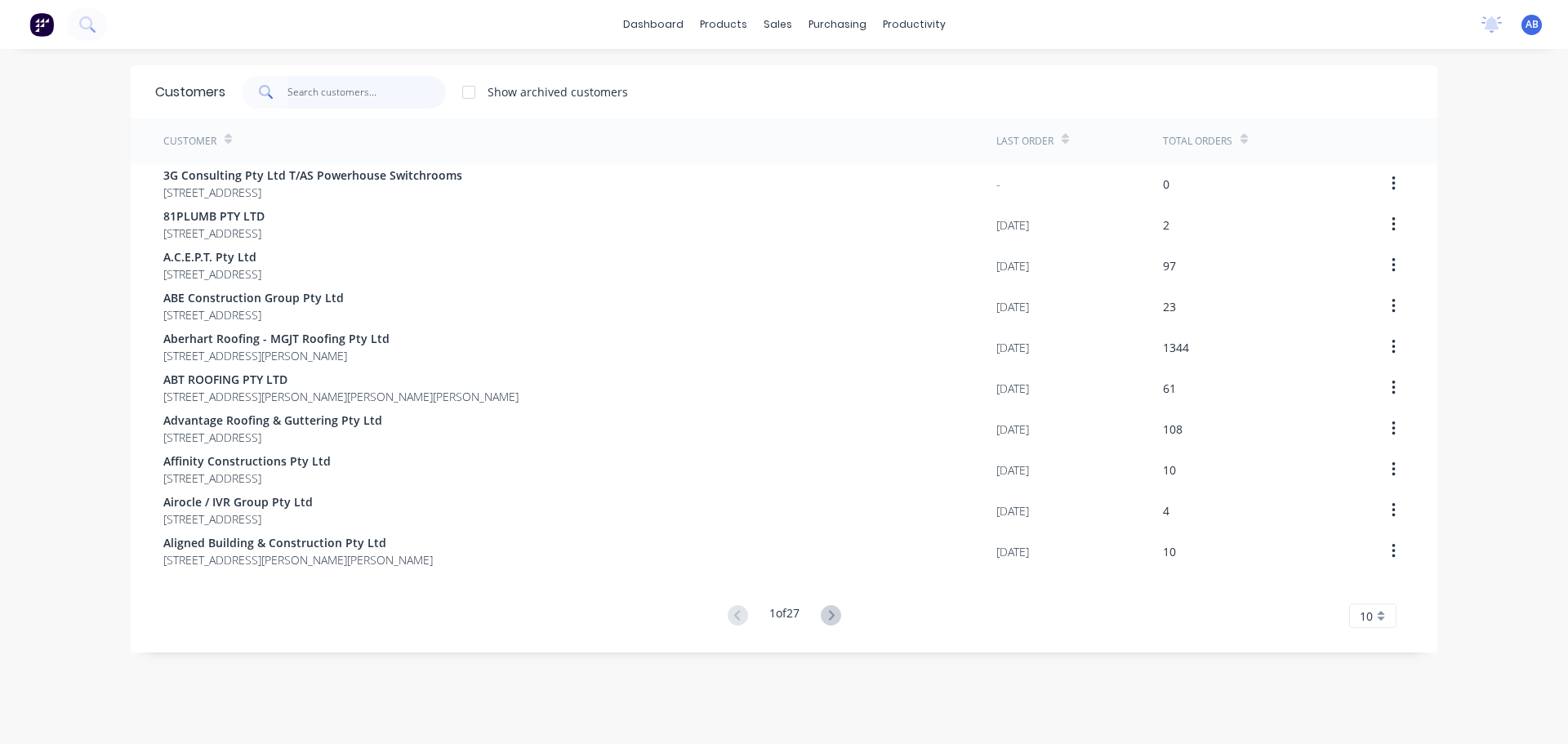
click at [344, 98] on input "text" at bounding box center [367, 92] width 159 height 33
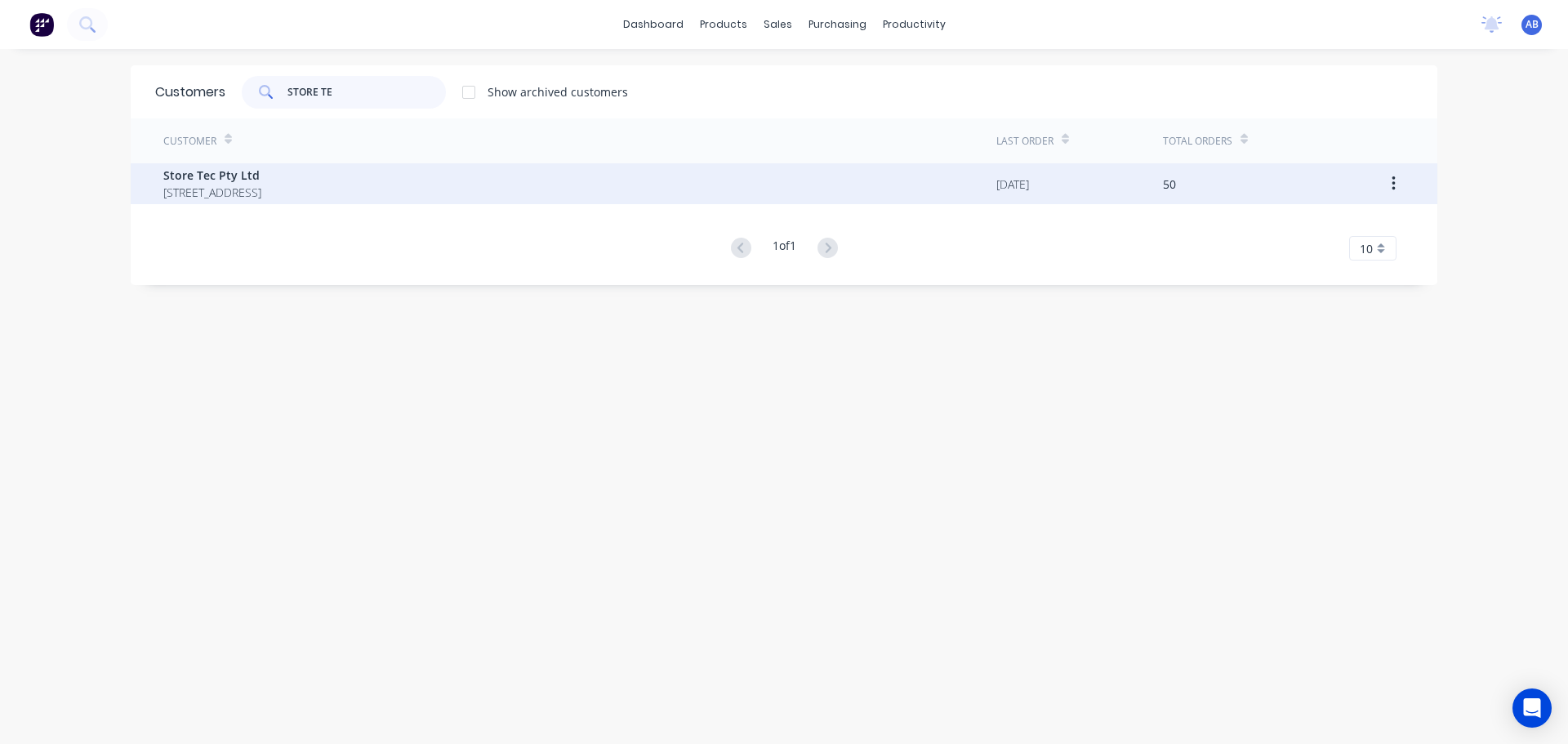
type input "STORE TE"
click at [261, 180] on span "Store Tec Pty Ltd" at bounding box center [212, 175] width 98 height 17
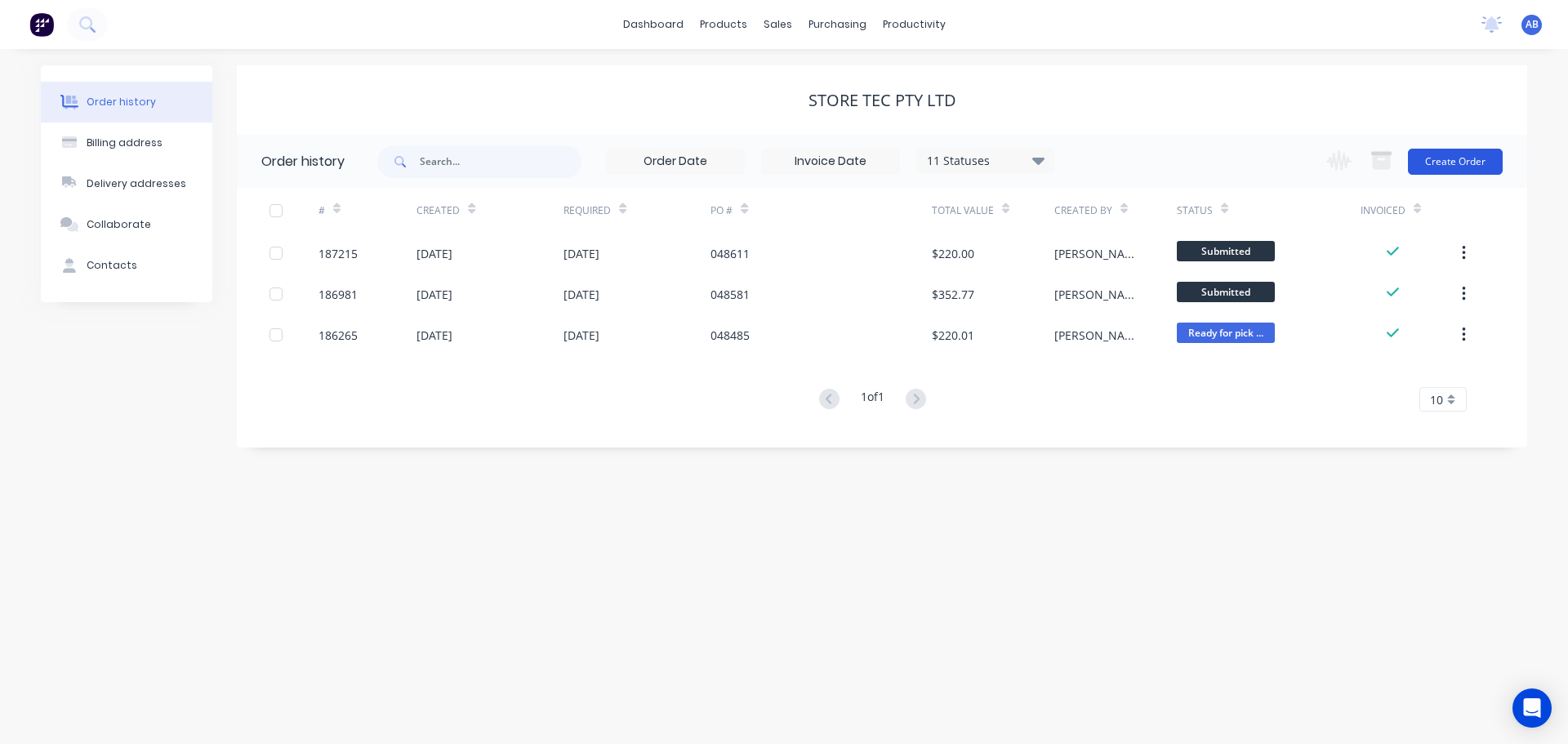
click at [1464, 151] on button "Create Order" at bounding box center [1455, 161] width 95 height 26
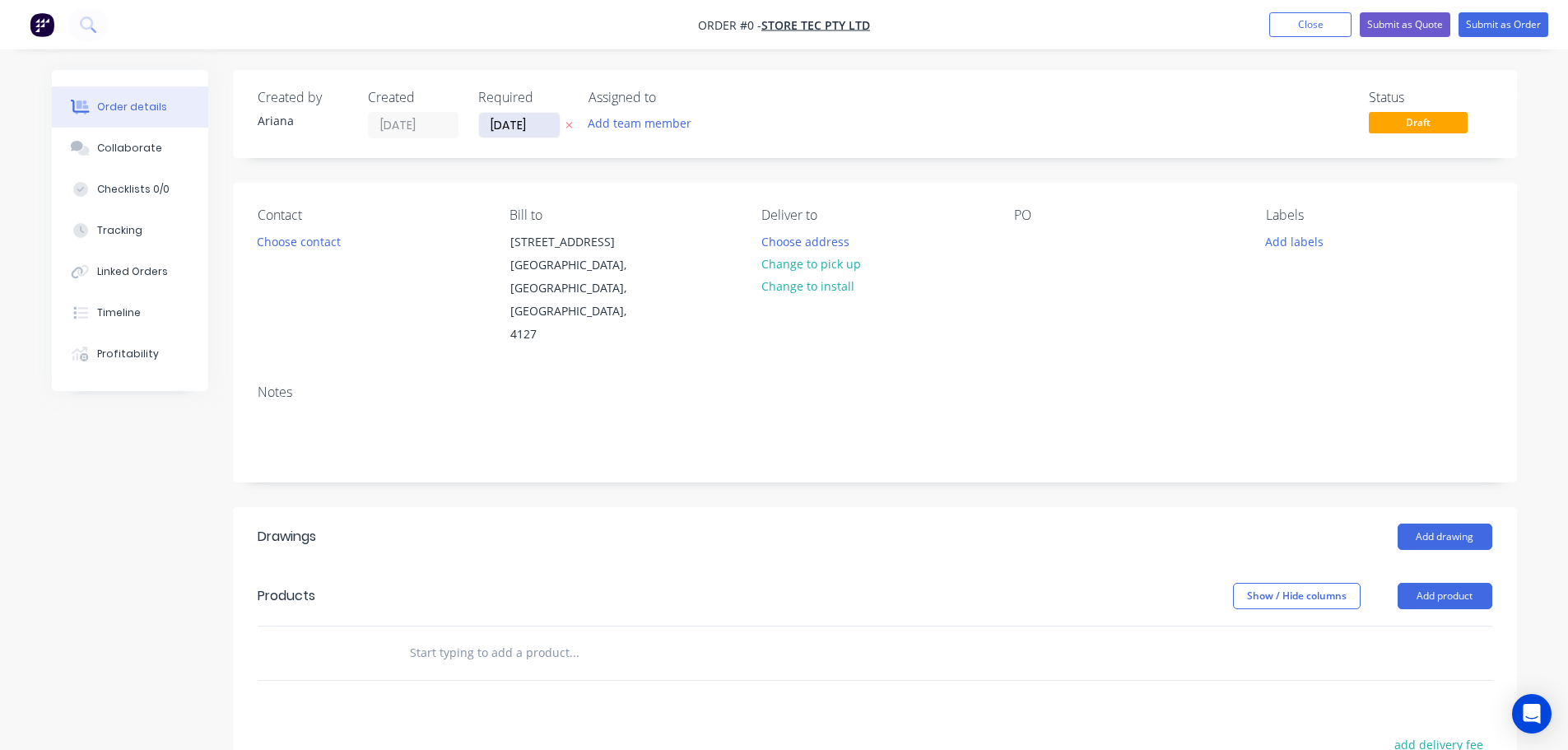
click at [510, 126] on input "[DATE]" at bounding box center [519, 124] width 80 height 25
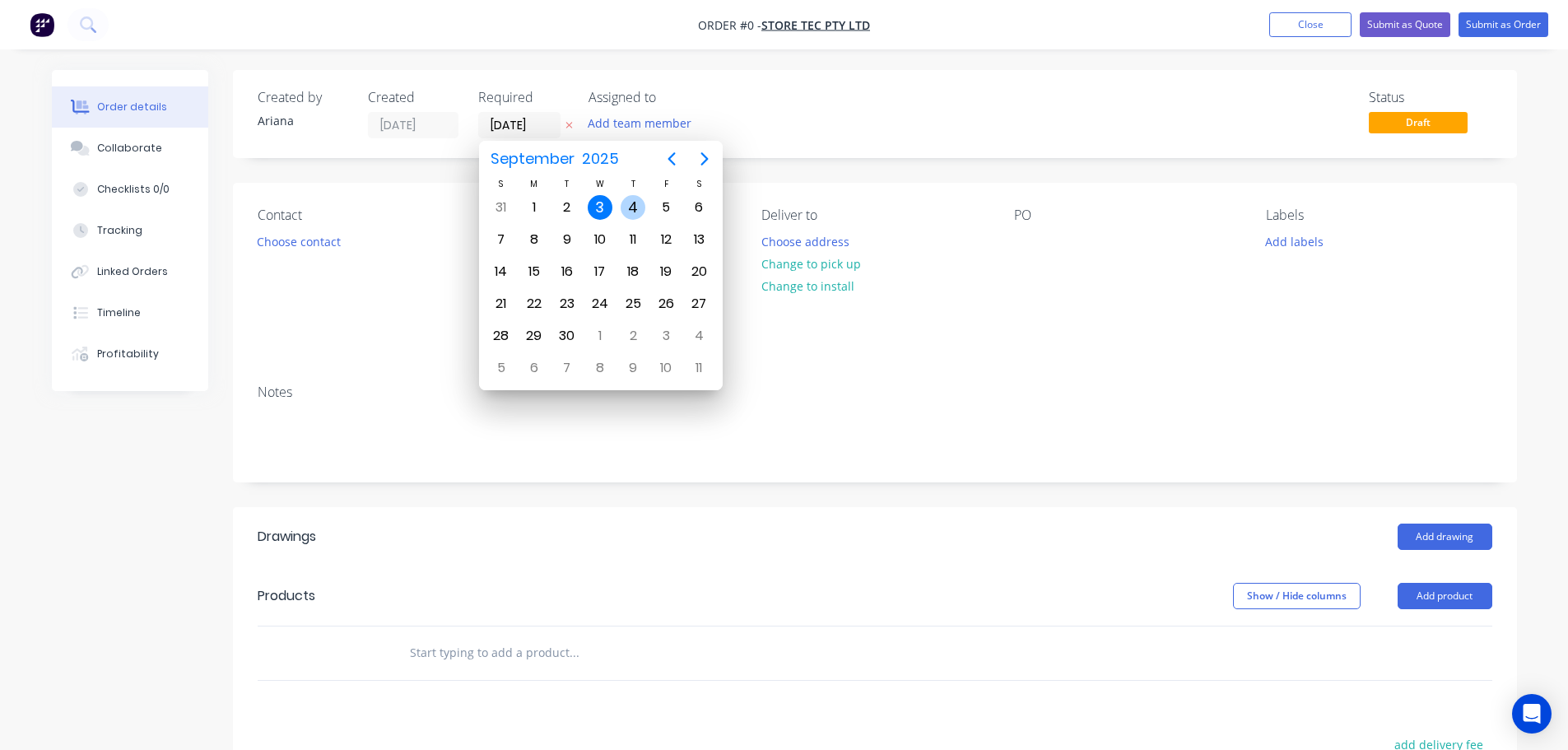
click at [631, 200] on div "4" at bounding box center [633, 207] width 25 height 25
type input "[DATE]"
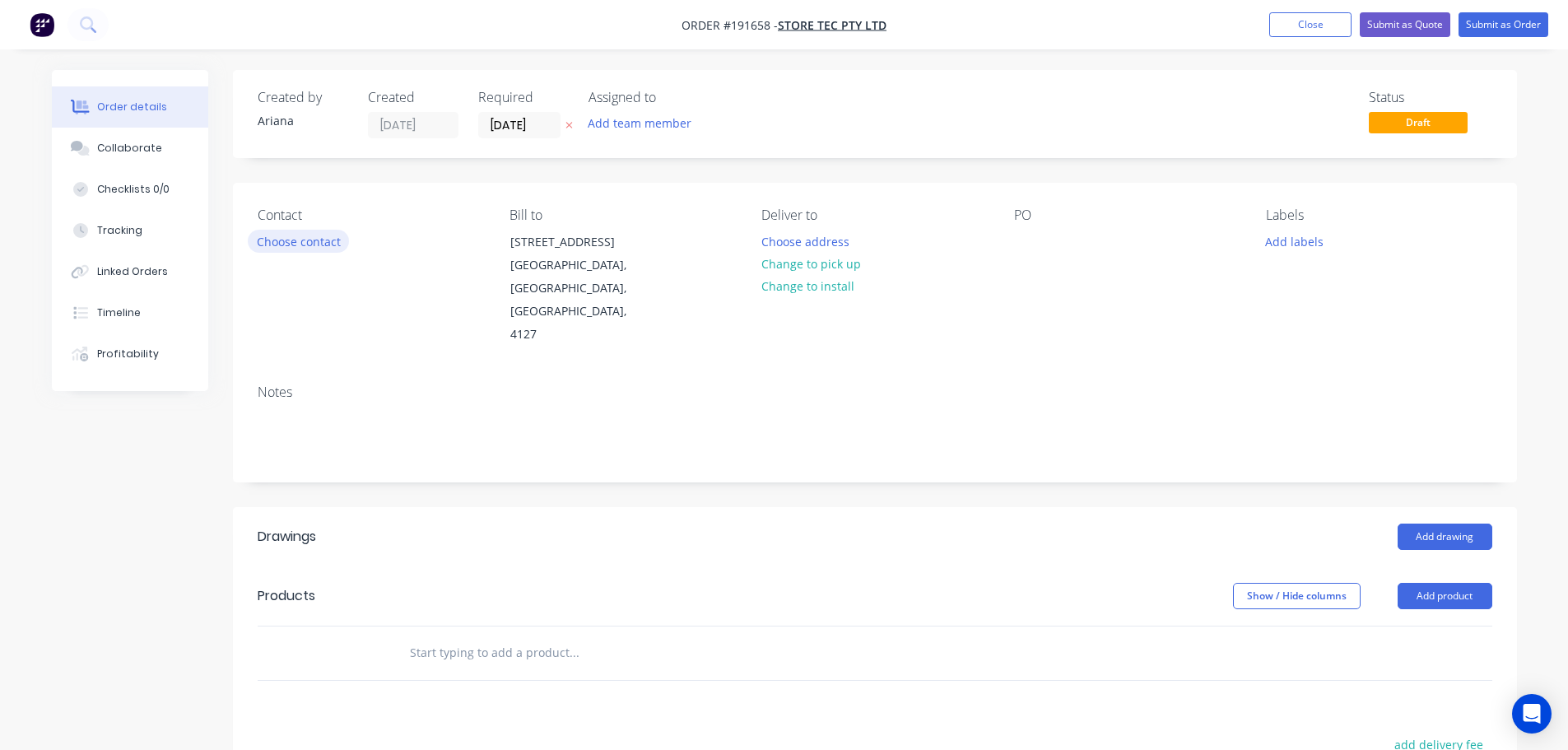
click at [308, 238] on button "Choose contact" at bounding box center [299, 241] width 101 height 22
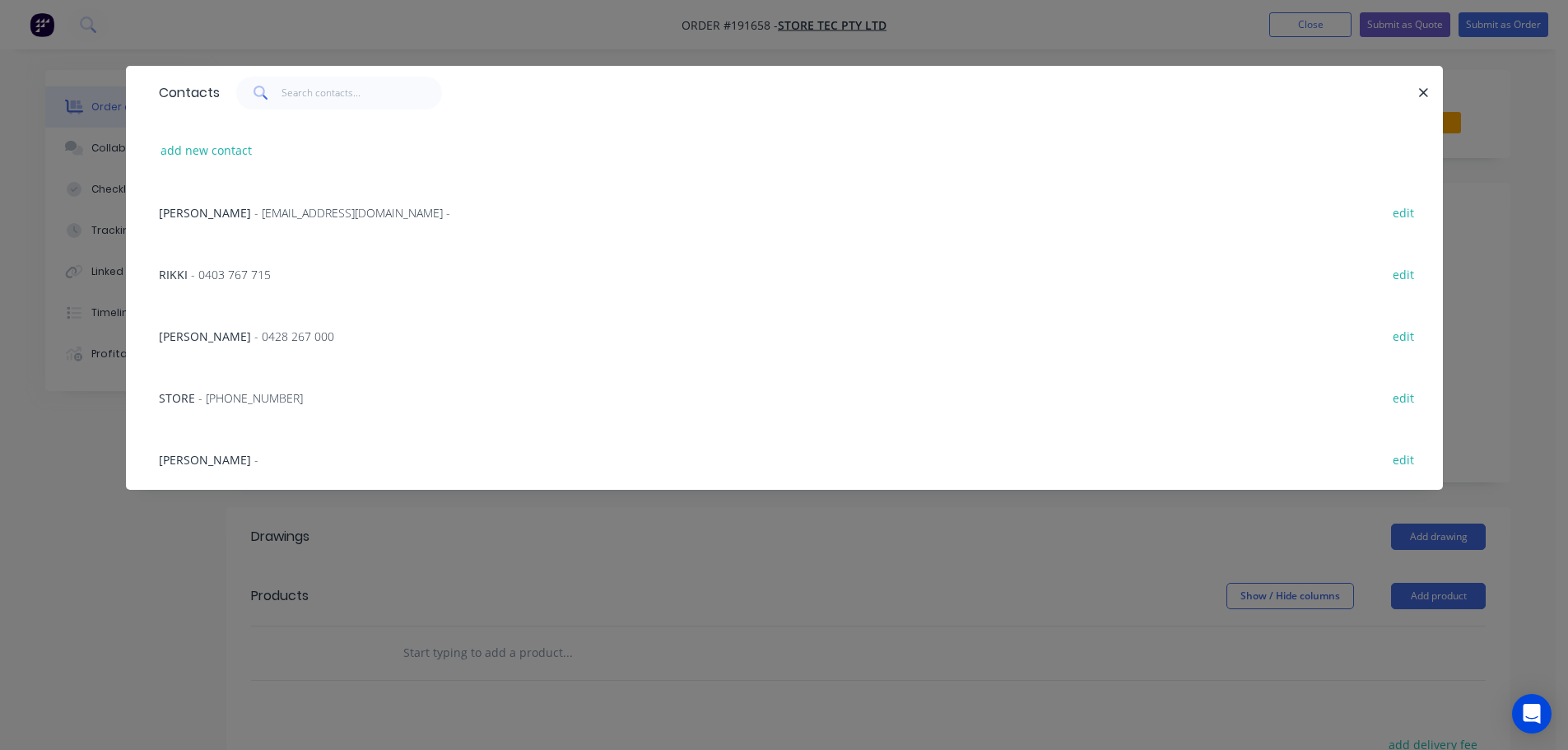
click at [209, 271] on span "- 0403 767 715" at bounding box center [231, 274] width 79 height 15
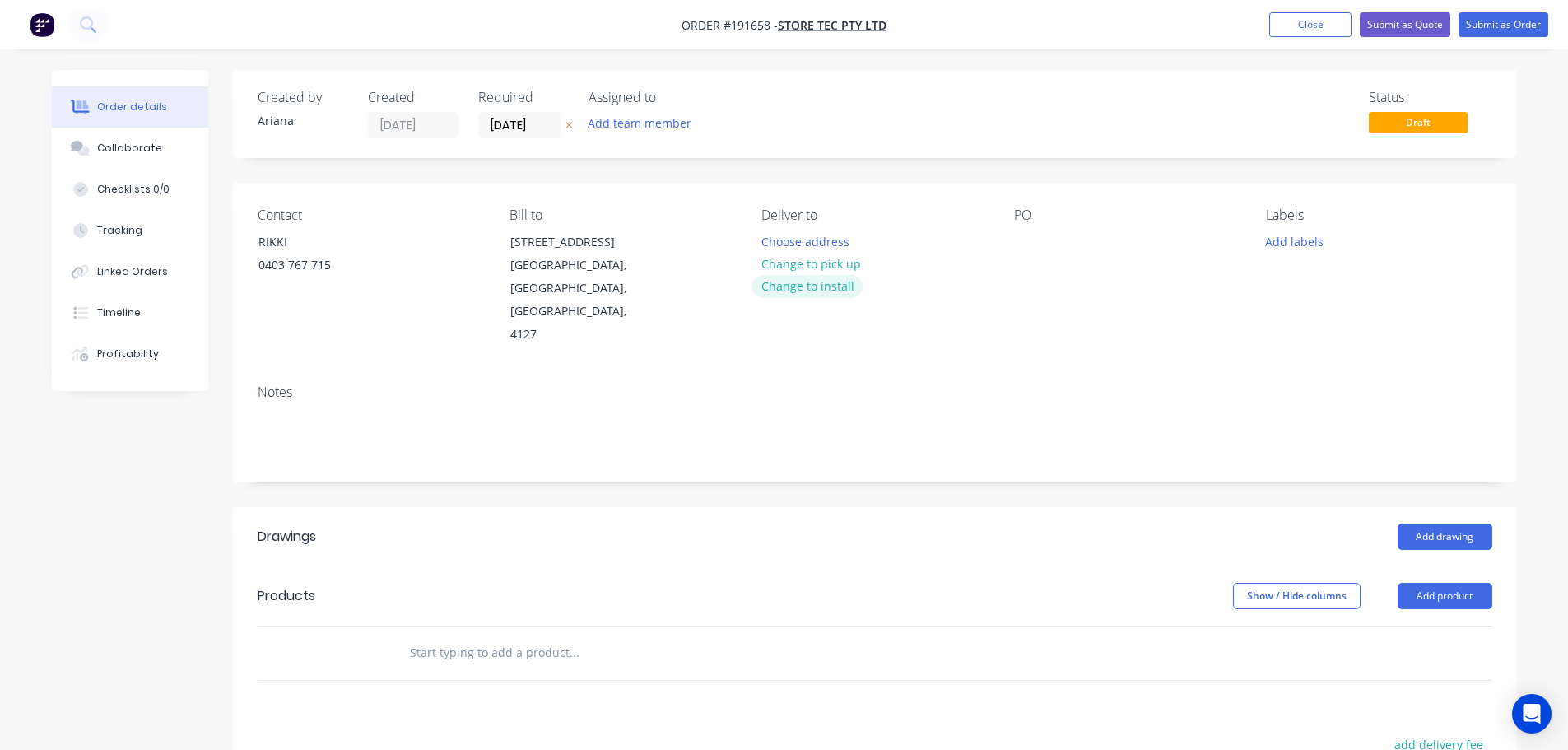
drag, startPoint x: 809, startPoint y: 238, endPoint x: 796, endPoint y: 282, distance: 45.9
click at [796, 282] on div "Choose address Change to pick up Change to install" at bounding box center [811, 264] width 117 height 68
click at [809, 235] on button "Choose address" at bounding box center [805, 241] width 106 height 22
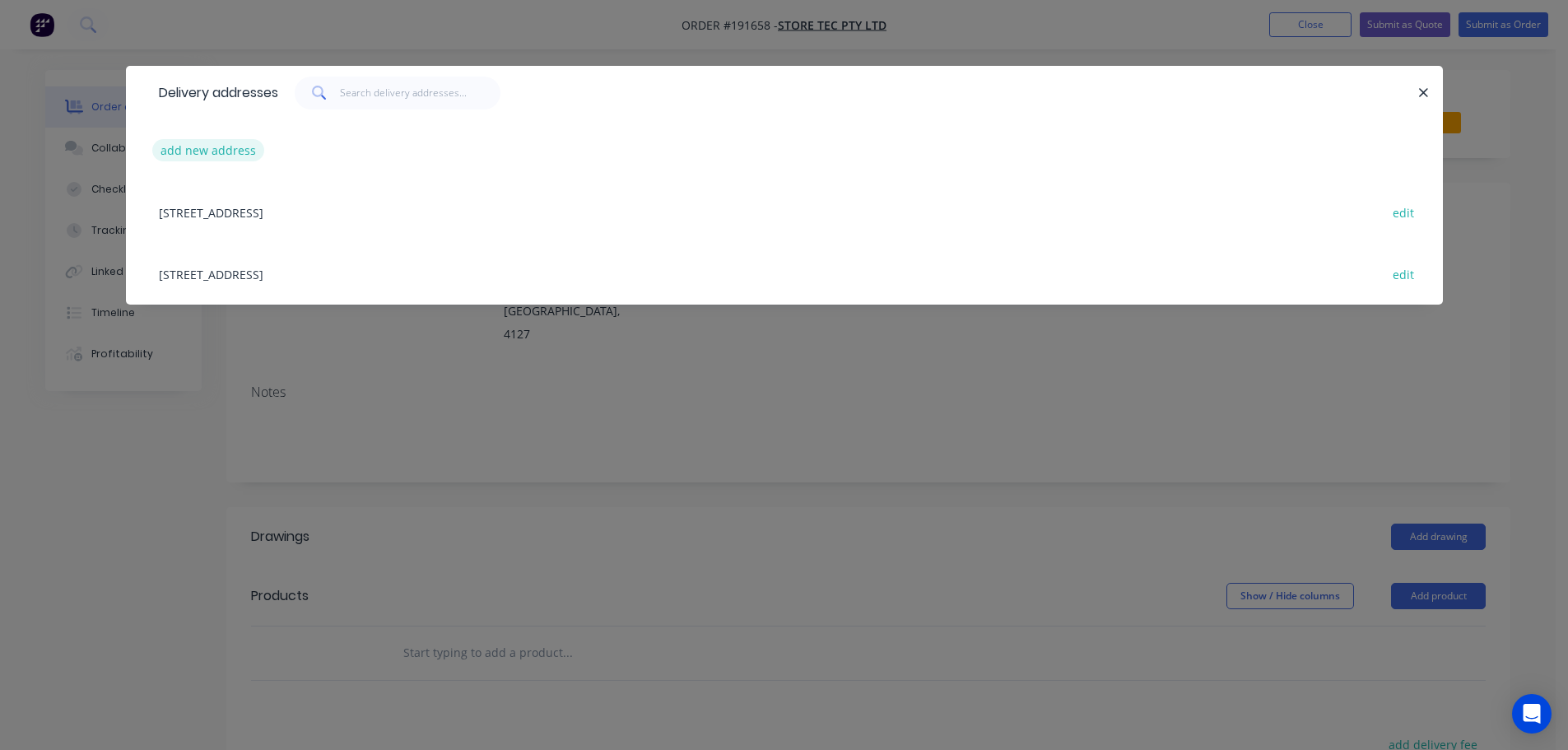
click at [201, 148] on button "add new address" at bounding box center [208, 151] width 112 height 22
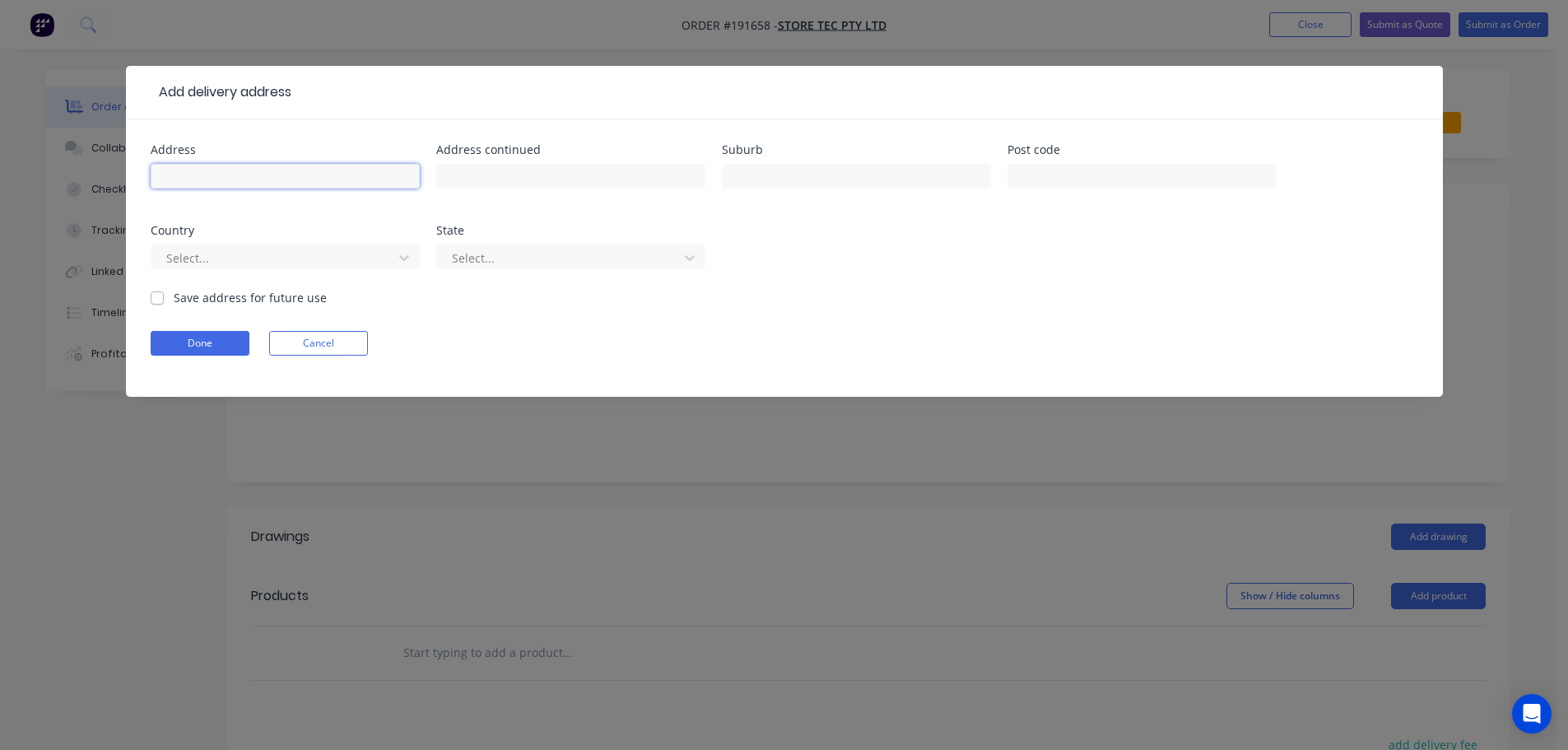
click at [188, 180] on input "text" at bounding box center [285, 176] width 269 height 25
type input "1 THE CRESTWAY"
type input "ROBINA"
click at [875, 302] on form "Address 1 THE CRESTWAY Address continued Suburb ROBINA Post code Country Select…" at bounding box center [784, 270] width 1268 height 253
click at [1088, 177] on input "text" at bounding box center [1142, 176] width 269 height 25
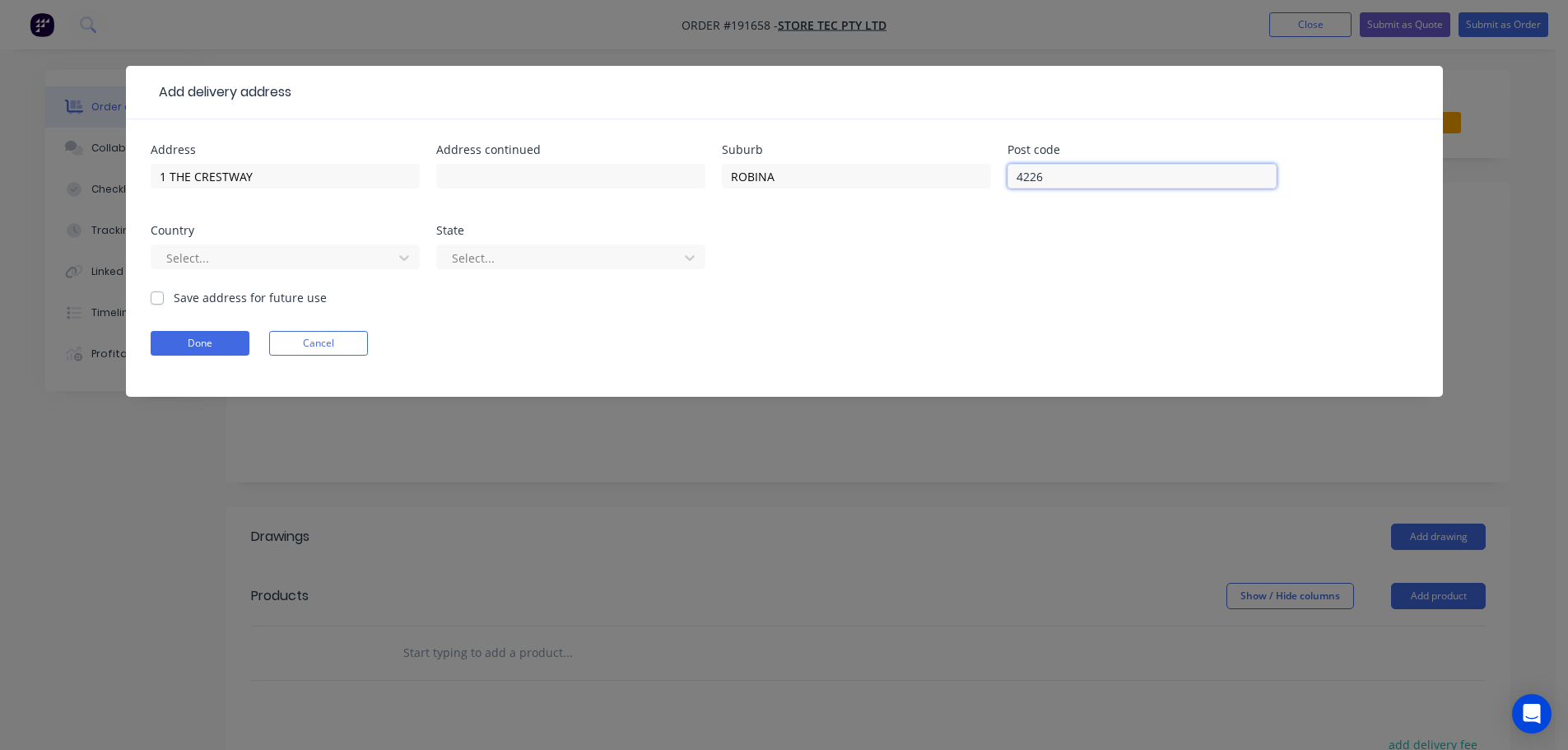
type input "4226"
click at [1008, 260] on div "Address 1 THE CRESTWAY Address continued Suburb ROBINA Post code 4226 Country S…" at bounding box center [784, 216] width 1268 height 145
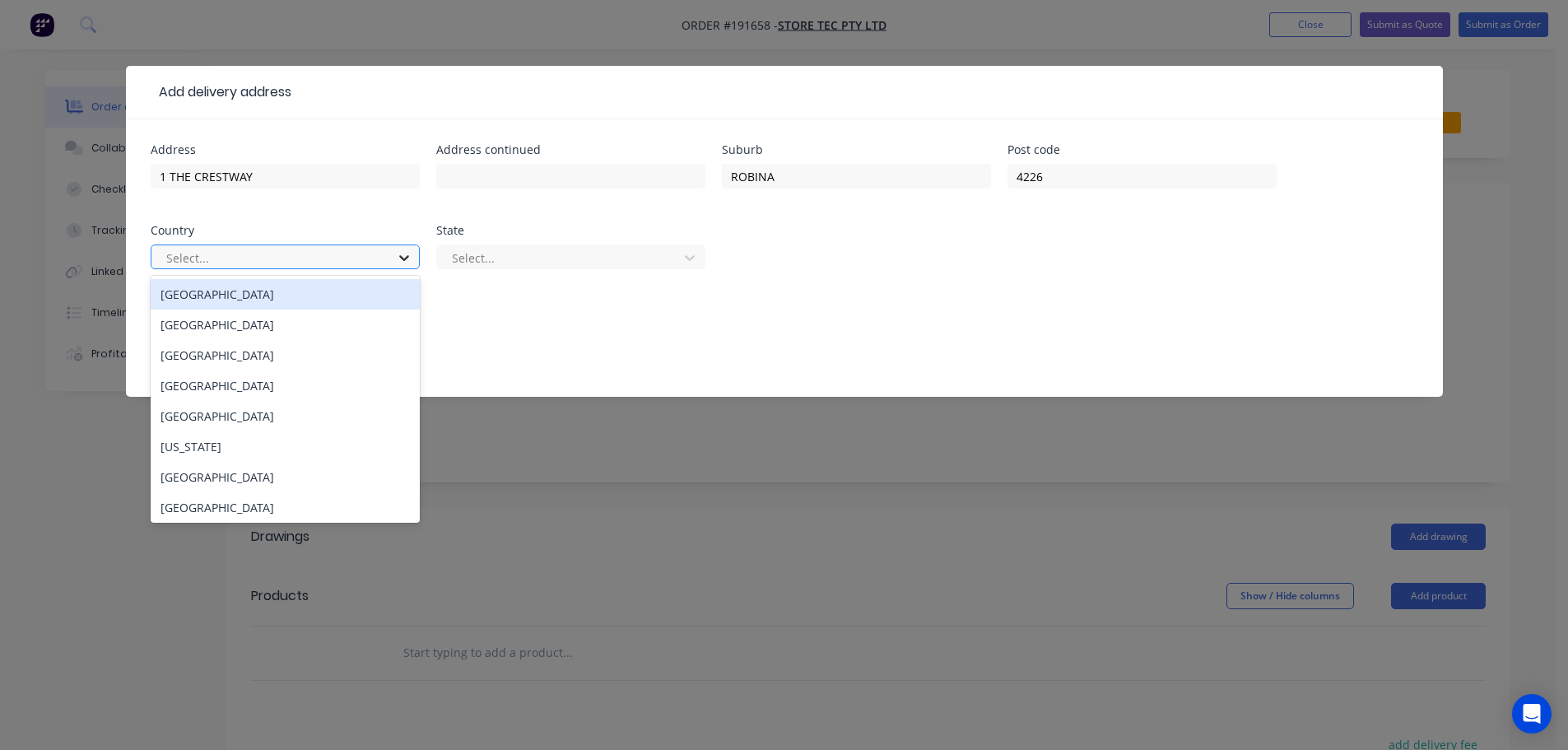
click at [404, 257] on icon at bounding box center [403, 257] width 16 height 16
click at [266, 299] on div "[GEOGRAPHIC_DATA]" at bounding box center [285, 294] width 269 height 30
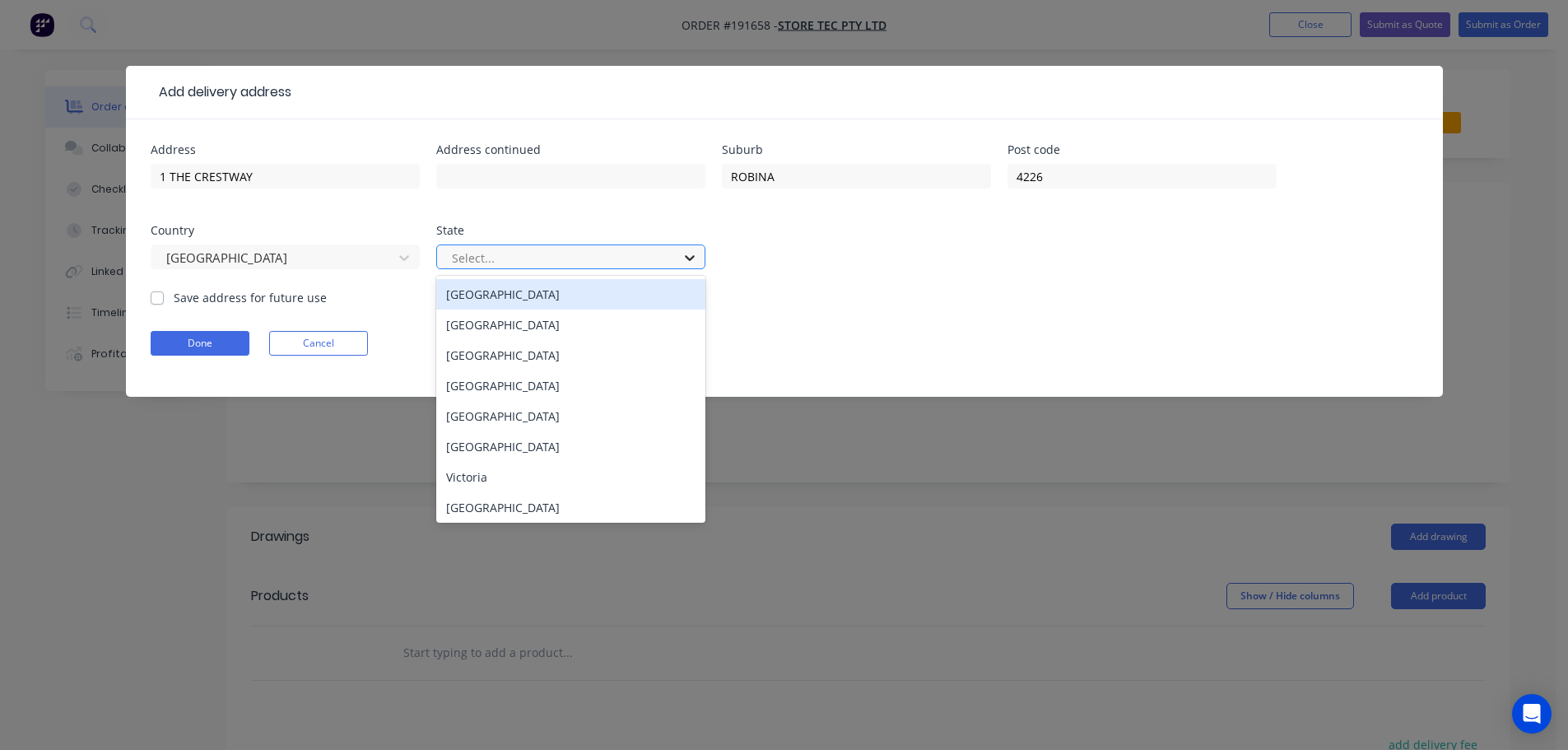
click at [699, 256] on div at bounding box center [689, 257] width 30 height 26
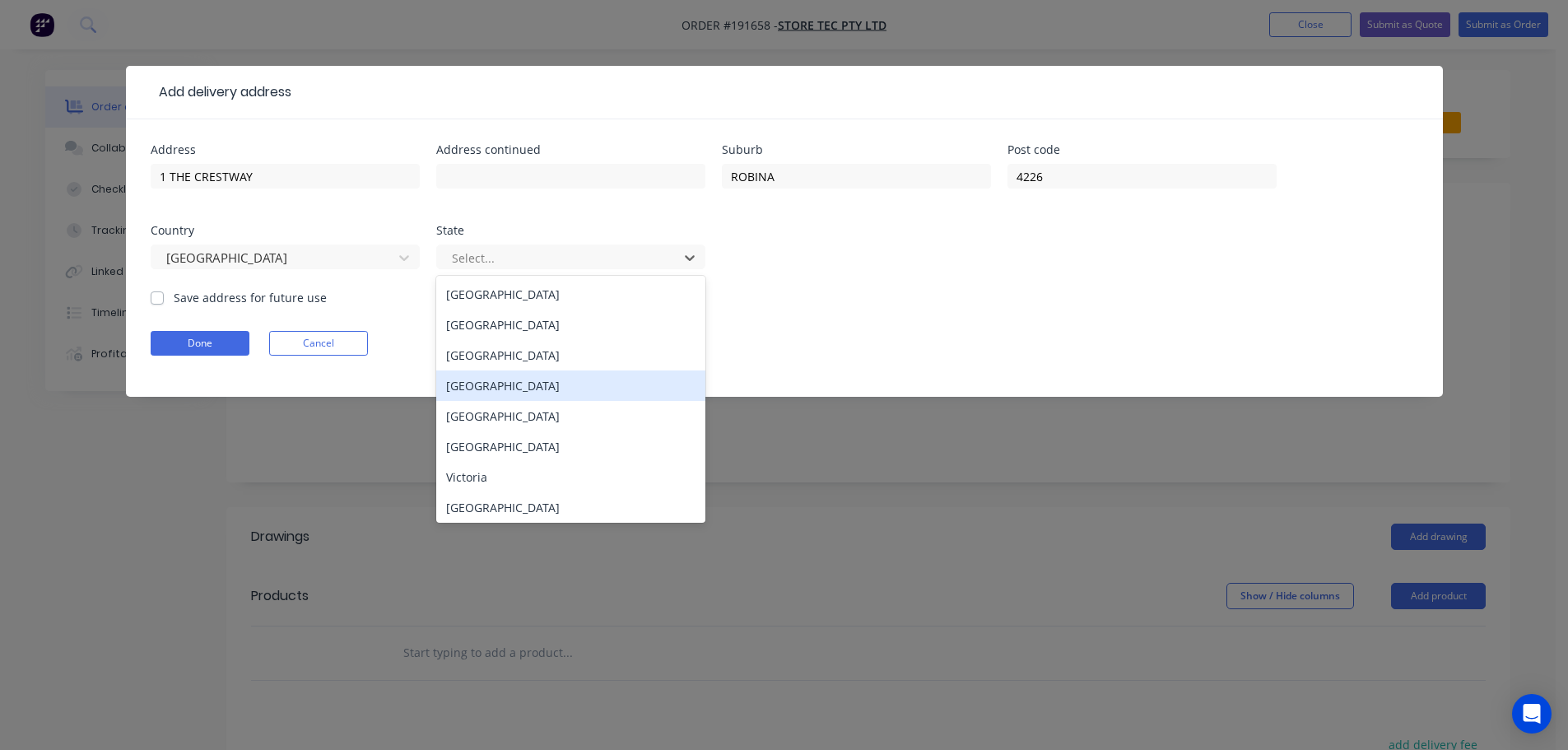
click at [472, 385] on div "[GEOGRAPHIC_DATA]" at bounding box center [571, 386] width 269 height 30
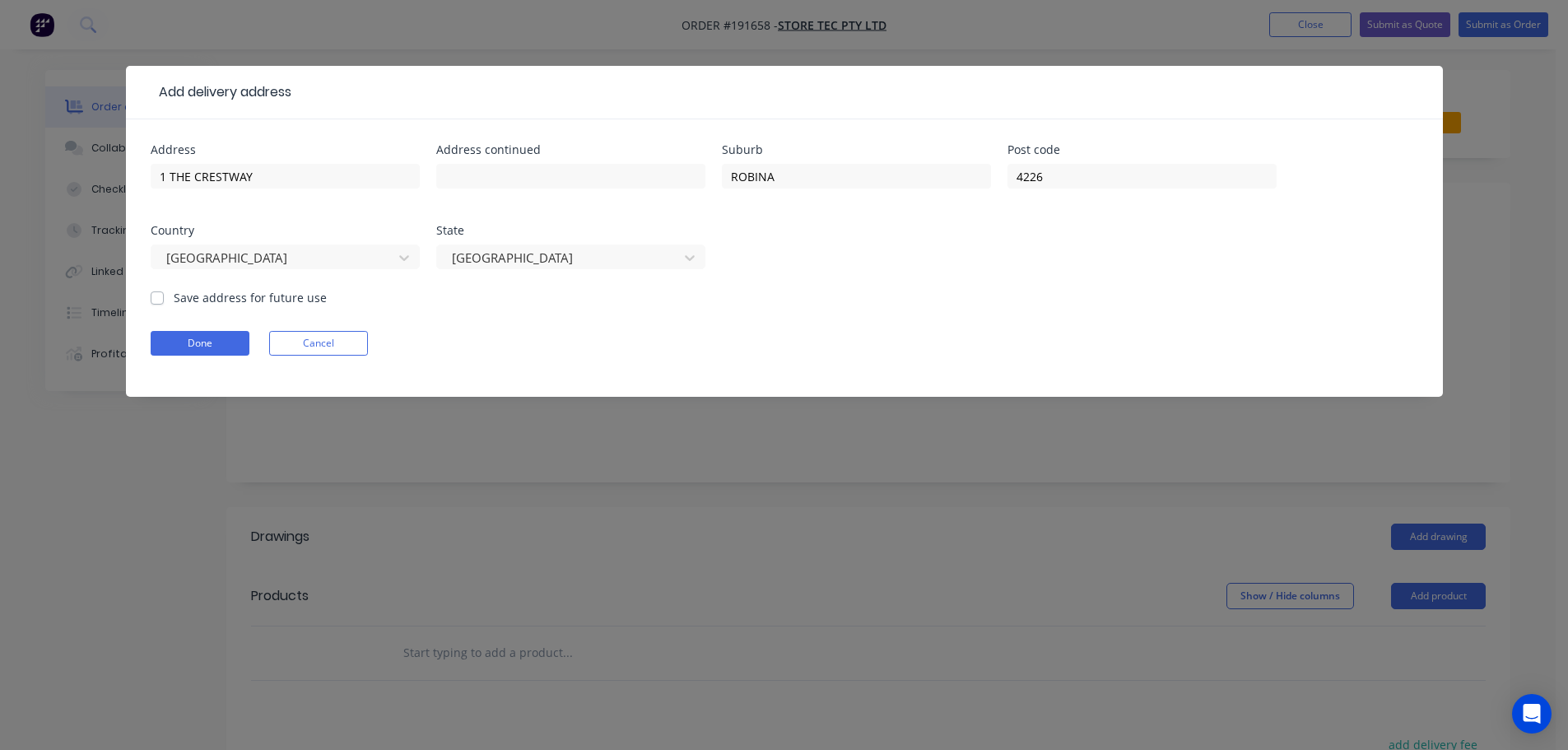
click at [887, 308] on form "Address 1 THE CRESTWAY Address continued Suburb ROBINA Post code 4226 Country A…" at bounding box center [784, 270] width 1268 height 253
click at [201, 348] on button "Done" at bounding box center [200, 342] width 99 height 25
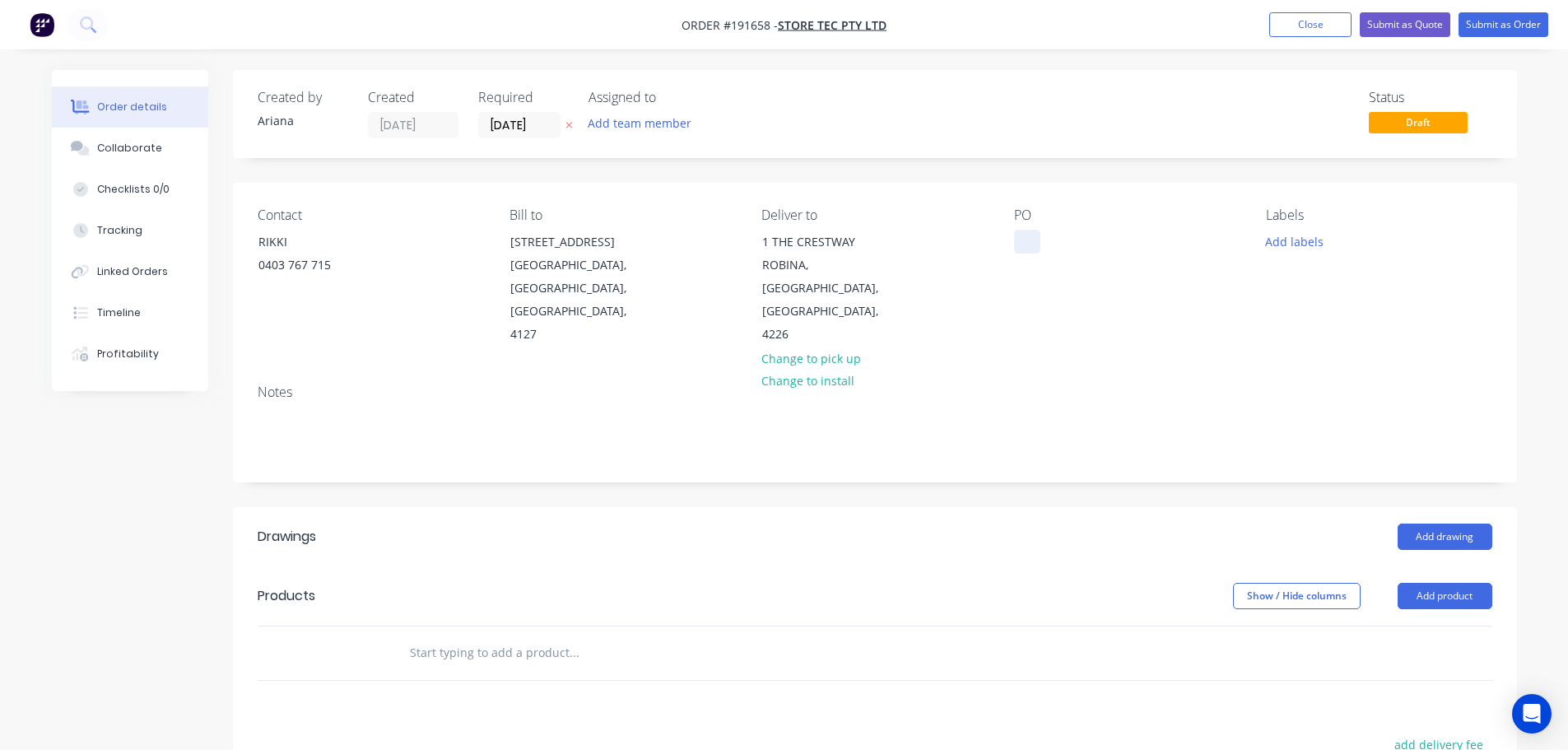
click at [1028, 237] on div at bounding box center [1027, 242] width 26 height 24
click at [1158, 314] on div "PO 49209" at bounding box center [1127, 276] width 226 height 140
click at [298, 260] on div "0403 767 715" at bounding box center [327, 265] width 137 height 23
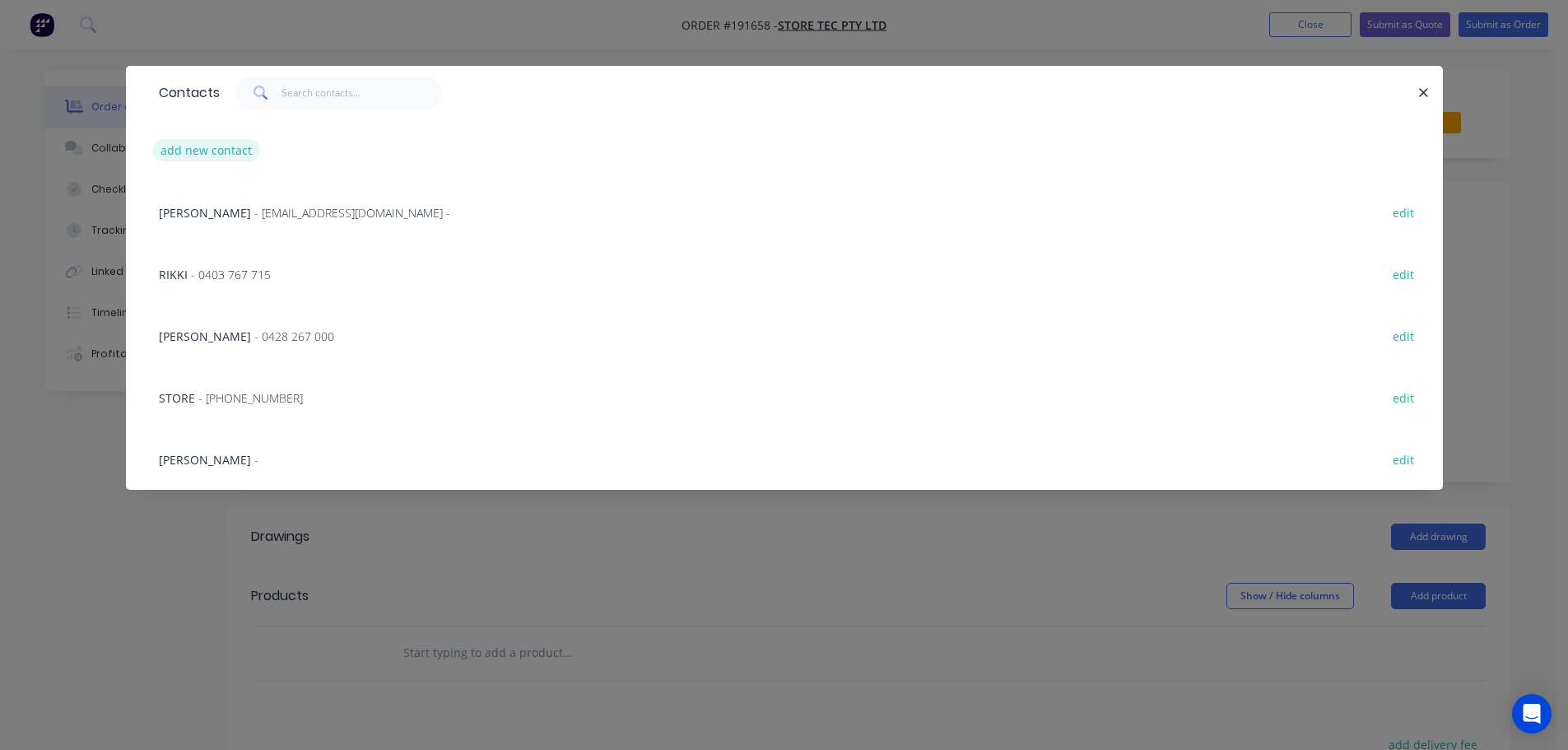
click at [210, 148] on button "add new contact" at bounding box center [206, 151] width 108 height 22
select select "AU"
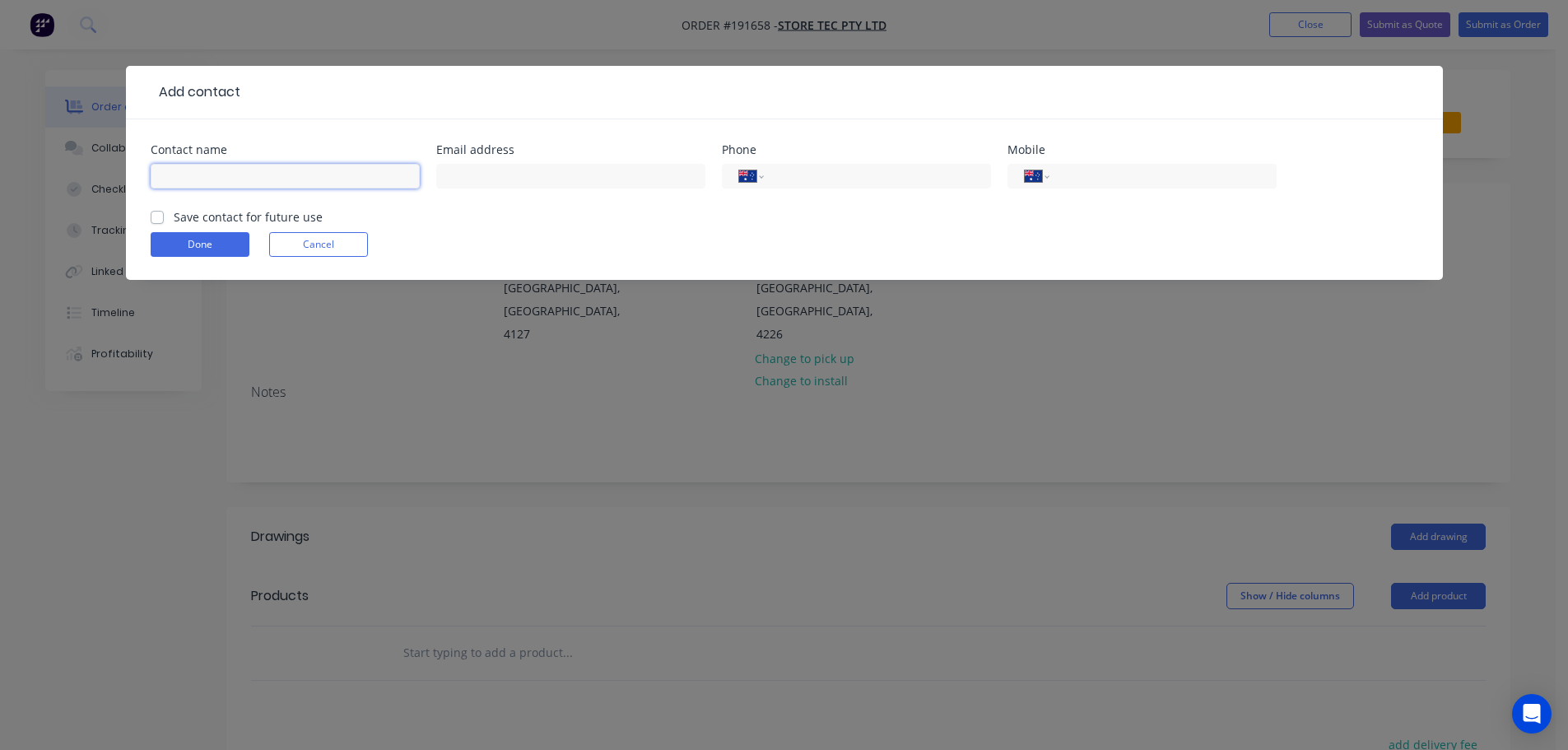
click at [225, 179] on input "text" at bounding box center [285, 176] width 269 height 25
type input "JOHN"
click at [1107, 181] on input "tel" at bounding box center [1160, 177] width 198 height 19
type input "0493 888 676"
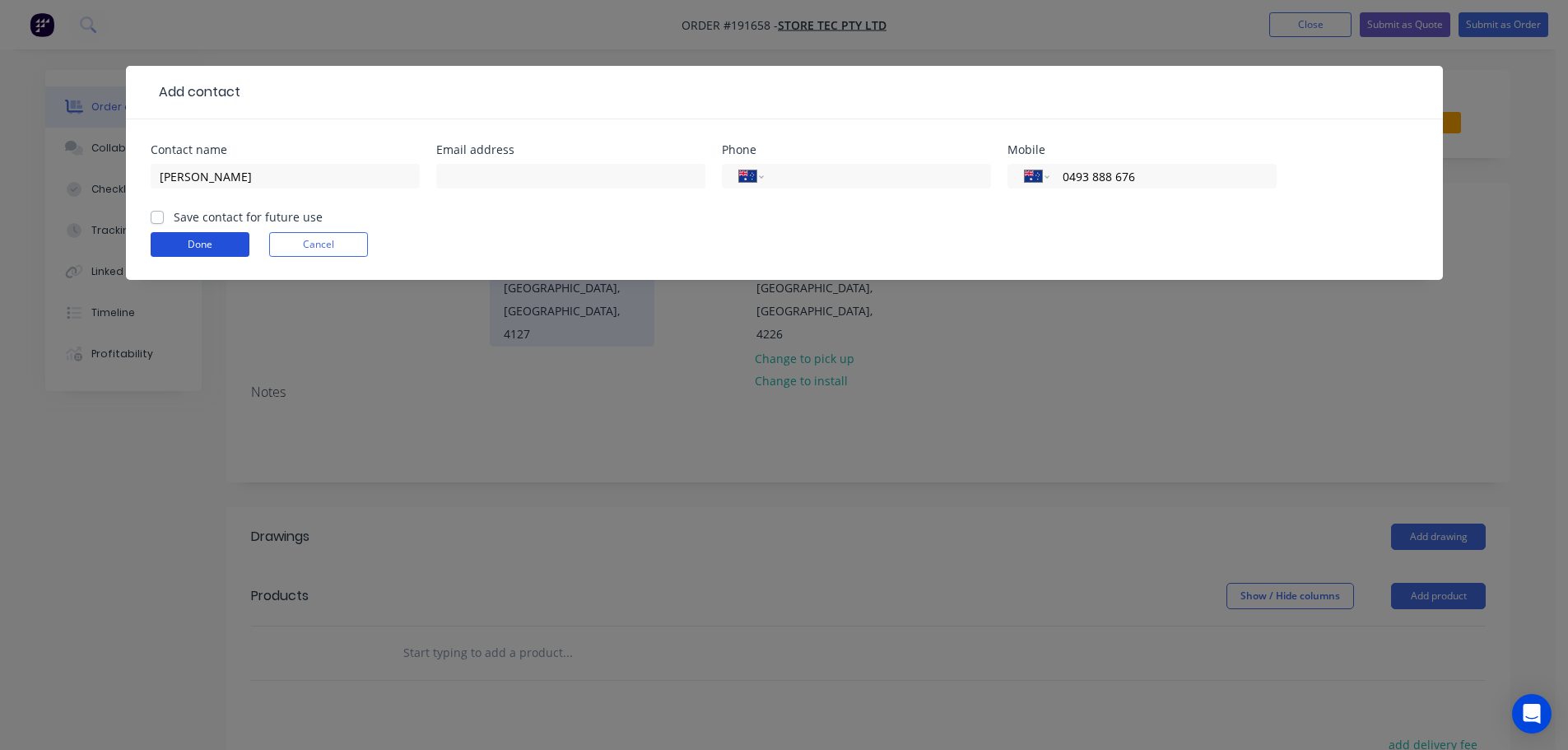
drag, startPoint x: 201, startPoint y: 244, endPoint x: 600, endPoint y: 301, distance: 403.1
click at [201, 244] on button "Done" at bounding box center [200, 244] width 99 height 25
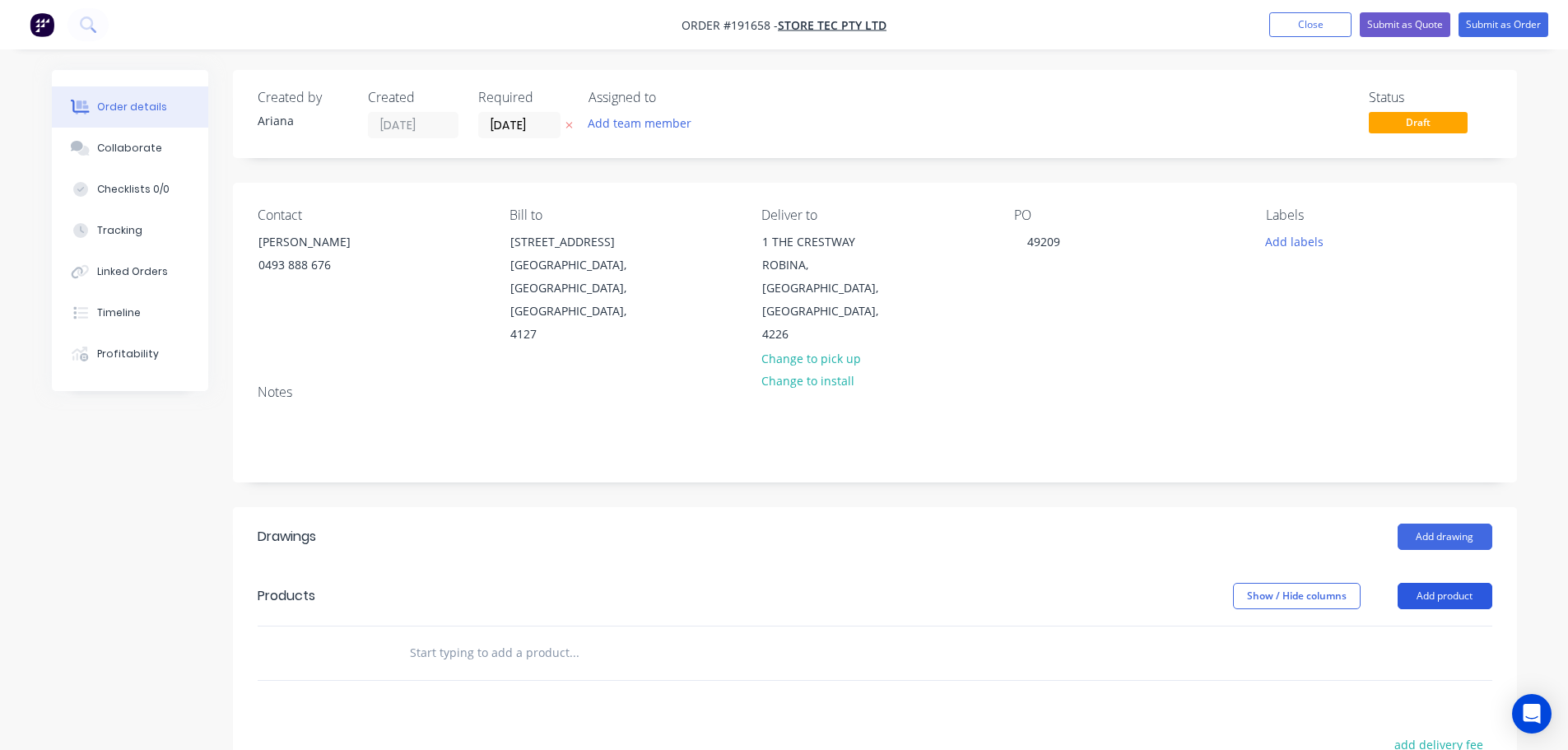
click at [1444, 583] on button "Add product" at bounding box center [1445, 595] width 95 height 26
click at [1398, 626] on div "Product catalogue" at bounding box center [1414, 638] width 127 height 24
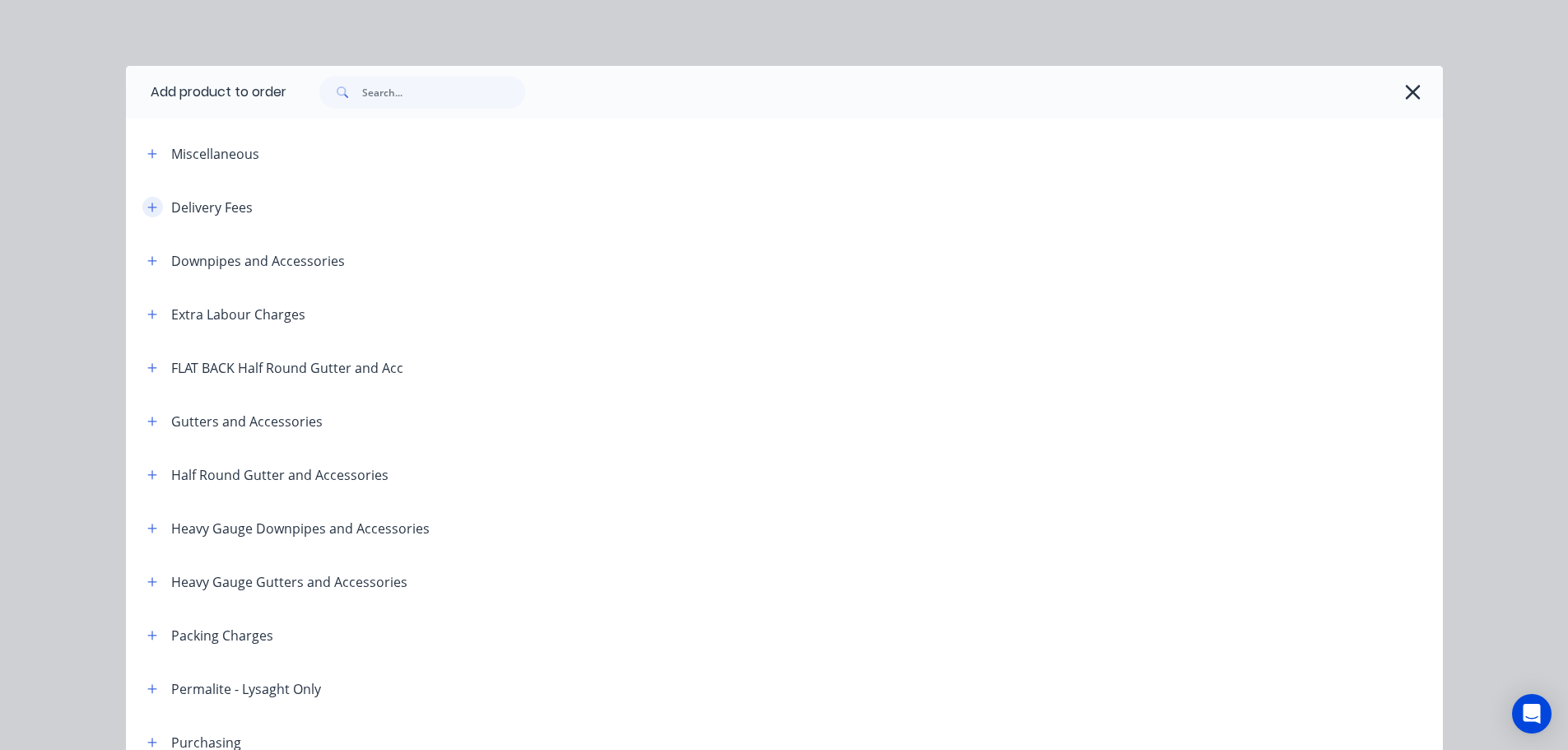
click at [142, 201] on button "button" at bounding box center [152, 207] width 20 height 20
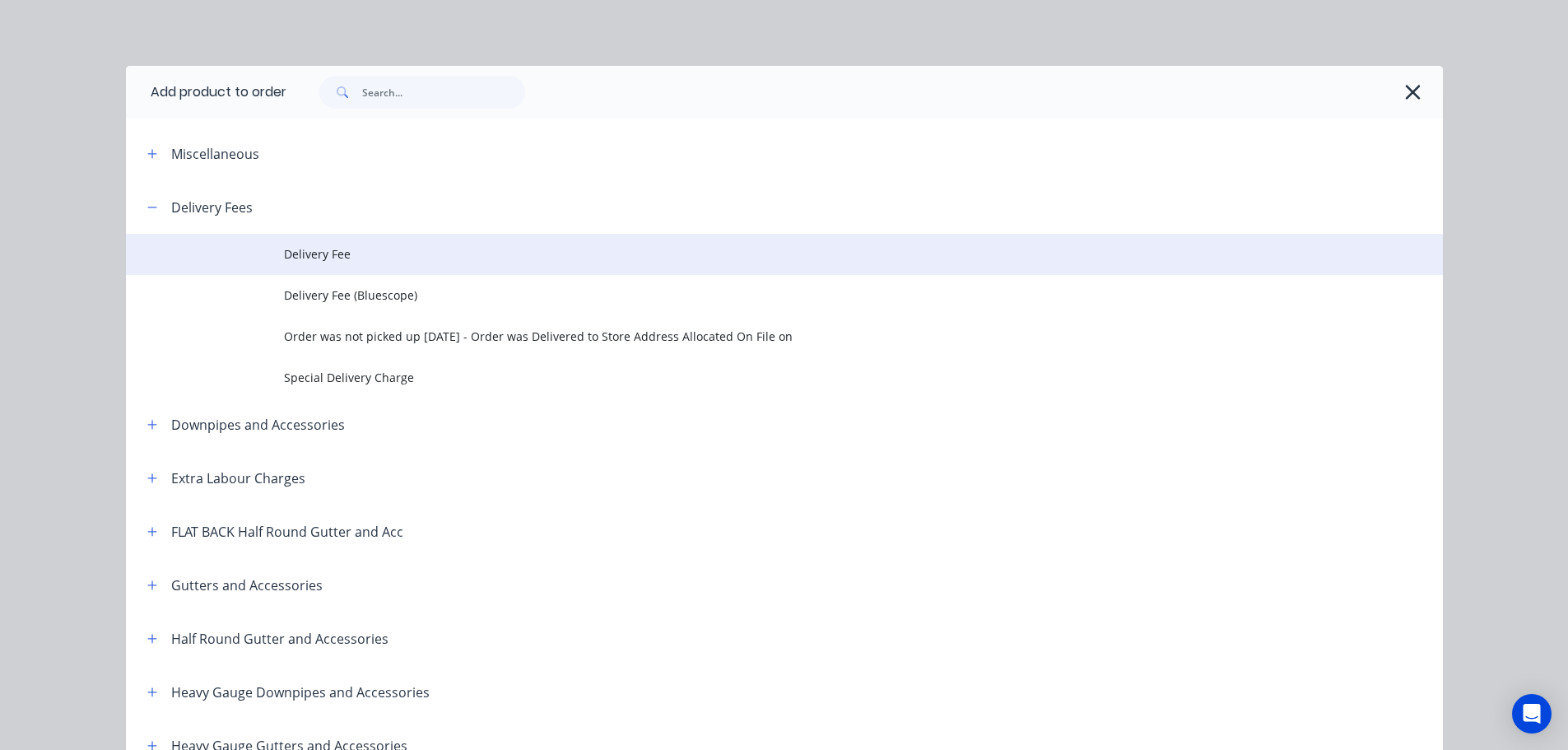
click at [320, 252] on span "Delivery Fee" at bounding box center [748, 254] width 927 height 17
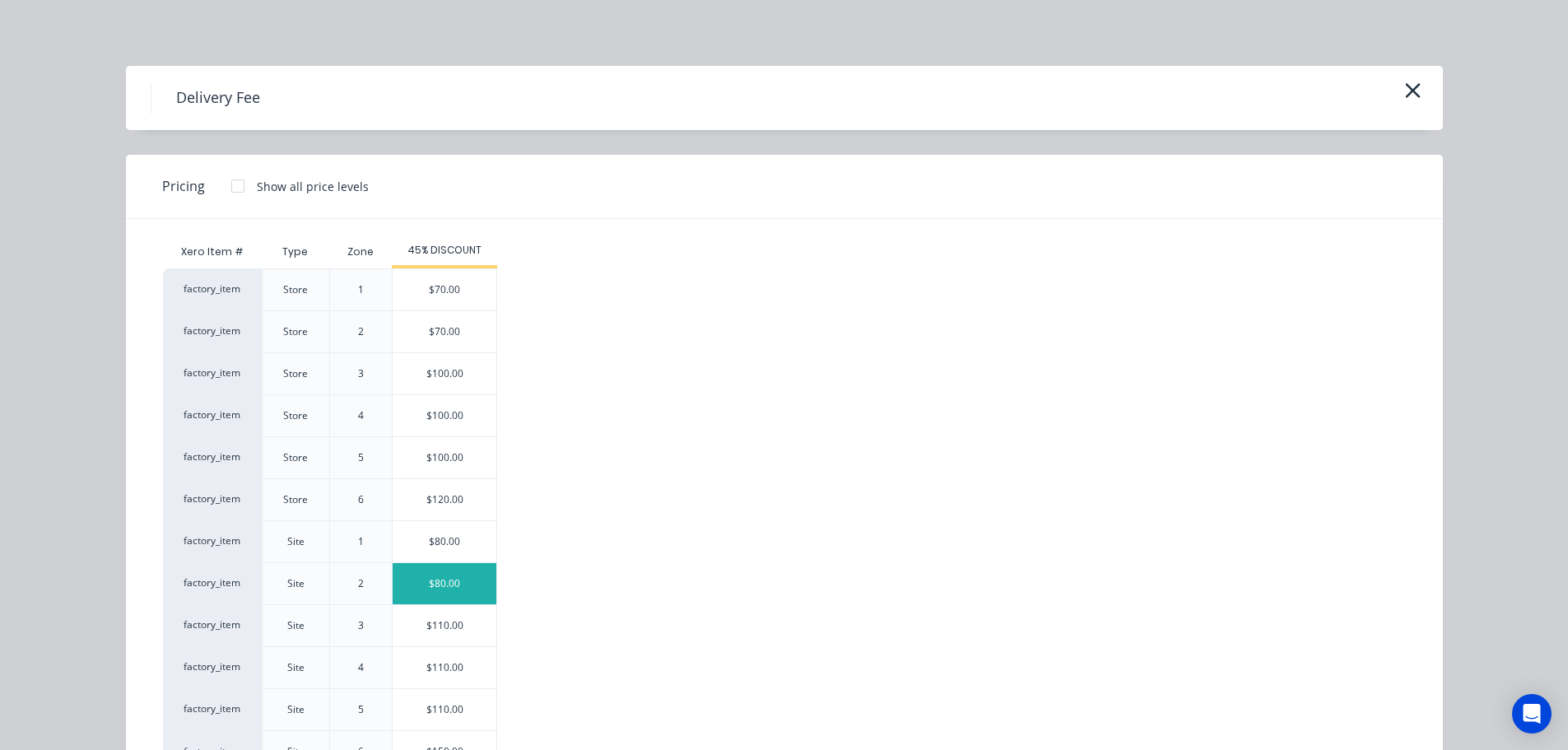
click at [447, 585] on div "$80.00" at bounding box center [444, 583] width 104 height 41
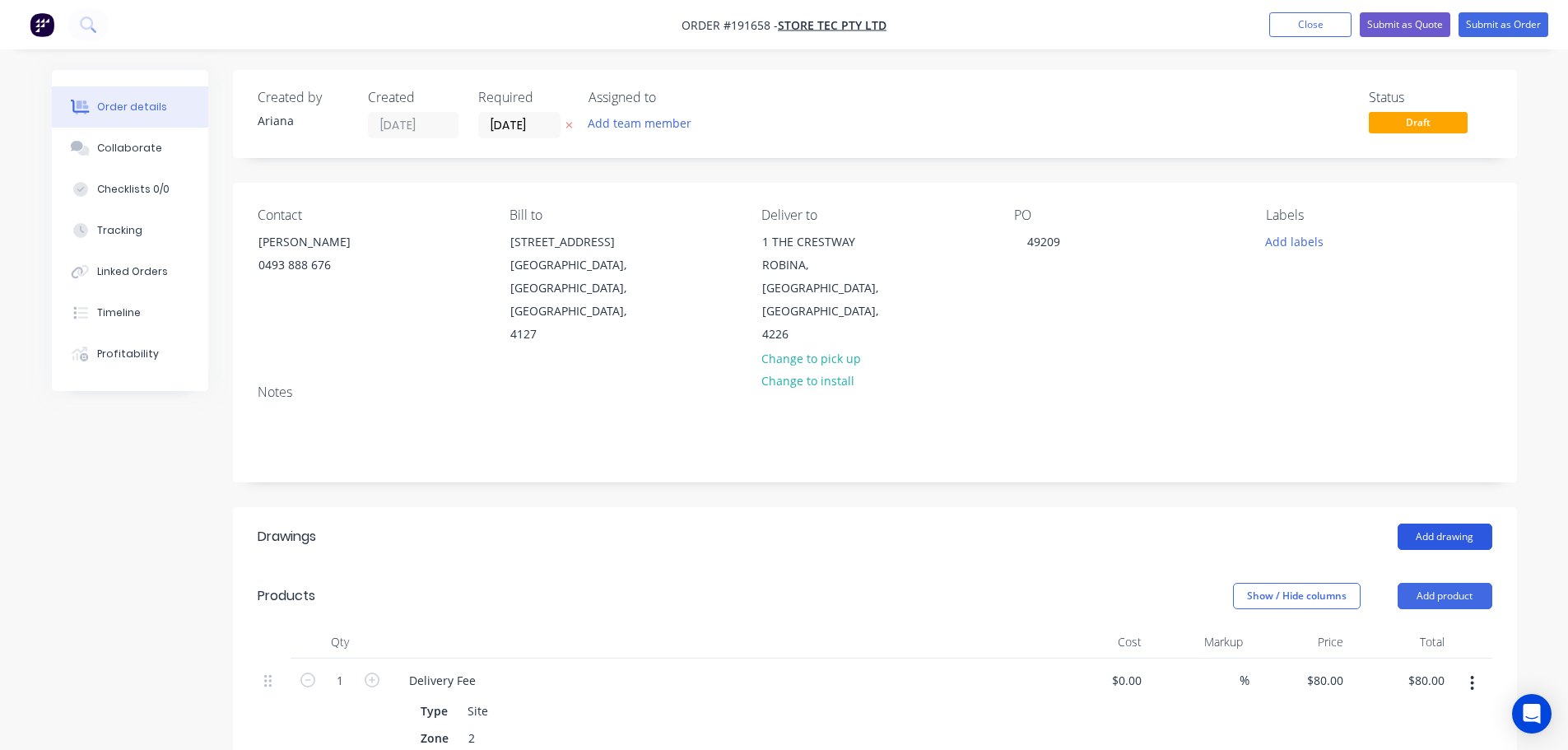
click at [1464, 523] on button "Add drawing" at bounding box center [1445, 536] width 95 height 26
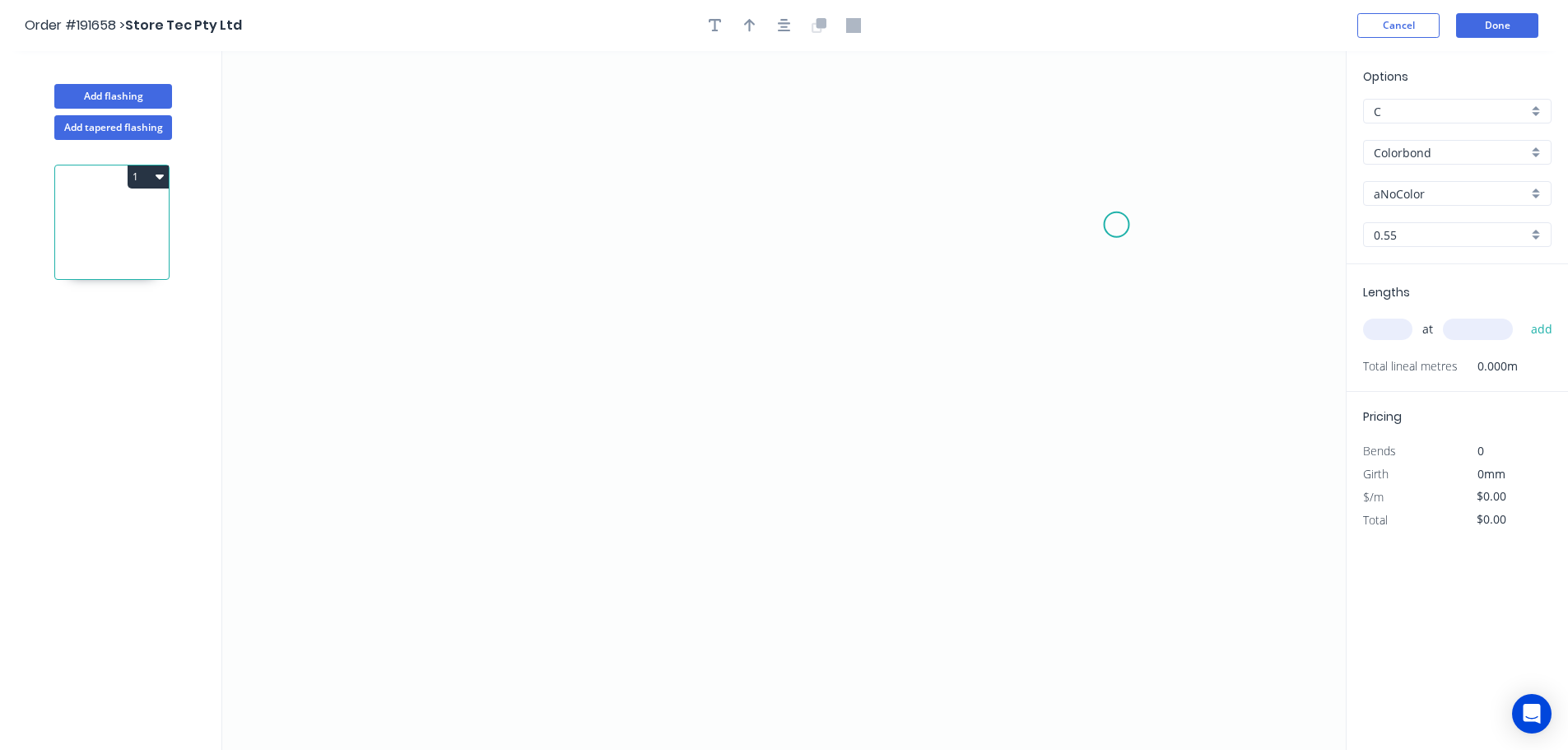
click at [1117, 224] on icon "0" at bounding box center [784, 400] width 1124 height 698
click at [516, 200] on icon "0" at bounding box center [784, 400] width 1124 height 698
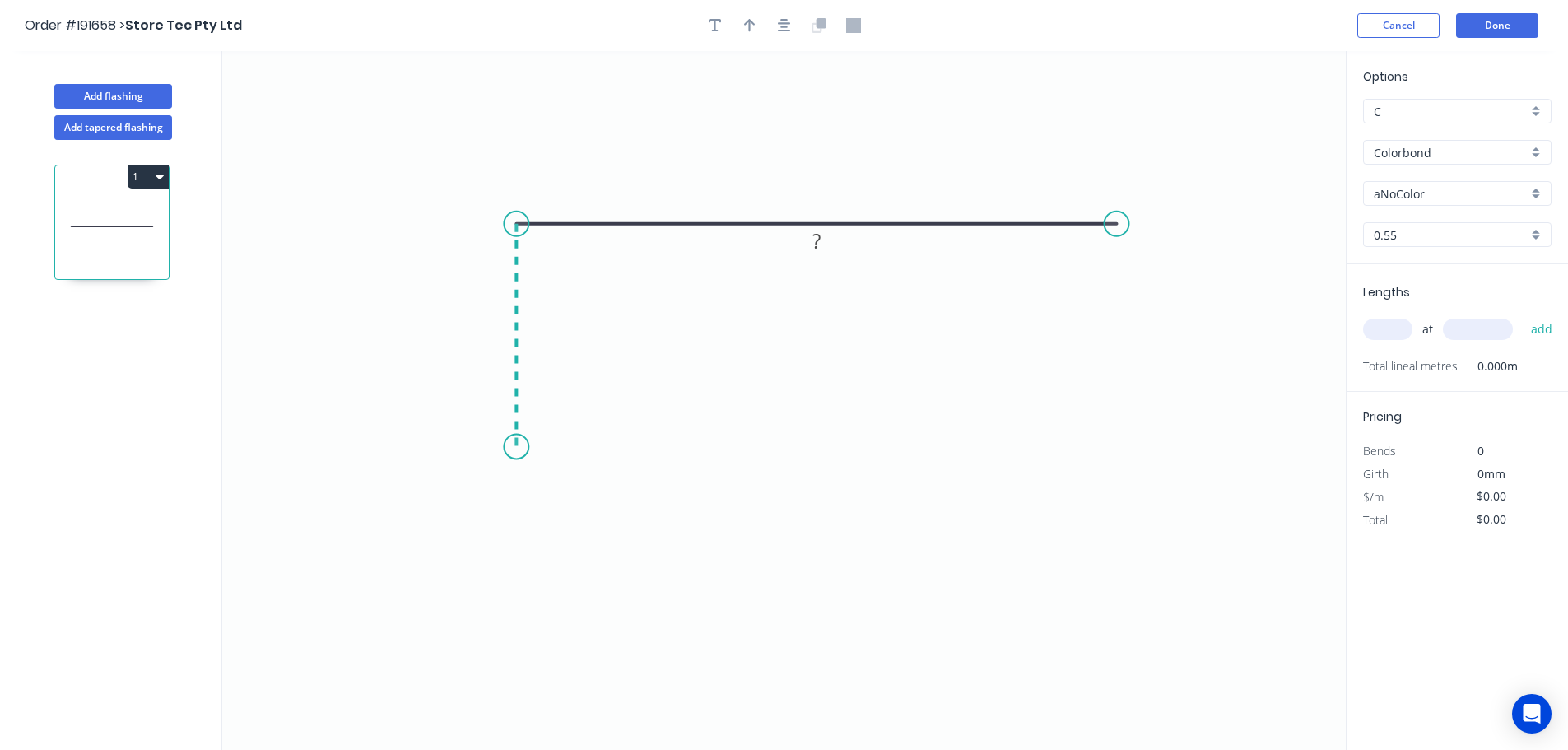
click at [515, 447] on icon "0 ?" at bounding box center [784, 400] width 1124 height 698
click at [769, 501] on icon "0 ? ?" at bounding box center [784, 400] width 1124 height 698
click at [769, 501] on circle at bounding box center [769, 500] width 25 height 25
click at [639, 487] on tspan "?" at bounding box center [638, 490] width 8 height 27
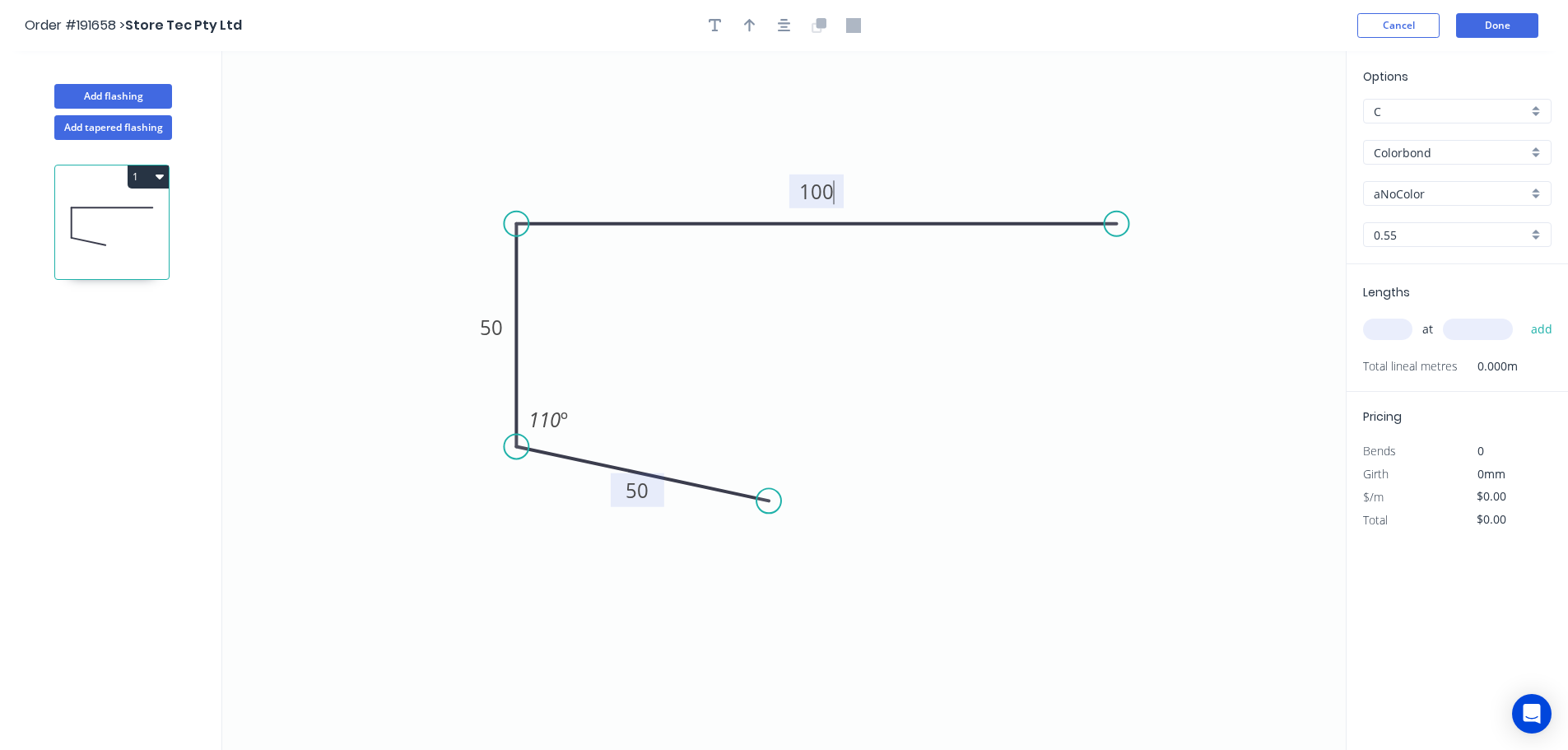
click at [984, 385] on icon "0 50 50 100 110 º" at bounding box center [784, 400] width 1124 height 698
type input "$10.36"
click at [750, 25] on icon "button" at bounding box center [750, 25] width 12 height 14
drag, startPoint x: 1264, startPoint y: 129, endPoint x: 661, endPoint y: 147, distance: 603.3
click at [661, 147] on icon at bounding box center [661, 129] width 15 height 52
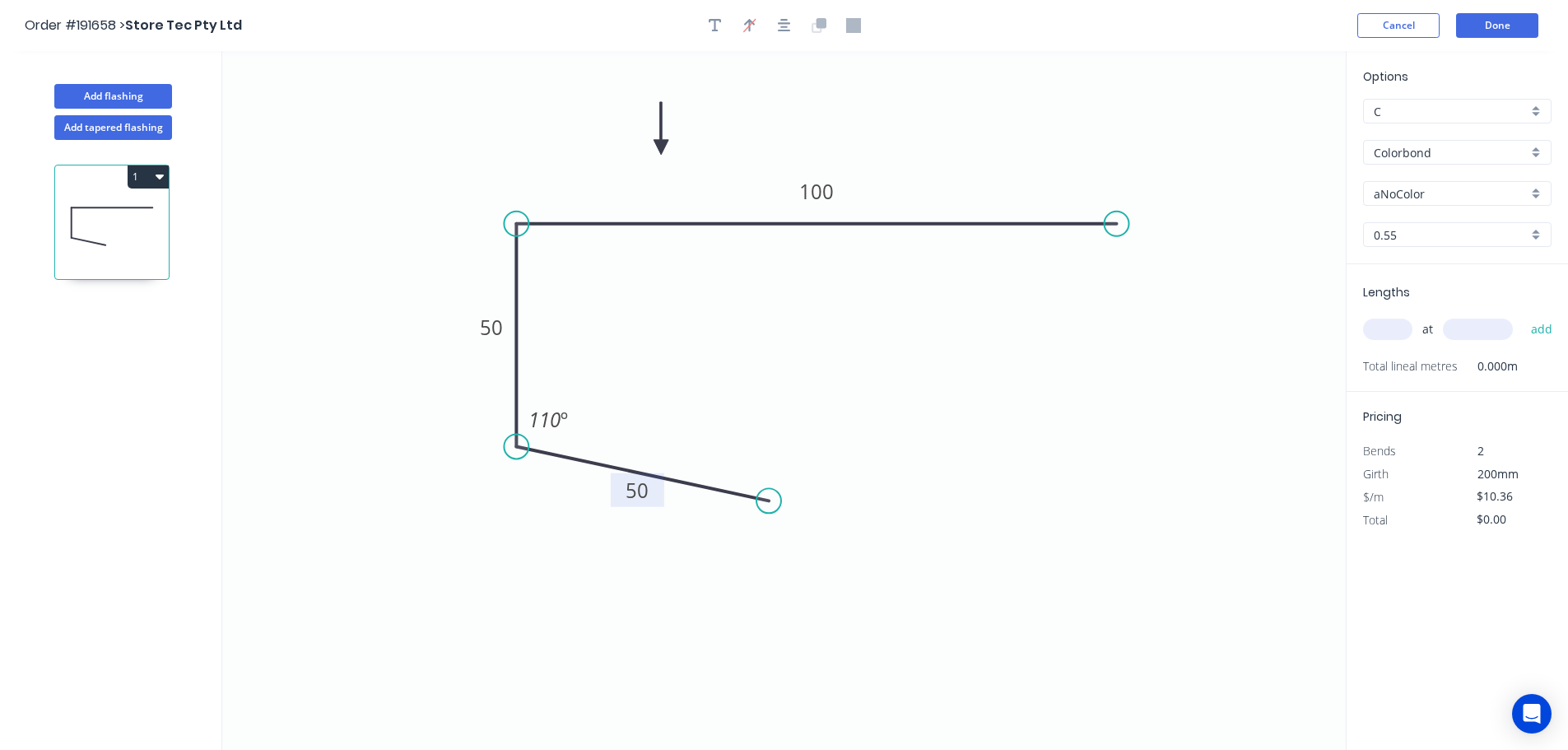
click at [1537, 190] on div "aNoColor" at bounding box center [1457, 193] width 189 height 25
click at [1435, 232] on div "Surfmist" at bounding box center [1457, 222] width 187 height 29
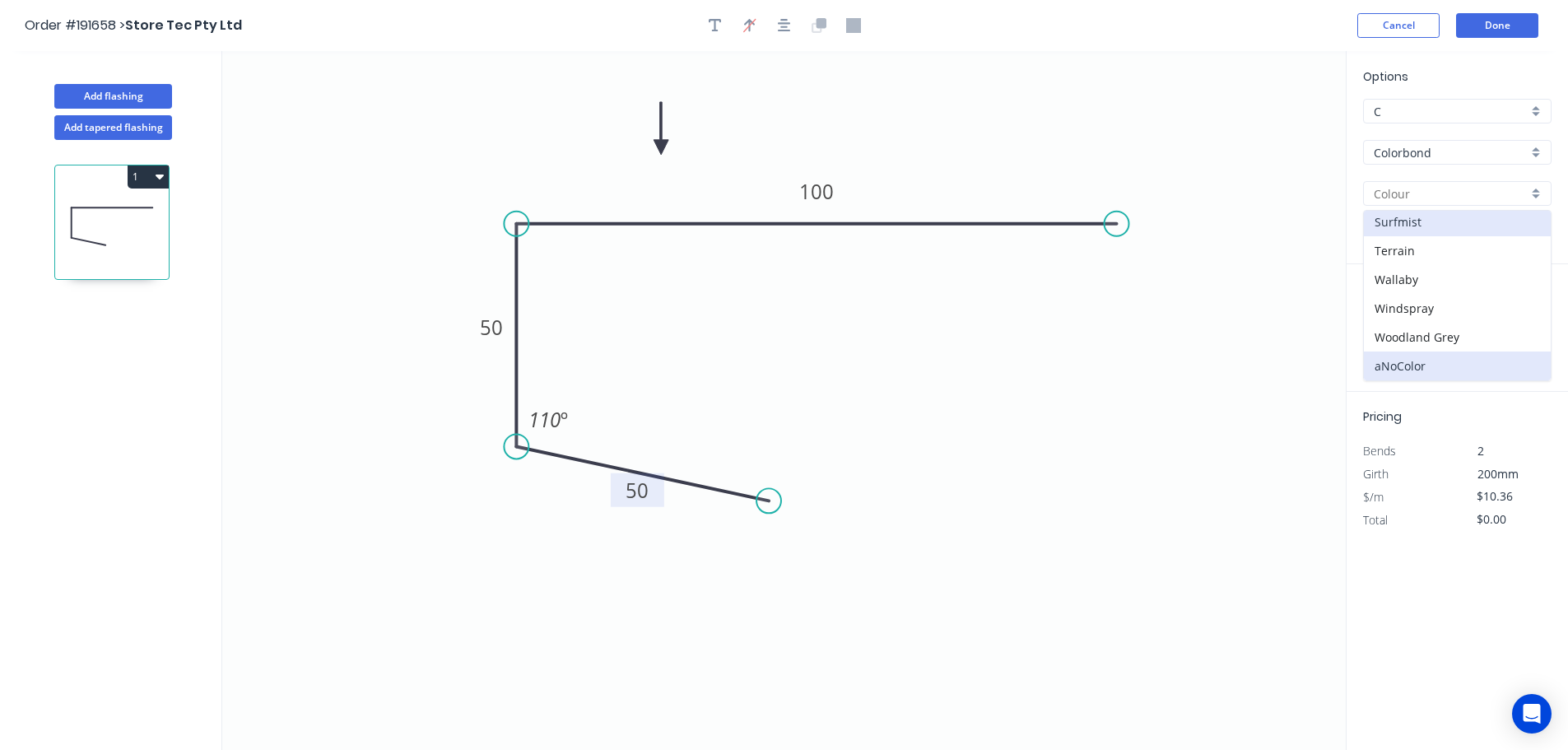
type input "Surfmist"
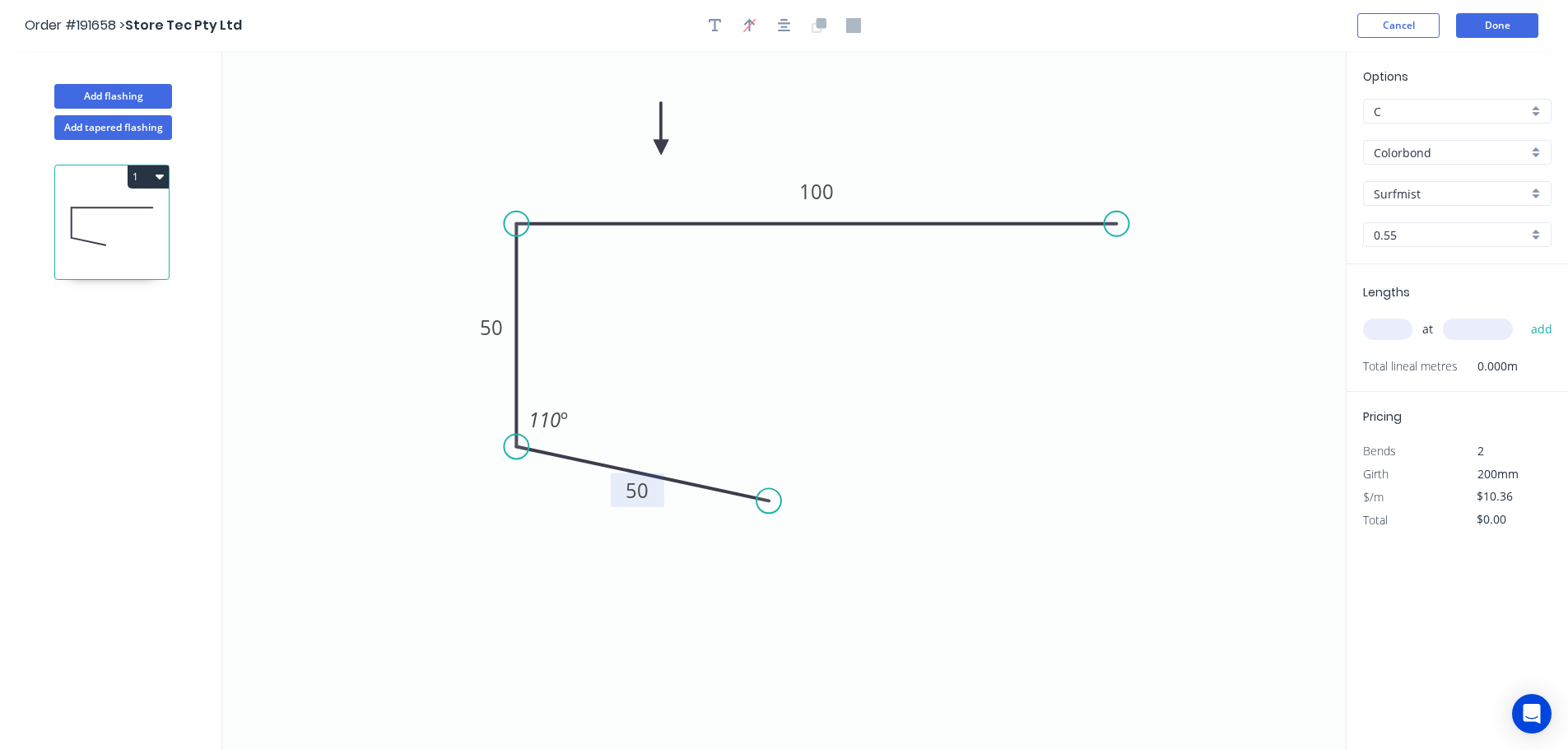
click at [1386, 333] on input "text" at bounding box center [1388, 329] width 49 height 21
type input "2"
type input "5000"
click at [1523, 315] on button "add" at bounding box center [1543, 329] width 39 height 28
type input "$103.60"
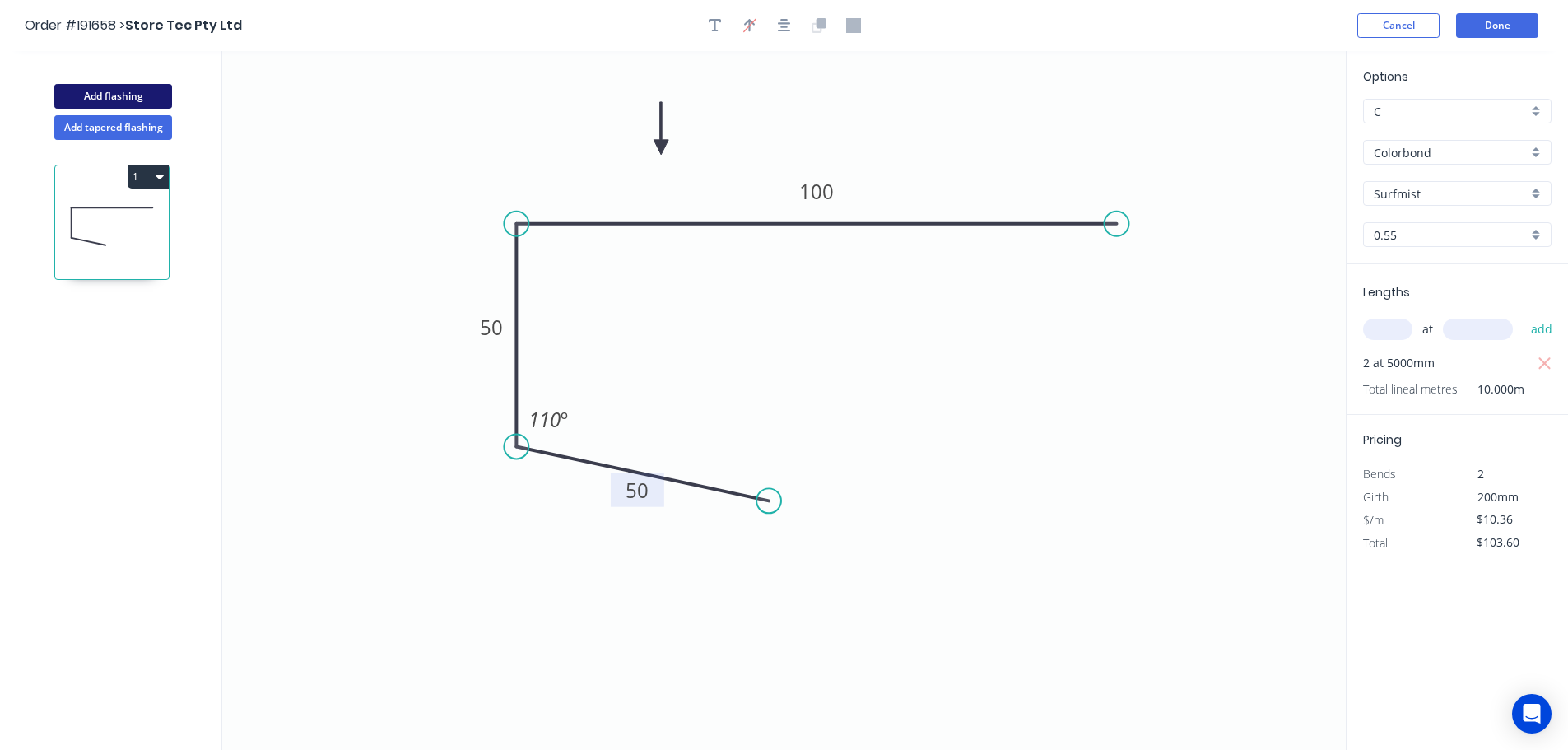
click at [123, 94] on button "Add flashing" at bounding box center [112, 96] width 118 height 25
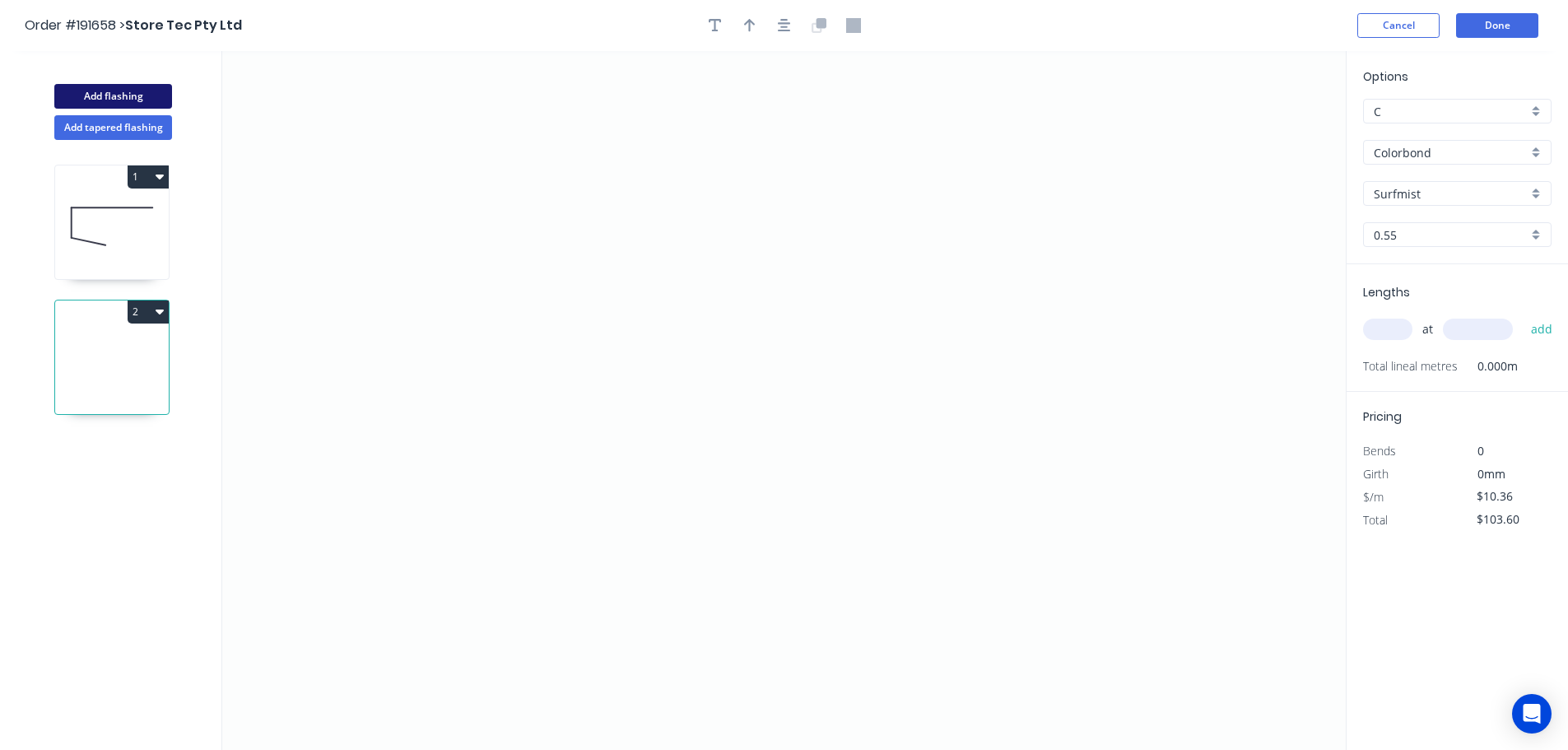
type input "$0.00"
click at [1148, 144] on icon "0" at bounding box center [784, 400] width 1124 height 698
click at [1143, 456] on icon "0" at bounding box center [784, 400] width 1124 height 698
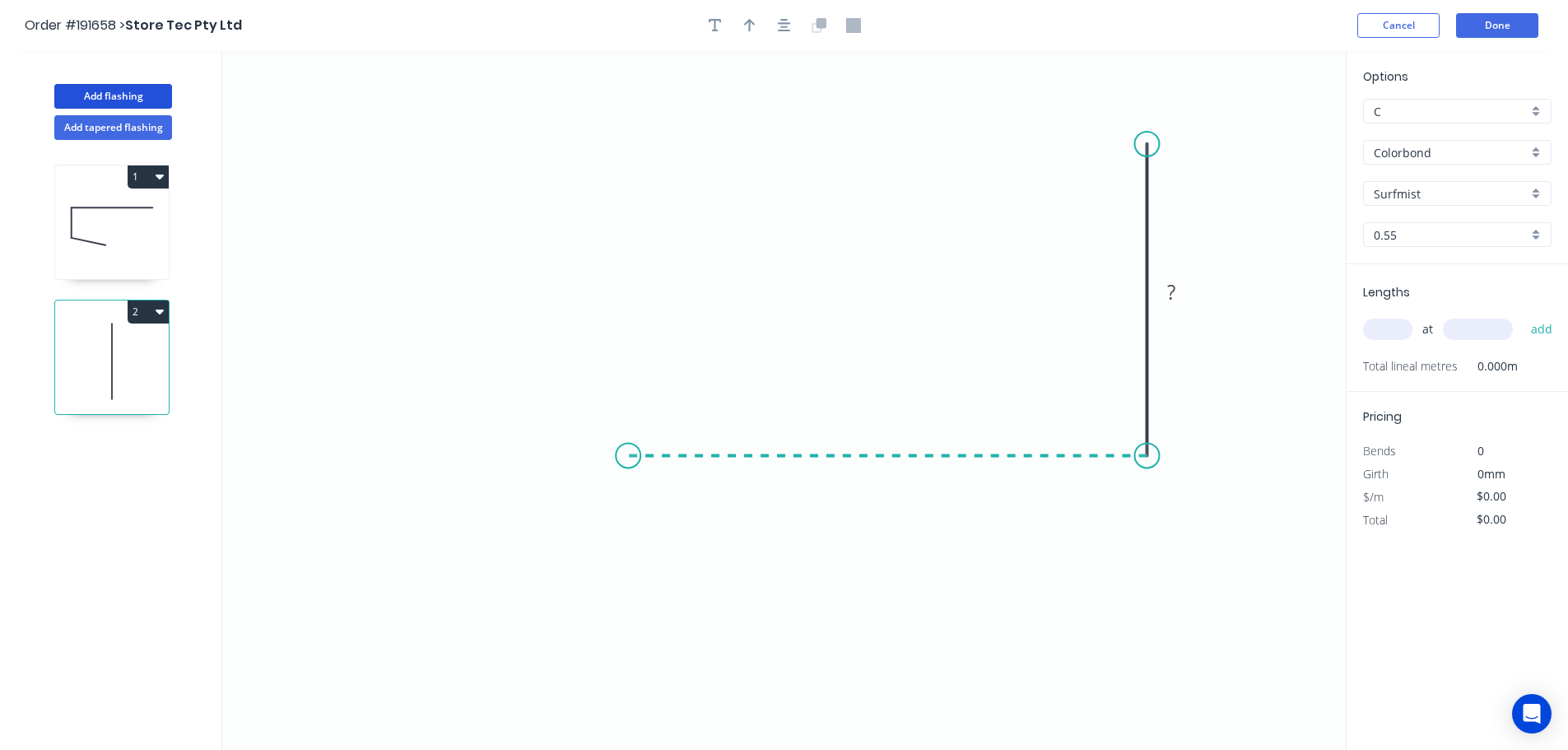
click at [628, 462] on icon "0 ?" at bounding box center [784, 400] width 1124 height 698
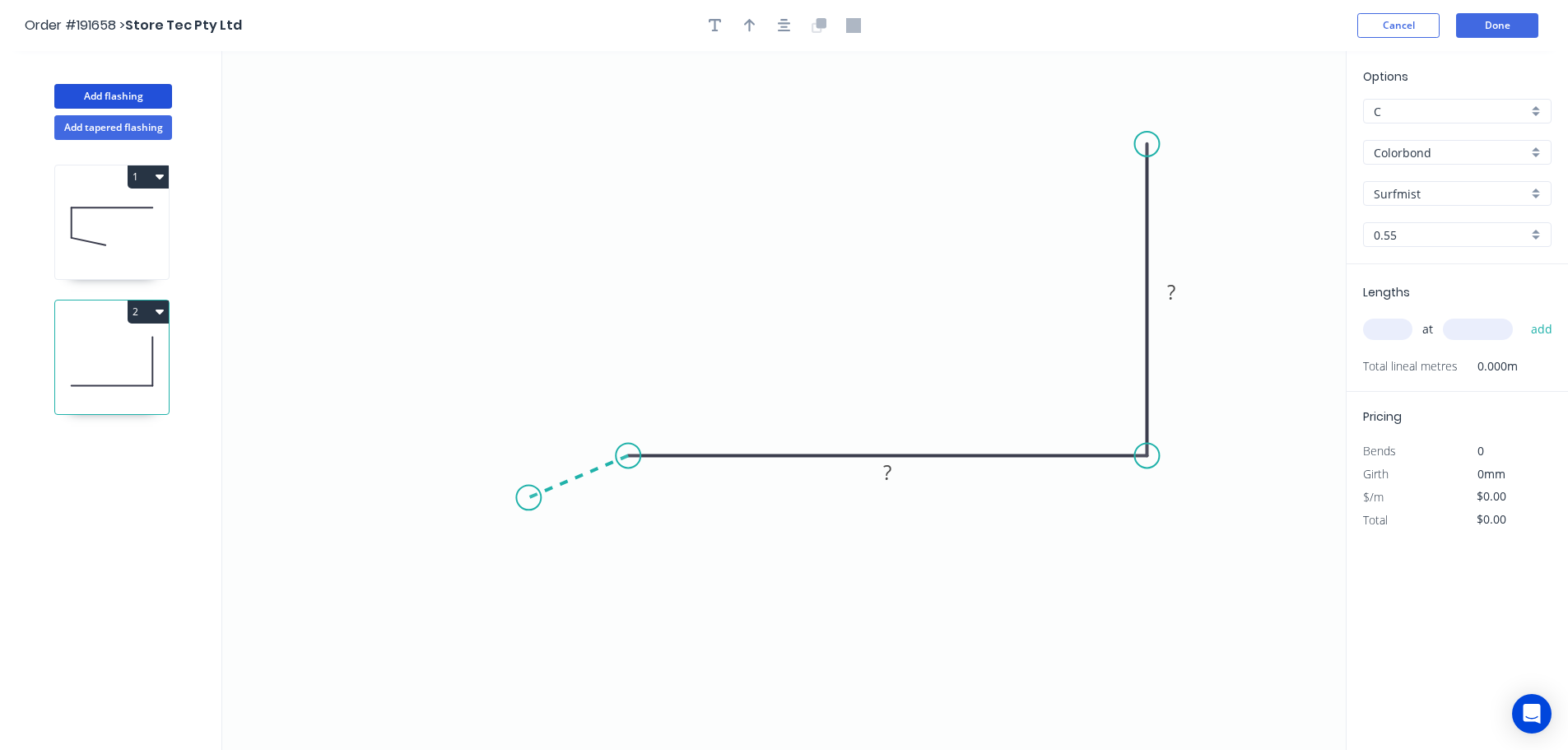
click at [529, 498] on icon "0 ? ?" at bounding box center [784, 400] width 1124 height 698
click at [529, 498] on circle at bounding box center [528, 496] width 25 height 25
click at [575, 441] on rect at bounding box center [568, 446] width 33 height 23
click at [759, 294] on icon "0 30 265 100 135 º" at bounding box center [784, 400] width 1124 height 698
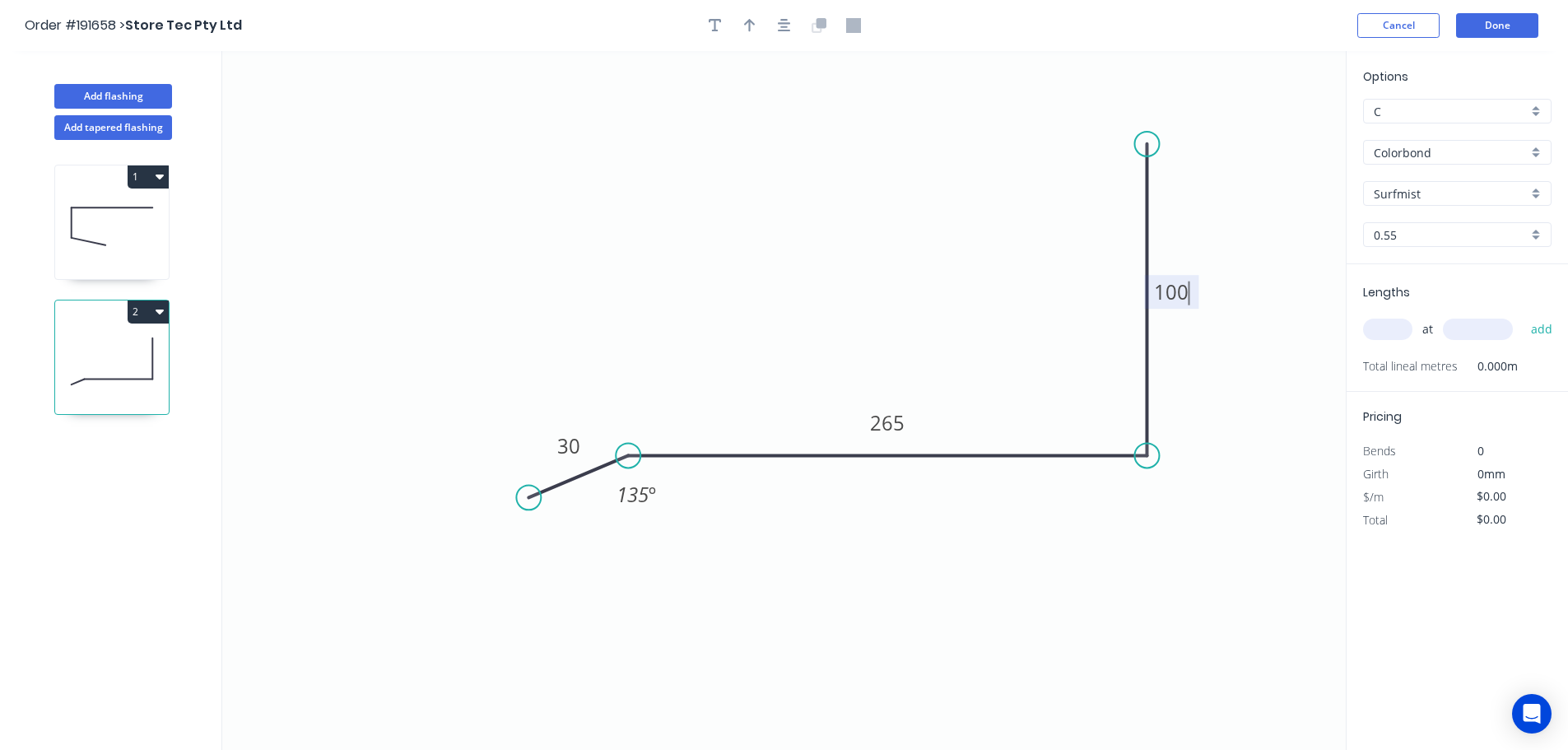
type input "$15.42"
click at [754, 19] on icon "button" at bounding box center [750, 25] width 12 height 15
drag, startPoint x: 1070, startPoint y: 191, endPoint x: 789, endPoint y: 238, distance: 284.9
click at [788, 231] on icon at bounding box center [789, 211] width 15 height 52
click at [1396, 327] on input "text" at bounding box center [1388, 329] width 49 height 21
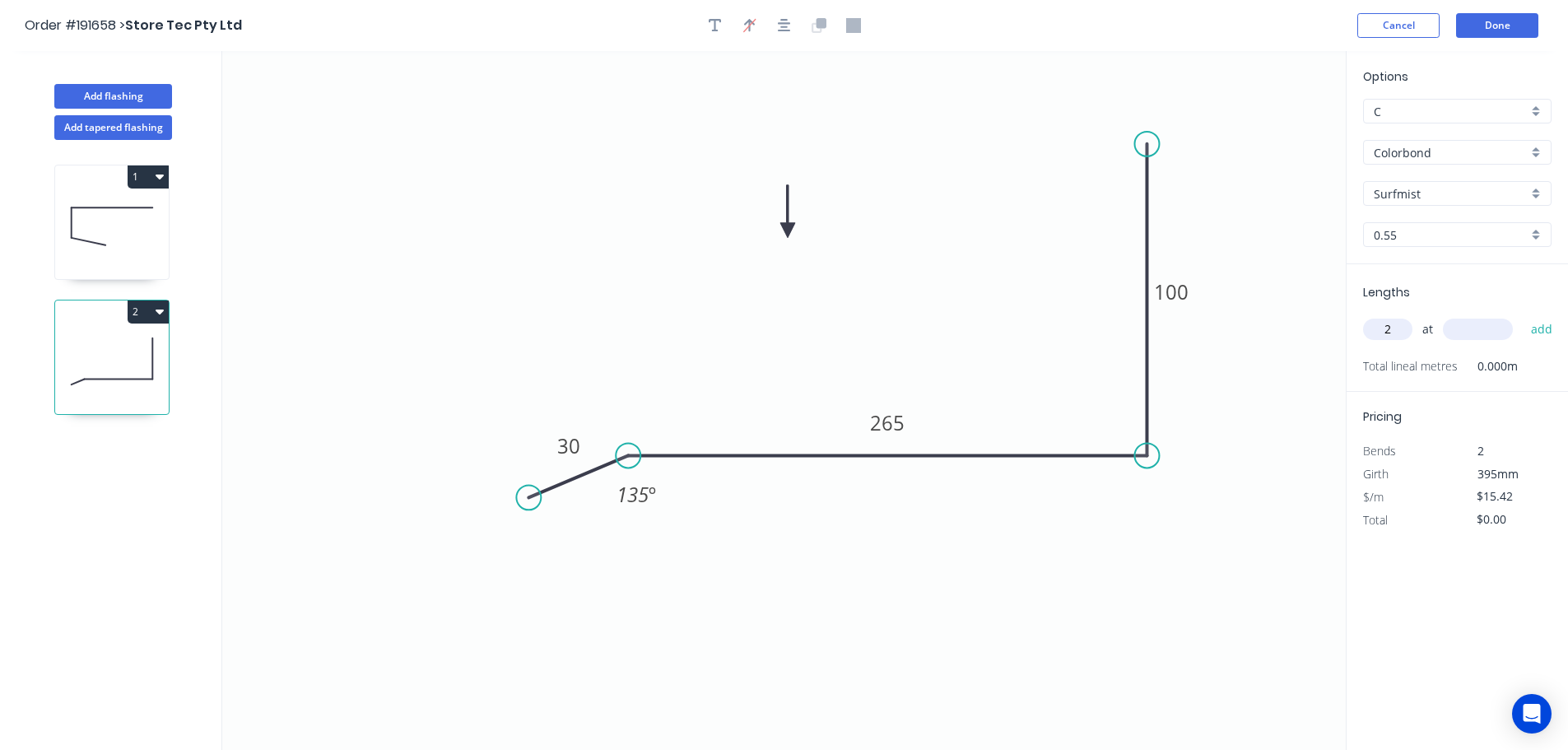
type input "2"
type input "2000"
click at [1523, 315] on button "add" at bounding box center [1543, 329] width 39 height 28
type input "$61.68"
click at [1499, 26] on button "Done" at bounding box center [1497, 25] width 82 height 25
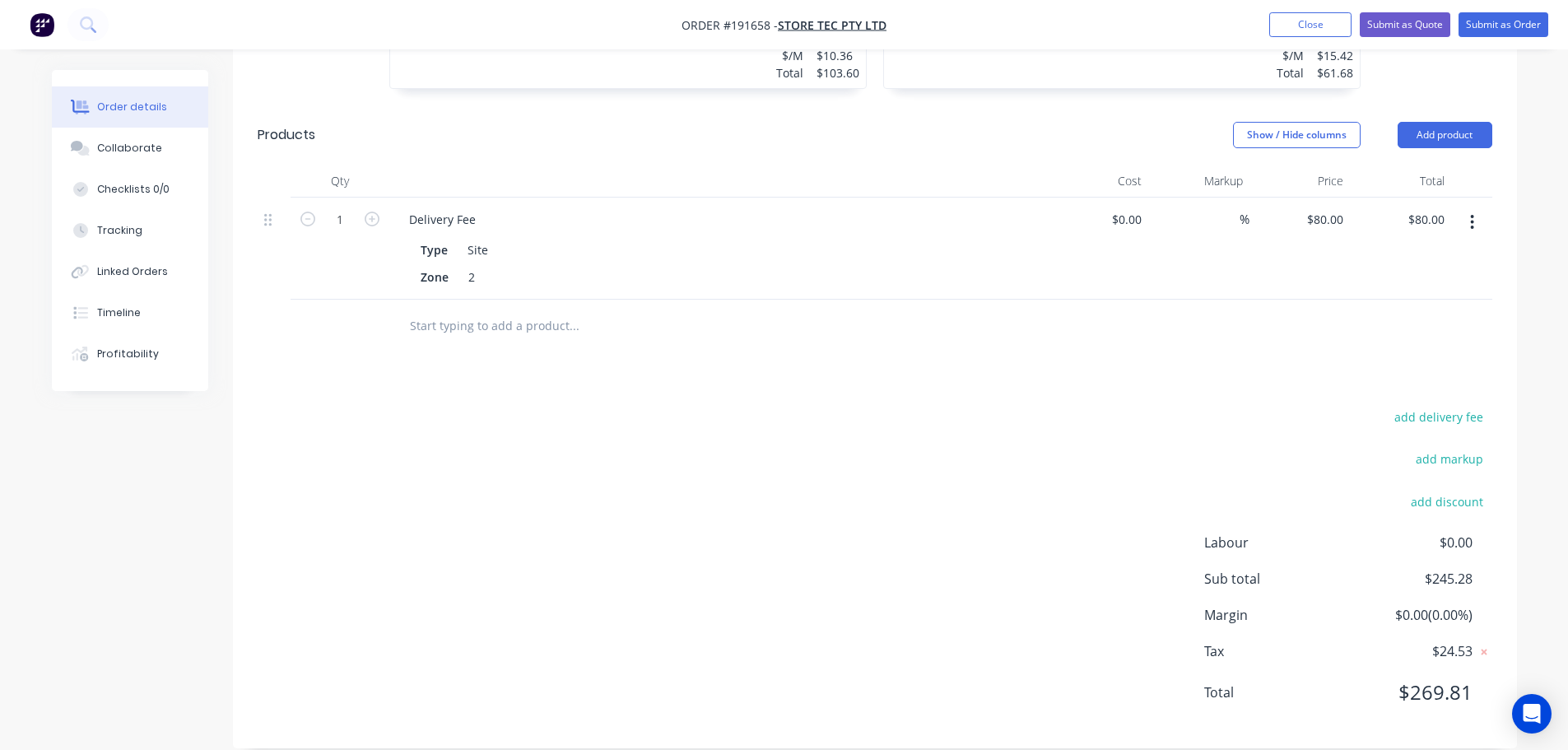
scroll to position [562, 0]
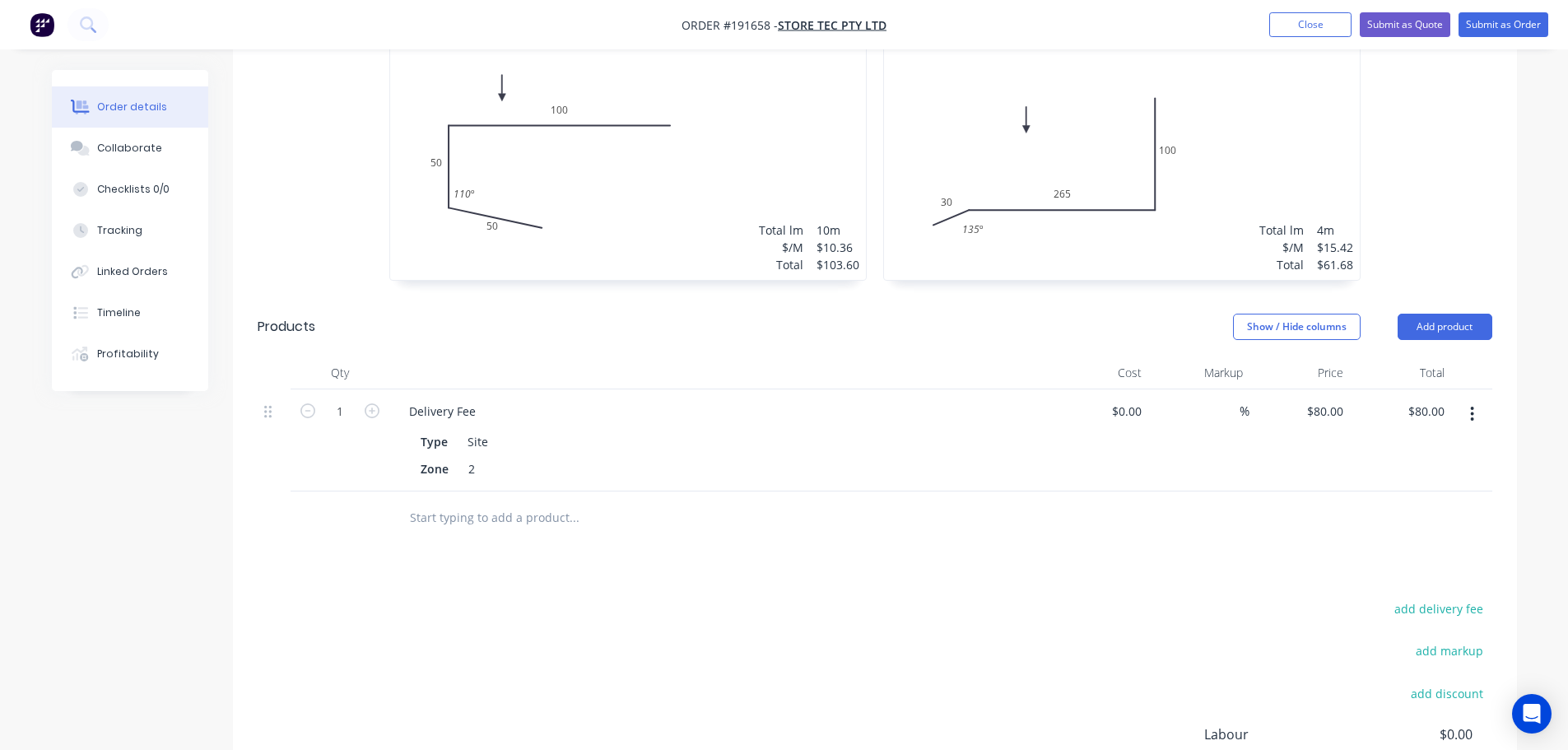
click at [1198, 148] on div "2 at 2000mm Total lm $/M Total 4m $15.42 $61.68" at bounding box center [1121, 154] width 476 height 251
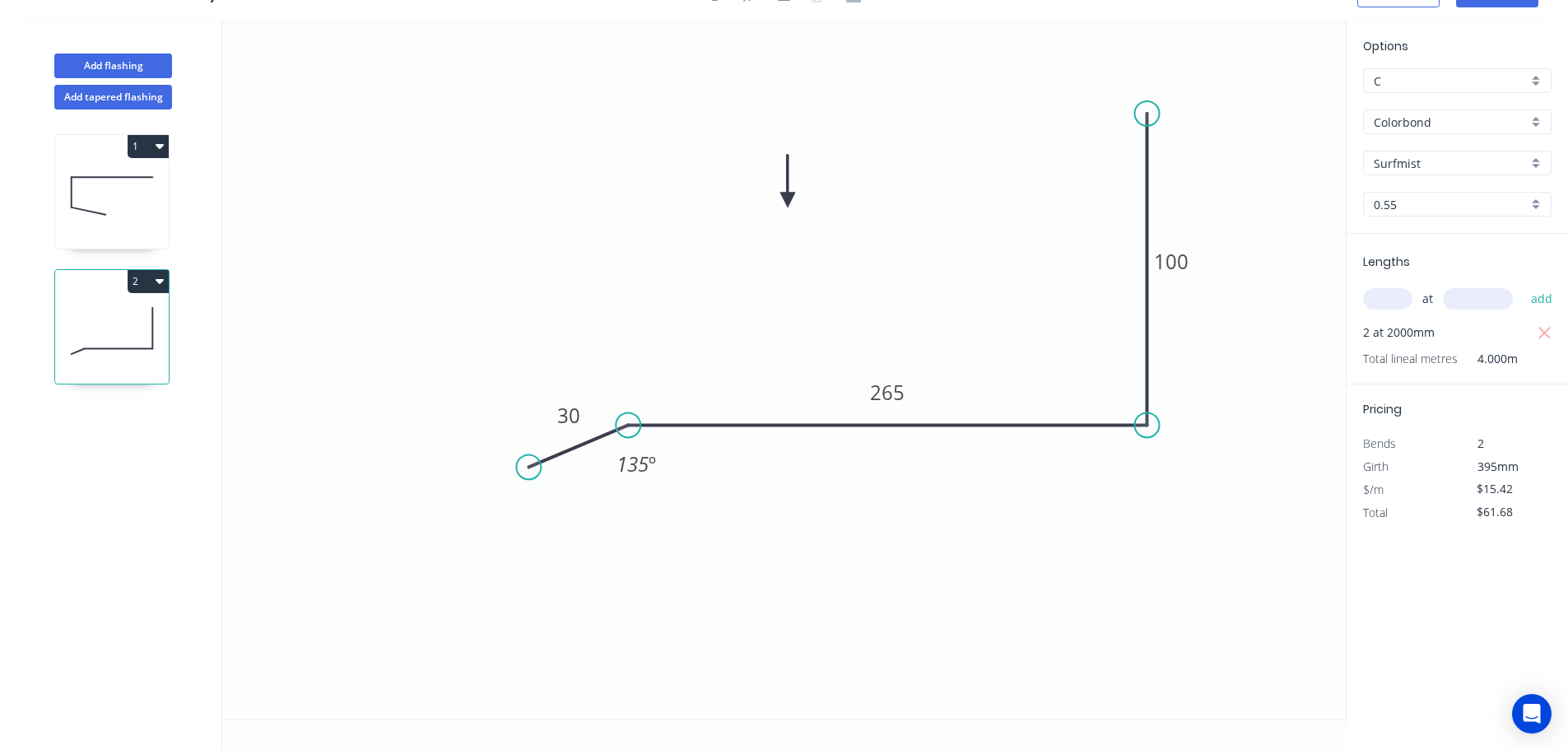
scroll to position [30, 0]
drag, startPoint x: 529, startPoint y: 470, endPoint x: 550, endPoint y: 503, distance: 39.1
click at [550, 503] on circle at bounding box center [550, 502] width 25 height 25
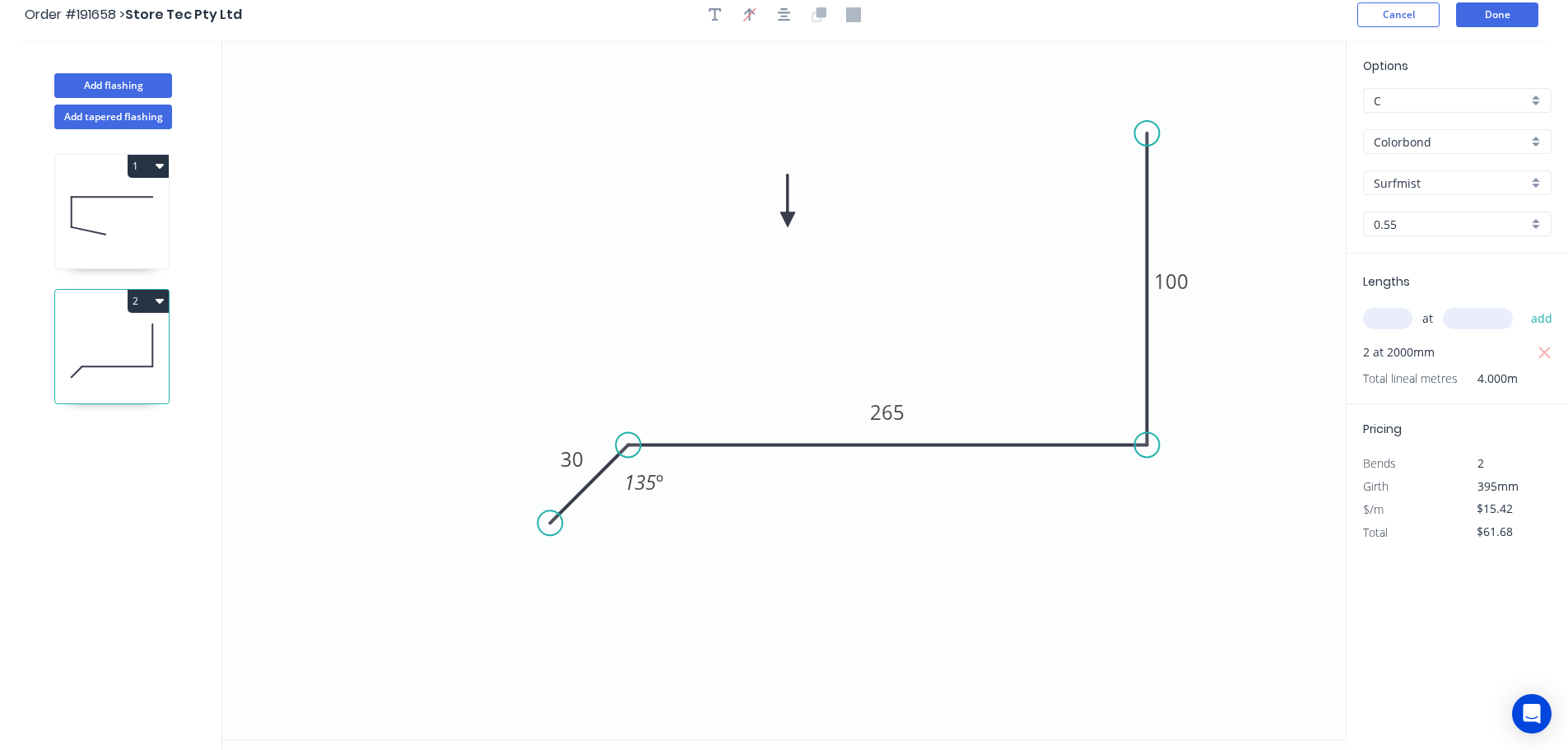
scroll to position [0, 0]
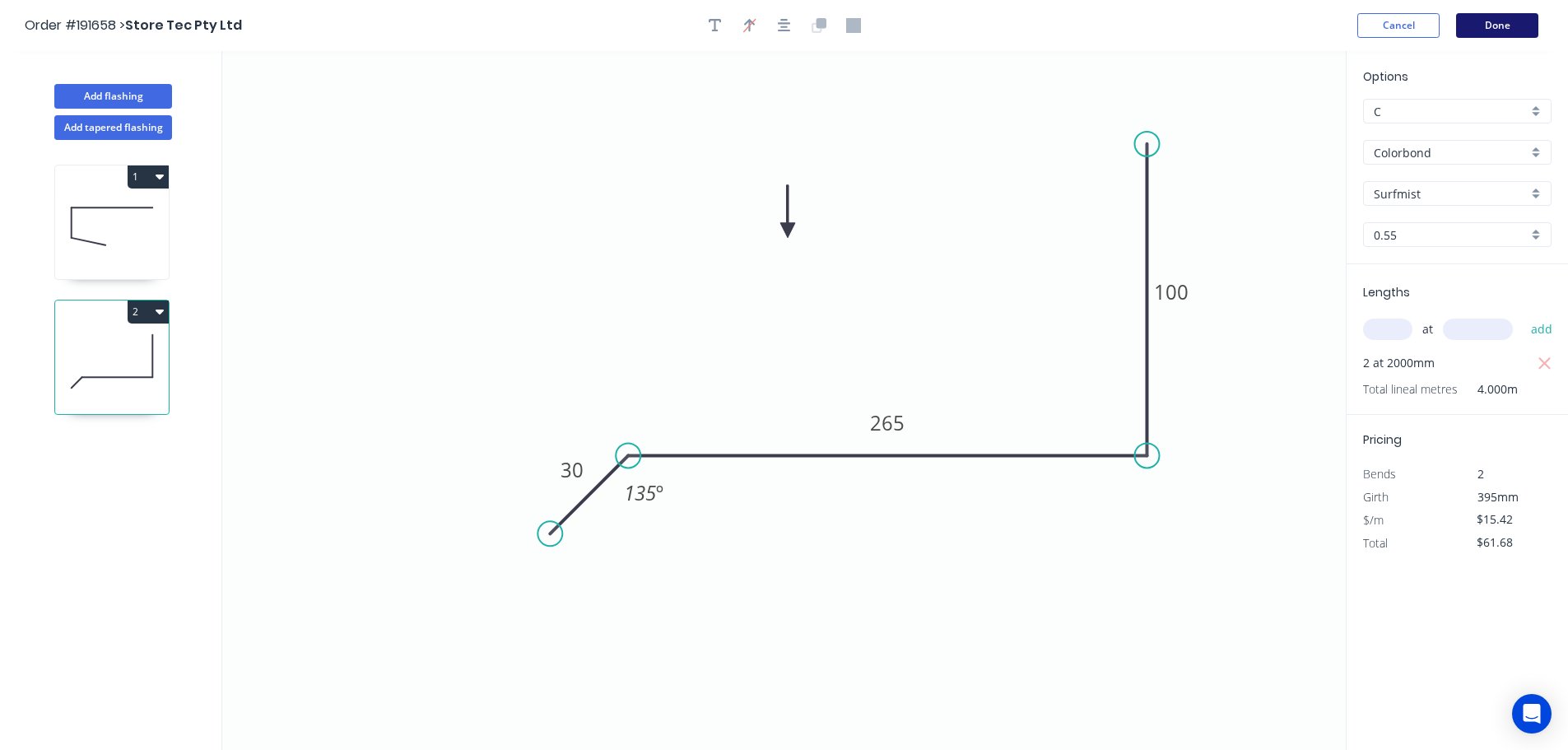
click at [1508, 24] on button "Done" at bounding box center [1497, 25] width 82 height 25
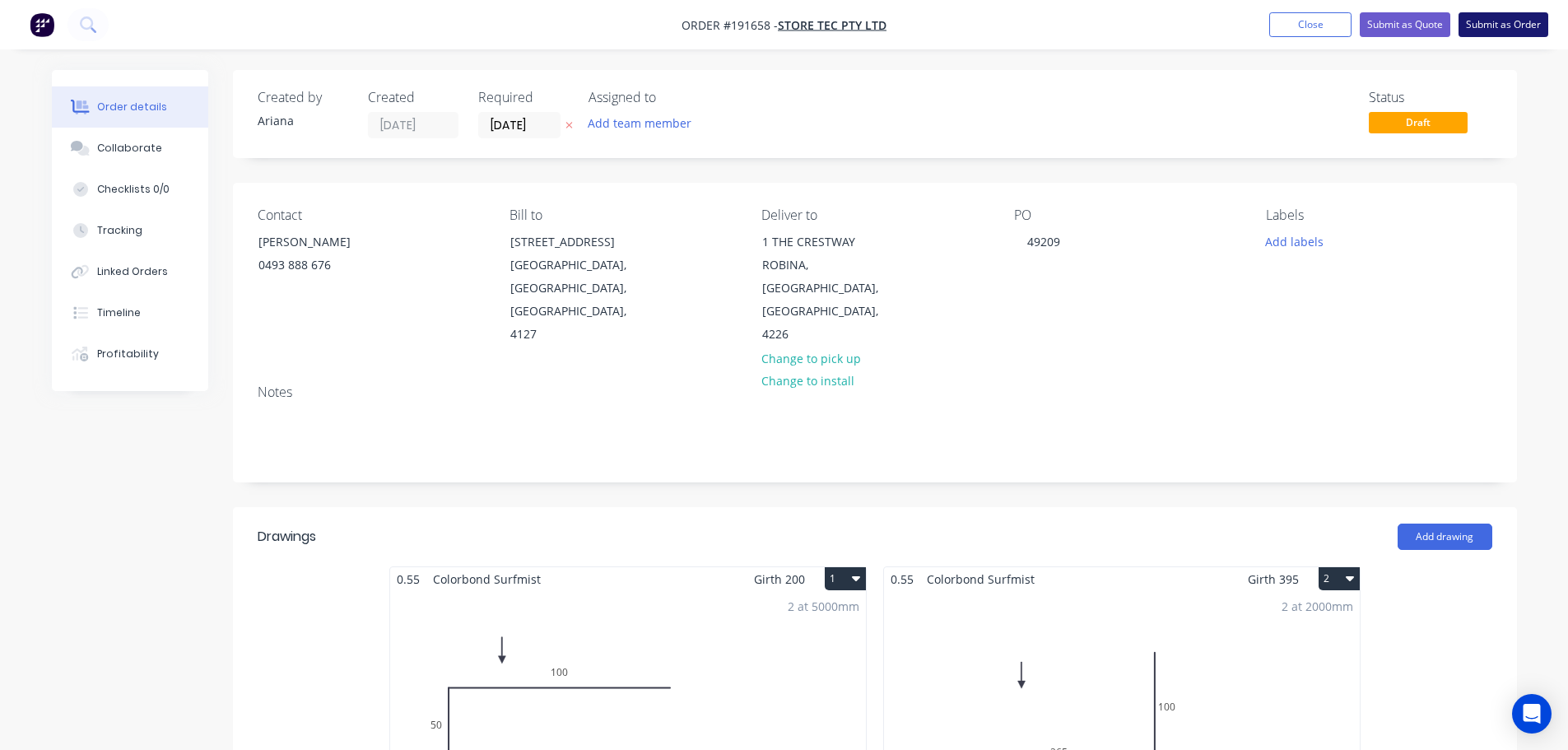
click at [1497, 22] on button "Submit as Order" at bounding box center [1504, 25] width 90 height 25
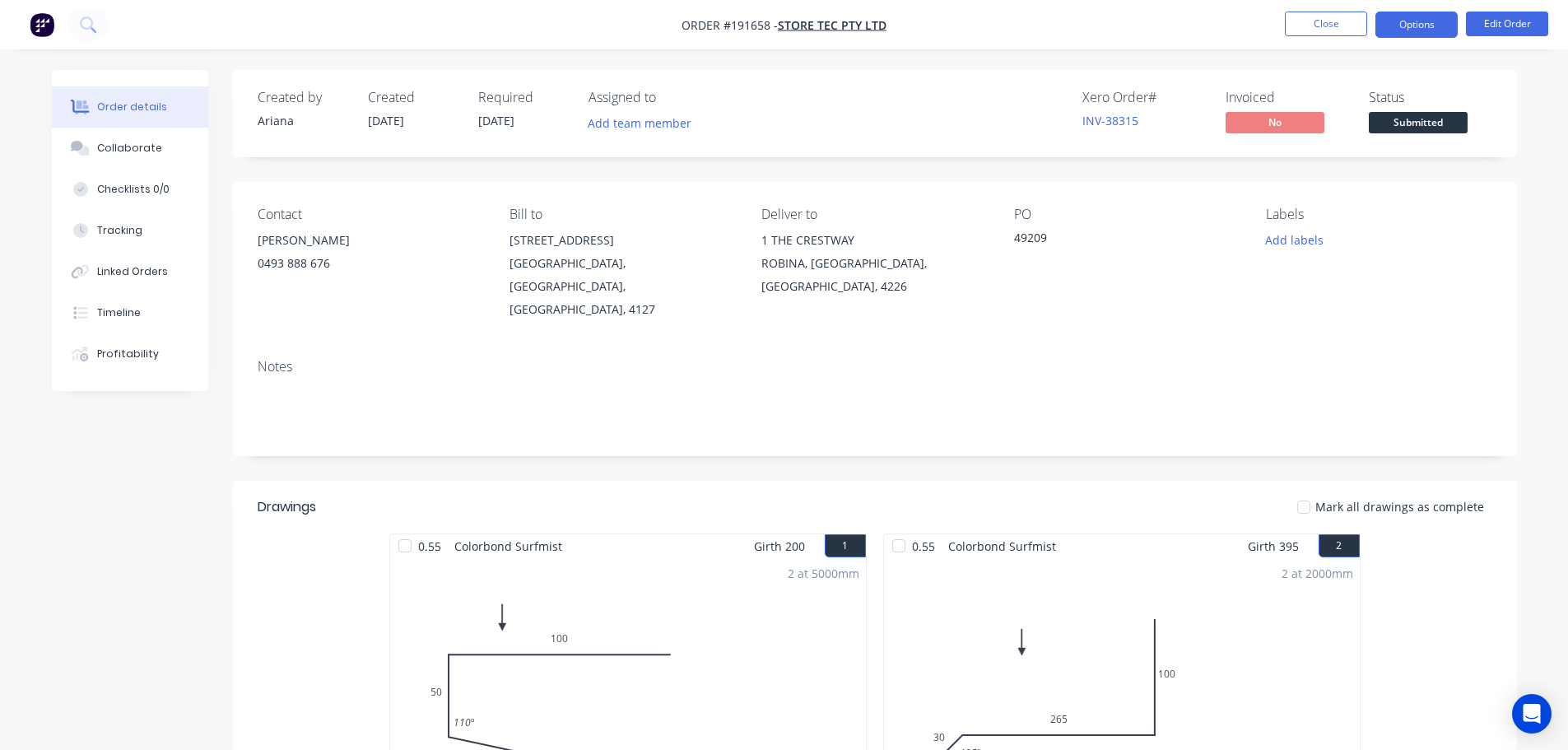
click at [1423, 24] on button "Options" at bounding box center [1417, 25] width 82 height 26
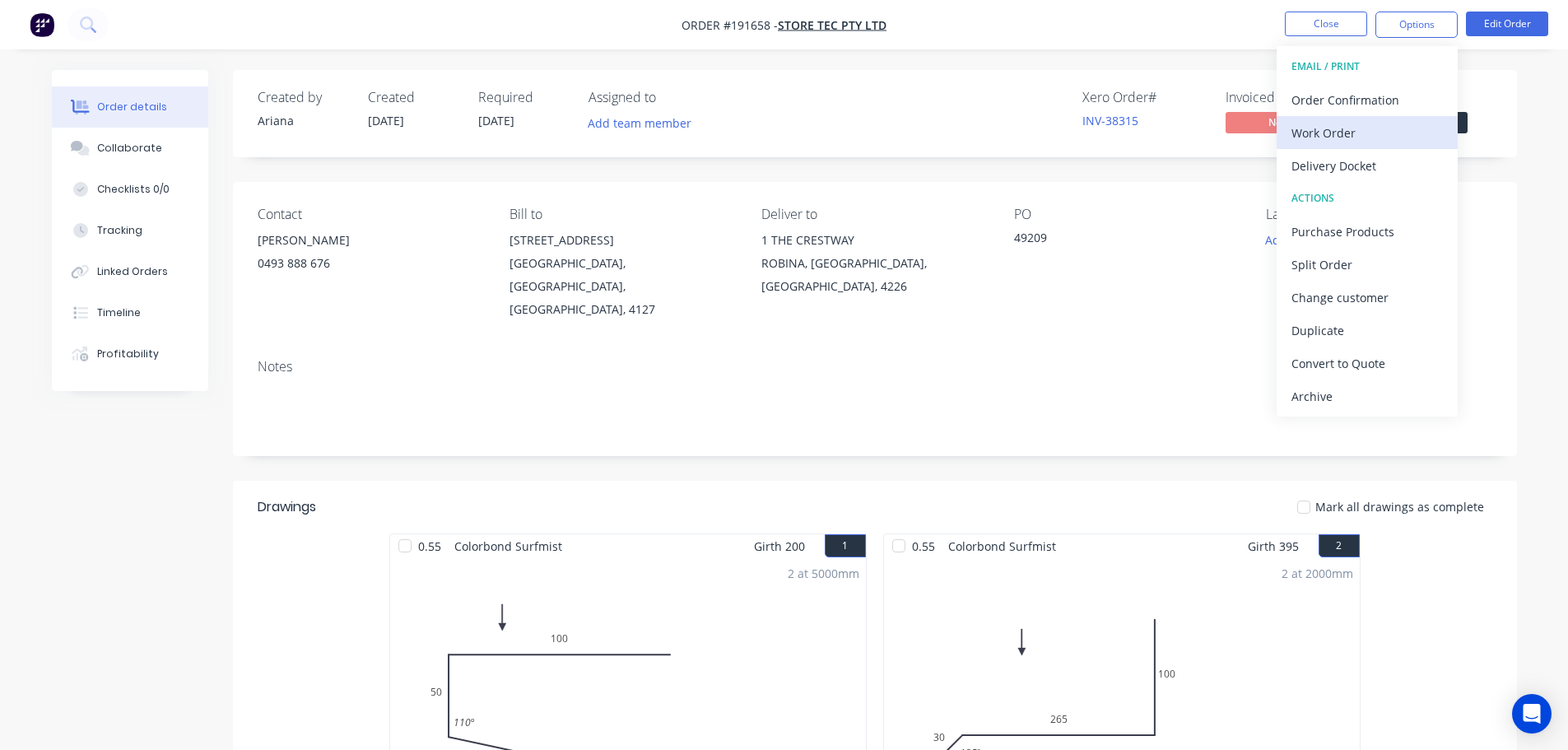
click at [1335, 130] on div "Work Order" at bounding box center [1367, 133] width 151 height 24
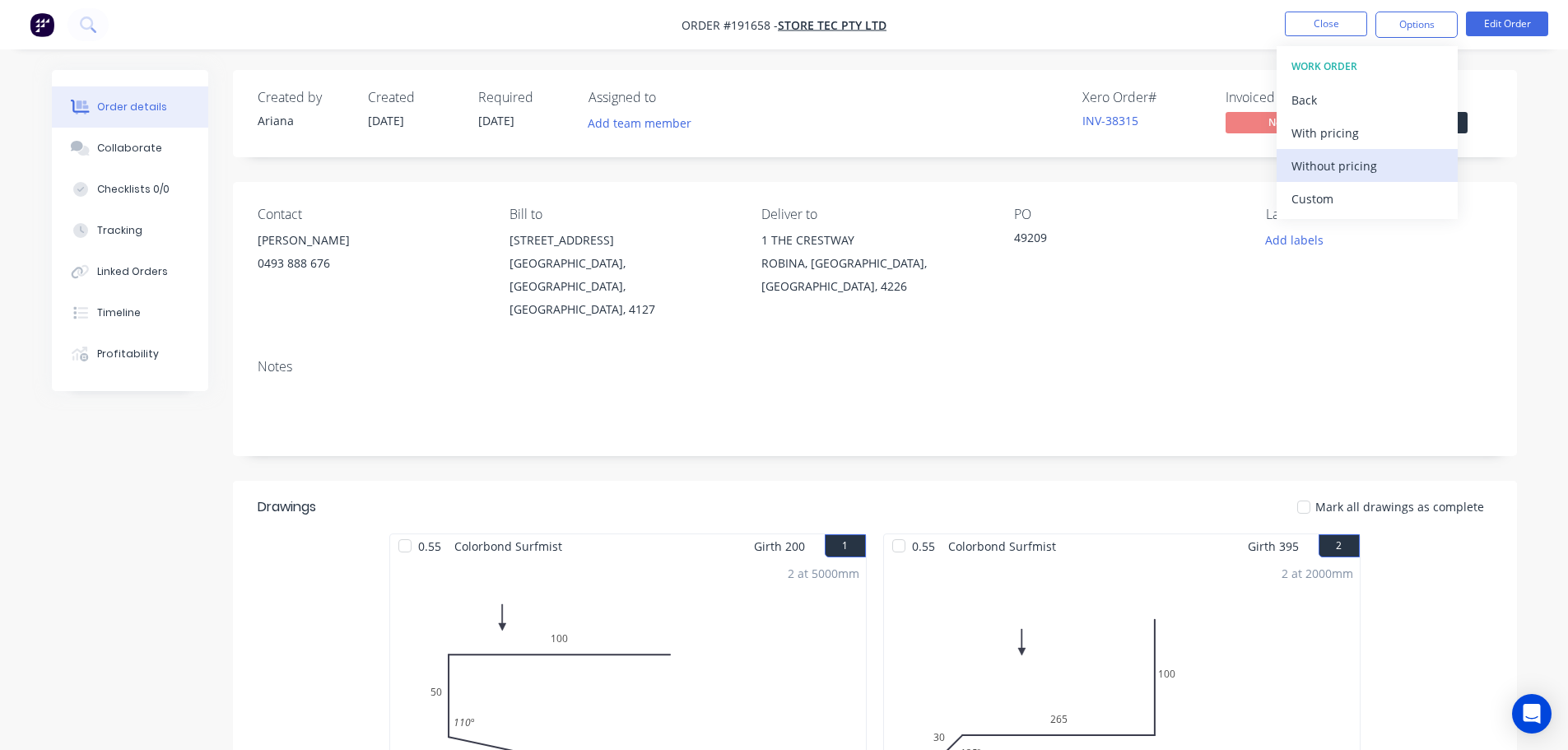
click at [1307, 163] on div "Without pricing" at bounding box center [1367, 166] width 151 height 24
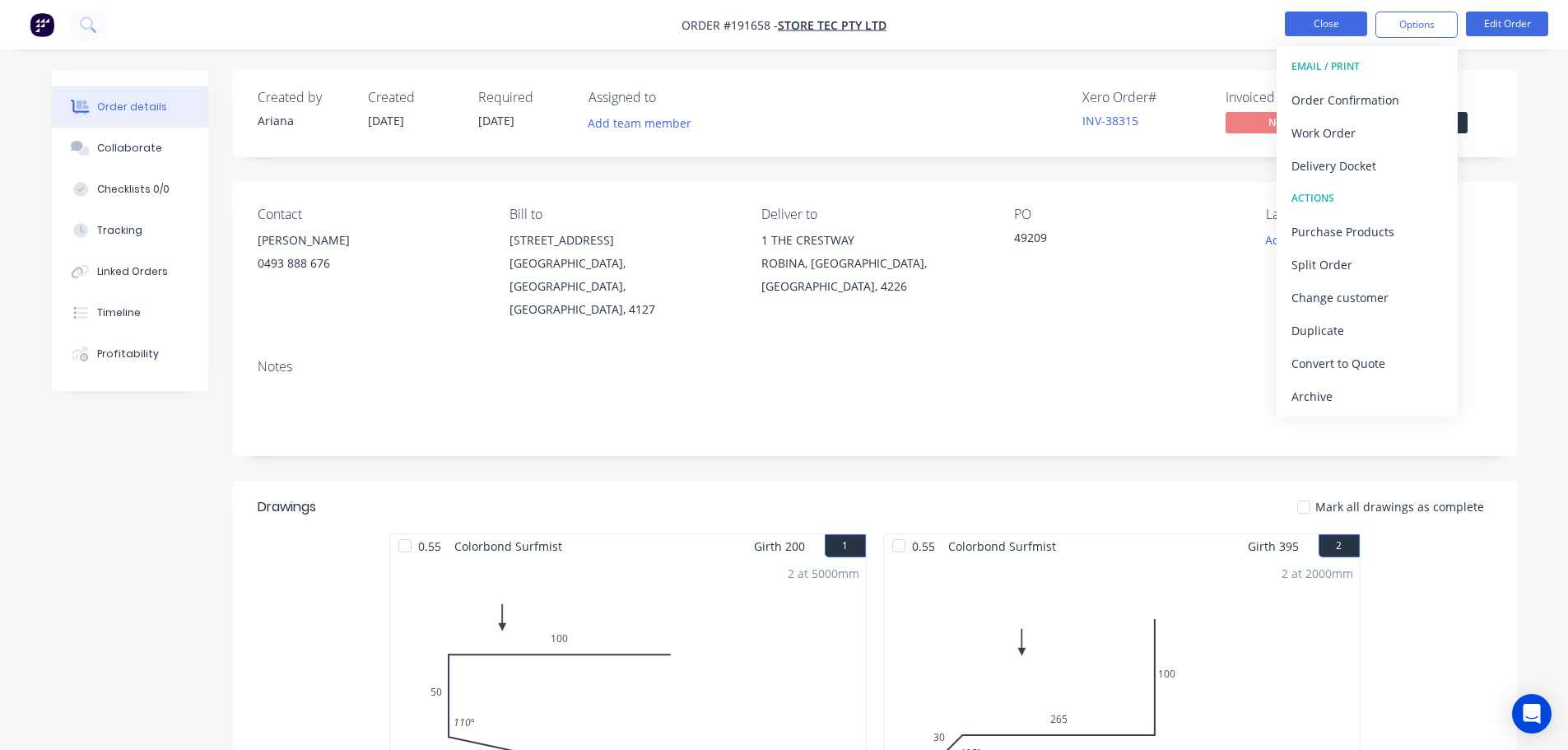
click at [1329, 16] on button "Close" at bounding box center [1326, 24] width 82 height 25
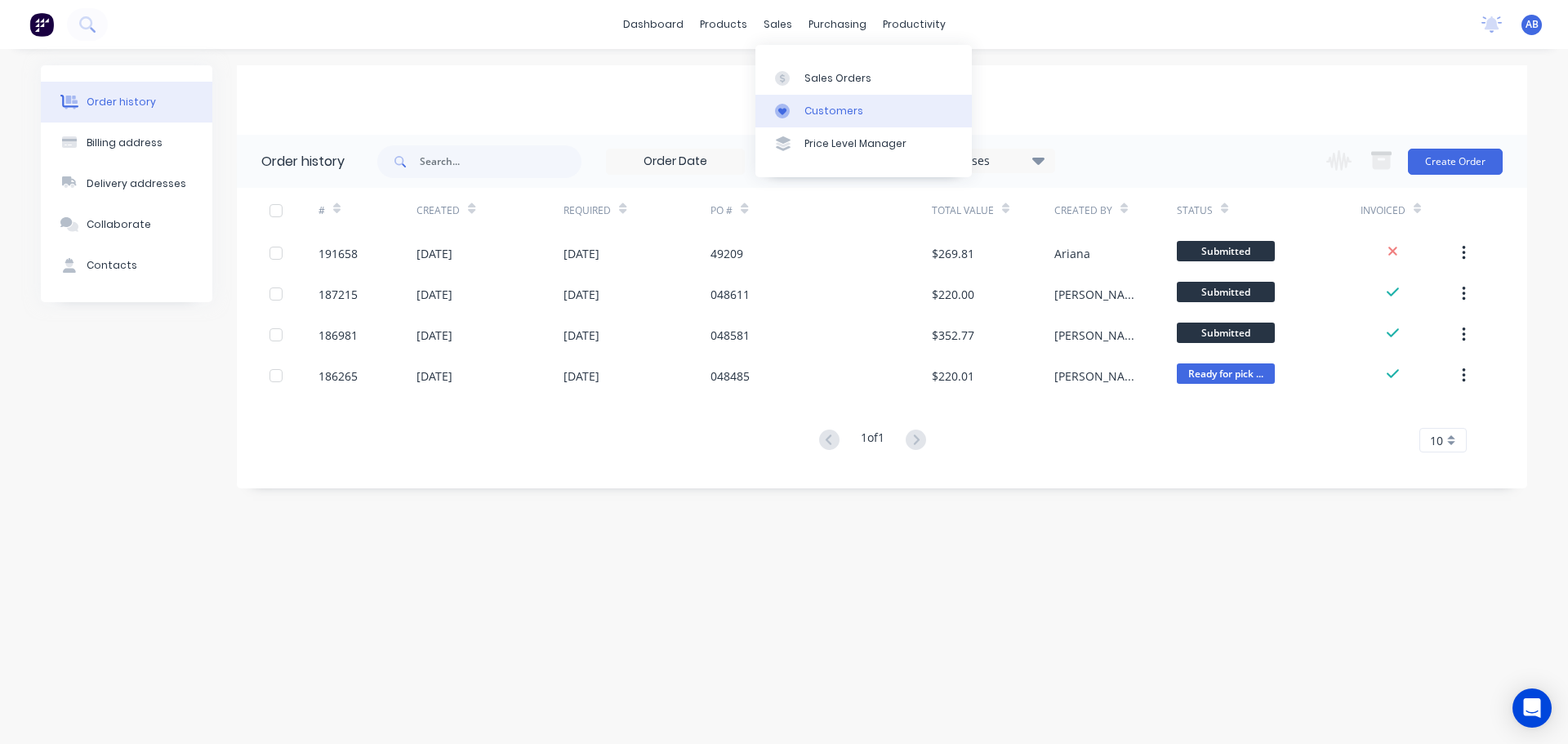
click at [852, 98] on link "Customers" at bounding box center [863, 111] width 216 height 33
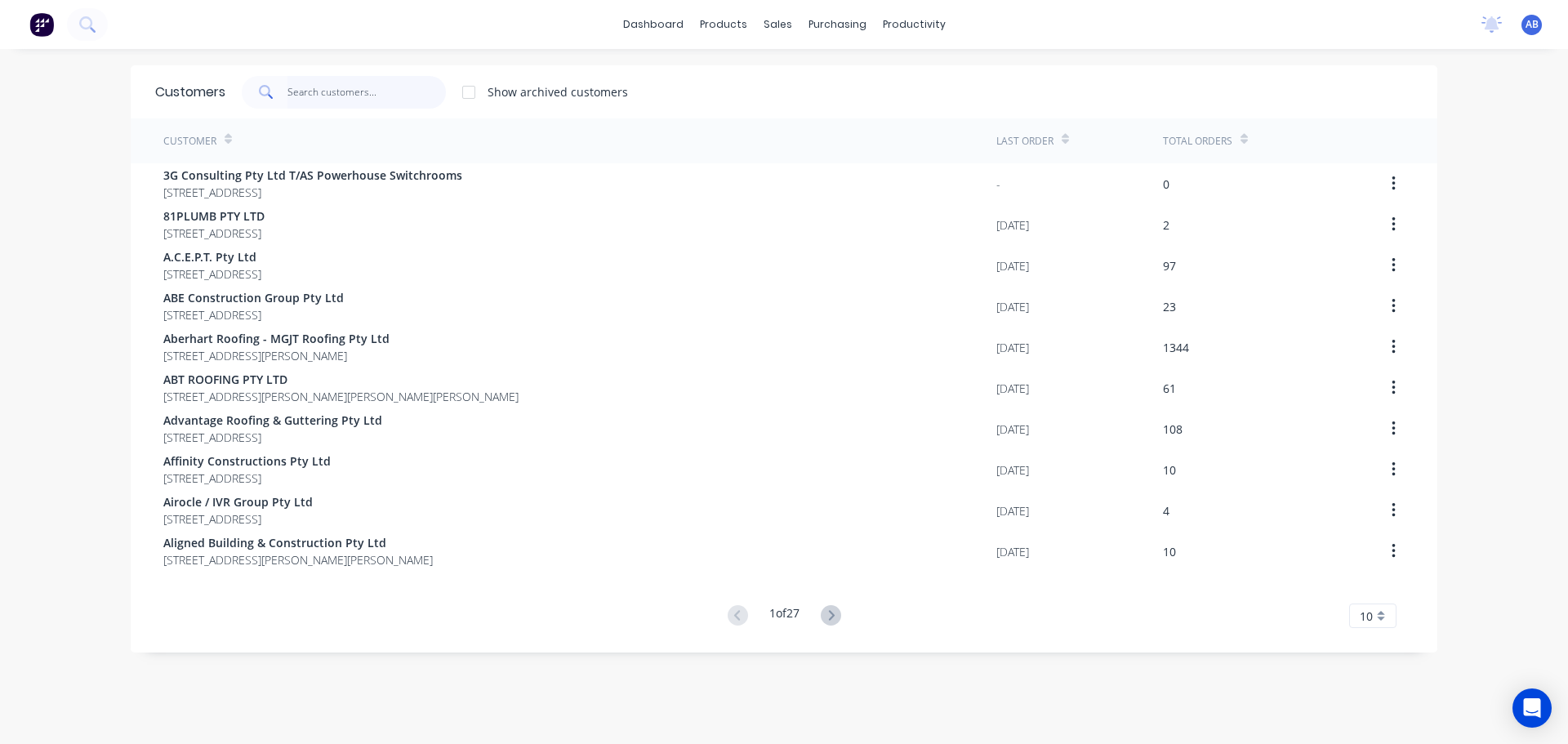
click at [341, 99] on input "text" at bounding box center [367, 92] width 159 height 33
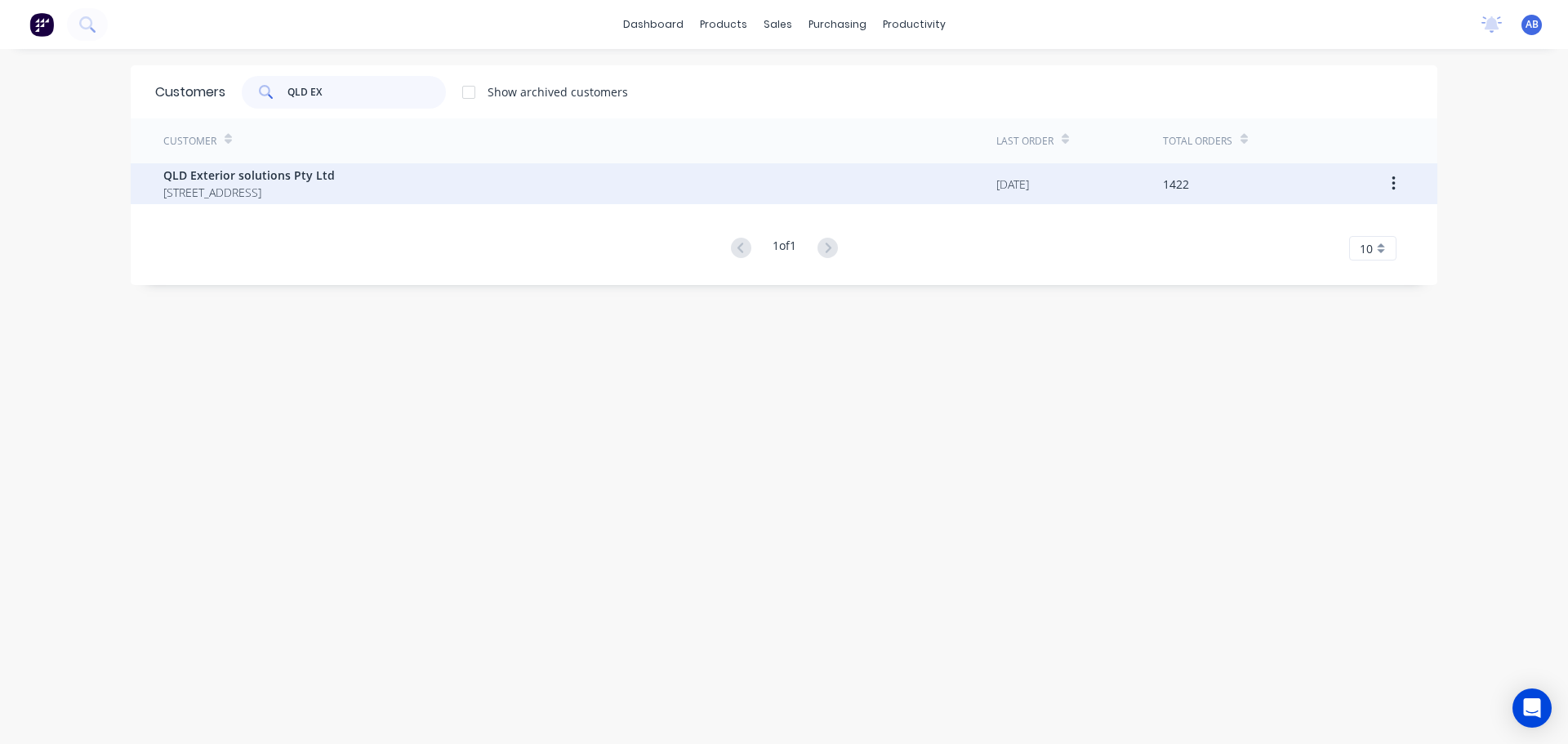
type input "QLD EX"
click at [198, 181] on span "QLD Exterior solutions Pty Ltd" at bounding box center [249, 175] width 171 height 17
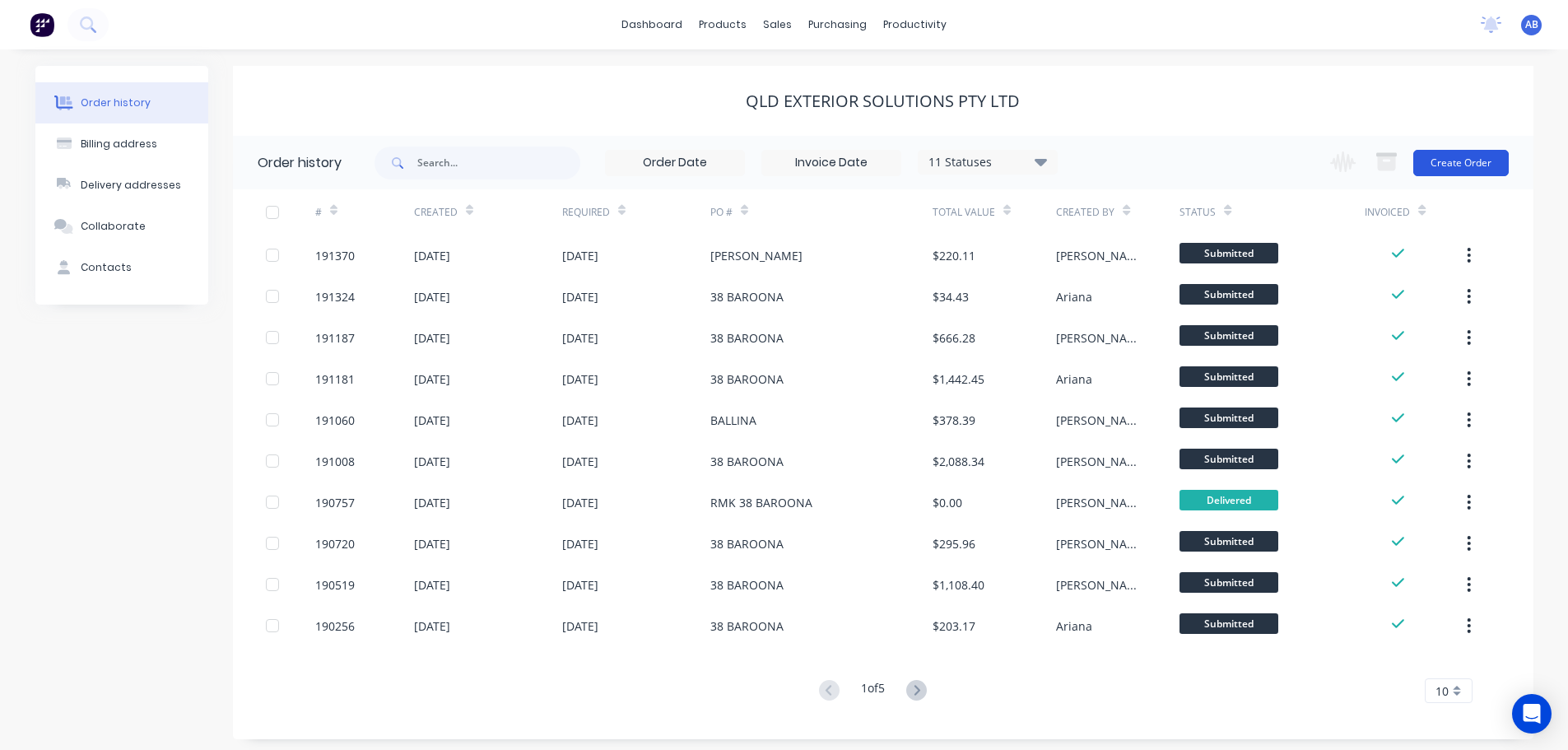
click at [1472, 164] on button "Create Order" at bounding box center [1461, 162] width 96 height 26
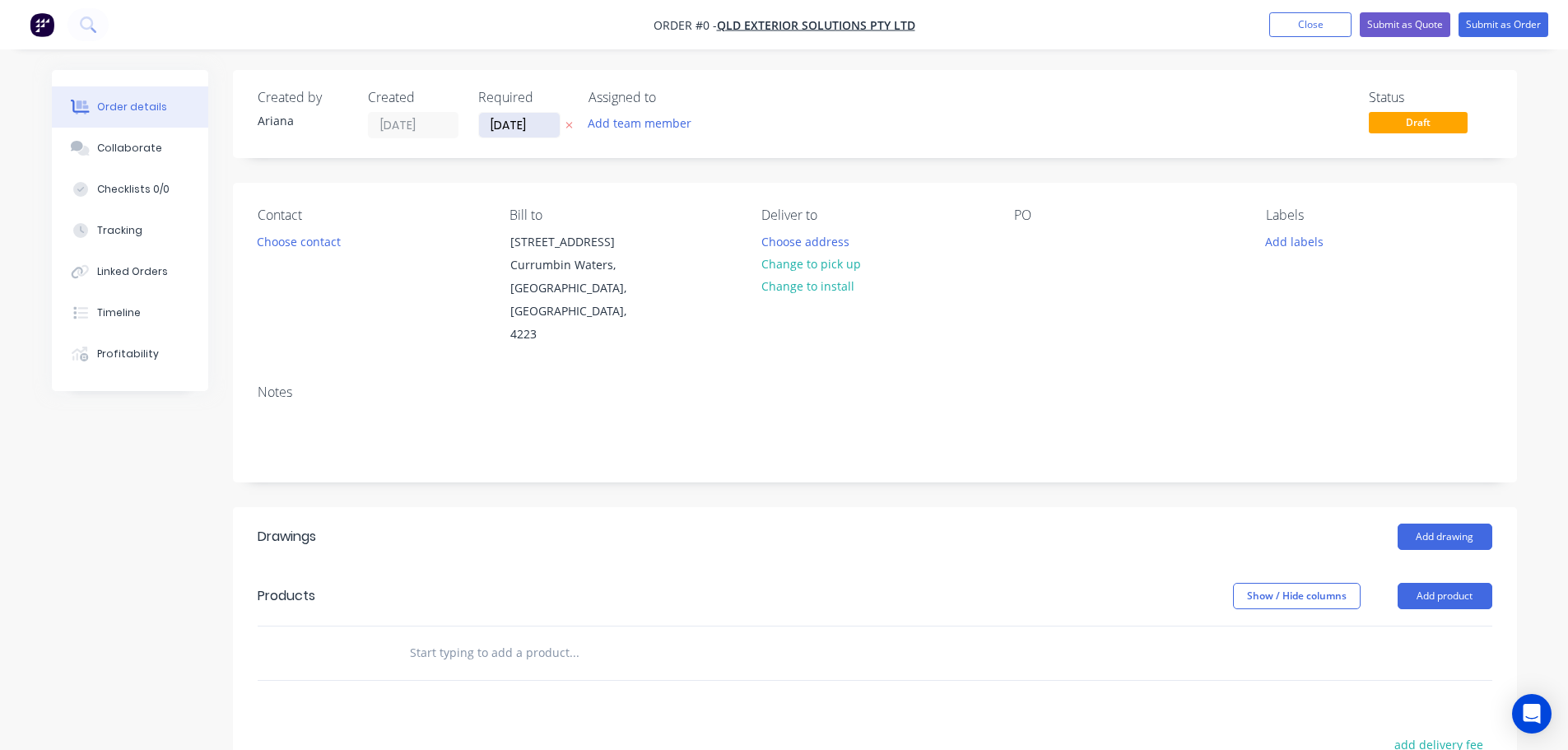
click at [520, 126] on input "[DATE]" at bounding box center [519, 124] width 80 height 25
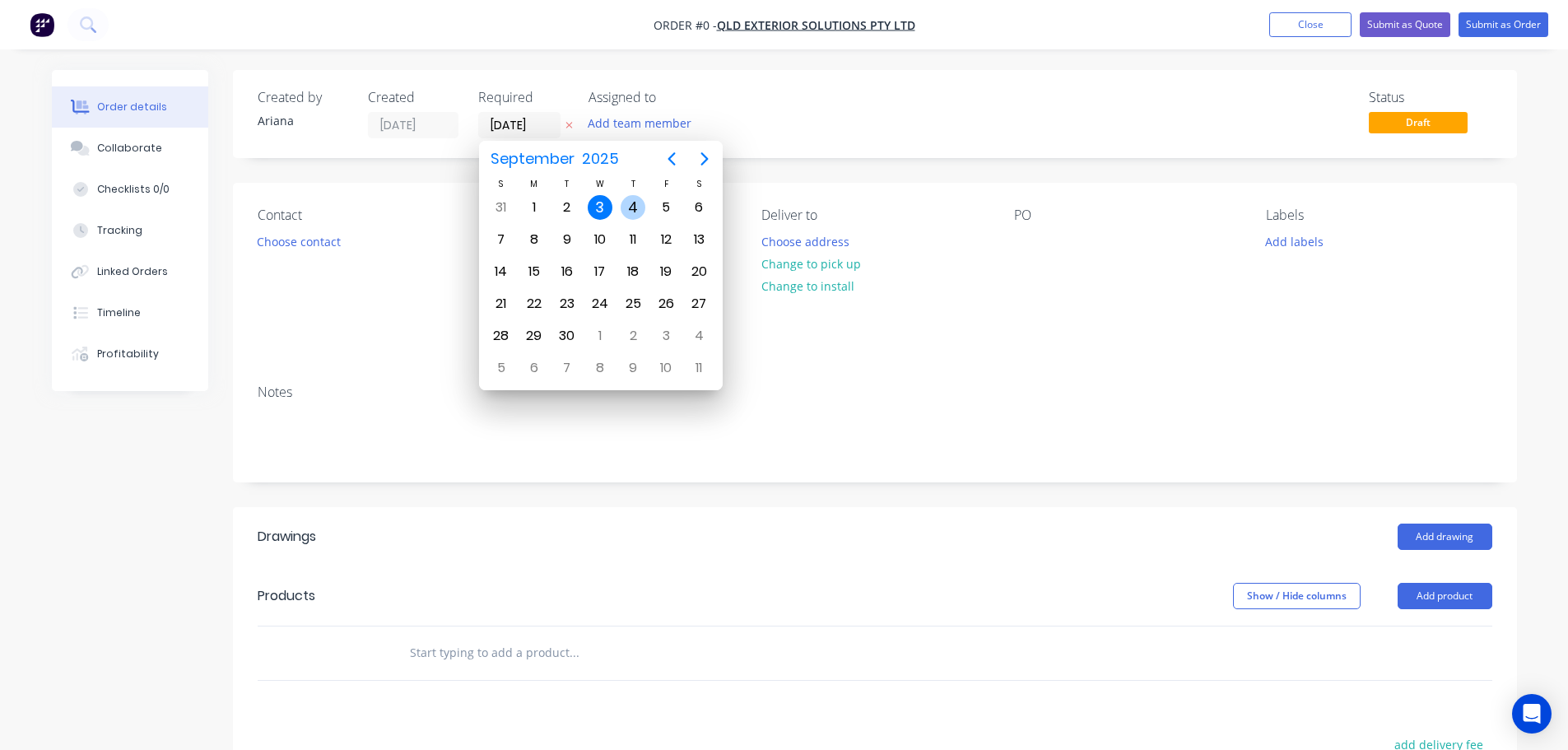
click at [628, 201] on div "4" at bounding box center [633, 207] width 25 height 25
type input "[DATE]"
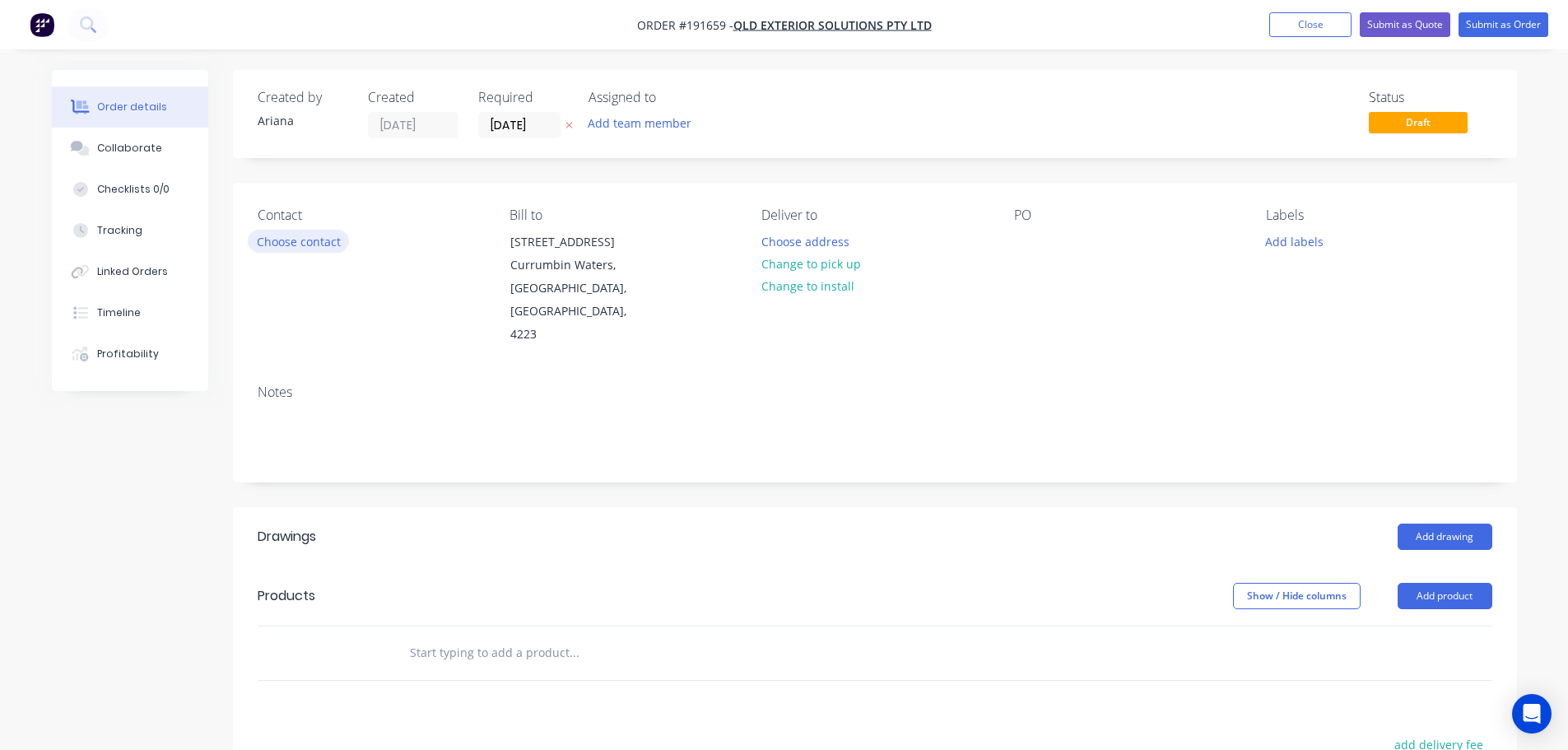
click at [304, 248] on button "Choose contact" at bounding box center [299, 241] width 101 height 22
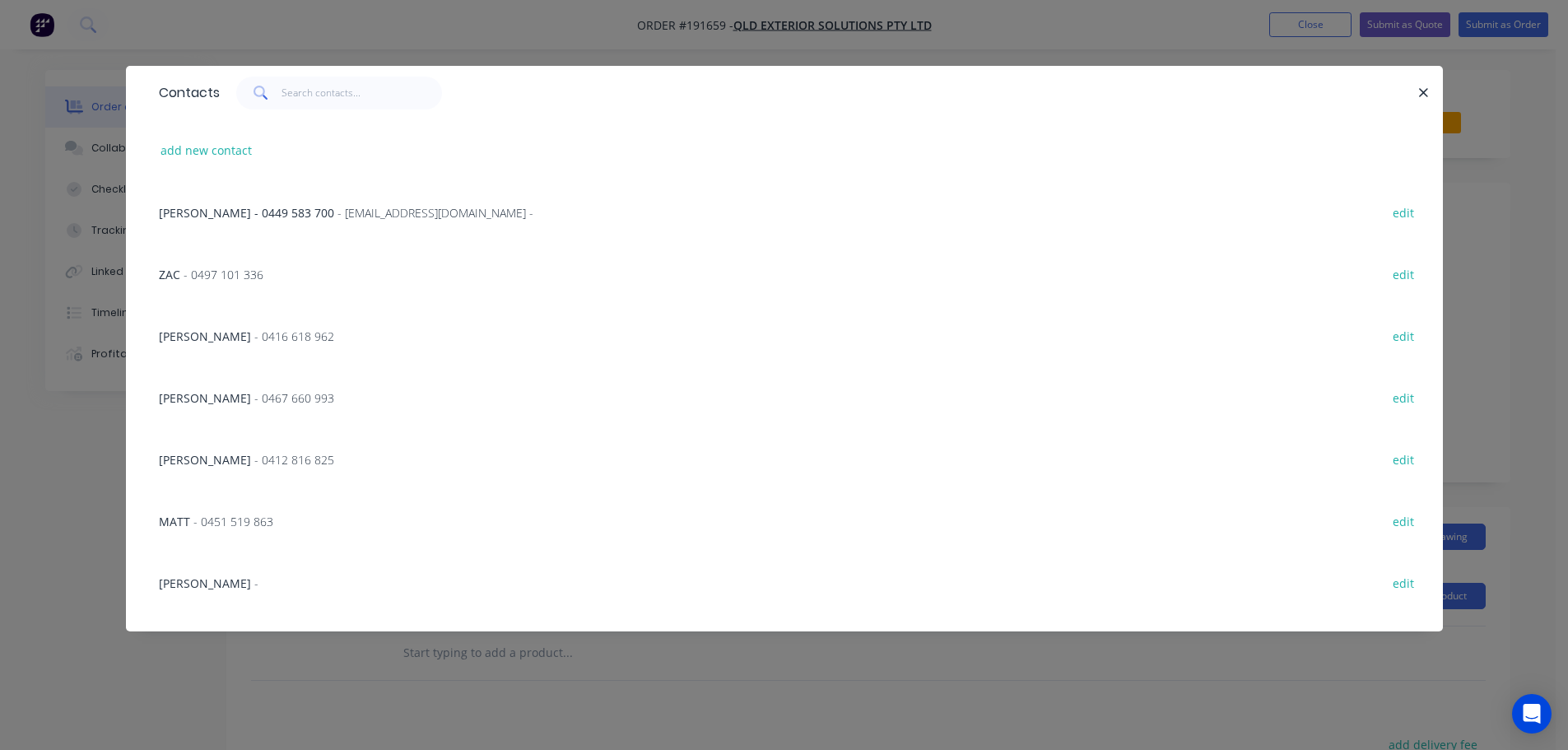
click at [337, 211] on span "- Accounts@qesroofing.com.au -" at bounding box center [436, 212] width 196 height 15
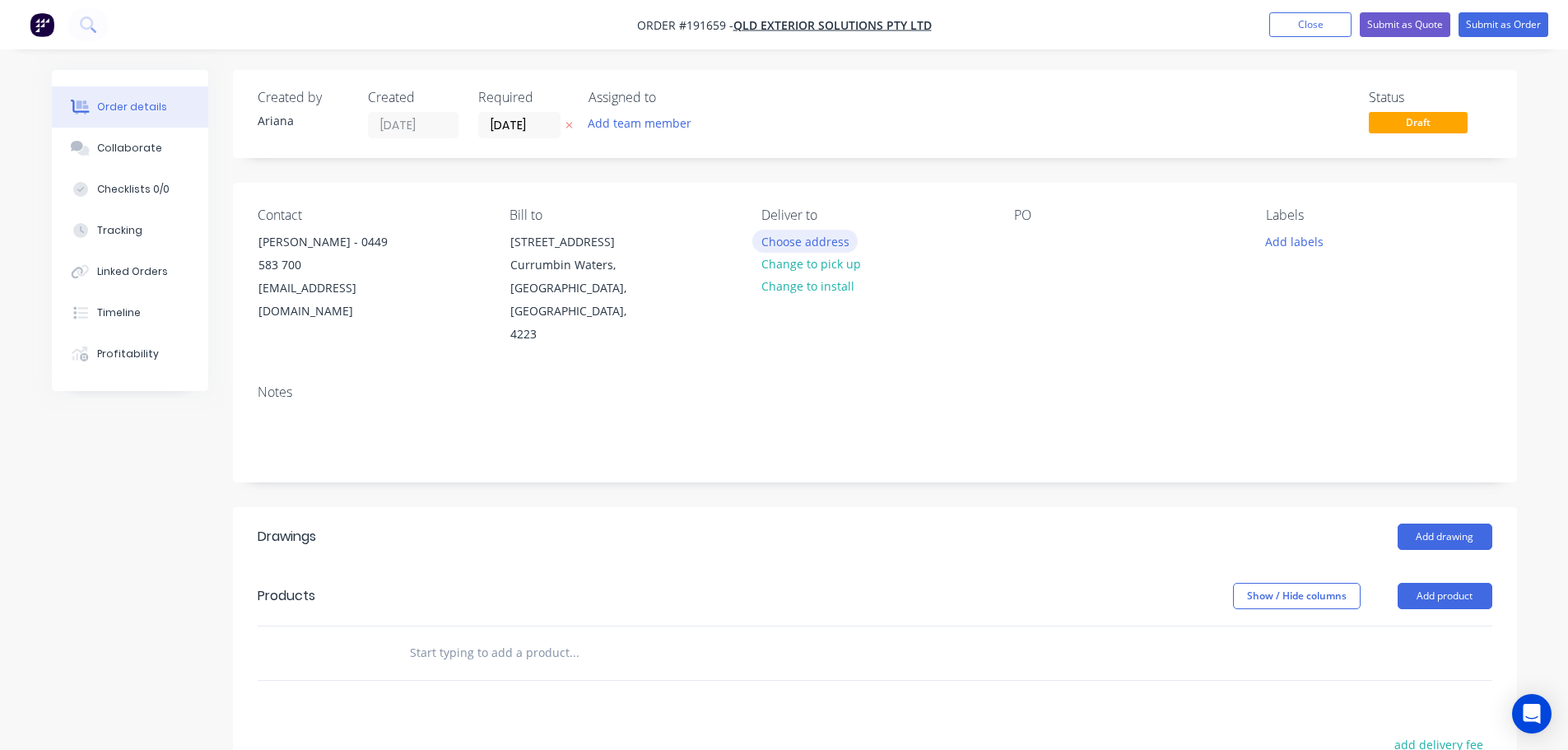
click at [792, 242] on button "Choose address" at bounding box center [805, 241] width 106 height 22
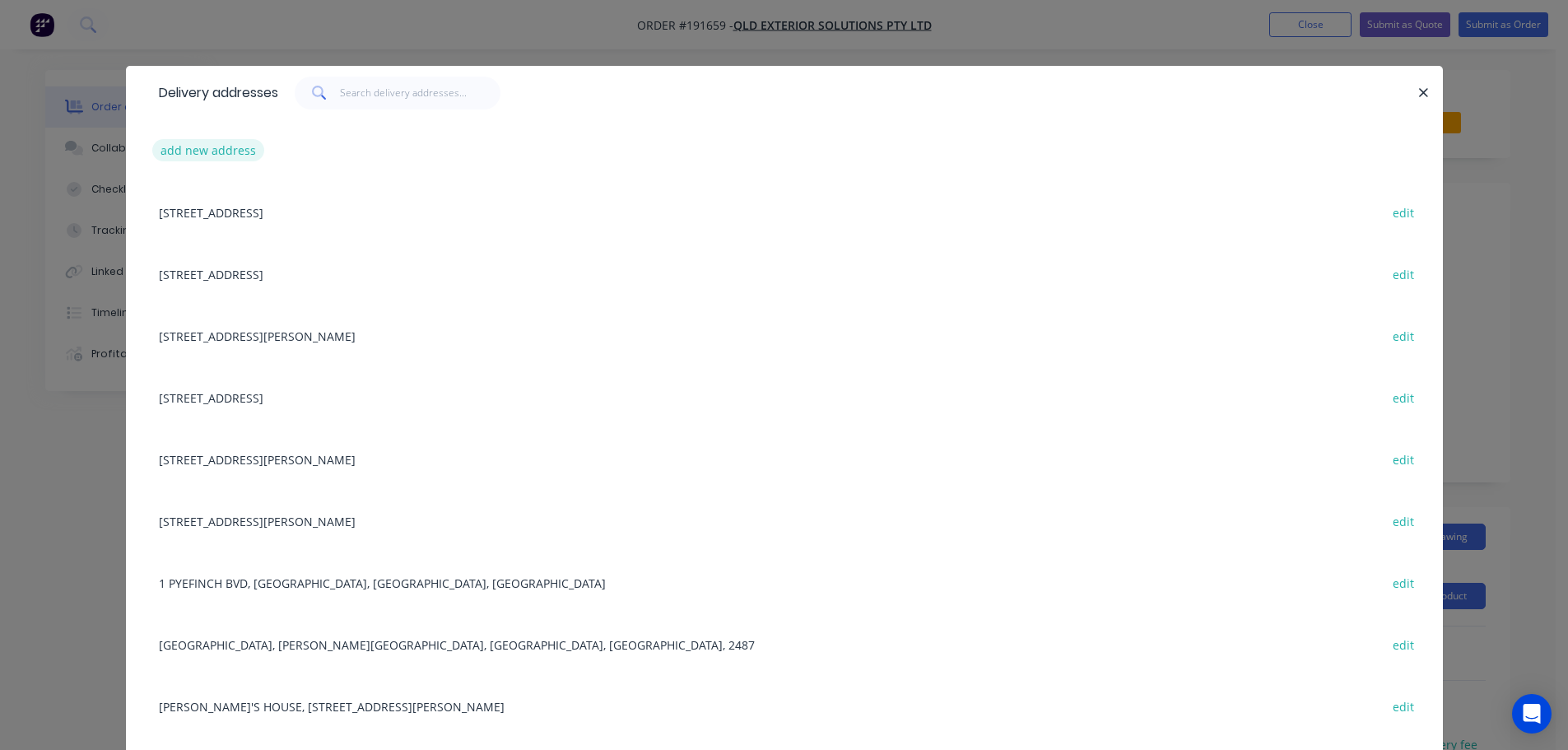
click at [204, 149] on button "add new address" at bounding box center [208, 151] width 112 height 22
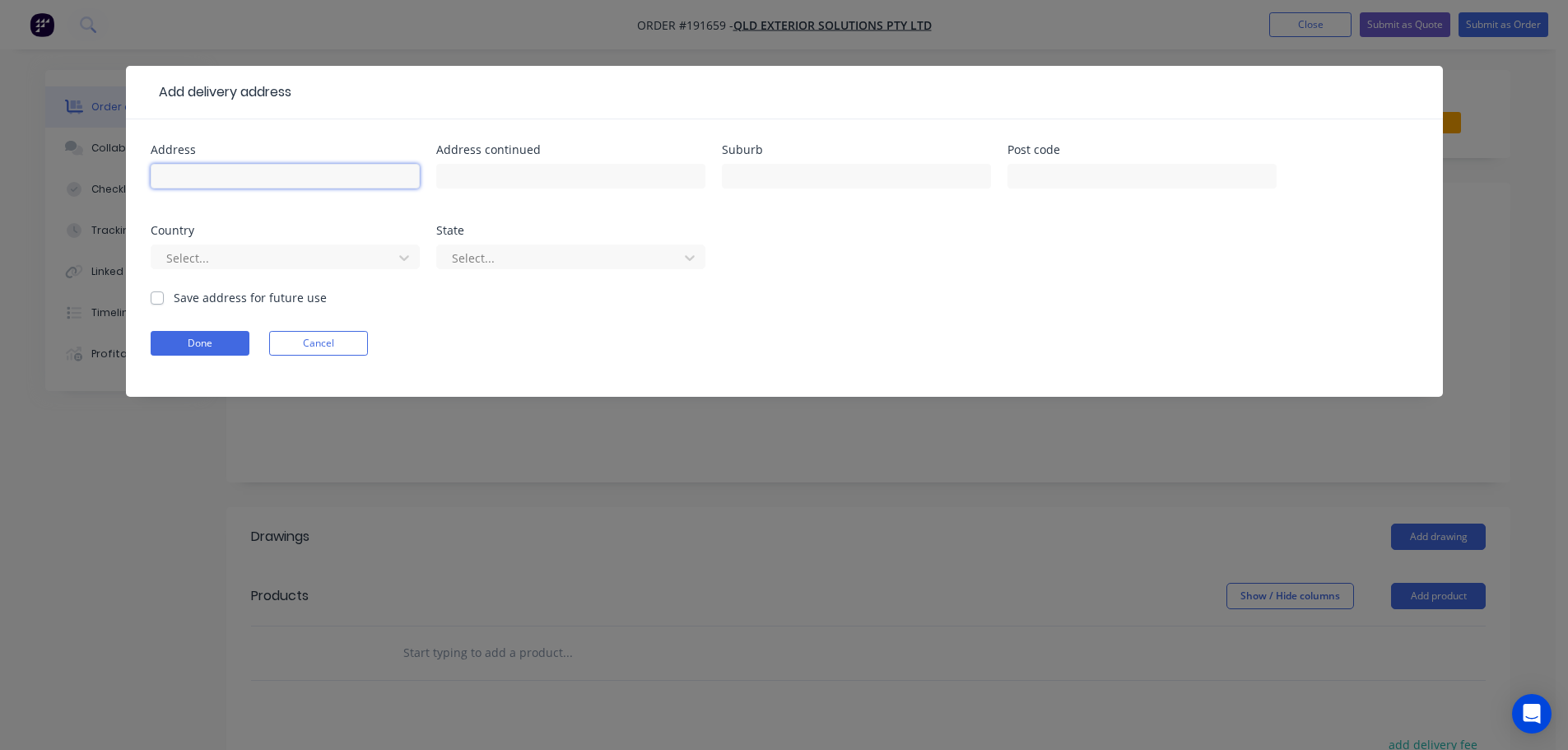
click at [190, 176] on input "text" at bounding box center [285, 176] width 269 height 25
type input "524-530 STOCKLEIGH RD"
type input "STOCKLEIGH"
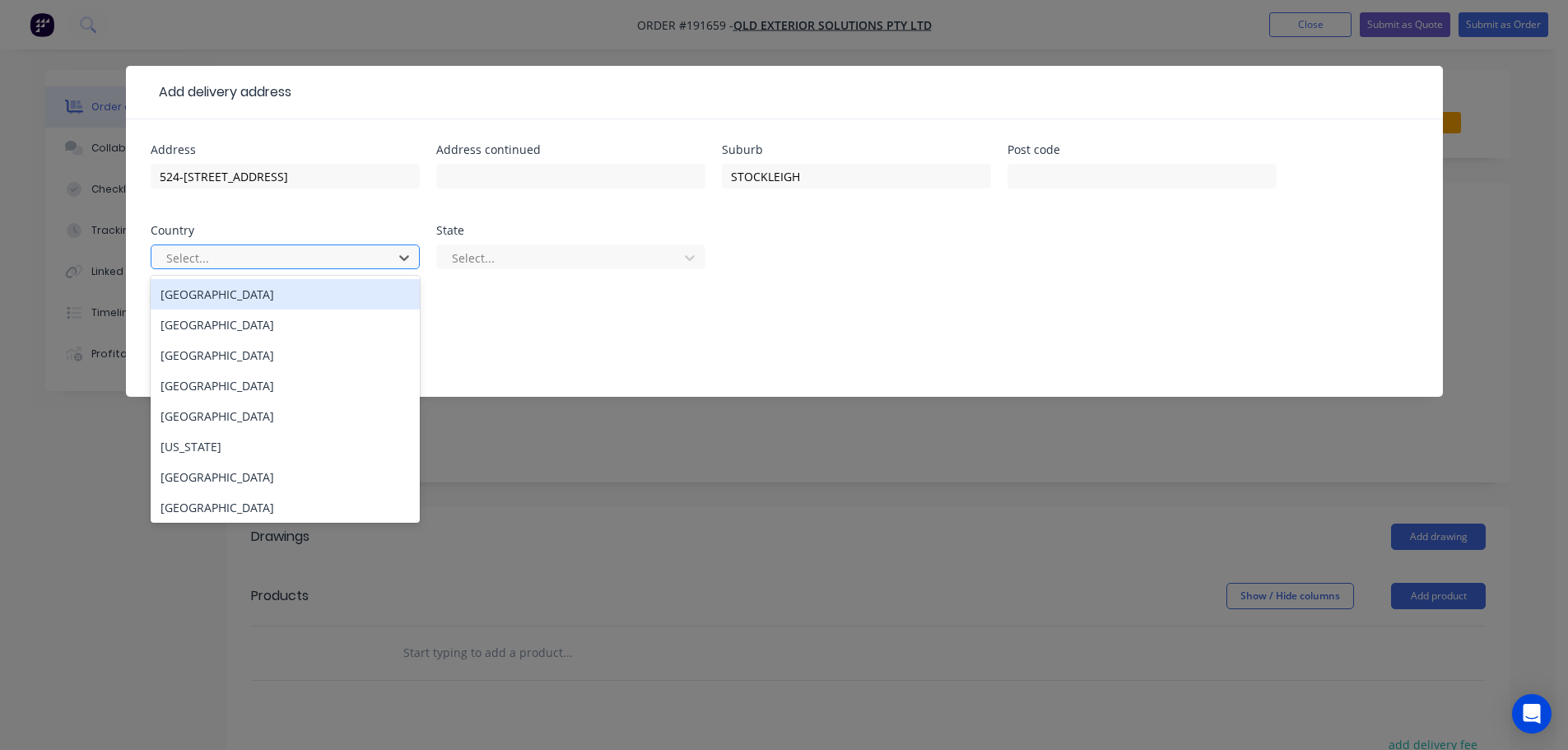
click at [206, 289] on div "[GEOGRAPHIC_DATA]" at bounding box center [285, 294] width 269 height 30
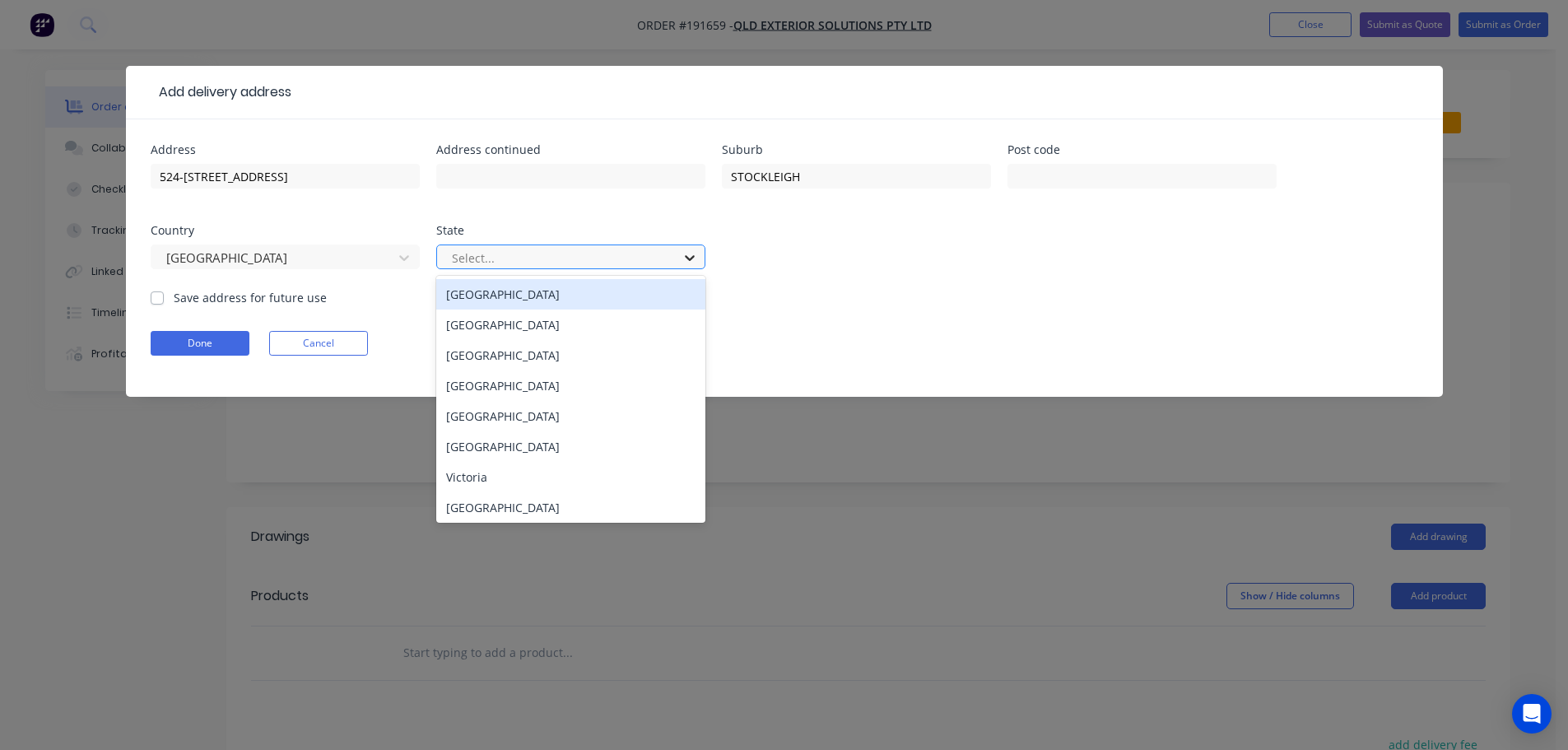
click at [695, 264] on icon at bounding box center [689, 257] width 16 height 16
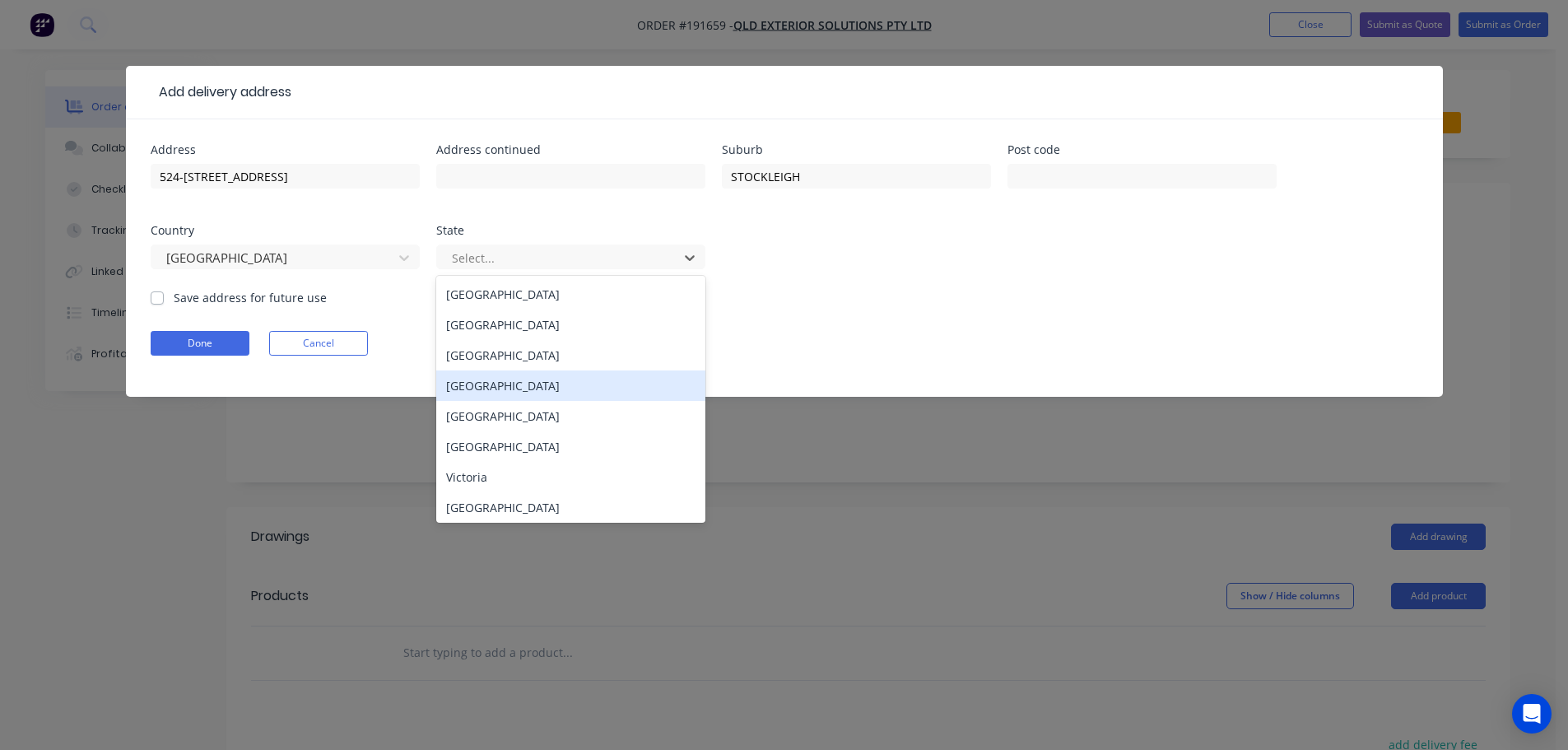
click at [489, 388] on div "Queensland" at bounding box center [571, 386] width 269 height 30
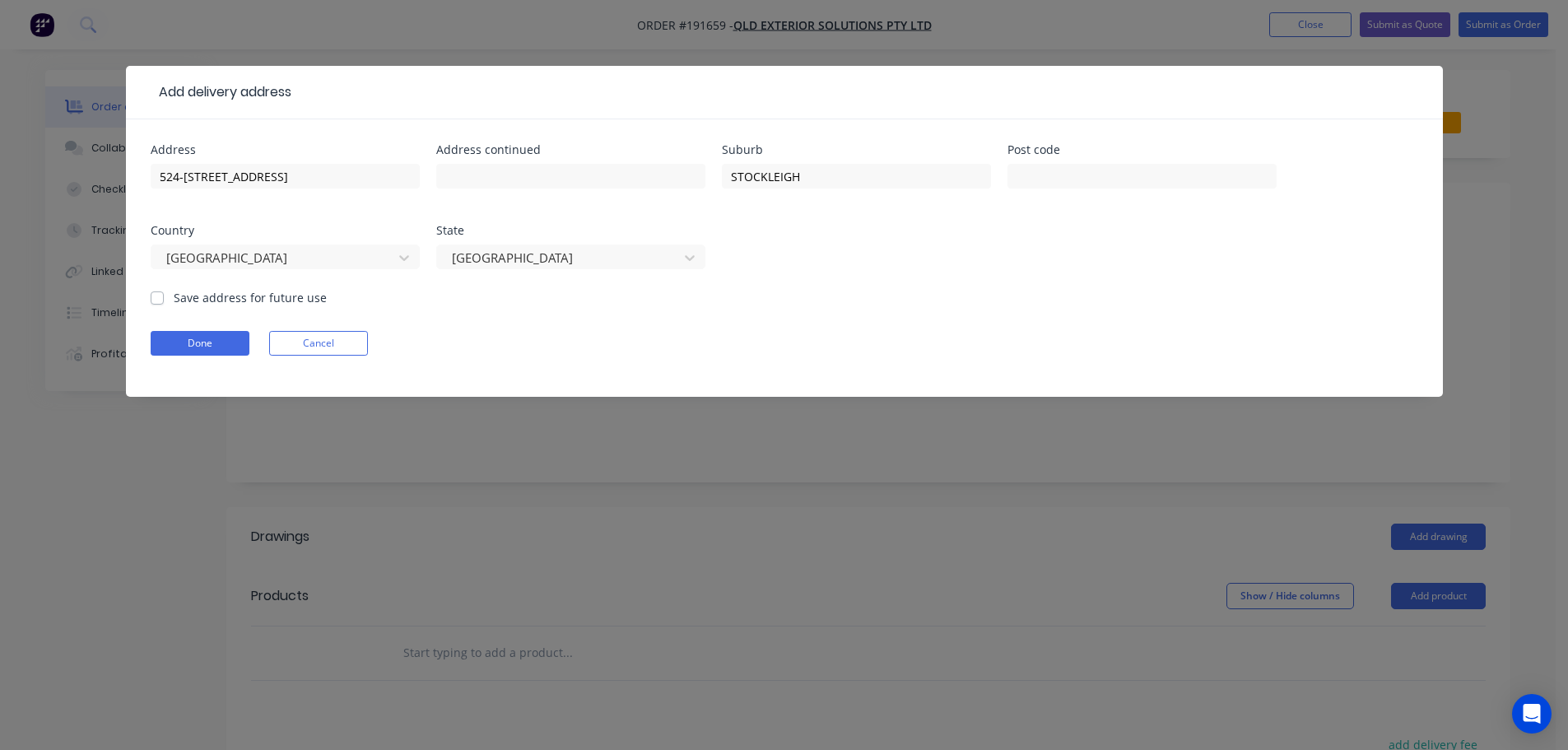
click at [869, 295] on form "Address 524-530 STOCKLEIGH RD Address continued Suburb STOCKLEIGH Post code Cou…" at bounding box center [784, 270] width 1268 height 253
click at [203, 343] on button "Done" at bounding box center [200, 342] width 99 height 25
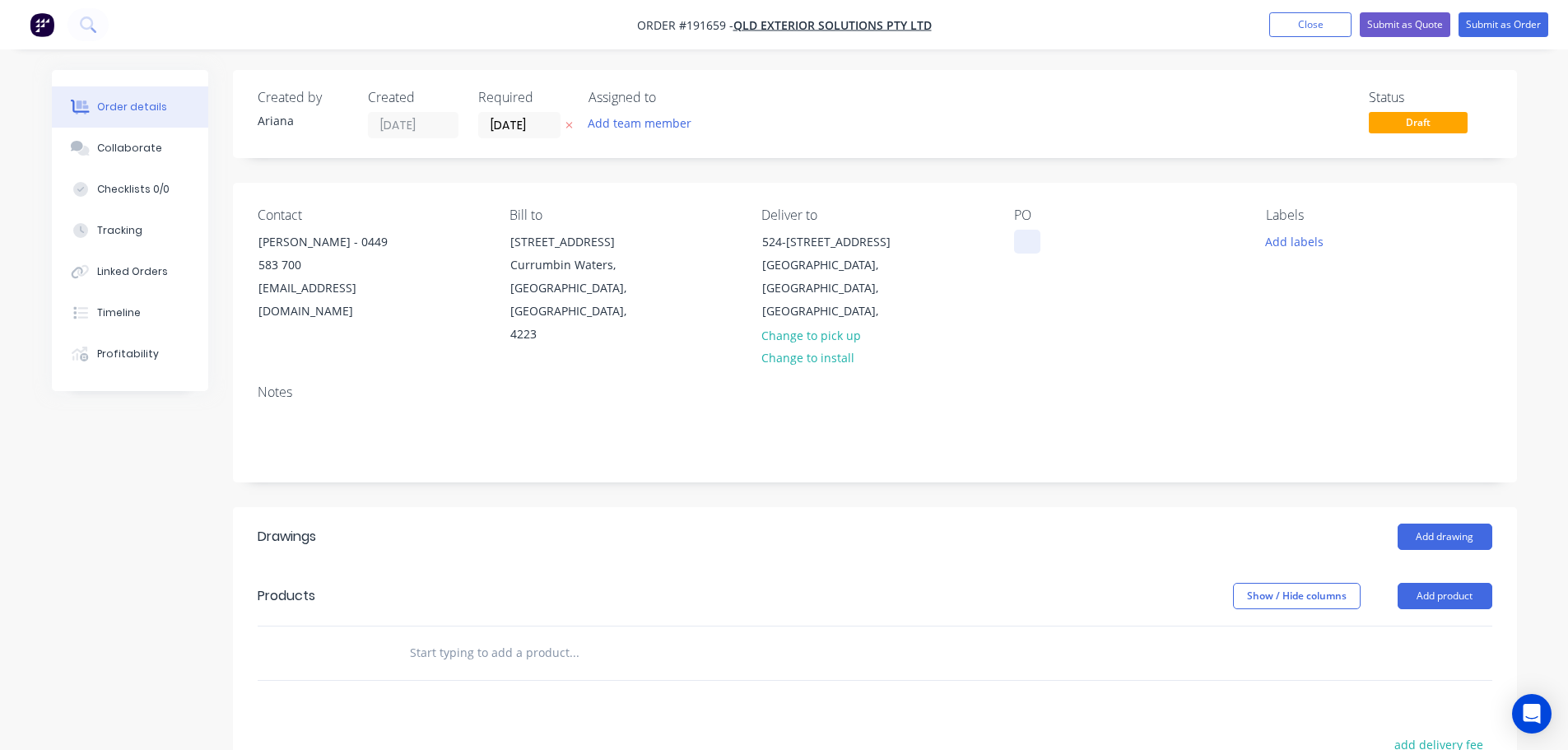
click at [1028, 244] on div at bounding box center [1027, 242] width 26 height 24
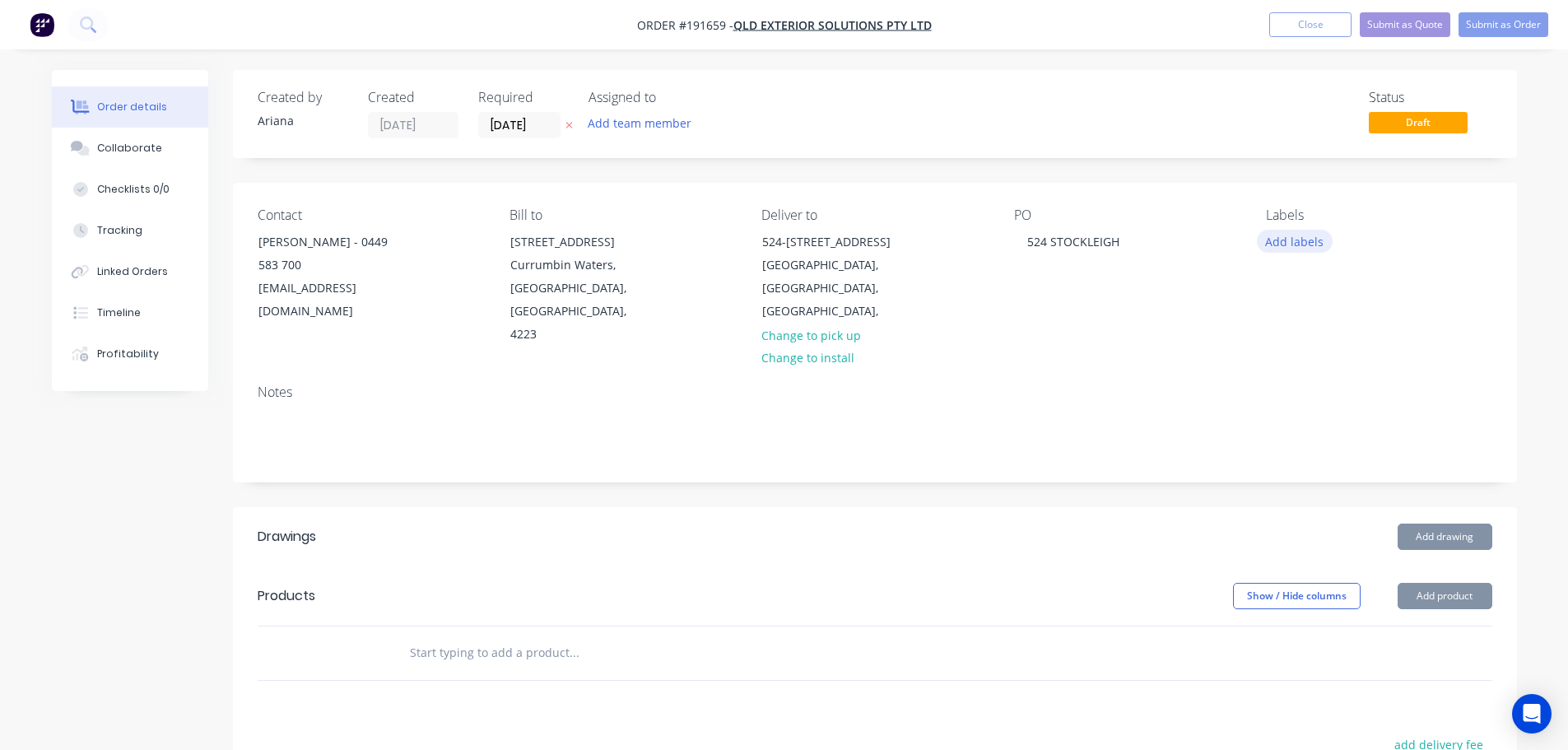
click at [1288, 234] on button "Add labels" at bounding box center [1295, 241] width 76 height 22
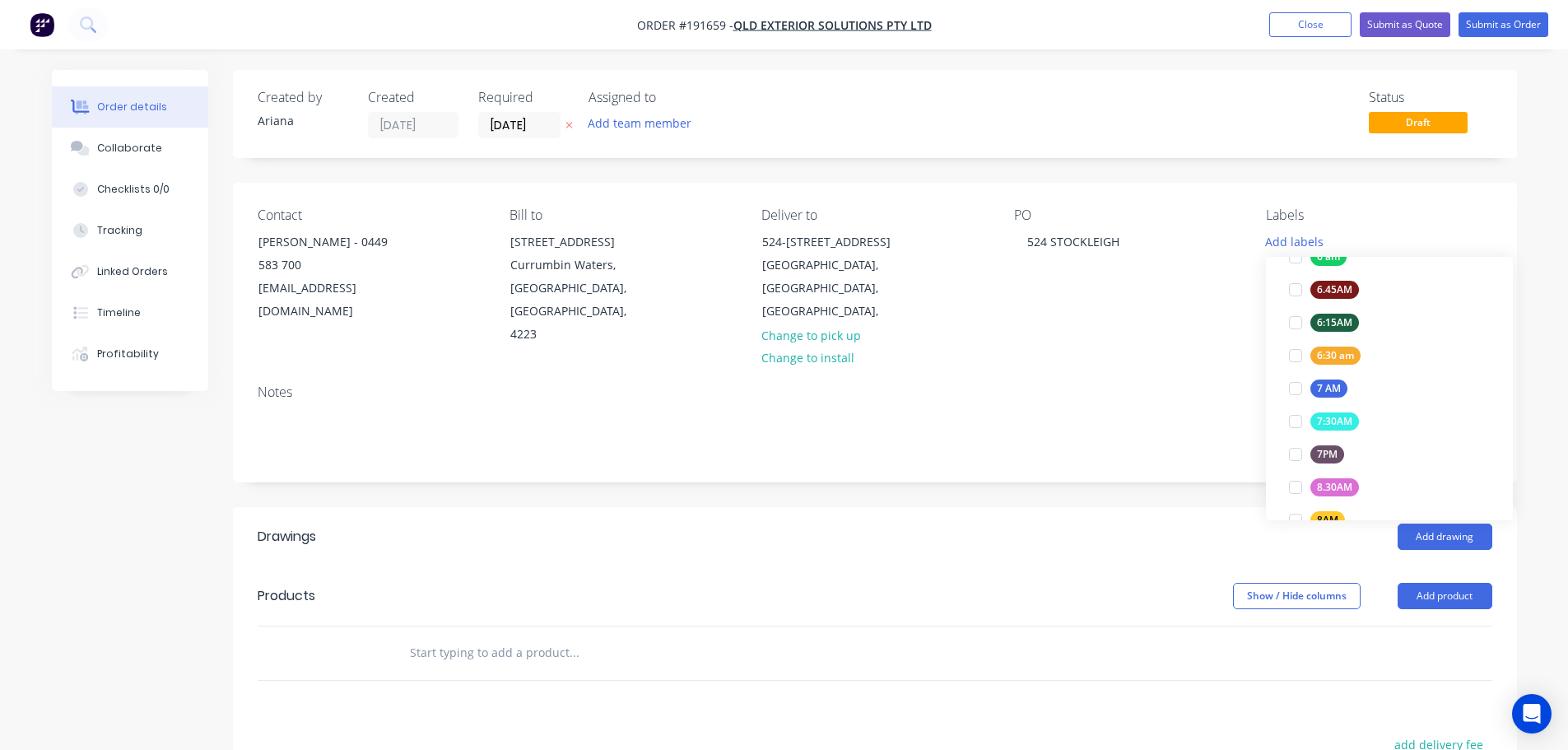
scroll to position [376, 0]
click at [1297, 372] on div at bounding box center [1296, 374] width 33 height 33
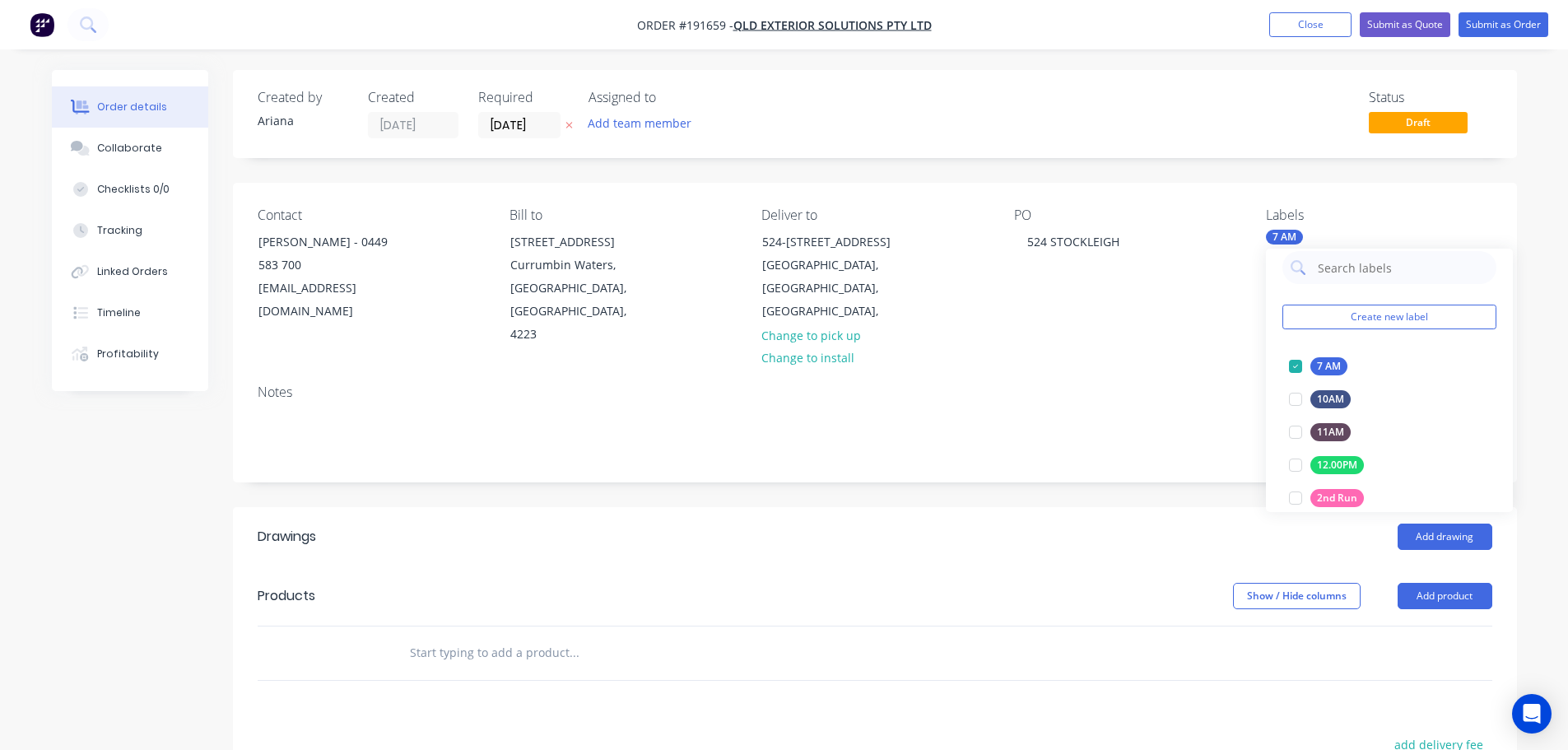
click at [1166, 348] on div "Contact James - 0449 583 700 Accounts@qesroofing.com.au Bill to 38 Marika Way C…" at bounding box center [874, 276] width 1285 height 189
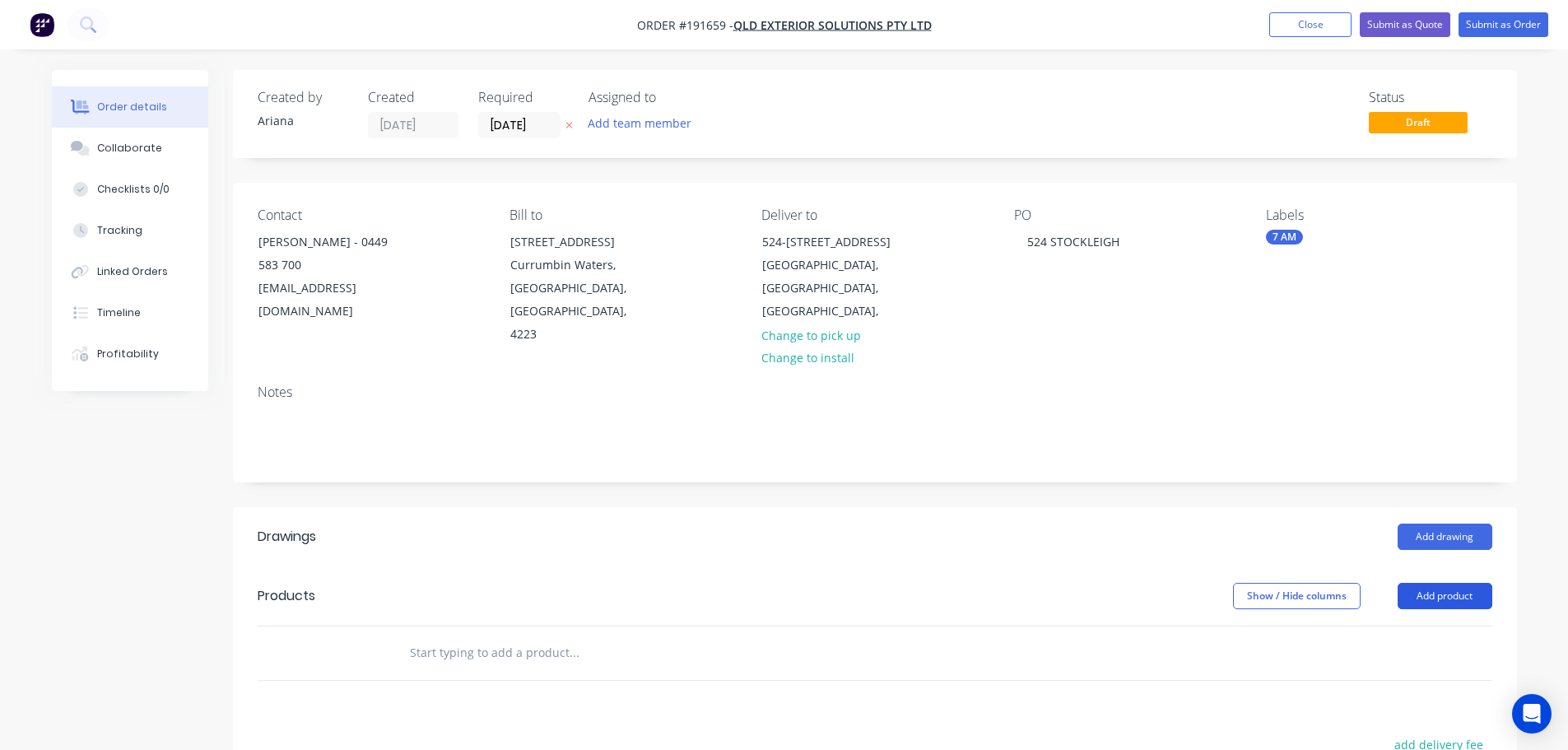
click at [1449, 583] on button "Add product" at bounding box center [1445, 595] width 95 height 26
click at [1394, 626] on div "Product catalogue" at bounding box center [1414, 638] width 127 height 24
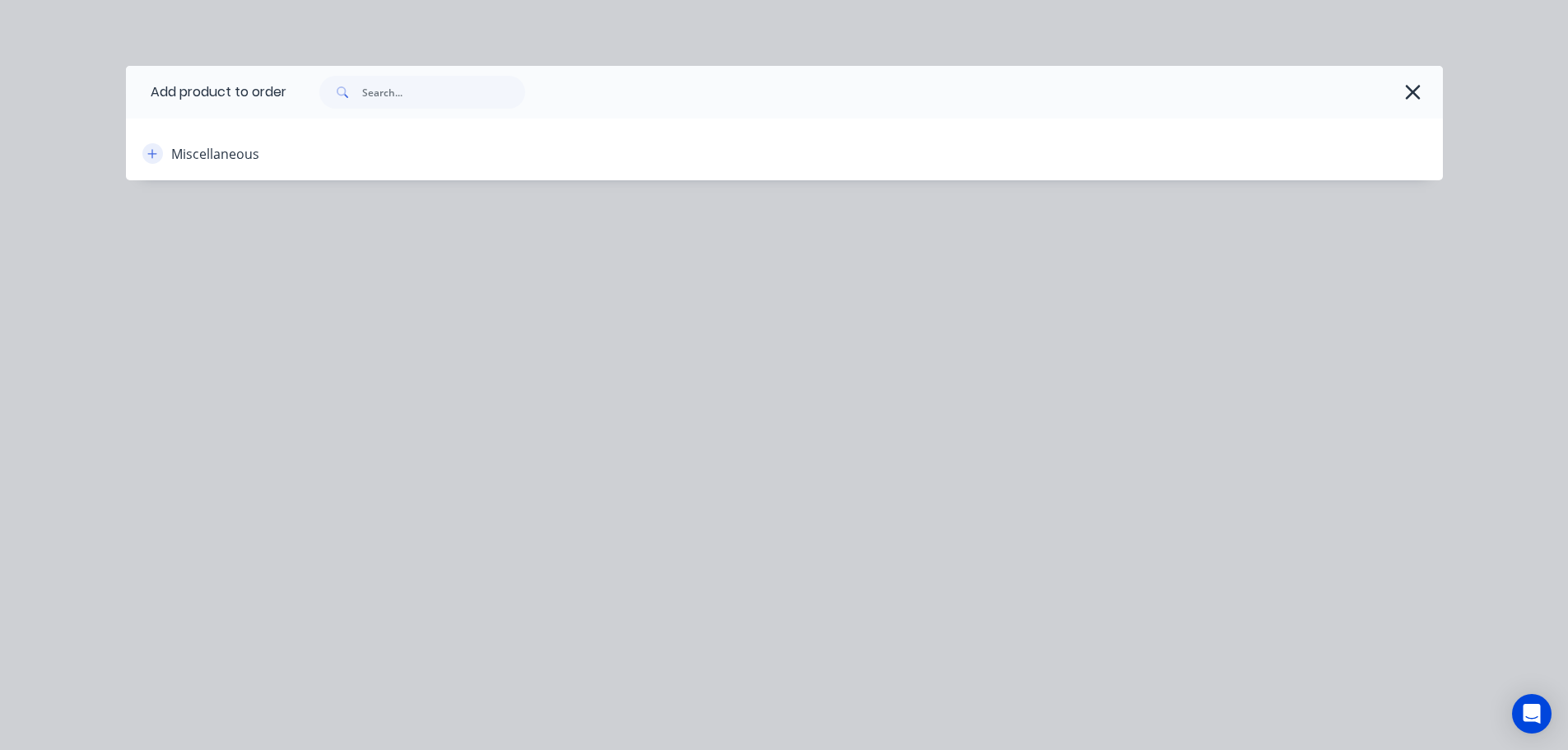
click at [155, 153] on icon "button" at bounding box center [151, 153] width 9 height 9
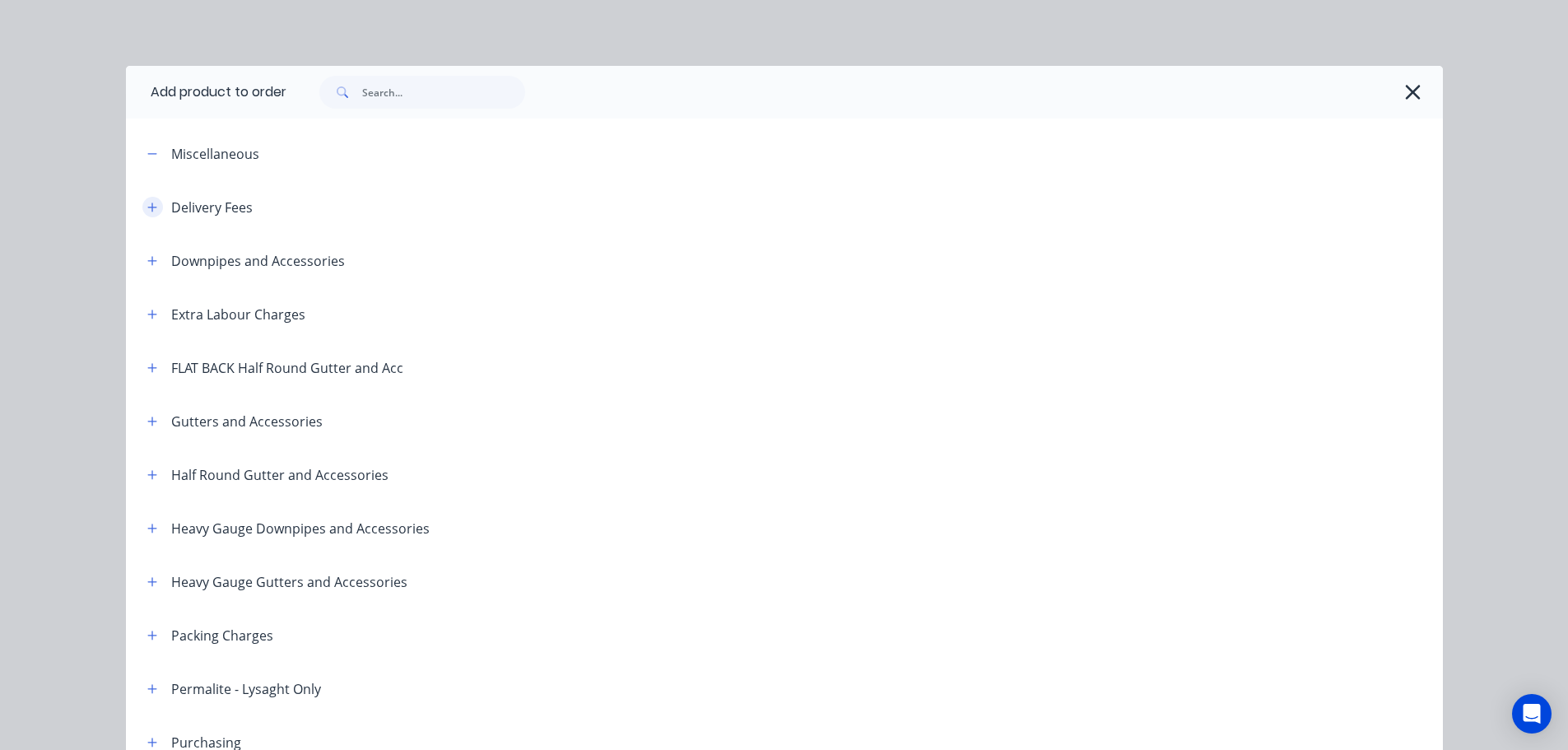
click at [147, 205] on icon "button" at bounding box center [151, 206] width 9 height 9
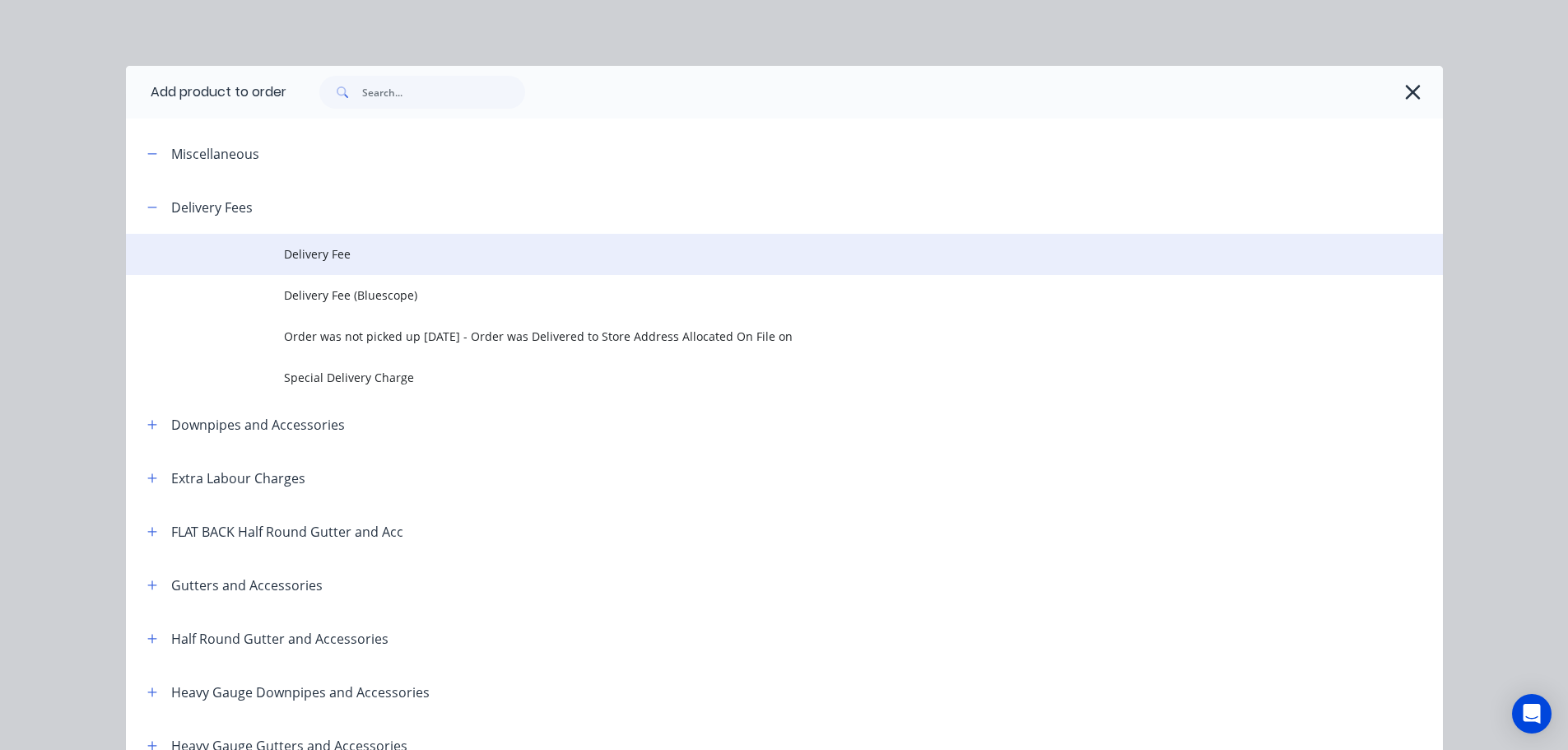
click at [306, 246] on span "Delivery Fee" at bounding box center [748, 254] width 927 height 17
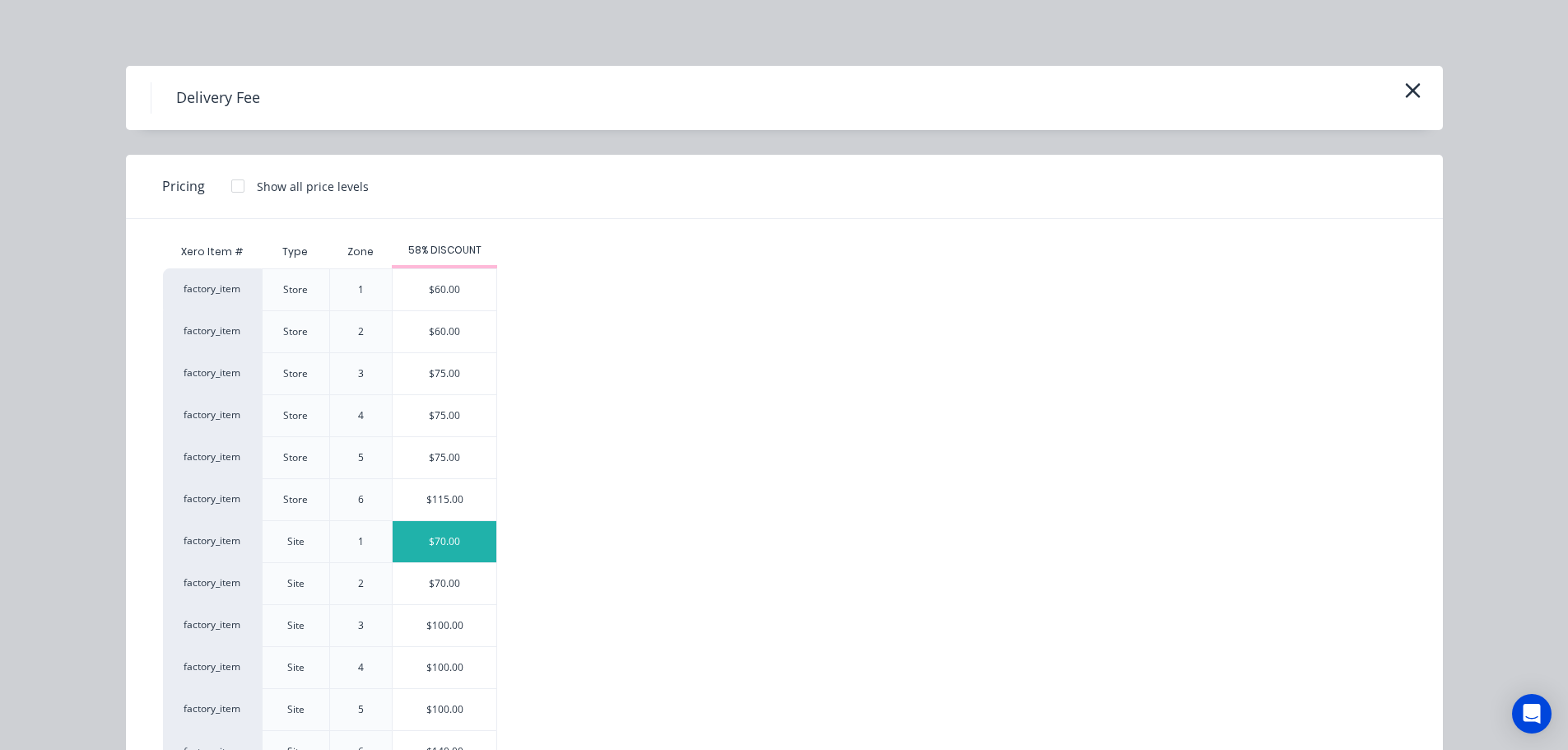
click at [436, 540] on div "$70.00" at bounding box center [444, 541] width 104 height 41
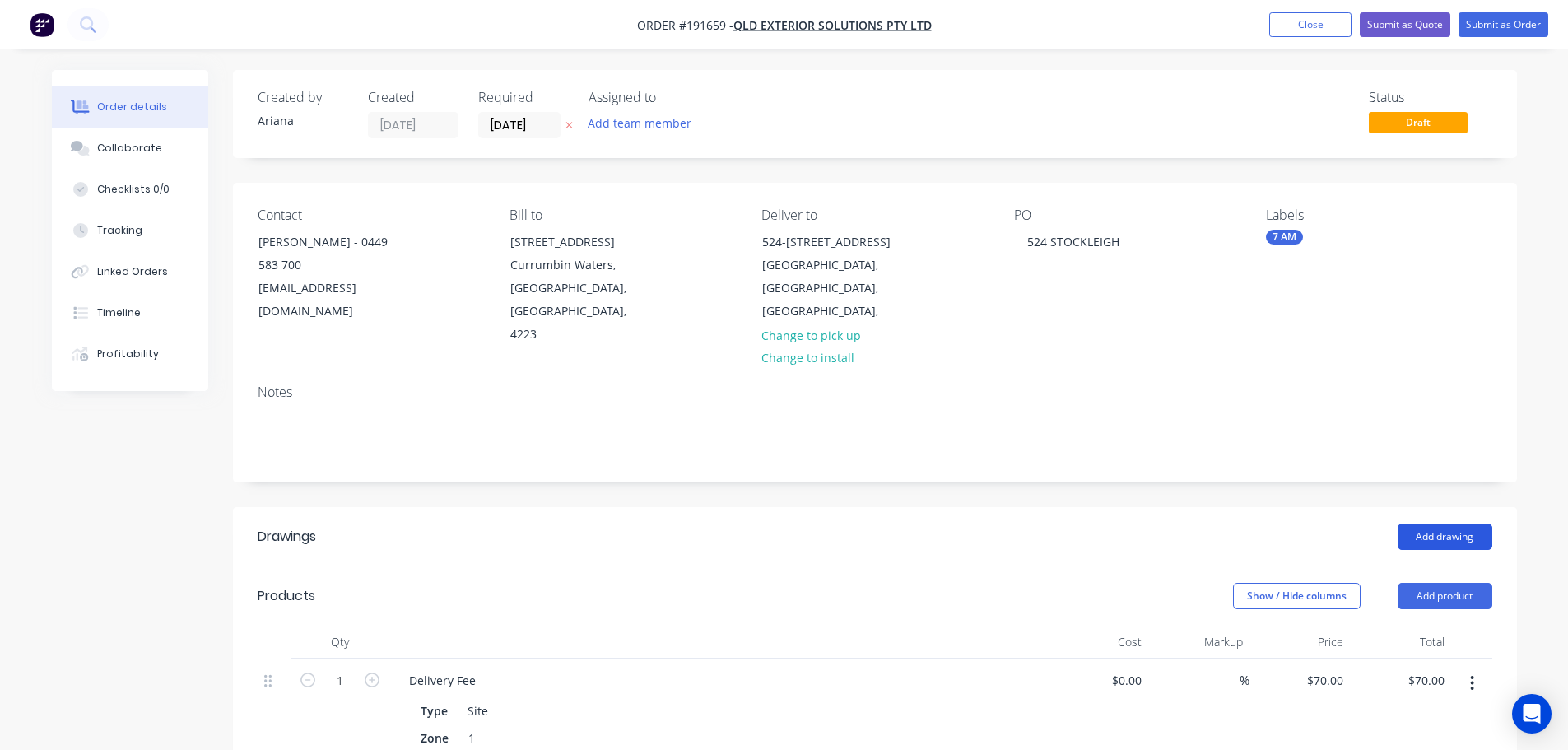
click at [1454, 523] on button "Add drawing" at bounding box center [1445, 536] width 95 height 26
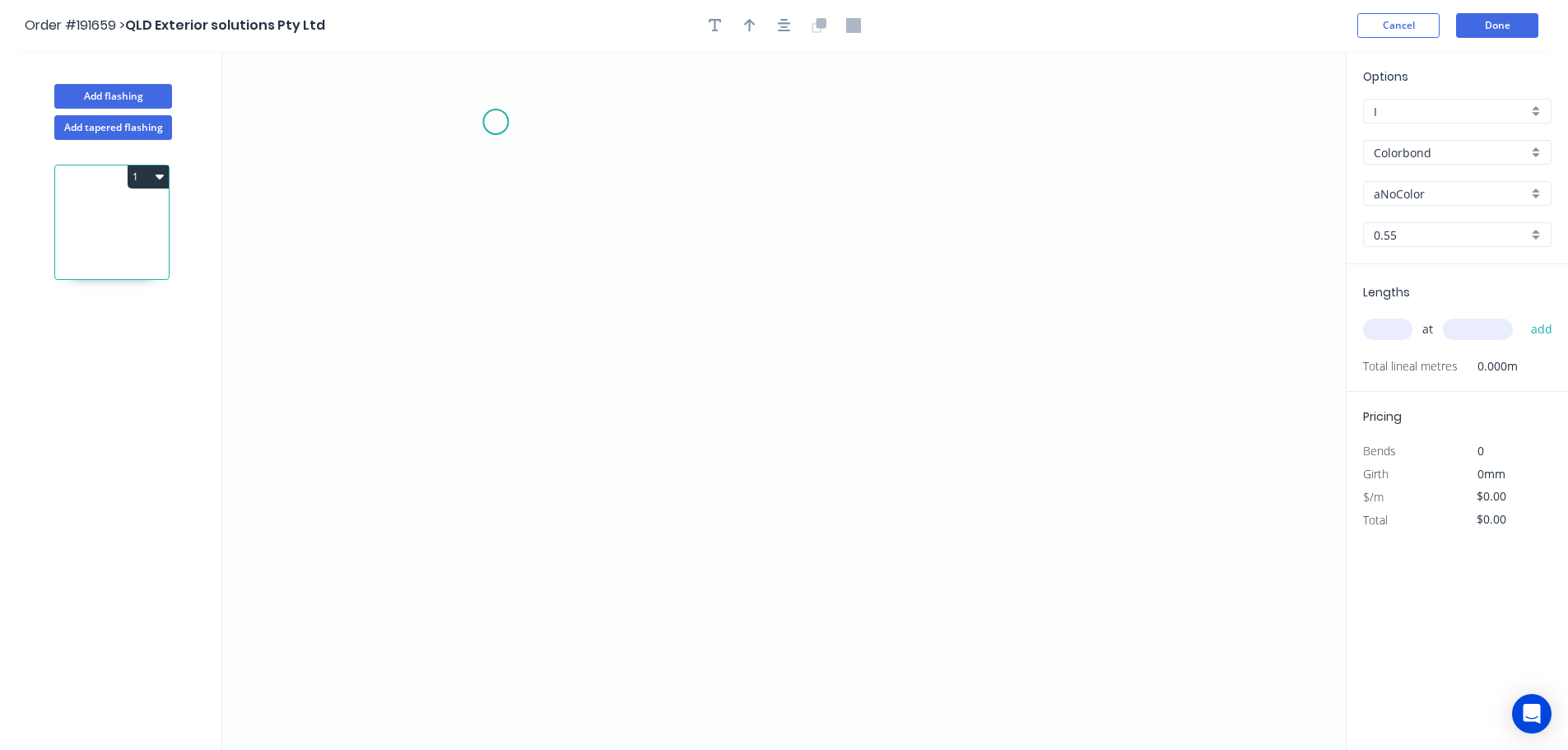
click at [496, 122] on icon "0" at bounding box center [784, 400] width 1124 height 698
click at [491, 471] on icon "0" at bounding box center [784, 400] width 1124 height 698
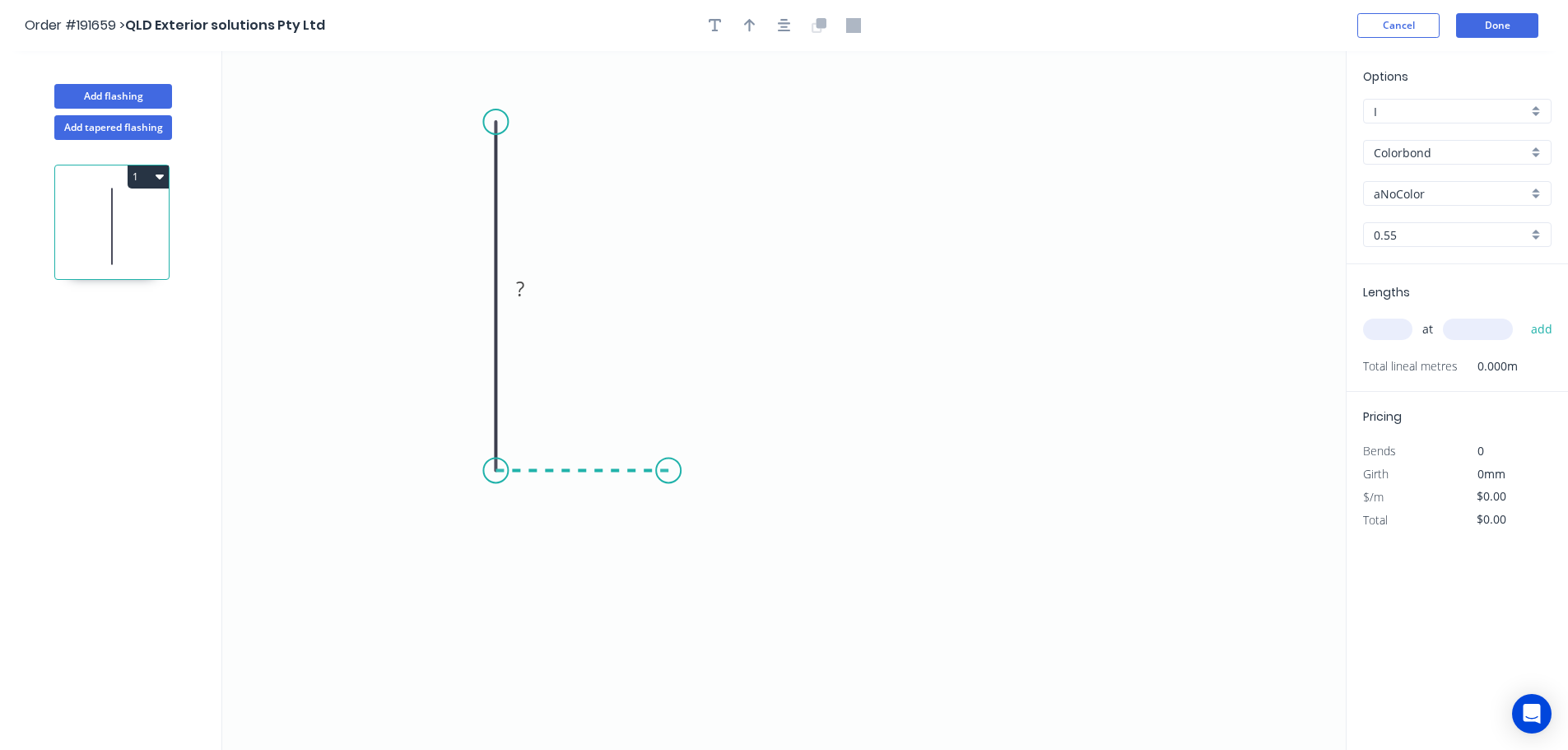
click at [668, 474] on icon "0 ?" at bounding box center [784, 400] width 1124 height 698
click at [660, 698] on icon "0 ? ?" at bounding box center [784, 400] width 1124 height 698
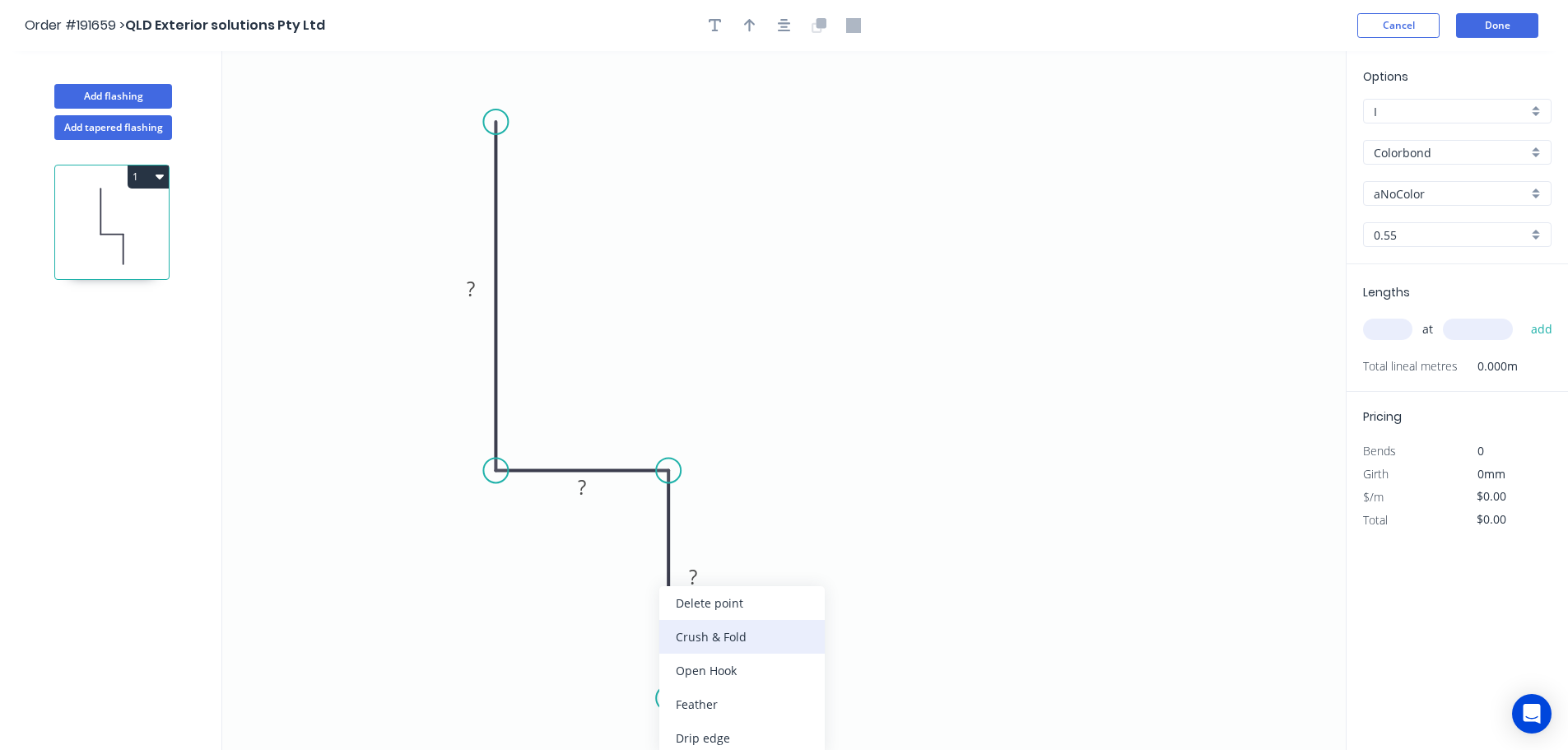
click at [737, 640] on div "Crush & Fold" at bounding box center [743, 637] width 166 height 34
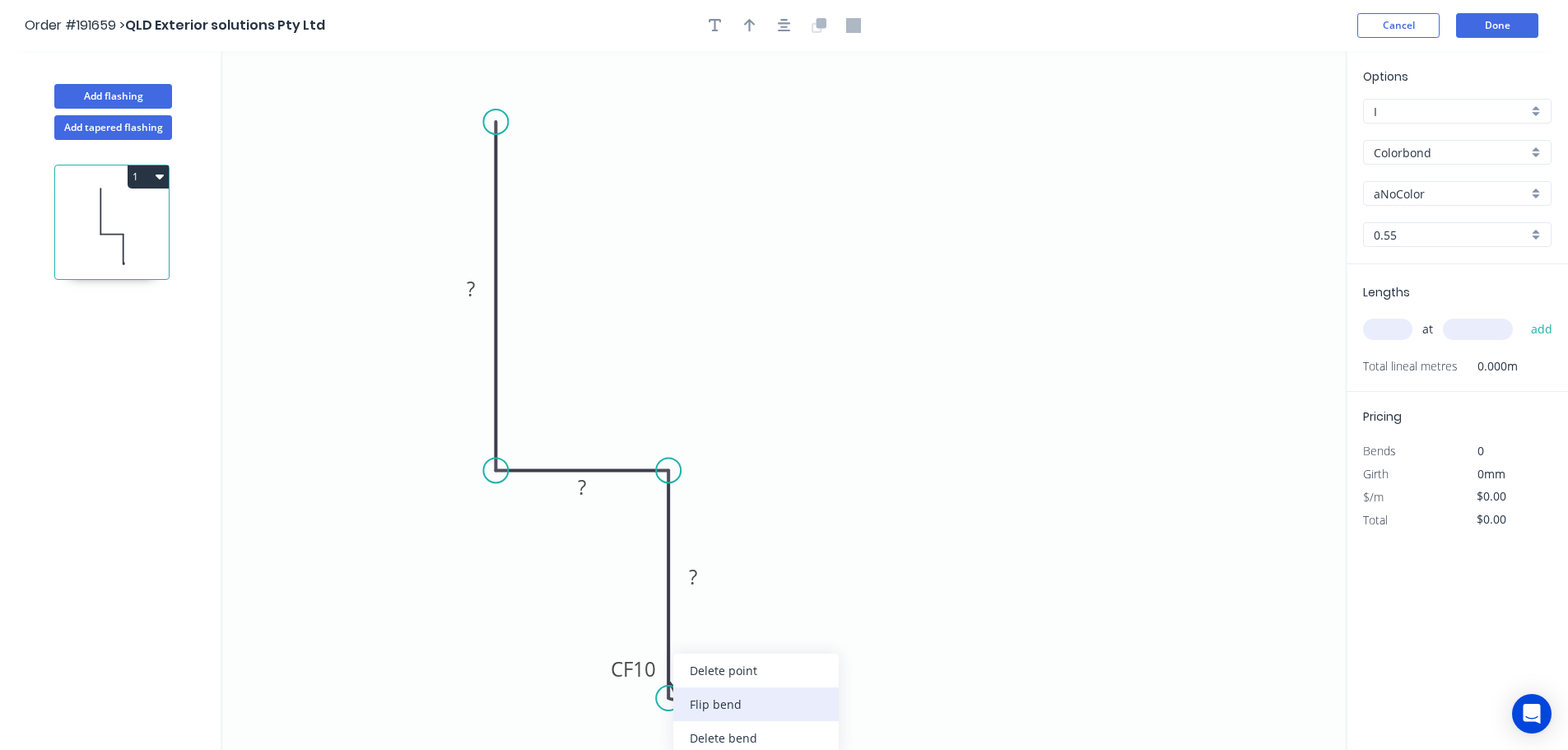
click at [720, 709] on div "Flip bend" at bounding box center [756, 704] width 166 height 34
click at [724, 675] on tspan "10" at bounding box center [714, 669] width 23 height 27
click at [819, 676] on icon "0 ? ? CF 15 ?" at bounding box center [784, 400] width 1124 height 698
drag, startPoint x: 726, startPoint y: 674, endPoint x: 749, endPoint y: 704, distance: 37.8
click at [749, 704] on icon "0 ? ? CF 15 ?" at bounding box center [784, 400] width 1124 height 698
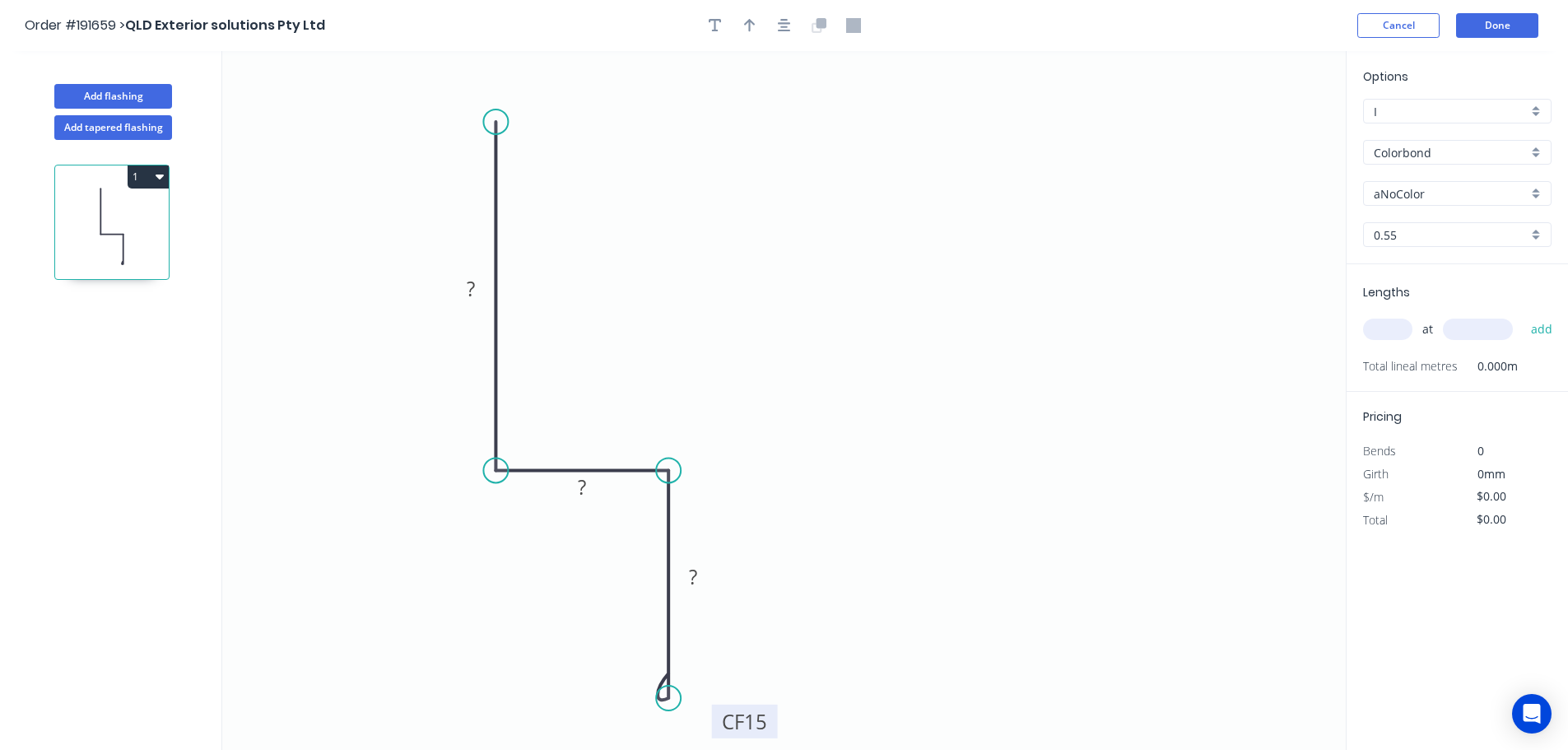
drag, startPoint x: 732, startPoint y: 677, endPoint x: 775, endPoint y: 733, distance: 70.6
click at [774, 732] on rect at bounding box center [745, 721] width 66 height 34
click at [472, 288] on tspan "?" at bounding box center [471, 288] width 8 height 27
click at [731, 272] on icon "0 100 30 CF 15 60" at bounding box center [784, 400] width 1124 height 698
type input "$11.36"
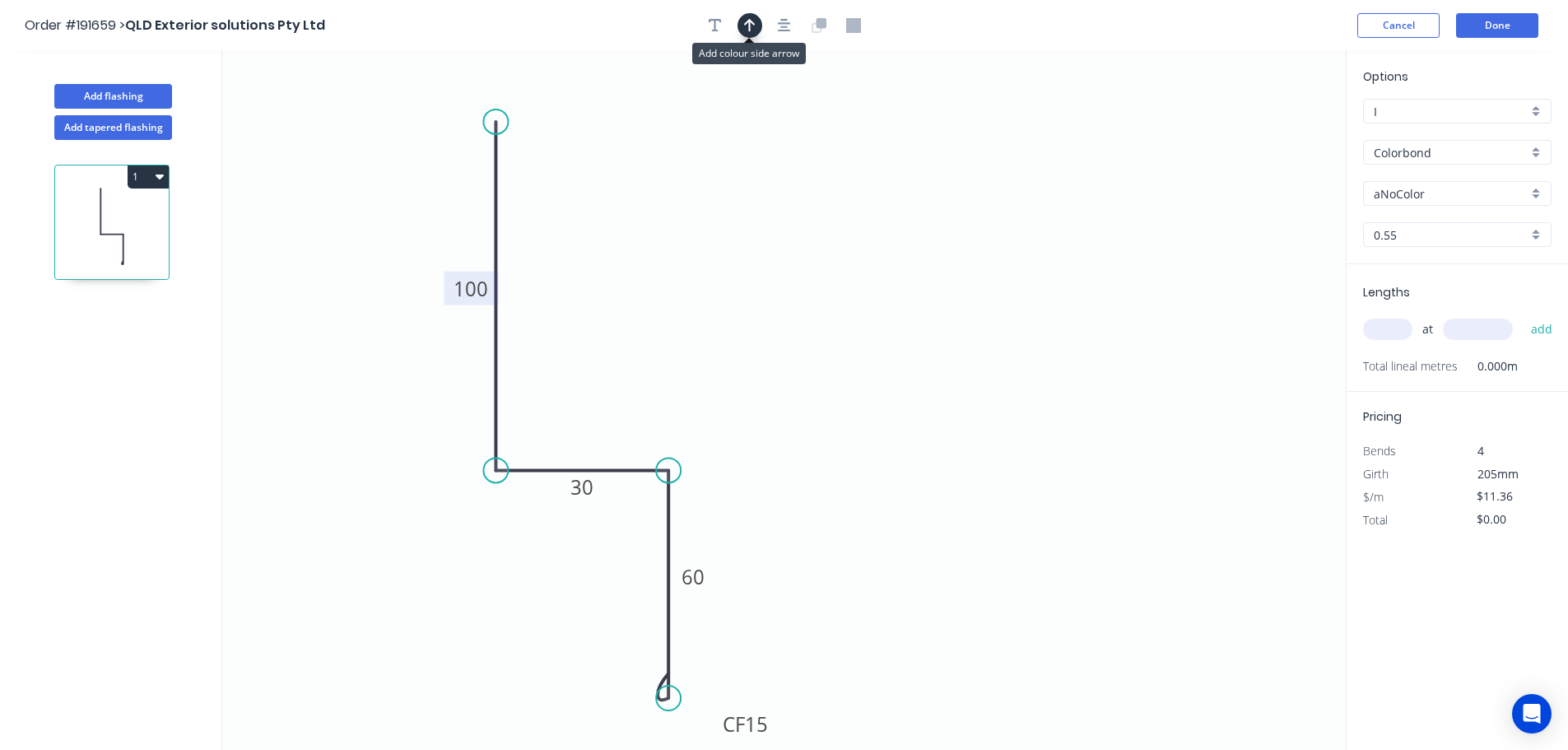
click at [754, 29] on icon "button" at bounding box center [750, 25] width 12 height 15
drag, startPoint x: 1264, startPoint y: 130, endPoint x: 660, endPoint y: 246, distance: 615.0
click at [660, 246] on icon at bounding box center [660, 227] width 15 height 52
click at [1535, 149] on div "Colorbond" at bounding box center [1457, 151] width 189 height 25
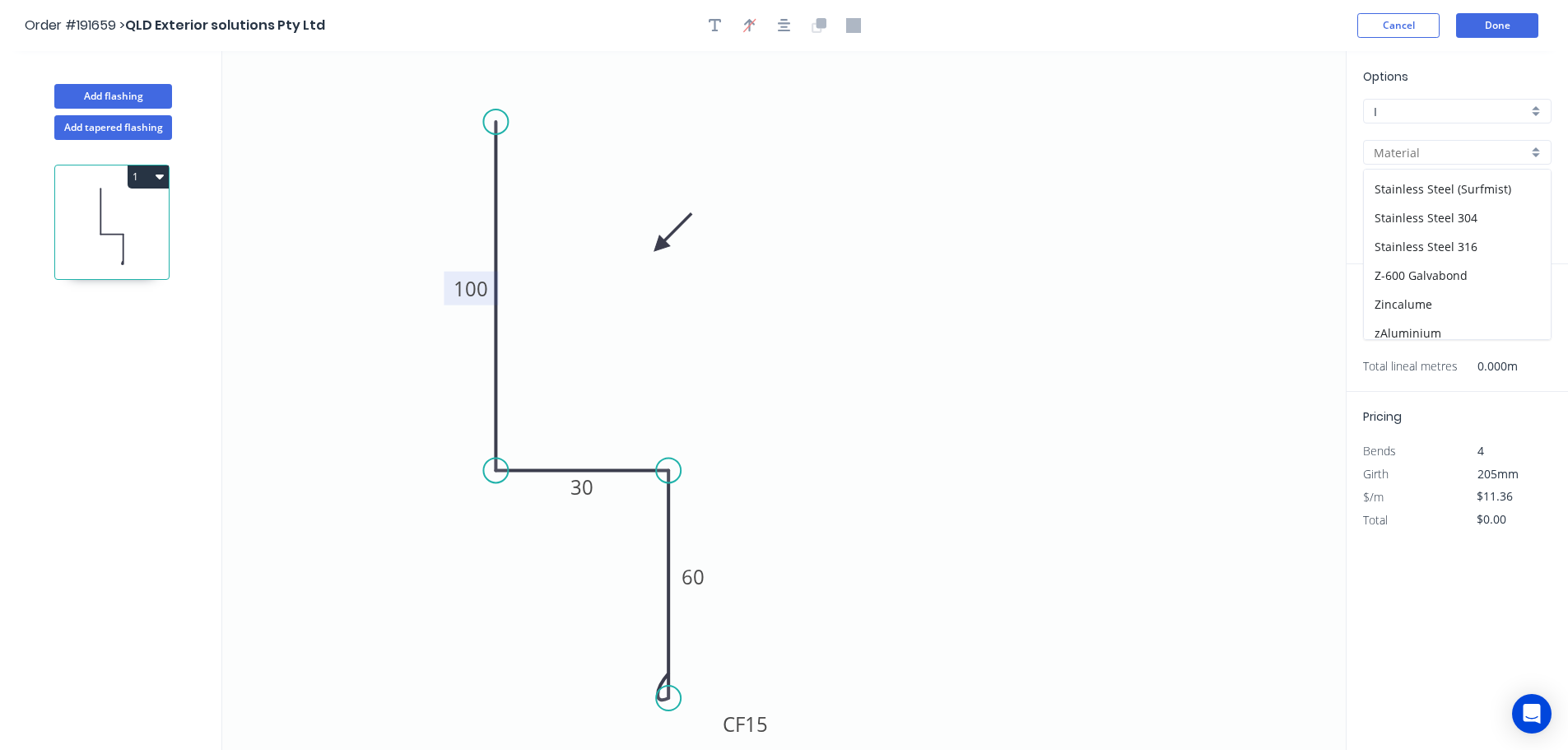
scroll to position [378, 0]
click at [1405, 298] on div "Zincalume" at bounding box center [1457, 296] width 187 height 29
type input "Zincalume"
type input "$10.66"
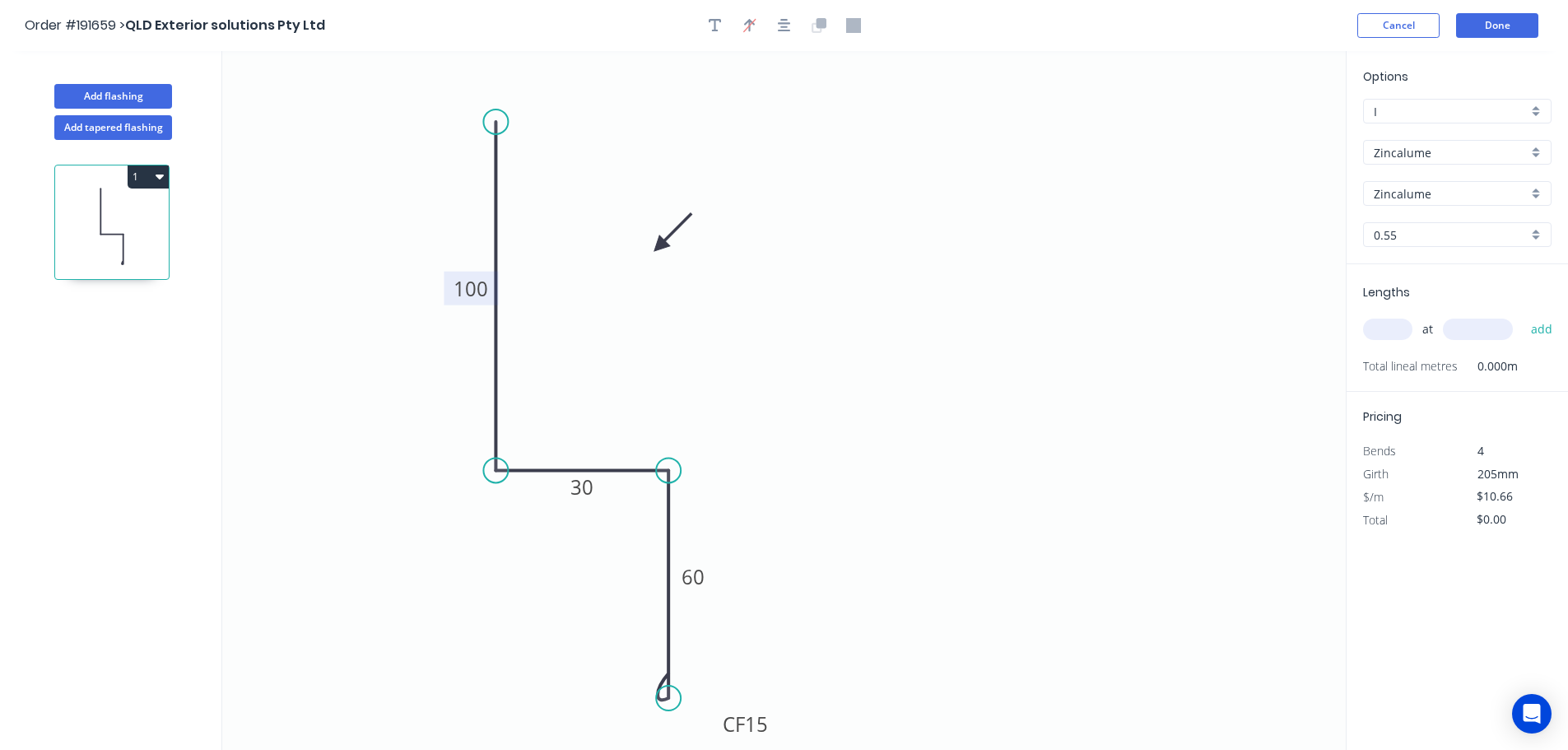
click at [1398, 330] on input "text" at bounding box center [1388, 329] width 49 height 21
type input "1"
type input "3800"
click at [1523, 315] on button "add" at bounding box center [1543, 329] width 39 height 28
type input "$40.51"
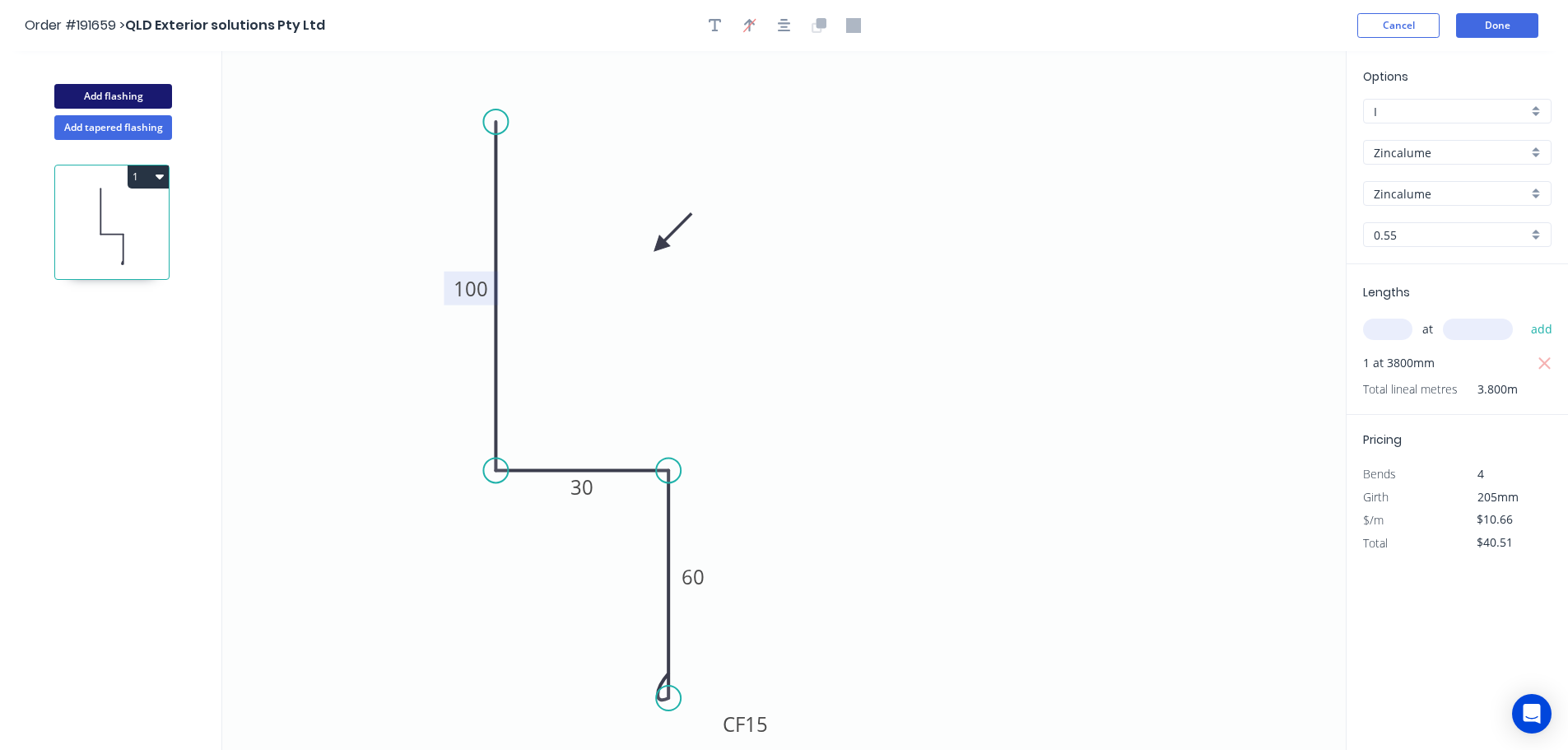
click at [107, 98] on button "Add flashing" at bounding box center [112, 96] width 118 height 25
type input "$0.00"
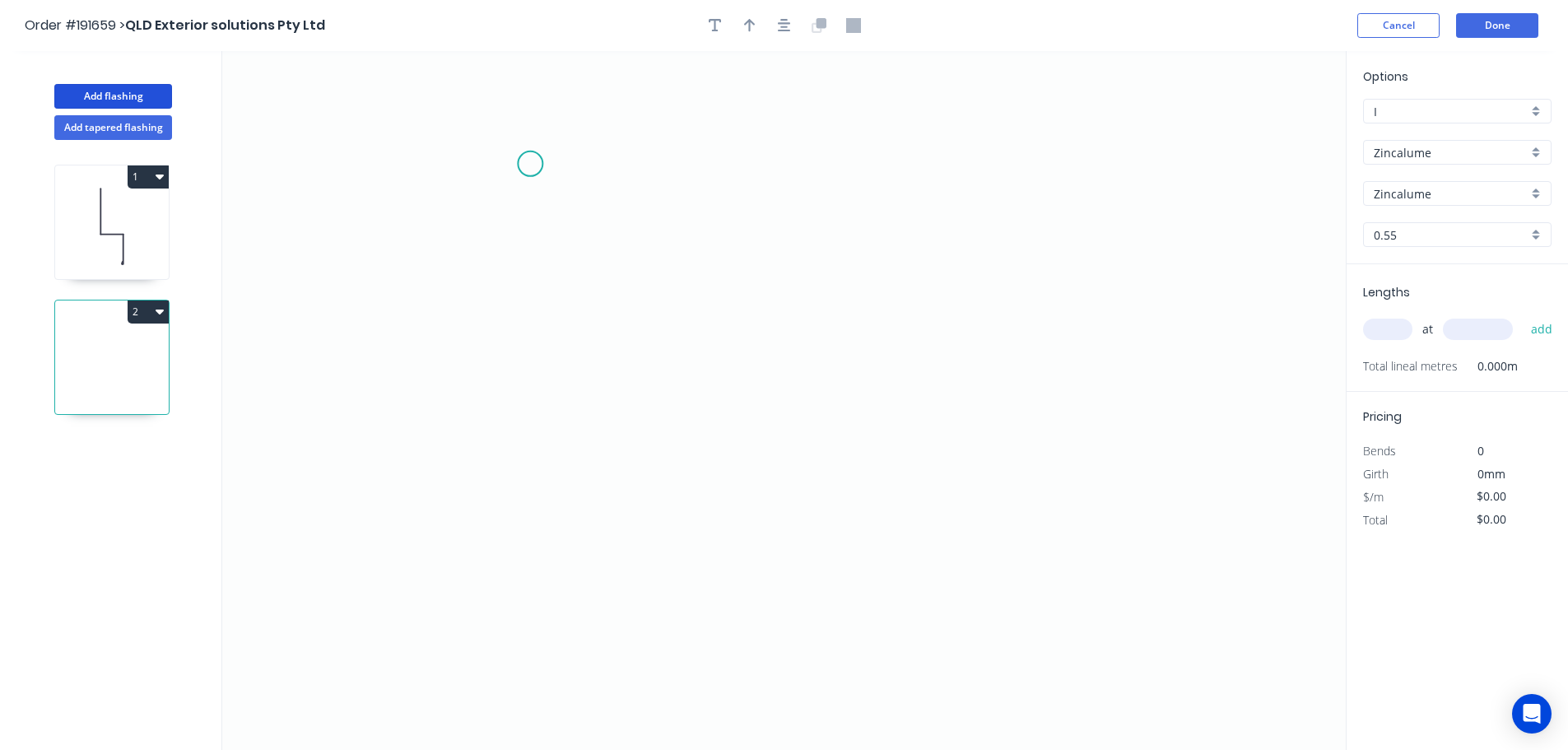
click at [530, 164] on icon "0" at bounding box center [784, 400] width 1124 height 698
click at [958, 157] on icon "0" at bounding box center [784, 400] width 1124 height 698
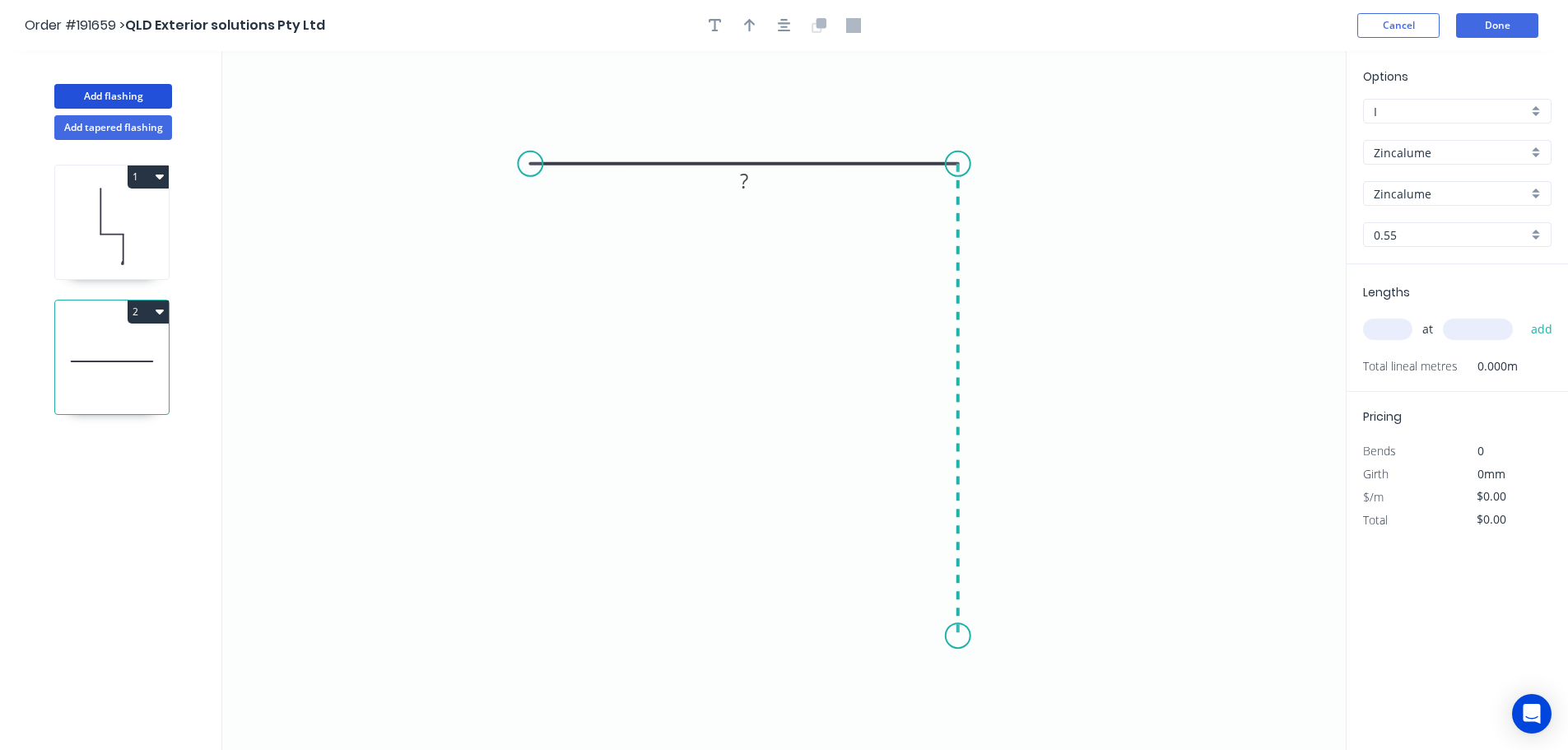
click at [959, 636] on icon "0 ?" at bounding box center [784, 400] width 1124 height 698
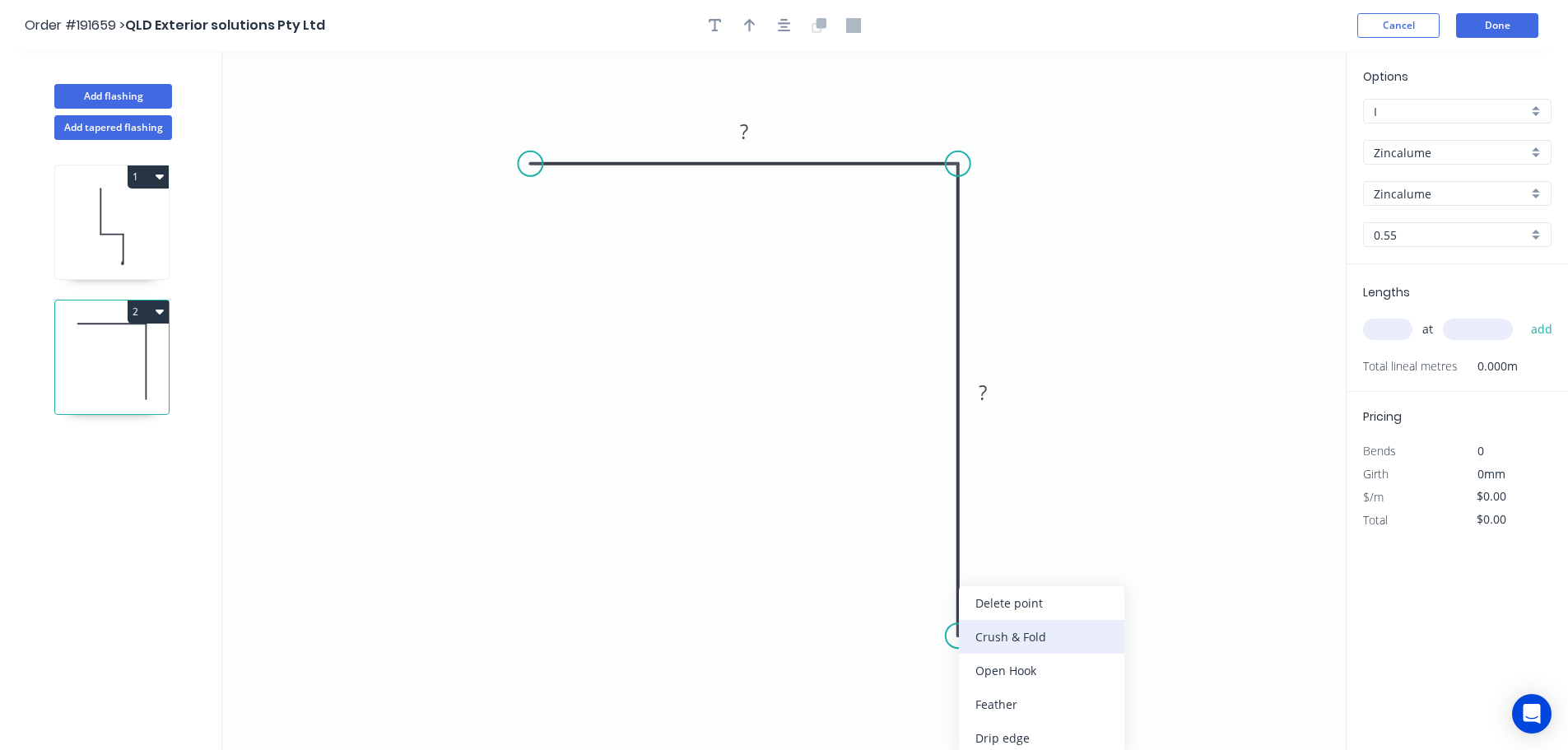
click at [1011, 627] on div "Crush & Fold" at bounding box center [1042, 637] width 166 height 34
click at [985, 681] on div "Flip bend" at bounding box center [1046, 687] width 166 height 34
click at [1006, 600] on tspan "10" at bounding box center [1004, 606] width 23 height 27
click at [984, 559] on icon "0 ? CF 15 ?" at bounding box center [784, 400] width 1124 height 698
drag, startPoint x: 1018, startPoint y: 605, endPoint x: 1017, endPoint y: 708, distance: 103.0
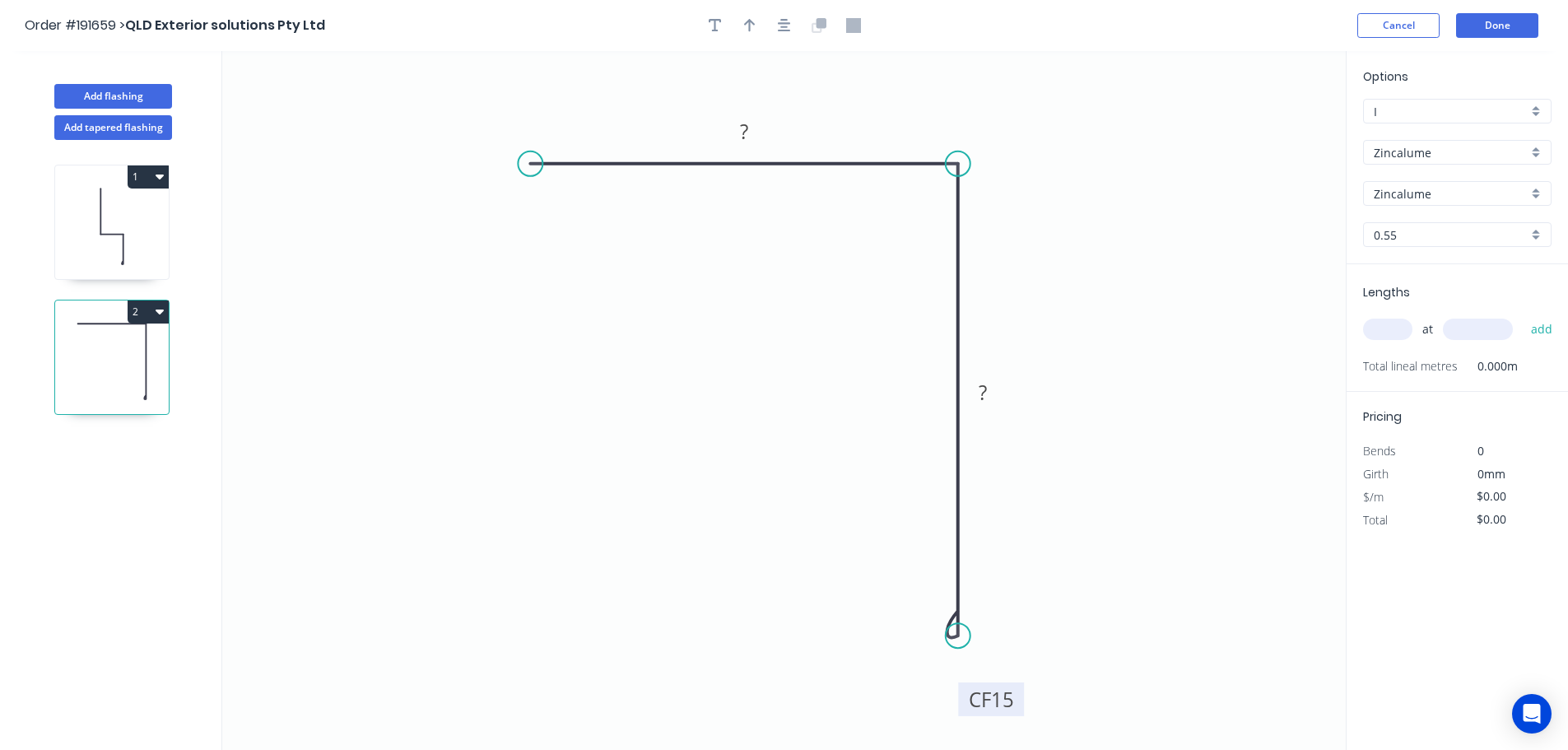
click at [1017, 708] on rect at bounding box center [991, 699] width 66 height 34
click at [553, 211] on div "Crush & Fold" at bounding box center [613, 216] width 166 height 34
click at [570, 126] on tspan "10" at bounding box center [562, 121] width 23 height 27
click at [600, 101] on icon "0 CF 15 ? CF 15 ?" at bounding box center [784, 400] width 1124 height 698
drag, startPoint x: 584, startPoint y: 116, endPoint x: 470, endPoint y: 201, distance: 142.2
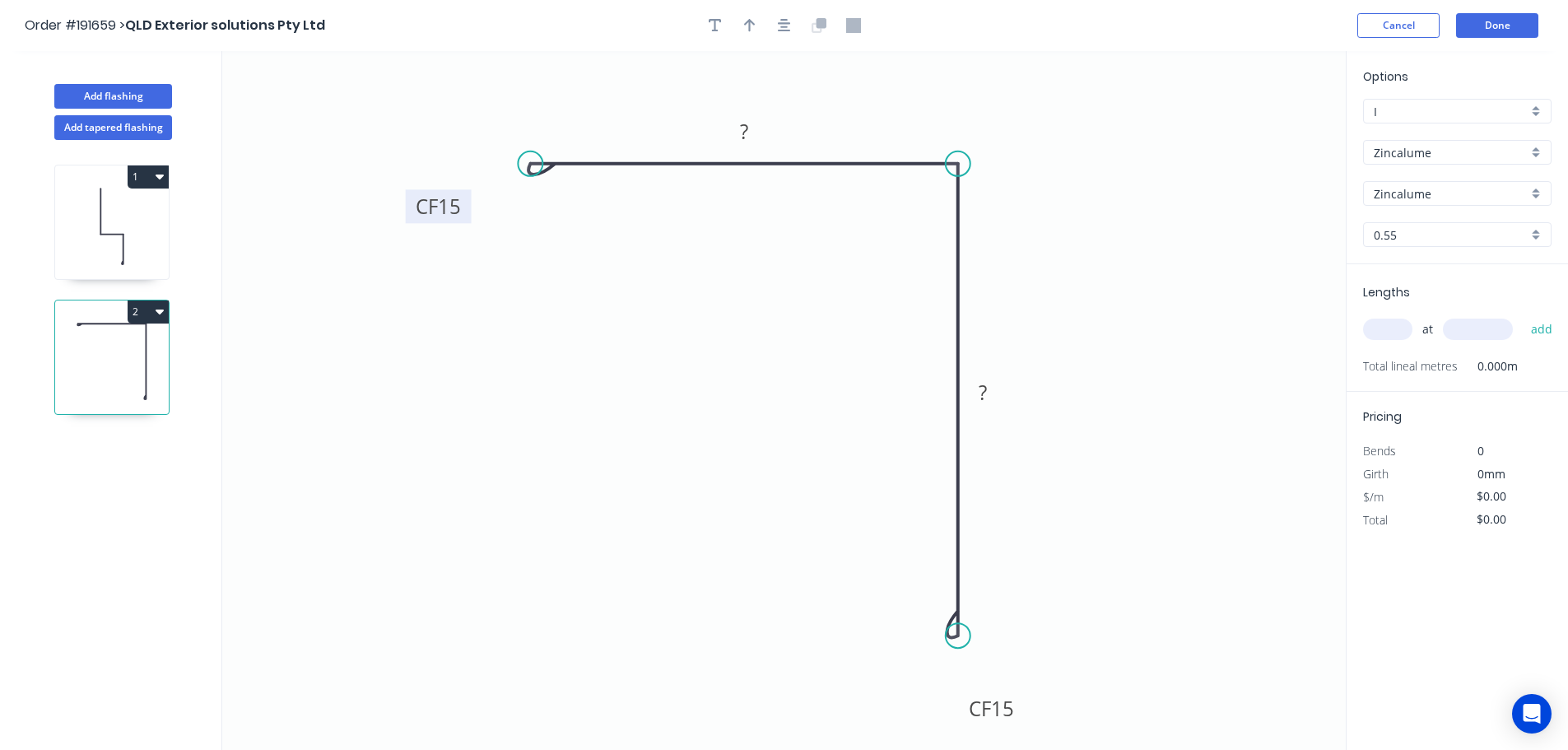
click at [470, 201] on rect at bounding box center [439, 206] width 66 height 34
click at [747, 123] on tspan "?" at bounding box center [744, 131] width 8 height 27
click at [1041, 161] on icon "0 CF 15 90 CF 15 110" at bounding box center [784, 400] width 1124 height 698
type input "$11.41"
click at [746, 19] on icon "button" at bounding box center [750, 25] width 12 height 15
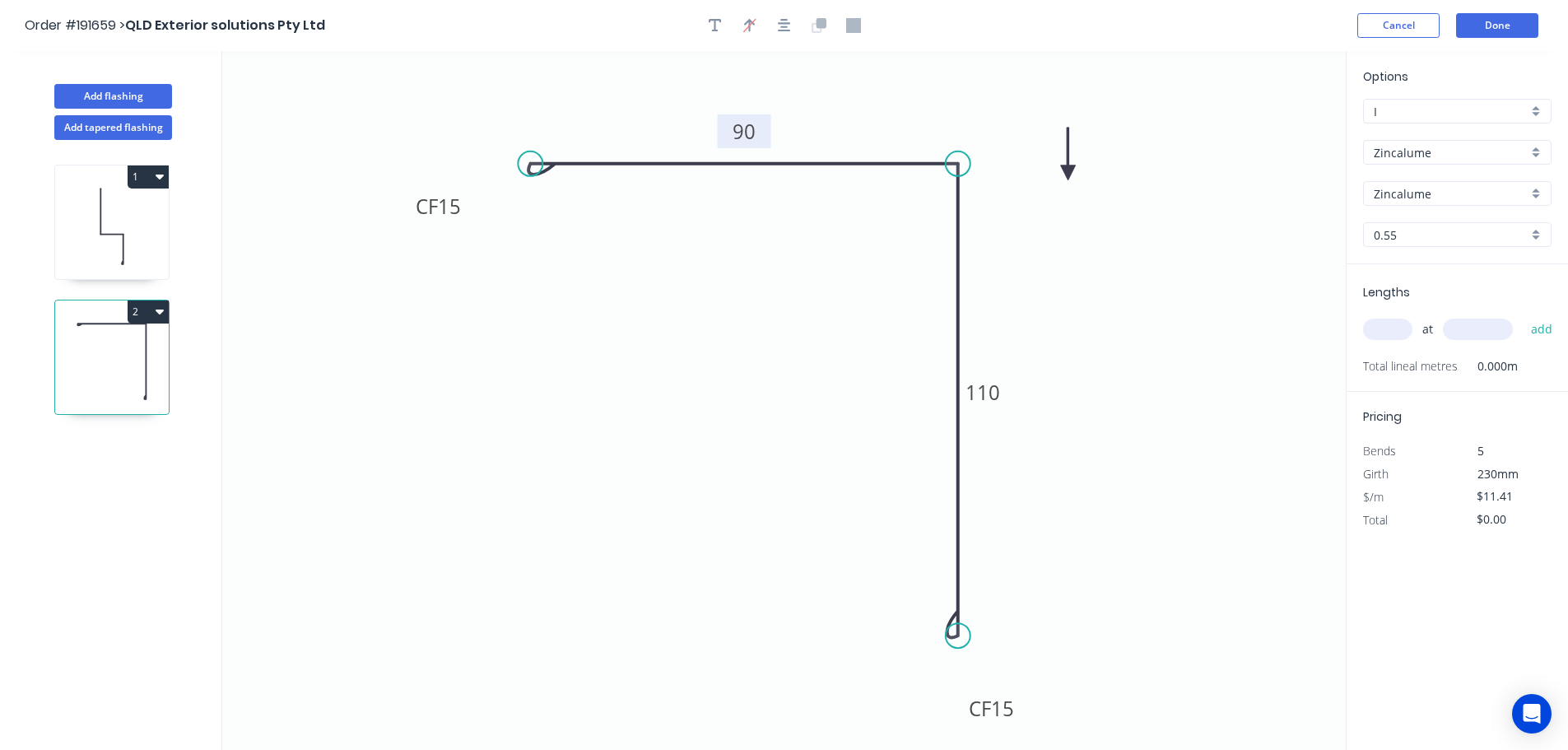
drag, startPoint x: 1265, startPoint y: 129, endPoint x: 1068, endPoint y: 173, distance: 201.9
click at [1068, 173] on icon at bounding box center [1069, 154] width 15 height 52
click at [1395, 328] on input "text" at bounding box center [1388, 329] width 49 height 21
type input "1"
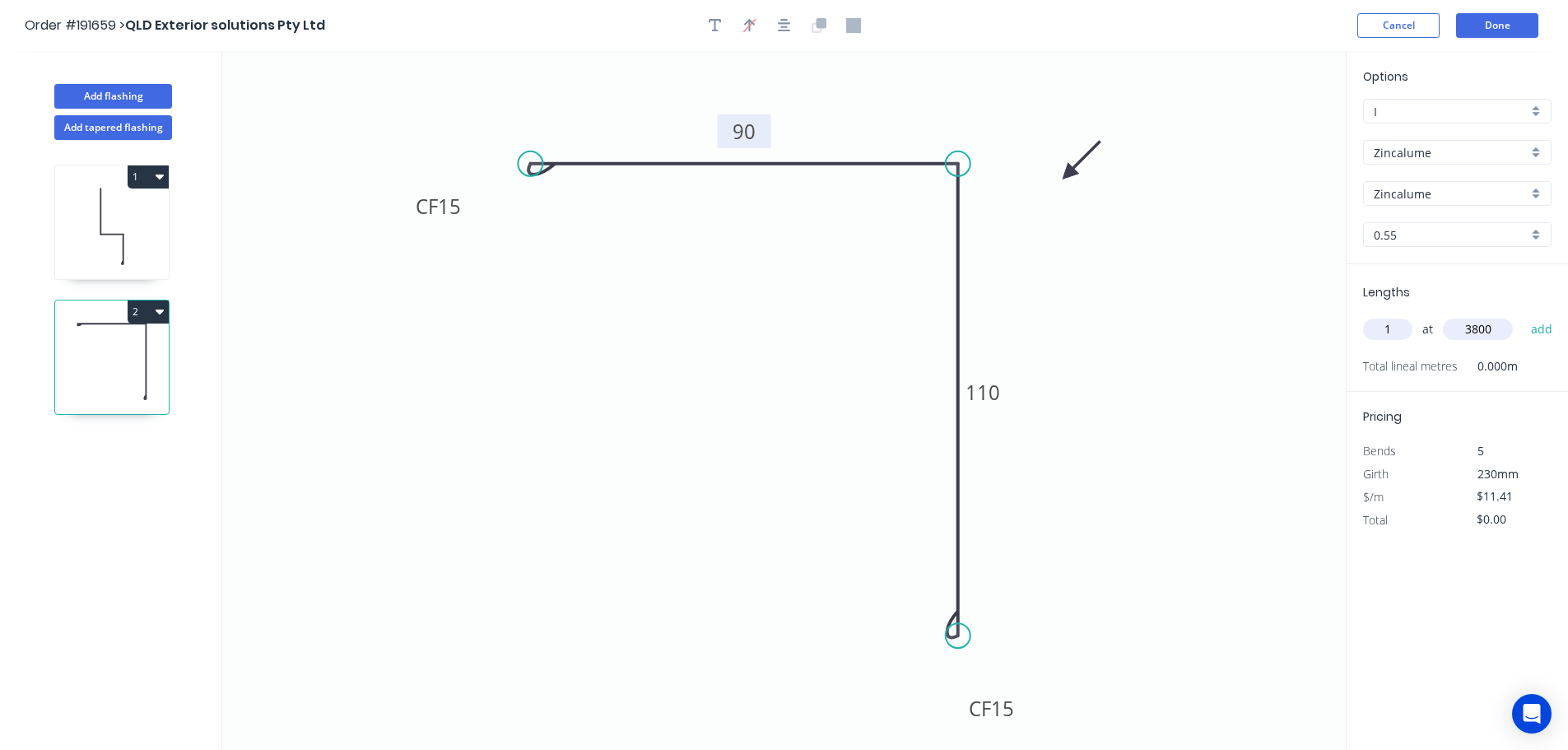
type input "3800"
click at [1523, 315] on button "add" at bounding box center [1543, 329] width 39 height 28
type input "$43.36"
click at [119, 94] on button "Add flashing" at bounding box center [112, 96] width 118 height 25
type input "$0.00"
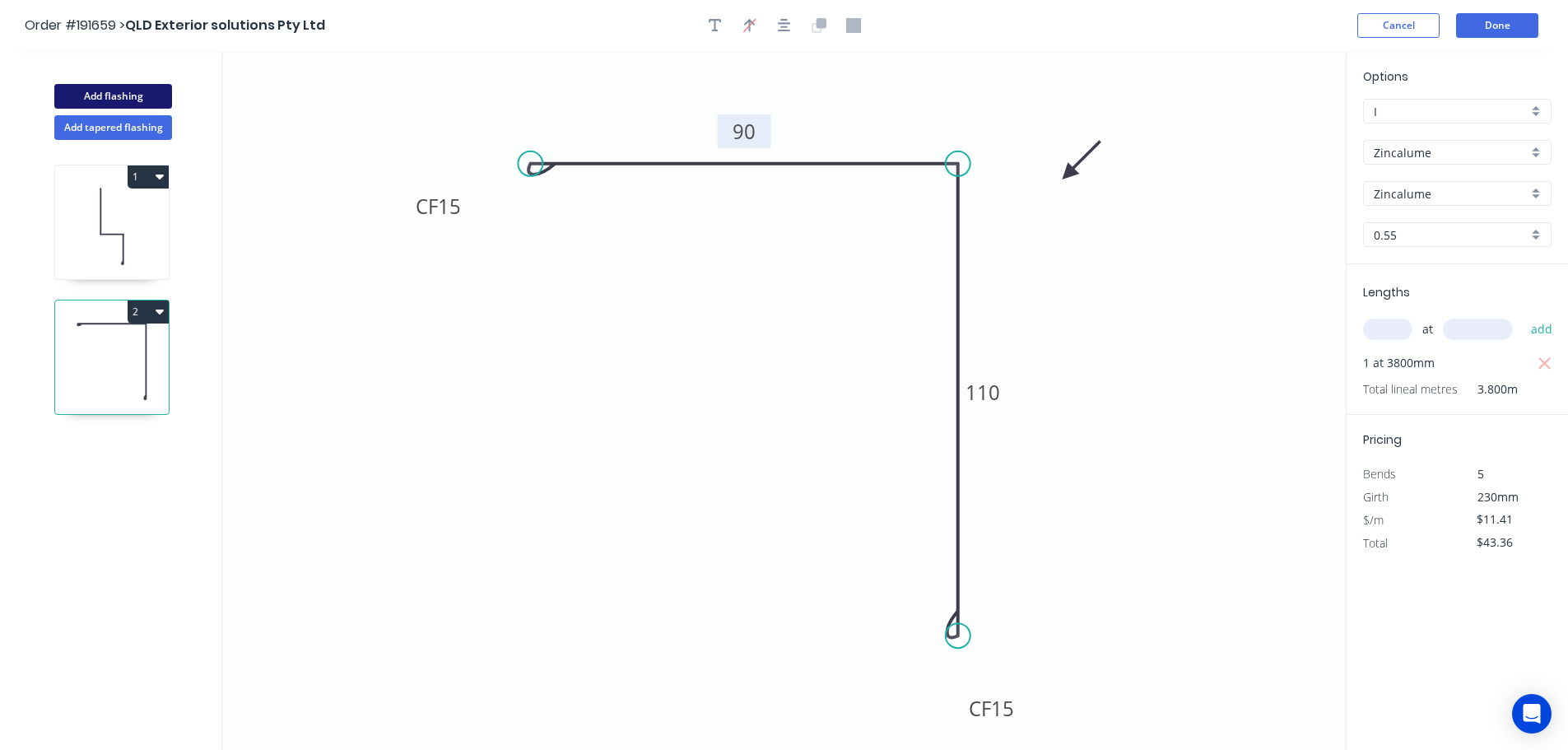
type input "$0.00"
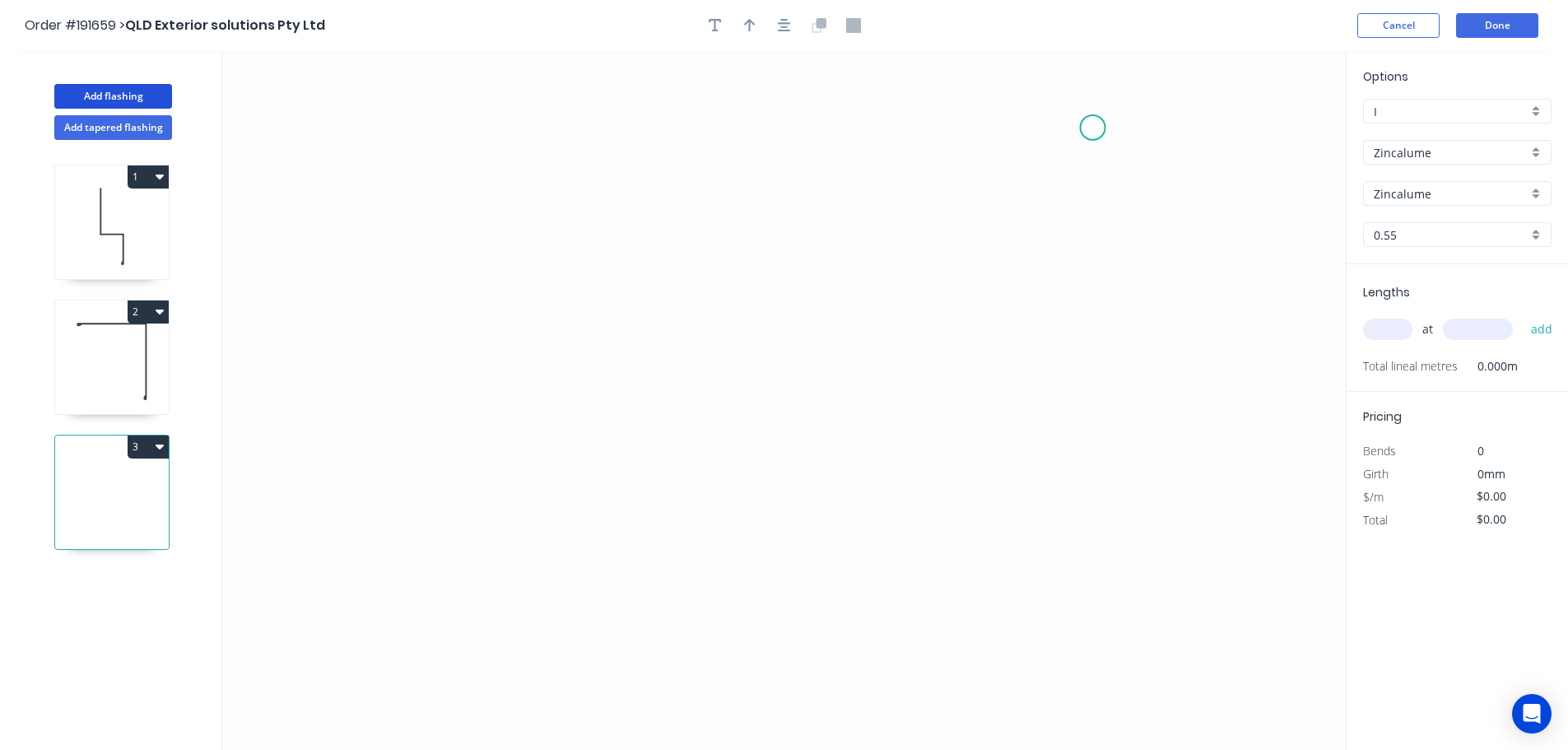
click at [1094, 128] on icon "0" at bounding box center [784, 400] width 1124 height 698
click at [1077, 592] on icon "0" at bounding box center [784, 400] width 1124 height 698
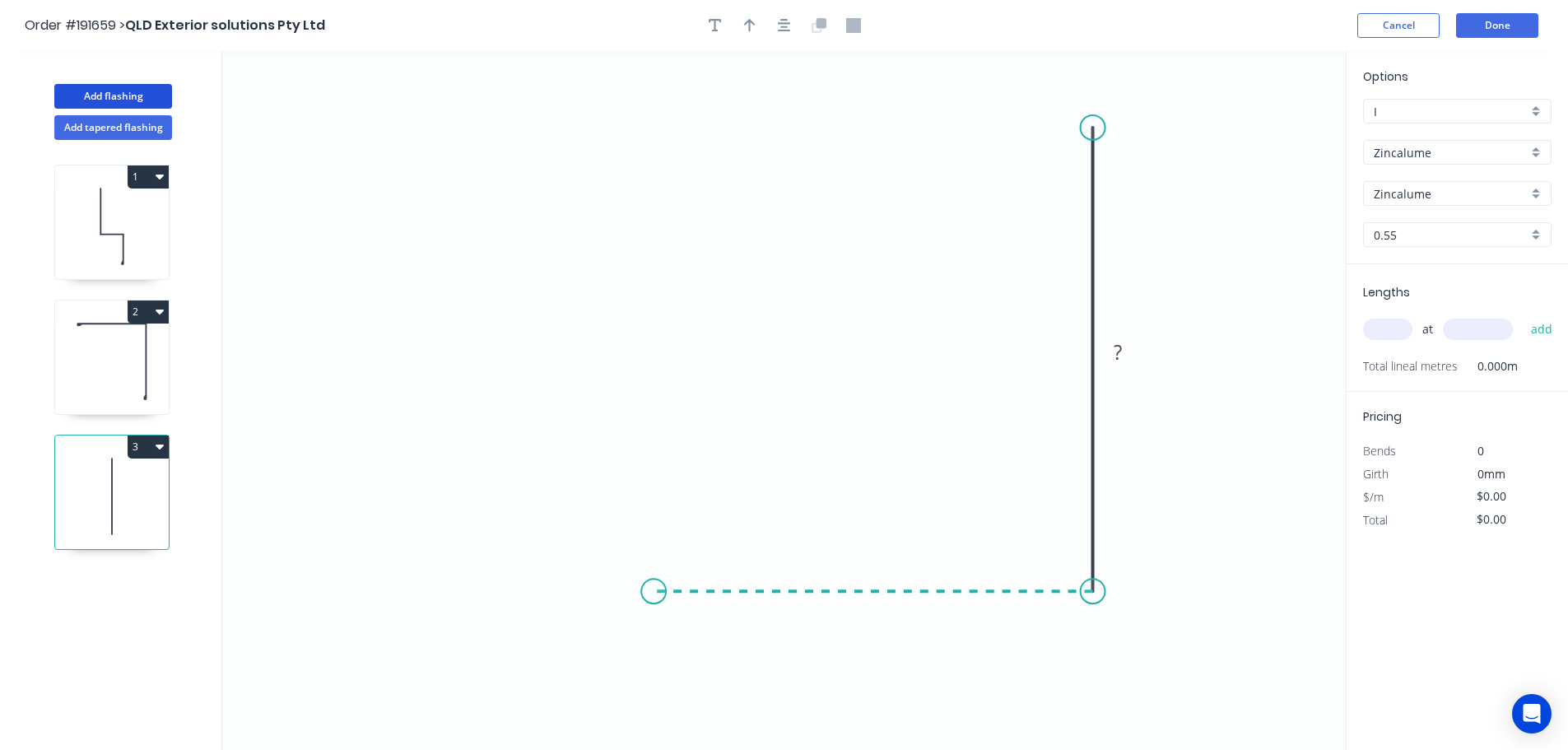
click at [654, 572] on icon "0 ?" at bounding box center [784, 400] width 1124 height 698
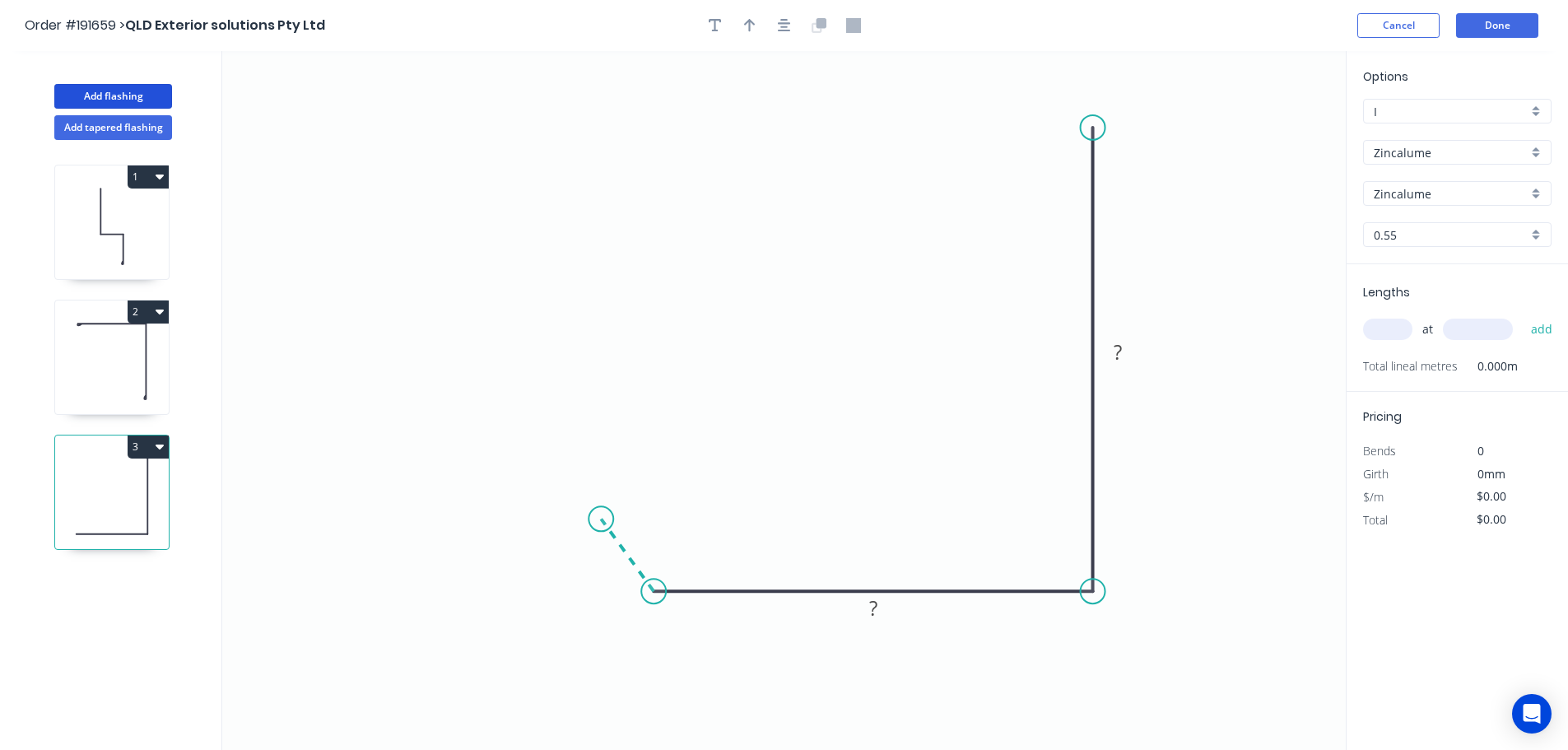
click at [601, 519] on icon at bounding box center [628, 555] width 52 height 73
click at [601, 519] on circle at bounding box center [600, 518] width 25 height 25
click at [707, 605] on div "Hide angle" at bounding box center [760, 610] width 166 height 34
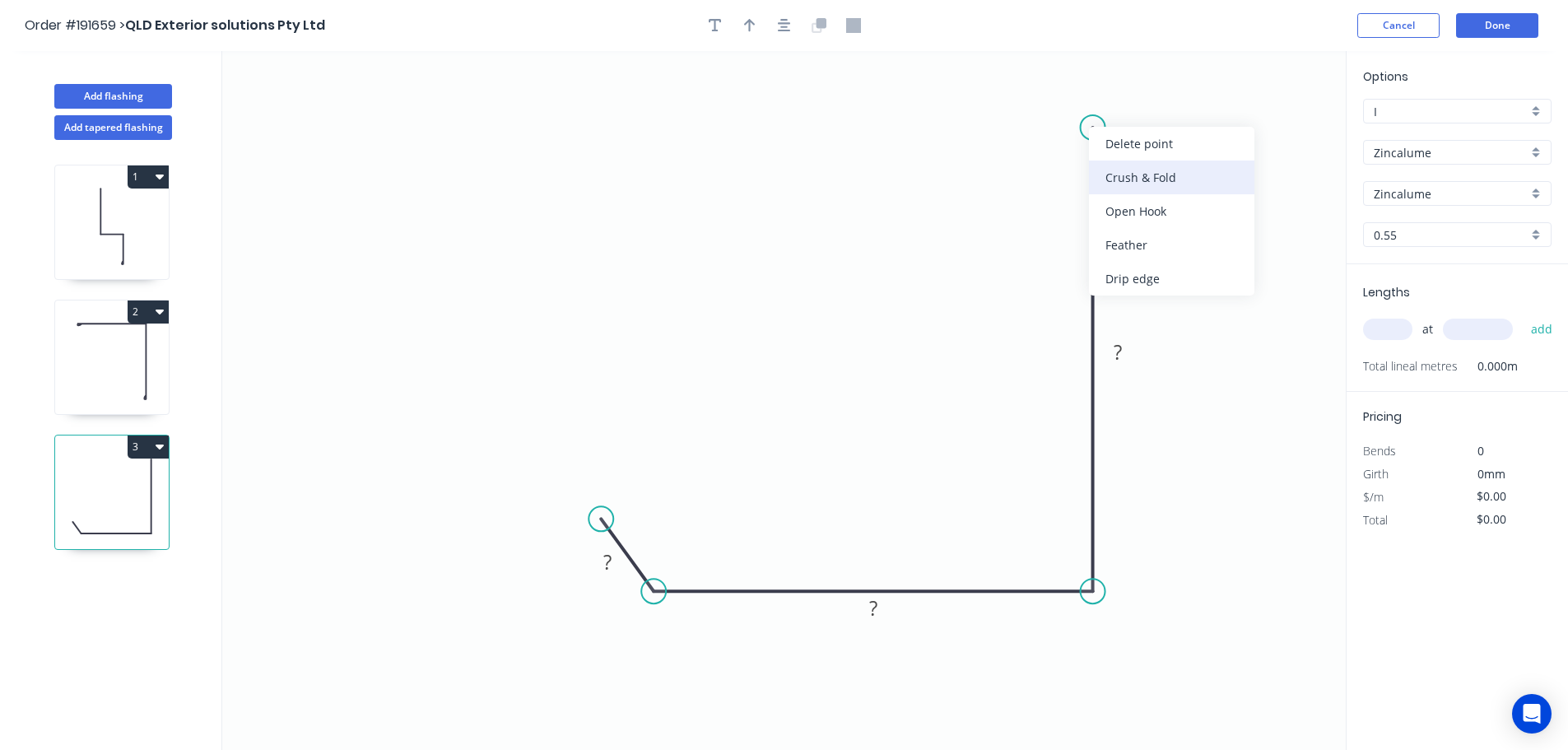
click at [1134, 172] on div "Crush & Fold" at bounding box center [1172, 178] width 166 height 34
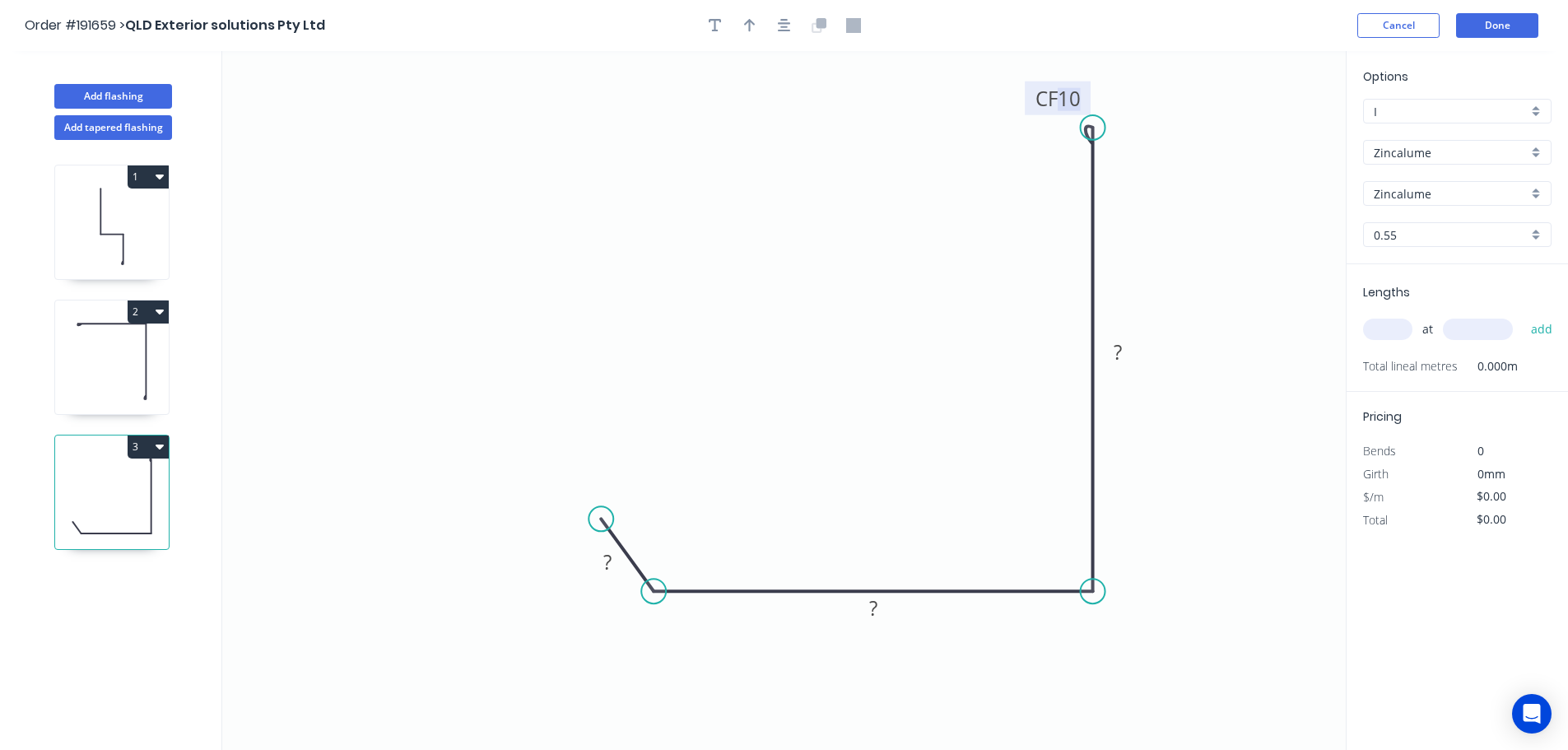
click at [1076, 97] on tspan "10" at bounding box center [1069, 98] width 23 height 27
click at [1121, 88] on icon "0 ? ? CF 15 ?" at bounding box center [784, 400] width 1124 height 698
drag, startPoint x: 1088, startPoint y: 94, endPoint x: 1023, endPoint y: 86, distance: 65.5
click at [1023, 86] on rect at bounding box center [994, 92] width 66 height 34
click at [608, 561] on tspan "?" at bounding box center [608, 561] width 8 height 27
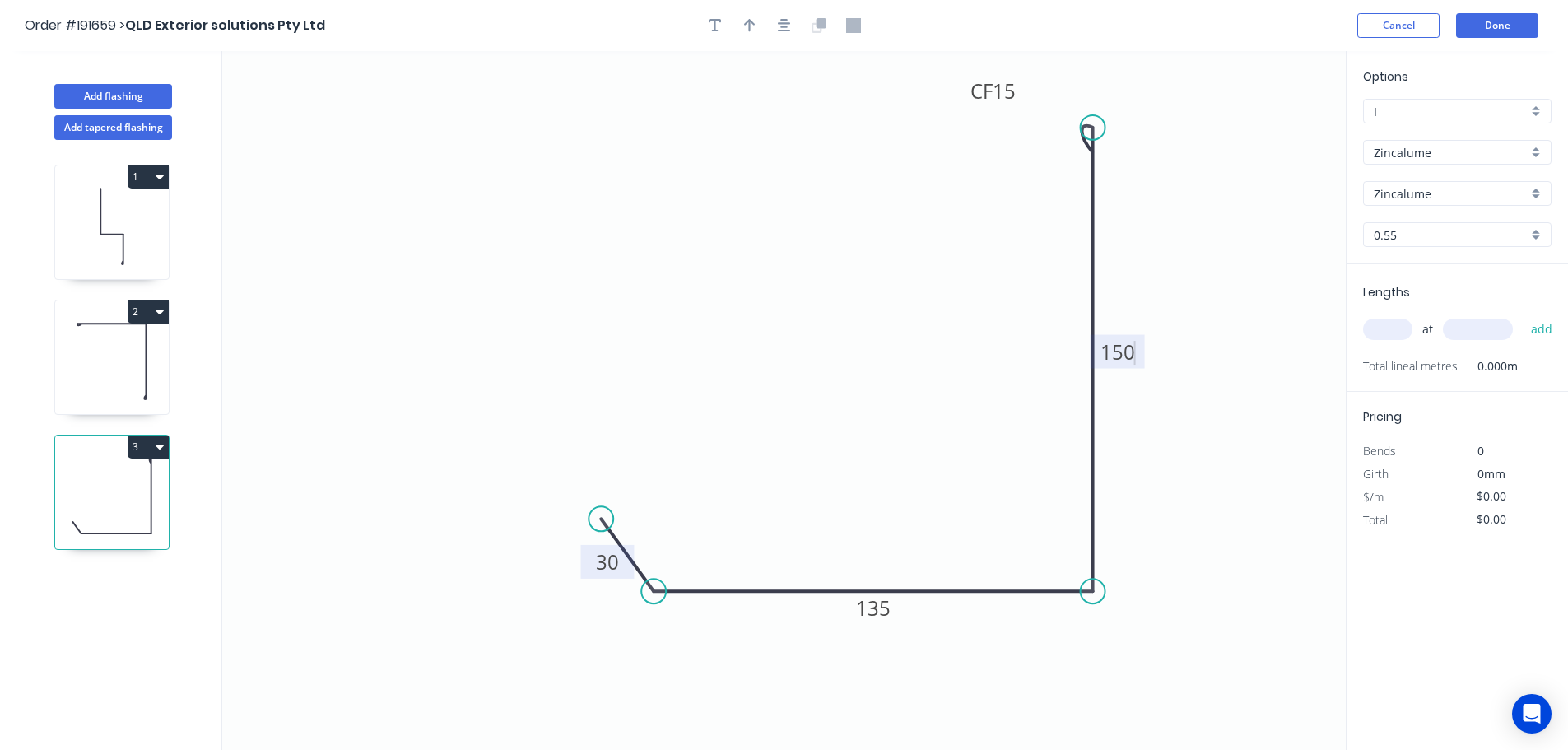
click at [777, 418] on icon "0 30 135 CF 15 150" at bounding box center [784, 400] width 1124 height 698
type input "$12.36"
drag, startPoint x: 754, startPoint y: 25, endPoint x: 995, endPoint y: 129, distance: 262.5
click at [755, 25] on icon "button" at bounding box center [750, 25] width 12 height 14
drag, startPoint x: 1266, startPoint y: 132, endPoint x: 1222, endPoint y: 358, distance: 230.2
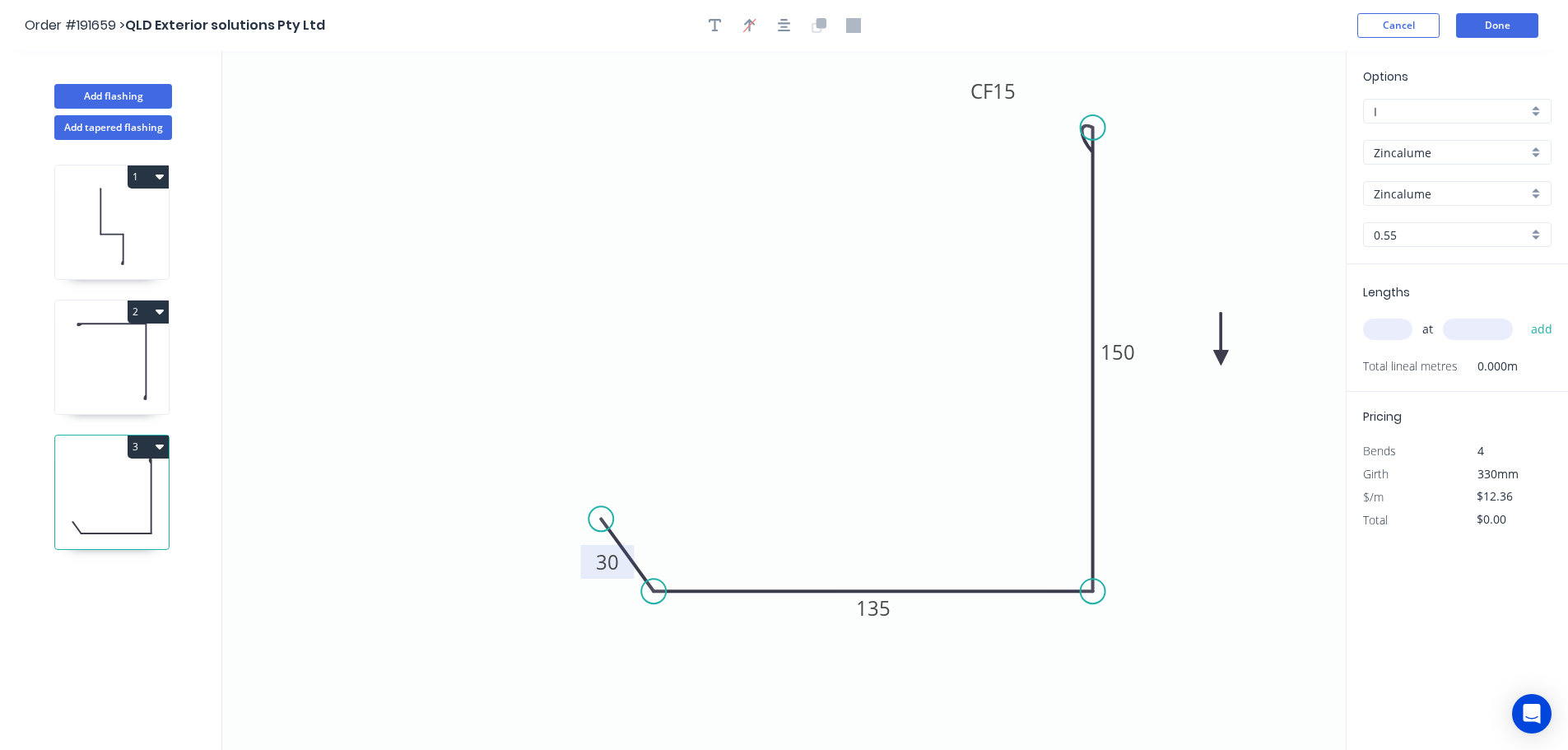
click at [1222, 358] on icon at bounding box center [1221, 339] width 15 height 52
click at [1392, 327] on input "text" at bounding box center [1388, 329] width 49 height 21
type input "1"
type input "2700"
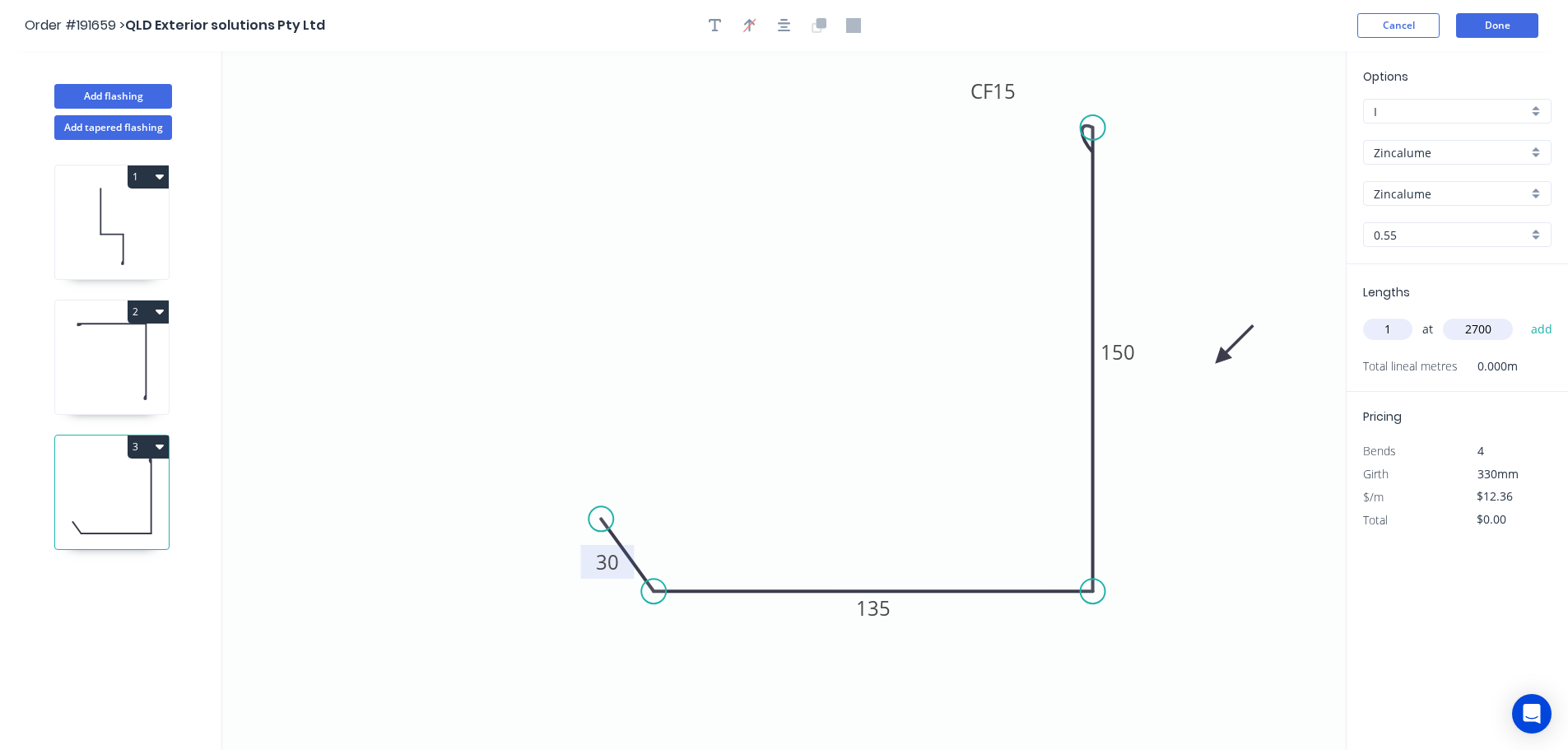
click at [1523, 315] on button "add" at bounding box center [1543, 329] width 39 height 28
type input "$33.37"
drag, startPoint x: 105, startPoint y: 95, endPoint x: 129, endPoint y: 94, distance: 24.0
click at [108, 94] on button "Add flashing" at bounding box center [112, 96] width 118 height 25
type input "$0.00"
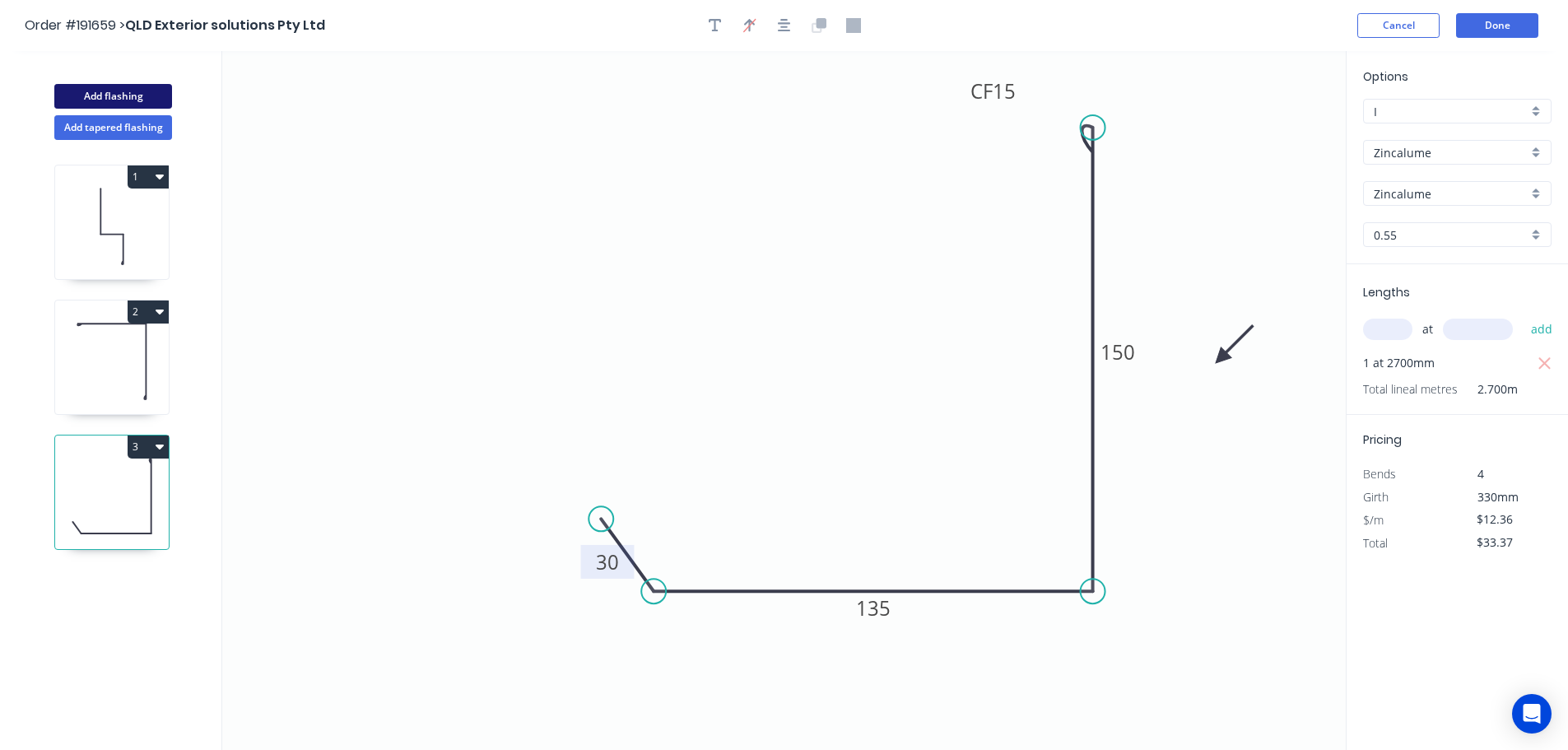
type input "$0.00"
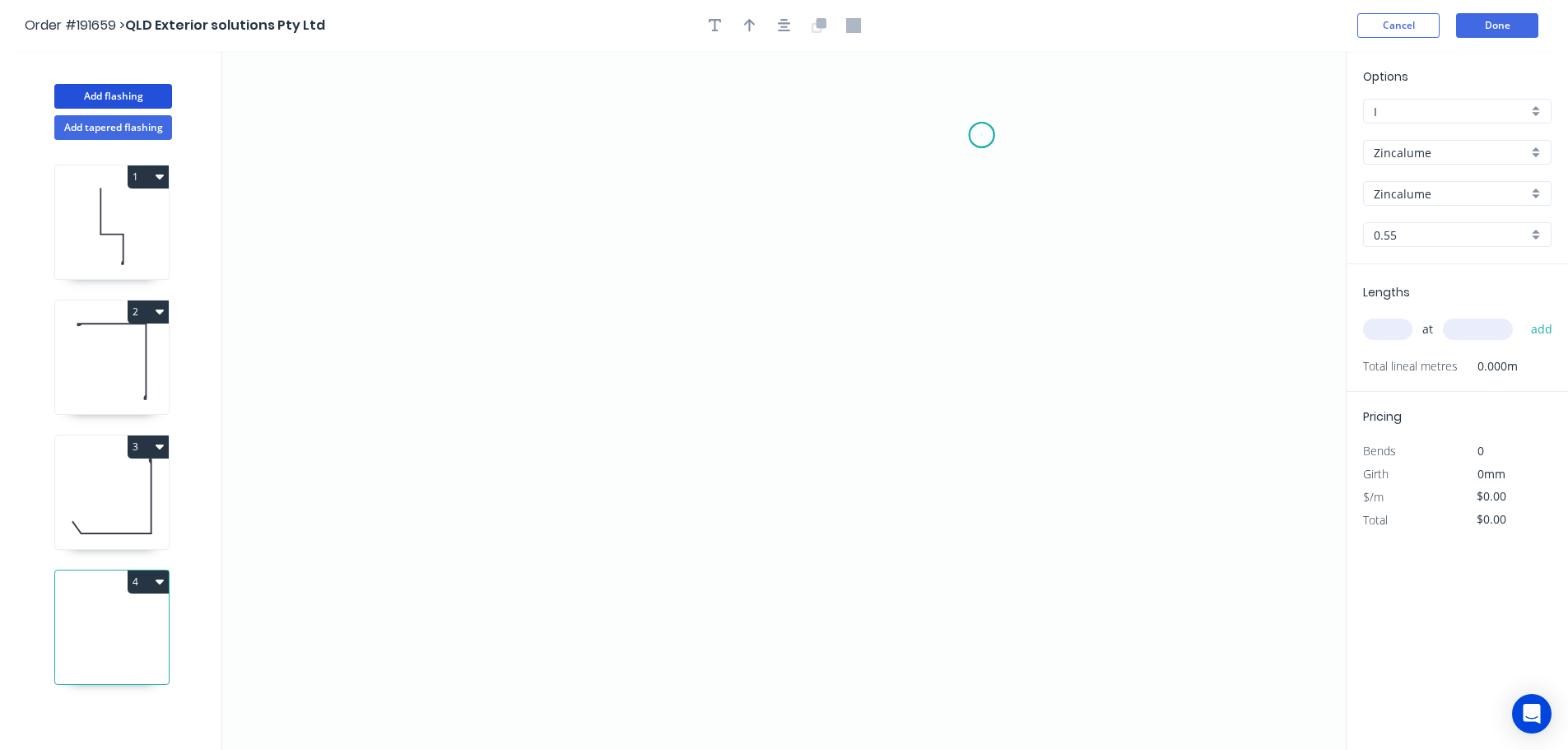
click at [982, 135] on icon "0" at bounding box center [784, 400] width 1124 height 698
click at [1061, 196] on icon "0" at bounding box center [784, 400] width 1124 height 698
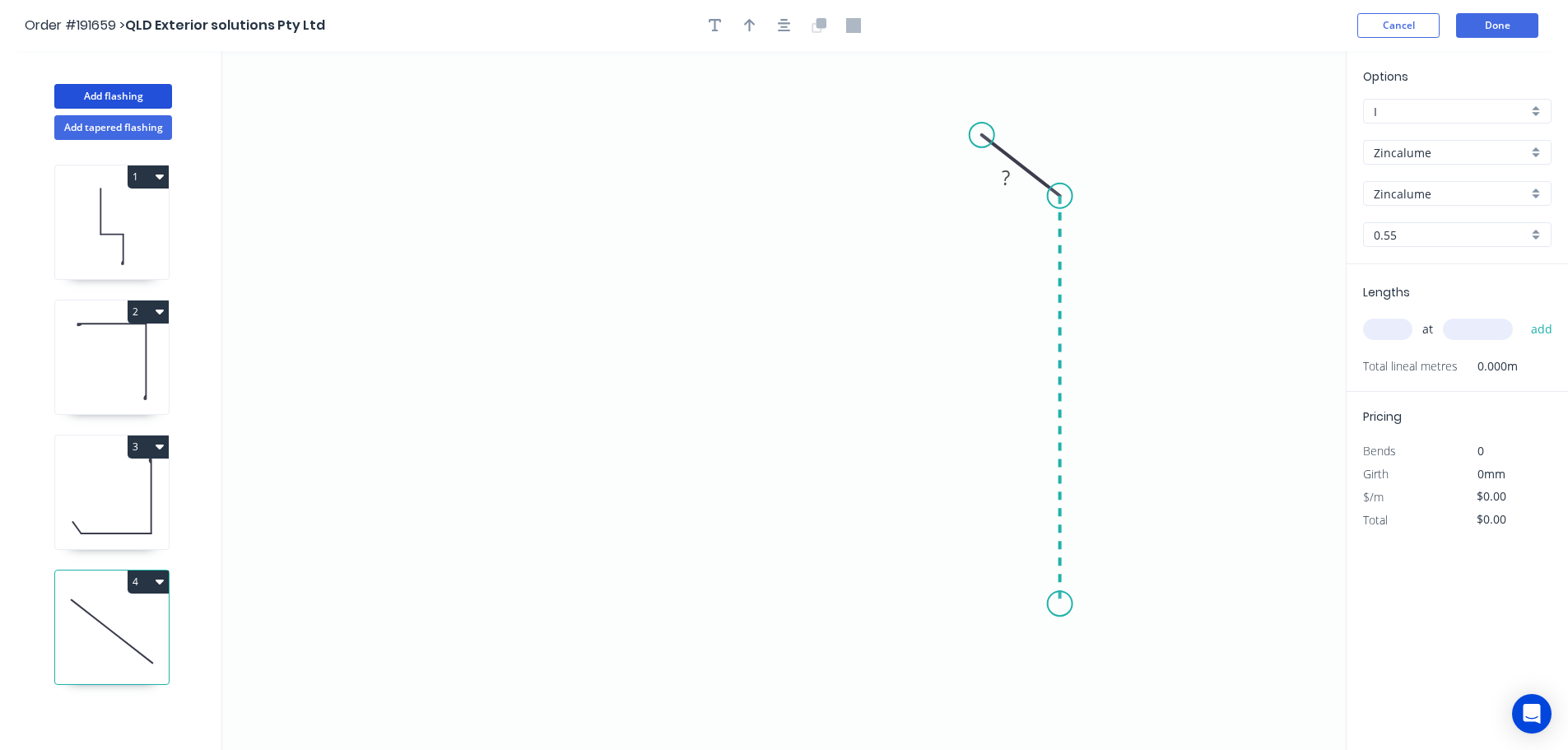
click at [1059, 604] on icon "0 ?" at bounding box center [784, 400] width 1124 height 698
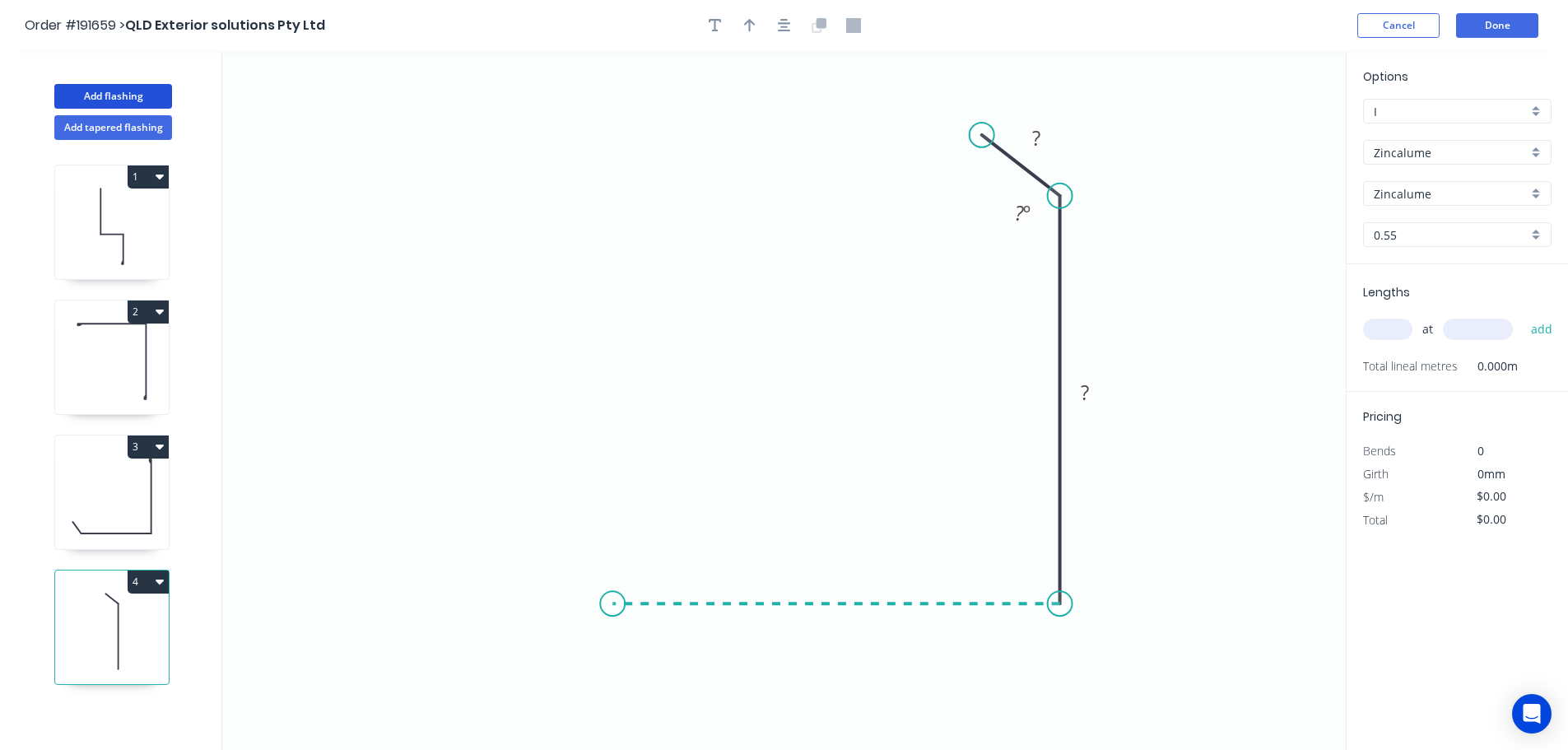
click at [612, 608] on icon "0 ? ? ? º" at bounding box center [784, 400] width 1124 height 698
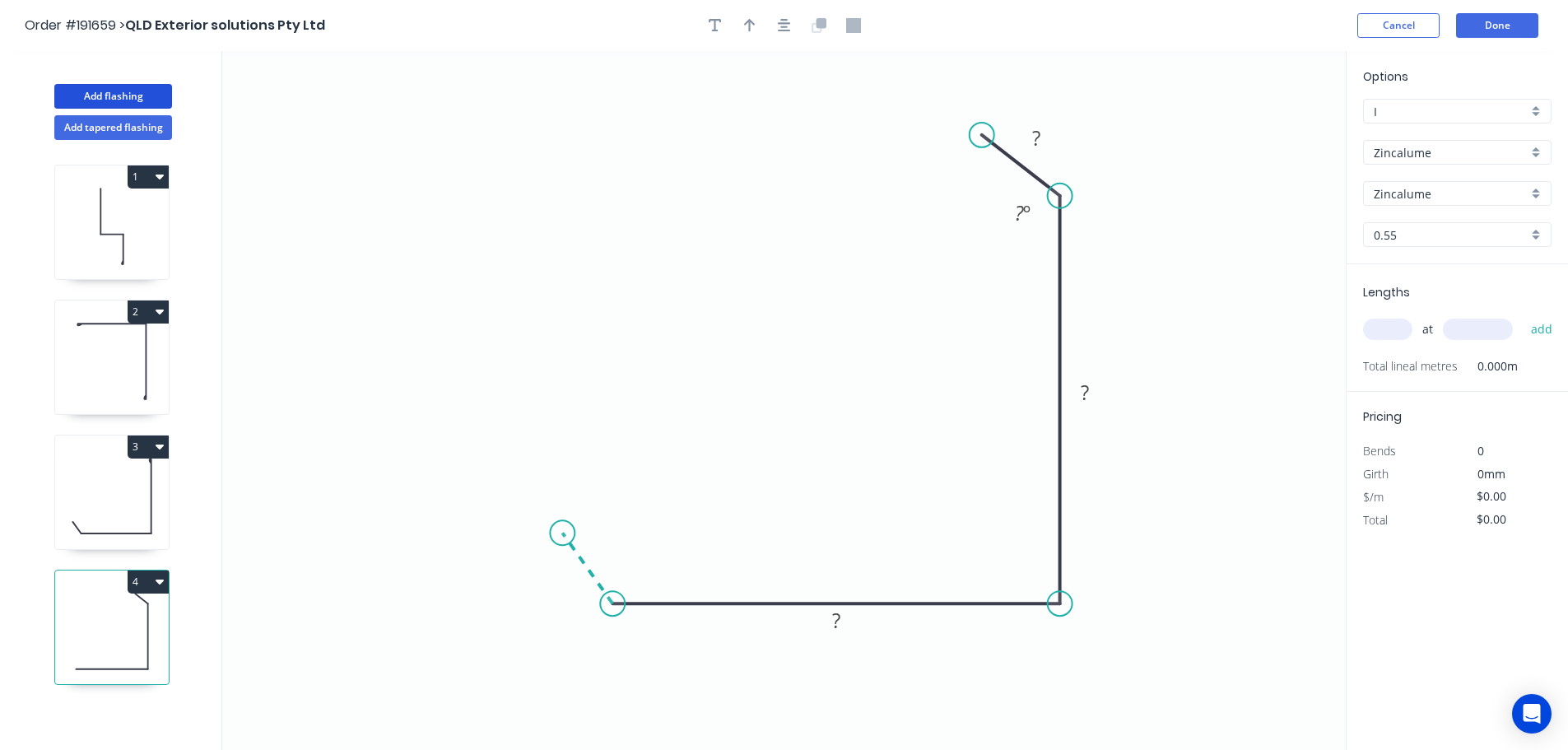
click at [562, 534] on icon at bounding box center [587, 568] width 50 height 71
click at [562, 534] on circle at bounding box center [562, 532] width 25 height 25
click at [666, 621] on div "Hide angle" at bounding box center [713, 616] width 166 height 34
click at [1077, 263] on div "Hide angle" at bounding box center [1111, 265] width 166 height 34
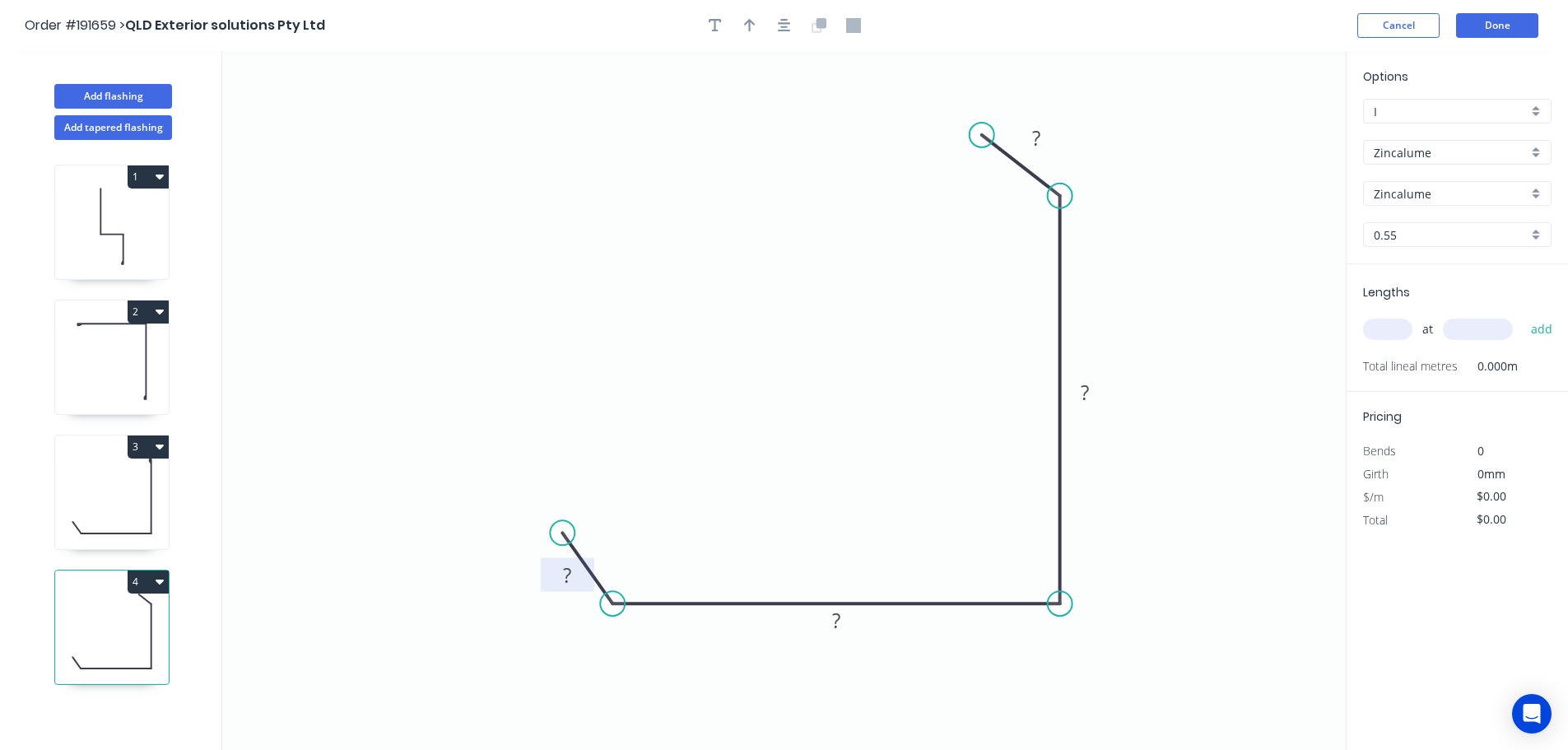
click at [573, 573] on rect at bounding box center [567, 576] width 33 height 23
click at [749, 396] on icon "0 30 105 160 30" at bounding box center [784, 400] width 1124 height 698
type input "$11.60"
click at [754, 23] on icon "button" at bounding box center [750, 25] width 12 height 14
drag, startPoint x: 1262, startPoint y: 131, endPoint x: 1225, endPoint y: 436, distance: 307.2
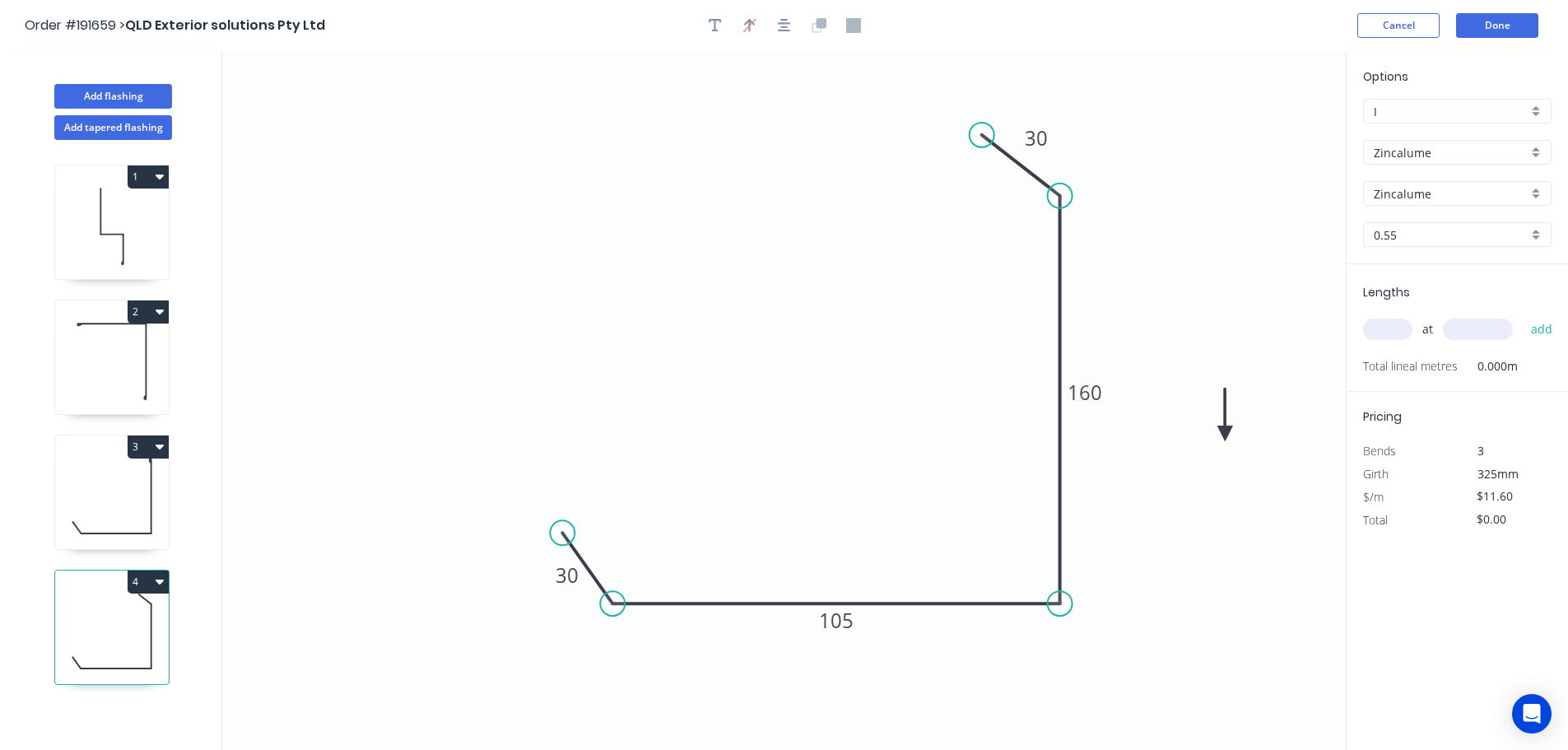
click at [1225, 436] on icon at bounding box center [1225, 414] width 15 height 52
click at [1225, 436] on icon at bounding box center [1225, 417] width 15 height 52
click at [1225, 436] on icon at bounding box center [1239, 422] width 47 height 47
drag, startPoint x: 1225, startPoint y: 436, endPoint x: 1204, endPoint y: 460, distance: 31.9
click at [1204, 460] on icon at bounding box center [1222, 459] width 52 height 15
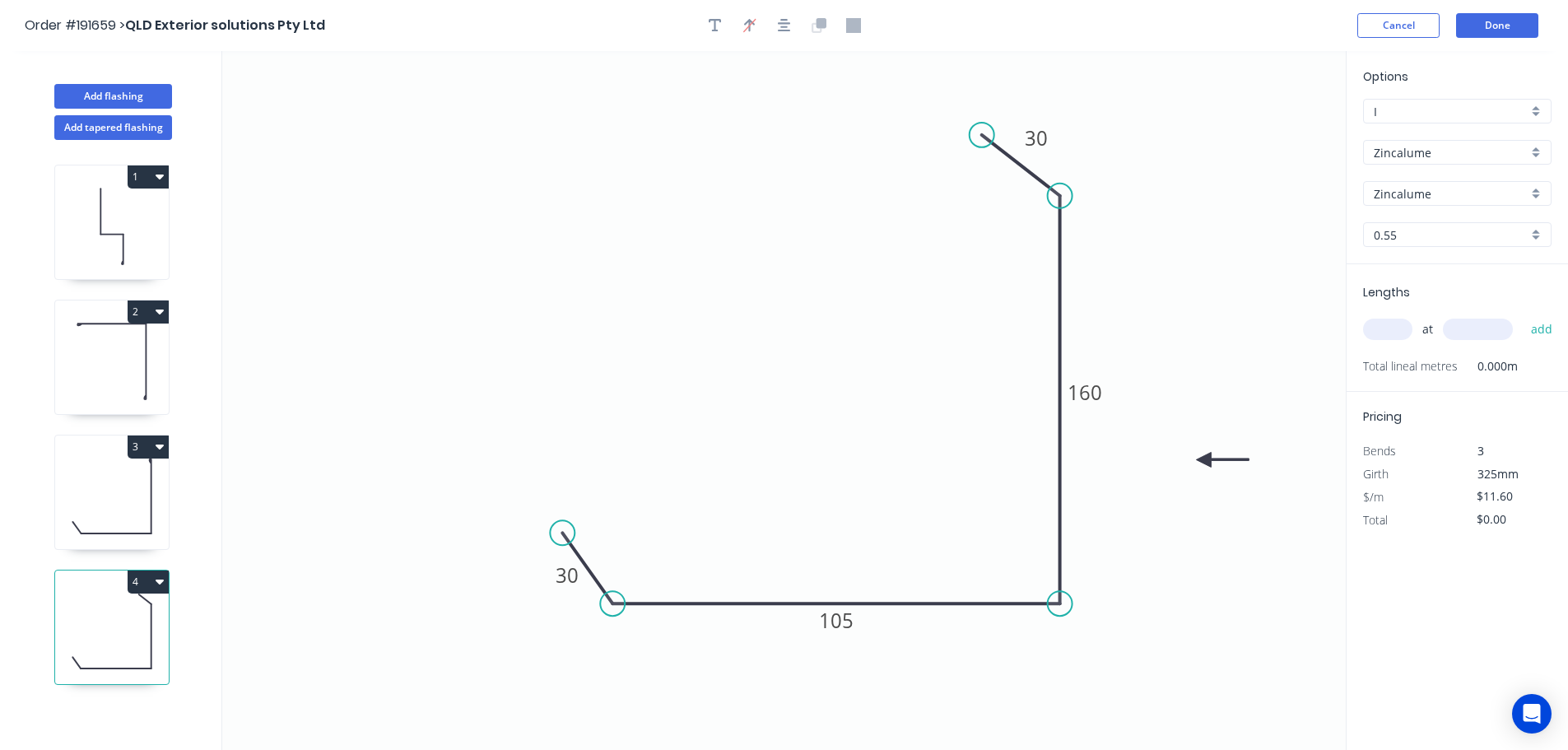
click at [1391, 332] on input "text" at bounding box center [1388, 329] width 49 height 21
type input "1"
type input "3800"
click at [1523, 315] on button "add" at bounding box center [1543, 329] width 39 height 28
type input "$44.08"
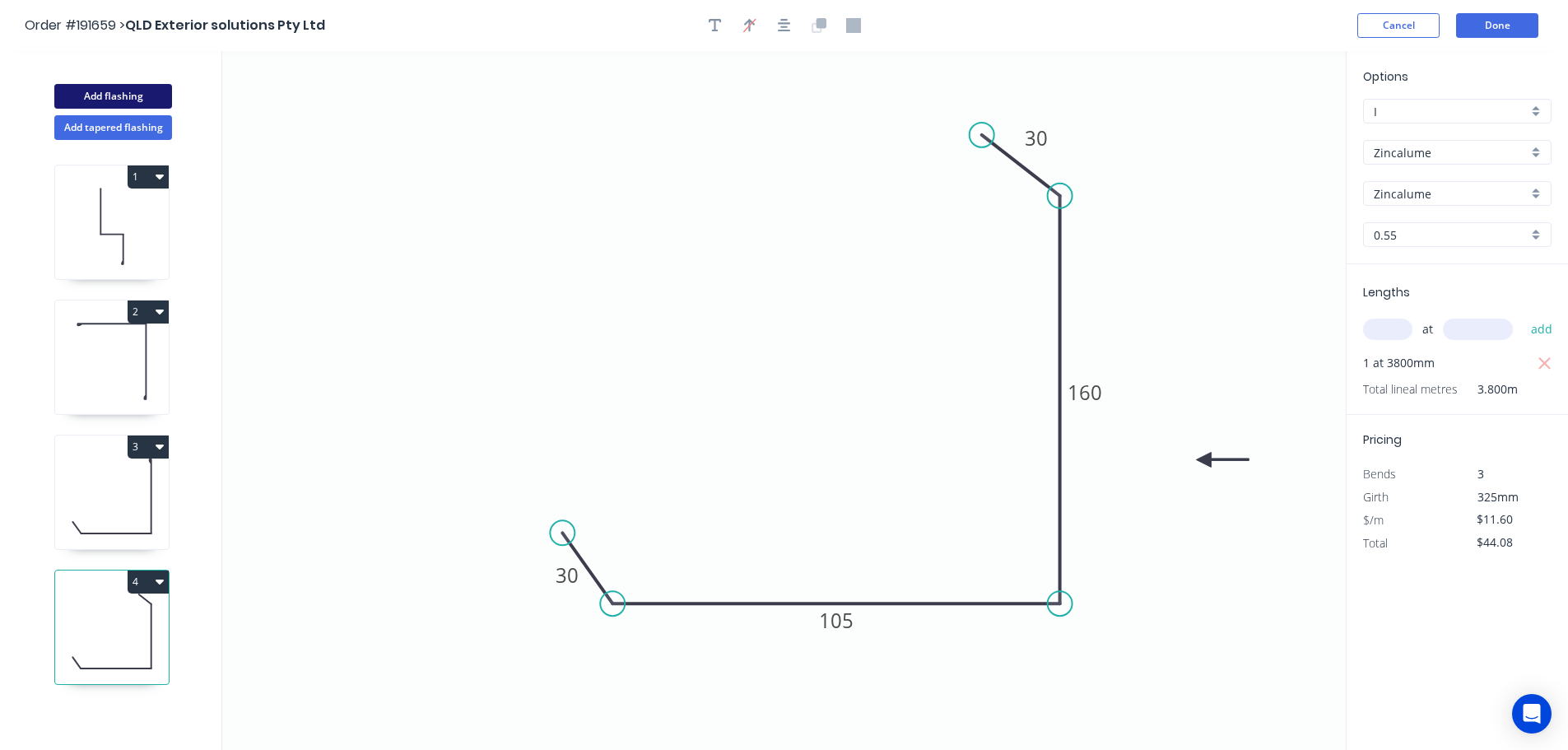
click at [85, 96] on button "Add flashing" at bounding box center [112, 96] width 118 height 25
type input "$0.00"
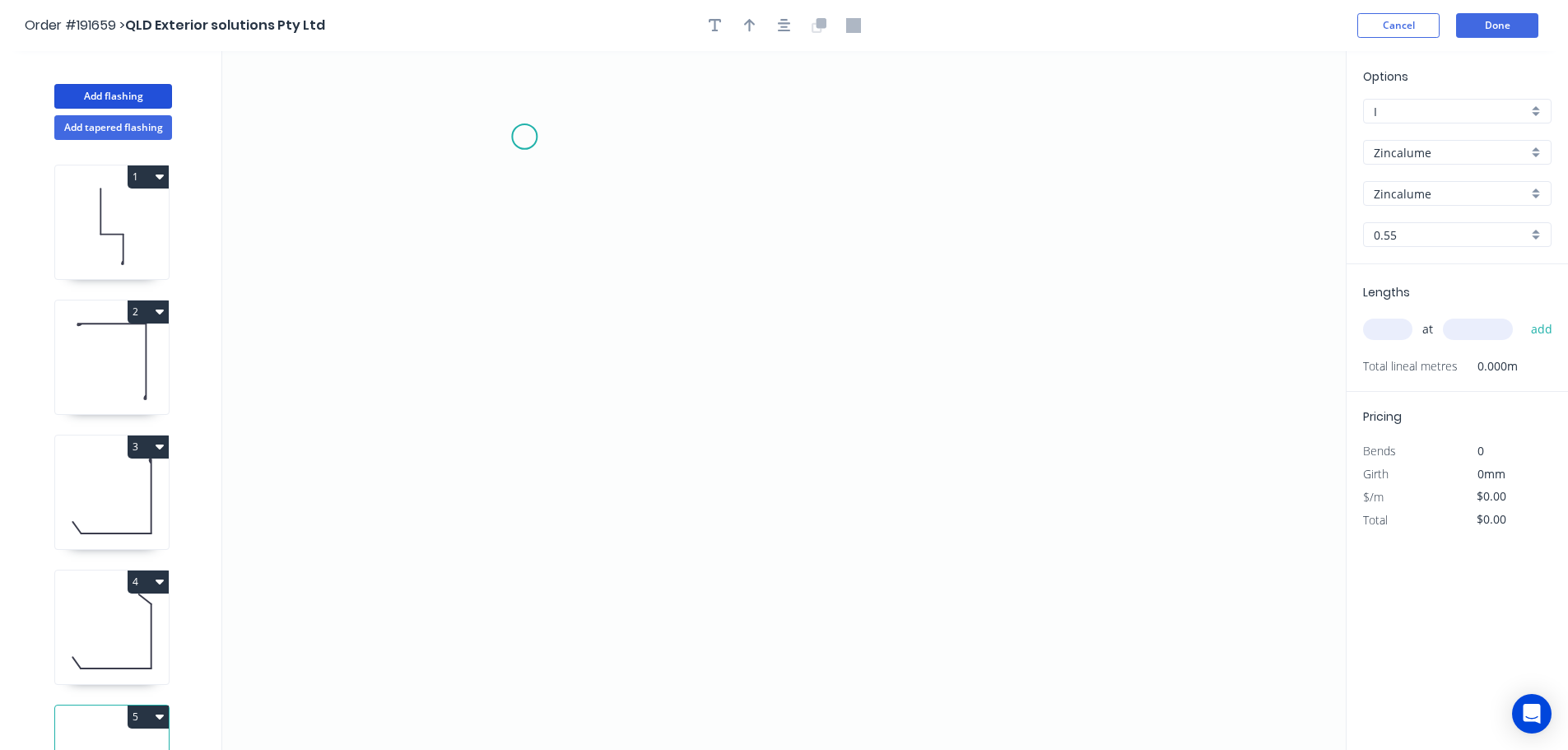
click at [524, 137] on icon "0" at bounding box center [784, 400] width 1124 height 698
click at [508, 598] on icon "0" at bounding box center [784, 400] width 1124 height 698
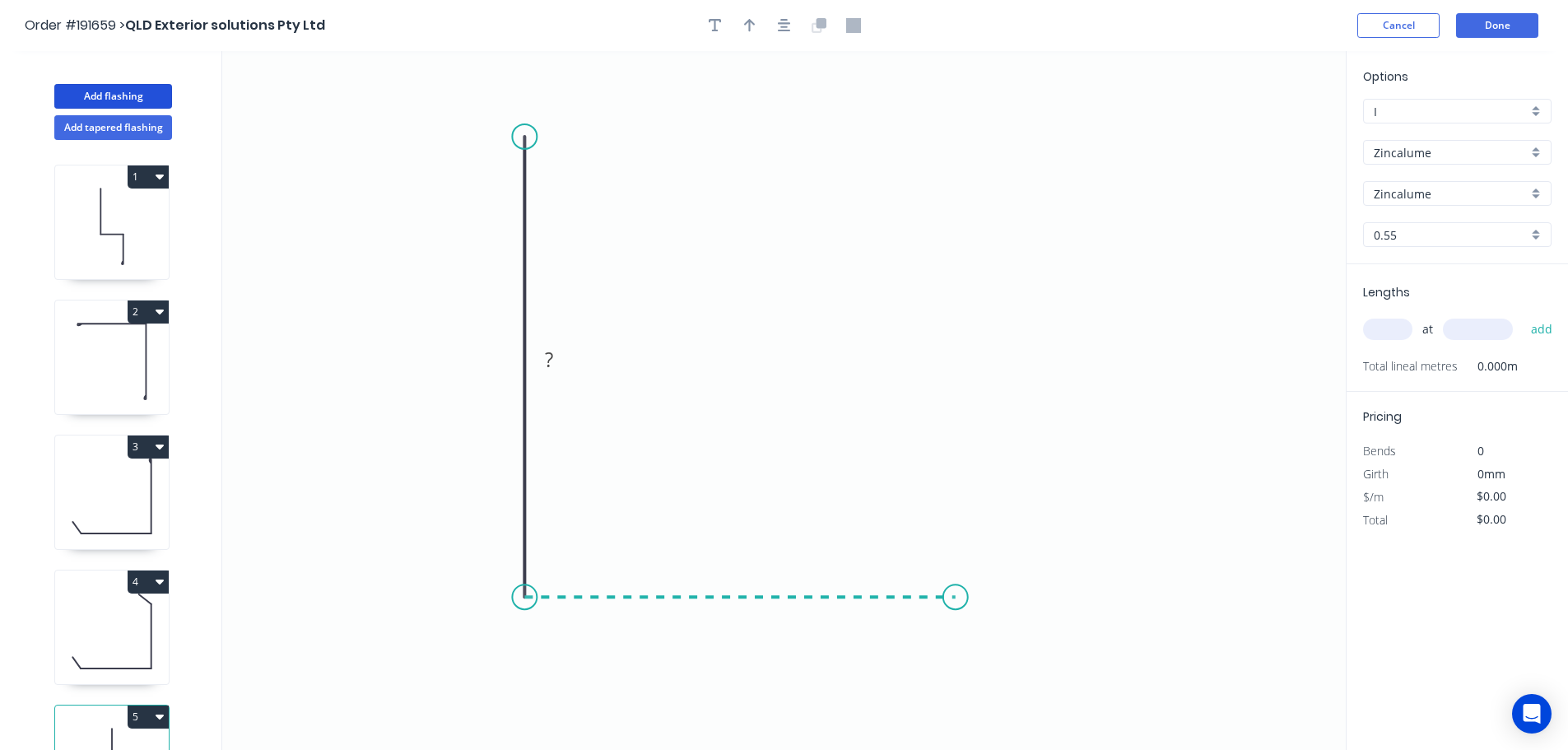
click at [956, 597] on icon "0 ?" at bounding box center [784, 400] width 1124 height 698
click at [997, 518] on icon at bounding box center [976, 556] width 41 height 79
click at [997, 518] on circle at bounding box center [996, 517] width 25 height 25
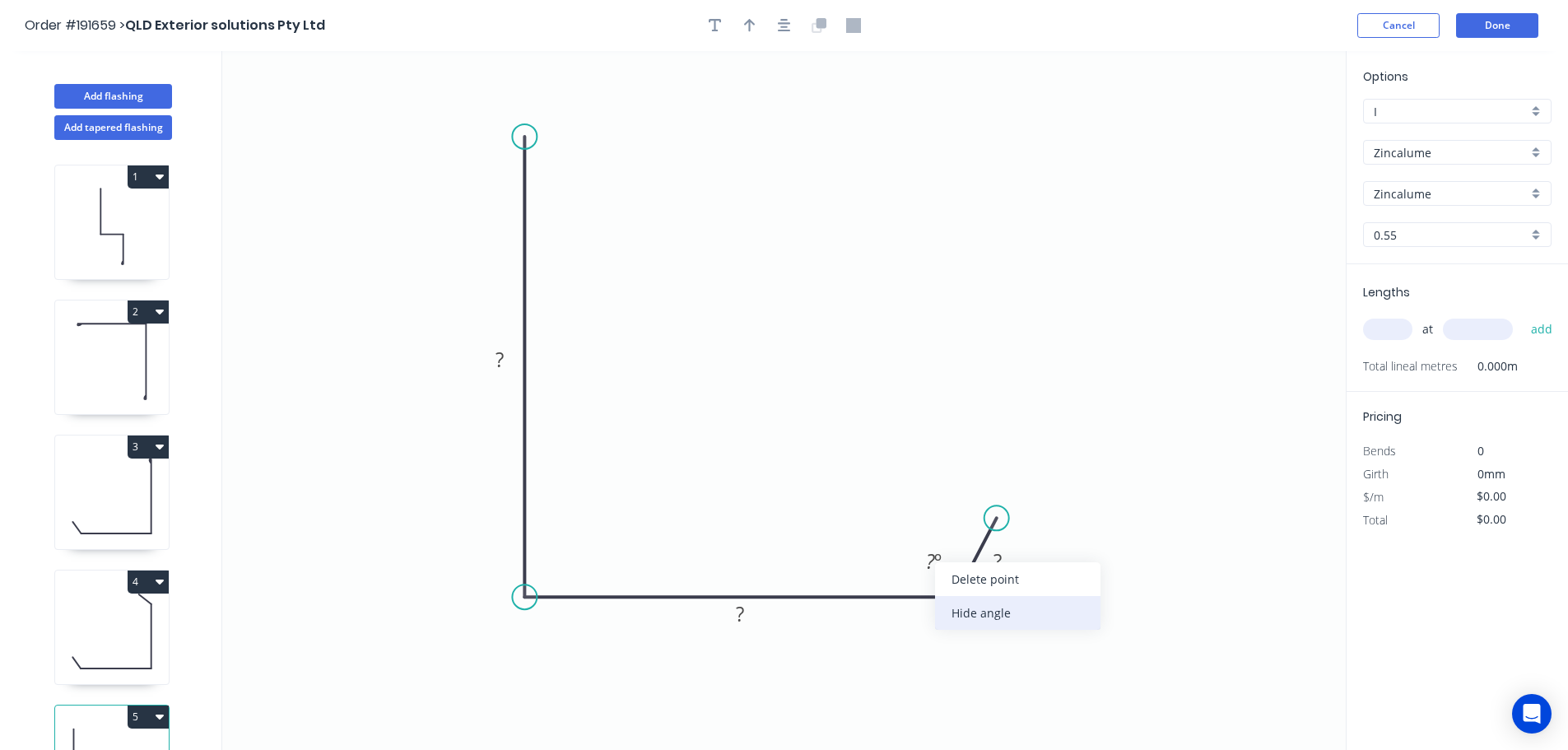
click at [978, 606] on div "Hide angle" at bounding box center [1018, 613] width 166 height 34
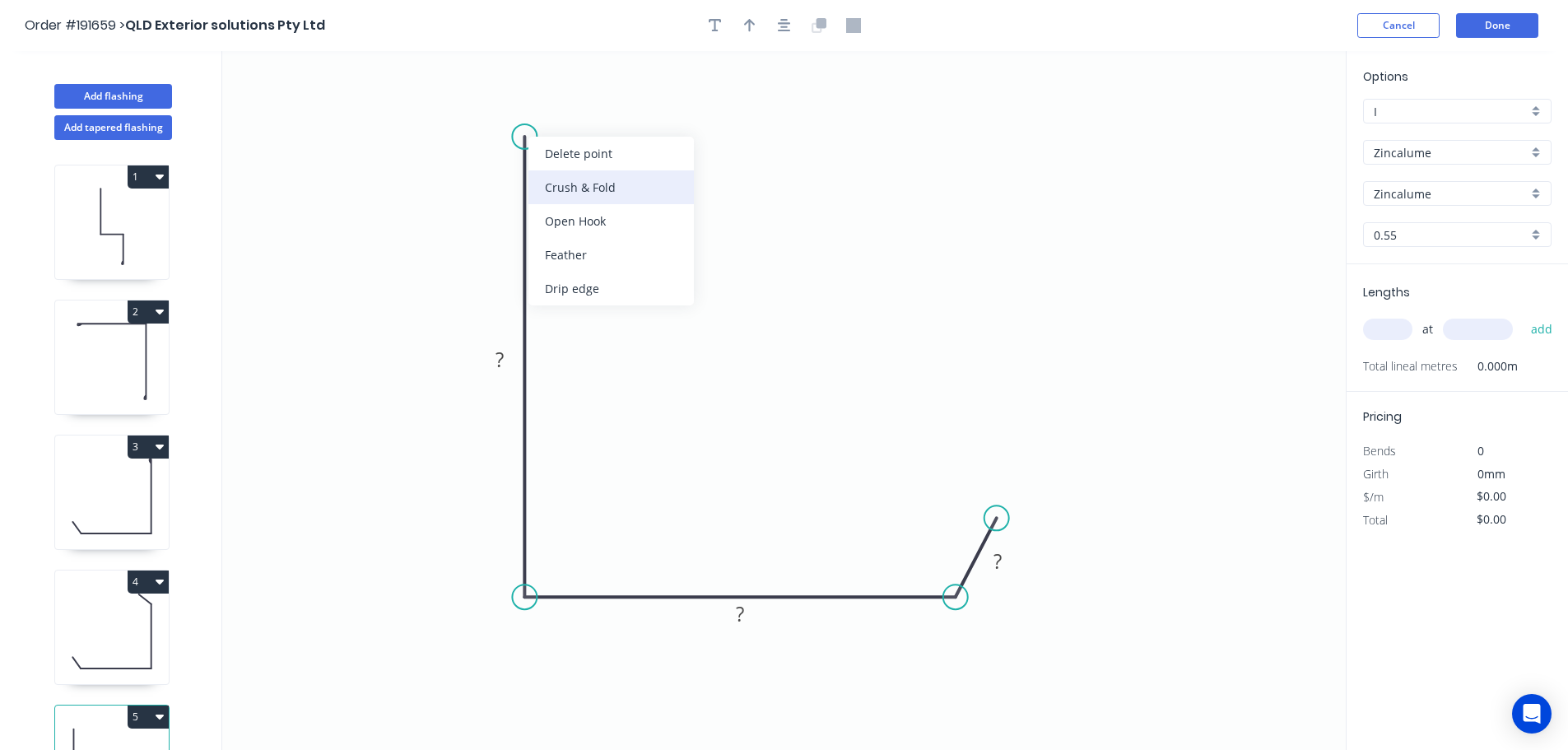
click at [569, 179] on div "Crush & Fold" at bounding box center [611, 187] width 166 height 34
click at [579, 193] on div "Flip bend" at bounding box center [610, 189] width 166 height 34
click at [574, 108] on tspan "10" at bounding box center [570, 107] width 23 height 27
click at [644, 120] on icon "0 CF 15 ? ? ?" at bounding box center [784, 400] width 1124 height 698
drag, startPoint x: 589, startPoint y: 107, endPoint x: 628, endPoint y: 82, distance: 46.3
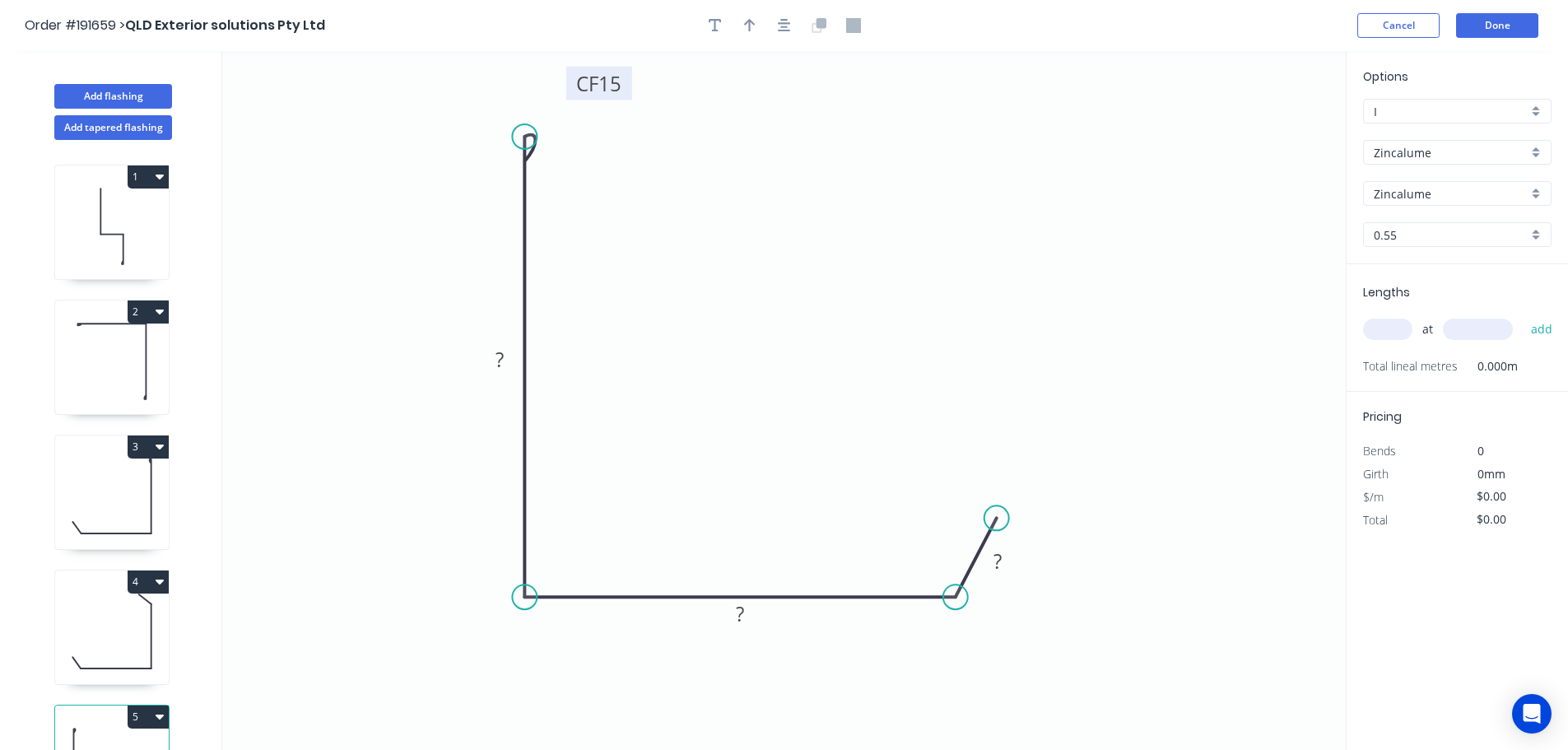
click at [628, 82] on rect at bounding box center [600, 84] width 66 height 34
click at [502, 355] on tspan "?" at bounding box center [500, 359] width 8 height 27
click at [825, 326] on icon "0 CF 15 150 125 30" at bounding box center [784, 400] width 1124 height 698
type input "$12.36"
drag, startPoint x: 748, startPoint y: 19, endPoint x: 839, endPoint y: 44, distance: 94.4
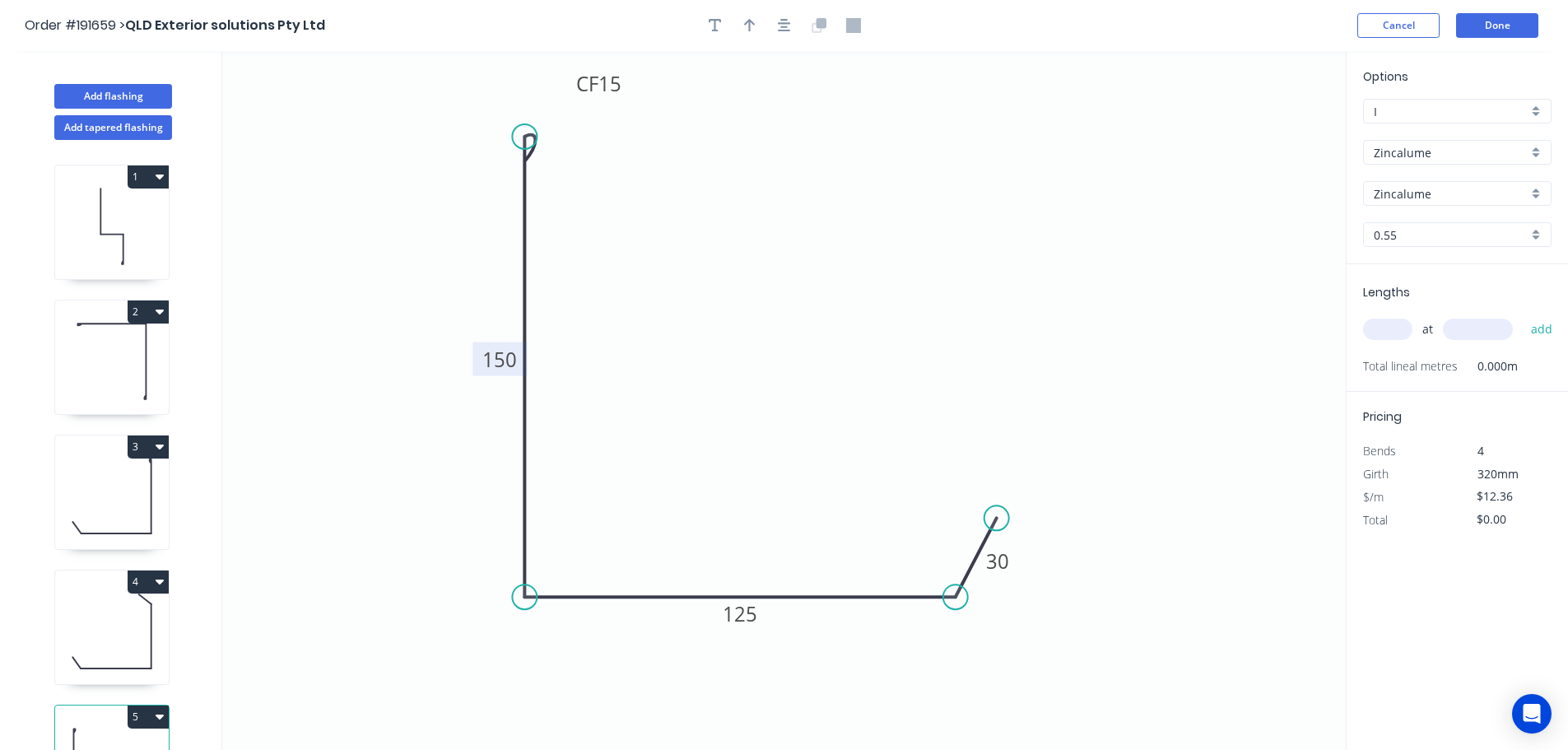
click at [747, 19] on icon "button" at bounding box center [750, 25] width 12 height 15
drag, startPoint x: 1264, startPoint y: 127, endPoint x: 418, endPoint y: 643, distance: 990.9
click at [418, 643] on icon at bounding box center [419, 623] width 15 height 52
click at [418, 643] on icon at bounding box center [431, 628] width 47 height 47
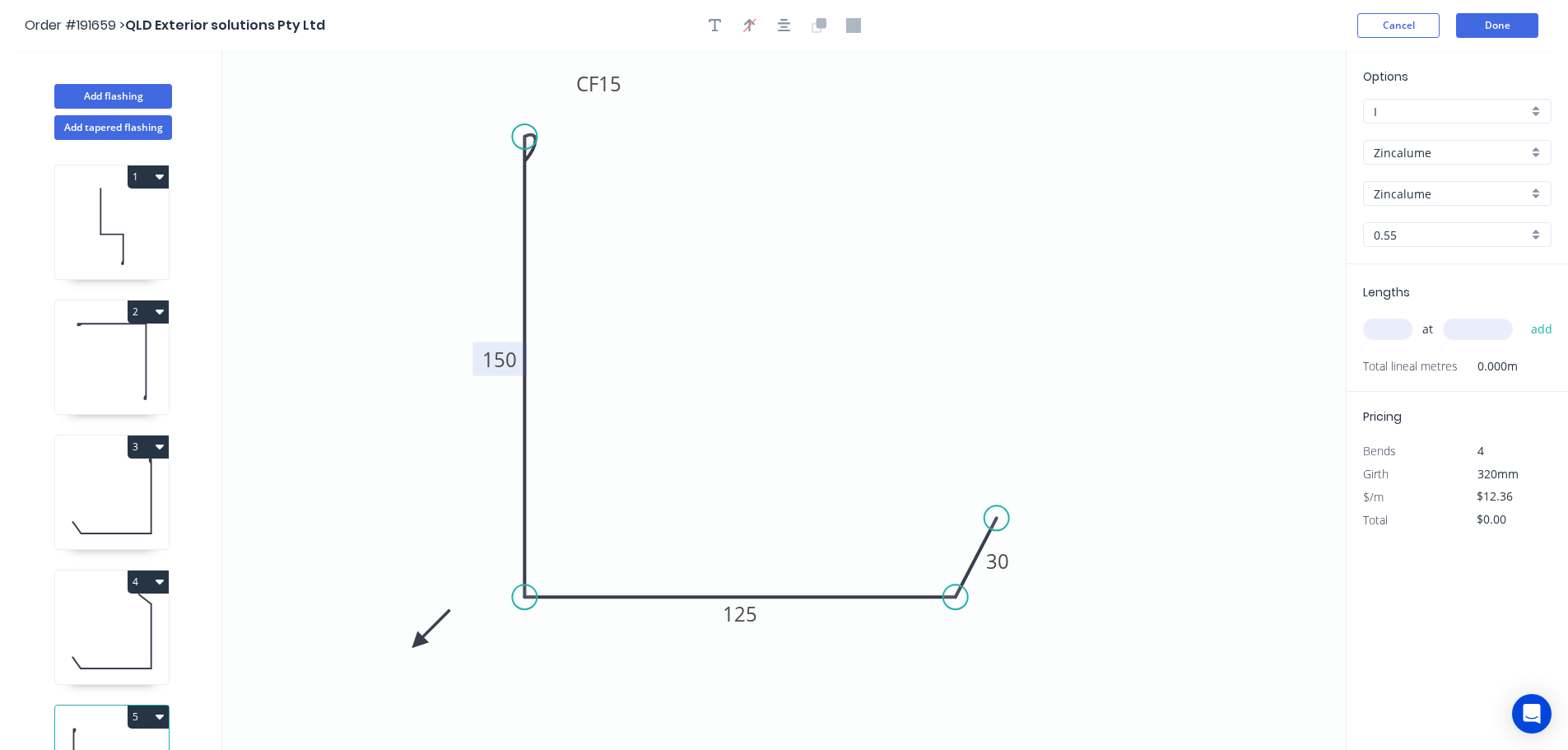
click at [418, 643] on icon at bounding box center [431, 628] width 47 height 47
click at [418, 643] on icon at bounding box center [431, 655] width 47 height 47
click at [418, 643] on icon at bounding box center [419, 661] width 15 height 52
click at [1387, 331] on input "text" at bounding box center [1388, 329] width 49 height 21
type input "1"
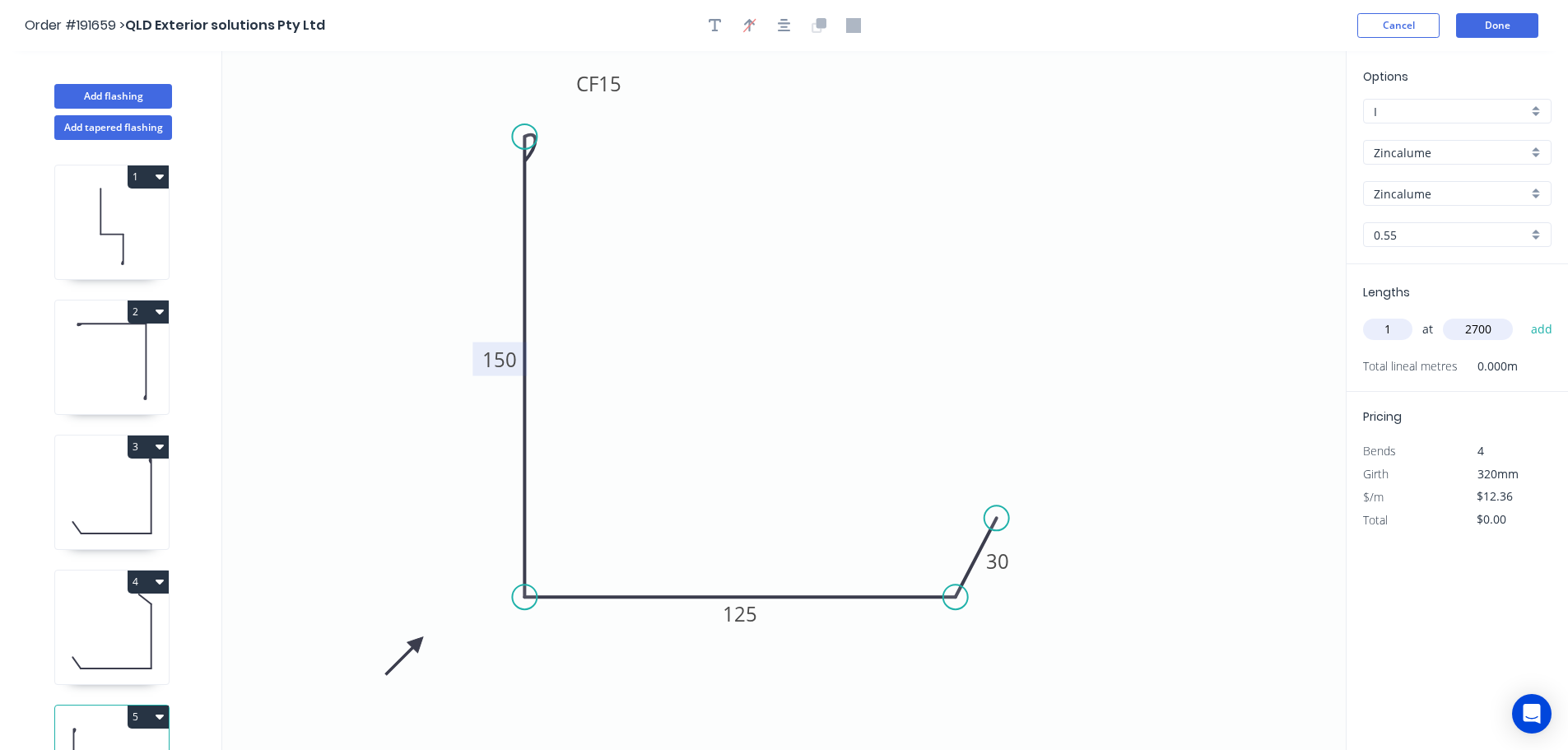
type input "2700"
click at [1523, 315] on button "add" at bounding box center [1543, 329] width 39 height 28
type input "$33.37"
click at [1501, 34] on button "Done" at bounding box center [1497, 25] width 82 height 25
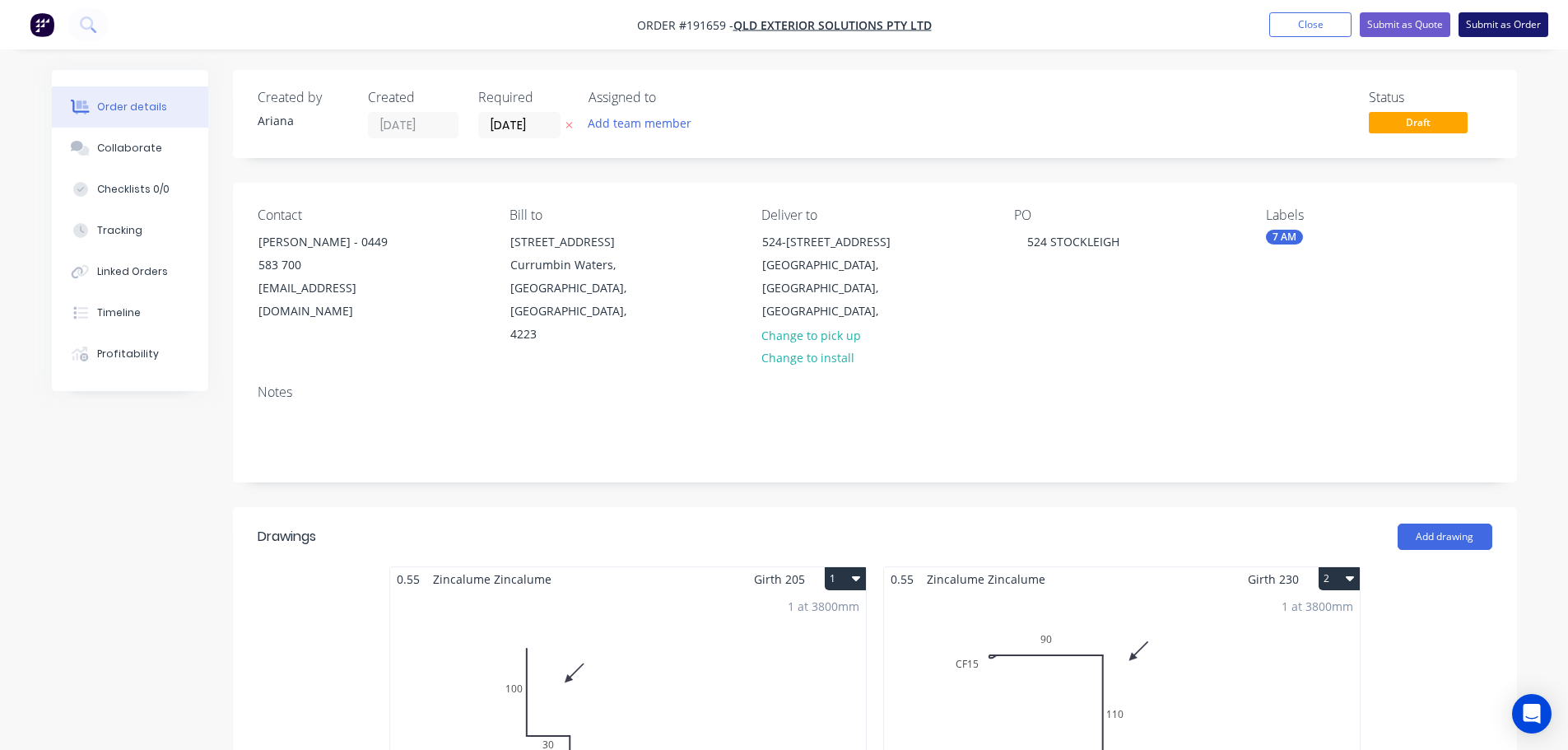
click at [1473, 26] on button "Submit as Order" at bounding box center [1504, 25] width 90 height 25
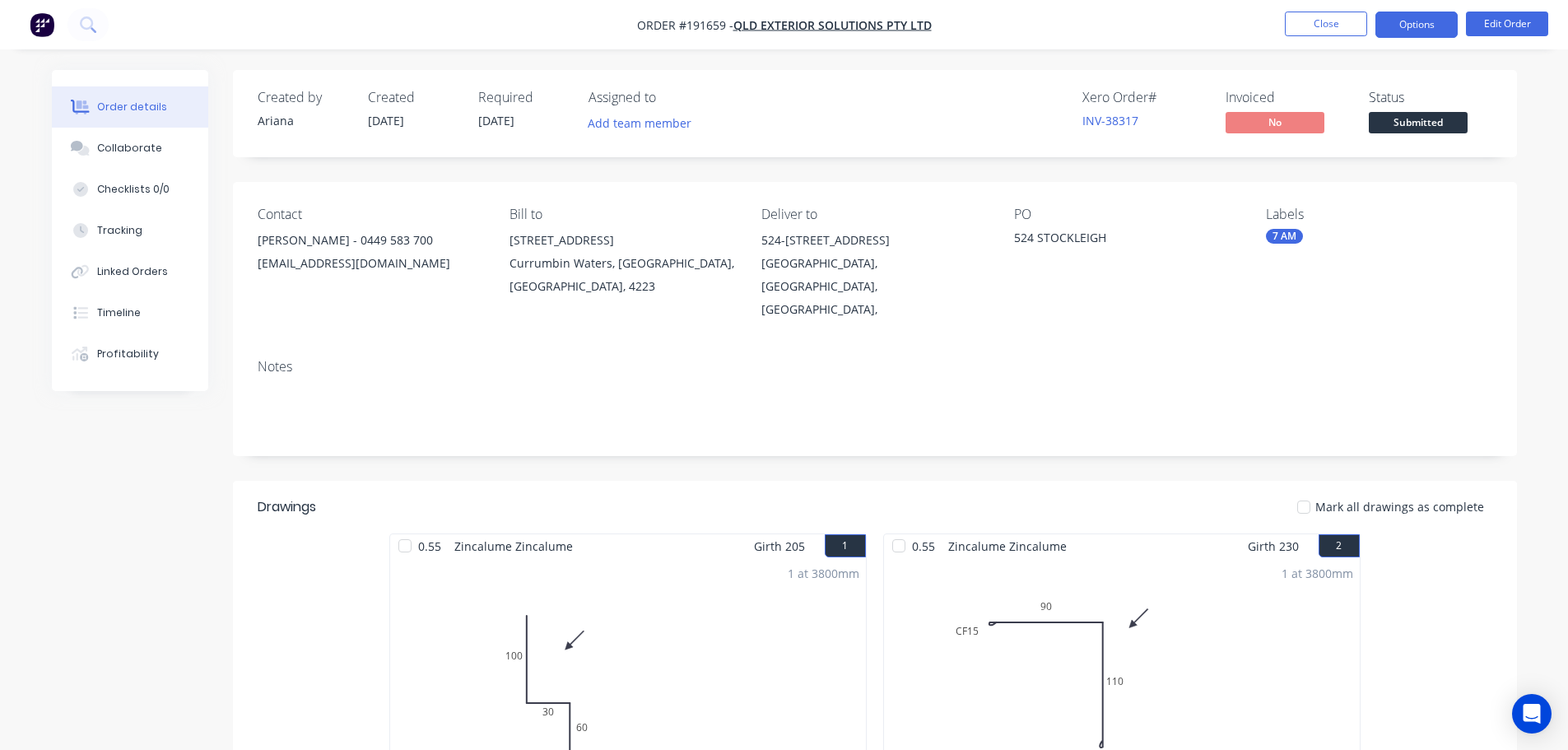
click at [1419, 19] on button "Options" at bounding box center [1417, 25] width 82 height 26
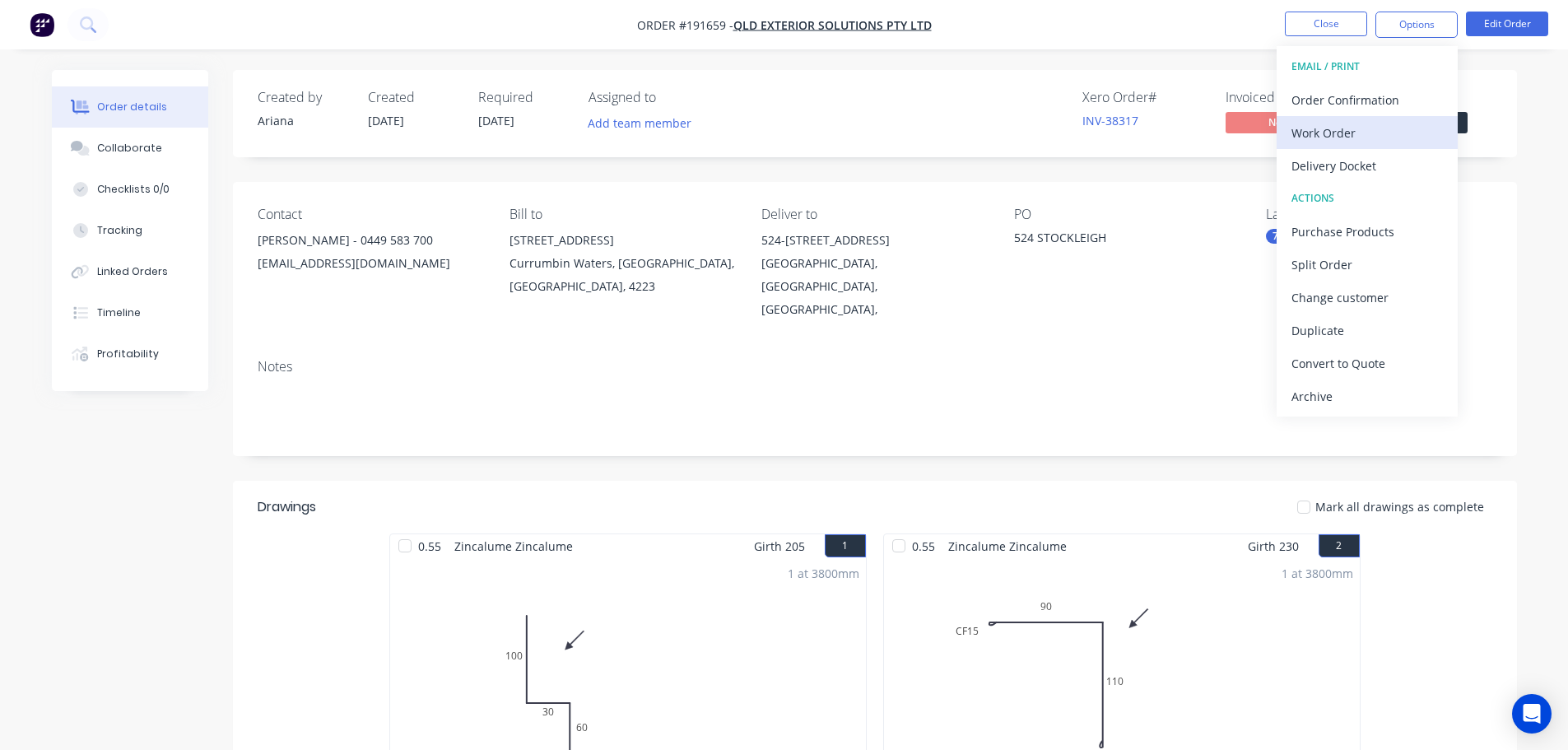
click at [1334, 128] on div "Work Order" at bounding box center [1367, 133] width 151 height 24
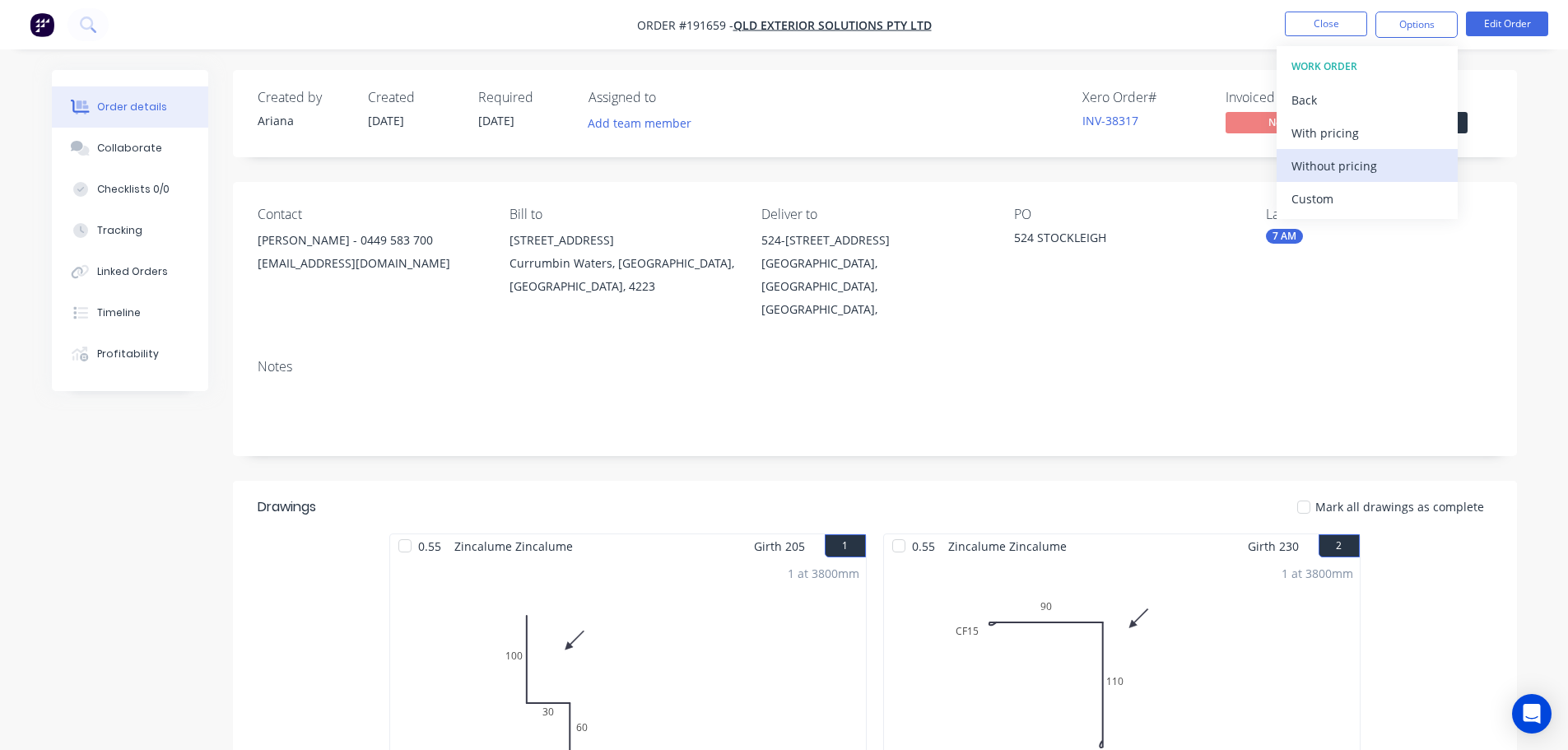
click at [1306, 167] on div "Without pricing" at bounding box center [1367, 166] width 151 height 24
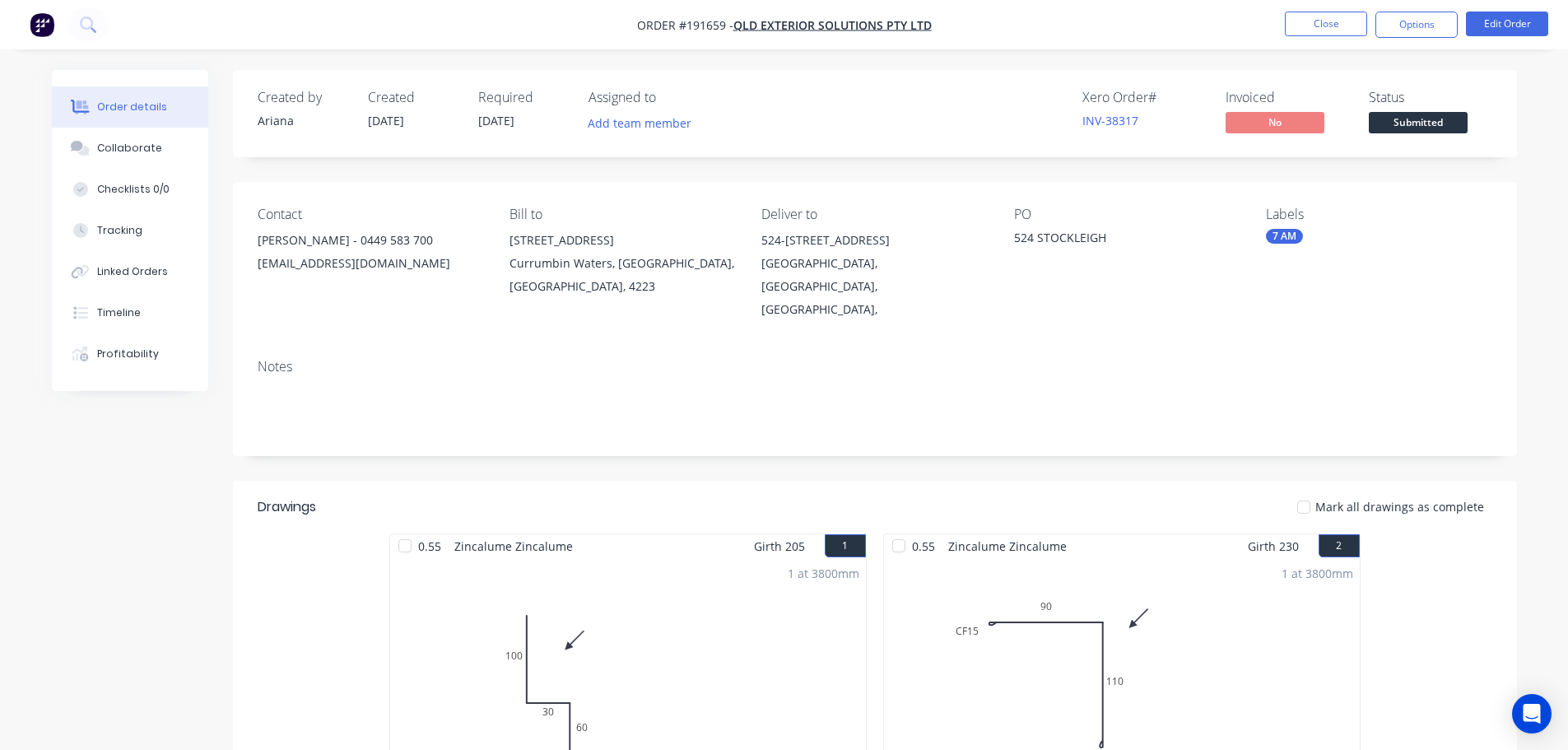
click at [1031, 20] on nav "Order #191659 - QLD Exterior solutions Pty Ltd Close Options Edit Order" at bounding box center [784, 25] width 1568 height 49
click at [1309, 20] on button "Close" at bounding box center [1326, 24] width 82 height 25
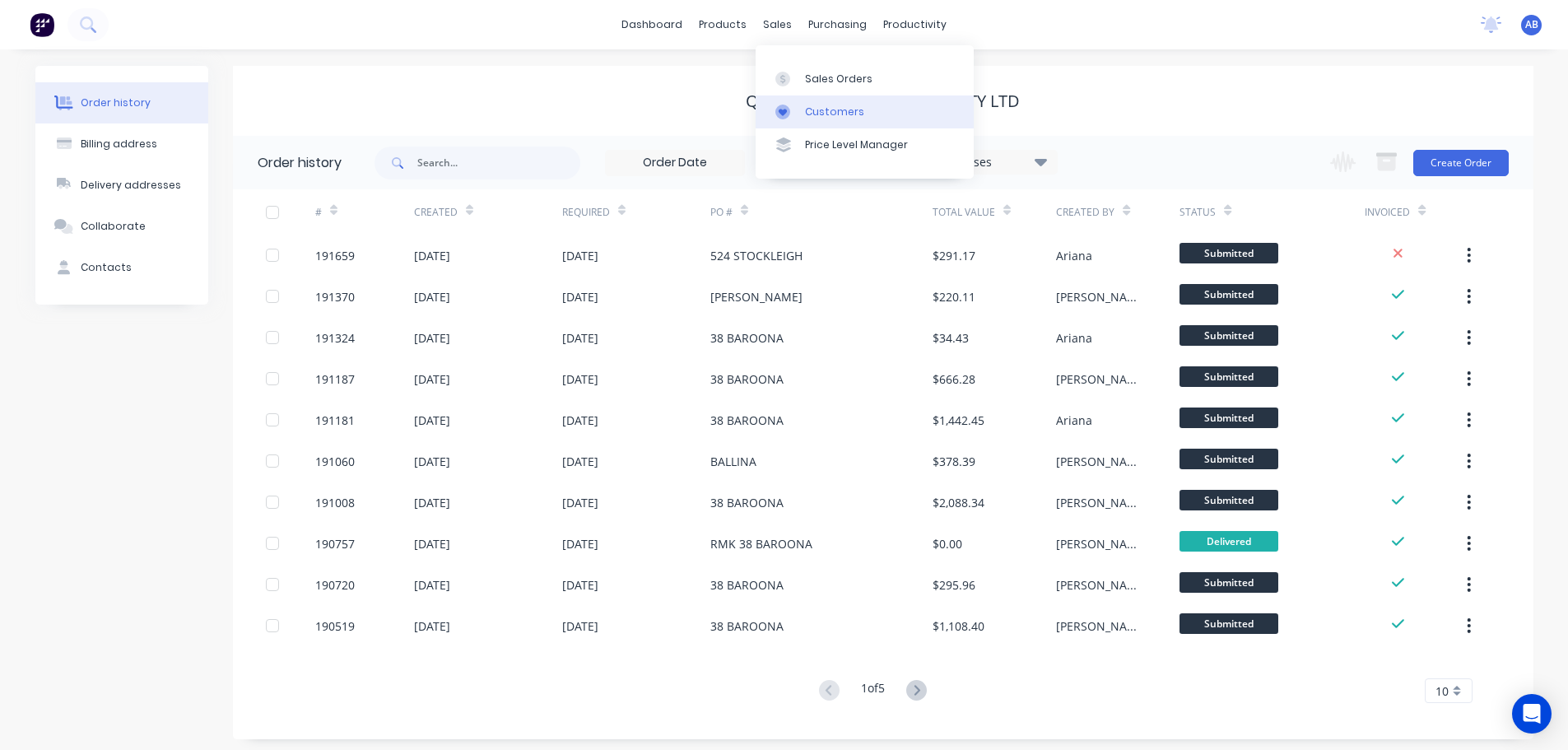
click at [810, 100] on link "Customers" at bounding box center [865, 112] width 218 height 33
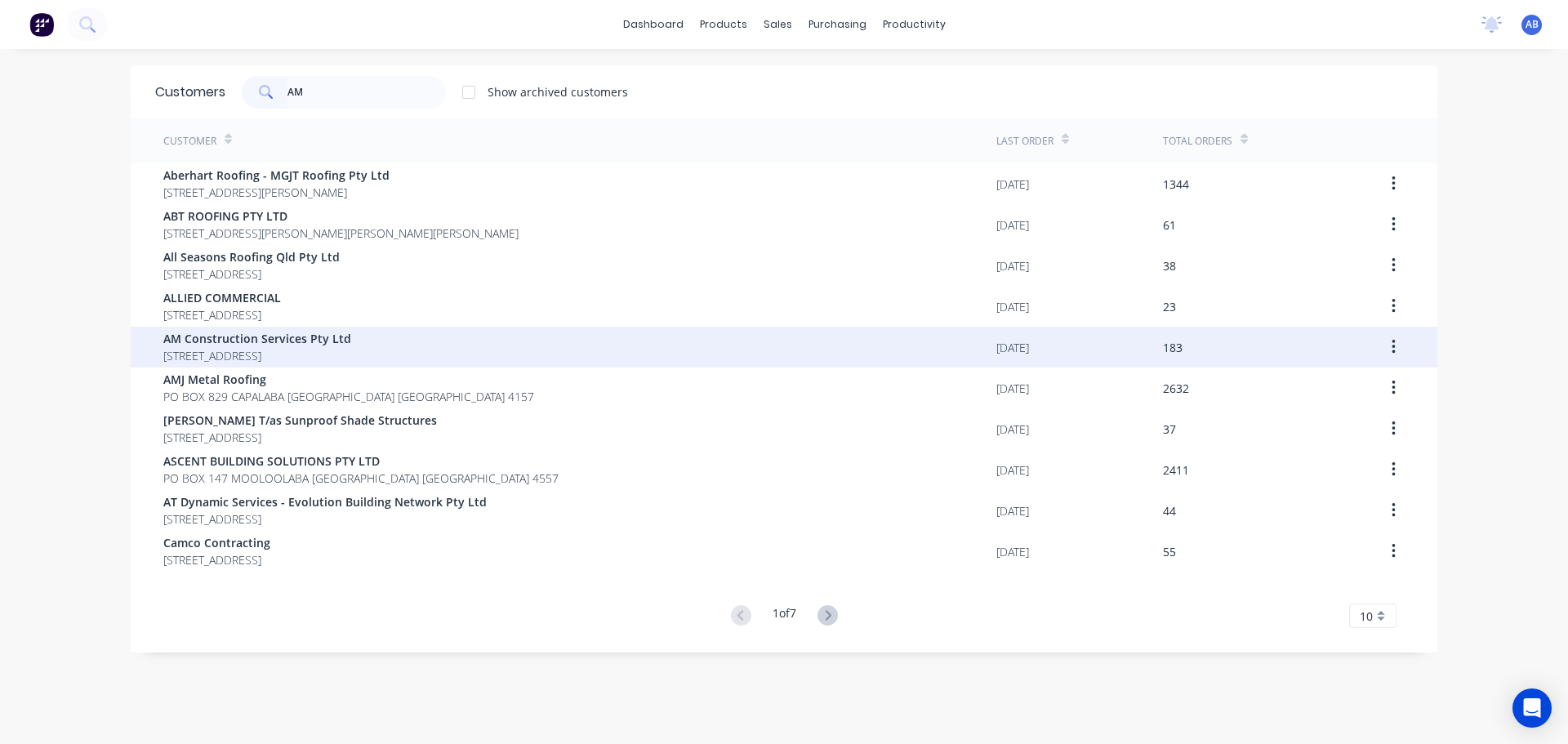
type input "AM"
click at [233, 343] on span "AM Construction Services Pty Ltd" at bounding box center [258, 338] width 188 height 17
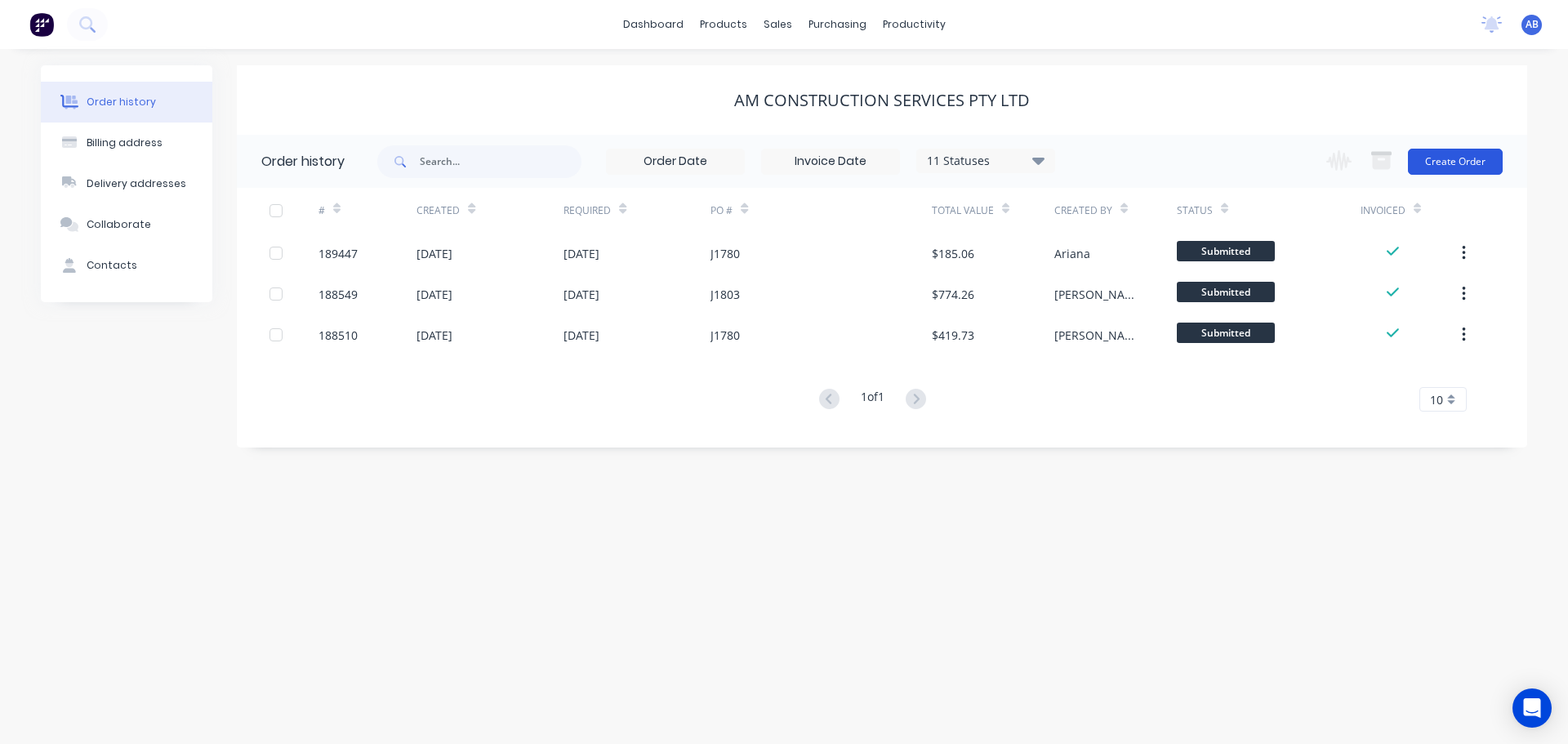
click at [1451, 158] on button "Create Order" at bounding box center [1455, 161] width 95 height 26
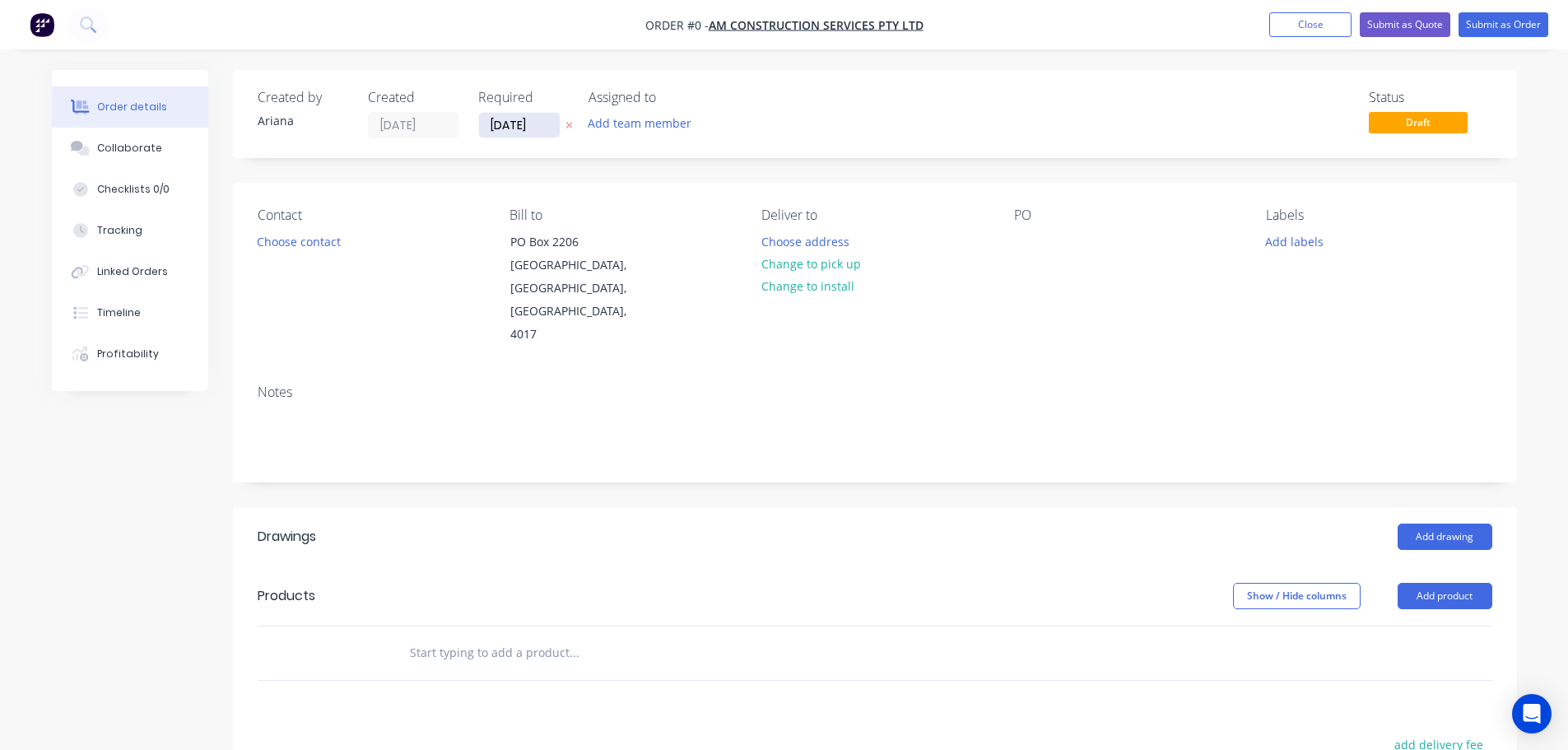
click at [525, 126] on input "[DATE]" at bounding box center [519, 124] width 80 height 25
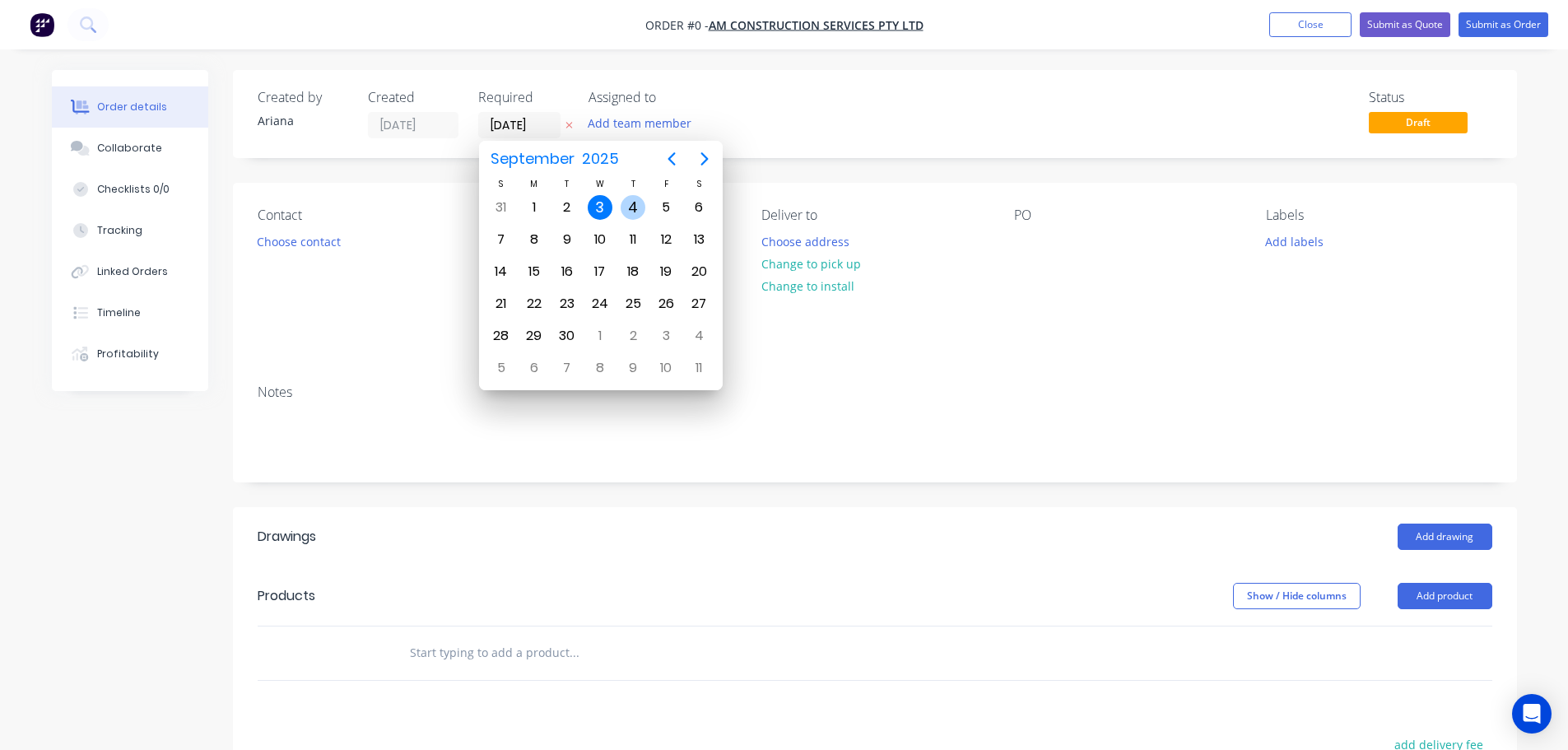
click at [633, 203] on div "4" at bounding box center [633, 207] width 25 height 25
type input "[DATE]"
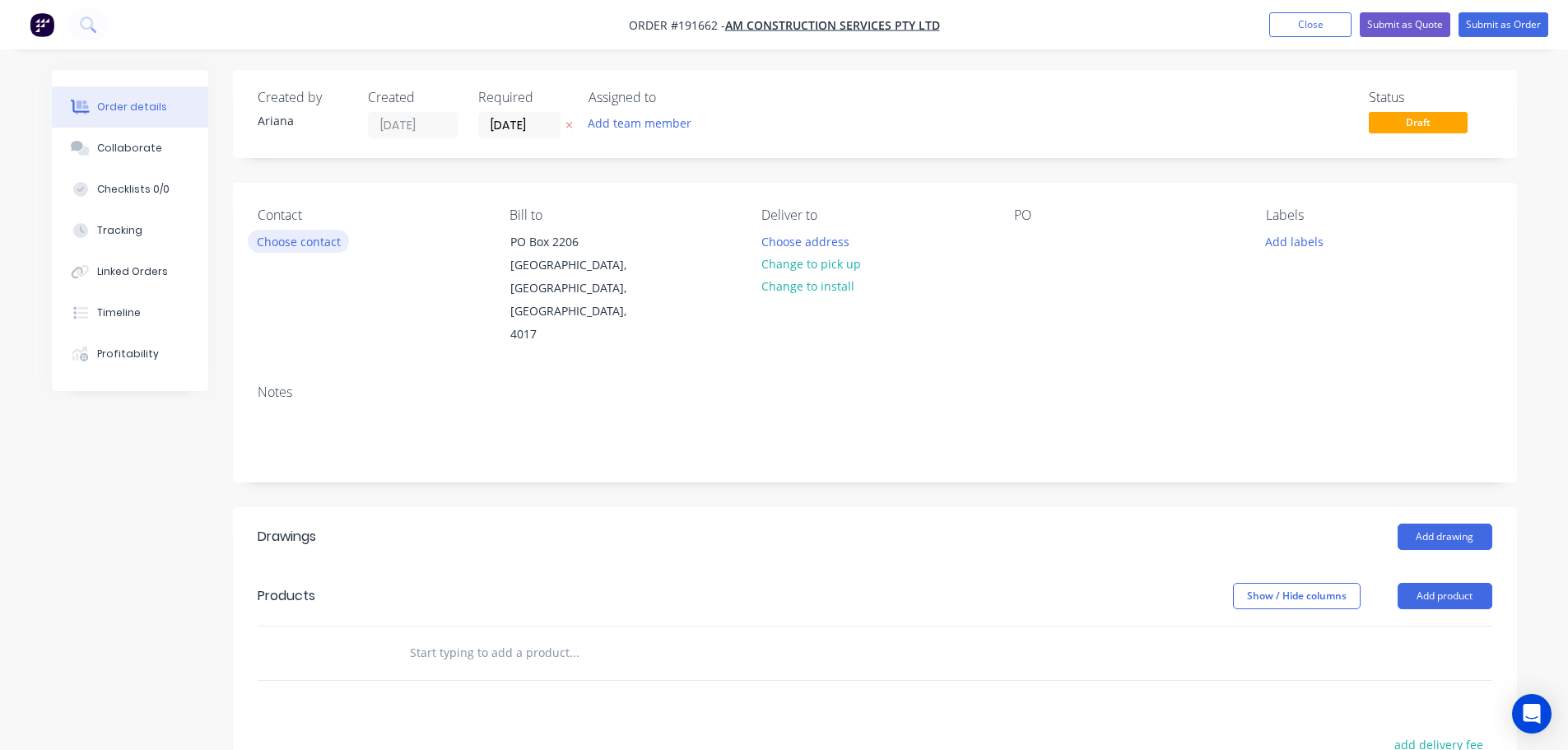
click at [288, 245] on button "Choose contact" at bounding box center [299, 241] width 101 height 22
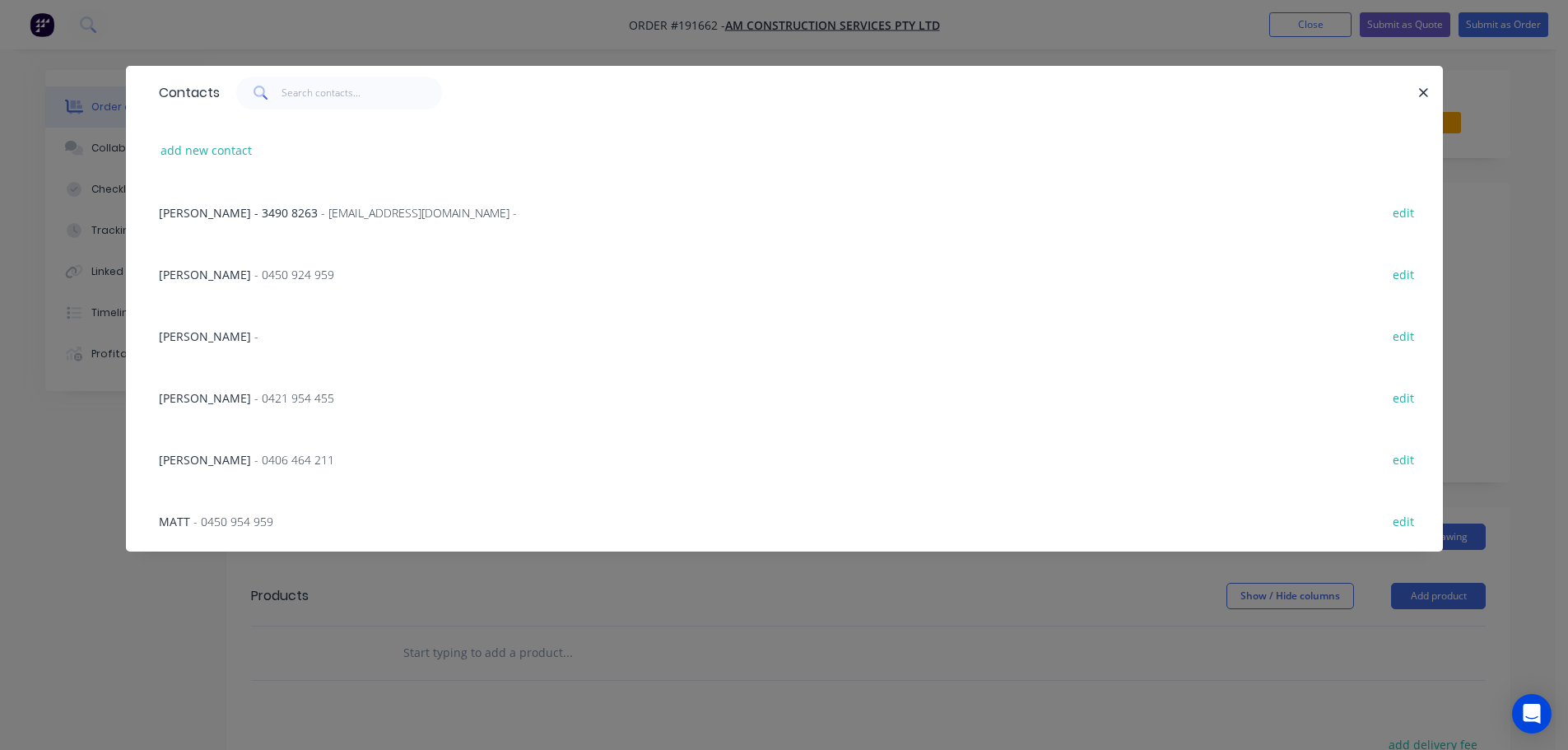
click at [255, 276] on span "- 0450 924 959" at bounding box center [294, 274] width 79 height 15
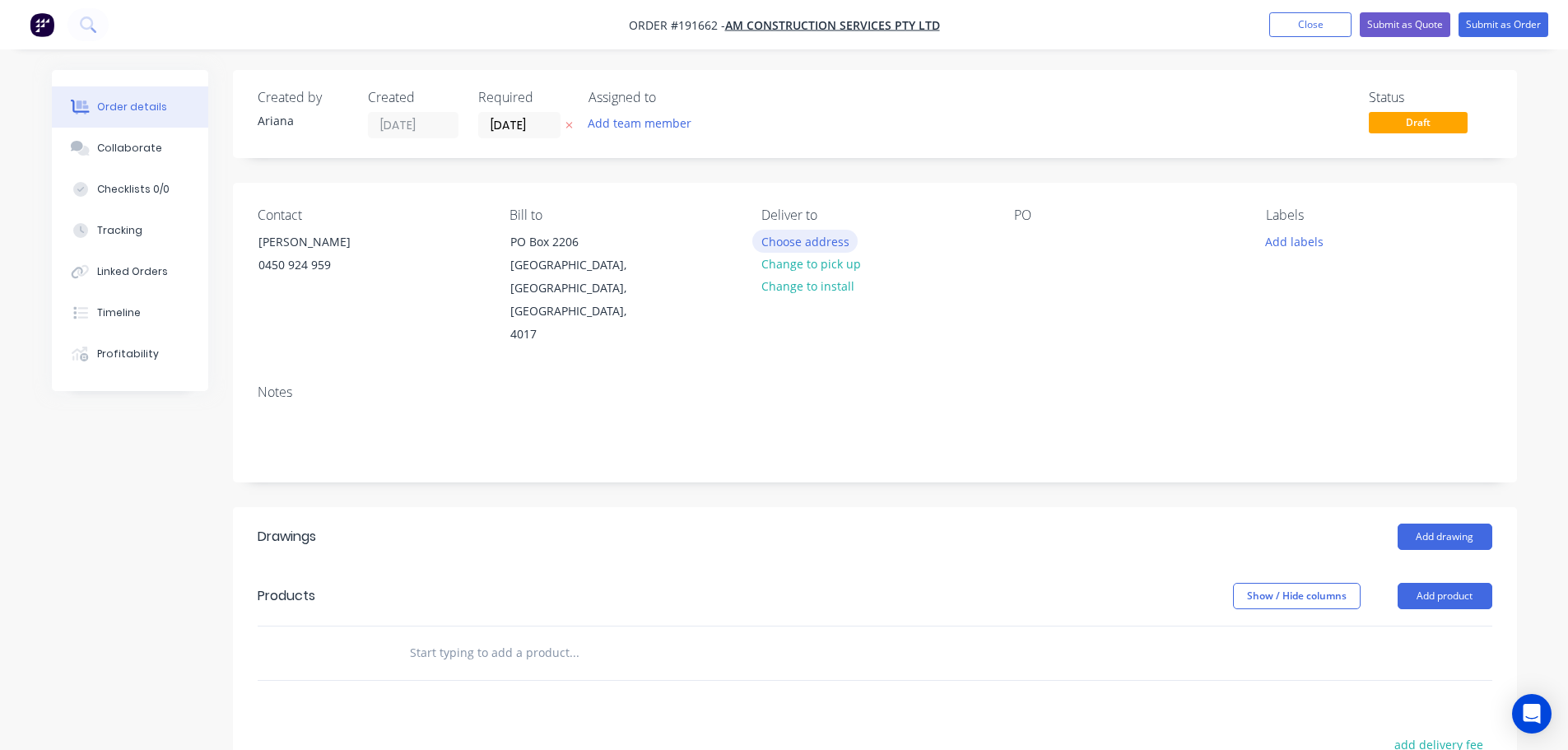
click at [788, 237] on button "Choose address" at bounding box center [805, 241] width 106 height 22
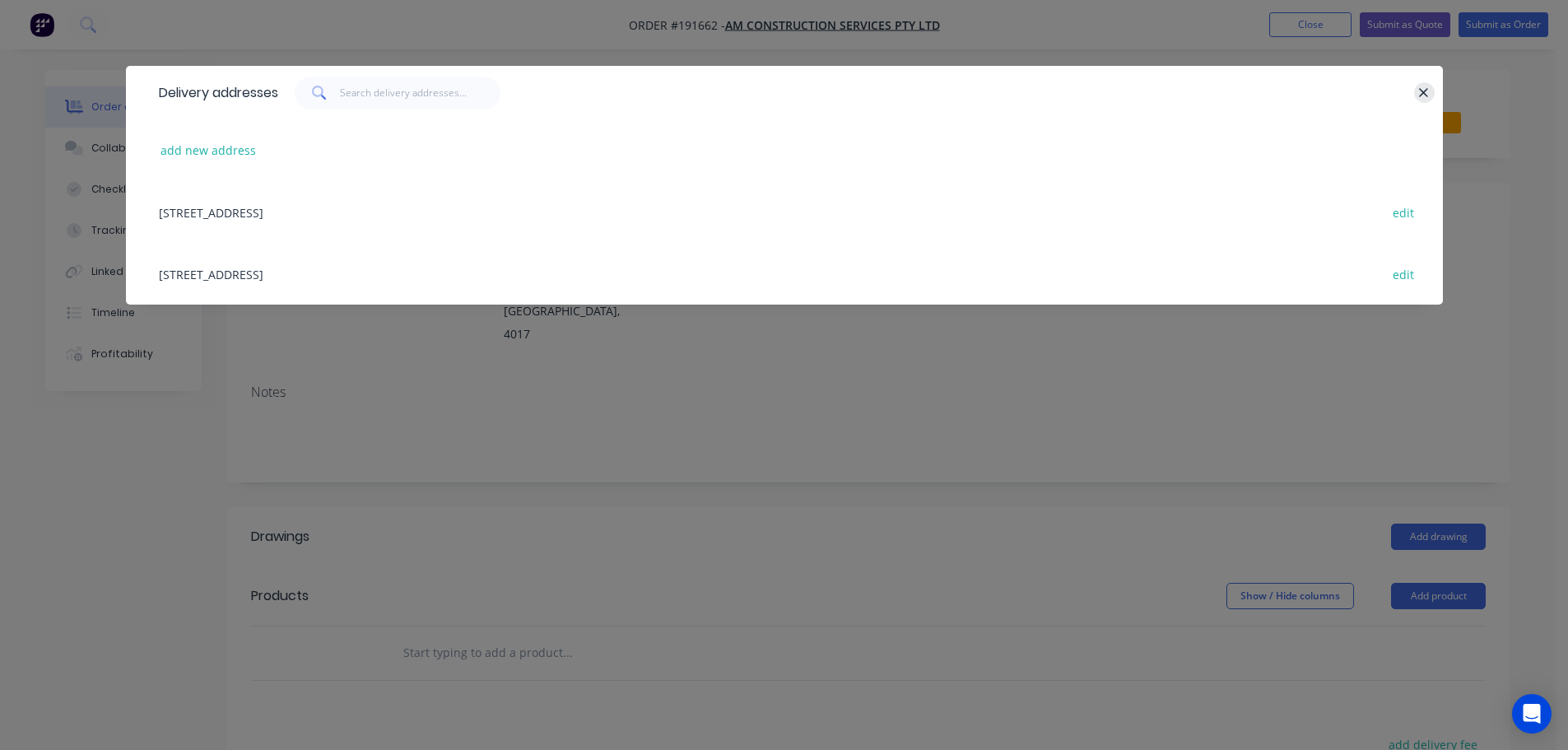
click at [1426, 88] on icon "button" at bounding box center [1423, 93] width 11 height 15
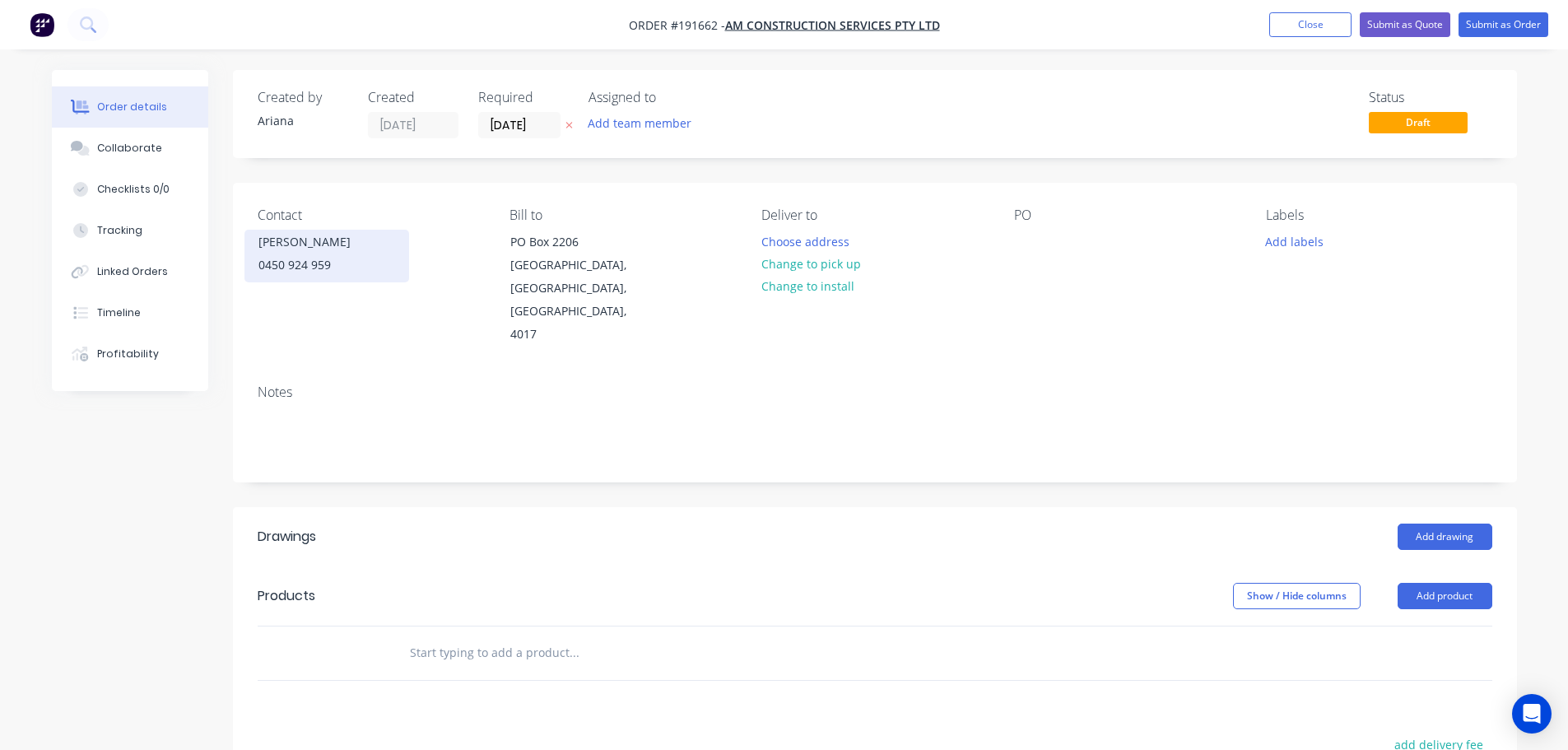
click at [307, 255] on div "0450 924 959" at bounding box center [327, 265] width 137 height 23
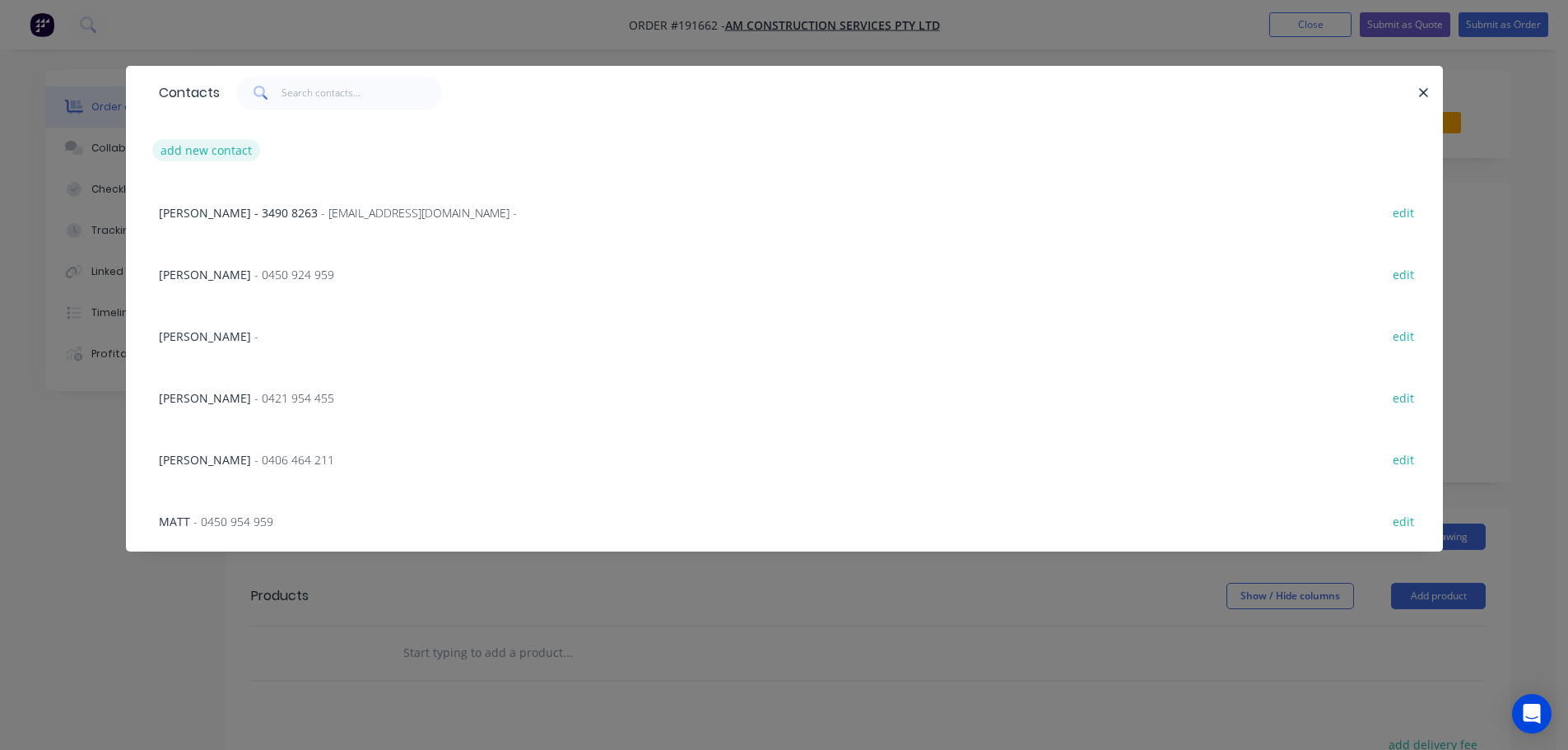
click at [225, 152] on button "add new contact" at bounding box center [206, 151] width 108 height 22
select select "AU"
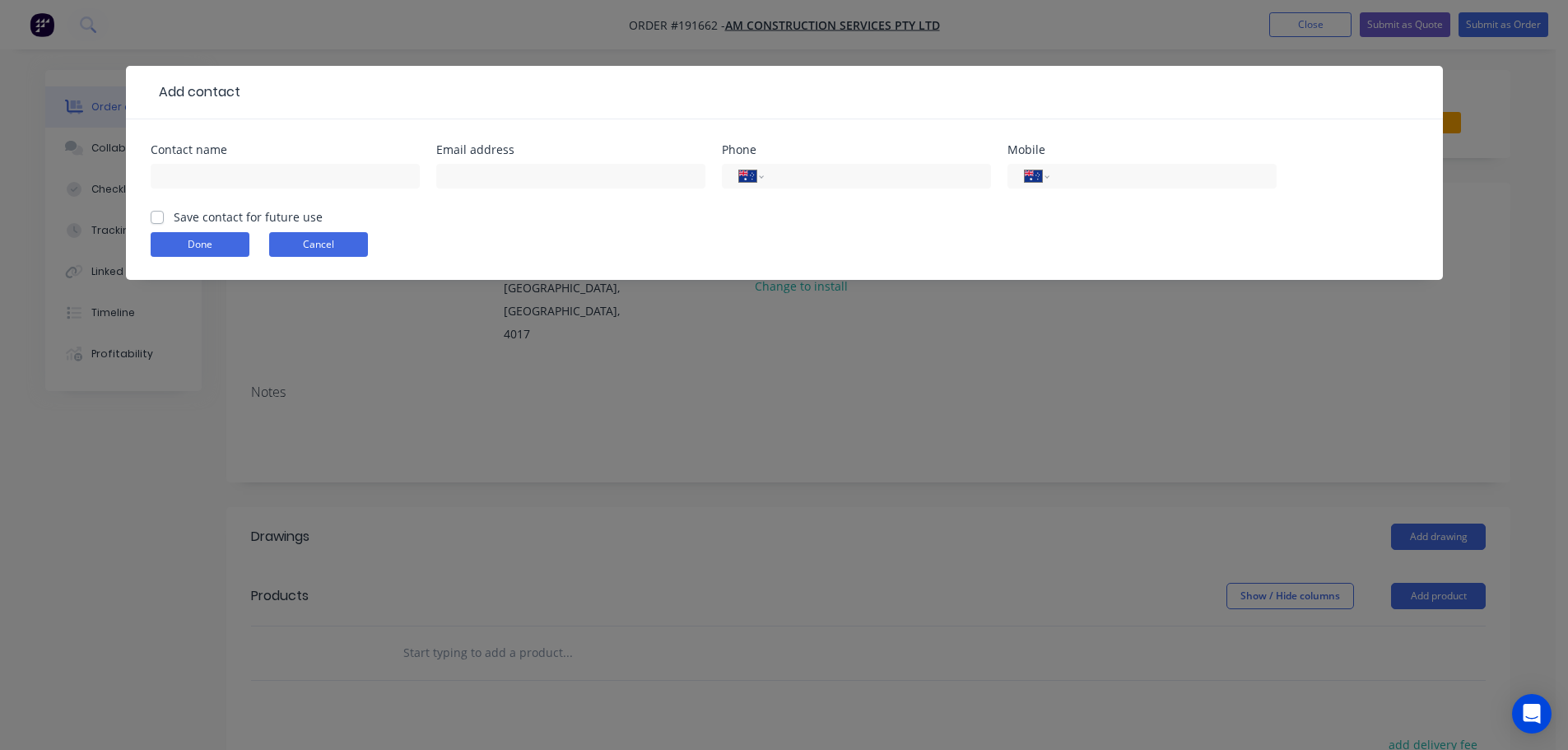
click at [303, 241] on button "Cancel" at bounding box center [318, 244] width 99 height 25
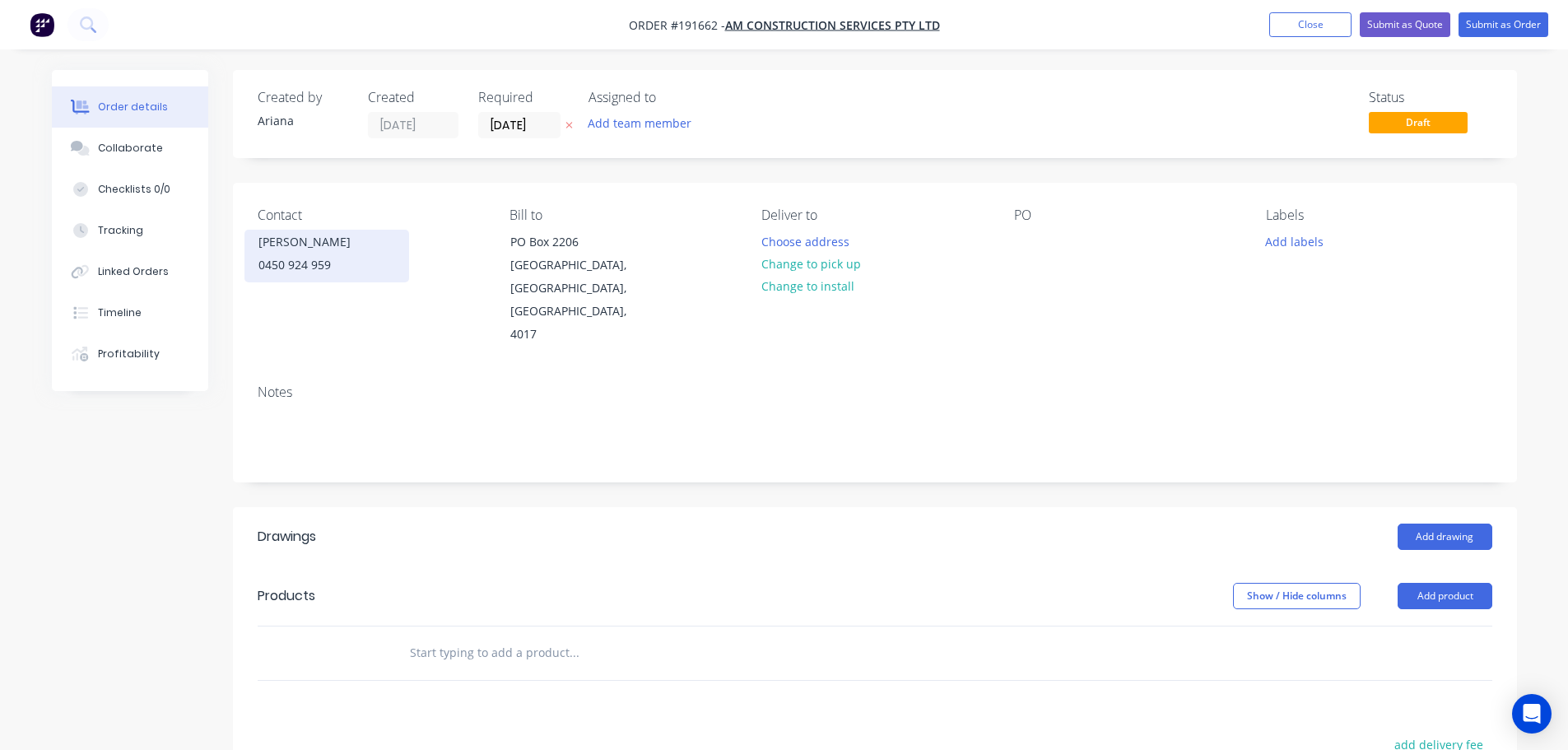
click at [310, 244] on div "[PERSON_NAME]" at bounding box center [327, 242] width 137 height 23
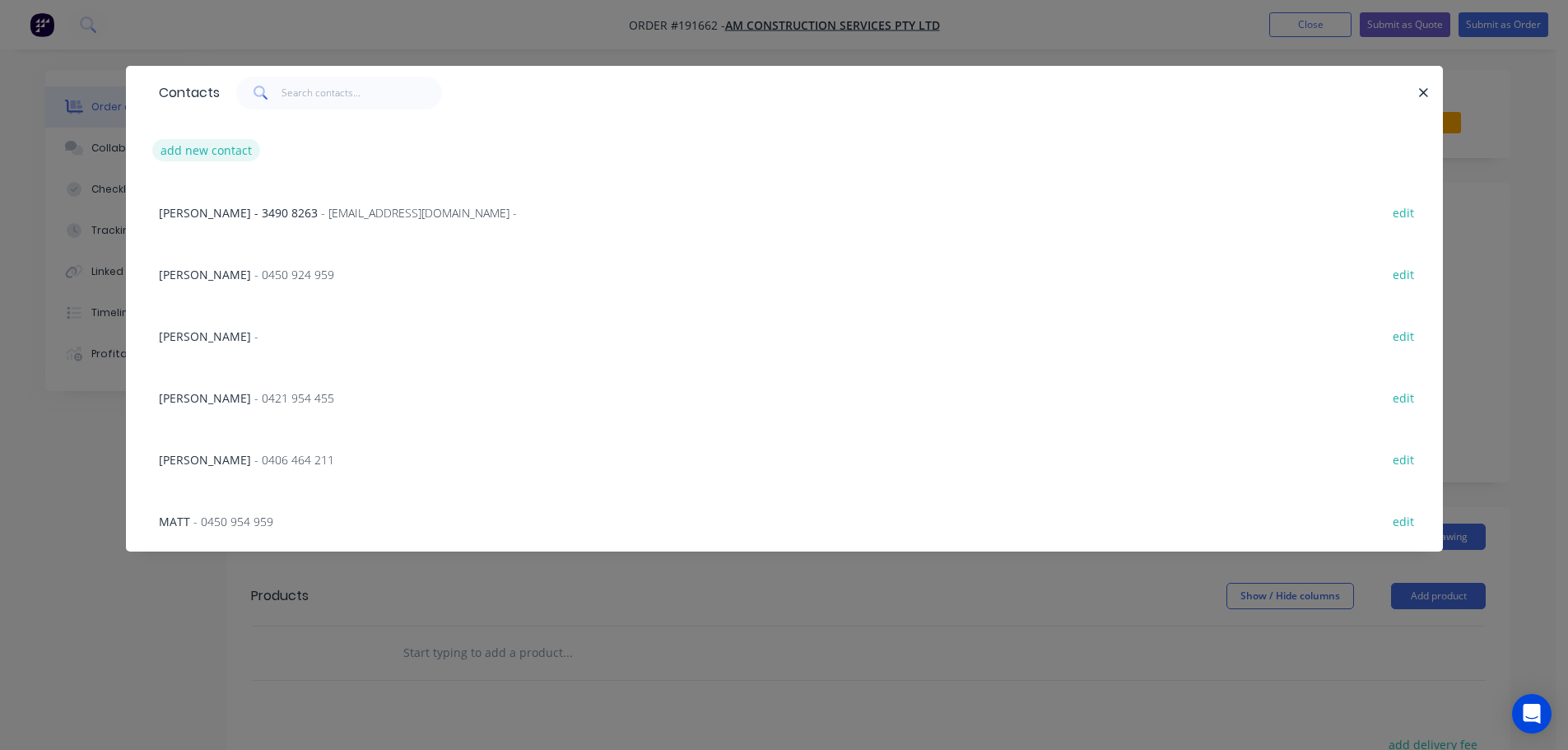
click at [201, 148] on button "add new contact" at bounding box center [206, 151] width 108 height 22
select select "AU"
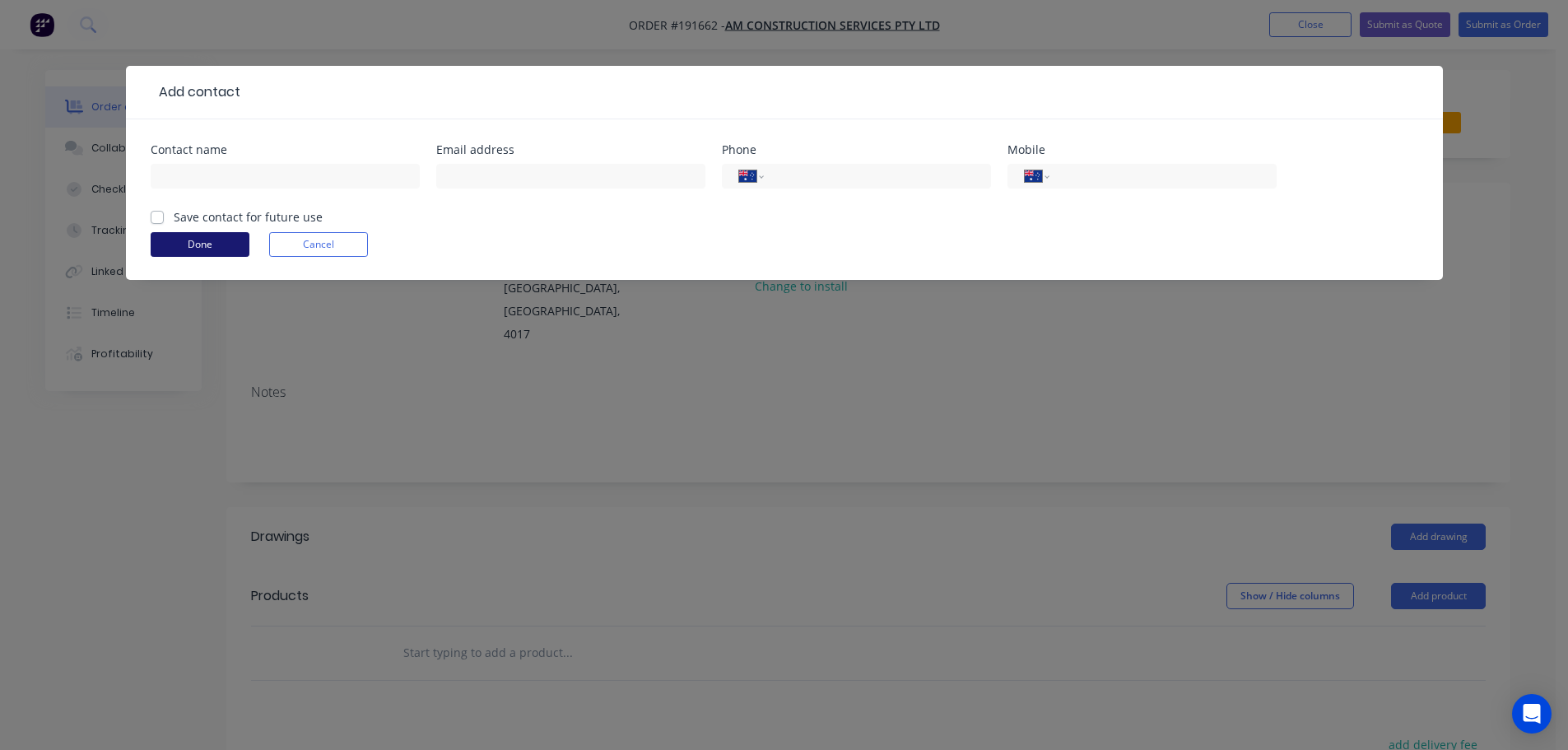
click at [220, 249] on button "Done" at bounding box center [200, 244] width 99 height 25
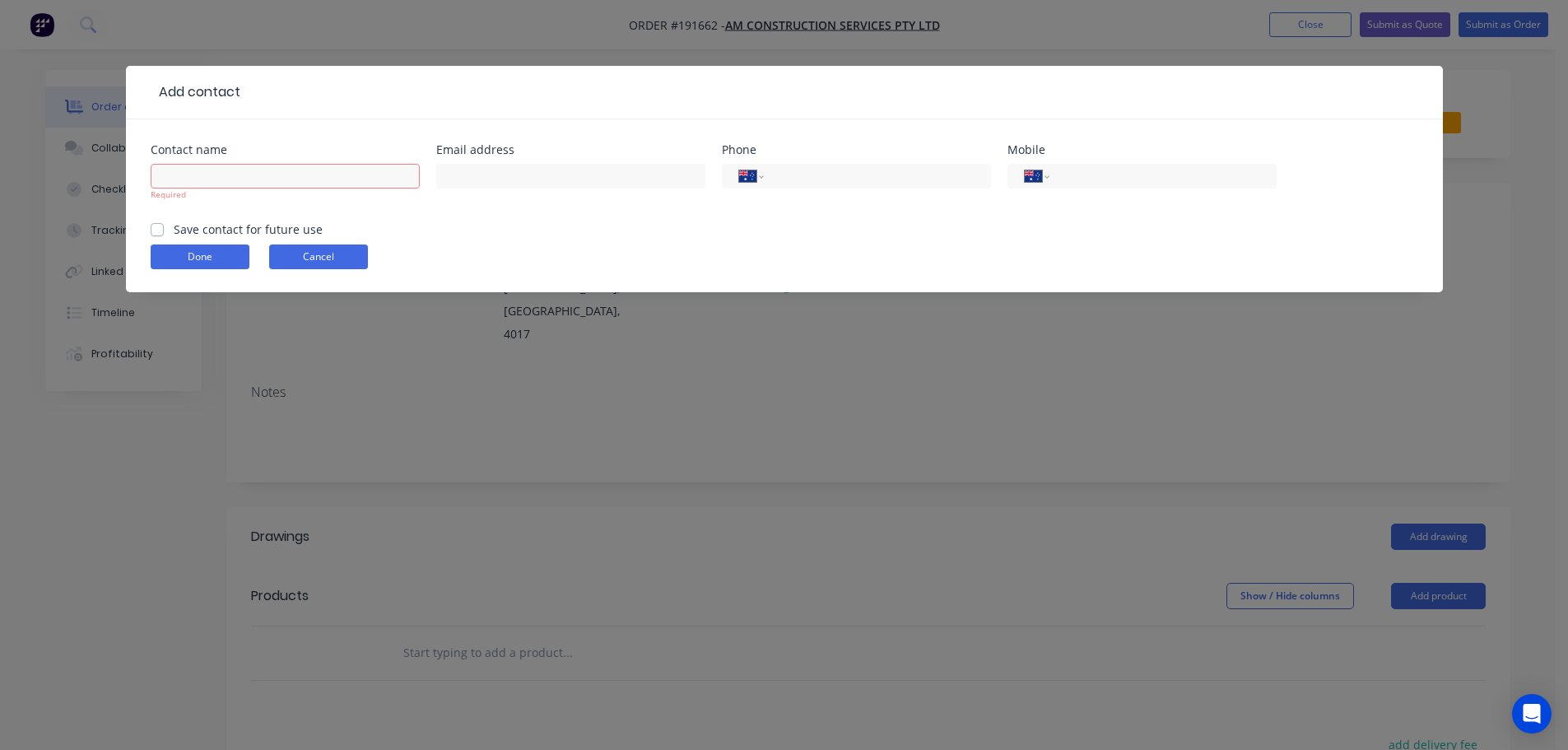
click at [304, 255] on button "Cancel" at bounding box center [318, 256] width 99 height 25
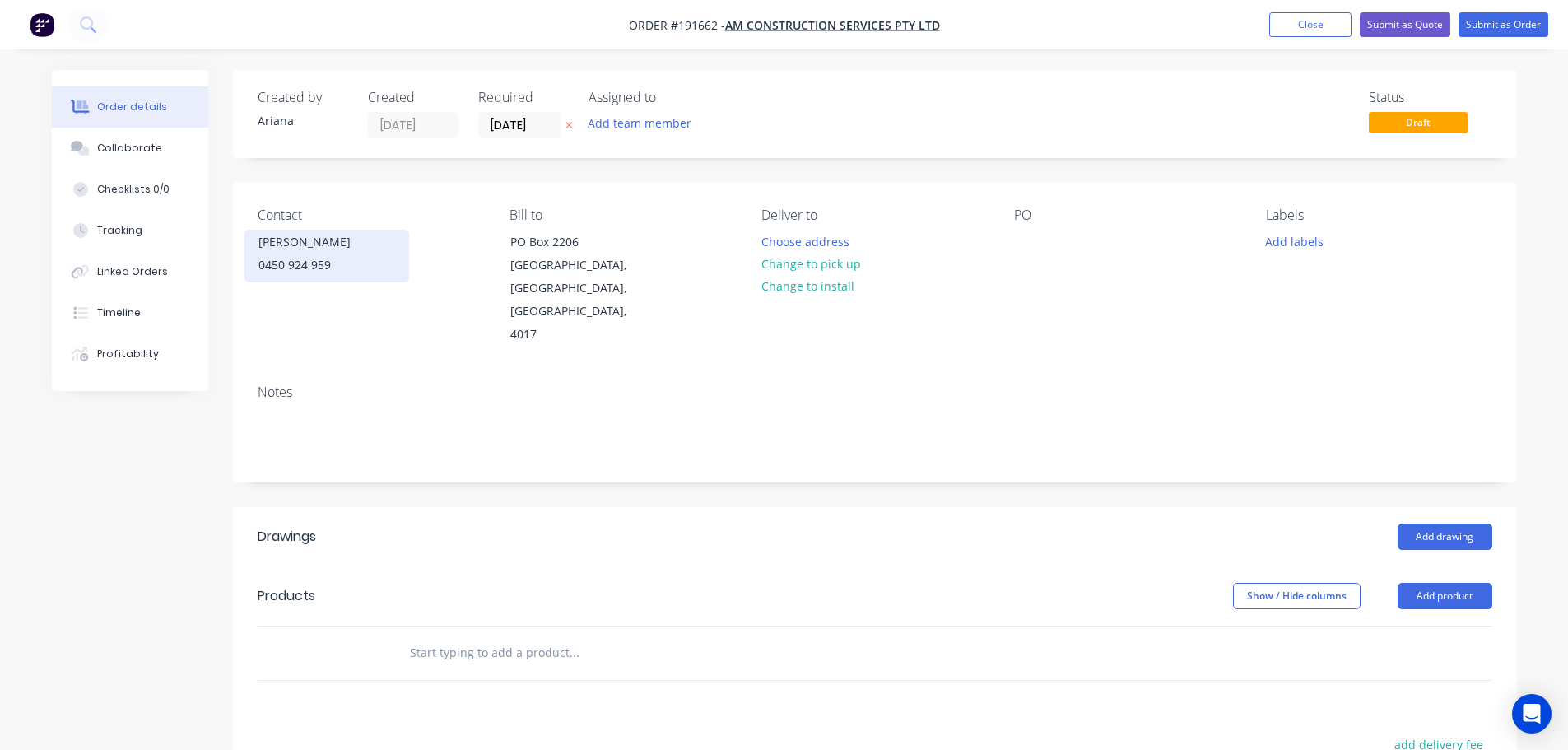
click at [329, 266] on div "0450 924 959" at bounding box center [327, 265] width 137 height 23
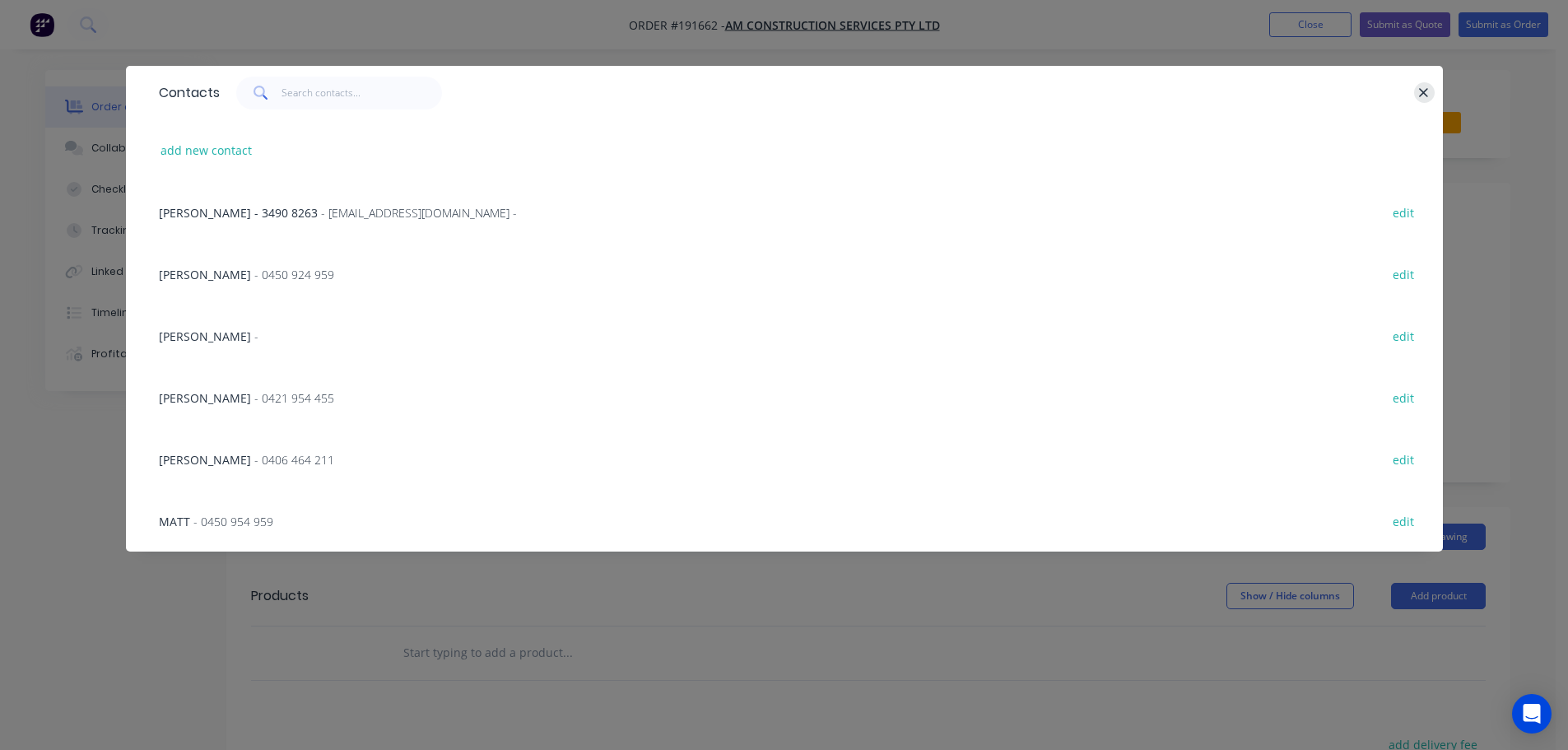
click at [1424, 87] on icon "button" at bounding box center [1423, 93] width 11 height 15
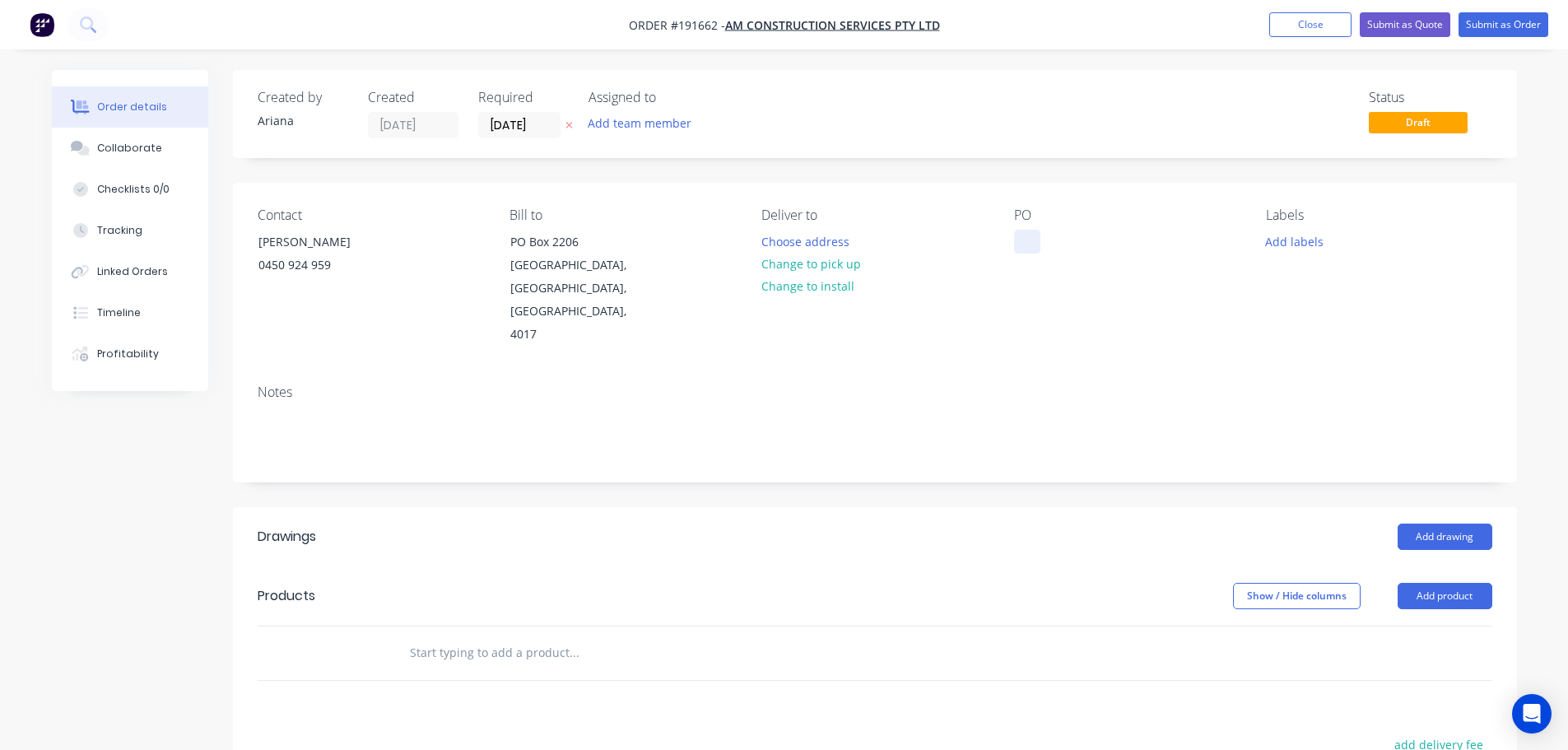
click at [1023, 237] on div at bounding box center [1027, 242] width 26 height 24
click at [1128, 280] on div "PO DELETE" at bounding box center [1127, 276] width 226 height 140
click at [1316, 28] on button "Close" at bounding box center [1310, 25] width 82 height 25
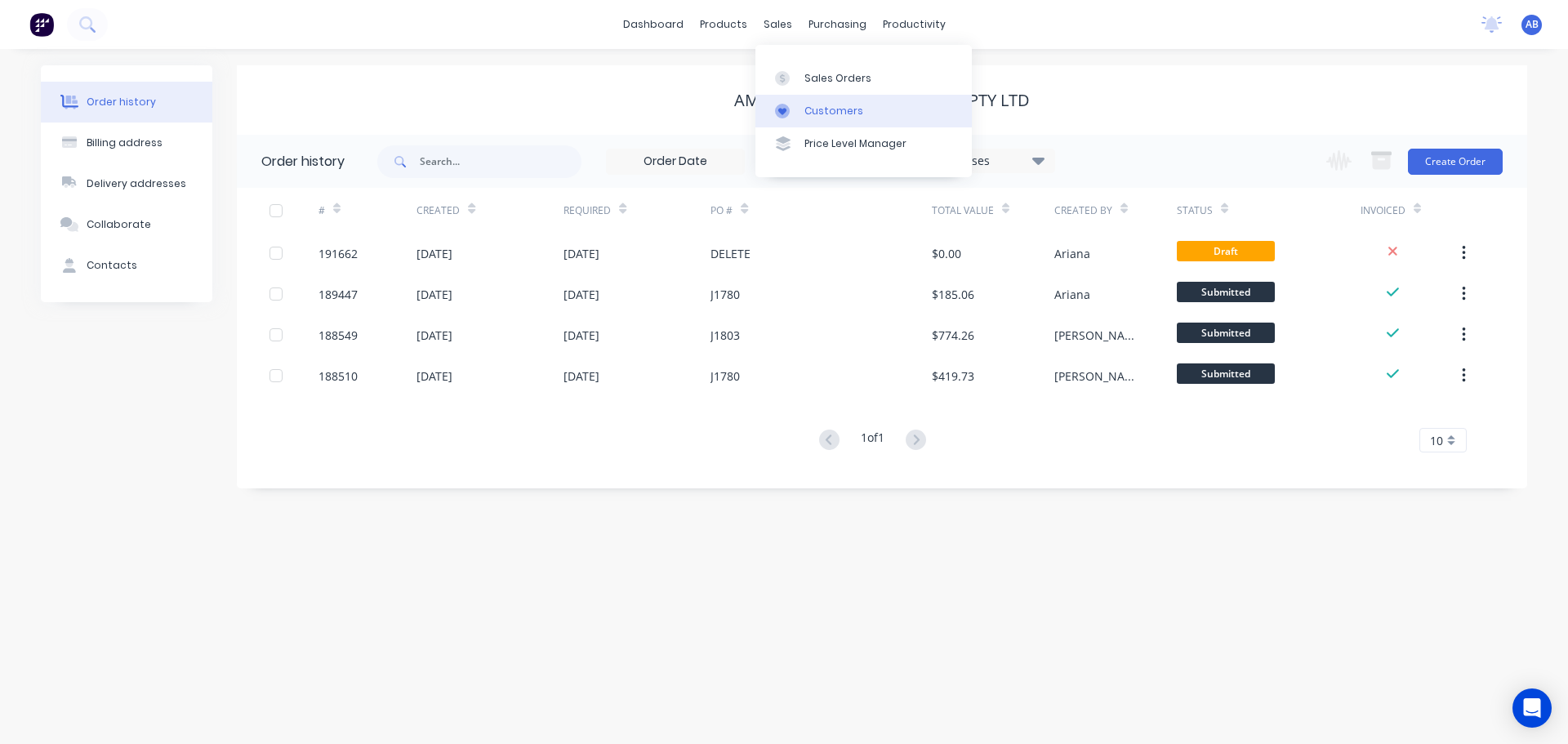
click at [822, 104] on div "Customers" at bounding box center [834, 112] width 59 height 15
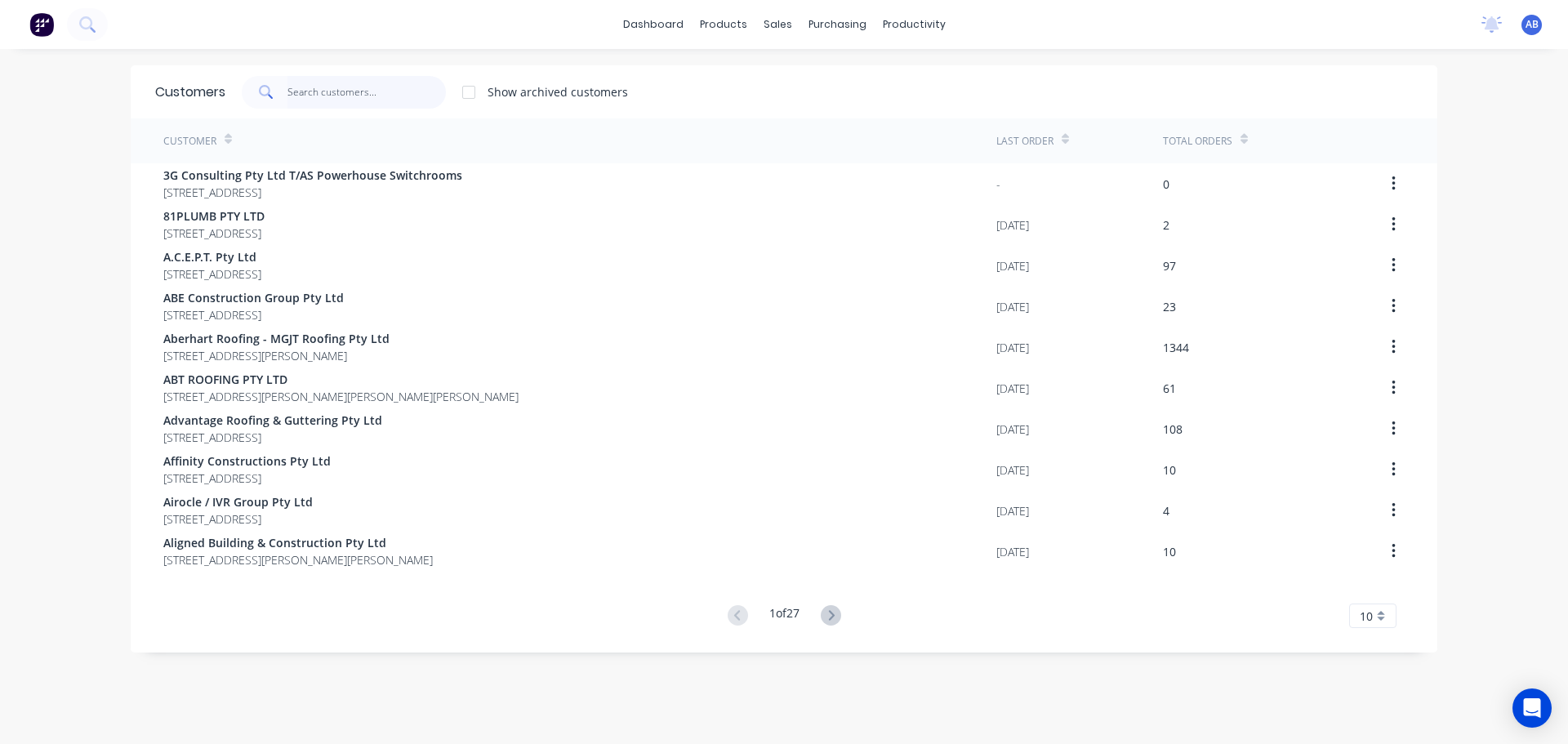
click at [352, 100] on input "text" at bounding box center [367, 92] width 159 height 33
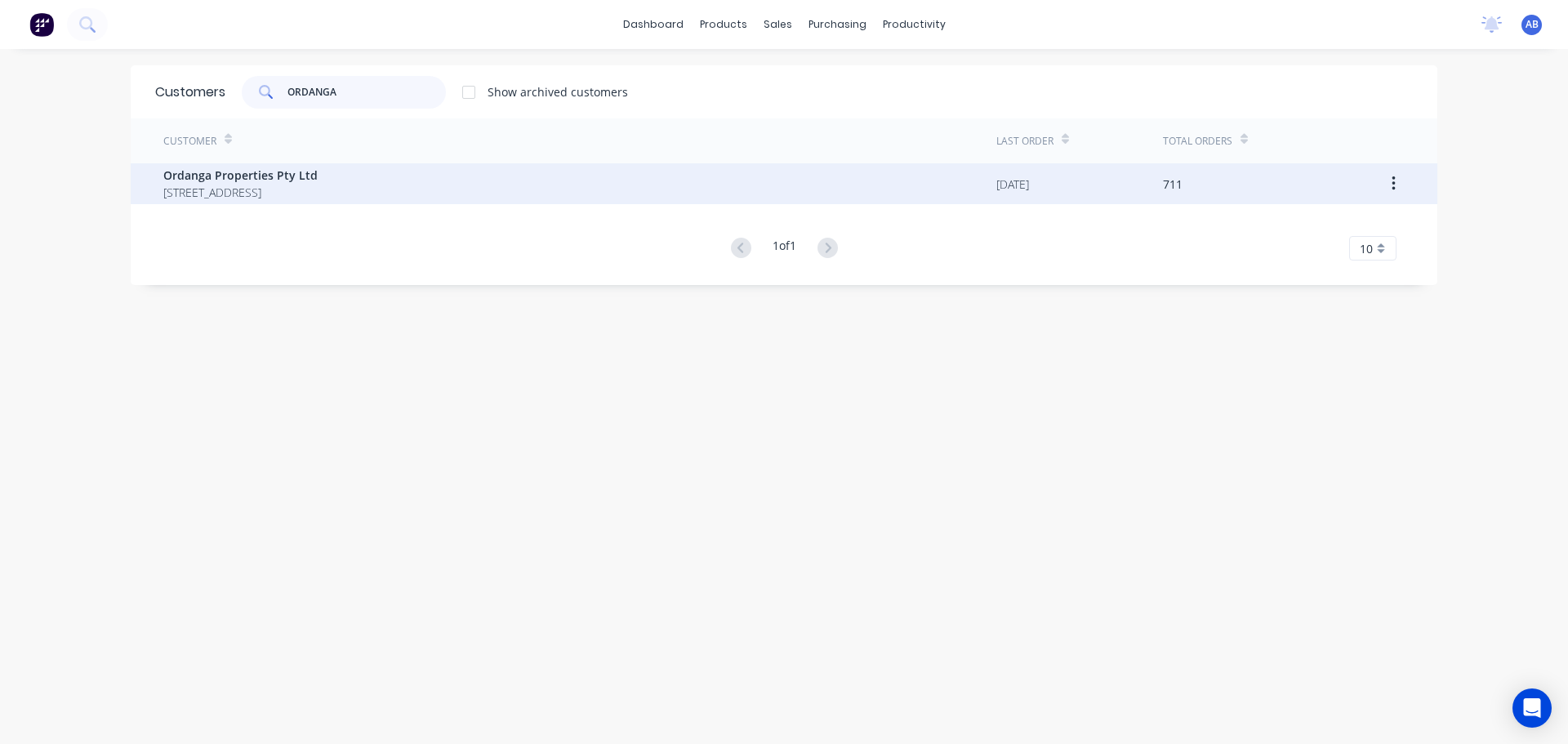
type input "ORDANGA"
click at [318, 192] on span "[STREET_ADDRESS]" at bounding box center [241, 192] width 154 height 17
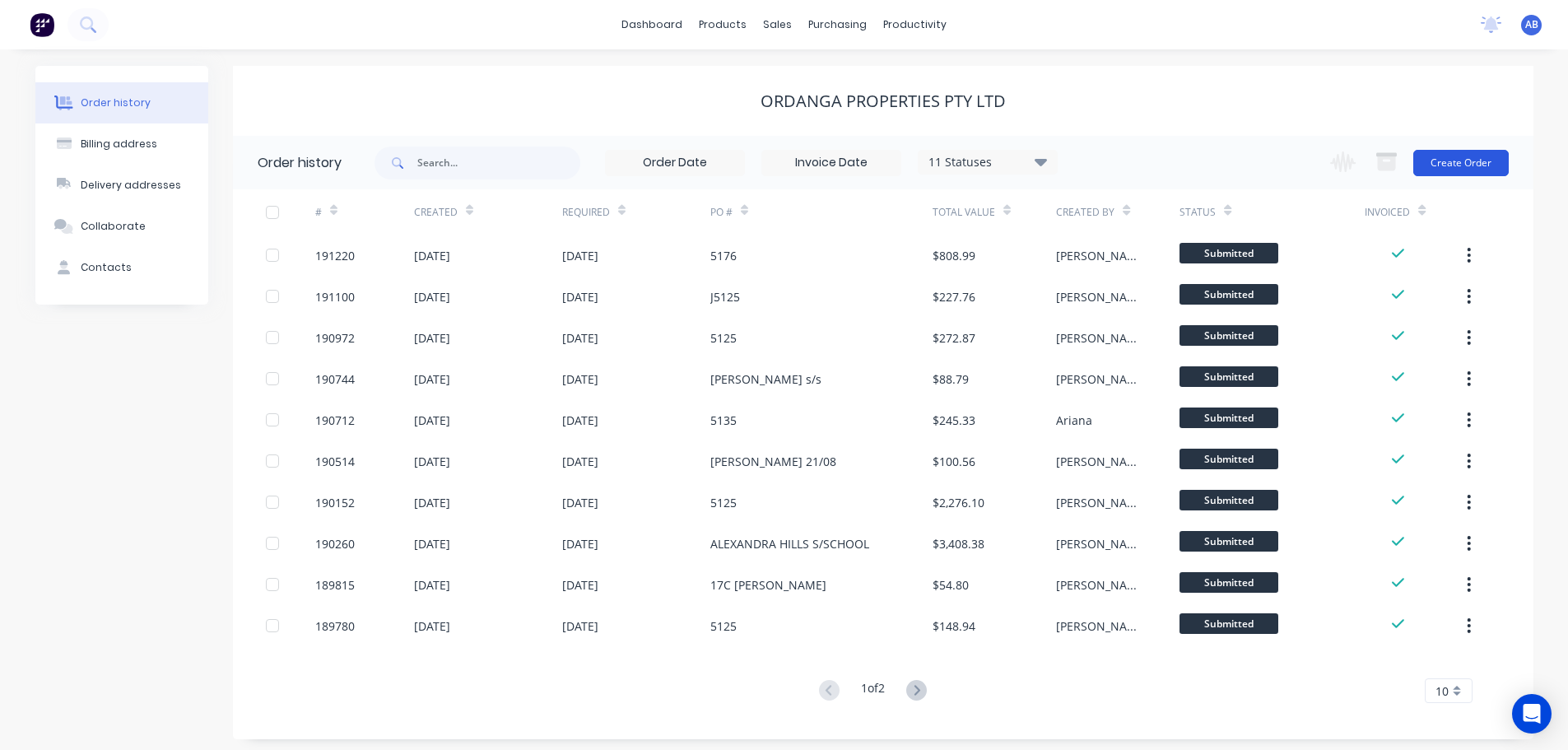
click at [1482, 162] on button "Create Order" at bounding box center [1461, 162] width 96 height 26
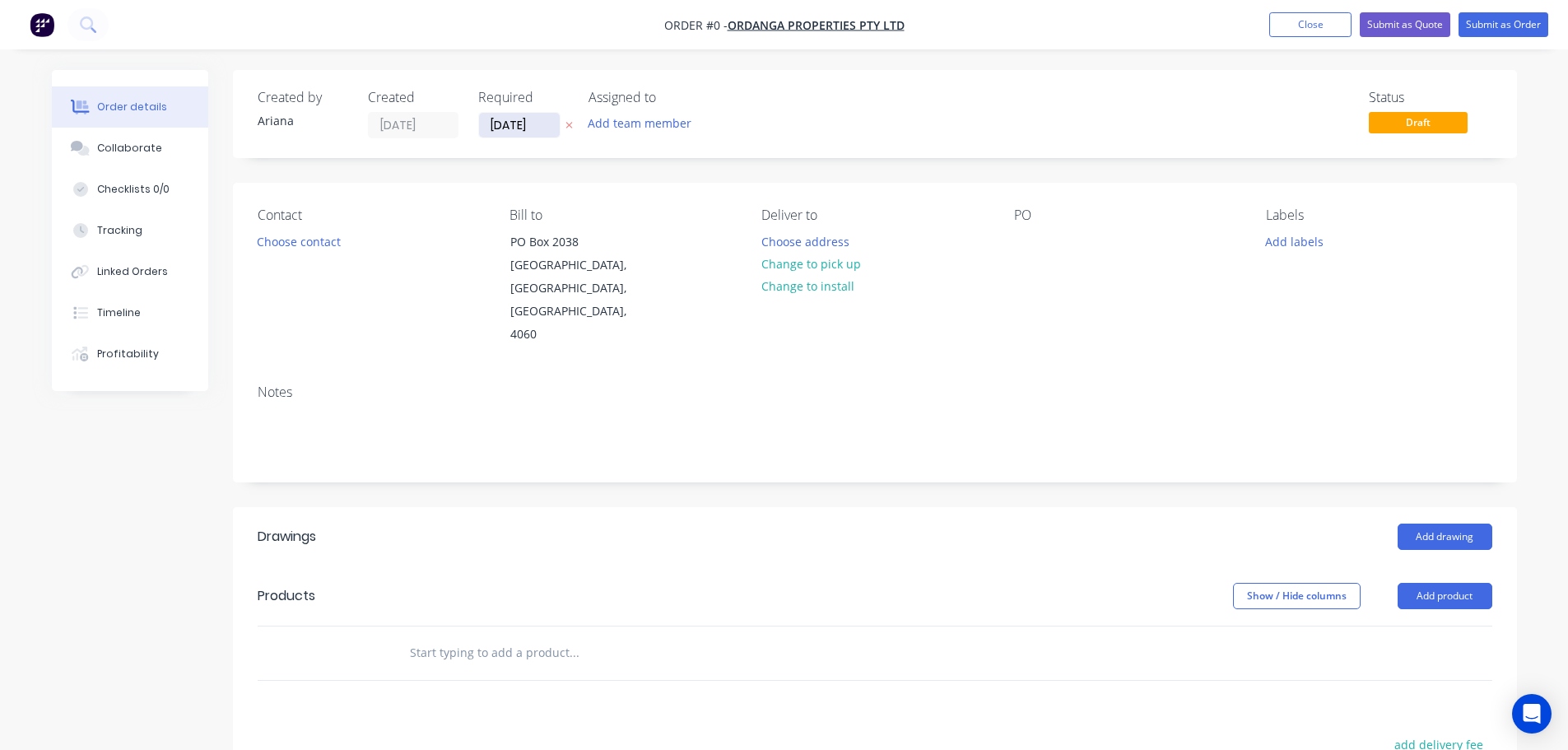
click at [513, 133] on input "[DATE]" at bounding box center [519, 124] width 80 height 25
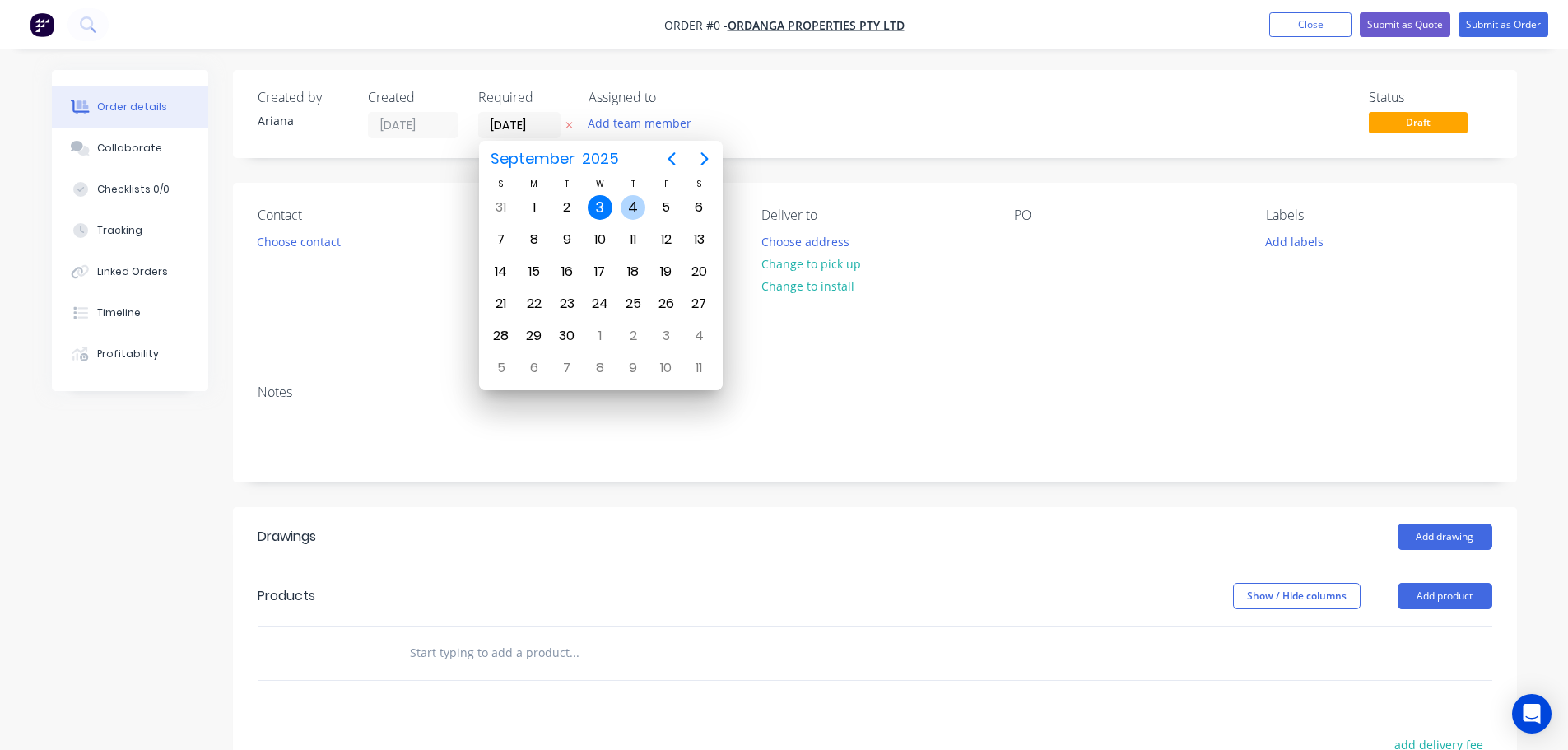
click at [635, 203] on div "4" at bounding box center [633, 207] width 25 height 25
type input "[DATE]"
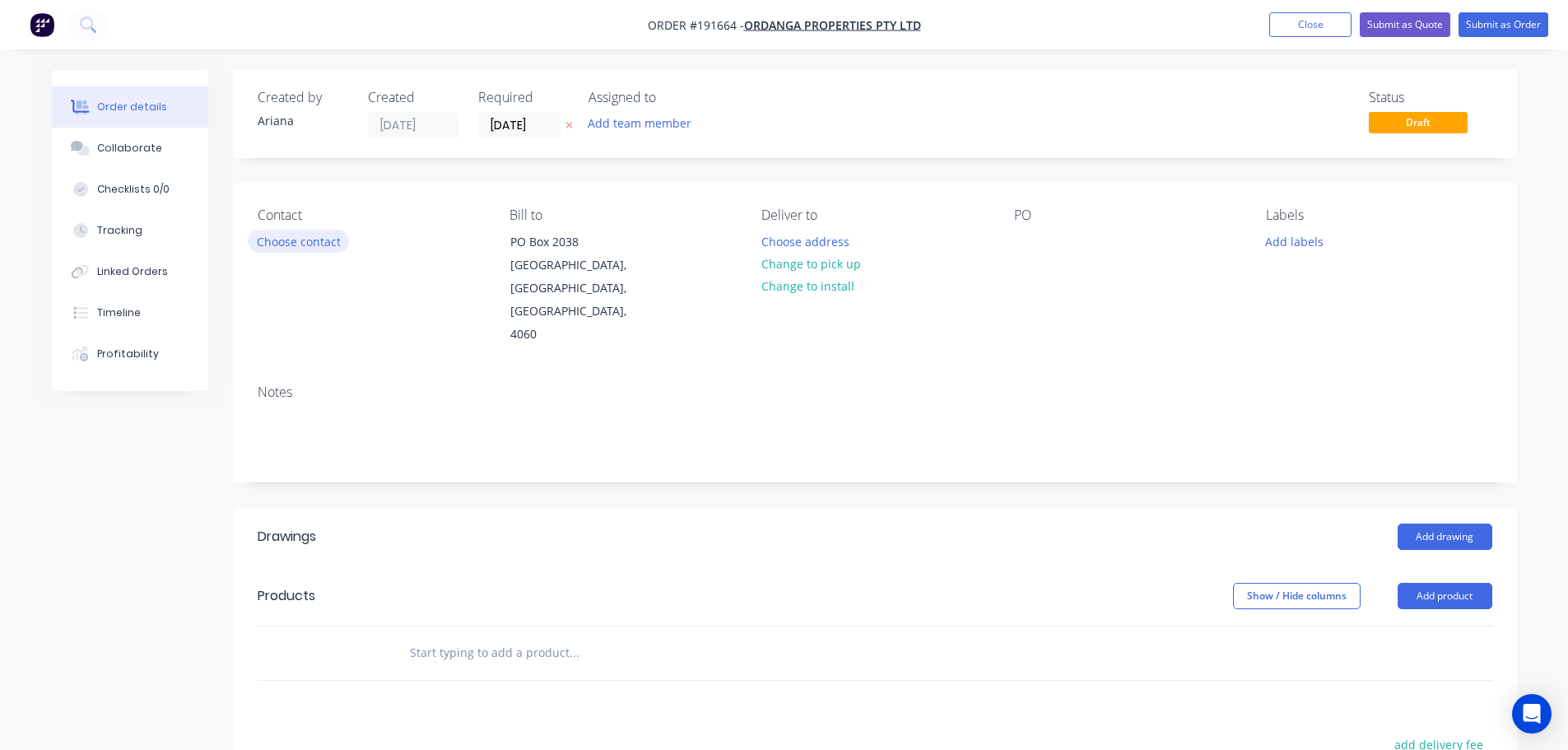
click at [310, 242] on button "Choose contact" at bounding box center [299, 241] width 101 height 22
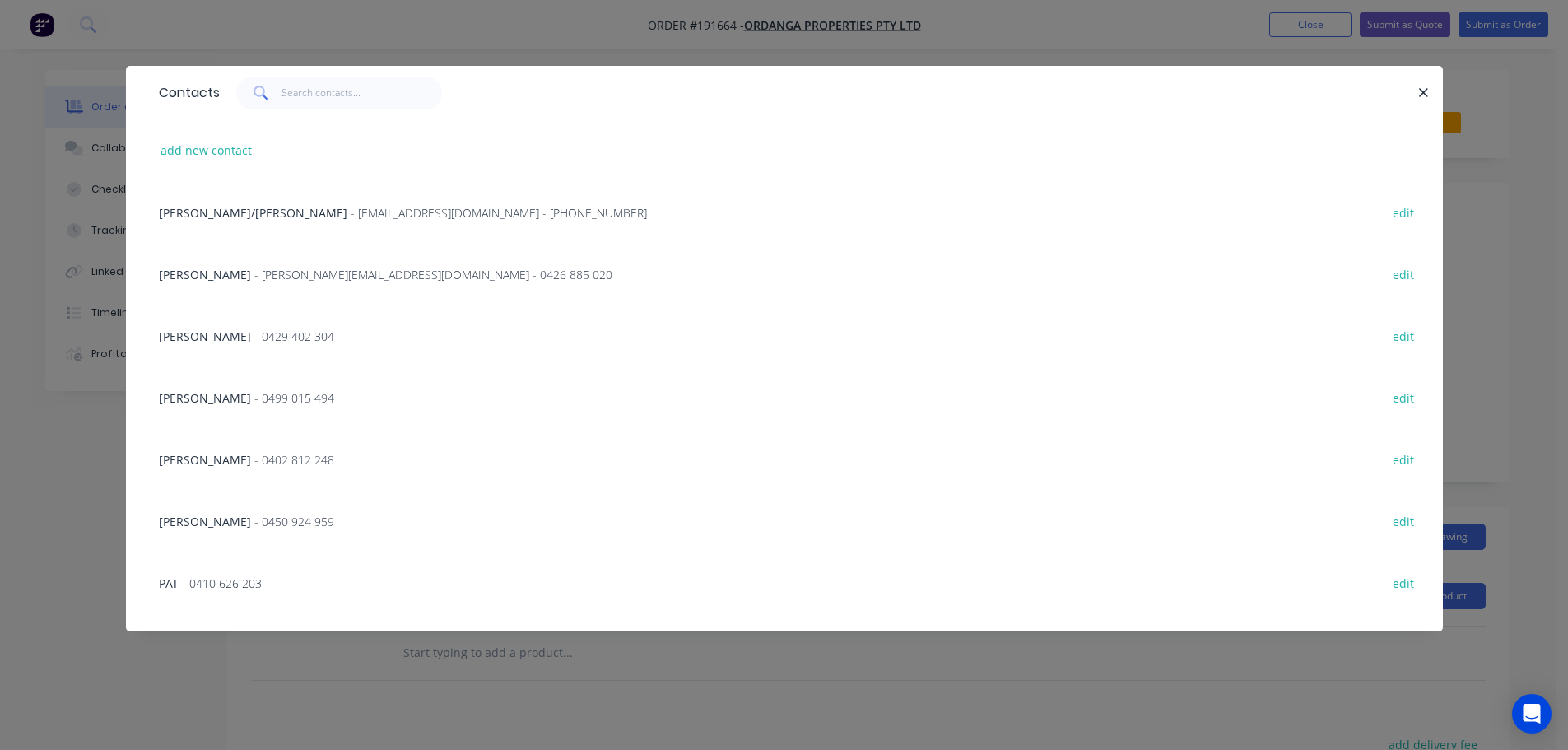
click at [297, 523] on span "- 0450 924 959" at bounding box center [294, 521] width 79 height 15
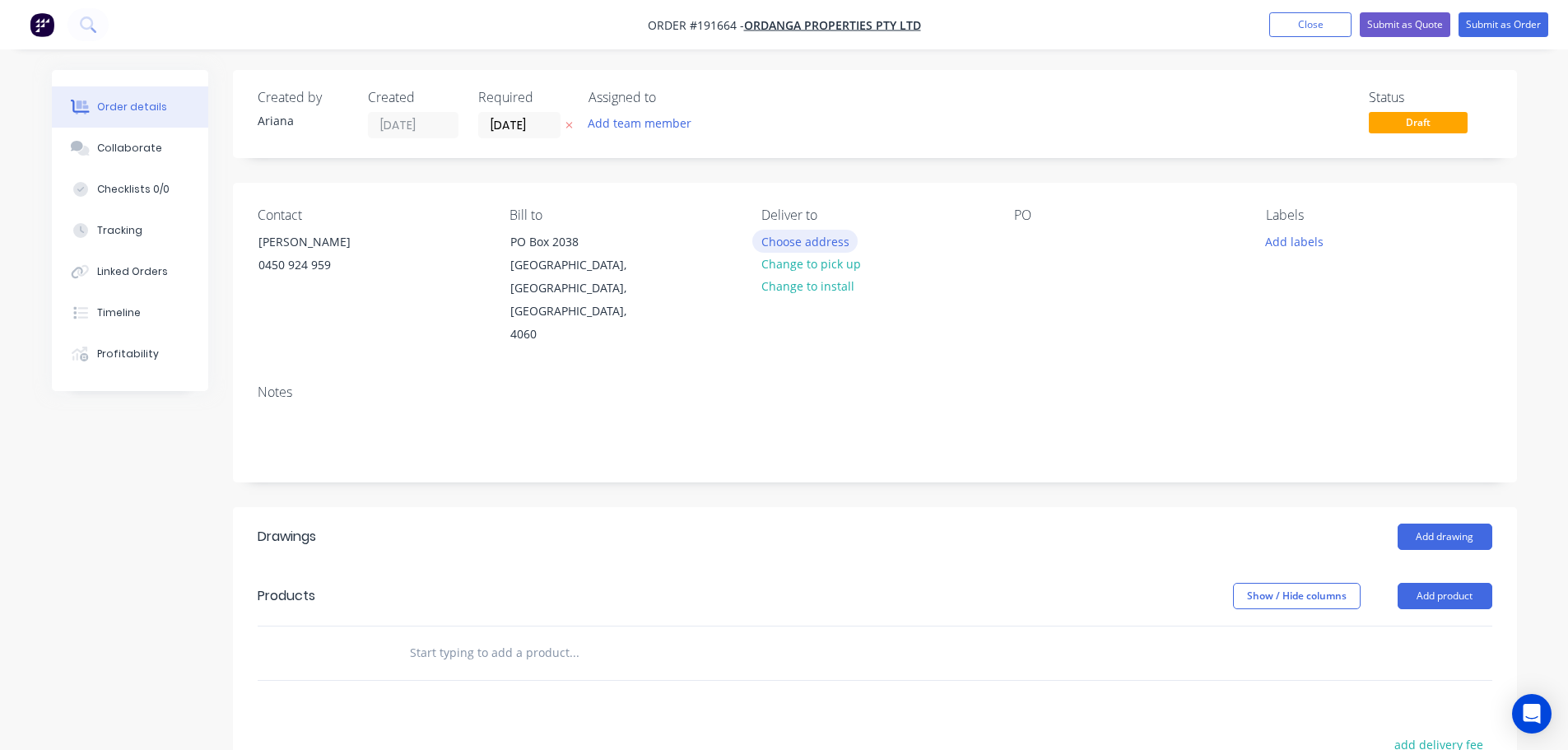
click at [829, 238] on button "Choose address" at bounding box center [805, 241] width 106 height 22
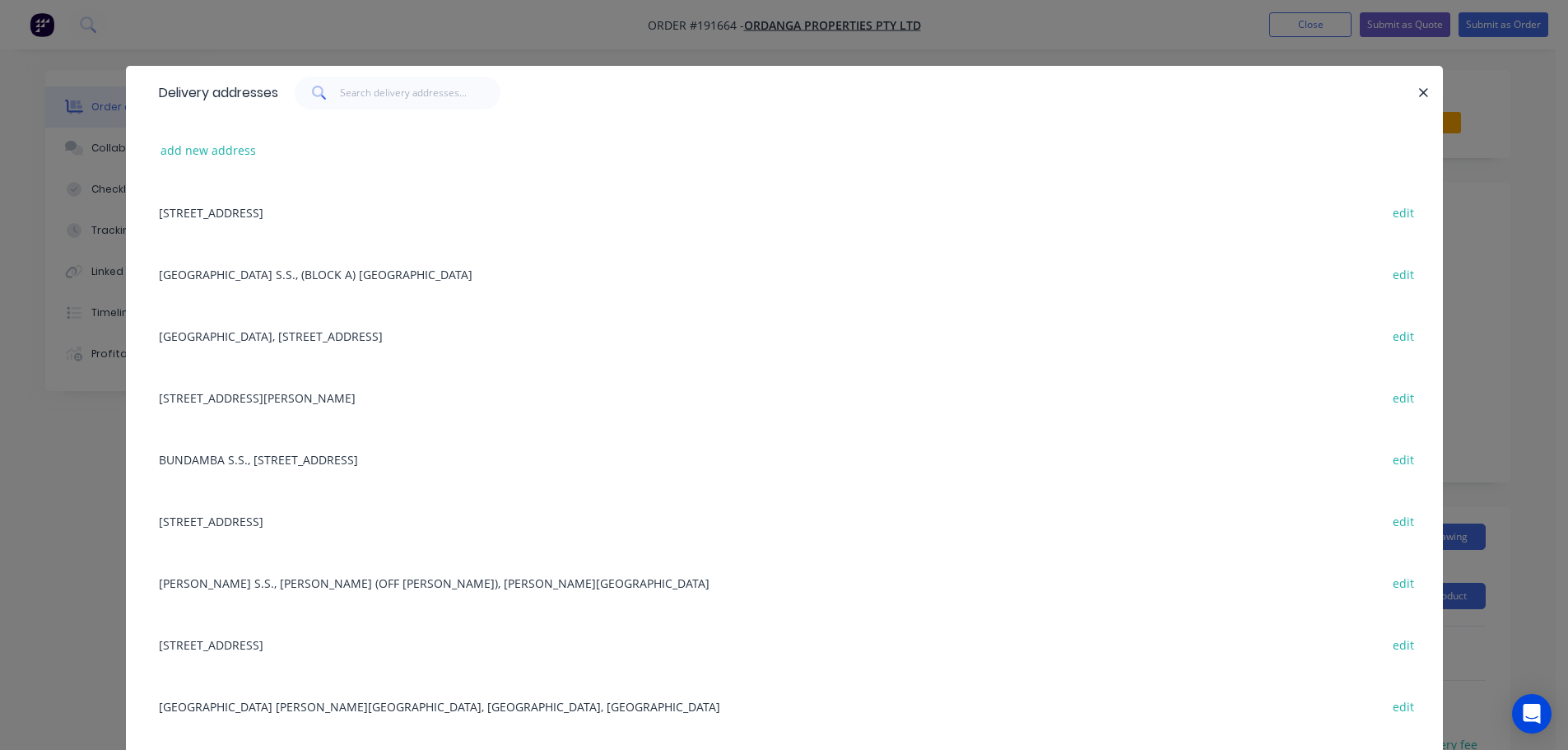
click at [348, 407] on div "12 PRINCETON AVE, ALEXANDRA HILL STATE SCHOOL, ALEXANDRA HILLS, 4161 edit" at bounding box center [784, 397] width 1268 height 62
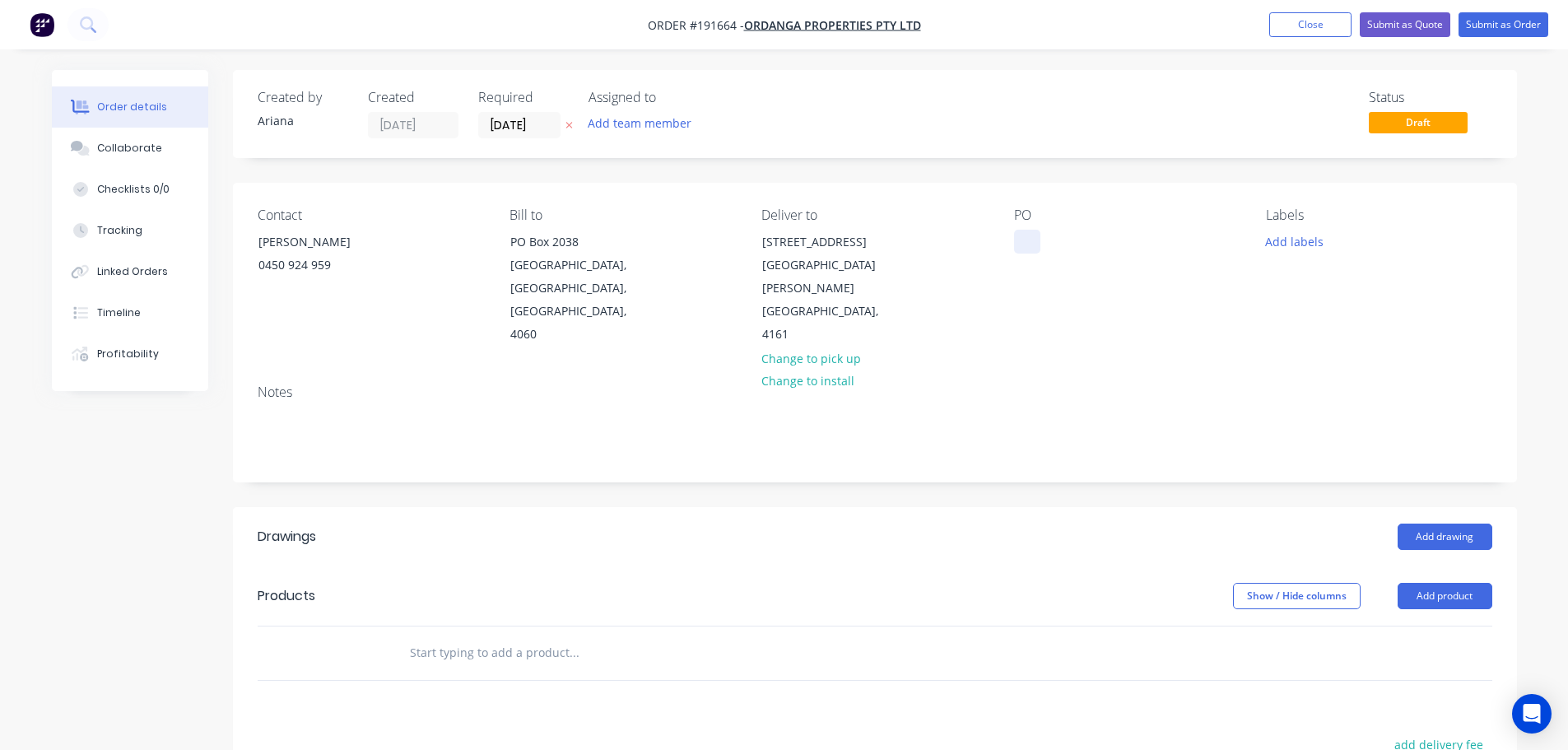
click at [1024, 239] on div at bounding box center [1027, 242] width 26 height 24
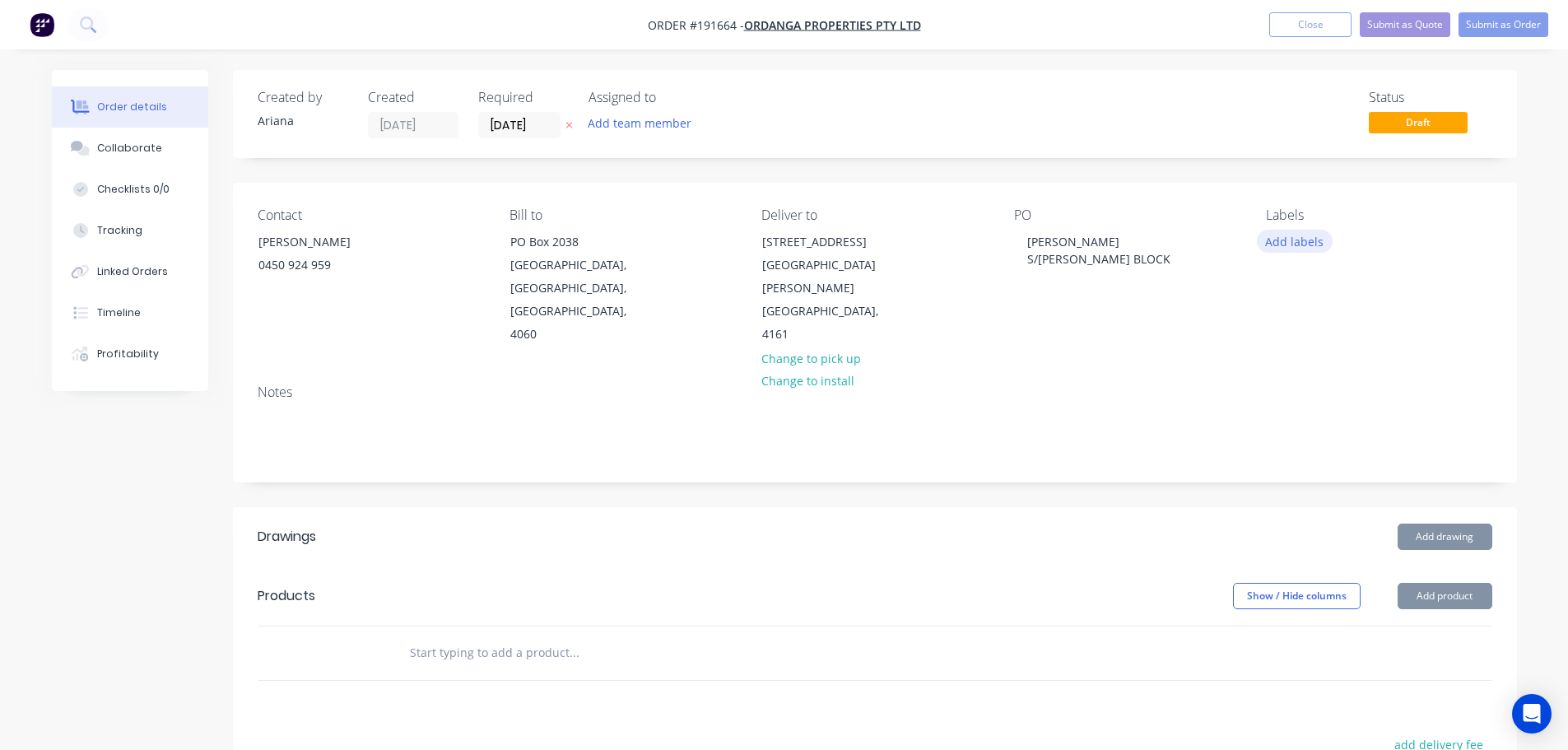
click at [1297, 242] on button "Add labels" at bounding box center [1295, 241] width 76 height 22
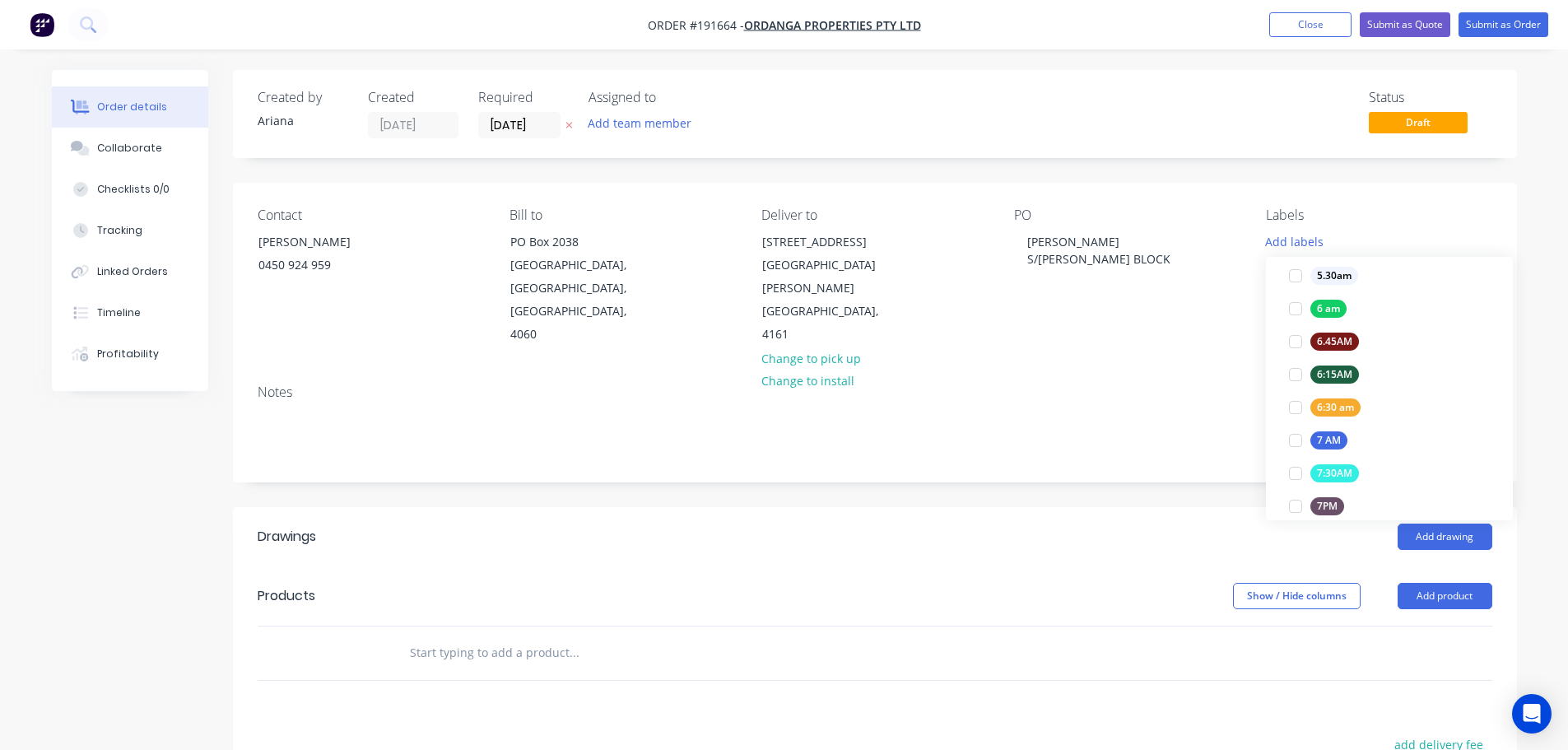
scroll to position [320, 0]
click at [1297, 424] on div at bounding box center [1296, 430] width 33 height 33
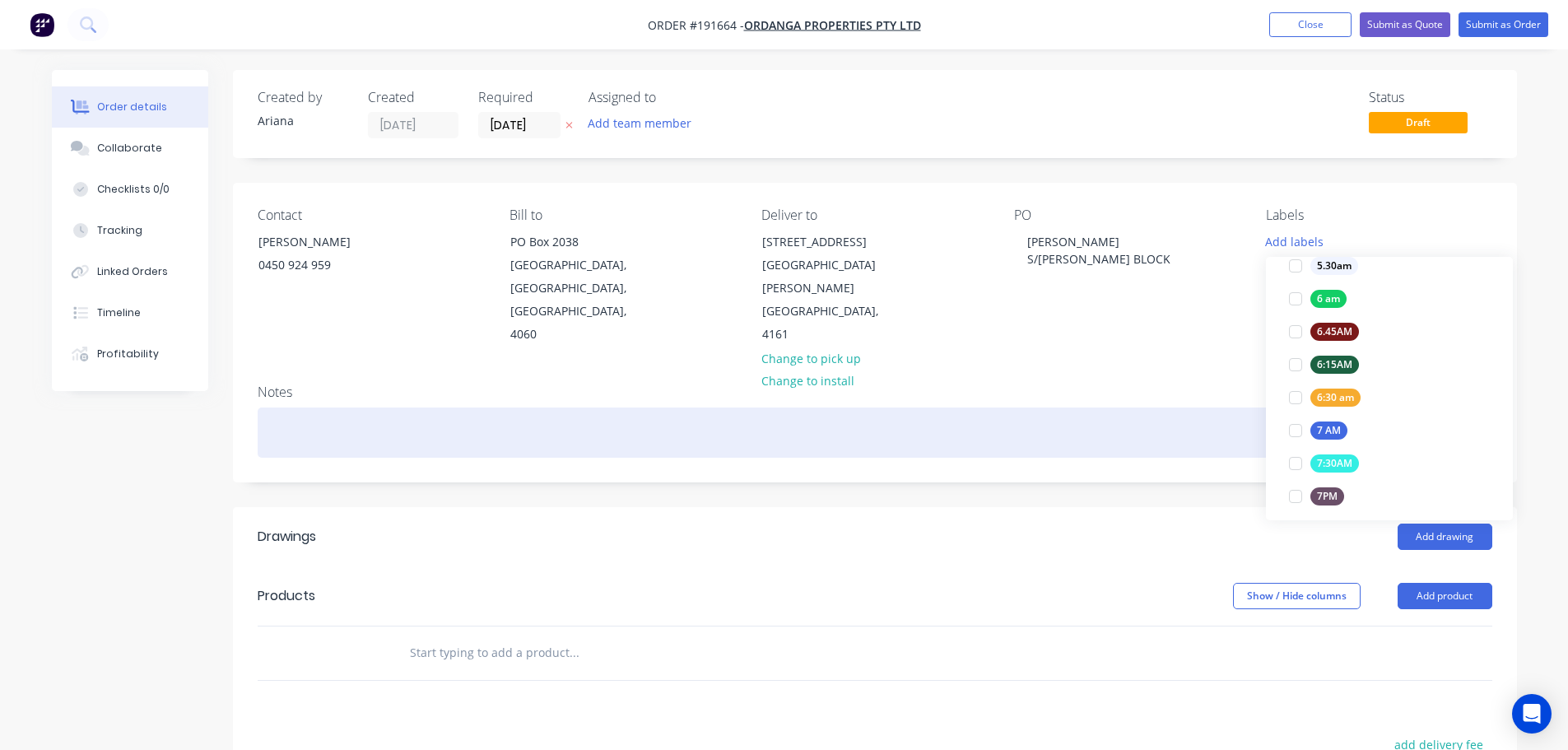
scroll to position [0, 0]
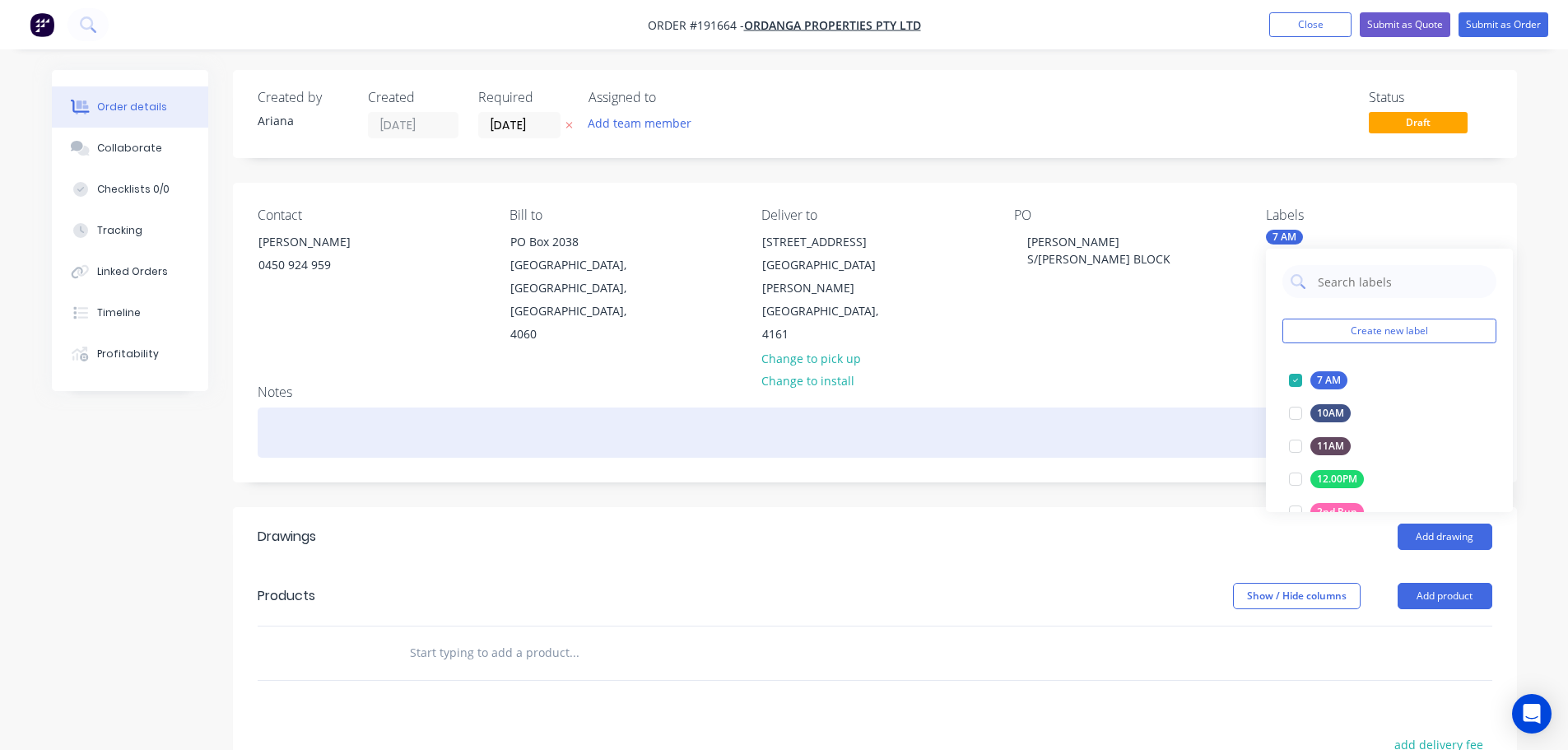
click at [1202, 408] on div at bounding box center [875, 432] width 1235 height 50
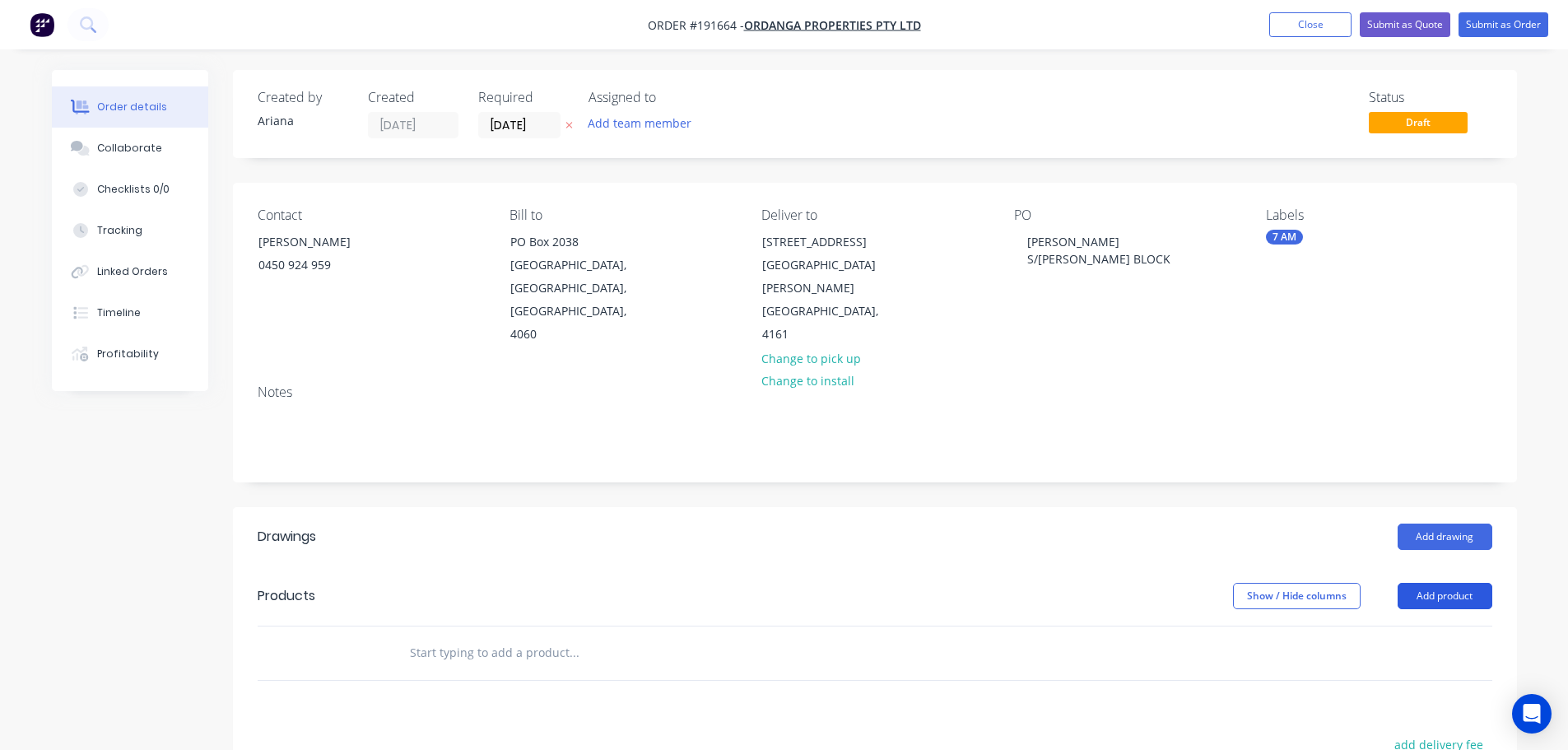
click at [1436, 583] on button "Add product" at bounding box center [1445, 595] width 95 height 26
click at [1429, 626] on div "Product catalogue" at bounding box center [1414, 638] width 127 height 24
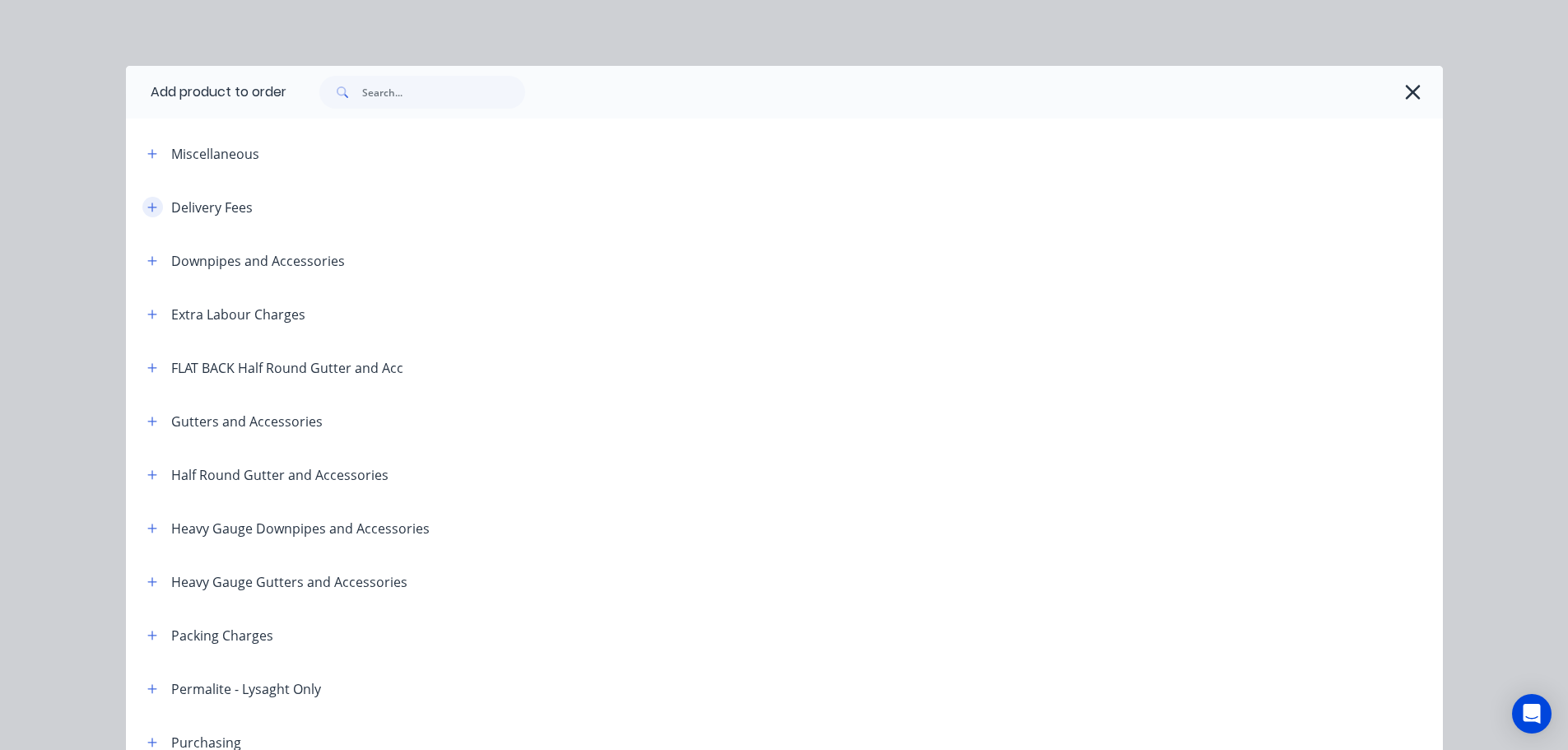
click at [148, 206] on icon "button" at bounding box center [151, 206] width 9 height 9
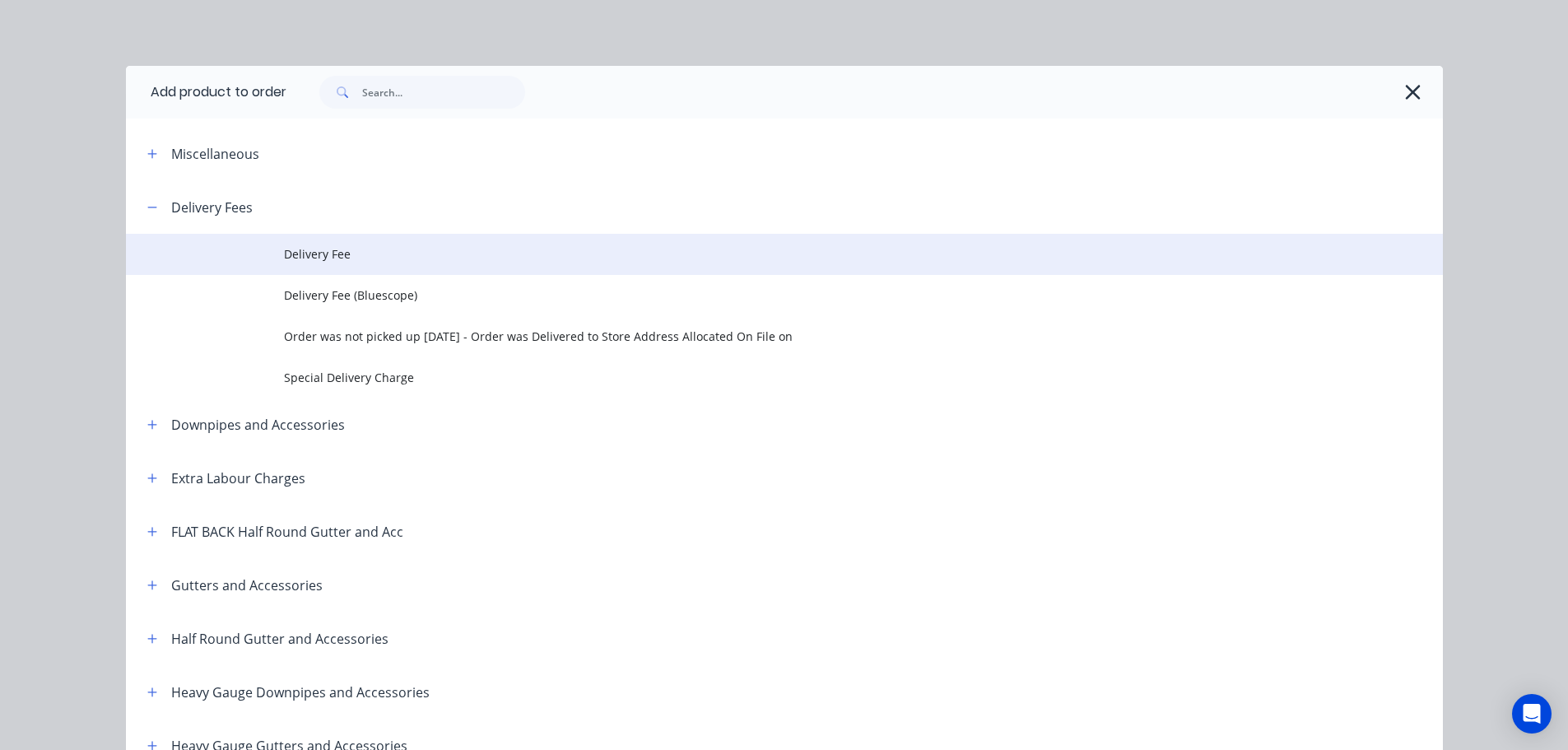
click at [353, 250] on span "Delivery Fee" at bounding box center [748, 254] width 927 height 17
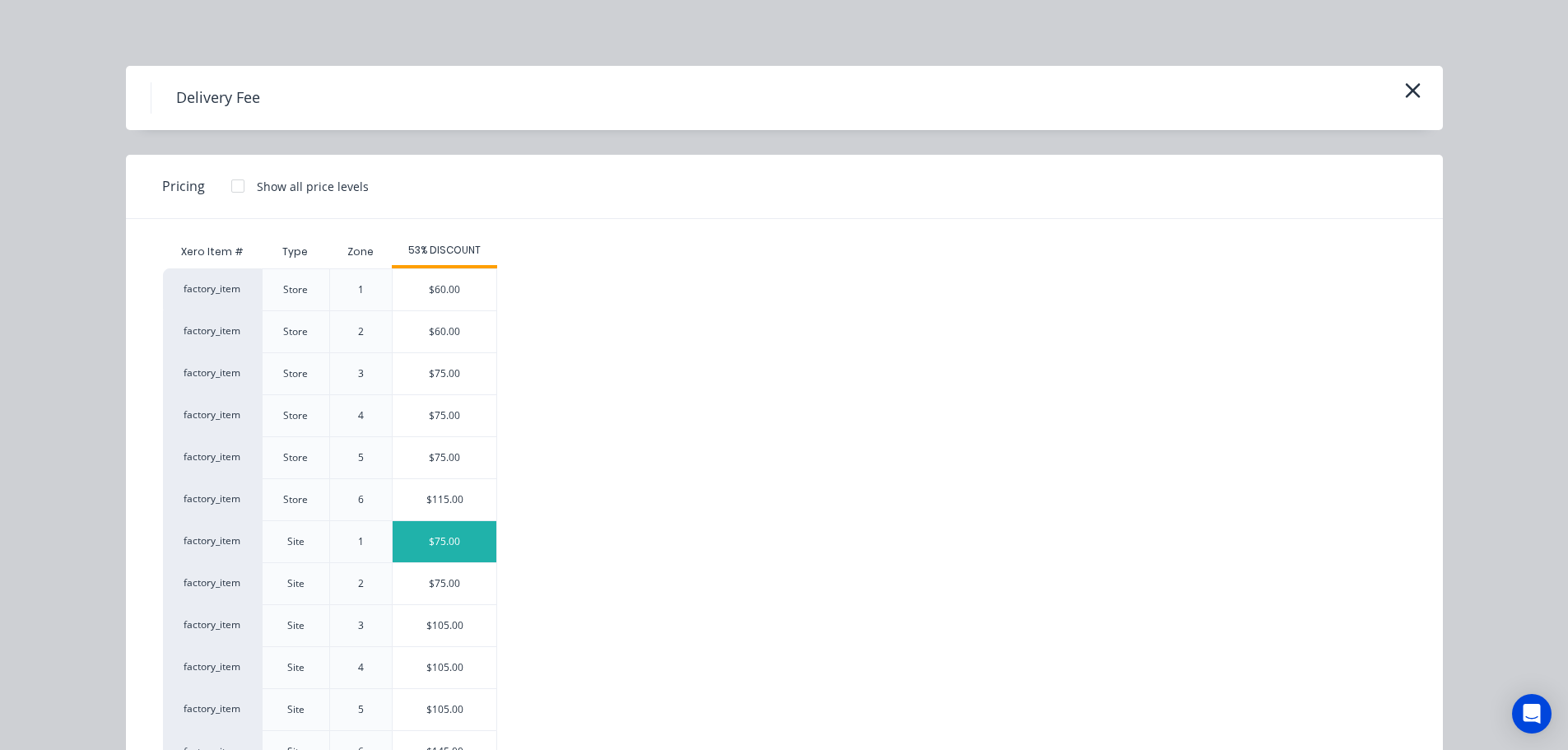
click at [440, 553] on div "$75.00" at bounding box center [444, 541] width 104 height 41
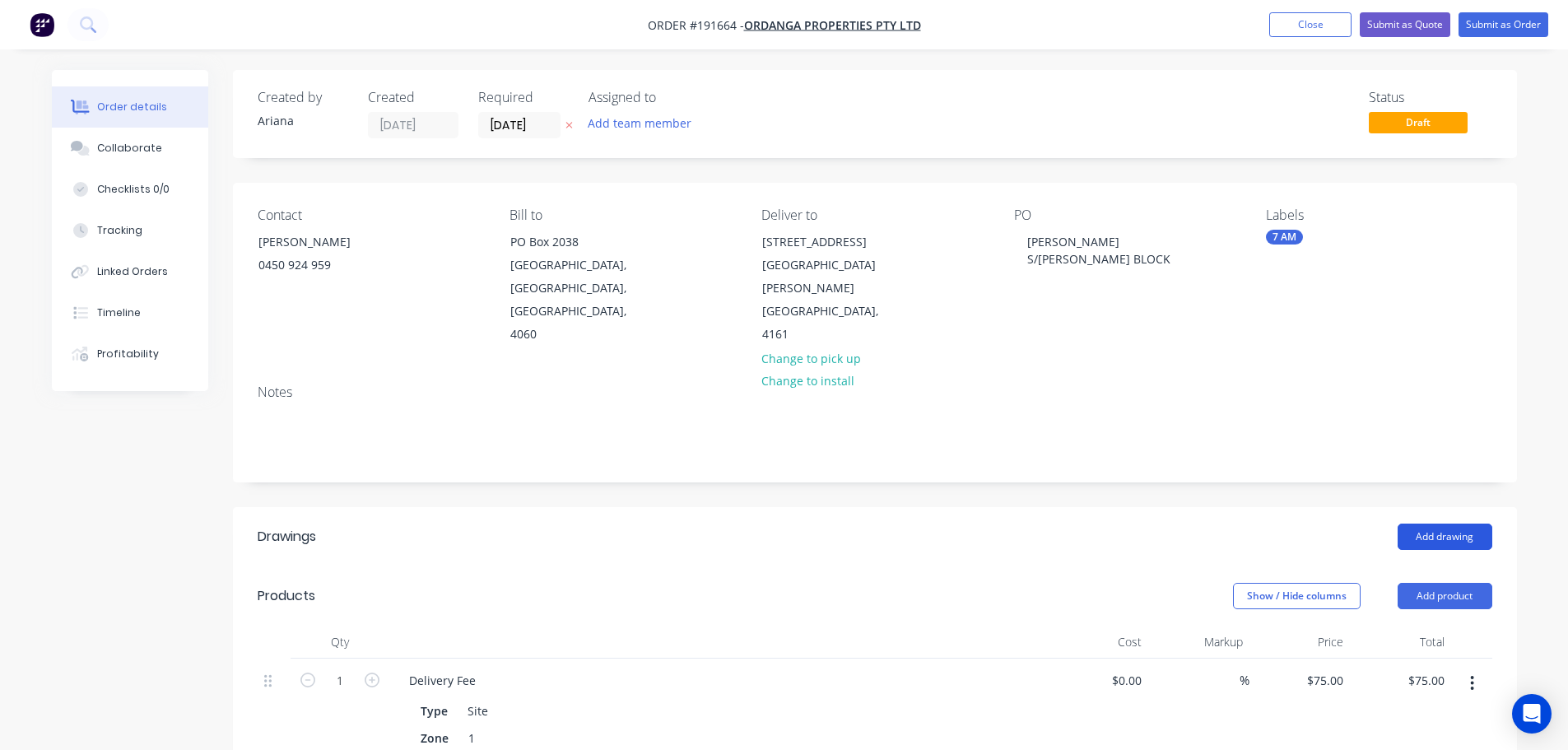
click at [1435, 523] on button "Add drawing" at bounding box center [1445, 536] width 95 height 26
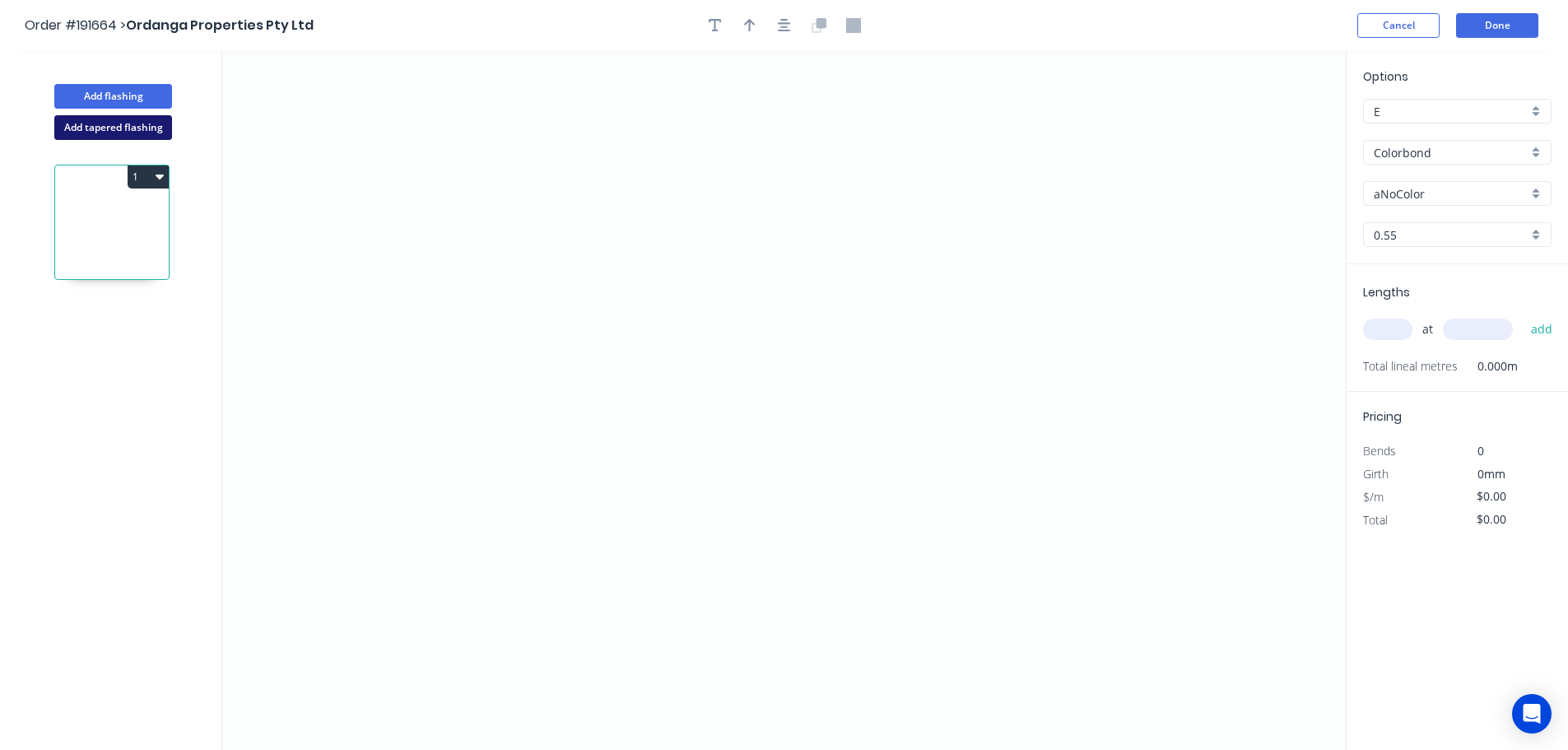
click at [107, 129] on button "Add tapered flashing" at bounding box center [112, 127] width 118 height 25
click at [714, 170] on icon "0" at bounding box center [784, 225] width 1124 height 349
click at [711, 99] on icon "0" at bounding box center [784, 225] width 1124 height 349
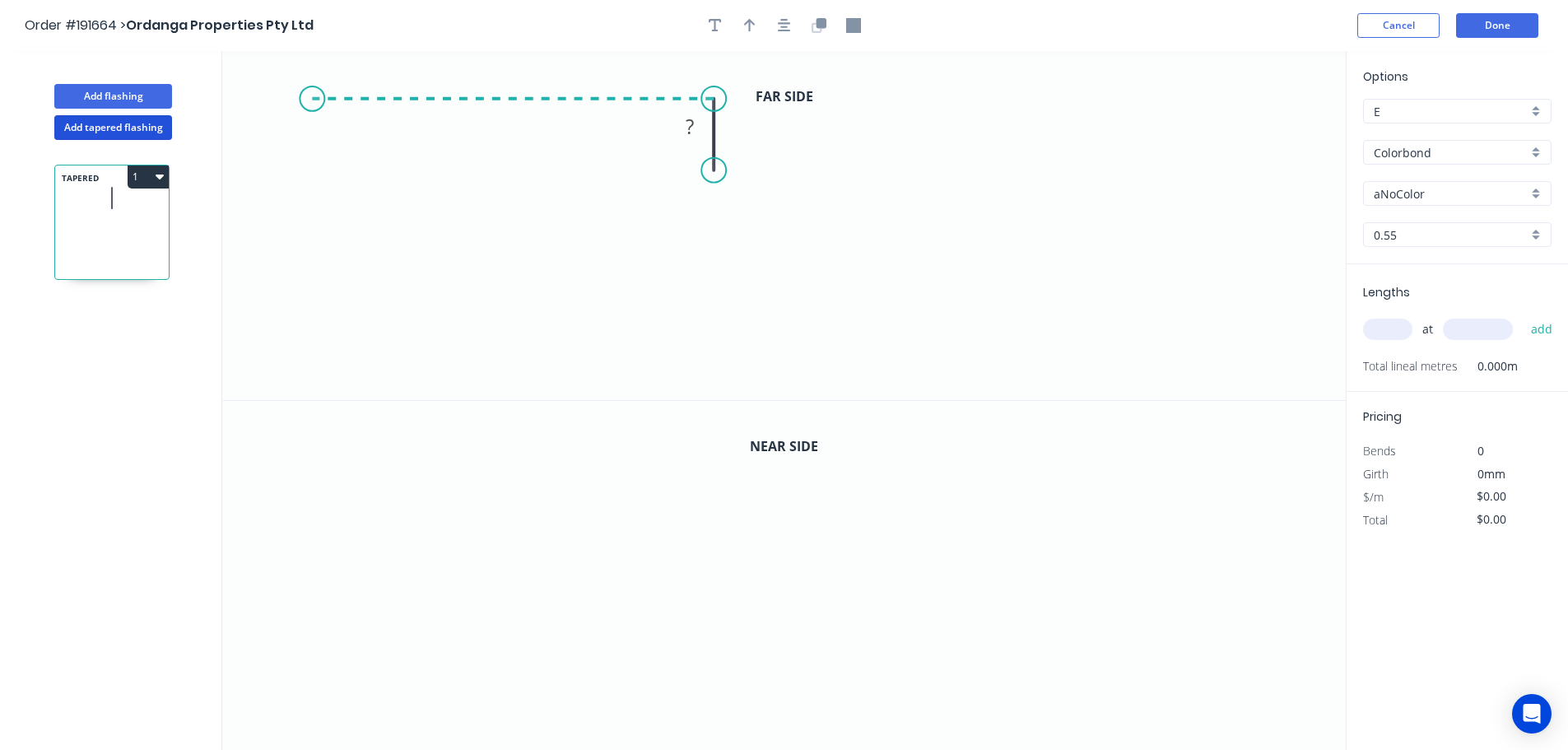
click at [311, 78] on icon "0 ?" at bounding box center [784, 225] width 1124 height 349
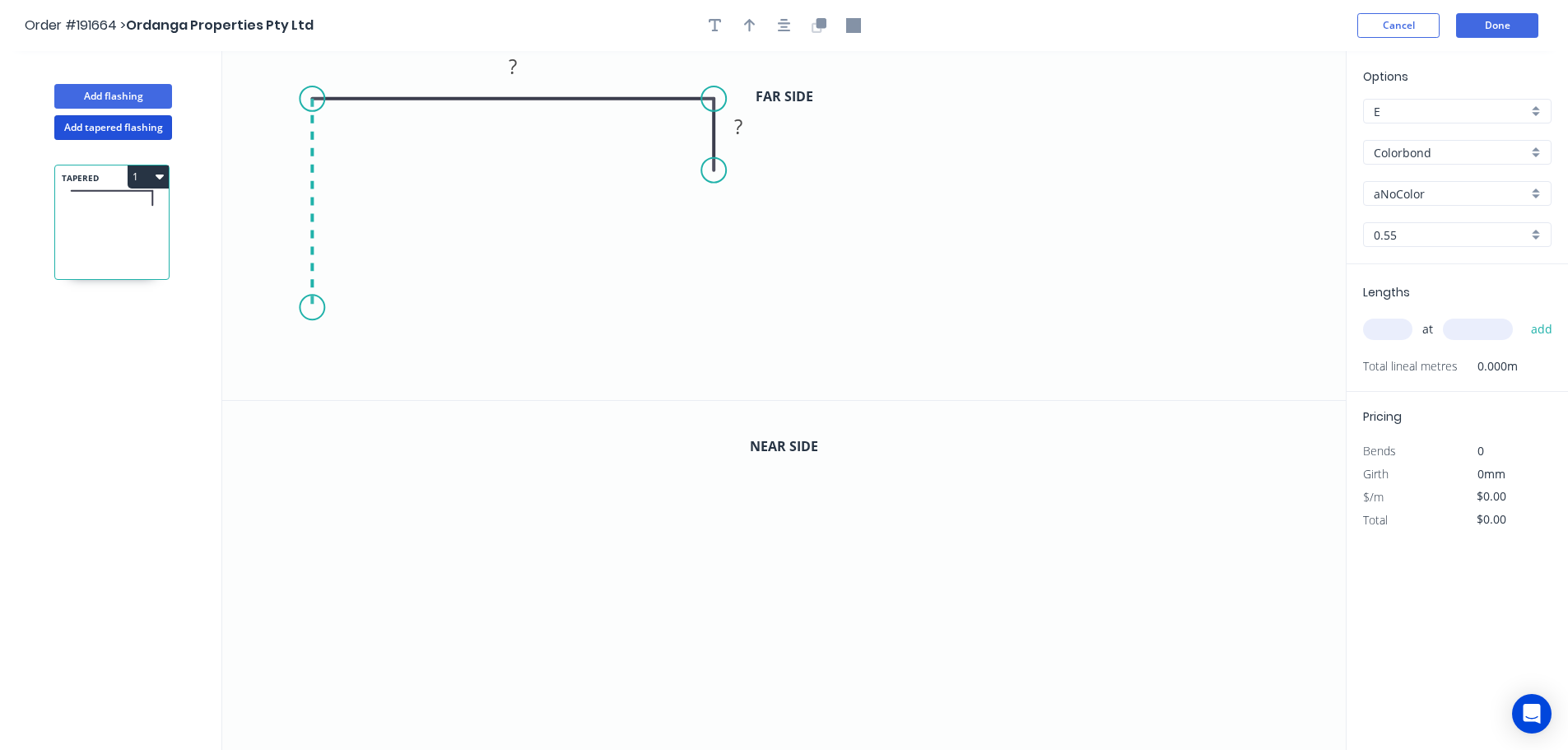
click at [308, 308] on icon "0 ? ?" at bounding box center [784, 225] width 1124 height 349
click at [408, 306] on icon "0 ? ? ?" at bounding box center [784, 225] width 1124 height 349
click at [408, 387] on icon "0 ? ? ? ?" at bounding box center [784, 225] width 1124 height 349
click at [408, 387] on circle at bounding box center [408, 386] width 25 height 25
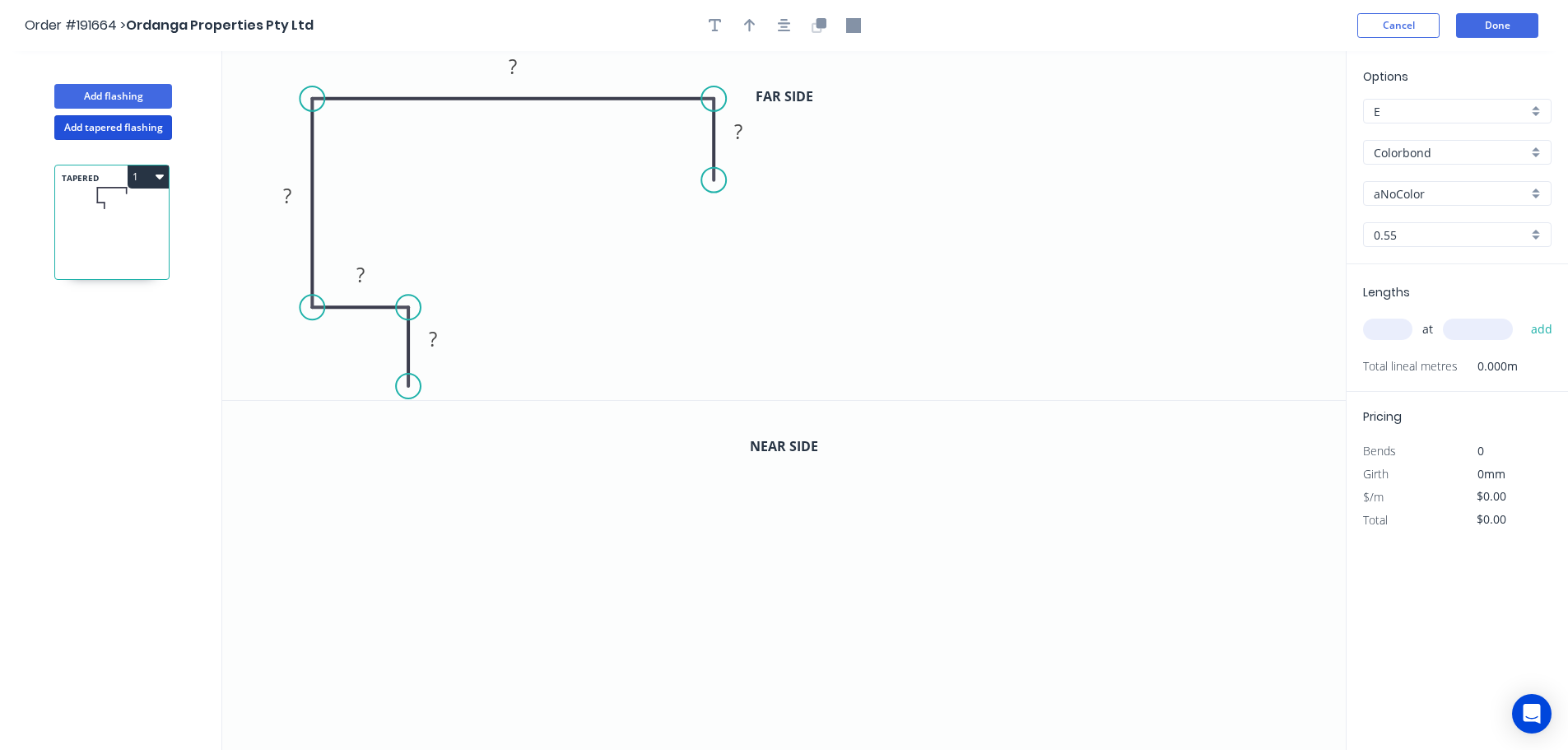
drag, startPoint x: 714, startPoint y: 171, endPoint x: 715, endPoint y: 182, distance: 11.0
click at [715, 182] on circle at bounding box center [713, 180] width 25 height 25
click at [743, 134] on rect at bounding box center [738, 133] width 33 height 23
click at [813, 215] on icon "0 ? ? ? 340 40" at bounding box center [784, 225] width 1124 height 349
click at [298, 200] on rect at bounding box center [287, 196] width 33 height 23
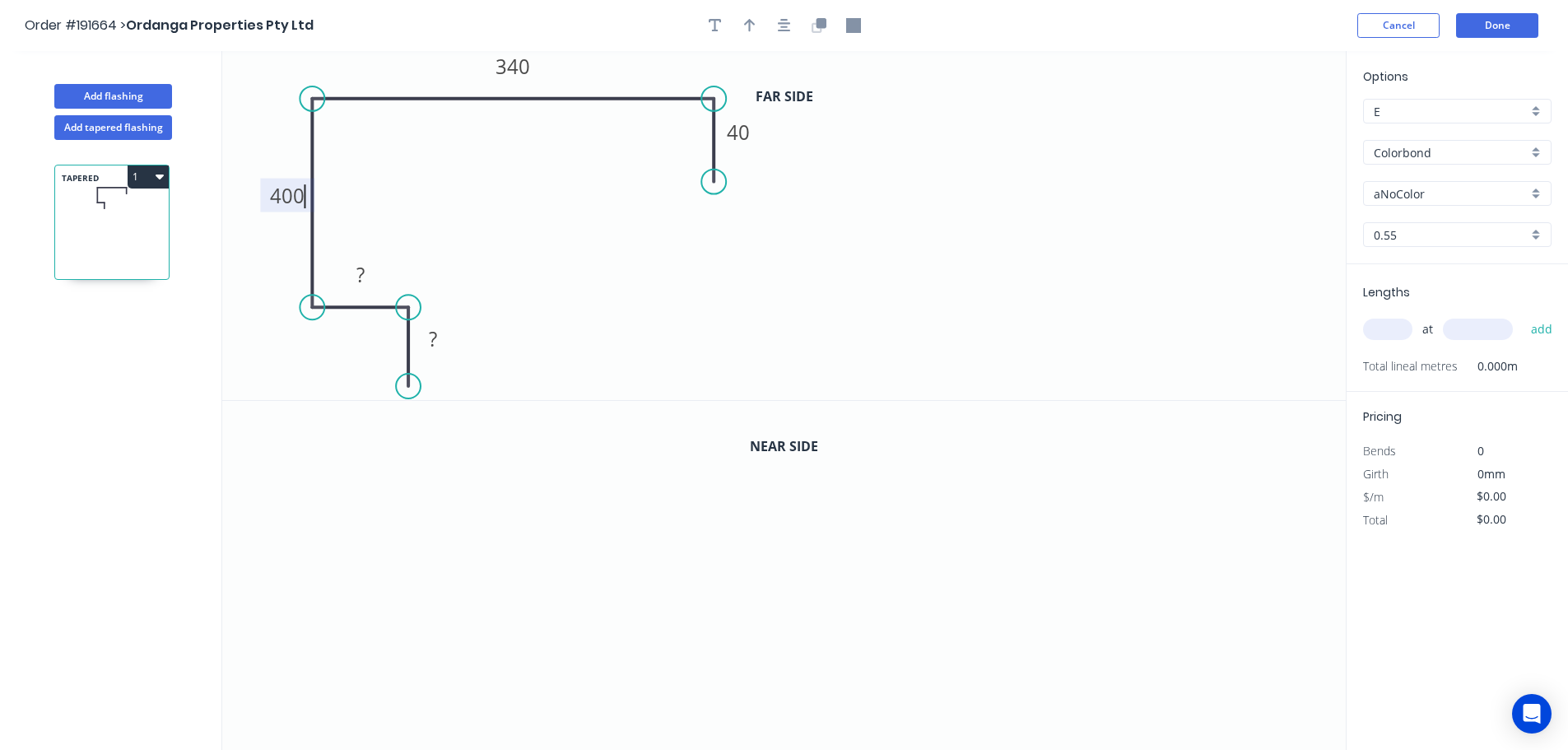
click at [437, 196] on icon "0 ? ? 400 340 40" at bounding box center [784, 225] width 1124 height 349
click at [365, 271] on rect at bounding box center [360, 275] width 33 height 23
click at [438, 342] on rect at bounding box center [433, 339] width 33 height 23
click at [511, 309] on icon "0 15 15 15 340 40" at bounding box center [784, 225] width 1124 height 349
click at [602, 282] on icon "0 15 15 15 340 40" at bounding box center [784, 225] width 1124 height 349
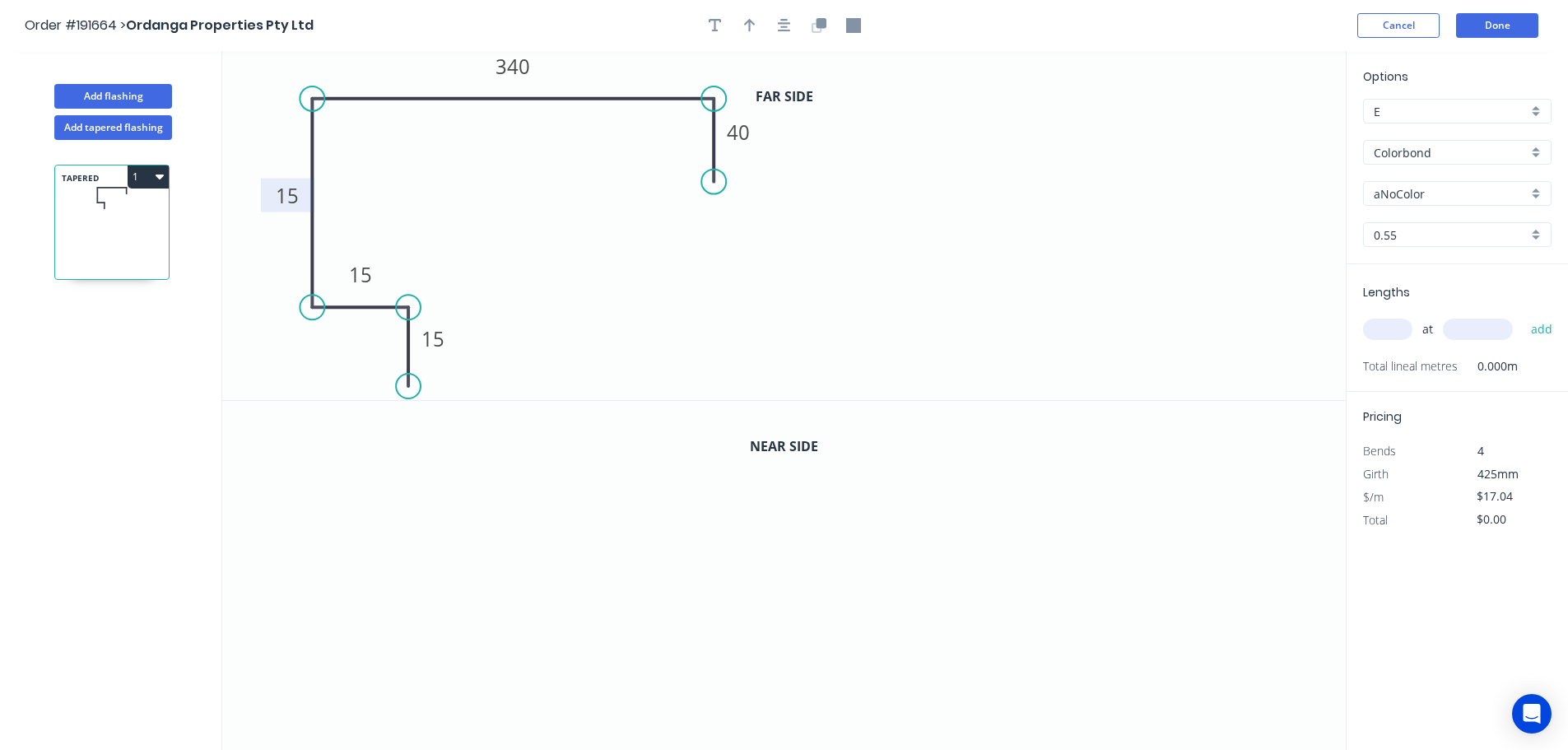
click at [294, 193] on tspan "15" at bounding box center [287, 195] width 23 height 27
click at [595, 223] on icon "0 15 15 400 340 40" at bounding box center [784, 225] width 1124 height 349
click at [752, 24] on icon "button" at bounding box center [750, 25] width 12 height 15
drag, startPoint x: 1264, startPoint y: 133, endPoint x: 615, endPoint y: 69, distance: 652.1
click at [615, 69] on icon at bounding box center [616, 50] width 15 height 52
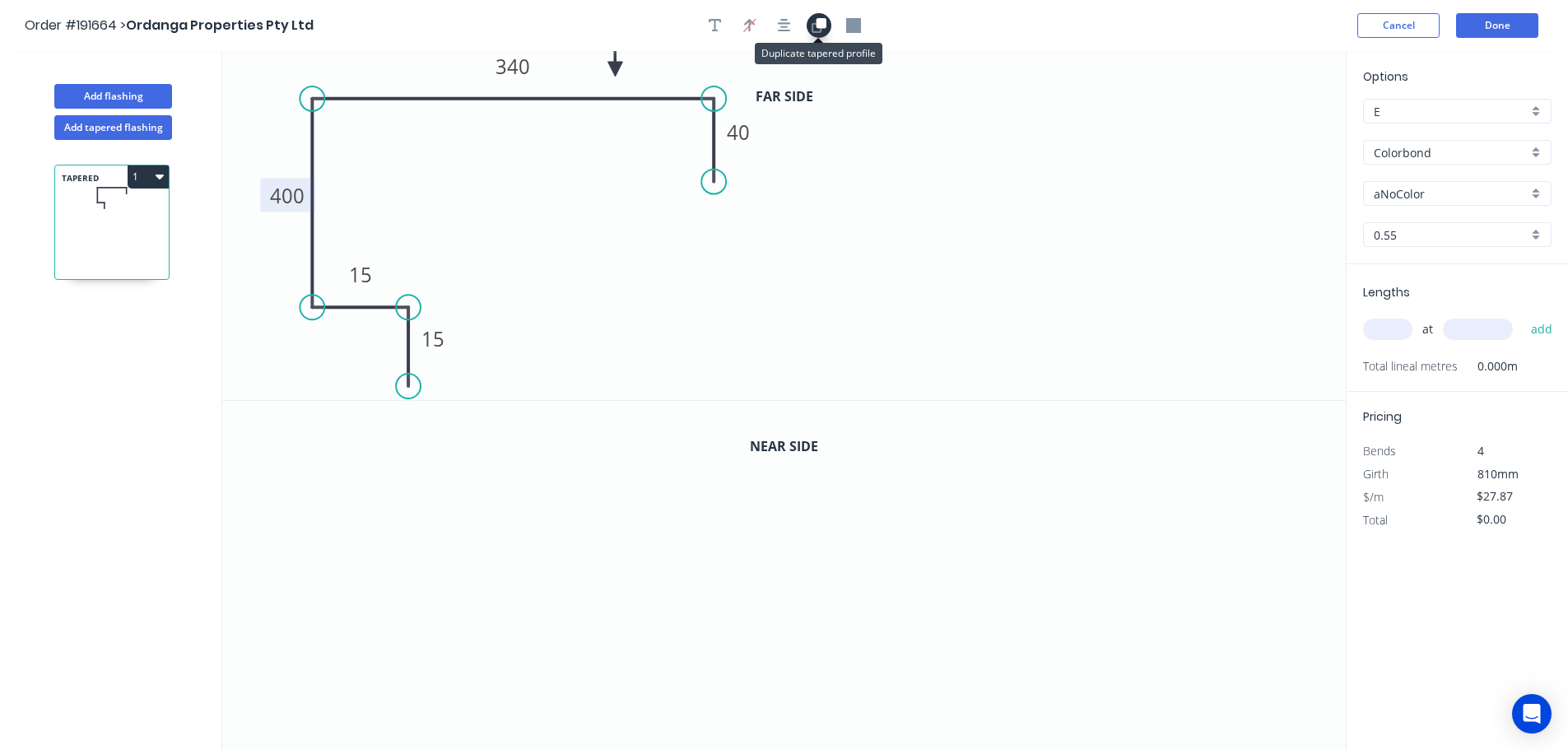
click at [815, 21] on icon "button" at bounding box center [820, 25] width 15 height 15
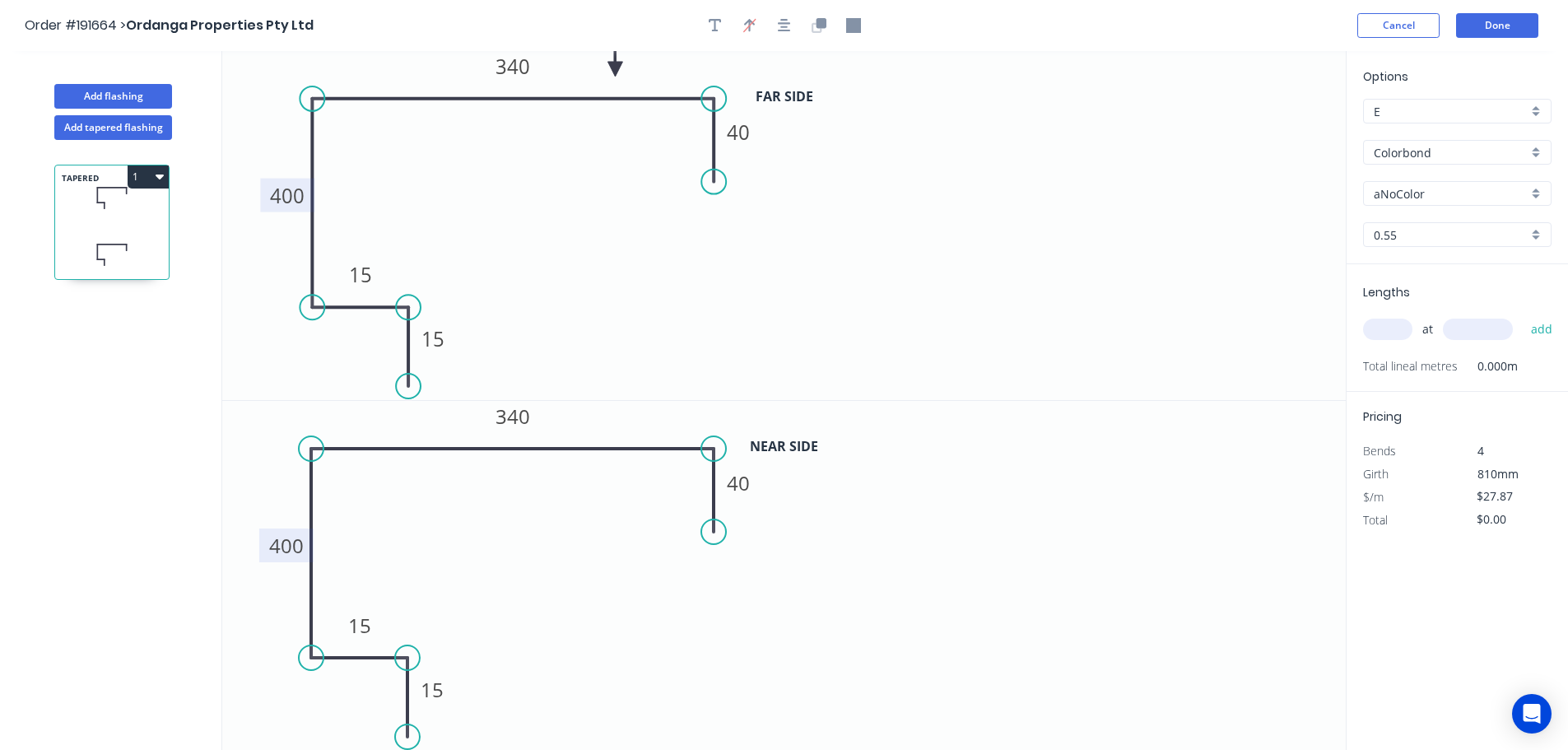
click at [294, 545] on tspan "400" at bounding box center [286, 545] width 35 height 27
click at [444, 556] on icon "0 15 15 135 340 40" at bounding box center [784, 576] width 1124 height 350
type input "$29.56"
click at [1534, 190] on div "aNoColor" at bounding box center [1457, 193] width 189 height 25
click at [1412, 361] on div "Deep Ocean" at bounding box center [1457, 370] width 187 height 29
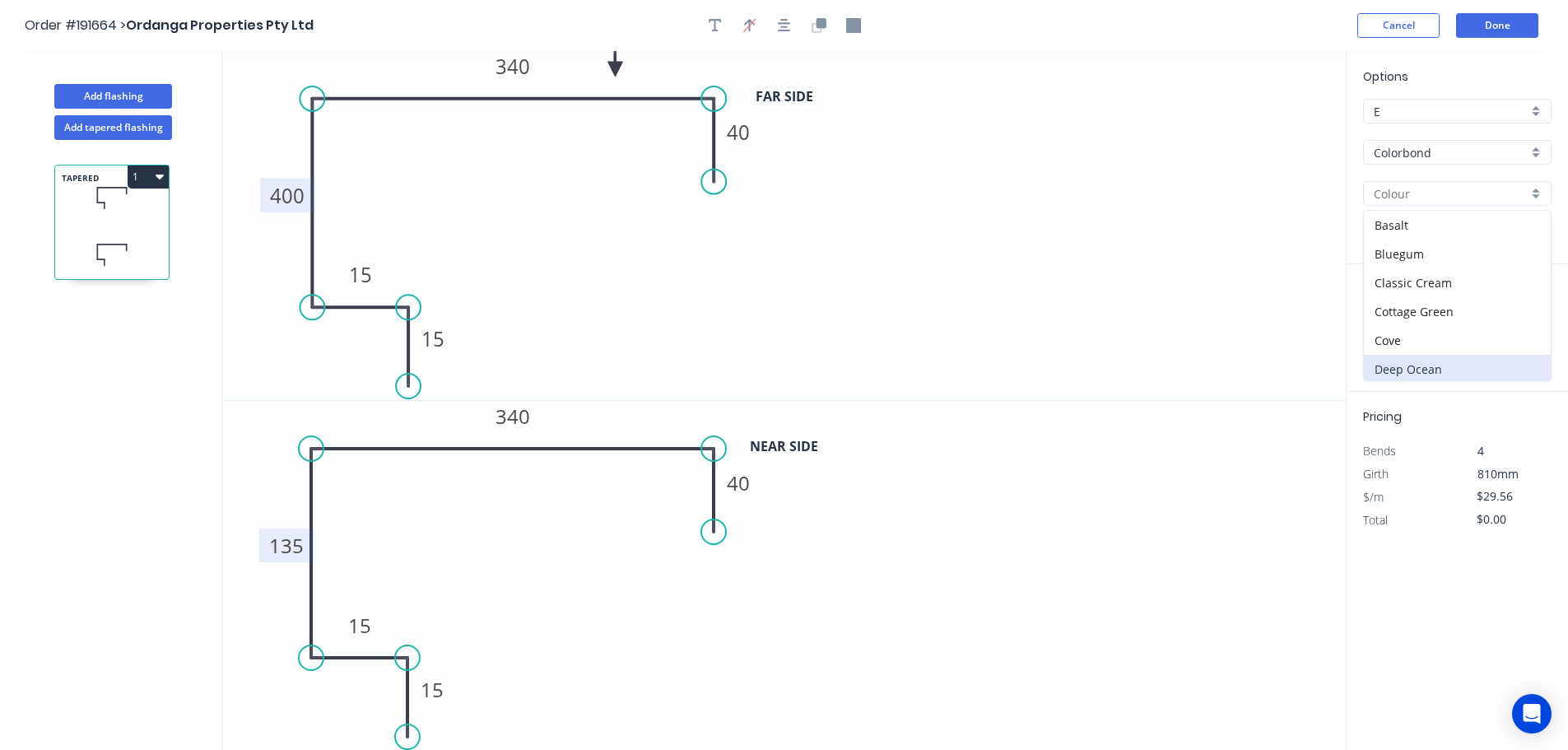
type input "Deep Ocean"
click at [1398, 328] on input "text" at bounding box center [1388, 329] width 49 height 21
type input "1"
click at [1499, 331] on input "text" at bounding box center [1478, 329] width 70 height 21
type input "6900"
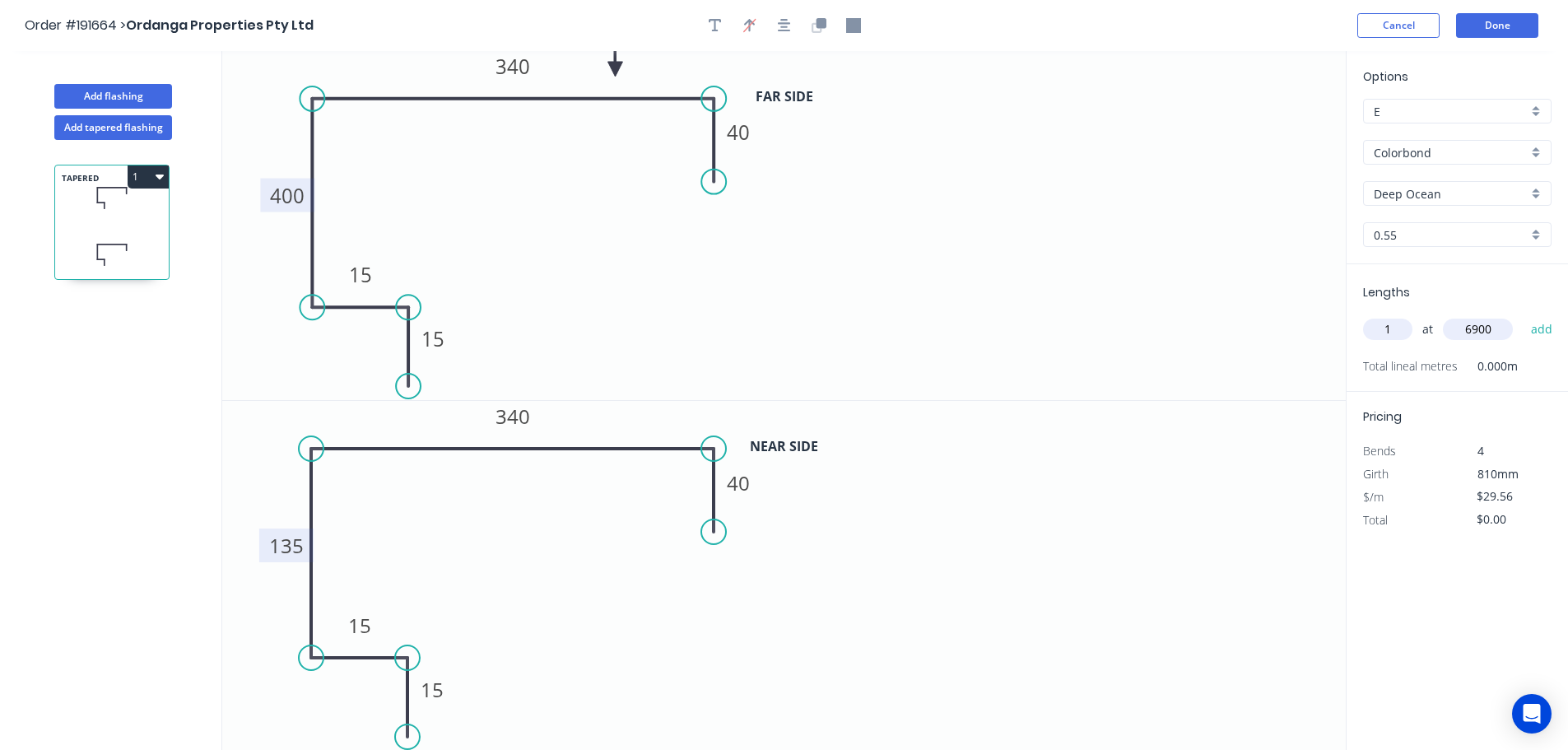
click at [1523, 315] on button "add" at bounding box center [1543, 329] width 39 height 28
click at [148, 169] on button "1" at bounding box center [148, 177] width 41 height 23
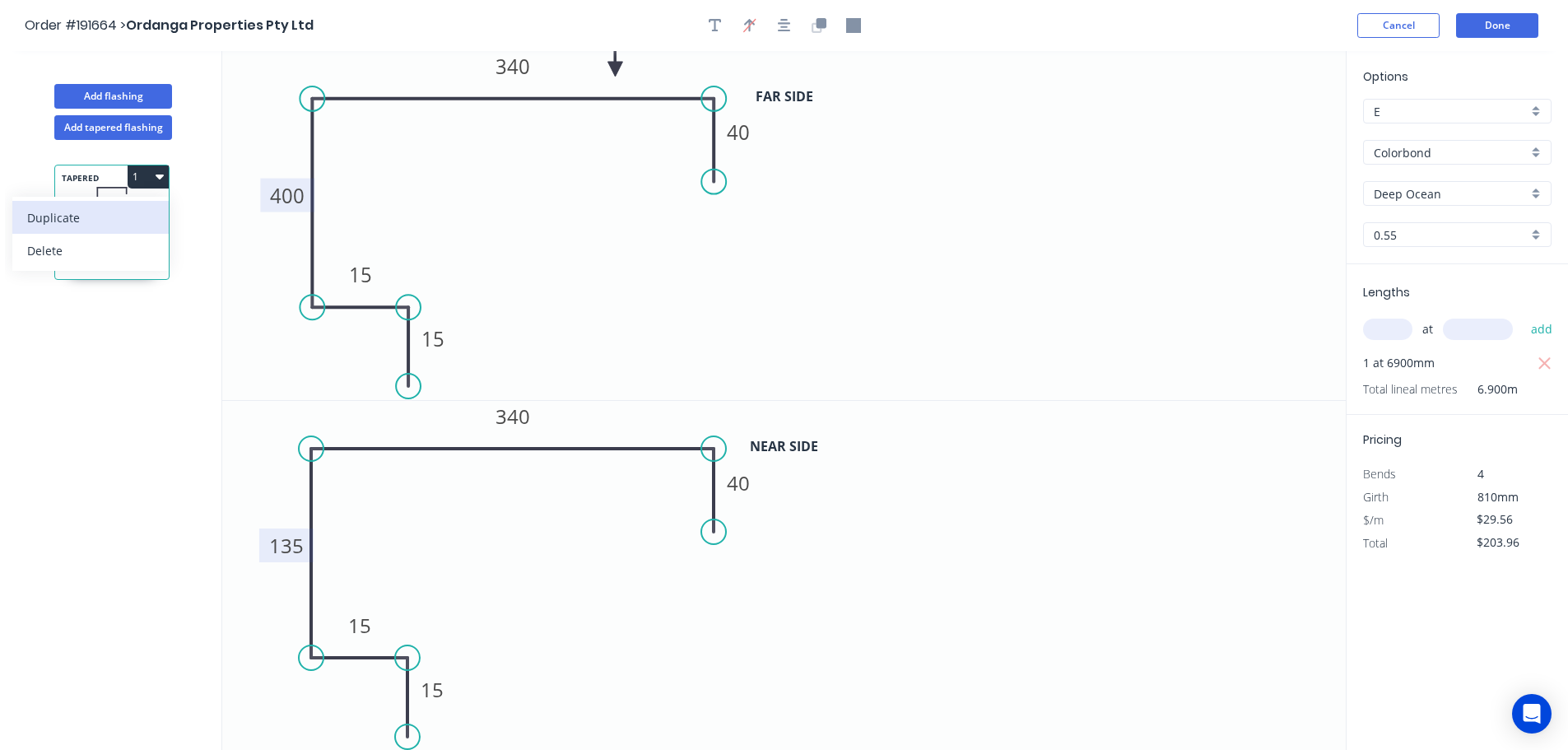
click at [95, 214] on div "Duplicate" at bounding box center [90, 217] width 127 height 24
type input "$0.00"
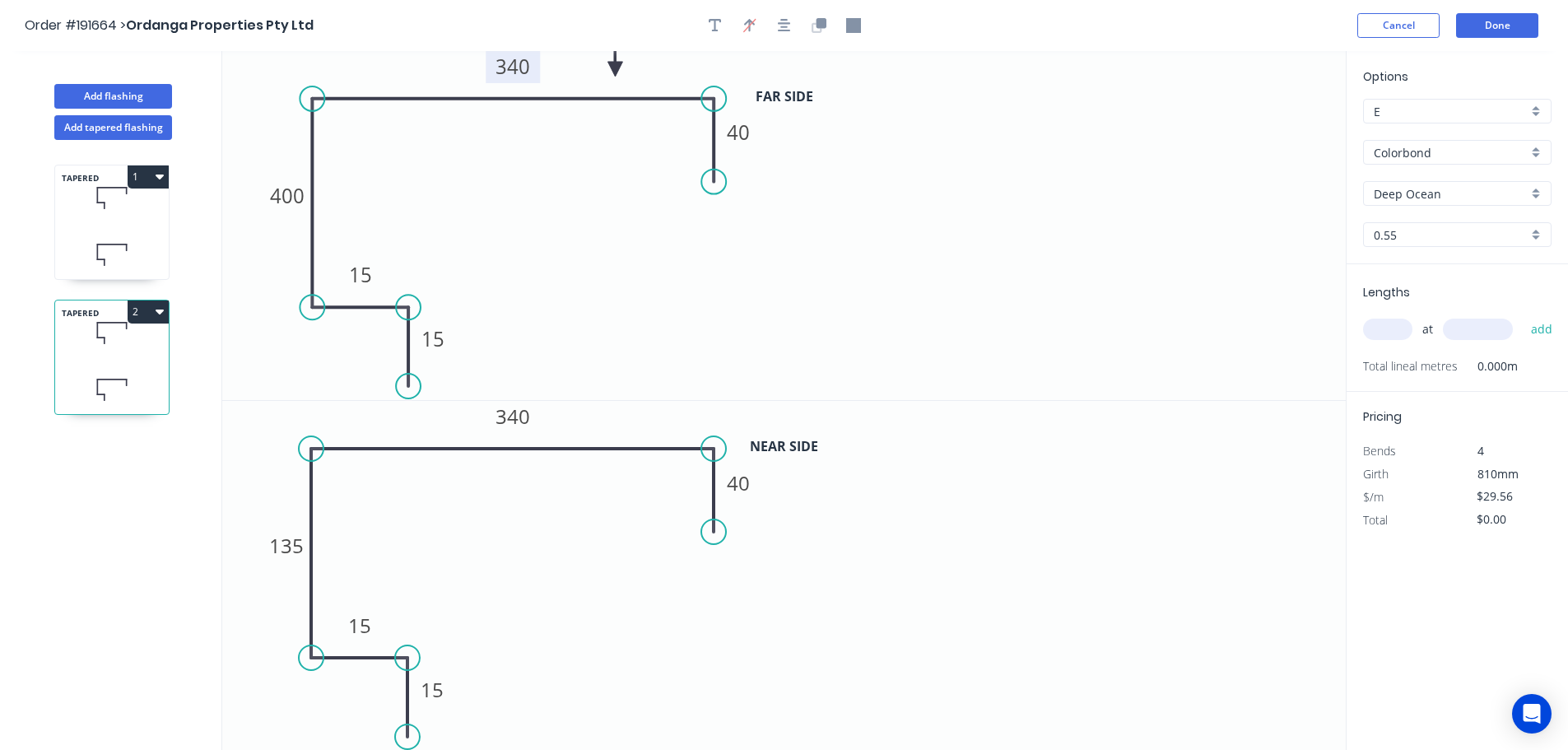
click at [522, 69] on tspan "340" at bounding box center [513, 66] width 35 height 27
click at [519, 418] on tspan "340" at bounding box center [513, 416] width 35 height 27
click at [573, 337] on icon "0 15 15 400 425 40" at bounding box center [784, 225] width 1124 height 349
click at [1395, 327] on input "text" at bounding box center [1388, 329] width 49 height 21
type input "1"
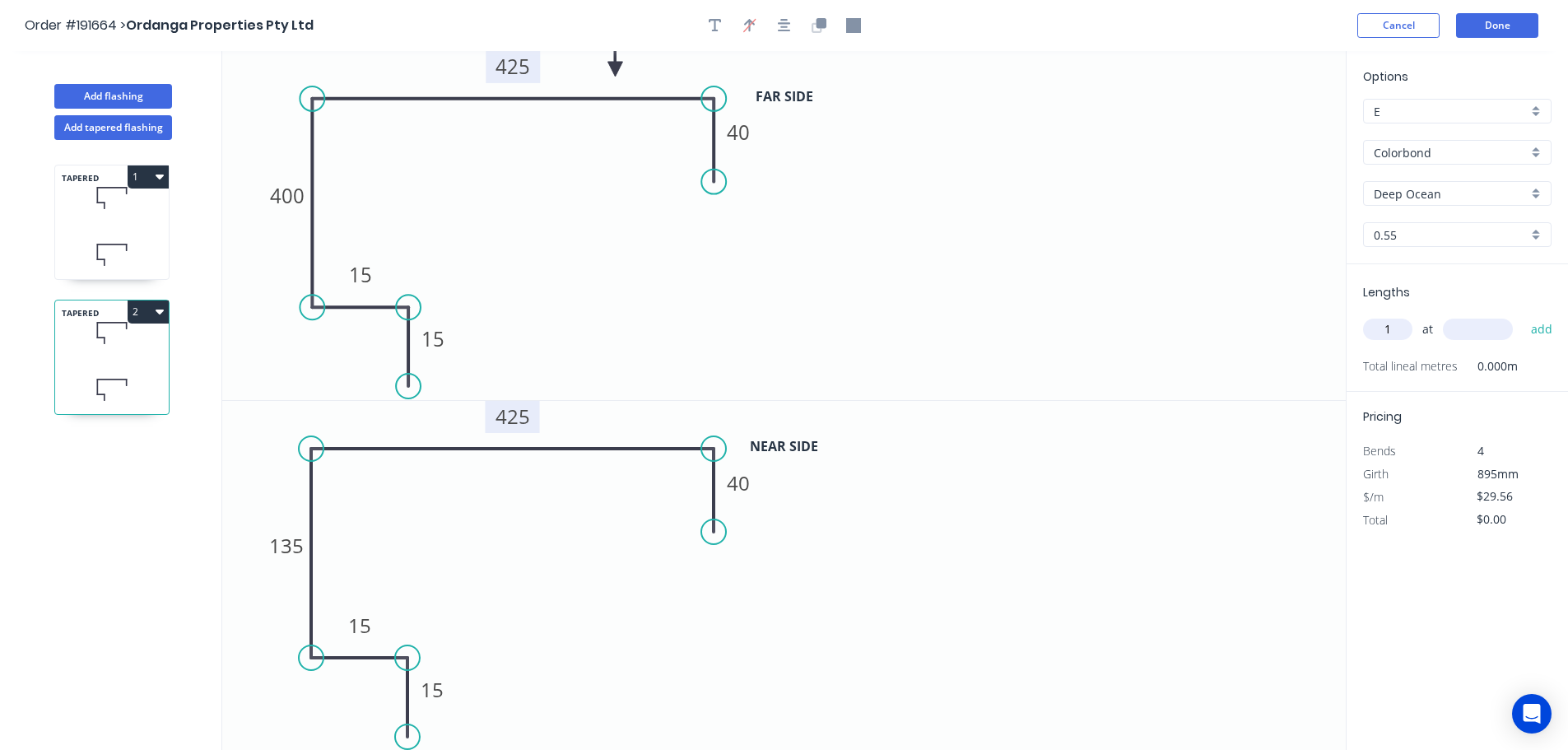
click at [1482, 331] on input "text" at bounding box center [1478, 329] width 70 height 21
type input "6900"
click at [1523, 315] on button "add" at bounding box center [1543, 329] width 39 height 28
type input "$203.96"
click at [112, 126] on button "Add tapered flashing" at bounding box center [112, 127] width 118 height 25
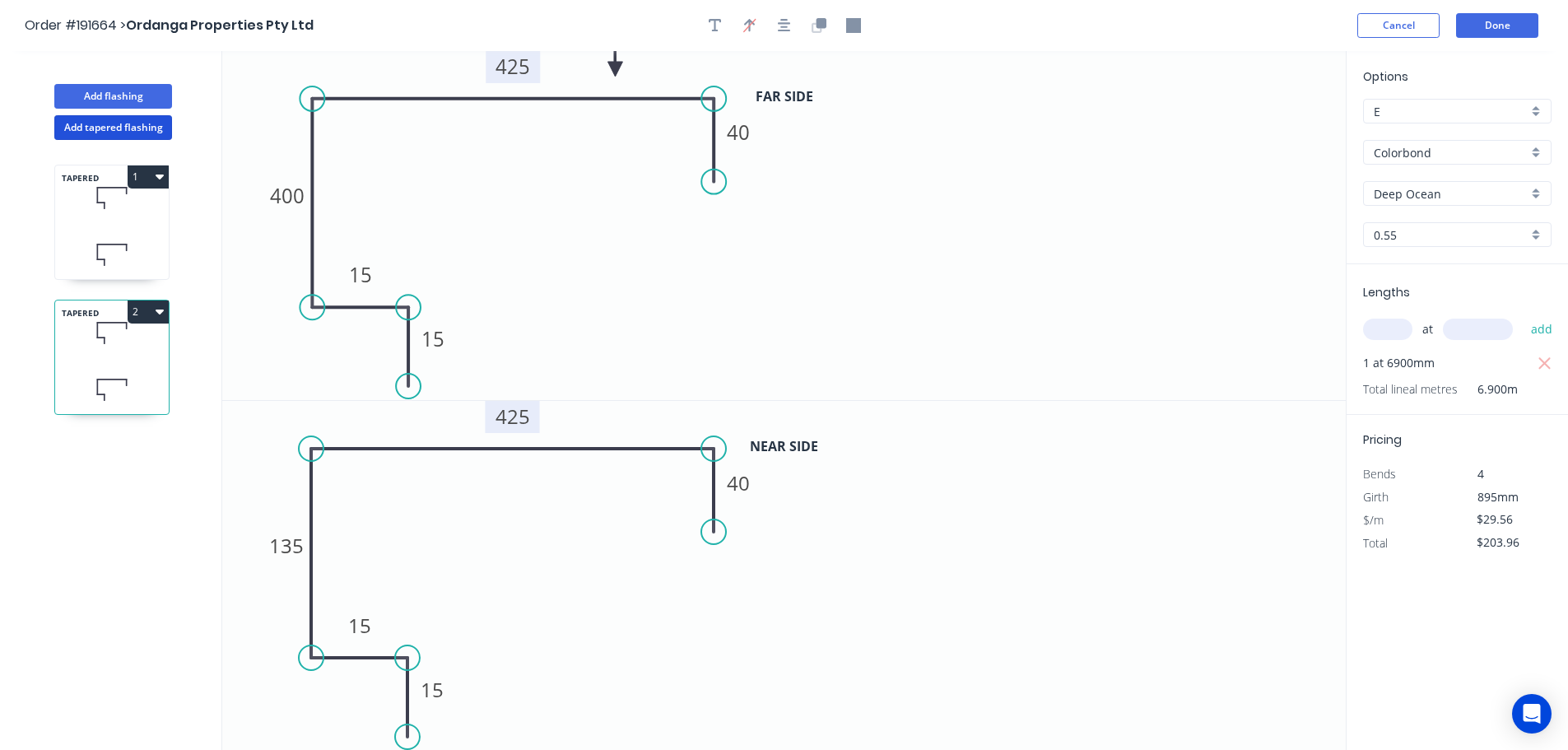
type input "$0.00"
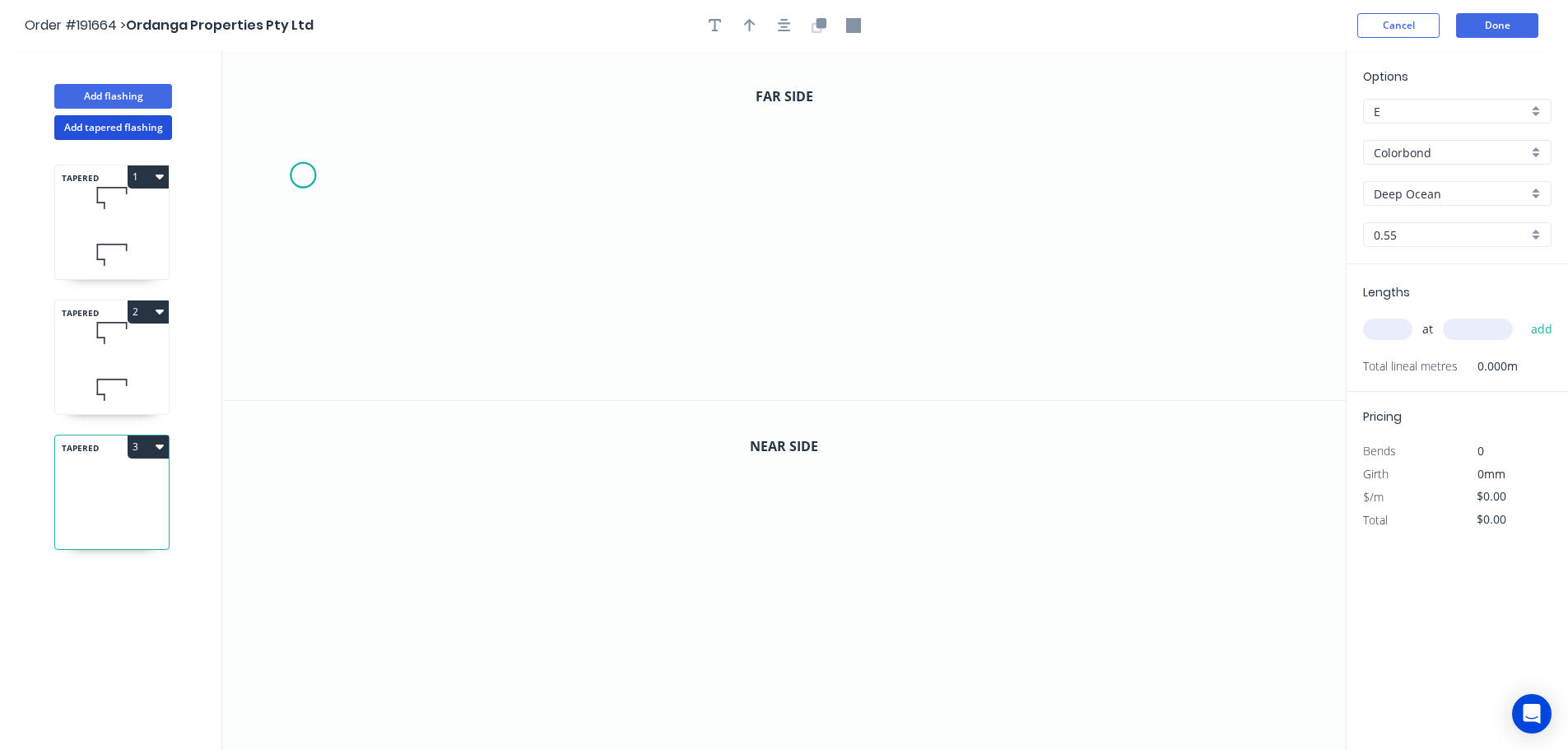
click at [302, 175] on icon "0" at bounding box center [784, 225] width 1124 height 349
click at [299, 107] on icon "0" at bounding box center [784, 225] width 1124 height 349
click at [699, 110] on icon "0 ?" at bounding box center [784, 225] width 1124 height 349
click at [688, 304] on icon "0 ? ?" at bounding box center [784, 225] width 1124 height 349
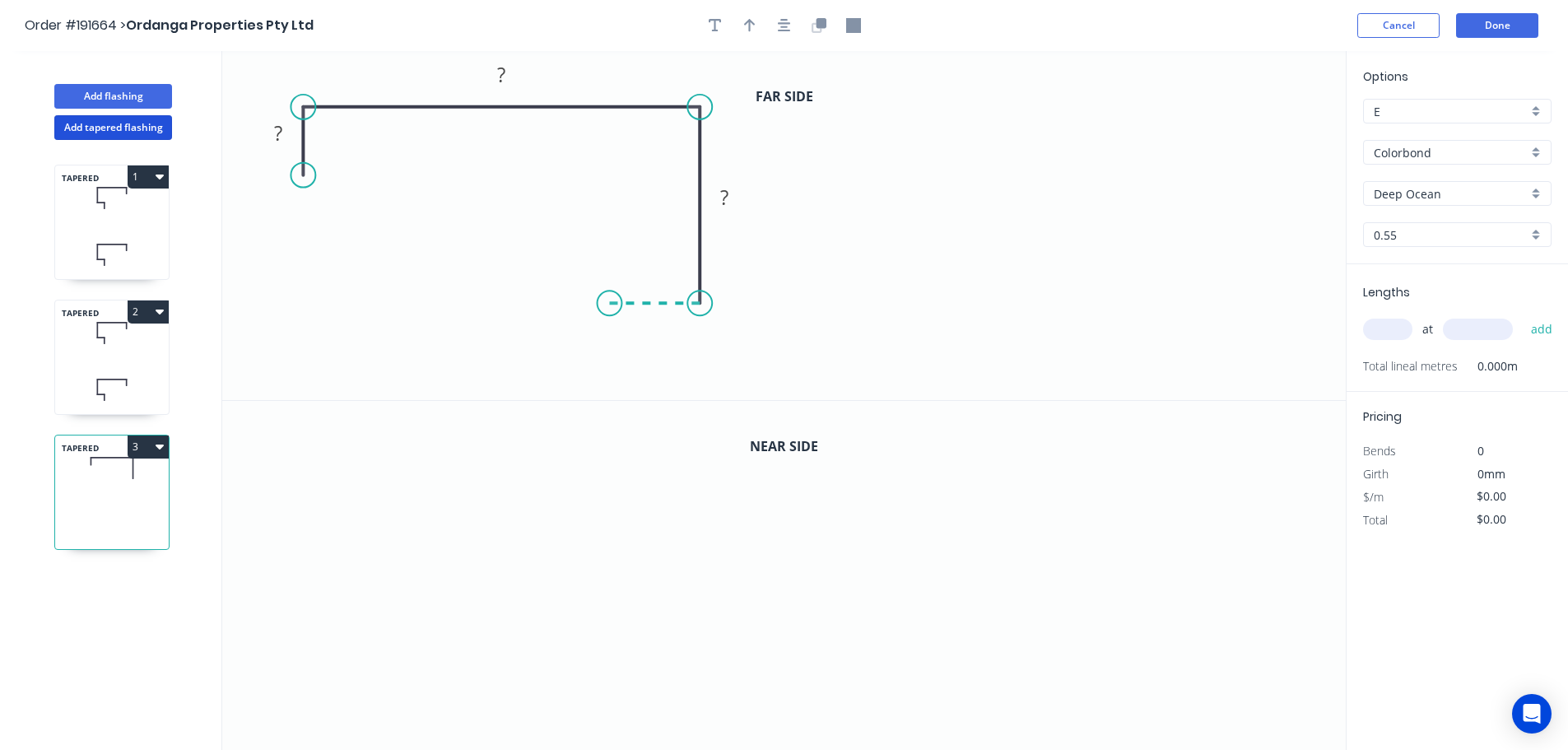
click at [609, 307] on icon "0 ? ? ?" at bounding box center [784, 225] width 1124 height 349
click at [608, 371] on icon "0 ? ? ? ?" at bounding box center [784, 225] width 1124 height 349
click at [608, 371] on circle at bounding box center [610, 370] width 25 height 25
click at [114, 227] on div "TAPERED 1" at bounding box center [112, 222] width 115 height 115
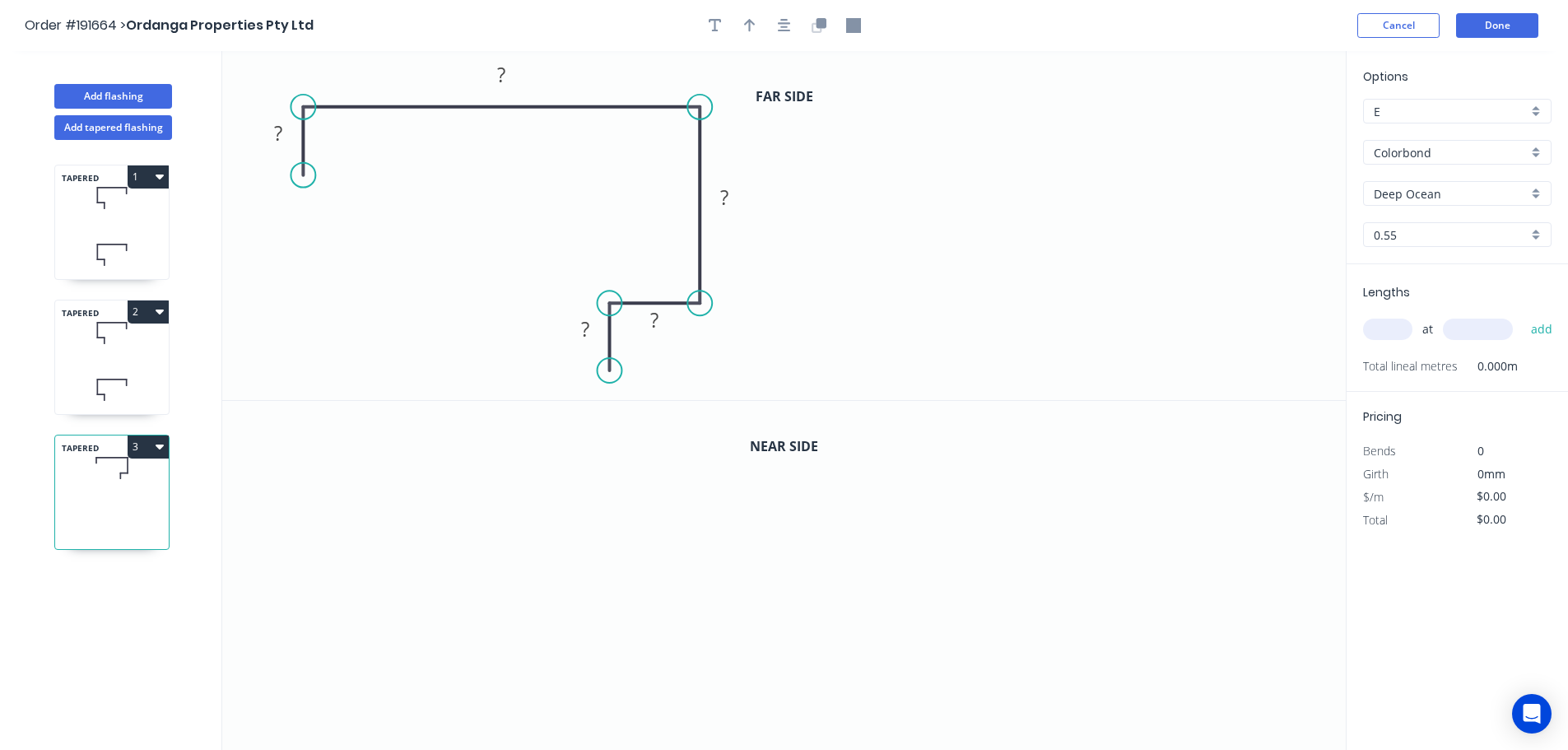
type input "$29.56"
type input "$203.96"
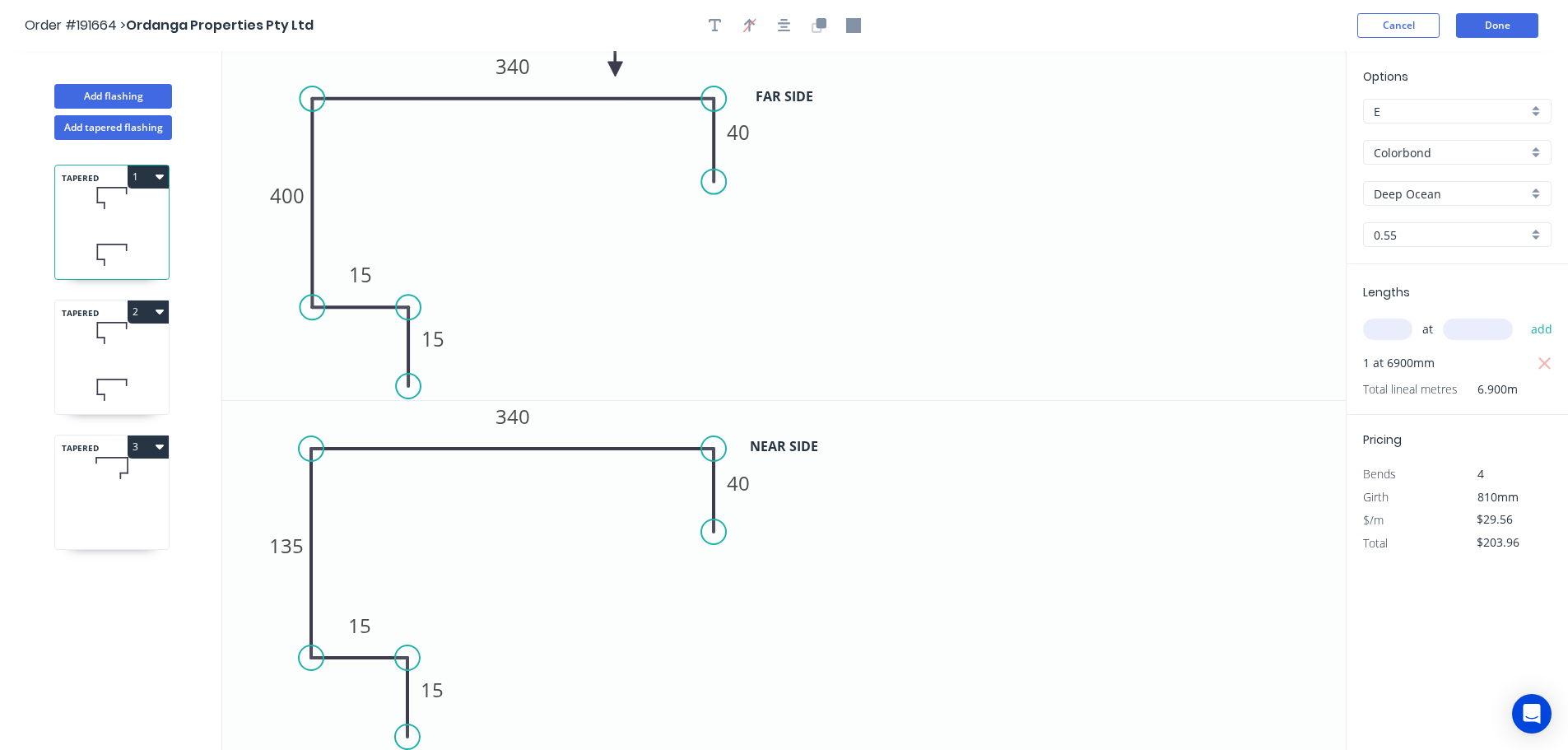
click at [125, 491] on icon at bounding box center [112, 468] width 113 height 48
type input "$0.00"
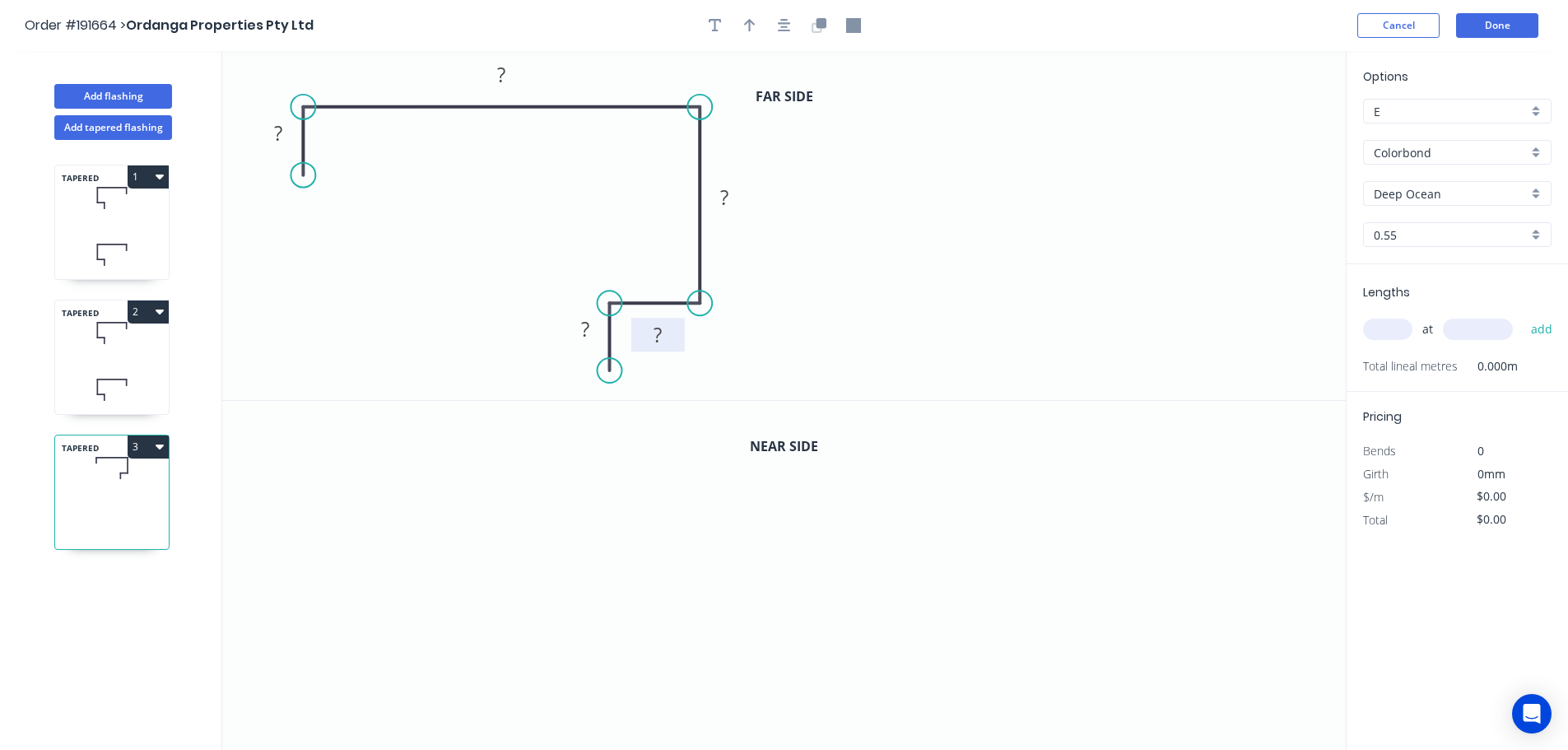
drag, startPoint x: 677, startPoint y: 329, endPoint x: 680, endPoint y: 344, distance: 15.3
click at [680, 344] on rect at bounding box center [658, 335] width 53 height 34
click at [676, 336] on rect at bounding box center [658, 334] width 53 height 34
click at [284, 132] on rect at bounding box center [278, 134] width 33 height 23
click at [509, 71] on rect at bounding box center [501, 75] width 33 height 23
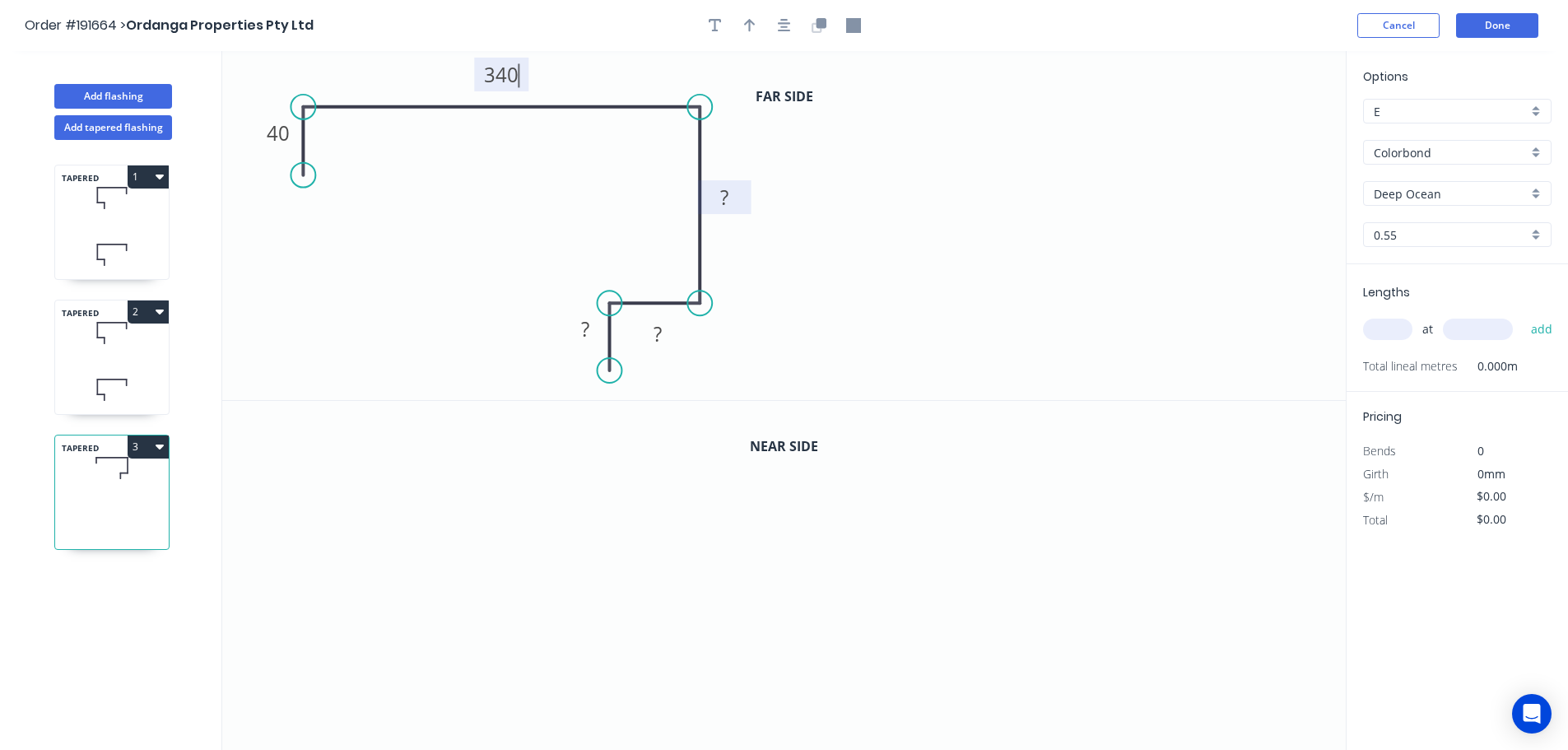
click at [726, 197] on tspan "?" at bounding box center [725, 197] width 8 height 27
click at [789, 207] on icon "0 40 340 400 ? ?" at bounding box center [784, 225] width 1124 height 349
click at [661, 333] on tspan "?" at bounding box center [658, 334] width 8 height 27
click at [842, 284] on icon "0 40 340 400 15 15" at bounding box center [784, 225] width 1124 height 349
click at [754, 29] on icon "button" at bounding box center [750, 25] width 12 height 15
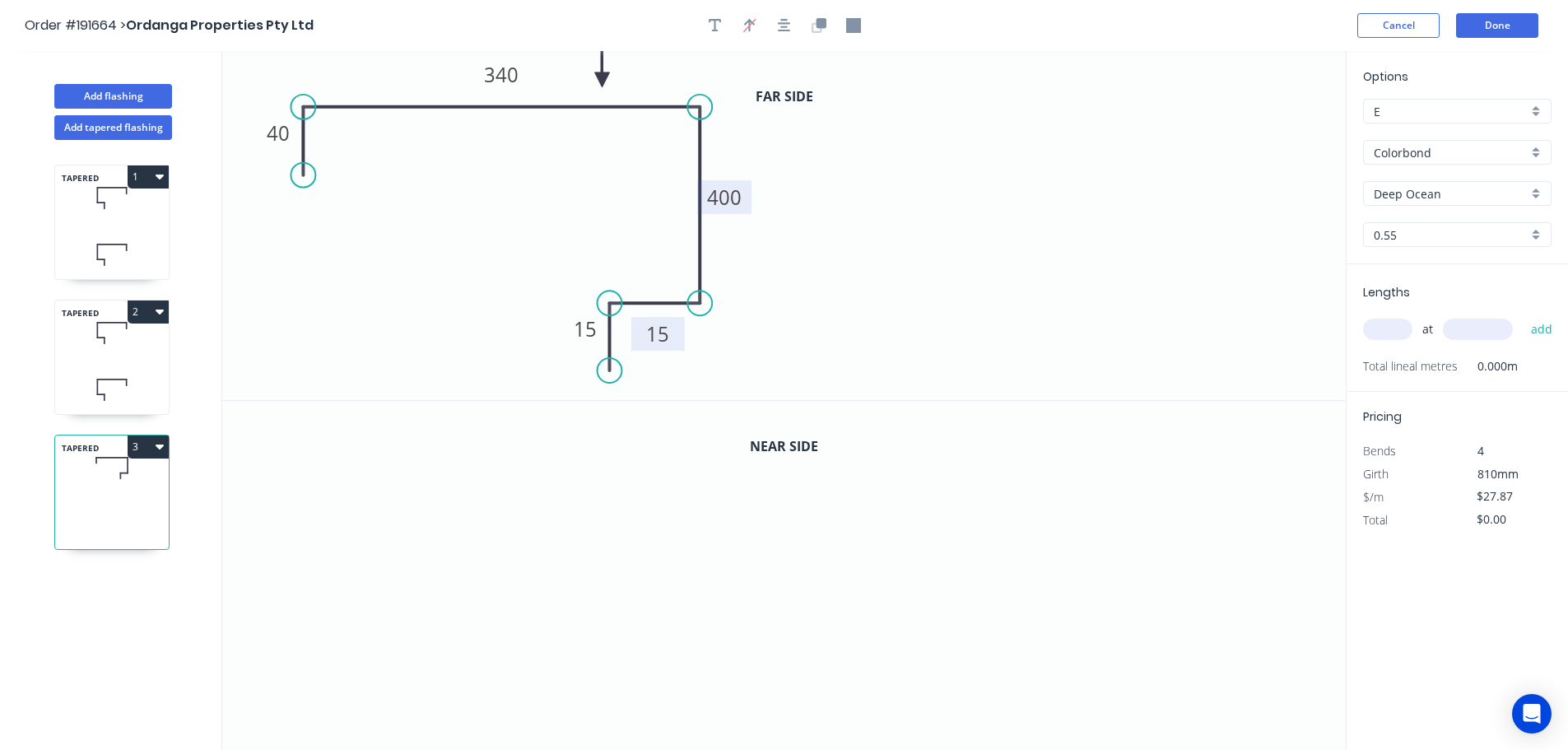
drag, startPoint x: 1260, startPoint y: 131, endPoint x: 602, endPoint y: 79, distance: 660.1
click at [602, 79] on icon at bounding box center [603, 61] width 15 height 52
click at [820, 24] on icon "button" at bounding box center [821, 23] width 10 height 10
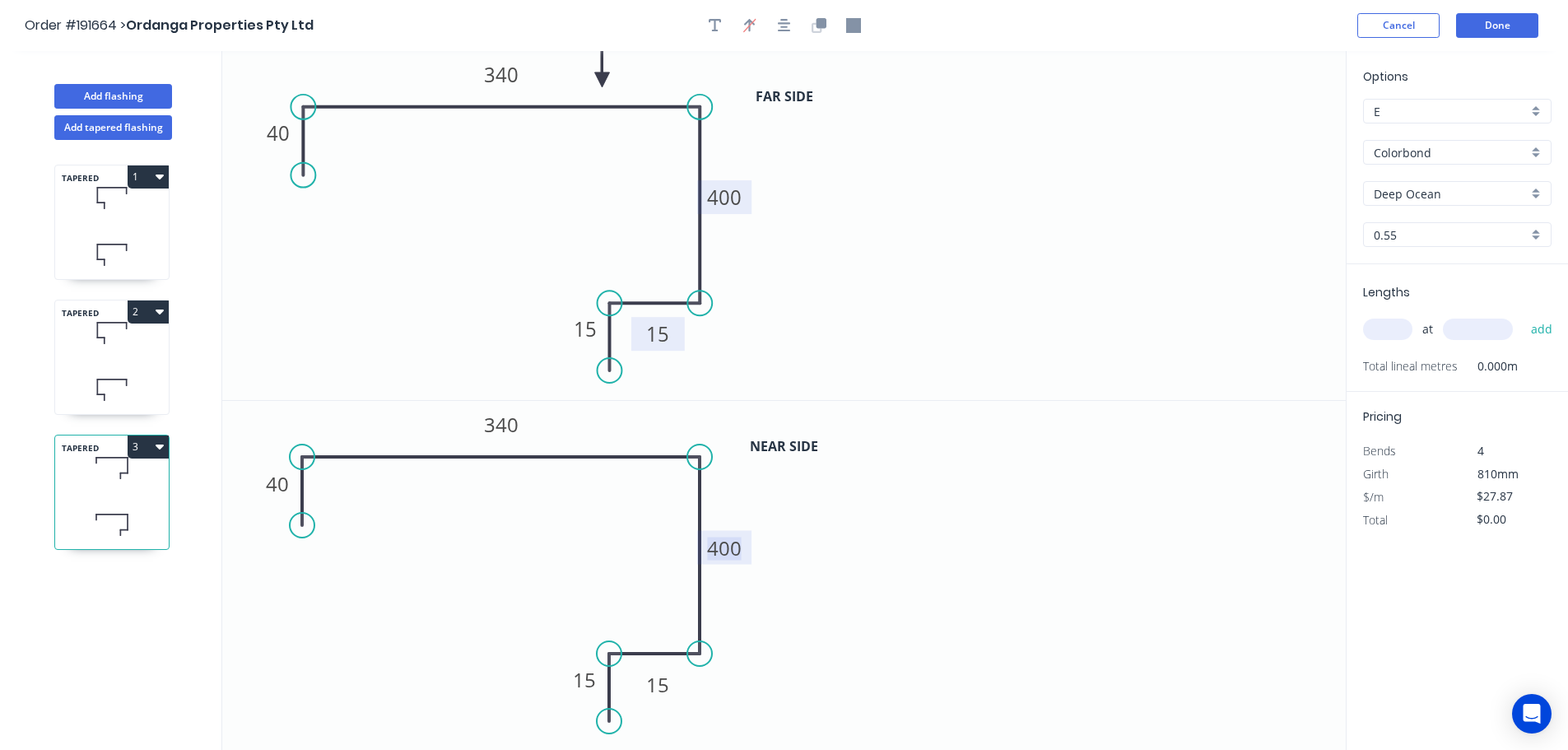
click at [737, 547] on tspan "400" at bounding box center [724, 548] width 35 height 27
click at [803, 551] on icon "0 40 340 135 15 15" at bounding box center [784, 576] width 1124 height 350
type input "$29.56"
click at [1400, 330] on input "text" at bounding box center [1388, 329] width 49 height 21
type input "1"
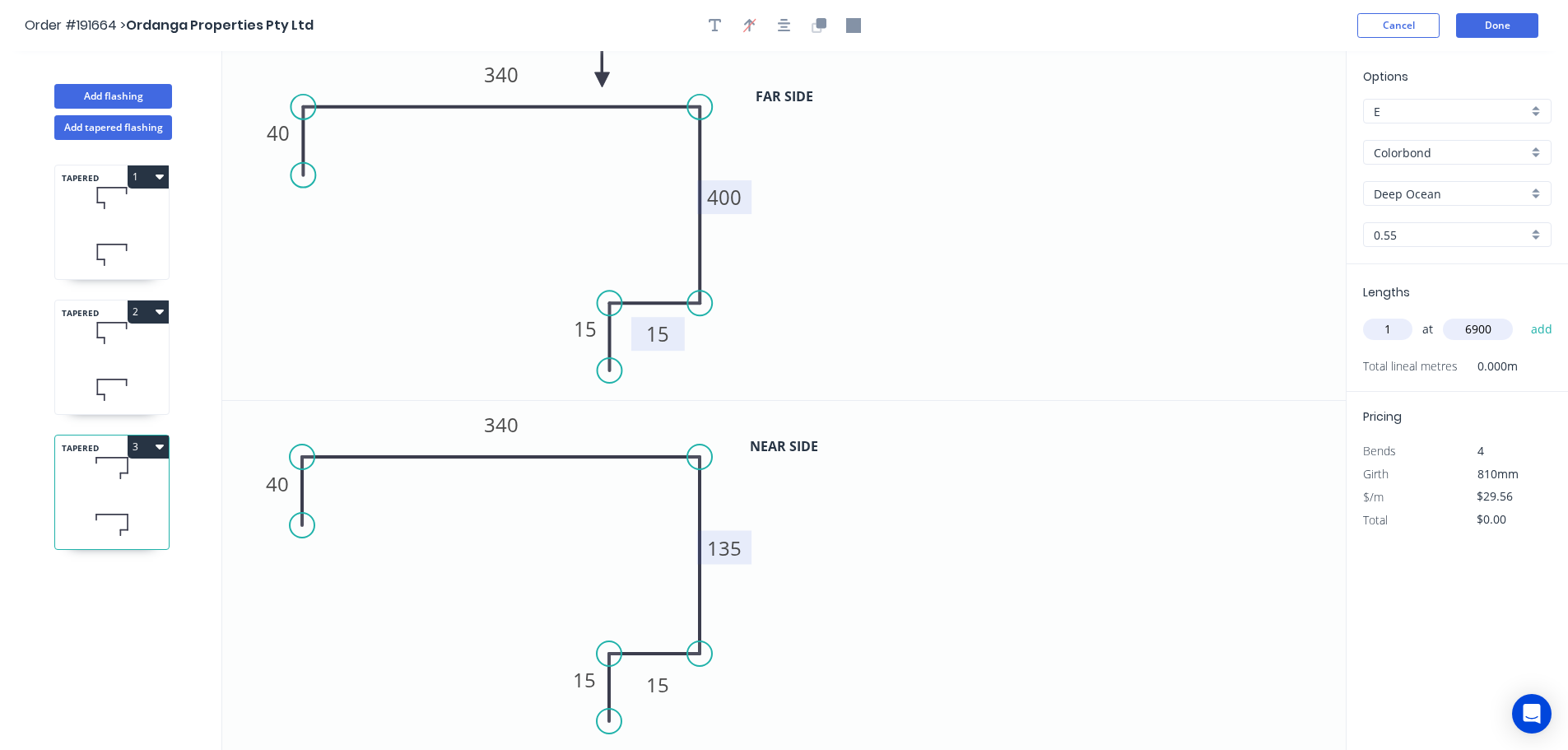
type input "6900"
click at [1523, 315] on button "add" at bounding box center [1543, 329] width 39 height 28
click at [151, 447] on button "3" at bounding box center [148, 446] width 41 height 23
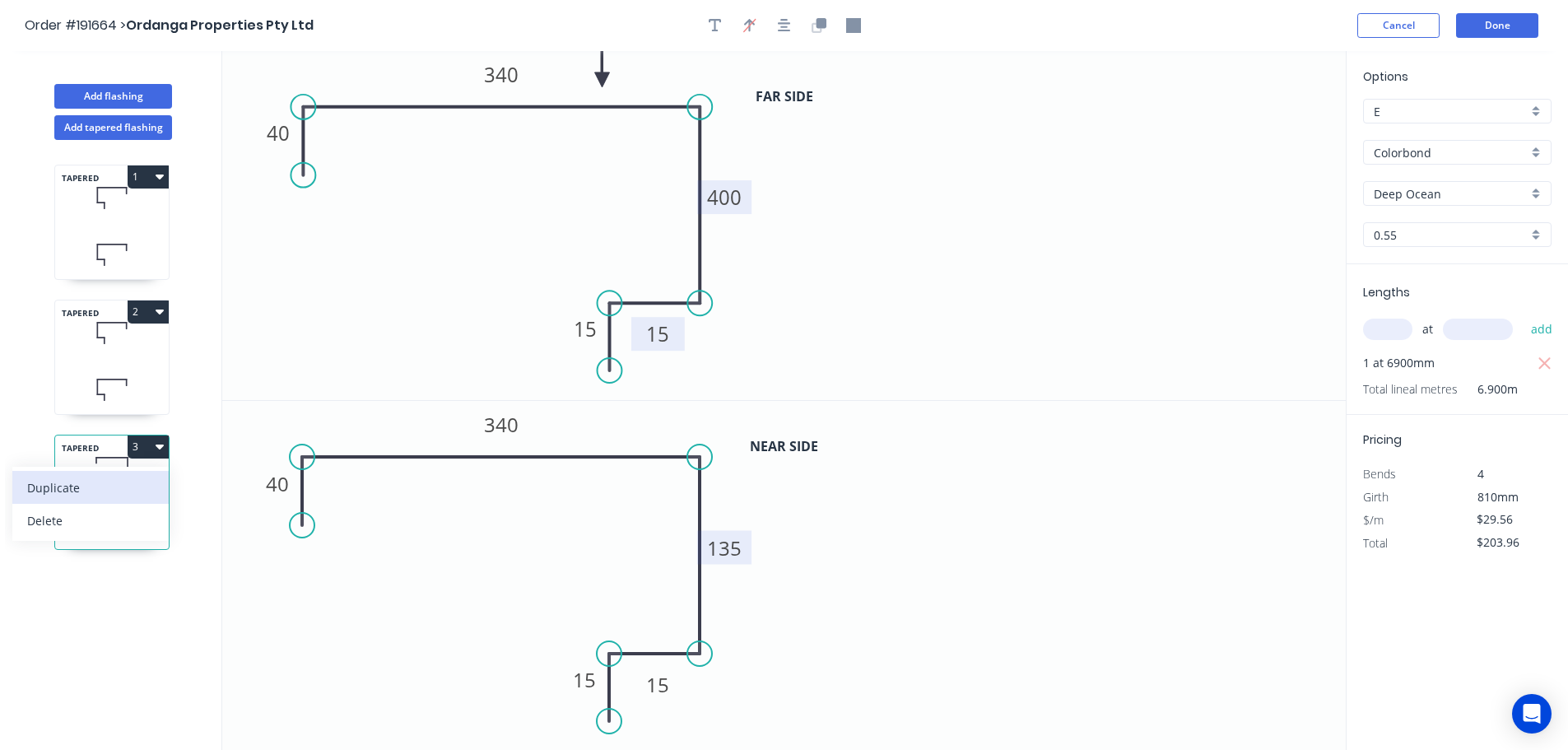
click at [107, 493] on div "Duplicate" at bounding box center [90, 488] width 127 height 24
type input "$0.00"
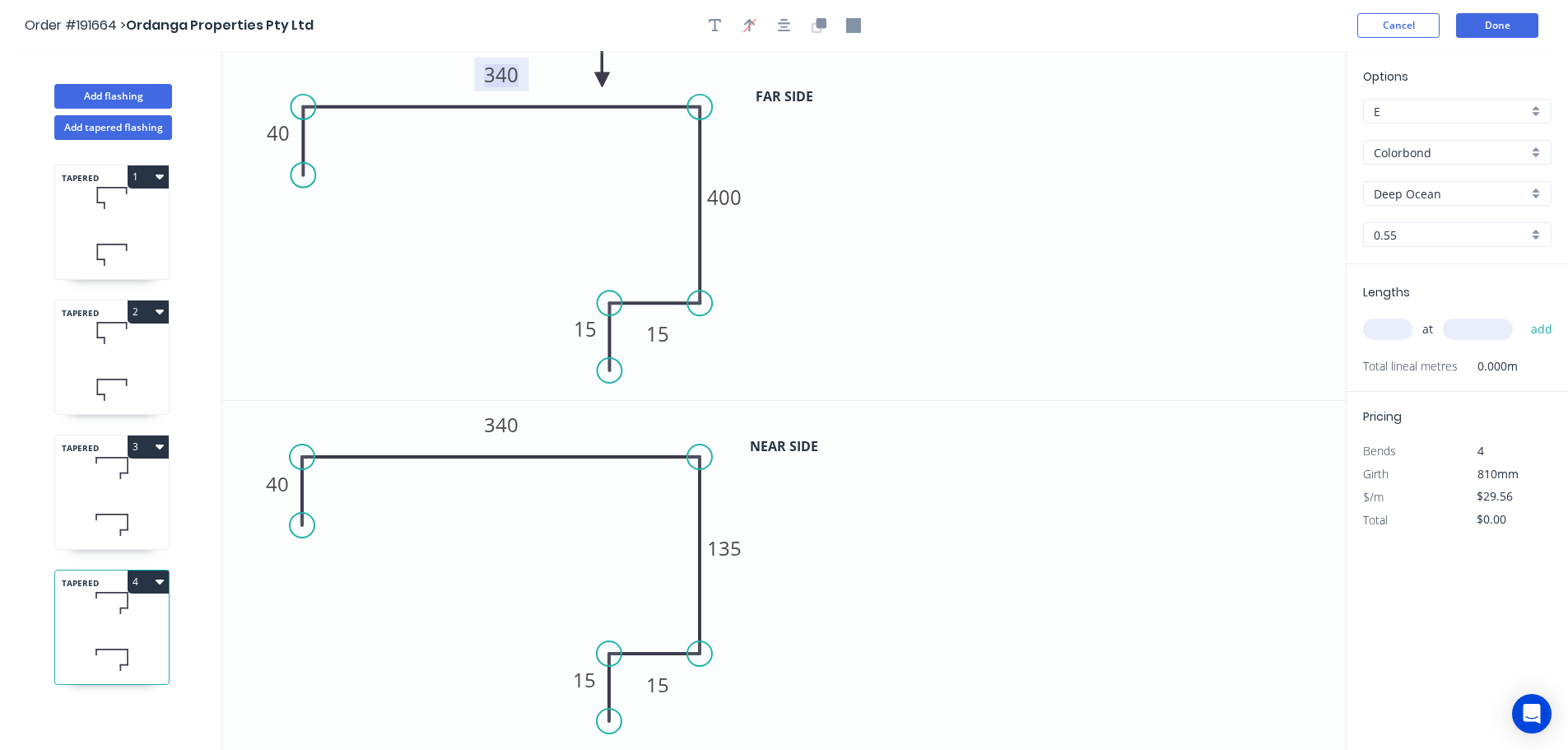
click at [513, 75] on tspan "340" at bounding box center [501, 74] width 35 height 27
click at [511, 425] on tspan "340" at bounding box center [501, 424] width 35 height 27
click at [924, 267] on icon "0 40 425 400 15 15" at bounding box center [784, 225] width 1124 height 349
click at [1390, 326] on input "text" at bounding box center [1388, 329] width 49 height 21
type input "1"
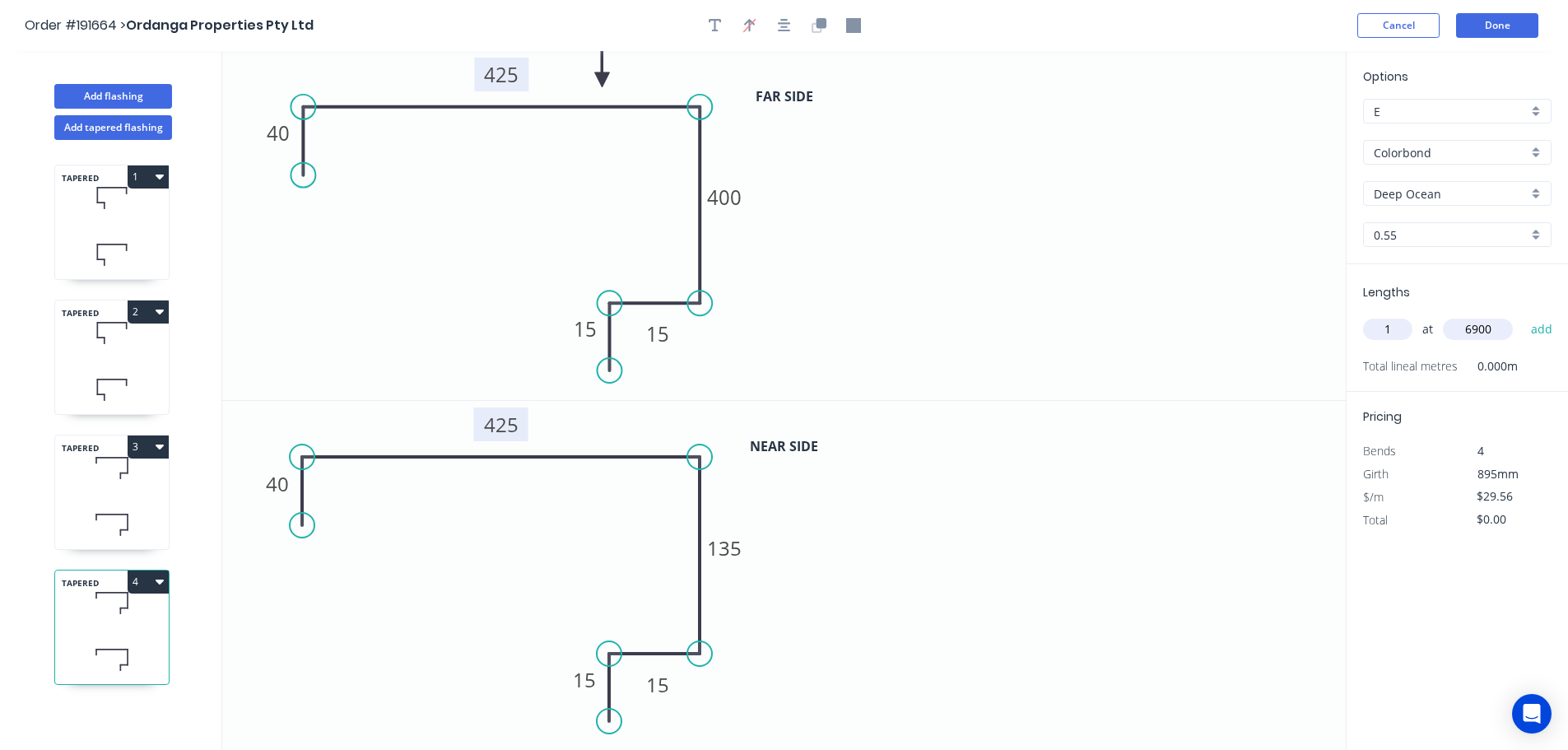
type input "6900"
click at [1523, 315] on button "add" at bounding box center [1543, 329] width 39 height 28
type input "$203.96"
click at [1494, 27] on button "Done" at bounding box center [1497, 25] width 82 height 25
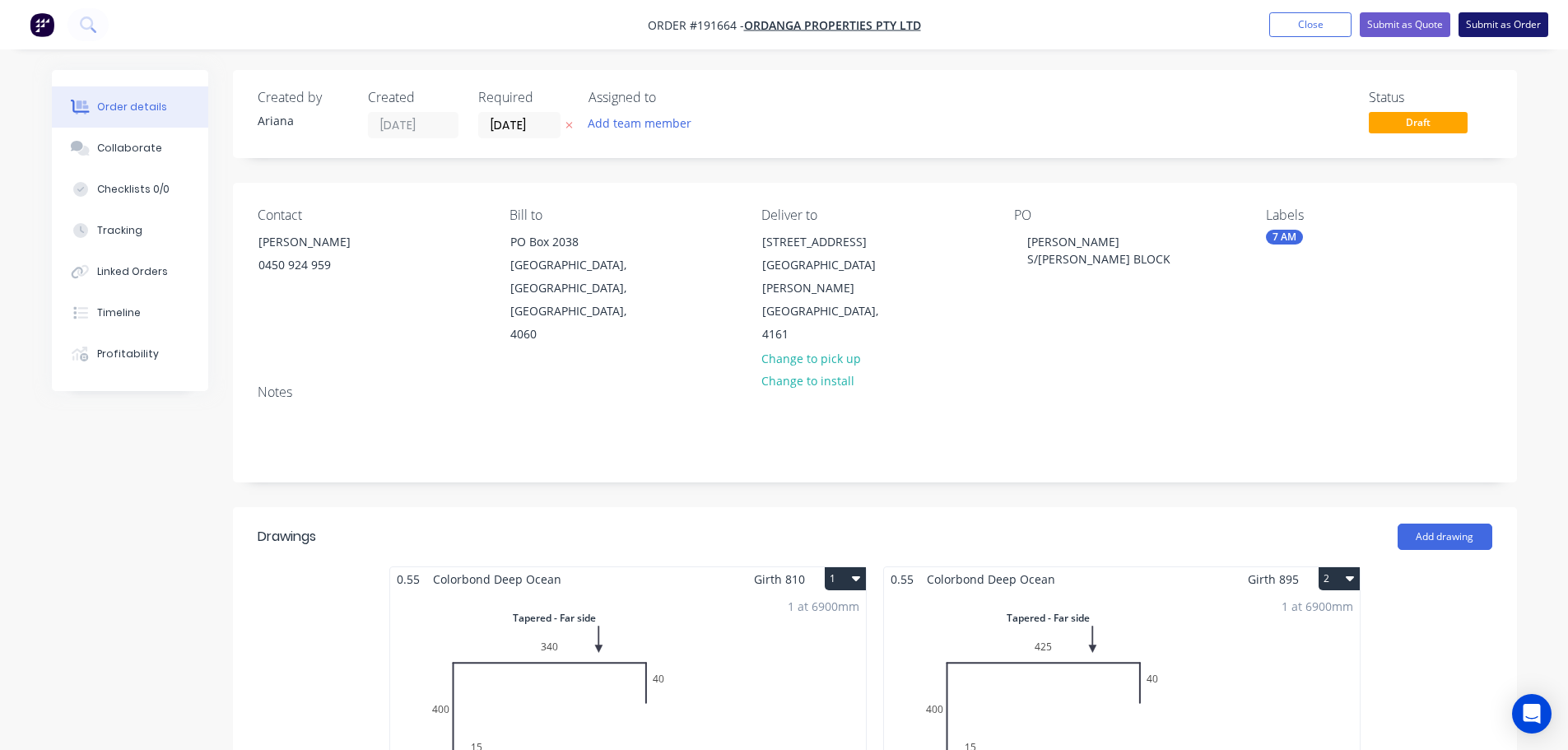
click at [1511, 19] on button "Submit as Order" at bounding box center [1504, 25] width 90 height 25
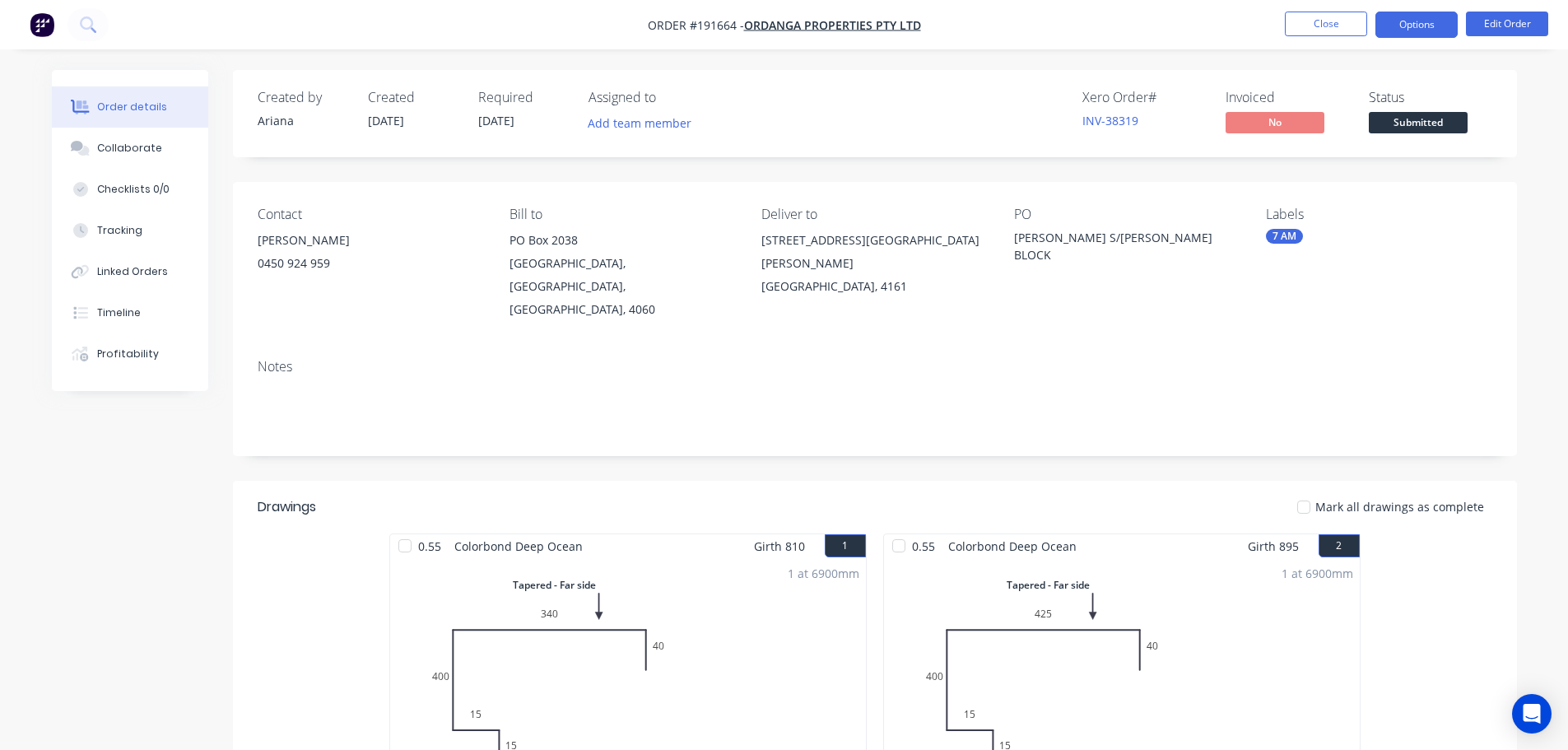
click at [1417, 21] on button "Options" at bounding box center [1417, 25] width 82 height 26
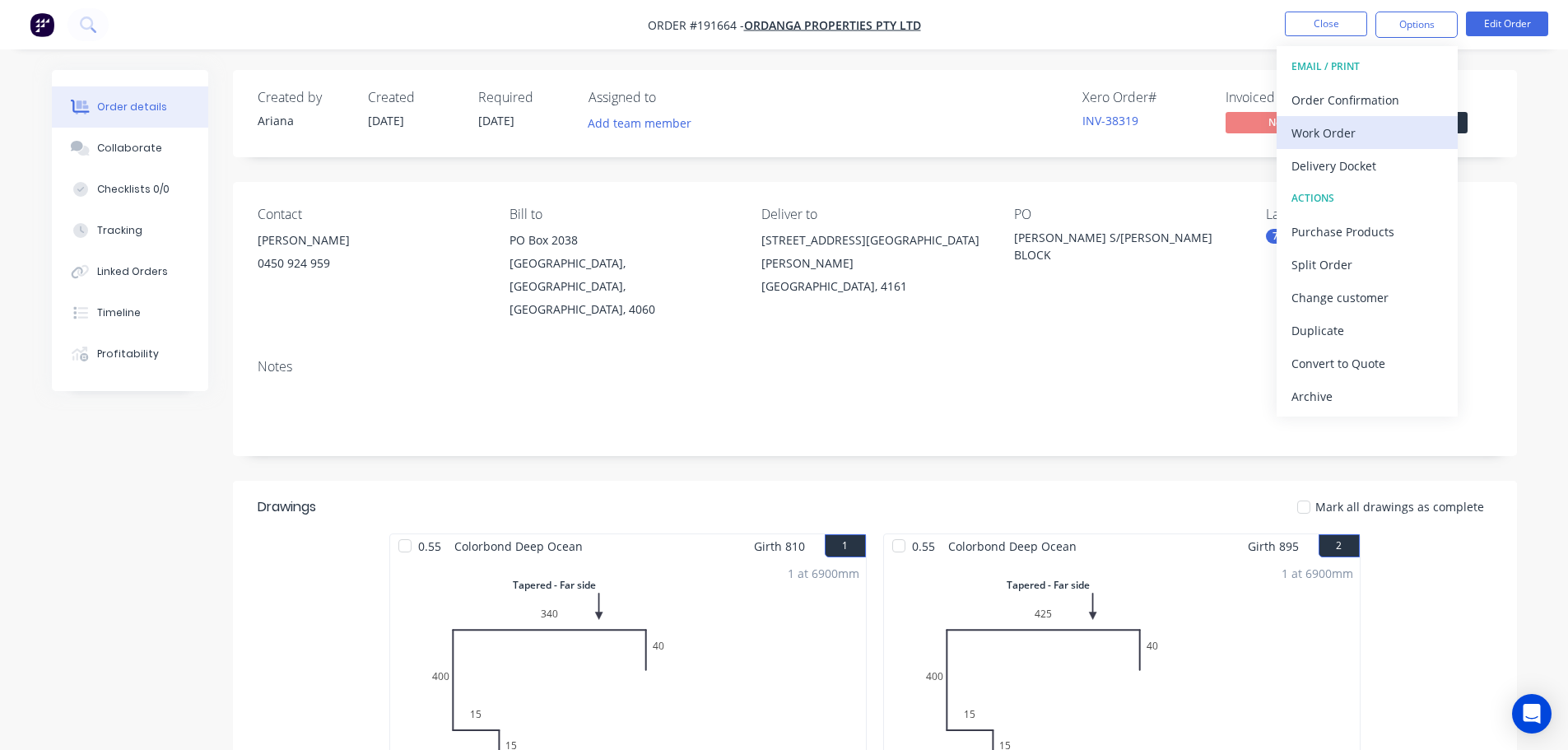
click at [1347, 132] on div "Work Order" at bounding box center [1367, 133] width 151 height 24
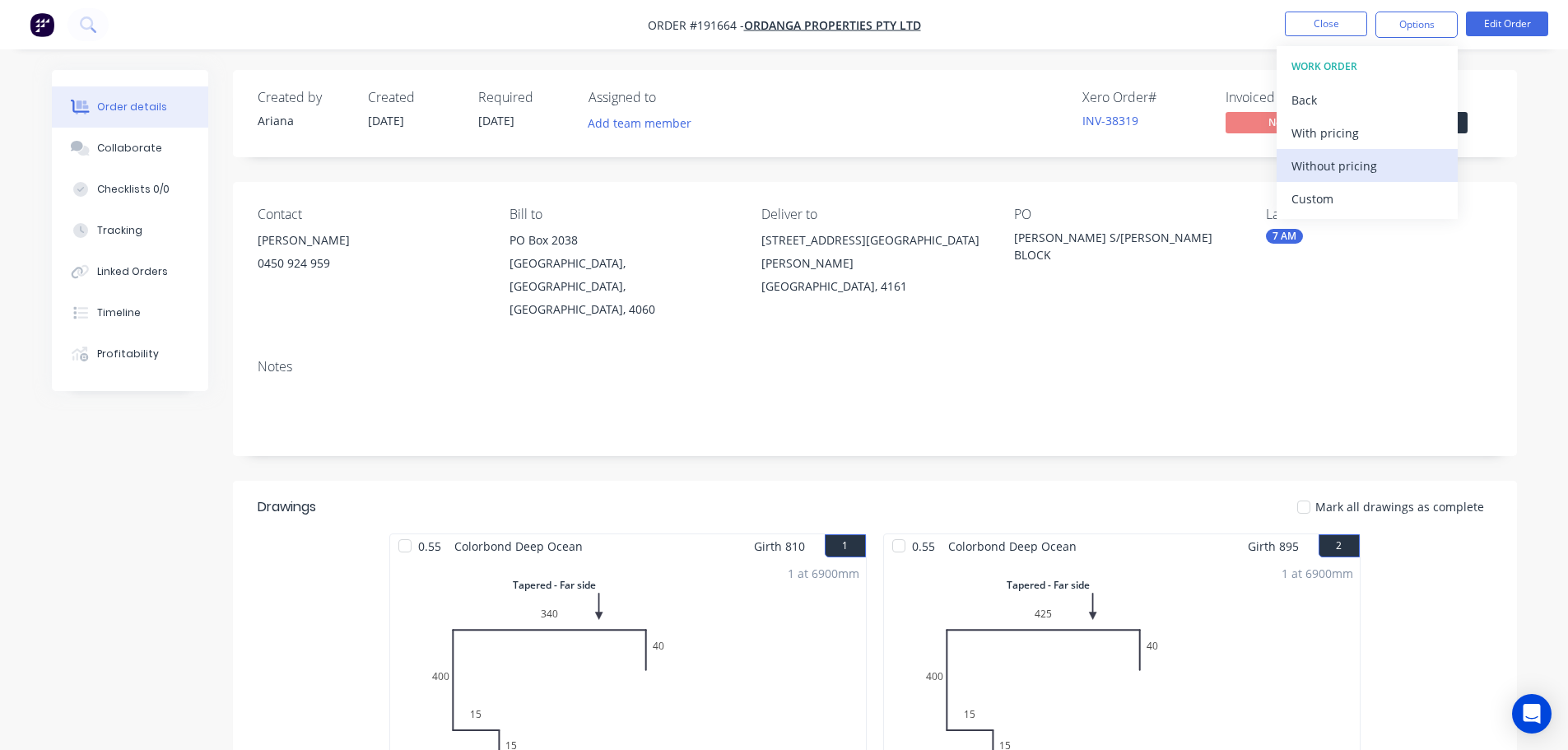
click at [1333, 166] on div "Without pricing" at bounding box center [1367, 166] width 151 height 24
click at [1011, 103] on div "Xero Order # INV-38319 Invoiced No Status Submitted" at bounding box center [1123, 113] width 739 height 47
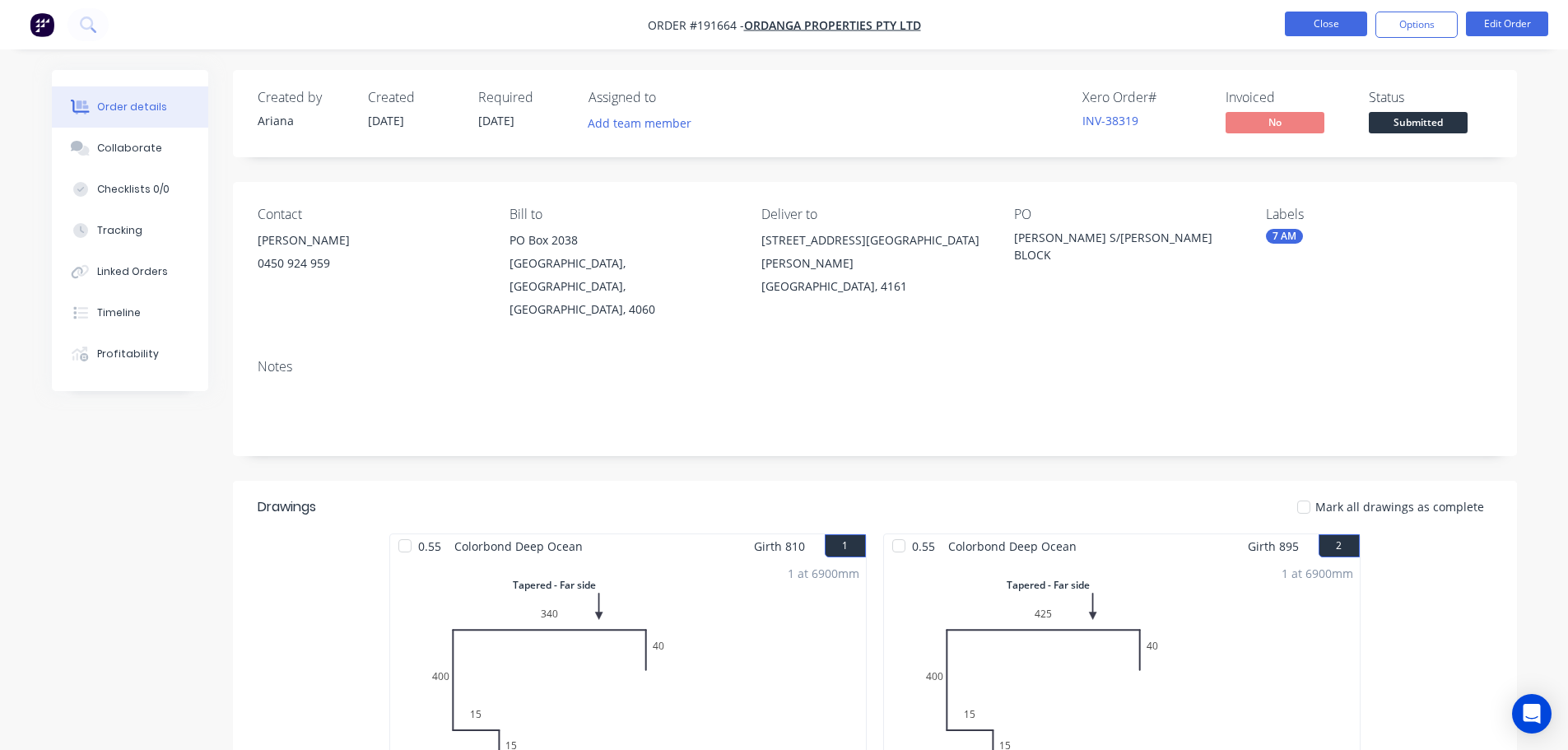
click at [1330, 16] on button "Close" at bounding box center [1326, 24] width 82 height 25
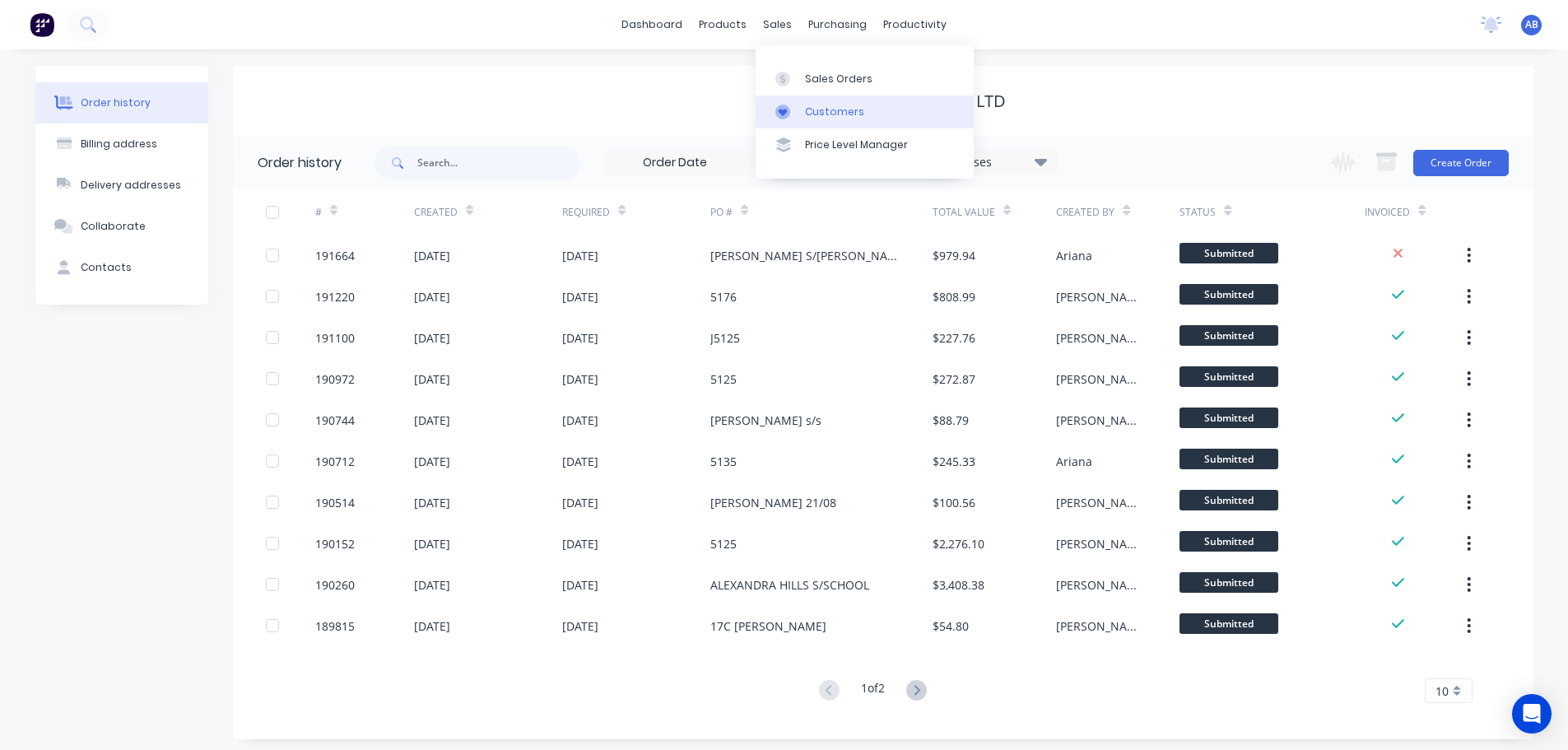
click at [829, 105] on div "Customers" at bounding box center [835, 112] width 59 height 15
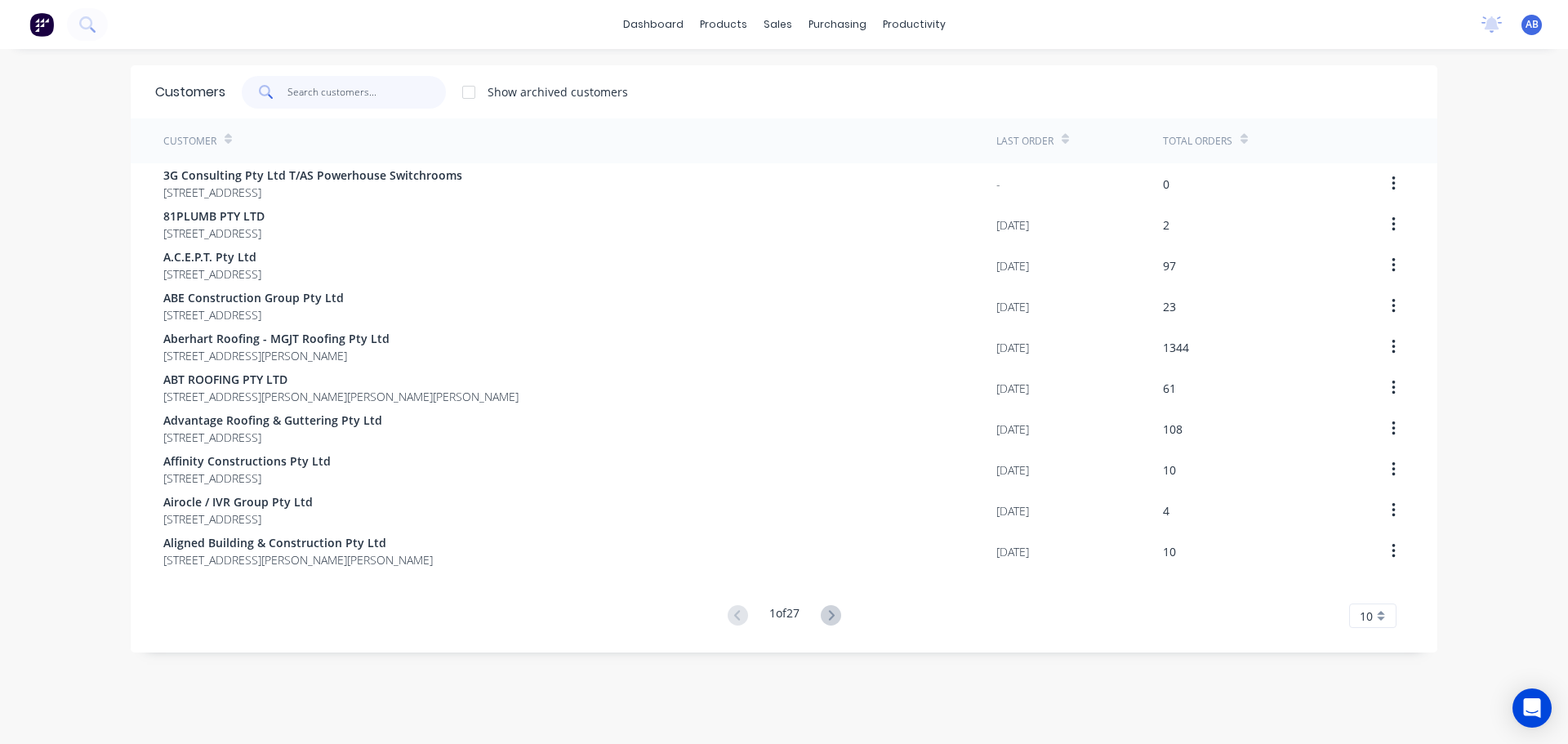
click at [295, 91] on input "text" at bounding box center [367, 92] width 159 height 33
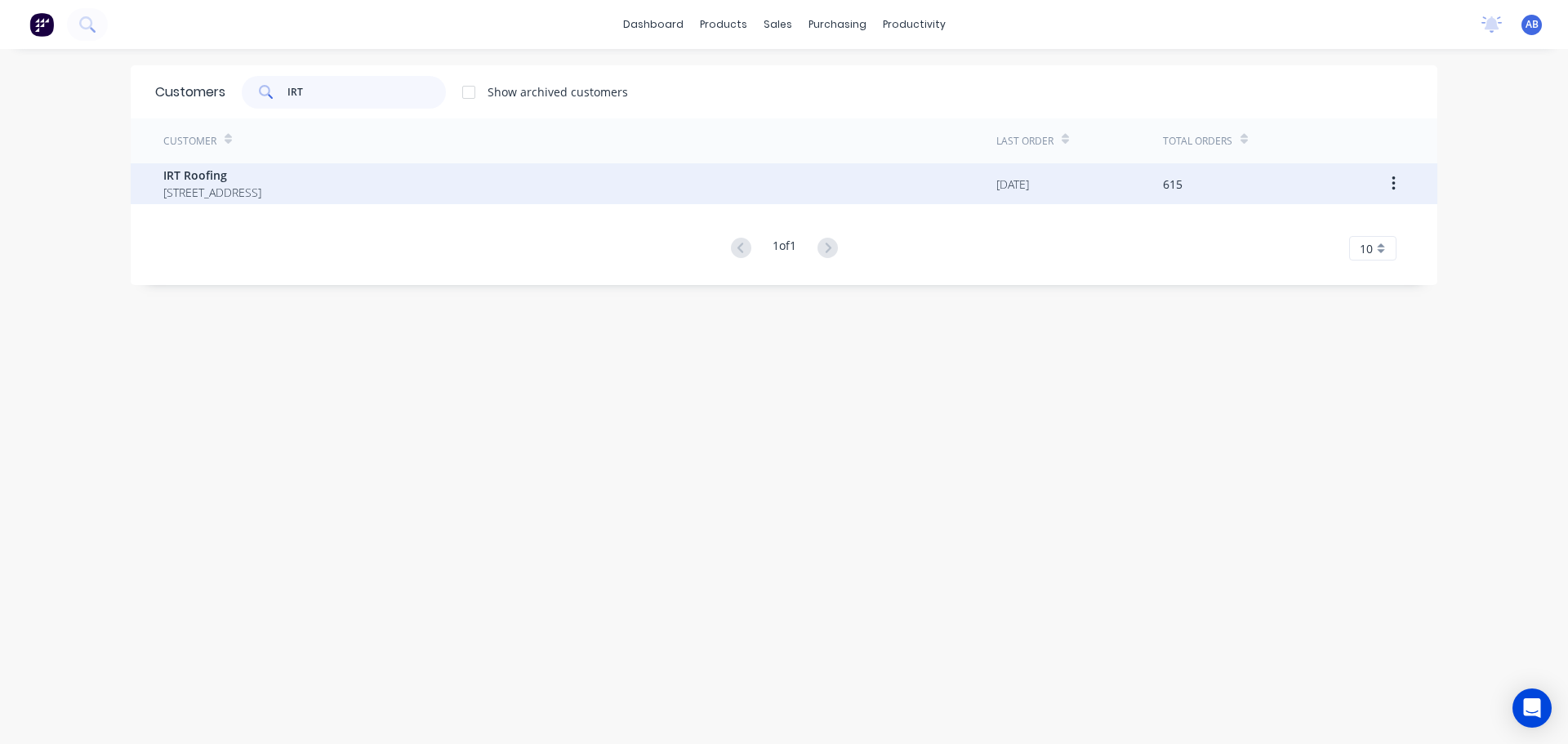
type input "IRT"
click at [240, 182] on span "IRT Roofing" at bounding box center [212, 175] width 98 height 17
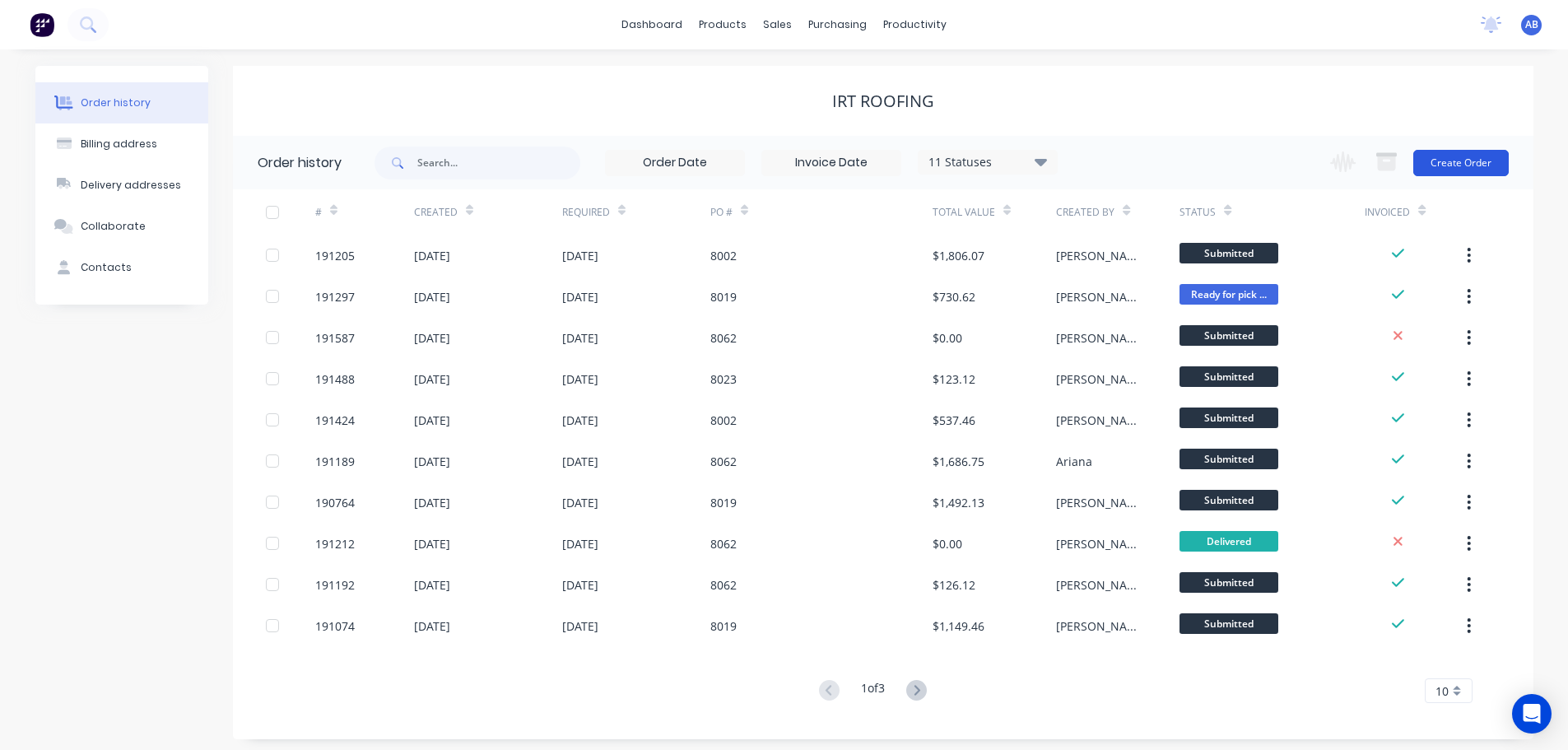
click at [1472, 168] on button "Create Order" at bounding box center [1461, 162] width 96 height 26
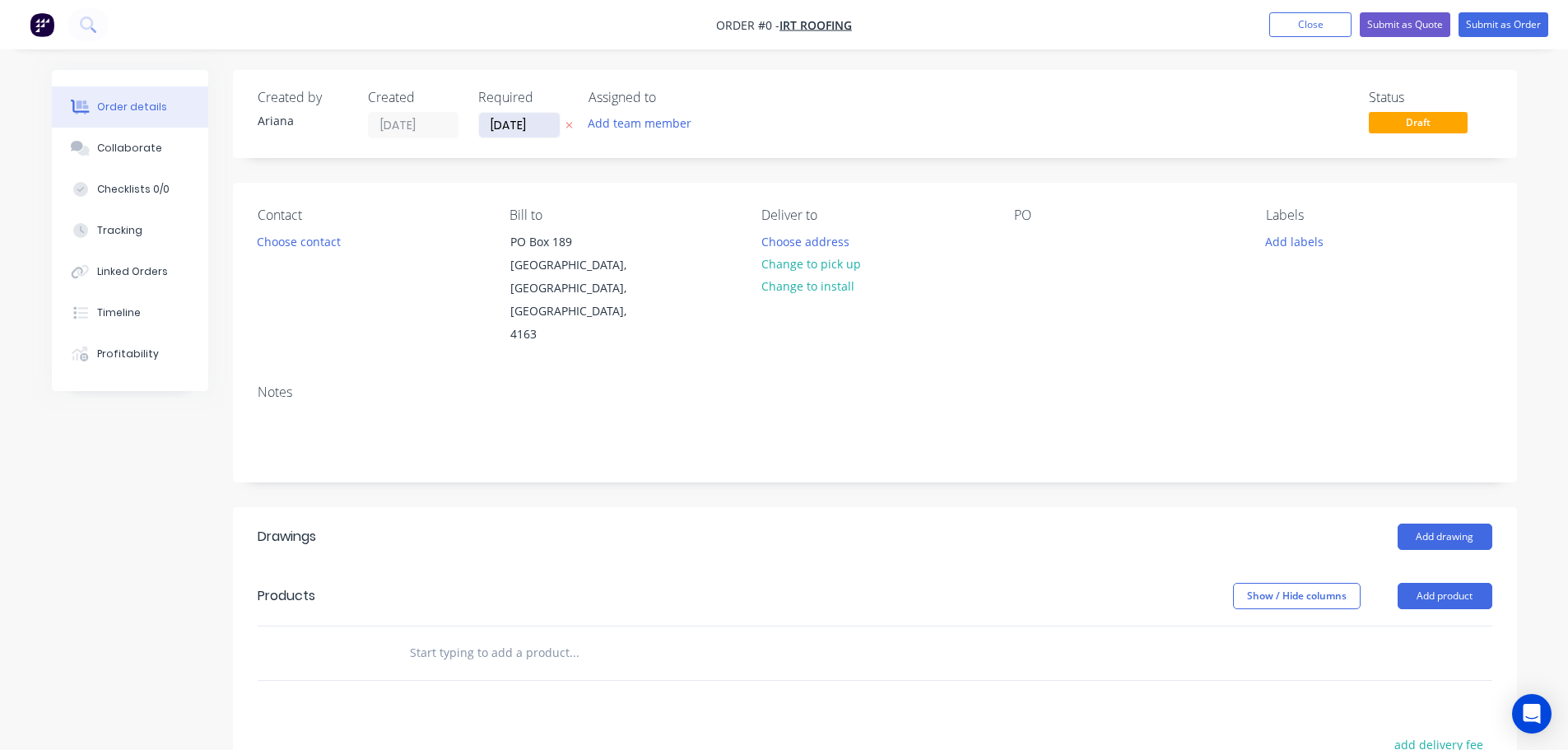
click at [524, 130] on input "[DATE]" at bounding box center [519, 124] width 80 height 25
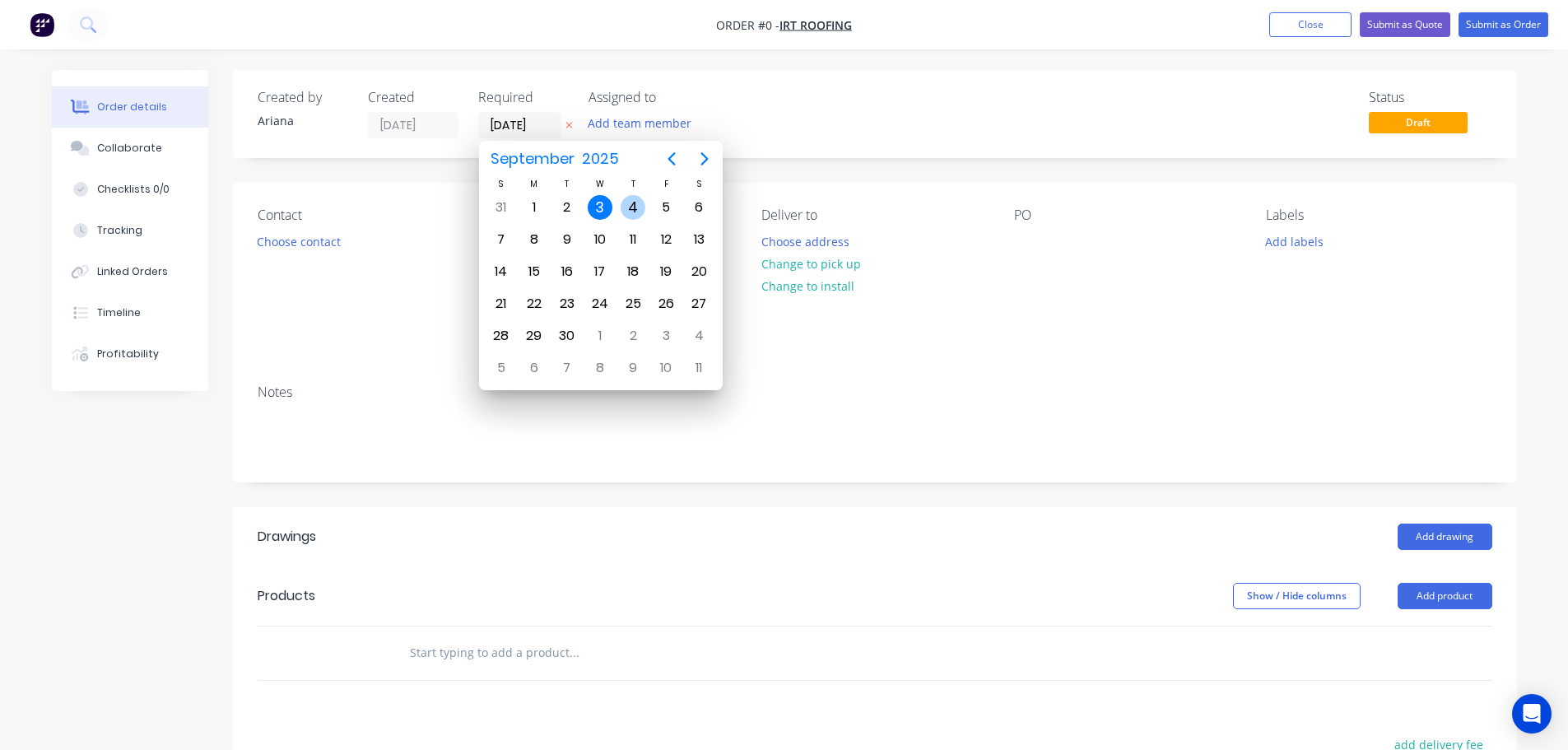
click at [633, 209] on div "4" at bounding box center [633, 207] width 25 height 25
type input "[DATE]"
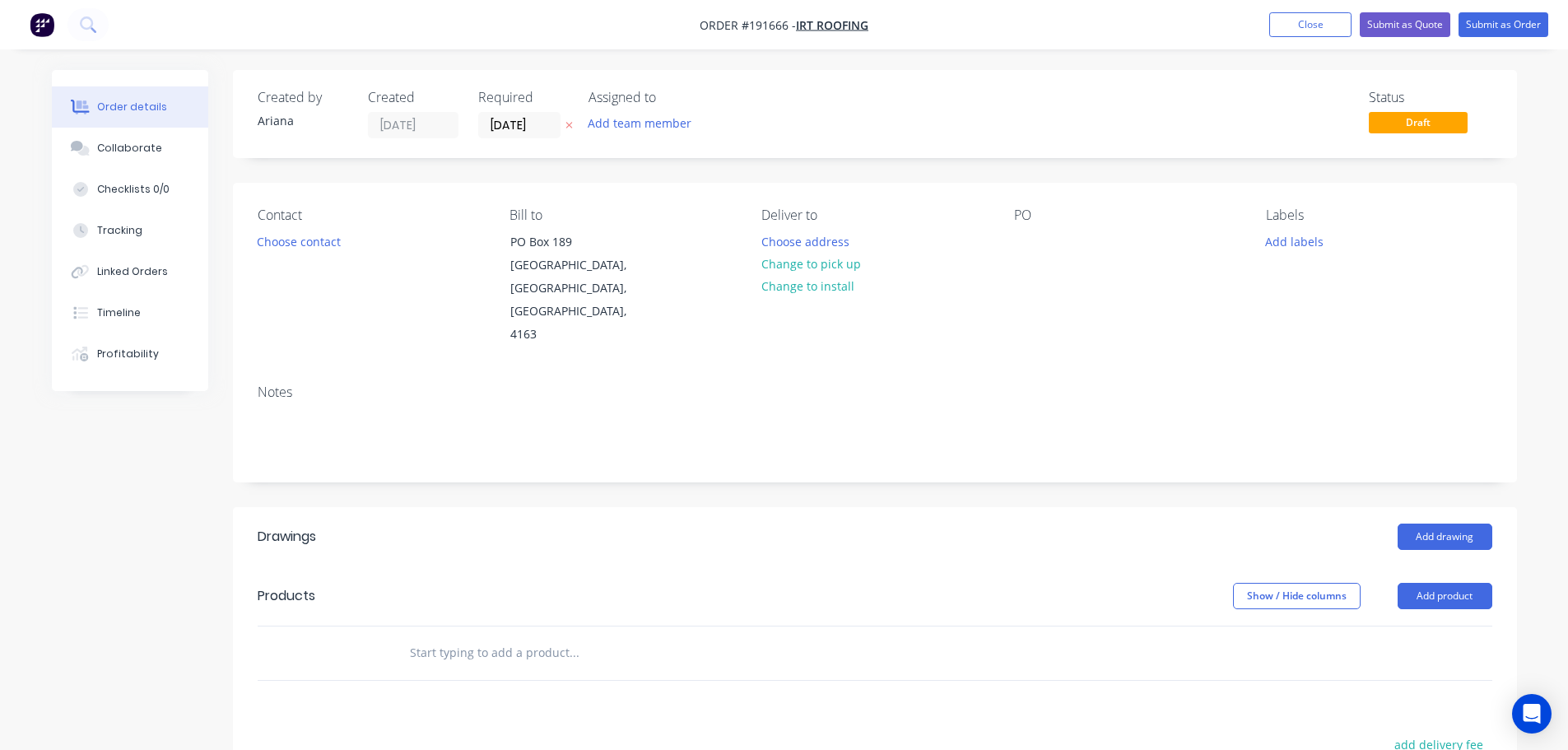
click at [1003, 126] on div "Status Draft" at bounding box center [1123, 113] width 739 height 48
click at [293, 242] on button "Choose contact" at bounding box center [299, 241] width 101 height 22
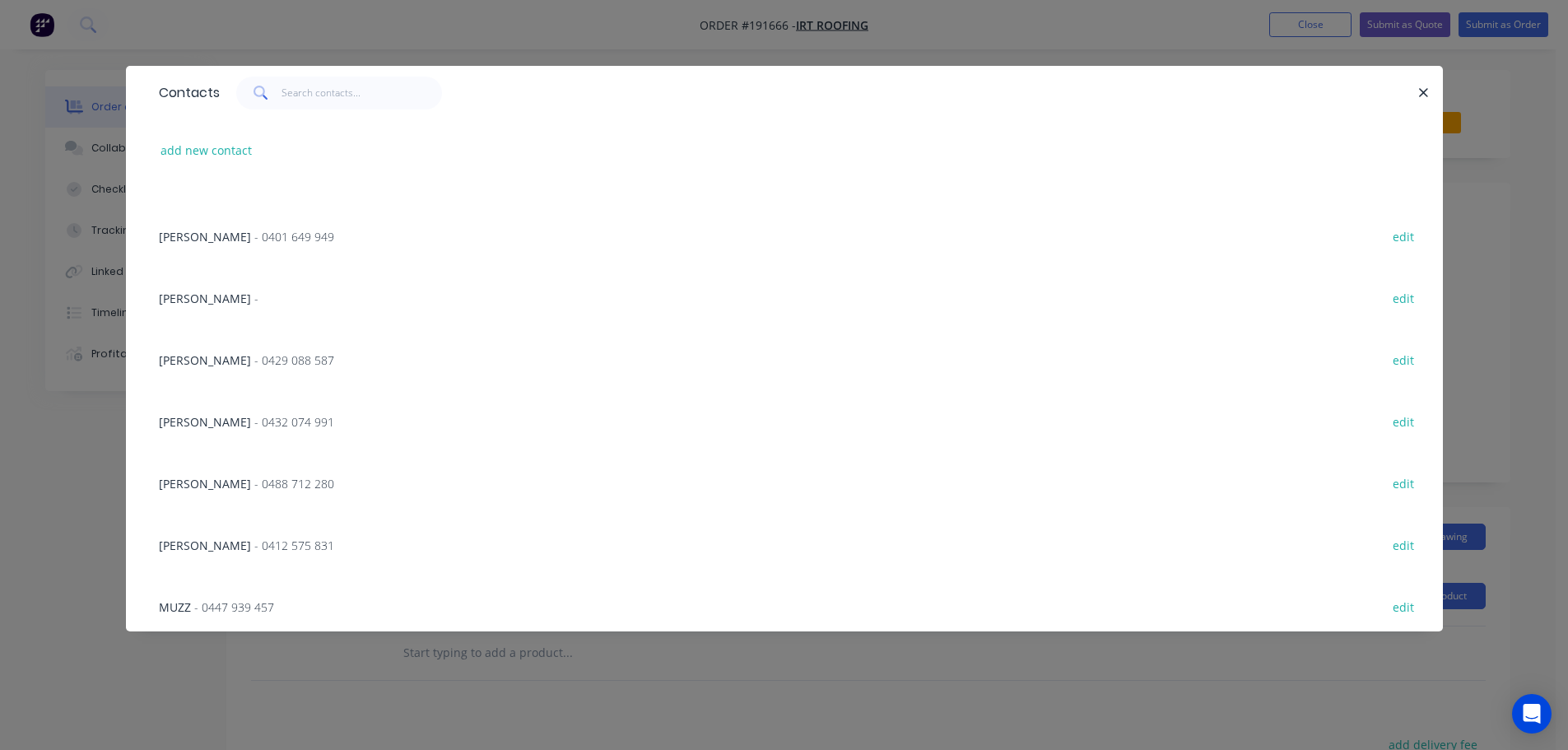
scroll to position [599, 0]
click at [189, 151] on button "add new contact" at bounding box center [206, 151] width 108 height 22
select select "AU"
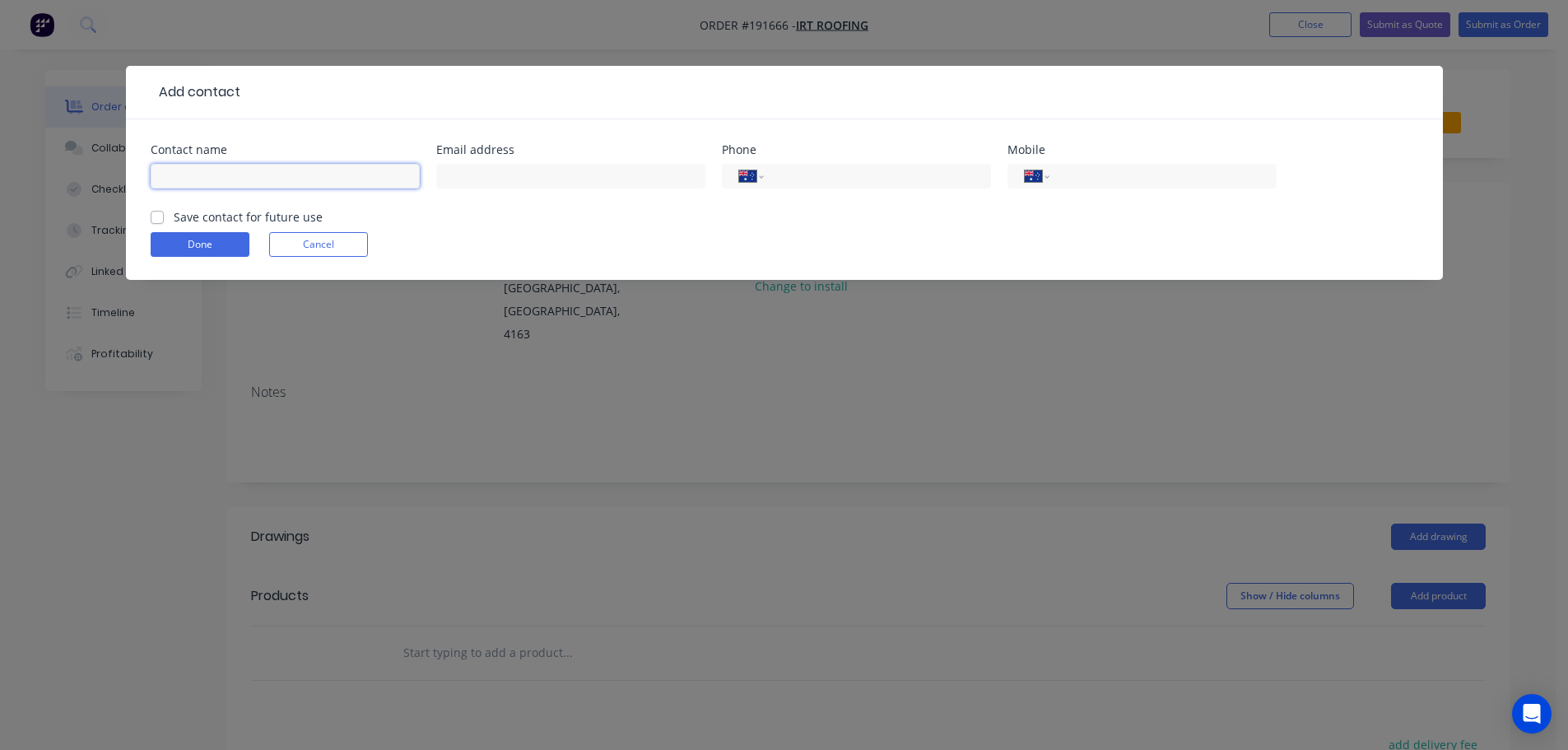
click at [178, 173] on input "text" at bounding box center [285, 176] width 269 height 25
type input "[PERSON_NAME]"
drag, startPoint x: 1094, startPoint y: 178, endPoint x: 1082, endPoint y: 190, distance: 17.0
click at [1094, 178] on input "tel" at bounding box center [1160, 177] width 198 height 19
type input "0412 037 655"
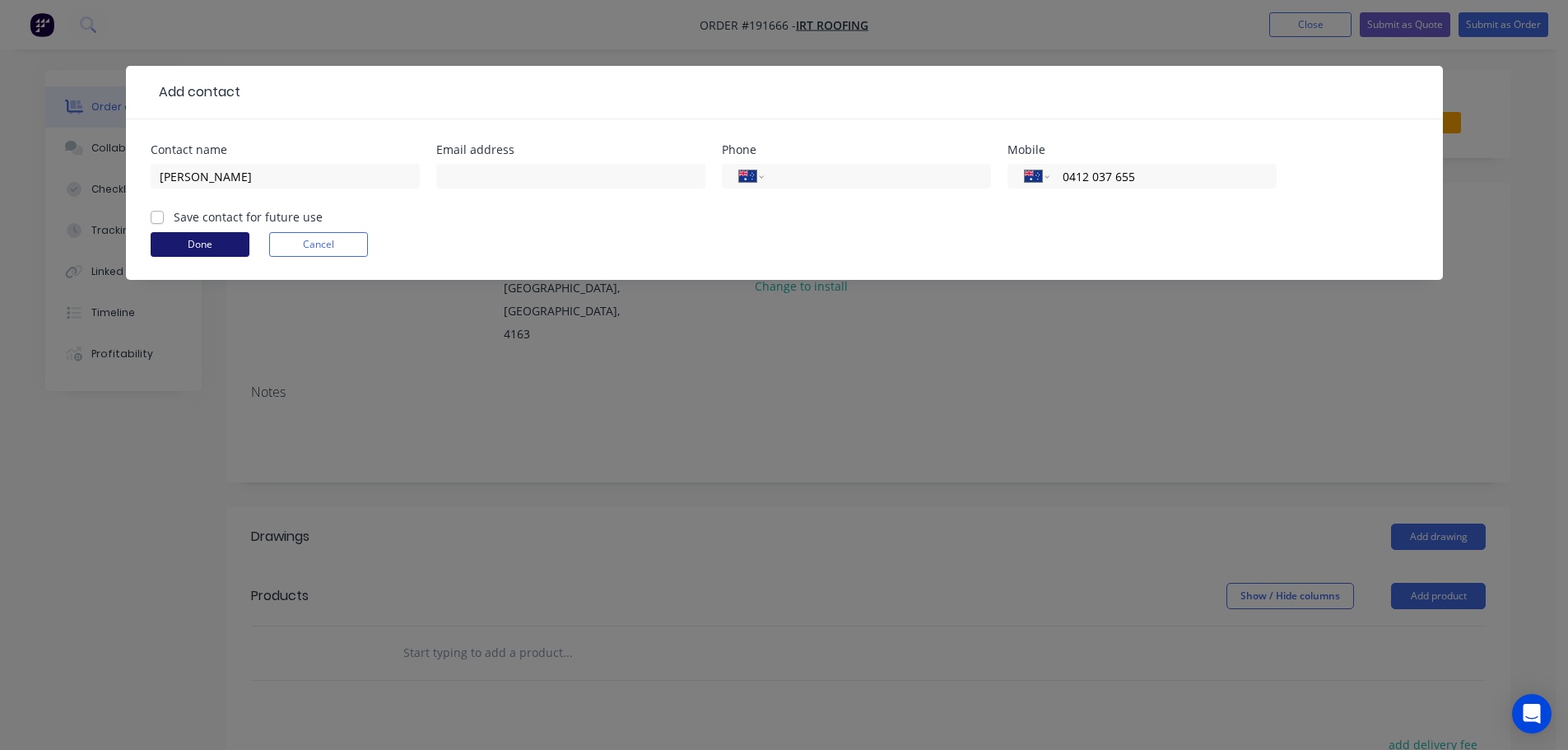
click at [190, 244] on button "Done" at bounding box center [200, 244] width 99 height 25
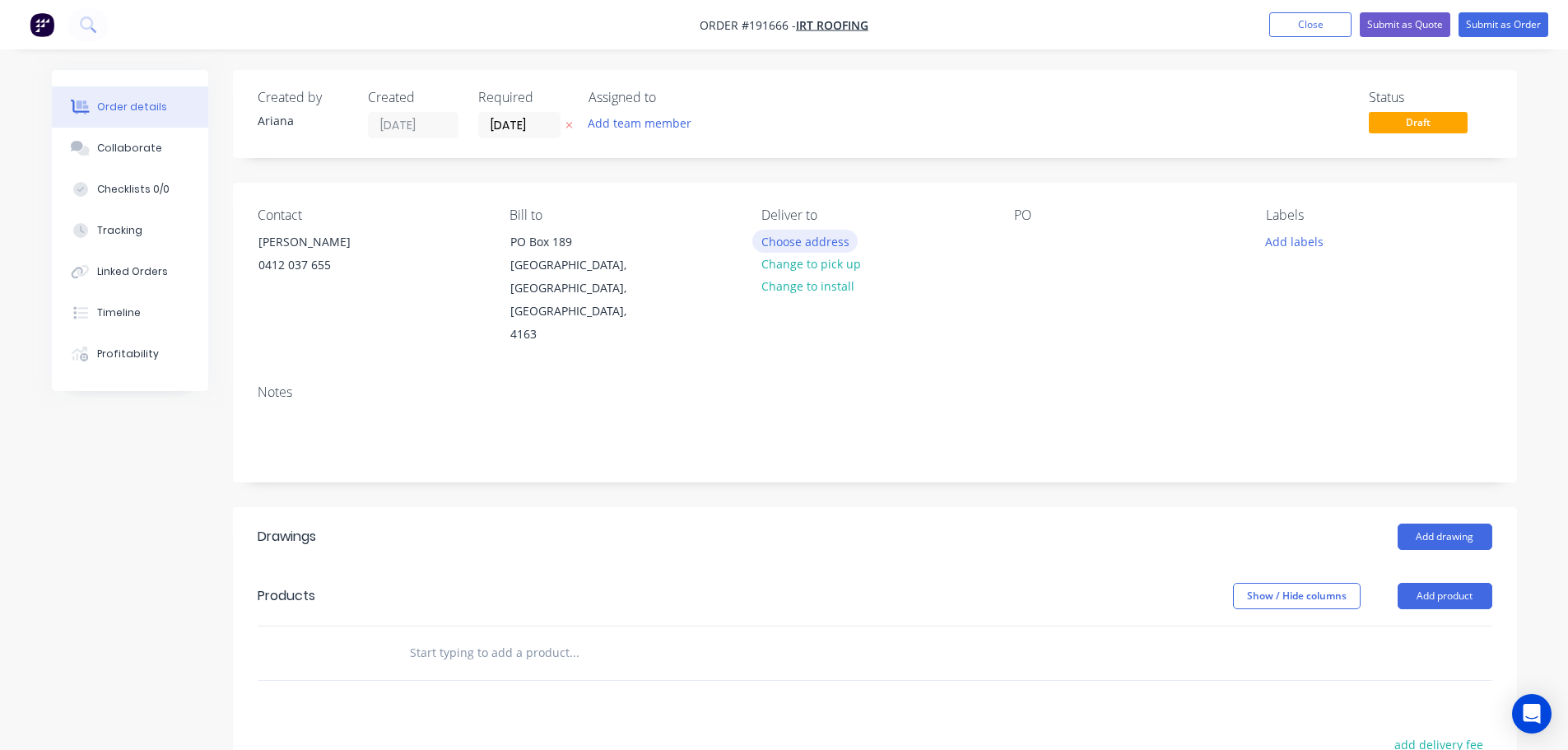
click at [812, 236] on button "Choose address" at bounding box center [805, 241] width 106 height 22
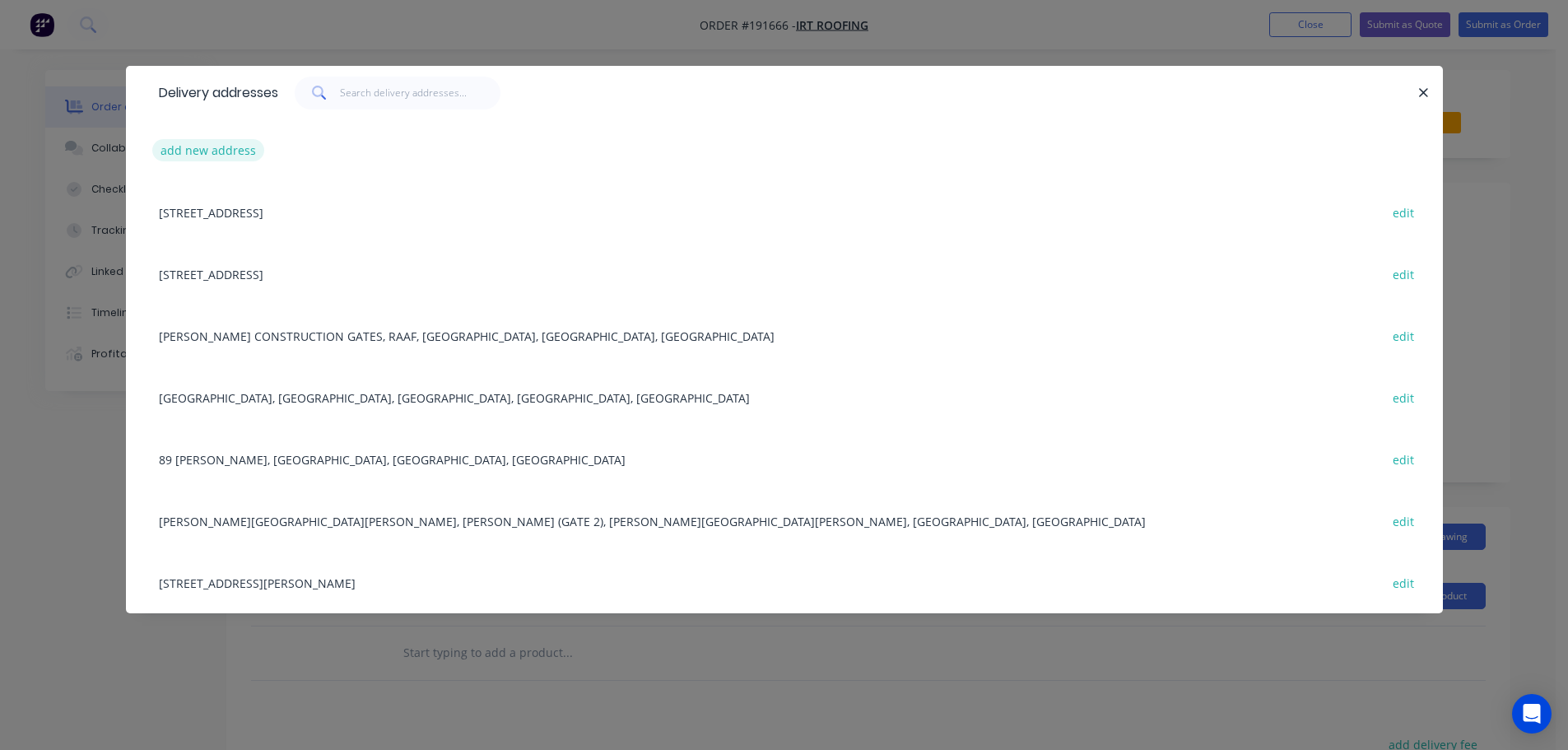
click at [211, 153] on button "add new address" at bounding box center [208, 151] width 112 height 22
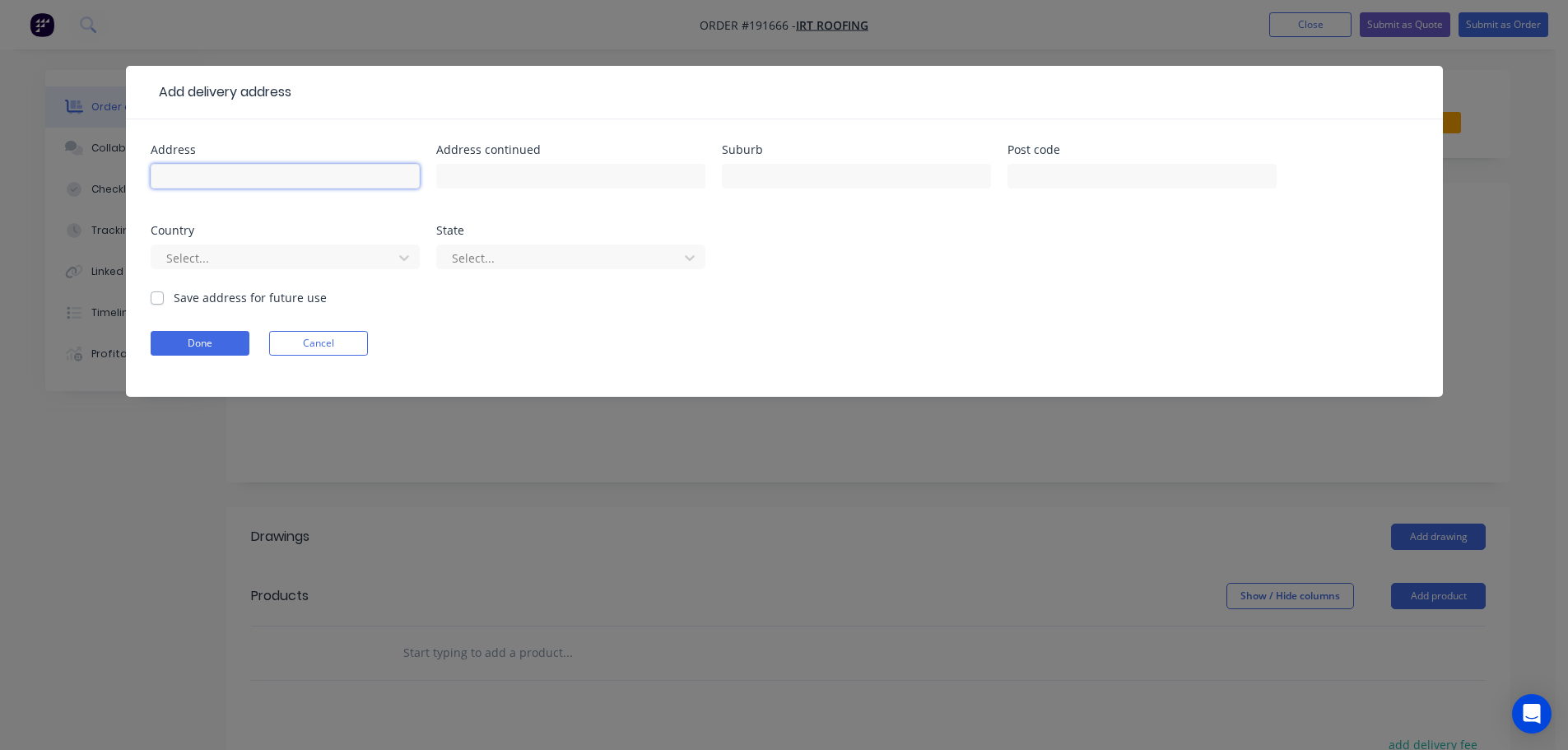
drag, startPoint x: 211, startPoint y: 153, endPoint x: 227, endPoint y: 182, distance: 33.1
click at [206, 175] on input "text" at bounding box center [285, 176] width 269 height 25
type input "[GEOGRAPHIC_DATA]"
type input "[PERSON_NAME]"
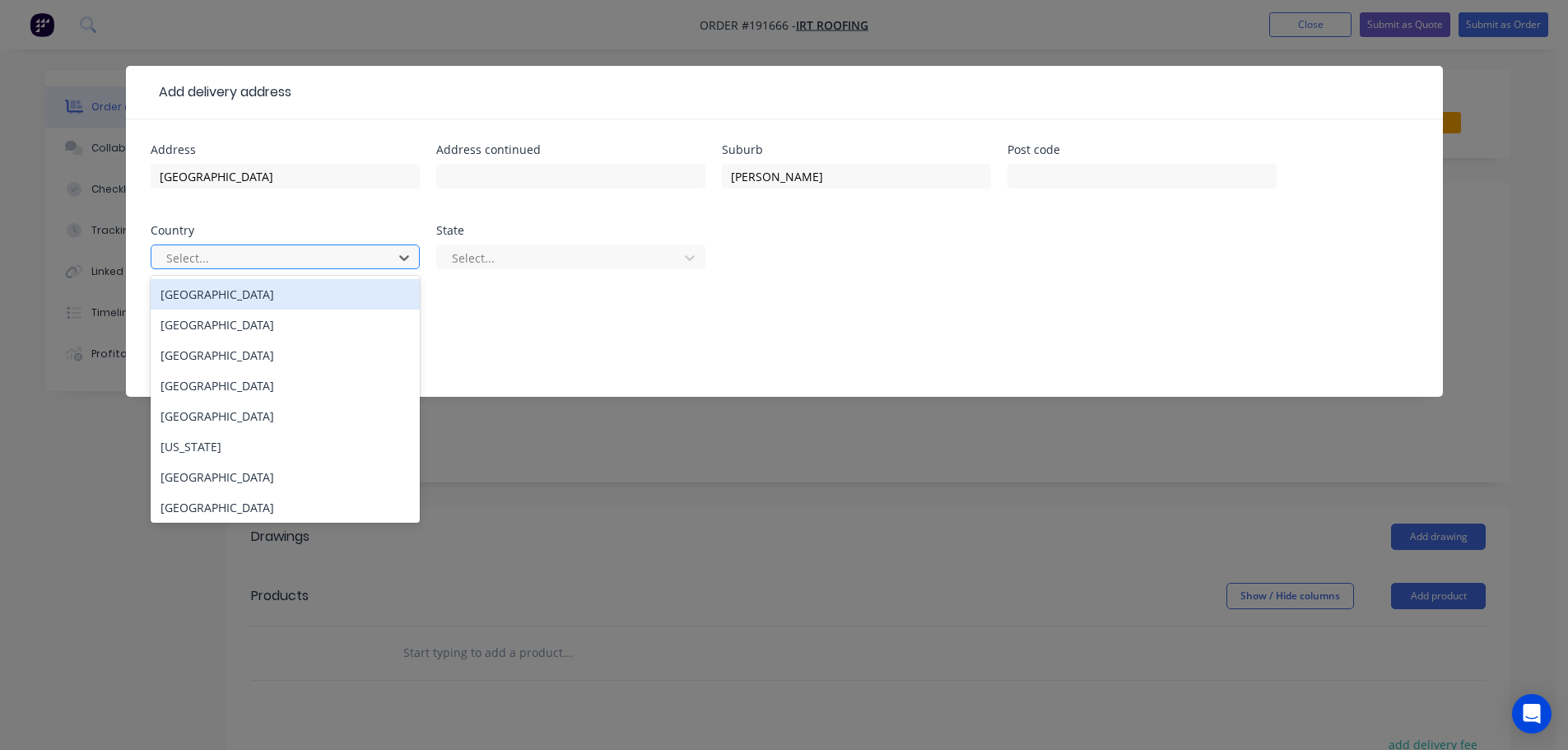
click at [230, 302] on div "[GEOGRAPHIC_DATA]" at bounding box center [285, 294] width 269 height 30
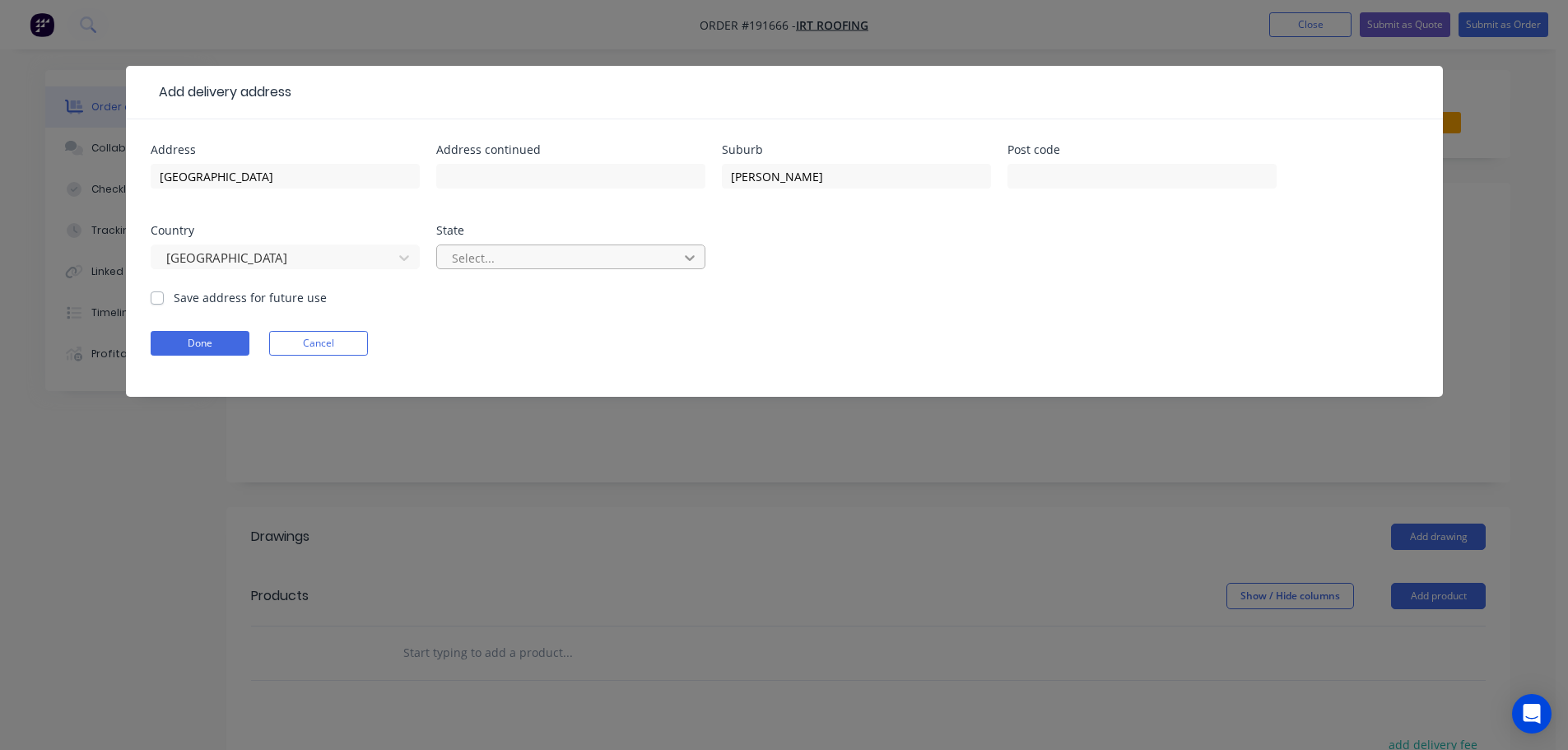
click at [697, 254] on icon at bounding box center [689, 257] width 16 height 16
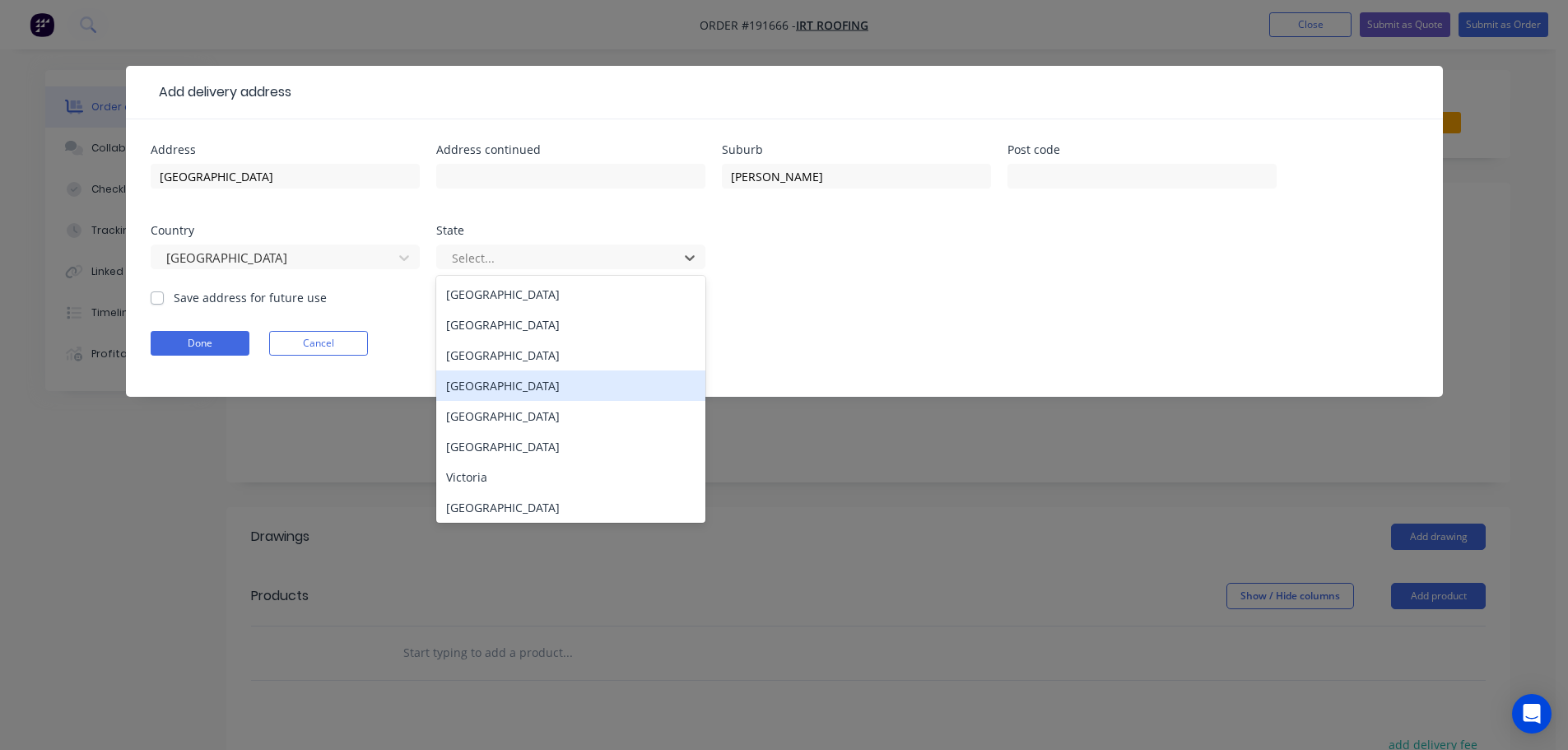
click at [449, 385] on div "[GEOGRAPHIC_DATA]" at bounding box center [571, 386] width 269 height 30
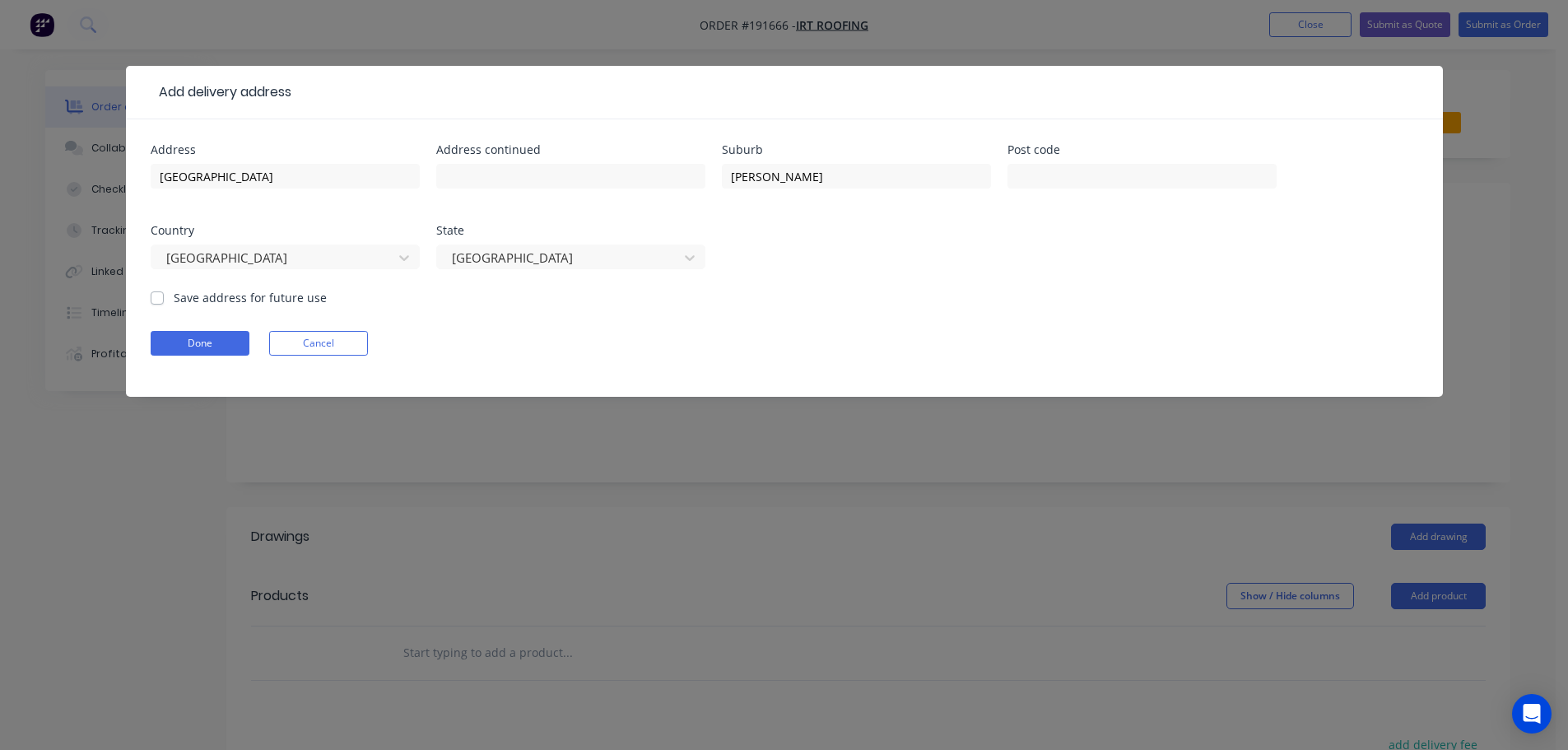
click at [940, 326] on form "Address [GEOGRAPHIC_DATA] Address continued Suburb [PERSON_NAME] Post code Coun…" at bounding box center [784, 270] width 1268 height 253
click at [202, 344] on button "Done" at bounding box center [200, 342] width 99 height 25
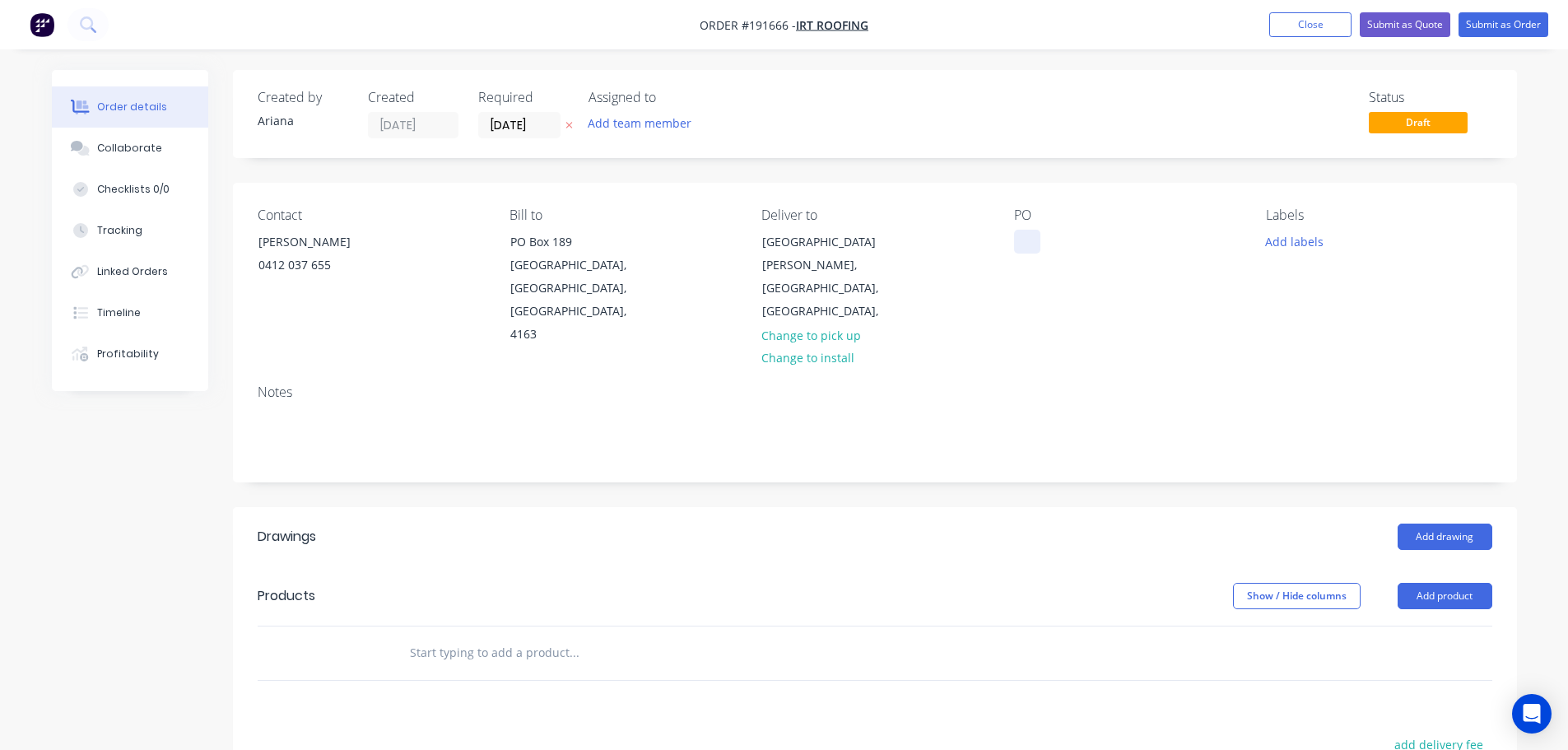
click at [1033, 239] on div at bounding box center [1027, 242] width 26 height 24
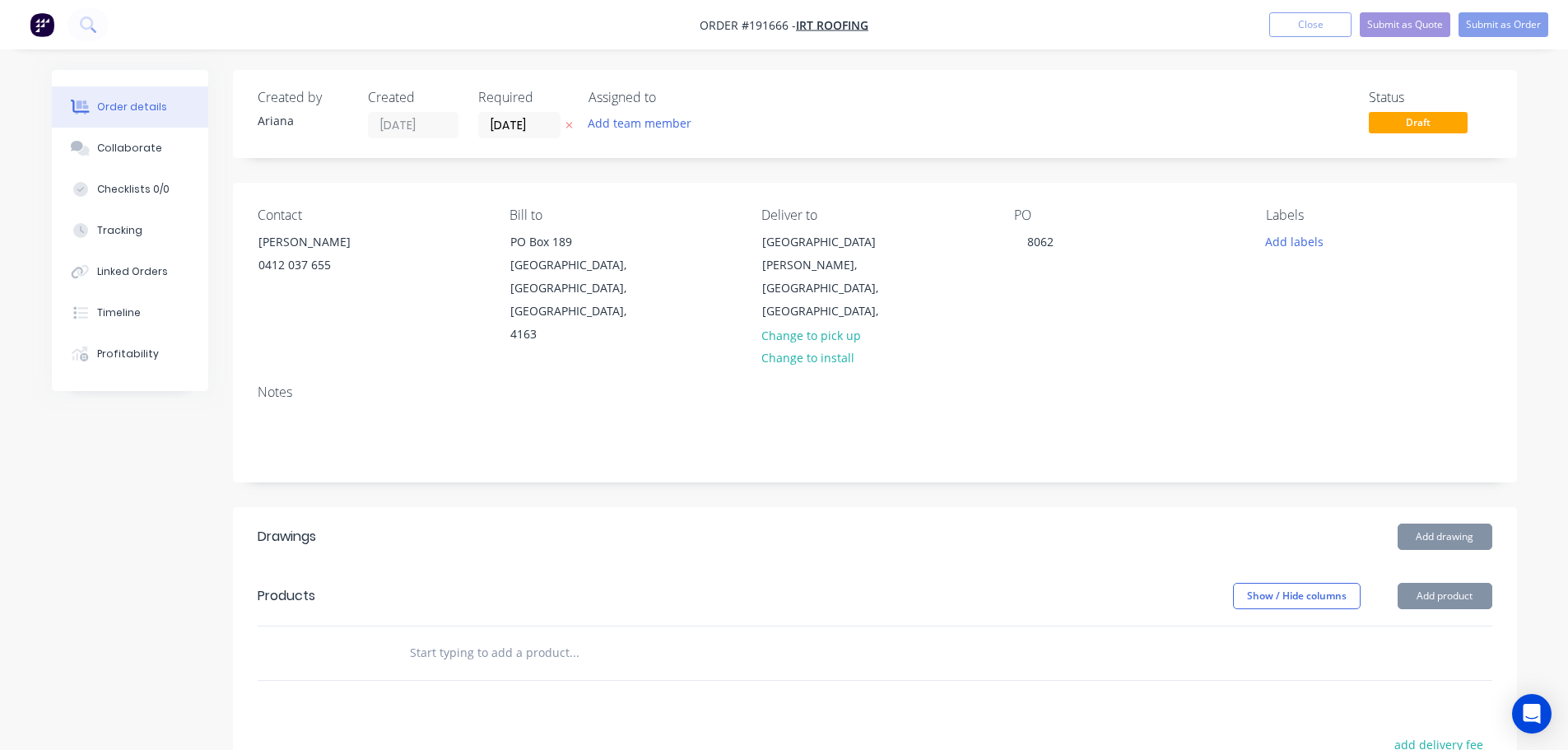
click at [1123, 371] on div "Notes" at bounding box center [874, 426] width 1285 height 110
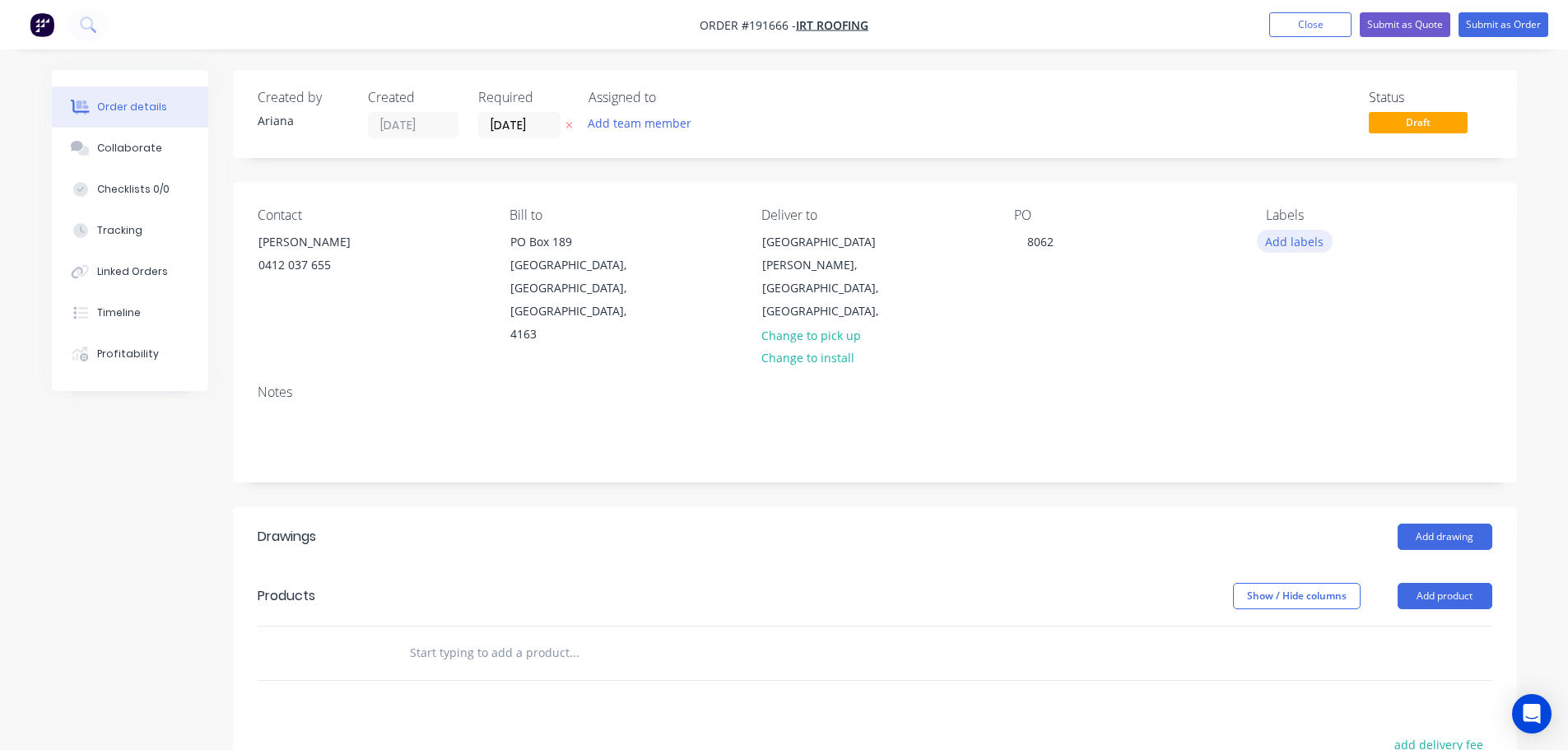
click at [1288, 244] on button "Add labels" at bounding box center [1295, 241] width 76 height 22
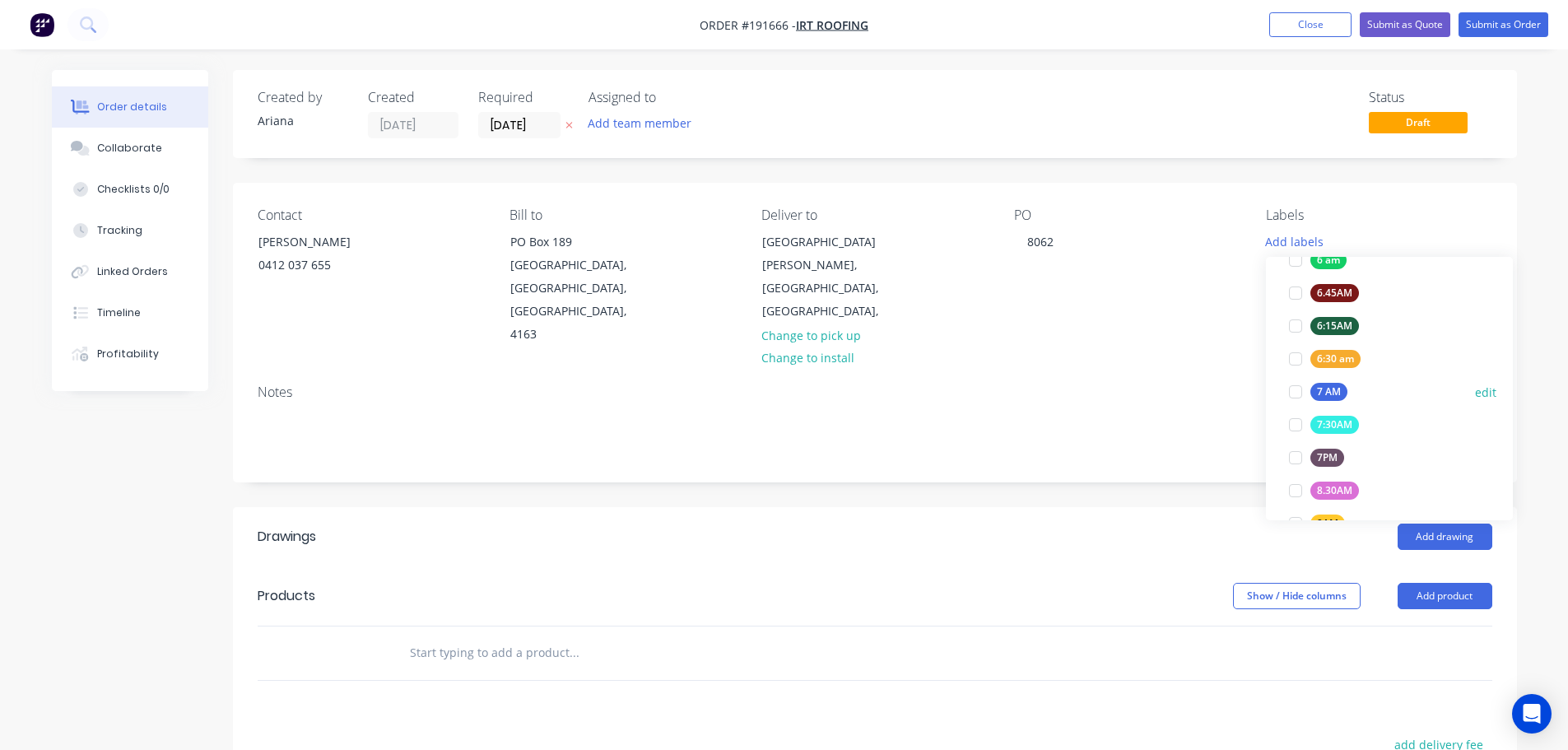
click at [1292, 386] on div at bounding box center [1296, 391] width 33 height 33
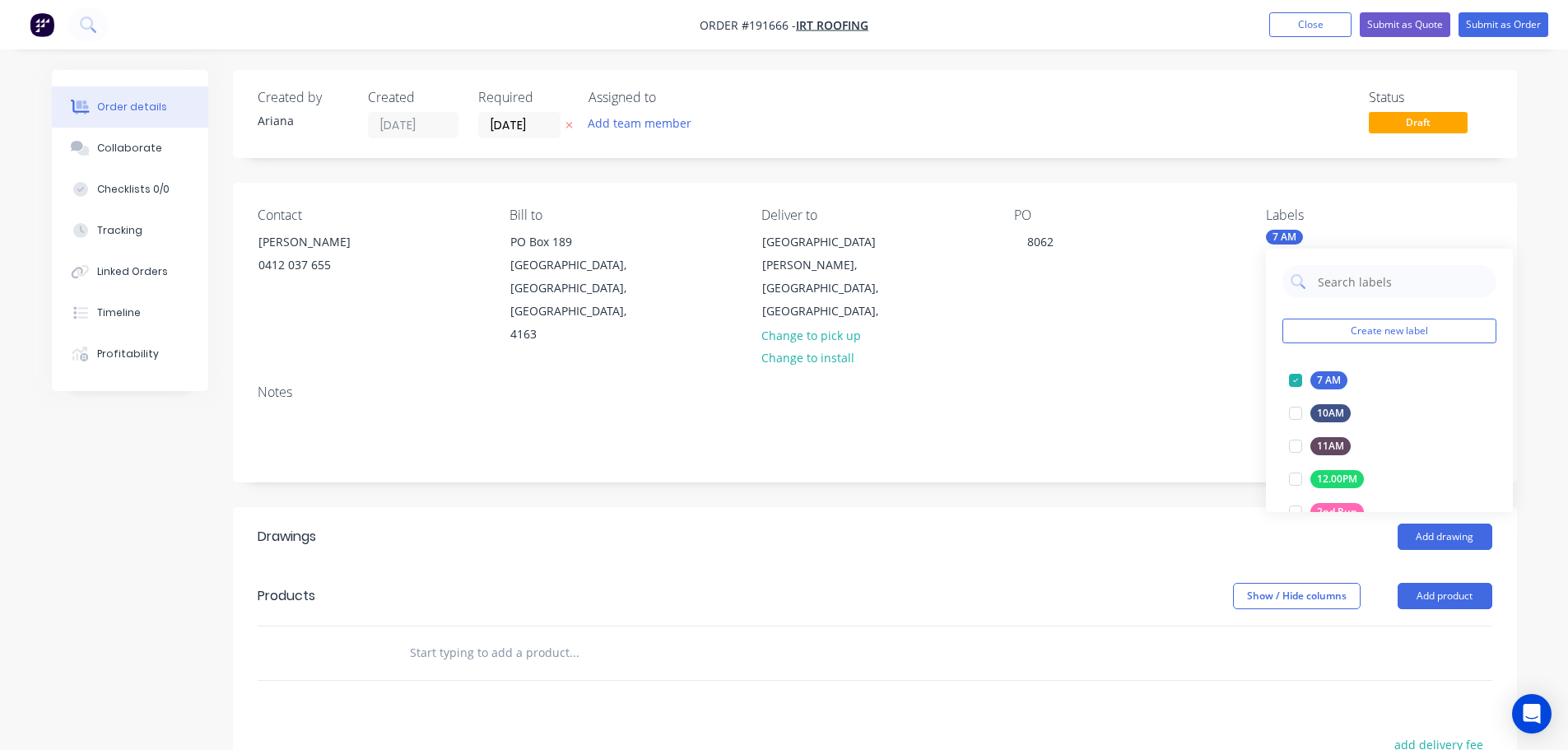
click at [1171, 385] on div "Notes" at bounding box center [875, 392] width 1235 height 15
click at [1451, 583] on button "Add product" at bounding box center [1445, 595] width 95 height 26
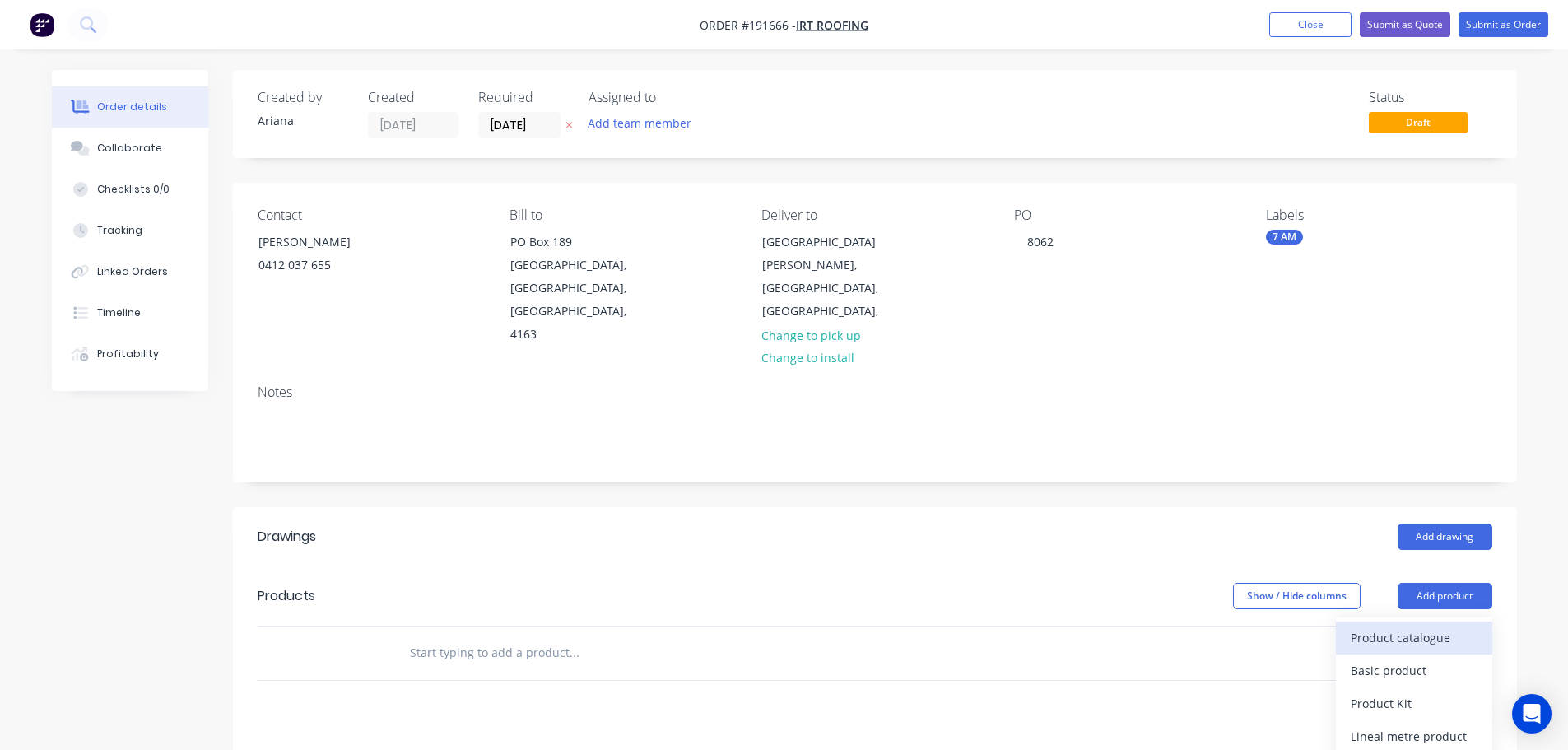
click at [1436, 626] on div "Product catalogue" at bounding box center [1414, 638] width 127 height 24
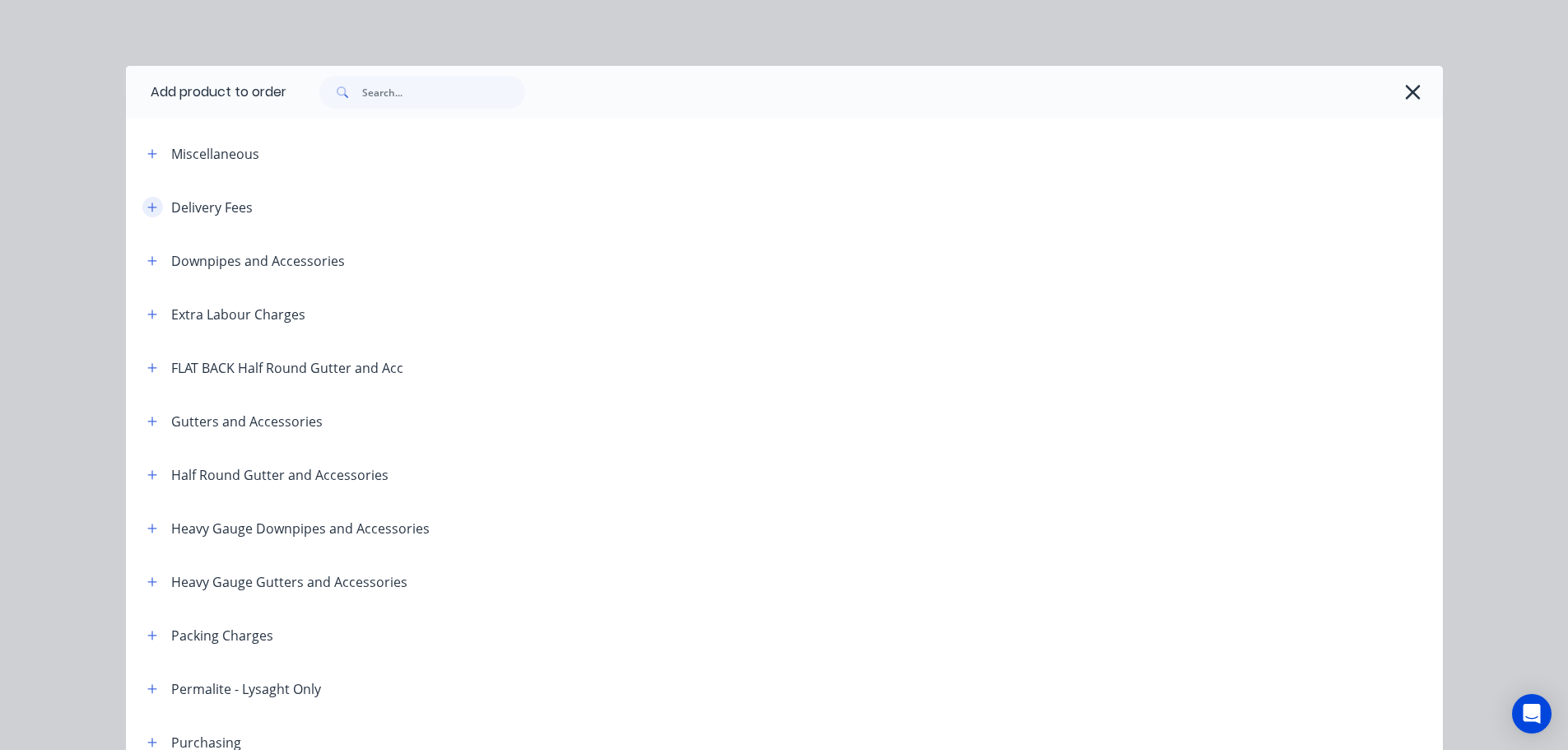
click at [147, 204] on icon "button" at bounding box center [152, 207] width 10 height 12
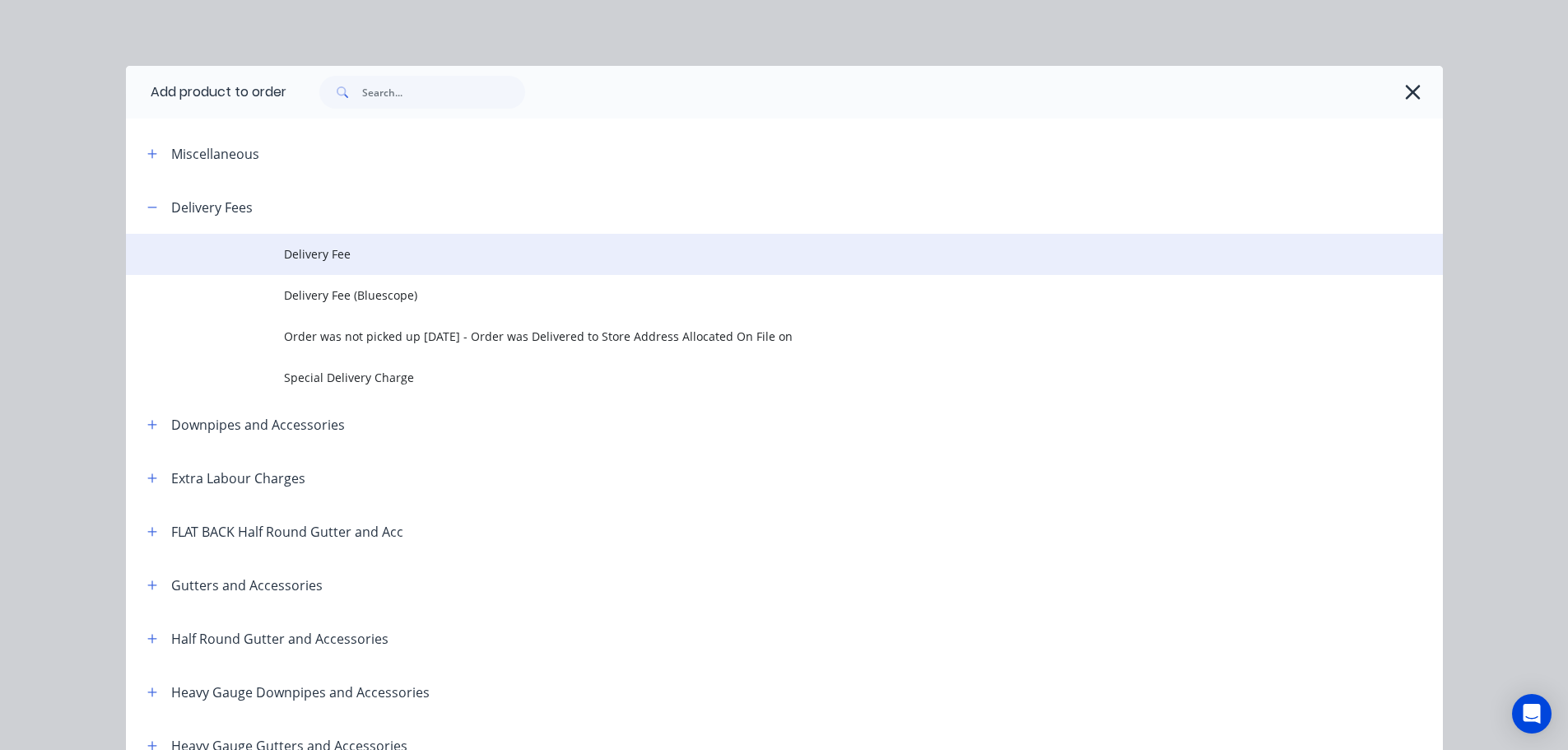
click at [374, 260] on span "Delivery Fee" at bounding box center [748, 254] width 927 height 17
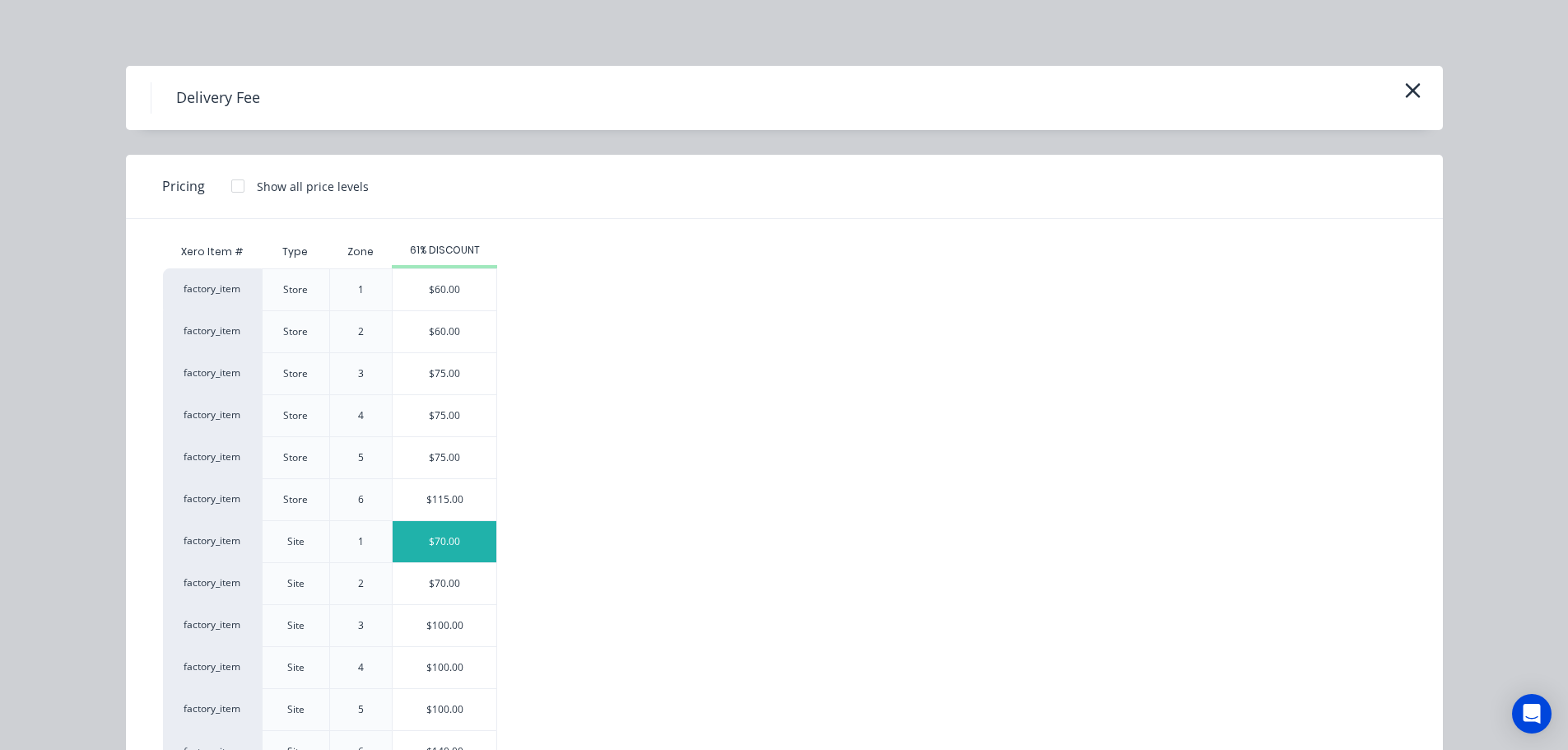
click at [429, 541] on div "$70.00" at bounding box center [444, 541] width 104 height 41
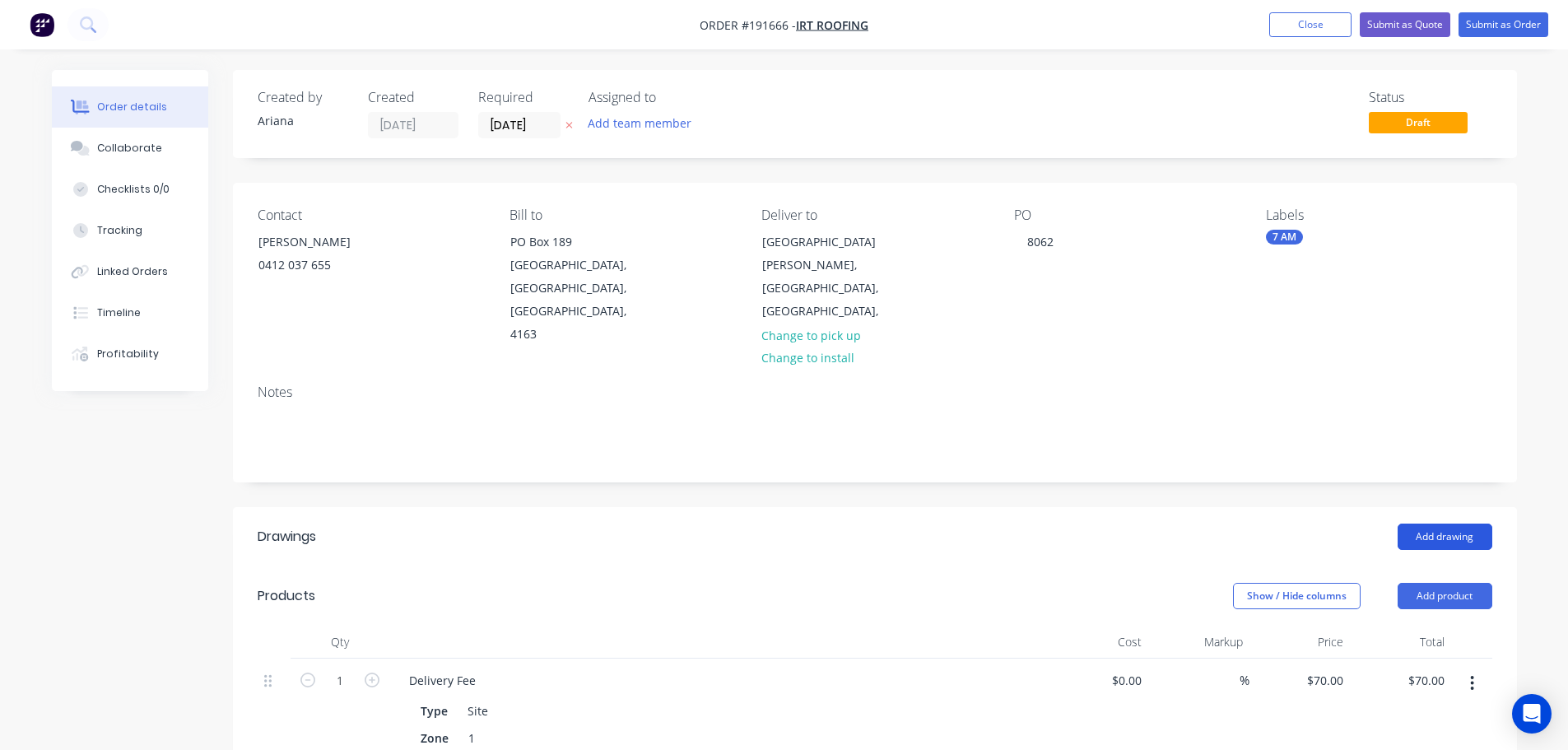
click at [1444, 523] on button "Add drawing" at bounding box center [1445, 536] width 95 height 26
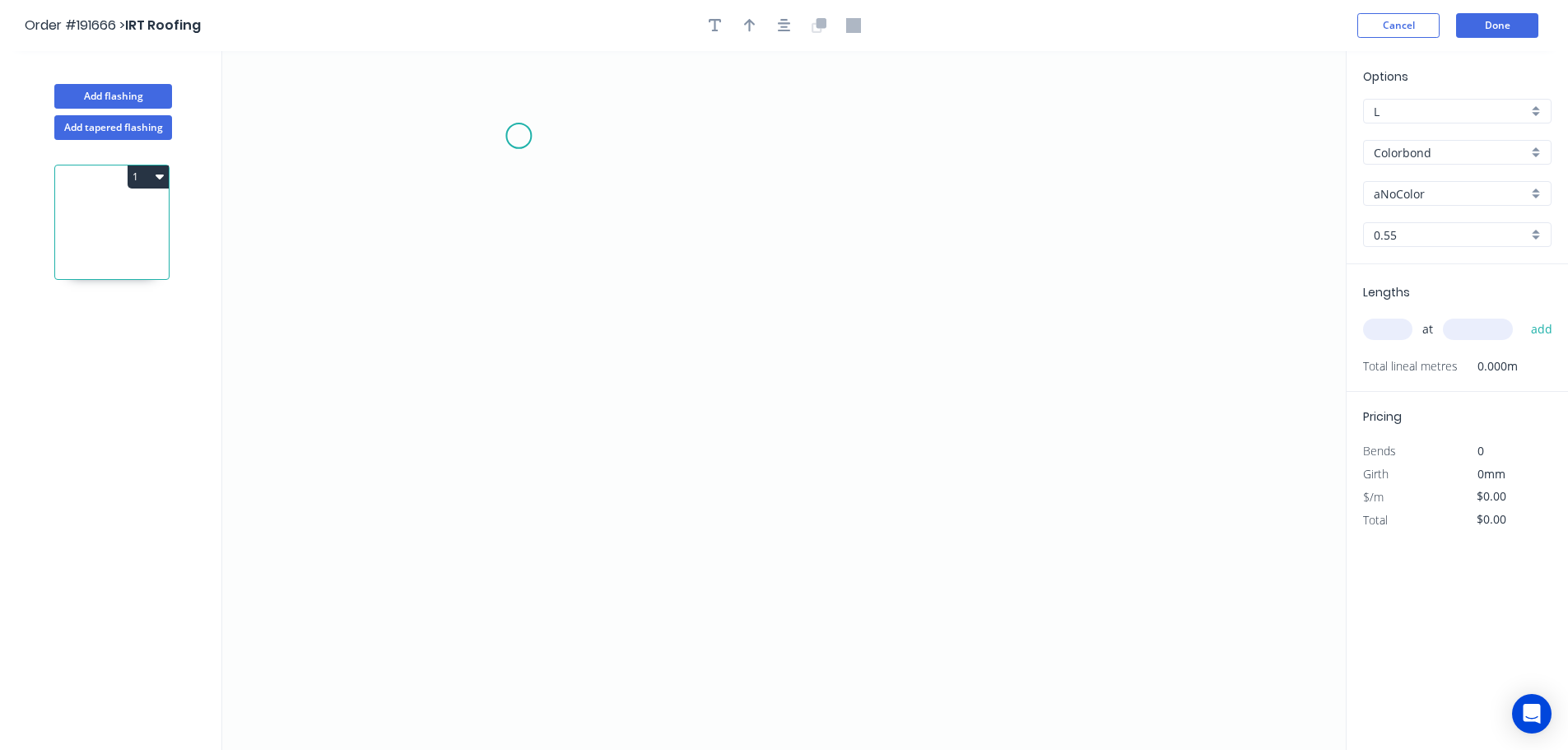
click at [518, 136] on icon "0" at bounding box center [784, 400] width 1124 height 698
click at [457, 202] on icon "0" at bounding box center [784, 400] width 1124 height 698
click at [454, 552] on icon "0 ?" at bounding box center [784, 400] width 1124 height 698
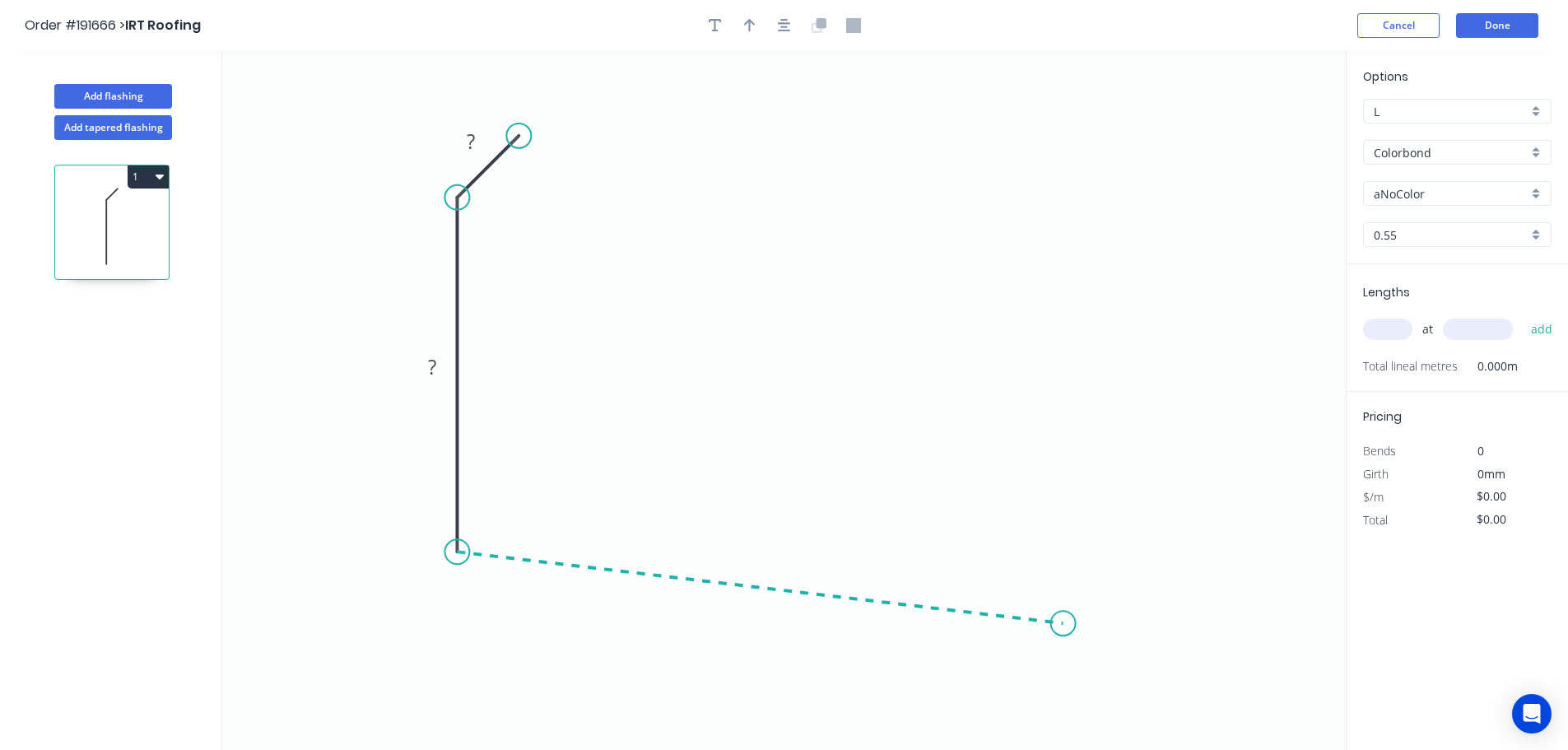
click at [1064, 624] on icon "0 ? ?" at bounding box center [784, 400] width 1124 height 698
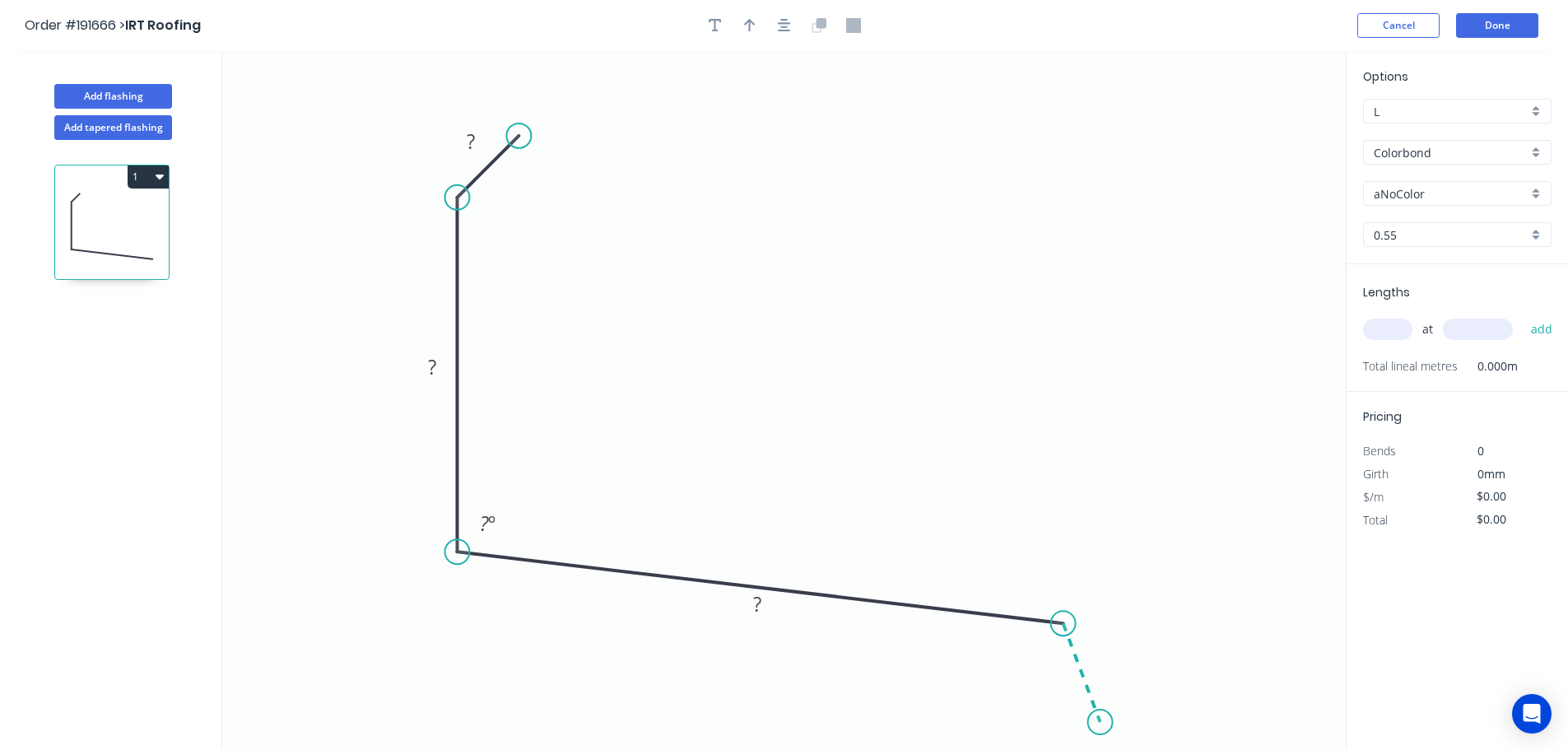
click at [1100, 723] on icon "0 ? ? ? ? º" at bounding box center [784, 400] width 1124 height 698
click at [1100, 723] on circle at bounding box center [1100, 721] width 25 height 25
click at [581, 179] on div "Crush & Fold" at bounding box center [600, 189] width 166 height 34
drag, startPoint x: 536, startPoint y: 92, endPoint x: 633, endPoint y: 106, distance: 98.0
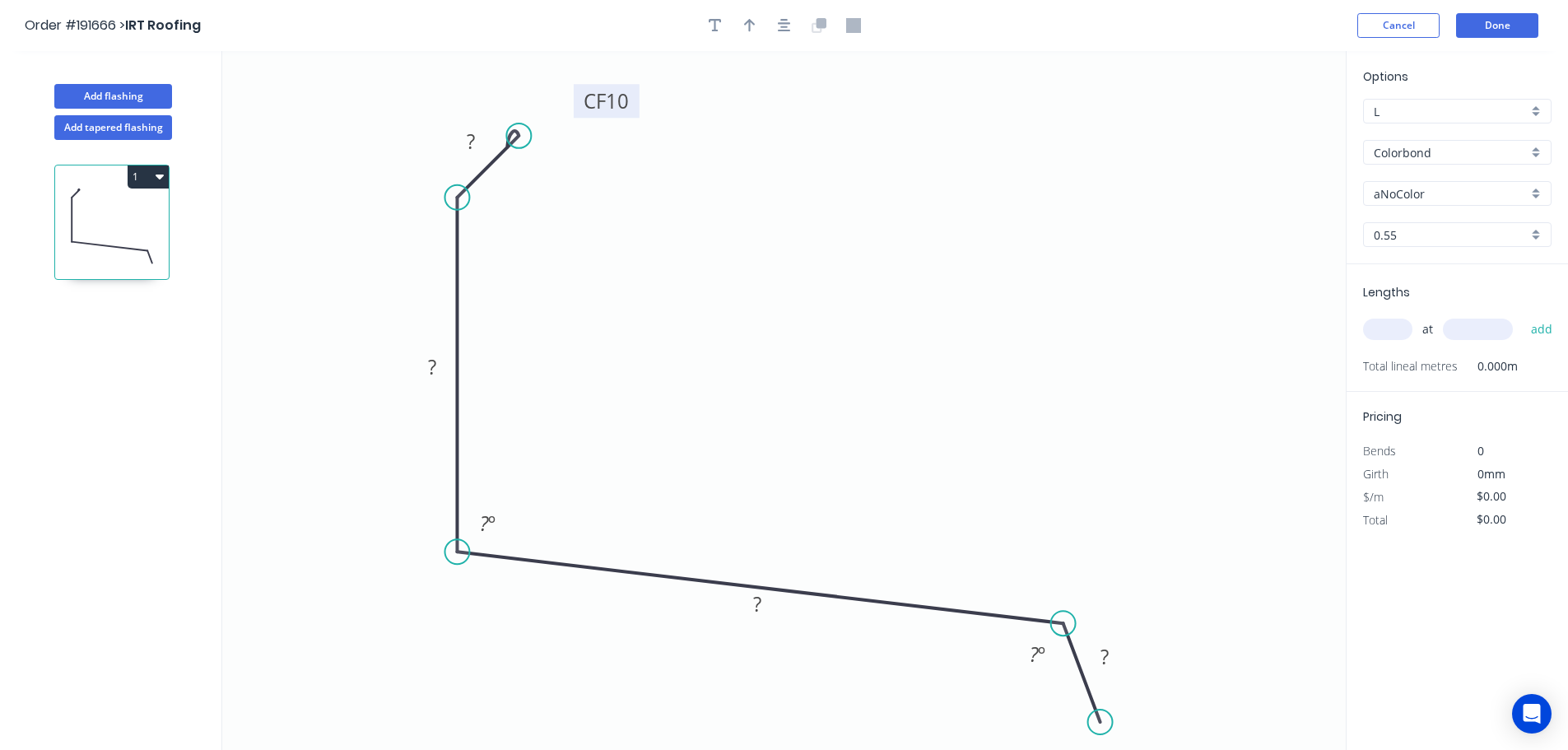
click at [633, 106] on rect at bounding box center [606, 101] width 66 height 34
click at [478, 137] on rect at bounding box center [470, 142] width 33 height 23
click at [964, 254] on icon "0 CF 10 10 150 360 50 113 º 113 º" at bounding box center [784, 400] width 1124 height 698
type input "$16.64"
click at [750, 20] on icon "button" at bounding box center [750, 25] width 12 height 14
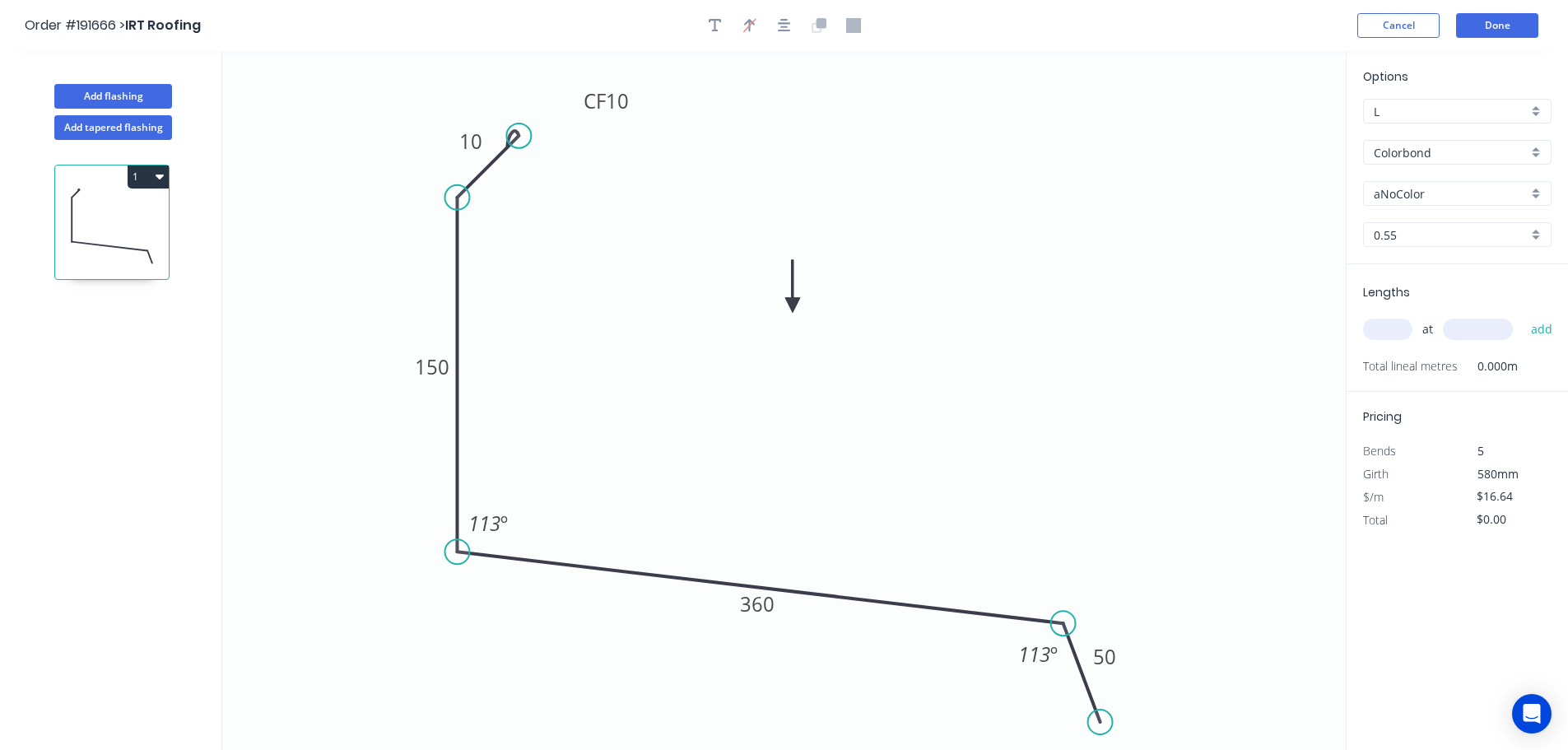
drag, startPoint x: 1264, startPoint y: 130, endPoint x: 792, endPoint y: 307, distance: 504.1
click at [792, 307] on icon at bounding box center [793, 287] width 15 height 52
click at [1531, 193] on div "aNoColor" at bounding box center [1457, 193] width 189 height 25
click at [1483, 235] on div "Surfmist" at bounding box center [1457, 222] width 187 height 29
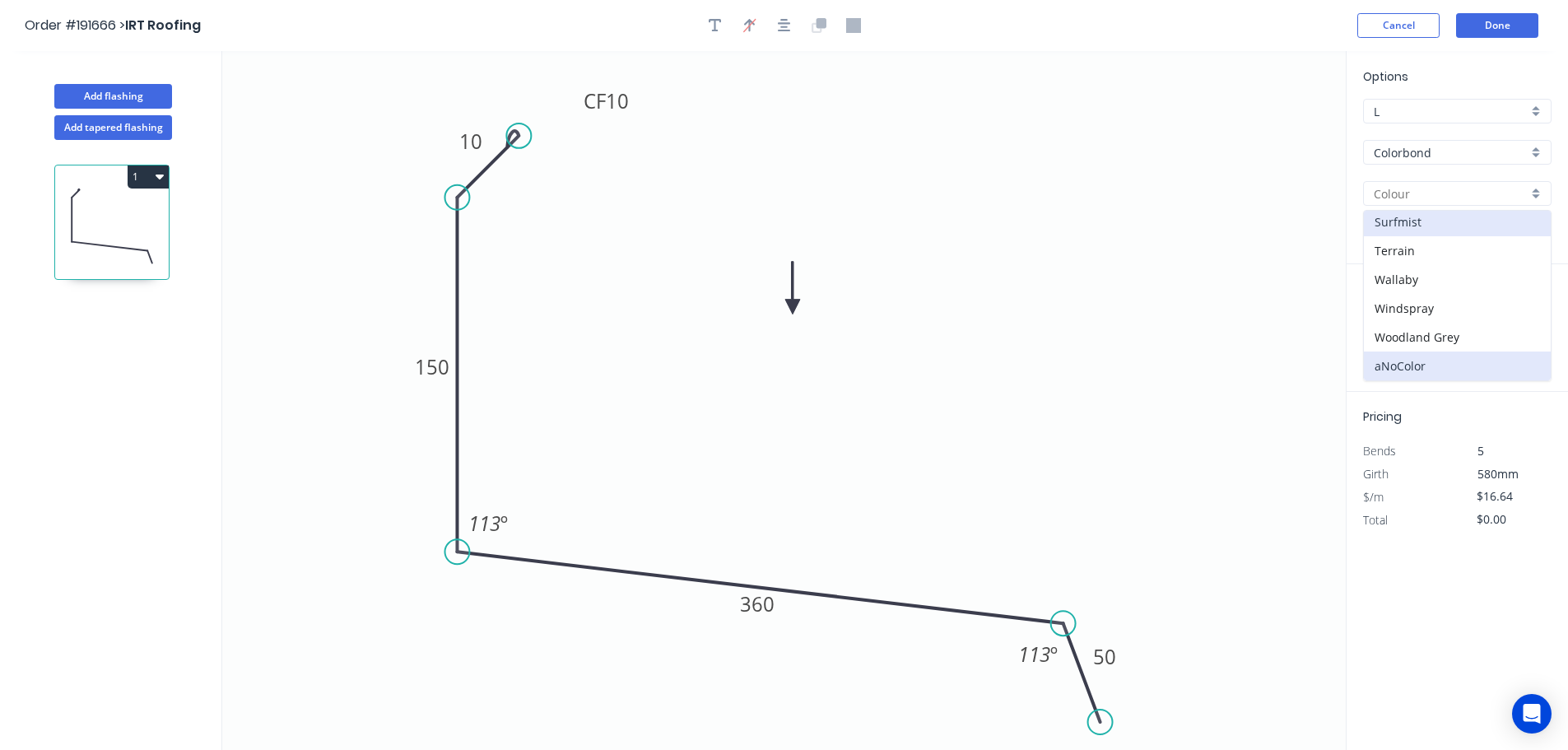
type input "Surfmist"
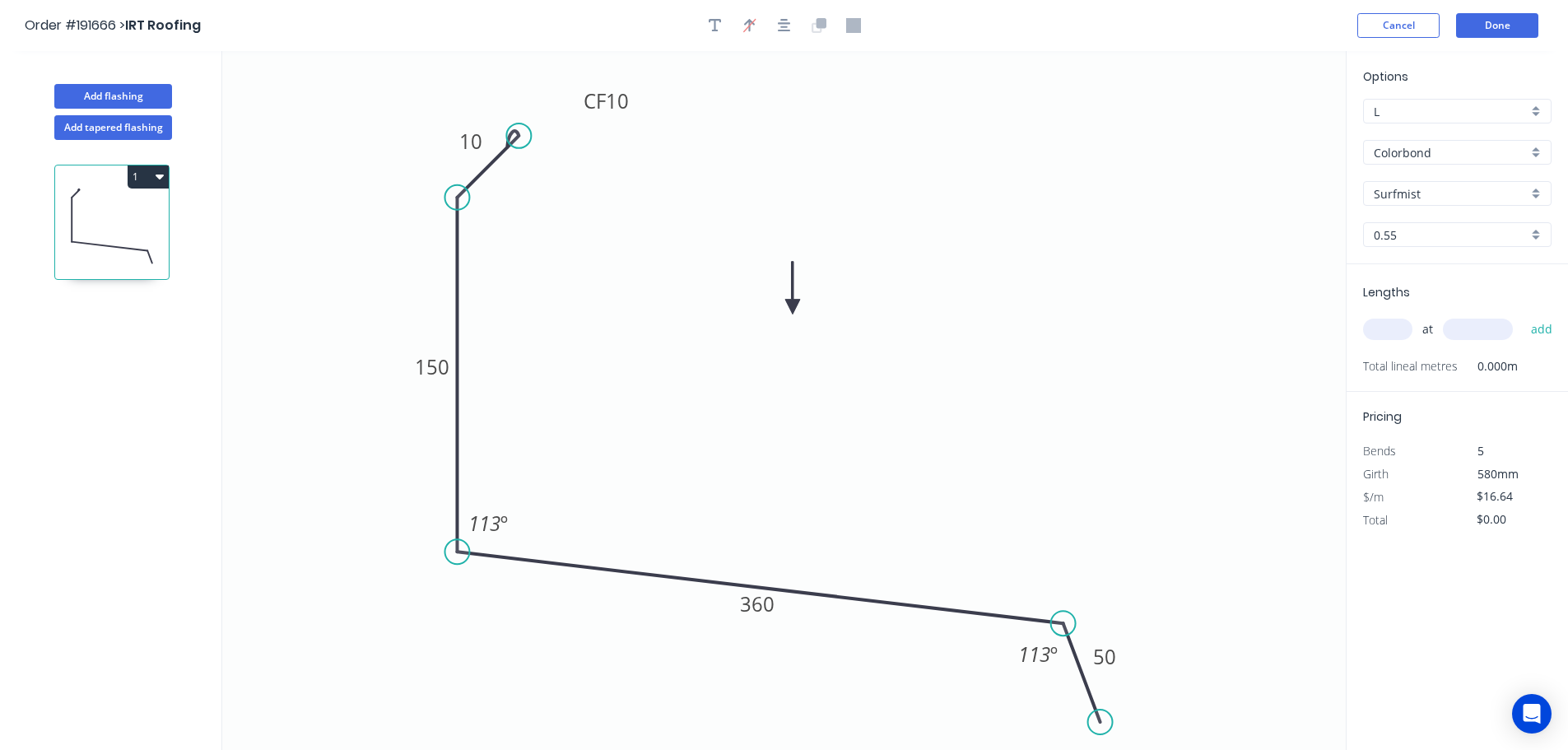
click at [1397, 325] on input "text" at bounding box center [1388, 329] width 49 height 21
type input "1"
type input "2000"
click at [1523, 315] on button "add" at bounding box center [1543, 329] width 39 height 28
type input "$33.28"
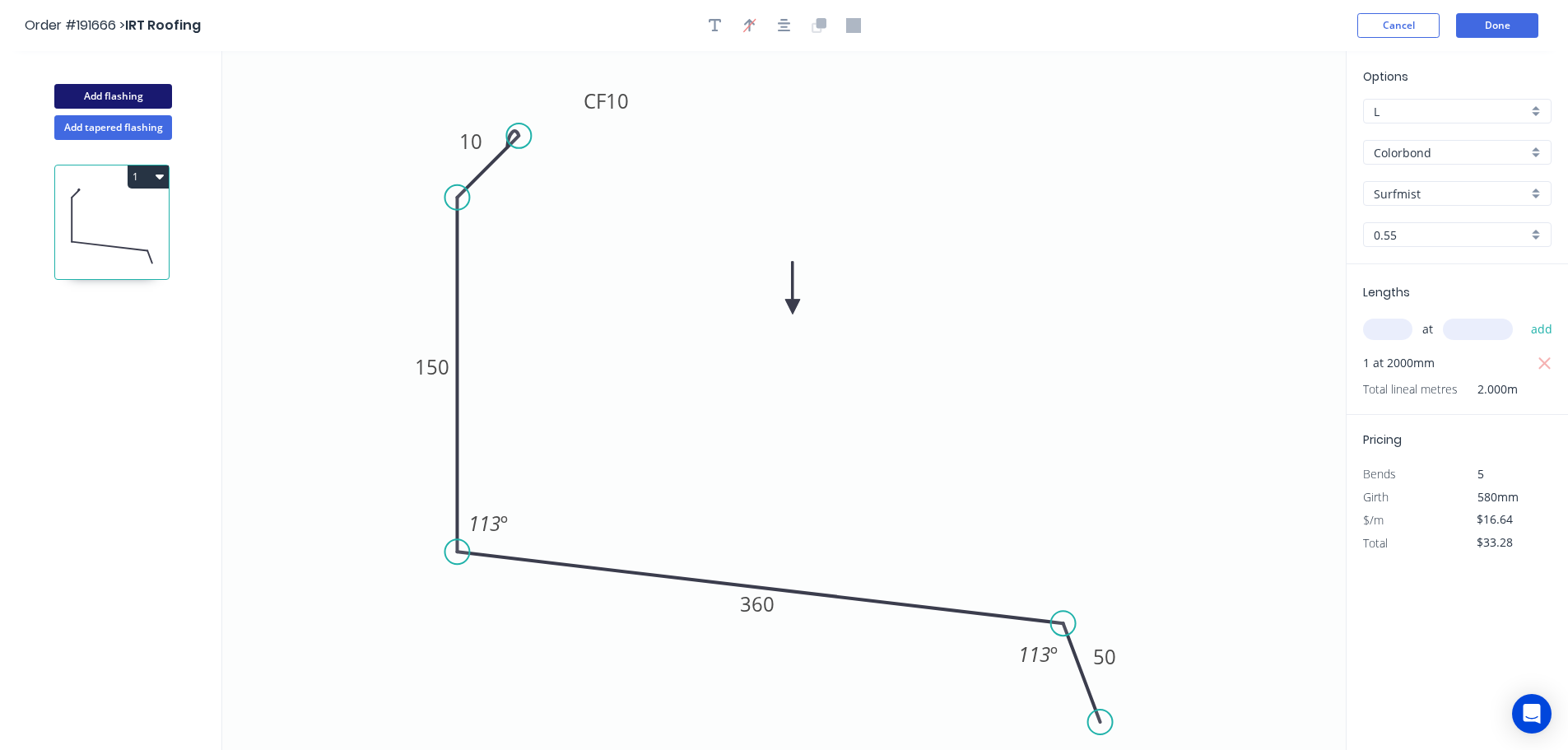
click at [90, 90] on button "Add flashing" at bounding box center [112, 96] width 118 height 25
type input "$0.00"
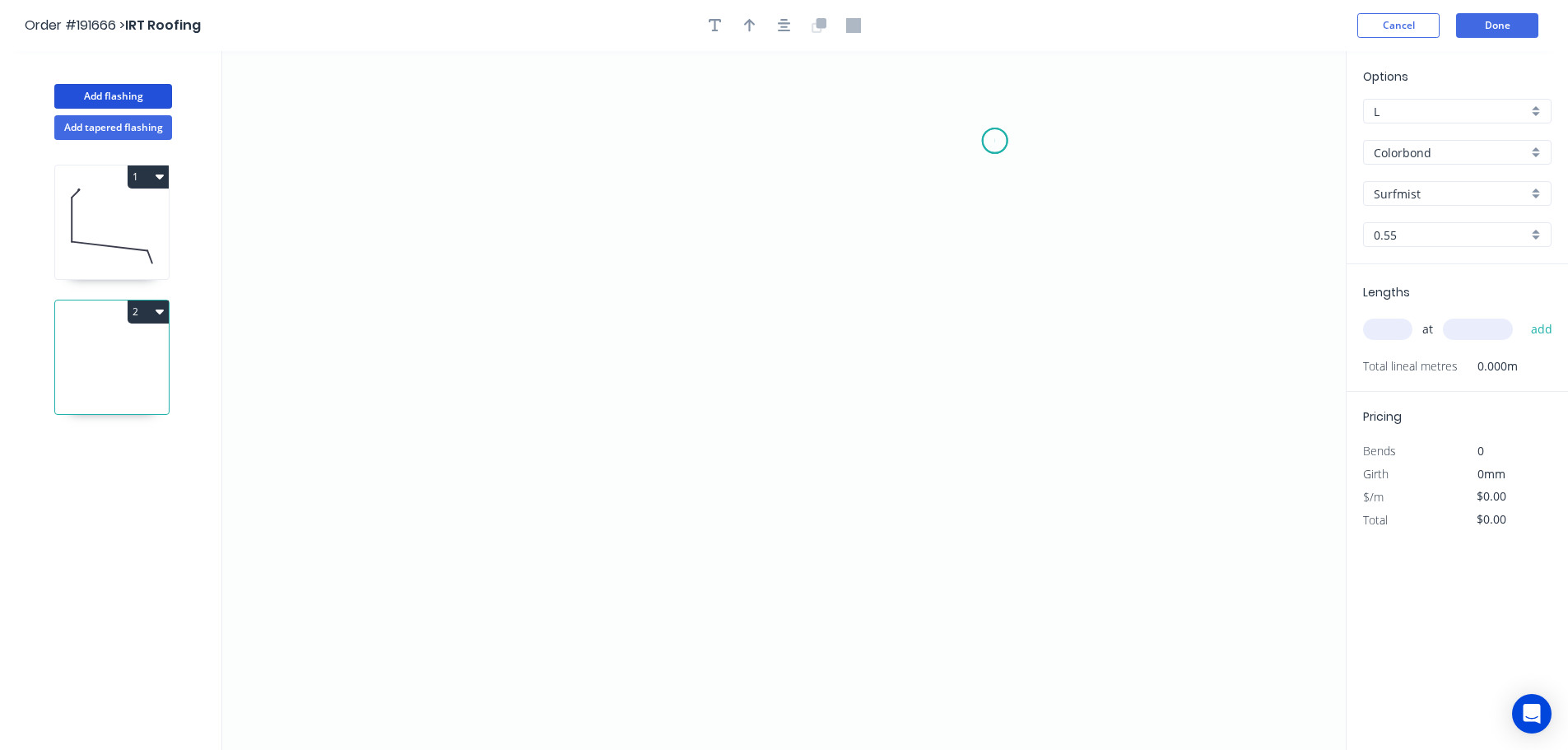
click at [995, 140] on icon "0" at bounding box center [784, 400] width 1124 height 698
click at [587, 150] on icon "0" at bounding box center [784, 400] width 1124 height 698
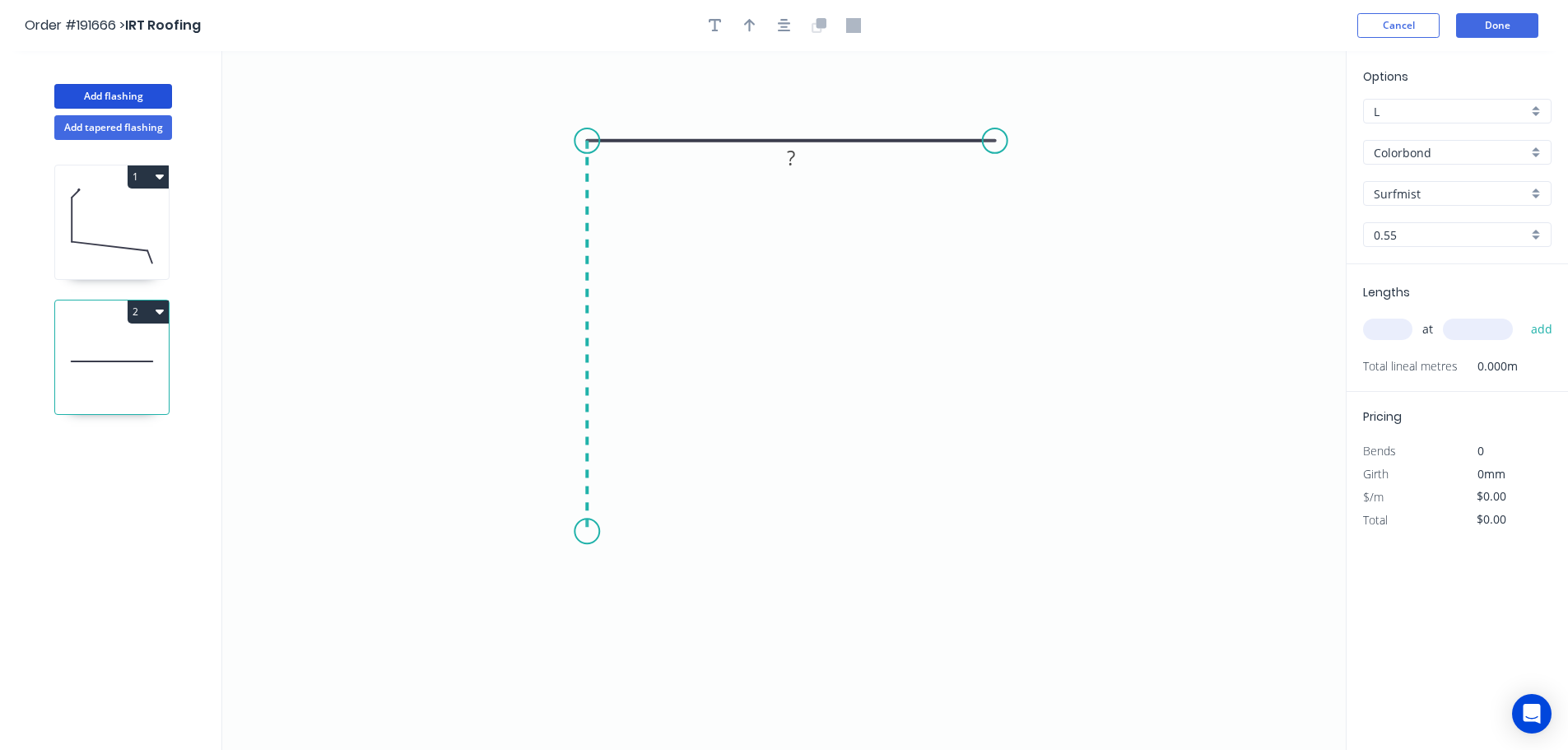
click at [589, 532] on icon "0 ?" at bounding box center [784, 400] width 1124 height 698
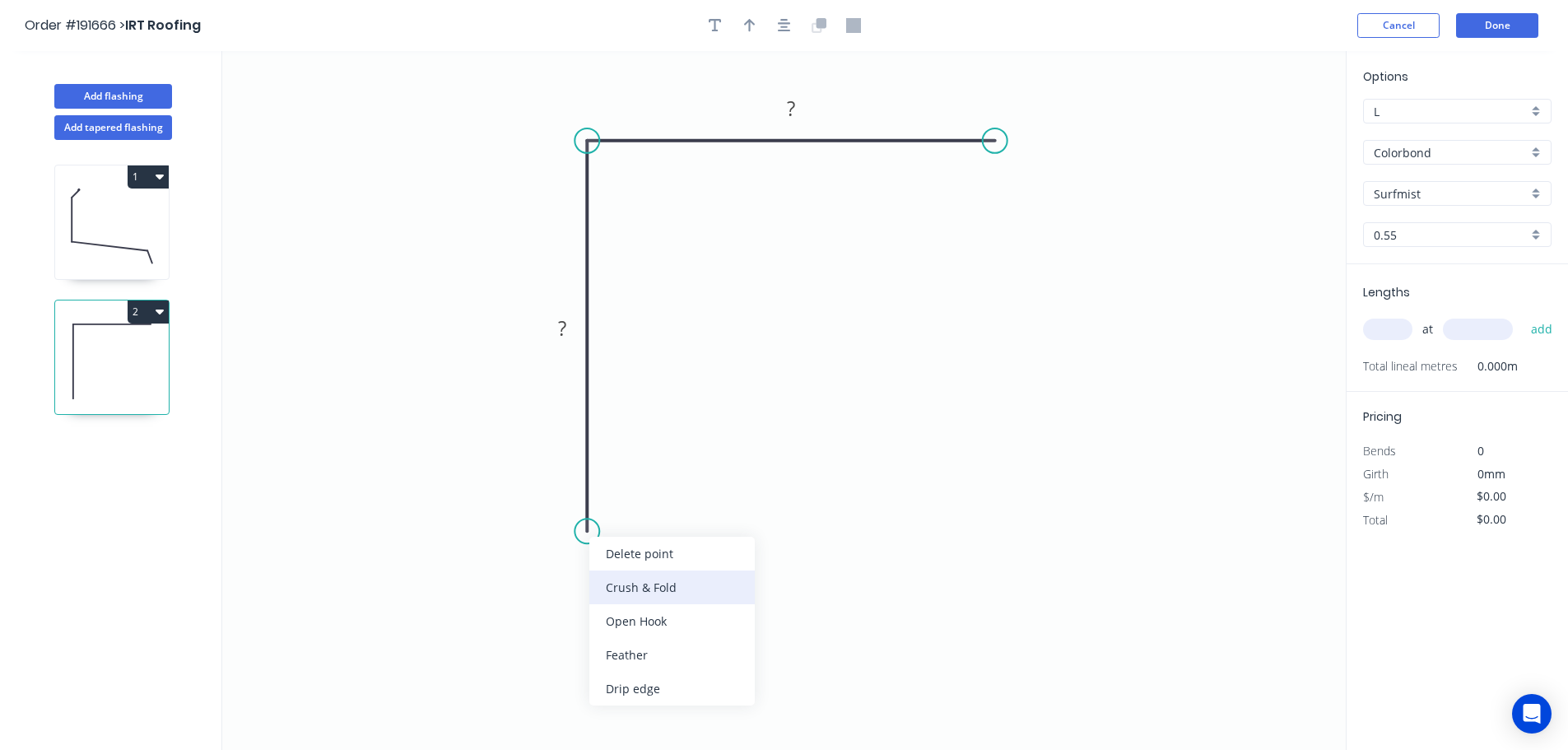
click at [686, 578] on div "Crush & Fold" at bounding box center [672, 588] width 166 height 34
click at [571, 501] on tspan "10" at bounding box center [562, 501] width 23 height 27
click at [700, 479] on icon "0 CF 15 ? ?" at bounding box center [784, 400] width 1124 height 698
drag, startPoint x: 529, startPoint y: 507, endPoint x: 525, endPoint y: 610, distance: 103.1
click at [525, 610] on rect at bounding box center [549, 603] width 66 height 34
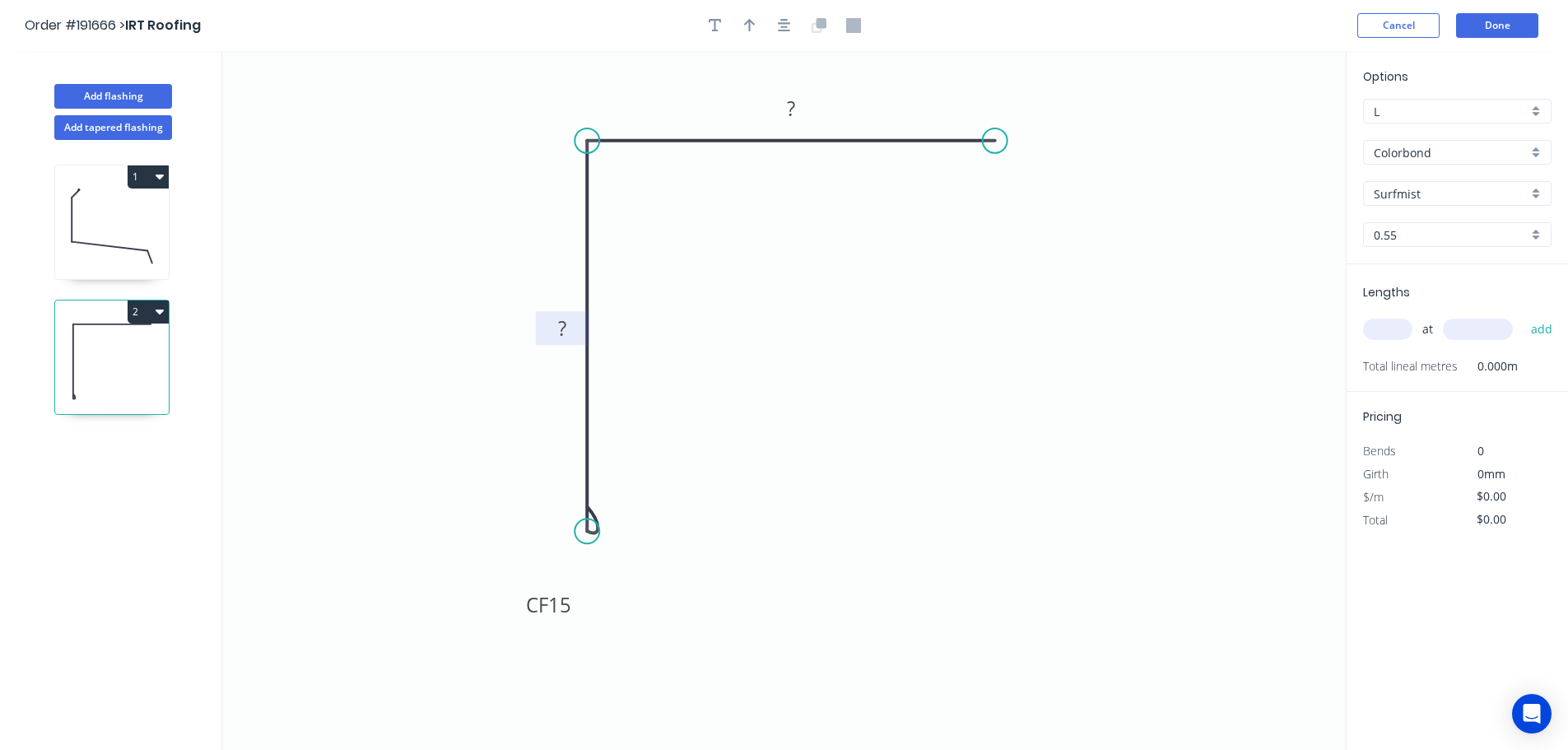
click at [568, 325] on rect at bounding box center [562, 329] width 33 height 23
click at [719, 370] on icon "0 CF 15 100 100" at bounding box center [784, 400] width 1124 height 698
type input "$9.84"
click at [748, 25] on icon "button" at bounding box center [750, 25] width 12 height 15
drag, startPoint x: 1264, startPoint y: 133, endPoint x: 907, endPoint y: 82, distance: 360.6
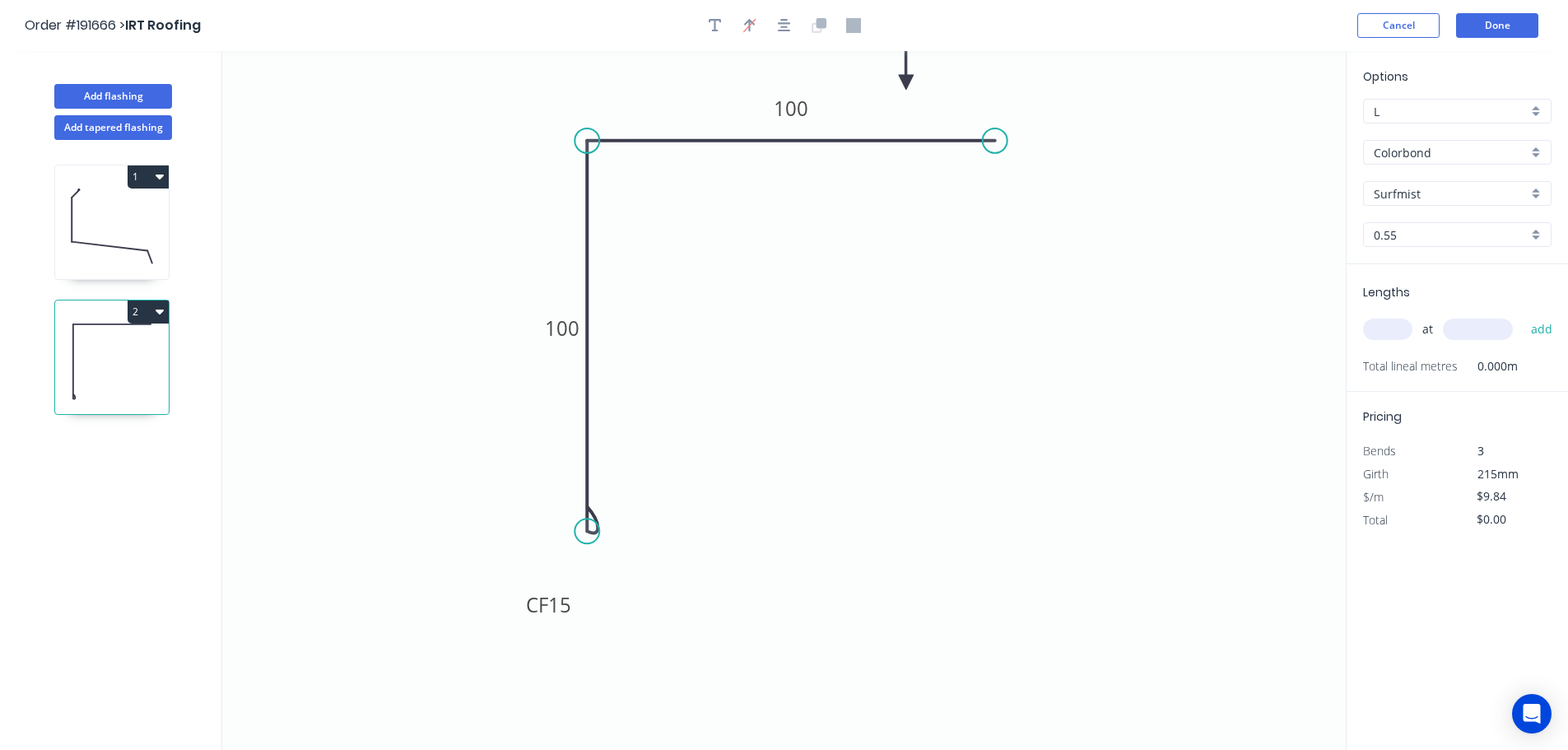
click at [907, 82] on icon at bounding box center [907, 63] width 15 height 52
click at [1394, 325] on input "text" at bounding box center [1388, 329] width 49 height 21
type input "1"
type input "500"
click at [1523, 315] on button "add" at bounding box center [1543, 329] width 39 height 28
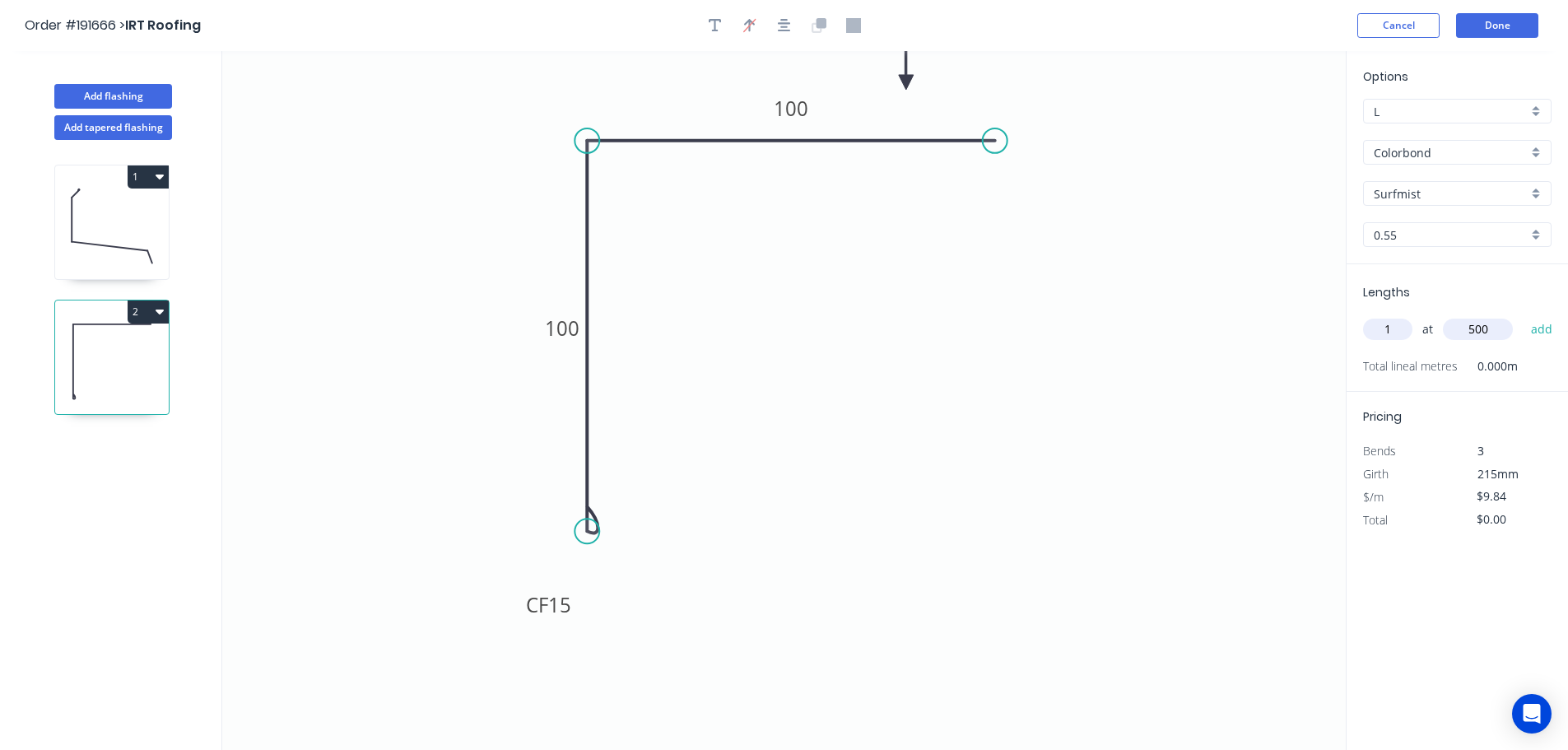
type input "$9.84"
click at [103, 94] on button "Add flashing" at bounding box center [112, 96] width 118 height 25
type input "$0.00"
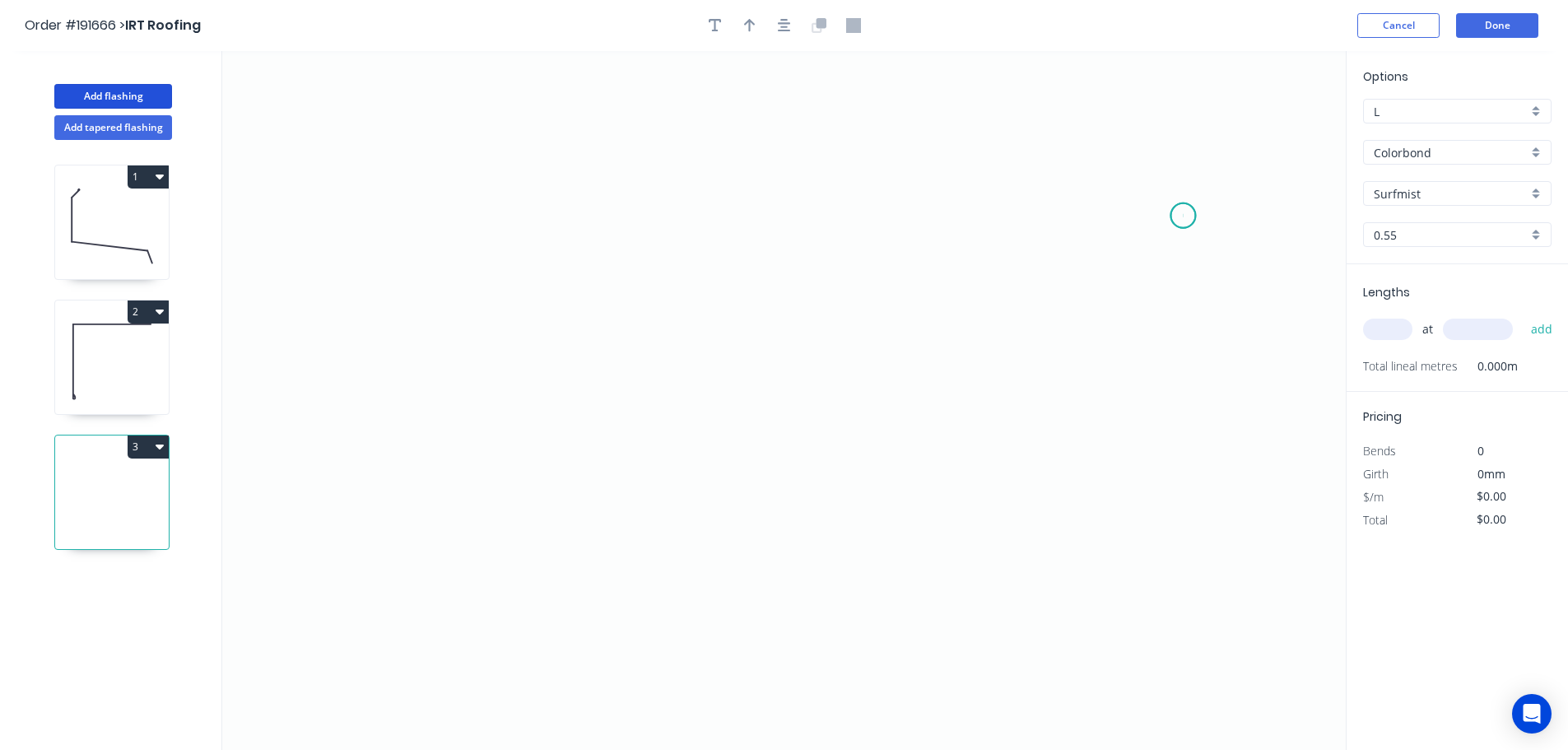
click at [1184, 216] on icon "0" at bounding box center [784, 400] width 1124 height 698
click at [1138, 151] on icon "0" at bounding box center [784, 400] width 1124 height 698
click at [551, 165] on icon "0 ?" at bounding box center [784, 400] width 1124 height 698
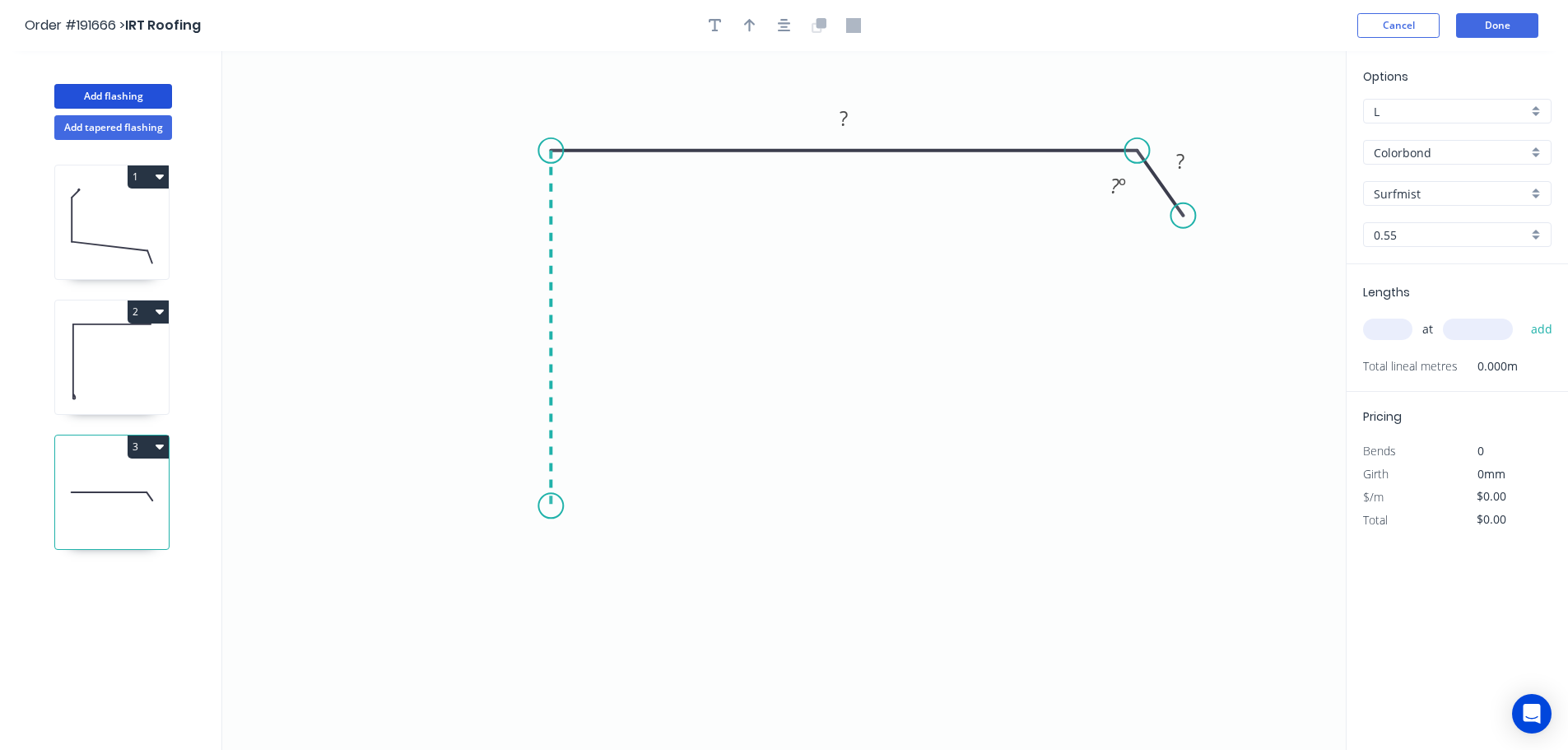
click at [554, 506] on icon "0 ? ? ? º" at bounding box center [784, 400] width 1124 height 698
click at [670, 509] on icon "0 ? ? ? ? º" at bounding box center [784, 400] width 1124 height 698
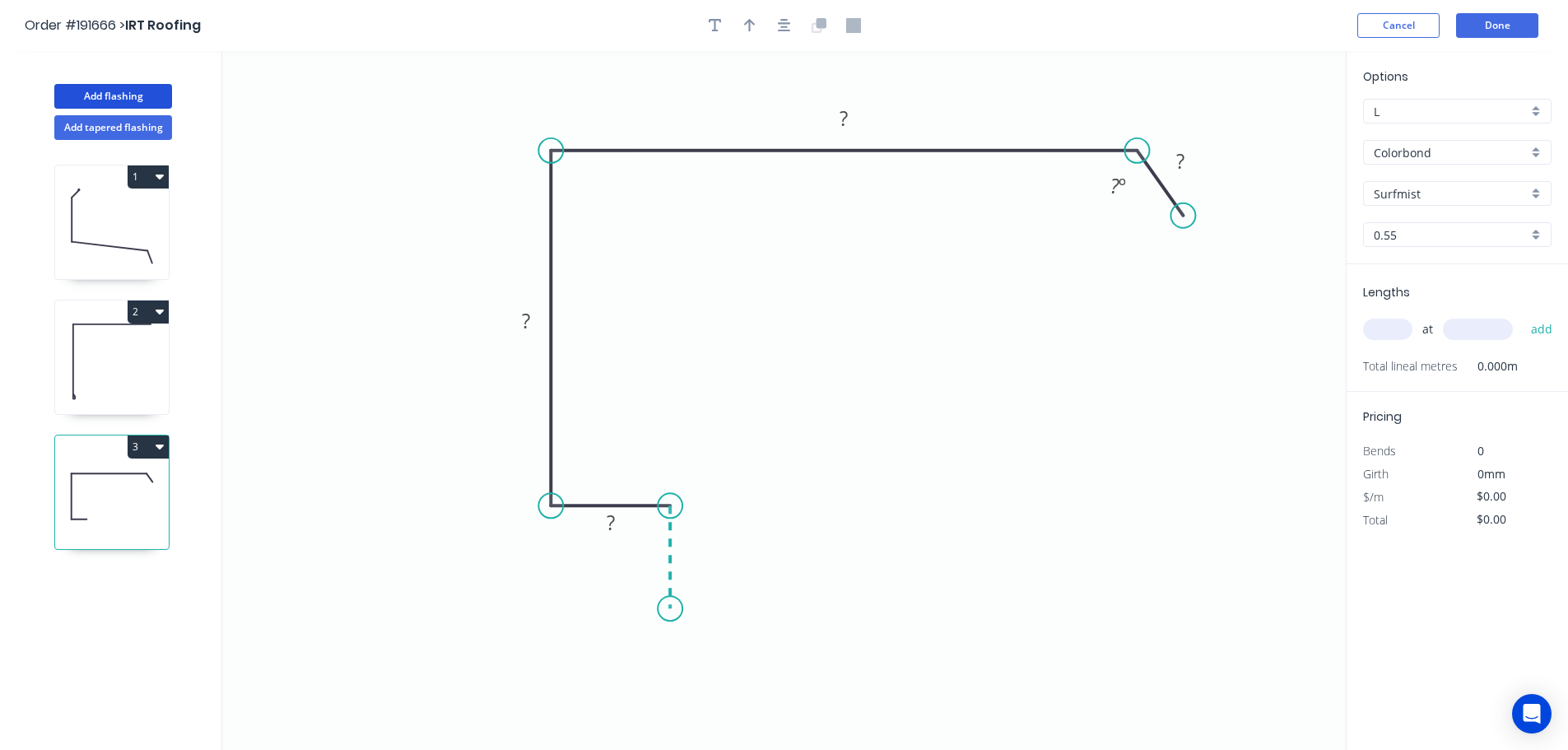
click at [673, 608] on icon "0 ? ? ? ? ? º" at bounding box center [784, 400] width 1124 height 698
click at [673, 608] on circle at bounding box center [670, 607] width 25 height 25
click at [701, 549] on rect at bounding box center [694, 550] width 33 height 23
click at [973, 408] on icon "0 20 20 150 245 35 125 º" at bounding box center [784, 400] width 1124 height 698
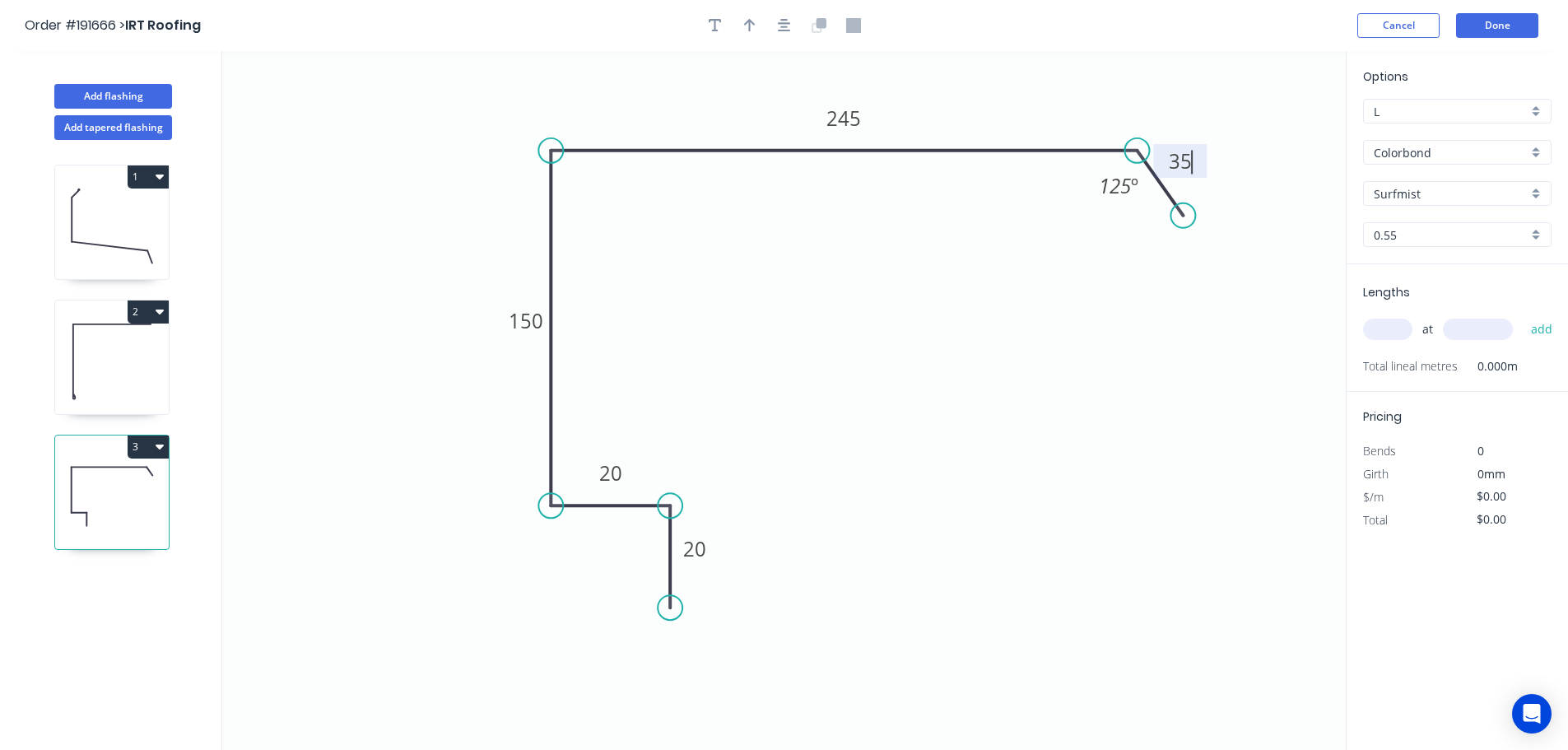
type input "$14.14"
click at [748, 20] on icon "button" at bounding box center [750, 25] width 12 height 14
drag, startPoint x: 1267, startPoint y: 129, endPoint x: 979, endPoint y: 104, distance: 289.1
click at [979, 104] on icon at bounding box center [979, 85] width 15 height 52
click at [1393, 326] on input "text" at bounding box center [1388, 329] width 49 height 21
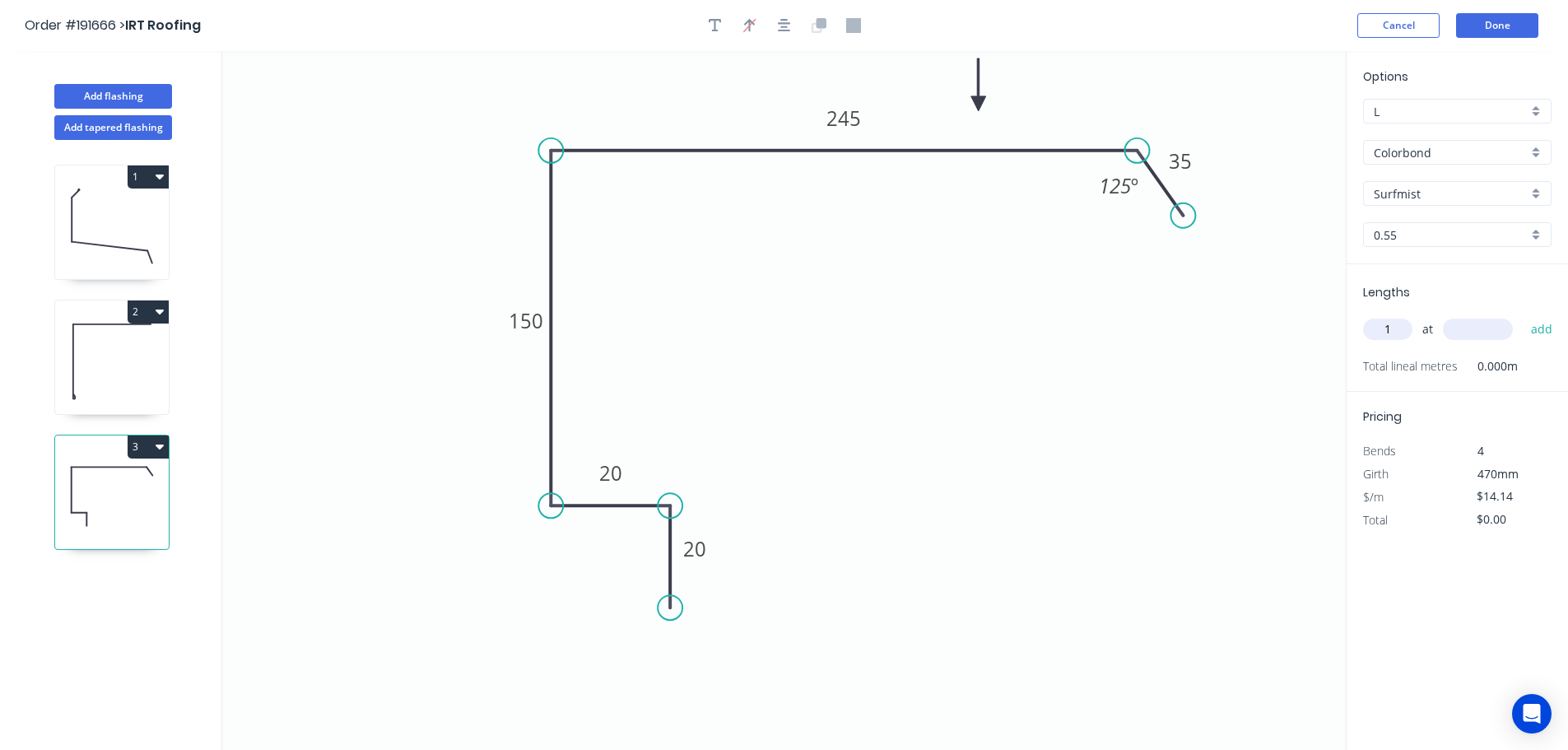
type input "1"
type input "1000"
click at [1523, 315] on button "add" at bounding box center [1543, 329] width 39 height 28
type input "$14.14"
click at [91, 98] on button "Add flashing" at bounding box center [112, 96] width 118 height 25
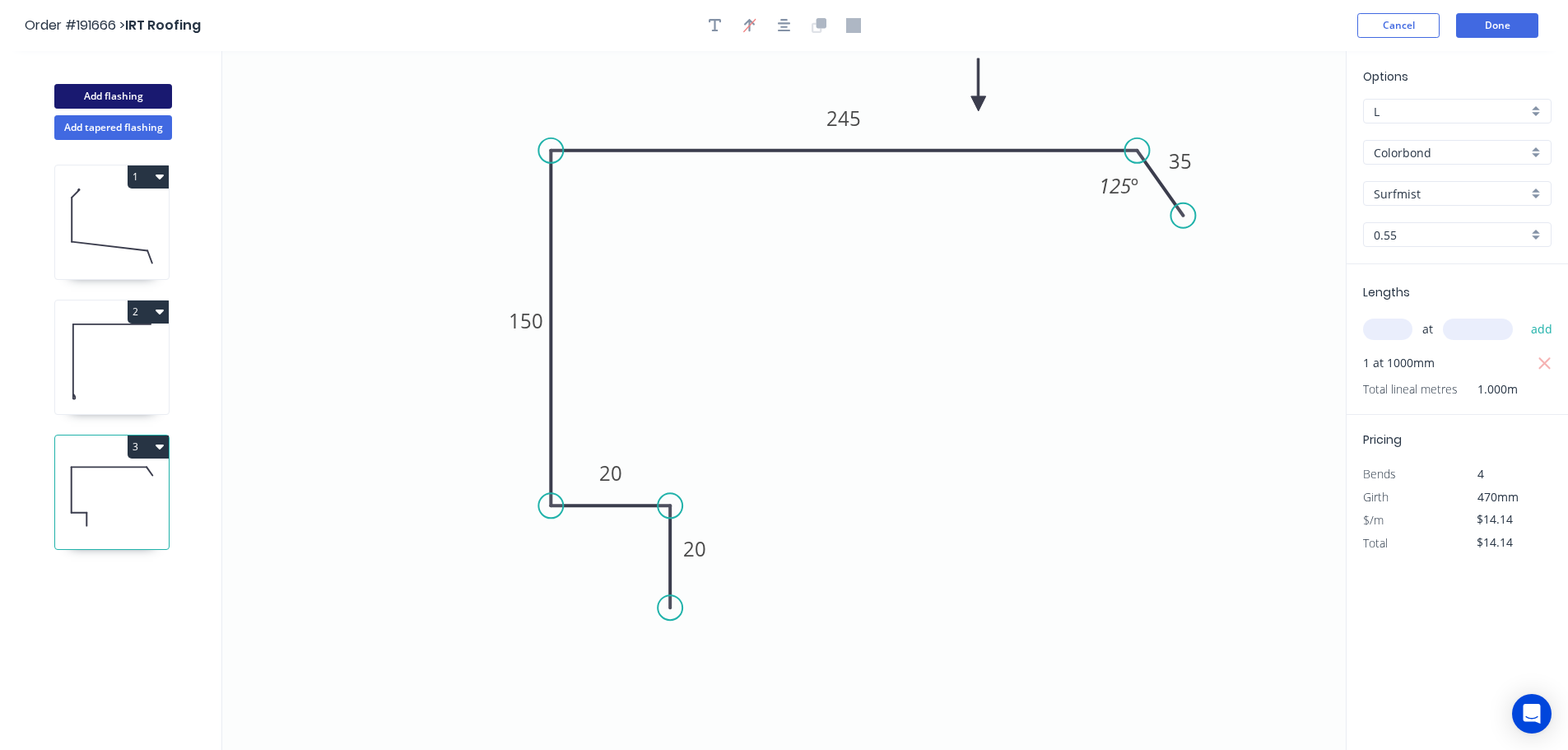
type input "$0.00"
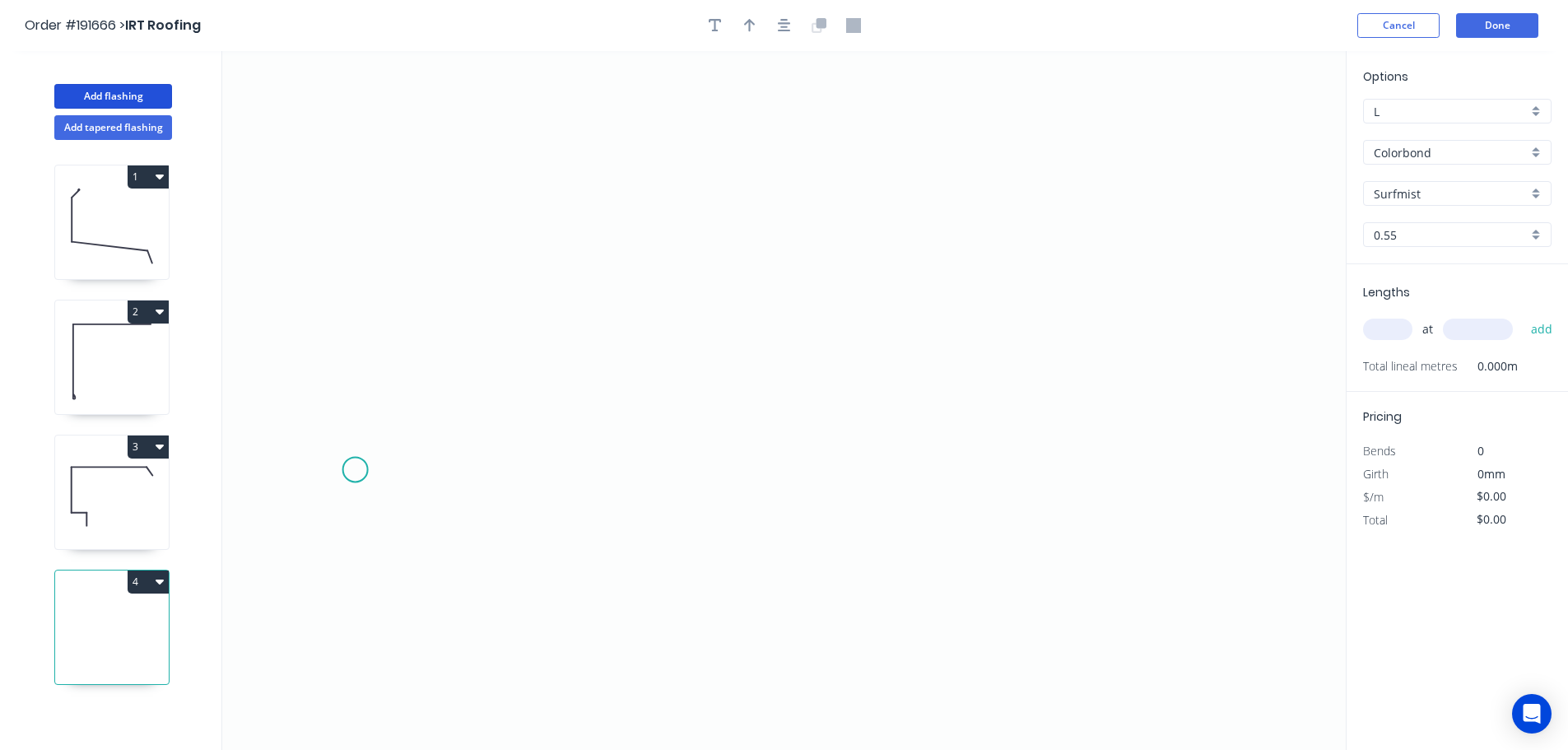
click at [355, 470] on icon "0" at bounding box center [784, 400] width 1124 height 698
click at [397, 402] on icon "0" at bounding box center [784, 400] width 1124 height 698
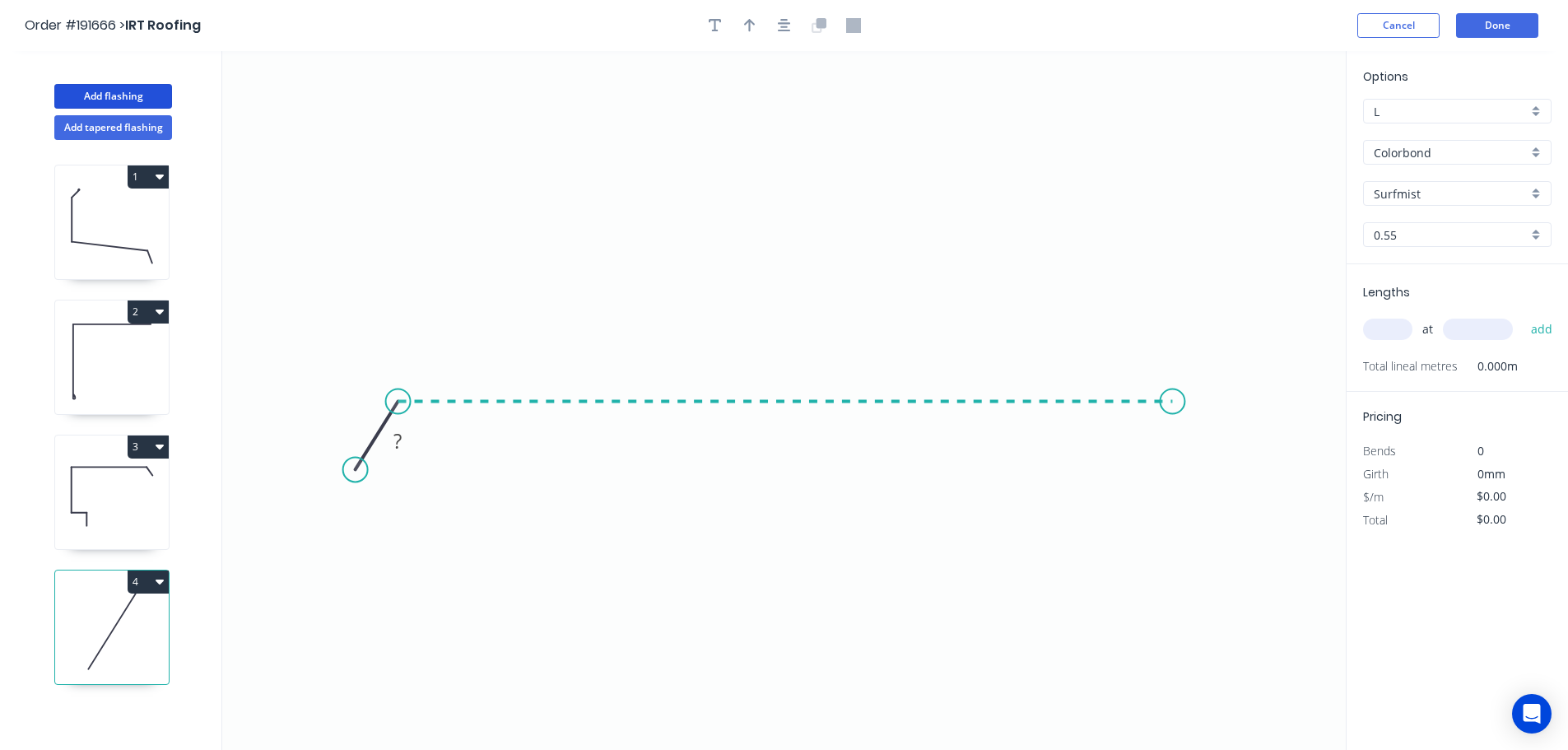
click at [1173, 391] on icon "0 ?" at bounding box center [784, 400] width 1124 height 698
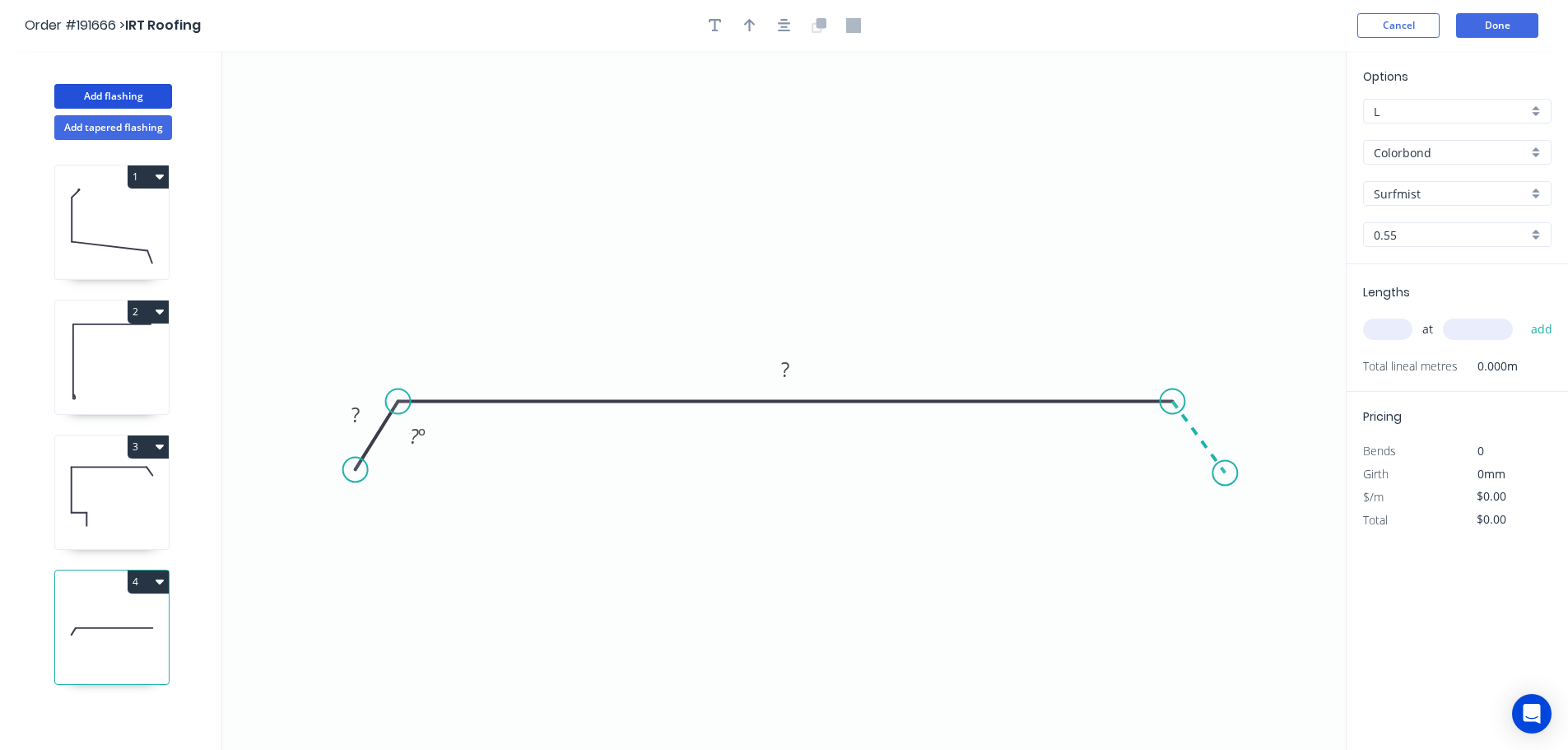
click at [1225, 474] on icon "0 ? ? ? º" at bounding box center [784, 400] width 1124 height 698
click at [1225, 474] on circle at bounding box center [1225, 472] width 25 height 25
click at [361, 412] on rect at bounding box center [355, 415] width 33 height 23
click at [775, 217] on icon "0 35 300 35 125 º 125 º" at bounding box center [784, 400] width 1124 height 698
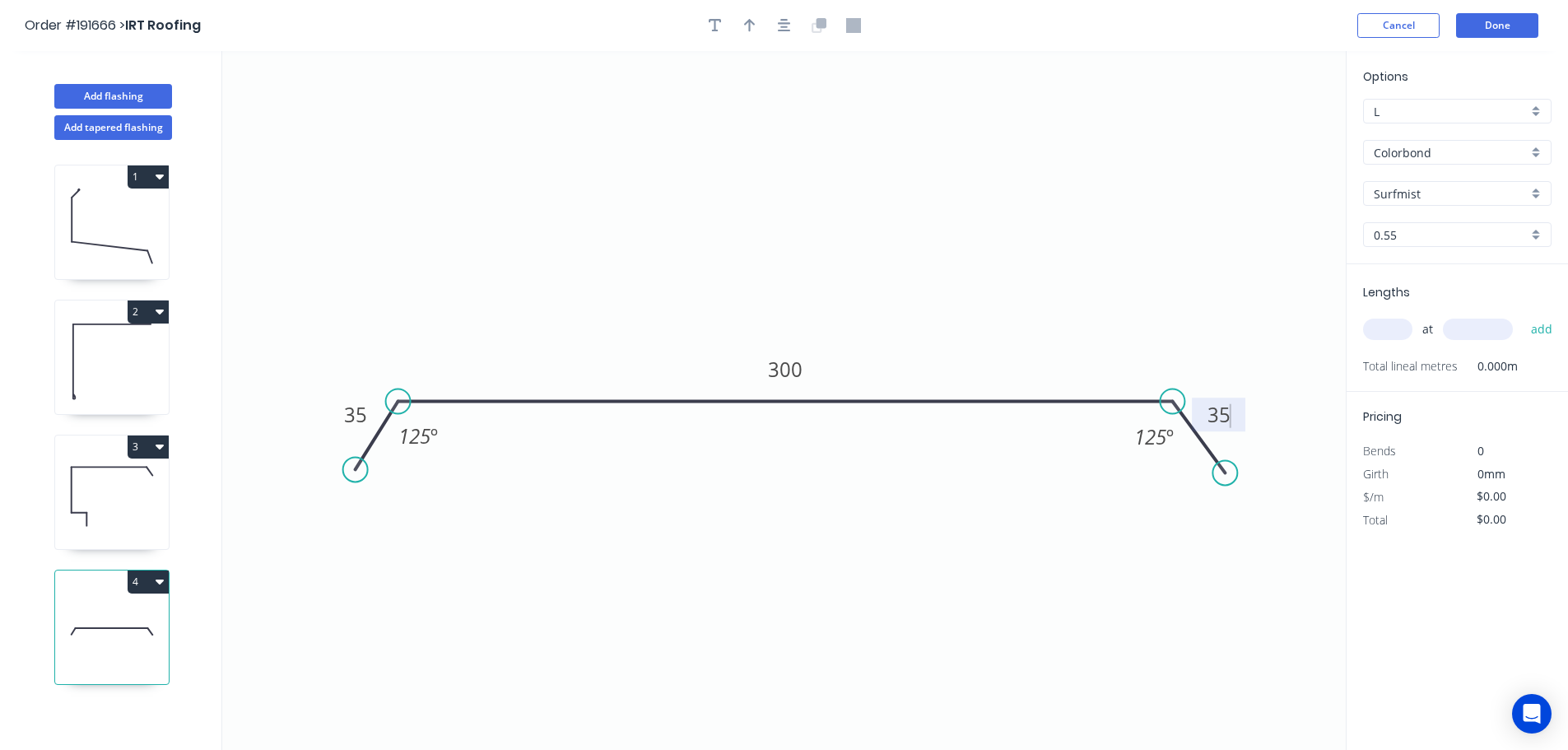
type input "$10.94"
click at [748, 26] on icon "button" at bounding box center [750, 25] width 12 height 15
drag, startPoint x: 1261, startPoint y: 129, endPoint x: 829, endPoint y: 208, distance: 439.2
click at [829, 208] on icon at bounding box center [829, 189] width 15 height 52
click at [1388, 326] on input "text" at bounding box center [1388, 329] width 49 height 21
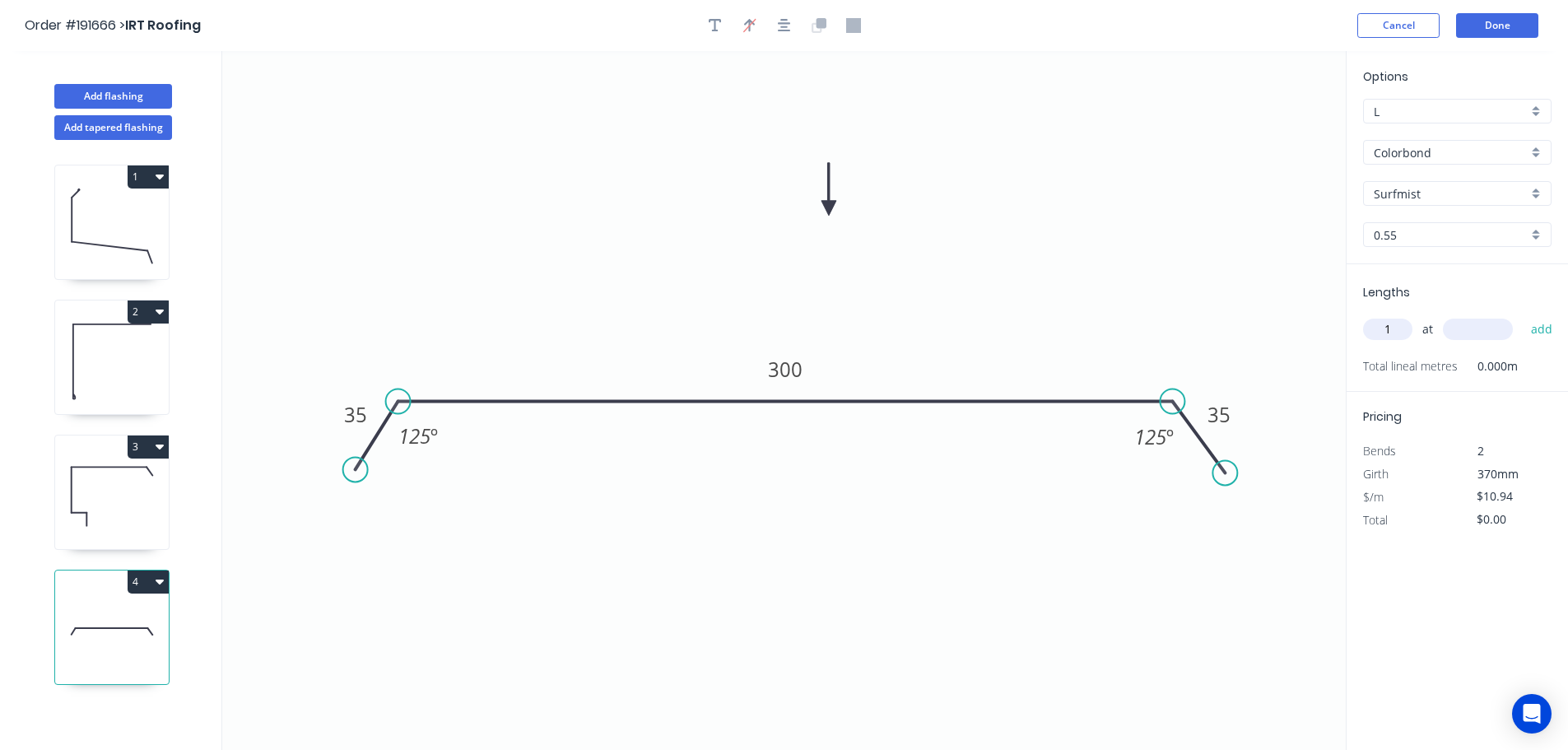
type input "1"
type input "1000"
click at [1523, 315] on button "add" at bounding box center [1543, 329] width 39 height 28
type input "$10.94"
click at [127, 495] on icon at bounding box center [112, 496] width 113 height 106
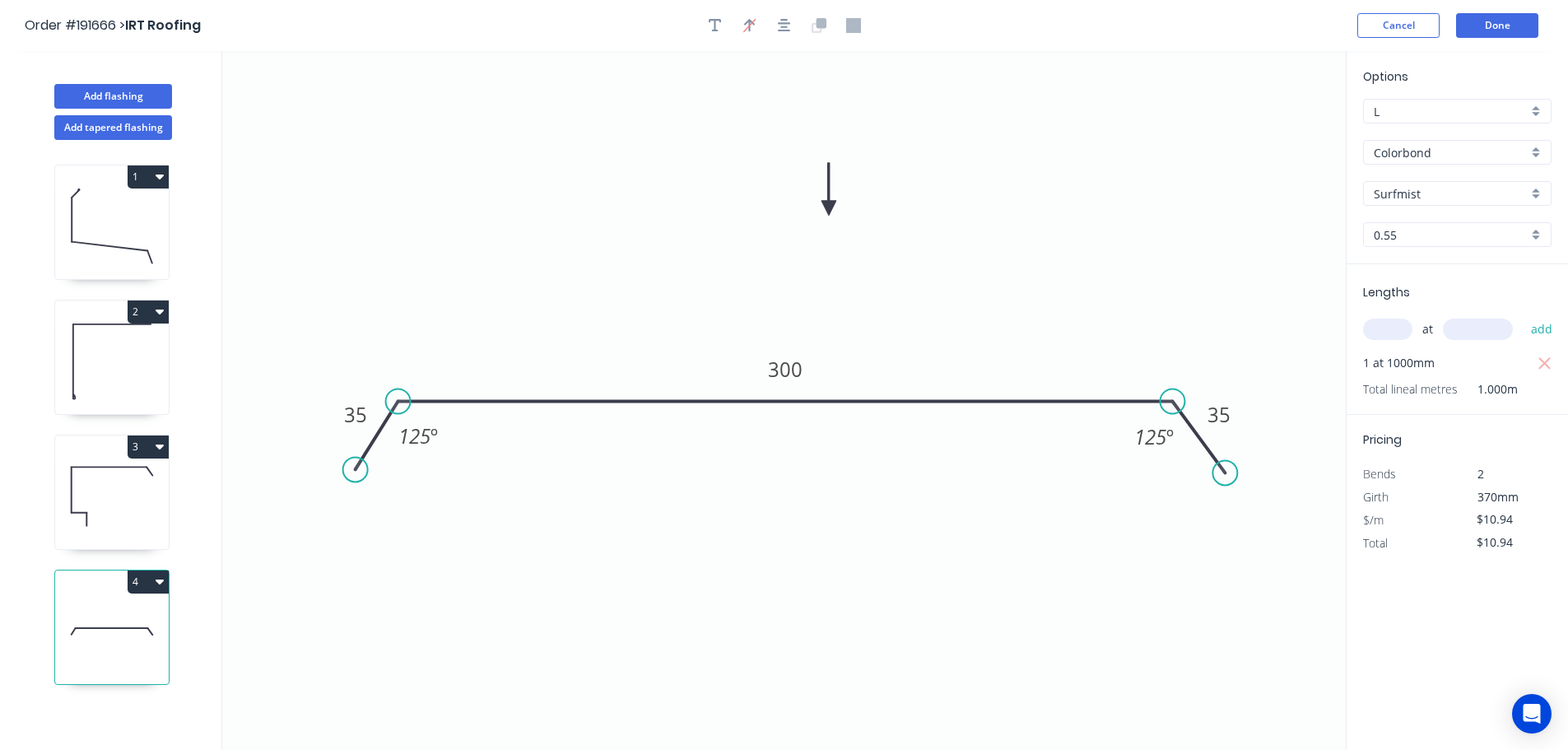
type input "$14.14"
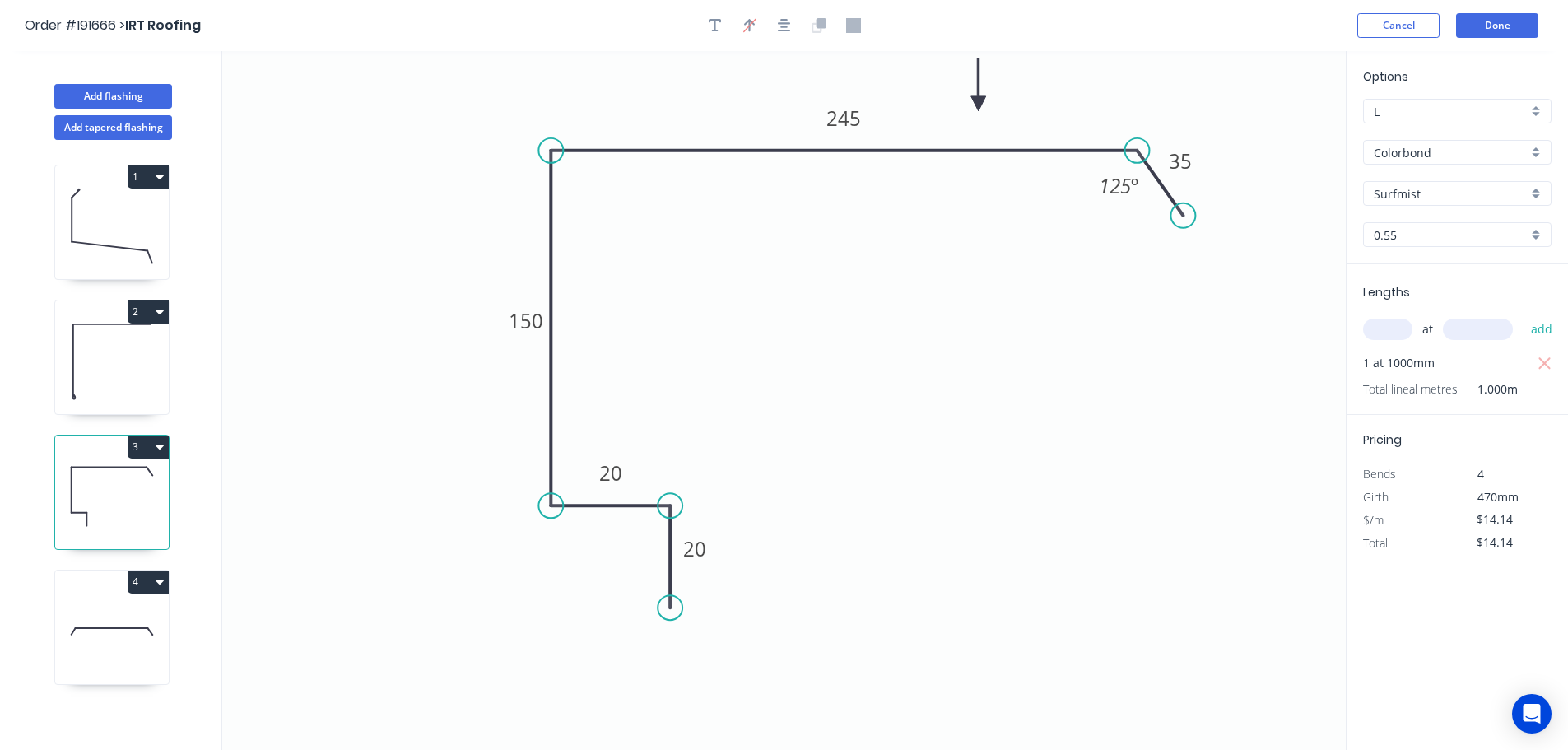
click at [140, 443] on button "3" at bounding box center [148, 446] width 41 height 23
click at [112, 488] on div "Duplicate" at bounding box center [90, 488] width 127 height 24
type input "$0.00"
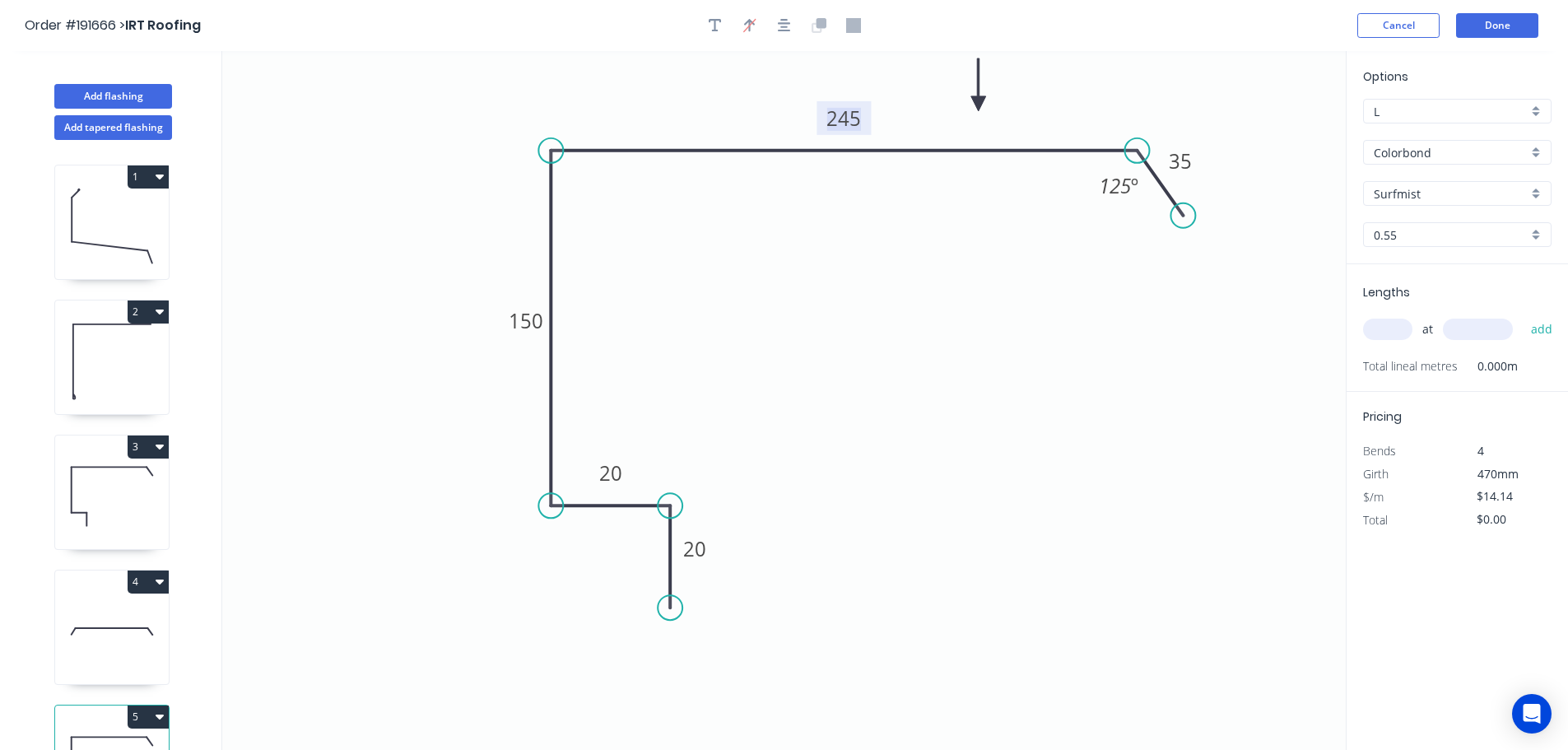
click at [852, 116] on tspan "245" at bounding box center [843, 118] width 35 height 27
click at [882, 207] on icon "0 20 20 150 250 35 125 º" at bounding box center [784, 400] width 1124 height 698
click at [1398, 328] on input "text" at bounding box center [1388, 329] width 49 height 21
type input "1"
type input "2100"
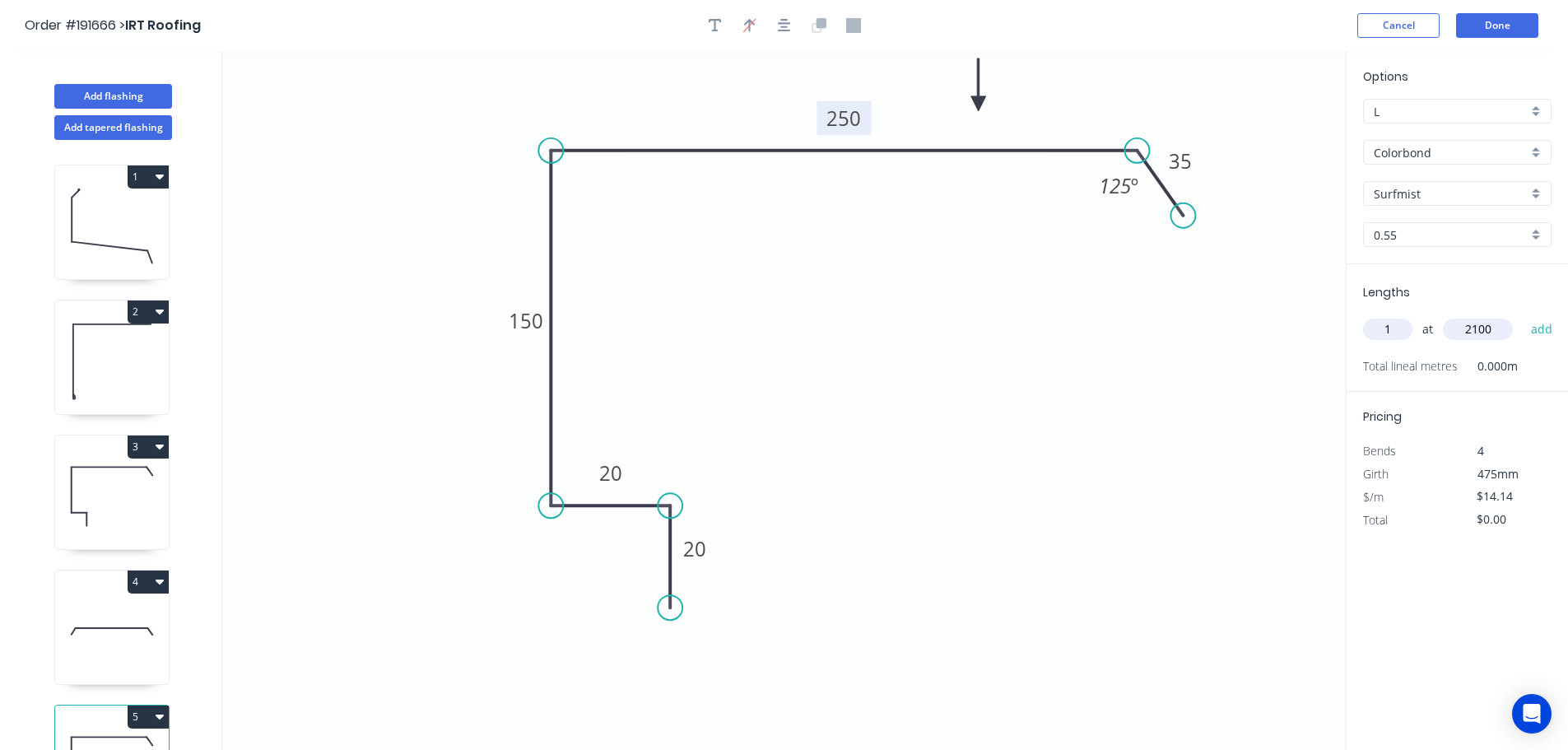
click at [1523, 315] on button "add" at bounding box center [1543, 329] width 39 height 28
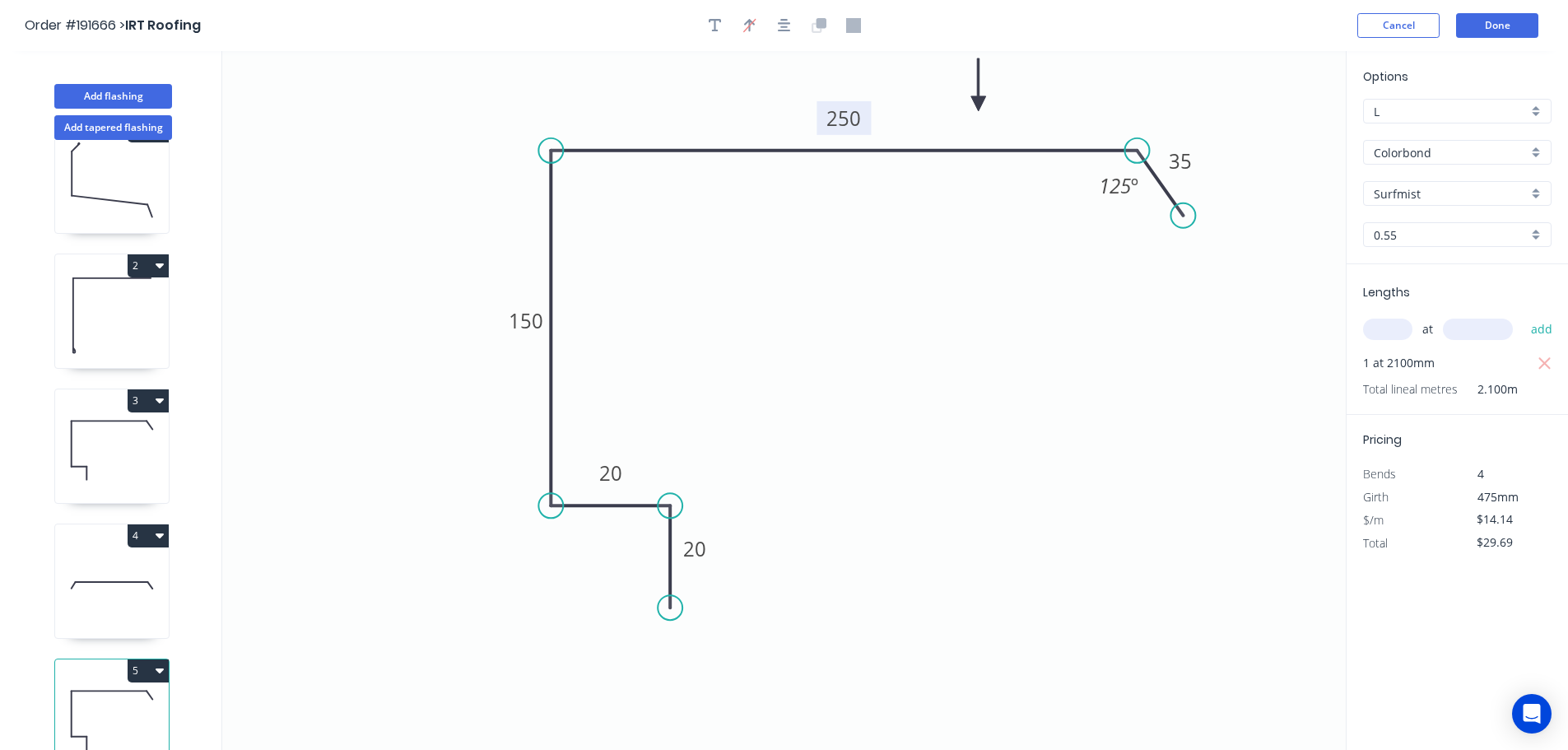
scroll to position [72, 0]
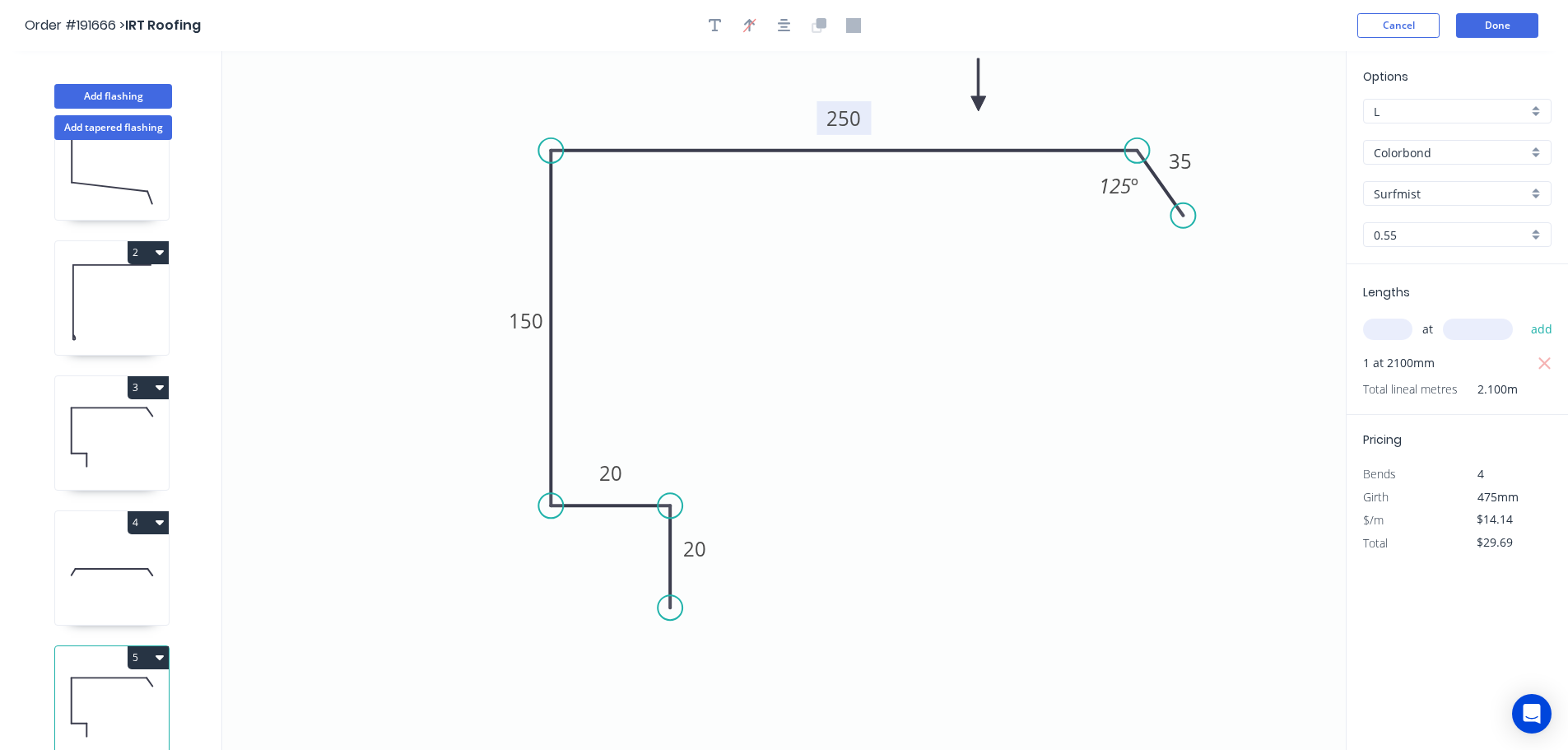
click at [137, 646] on button "5" at bounding box center [148, 657] width 41 height 23
click at [111, 682] on button "Duplicate" at bounding box center [90, 698] width 156 height 33
type input "$0.00"
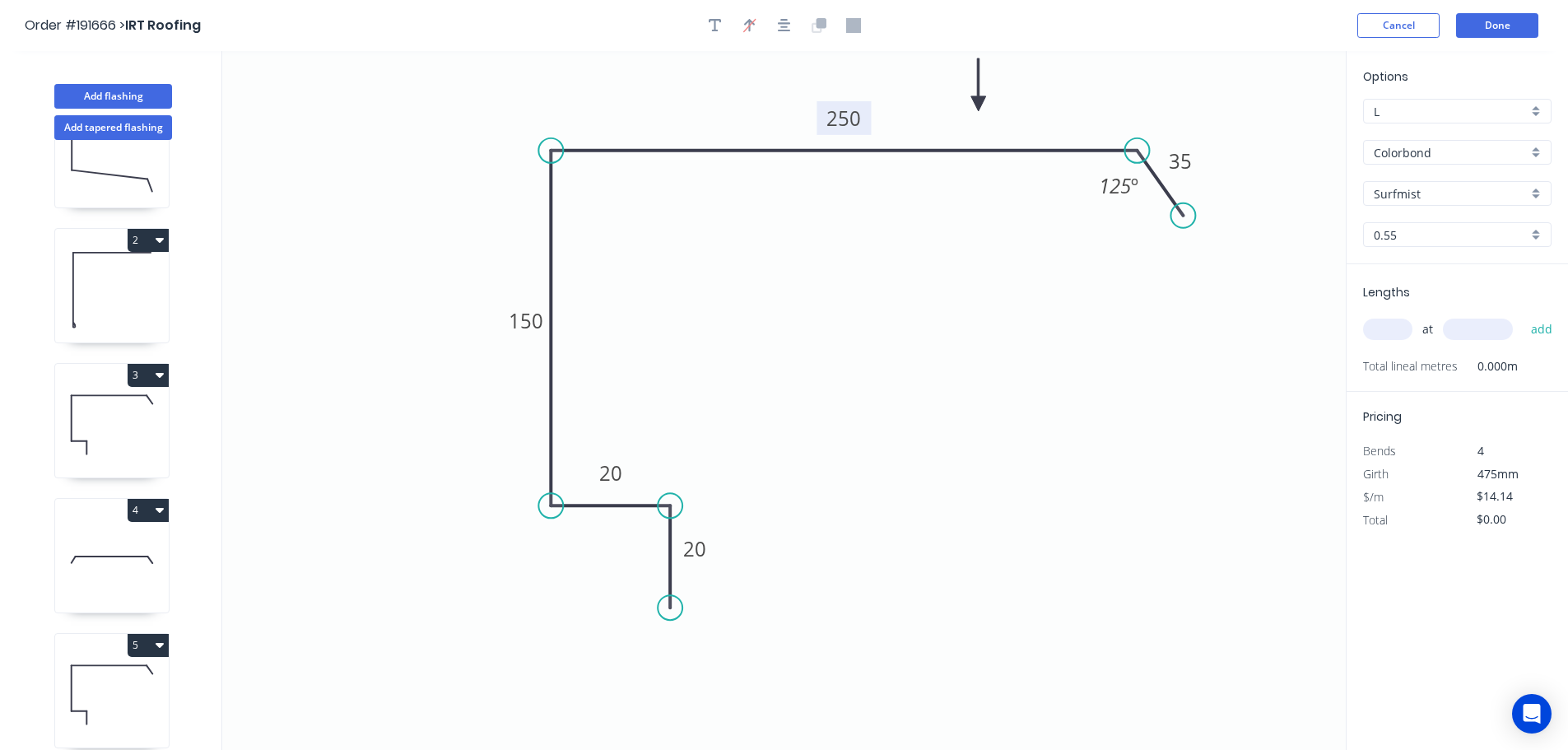
click at [855, 123] on tspan "250" at bounding box center [843, 118] width 35 height 27
click at [883, 233] on icon "0 20 20 150 235 35 125 º" at bounding box center [784, 400] width 1124 height 698
click at [1389, 323] on input "text" at bounding box center [1388, 329] width 49 height 21
type input "5"
type input "4200"
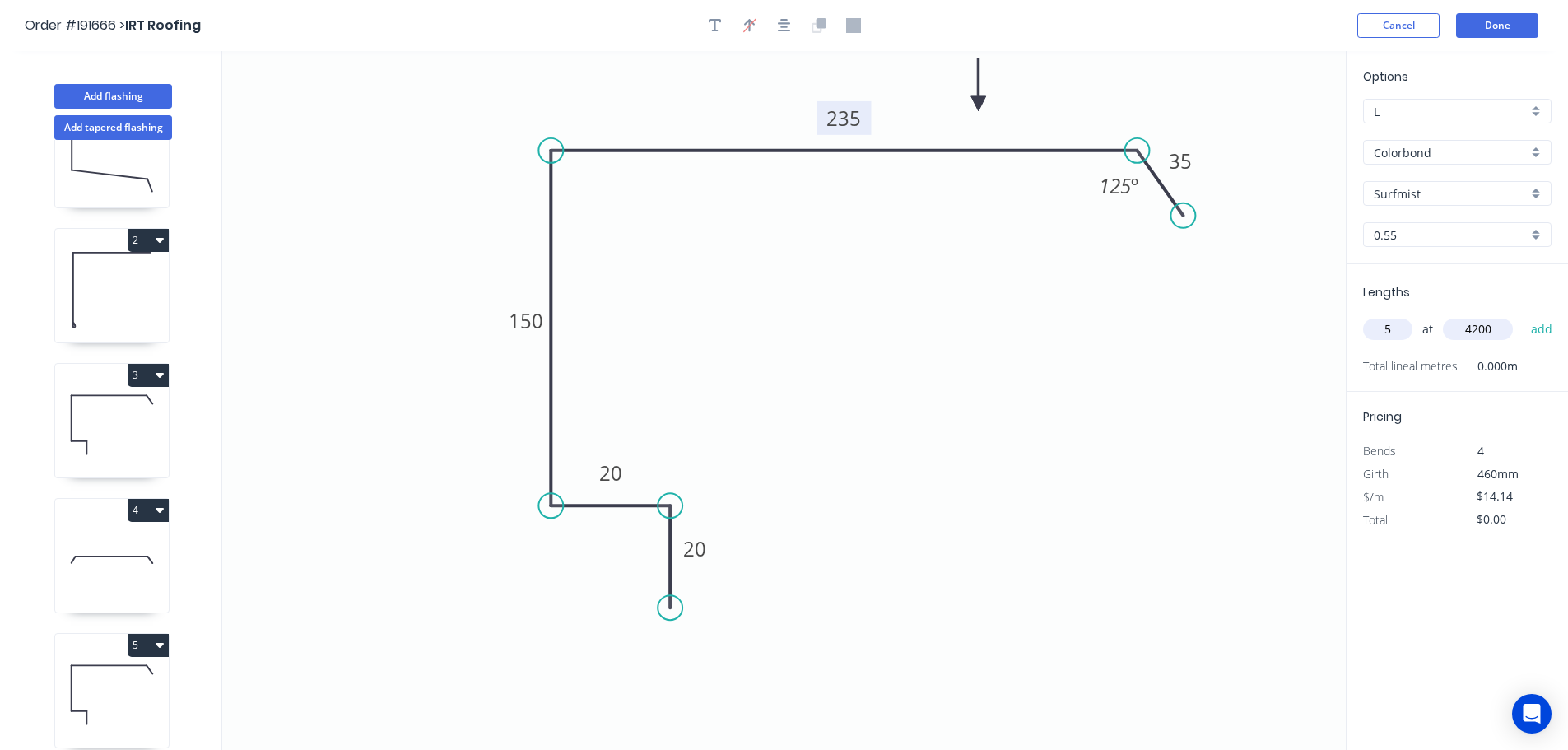
click at [1523, 315] on button "add" at bounding box center [1543, 329] width 39 height 28
type input "$296.94"
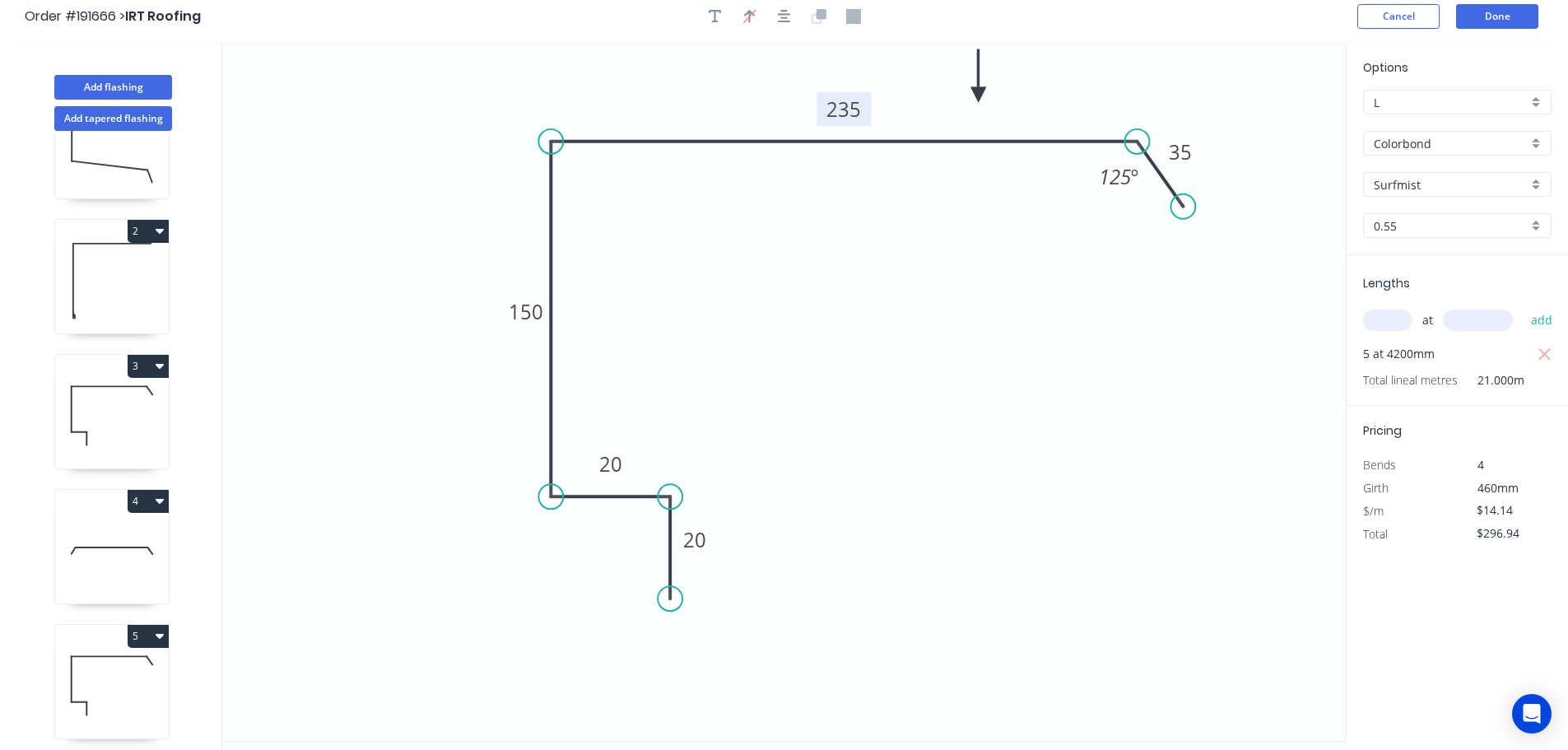
scroll to position [0, 0]
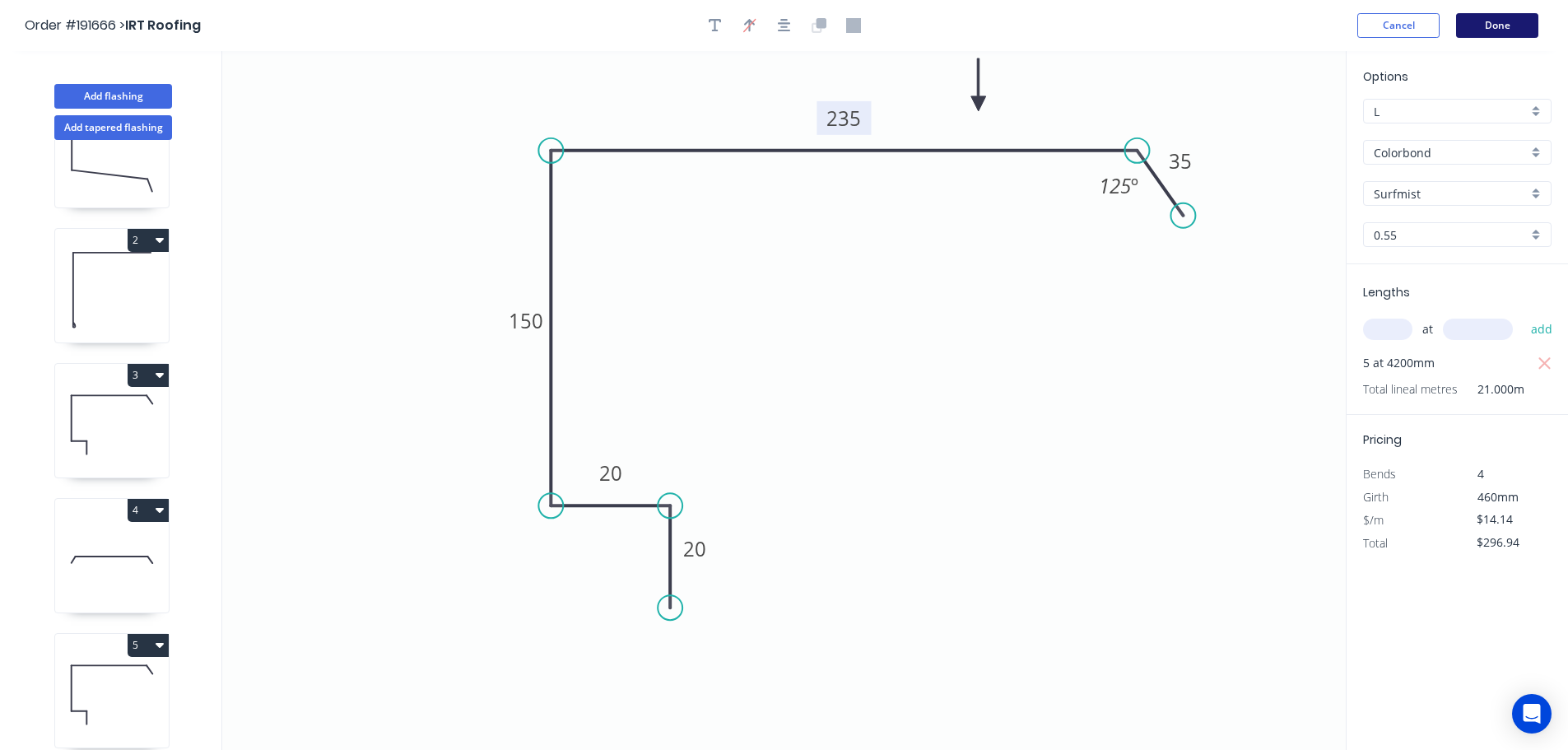
click at [1500, 25] on button "Done" at bounding box center [1497, 25] width 82 height 25
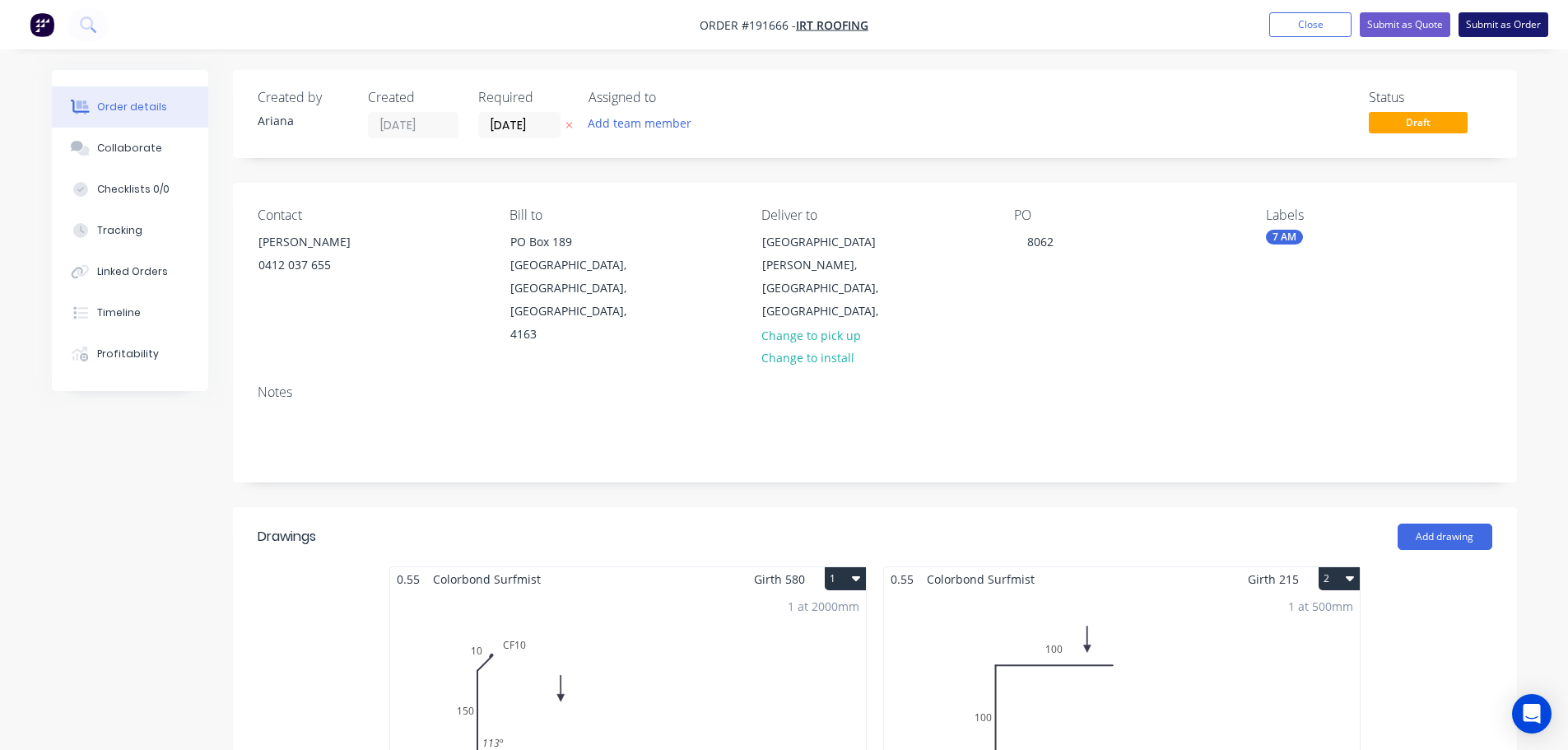
click at [1490, 26] on button "Submit as Order" at bounding box center [1504, 25] width 90 height 25
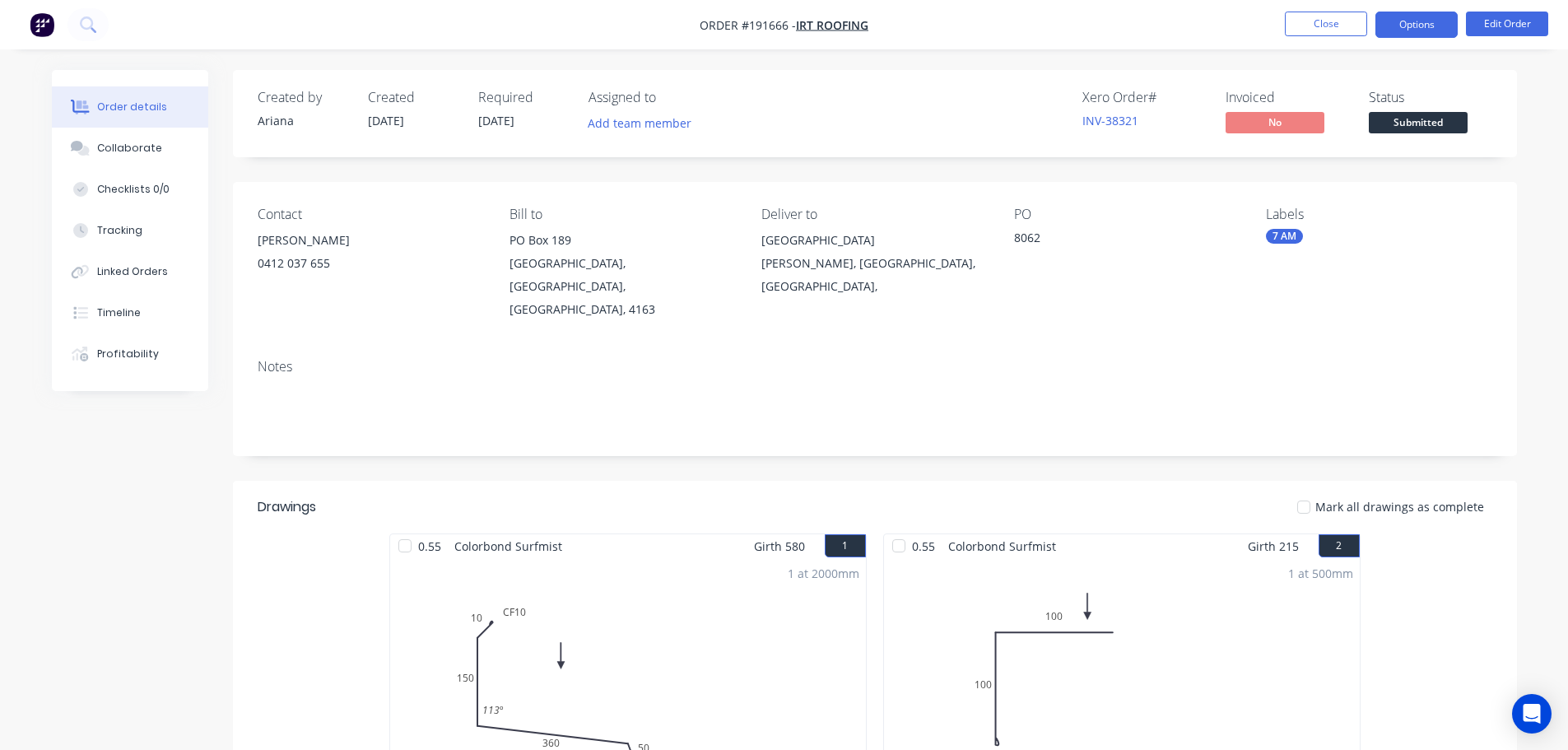
click at [1406, 16] on button "Options" at bounding box center [1417, 25] width 82 height 26
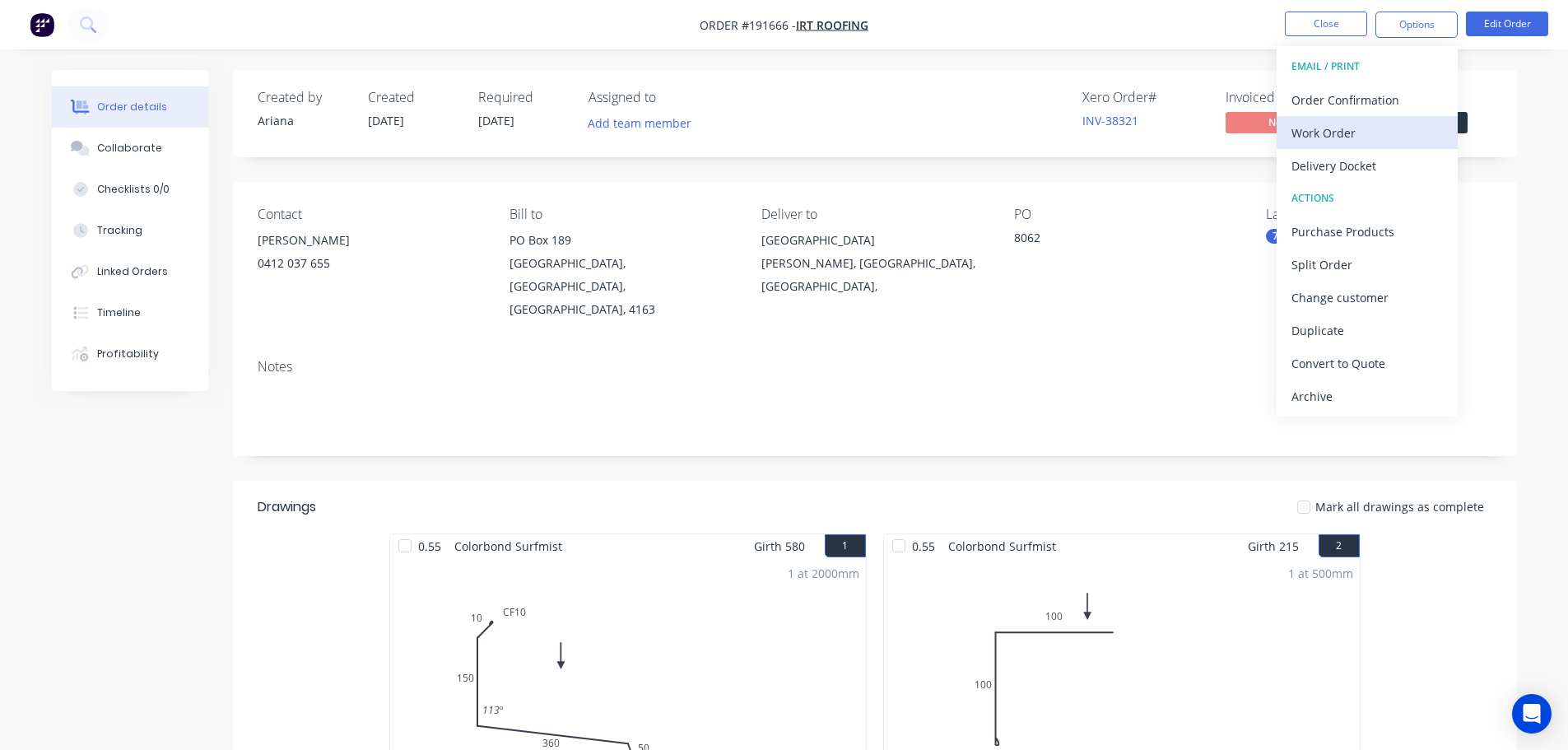
click at [1341, 130] on div "Work Order" at bounding box center [1367, 133] width 151 height 24
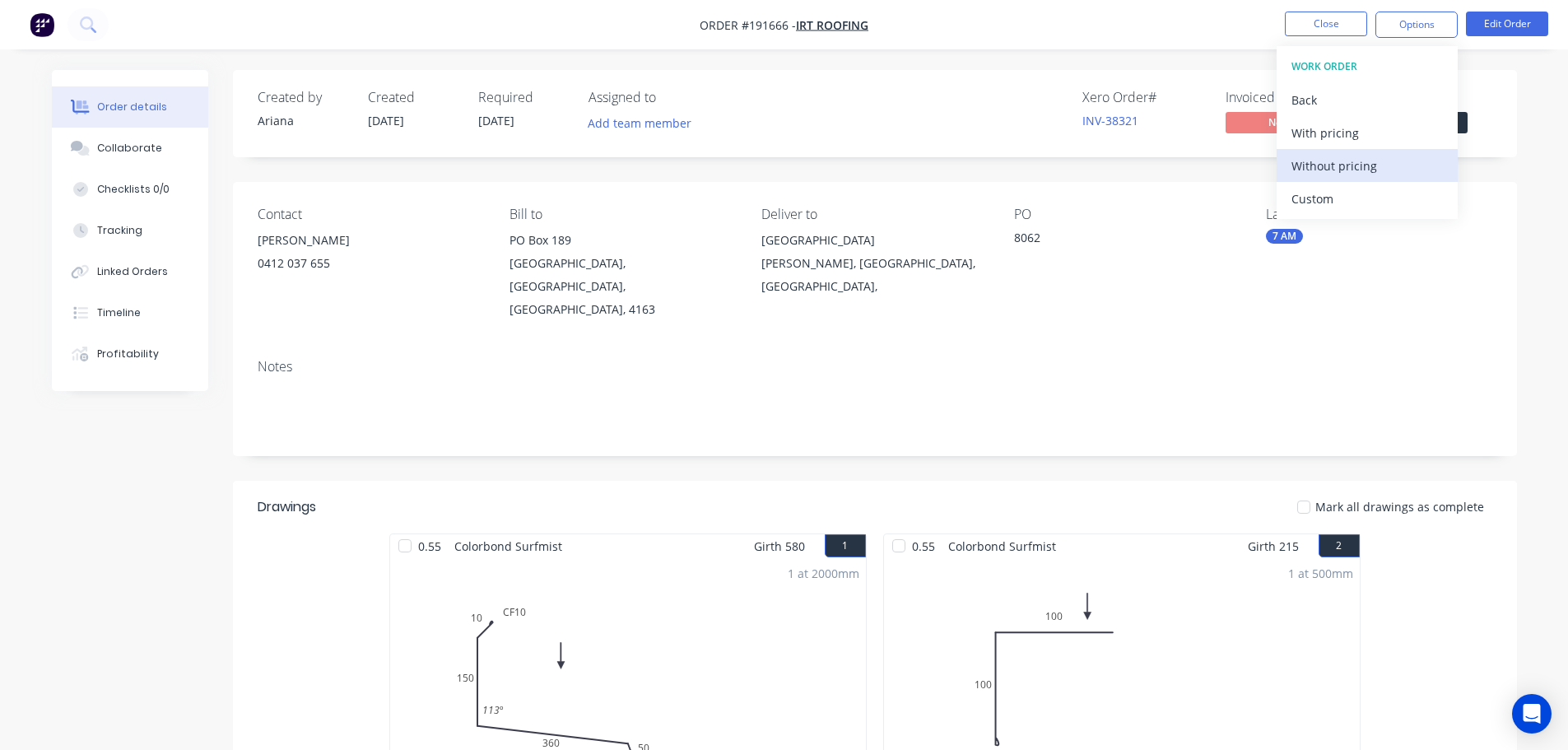
click at [1308, 165] on div "Without pricing" at bounding box center [1367, 166] width 151 height 24
click at [1058, 23] on nav "Order #191666 - IRT Roofing Close Options EMAIL / PRINT Order Confirmation Work…" at bounding box center [784, 25] width 1568 height 49
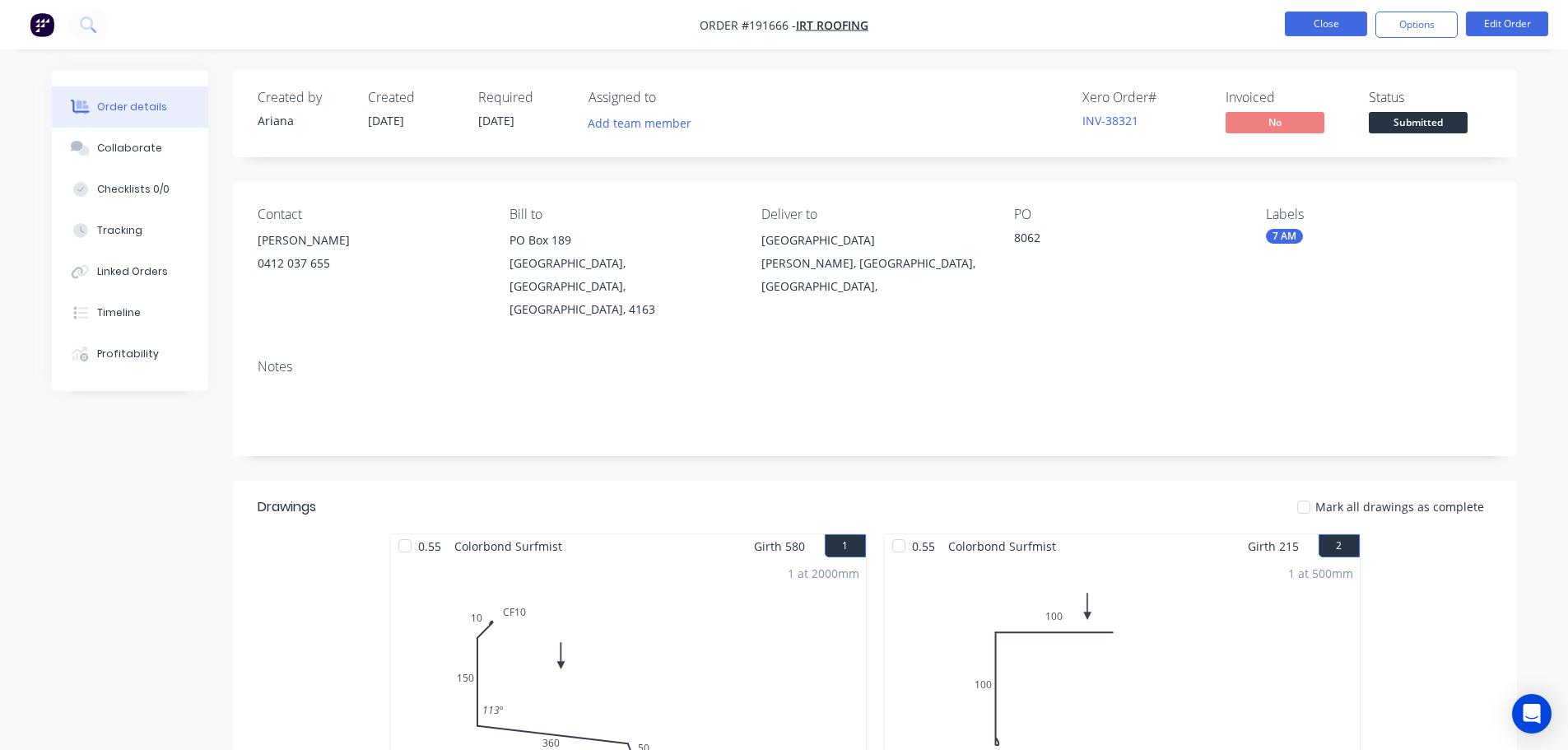
click at [1326, 25] on button "Close" at bounding box center [1326, 24] width 82 height 25
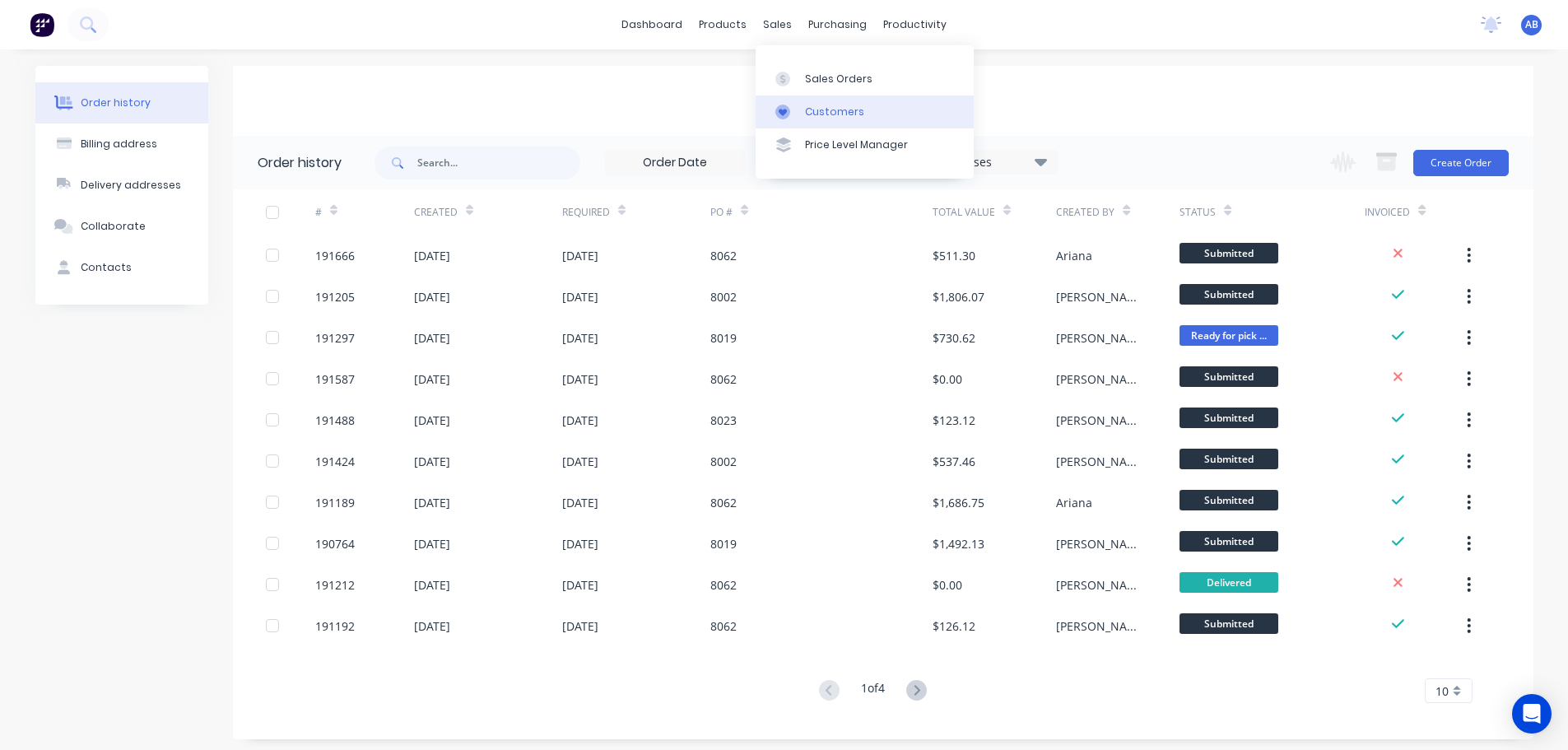
click at [847, 109] on div "Customers" at bounding box center [835, 112] width 59 height 15
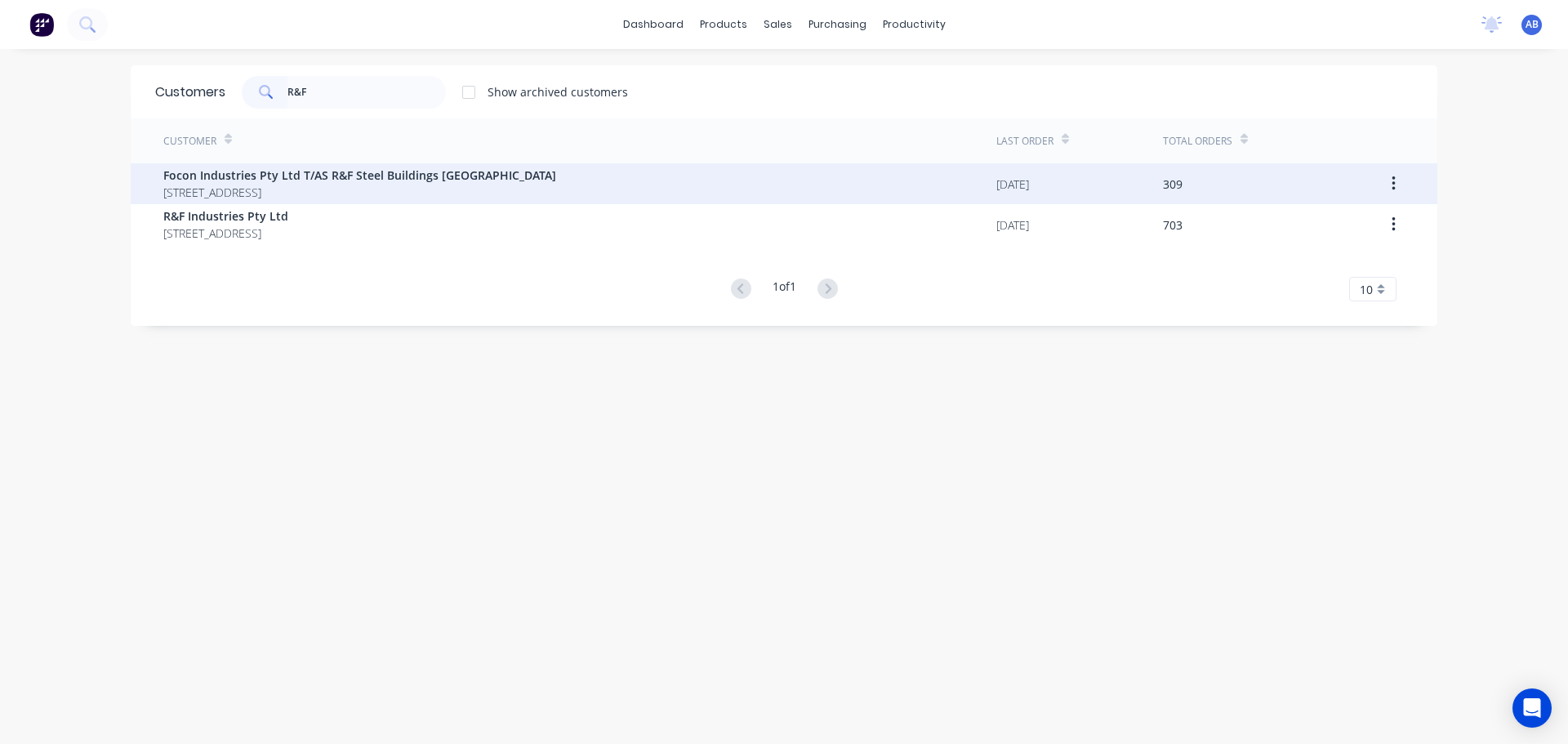
type input "R&F"
click at [458, 176] on span "Focon Industries Pty Ltd T/AS R&F Steel Buildings [GEOGRAPHIC_DATA]" at bounding box center [360, 175] width 393 height 17
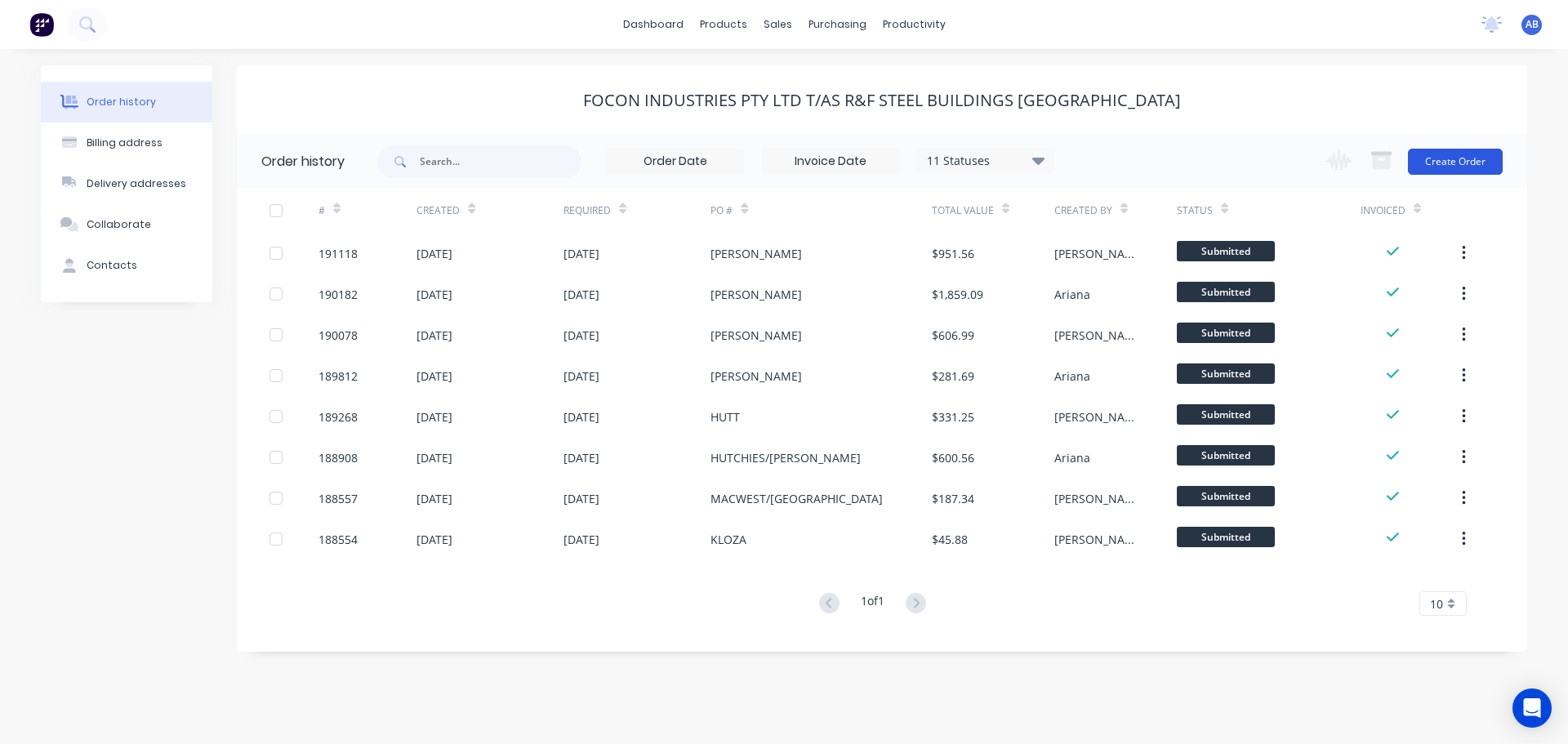
click at [1464, 156] on button "Create Order" at bounding box center [1455, 161] width 95 height 26
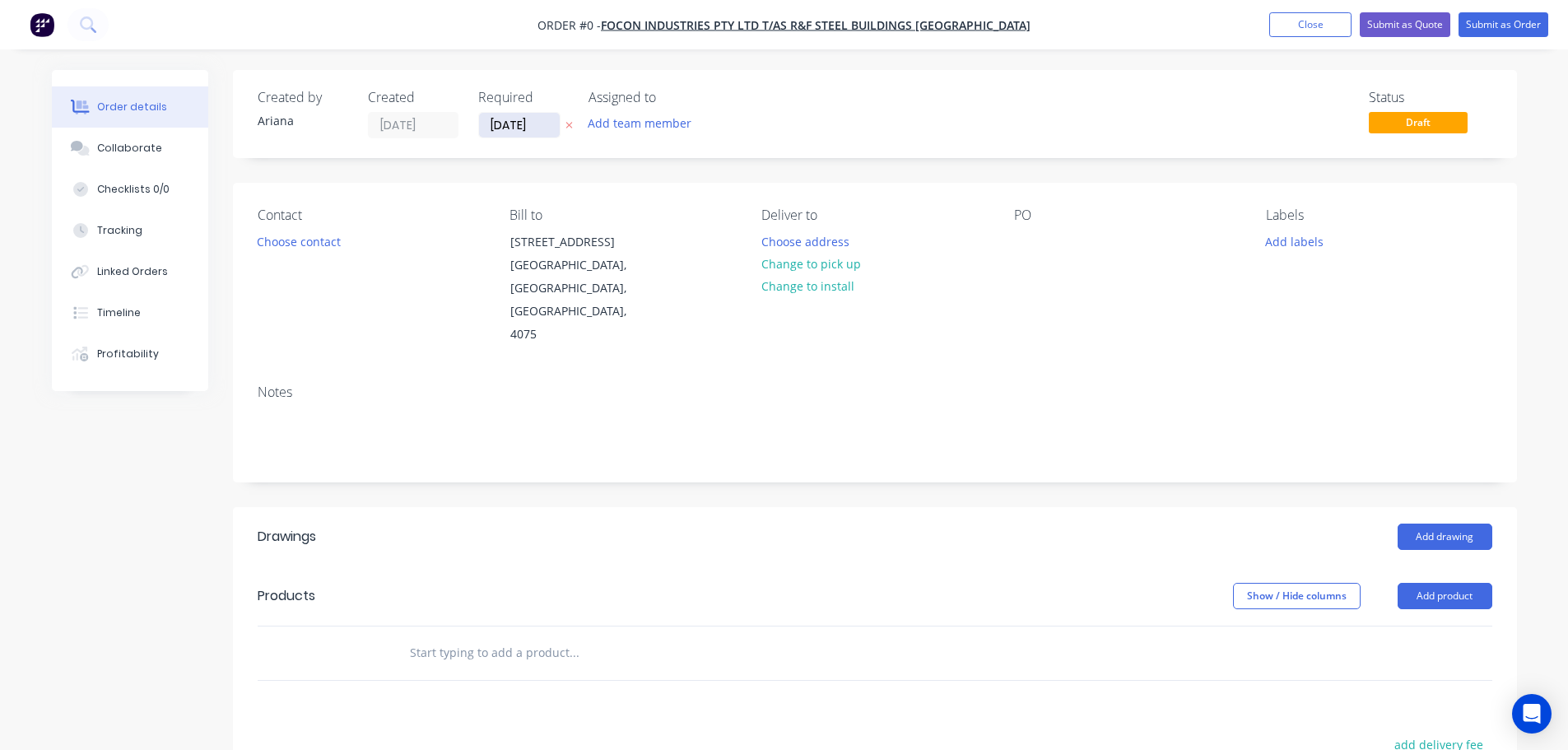
click at [507, 127] on input "[DATE]" at bounding box center [519, 124] width 80 height 25
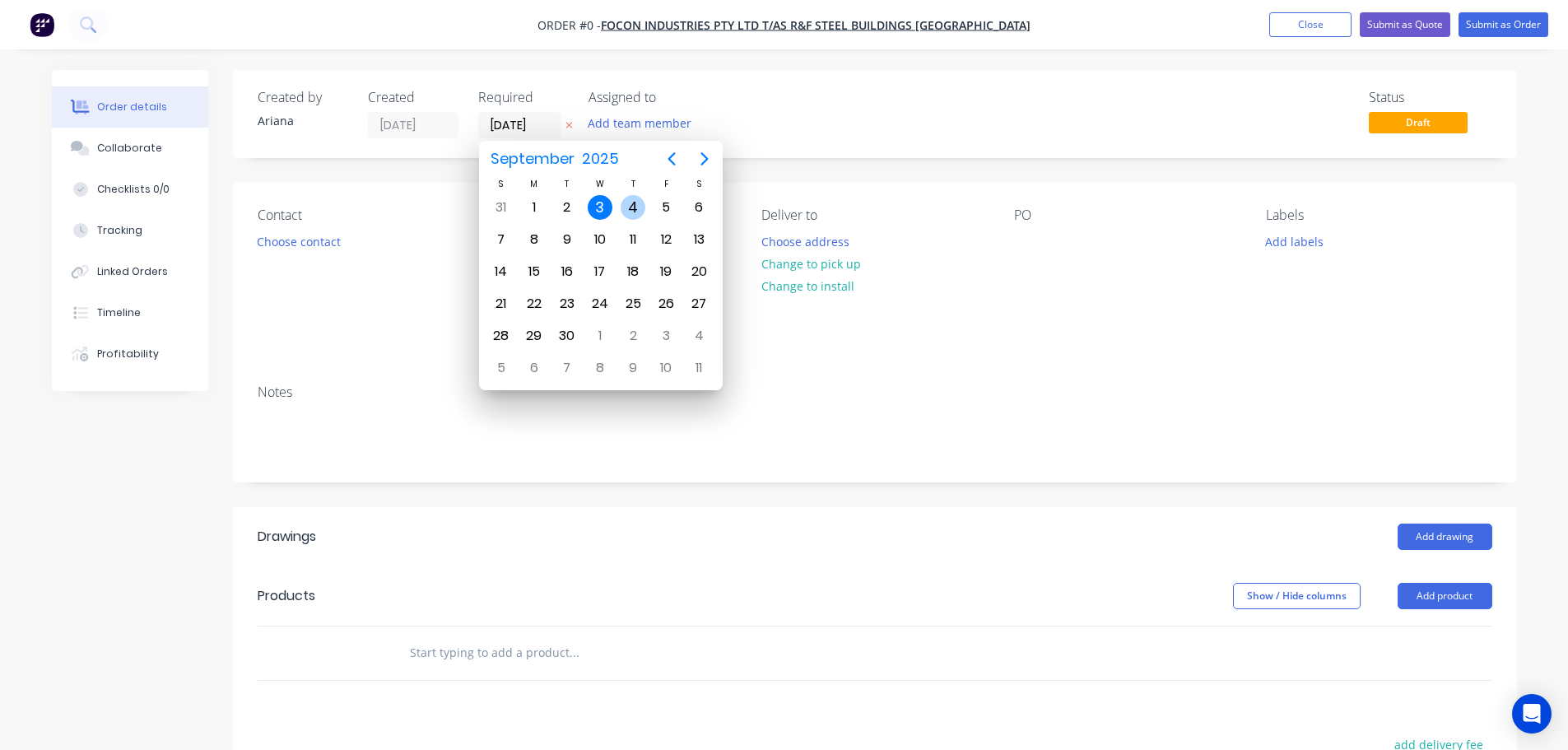
click at [634, 203] on div "4" at bounding box center [633, 207] width 25 height 25
type input "[DATE]"
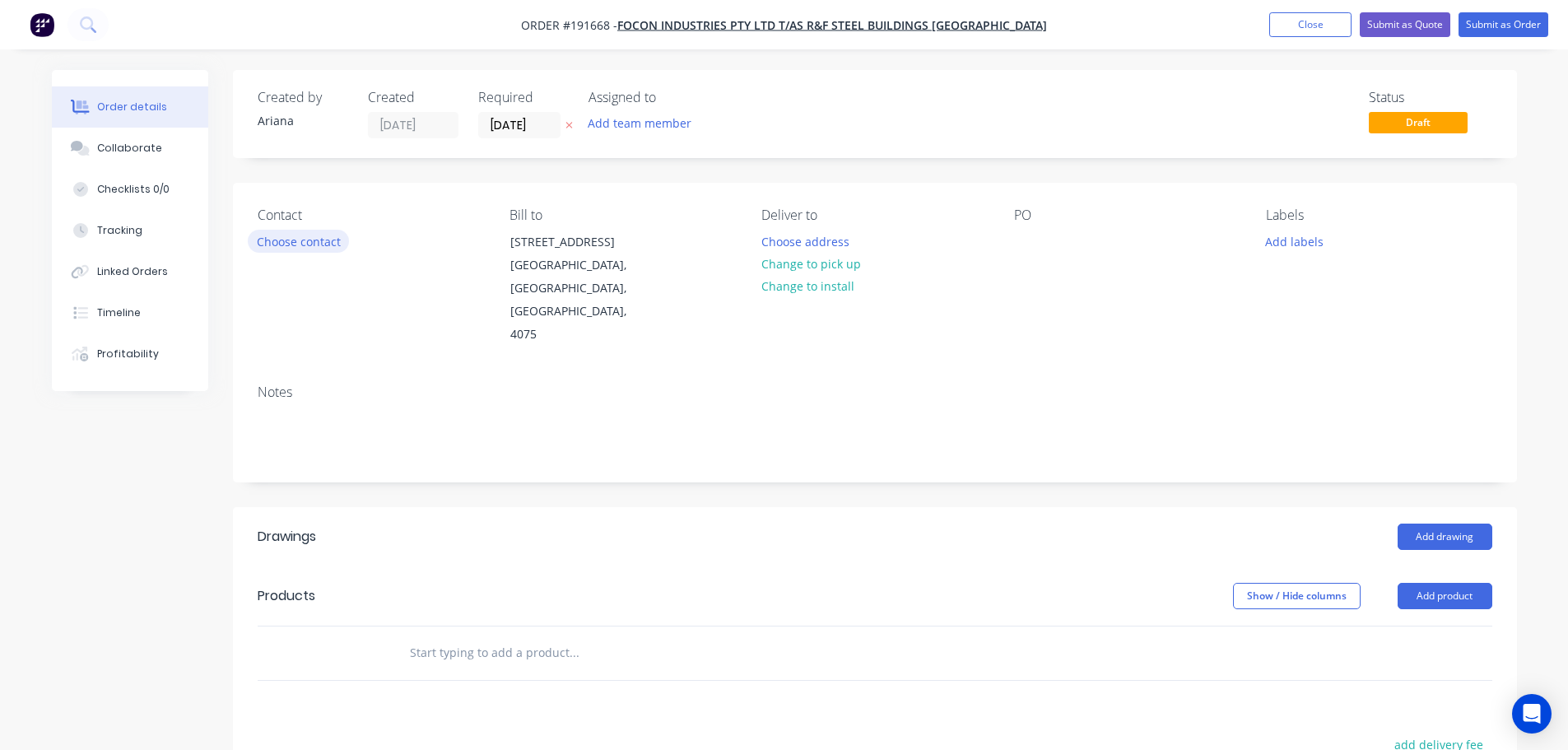
click at [312, 246] on button "Choose contact" at bounding box center [299, 241] width 101 height 22
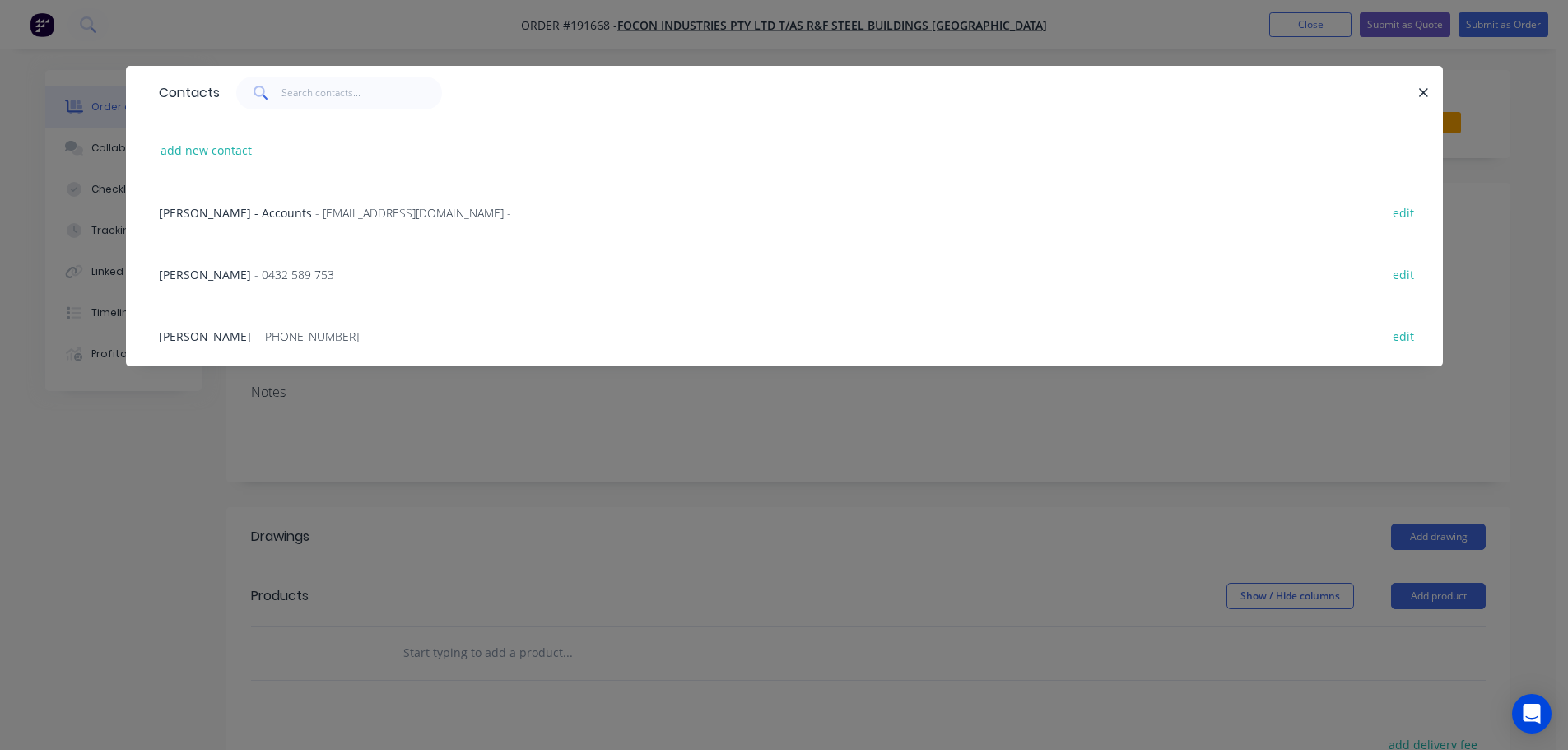
click at [178, 273] on span "[PERSON_NAME]" at bounding box center [205, 274] width 92 height 15
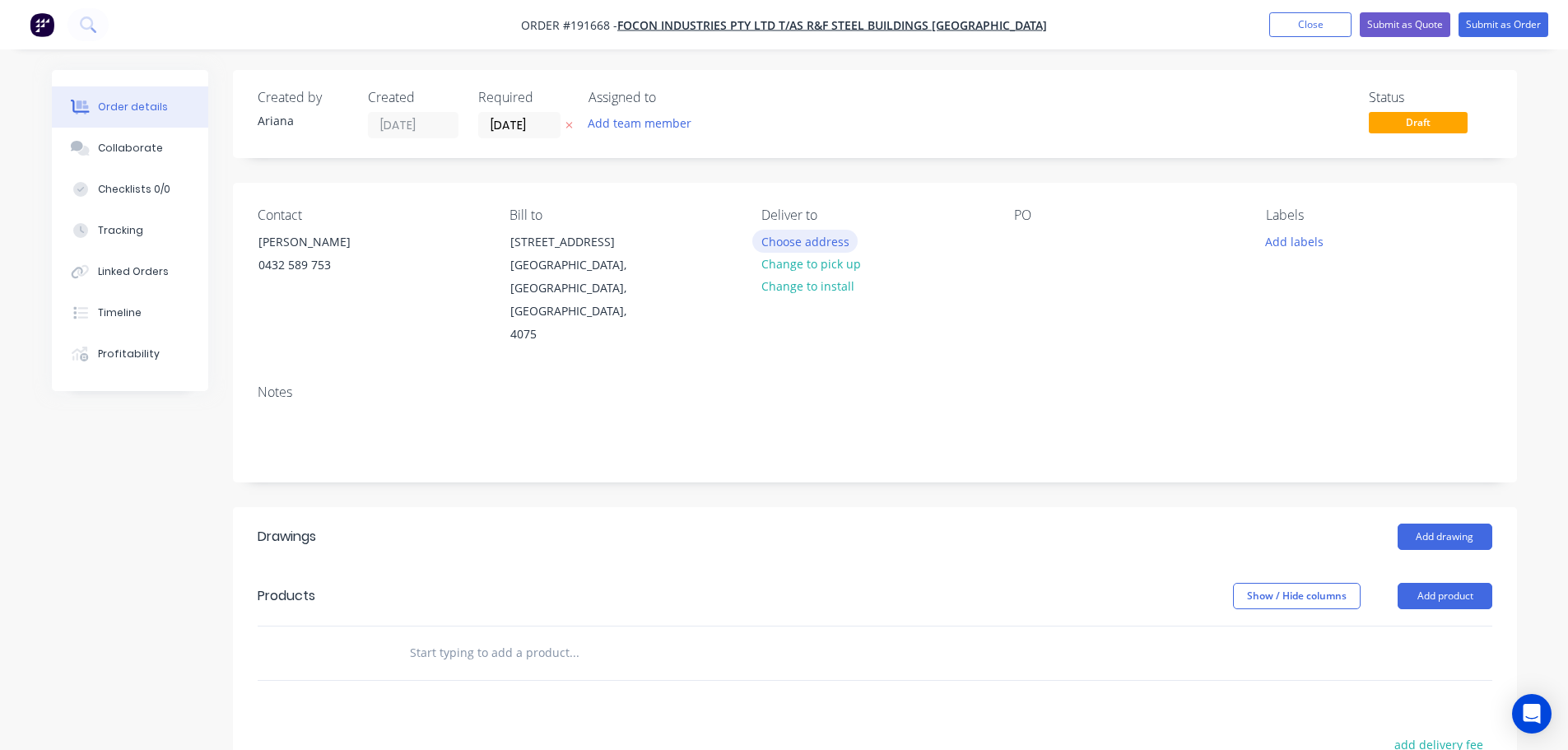
click at [808, 238] on button "Choose address" at bounding box center [805, 241] width 106 height 22
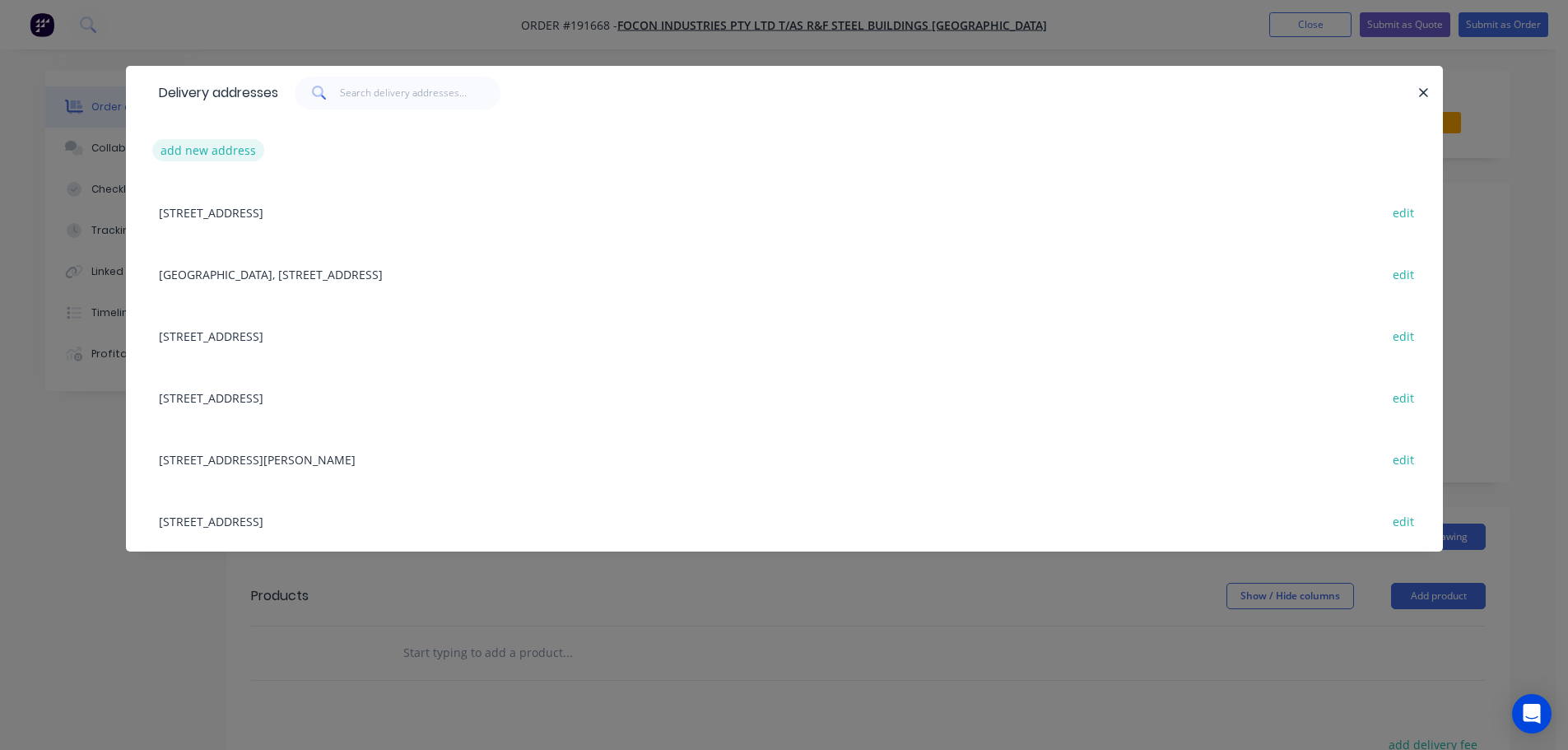
click at [176, 146] on button "add new address" at bounding box center [208, 151] width 112 height 22
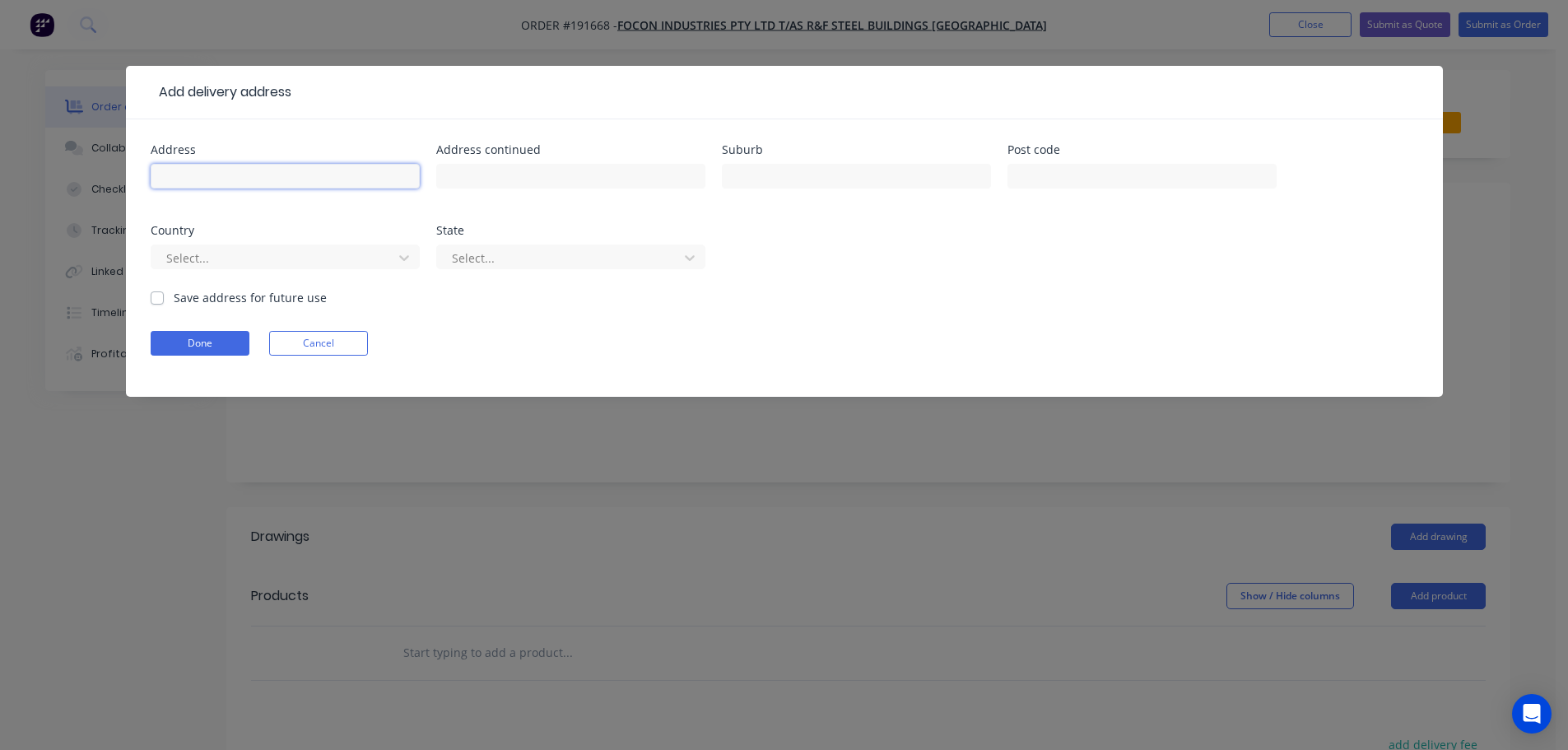
click at [169, 172] on input "text" at bounding box center [285, 176] width 269 height 25
type input "[STREET_ADDRESS]"
type input "MUIRLEA"
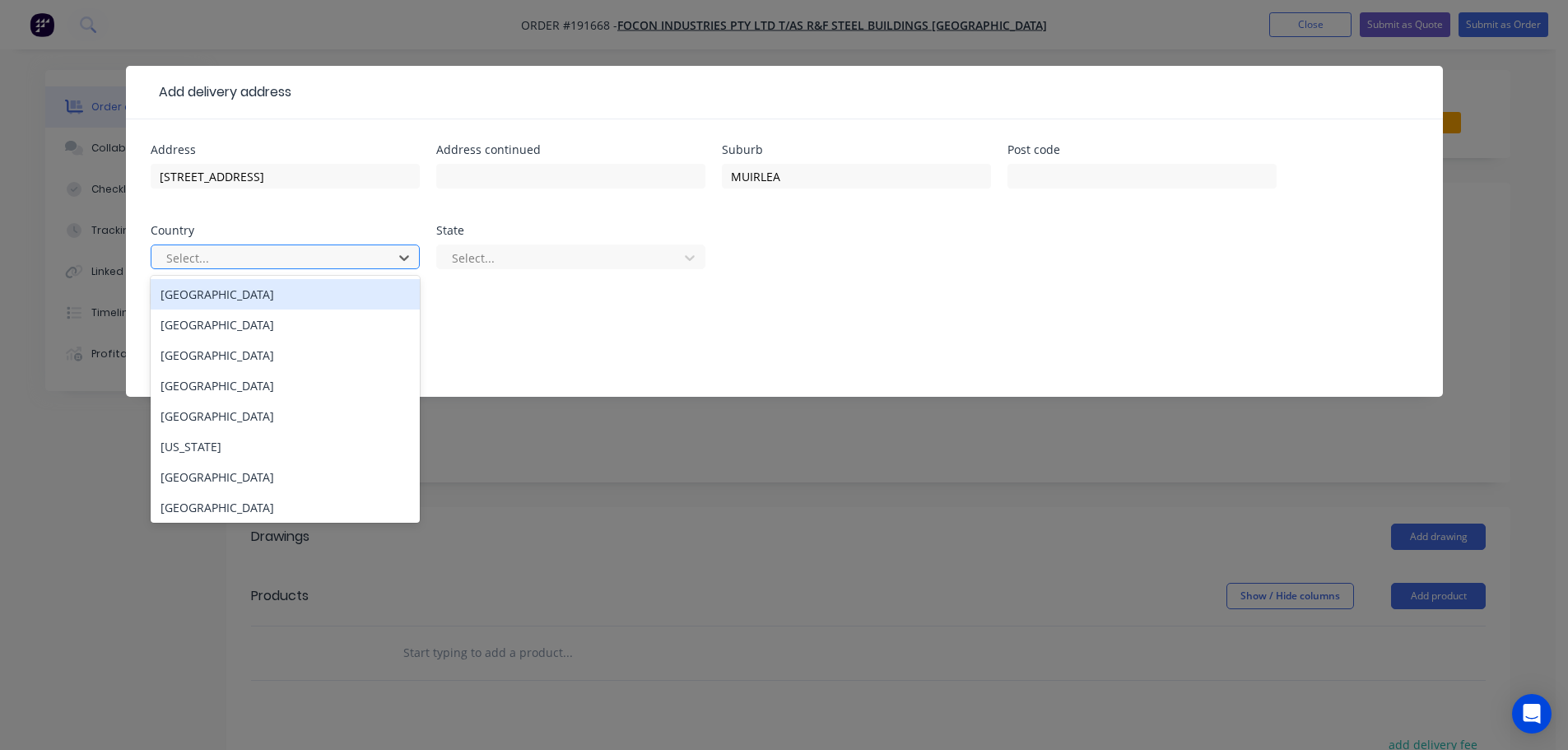
click at [193, 308] on div "[GEOGRAPHIC_DATA]" at bounding box center [285, 294] width 269 height 30
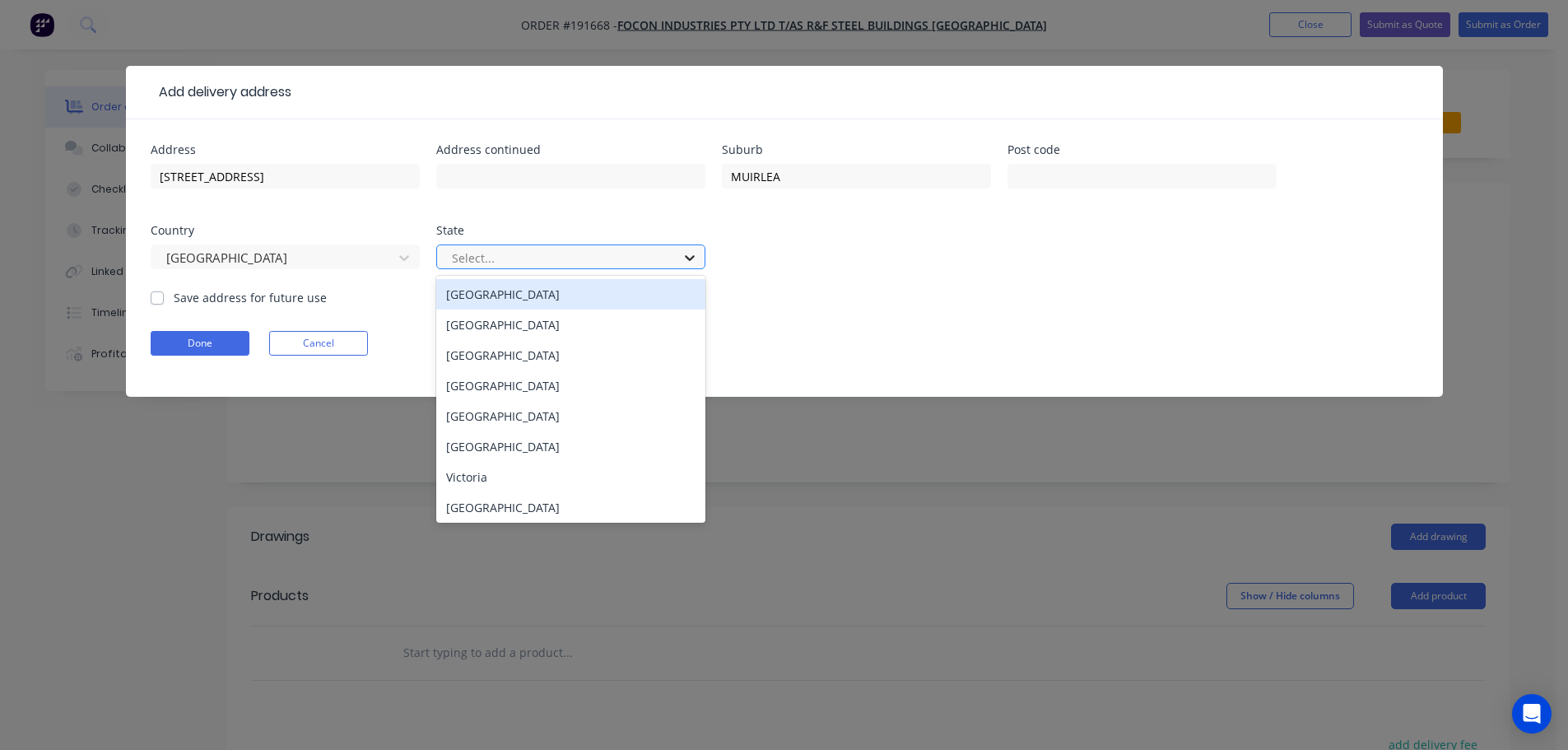
click at [696, 257] on icon at bounding box center [689, 257] width 16 height 16
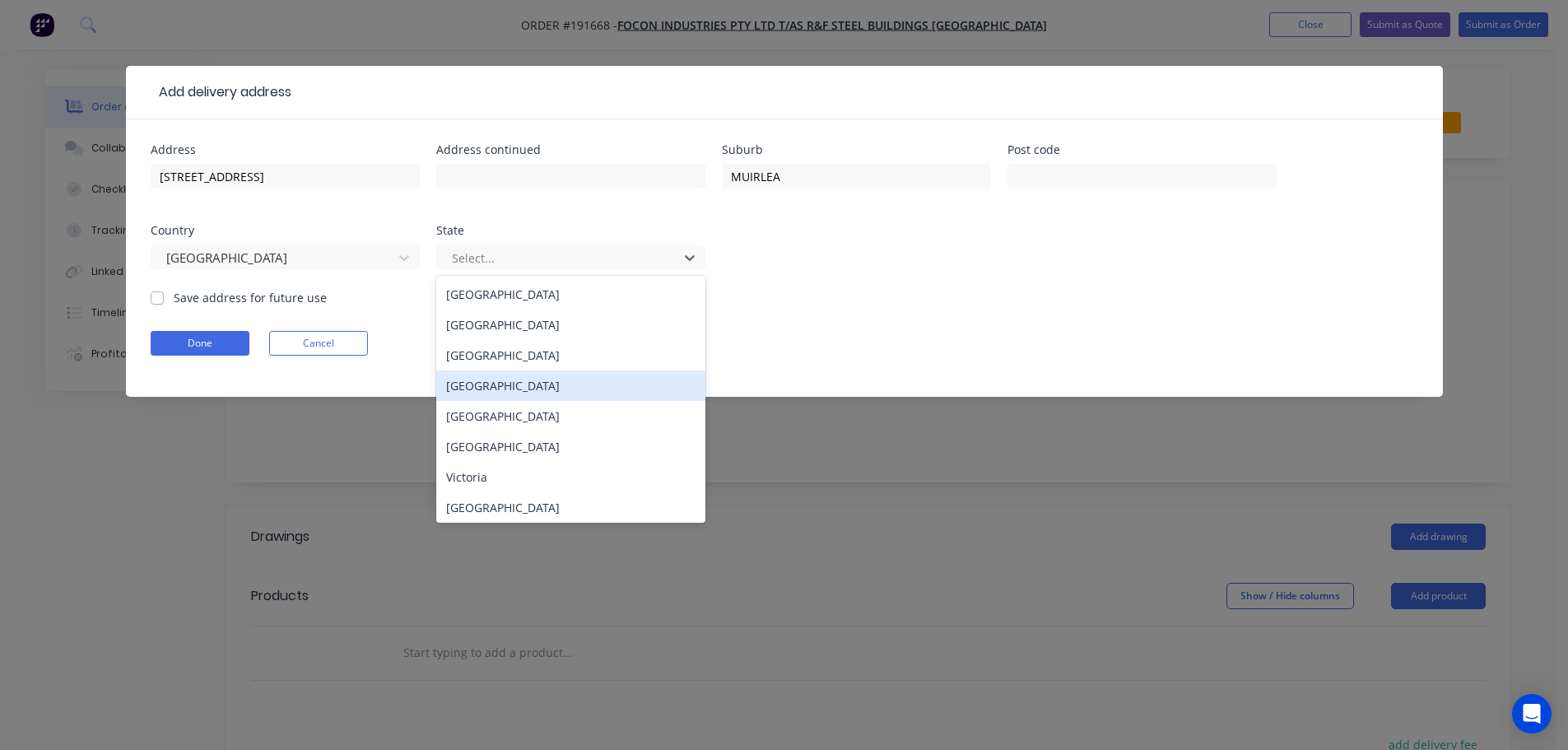
click at [469, 386] on div "[GEOGRAPHIC_DATA]" at bounding box center [571, 386] width 269 height 30
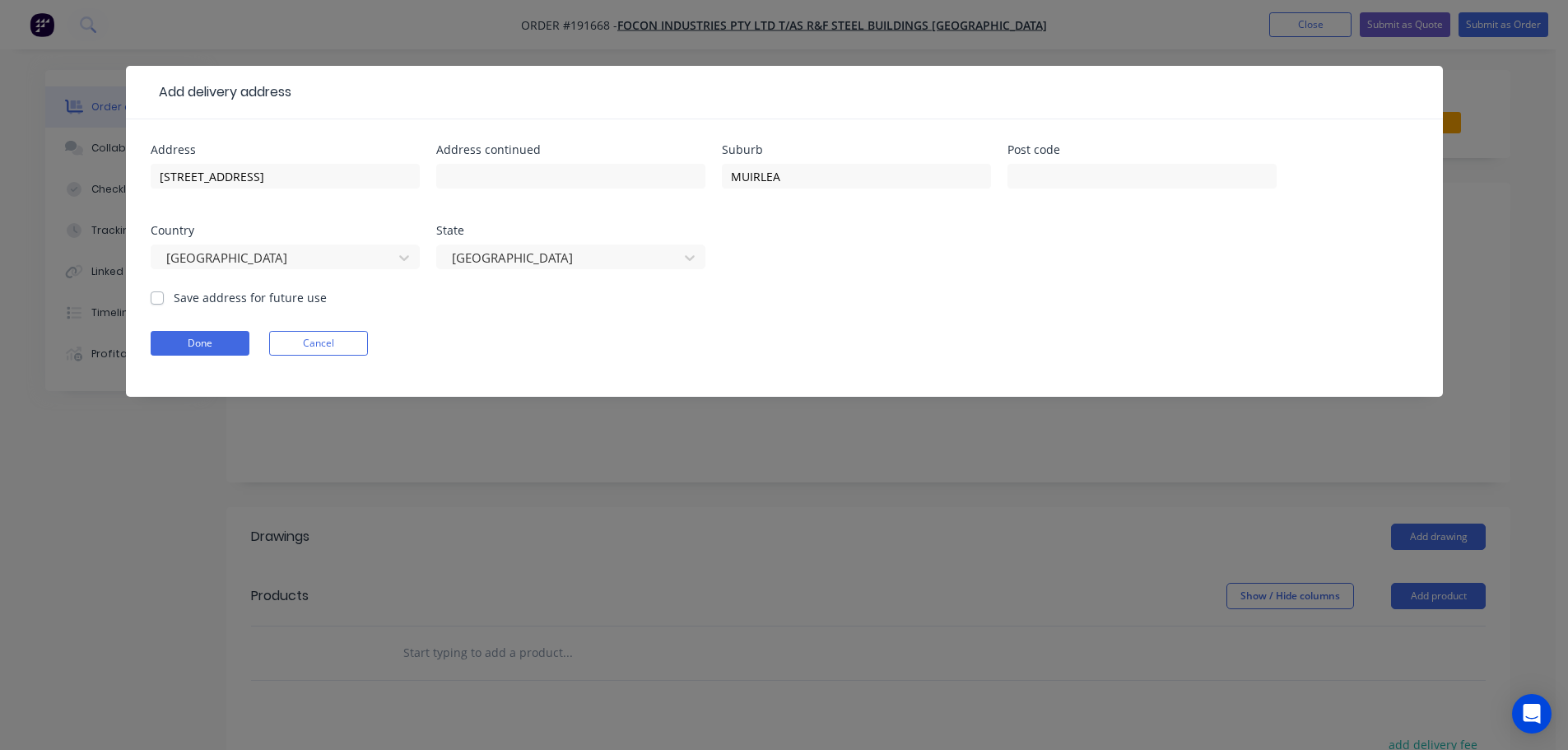
click at [864, 267] on div "Address [STREET_ADDRESS] Address continued Suburb MUIRLEA Post code Country [GE…" at bounding box center [784, 216] width 1268 height 145
click at [196, 340] on button "Done" at bounding box center [200, 342] width 99 height 25
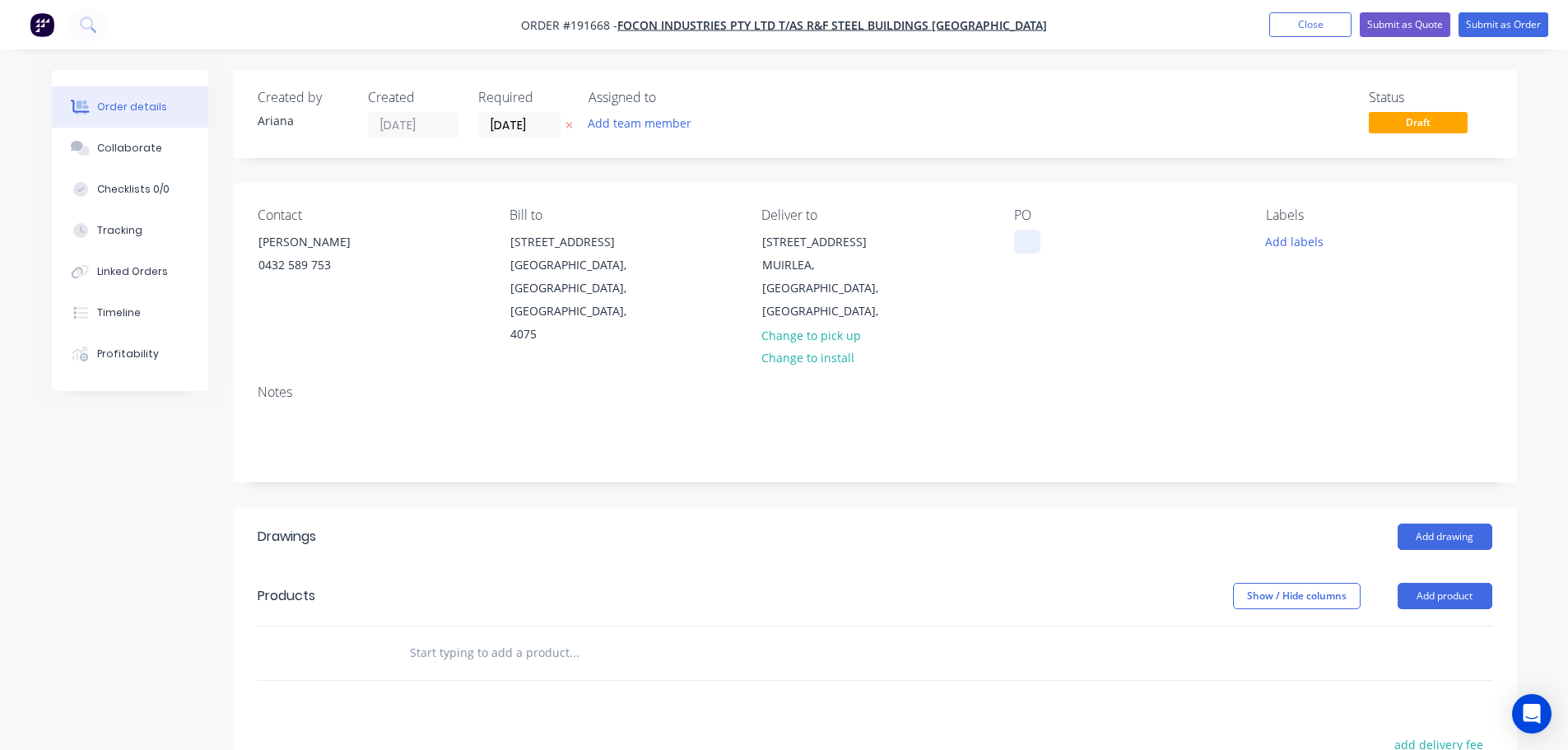
click at [1025, 237] on div at bounding box center [1027, 242] width 26 height 24
click at [1203, 303] on div "Contact [PERSON_NAME] [PHONE_NUMBER] Bill to [STREET_ADDRESS] Deliver to [STREE…" at bounding box center [874, 276] width 1285 height 189
click at [1441, 583] on button "Add product" at bounding box center [1445, 595] width 95 height 26
click at [1403, 626] on div "Product catalogue" at bounding box center [1414, 638] width 127 height 24
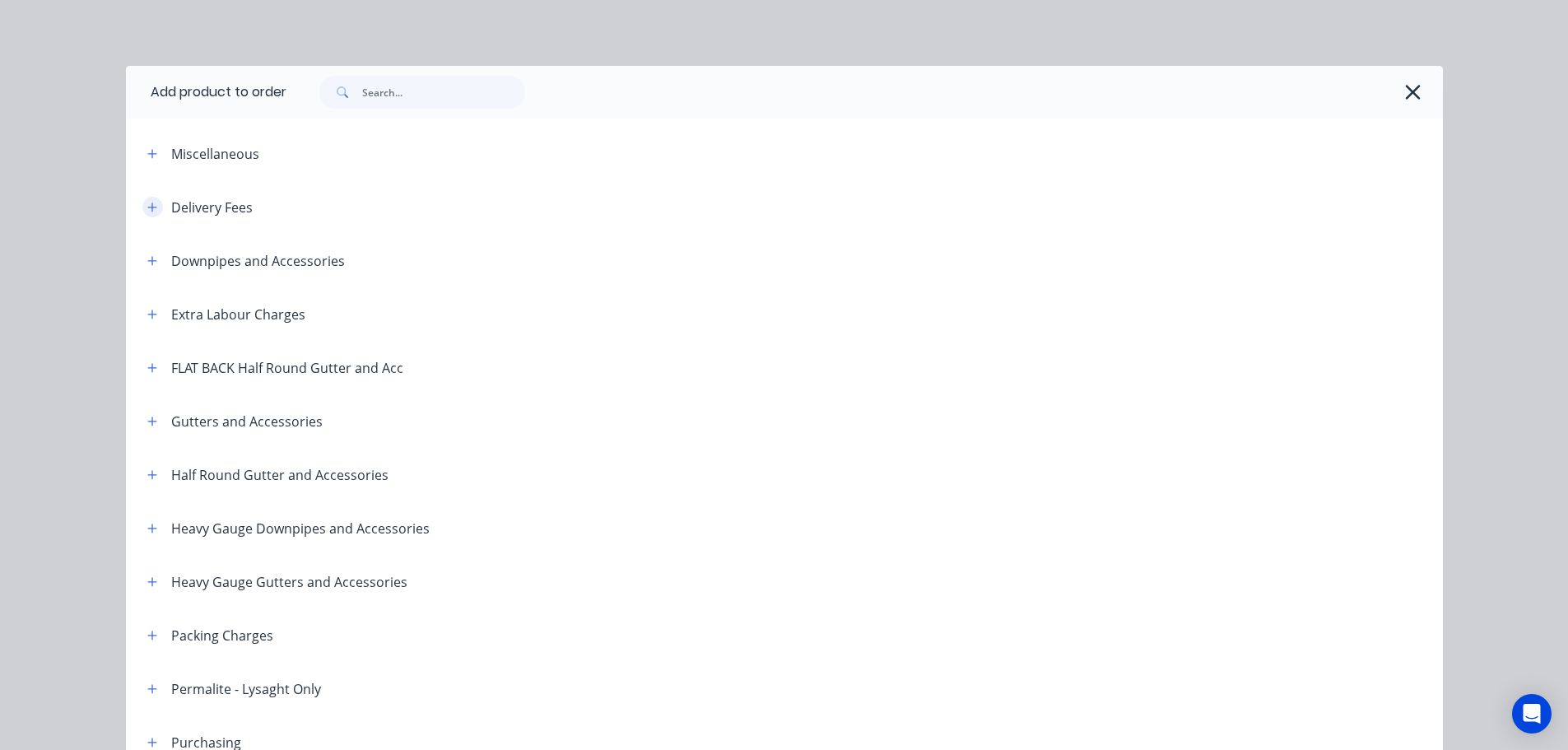
click at [148, 201] on icon "button" at bounding box center [152, 207] width 10 height 12
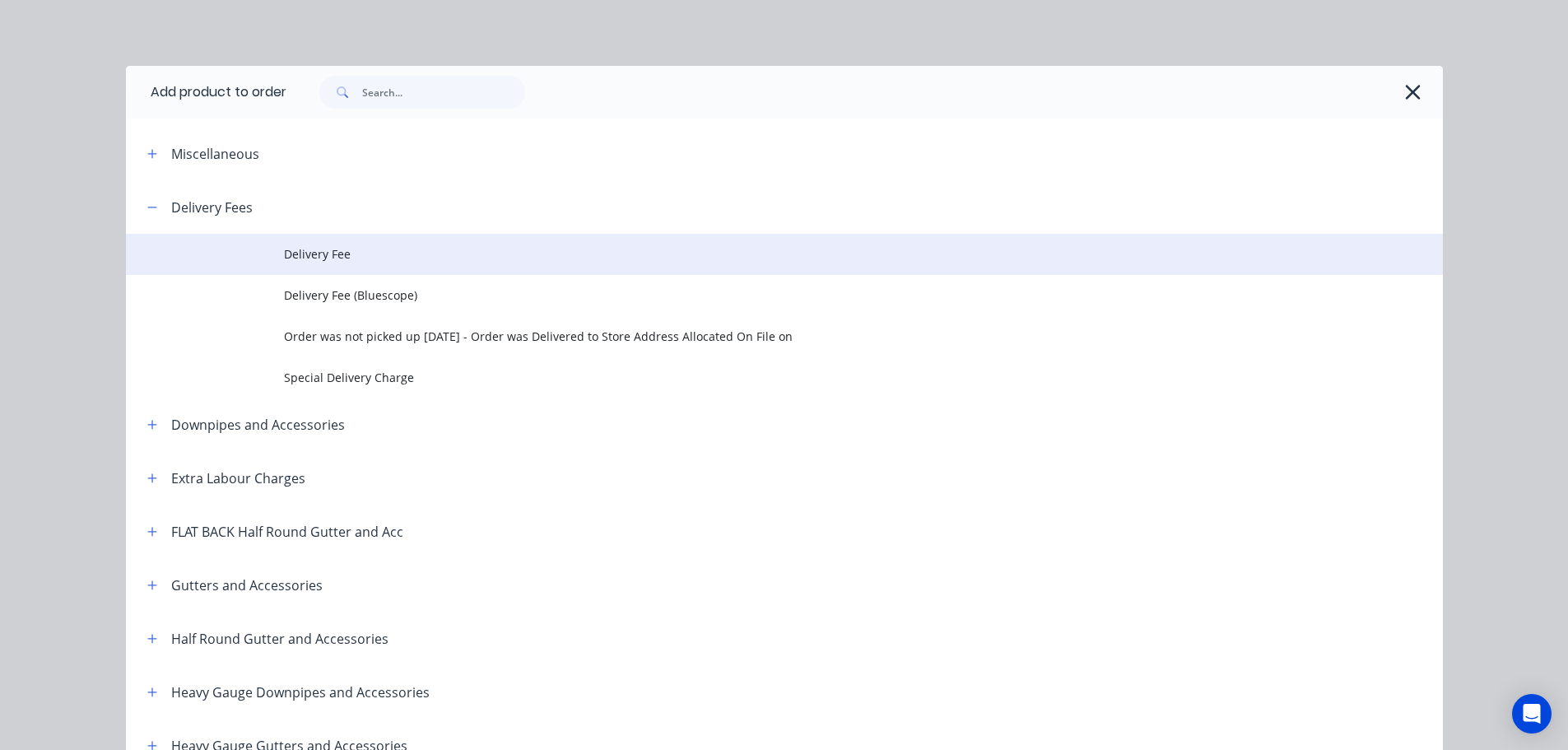
click at [356, 256] on span "Delivery Fee" at bounding box center [748, 254] width 927 height 17
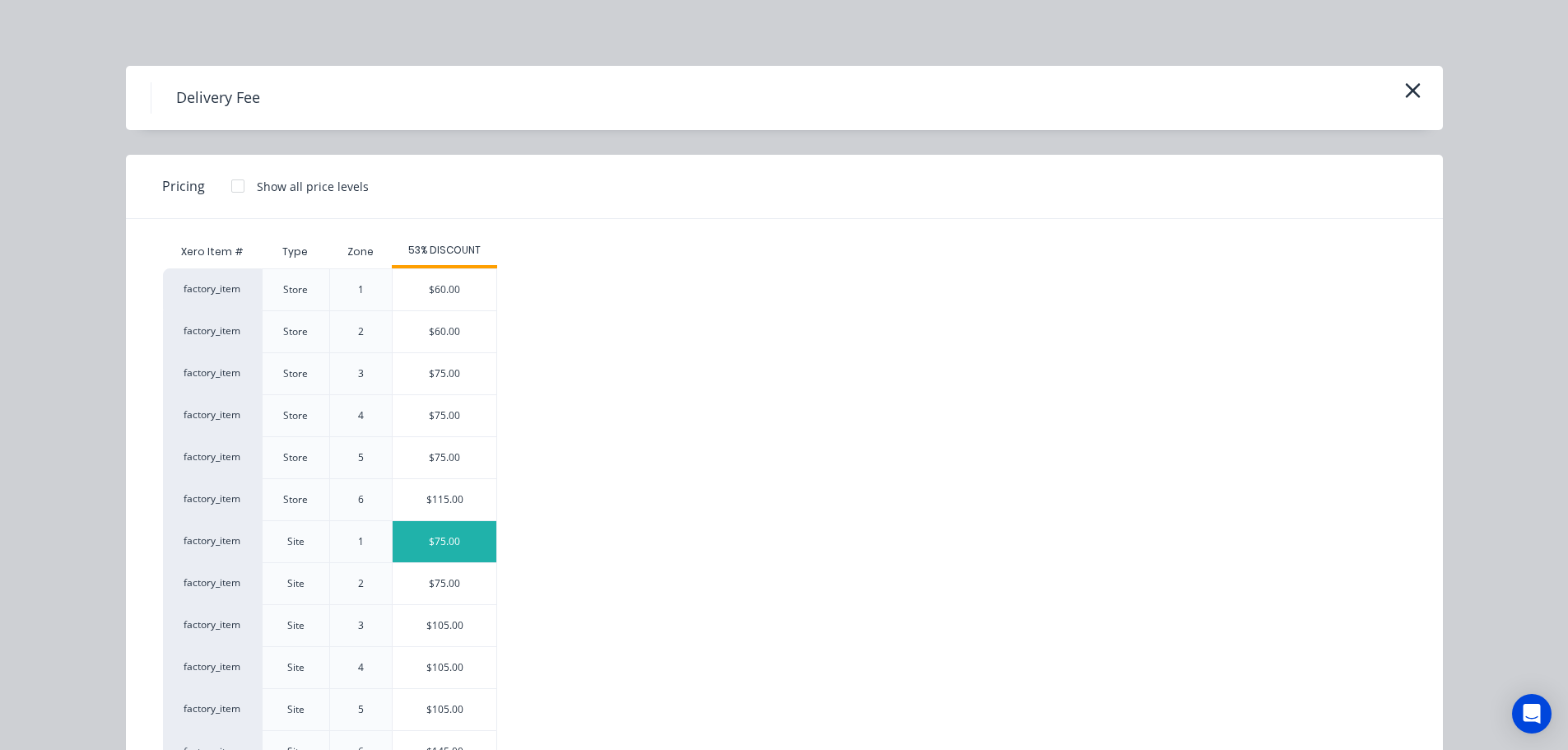
click at [442, 542] on div "$75.00" at bounding box center [444, 541] width 104 height 41
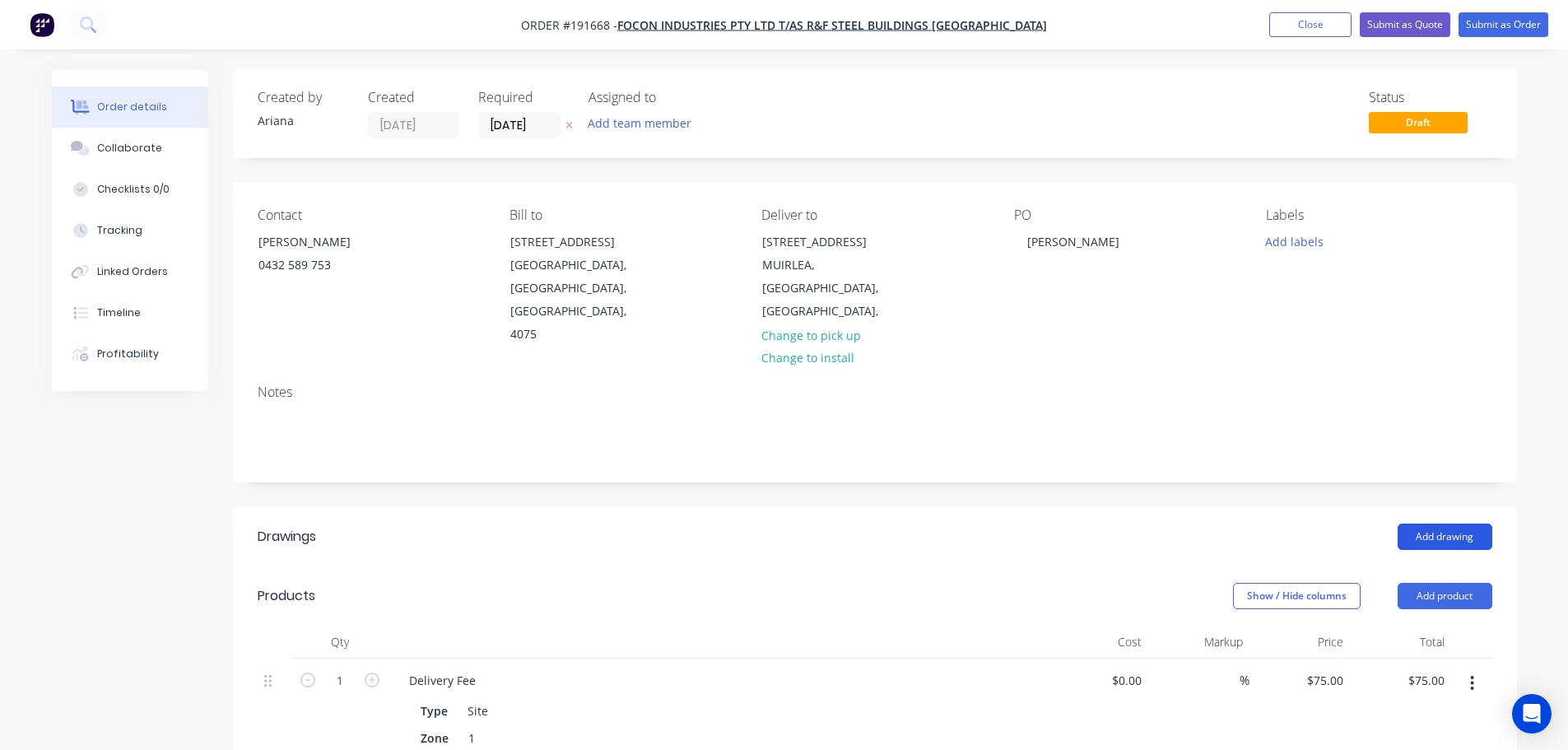
click at [1436, 523] on button "Add drawing" at bounding box center [1445, 536] width 95 height 26
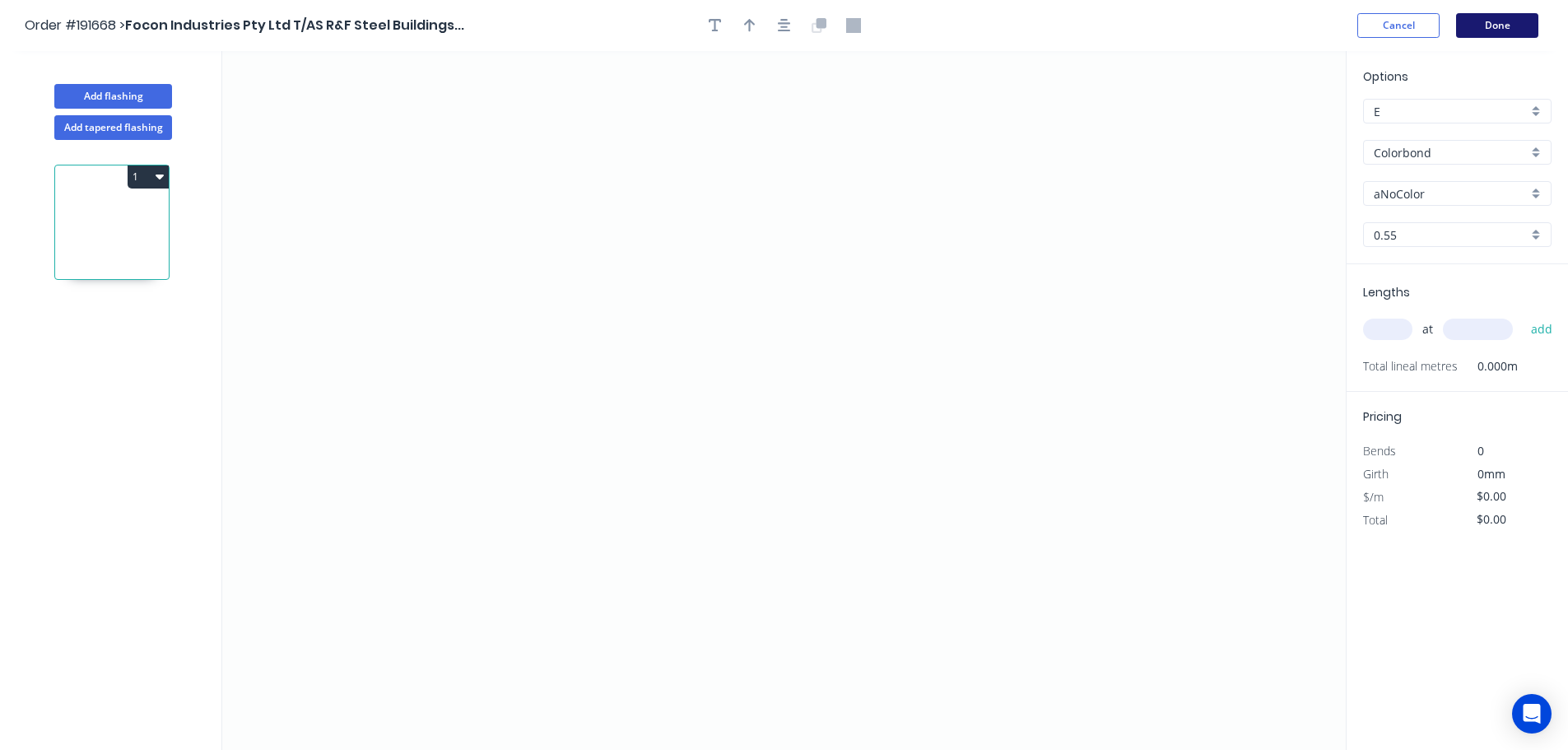
click at [1502, 31] on button "Done" at bounding box center [1497, 25] width 82 height 25
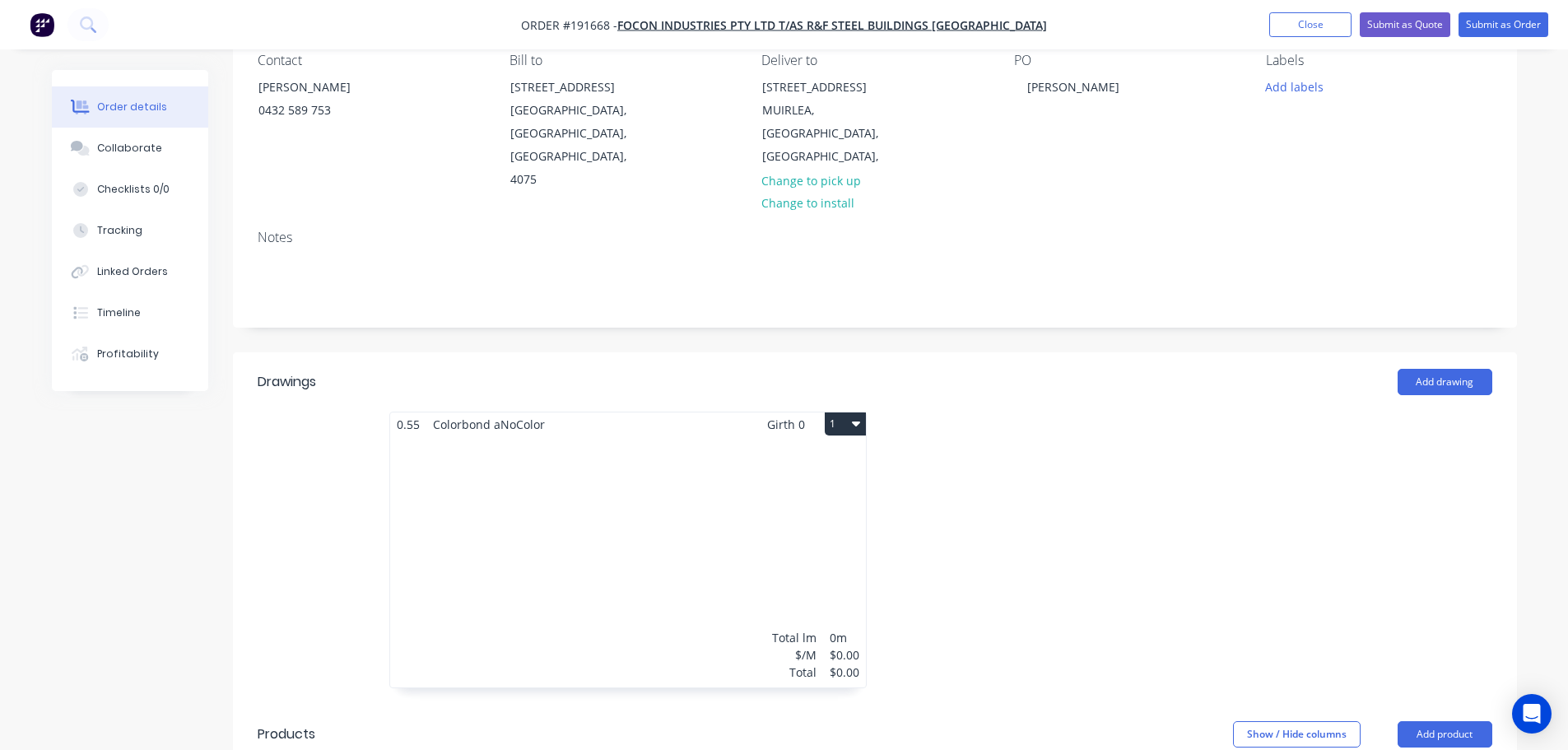
click at [715, 497] on div "Total lm $/M Total 0m $0.00 $0.00" at bounding box center [628, 561] width 476 height 251
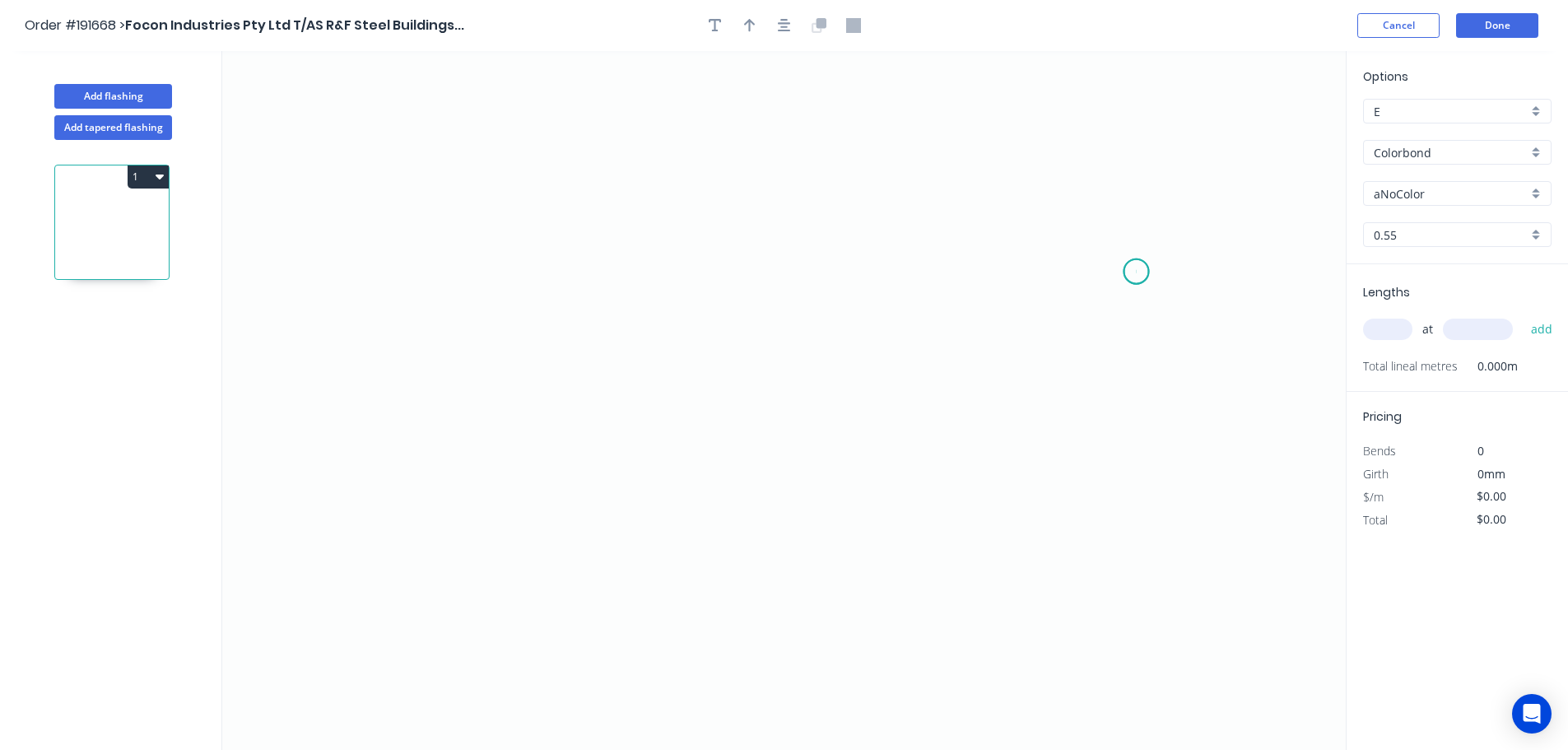
drag, startPoint x: 1137, startPoint y: 271, endPoint x: 1121, endPoint y: 266, distance: 16.8
click at [1137, 271] on icon "0" at bounding box center [784, 400] width 1124 height 698
click at [1092, 210] on icon "0" at bounding box center [784, 400] width 1124 height 698
click at [619, 162] on icon "0 ?" at bounding box center [784, 400] width 1124 height 698
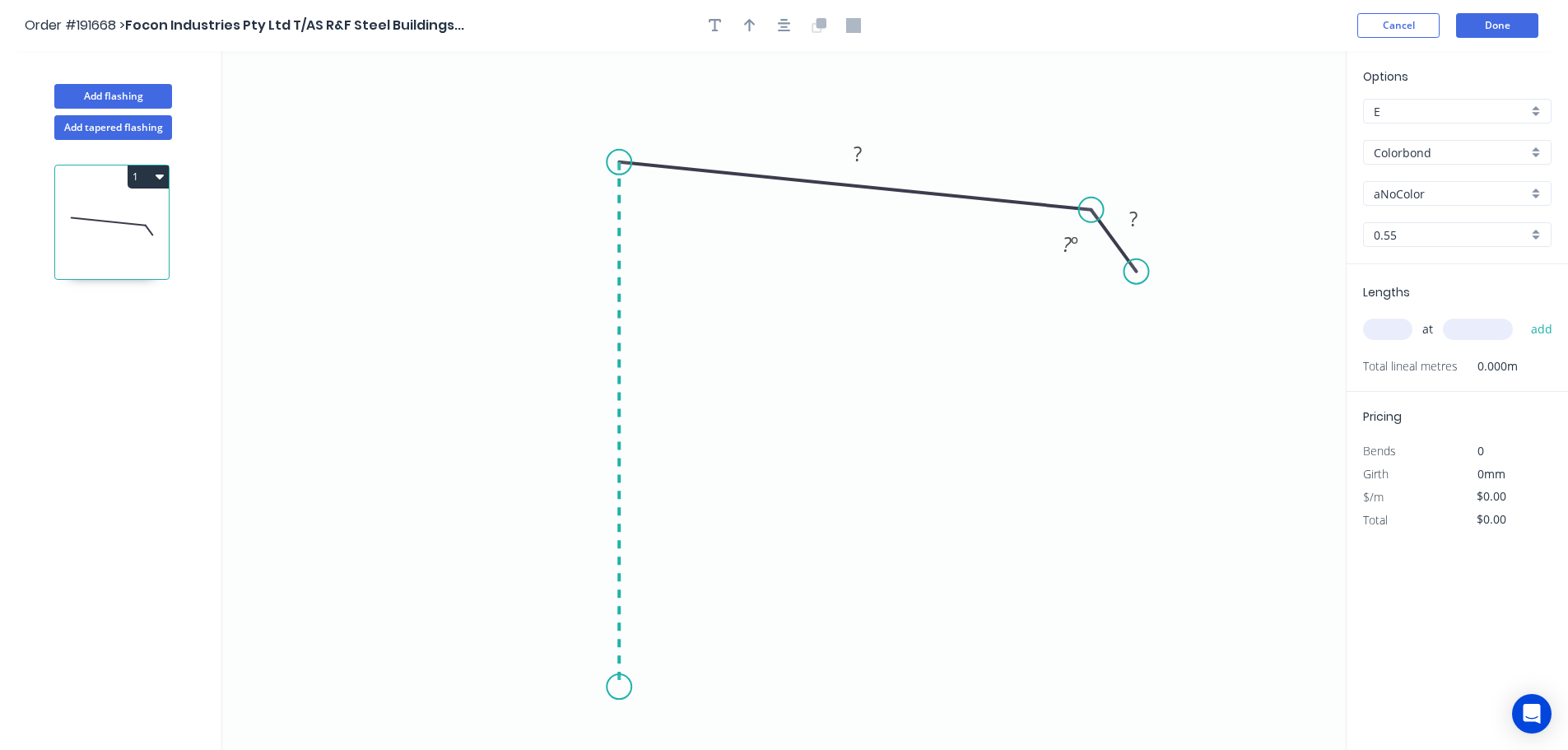
click at [624, 687] on icon "0 ? ? ? º" at bounding box center [784, 400] width 1124 height 698
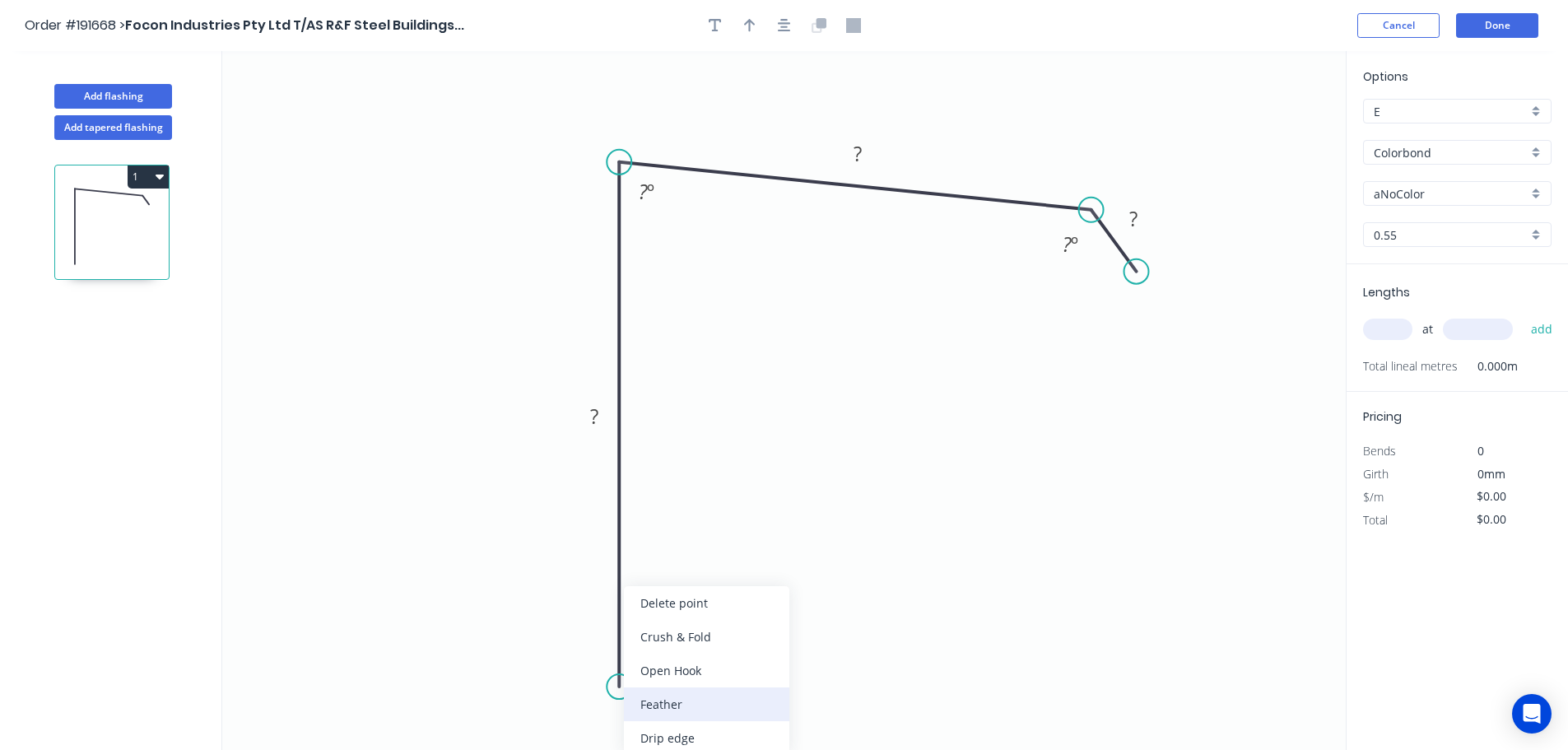
click at [719, 709] on div "Feather" at bounding box center [707, 704] width 166 height 34
click at [676, 713] on div "Flip bend" at bounding box center [702, 704] width 166 height 34
drag, startPoint x: 671, startPoint y: 659, endPoint x: 736, endPoint y: 642, distance: 67.2
click at [672, 659] on tspan "15" at bounding box center [664, 657] width 23 height 27
click at [754, 635] on icon "0 FE 10 ? ? ? ? º ? º" at bounding box center [784, 400] width 1124 height 698
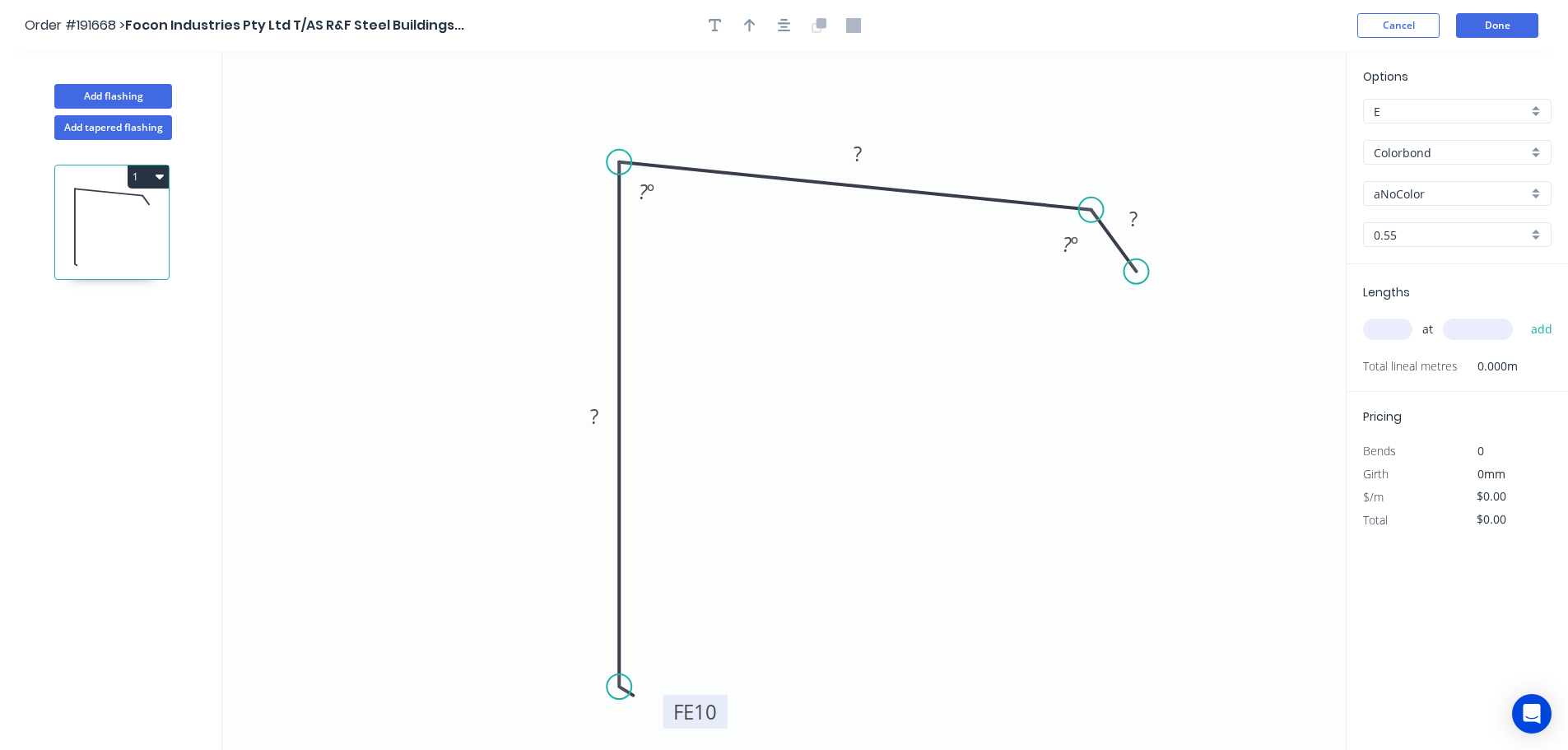
drag, startPoint x: 682, startPoint y: 660, endPoint x: 724, endPoint y: 714, distance: 68.4
click at [724, 714] on rect at bounding box center [696, 712] width 64 height 34
click at [599, 418] on tspan "?" at bounding box center [595, 416] width 8 height 27
click at [734, 427] on icon "0 FE 10 120 77 25 125 º 88 º" at bounding box center [784, 400] width 1124 height 698
type input "$11.86"
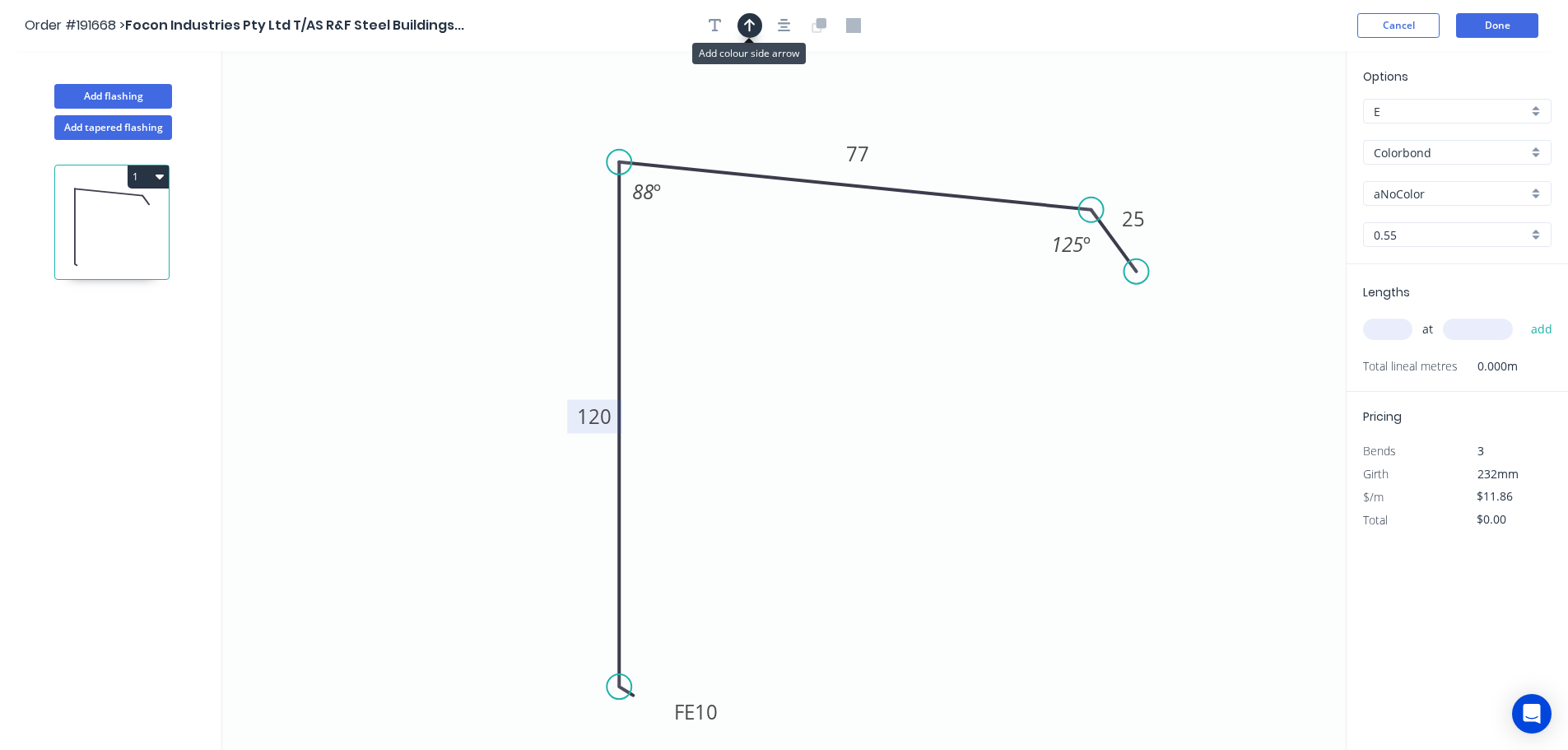
click at [750, 18] on icon "button" at bounding box center [750, 25] width 12 height 15
drag, startPoint x: 1268, startPoint y: 134, endPoint x: 1031, endPoint y: 128, distance: 237.1
click at [1031, 128] on icon "0 FE 10 120 77 25 125 º 88 º" at bounding box center [784, 400] width 1124 height 698
drag, startPoint x: 1261, startPoint y: 129, endPoint x: 974, endPoint y: 123, distance: 287.1
click at [974, 123] on icon at bounding box center [974, 104] width 15 height 52
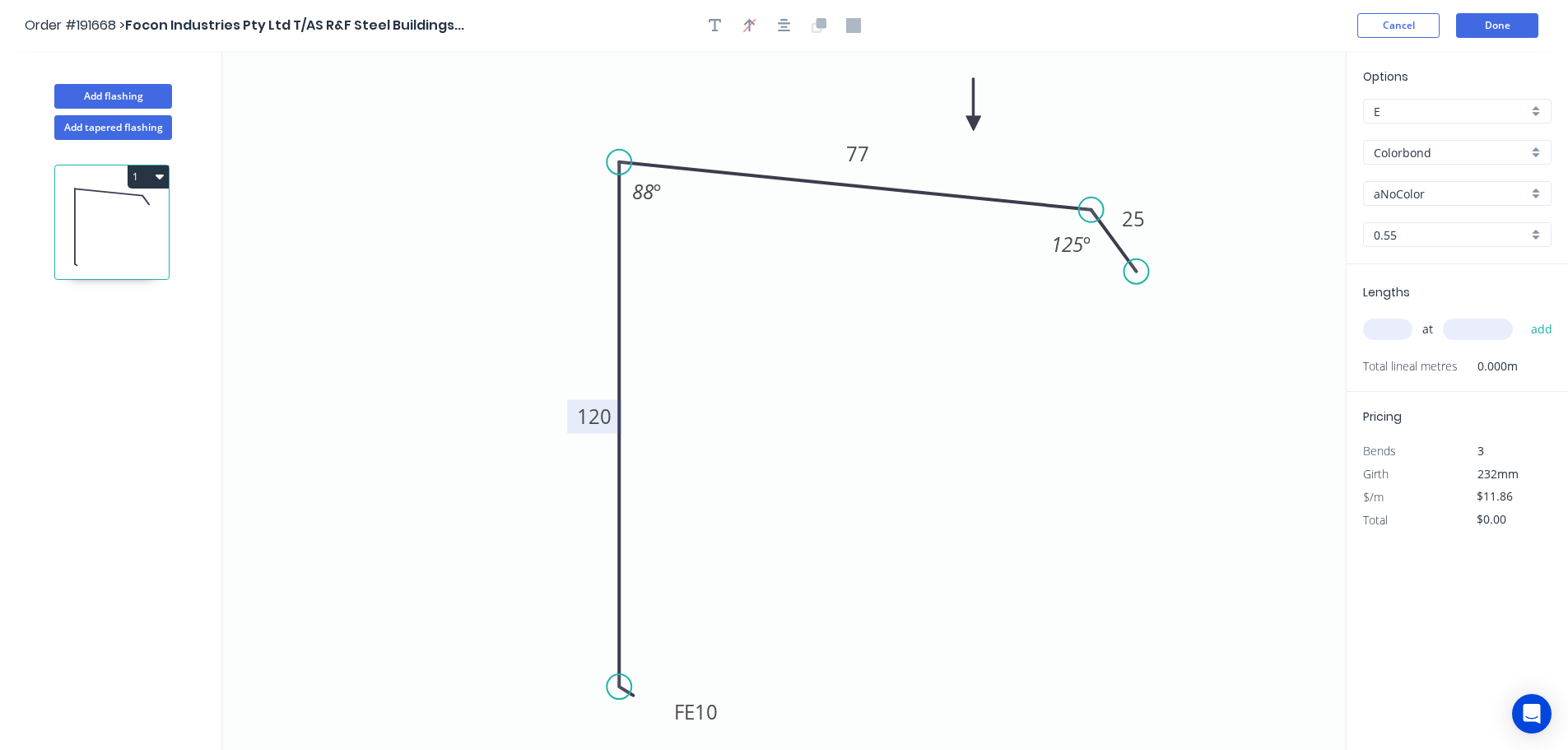
click at [1536, 189] on div "aNoColor" at bounding box center [1457, 193] width 189 height 25
click at [1456, 322] on div "Monument" at bounding box center [1457, 329] width 187 height 29
type input "Monument"
click at [1405, 329] on input "text" at bounding box center [1388, 329] width 49 height 21
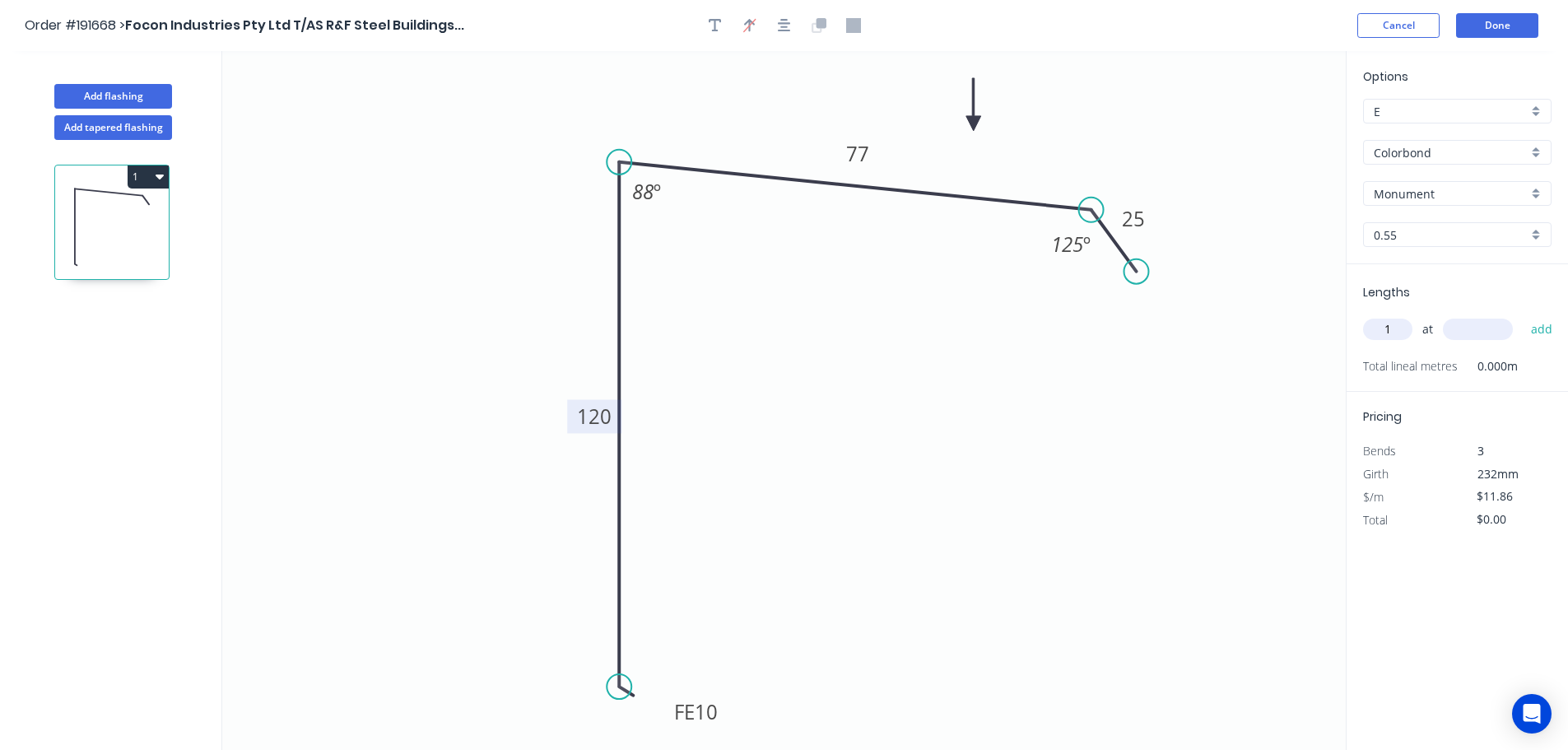
type input "1"
type input "3100"
click at [1523, 315] on button "add" at bounding box center [1543, 329] width 39 height 28
click at [149, 174] on button "1" at bounding box center [148, 177] width 41 height 23
click at [105, 221] on div "Duplicate" at bounding box center [90, 217] width 127 height 24
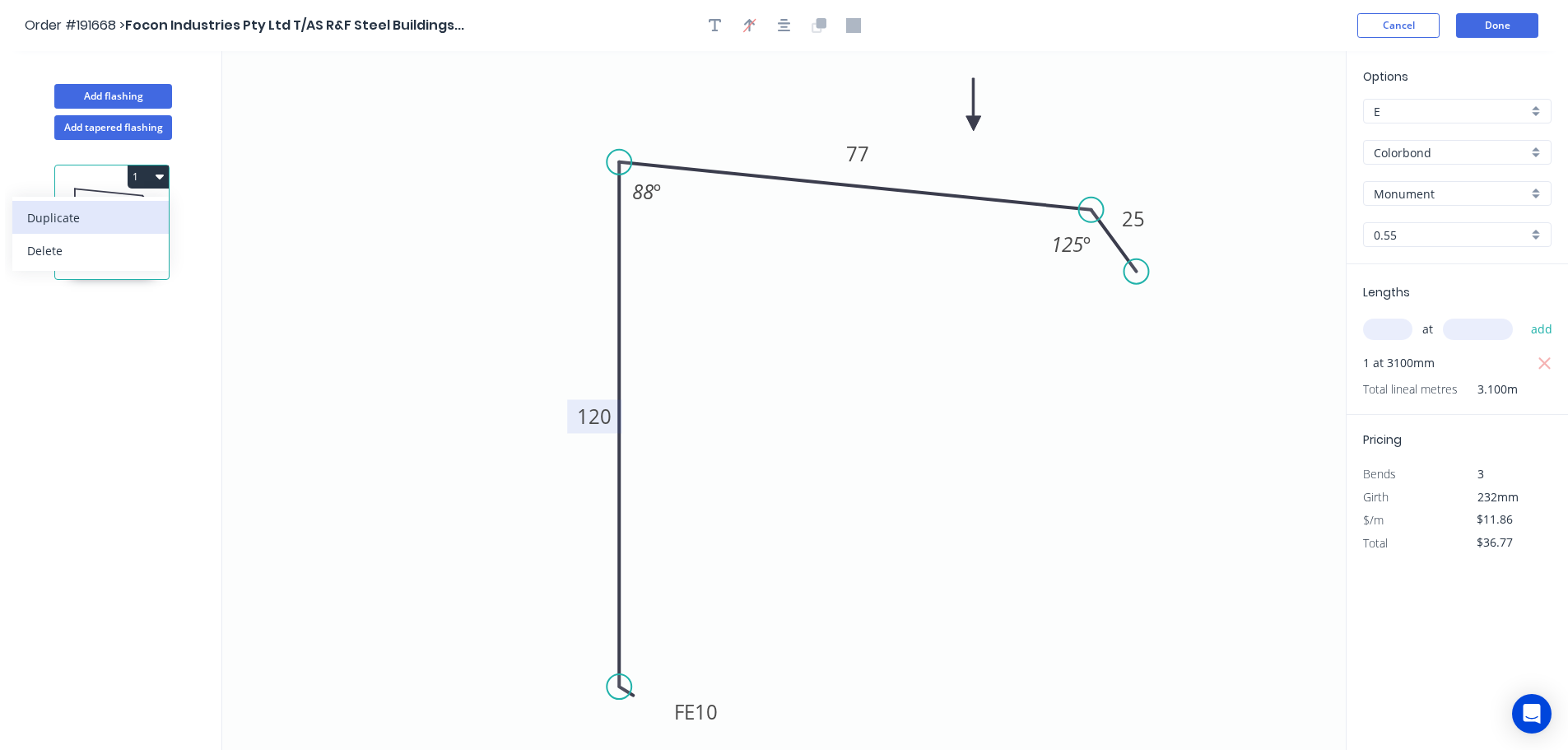
type input "$0.00"
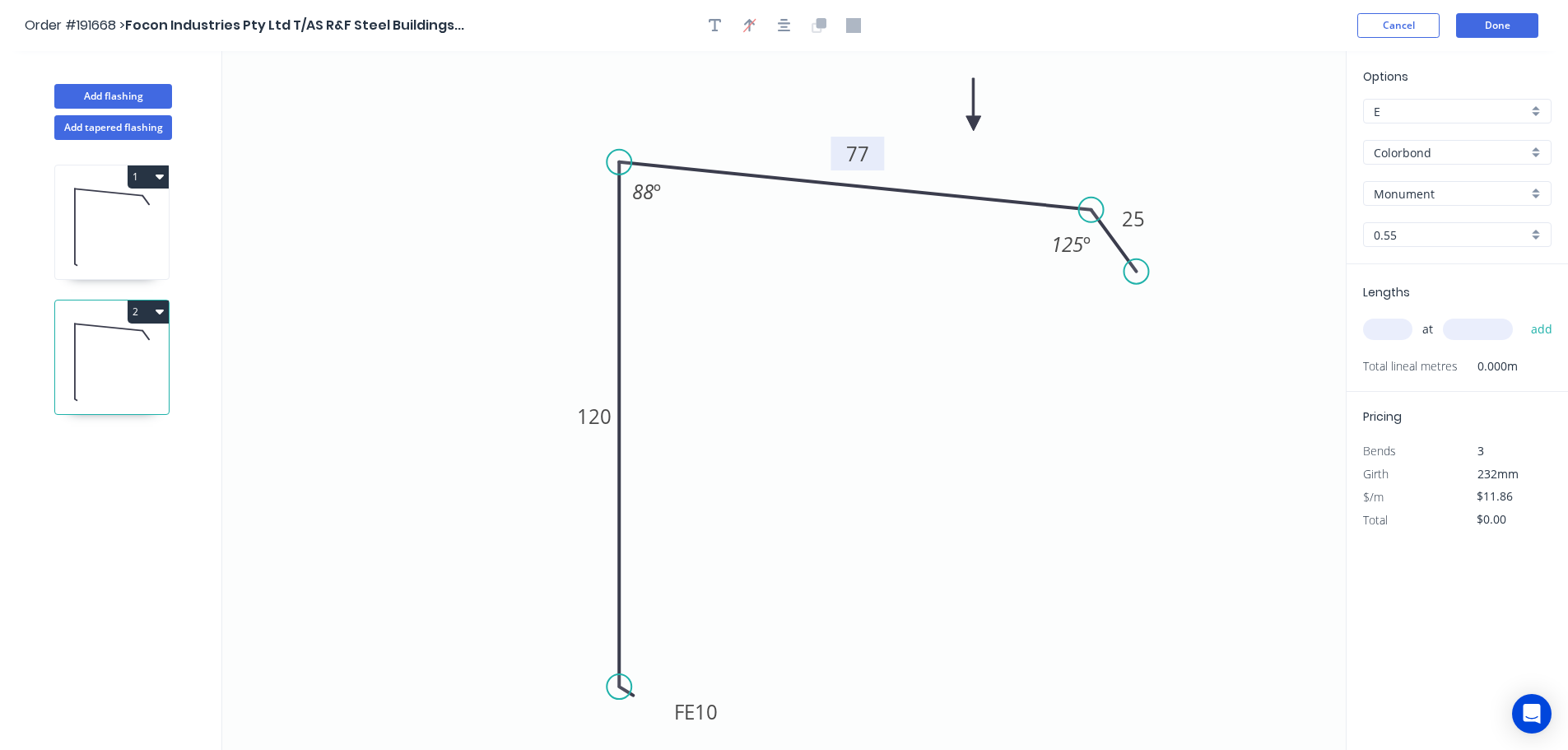
click at [860, 156] on tspan "77" at bounding box center [858, 153] width 23 height 27
drag, startPoint x: 1025, startPoint y: 374, endPoint x: 1039, endPoint y: 369, distance: 14.9
click at [1028, 374] on icon "0 FE 10 120 70 25 125 º 88 º" at bounding box center [784, 400] width 1124 height 698
click at [1390, 327] on input "text" at bounding box center [1388, 329] width 49 height 21
type input "1"
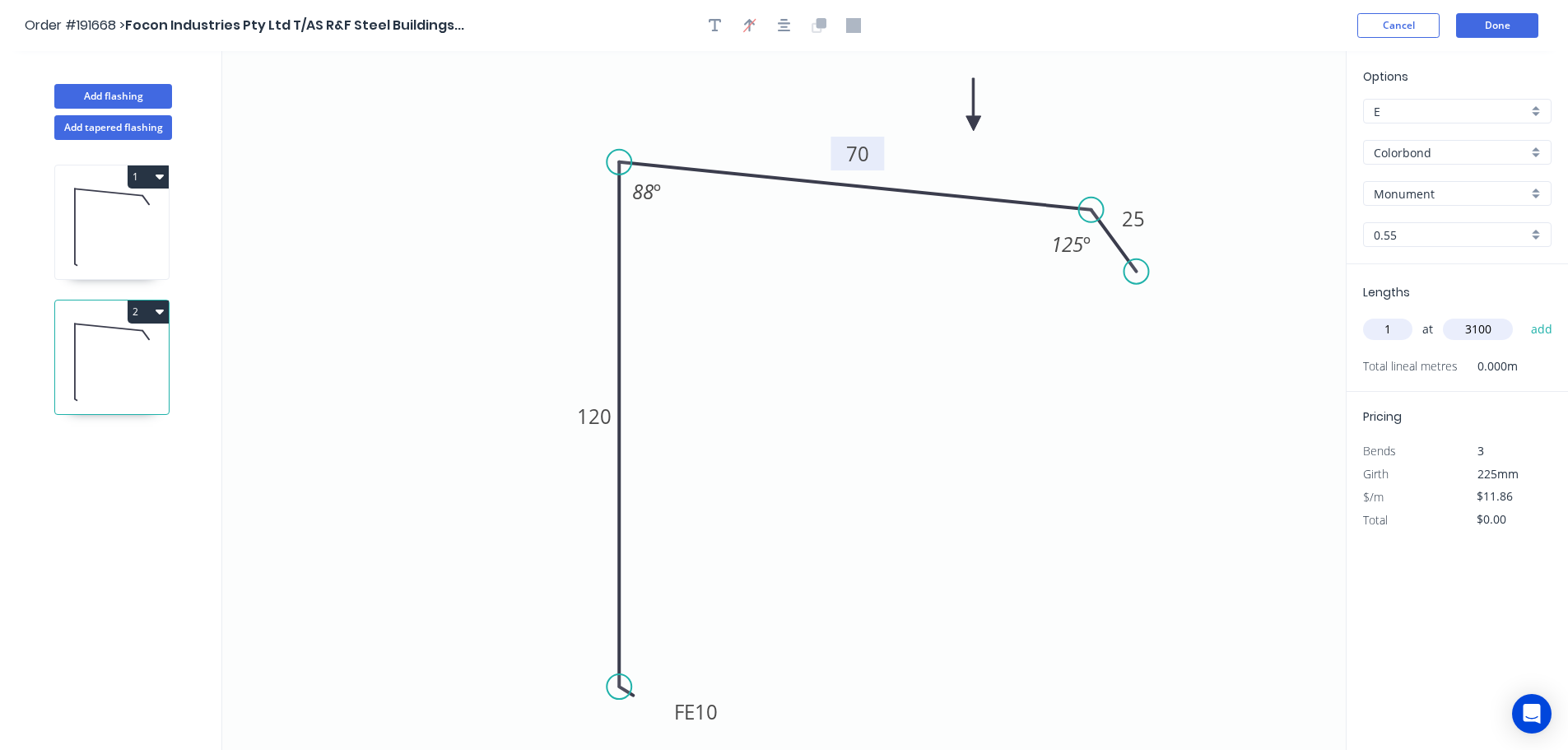
type input "3100"
click at [1523, 315] on button "add" at bounding box center [1543, 329] width 39 height 28
click at [156, 310] on icon "button" at bounding box center [160, 312] width 8 height 5
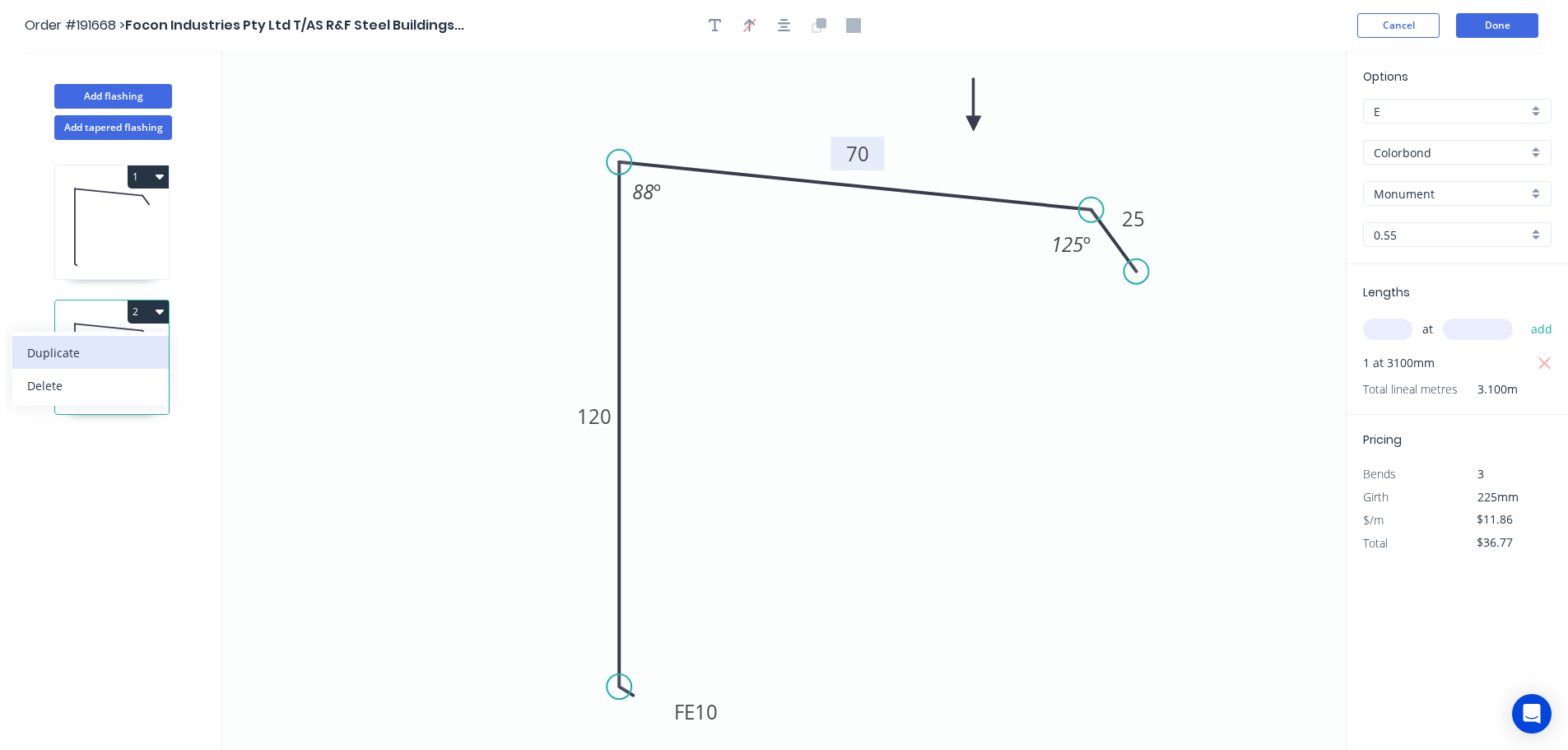
click at [120, 349] on div "Duplicate" at bounding box center [90, 353] width 127 height 24
type input "$0.00"
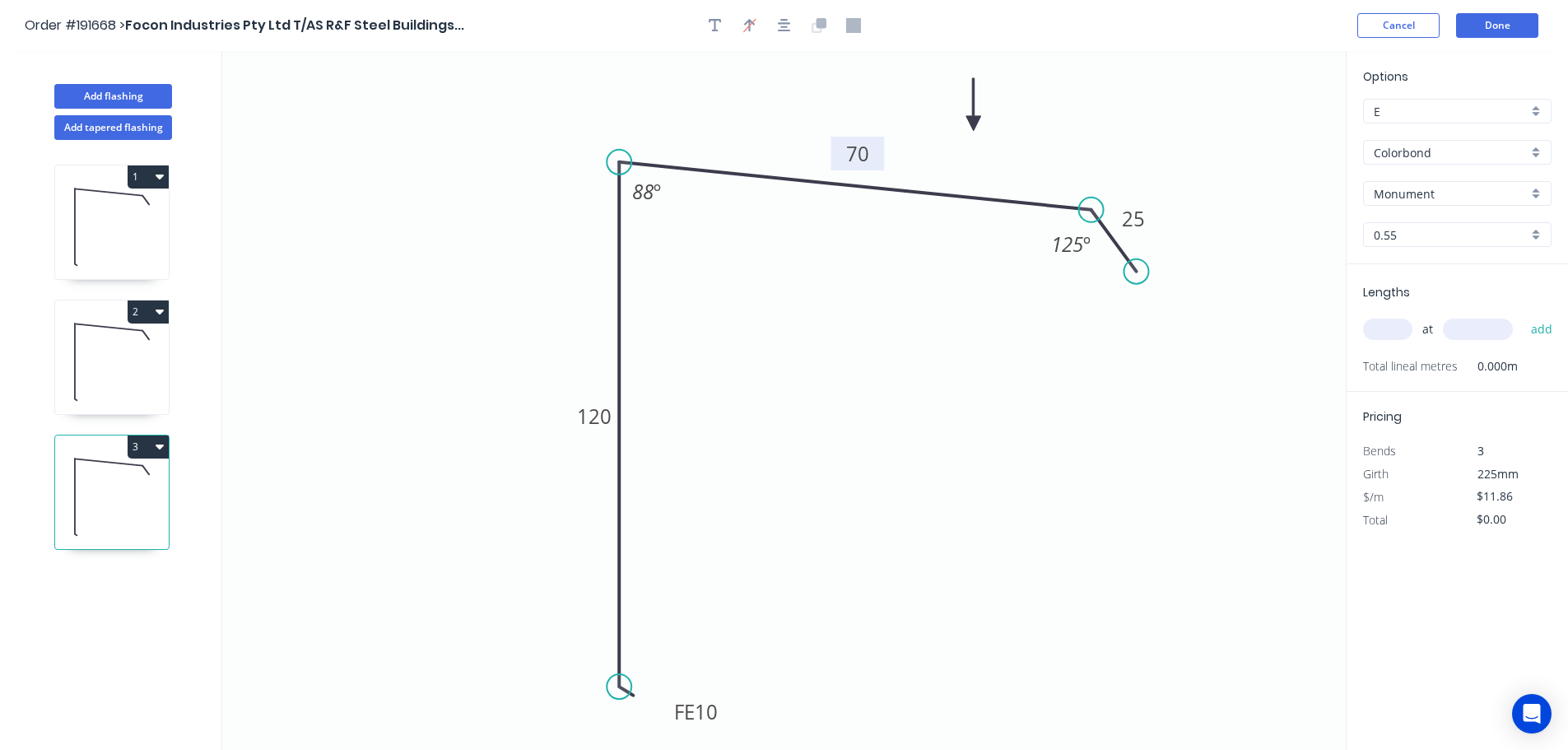
click at [860, 151] on tspan "70" at bounding box center [858, 153] width 23 height 27
click at [1395, 328] on input "text" at bounding box center [1388, 329] width 49 height 21
type input "1"
type input "3100"
click at [1523, 315] on button "add" at bounding box center [1543, 329] width 39 height 28
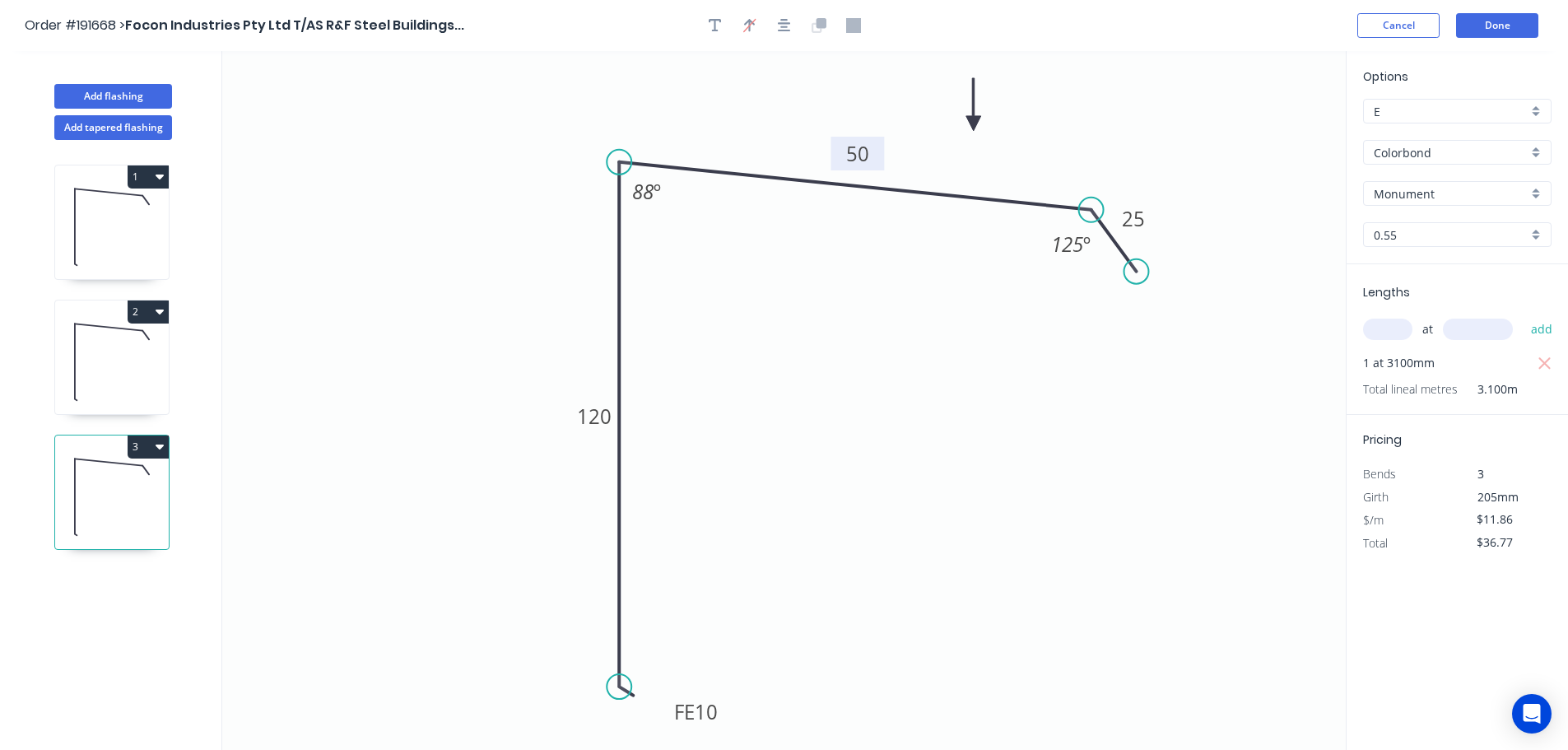
click at [156, 448] on icon "button" at bounding box center [160, 446] width 8 height 14
click at [121, 484] on div "Duplicate" at bounding box center [90, 488] width 127 height 24
type input "$0.00"
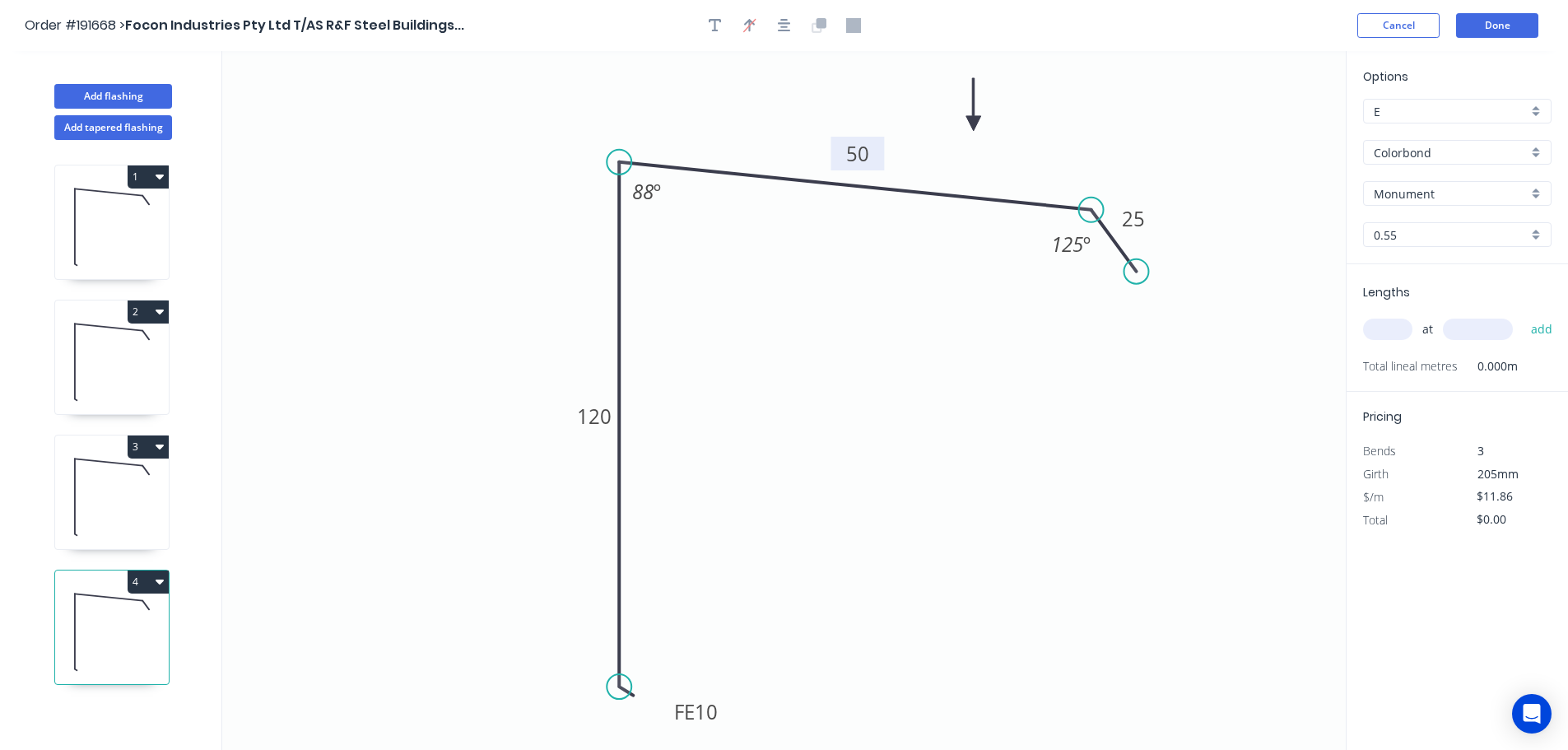
click at [863, 154] on tspan "50" at bounding box center [858, 153] width 23 height 27
click at [910, 329] on icon "0 FE 10 120 30 25 125 º 88 º" at bounding box center [784, 400] width 1124 height 698
type input "$9.70"
drag, startPoint x: 1390, startPoint y: 326, endPoint x: 1329, endPoint y: 334, distance: 61.5
click at [1390, 326] on input "text" at bounding box center [1388, 329] width 49 height 21
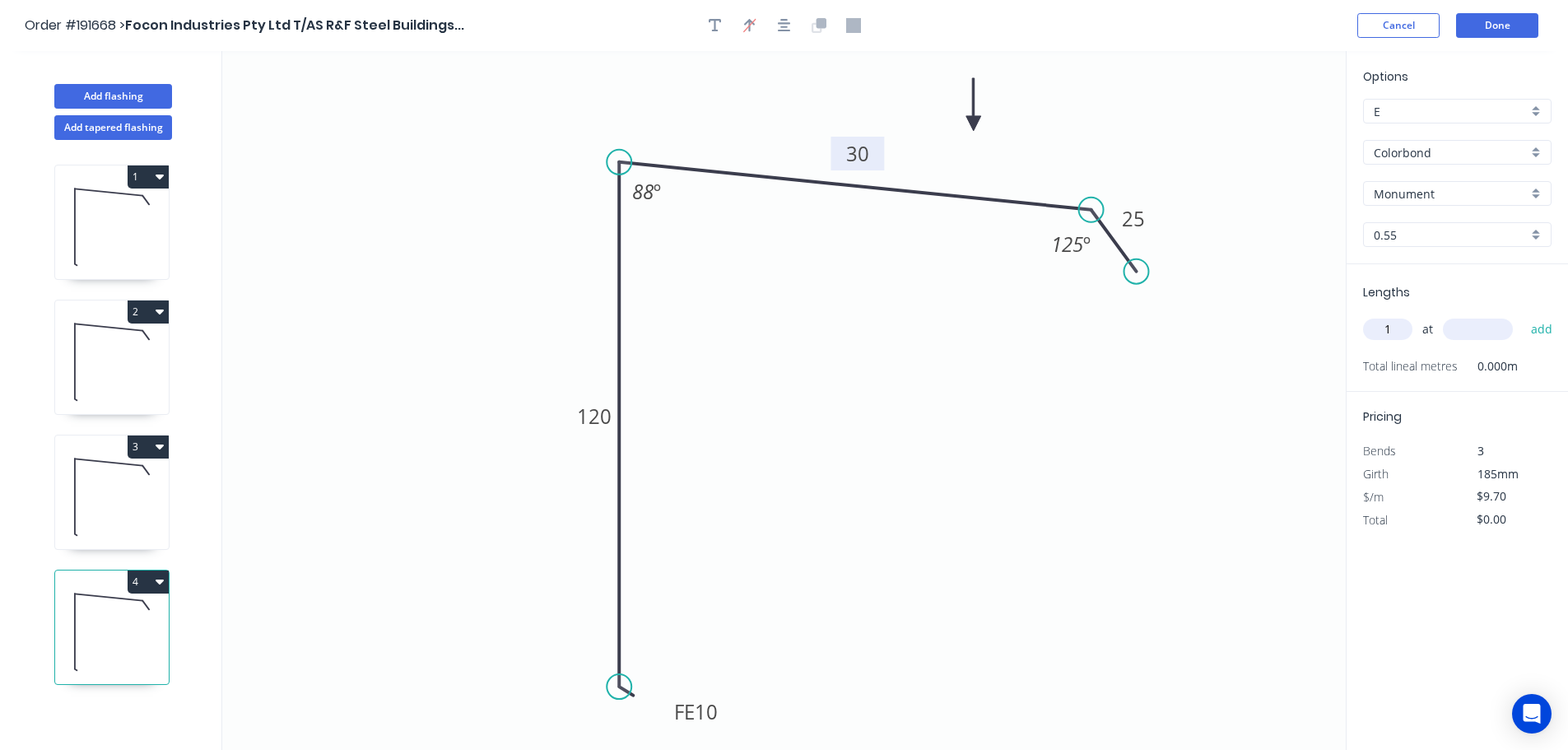
type input "1"
type input "3100"
click at [1523, 315] on button "add" at bounding box center [1543, 329] width 39 height 28
type input "$30.07"
click at [138, 99] on button "Add flashing" at bounding box center [112, 96] width 118 height 25
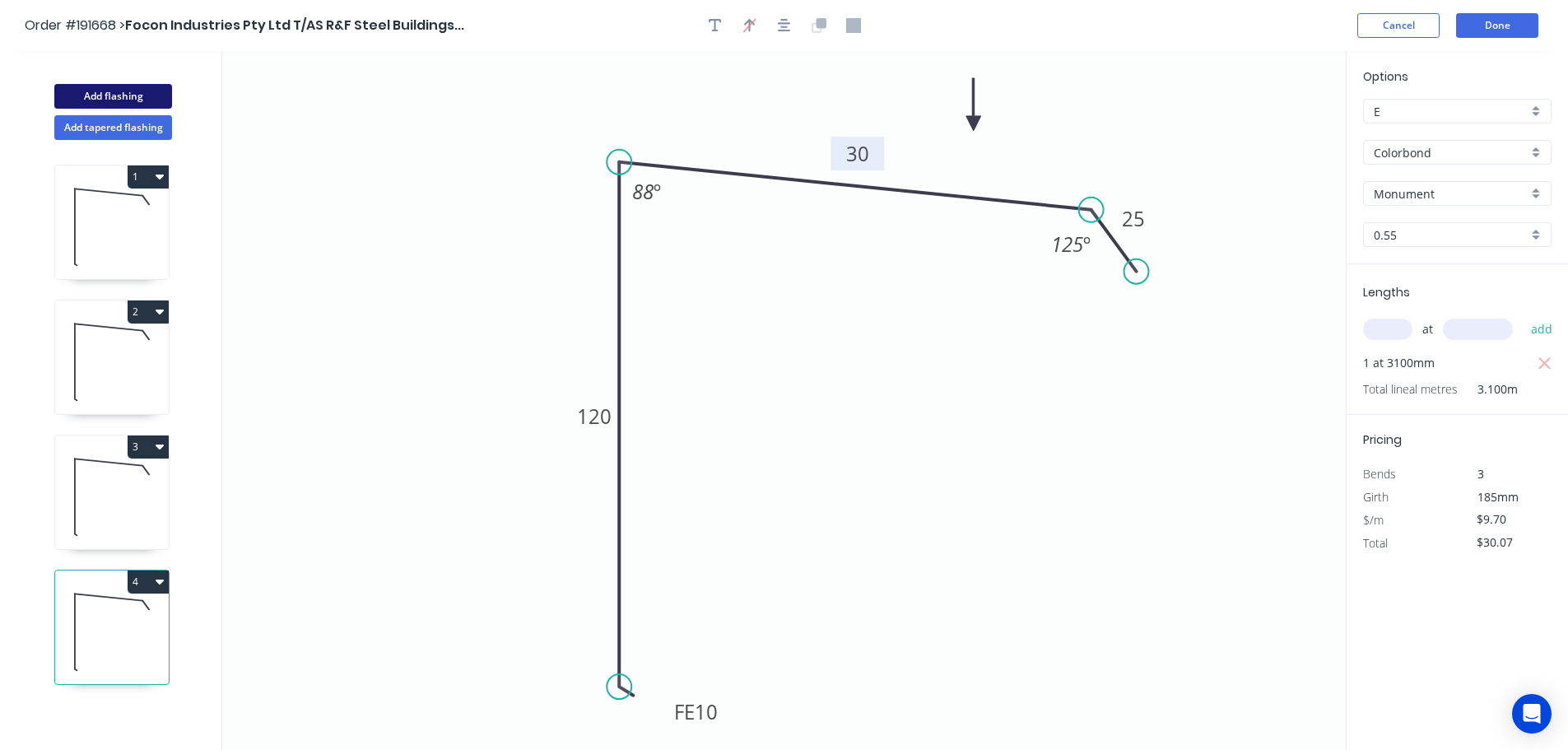
type input "$0.00"
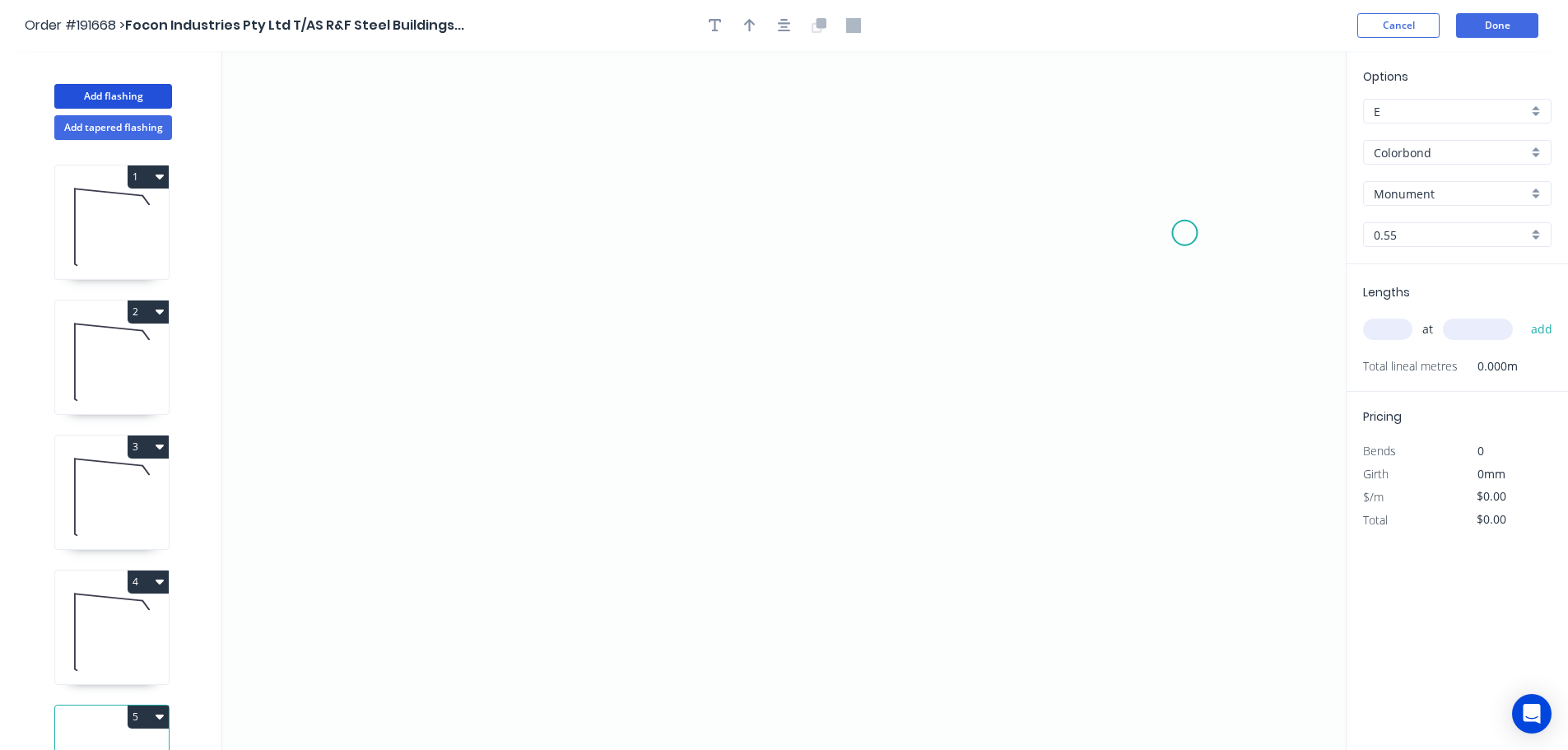
click at [1186, 233] on icon "0" at bounding box center [784, 400] width 1124 height 698
click at [1206, 248] on div "Delete point" at bounding box center [1263, 256] width 166 height 34
click at [1186, 293] on icon "0" at bounding box center [784, 400] width 1124 height 698
click at [1137, 216] on icon at bounding box center [1160, 255] width 48 height 76
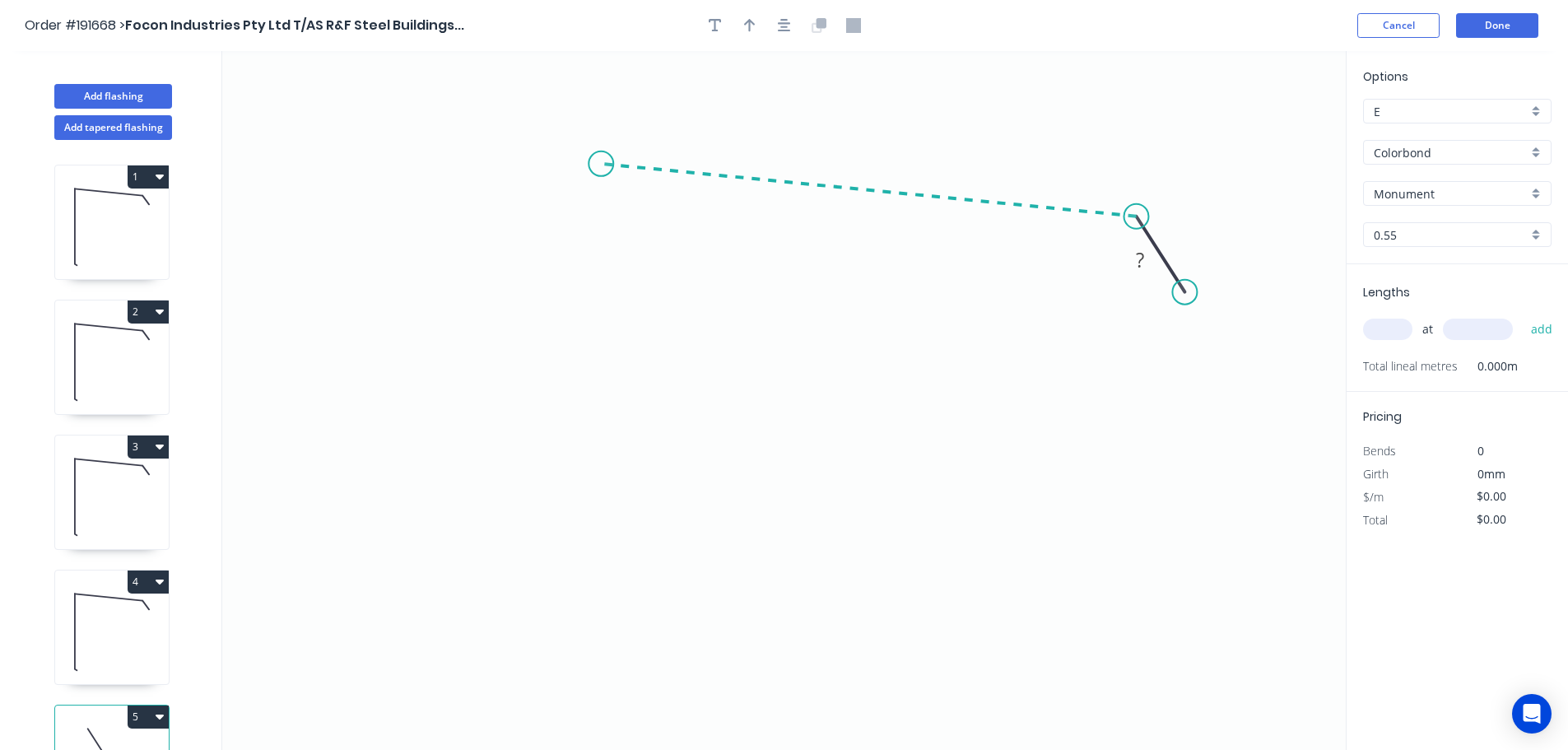
click at [601, 164] on icon "0 ?" at bounding box center [784, 400] width 1124 height 698
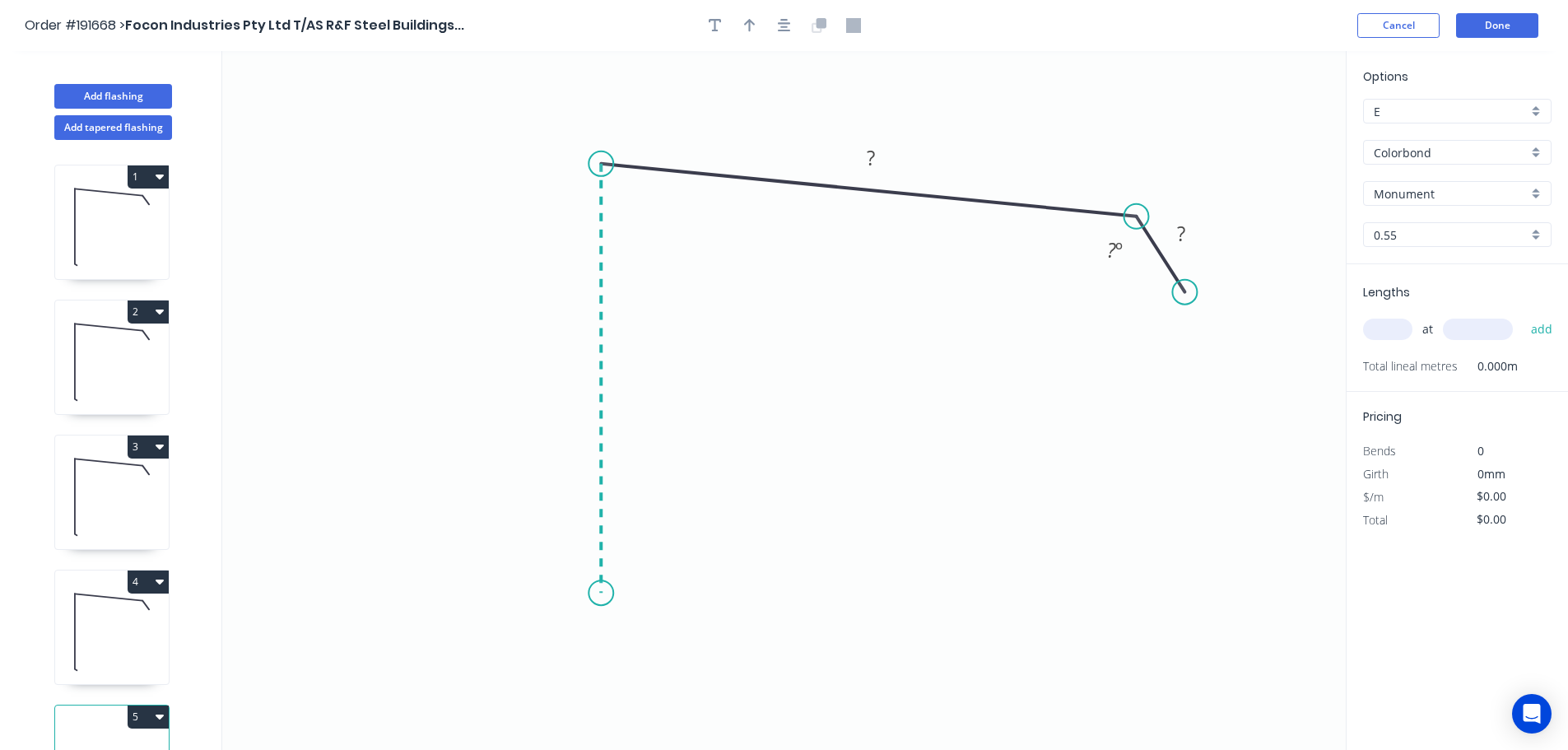
click at [602, 594] on icon "0 ? ? ? º" at bounding box center [784, 400] width 1124 height 698
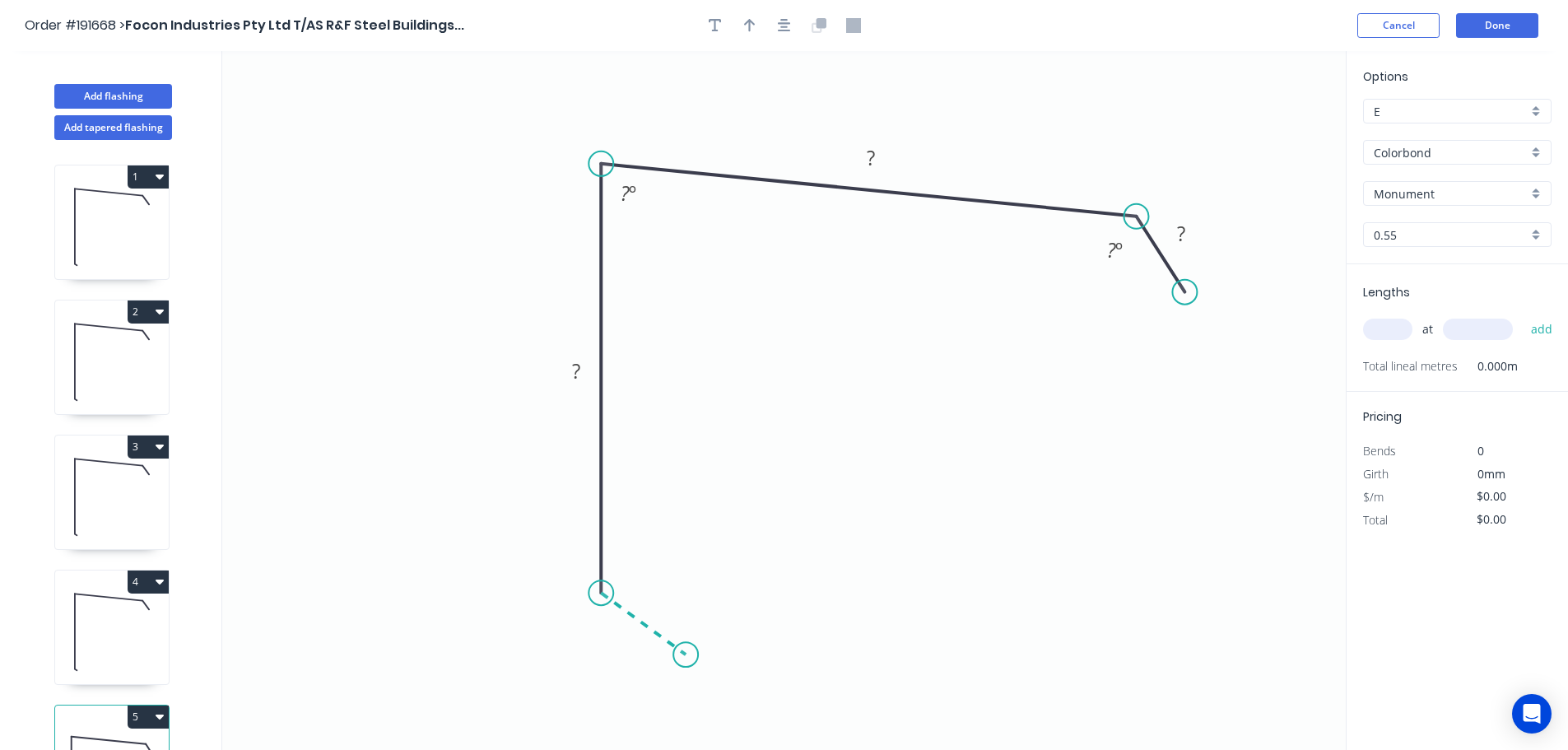
click at [686, 655] on icon "0 ? ? ? ? º ? º" at bounding box center [784, 400] width 1124 height 698
click at [686, 655] on circle at bounding box center [685, 654] width 25 height 25
click at [632, 637] on tspan "?" at bounding box center [629, 636] width 8 height 27
click at [888, 512] on icon "0 25 65 115 25 125 º 88 º 125 º" at bounding box center [784, 400] width 1124 height 698
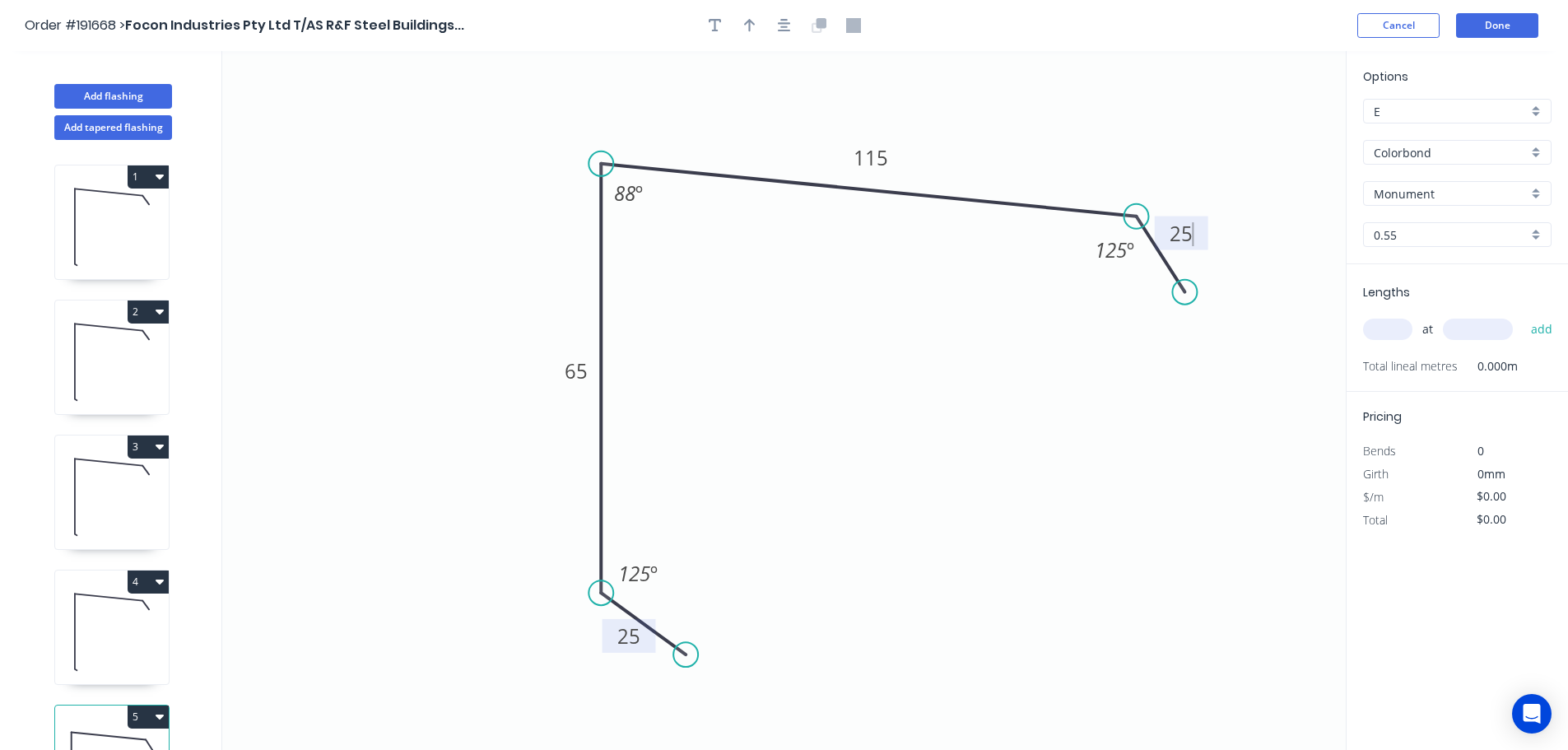
type input "$11.86"
click at [748, 19] on icon "button" at bounding box center [750, 25] width 12 height 14
drag, startPoint x: 1261, startPoint y: 129, endPoint x: 975, endPoint y: 119, distance: 286.2
click at [975, 119] on icon at bounding box center [975, 101] width 15 height 52
click at [1402, 330] on input "text" at bounding box center [1388, 329] width 49 height 21
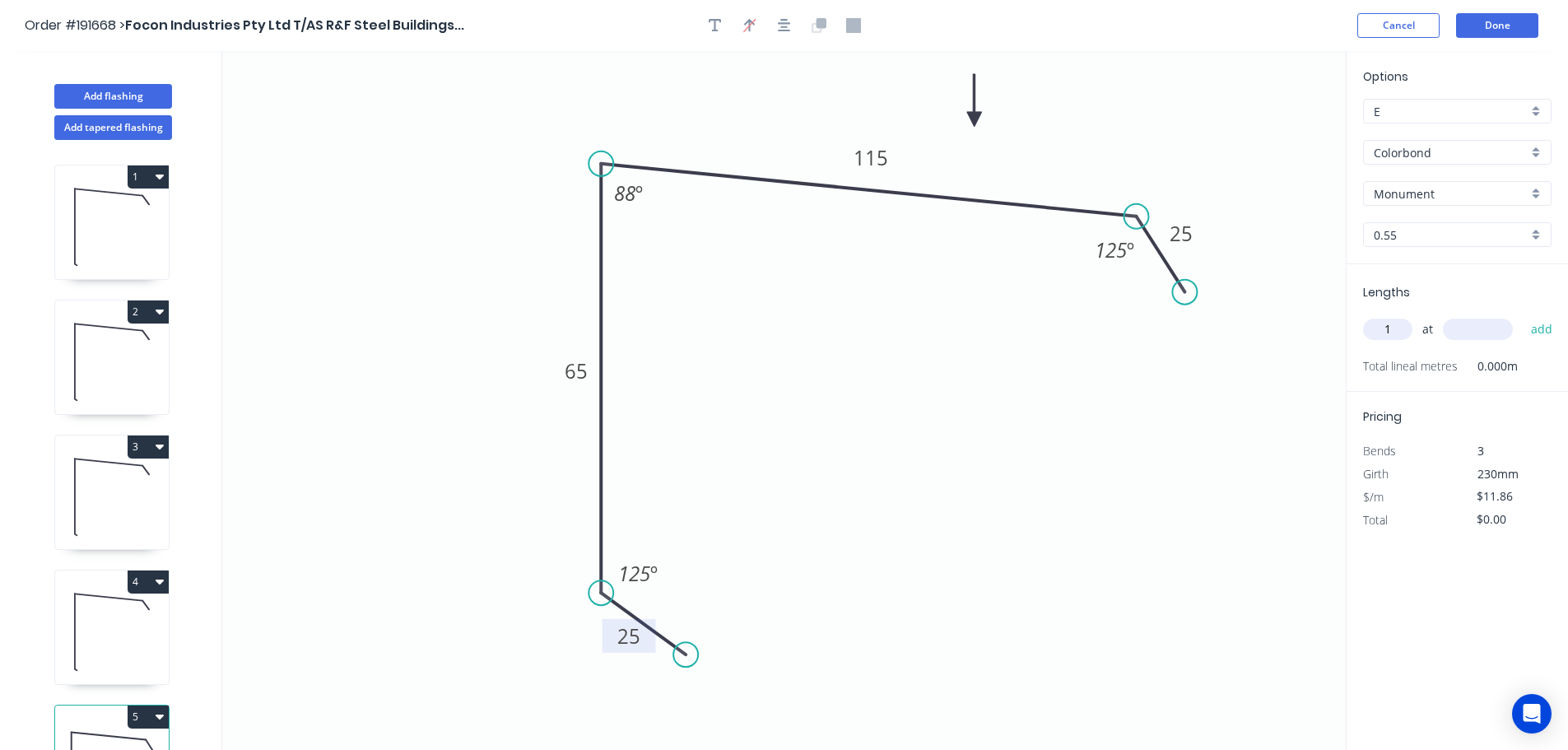
type input "1"
type input "3500"
click at [1523, 315] on button "add" at bounding box center [1543, 329] width 39 height 28
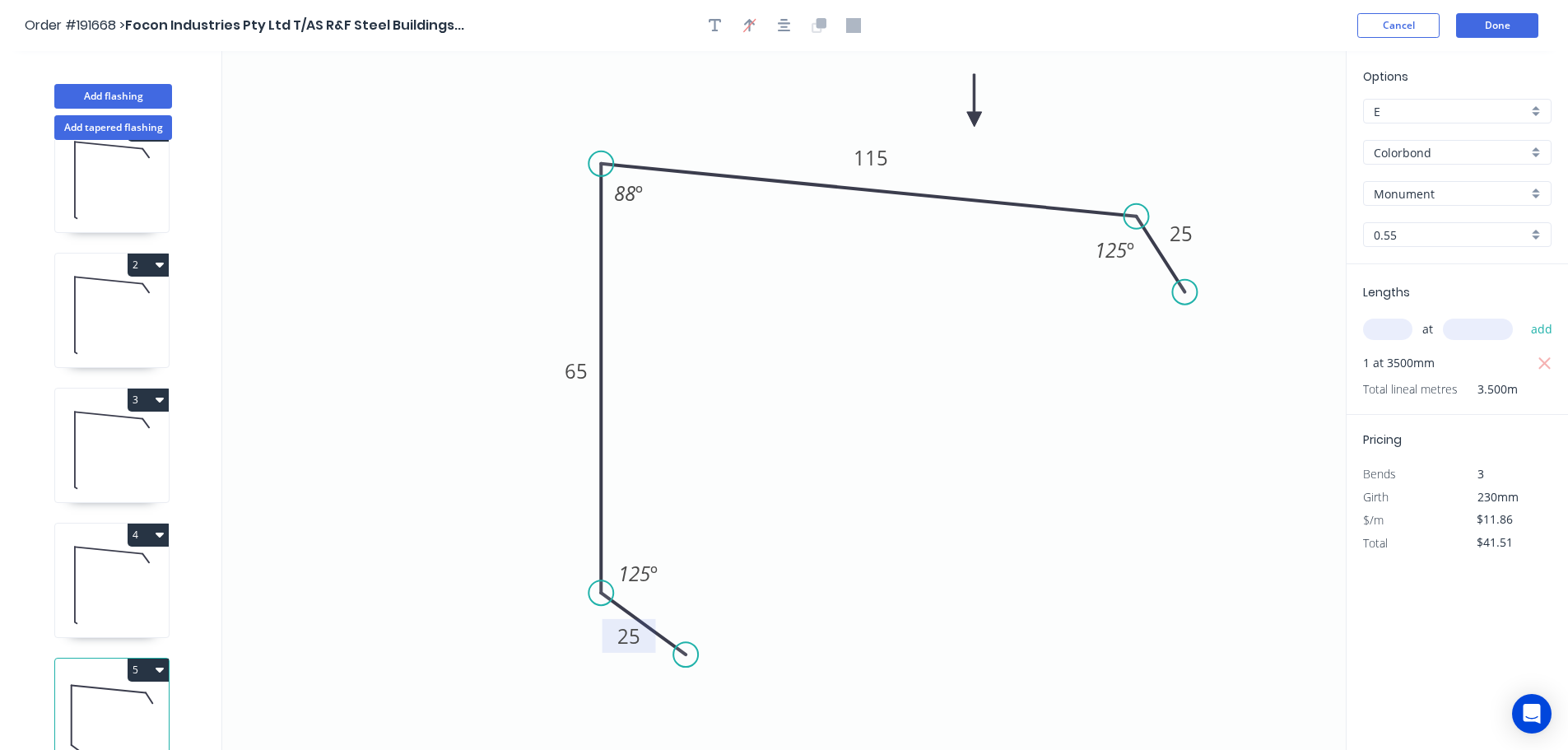
scroll to position [72, 0]
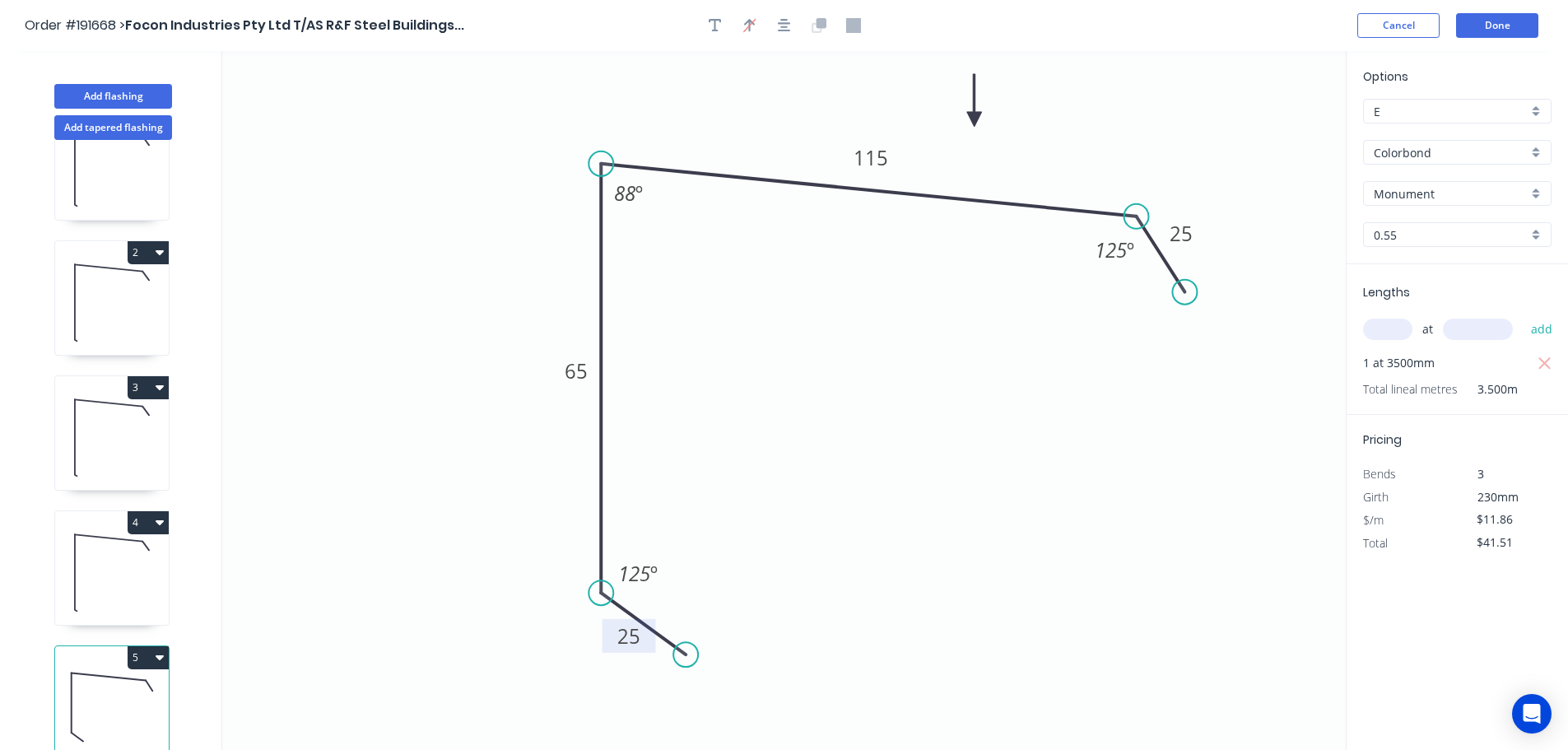
click at [151, 646] on button "5" at bounding box center [148, 657] width 41 height 23
click at [124, 687] on div "Duplicate" at bounding box center [90, 698] width 127 height 24
type input "$0.00"
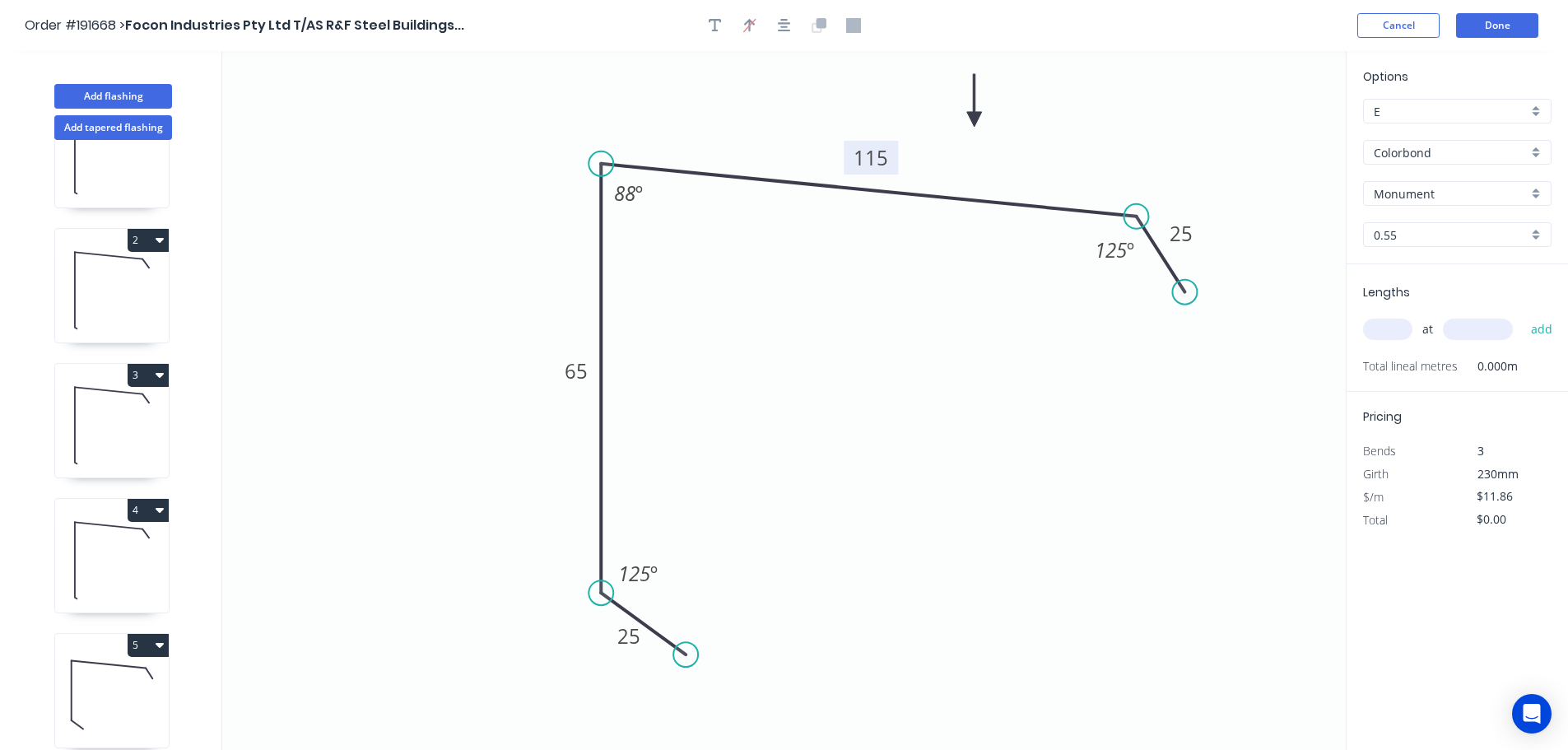
click at [882, 153] on tspan "115" at bounding box center [870, 157] width 35 height 27
click at [578, 366] on tspan "65" at bounding box center [576, 370] width 23 height 27
click at [883, 383] on icon "0 25 115 98 25 125 º 88 º 125 º" at bounding box center [784, 400] width 1124 height 698
click at [1393, 325] on input "text" at bounding box center [1388, 329] width 49 height 21
type input "1"
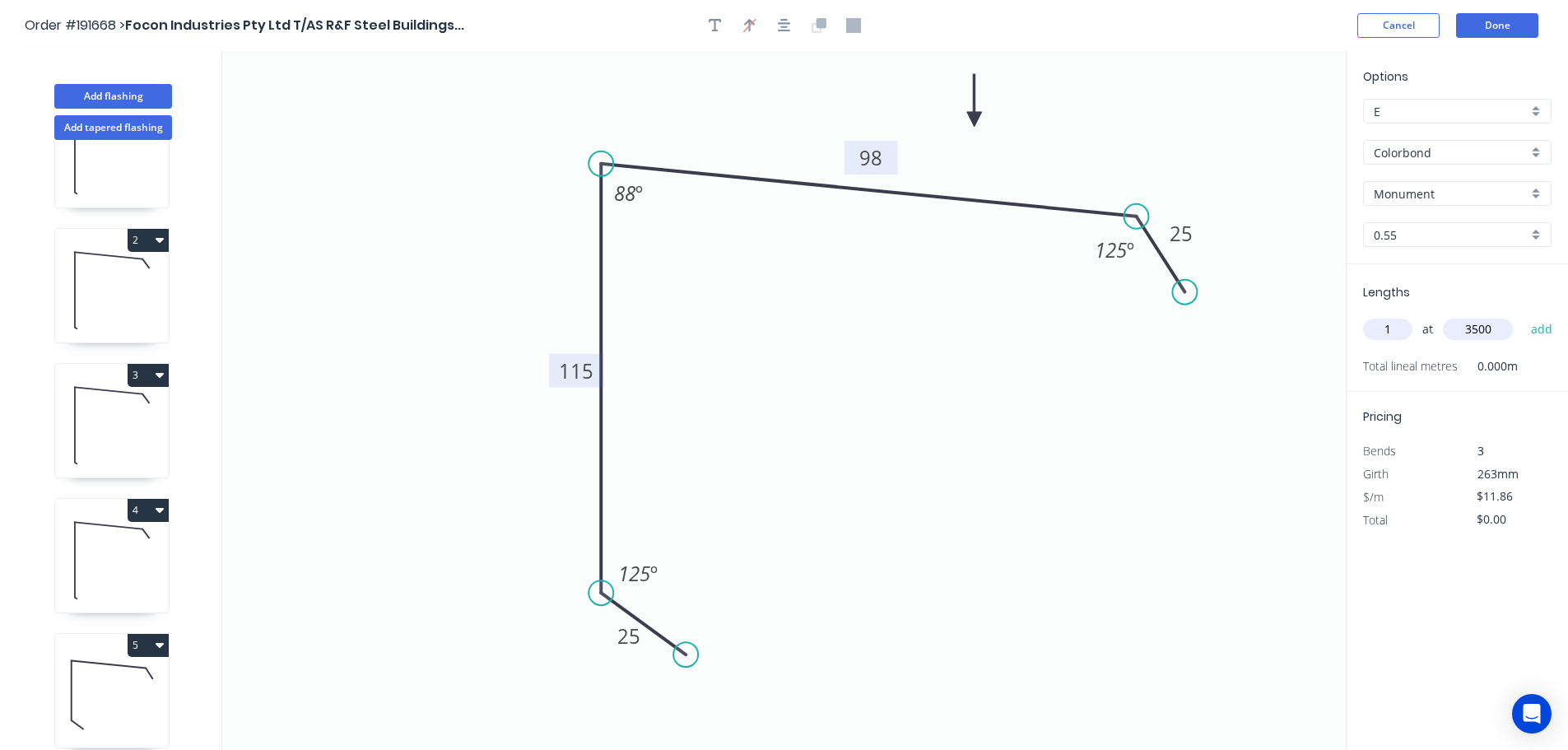
type input "3500"
click at [1523, 315] on button "add" at bounding box center [1543, 329] width 39 height 28
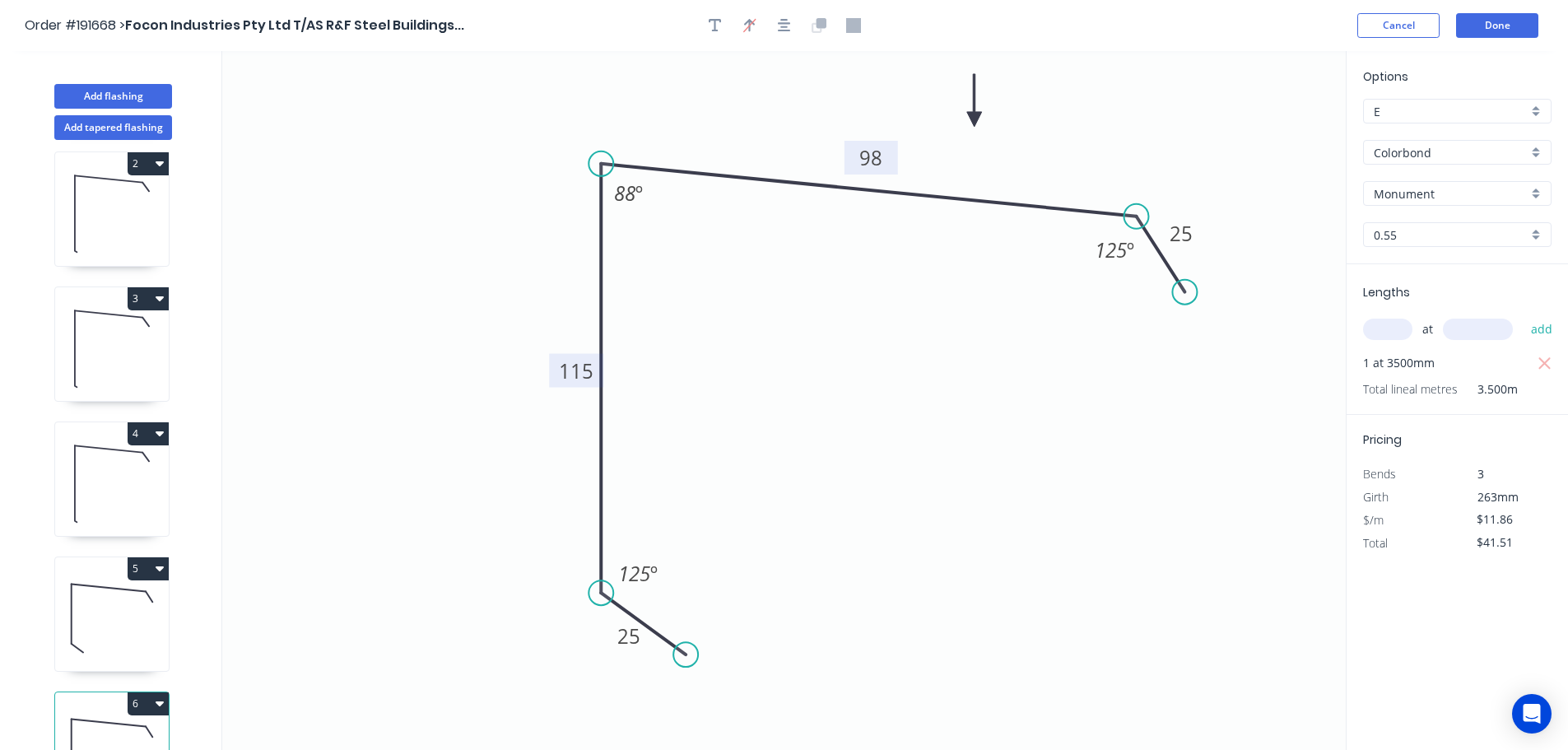
scroll to position [206, 0]
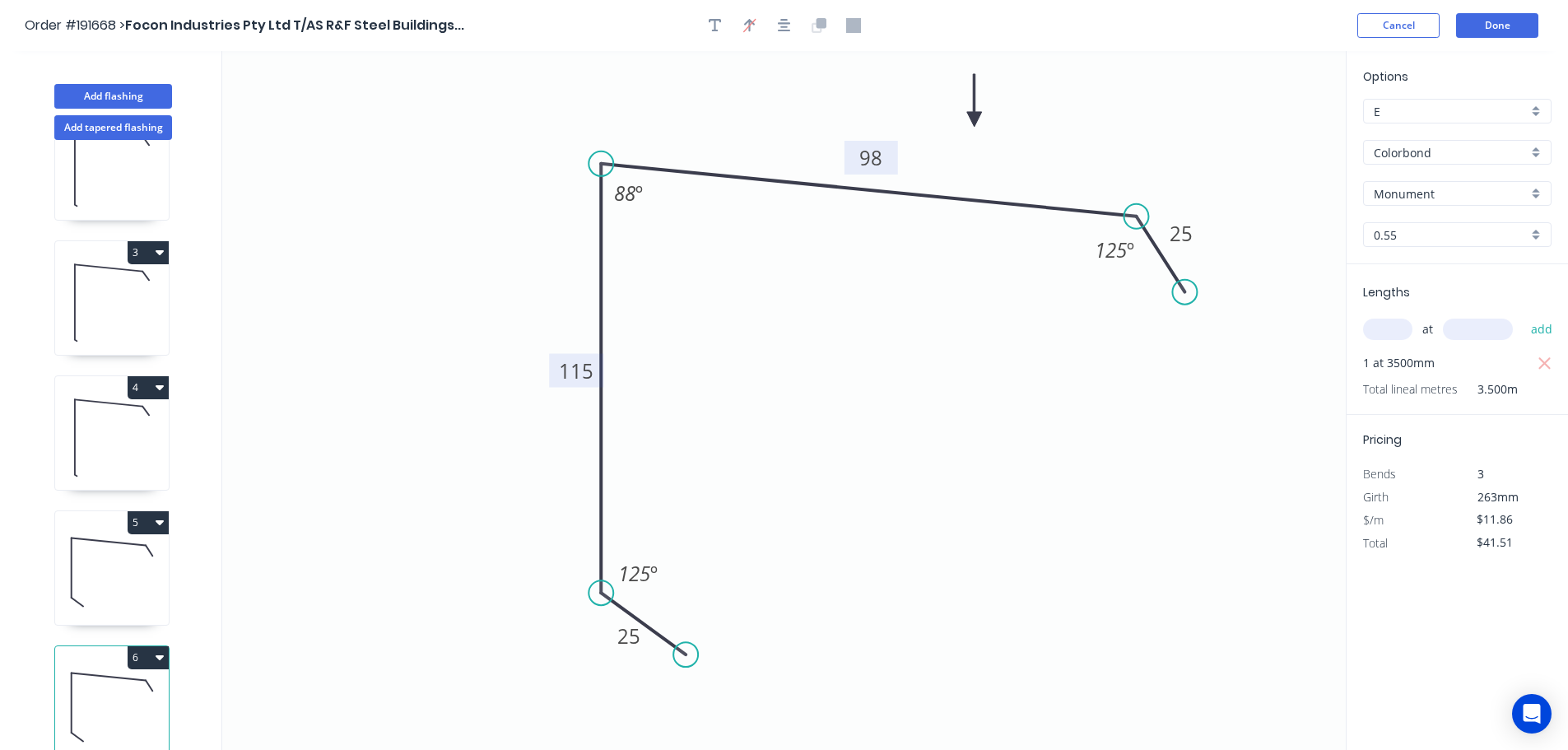
click at [140, 646] on button "6" at bounding box center [148, 657] width 41 height 23
click at [108, 687] on div "Duplicate" at bounding box center [90, 698] width 127 height 24
type input "$0.00"
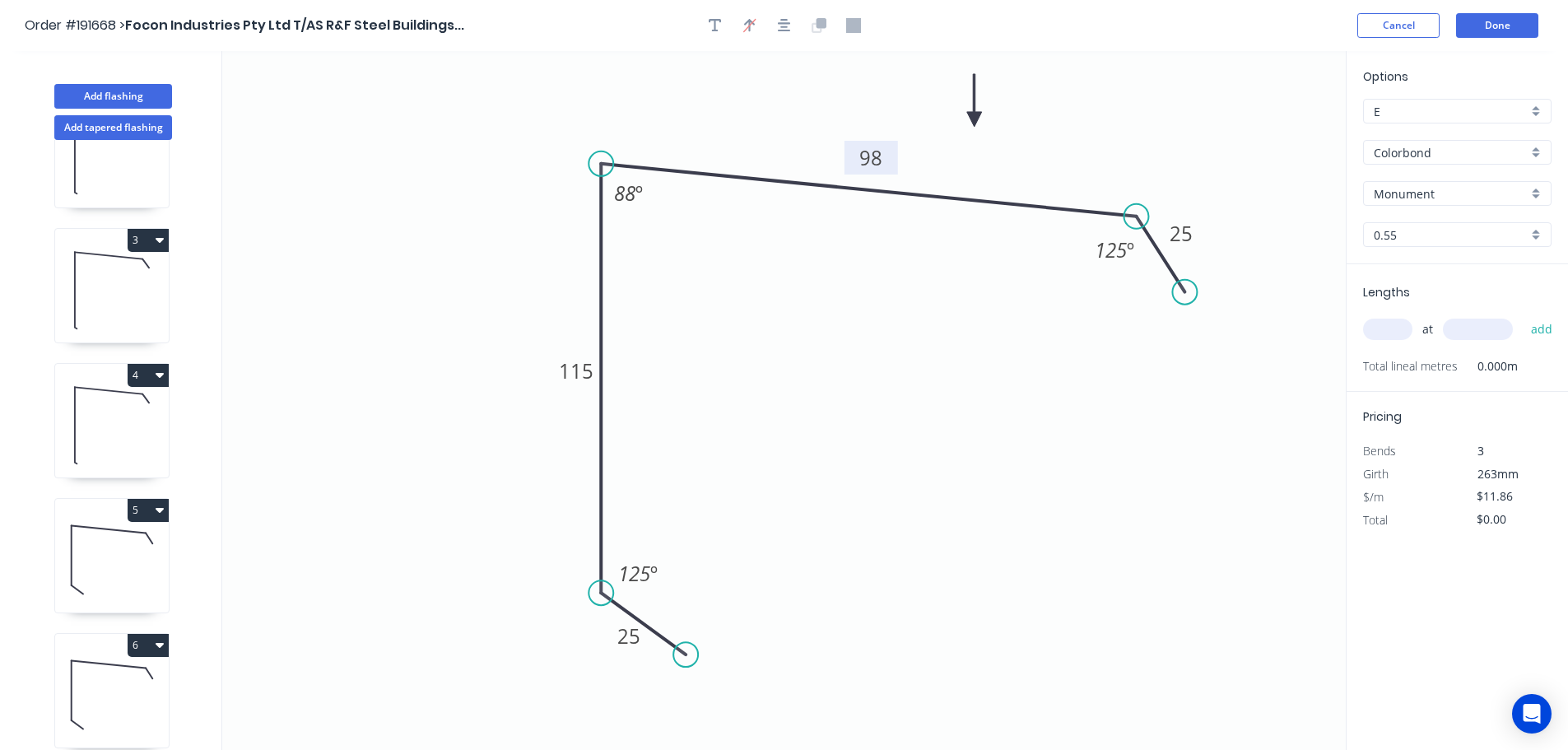
click at [873, 156] on tspan "98" at bounding box center [870, 157] width 23 height 27
click at [919, 373] on icon "0 25 115 60 25 125 º 88 º 125 º" at bounding box center [784, 400] width 1124 height 698
click at [585, 369] on tspan "115" at bounding box center [576, 370] width 35 height 27
click at [847, 398] on icon "0 25 63 60 25 125 º 88 º 125 º" at bounding box center [784, 400] width 1124 height 698
type input "$9.70"
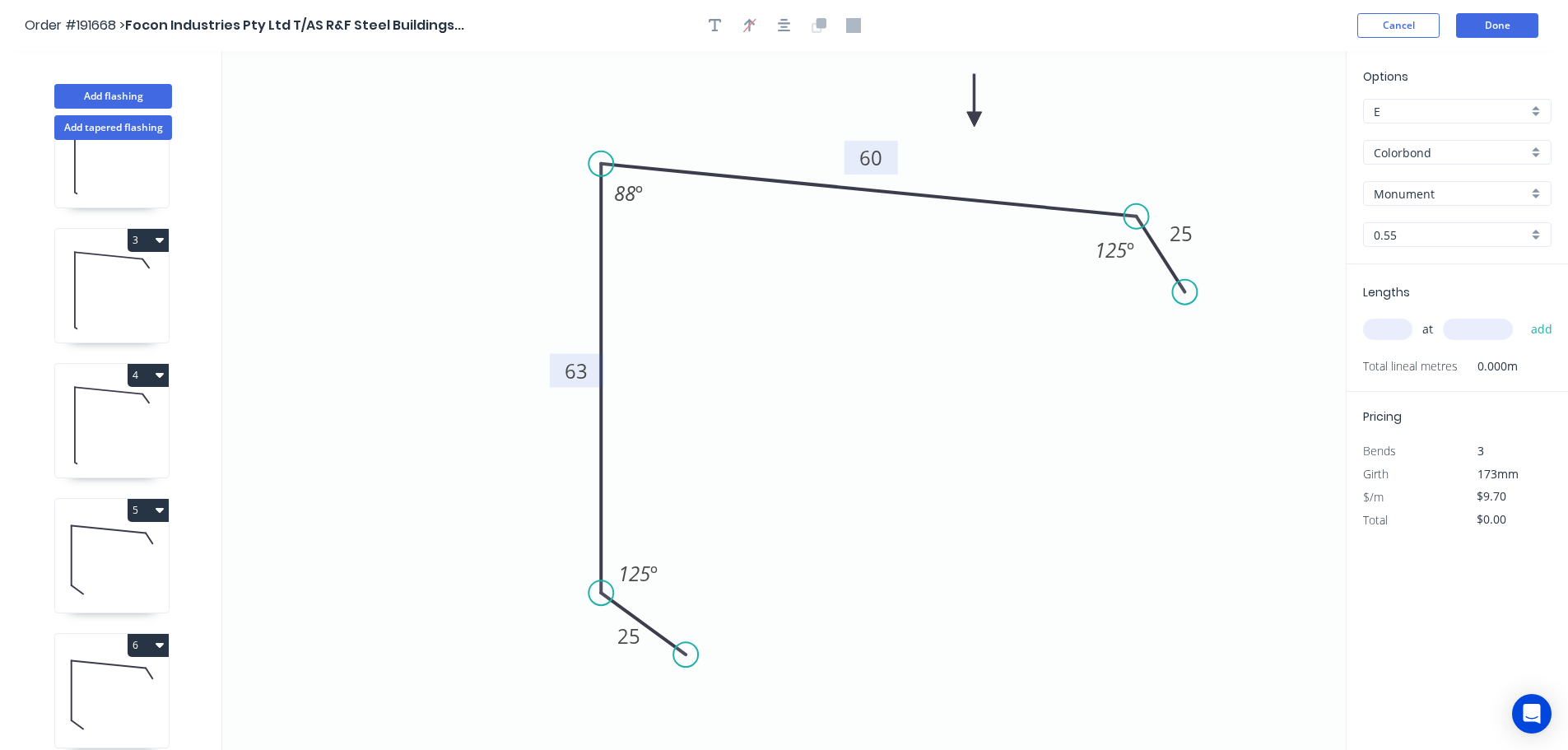
click at [1390, 322] on input "text" at bounding box center [1388, 329] width 49 height 21
type input "1"
click at [1481, 329] on input "text" at bounding box center [1478, 329] width 70 height 21
type input "3500"
click at [1523, 315] on button "add" at bounding box center [1543, 329] width 39 height 28
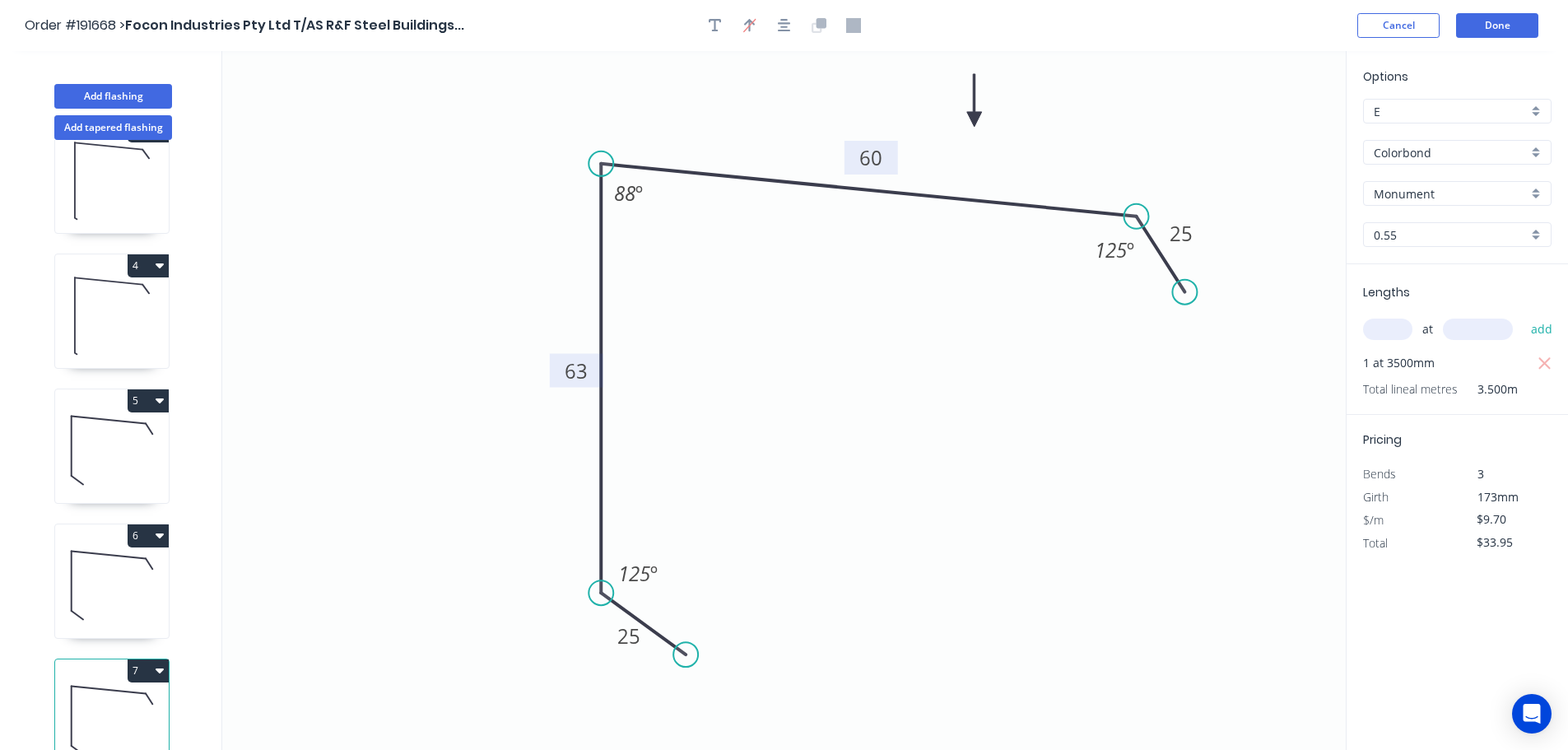
scroll to position [342, 0]
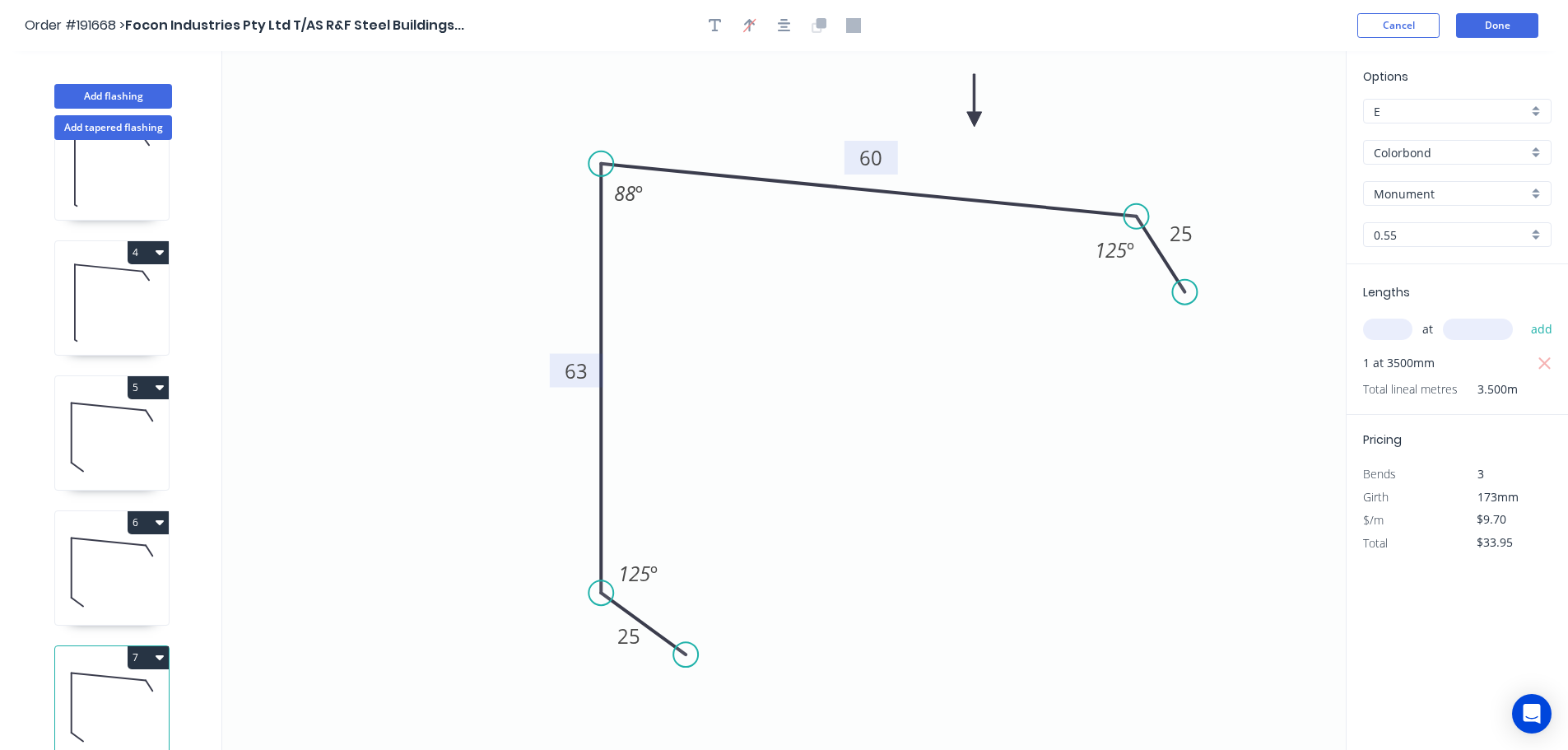
click at [146, 647] on button "7" at bounding box center [148, 657] width 41 height 23
click at [111, 687] on div "Duplicate" at bounding box center [90, 698] width 127 height 24
type input "$0.00"
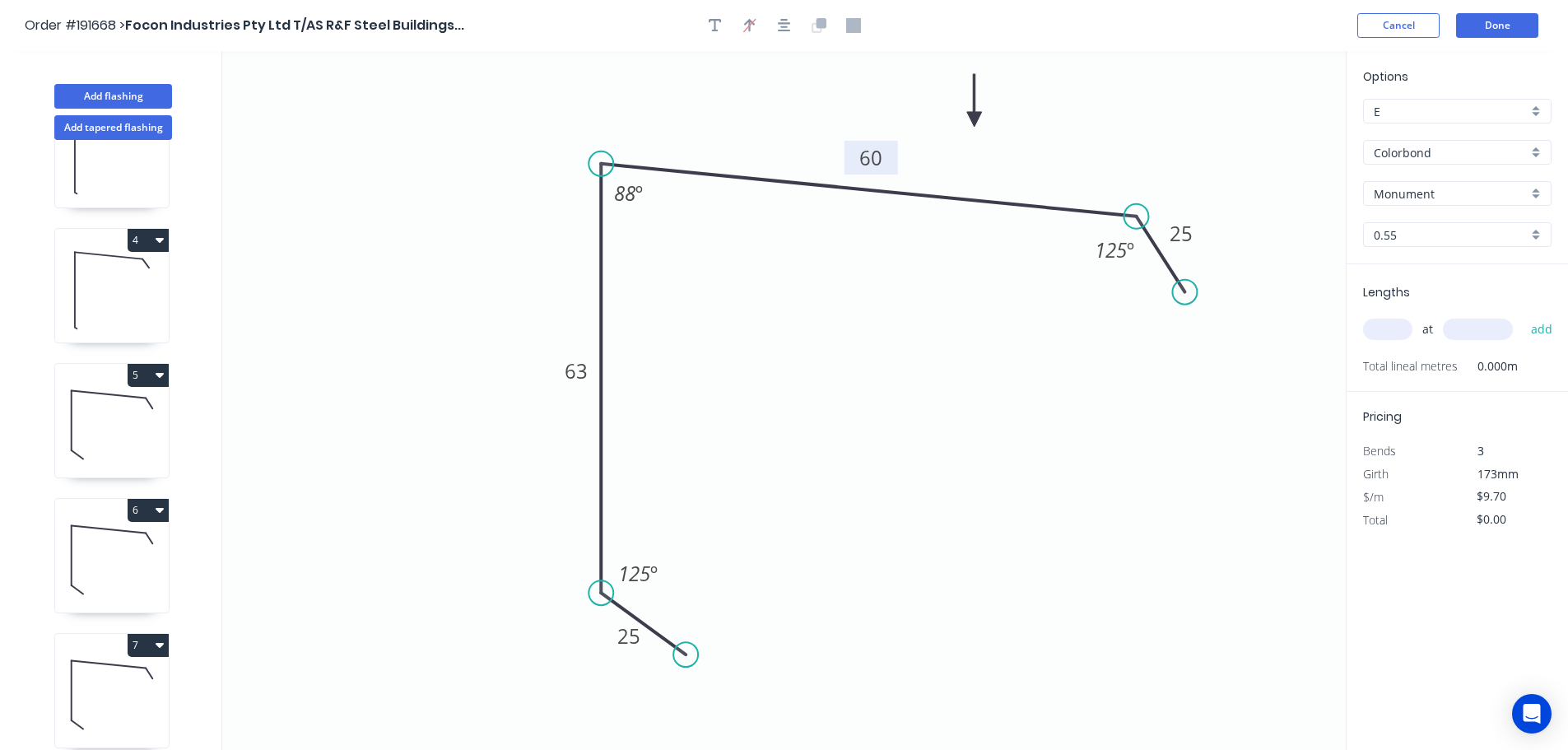
click at [879, 157] on tspan "60" at bounding box center [870, 157] width 23 height 27
click at [945, 359] on icon "0 25 63 100 25 125 º 88 º 125 º" at bounding box center [784, 400] width 1124 height 698
type input "$11.86"
click at [583, 370] on tspan "63" at bounding box center [576, 370] width 23 height 27
click at [733, 394] on icon "0 25 55 100 25 125 º 88 º 125 º" at bounding box center [784, 400] width 1124 height 698
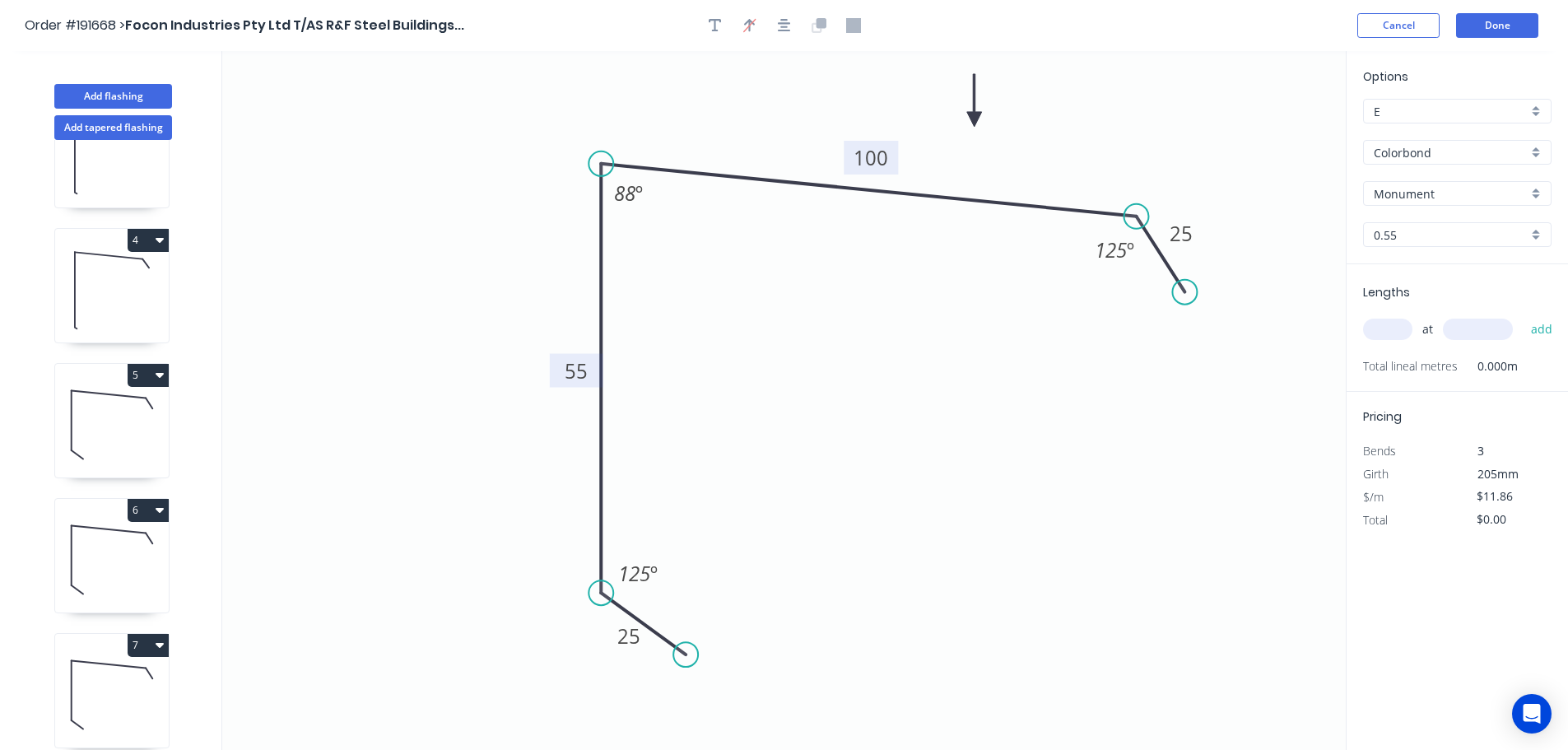
click at [1395, 323] on input "text" at bounding box center [1388, 329] width 49 height 21
type input "1"
click at [1491, 328] on input "text" at bounding box center [1478, 329] width 70 height 21
type input "3500"
click at [1523, 315] on button "add" at bounding box center [1543, 329] width 39 height 28
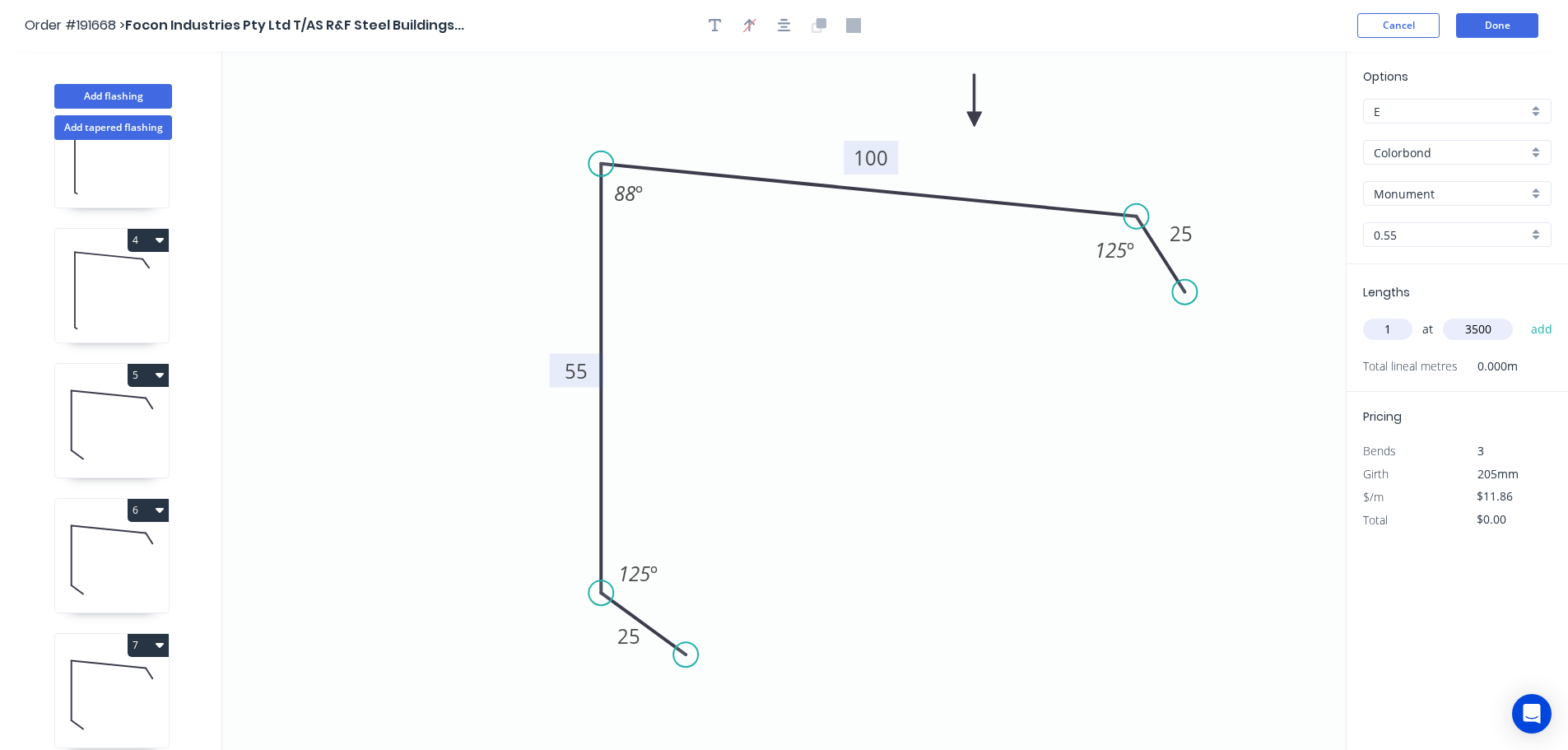
type input "$41.51"
click at [1496, 25] on button "Done" at bounding box center [1497, 25] width 82 height 25
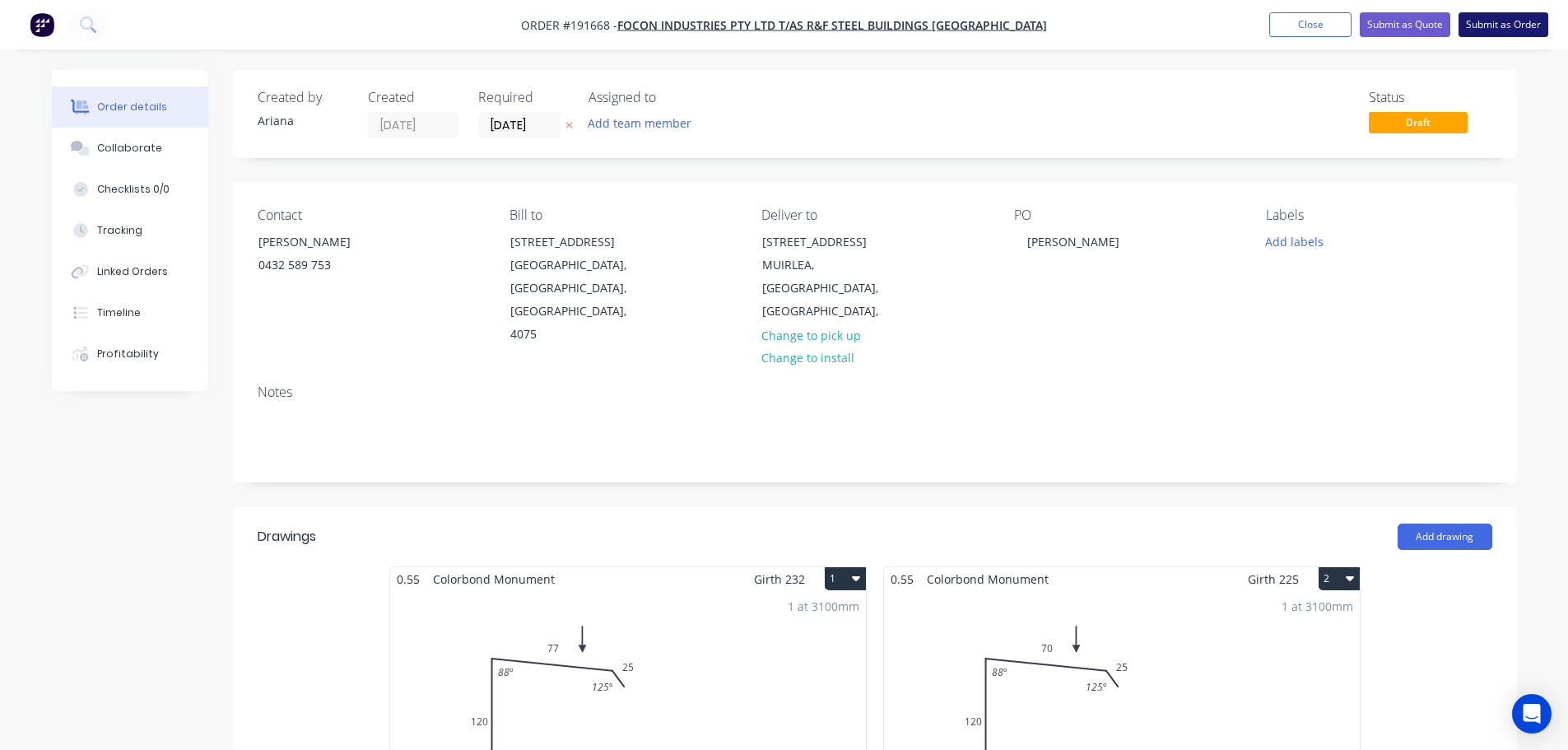
click at [1502, 21] on button "Submit as Order" at bounding box center [1504, 25] width 90 height 25
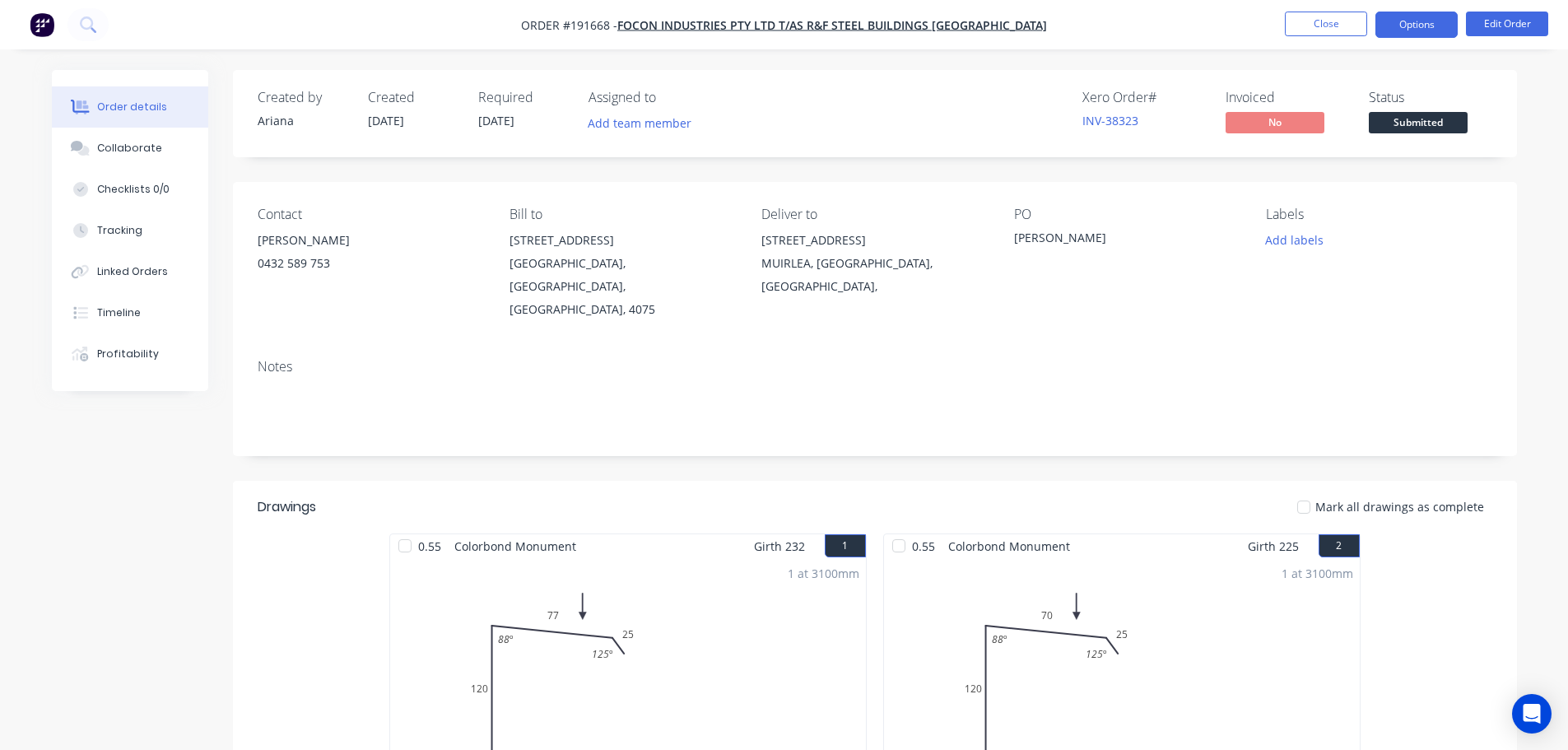
click at [1432, 23] on button "Options" at bounding box center [1417, 25] width 82 height 26
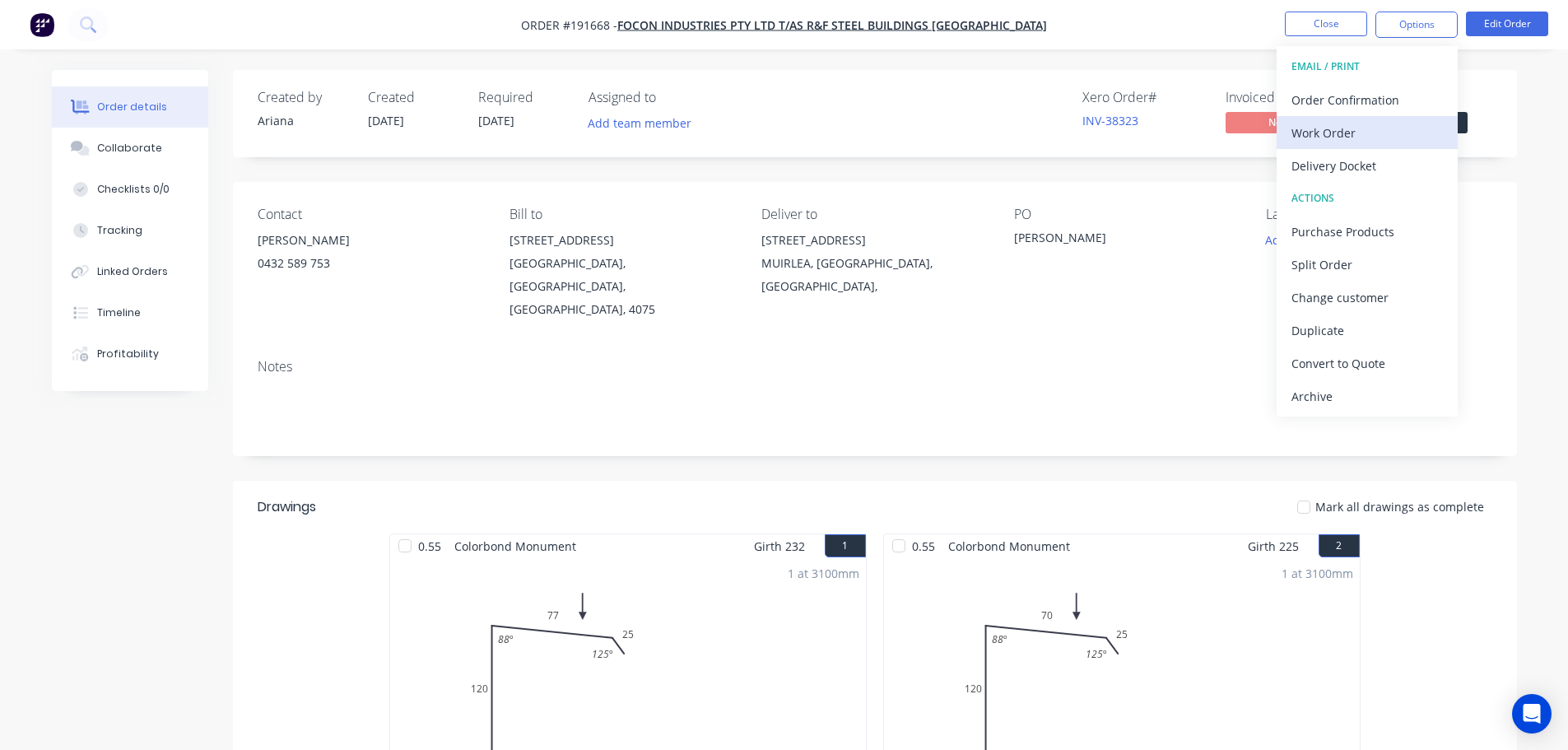
click at [1340, 128] on div "Work Order" at bounding box center [1367, 133] width 151 height 24
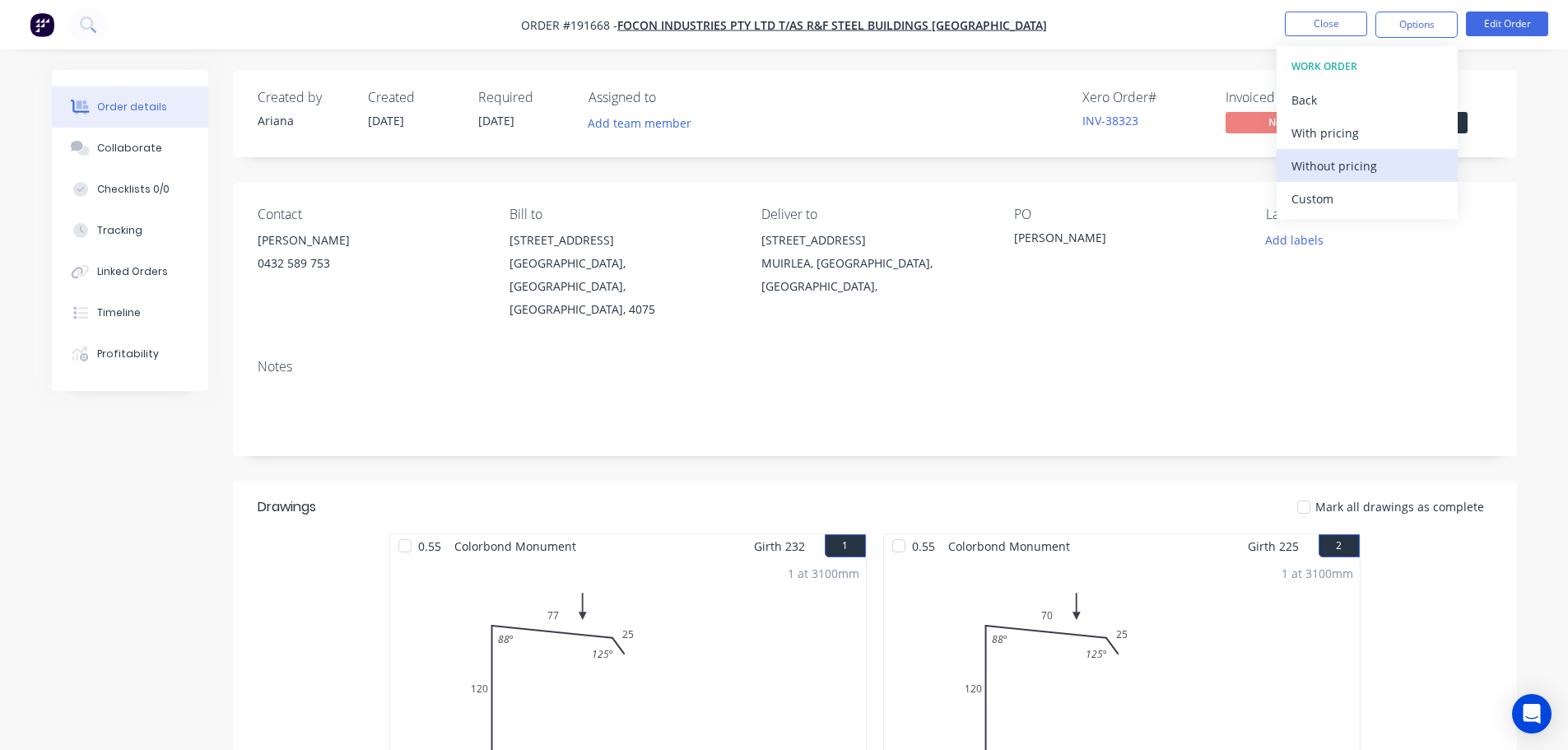
click at [1319, 159] on div "Without pricing" at bounding box center [1367, 166] width 151 height 24
click at [924, 119] on div "Xero Order # INV-38323 Invoiced No Status Submitted" at bounding box center [1123, 113] width 739 height 47
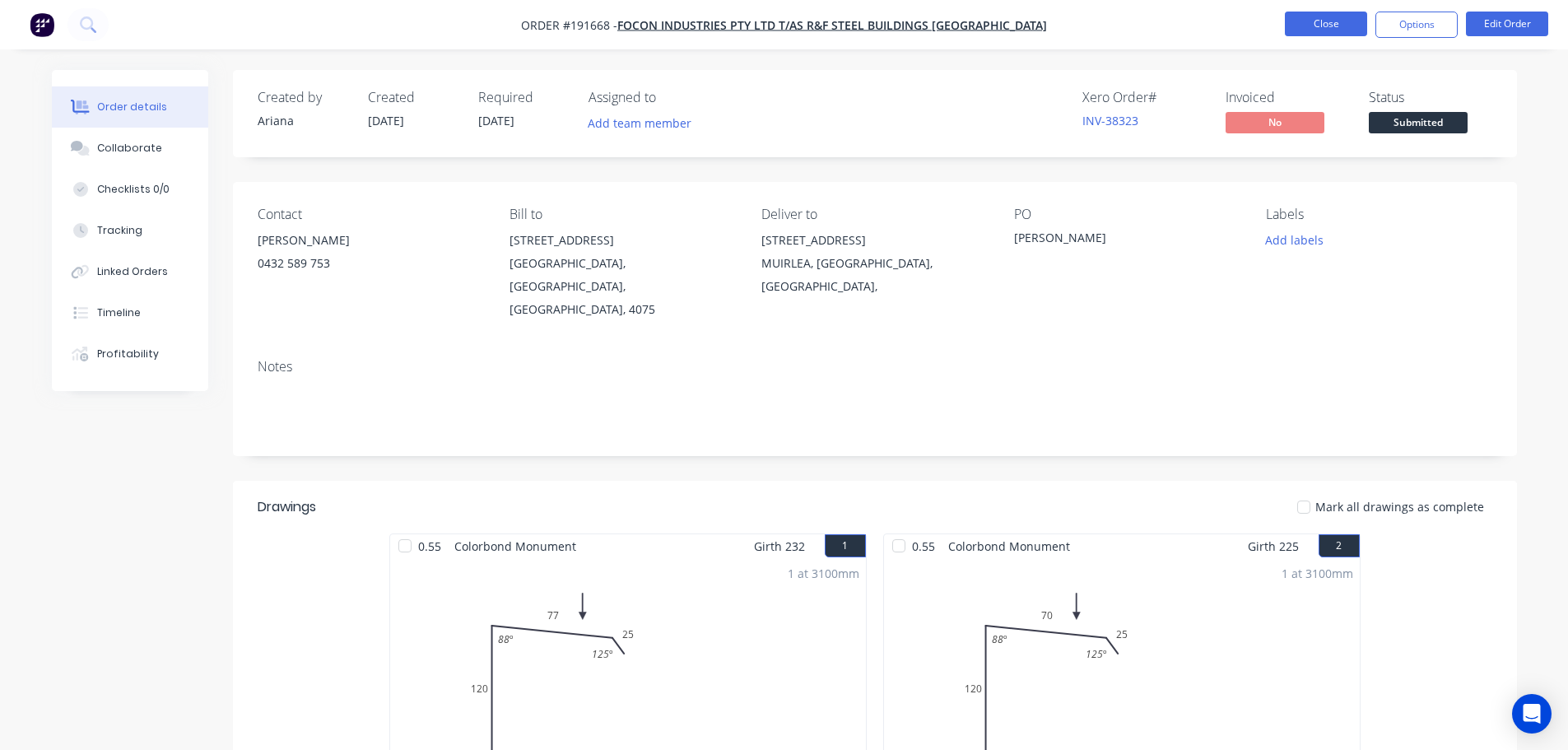
click at [1316, 22] on button "Close" at bounding box center [1326, 24] width 82 height 25
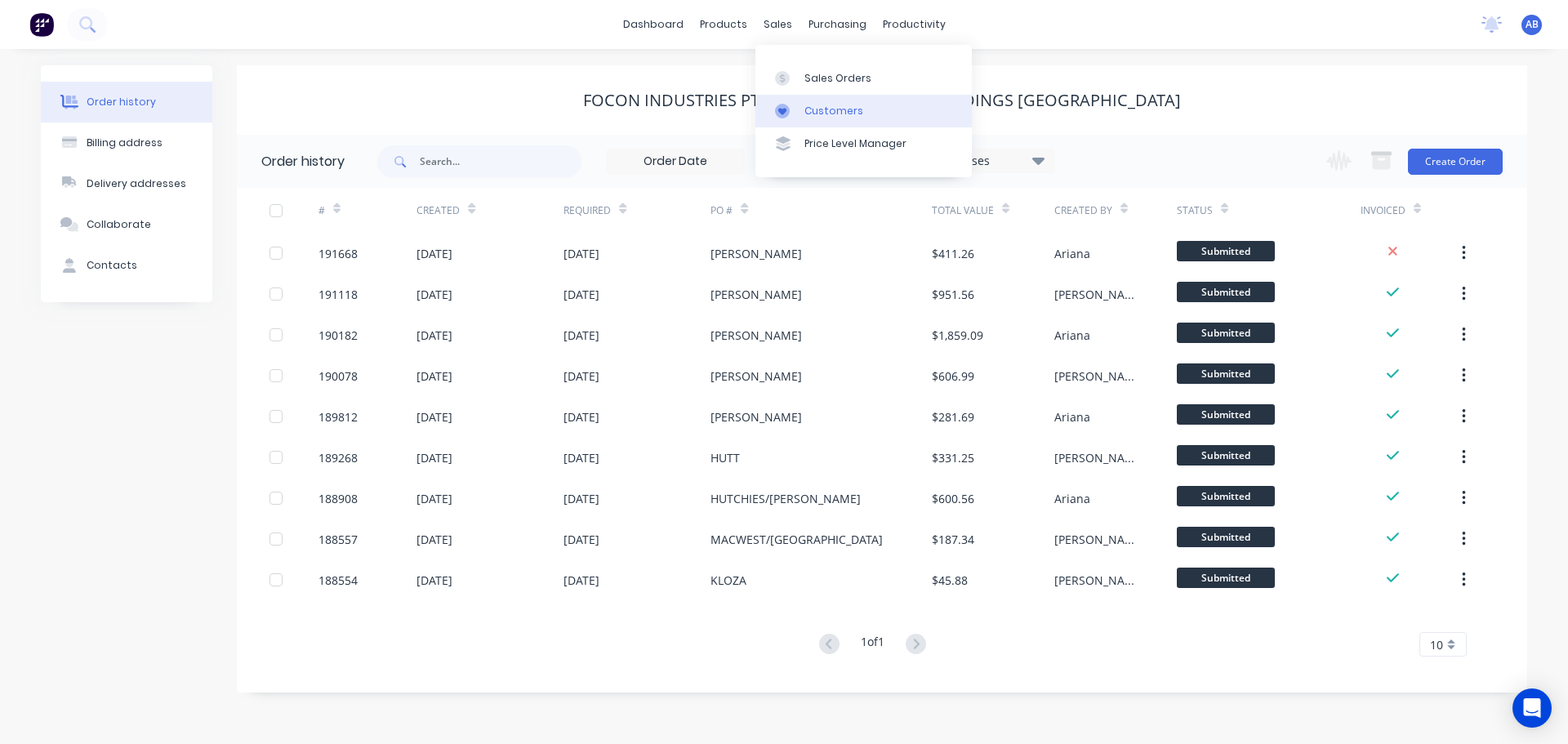
click at [812, 107] on div "Customers" at bounding box center [834, 112] width 59 height 15
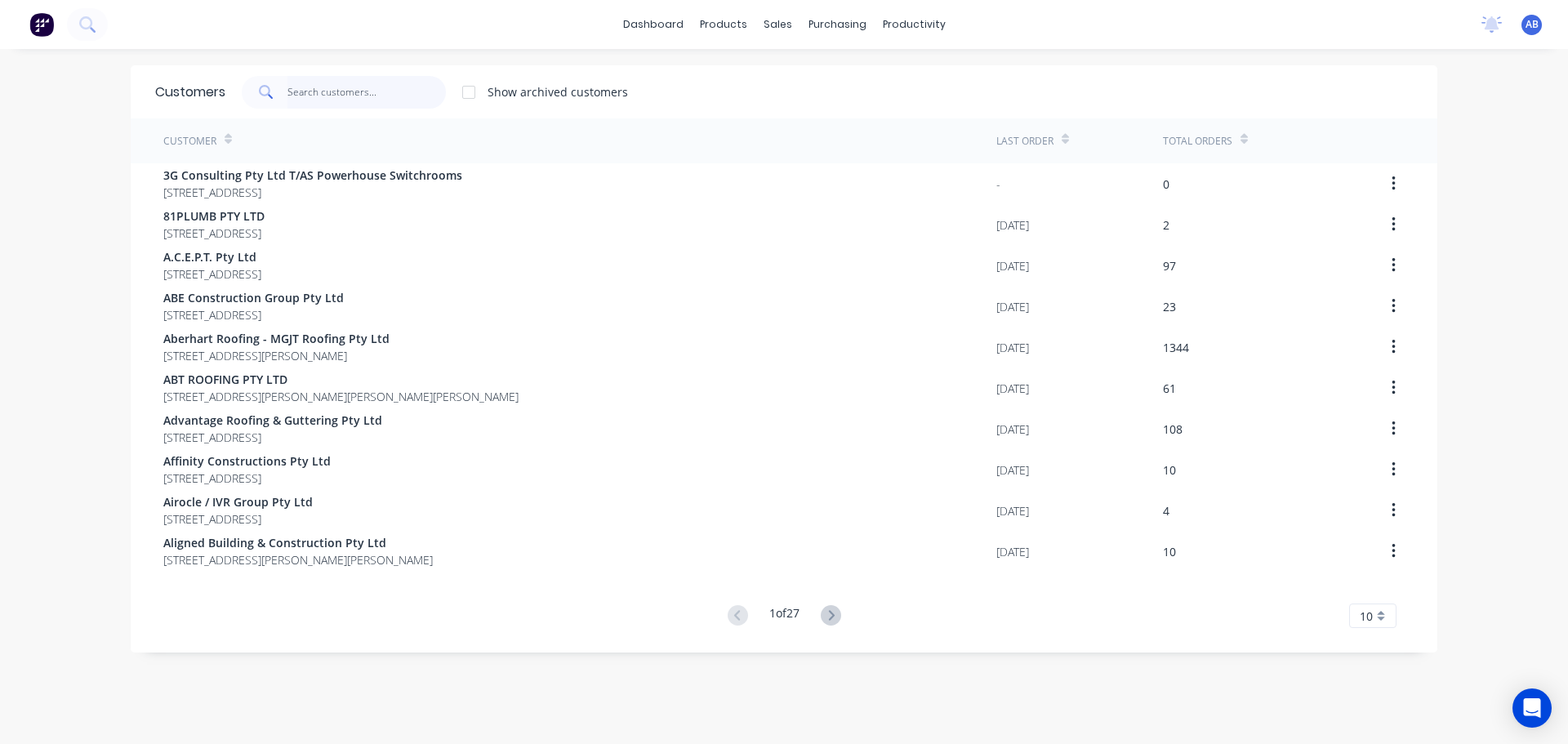
click at [329, 91] on input "text" at bounding box center [367, 92] width 159 height 33
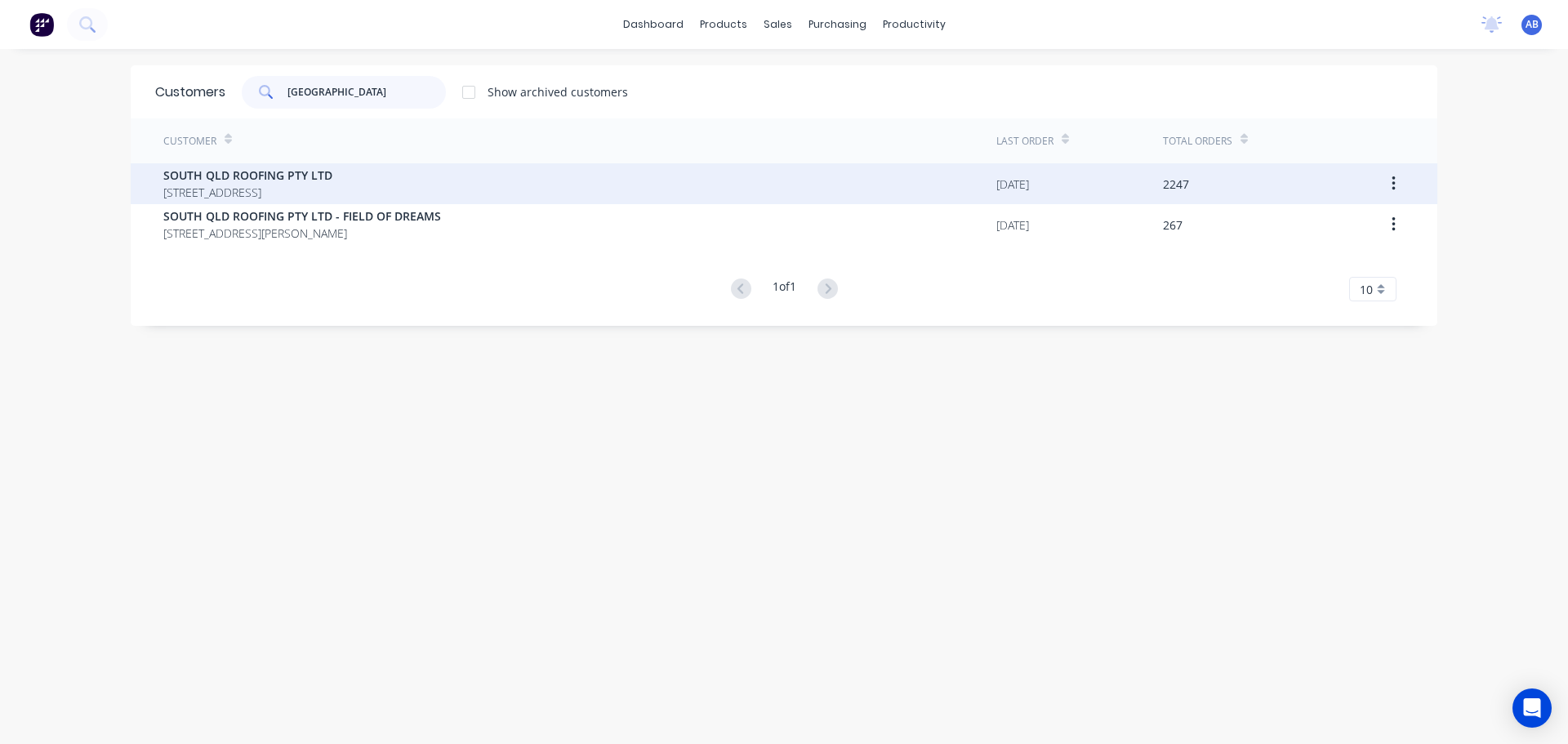
type input "[GEOGRAPHIC_DATA]"
click at [245, 184] on span "[STREET_ADDRESS]" at bounding box center [247, 192] width 169 height 17
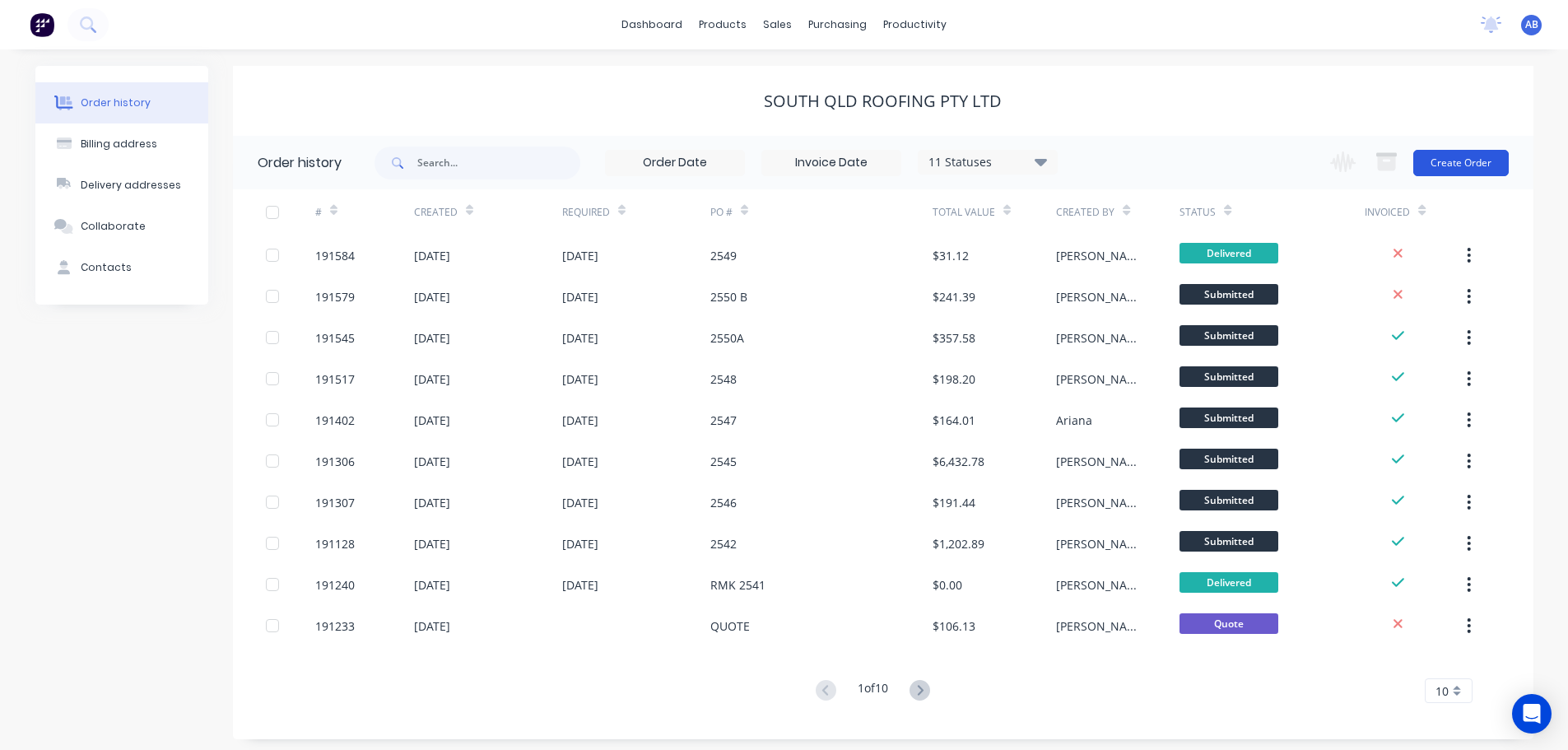
click at [1456, 163] on button "Create Order" at bounding box center [1461, 162] width 96 height 26
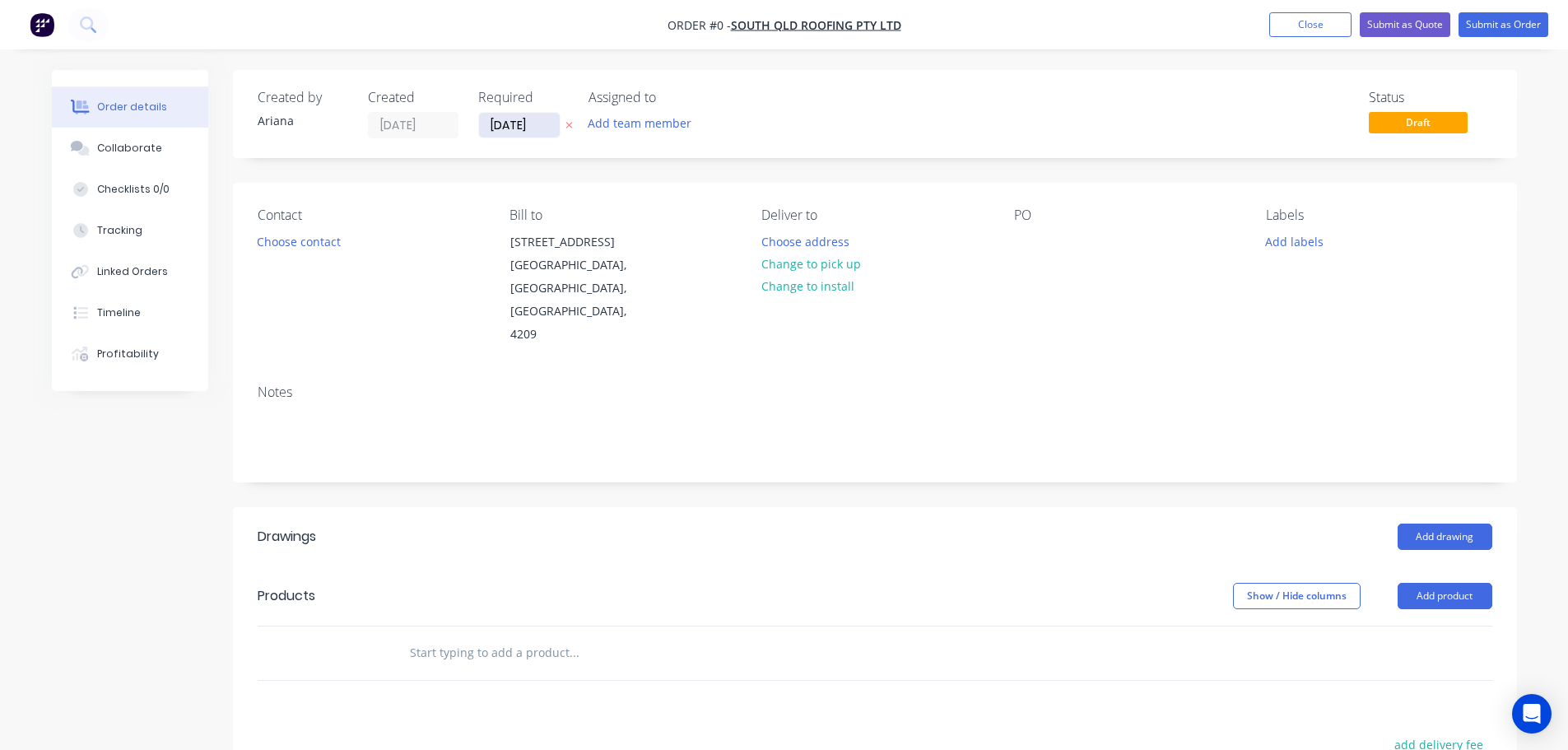
click at [510, 134] on input "[DATE]" at bounding box center [519, 124] width 80 height 25
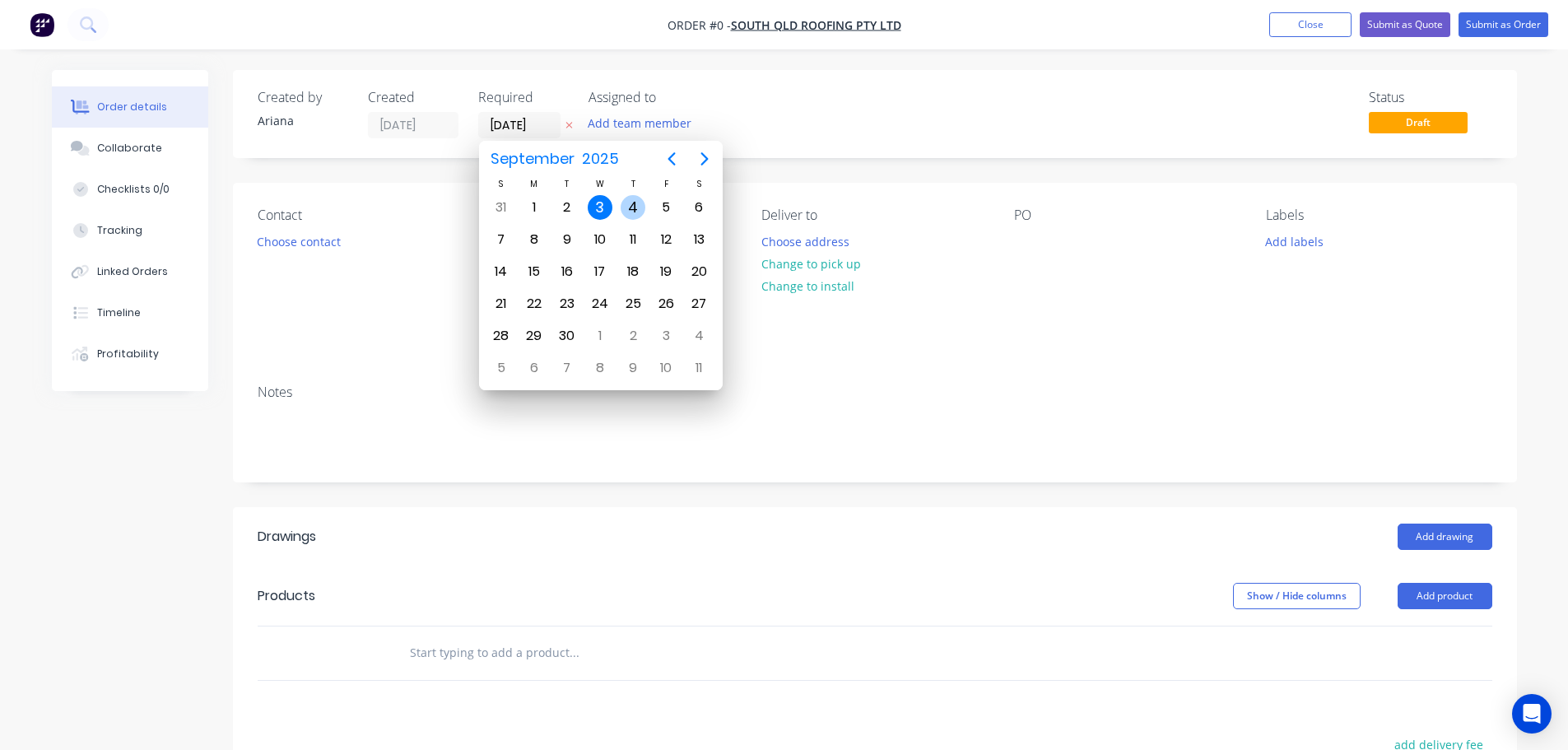
click at [628, 201] on div "4" at bounding box center [633, 207] width 25 height 25
type input "[DATE]"
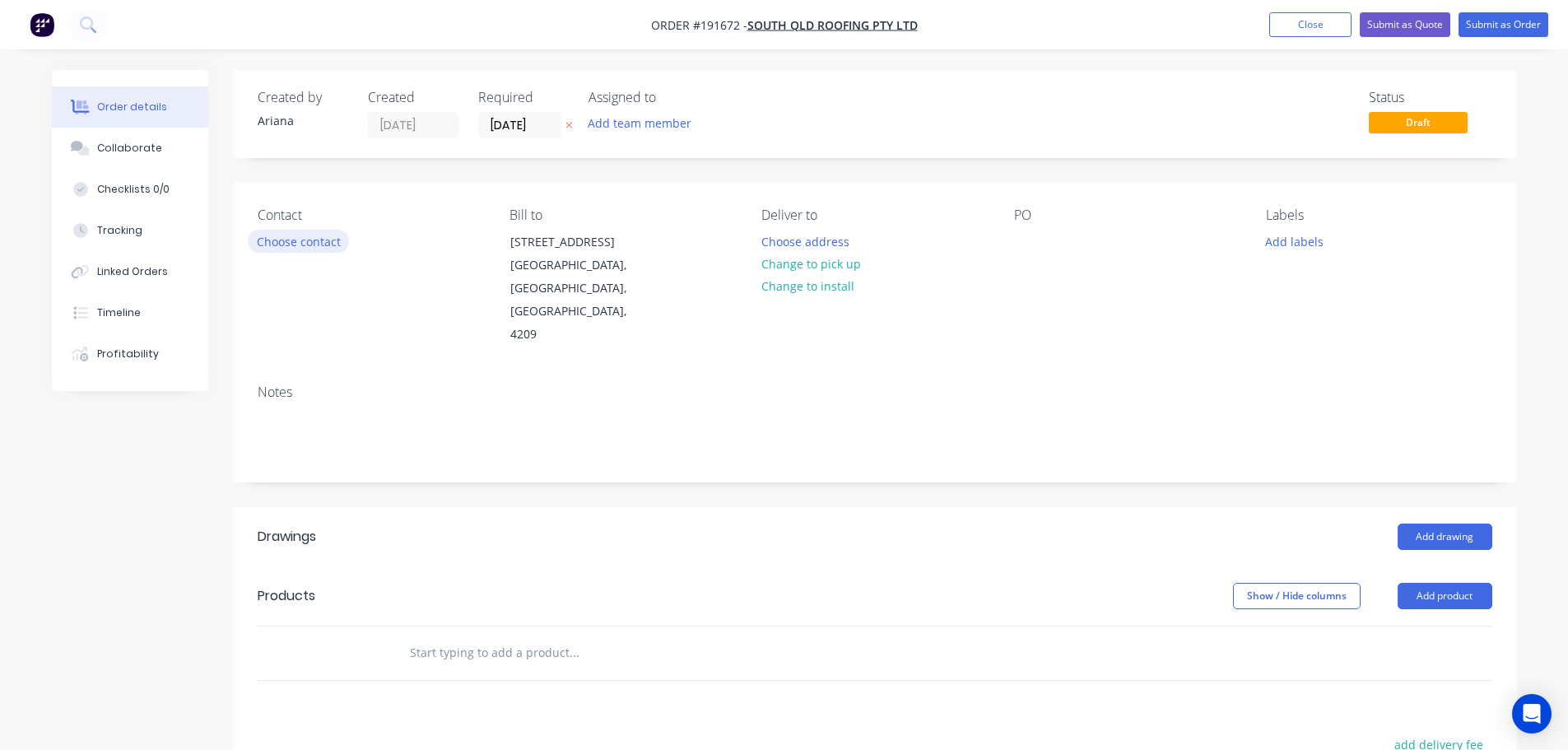
click at [282, 241] on button "Choose contact" at bounding box center [299, 241] width 101 height 22
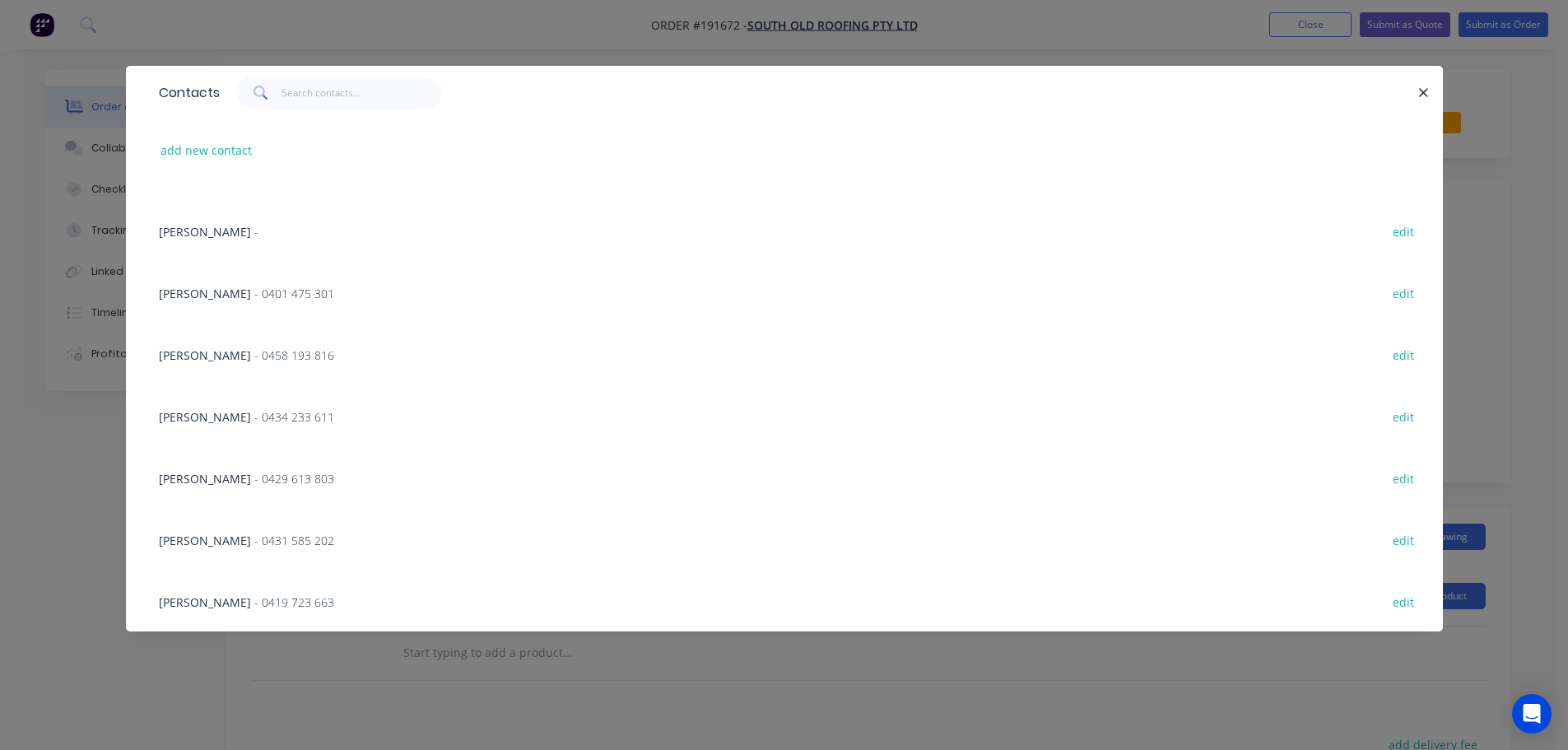
scroll to position [291, 0]
click at [301, 541] on span "- 0431 585 202" at bounding box center [294, 539] width 79 height 15
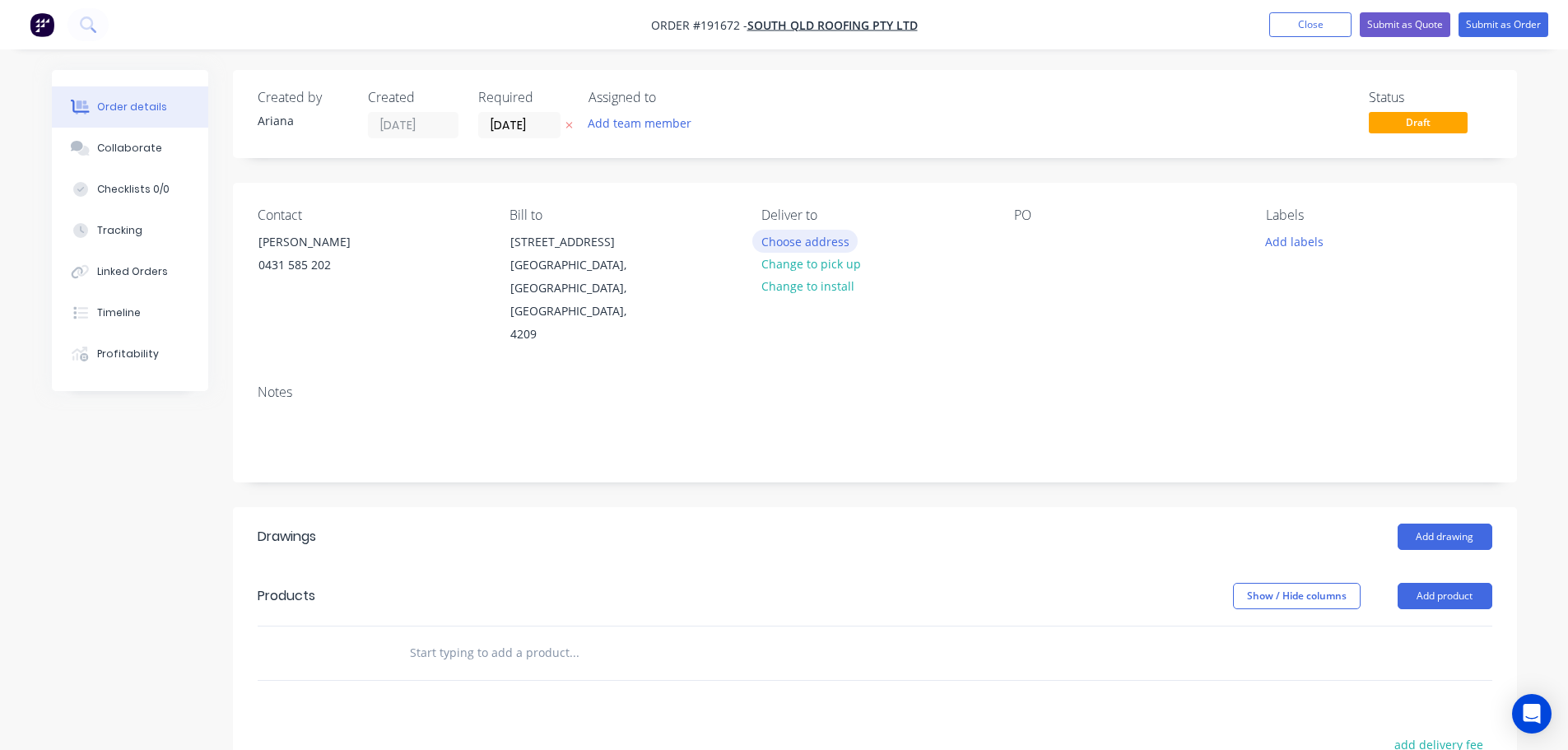
click at [820, 238] on button "Choose address" at bounding box center [805, 241] width 106 height 22
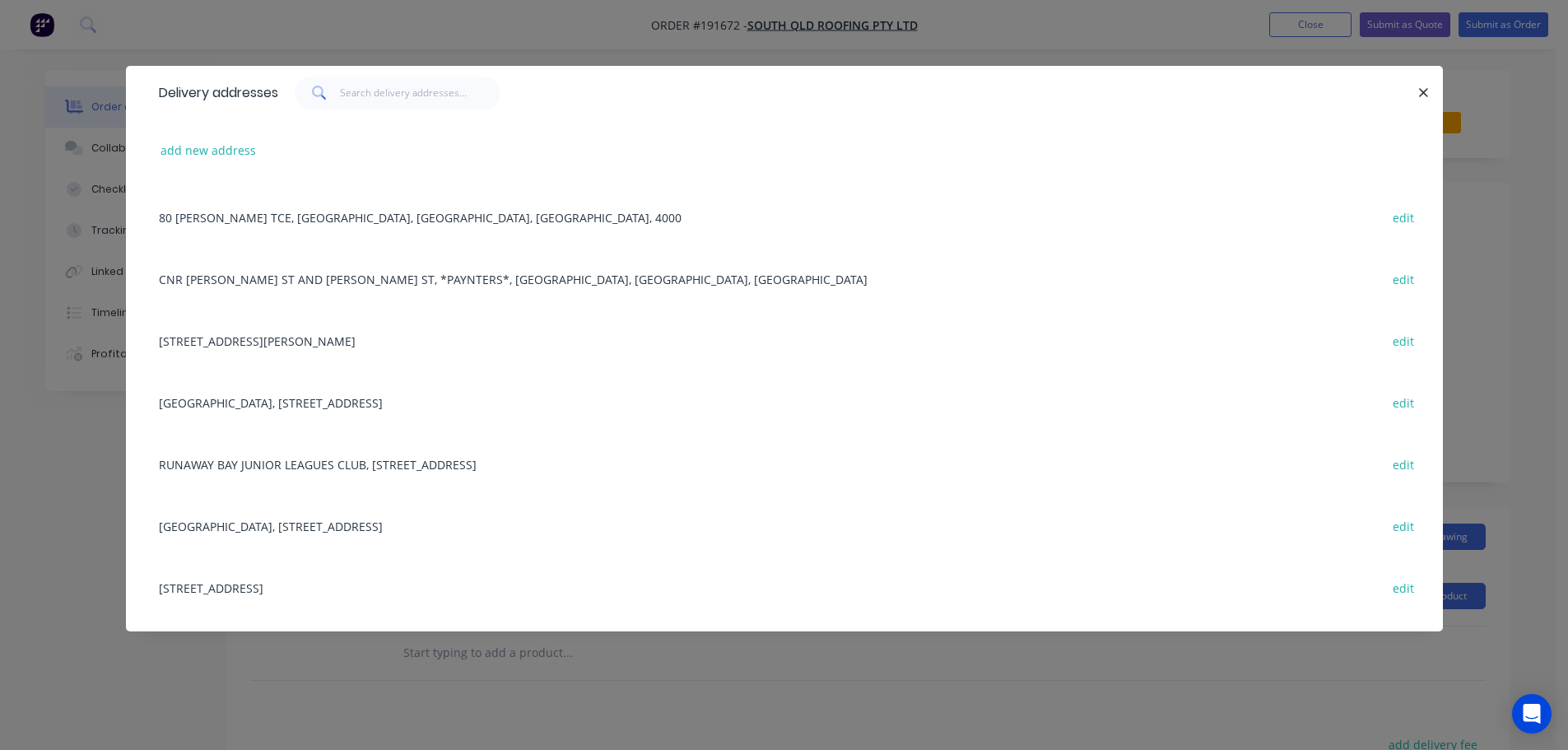
scroll to position [0, 0]
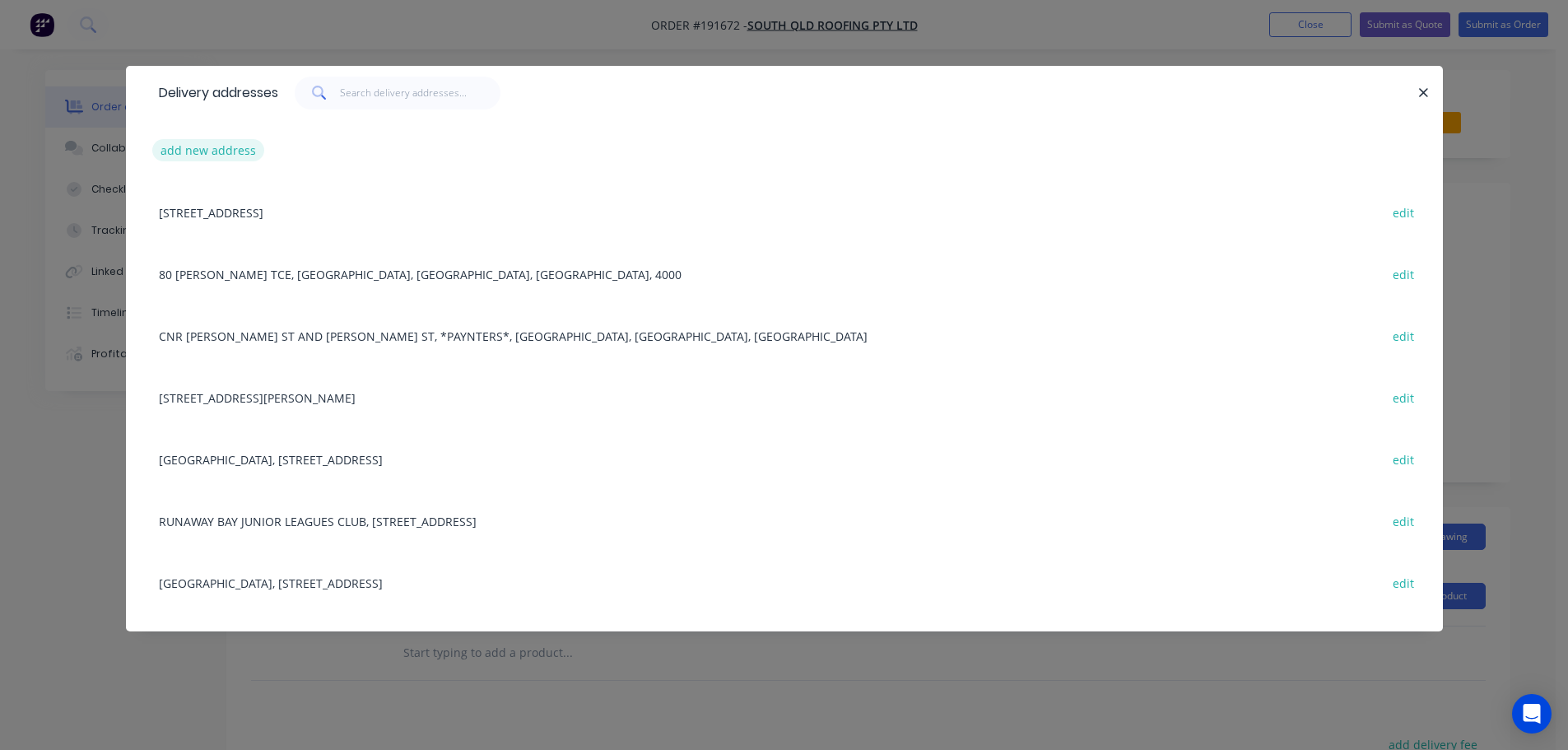
click at [198, 152] on button "add new address" at bounding box center [208, 151] width 112 height 22
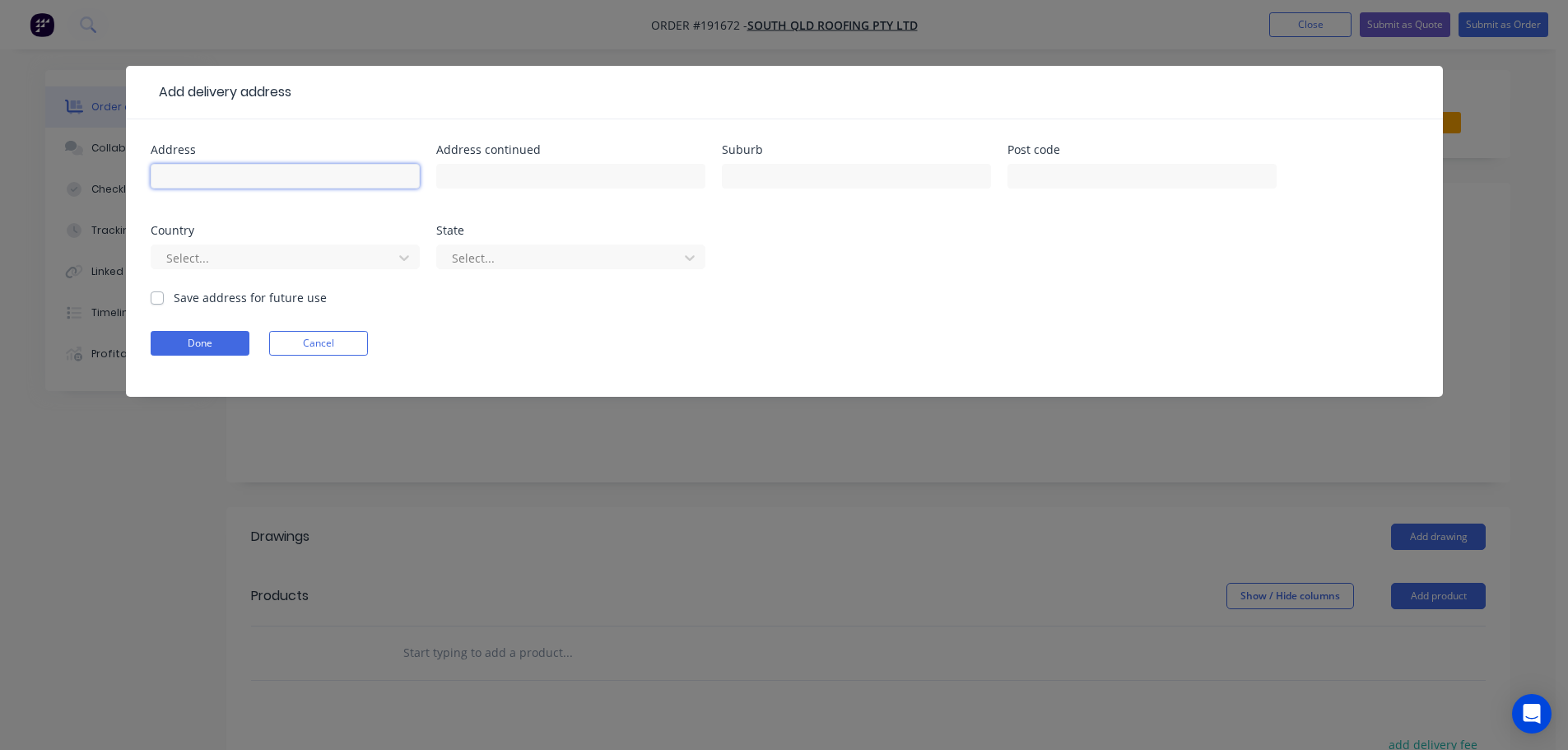
click at [192, 181] on input "text" at bounding box center [285, 176] width 269 height 25
type input "[STREET_ADDRESS][PERSON_NAME]"
type input "ST [DATE]"
click at [857, 275] on div "Address [STREET_ADDRESS][PERSON_NAME] Address continued Suburb [GEOGRAPHIC_DATA…" at bounding box center [784, 216] width 1268 height 145
click at [404, 261] on icon at bounding box center [403, 257] width 16 height 16
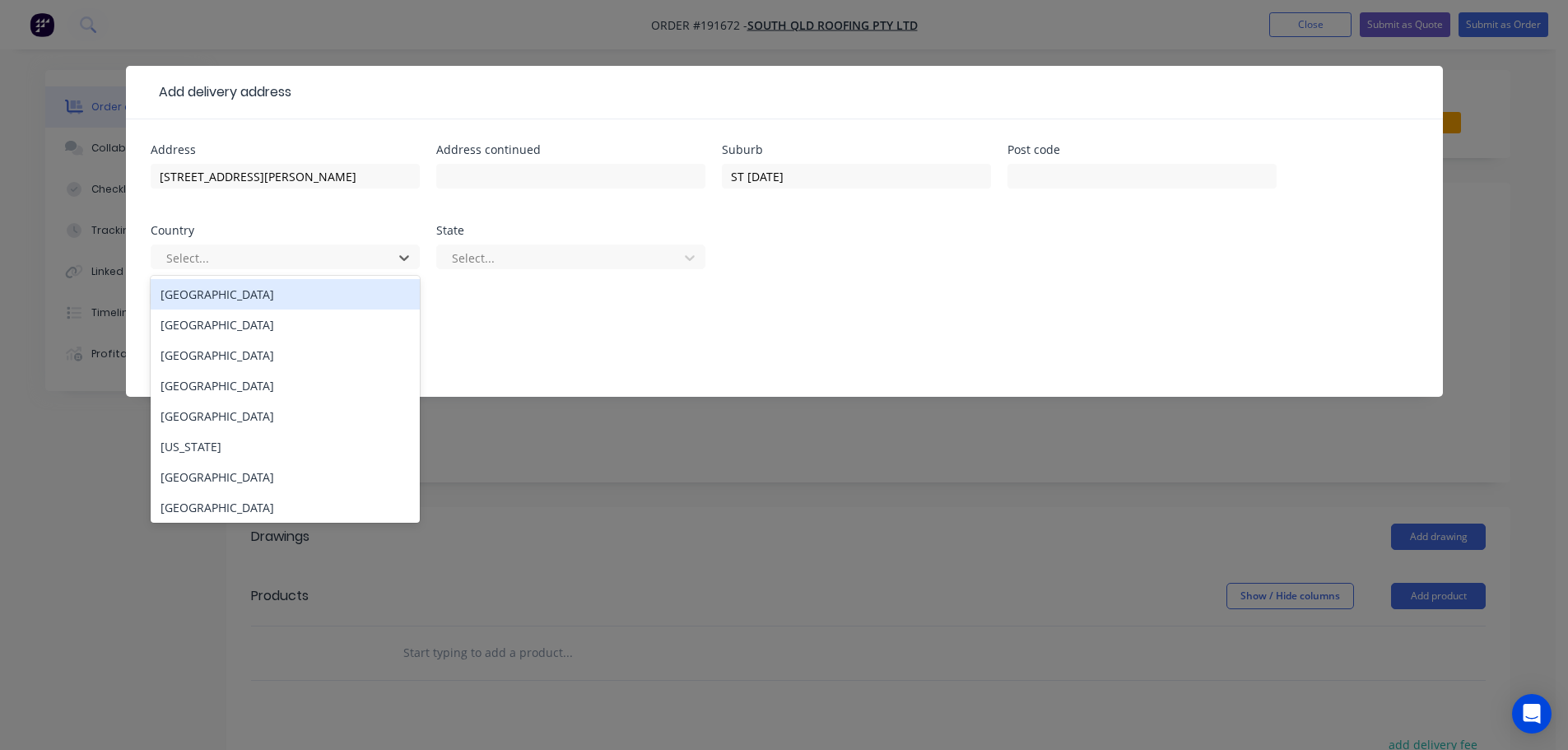
click at [223, 298] on div "[GEOGRAPHIC_DATA]" at bounding box center [285, 294] width 269 height 30
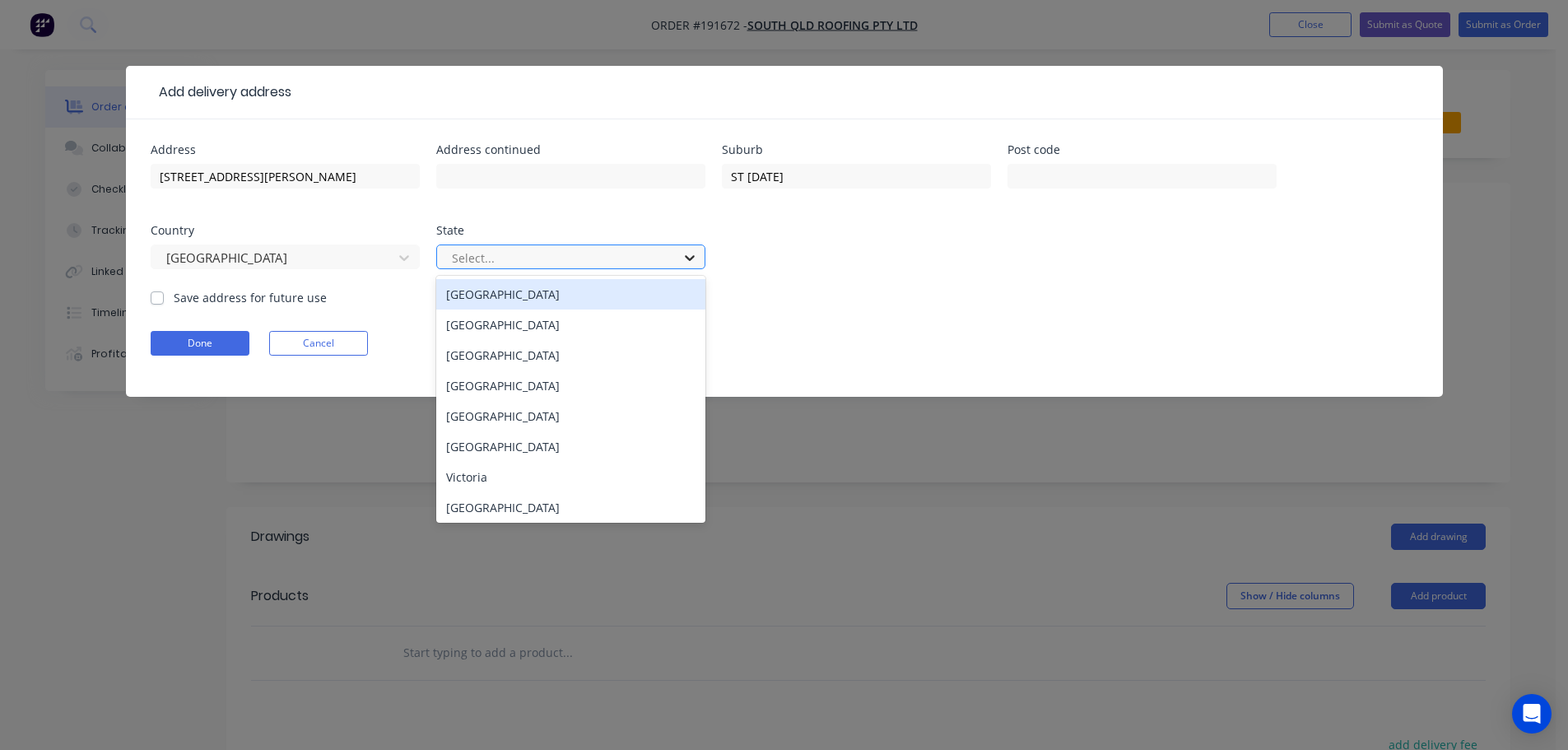
click at [689, 258] on icon at bounding box center [689, 257] width 16 height 16
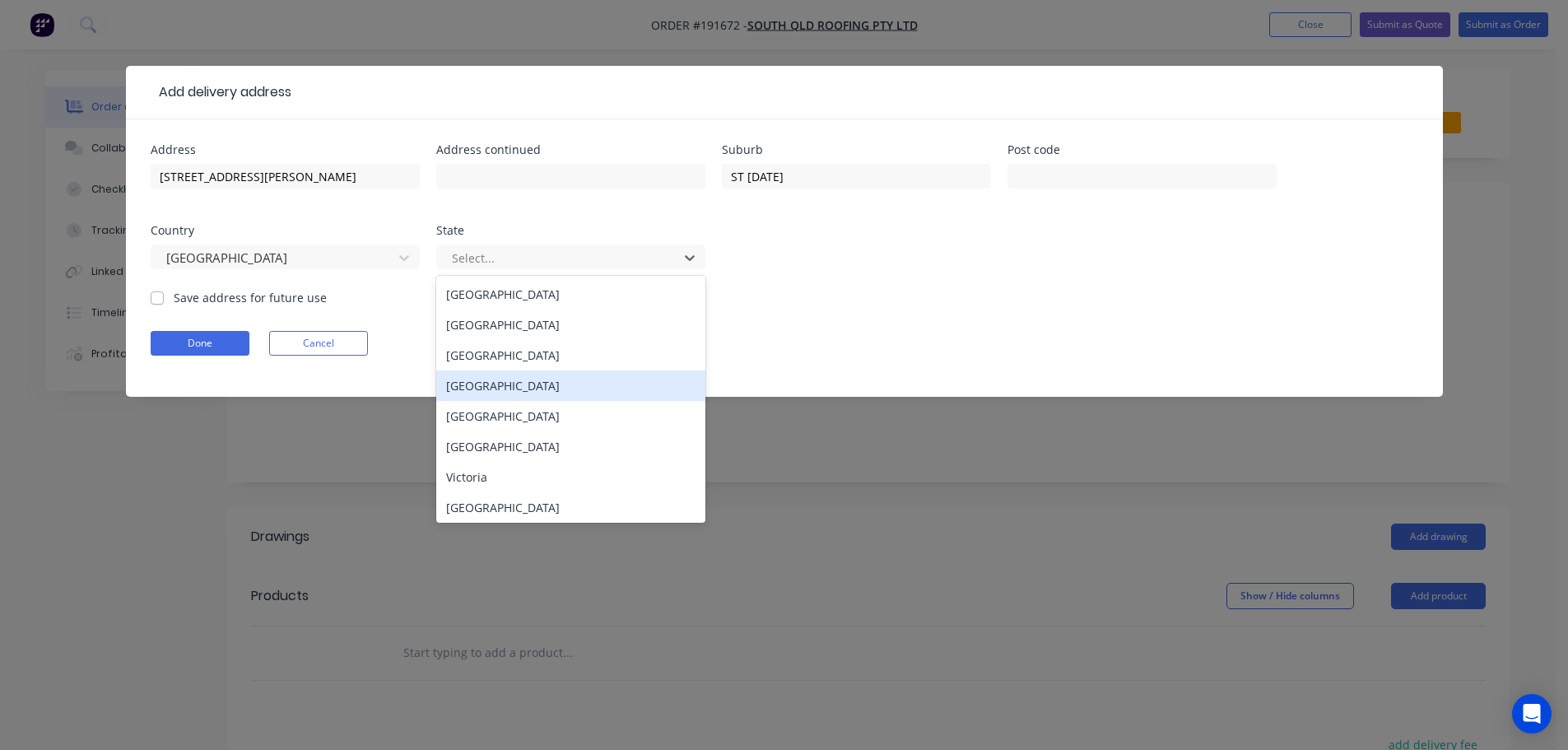
drag, startPoint x: 467, startPoint y: 386, endPoint x: 499, endPoint y: 379, distance: 32.8
click at [468, 386] on div "[GEOGRAPHIC_DATA]" at bounding box center [571, 386] width 269 height 30
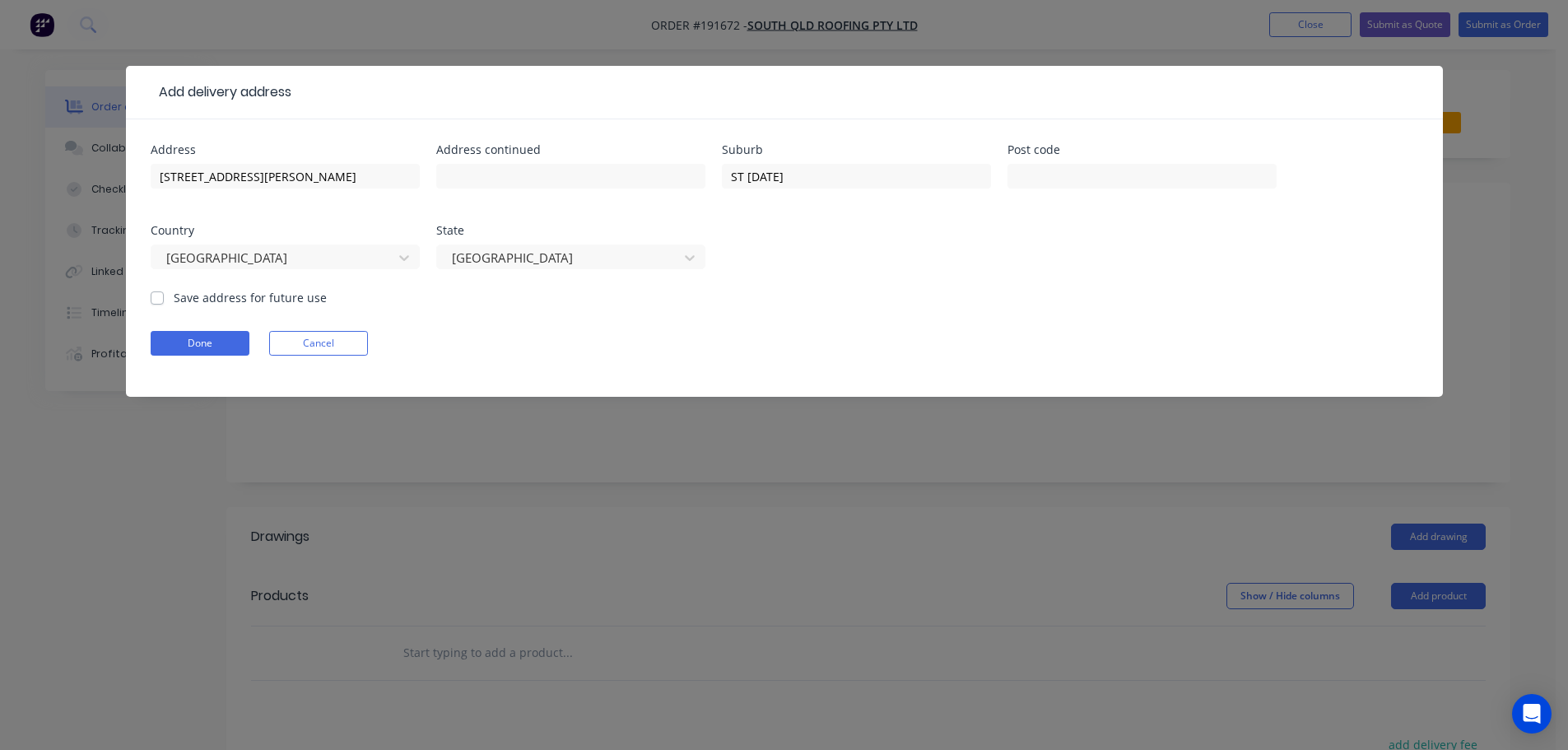
click at [857, 300] on form "Address [STREET_ADDRESS][PERSON_NAME] Address continued Suburb [GEOGRAPHIC_DATA…" at bounding box center [784, 270] width 1268 height 253
click at [178, 343] on button "Done" at bounding box center [200, 342] width 99 height 25
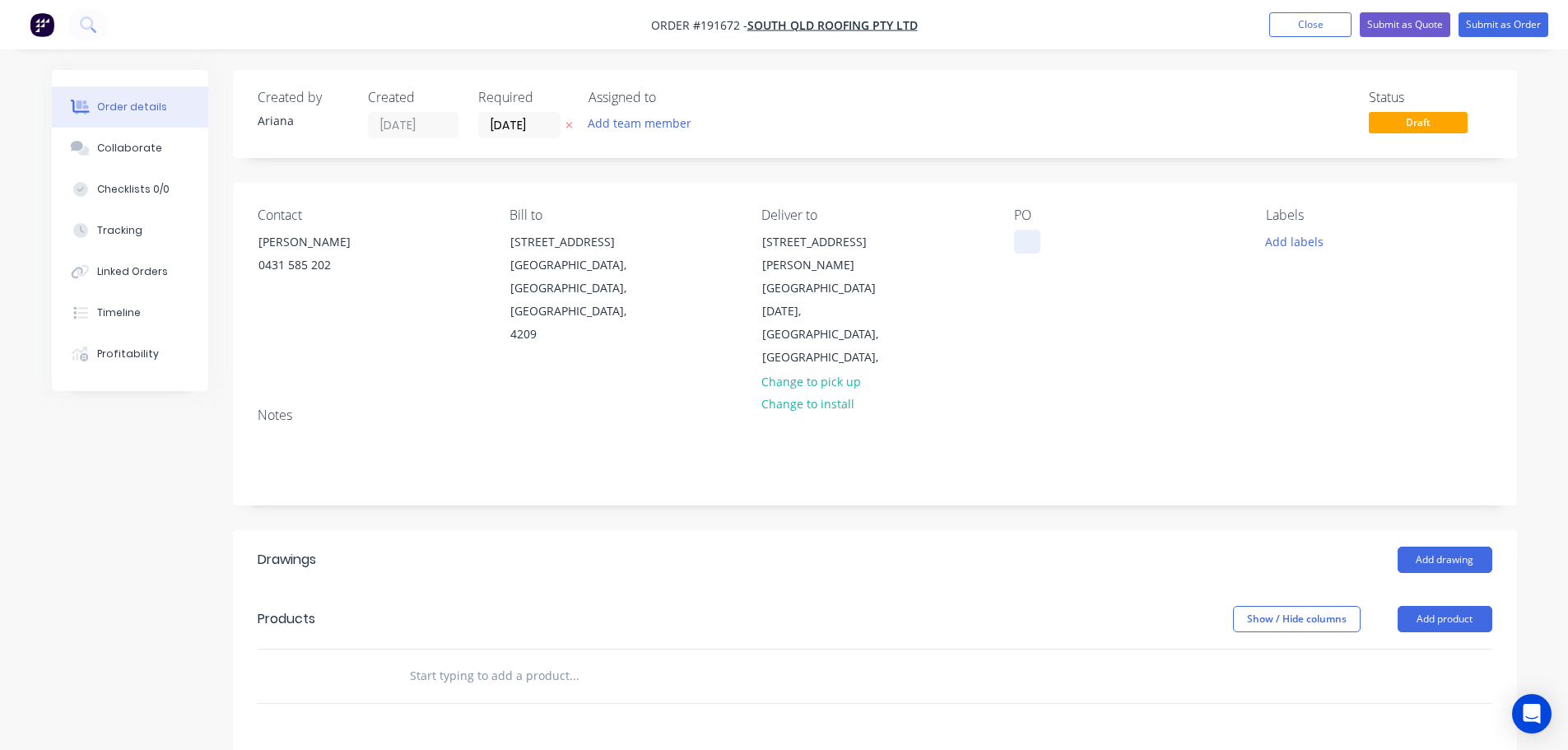
click at [1033, 243] on div at bounding box center [1027, 242] width 26 height 24
click at [1144, 340] on div "Contact [PERSON_NAME] [PHONE_NUMBER] Bill to [STREET_ADDRESS] Deliver to [STREE…" at bounding box center [874, 288] width 1285 height 211
click at [1298, 244] on button "Add labels" at bounding box center [1295, 241] width 76 height 22
click at [1291, 371] on div at bounding box center [1296, 372] width 33 height 33
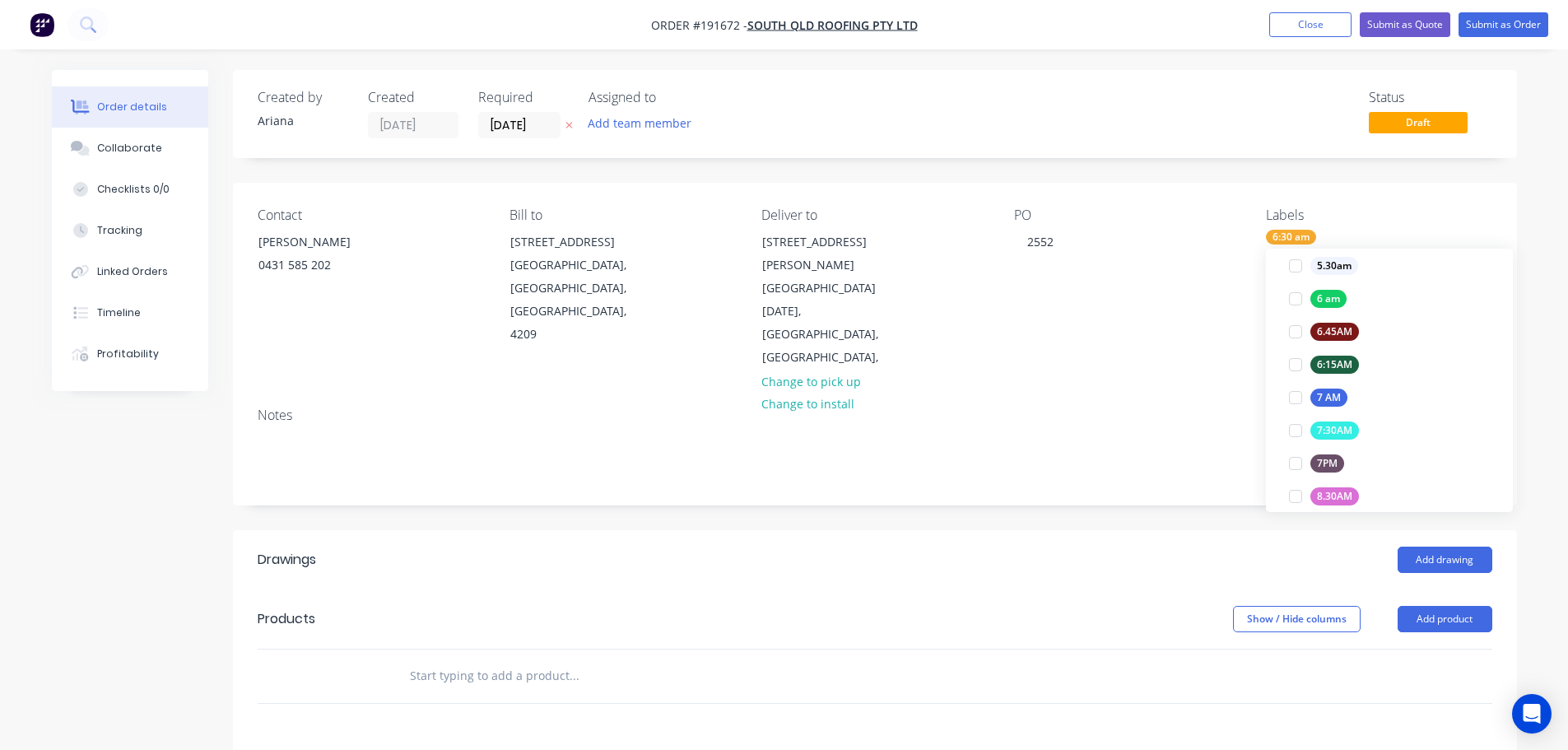
scroll to position [15, 0]
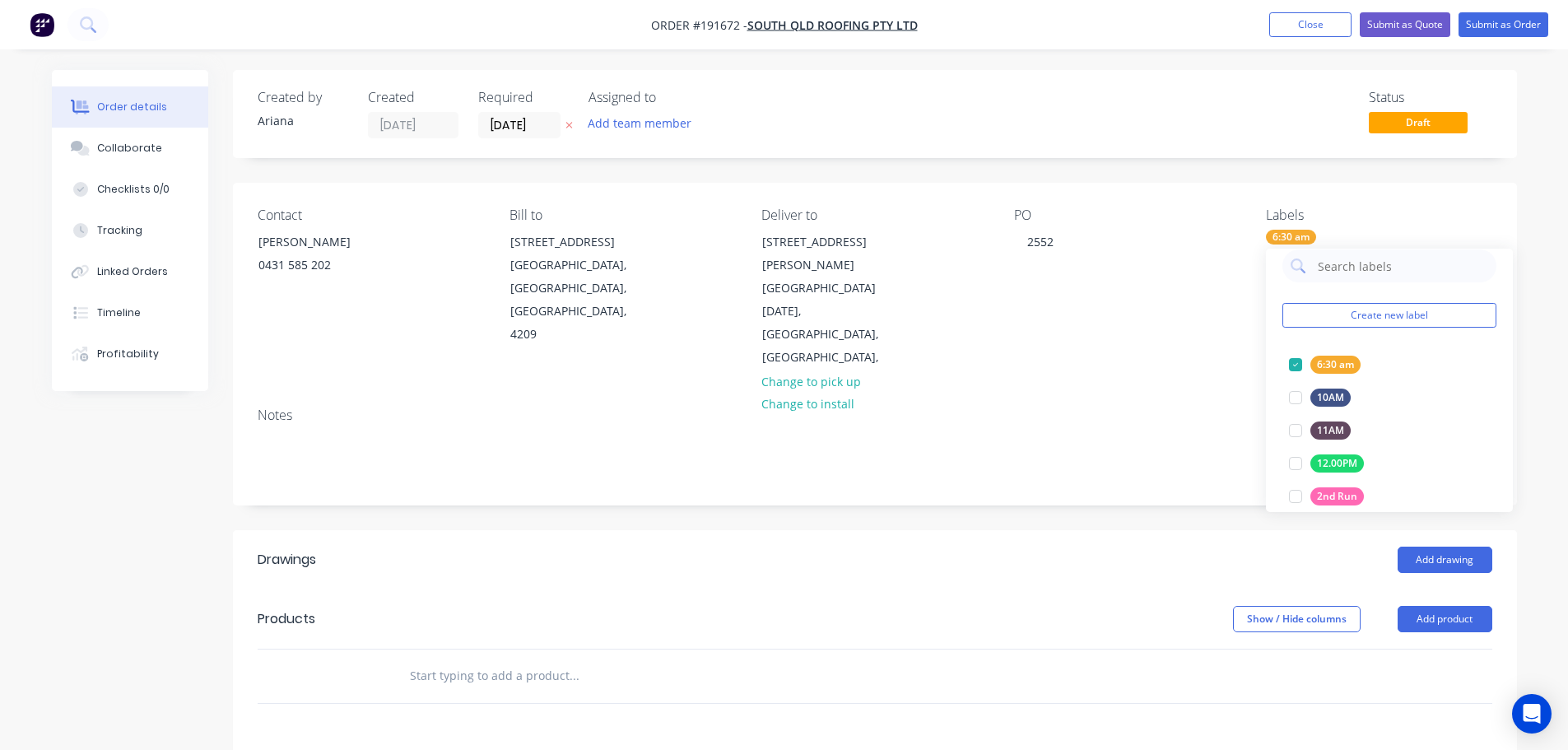
click at [1209, 343] on div "Contact [PERSON_NAME] [PHONE_NUMBER] Bill to [STREET_ADDRESS] Deliver to [STREE…" at bounding box center [874, 288] width 1285 height 211
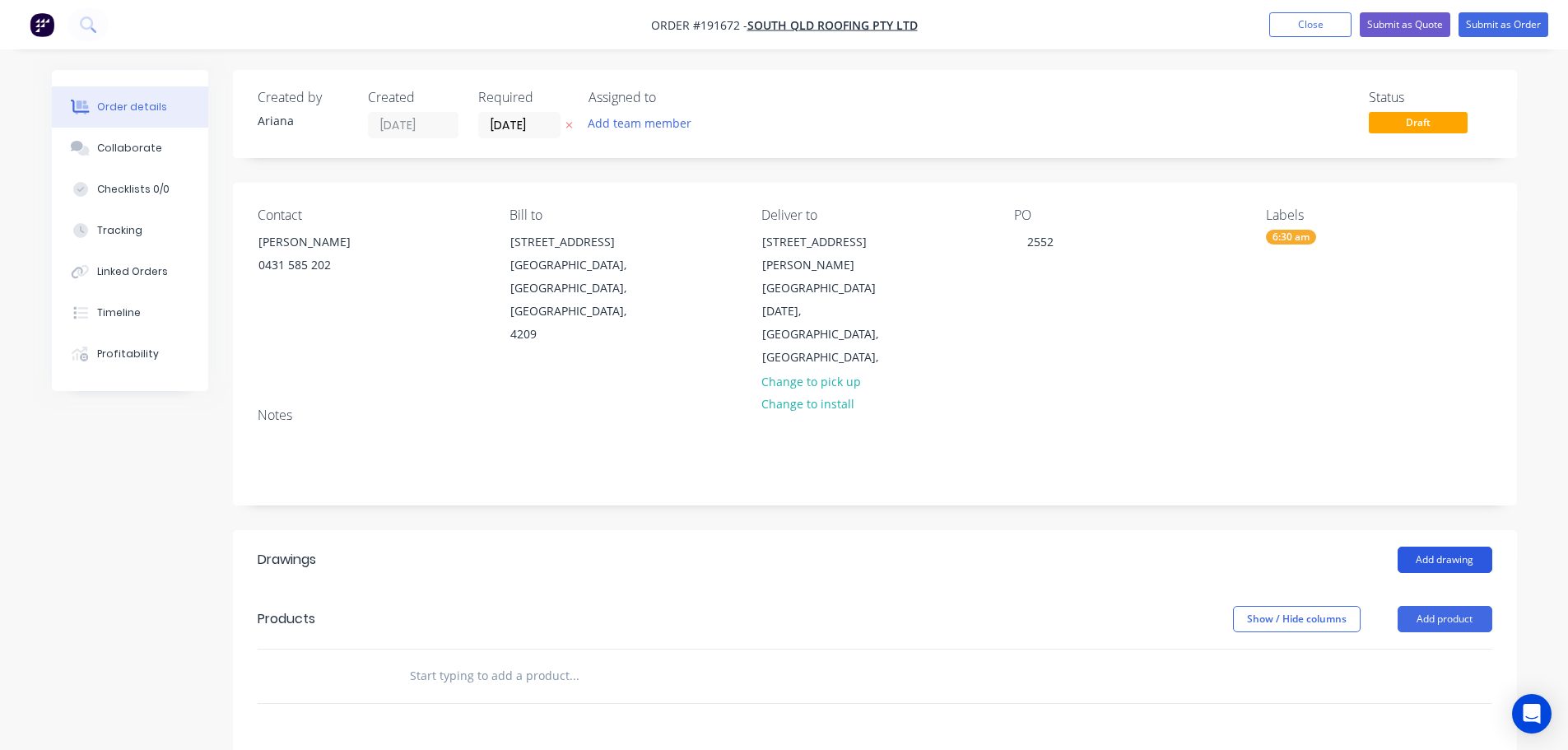
click at [1449, 546] on button "Add drawing" at bounding box center [1445, 559] width 95 height 26
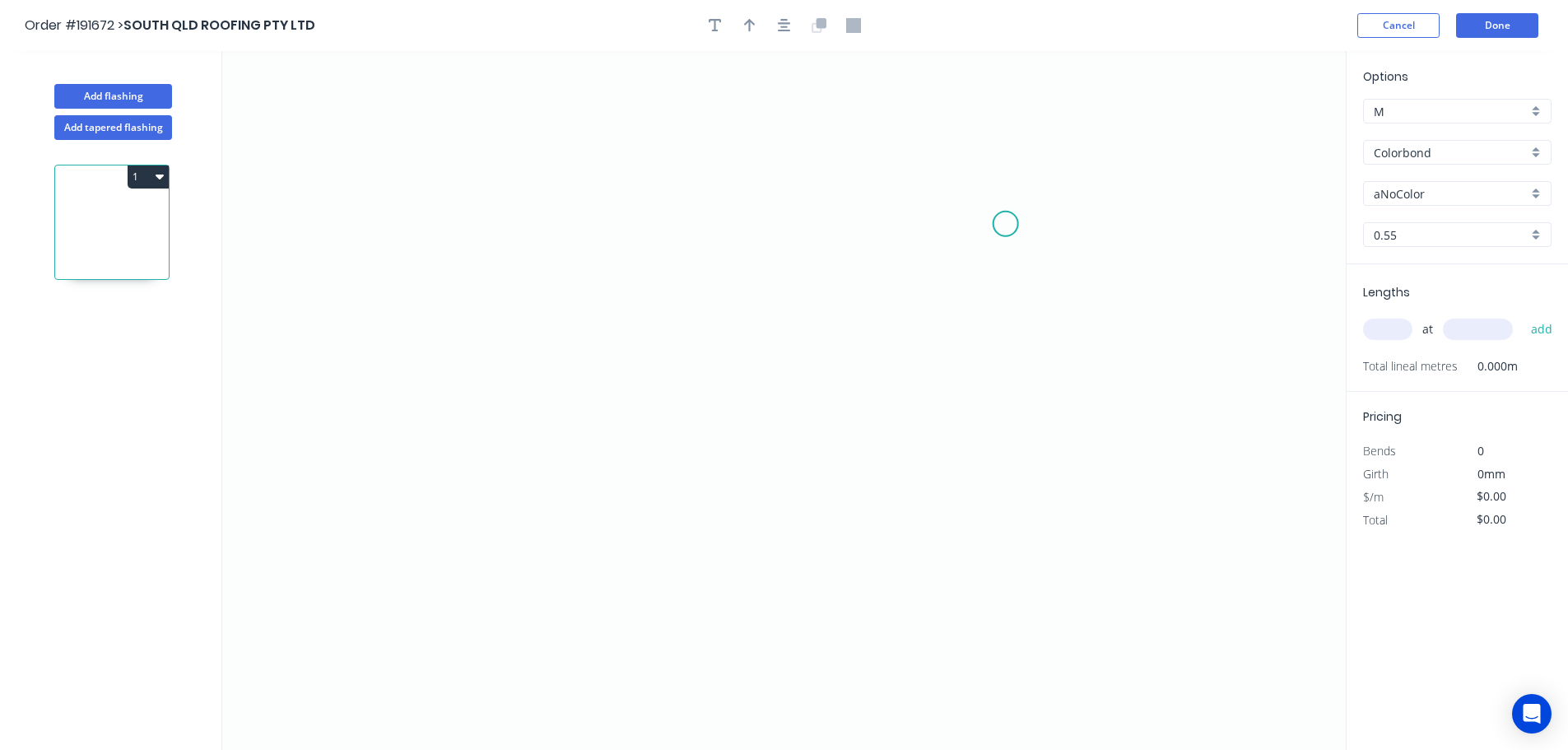
click at [1006, 224] on icon "0" at bounding box center [784, 400] width 1124 height 698
click at [1008, 134] on icon "0" at bounding box center [784, 400] width 1124 height 698
click at [501, 150] on icon "0 ?" at bounding box center [784, 400] width 1124 height 698
click at [505, 287] on icon "0 ? ?" at bounding box center [784, 400] width 1124 height 698
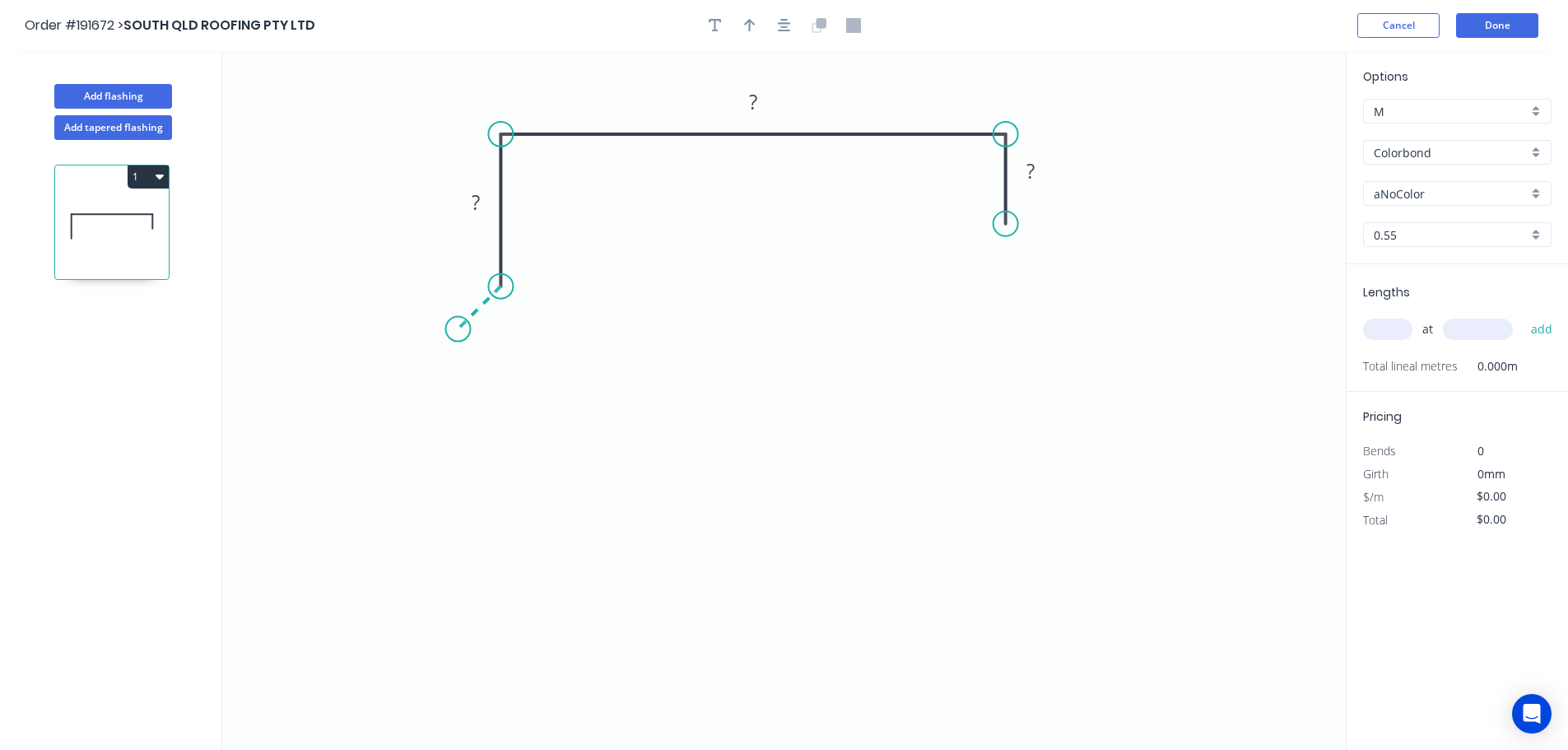
click at [458, 323] on icon "0 ? ? ?" at bounding box center [784, 400] width 1124 height 698
click at [503, 377] on icon "0 ? ? ? ?" at bounding box center [784, 400] width 1124 height 698
click at [498, 501] on icon "0 ? ? ? ? ?" at bounding box center [784, 400] width 1124 height 698
click at [462, 545] on icon "0 ? ? ? ? ? ?" at bounding box center [784, 400] width 1124 height 698
click at [510, 589] on icon "0 ? ? ? ? ? ? ?" at bounding box center [784, 400] width 1124 height 698
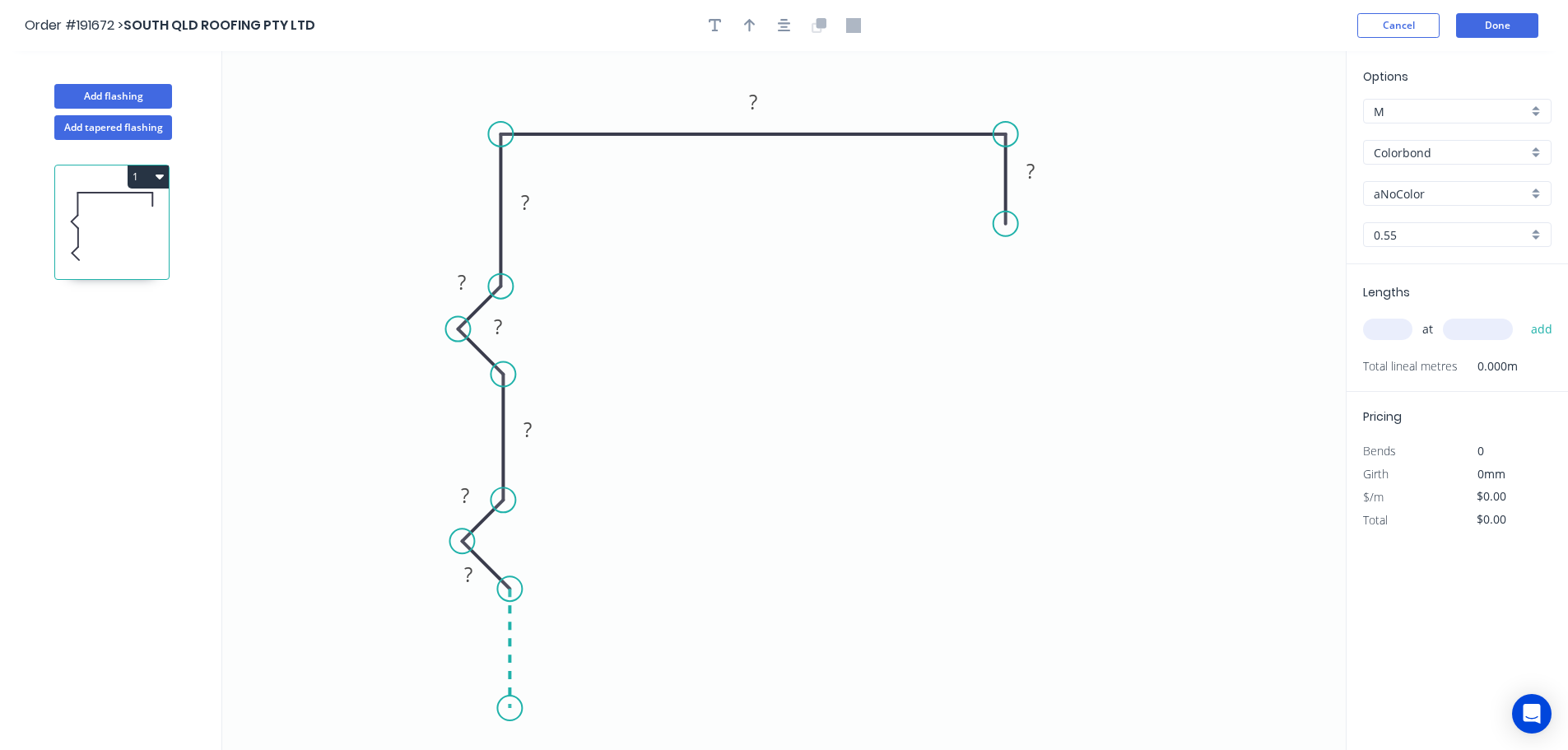
click at [508, 709] on icon "0 ? ? ? ? ? ? ? ?" at bounding box center [784, 400] width 1124 height 698
click at [707, 707] on icon "0 ? ? ? ? ? ? ? ? ?" at bounding box center [784, 400] width 1124 height 698
click at [781, 700] on div "Feather" at bounding box center [790, 704] width 166 height 34
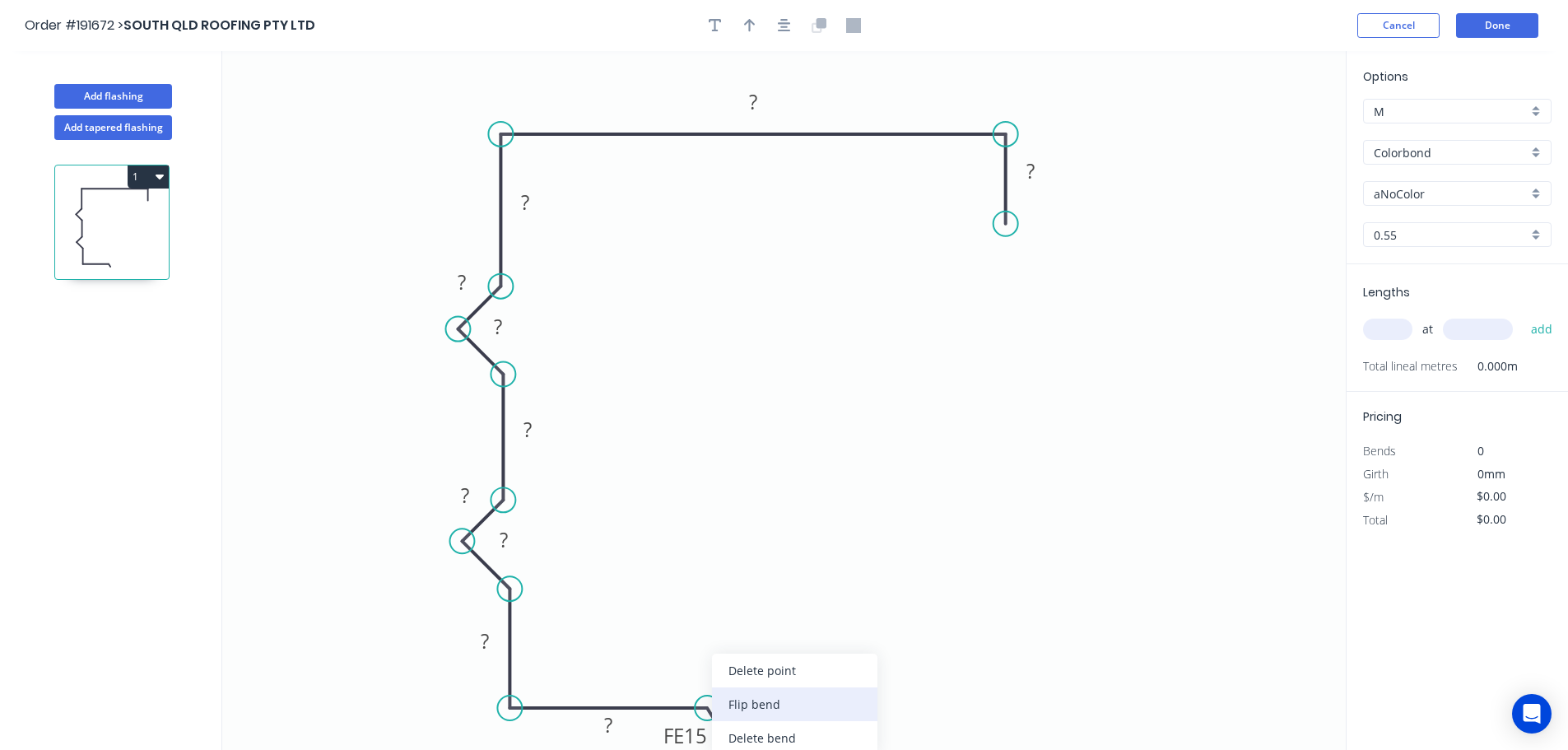
click at [766, 700] on div "Flip bend" at bounding box center [795, 704] width 166 height 34
click at [704, 660] on tspan "15" at bounding box center [695, 665] width 23 height 27
click at [891, 620] on icon "0 ? FE 10 ? ? ? ? ? ? ? ? ?" at bounding box center [784, 400] width 1124 height 698
drag, startPoint x: 712, startPoint y: 665, endPoint x: 808, endPoint y: 660, distance: 96.1
click at [808, 660] on rect at bounding box center [781, 660] width 64 height 34
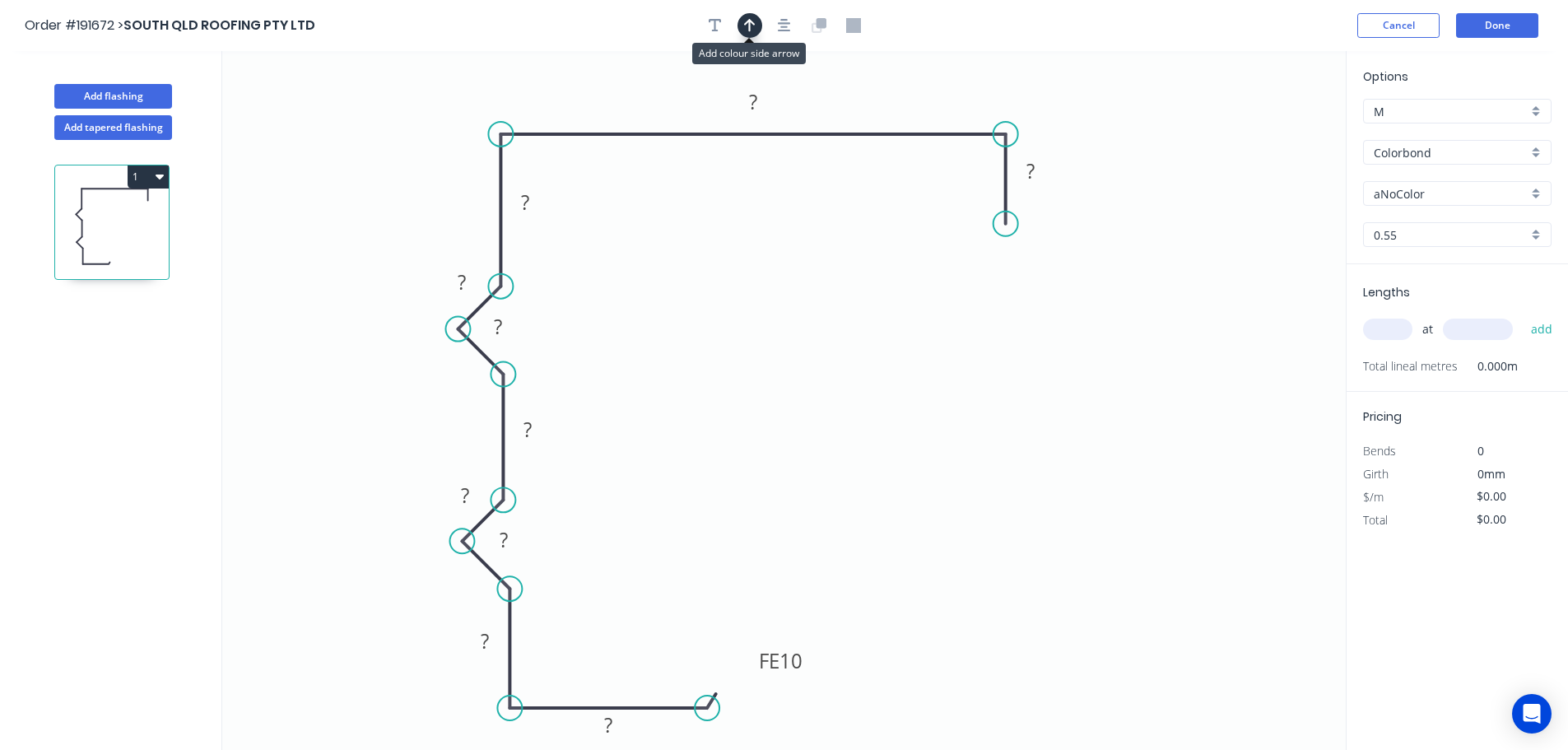
click at [747, 21] on icon "button" at bounding box center [750, 25] width 12 height 14
drag, startPoint x: 1263, startPoint y: 126, endPoint x: 880, endPoint y: 80, distance: 385.8
click at [880, 80] on icon at bounding box center [880, 62] width 15 height 52
click at [612, 720] on tspan "?" at bounding box center [608, 725] width 8 height 27
click at [776, 488] on icon "0 15 FE 10 10 15 ? ? 15 15 95 130 95" at bounding box center [784, 400] width 1124 height 698
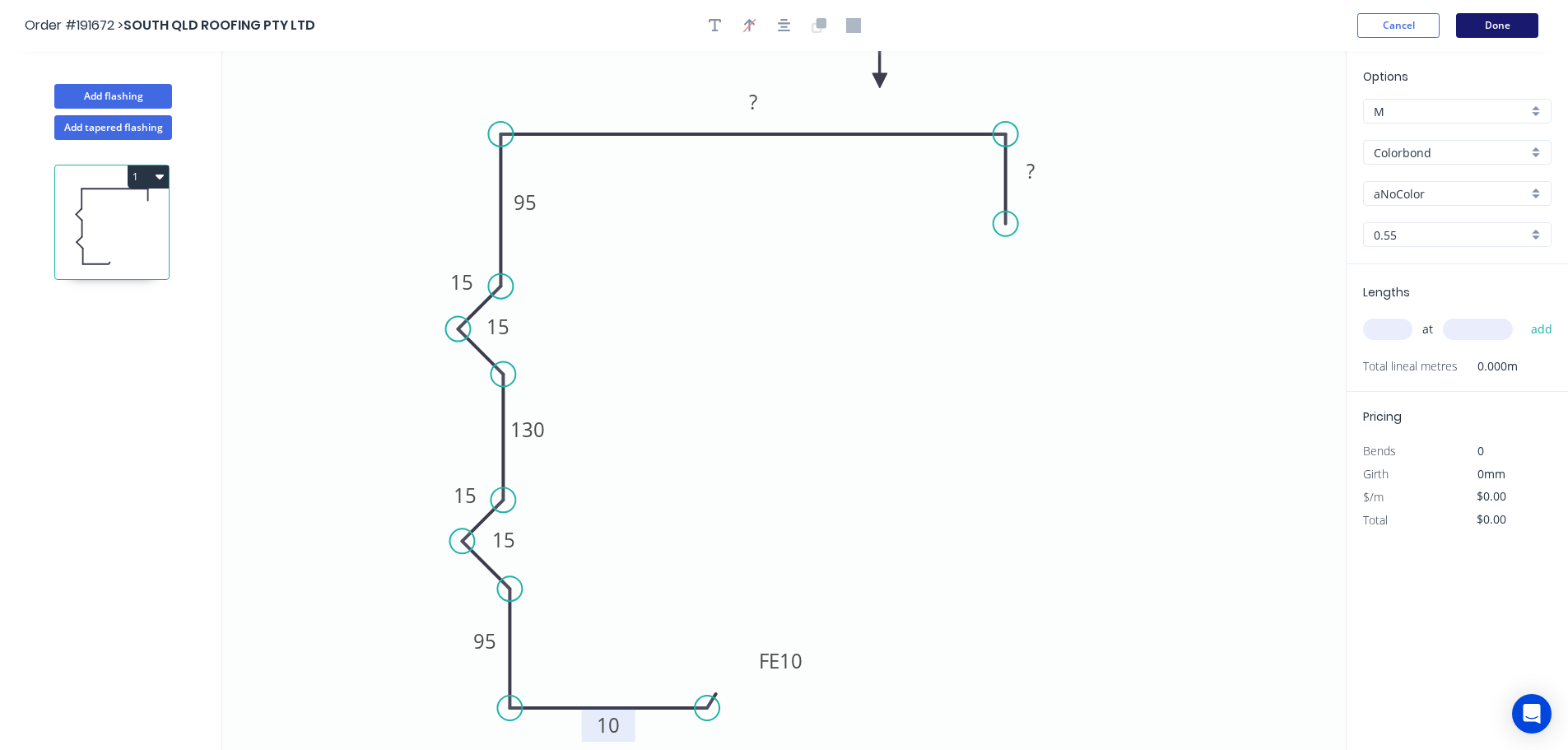
click at [1505, 35] on button "Done" at bounding box center [1497, 25] width 82 height 25
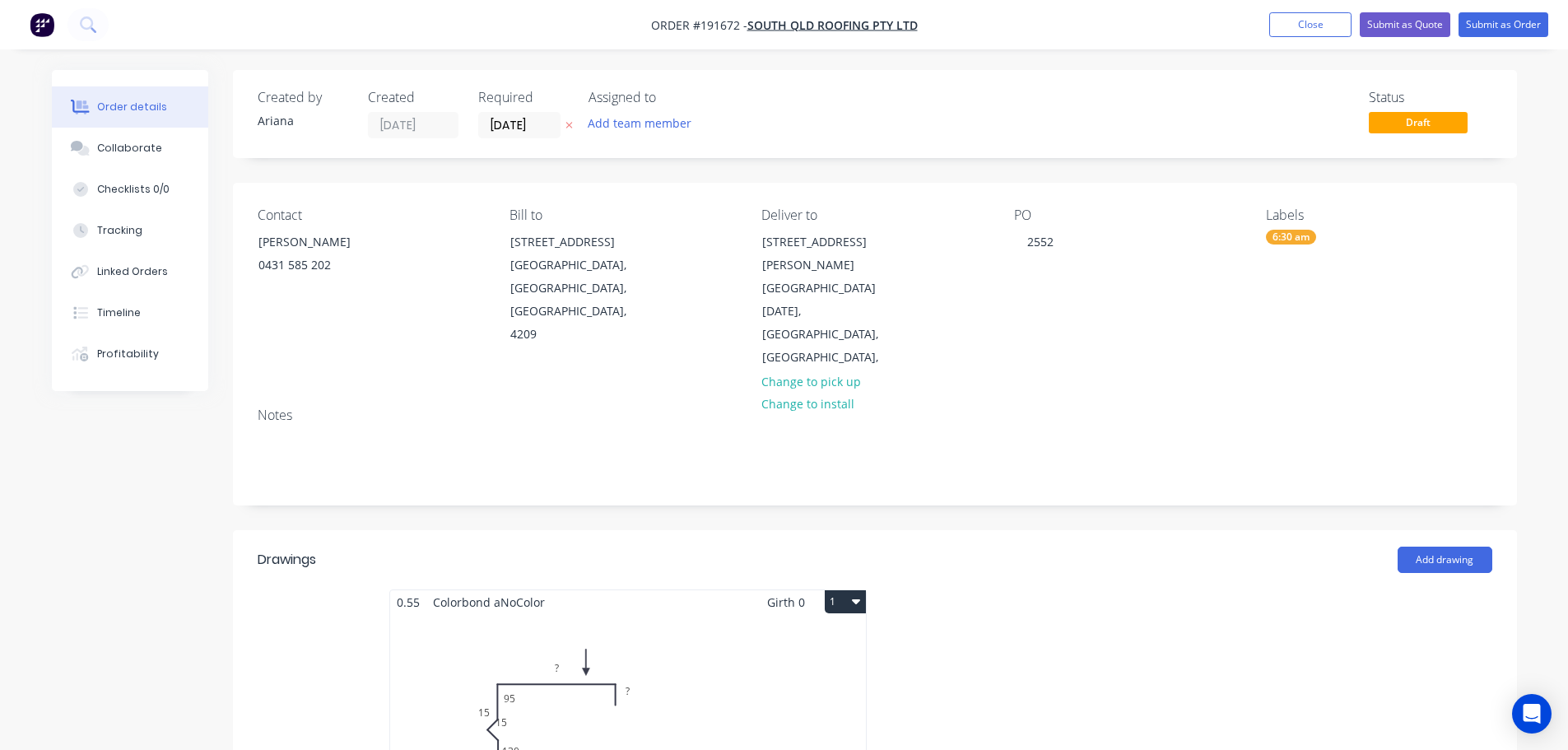
scroll to position [192, 0]
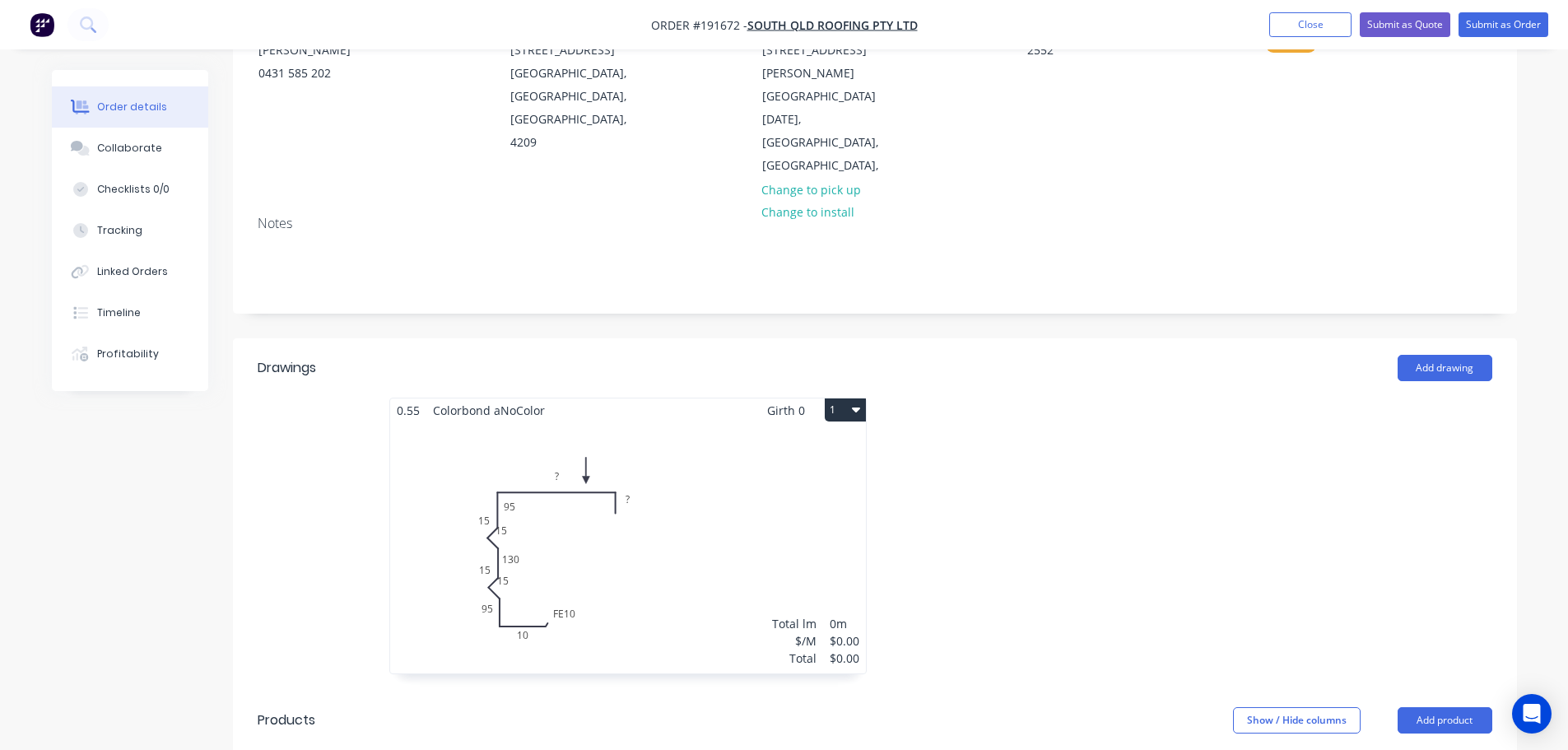
click at [732, 477] on div "Total lm $/M Total 0m $0.00 $0.00" at bounding box center [628, 547] width 476 height 251
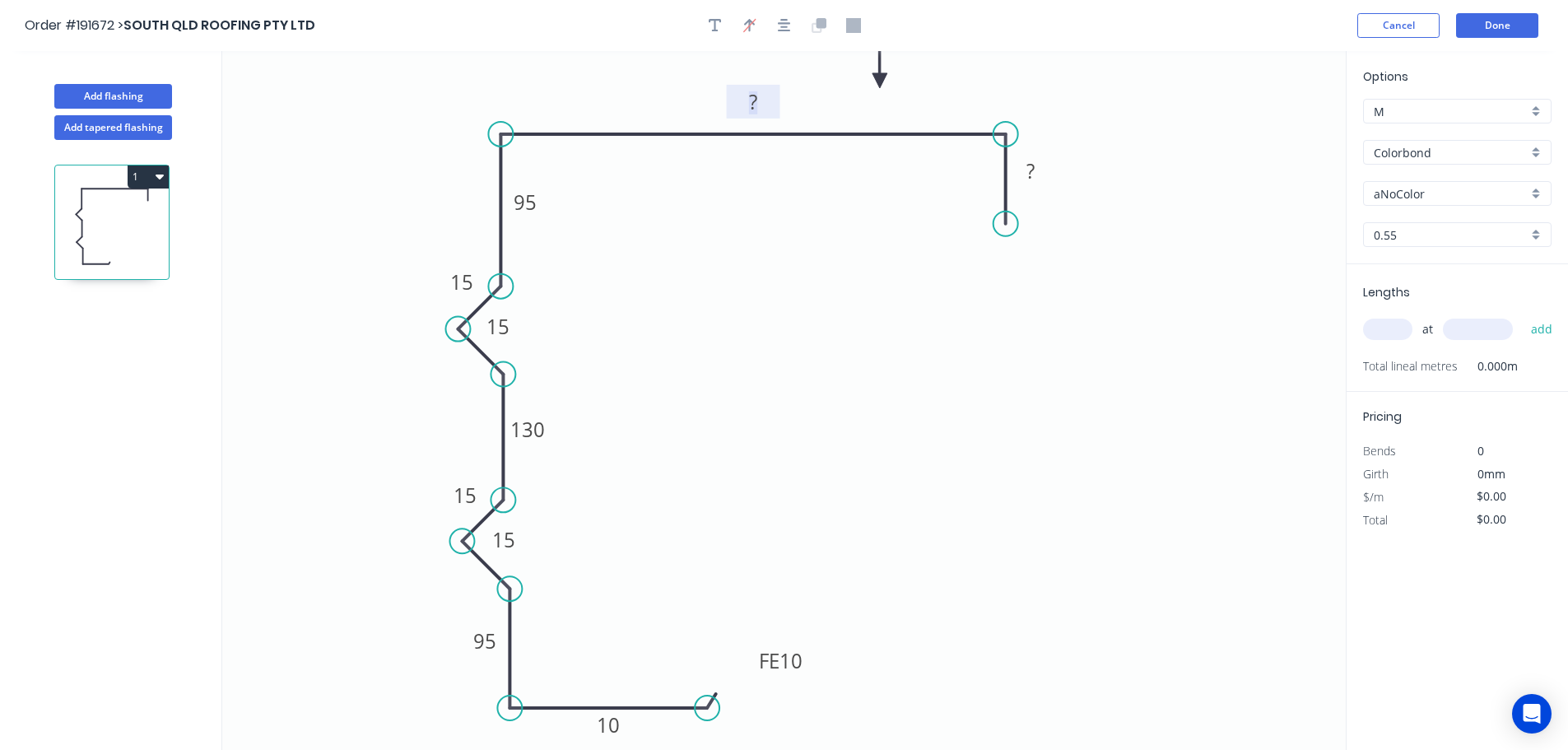
click at [760, 103] on rect at bounding box center [753, 102] width 33 height 23
click at [778, 234] on icon "0 15 FE 10 10 15 370 40 15 15 95 130 95" at bounding box center [784, 400] width 1124 height 698
type input "$26.64"
click at [1541, 192] on div "aNoColor" at bounding box center [1457, 193] width 189 height 25
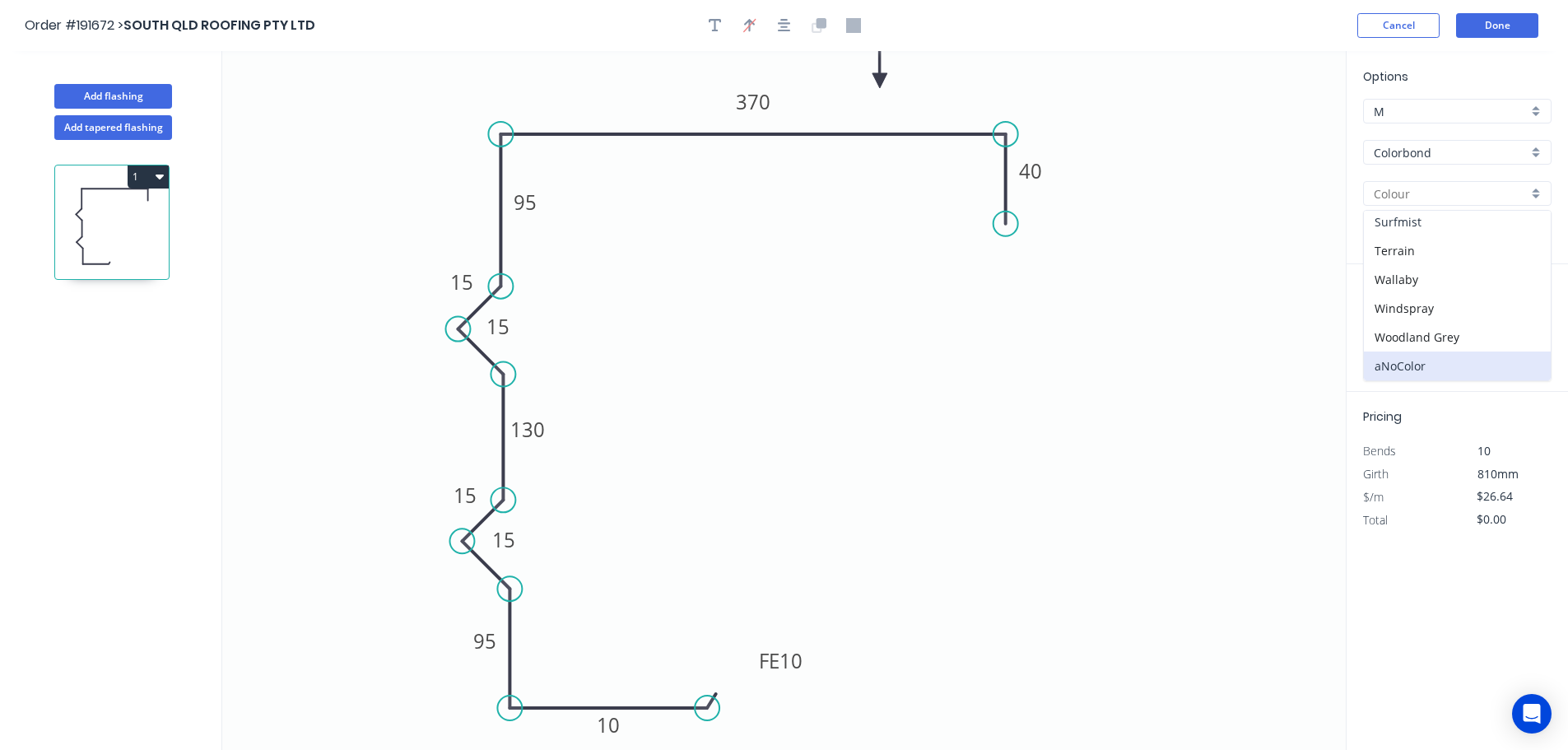
click at [1439, 223] on div "Surfmist" at bounding box center [1457, 222] width 187 height 29
type input "Surfmist"
click at [1384, 328] on input "text" at bounding box center [1388, 329] width 49 height 21
type input "1"
type input "2200"
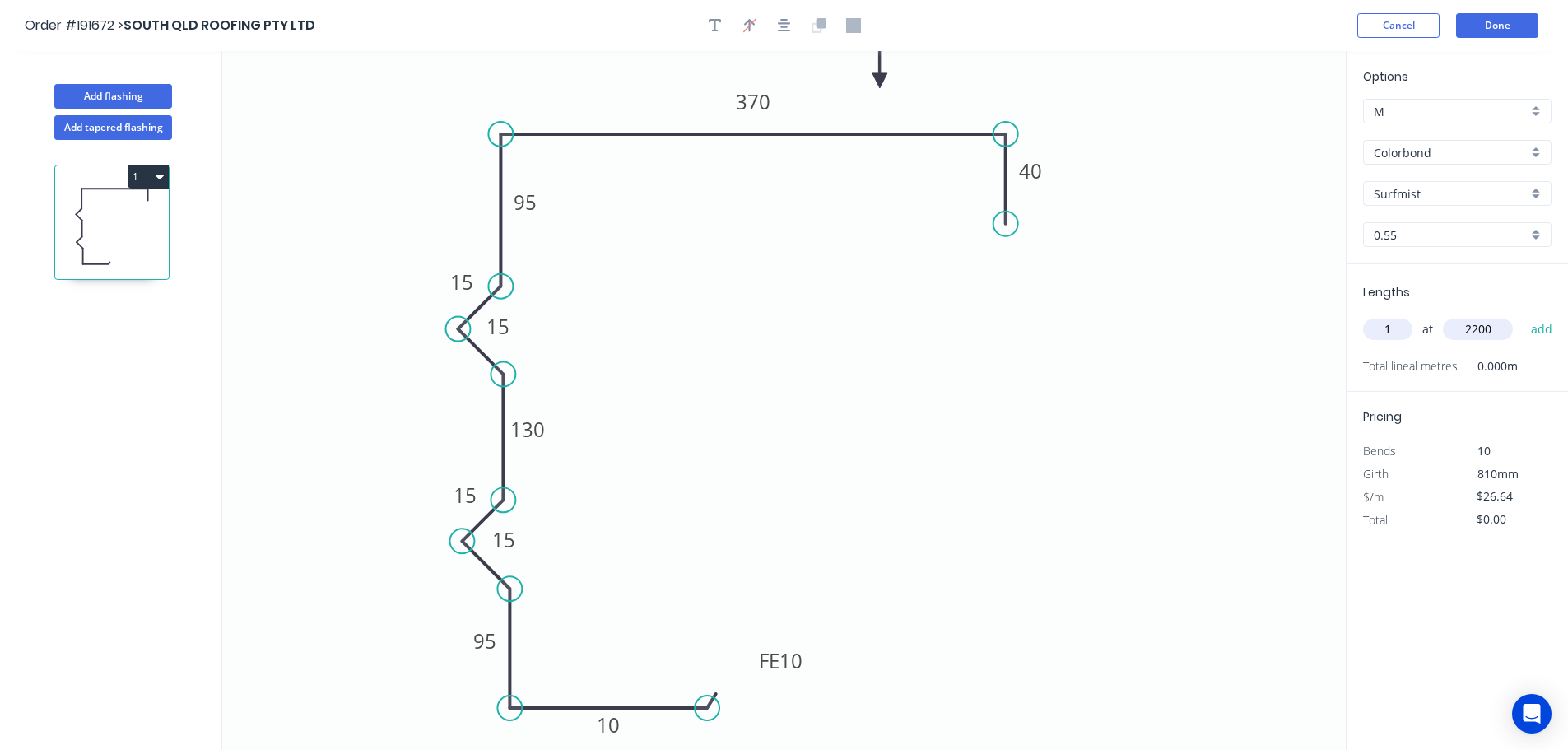
click at [1523, 315] on button "add" at bounding box center [1543, 329] width 39 height 28
click at [151, 174] on button "1" at bounding box center [148, 177] width 41 height 23
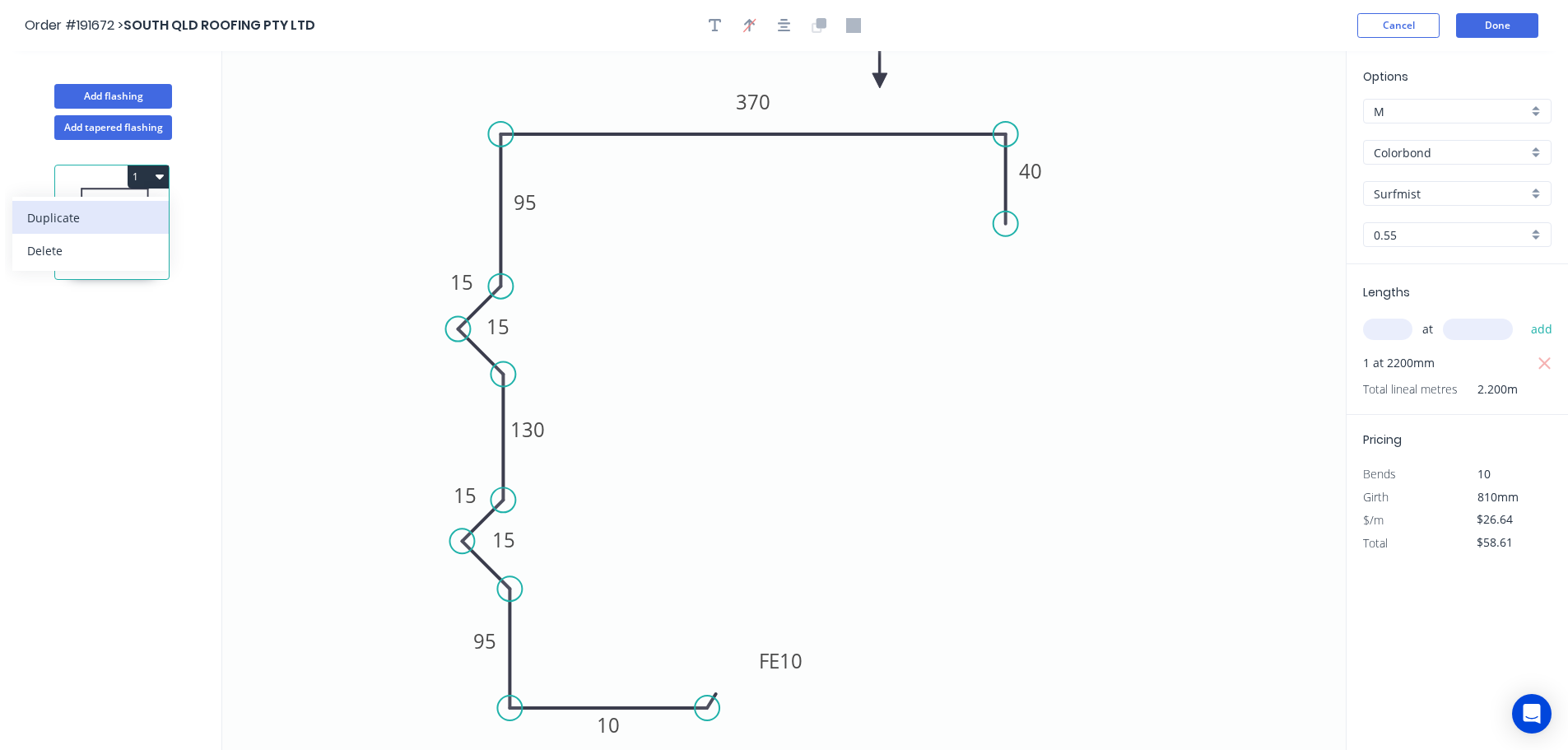
click at [99, 209] on div "Duplicate" at bounding box center [90, 217] width 127 height 24
type input "$0.00"
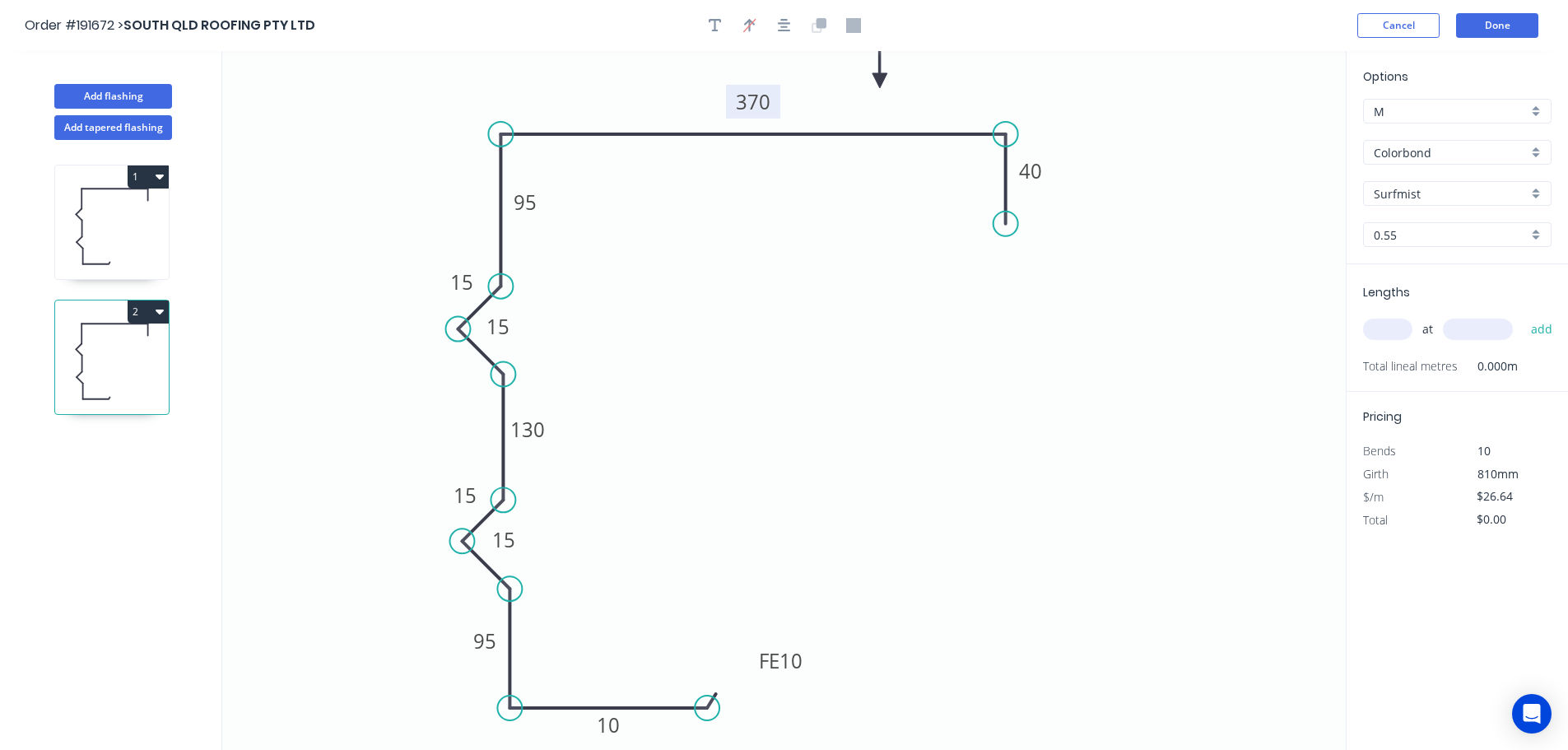
click at [759, 106] on tspan "370" at bounding box center [753, 101] width 35 height 27
click at [869, 247] on icon "0 15 FE 10 10 15 290 40 15 15 95 130 95" at bounding box center [784, 400] width 1124 height 698
type input "$23.13"
click at [529, 204] on tspan "95" at bounding box center [524, 202] width 23 height 27
click at [634, 224] on icon "0 15 FE 10 10 15 290 40 15 15 105 130 95" at bounding box center [784, 400] width 1124 height 698
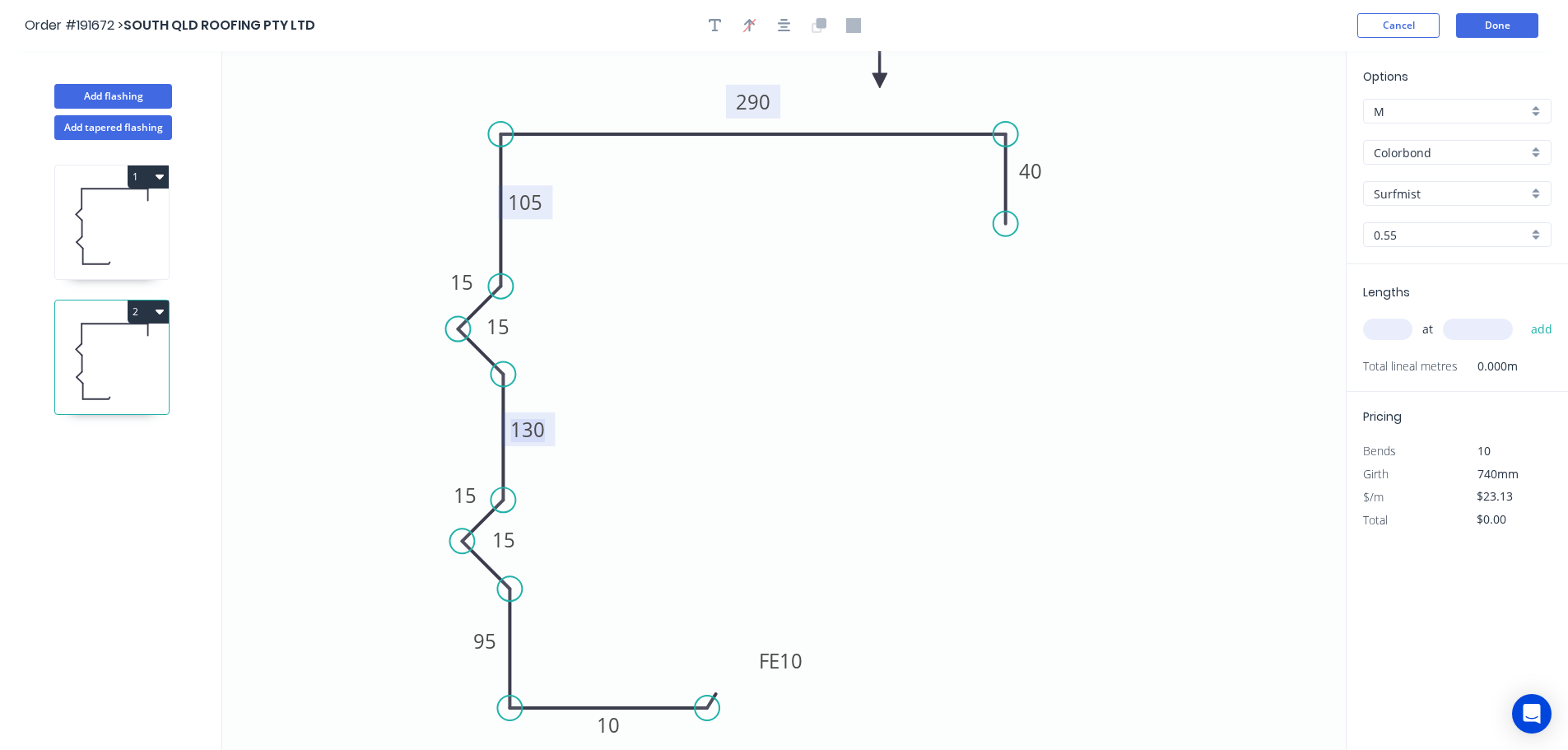
click at [538, 431] on tspan "130" at bounding box center [528, 430] width 35 height 27
click at [616, 417] on icon "0 15 FE 10 10 15 290 40 15 15 105 145 95" at bounding box center [784, 400] width 1124 height 698
click at [491, 645] on tspan "95" at bounding box center [485, 641] width 23 height 27
click at [697, 599] on icon "0 15 FE 10 10 15 290 40 15 15 105 145 70" at bounding box center [784, 400] width 1124 height 698
click at [1396, 328] on input "text" at bounding box center [1388, 329] width 49 height 21
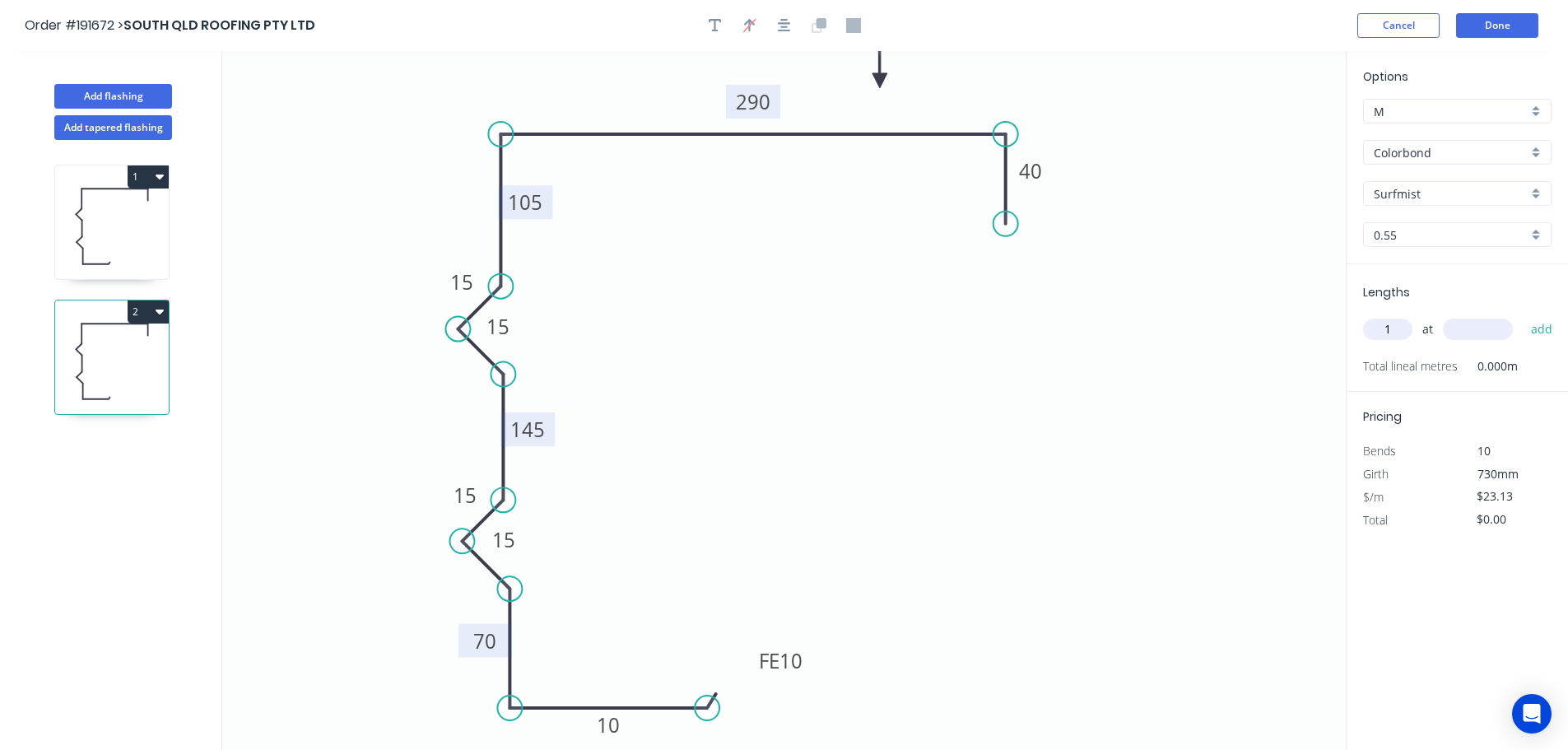
type input "1"
type input "2200"
click at [1523, 315] on button "add" at bounding box center [1543, 329] width 39 height 28
type input "$50.89"
click at [124, 98] on button "Add flashing" at bounding box center [112, 96] width 118 height 25
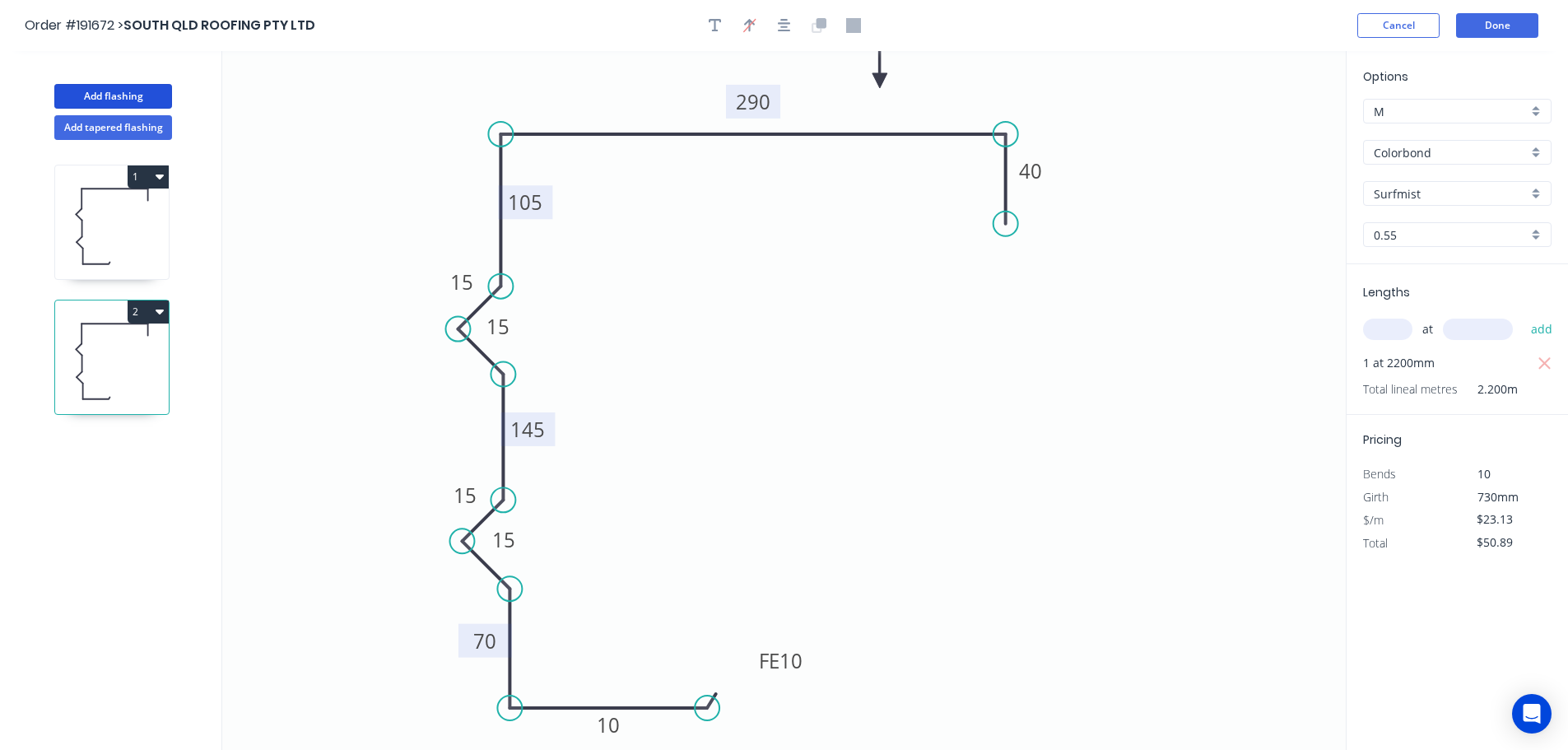
type input "$0.00"
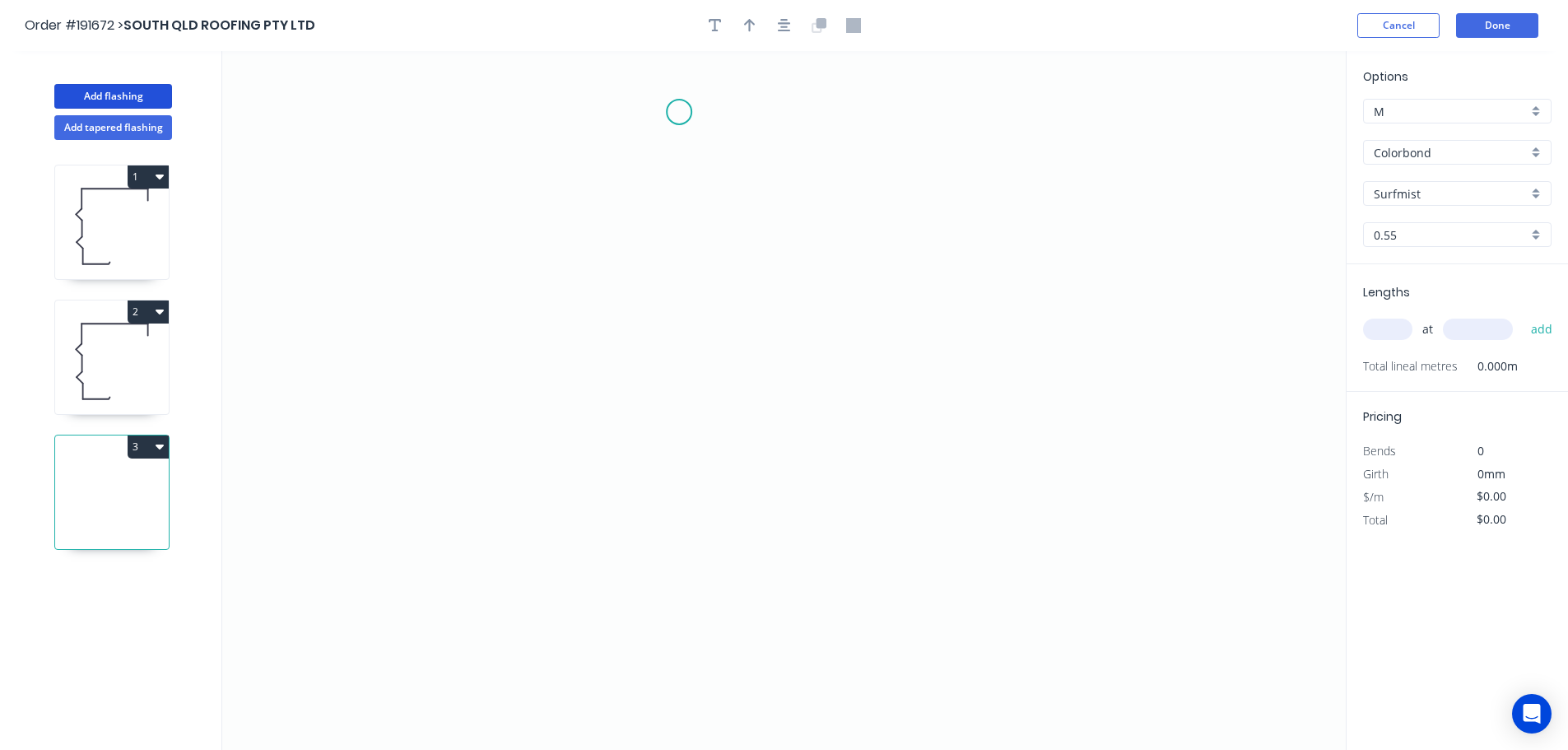
click at [679, 112] on icon "0" at bounding box center [784, 400] width 1124 height 698
click at [611, 167] on icon "0" at bounding box center [784, 400] width 1124 height 698
click at [617, 414] on icon "0 ?" at bounding box center [784, 400] width 1124 height 698
click at [714, 409] on icon "0 ? ? ? º" at bounding box center [784, 400] width 1124 height 698
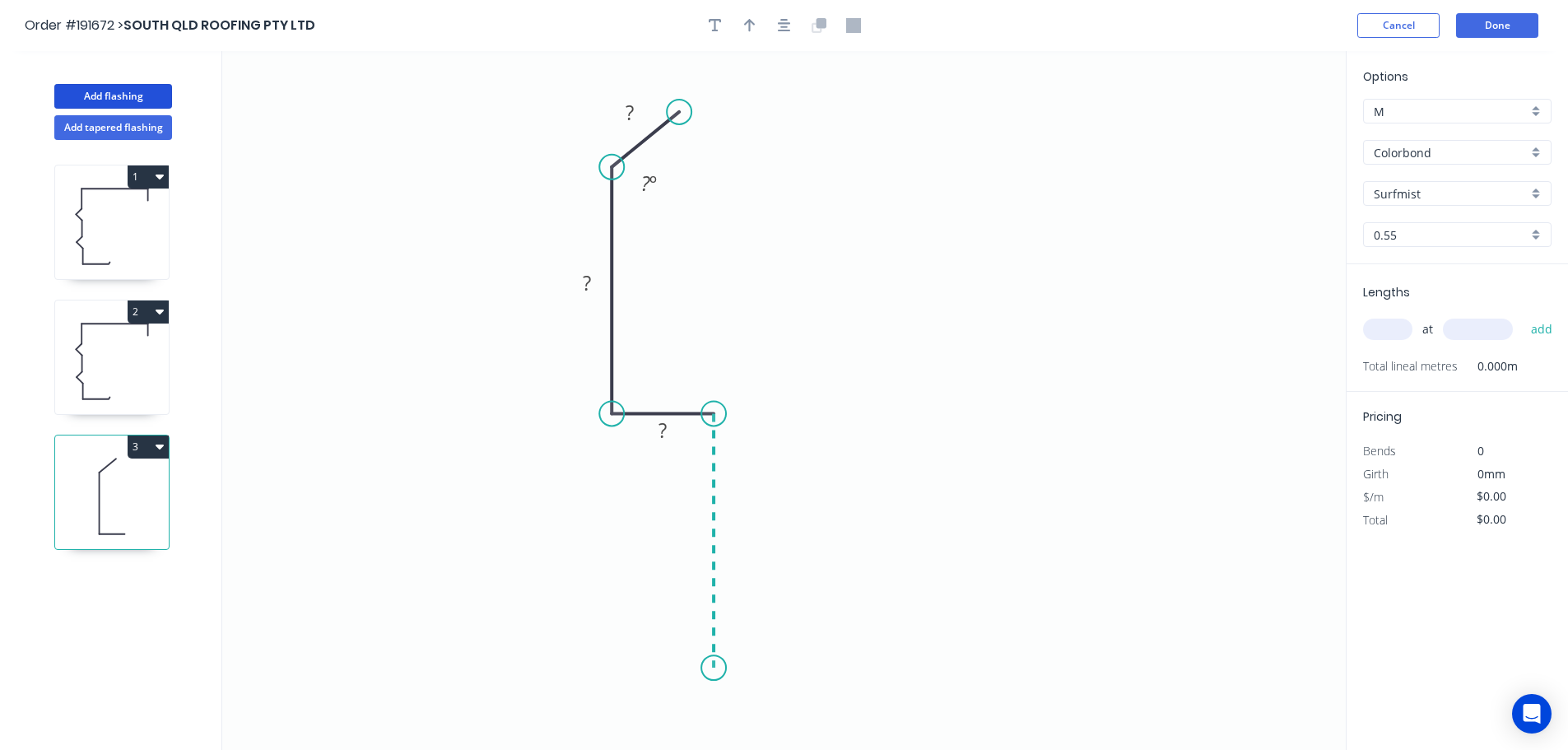
click at [700, 668] on icon "0 ? ? ? ? º" at bounding box center [784, 400] width 1124 height 698
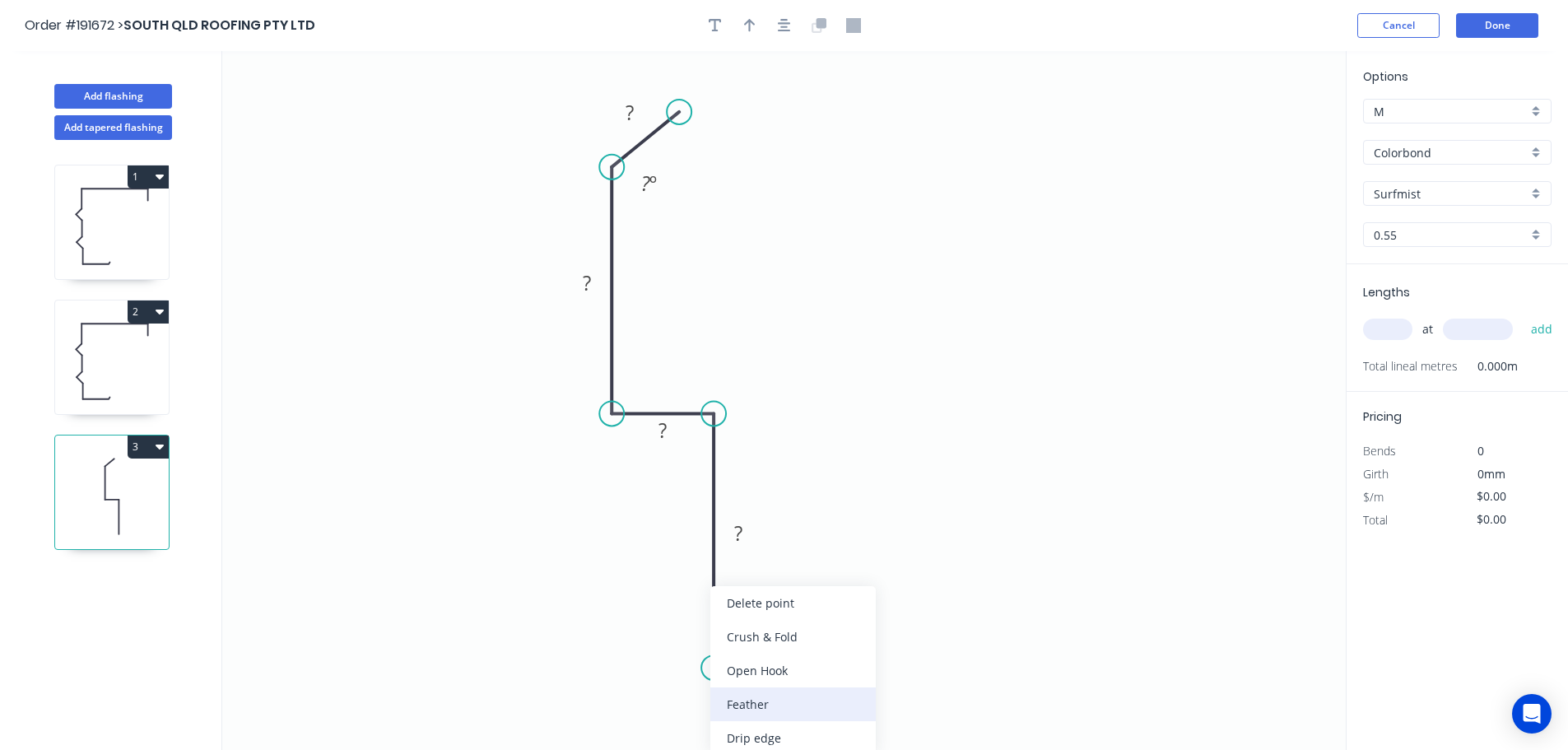
click at [766, 701] on div "Feather" at bounding box center [793, 704] width 166 height 34
click at [694, 640] on tspan "15" at bounding box center [688, 638] width 23 height 27
click at [904, 605] on icon "0 ? ? ? FE 10 ? ? º" at bounding box center [784, 400] width 1124 height 698
drag, startPoint x: 655, startPoint y: 641, endPoint x: 622, endPoint y: 713, distance: 79.2
click at [622, 713] on rect at bounding box center [647, 710] width 64 height 34
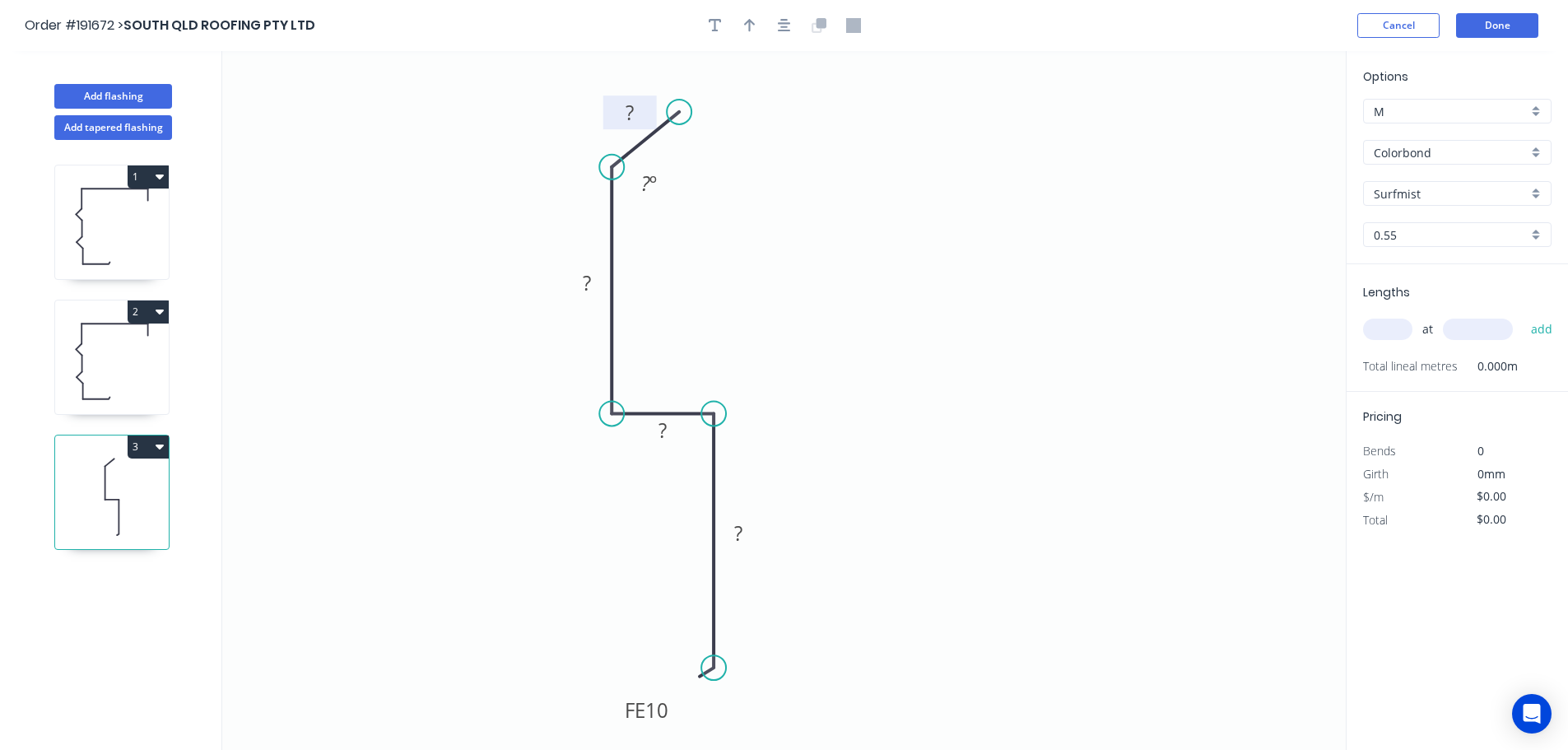
click at [636, 101] on rect at bounding box center [630, 112] width 53 height 34
click at [635, 112] on rect at bounding box center [629, 113] width 33 height 23
click at [903, 146] on icon "0 10 80 20 FE 10 70 135 º" at bounding box center [784, 400] width 1124 height 698
type input "$8.52"
click at [749, 25] on icon "button" at bounding box center [750, 25] width 12 height 14
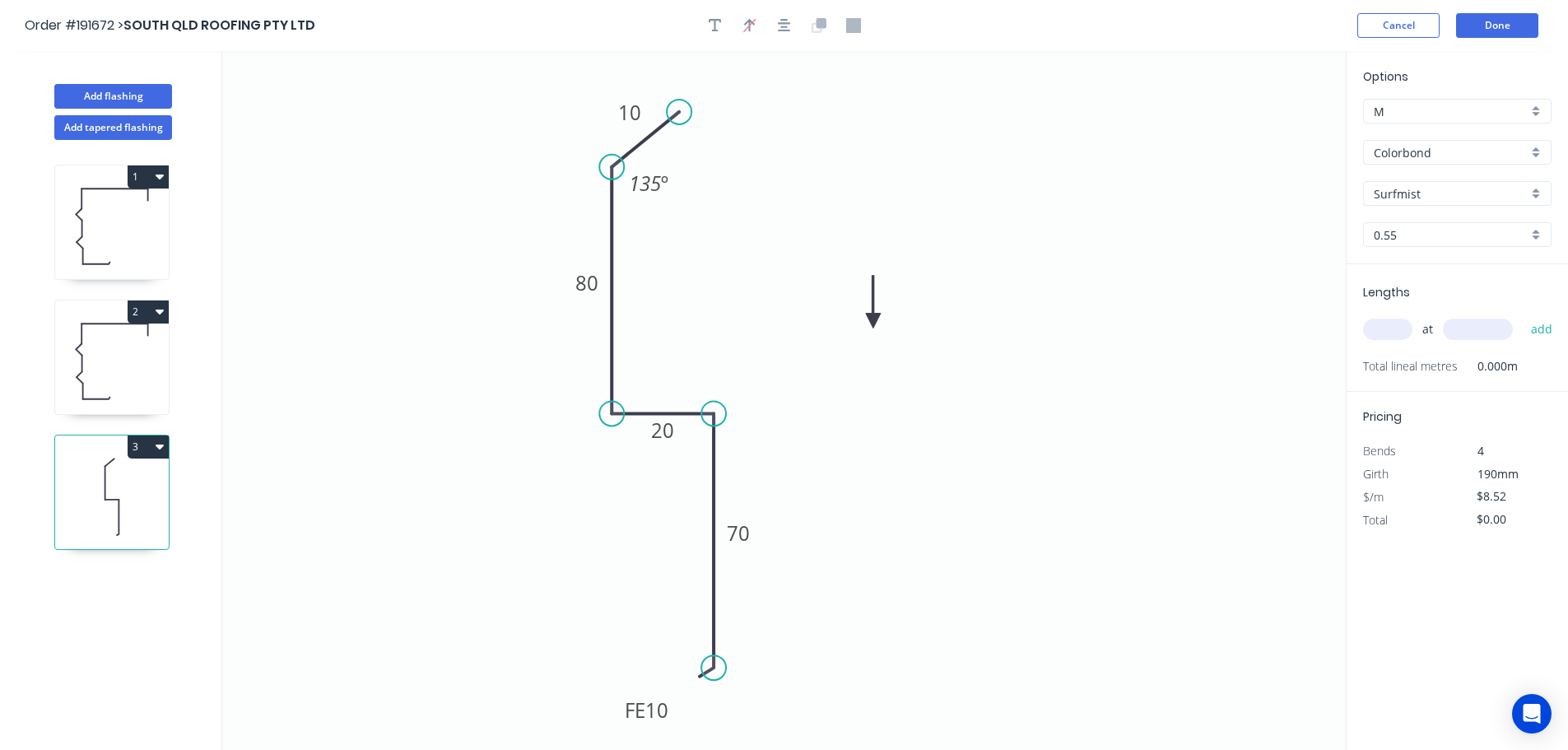
drag, startPoint x: 1260, startPoint y: 129, endPoint x: 874, endPoint y: 321, distance: 431.1
click at [874, 321] on icon at bounding box center [874, 302] width 15 height 52
click at [874, 320] on icon at bounding box center [874, 302] width 15 height 52
click at [869, 318] on icon at bounding box center [874, 301] width 15 height 52
click at [1401, 335] on input "text" at bounding box center [1388, 329] width 49 height 21
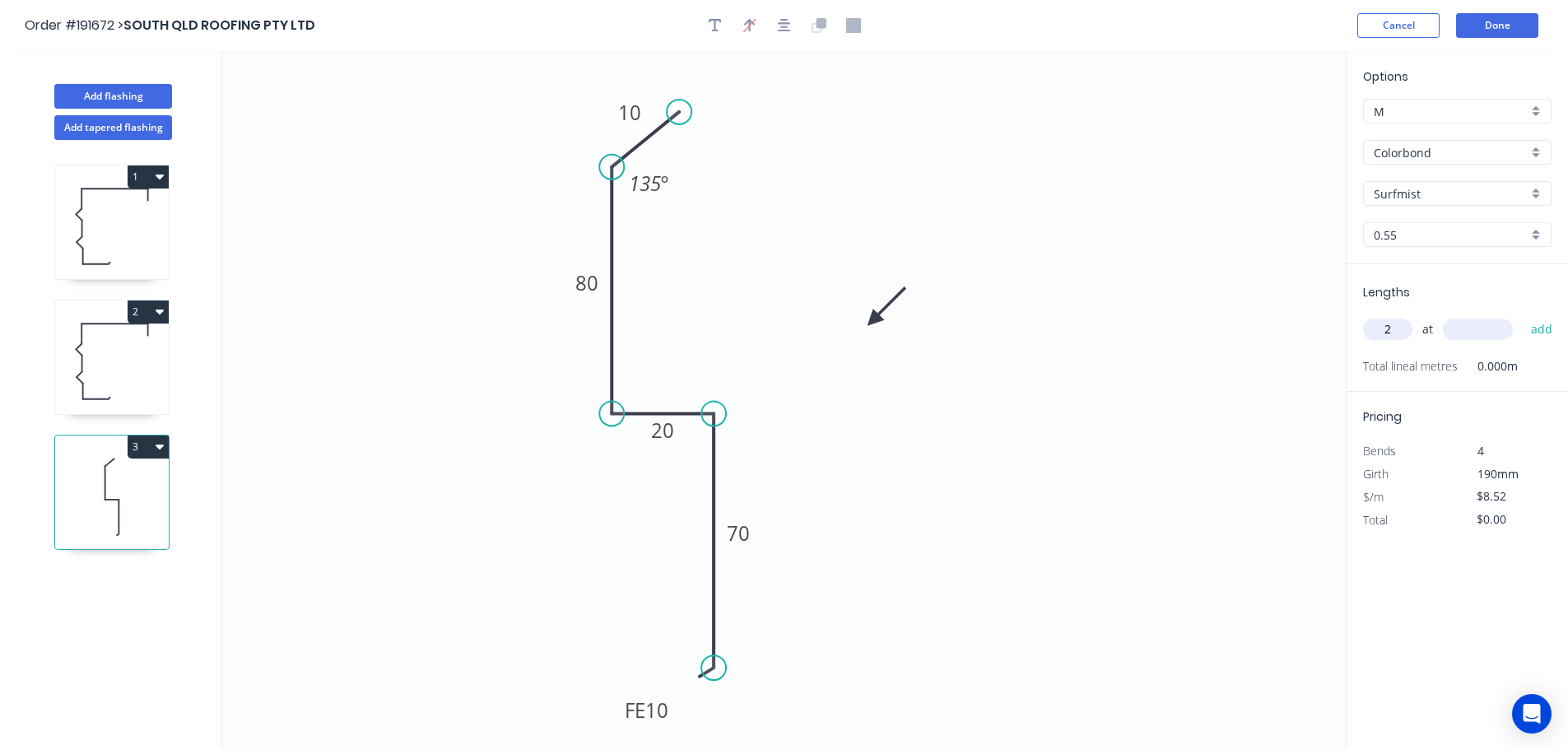
type input "2"
type input "2400"
click at [1523, 315] on button "add" at bounding box center [1543, 329] width 39 height 28
type input "$40.90"
click at [1477, 26] on button "Done" at bounding box center [1497, 25] width 82 height 25
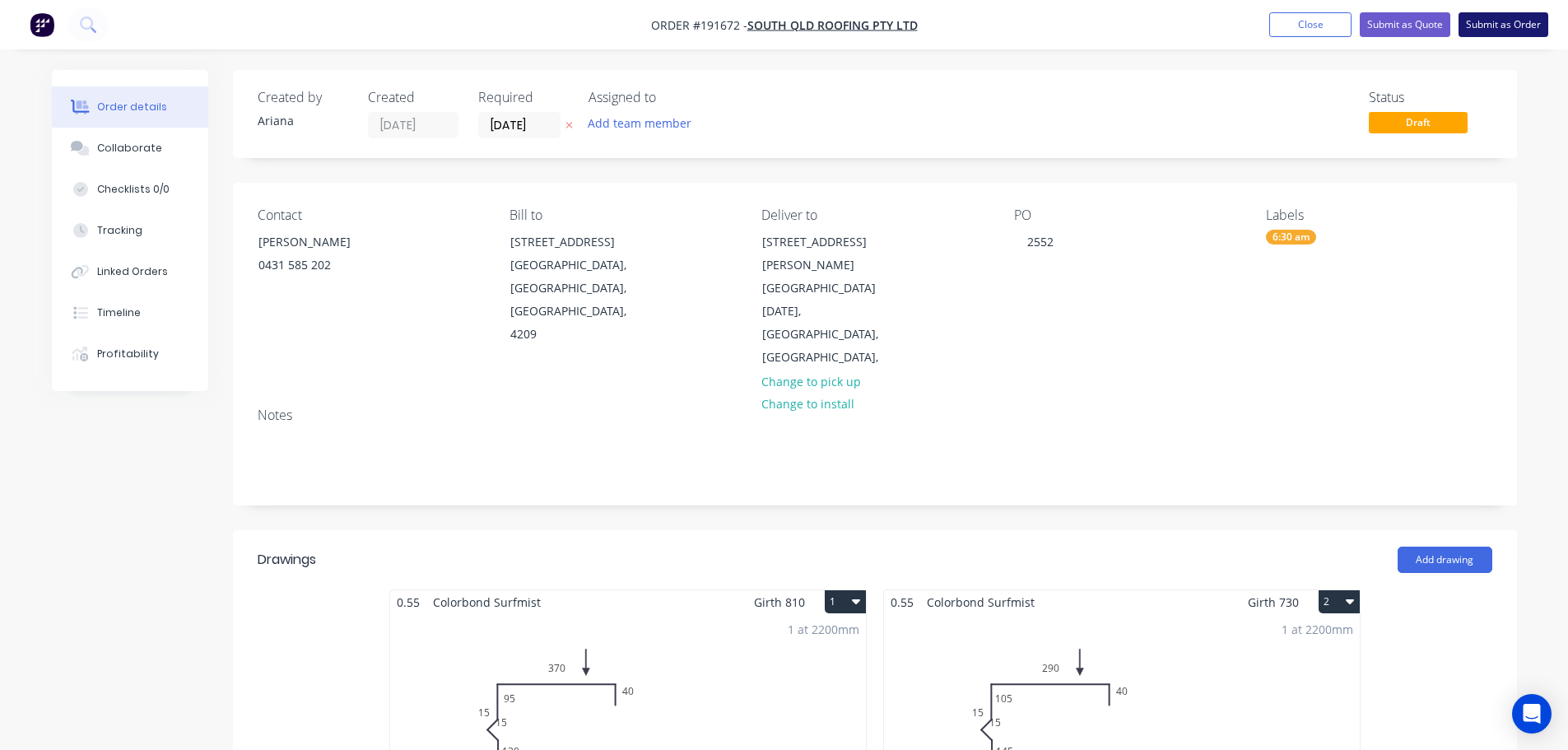
click at [1484, 25] on button "Submit as Order" at bounding box center [1504, 25] width 90 height 25
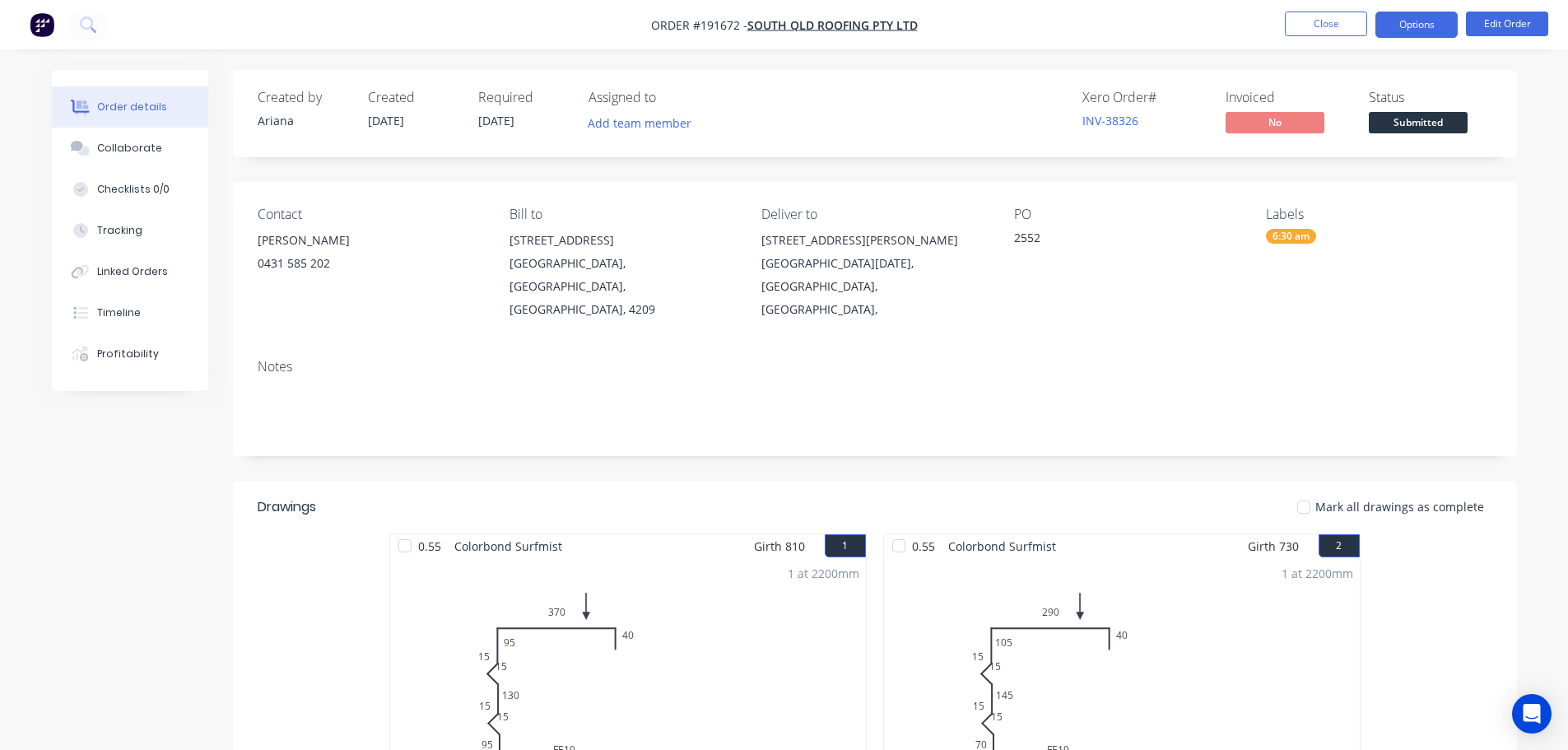
click at [1413, 19] on button "Options" at bounding box center [1417, 25] width 82 height 26
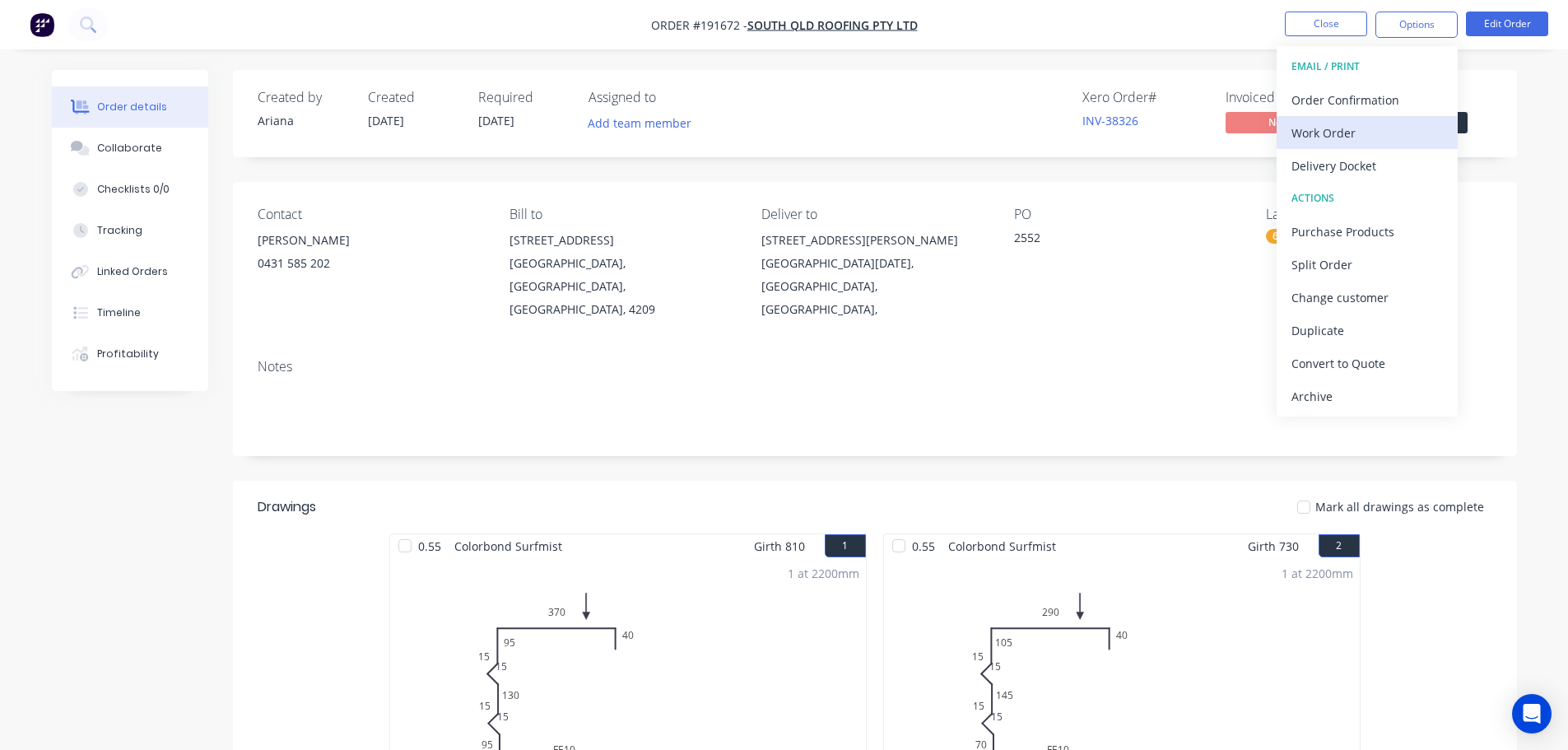
click at [1312, 128] on div "Work Order" at bounding box center [1367, 133] width 151 height 24
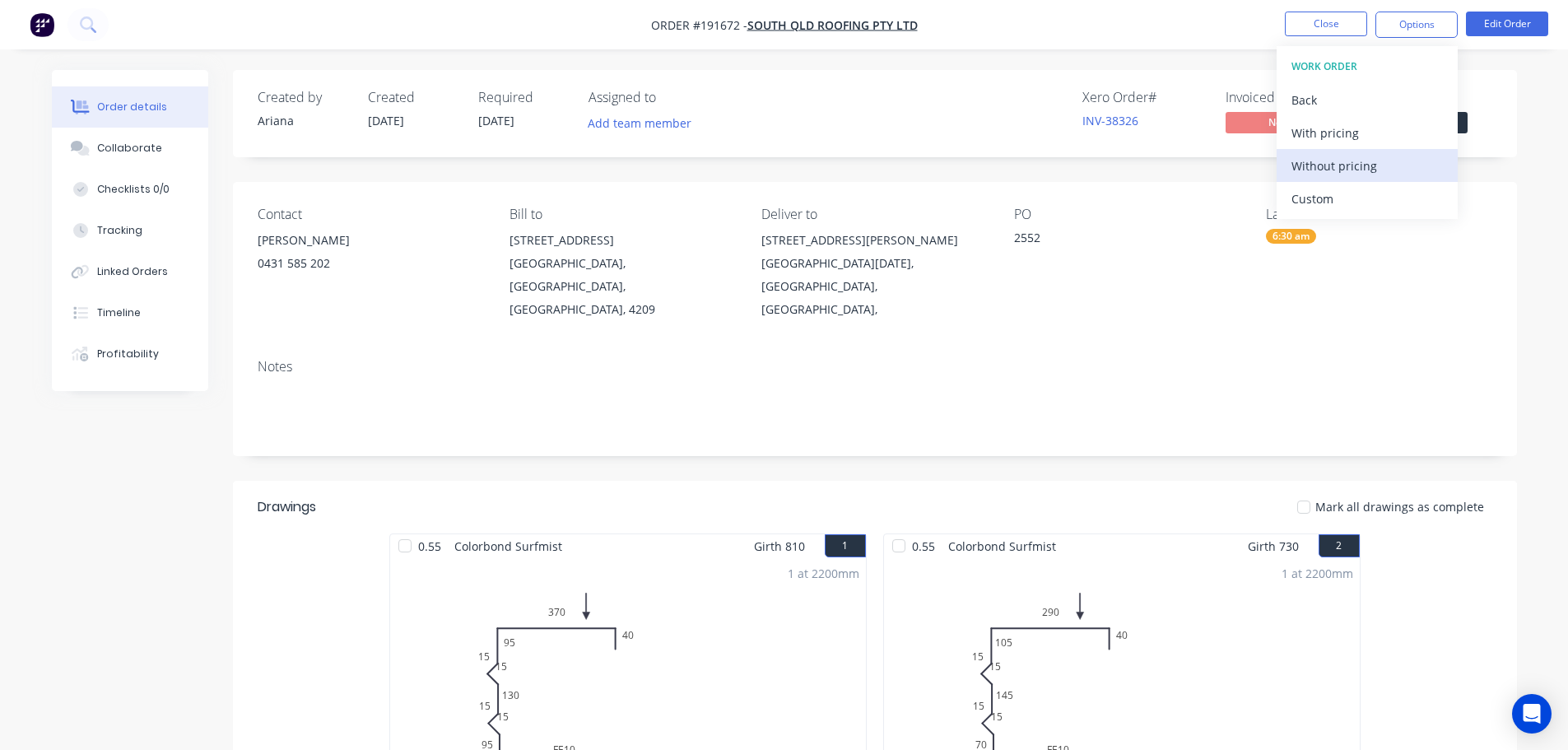
click at [1299, 160] on div "Without pricing" at bounding box center [1367, 166] width 151 height 24
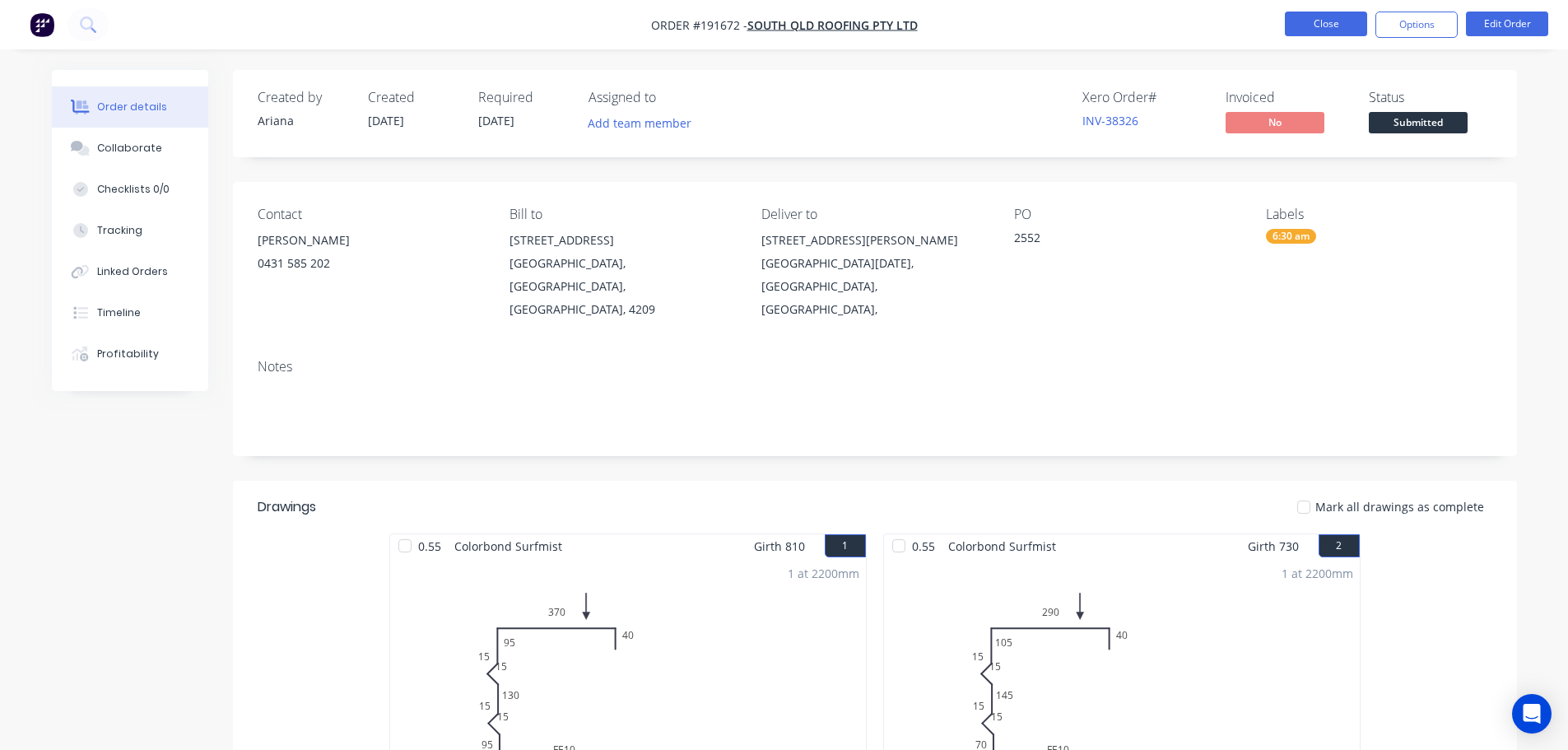
click at [1308, 21] on button "Close" at bounding box center [1326, 24] width 82 height 25
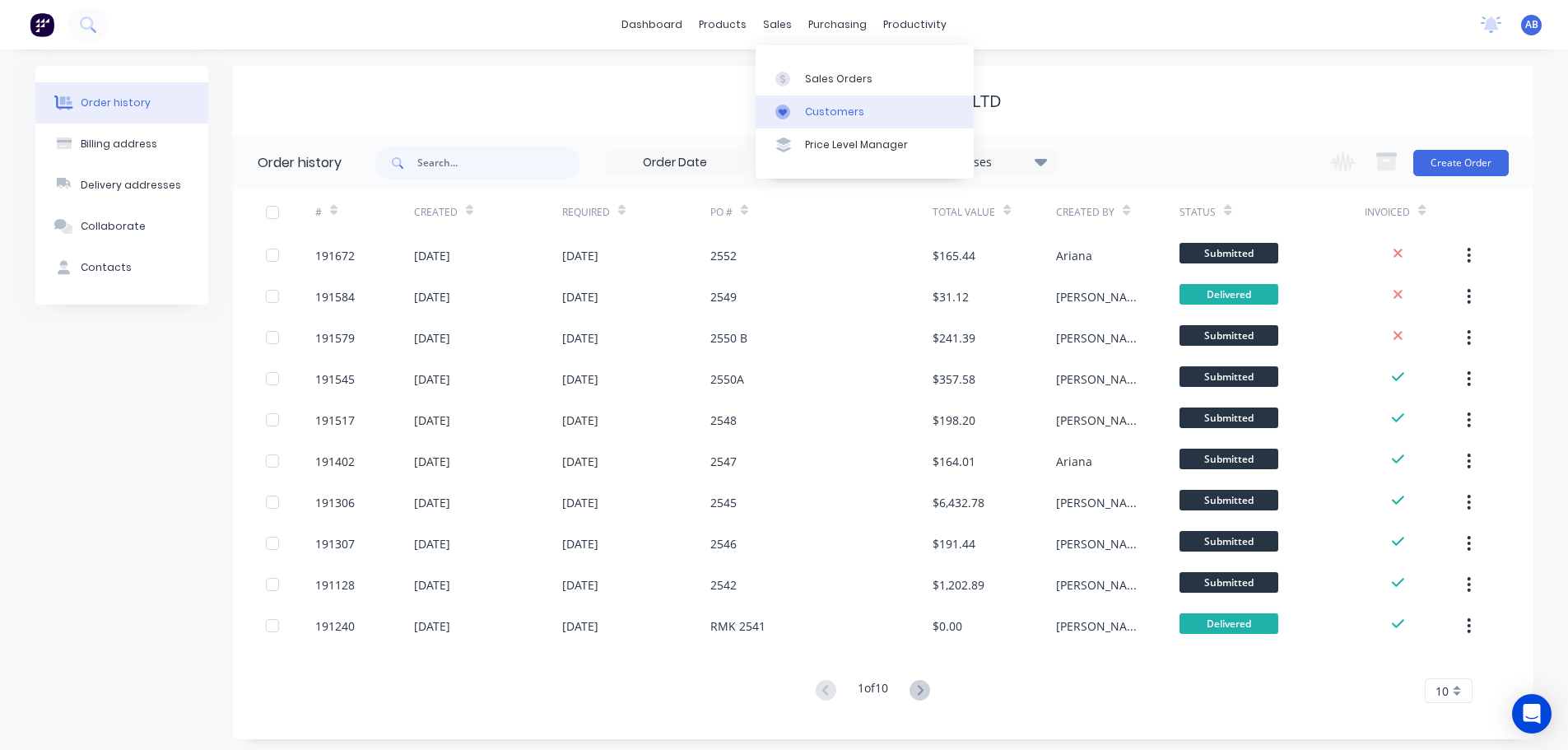
click at [813, 100] on link "Customers" at bounding box center [865, 112] width 218 height 33
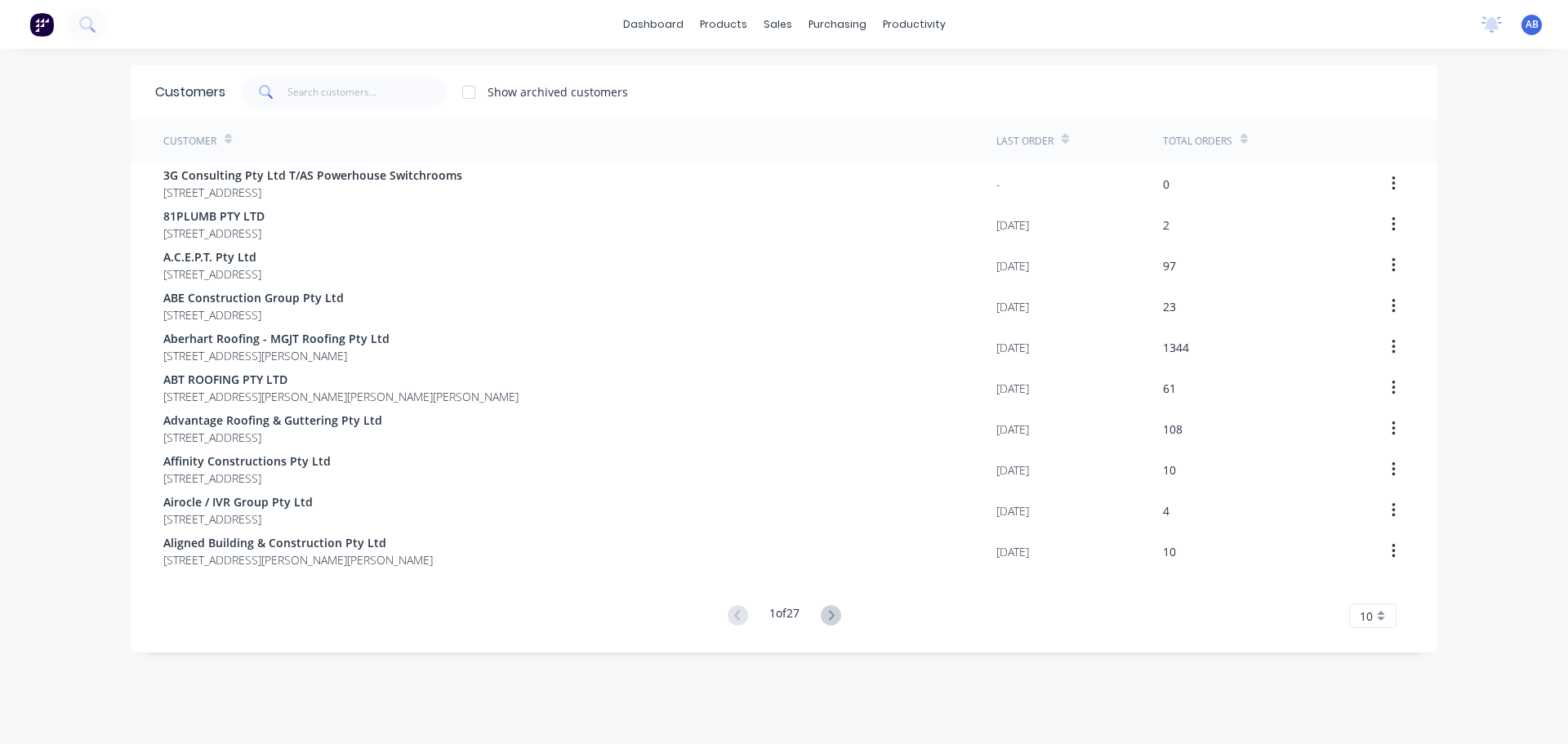
click at [1024, 26] on div "dashboard products sales purchasing productivity dashboard products Product Cat…" at bounding box center [784, 24] width 1568 height 49
